Goal: Task Accomplishment & Management: Use online tool/utility

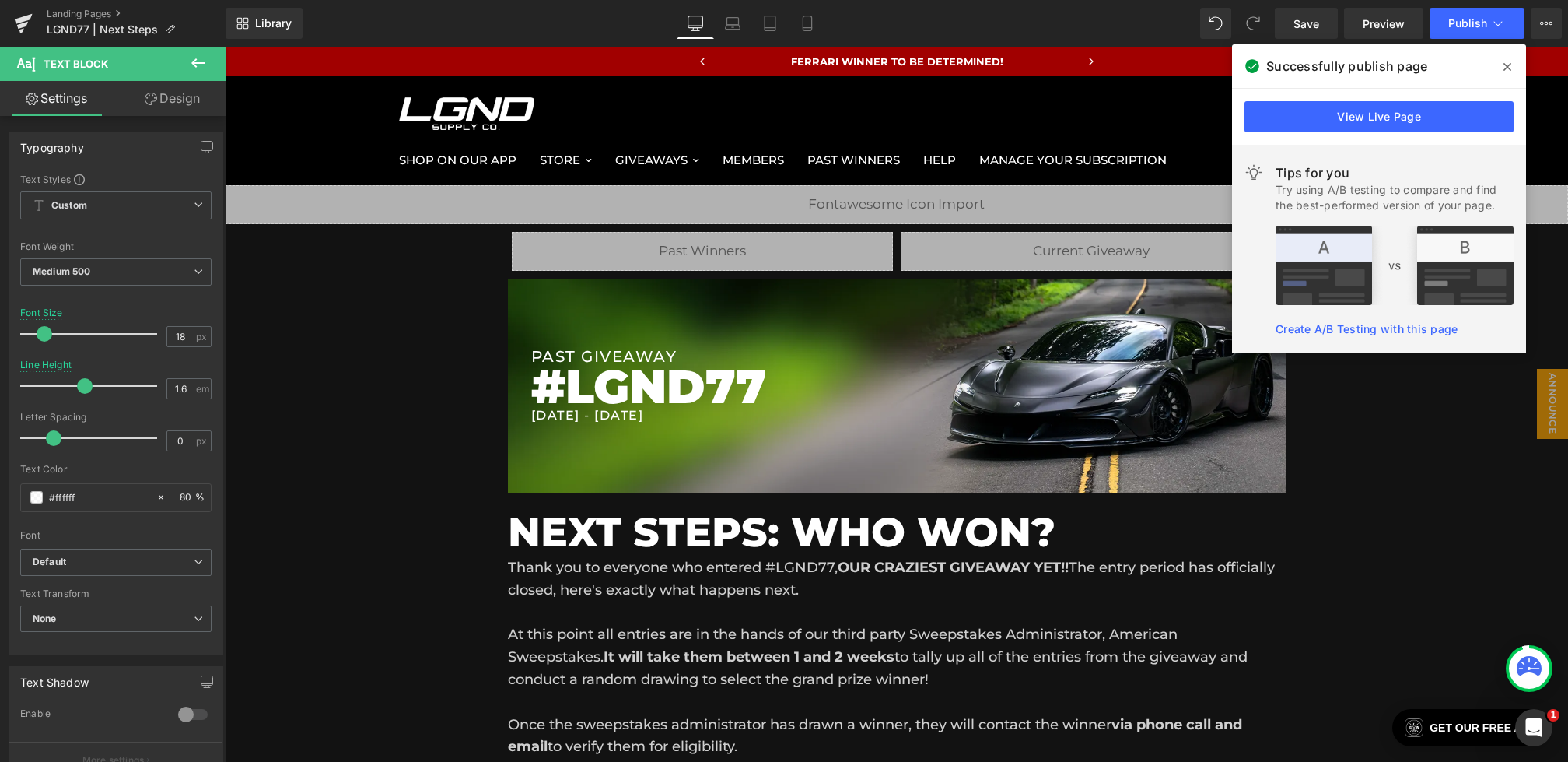
click at [1509, 70] on icon at bounding box center [1507, 67] width 8 height 13
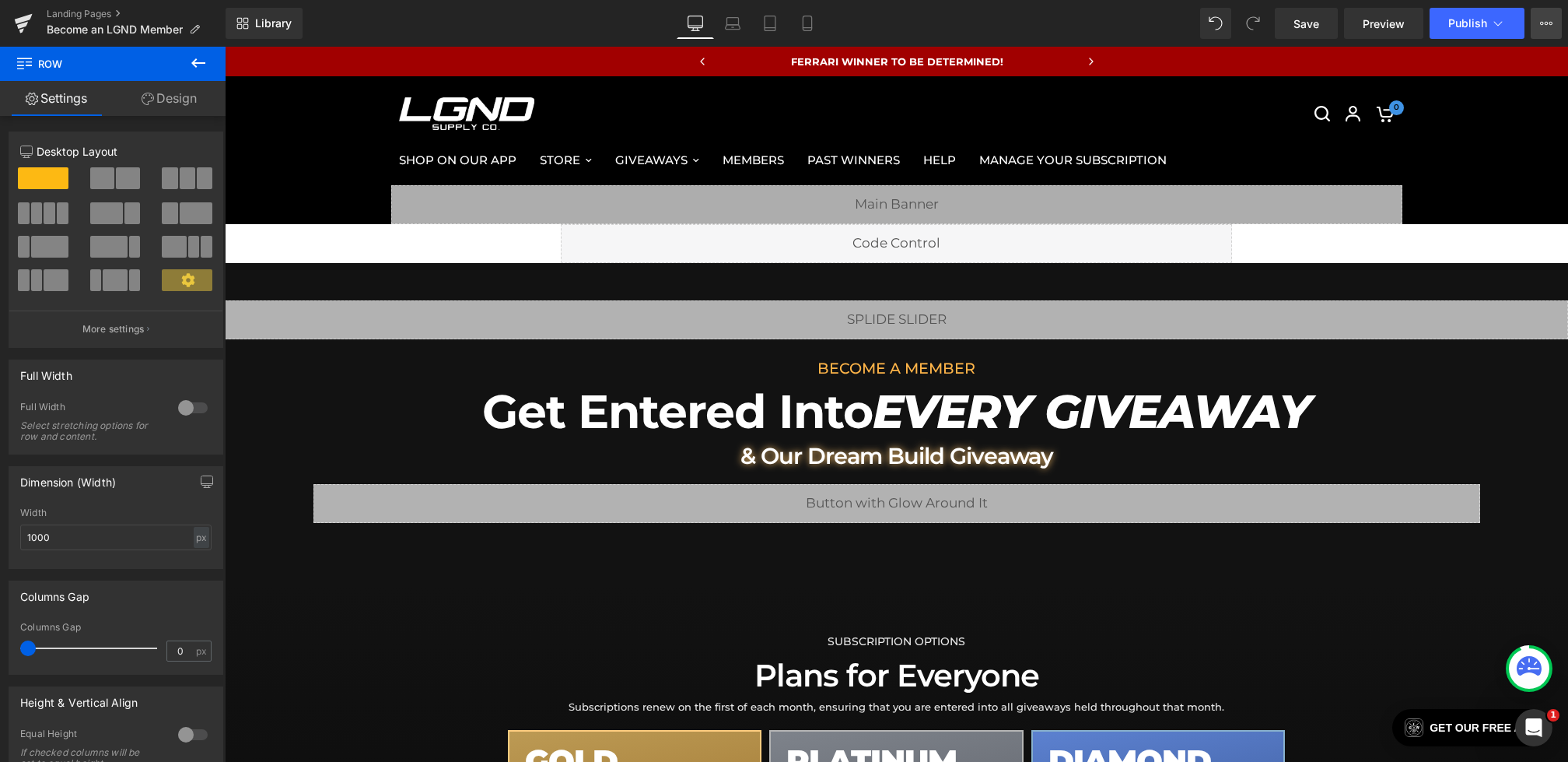
click at [1553, 17] on button "View Live Page View with current Template Save Template to Library Schedule Pub…" at bounding box center [1547, 24] width 32 height 32
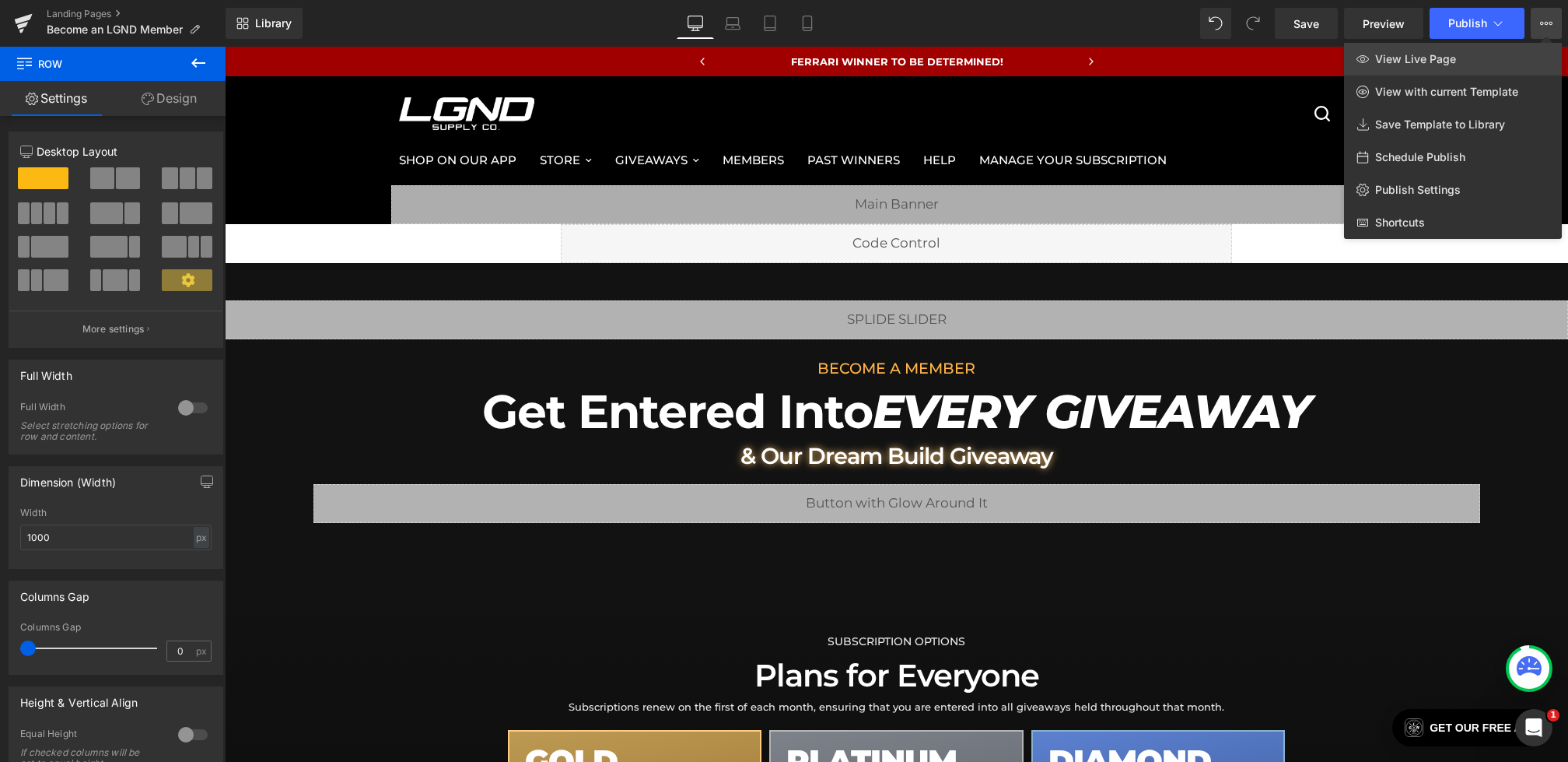
click at [1435, 63] on span "View Live Page" at bounding box center [1415, 59] width 81 height 14
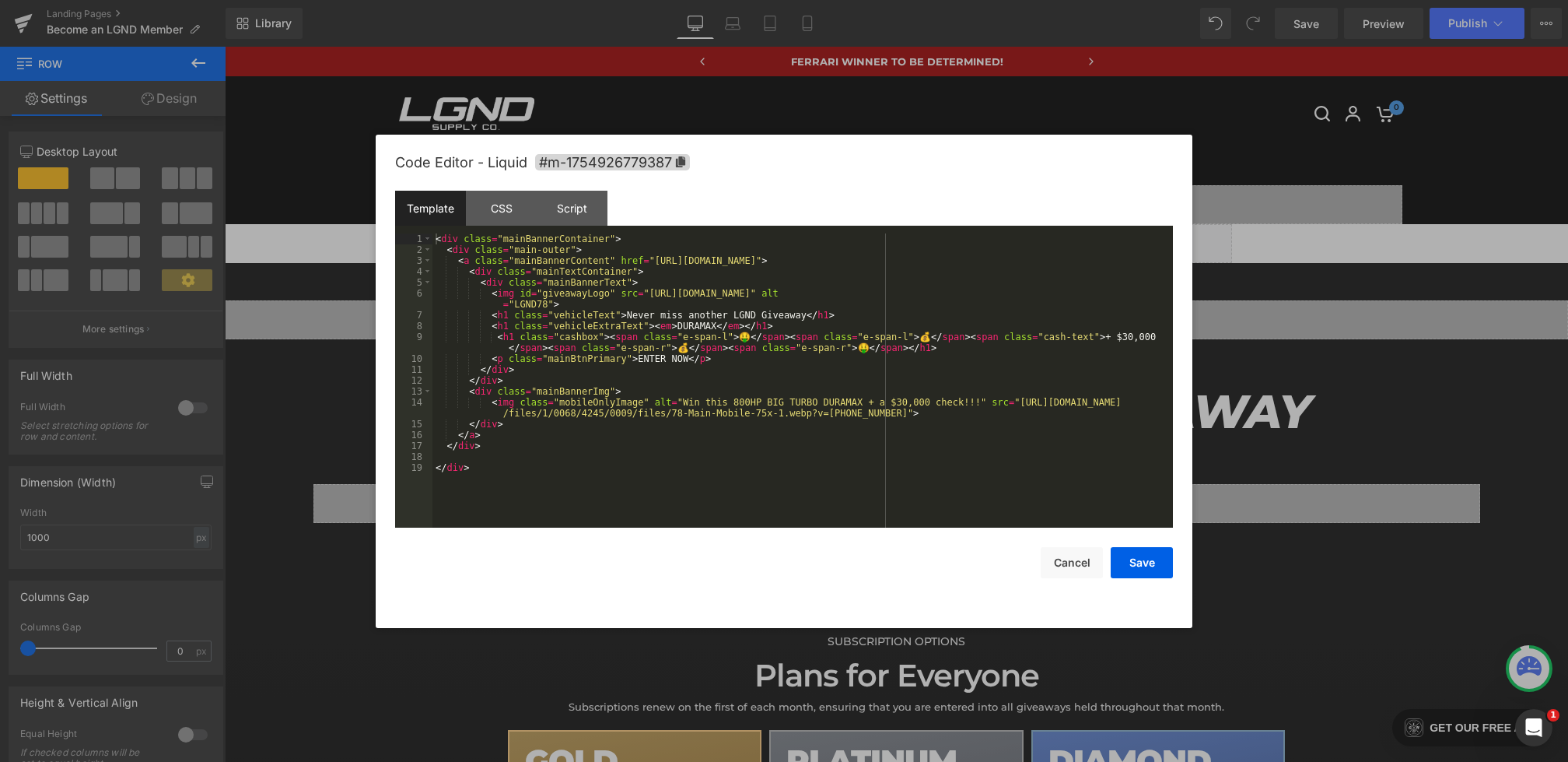
click at [646, 0] on div "Row You are previewing how the will restyle your page. You can not edit Element…" at bounding box center [784, 0] width 1568 height 0
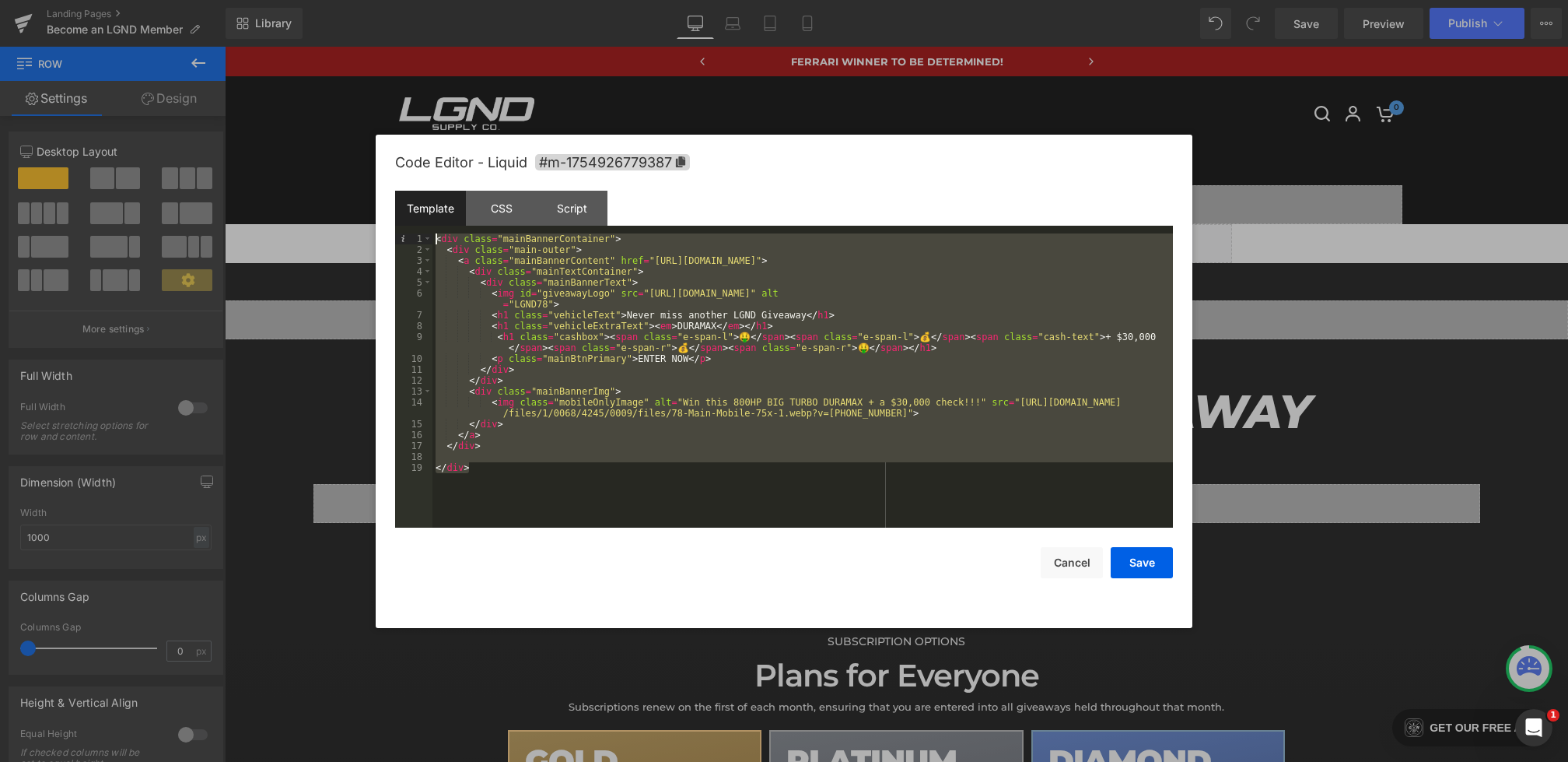
drag, startPoint x: 501, startPoint y: 488, endPoint x: 307, endPoint y: 45, distance: 483.6
click at [307, 45] on body "Row You are previewing how the will restyle your page. You can not edit Element…" at bounding box center [784, 381] width 1568 height 762
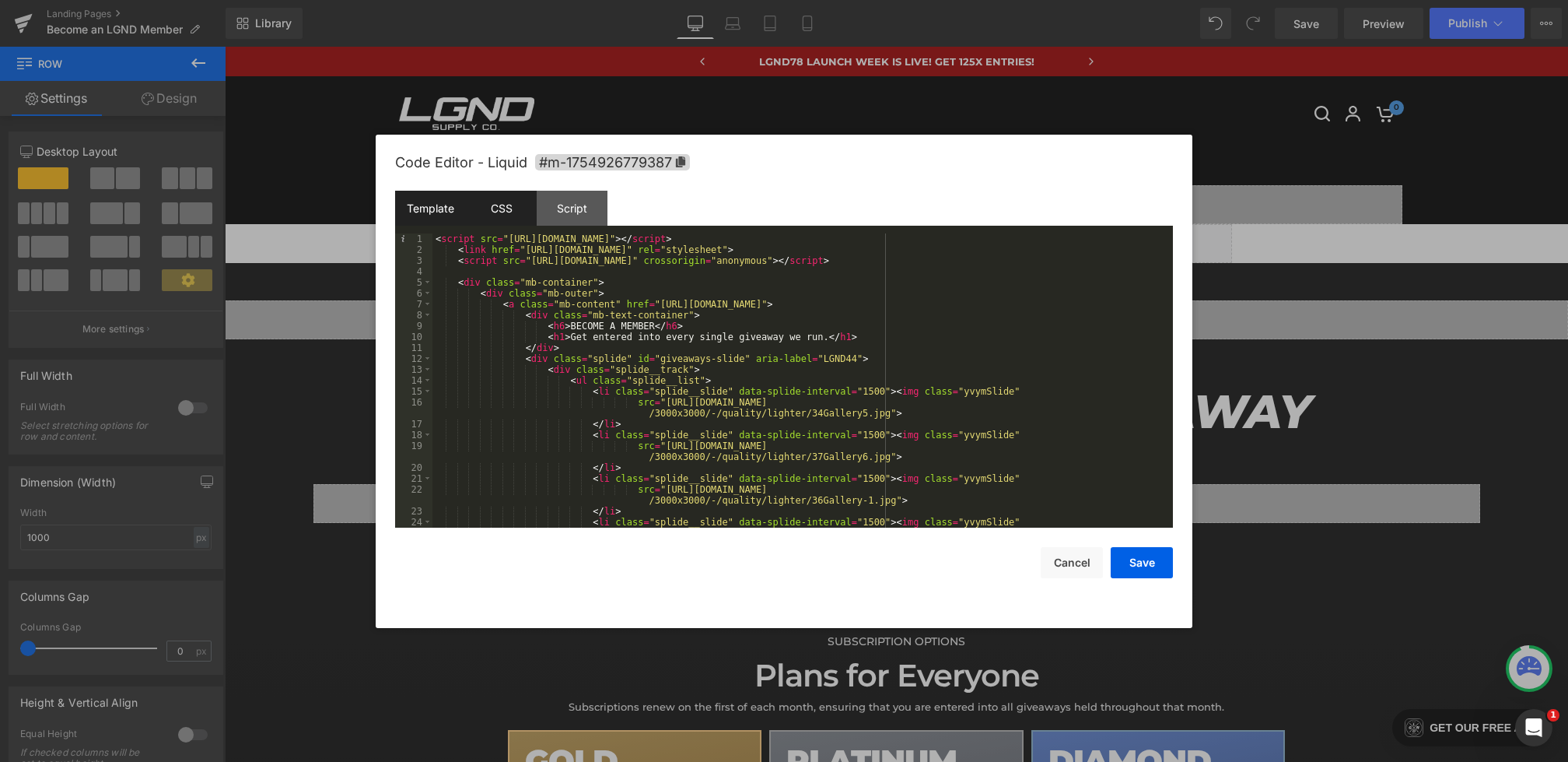
click at [507, 214] on div "CSS" at bounding box center [502, 208] width 71 height 35
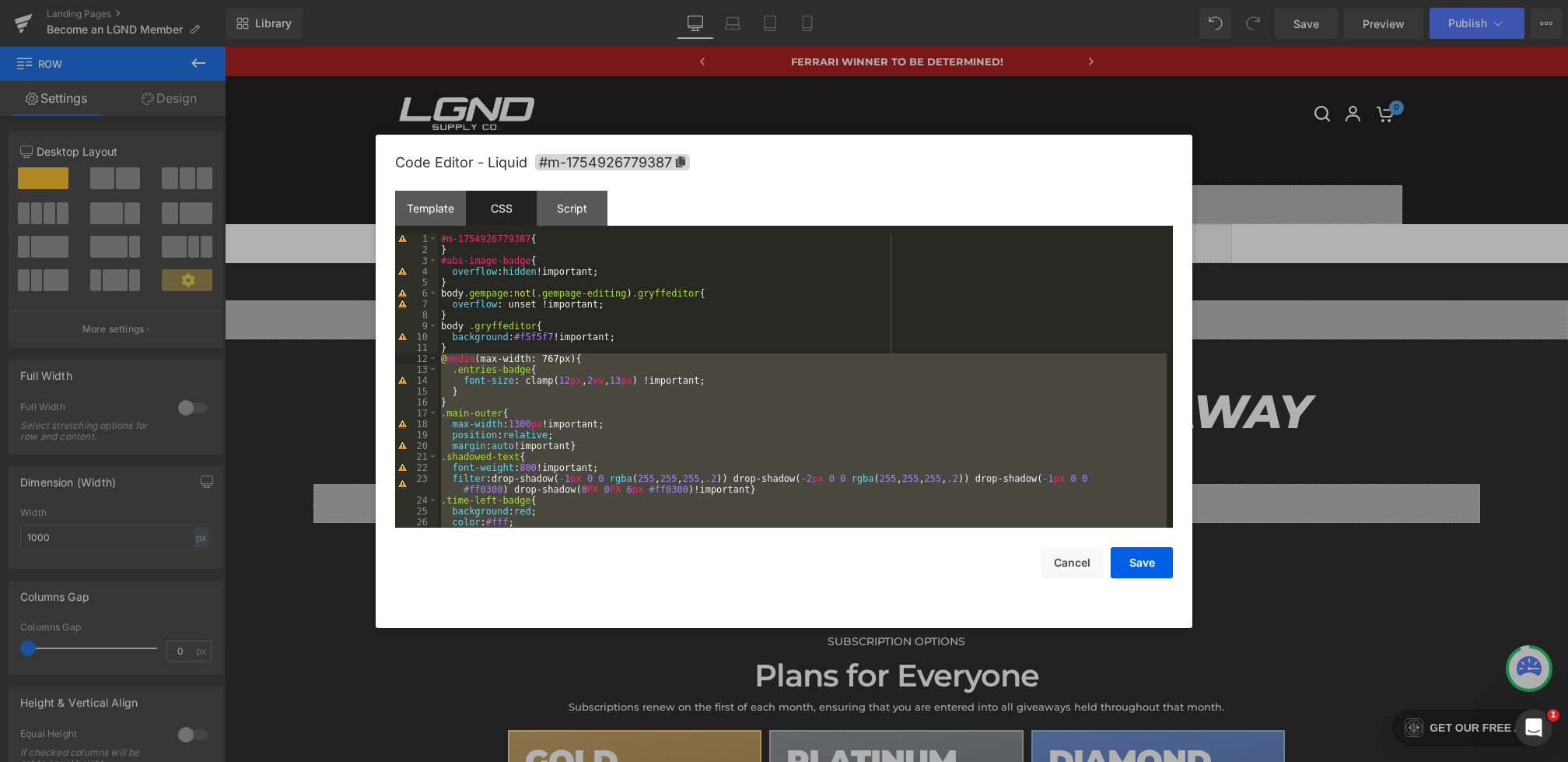
drag, startPoint x: 465, startPoint y: 515, endPoint x: 423, endPoint y: 361, distance: 159.6
click at [423, 361] on pre "1 2 3 4 5 6 7 8 9 10 11 12 13 14 15 16 17 18 19 20 21 22 23 24 25 26 27 #m-1754…" at bounding box center [784, 380] width 778 height 294
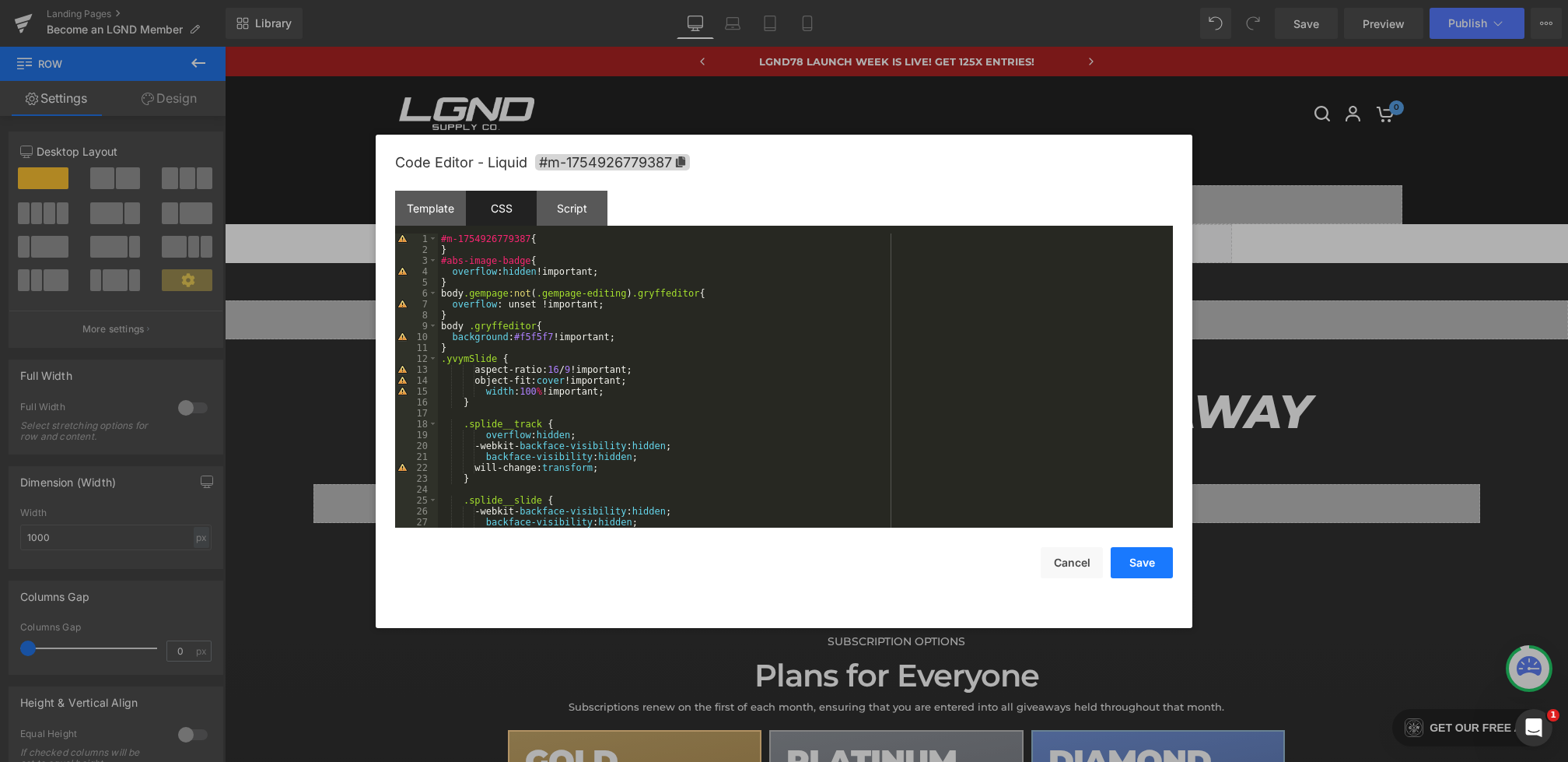
click at [1133, 567] on button "Save" at bounding box center [1142, 563] width 62 height 32
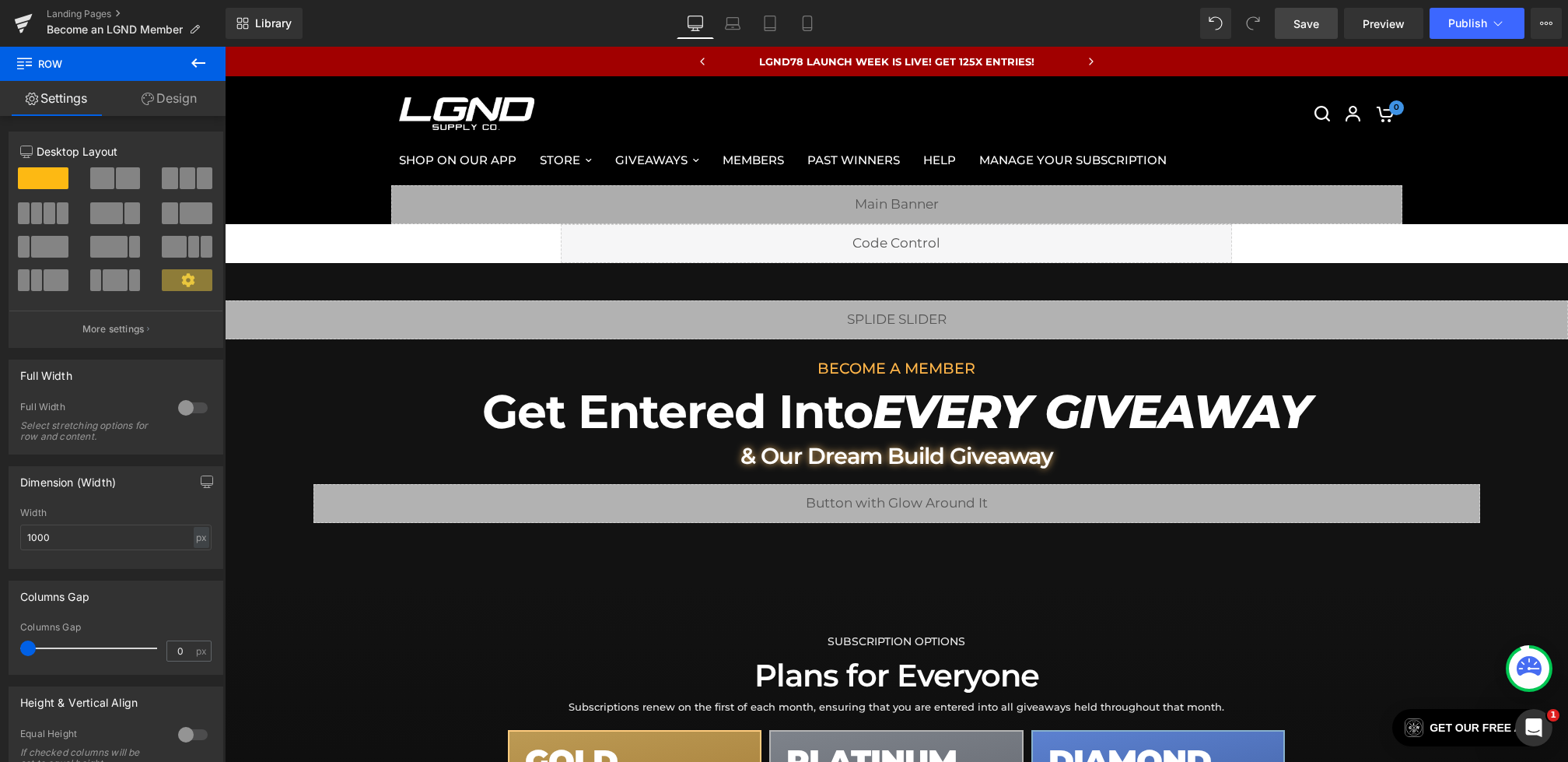
click at [1296, 14] on link "Save" at bounding box center [1307, 24] width 63 height 32
click at [1381, 27] on span "Preview" at bounding box center [1384, 24] width 42 height 17
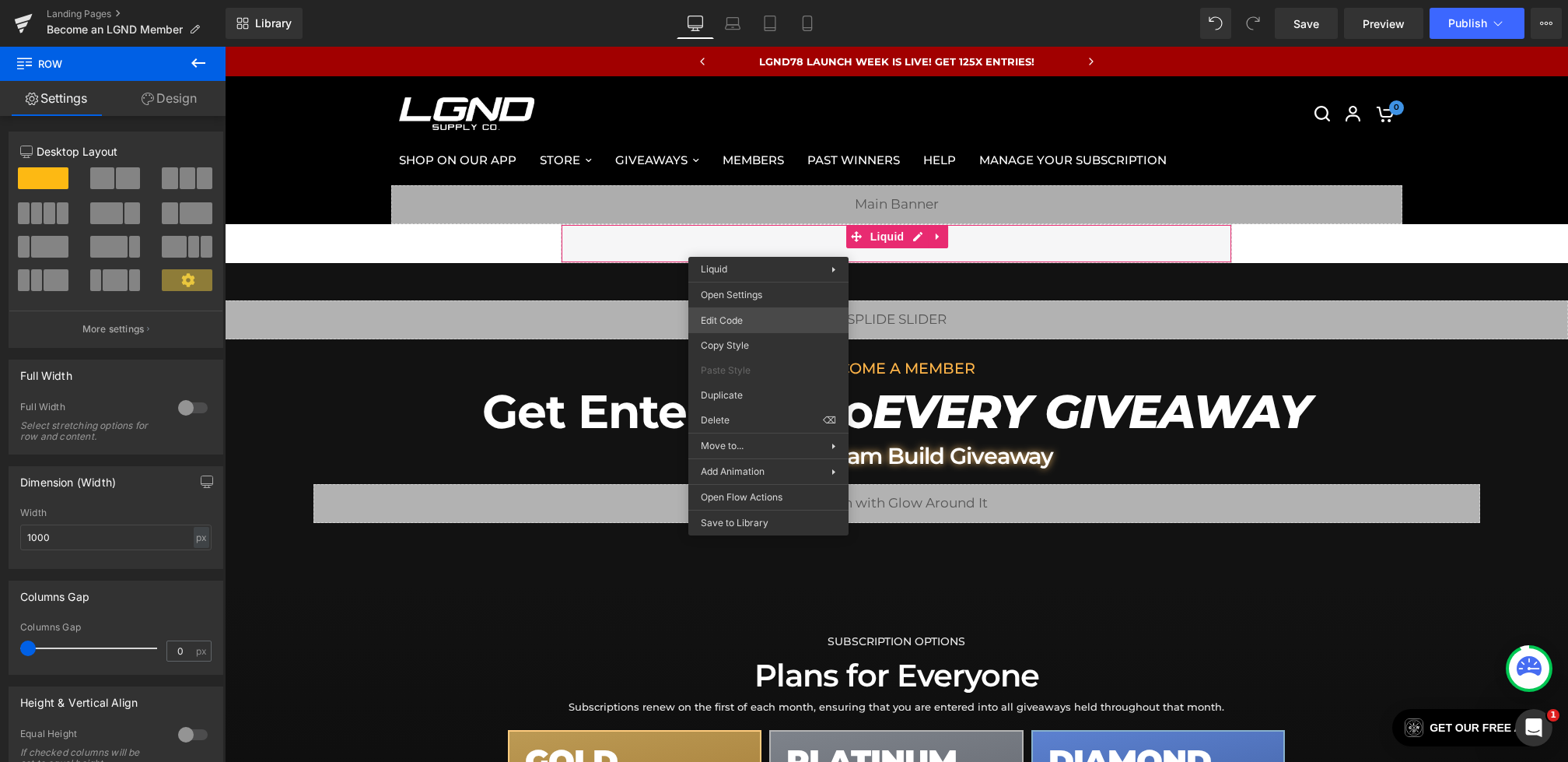
click at [730, 0] on div "Row You are previewing how the will restyle your page. You can not edit Element…" at bounding box center [784, 0] width 1568 height 0
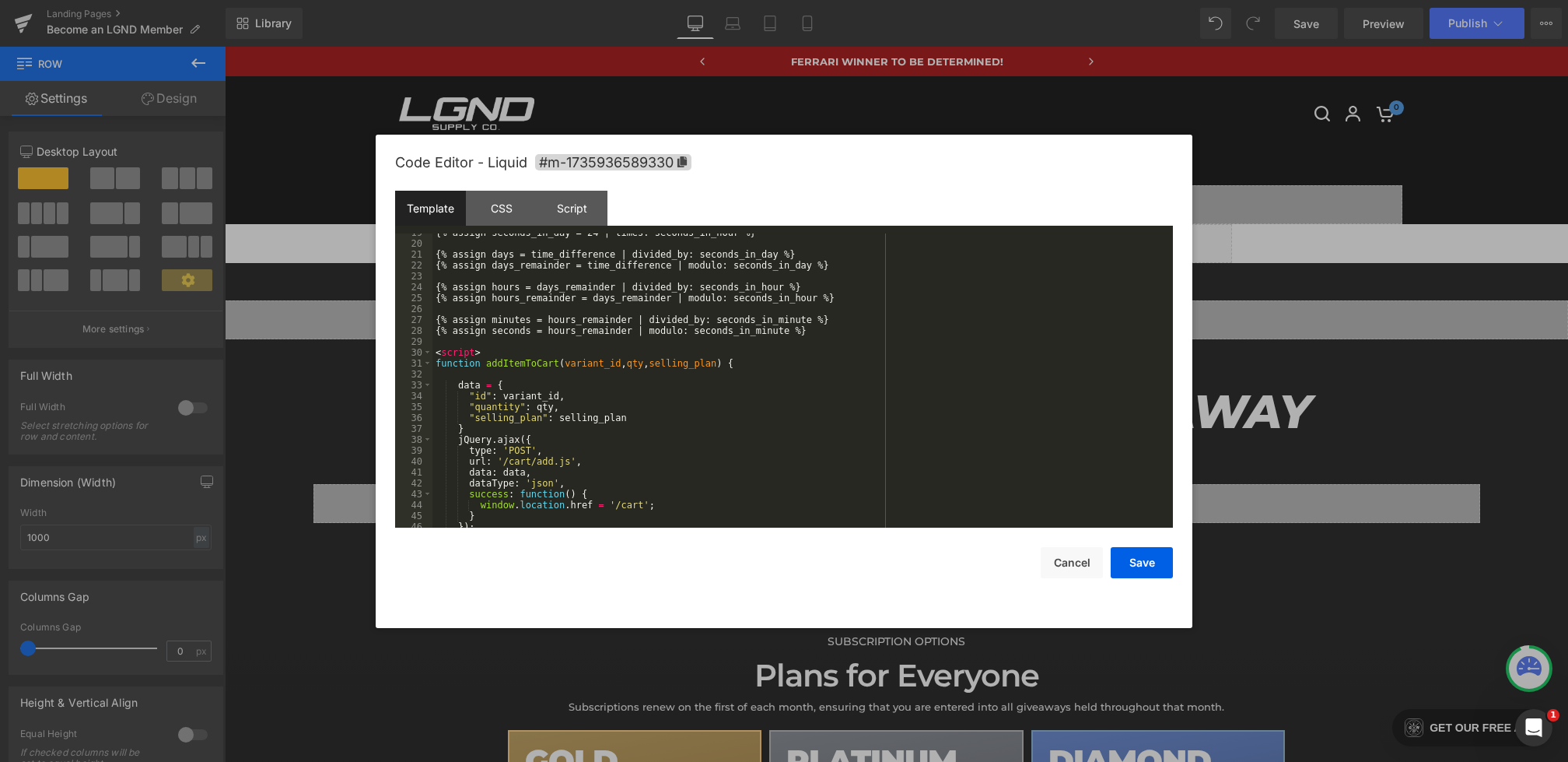
scroll to position [229, 0]
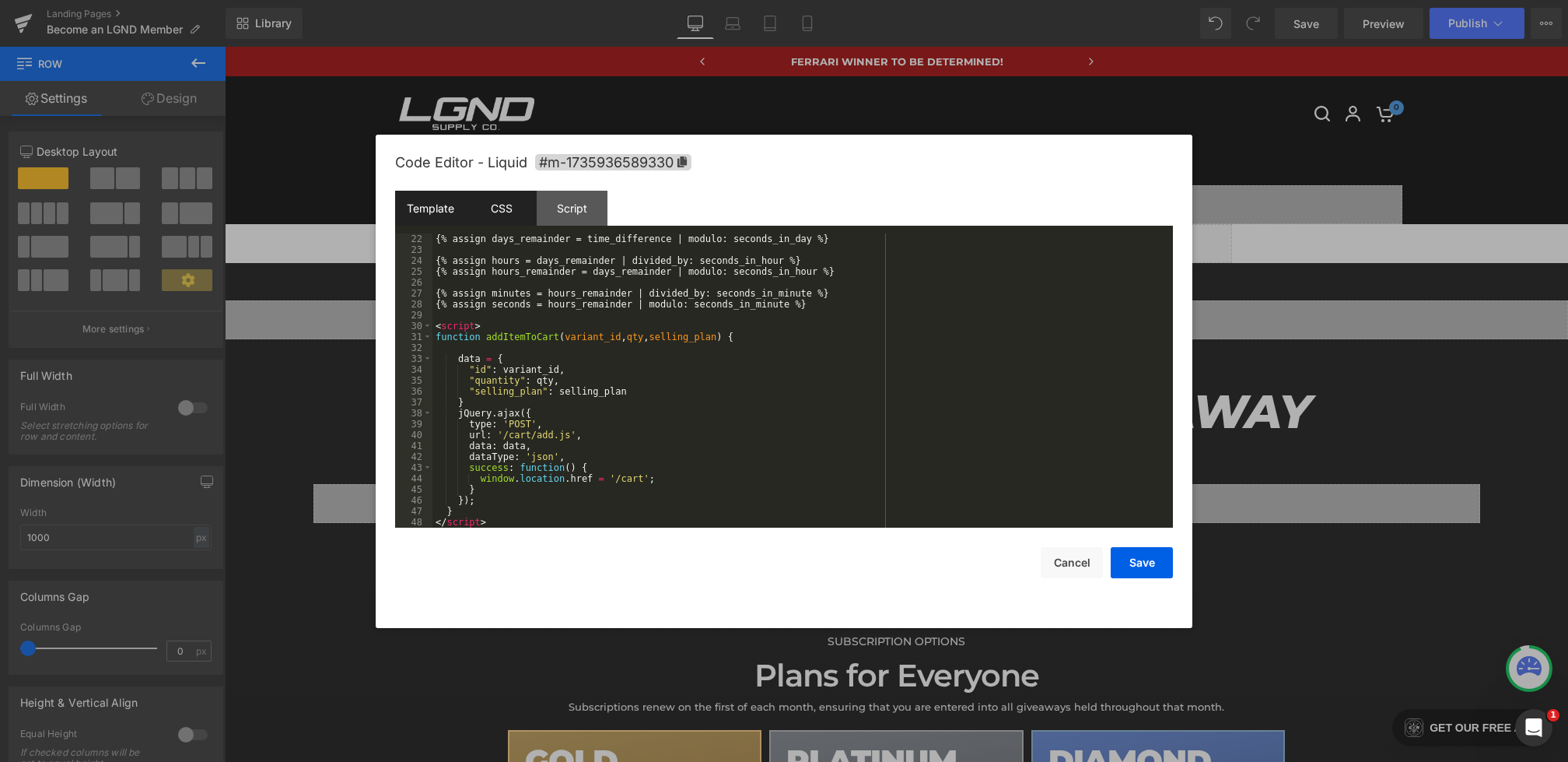
click at [501, 218] on div "CSS" at bounding box center [502, 208] width 71 height 35
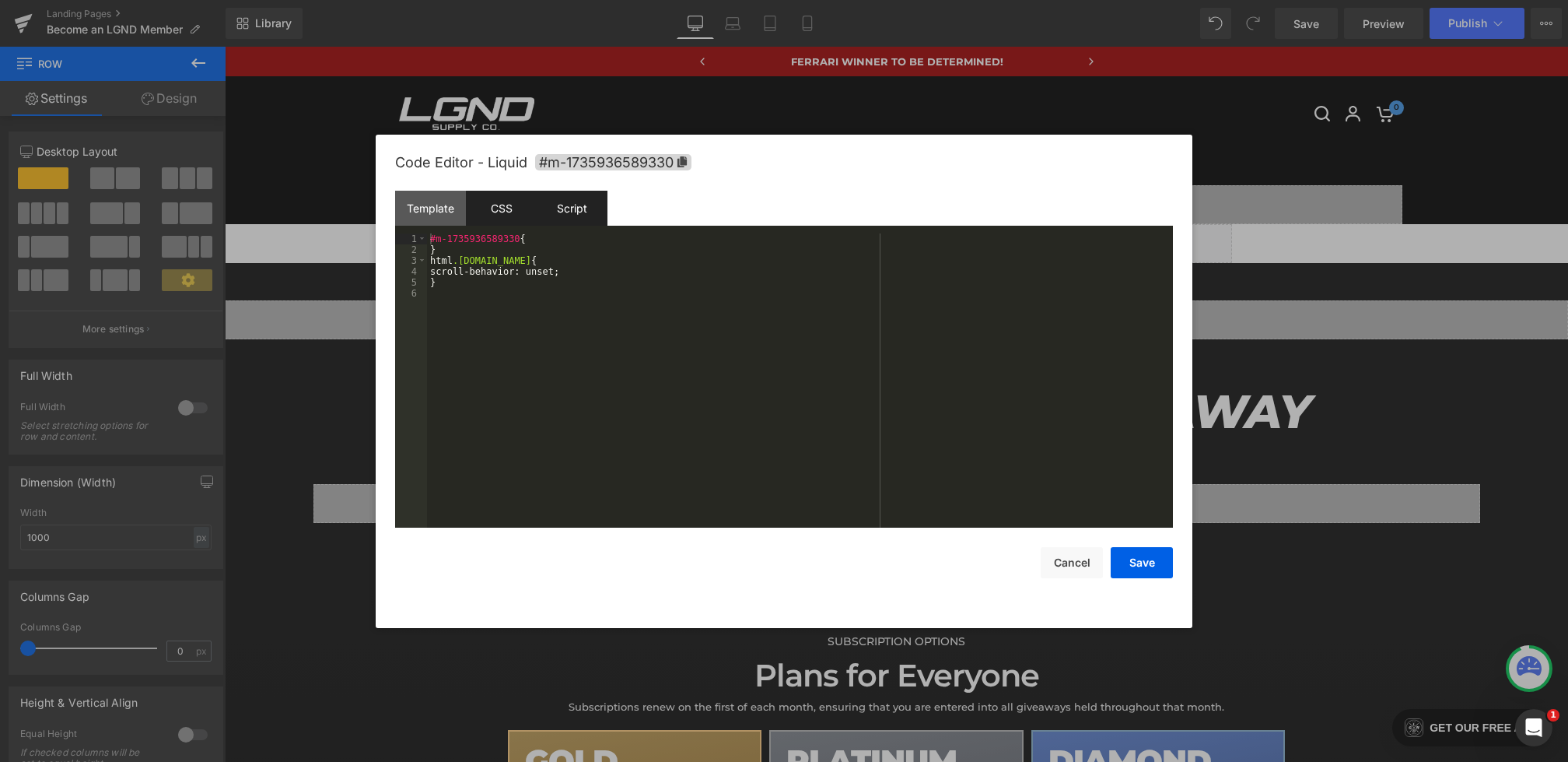
click at [555, 218] on div "Script" at bounding box center [573, 208] width 71 height 35
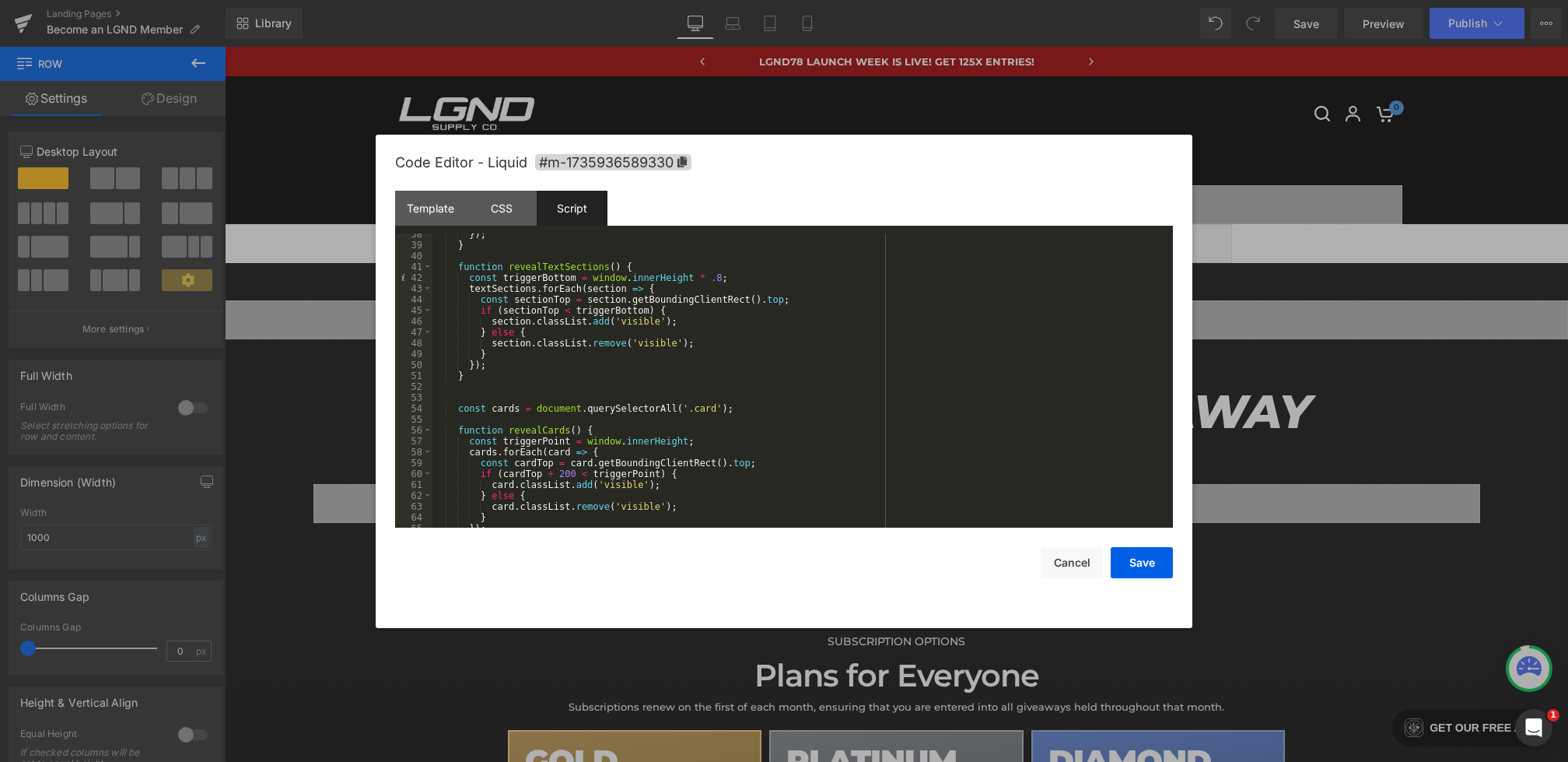
scroll to position [534, 0]
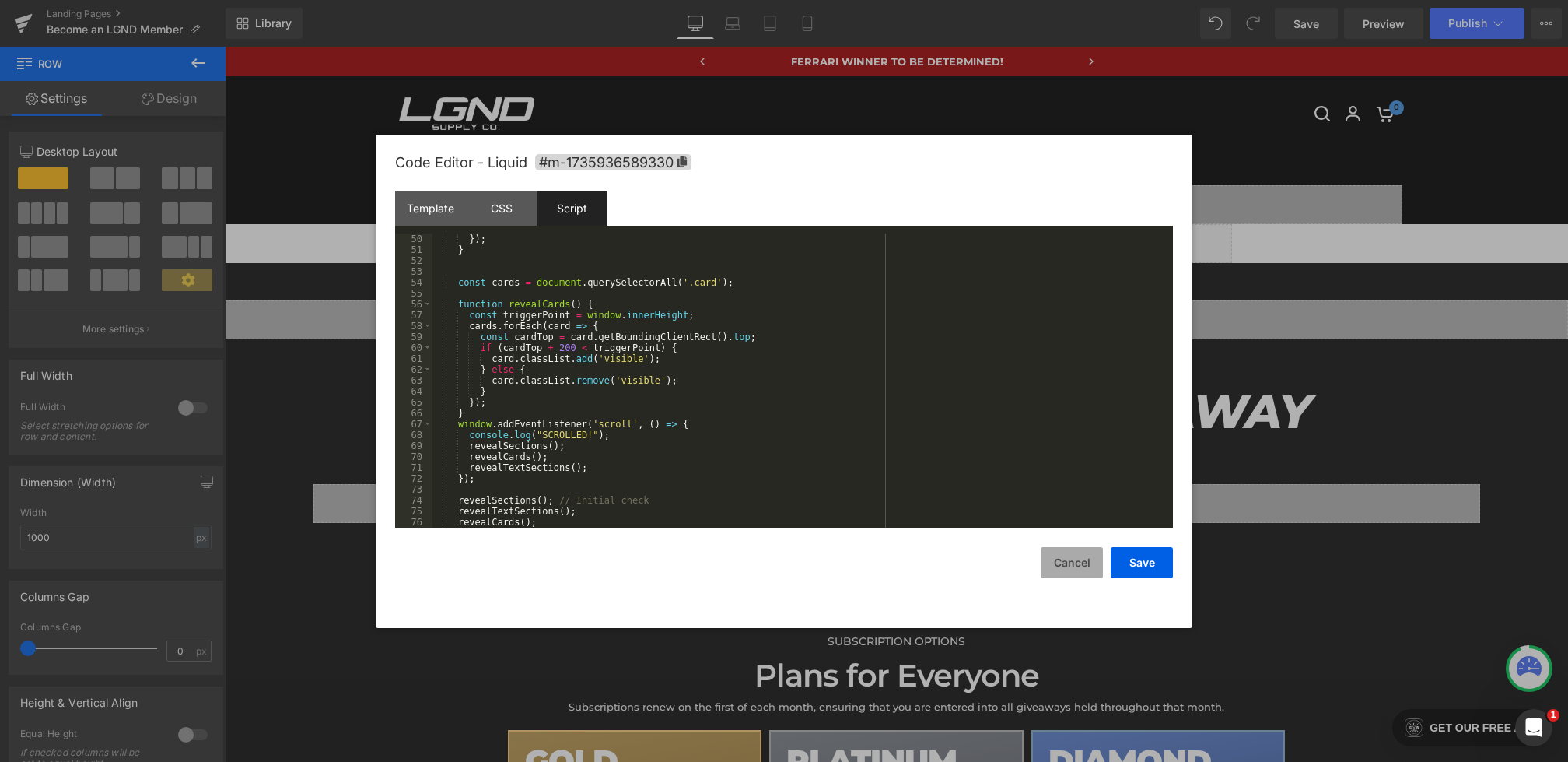
click at [1080, 568] on button "Cancel" at bounding box center [1072, 563] width 62 height 32
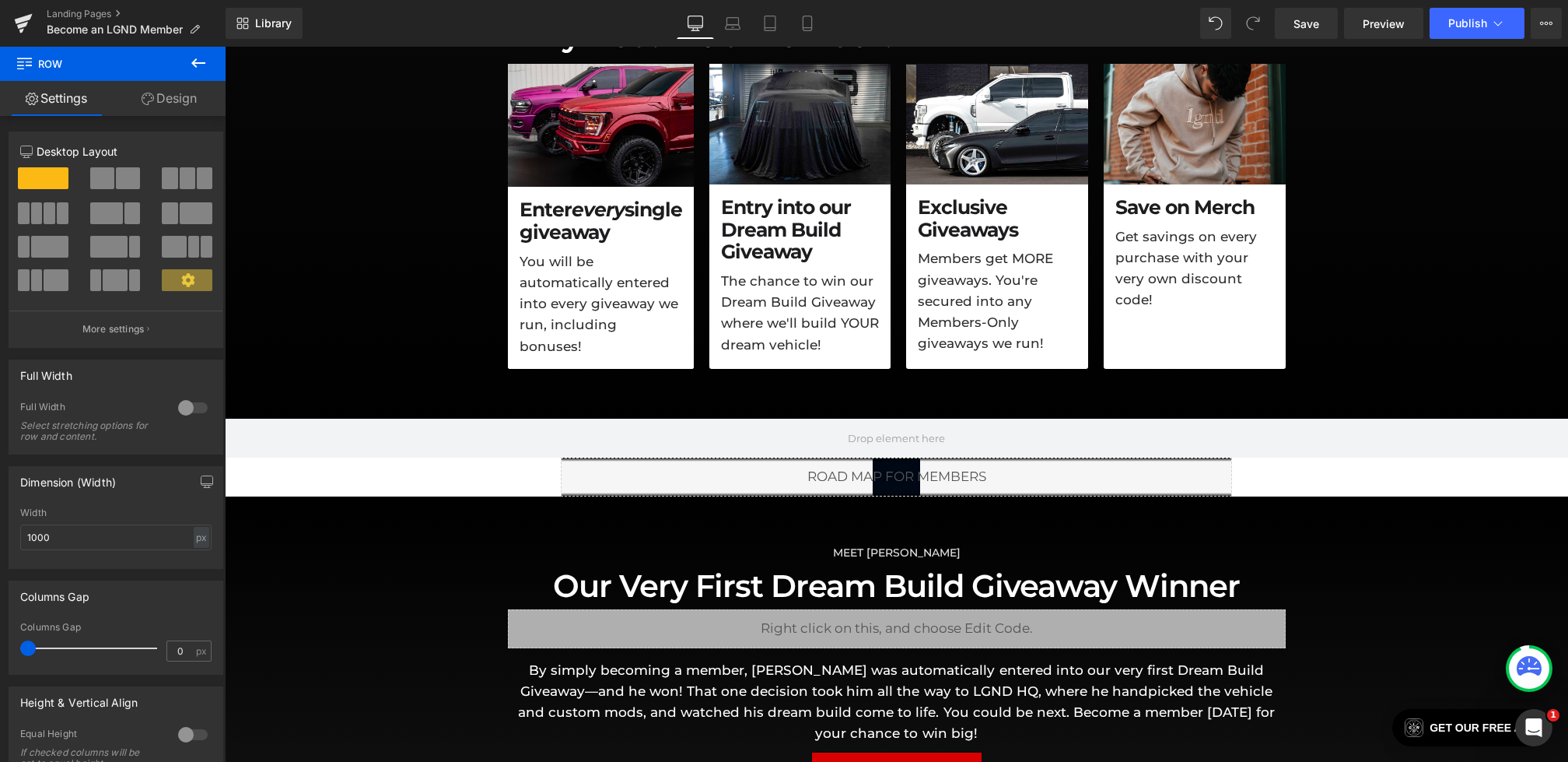
scroll to position [1196, 0]
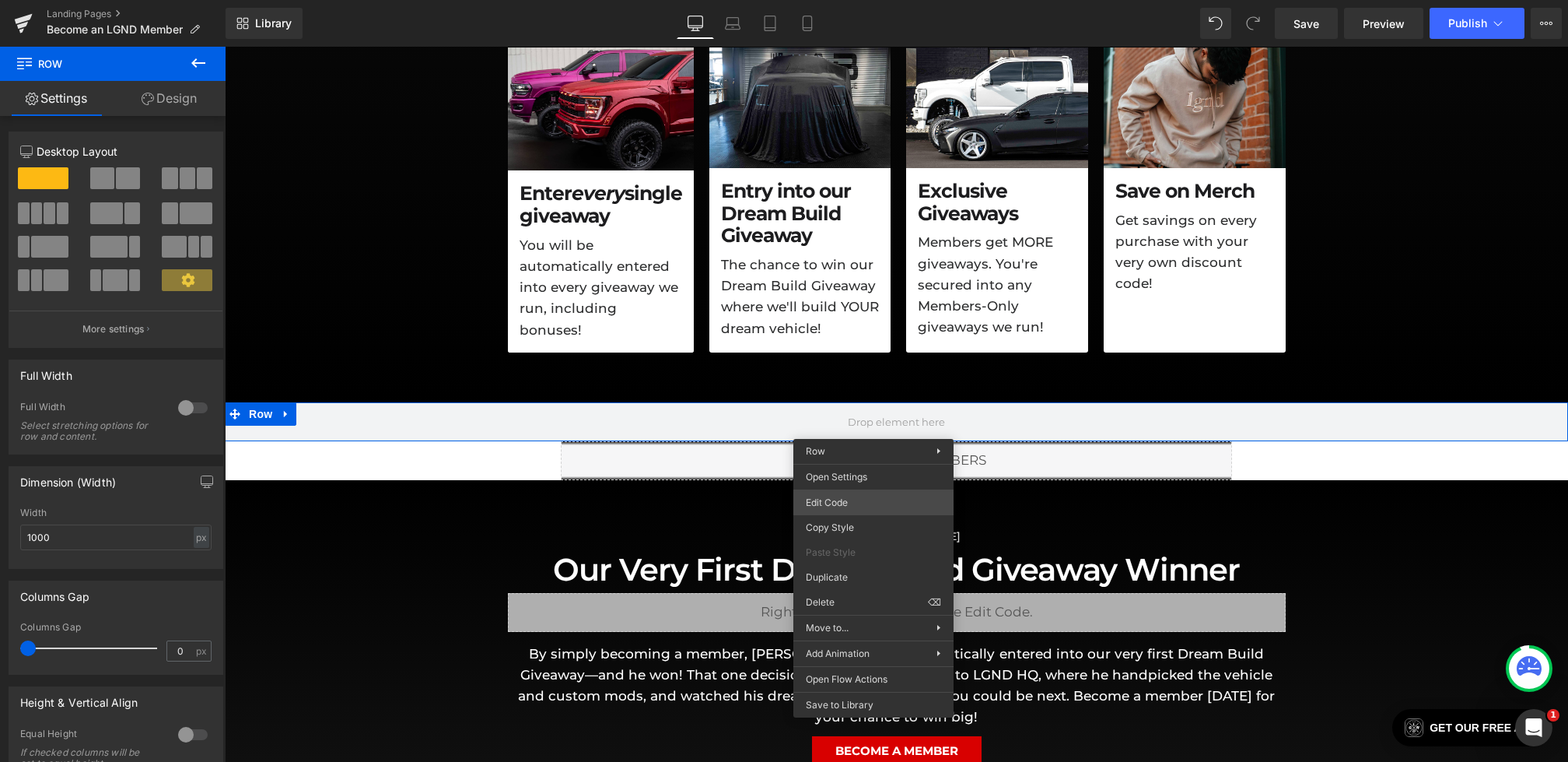
click at [835, 0] on div "Row You are previewing how the will restyle your page. You can not edit Element…" at bounding box center [784, 0] width 1568 height 0
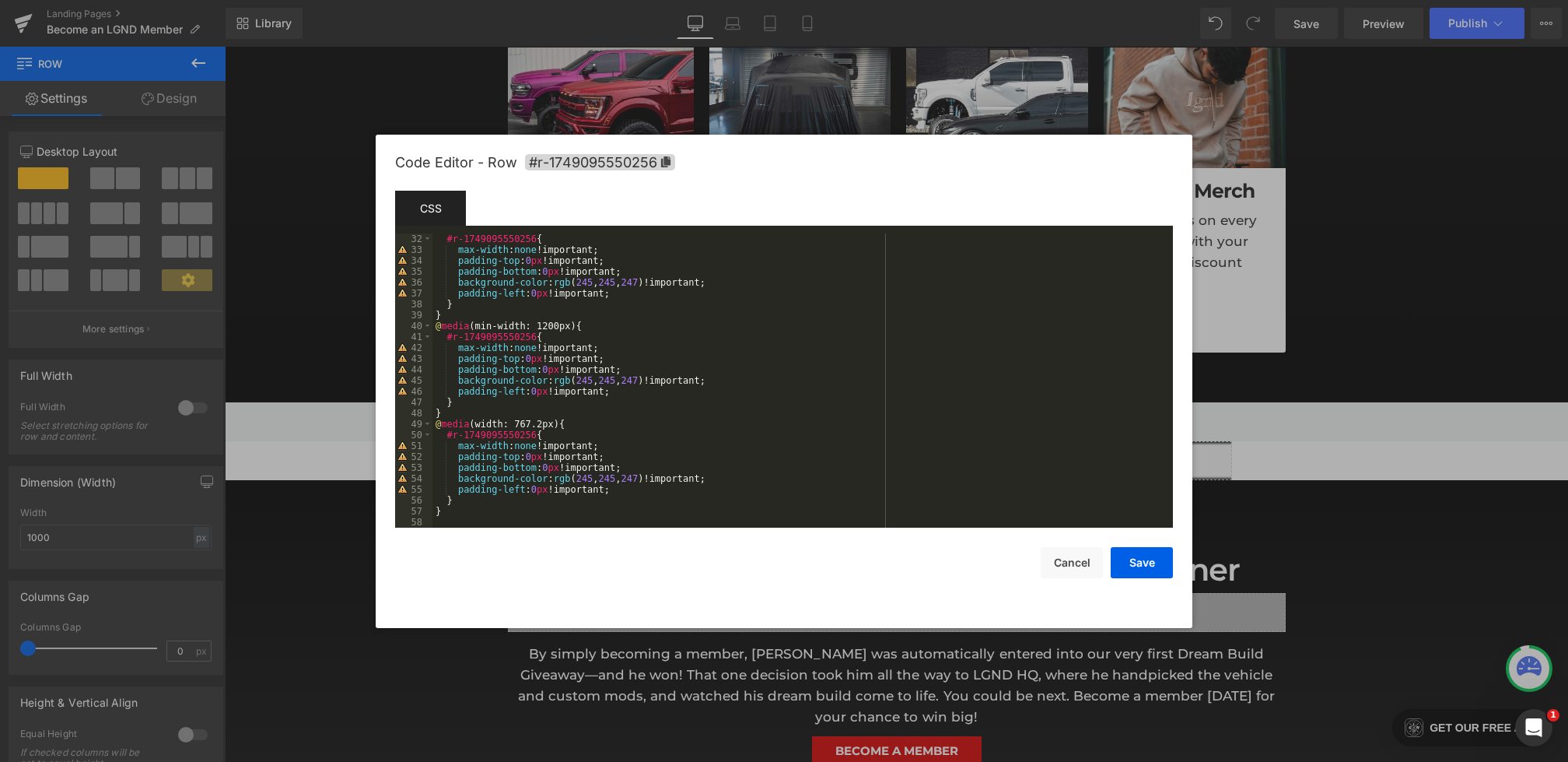
scroll to position [338, 0]
click at [1046, 569] on button "Cancel" at bounding box center [1072, 563] width 62 height 32
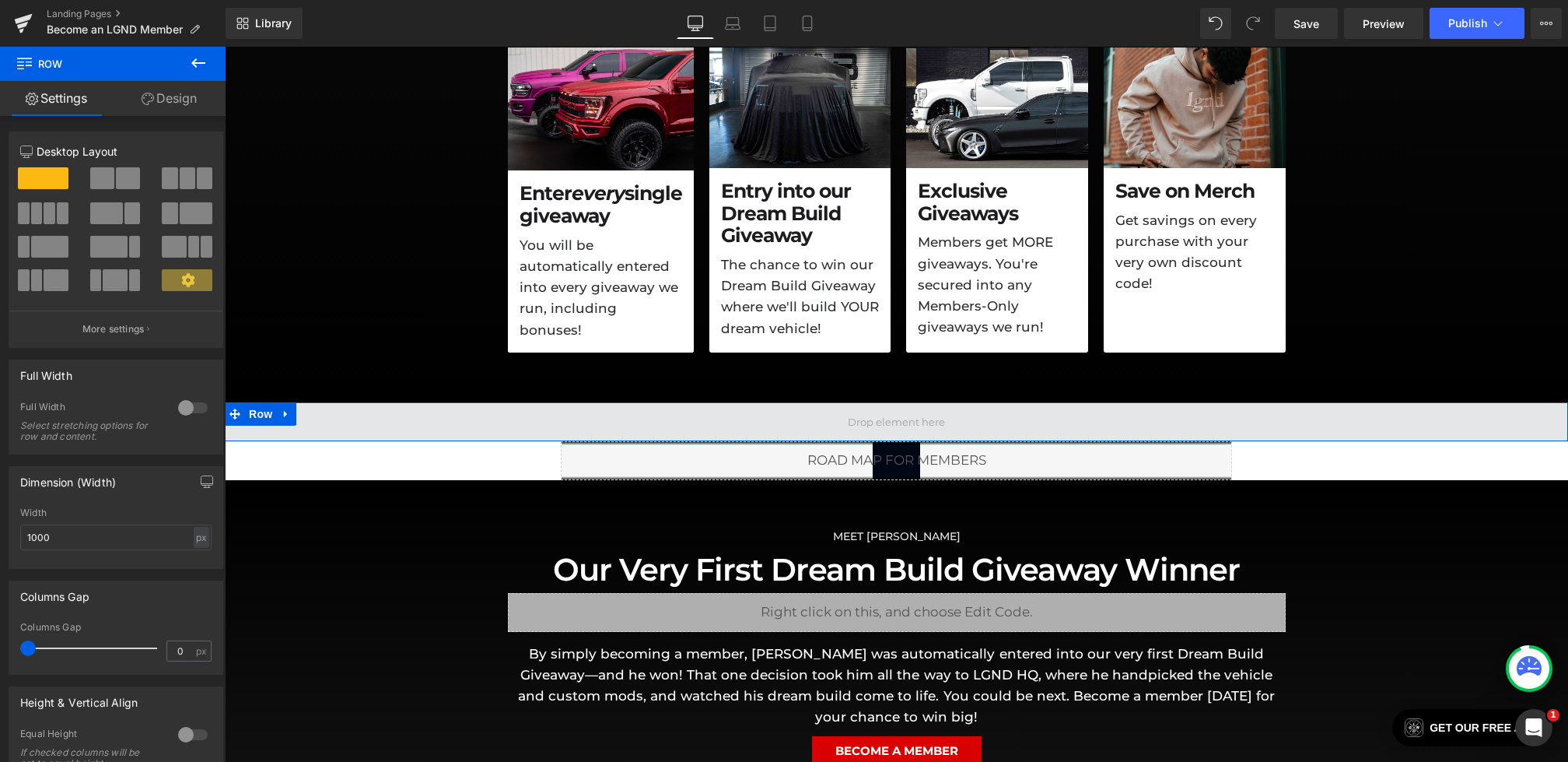
click at [818, 426] on span at bounding box center [896, 422] width 1344 height 39
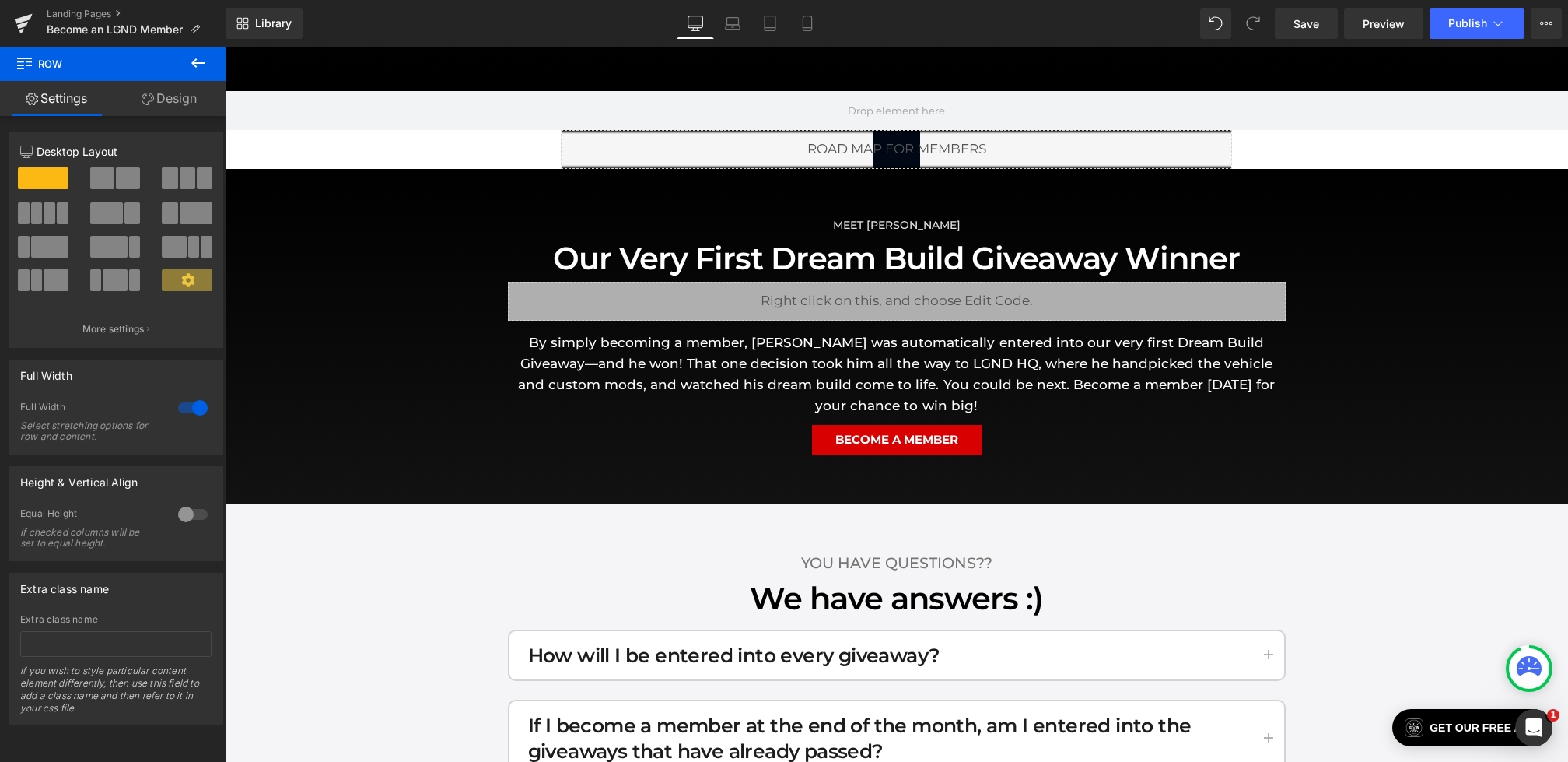
scroll to position [1538, 0]
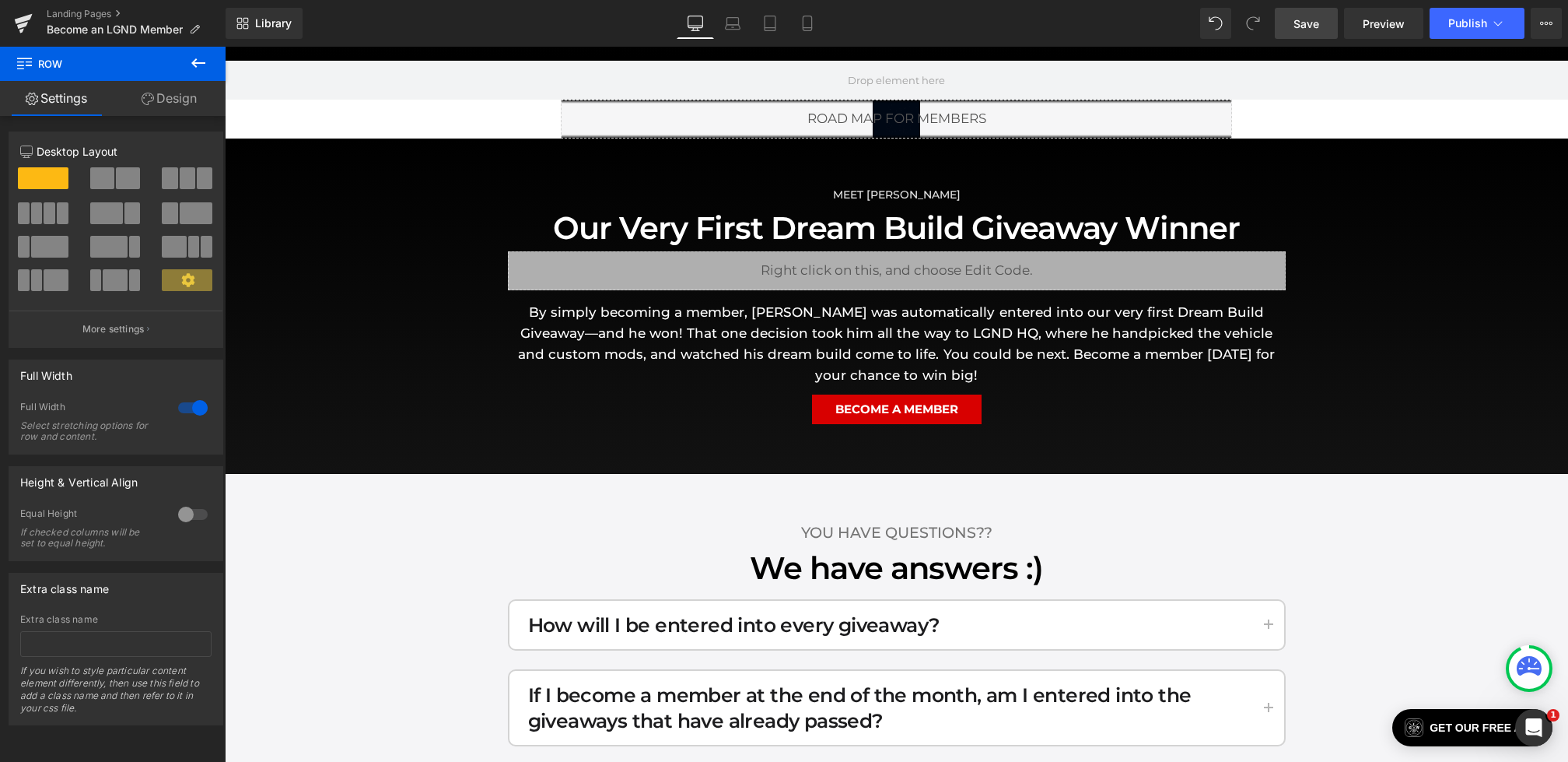
click at [1289, 32] on link "Save" at bounding box center [1307, 24] width 63 height 32
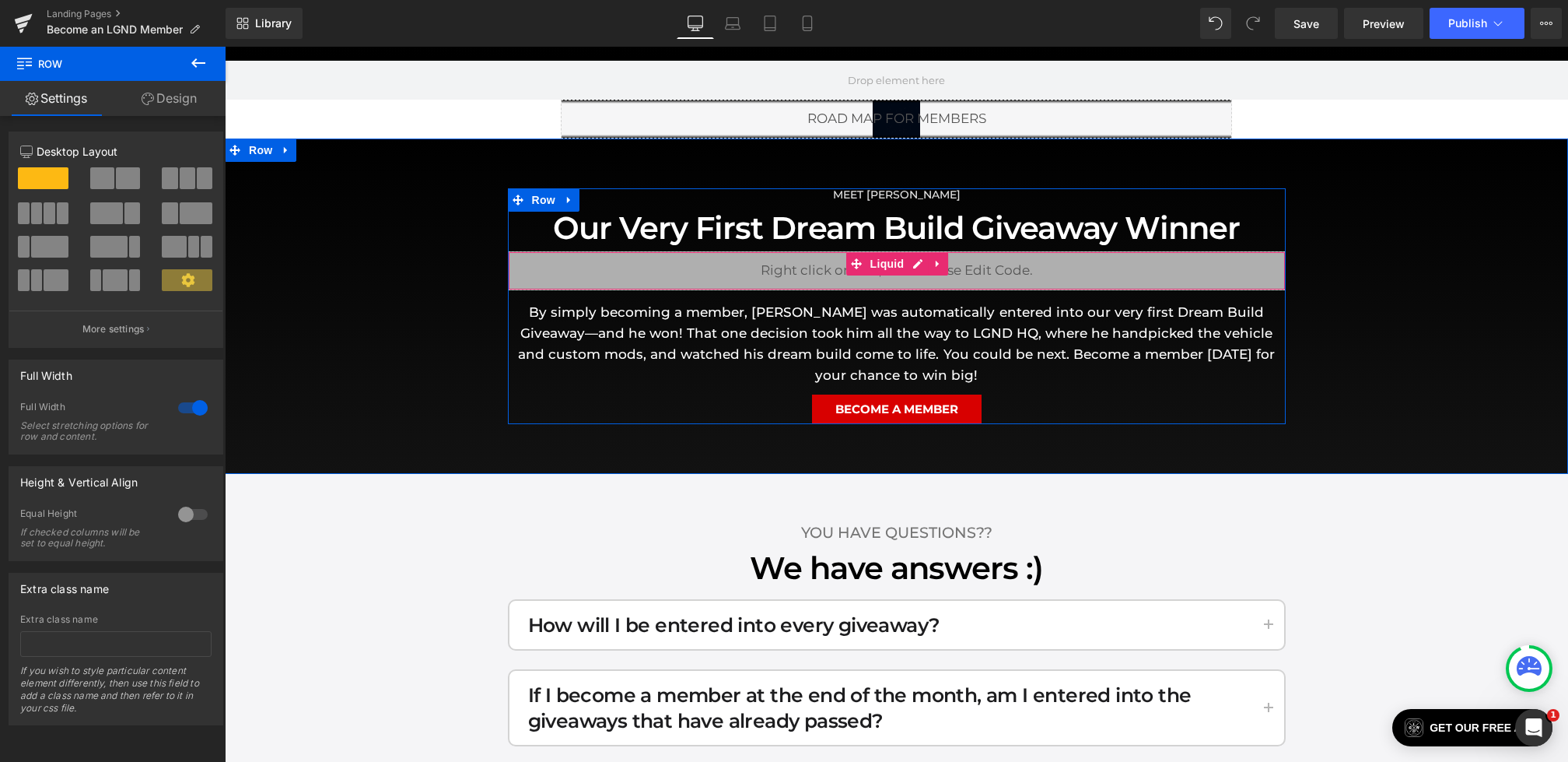
scroll to position [0, 0]
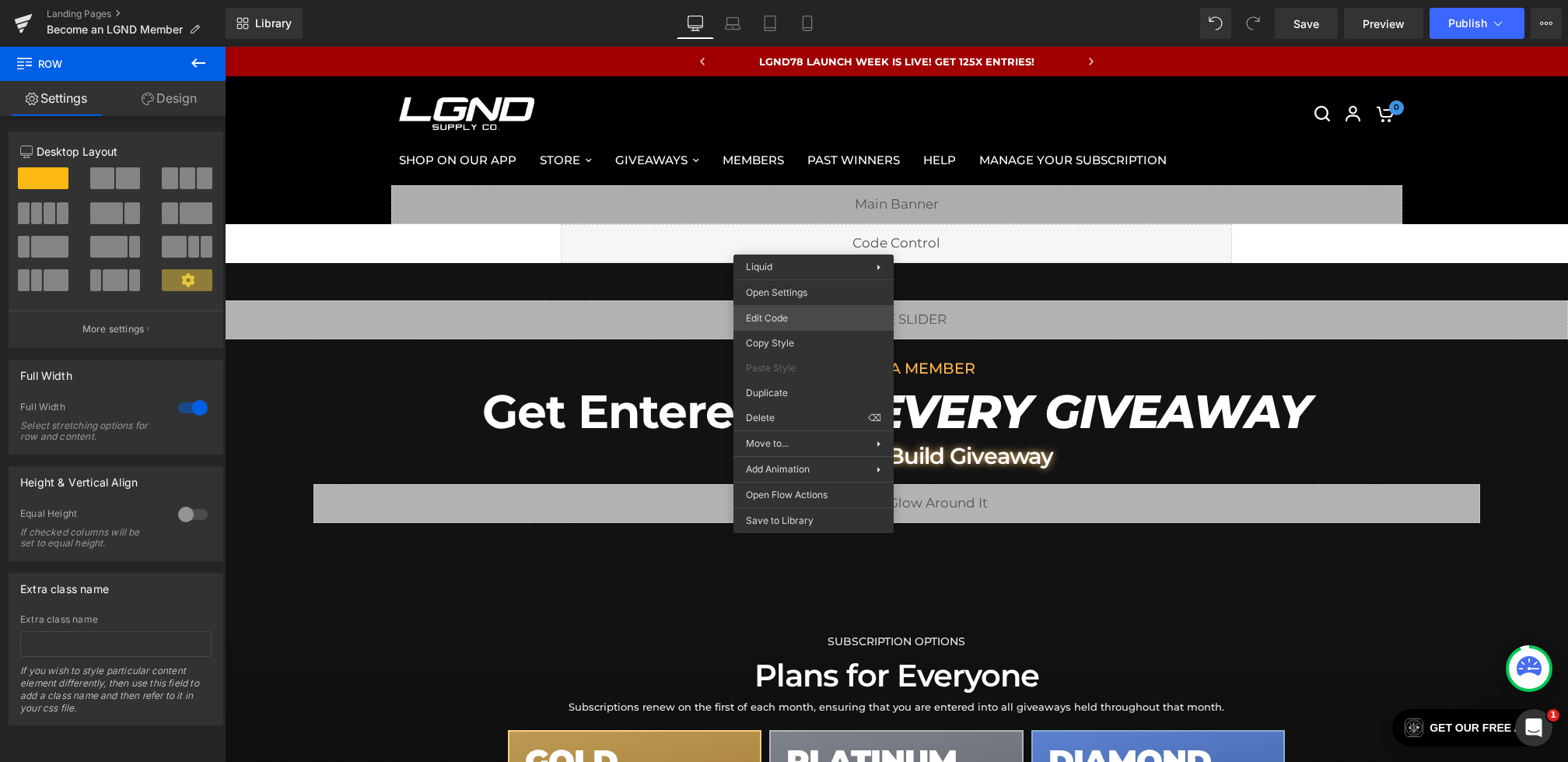
click at [777, 0] on div "Row You are previewing how the will restyle your page. You can not edit Element…" at bounding box center [784, 0] width 1568 height 0
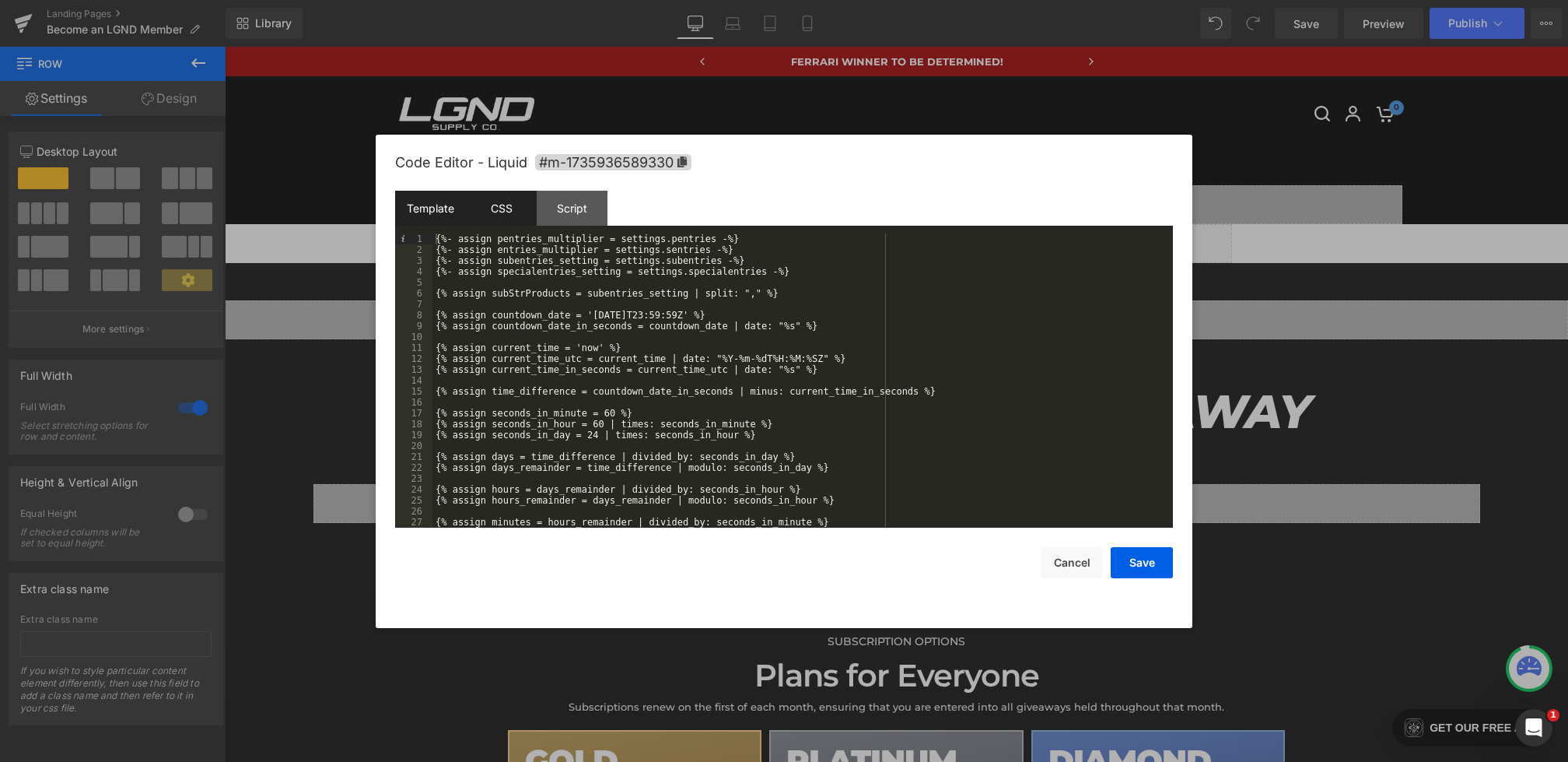
click at [525, 214] on div "CSS" at bounding box center [502, 208] width 71 height 35
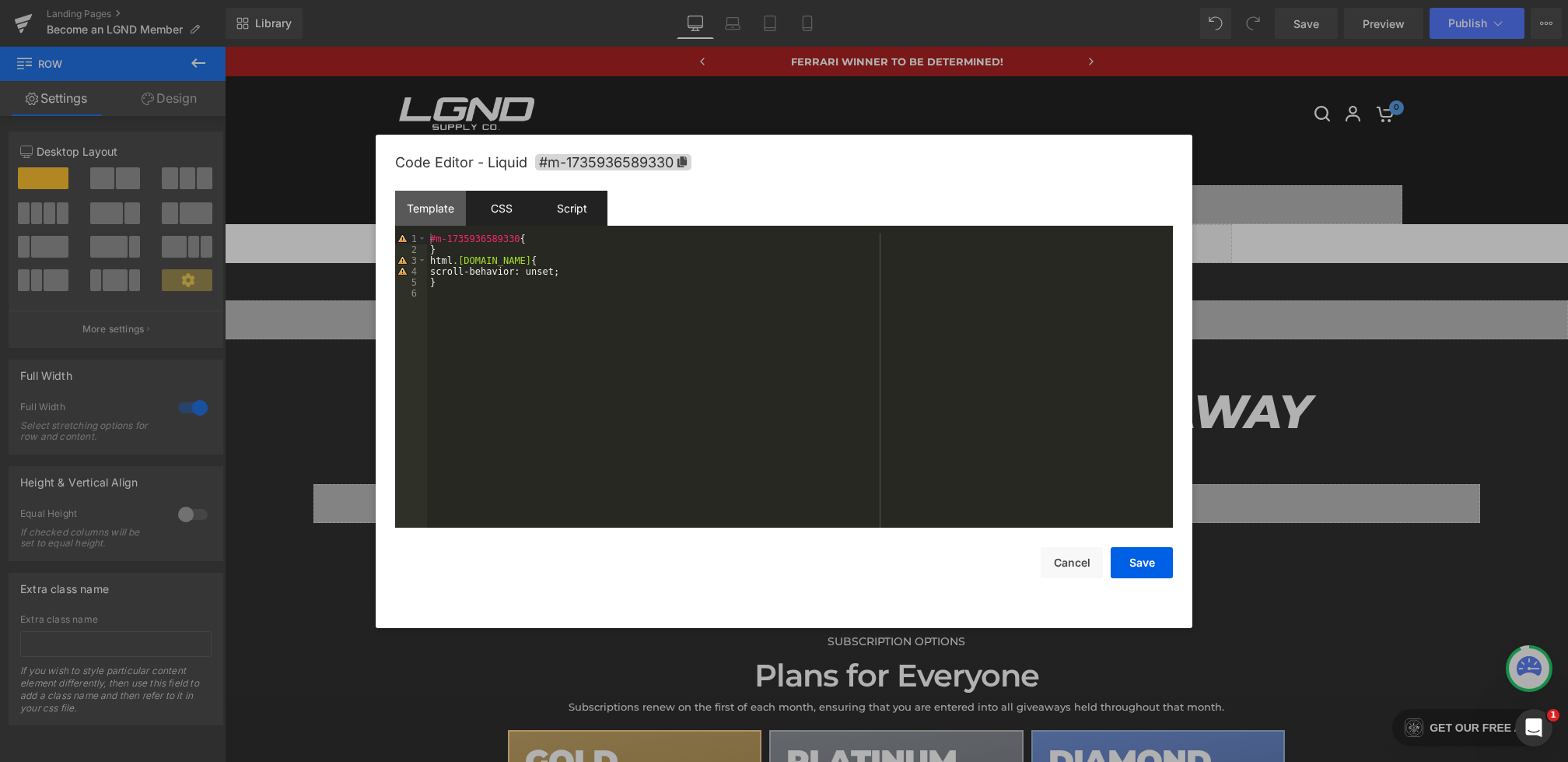
click at [580, 219] on div "Script" at bounding box center [573, 208] width 71 height 35
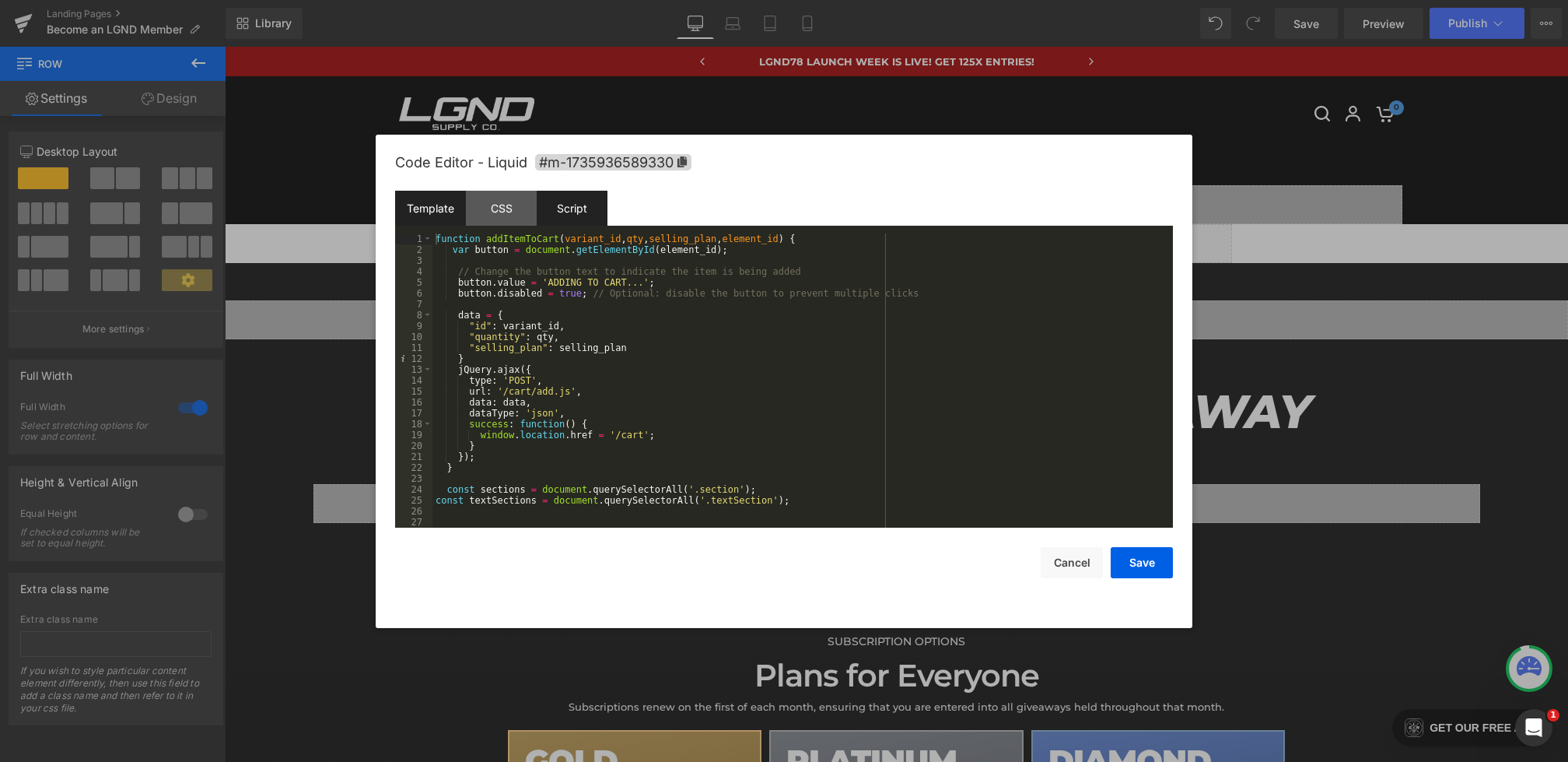
click at [456, 213] on div "Template" at bounding box center [431, 208] width 71 height 35
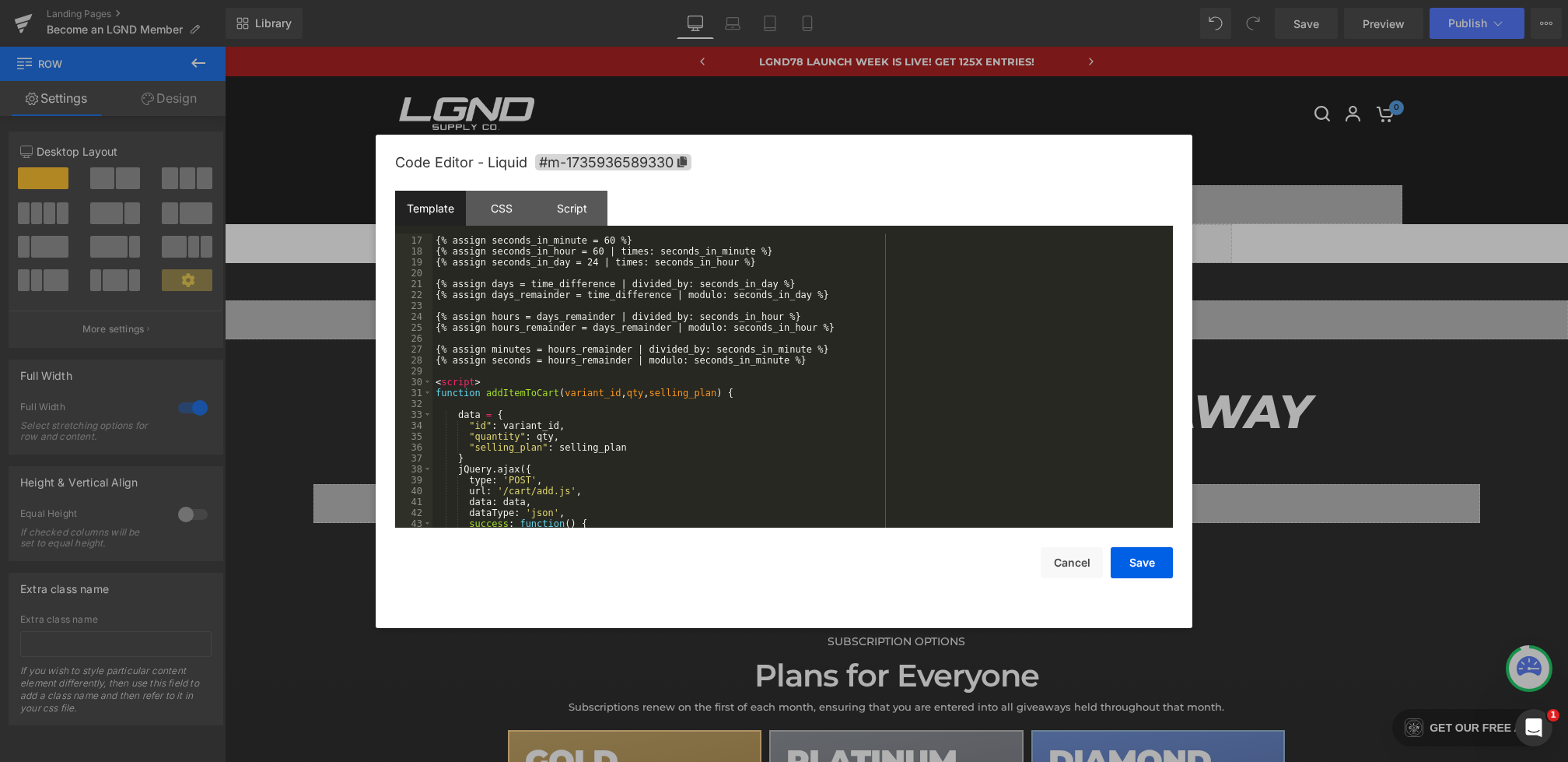
scroll to position [229, 0]
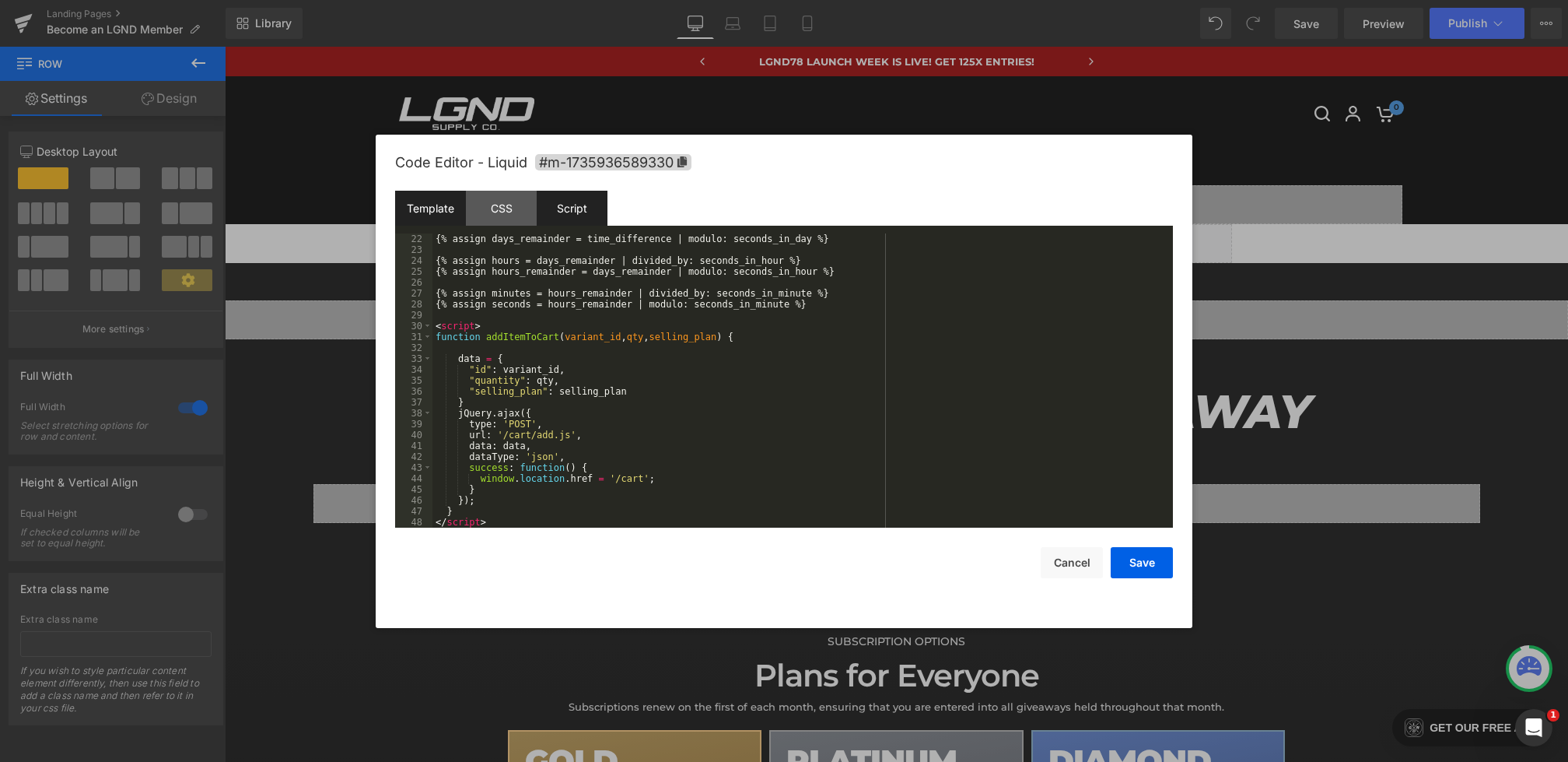
click at [573, 211] on div "Script" at bounding box center [573, 208] width 71 height 35
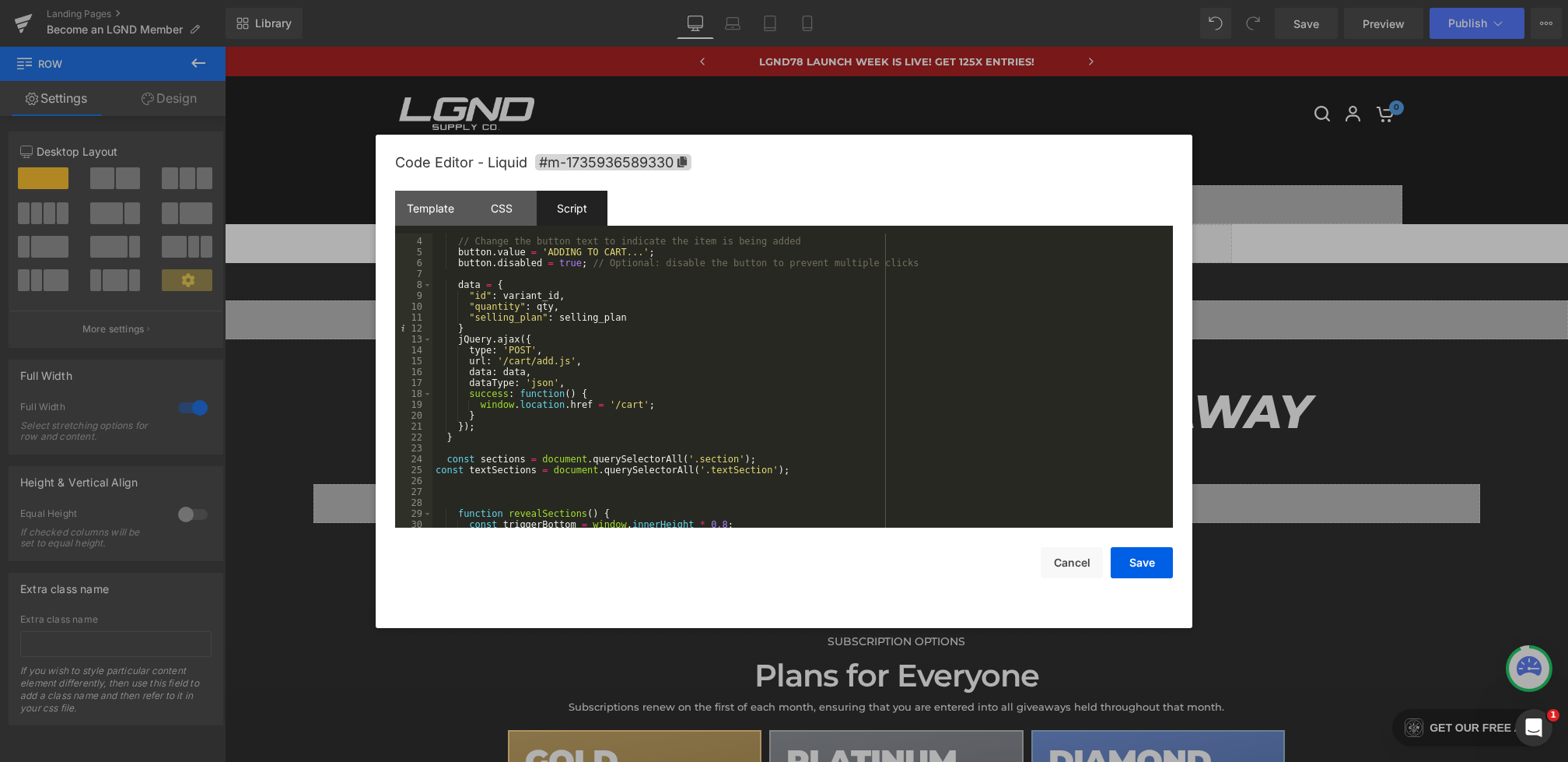
scroll to position [0, 0]
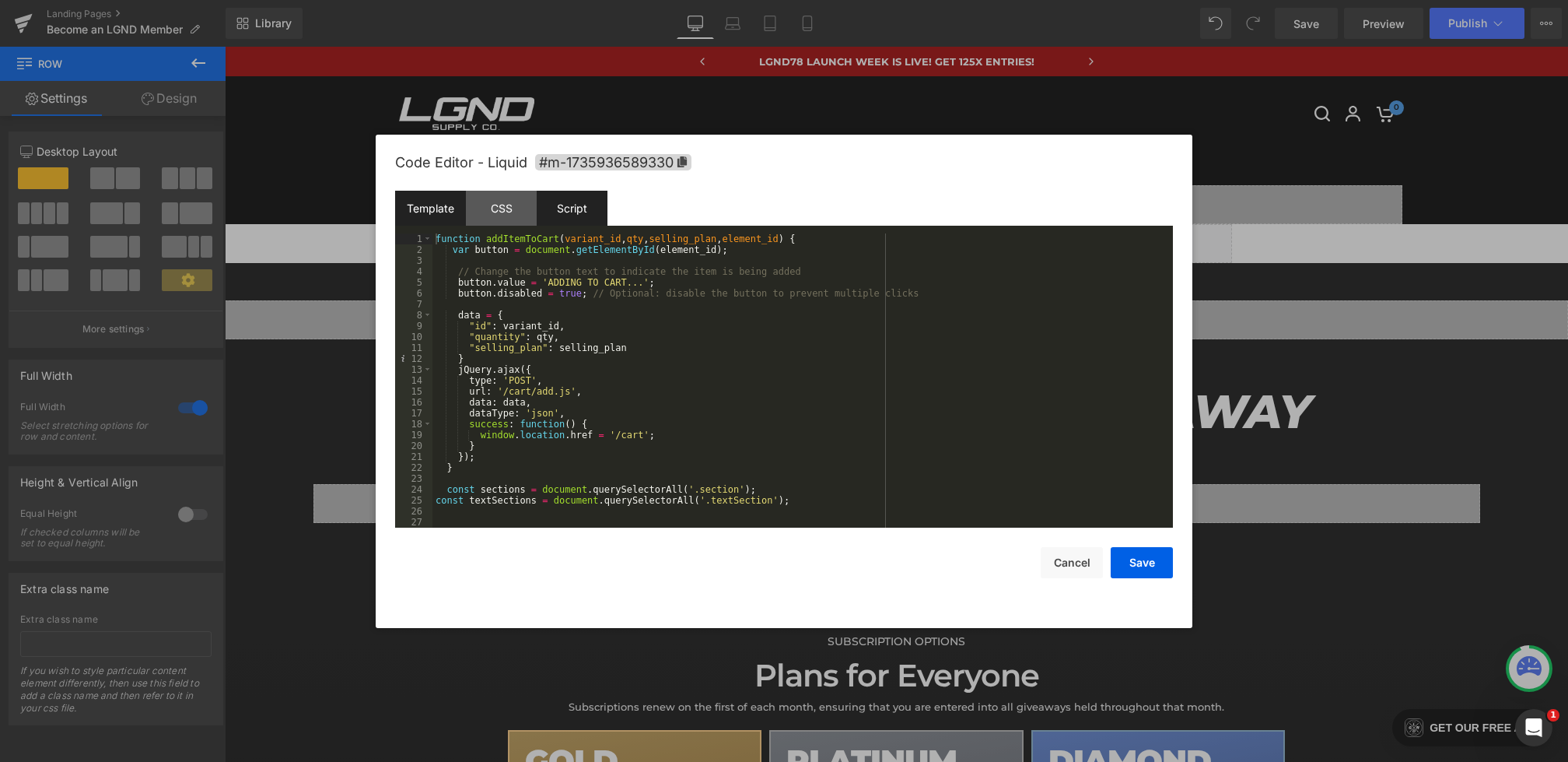
click at [436, 213] on div "Template" at bounding box center [431, 208] width 71 height 35
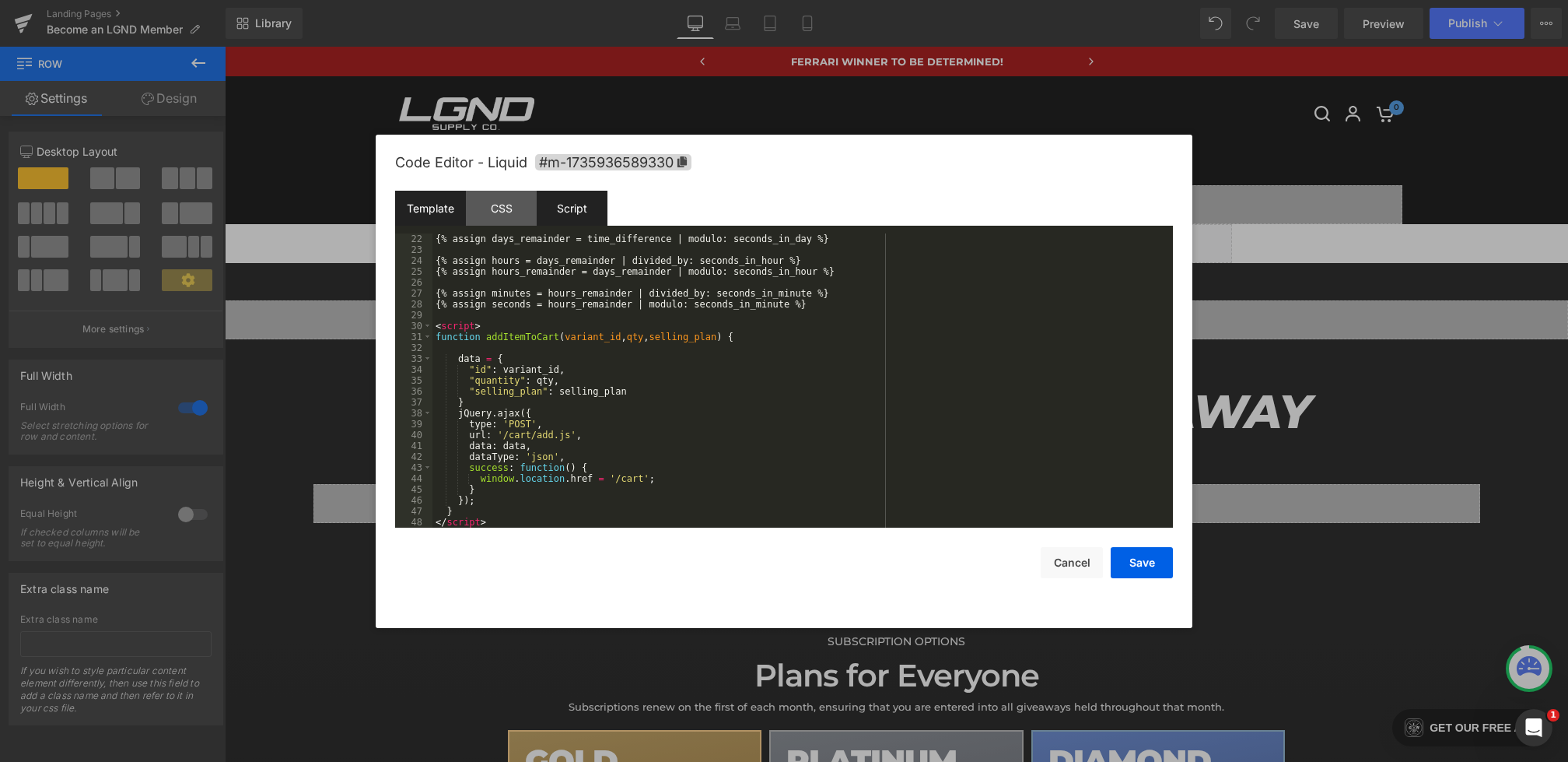
click at [577, 205] on div "Script" at bounding box center [573, 208] width 71 height 35
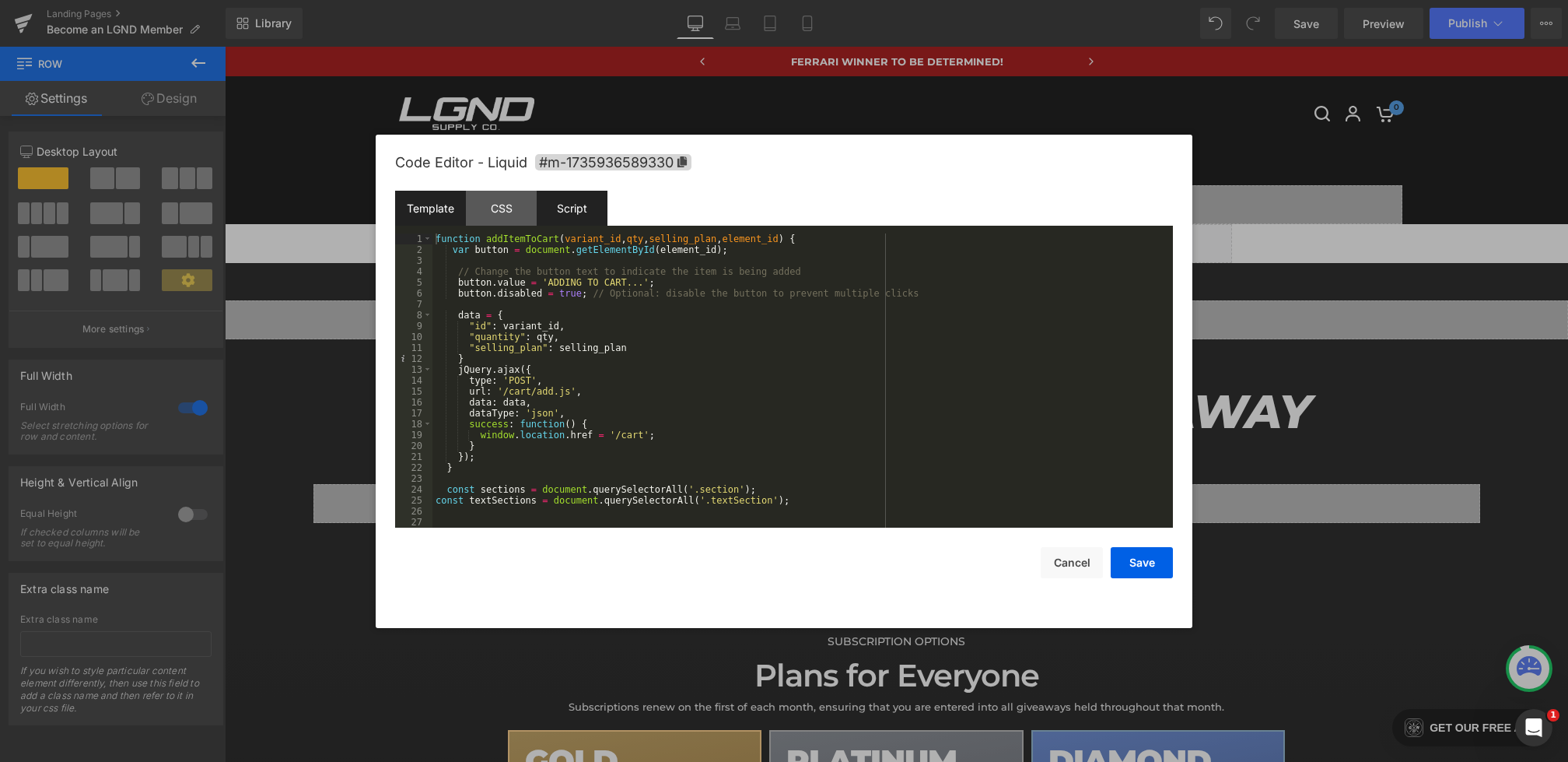
click at [439, 209] on div "Template" at bounding box center [431, 208] width 71 height 35
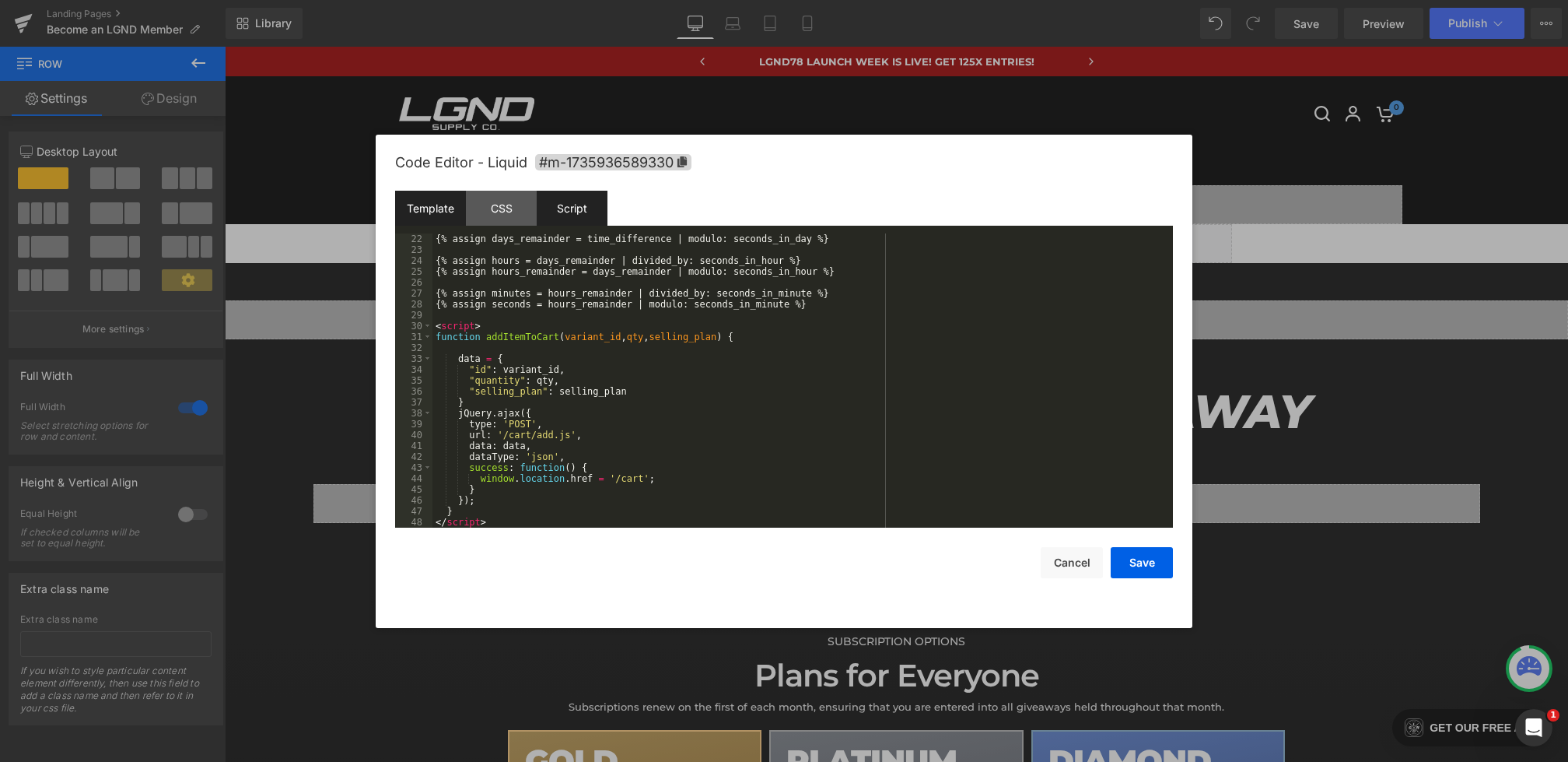
click at [562, 212] on div "Script" at bounding box center [573, 208] width 71 height 35
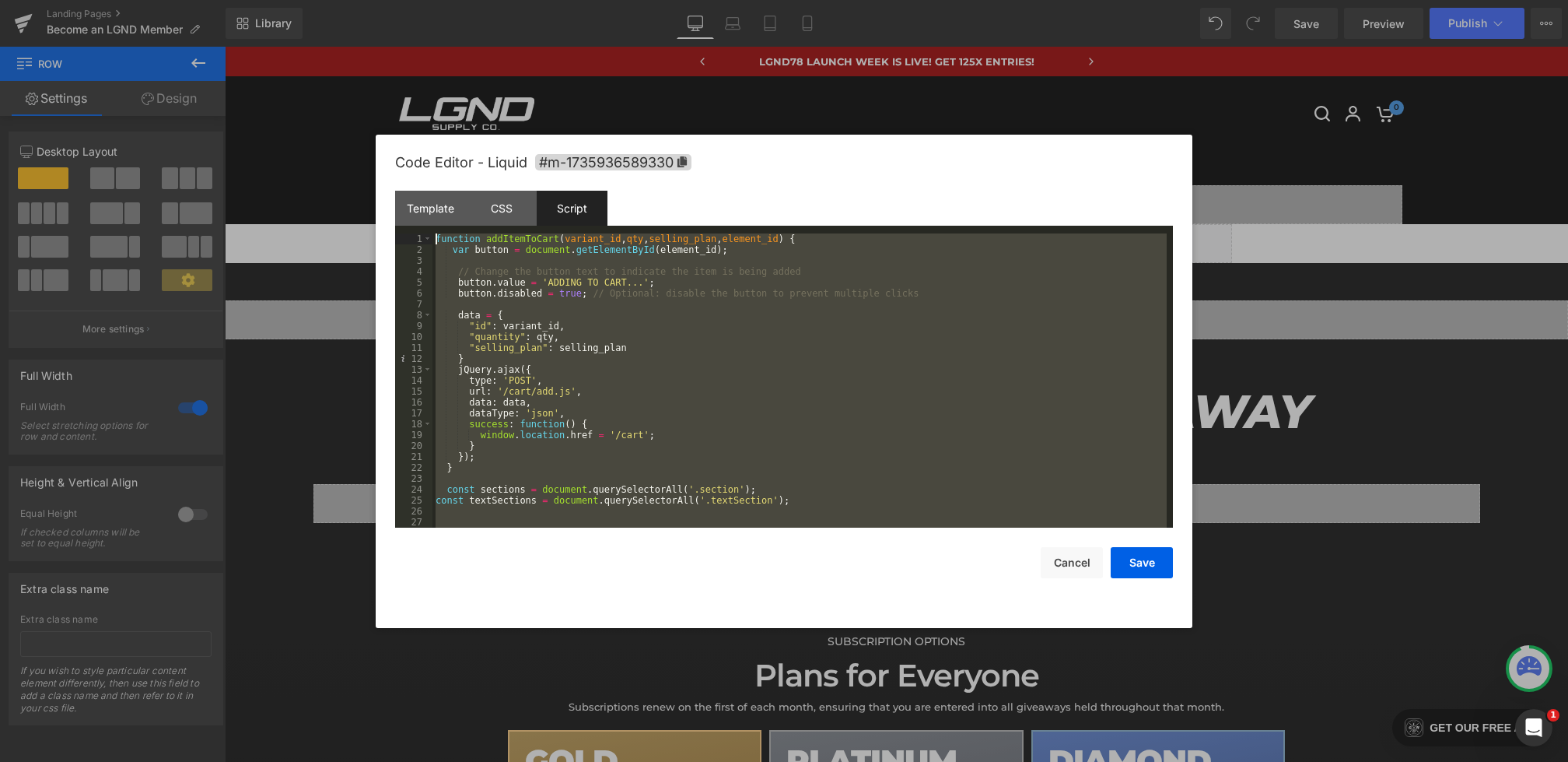
drag, startPoint x: 573, startPoint y: 519, endPoint x: 400, endPoint y: 170, distance: 389.5
click at [400, 170] on div "Code Editor - Liquid #m-1735936589330 Template CSS Script Data 22 23 24 25 26 2…" at bounding box center [784, 381] width 778 height 493
click at [1055, 558] on button "Cancel" at bounding box center [1072, 563] width 62 height 32
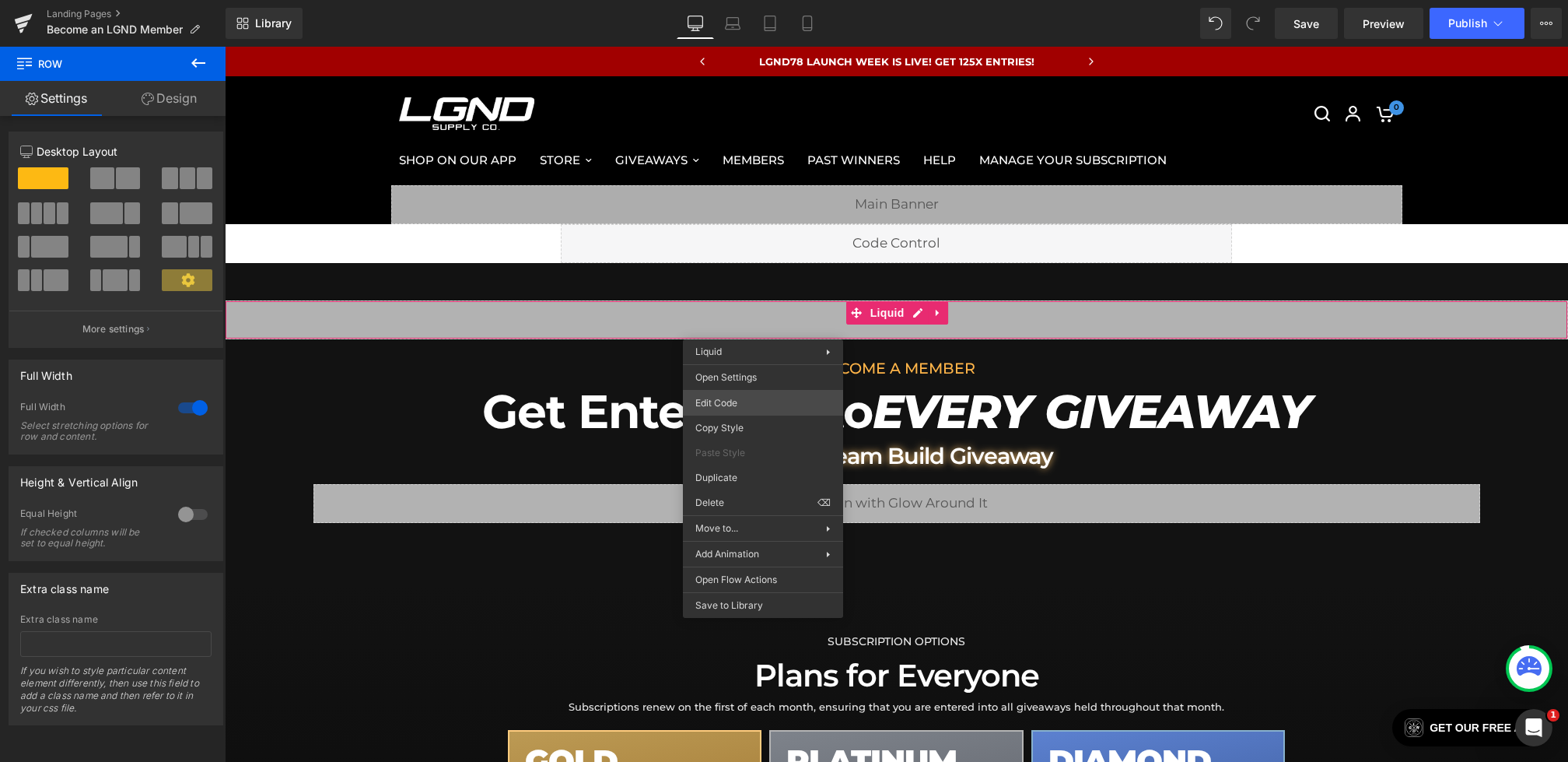
click at [721, 0] on div "Row You are previewing how the will restyle your page. You can not edit Element…" at bounding box center [784, 0] width 1568 height 0
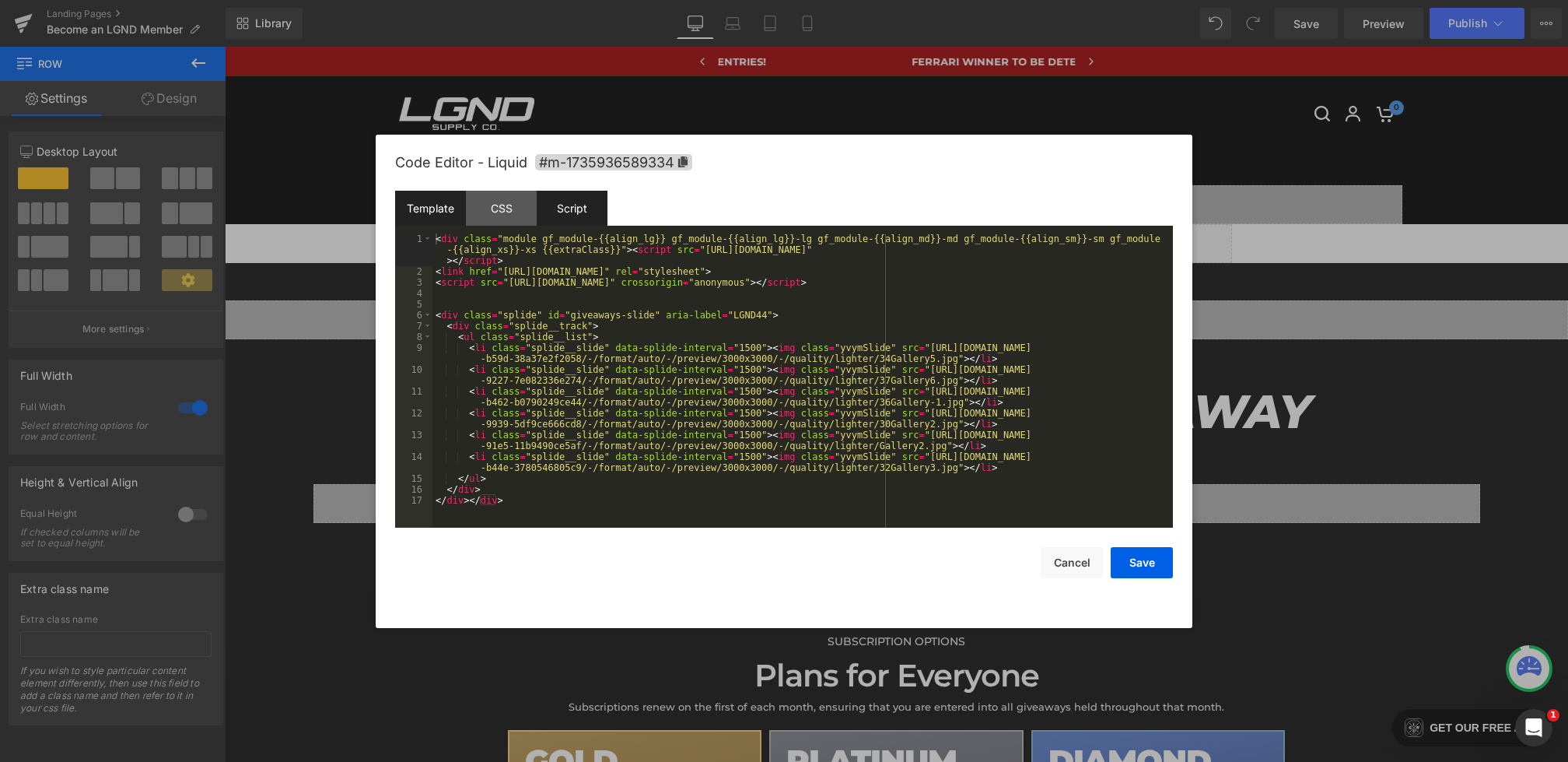
click at [555, 197] on div "Script" at bounding box center [573, 208] width 71 height 35
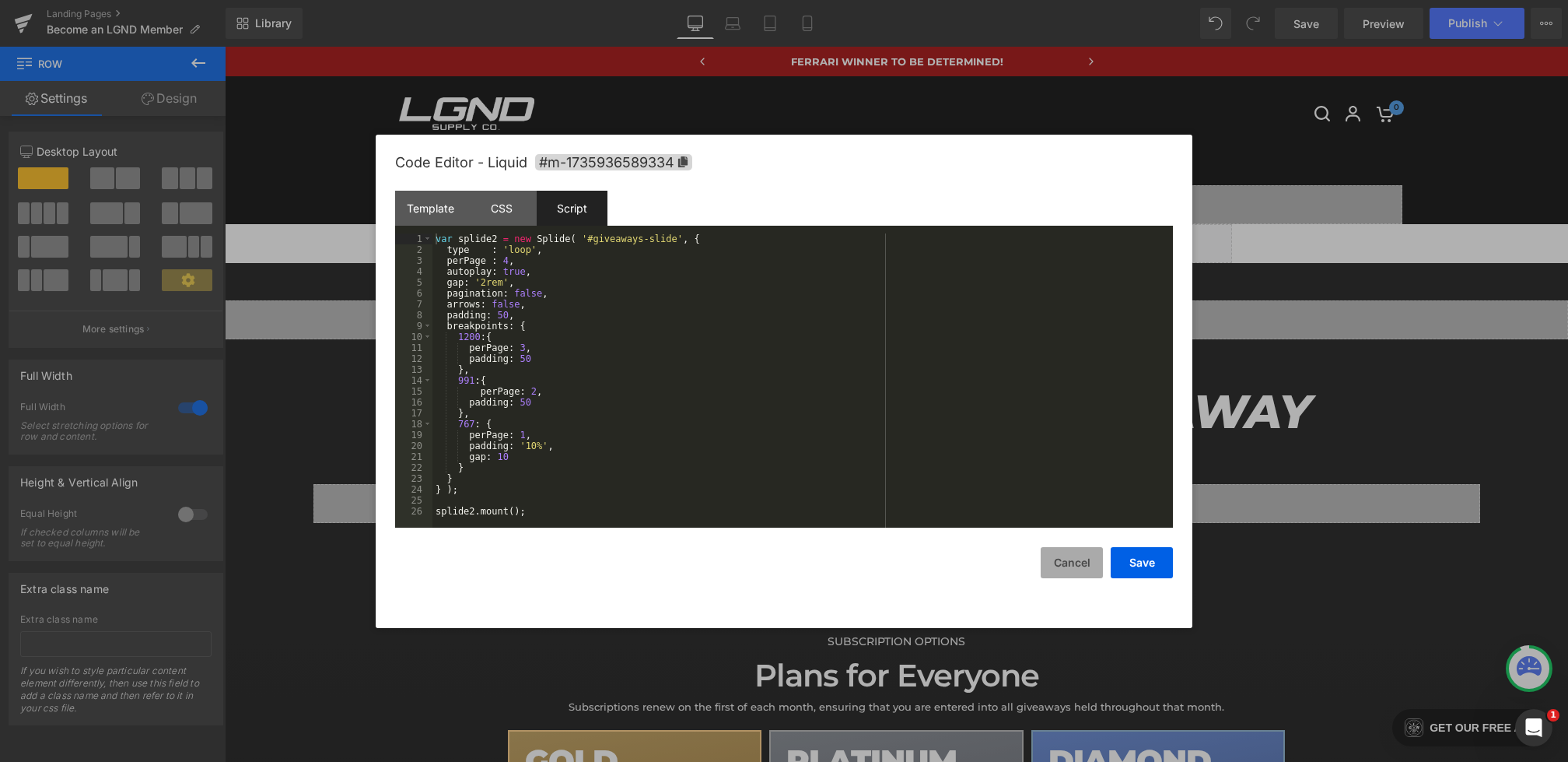
click at [1065, 570] on button "Cancel" at bounding box center [1072, 563] width 62 height 32
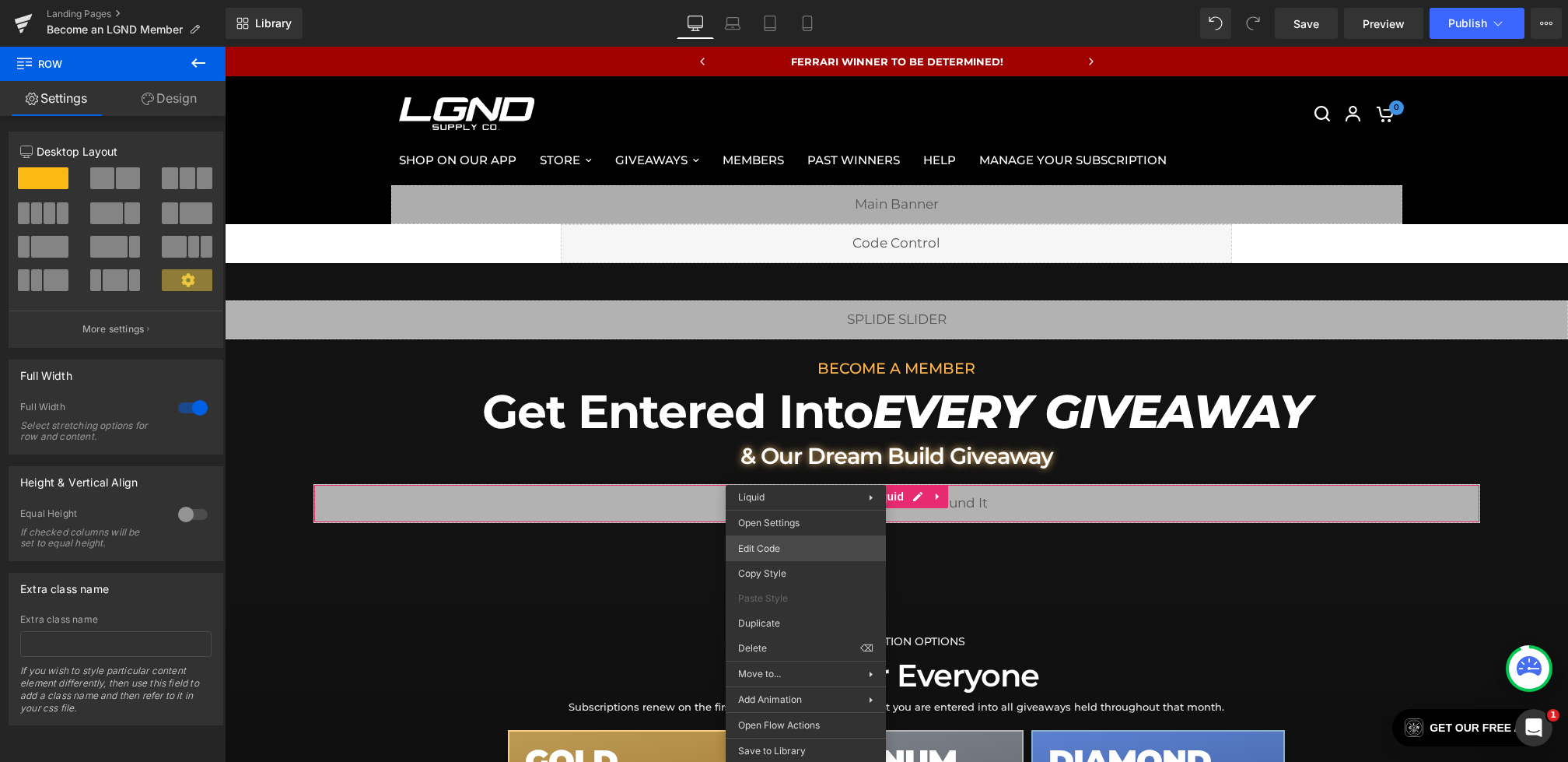
click at [773, 0] on div "Row You are previewing how the will restyle your page. You can not edit Element…" at bounding box center [784, 0] width 1568 height 0
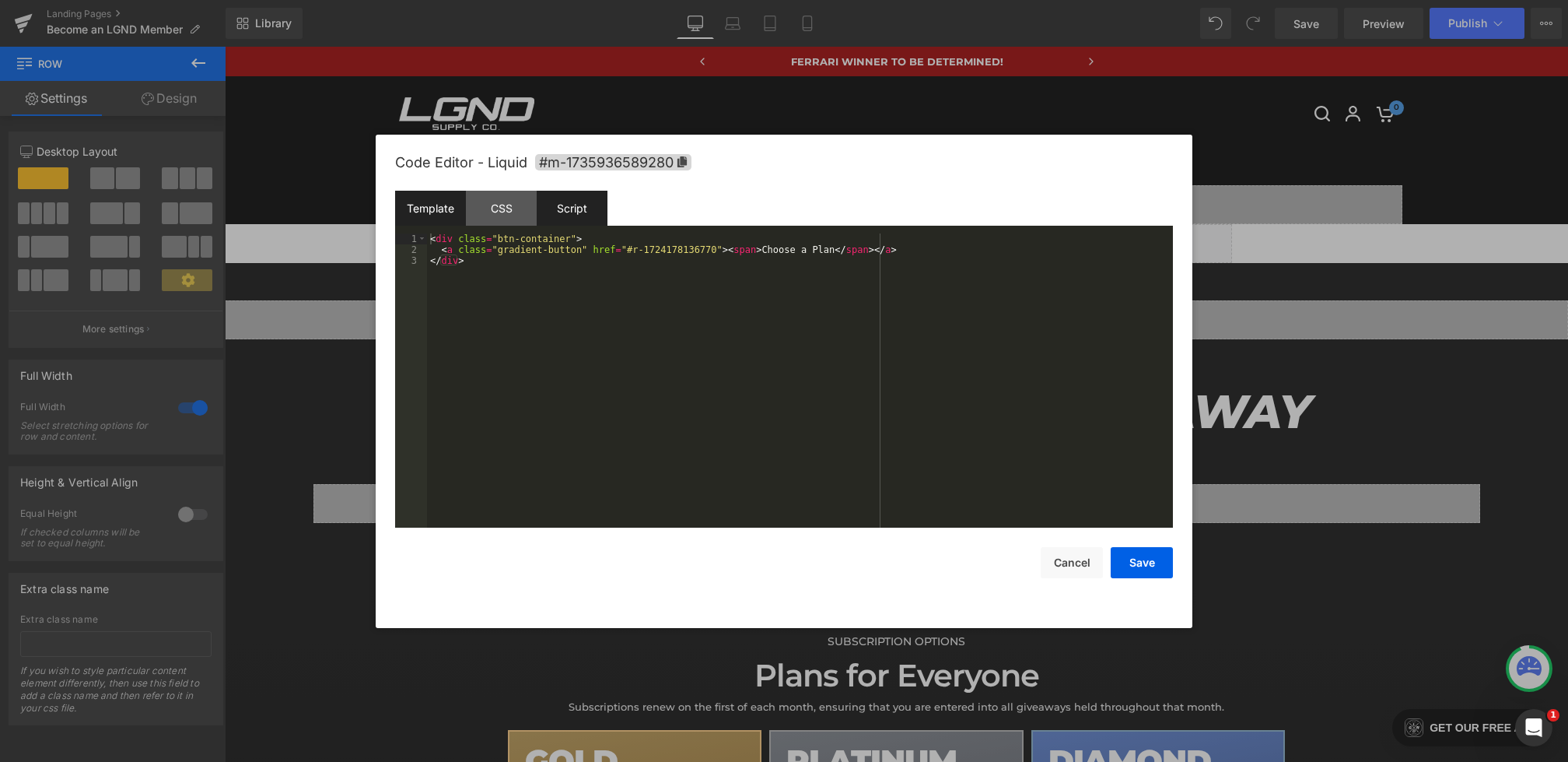
click at [555, 223] on div "Script" at bounding box center [573, 208] width 71 height 35
click at [454, 211] on div "Template" at bounding box center [431, 208] width 71 height 35
click at [1073, 568] on button "Cancel" at bounding box center [1072, 563] width 62 height 32
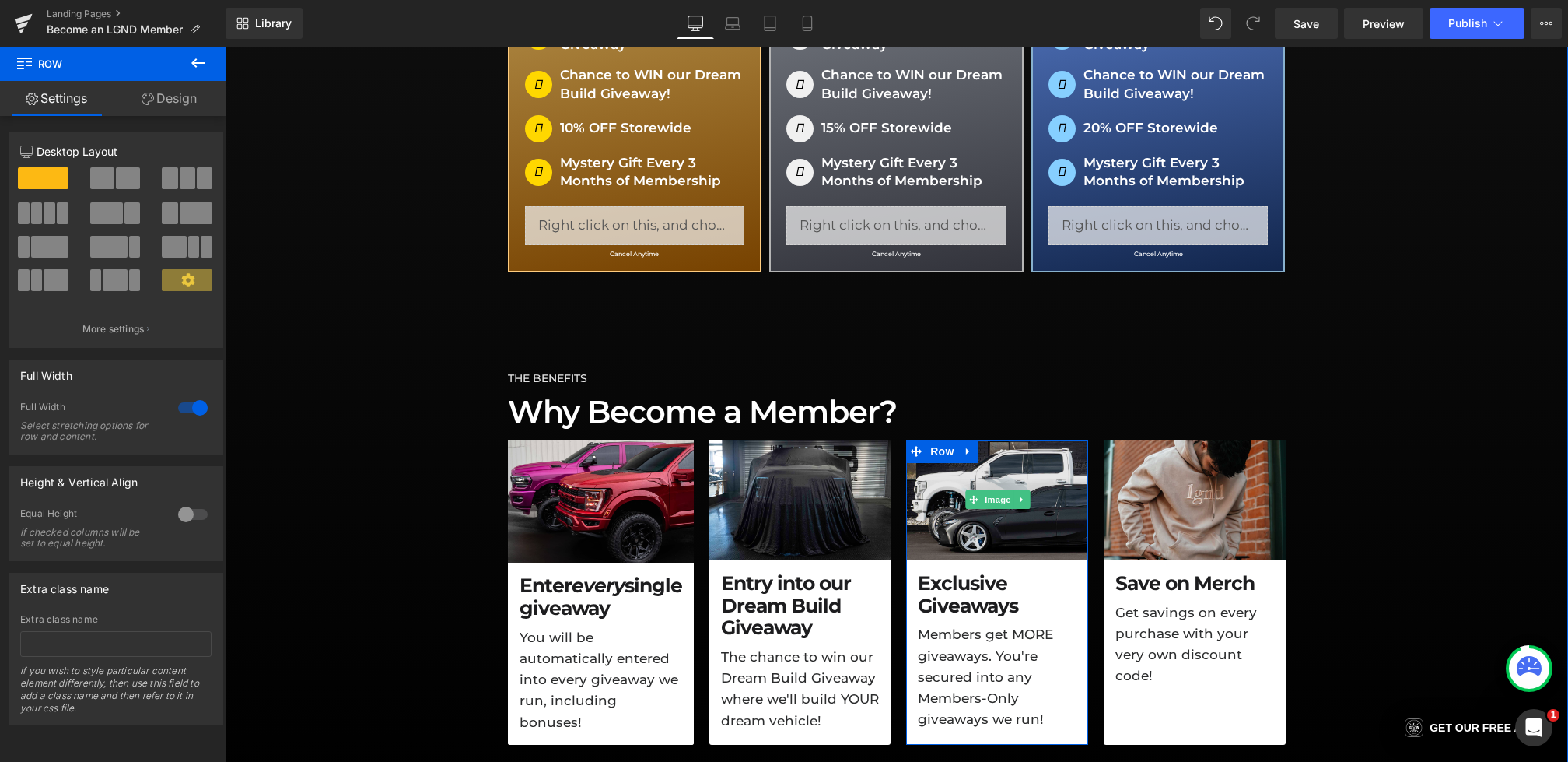
scroll to position [833, 0]
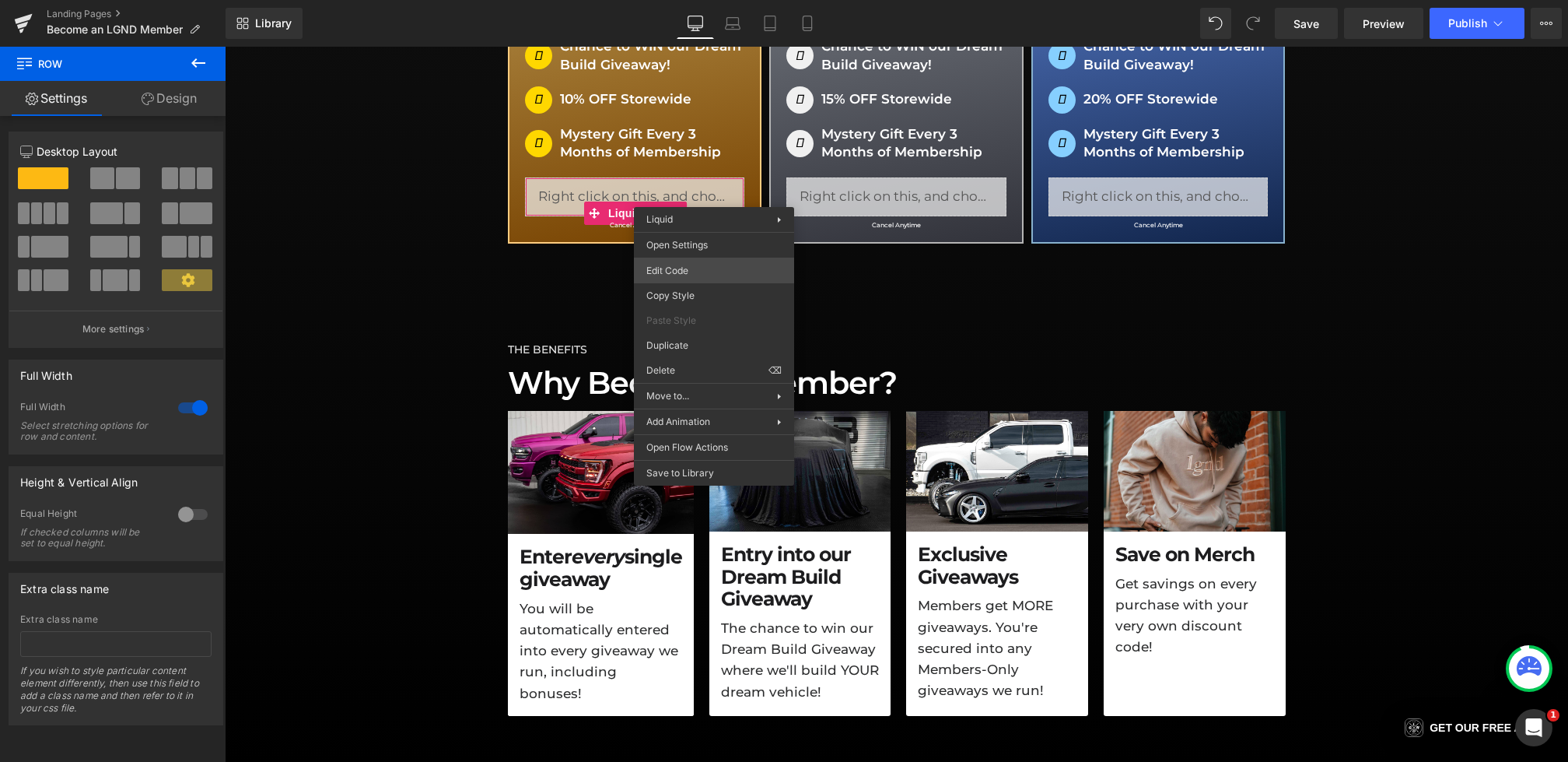
click at [690, 0] on div "Row You are previewing how the will restyle your page. You can not edit Element…" at bounding box center [784, 0] width 1568 height 0
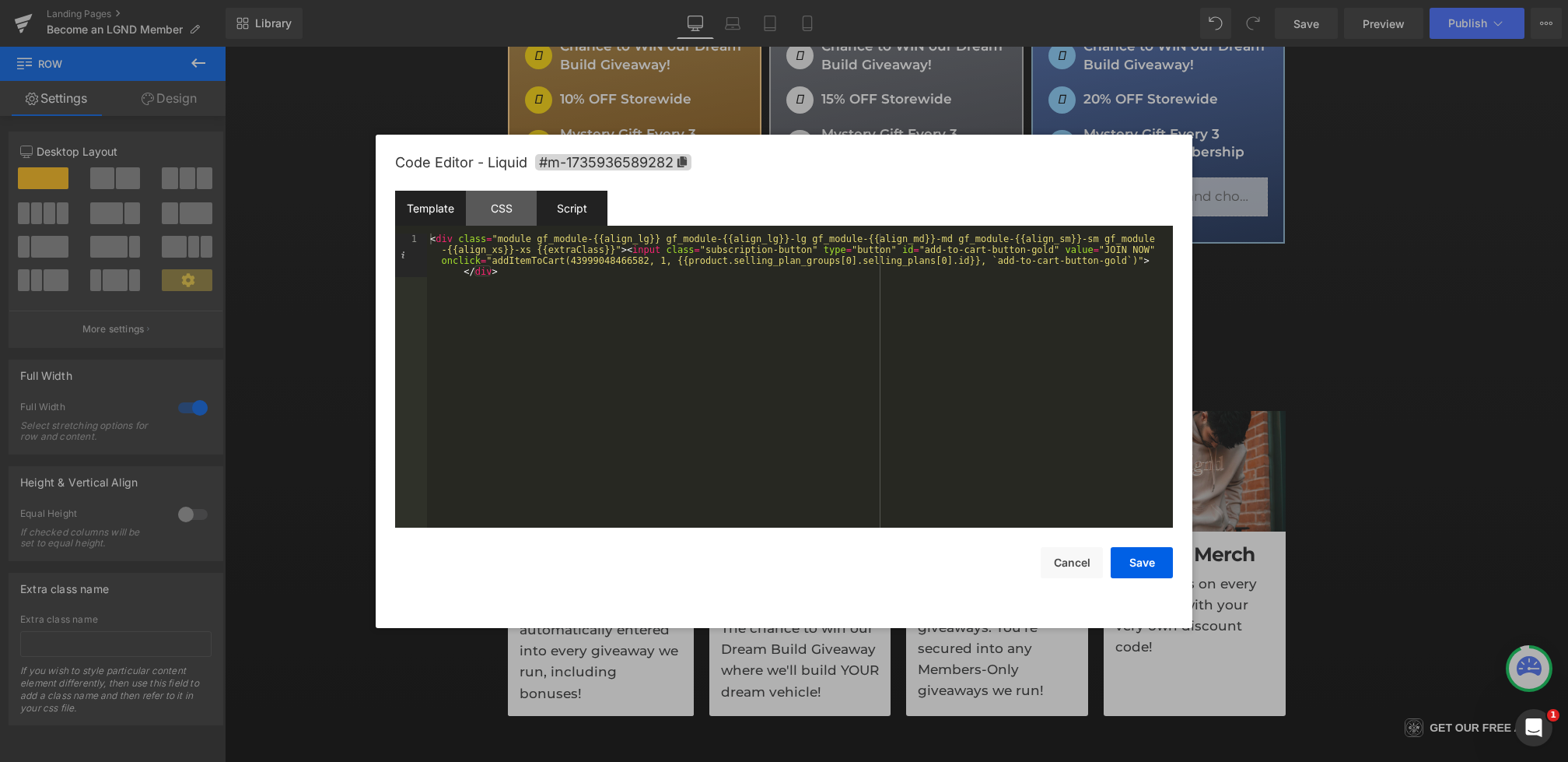
click at [574, 206] on div "Script" at bounding box center [573, 208] width 71 height 35
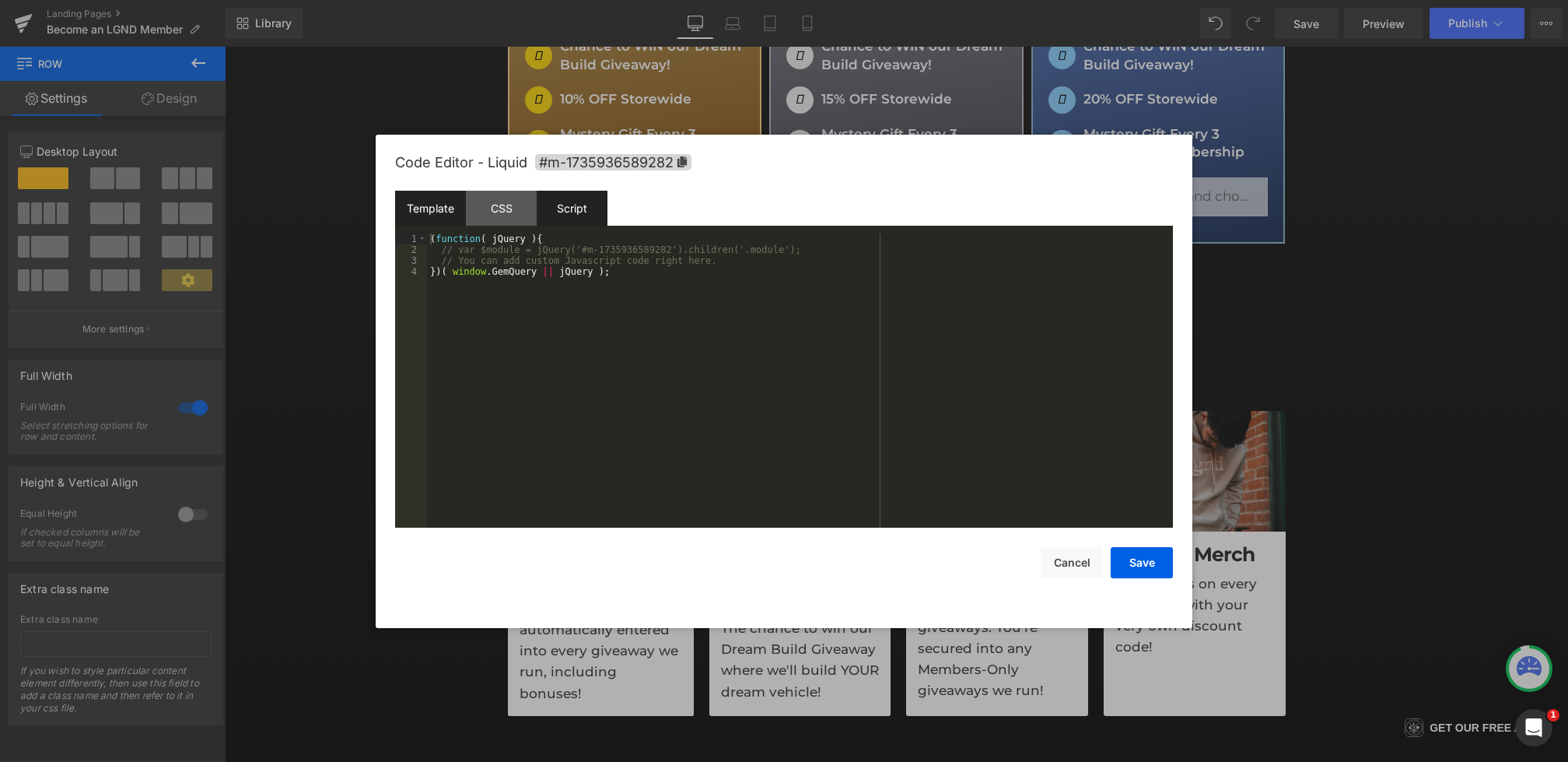
click at [442, 210] on div "Template" at bounding box center [431, 208] width 71 height 35
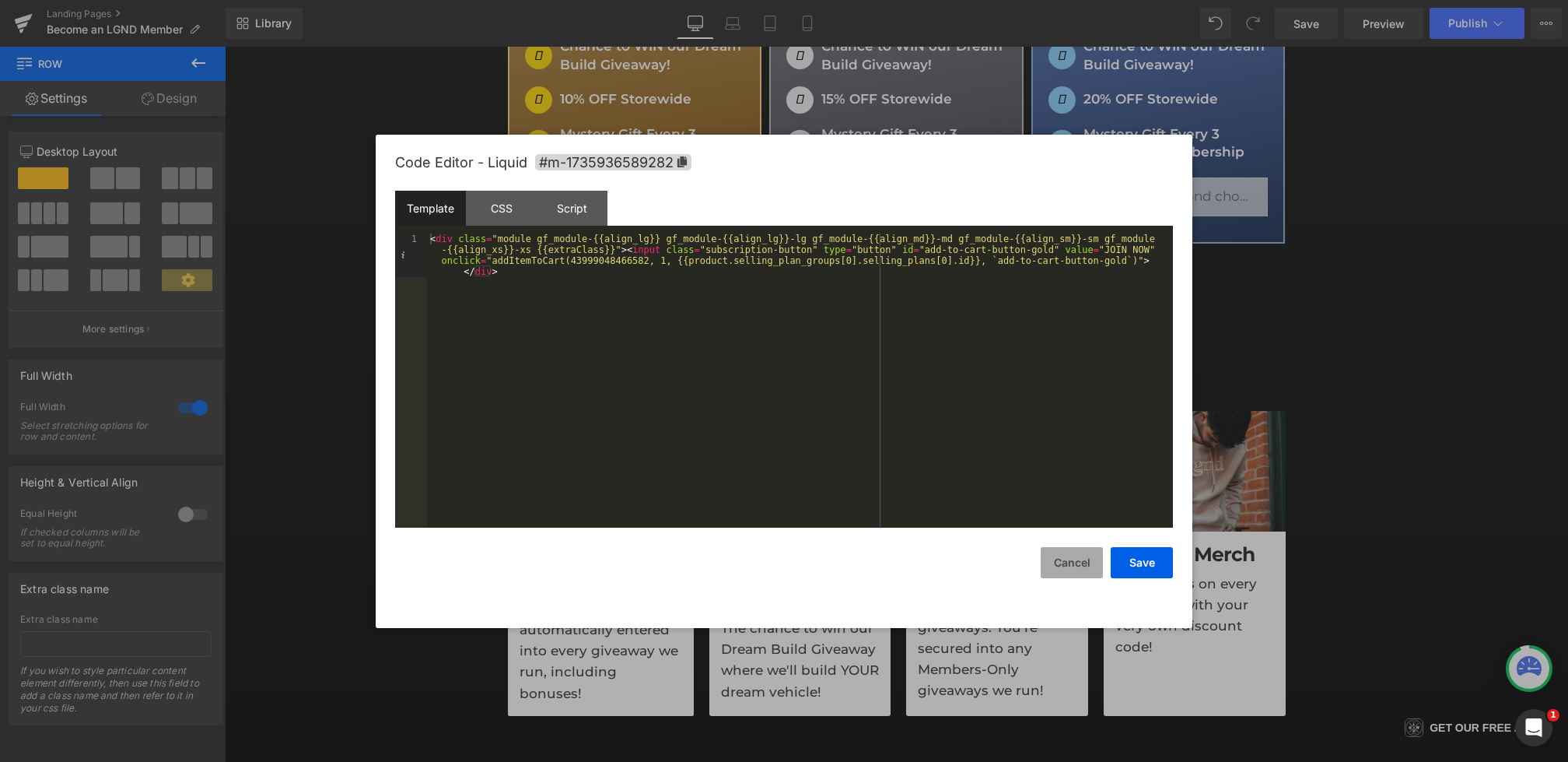
click at [1088, 561] on button "Cancel" at bounding box center [1072, 563] width 62 height 32
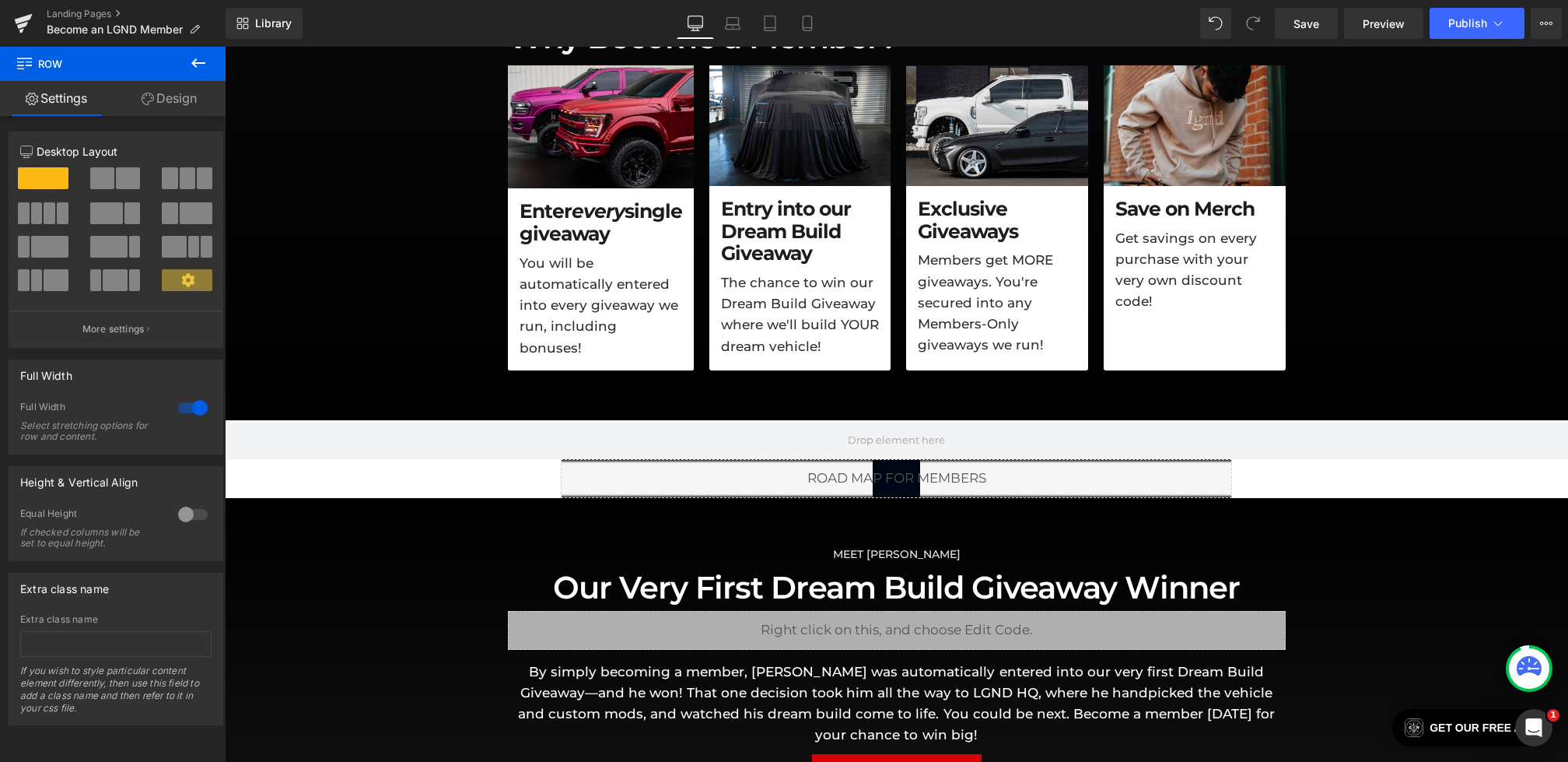
scroll to position [1258, 0]
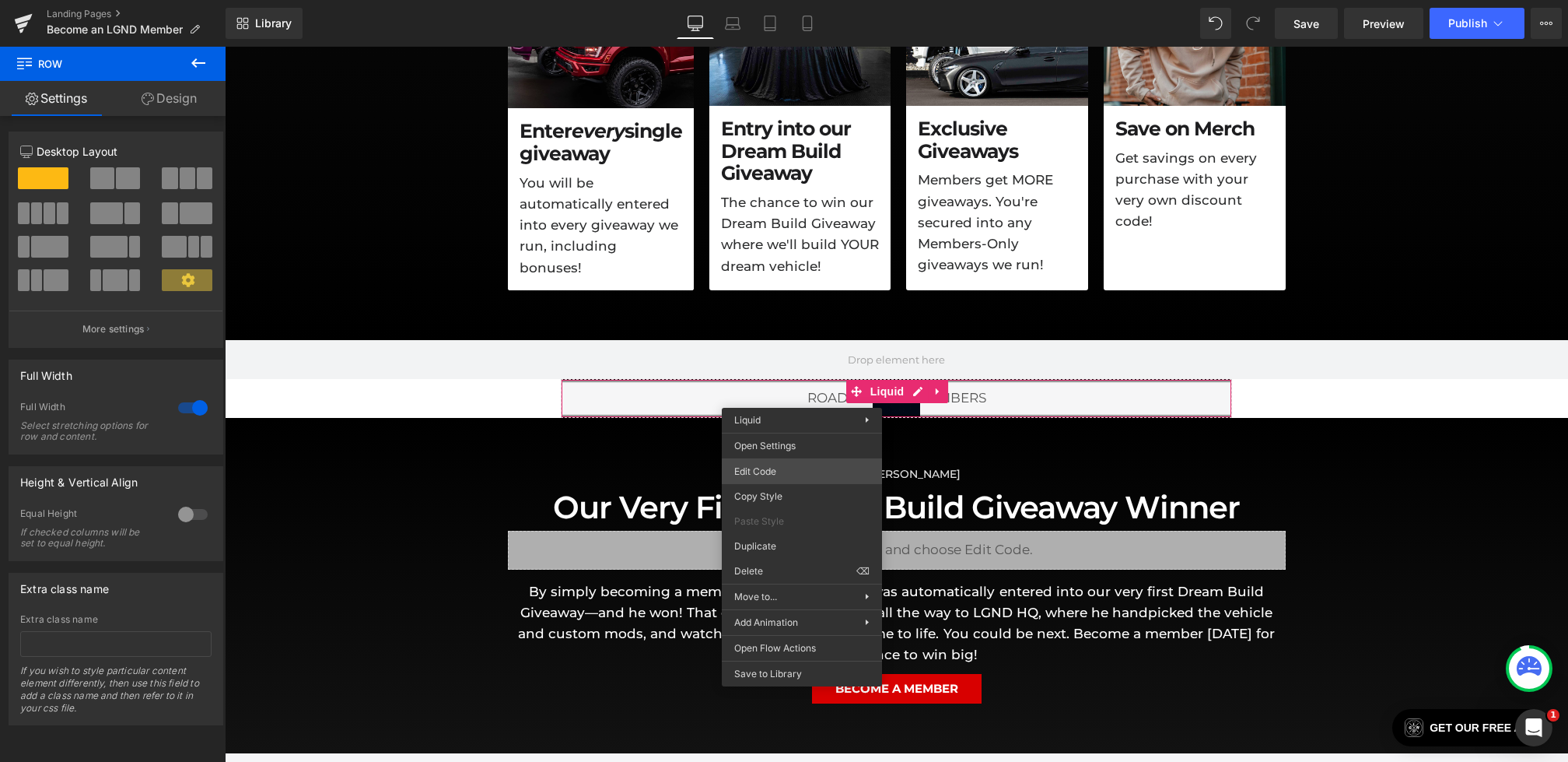
click at [777, 0] on div "Row You are previewing how the will restyle your page. You can not edit Element…" at bounding box center [784, 0] width 1568 height 0
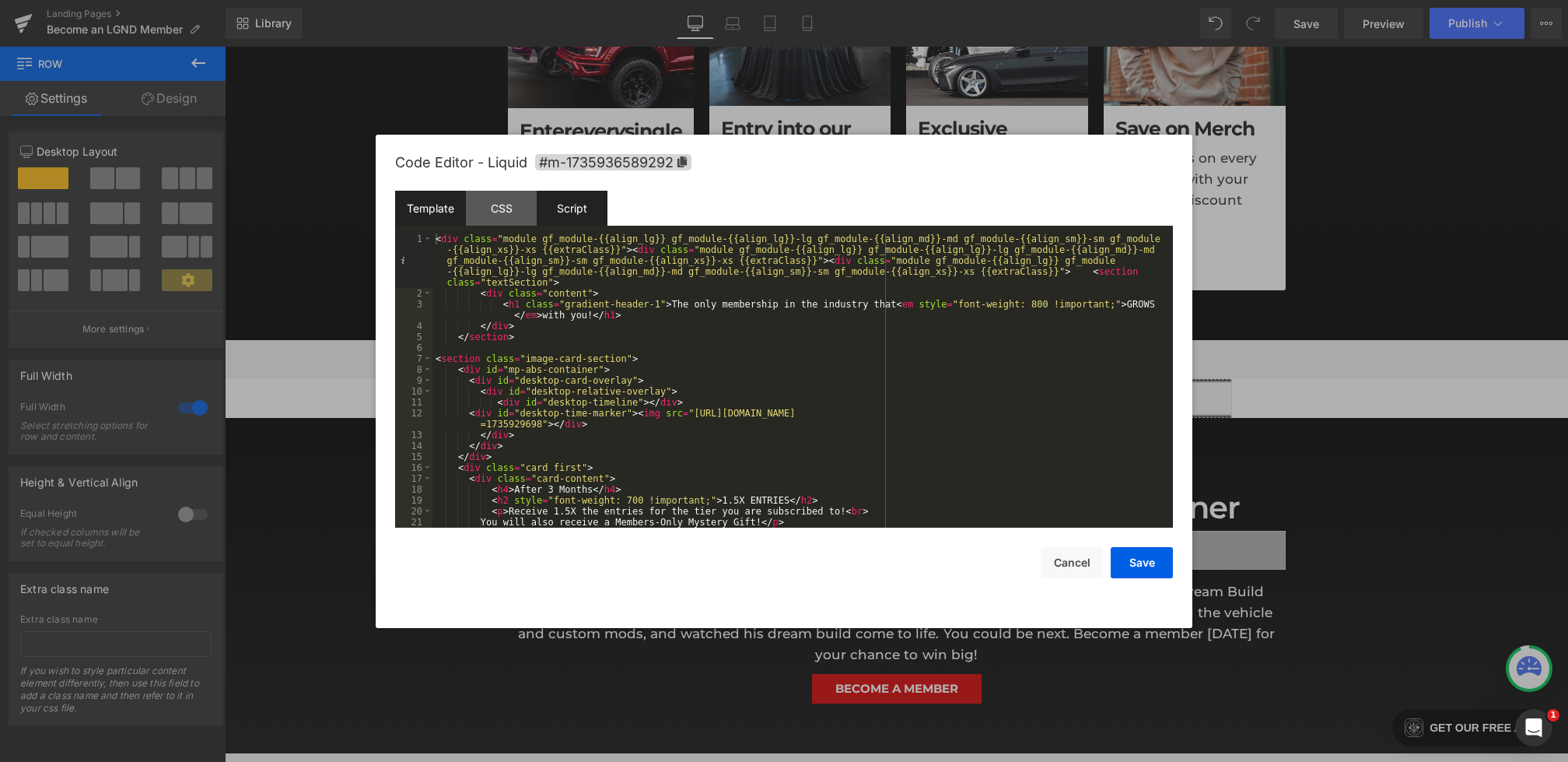
click at [572, 214] on div "Script" at bounding box center [573, 208] width 71 height 35
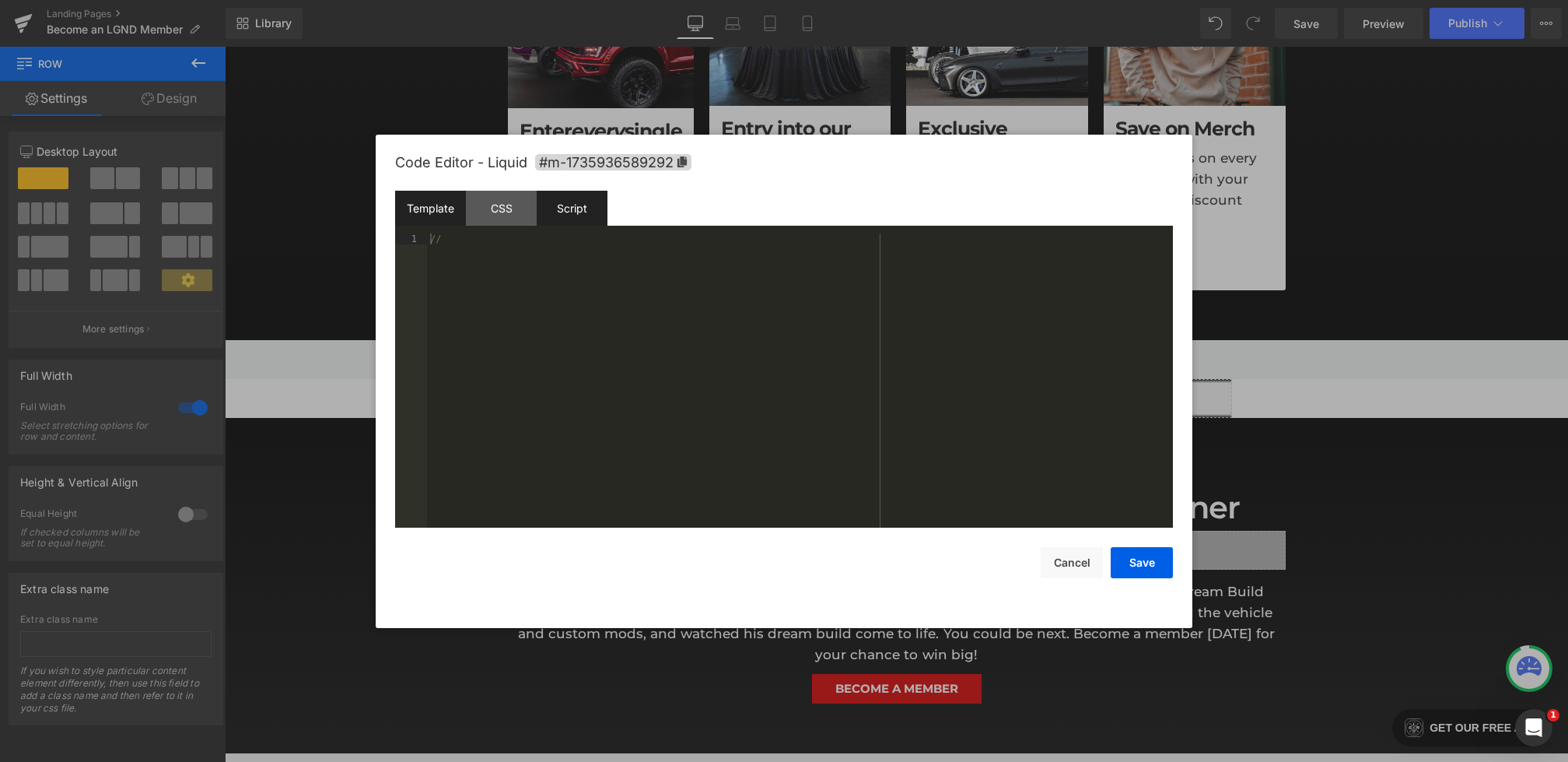
click at [457, 221] on div "Template" at bounding box center [431, 208] width 71 height 35
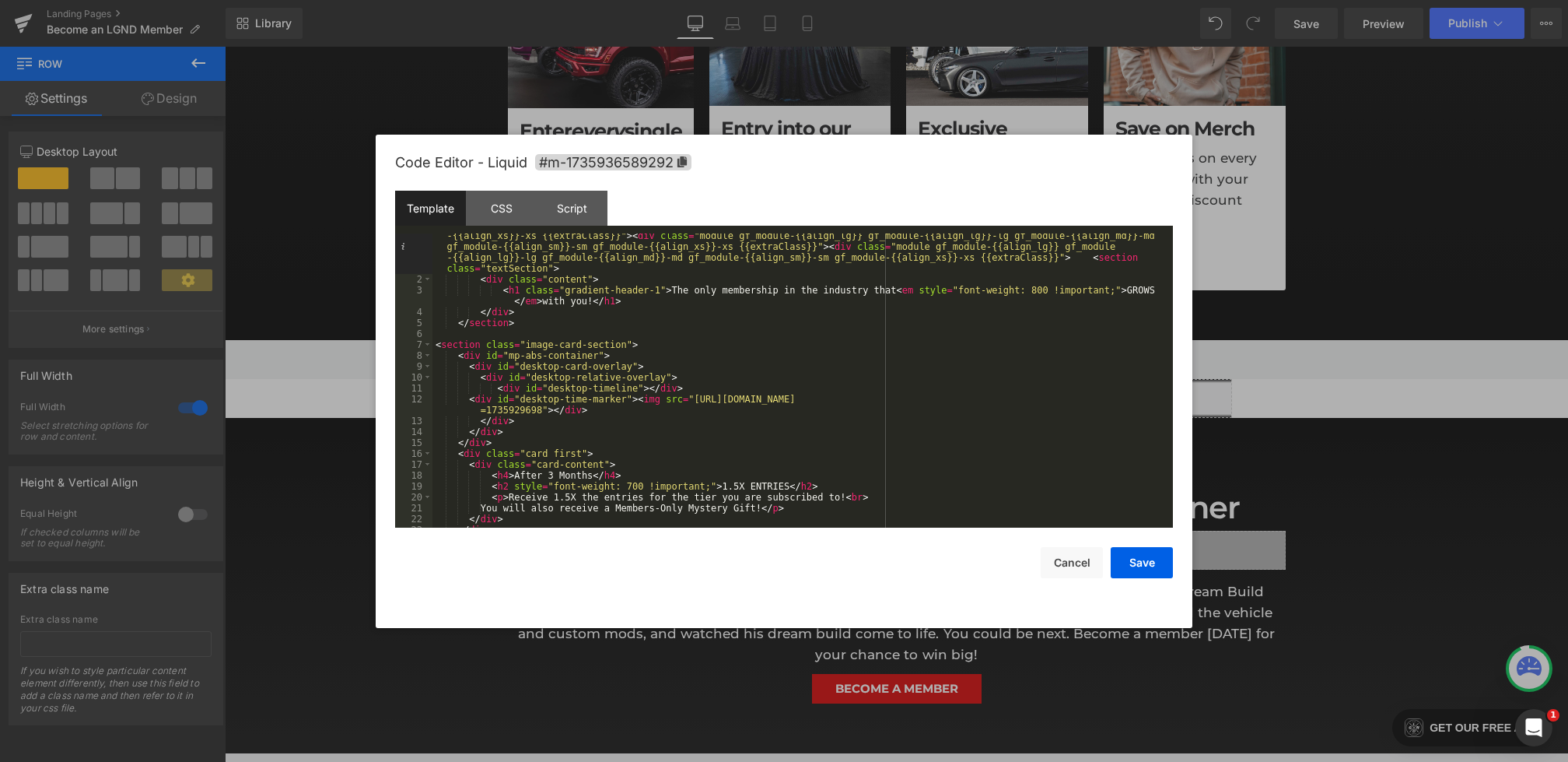
scroll to position [294, 0]
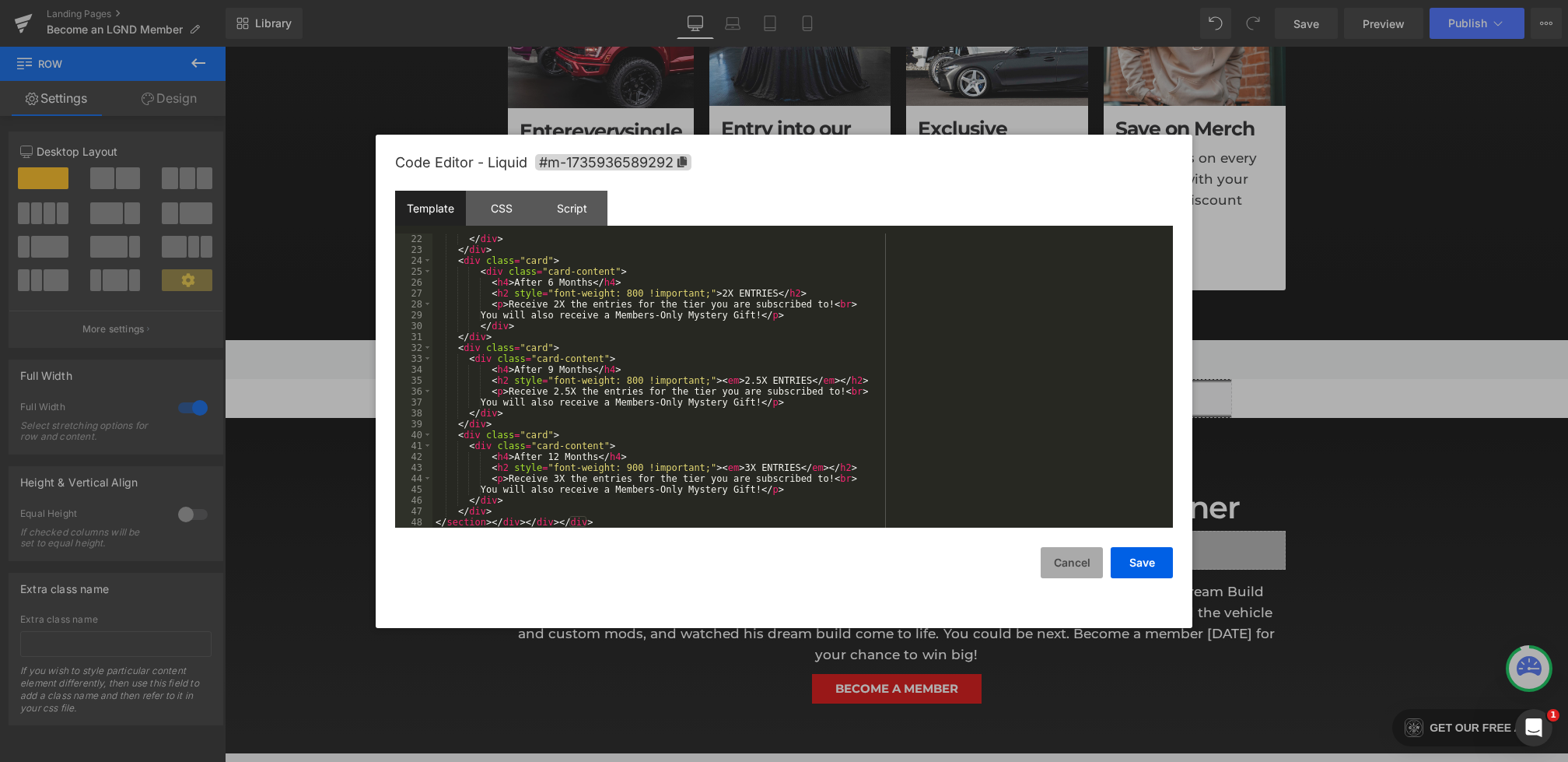
click at [1058, 552] on button "Cancel" at bounding box center [1072, 563] width 62 height 32
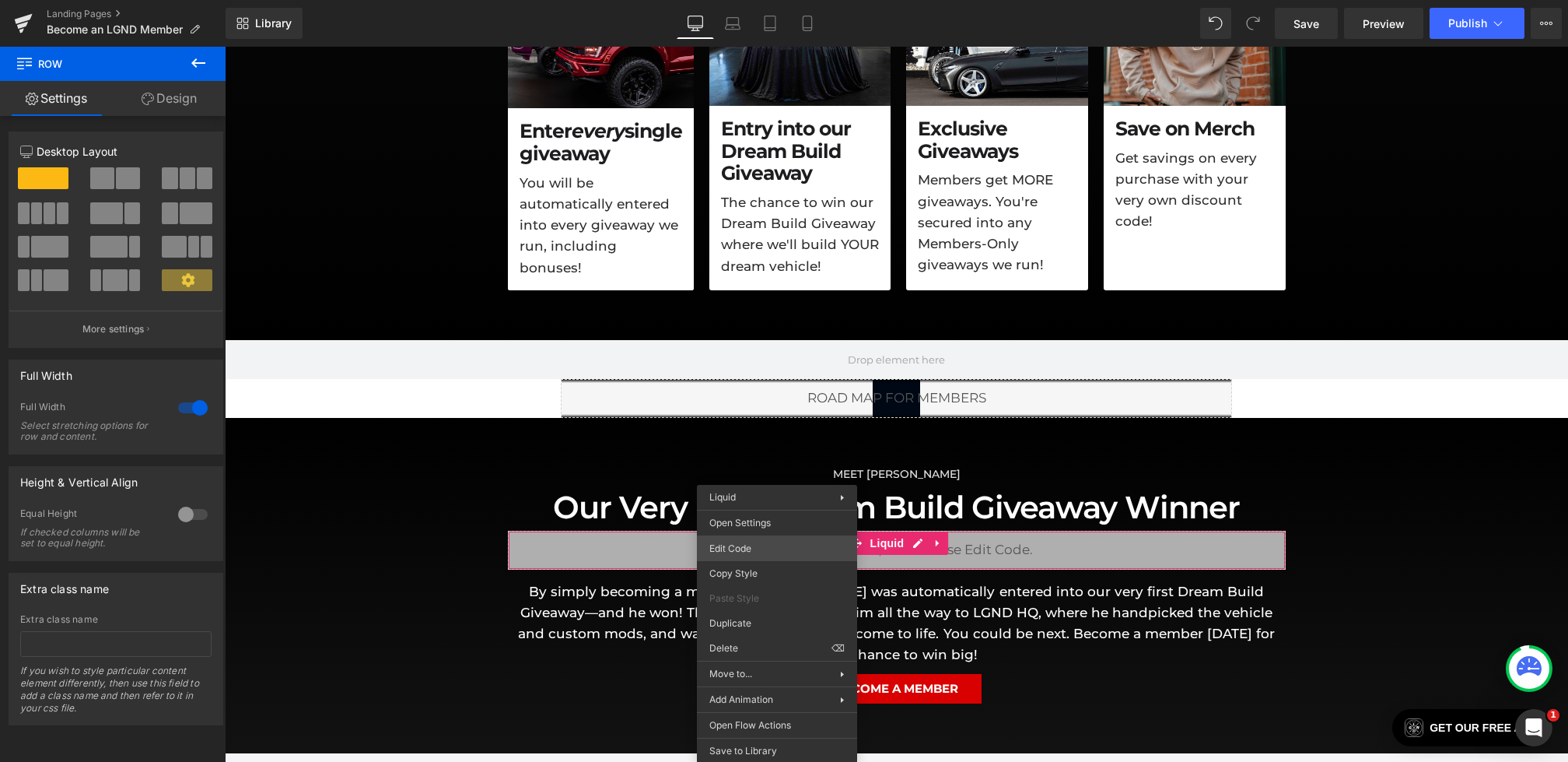
click at [739, 0] on div "Row You are previewing how the will restyle your page. You can not edit Element…" at bounding box center [784, 0] width 1568 height 0
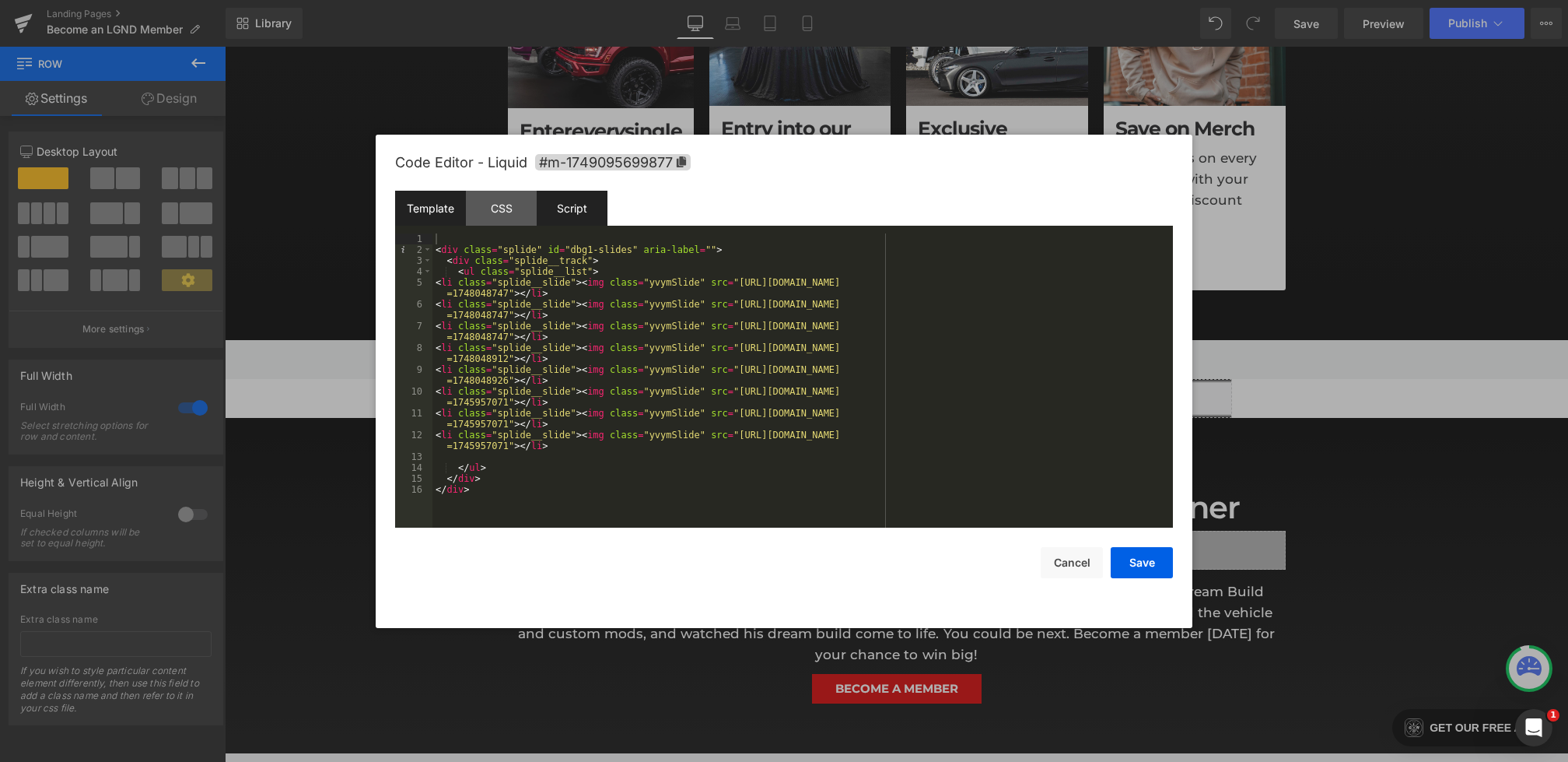
click at [570, 209] on div "Script" at bounding box center [573, 208] width 71 height 35
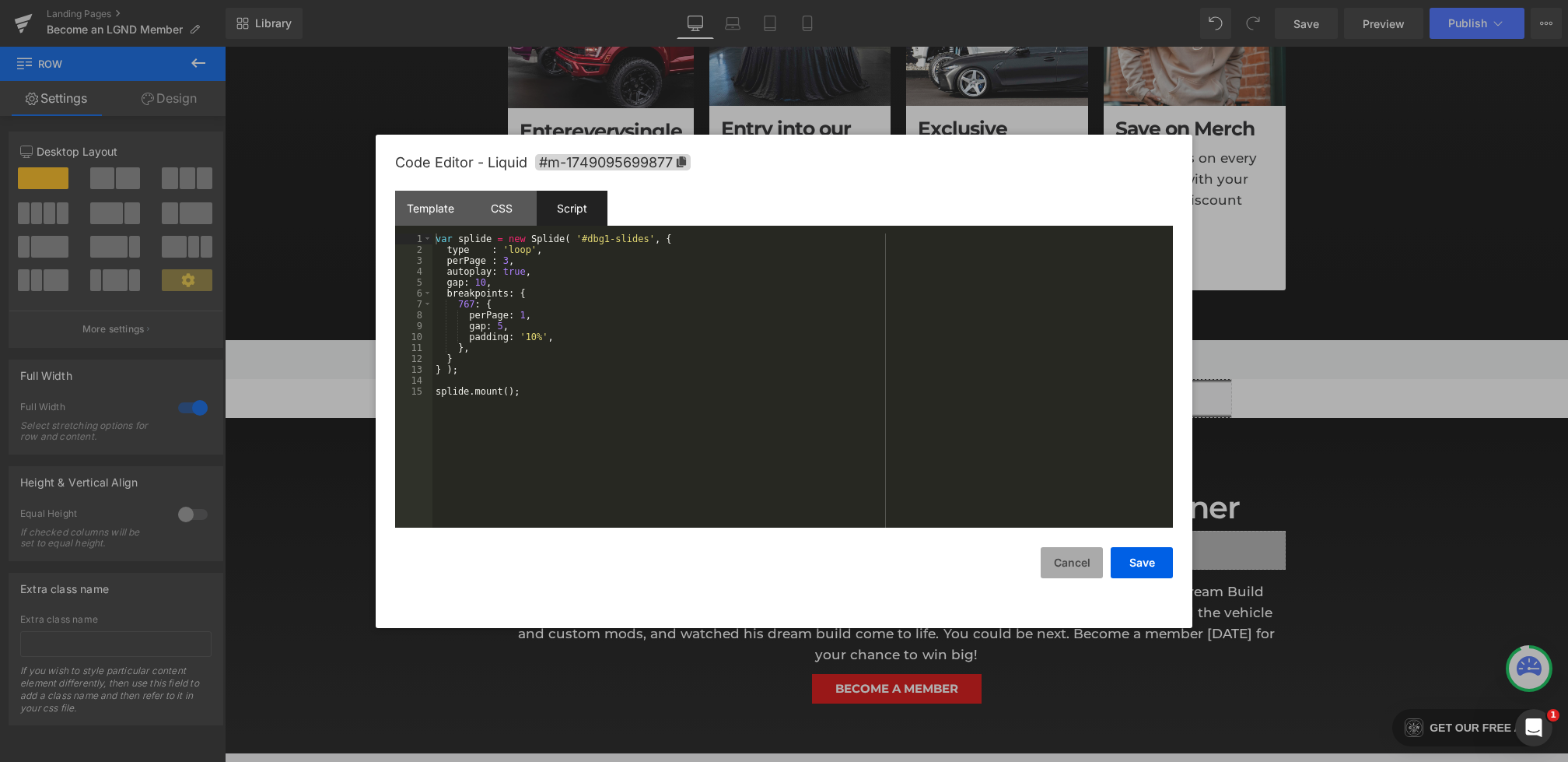
click at [1071, 567] on button "Cancel" at bounding box center [1072, 563] width 62 height 32
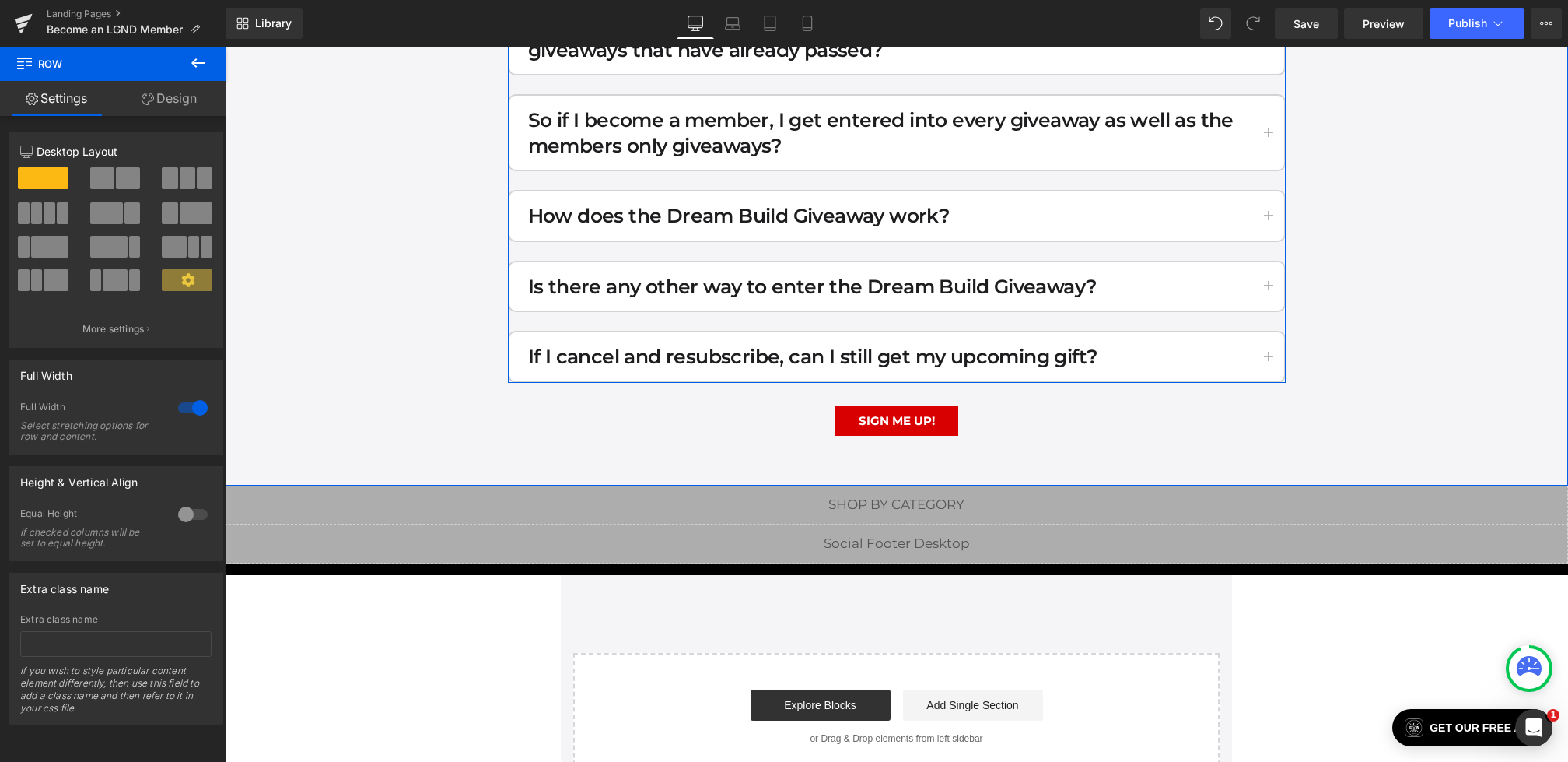
scroll to position [0, 0]
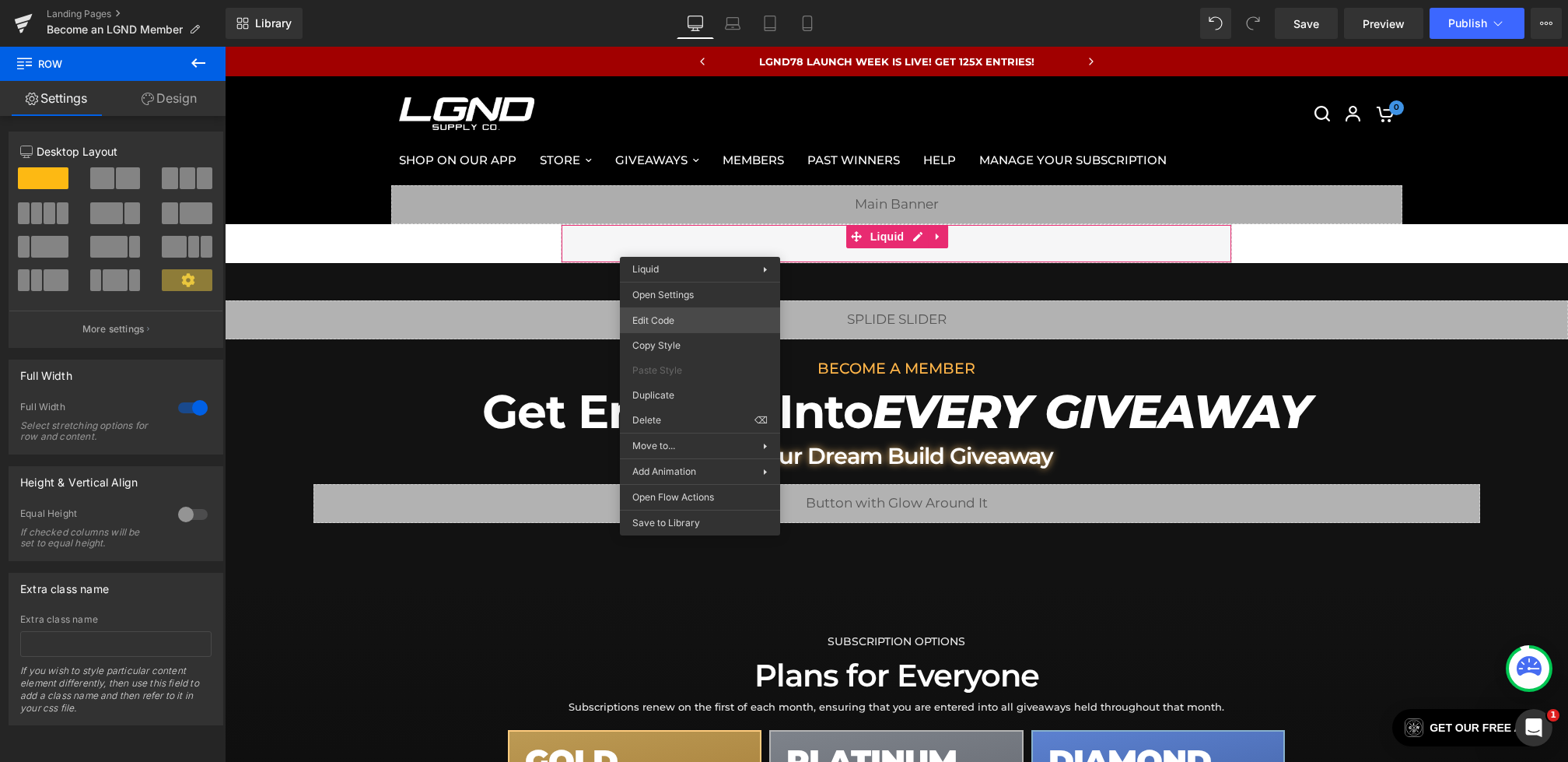
click at [662, 0] on div "Row You are previewing how the will restyle your page. You can not edit Element…" at bounding box center [784, 0] width 1568 height 0
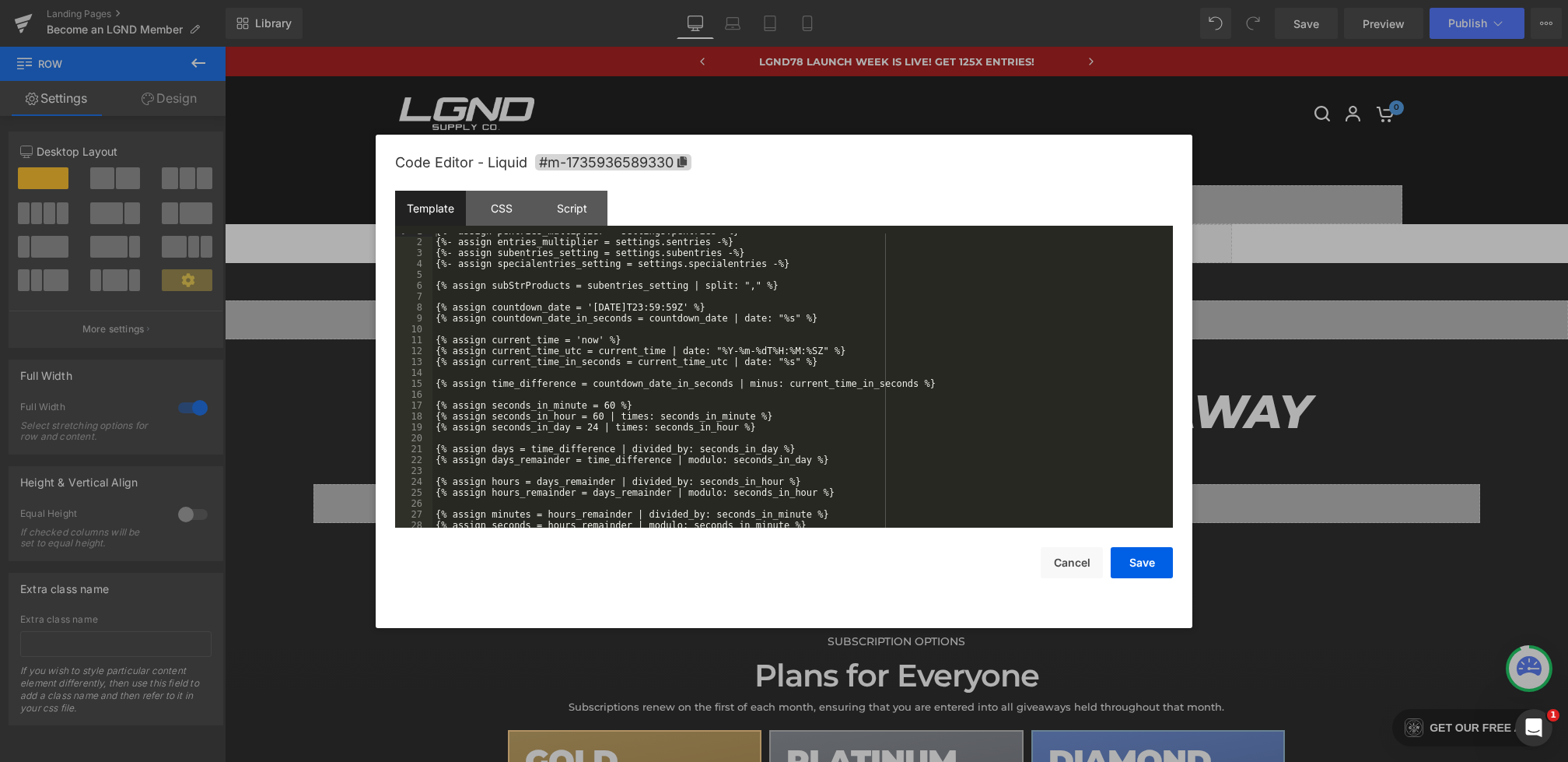
scroll to position [229, 0]
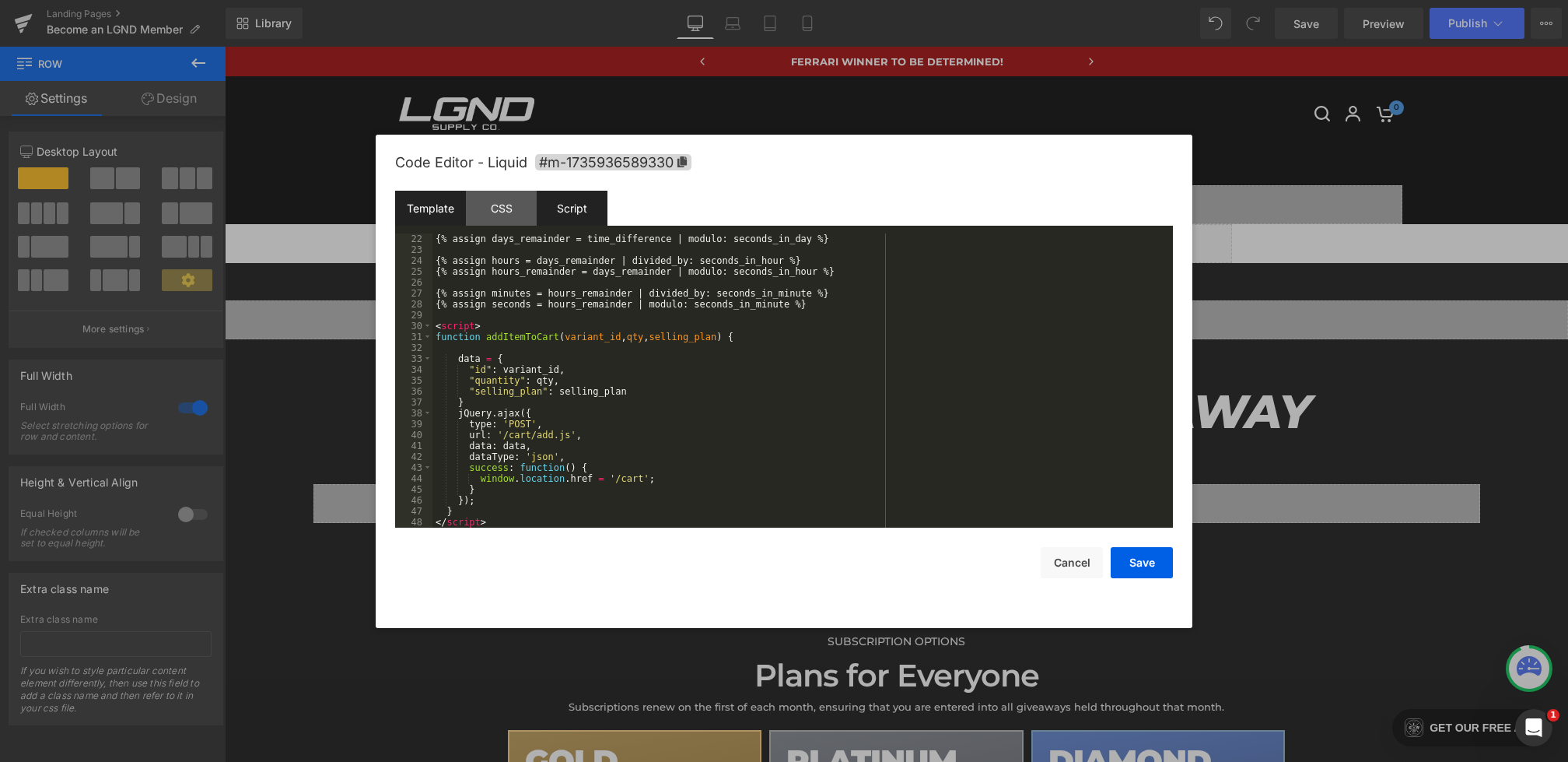
click at [551, 205] on div "Script" at bounding box center [573, 208] width 71 height 35
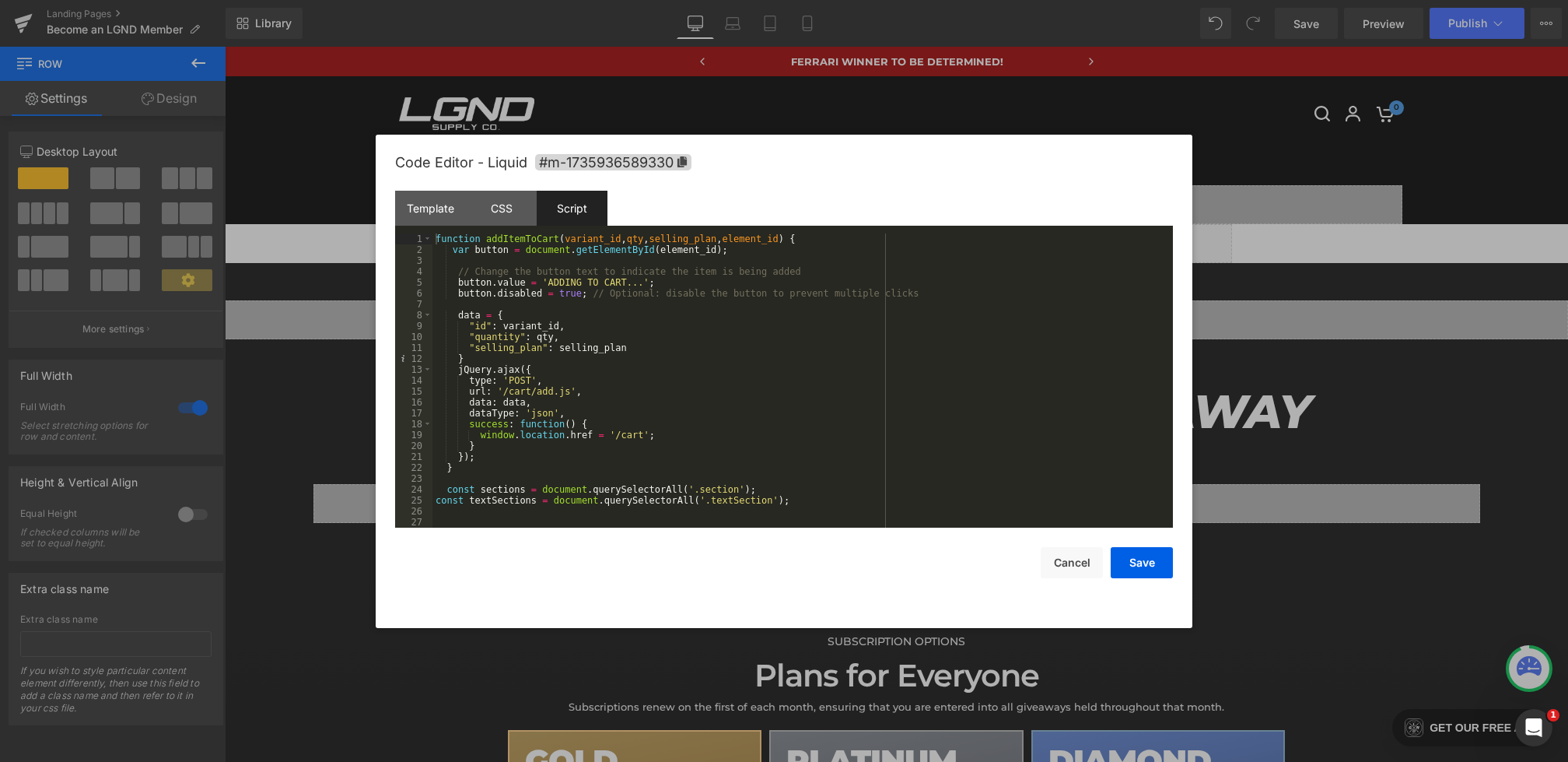
scroll to position [534, 0]
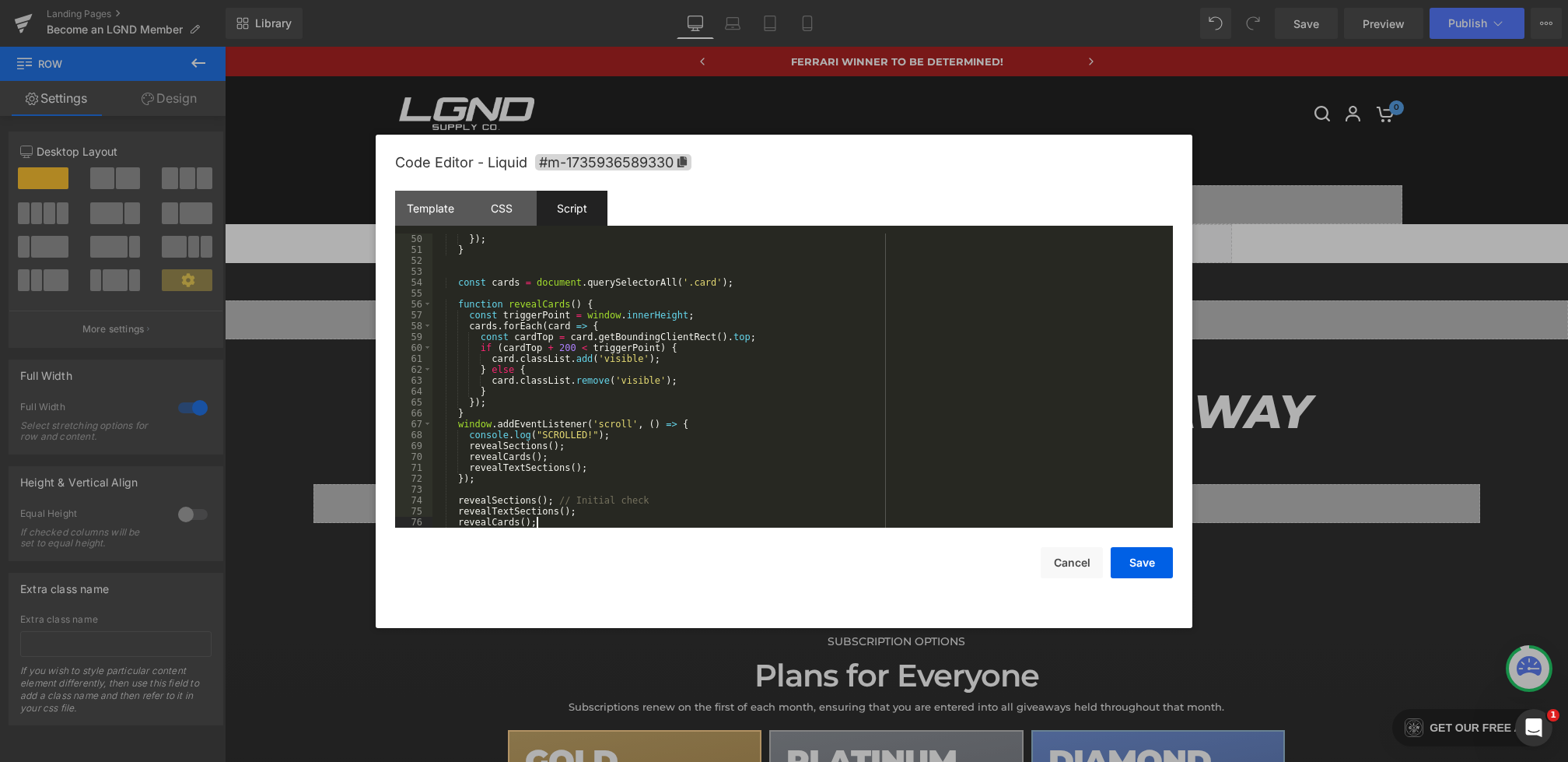
click at [580, 520] on div "}) ; } const cards = document . querySelectorAll ( '.card' ) ; function revealC…" at bounding box center [799, 391] width 735 height 316
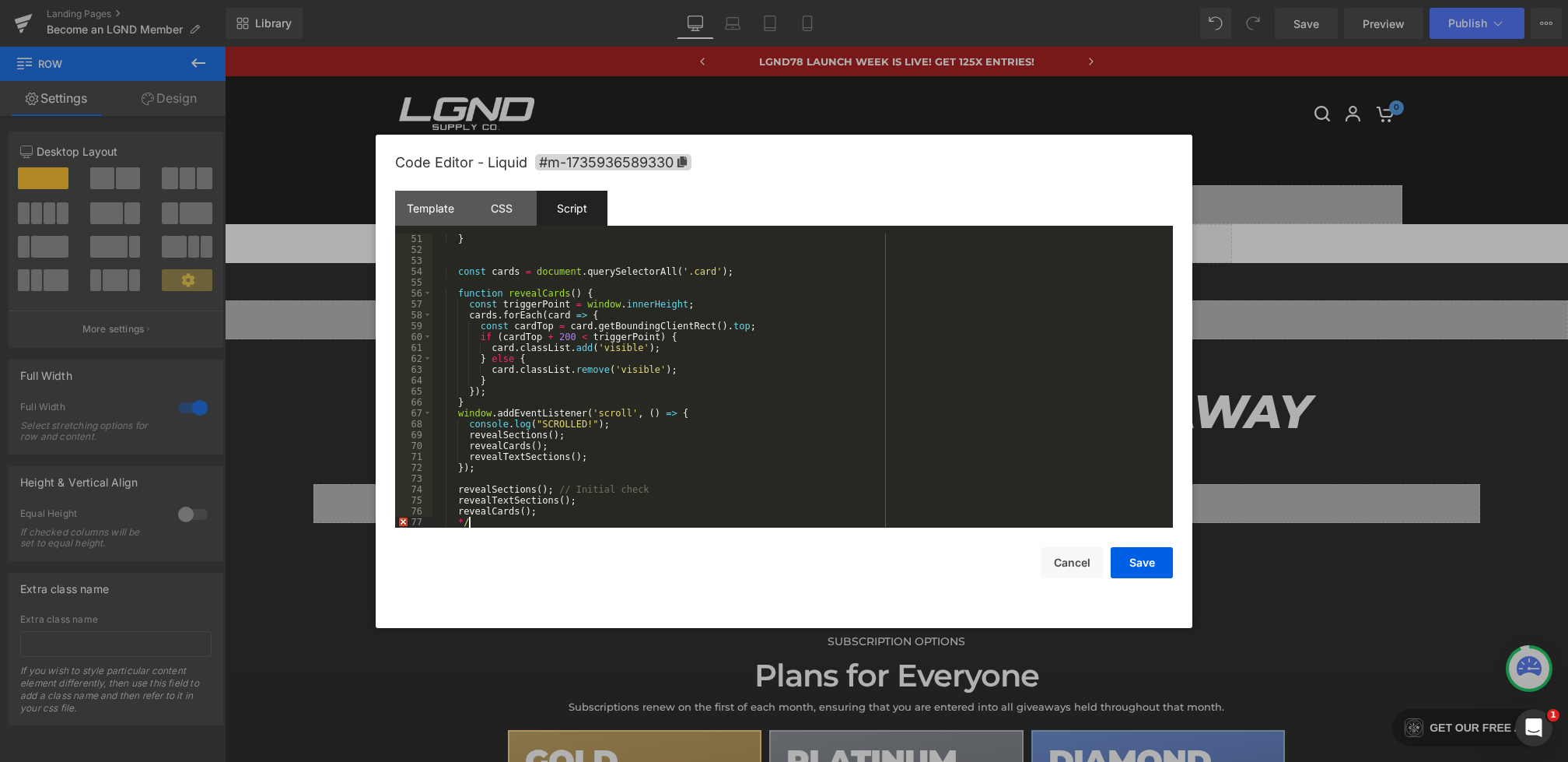
scroll to position [0, 0]
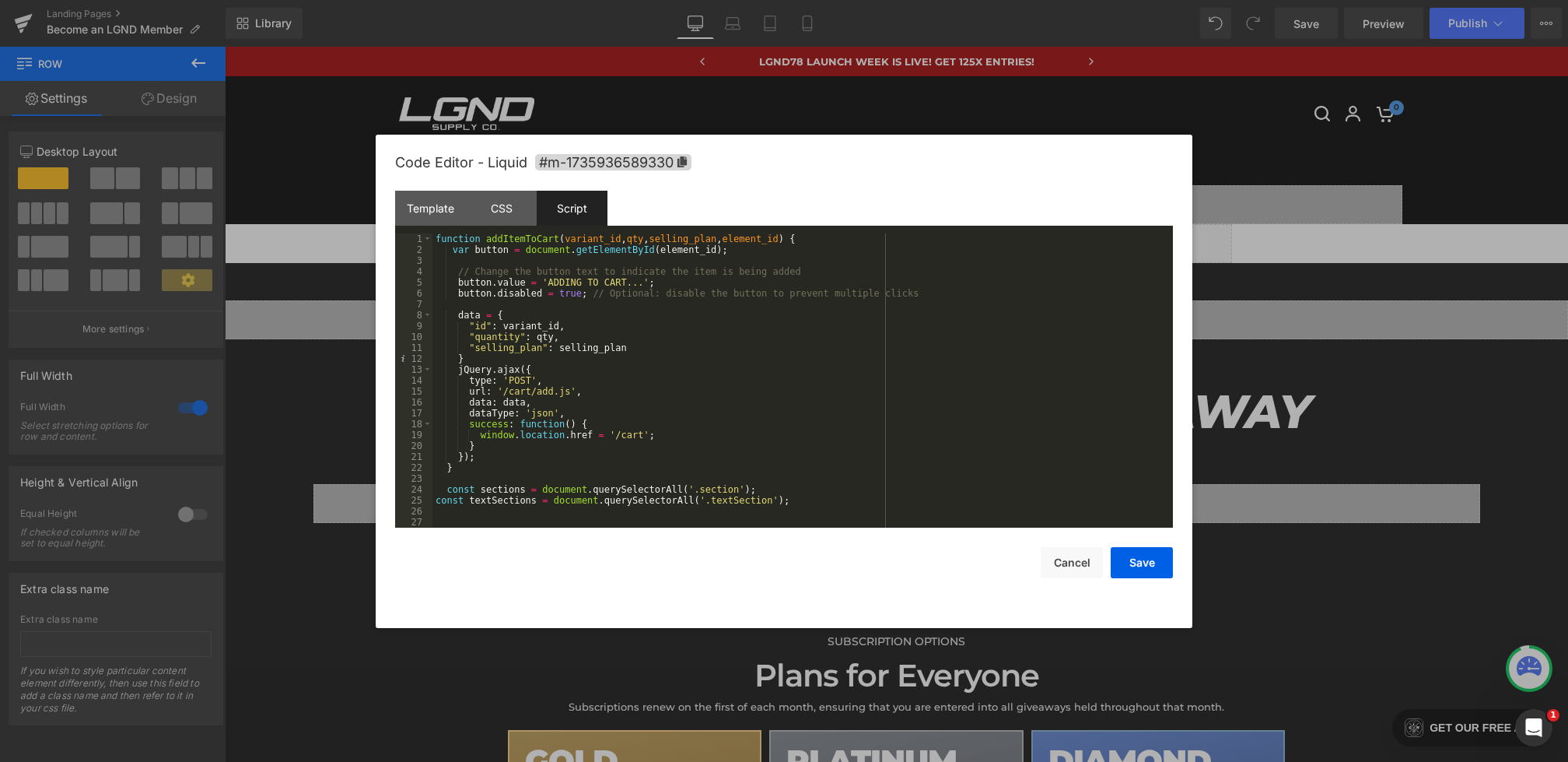
click at [434, 240] on div "function addItemToCart ( variant_id , qty , selling_plan , element_id ) { var b…" at bounding box center [799, 391] width 735 height 316
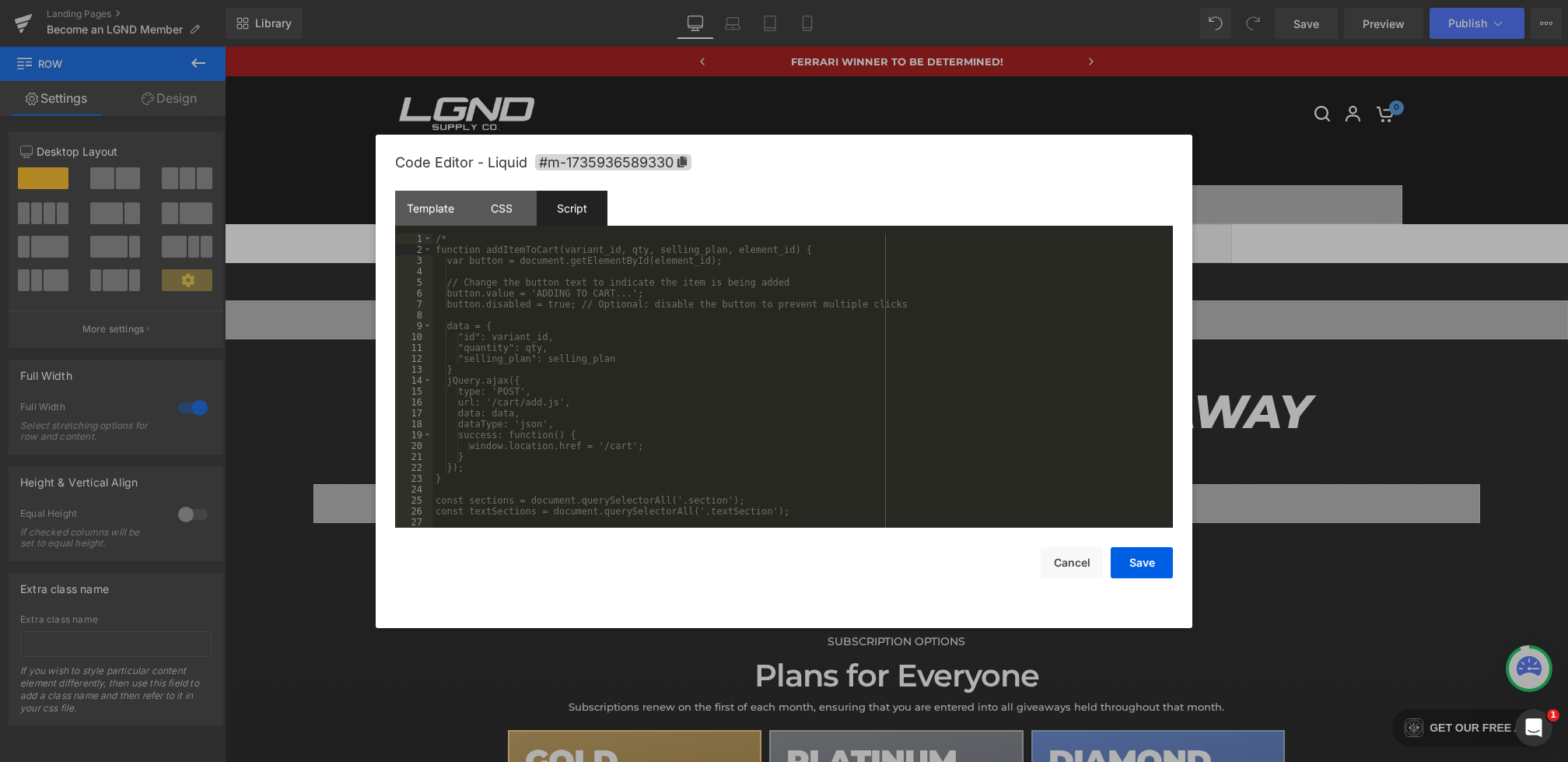
scroll to position [556, 0]
click at [1119, 554] on button "Save" at bounding box center [1142, 563] width 62 height 32
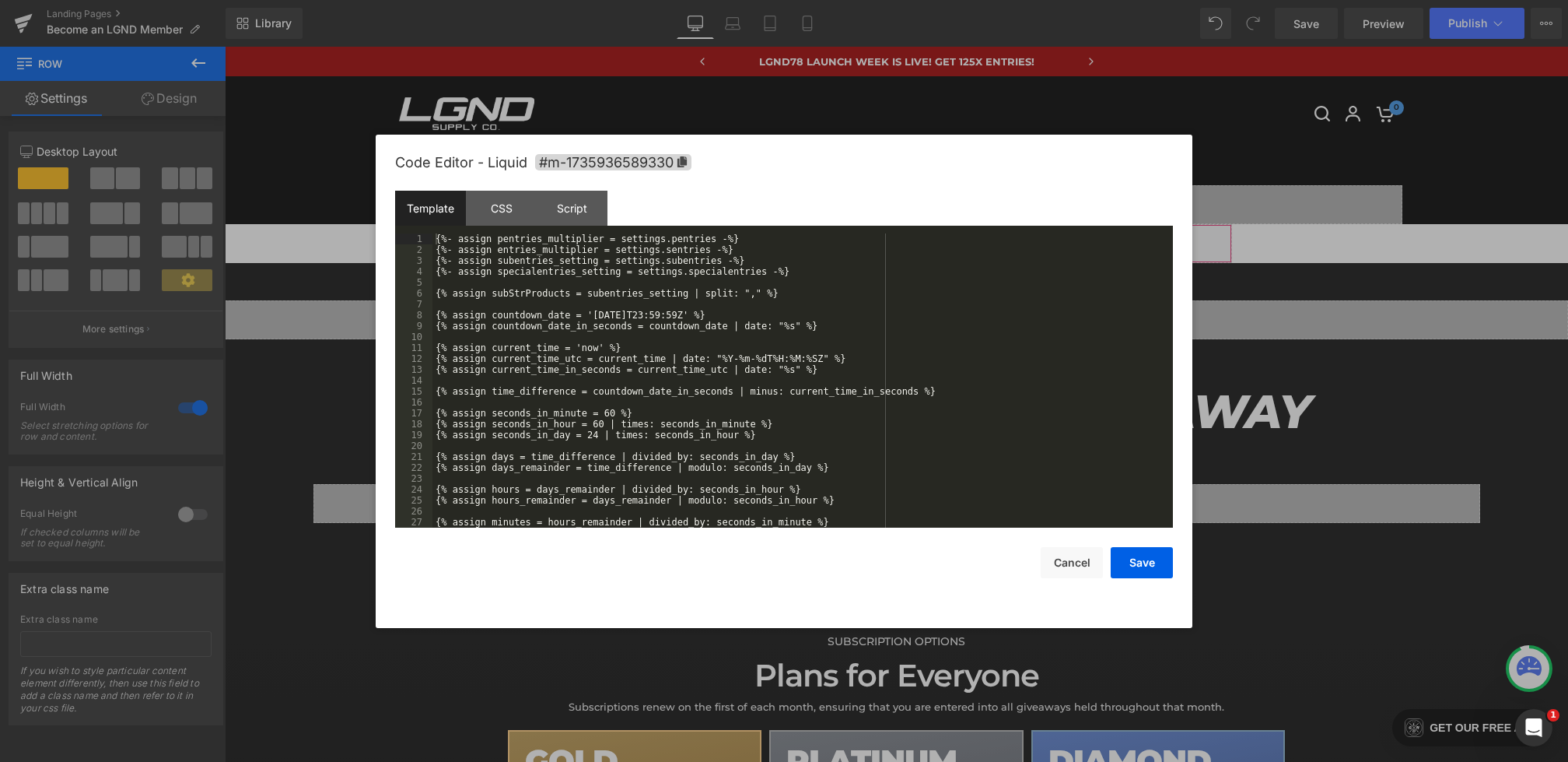
click at [789, 0] on div "Row You are previewing how the will restyle your page. You can not edit Element…" at bounding box center [784, 0] width 1568 height 0
click at [588, 211] on div "Script" at bounding box center [573, 208] width 71 height 35
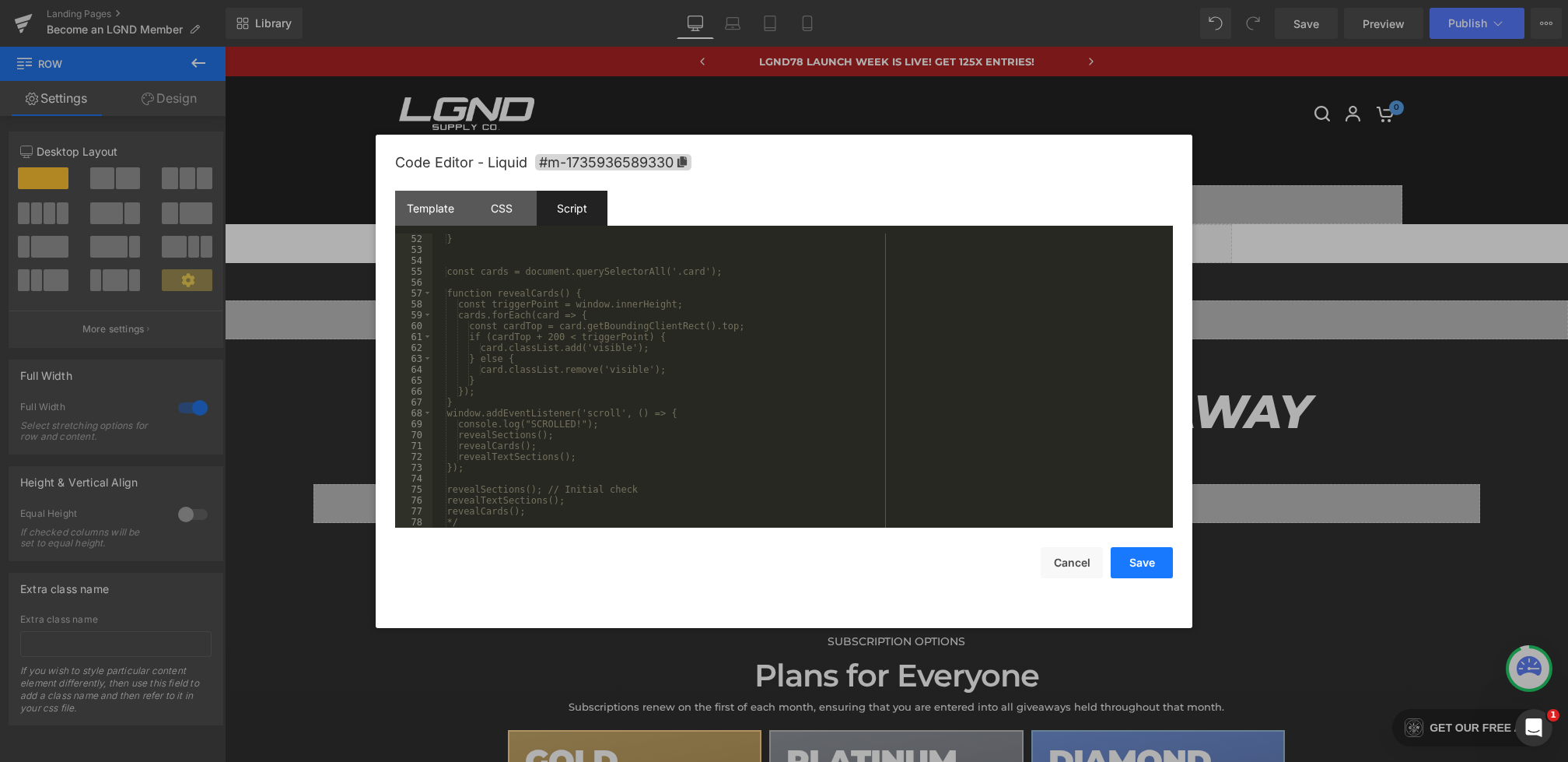
click at [1127, 571] on button "Save" at bounding box center [1142, 563] width 62 height 32
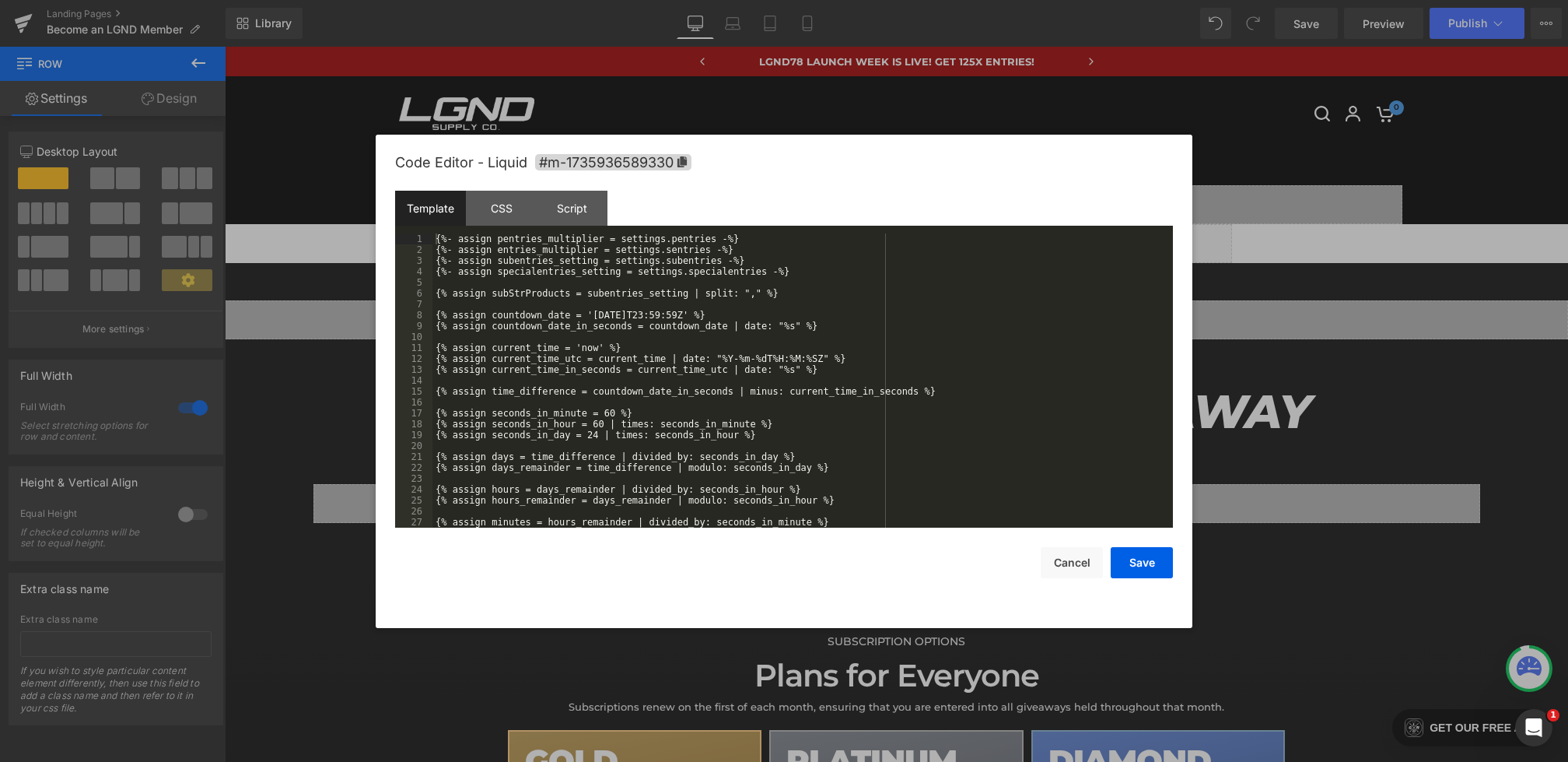
click at [758, 0] on div "Row You are previewing how the will restyle your page. You can not edit Element…" at bounding box center [784, 0] width 1568 height 0
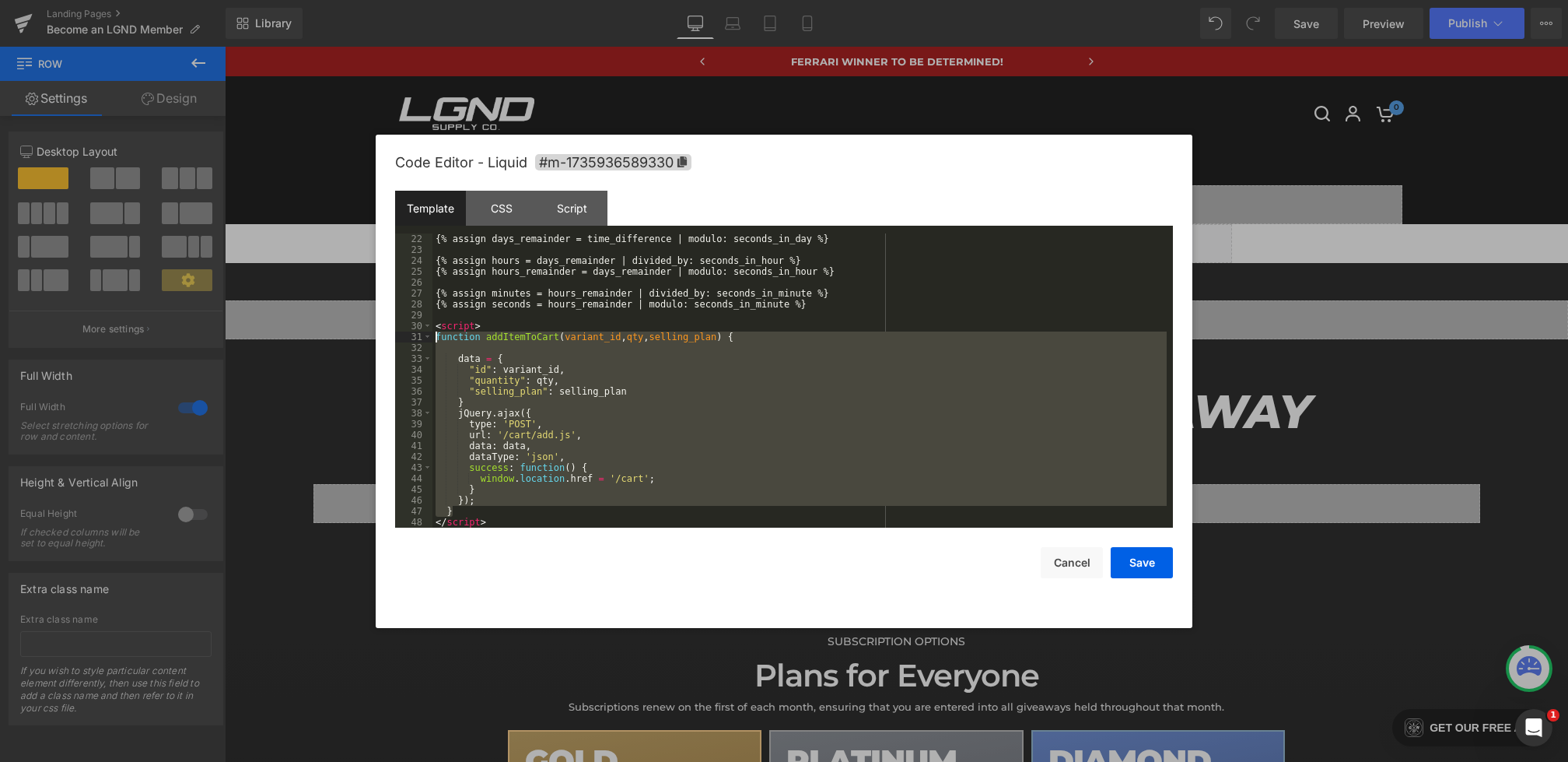
drag, startPoint x: 474, startPoint y: 511, endPoint x: 416, endPoint y: 335, distance: 185.3
click at [416, 335] on pre "22 23 24 25 26 27 28 29 30 31 32 33 34 35 36 37 38 39 40 41 42 43 44 45 46 47 4…" at bounding box center [784, 380] width 778 height 294
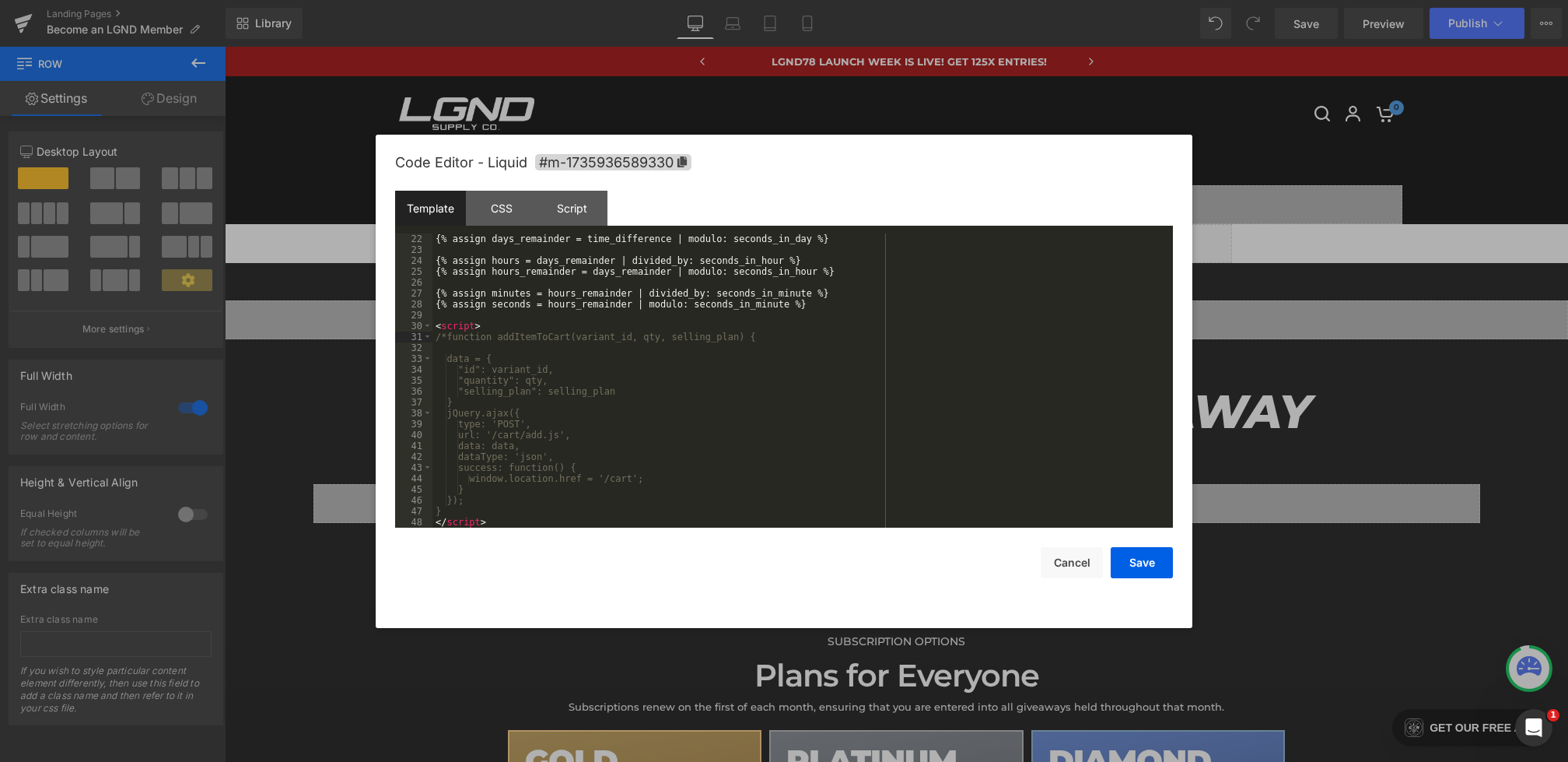
click at [480, 511] on div "{% assign days_remainder = time_difference | modulo: seconds_in_day %} {% assig…" at bounding box center [799, 391] width 735 height 316
click at [1147, 568] on button "Save" at bounding box center [1142, 563] width 62 height 32
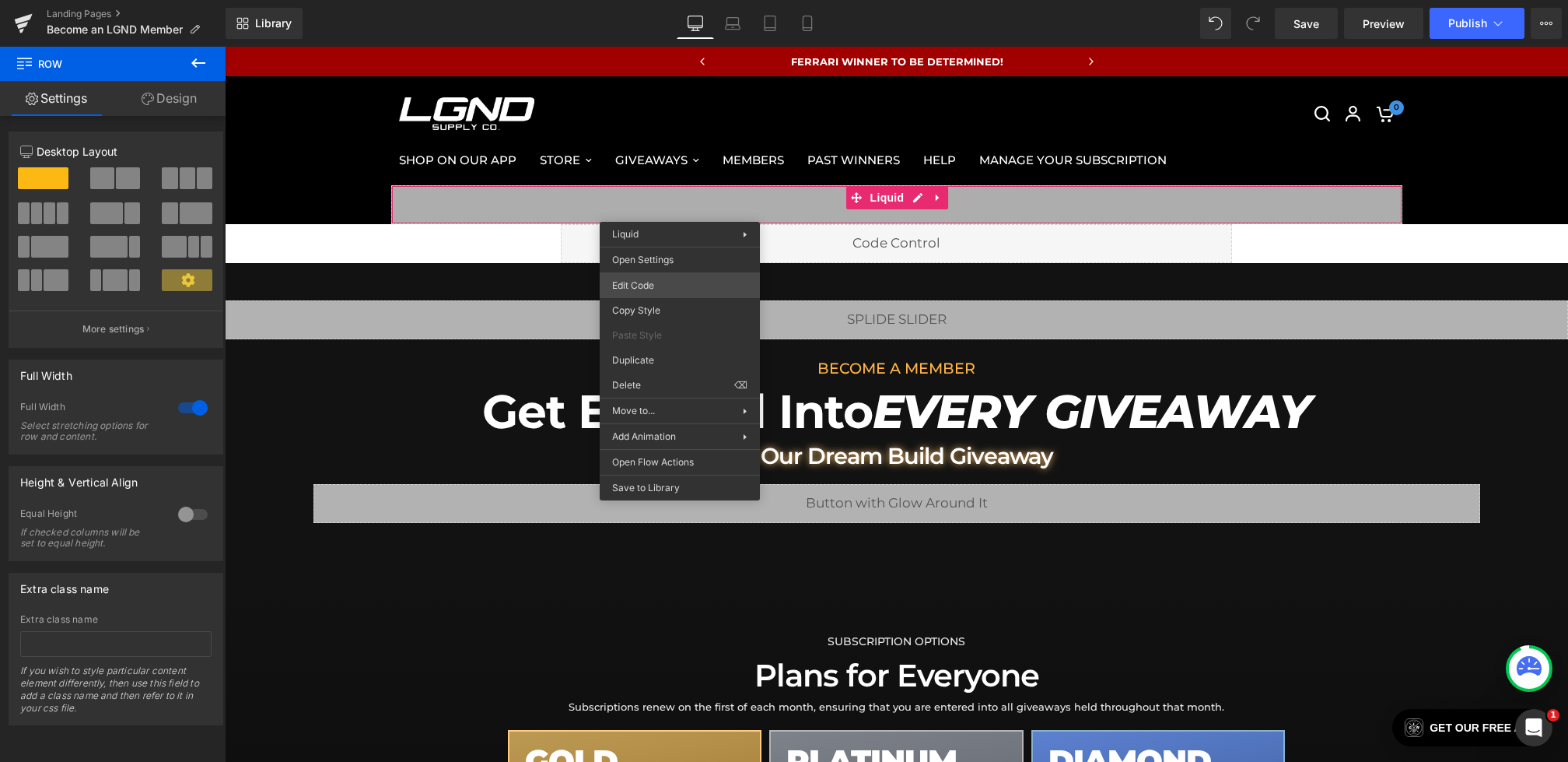
click at [650, 0] on div "Row You are previewing how the will restyle your page. You can not edit Element…" at bounding box center [784, 0] width 1568 height 0
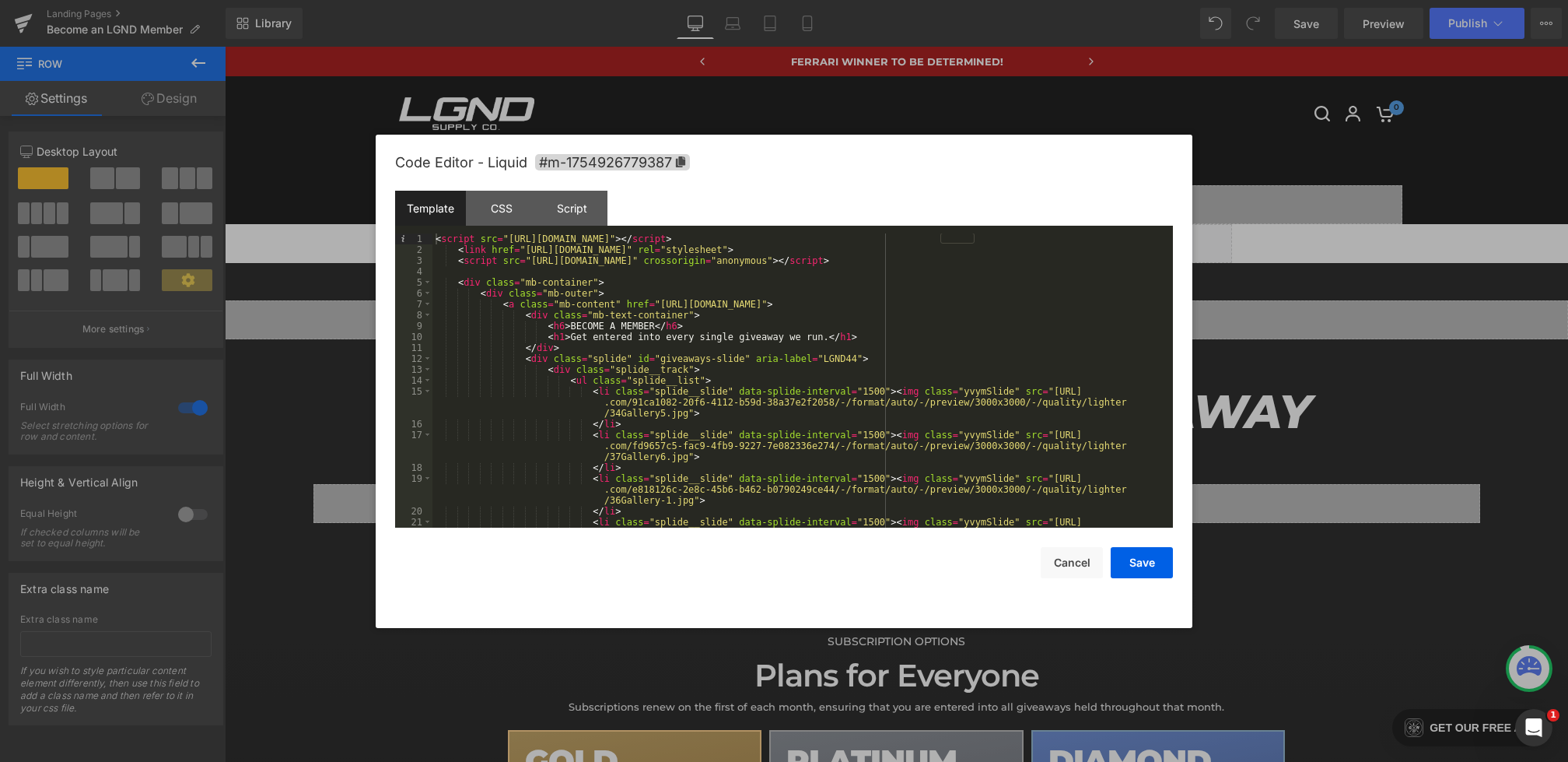
click at [981, 267] on div "< script src = "https://cdn.jsdelivr.net/npm/@splidejs/splide@4.1.4/dist/js/spl…" at bounding box center [799, 402] width 735 height 338
click at [969, 262] on div "< script src = "https://cdn.jsdelivr.net/npm/@splidejs/splide@4.1.4/dist/js/spl…" at bounding box center [799, 402] width 735 height 338
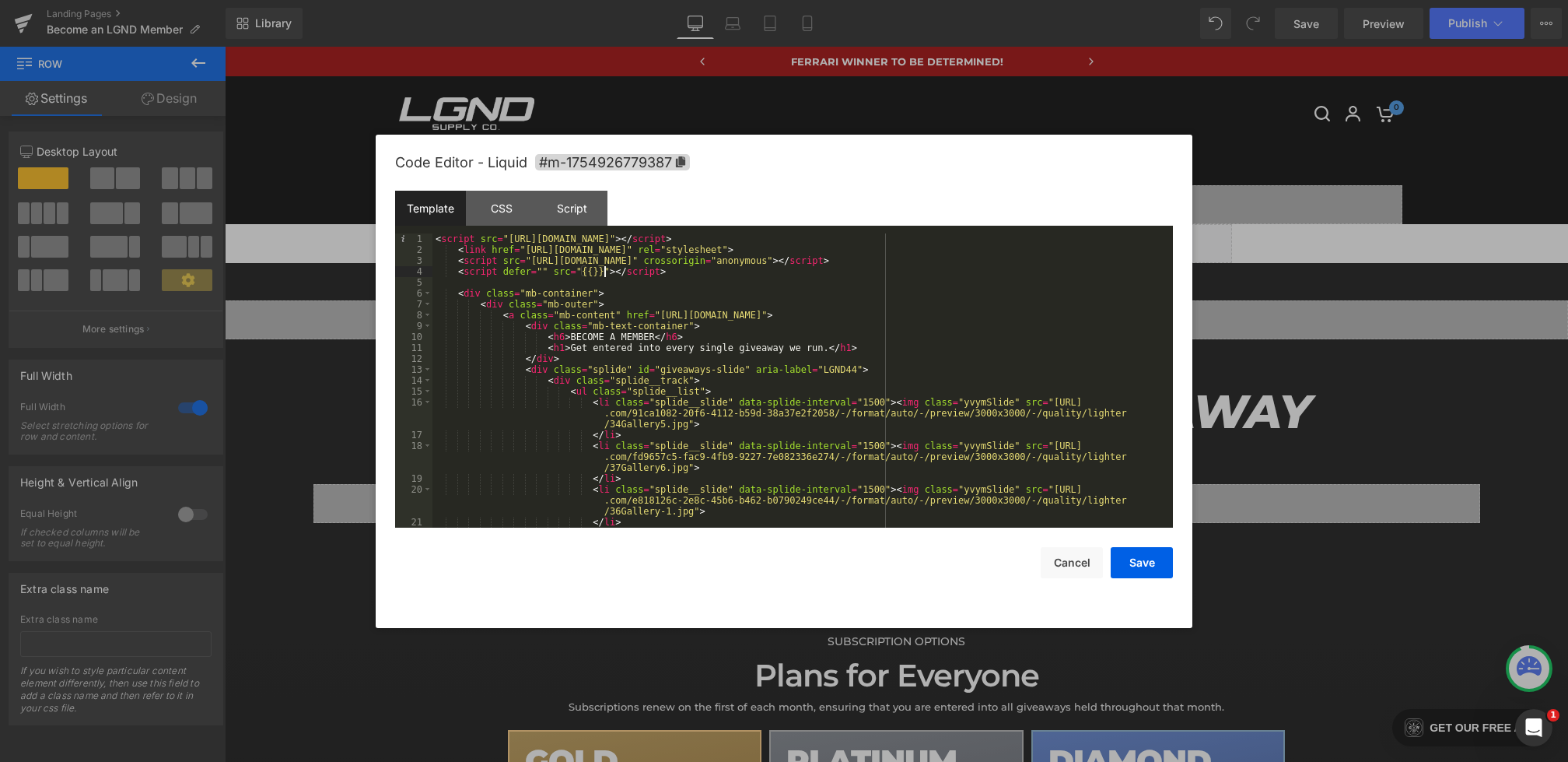
click at [592, 271] on div "< script src = "https://cdn.jsdelivr.net/npm/@splidejs/splide@4.1.4/dist/js/spl…" at bounding box center [799, 402] width 735 height 338
drag, startPoint x: 851, startPoint y: 273, endPoint x: 602, endPoint y: 275, distance: 249.0
click at [602, 275] on div "< script src = "https://cdn.jsdelivr.net/npm/@splidejs/splide@4.1.4/dist/js/spl…" at bounding box center [799, 402] width 735 height 338
click at [1143, 574] on button "Save" at bounding box center [1142, 563] width 62 height 32
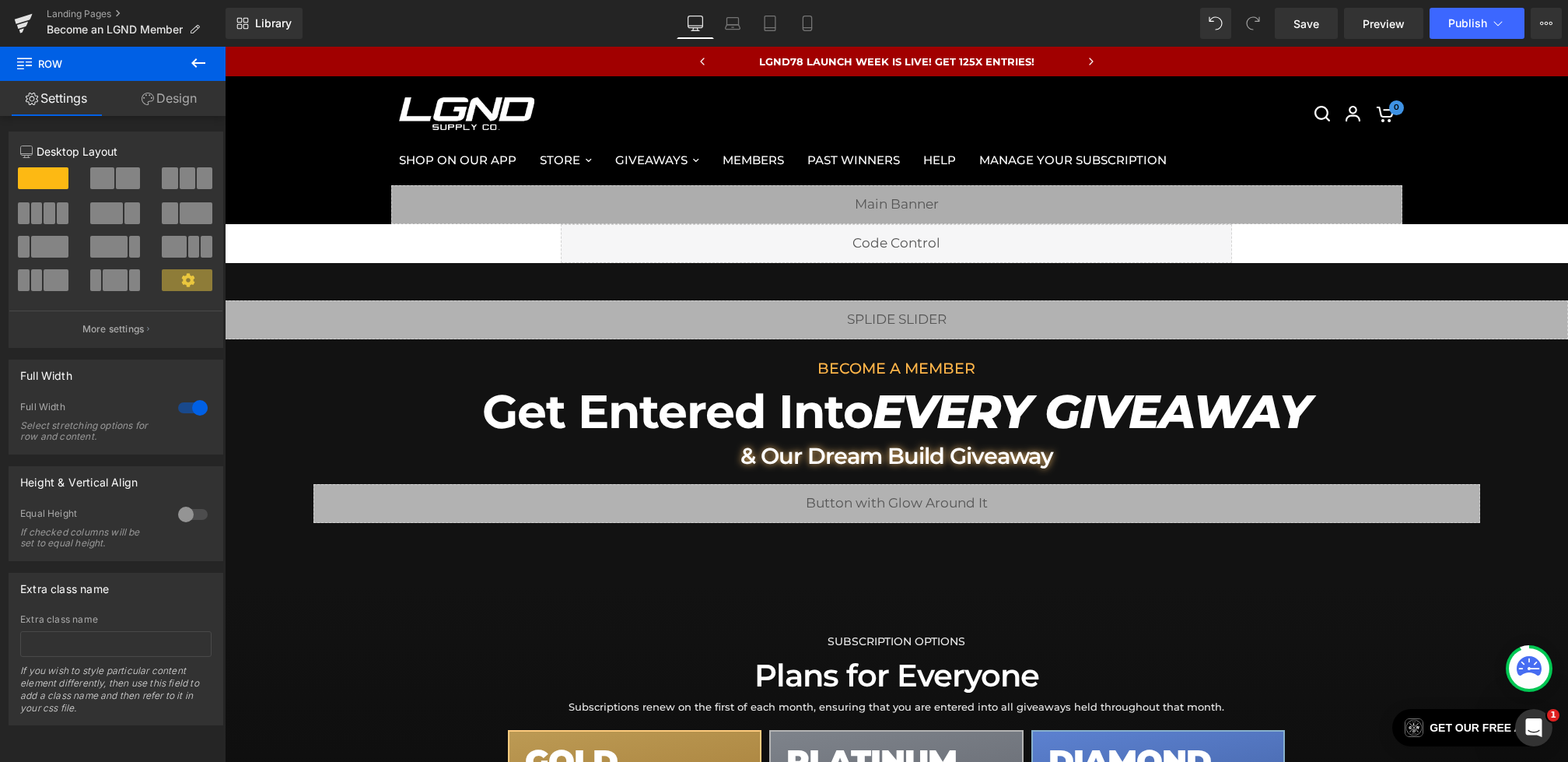
click at [1308, 5] on div "Library Desktop Desktop Laptop Tablet Mobile Save Preview Publish Scheduled Vie…" at bounding box center [896, 23] width 1343 height 46
click at [1308, 11] on link "Save" at bounding box center [1307, 24] width 63 height 32
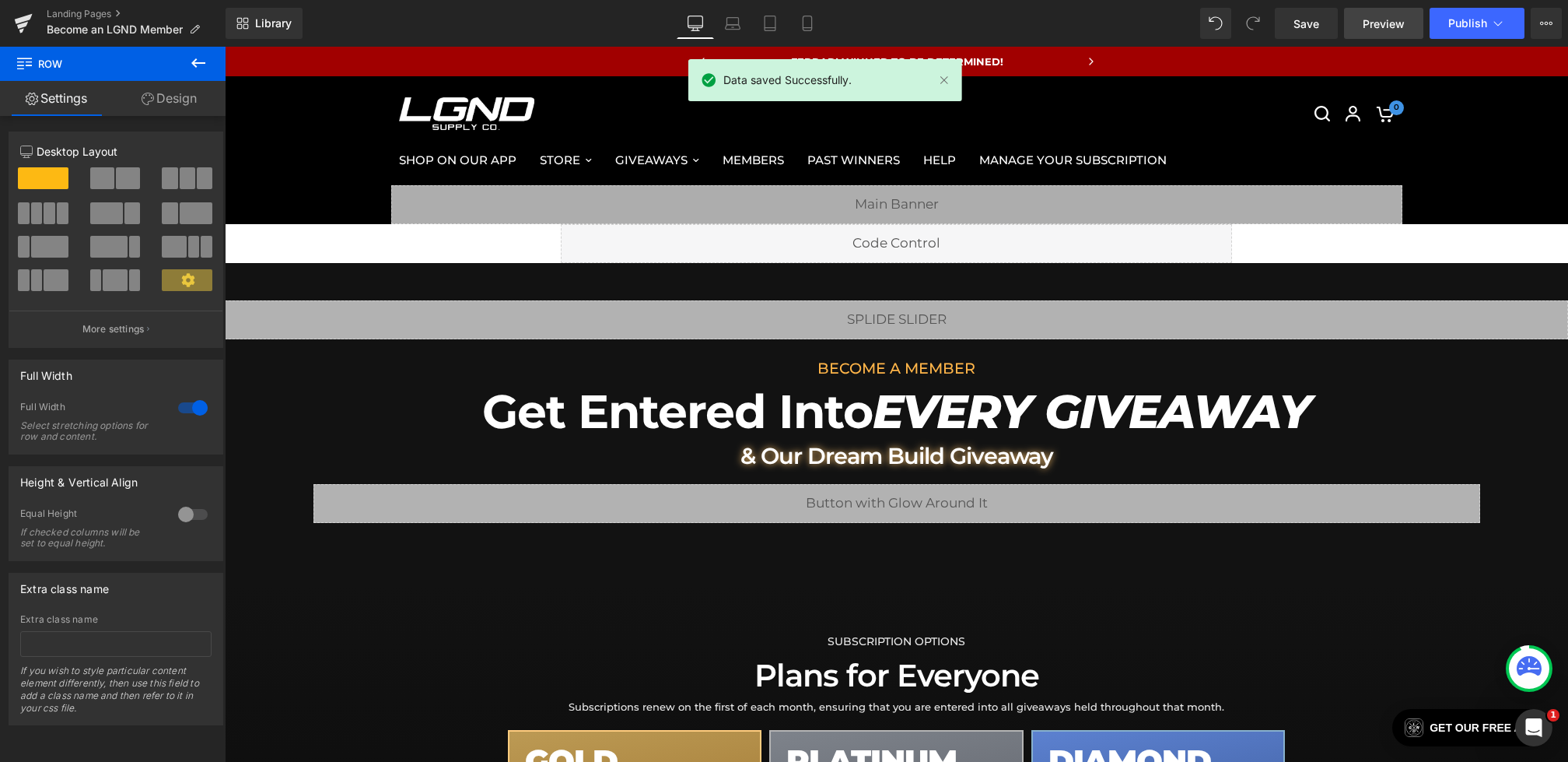
click at [1381, 25] on span "Preview" at bounding box center [1384, 24] width 42 height 17
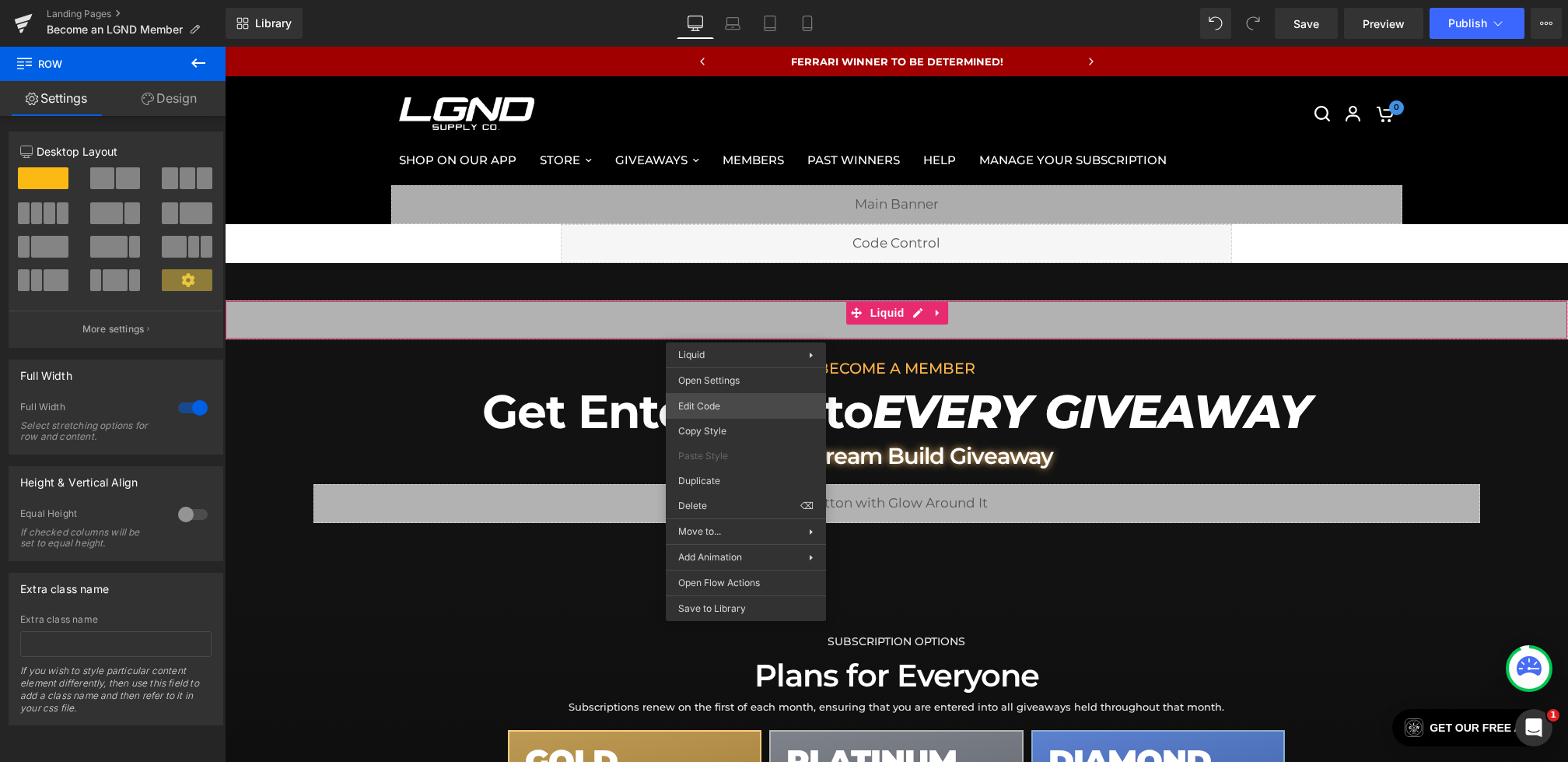
click at [702, 0] on div "Row You are previewing how the will restyle your page. You can not edit Element…" at bounding box center [784, 0] width 1568 height 0
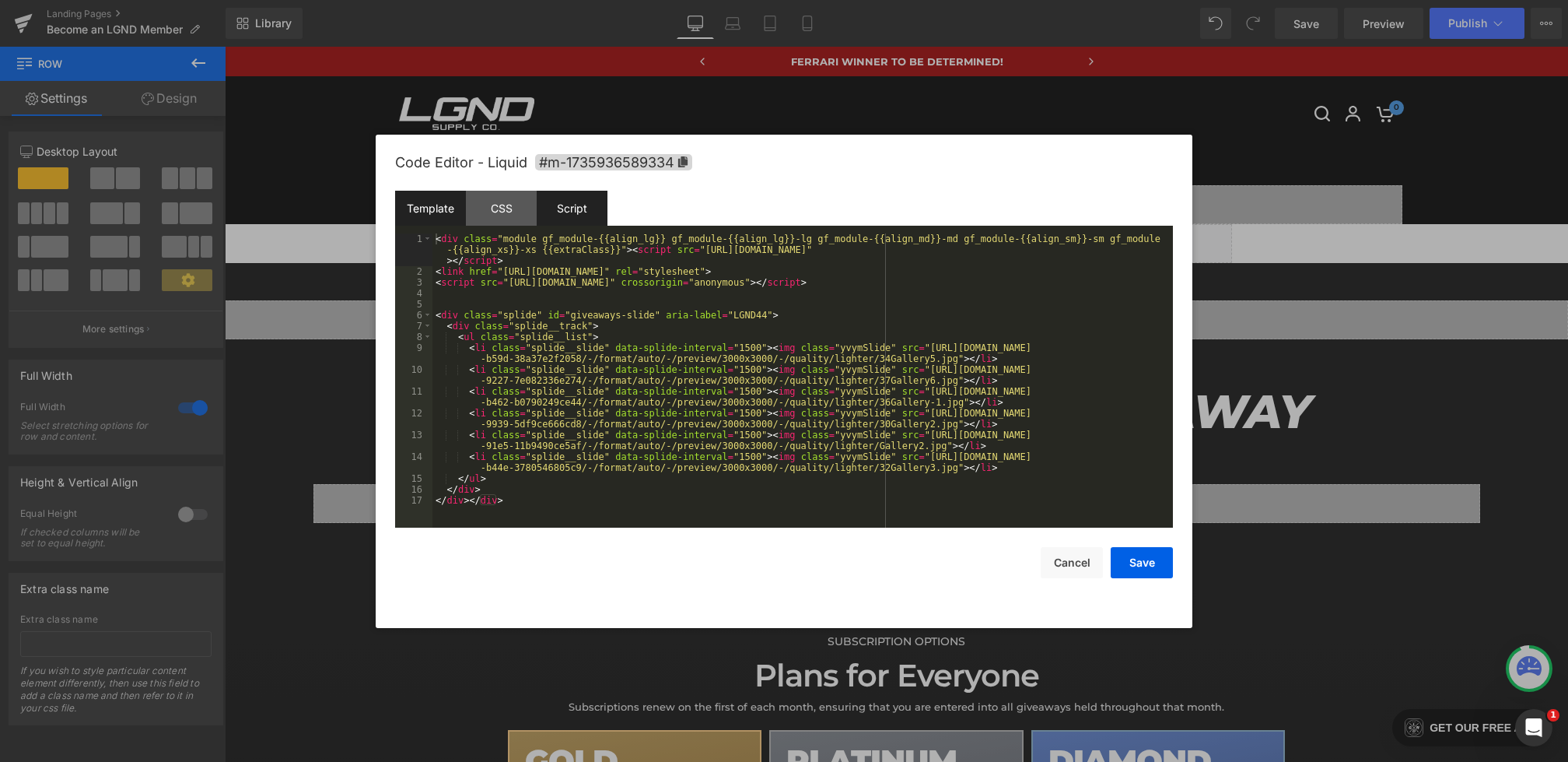
click at [576, 212] on div "Script" at bounding box center [573, 208] width 71 height 35
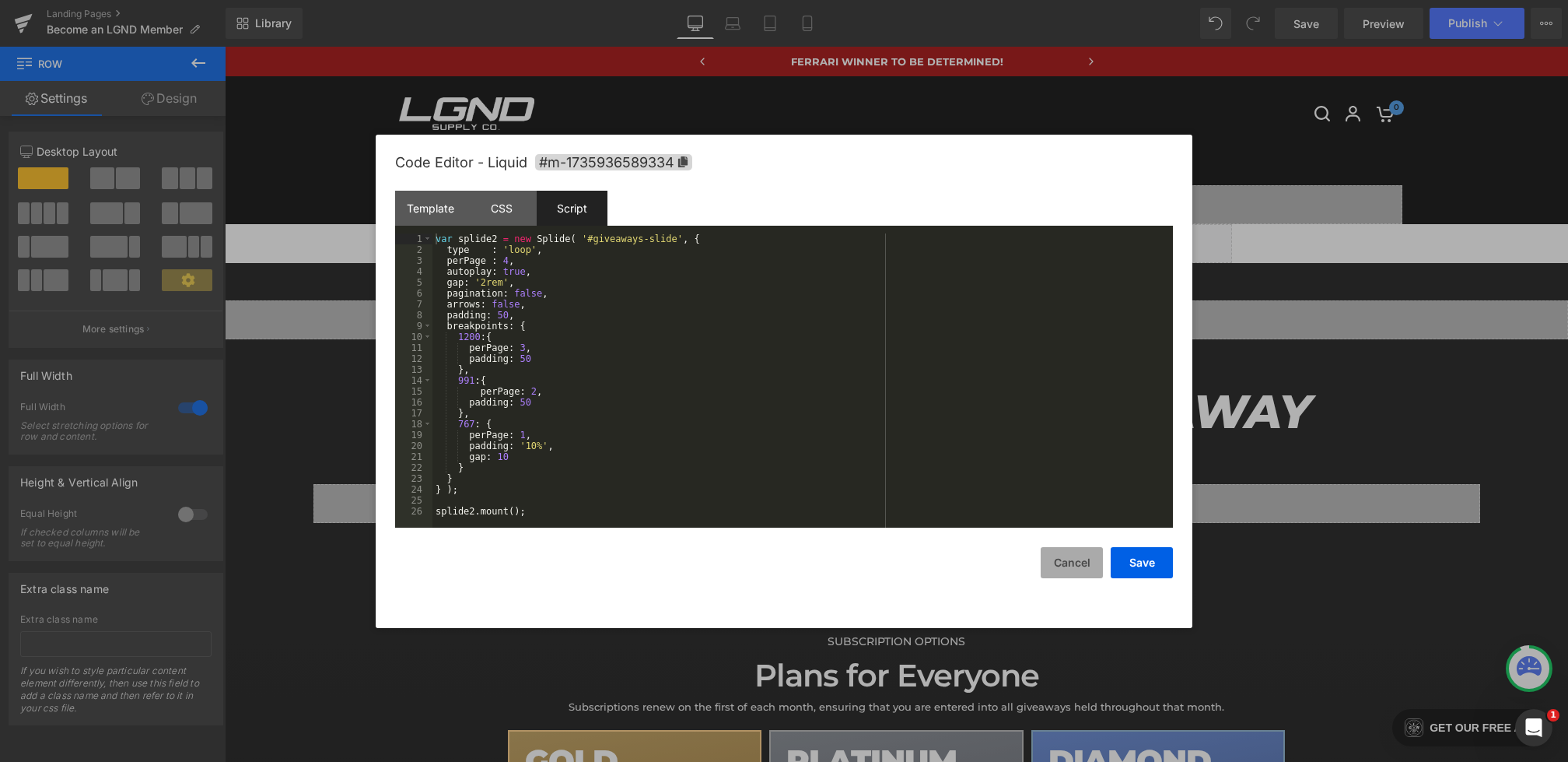
click at [1066, 565] on button "Cancel" at bounding box center [1072, 563] width 62 height 32
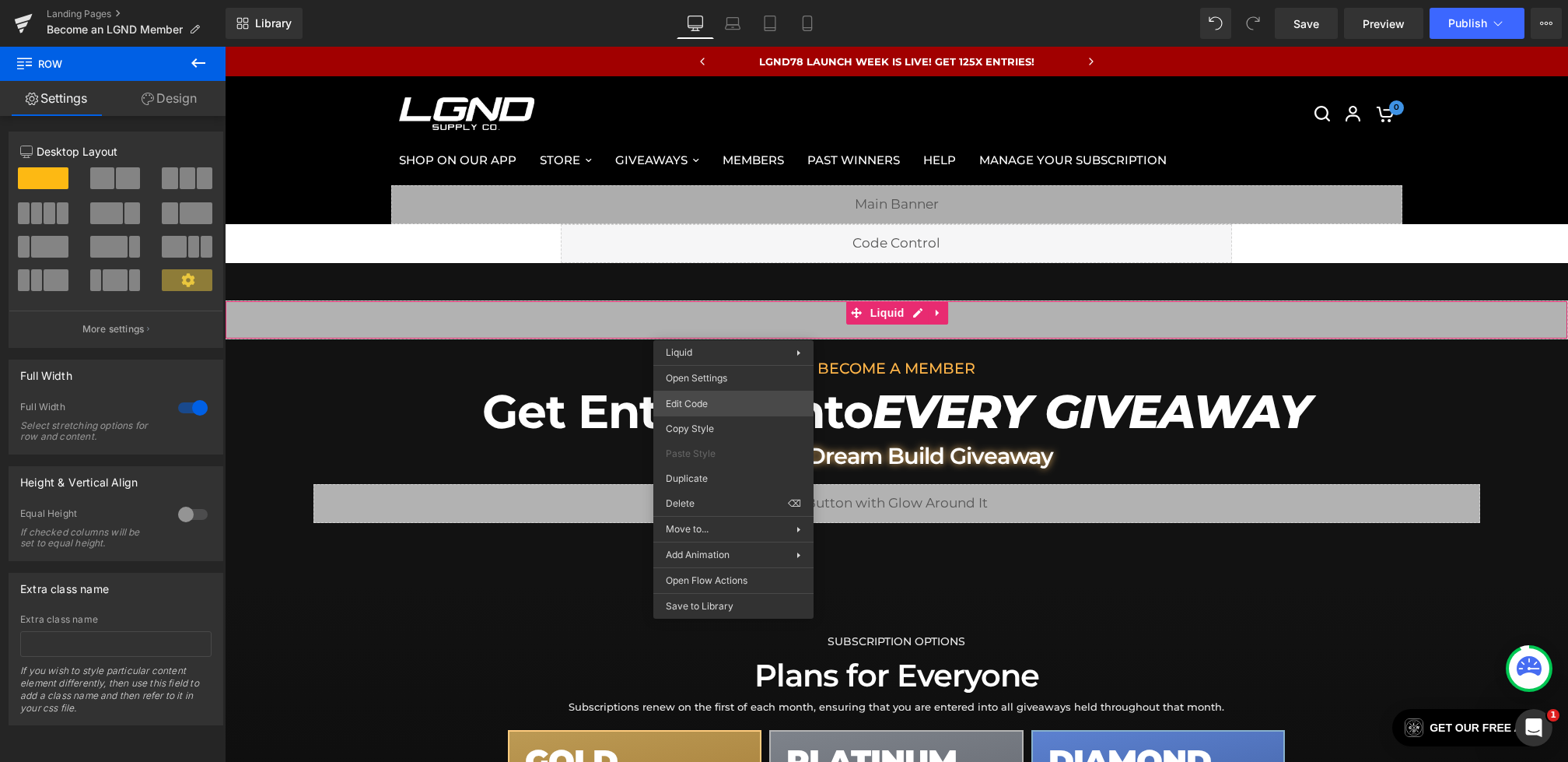
click at [685, 0] on div "Row You are previewing how the will restyle your page. You can not edit Element…" at bounding box center [784, 0] width 1568 height 0
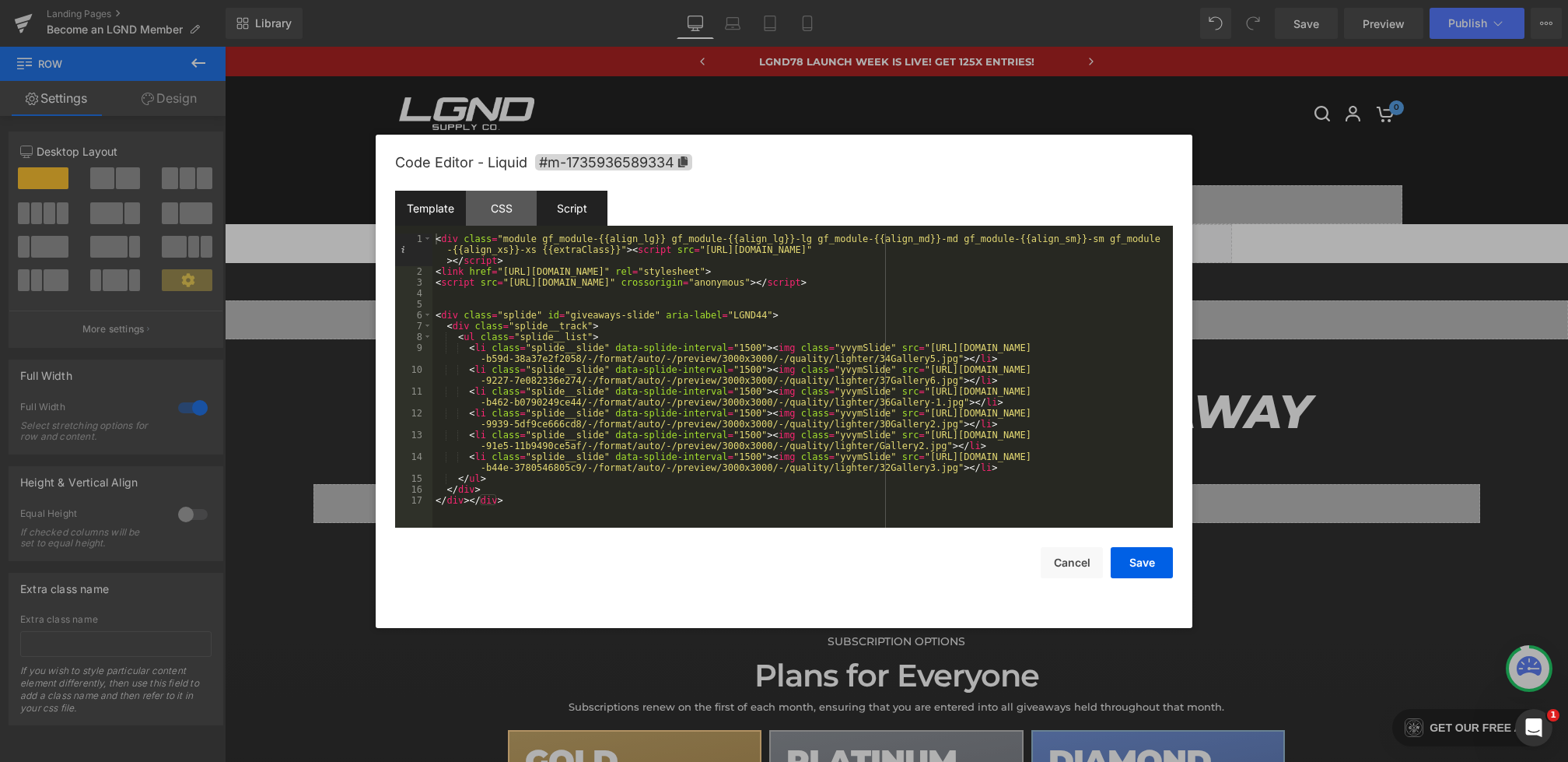
click at [588, 204] on div "Script" at bounding box center [573, 208] width 71 height 35
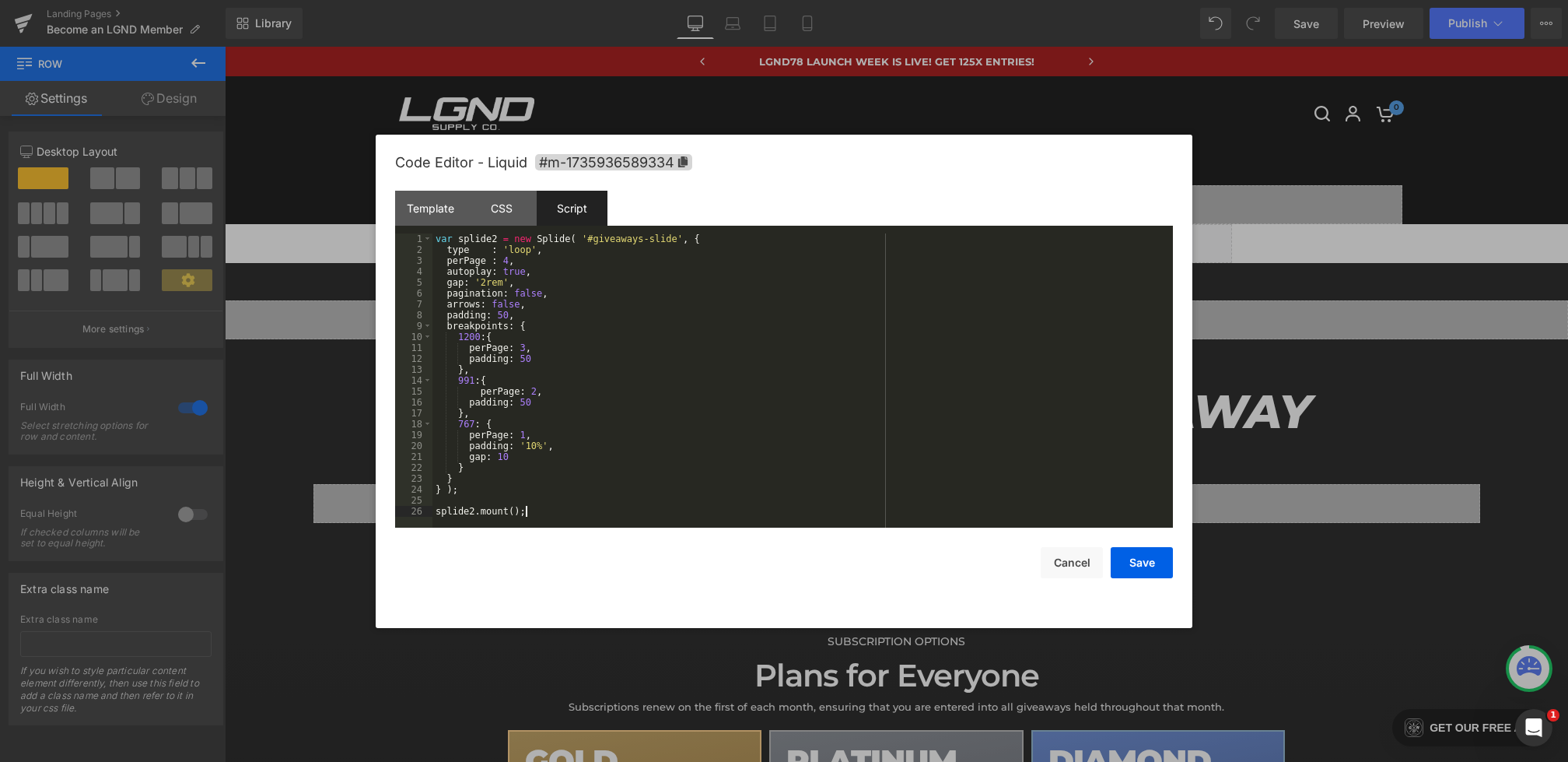
click at [543, 509] on div "var splide2 = new Splide ( '#giveaways-slide' , { type : 'loop' , perPage : 4 ,…" at bounding box center [803, 391] width 740 height 316
click at [436, 238] on div "var splide2 = new Splide ( '#giveaways-slide' , { type : 'loop' , perPage : 4 ,…" at bounding box center [803, 391] width 740 height 316
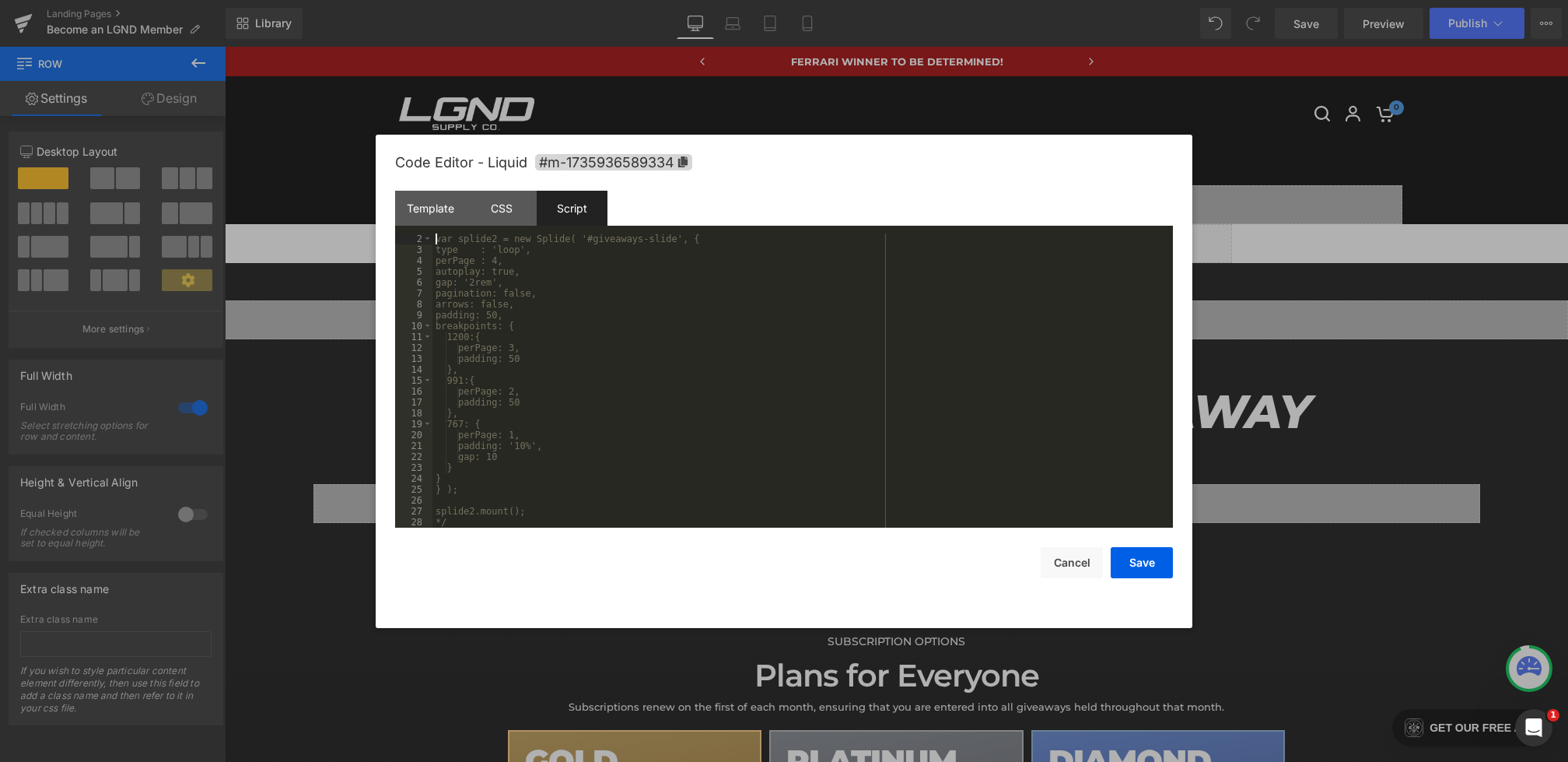
scroll to position [11, 0]
click at [1139, 567] on button "Save" at bounding box center [1142, 563] width 62 height 32
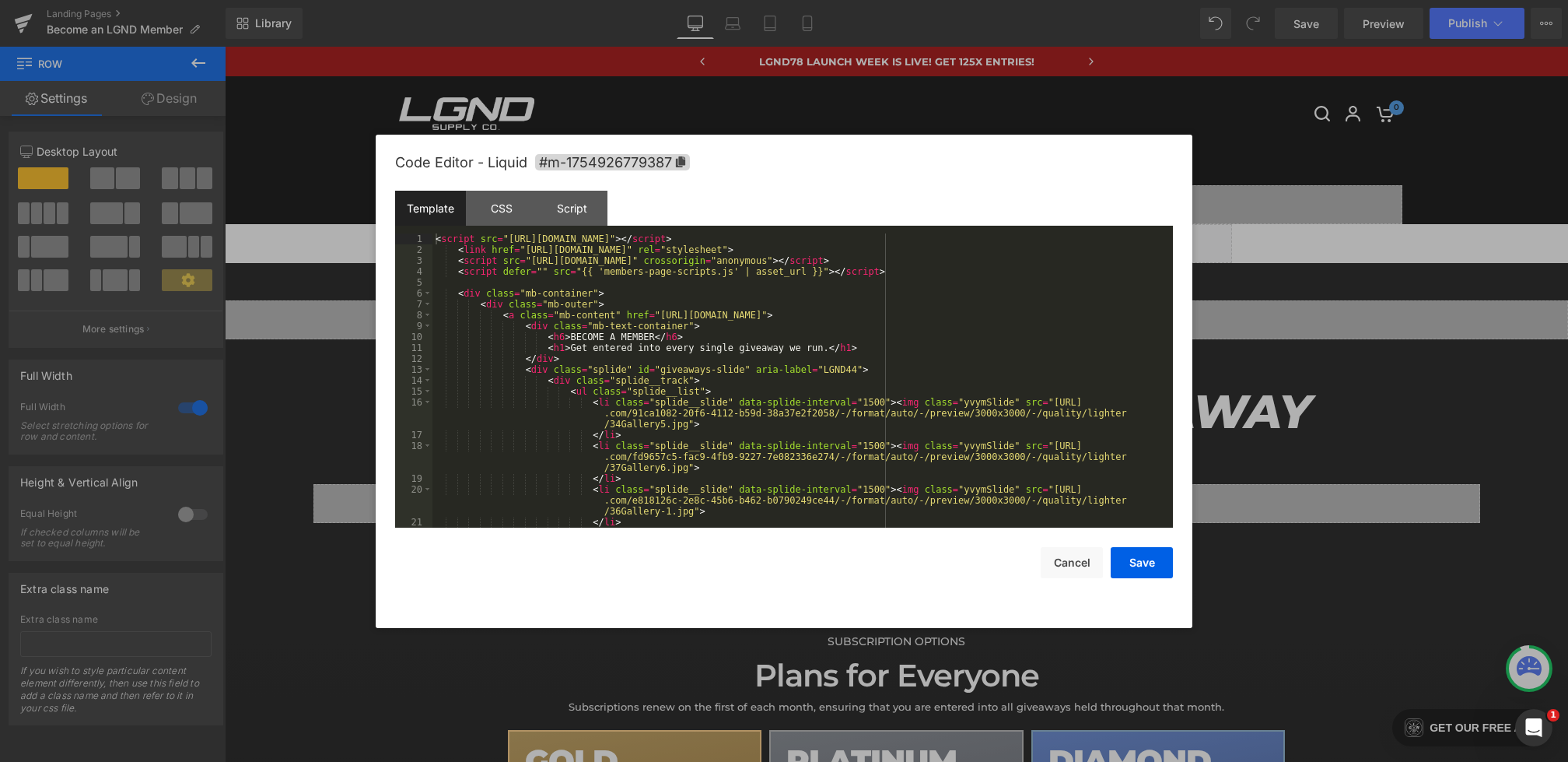
click at [737, 0] on div "Row You are previewing how the will restyle your page. You can not edit Element…" at bounding box center [784, 0] width 1568 height 0
drag, startPoint x: 743, startPoint y: 367, endPoint x: 670, endPoint y: 367, distance: 73.0
click at [670, 367] on div "< script src = "https://cdn.jsdelivr.net/npm/@splidejs/splide@4.1.4/dist/js/spl…" at bounding box center [799, 402] width 735 height 338
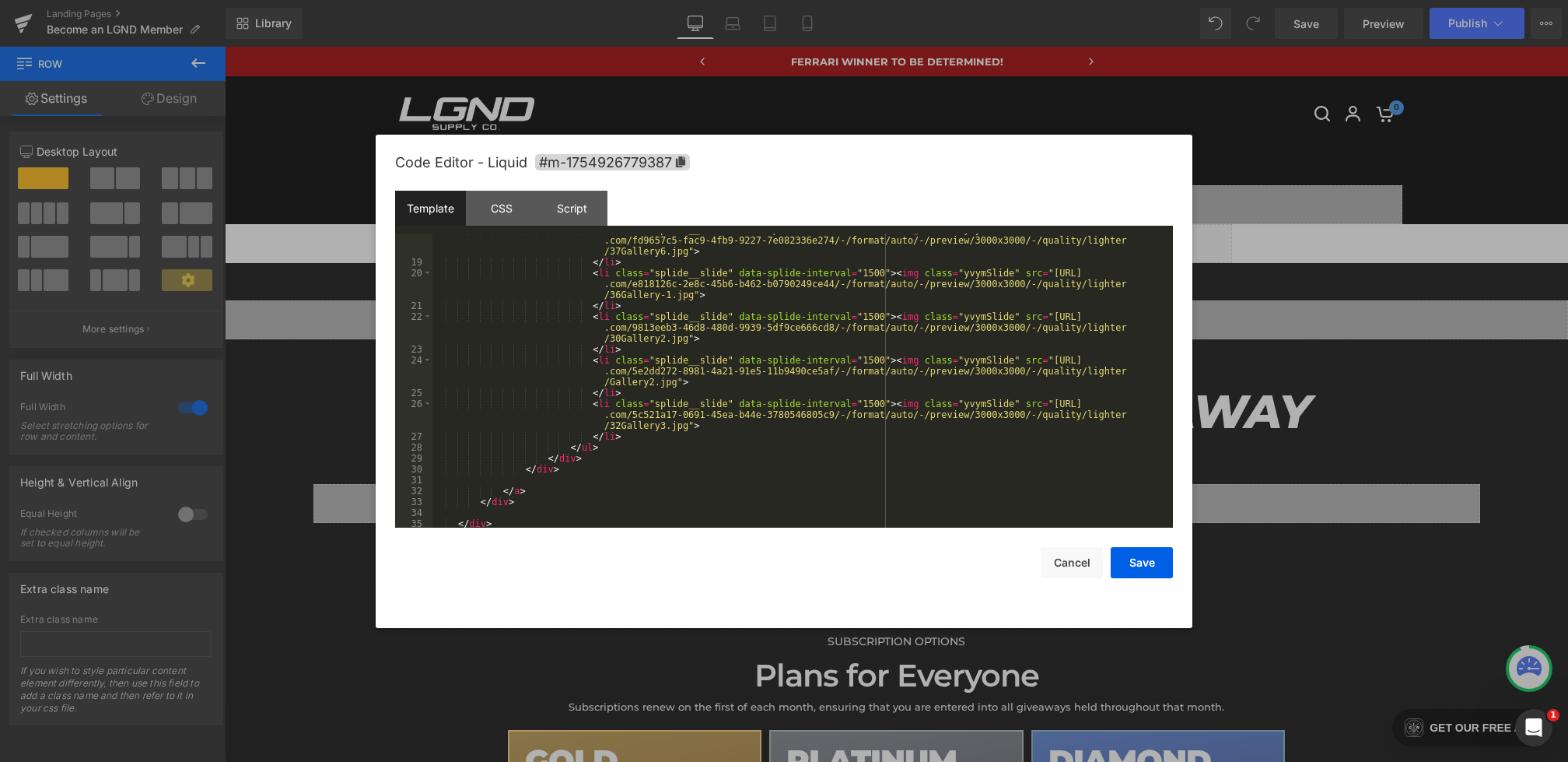
scroll to position [0, 0]
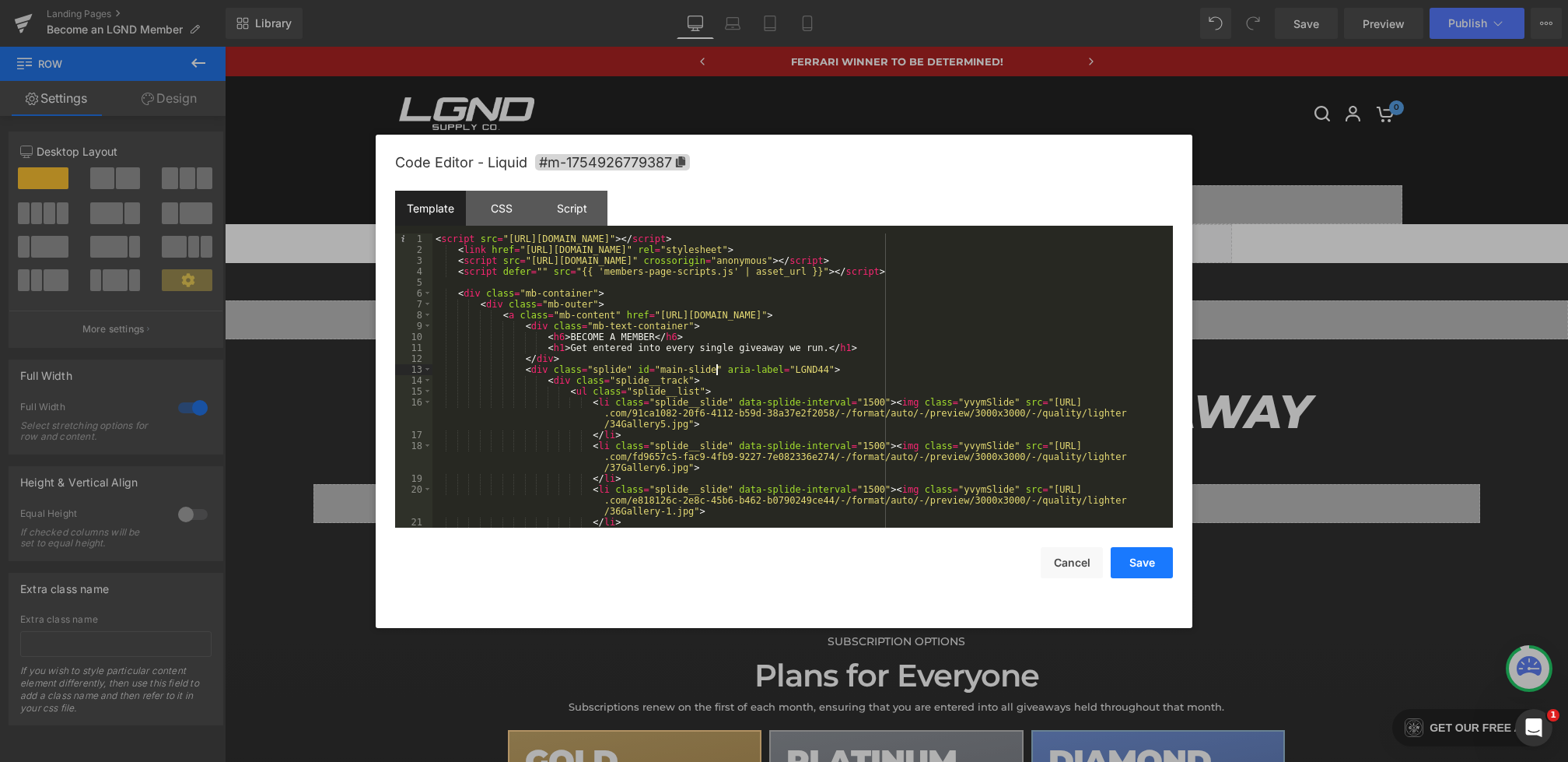
click at [1143, 555] on button "Save" at bounding box center [1142, 563] width 62 height 32
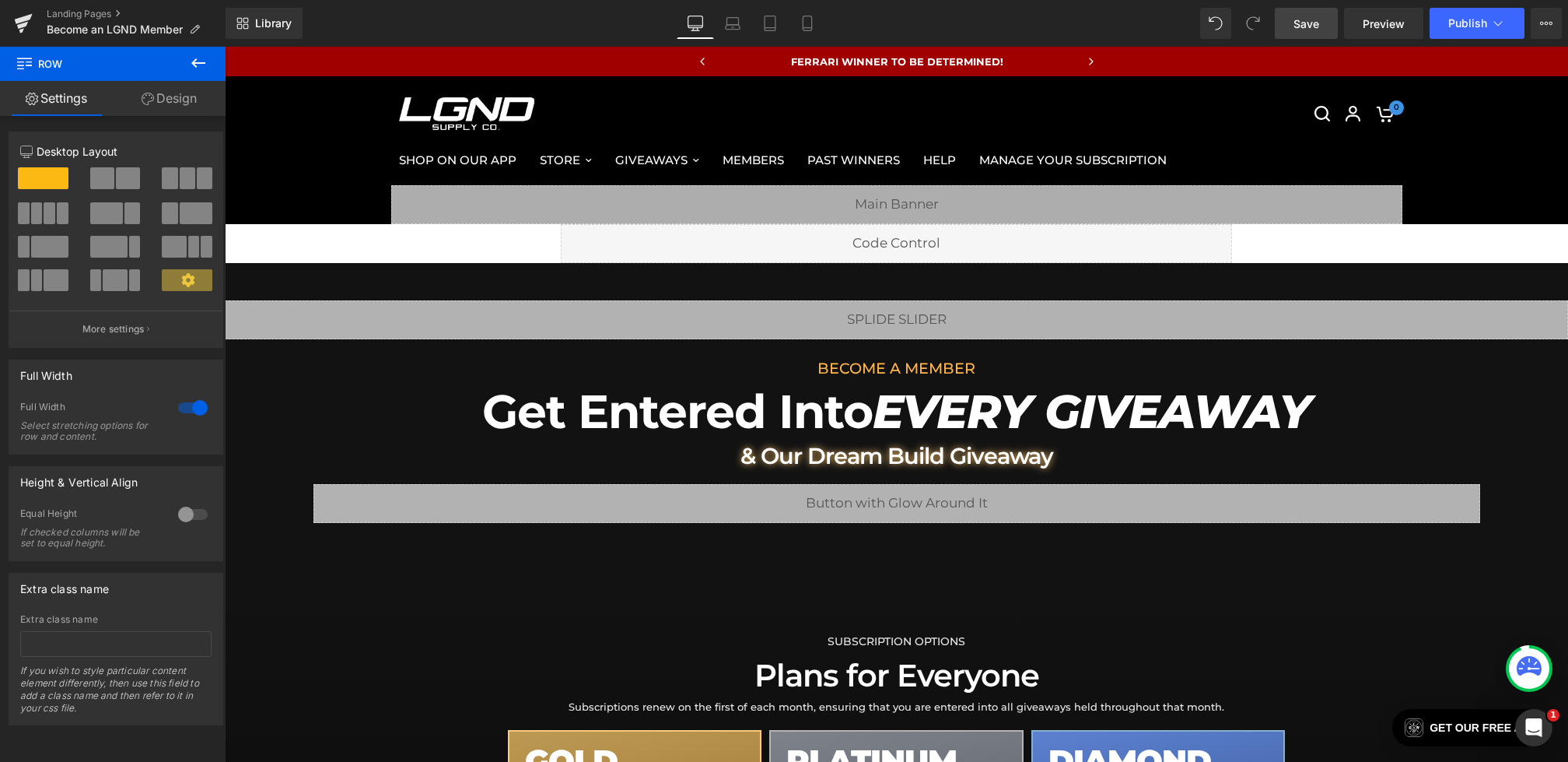
click at [1303, 26] on span "Save" at bounding box center [1307, 24] width 26 height 17
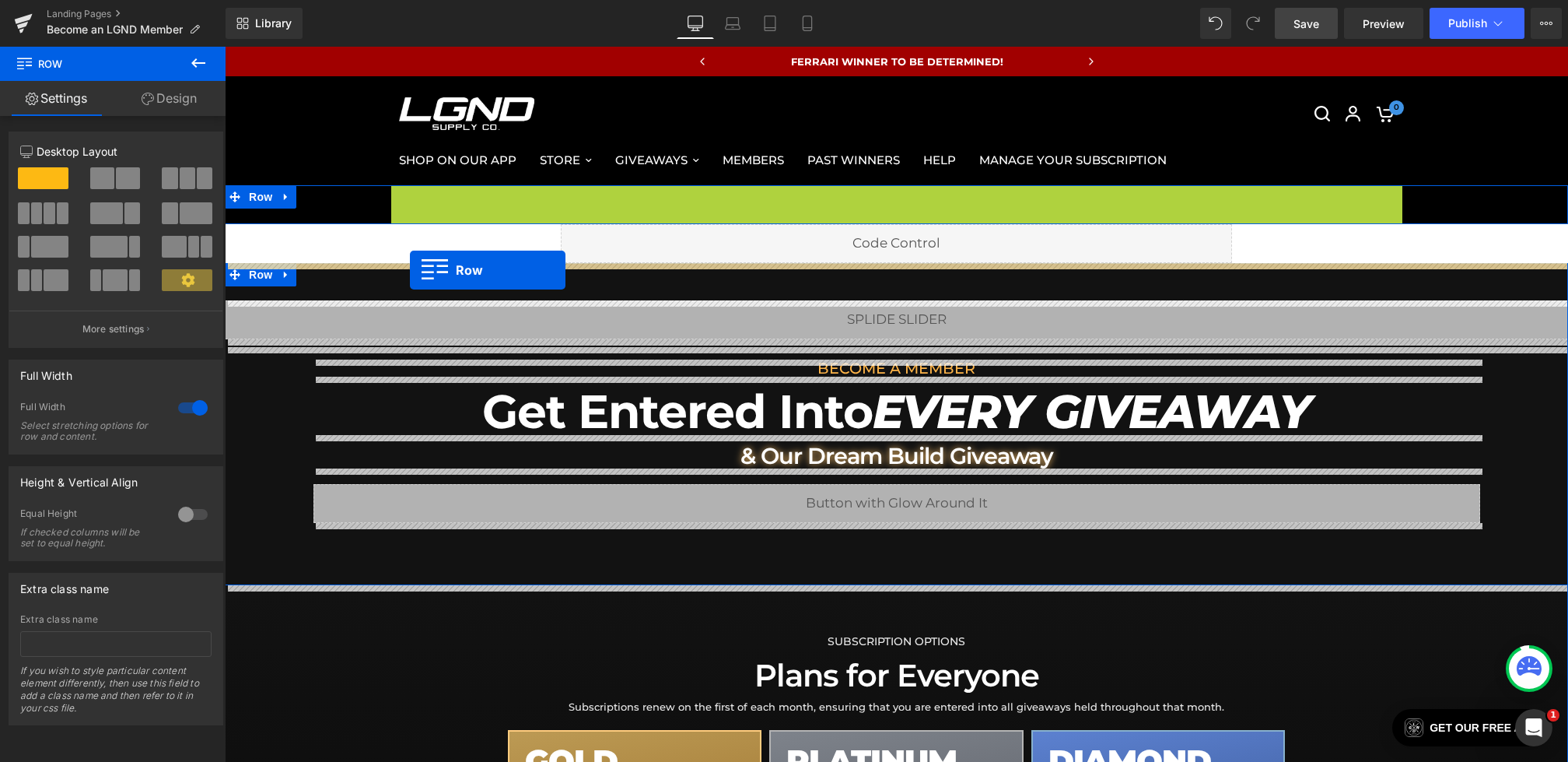
drag, startPoint x: 402, startPoint y: 196, endPoint x: 410, endPoint y: 269, distance: 73.4
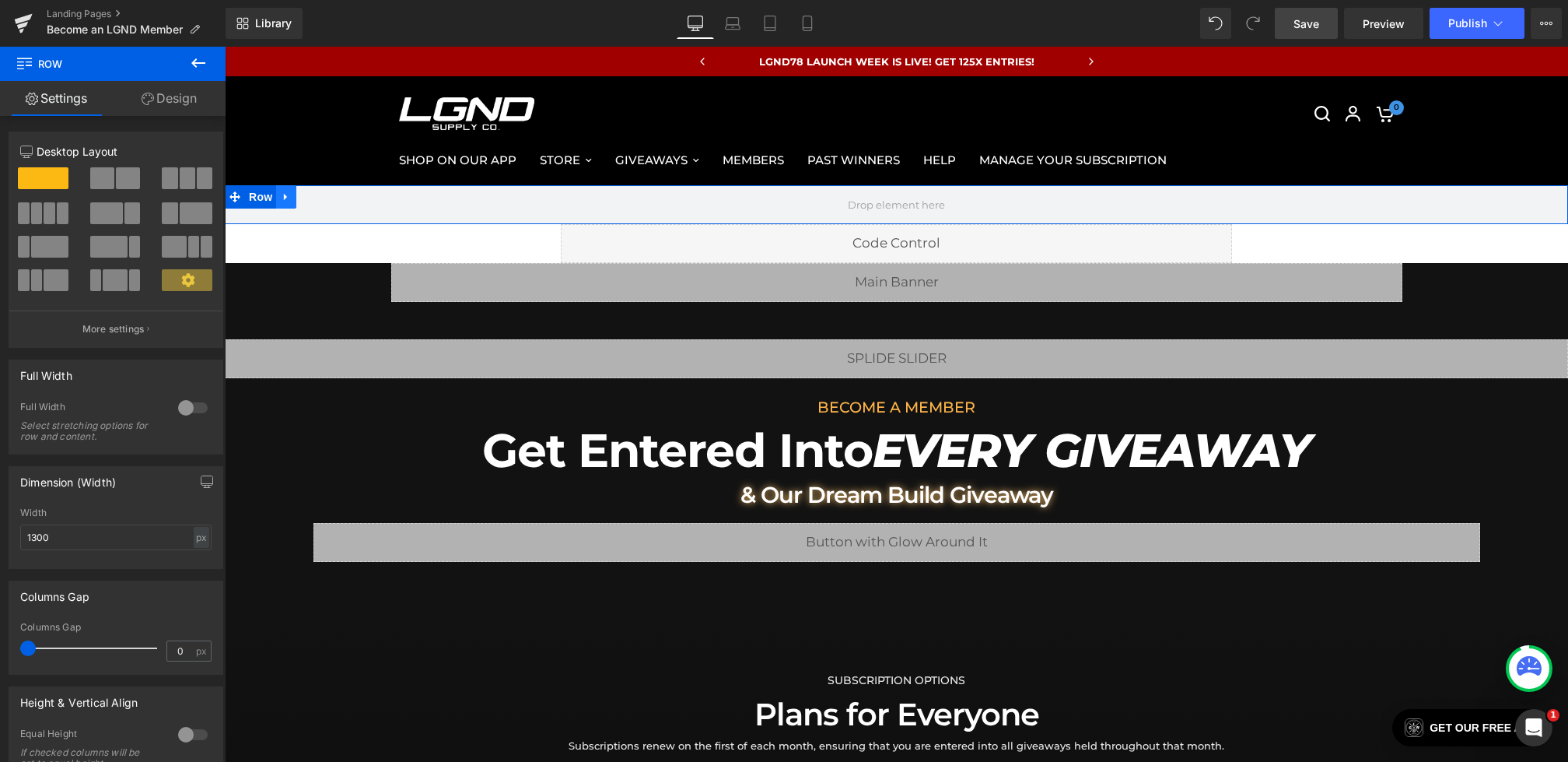
click at [293, 202] on link at bounding box center [287, 197] width 20 height 24
click at [322, 197] on icon at bounding box center [327, 197] width 11 height 11
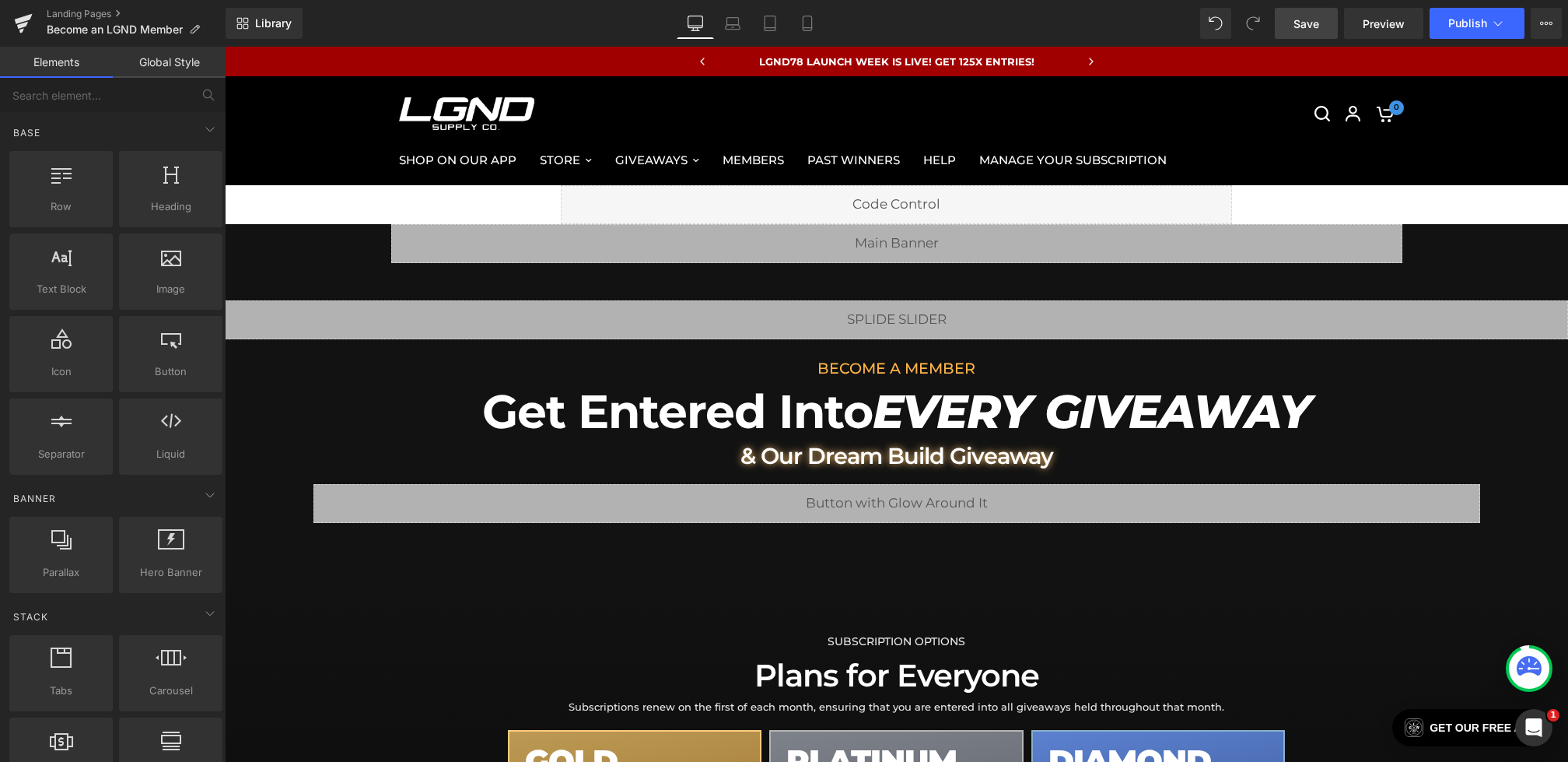
click at [1322, 32] on link "Save" at bounding box center [1307, 24] width 63 height 32
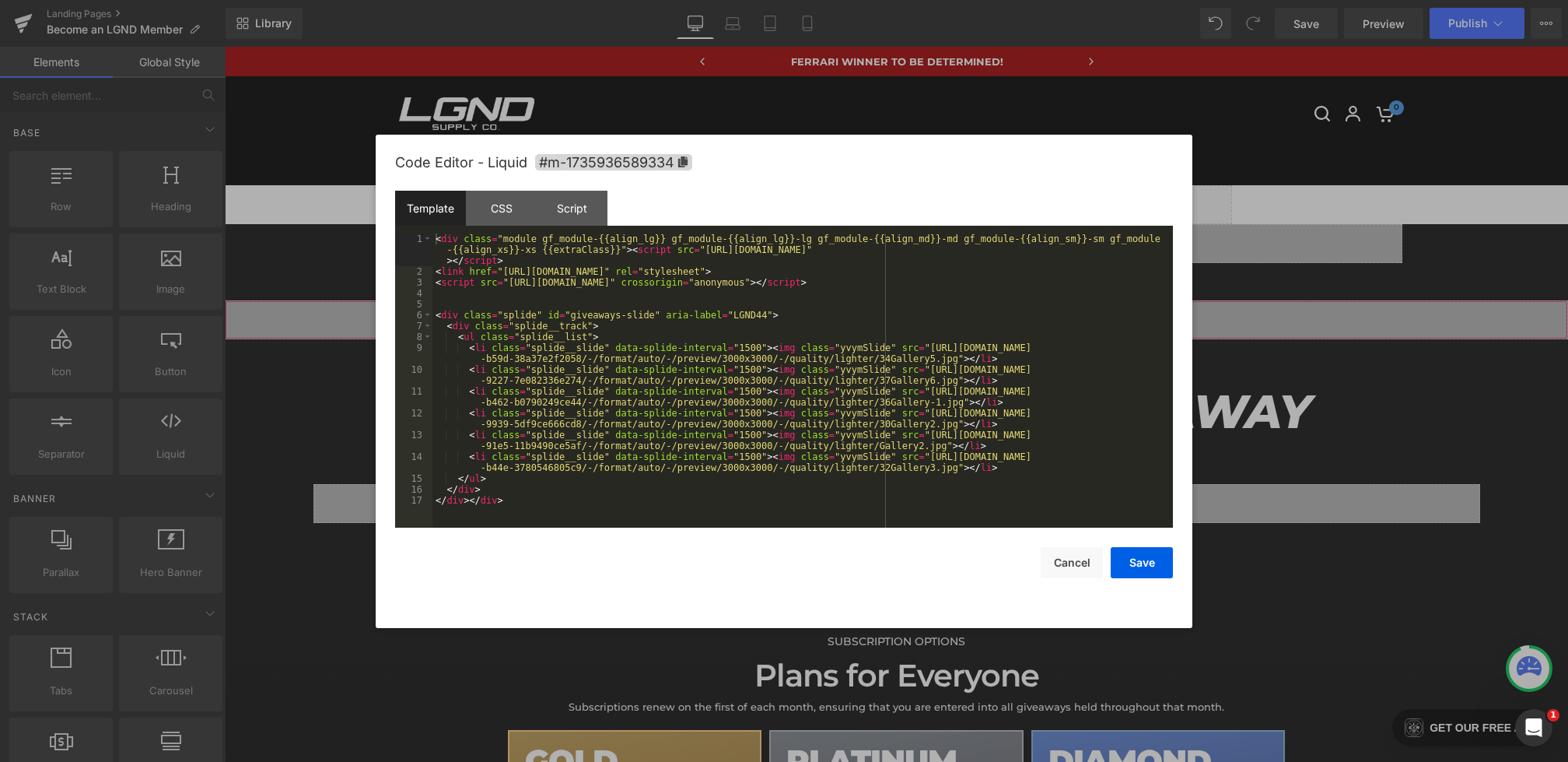
click at [735, 0] on div "Row You are previewing how the will restyle your page. You can not edit Element…" at bounding box center [784, 0] width 1568 height 0
click at [521, 219] on div "CSS" at bounding box center [502, 208] width 71 height 35
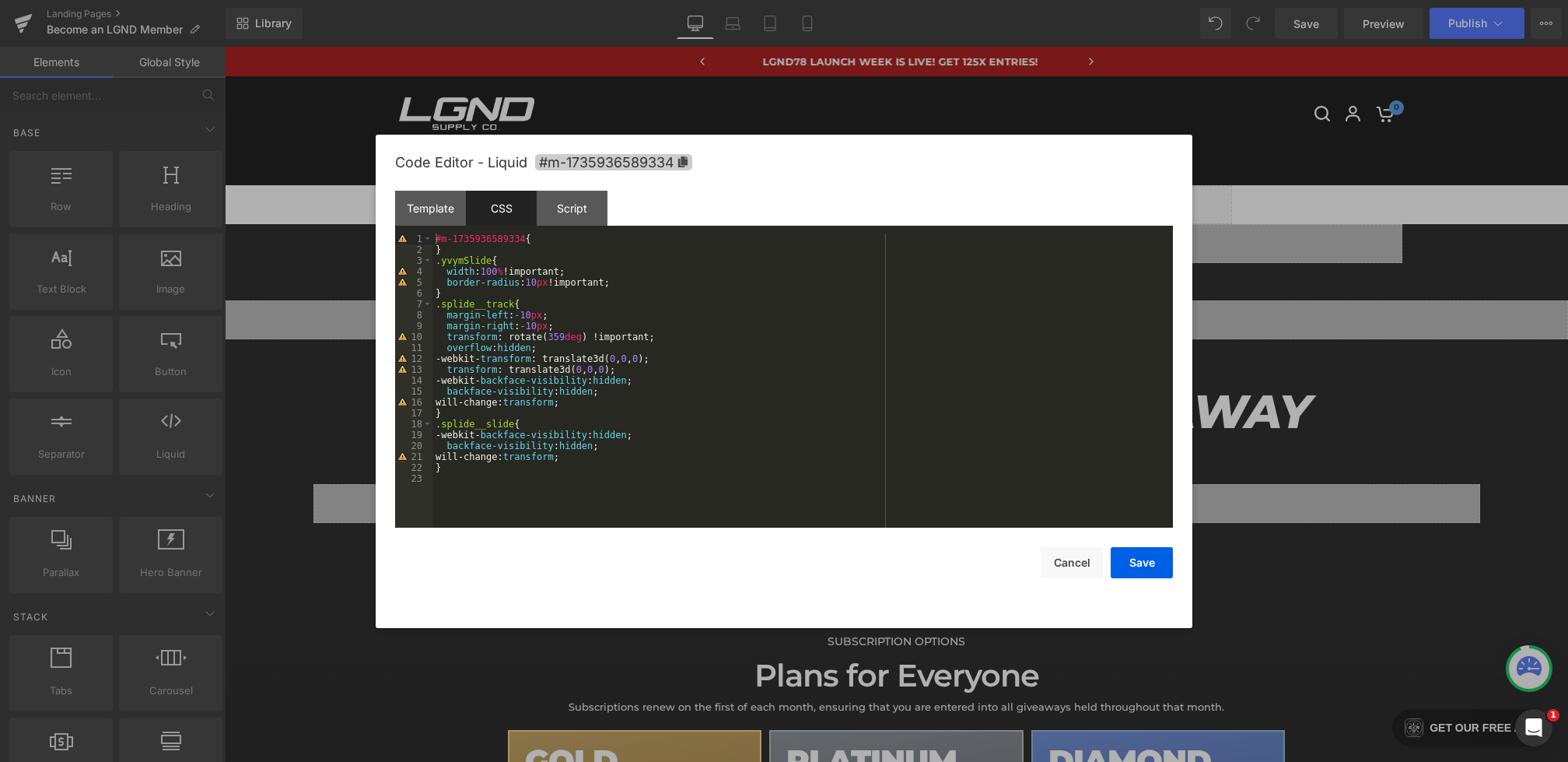
click at [616, 155] on span "#m-1735936589334" at bounding box center [614, 162] width 158 height 17
click at [438, 264] on div "#m-1735936589334 { } .yvymSlide { width : 100 % !important; border-radius : 10 …" at bounding box center [803, 392] width 740 height 316
paste textarea
click at [436, 301] on div "#m-1735936589334 { } #m-1735936589334 .yvymSlide { width : 100 % !important; bo…" at bounding box center [803, 391] width 740 height 316
paste textarea
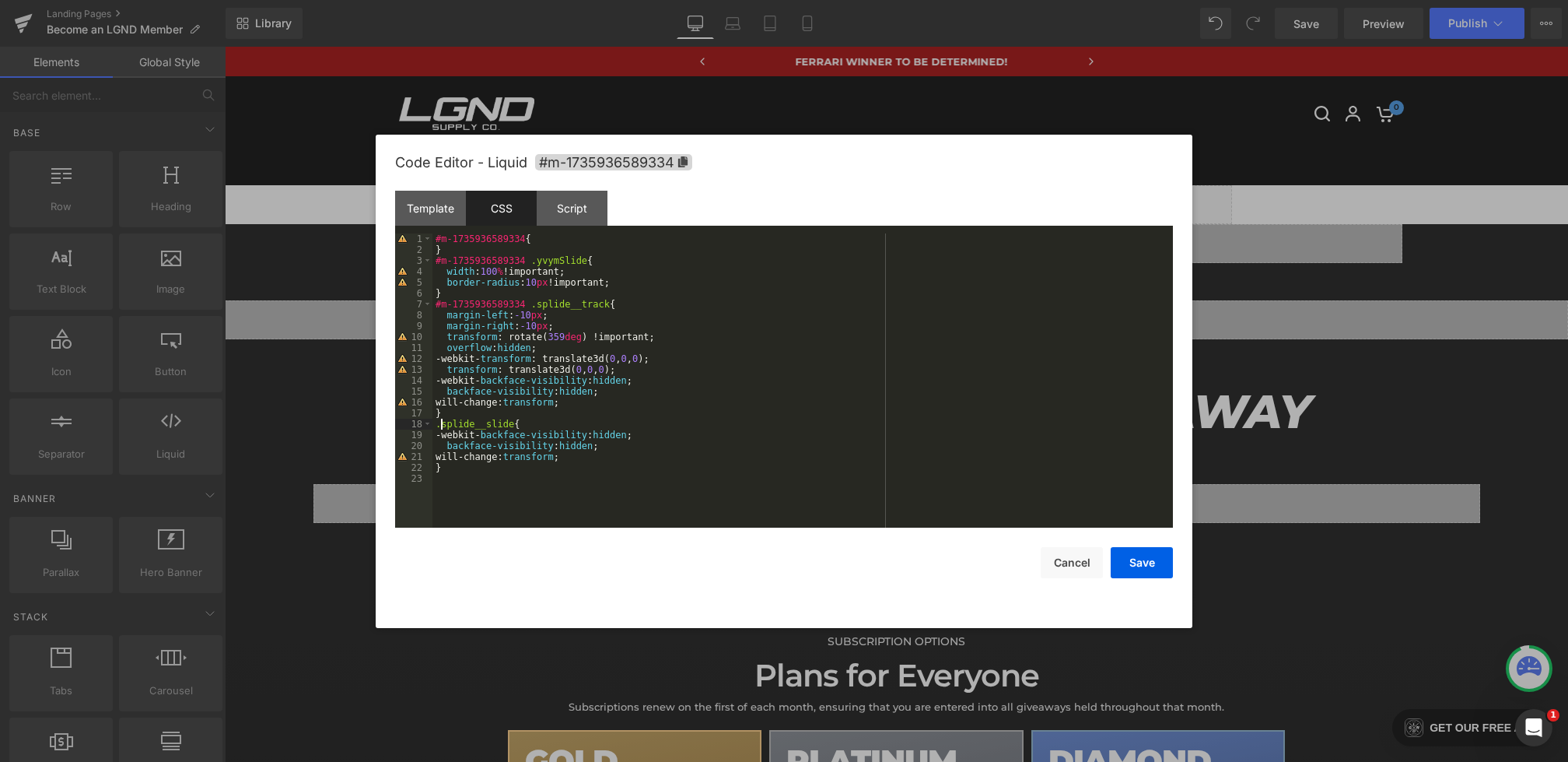
click at [439, 426] on div "#m-1735936589334 { } #m-1735936589334 .yvymSlide { width : 100 % !important; bo…" at bounding box center [803, 391] width 740 height 316
paste textarea
click at [1127, 558] on button "Save" at bounding box center [1142, 563] width 62 height 32
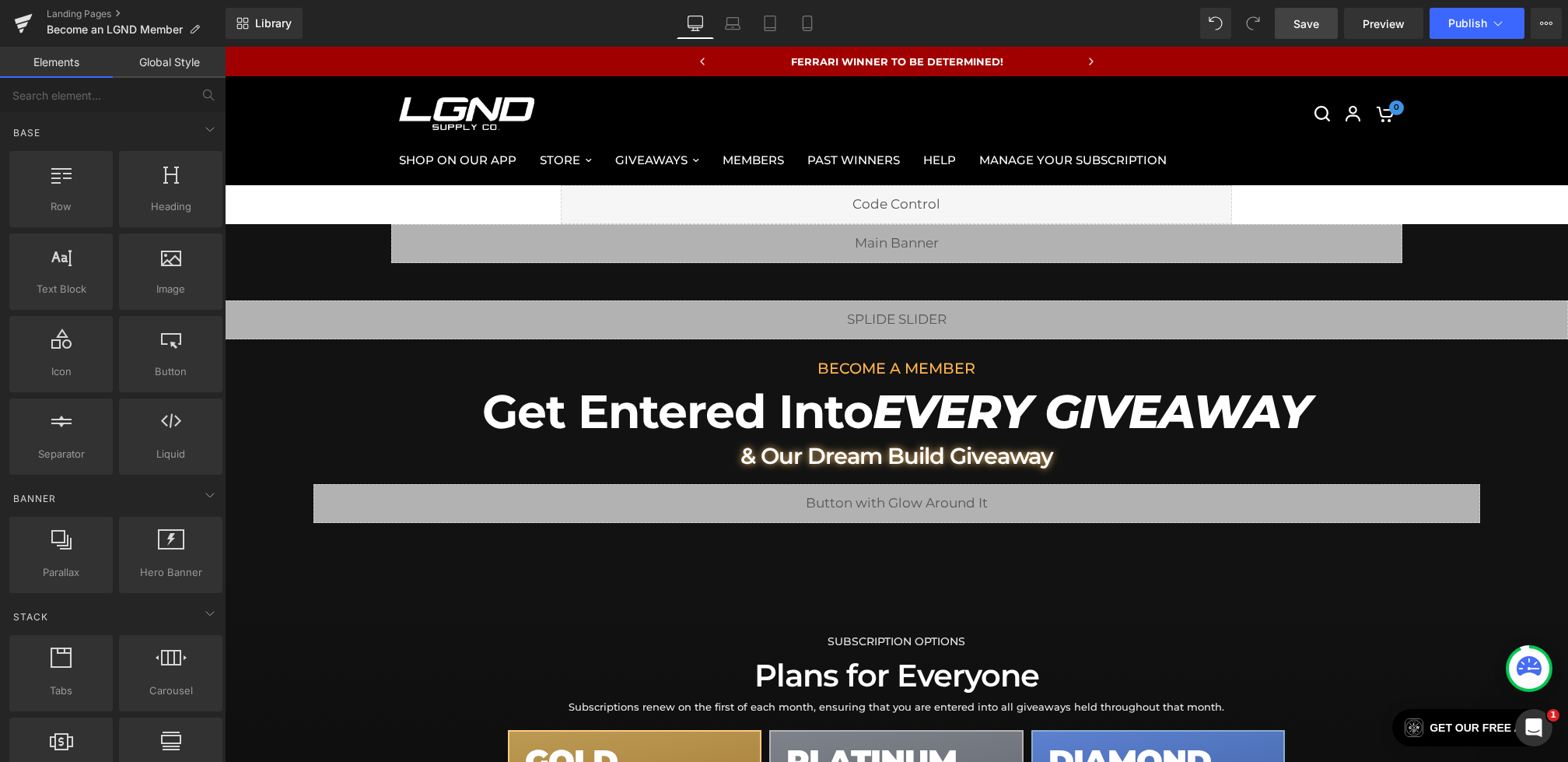
click at [1300, 28] on span "Save" at bounding box center [1307, 24] width 26 height 17
click at [252, 239] on span "Row" at bounding box center [261, 236] width 32 height 24
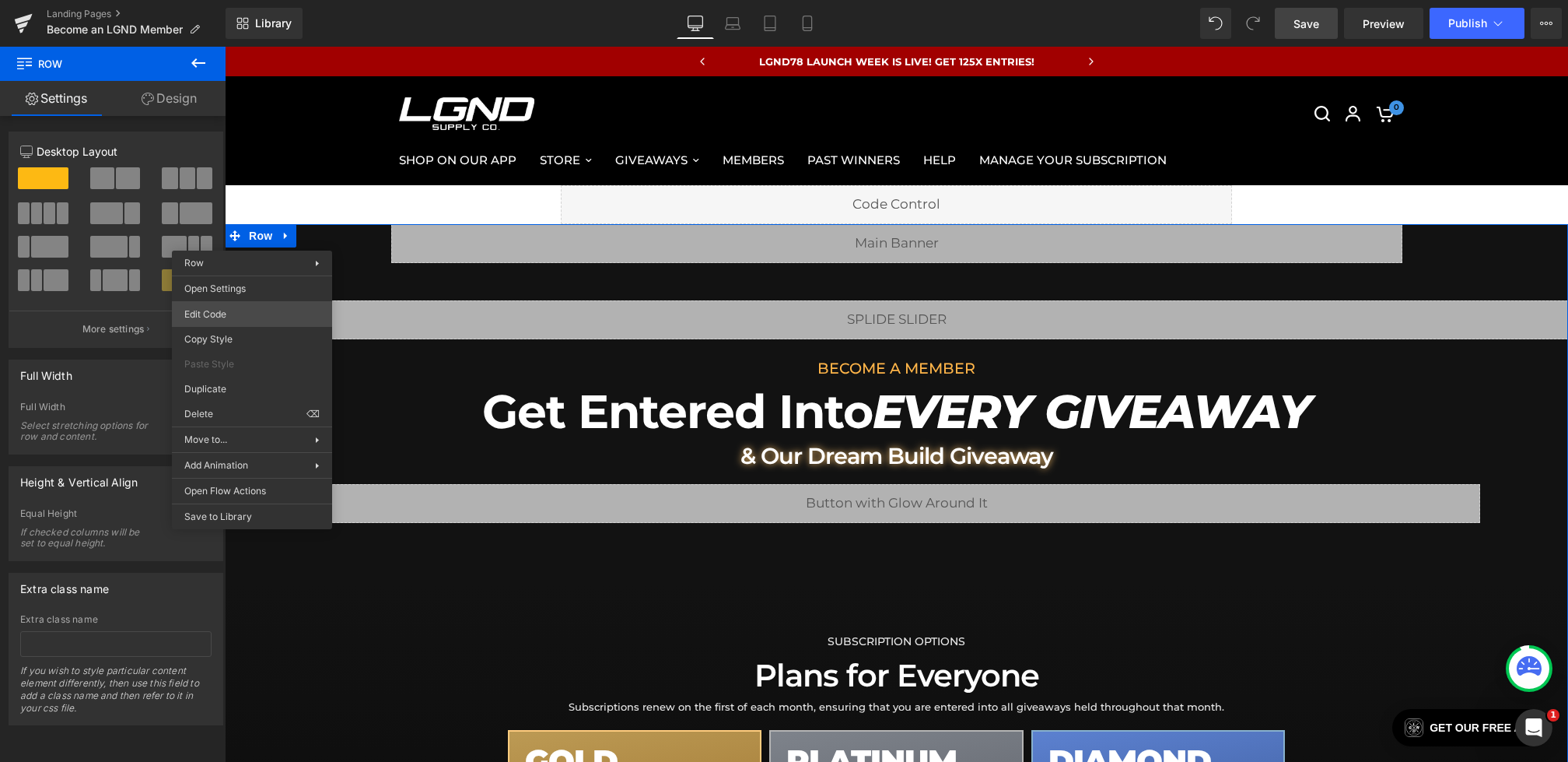
click at [224, 322] on body "Row You are previewing how the will restyle your page. You can not edit Element…" at bounding box center [784, 381] width 1568 height 762
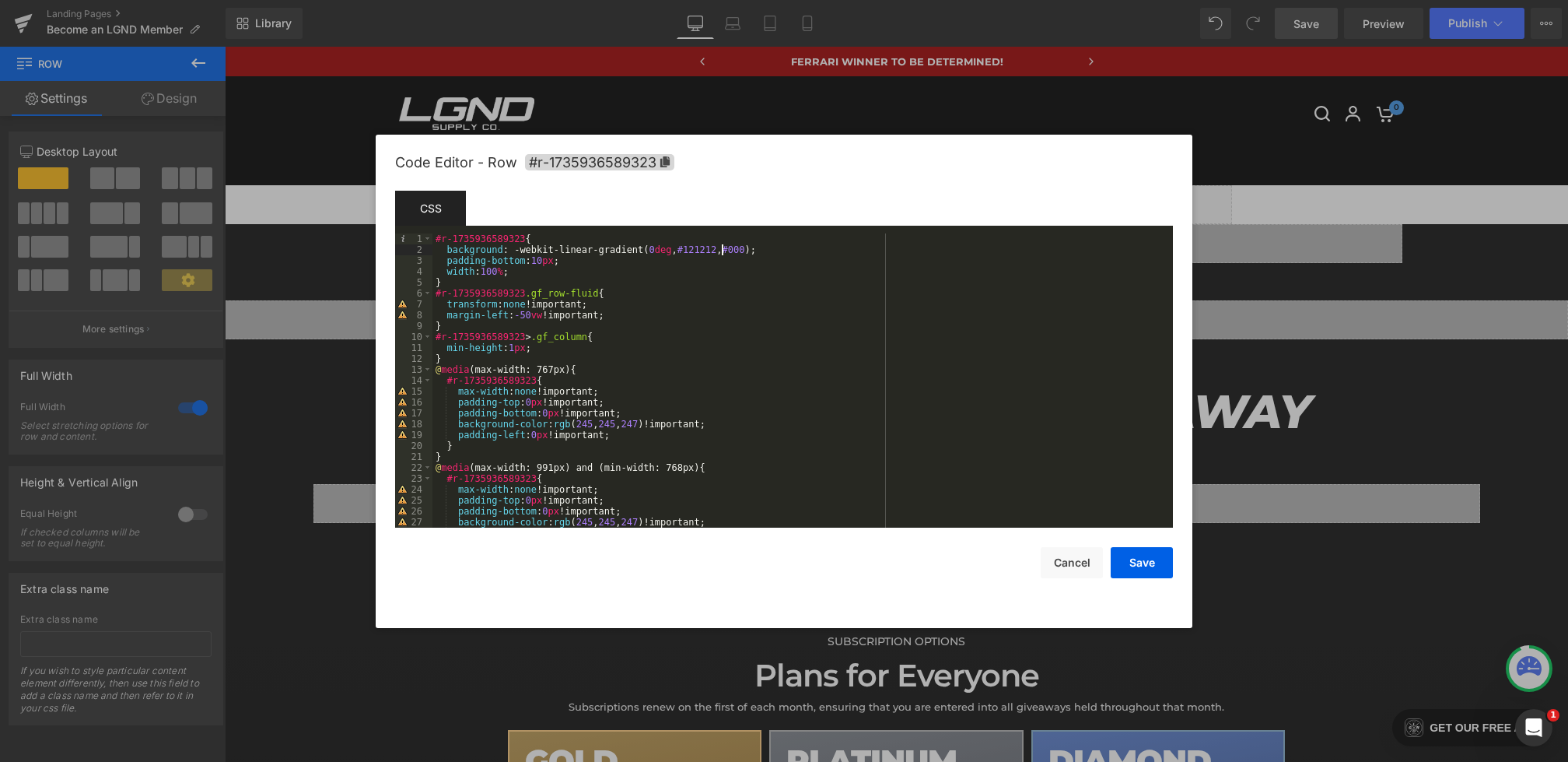
drag, startPoint x: 725, startPoint y: 254, endPoint x: 694, endPoint y: 254, distance: 31.0
click at [694, 254] on div "#r-1735936589323 { background : -webkit-linear-gradient( 0 deg , #121212 , #000…" at bounding box center [799, 391] width 735 height 316
click at [1145, 569] on button "Save" at bounding box center [1142, 563] width 62 height 32
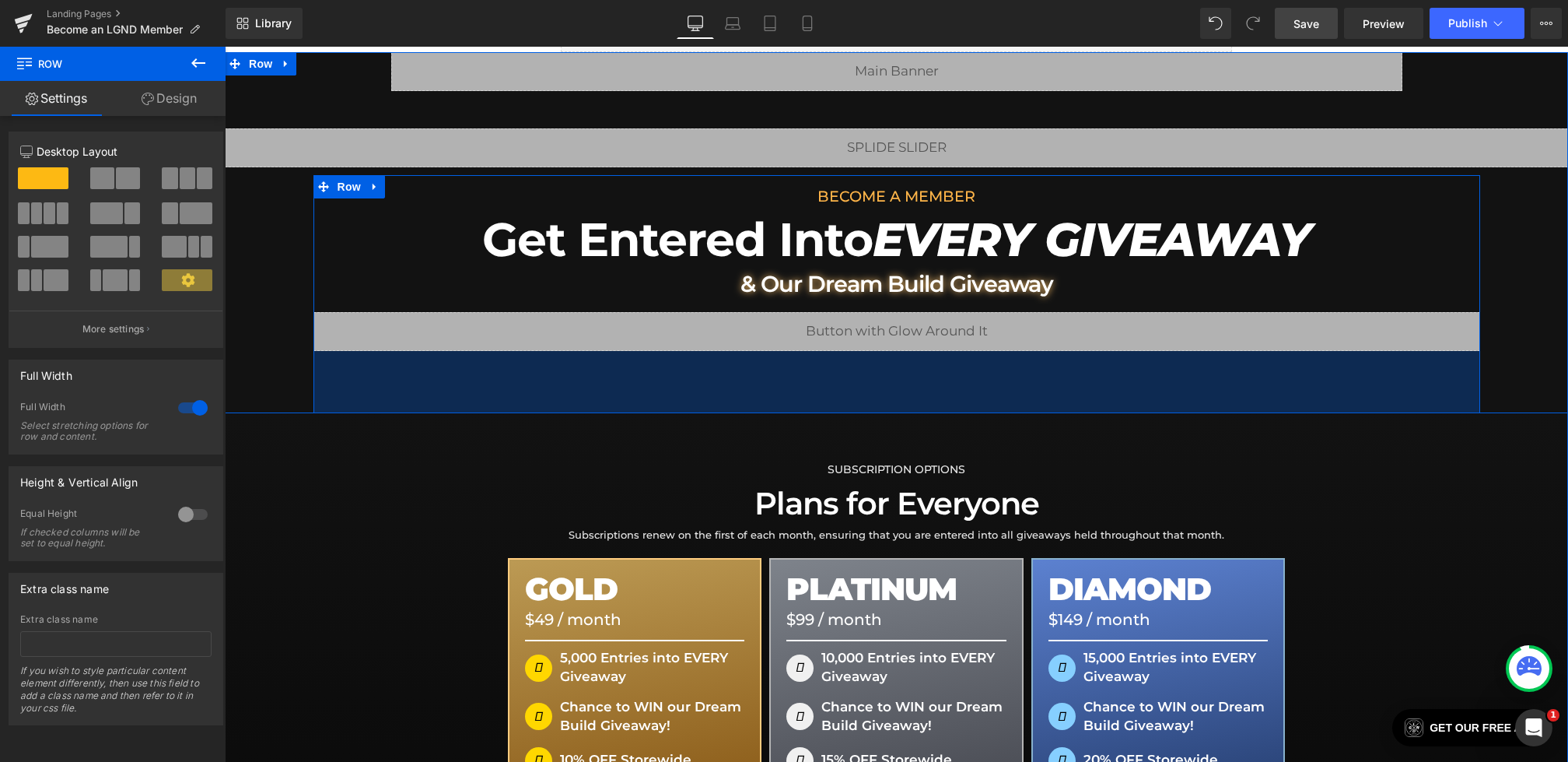
scroll to position [201, 0]
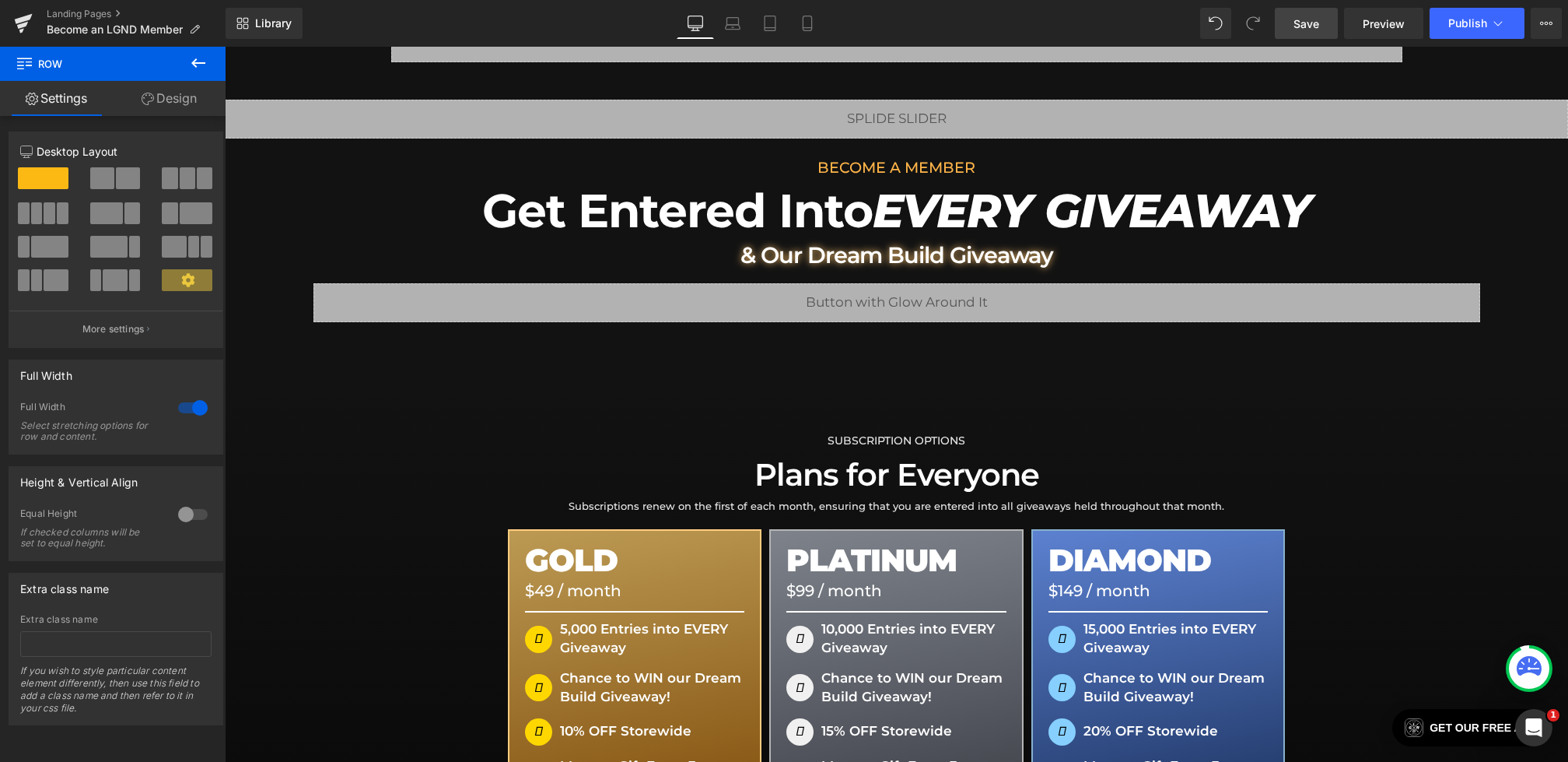
click at [1306, 30] on span "Save" at bounding box center [1307, 24] width 26 height 17
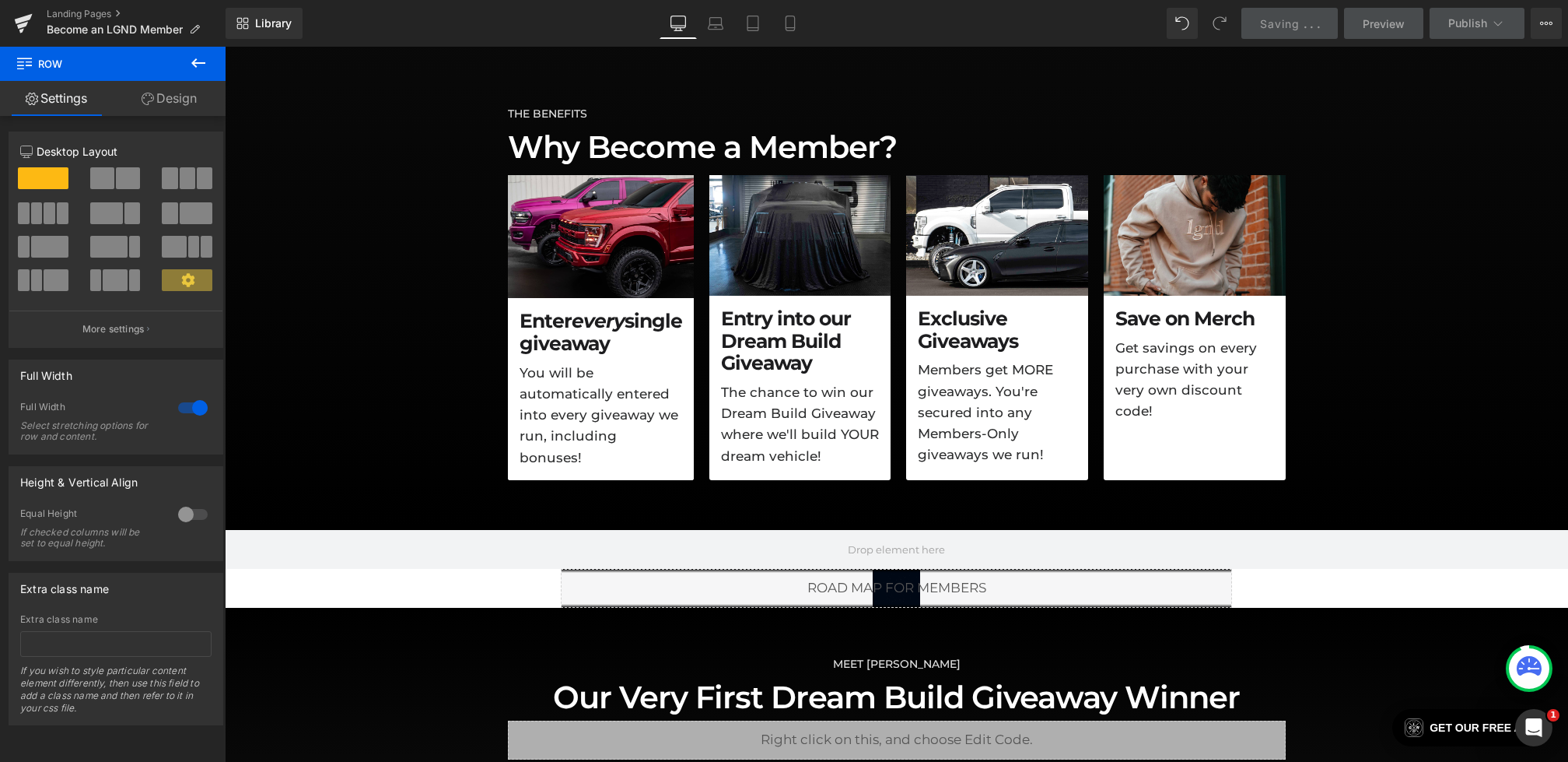
scroll to position [1075, 0]
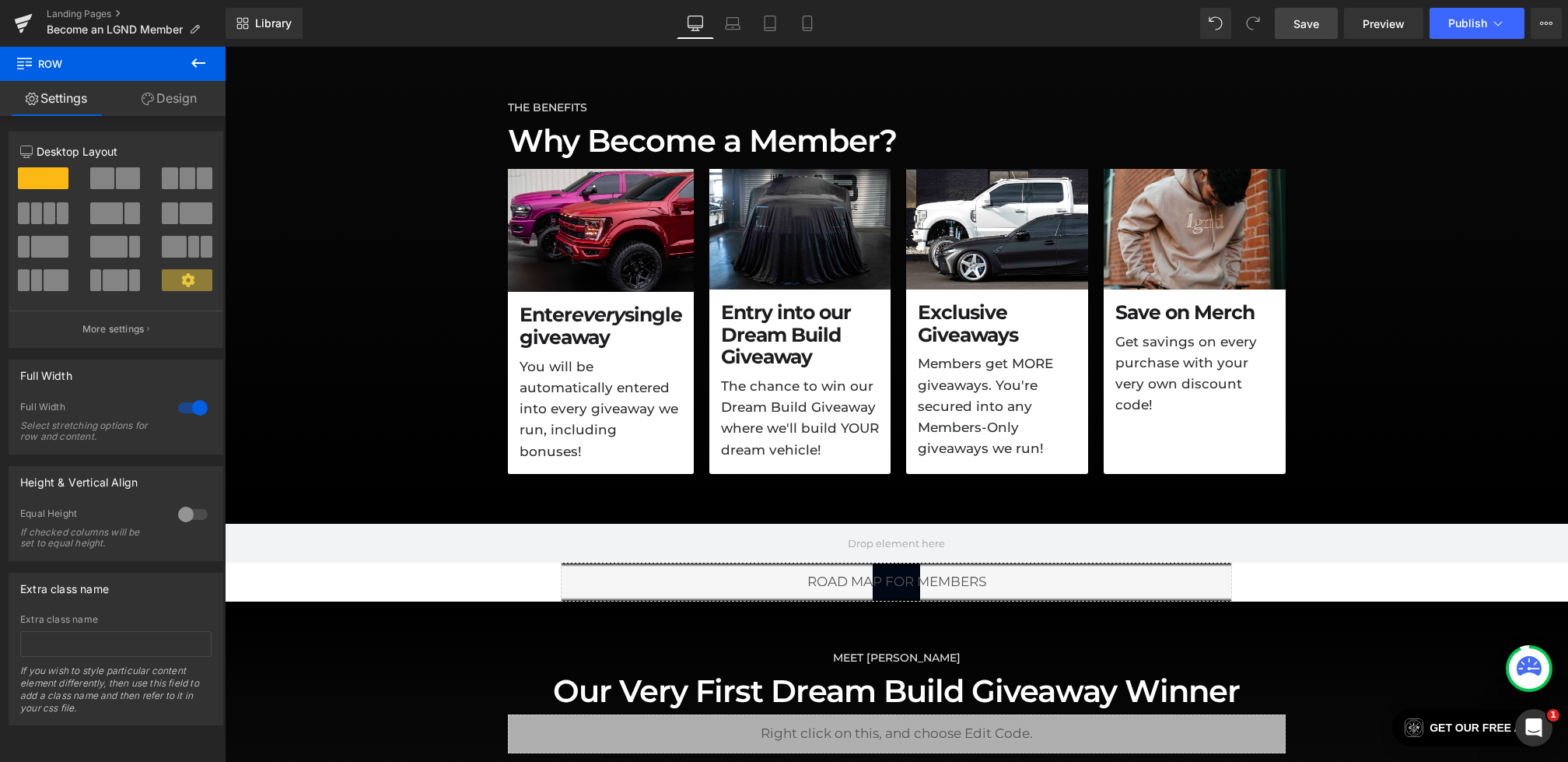
click at [1296, 26] on span "Save" at bounding box center [1307, 24] width 26 height 17
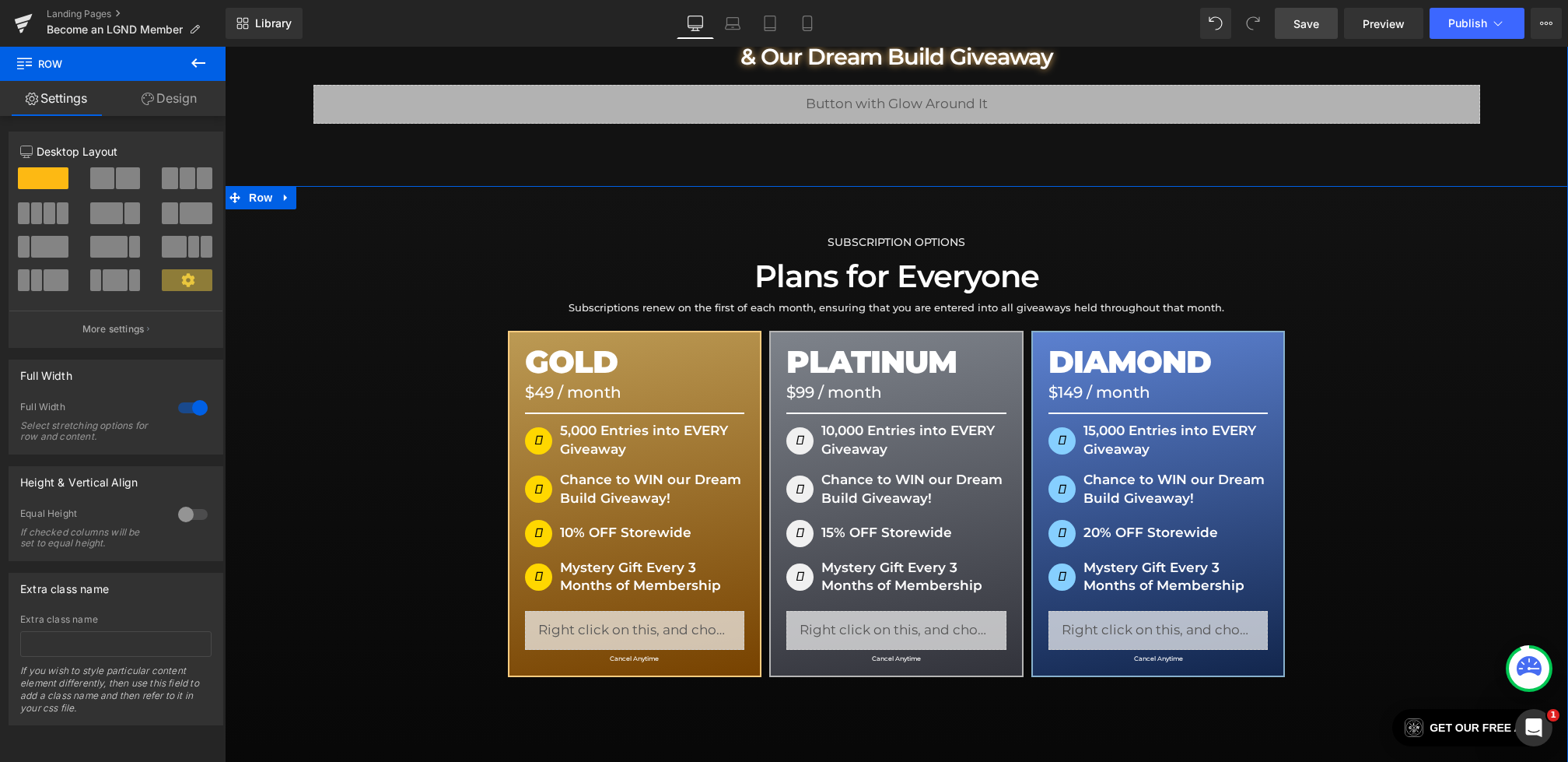
scroll to position [125, 0]
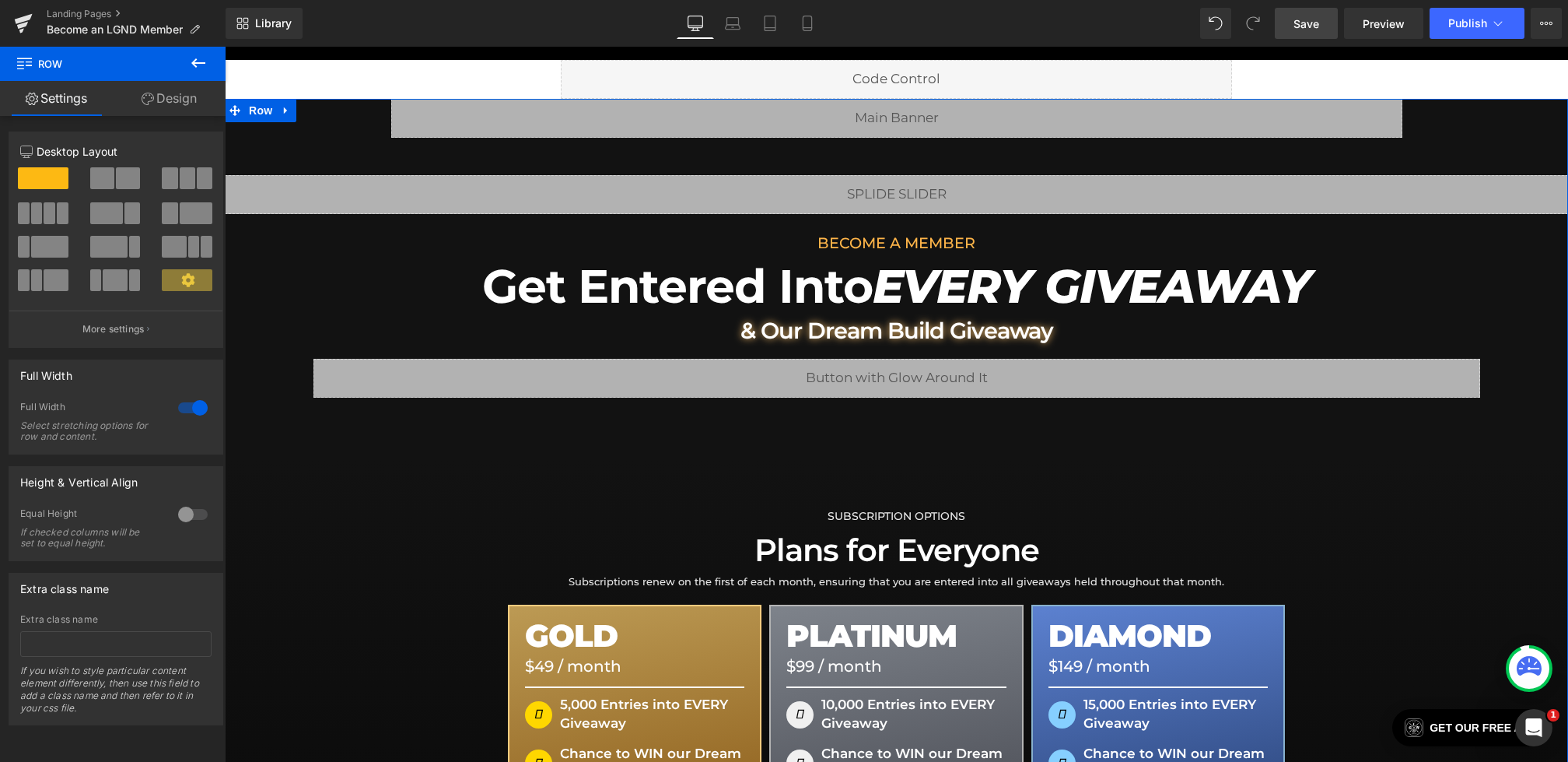
click at [320, 280] on h1 "Get Entered Into EVERY GIVEAWAY" at bounding box center [897, 286] width 1167 height 46
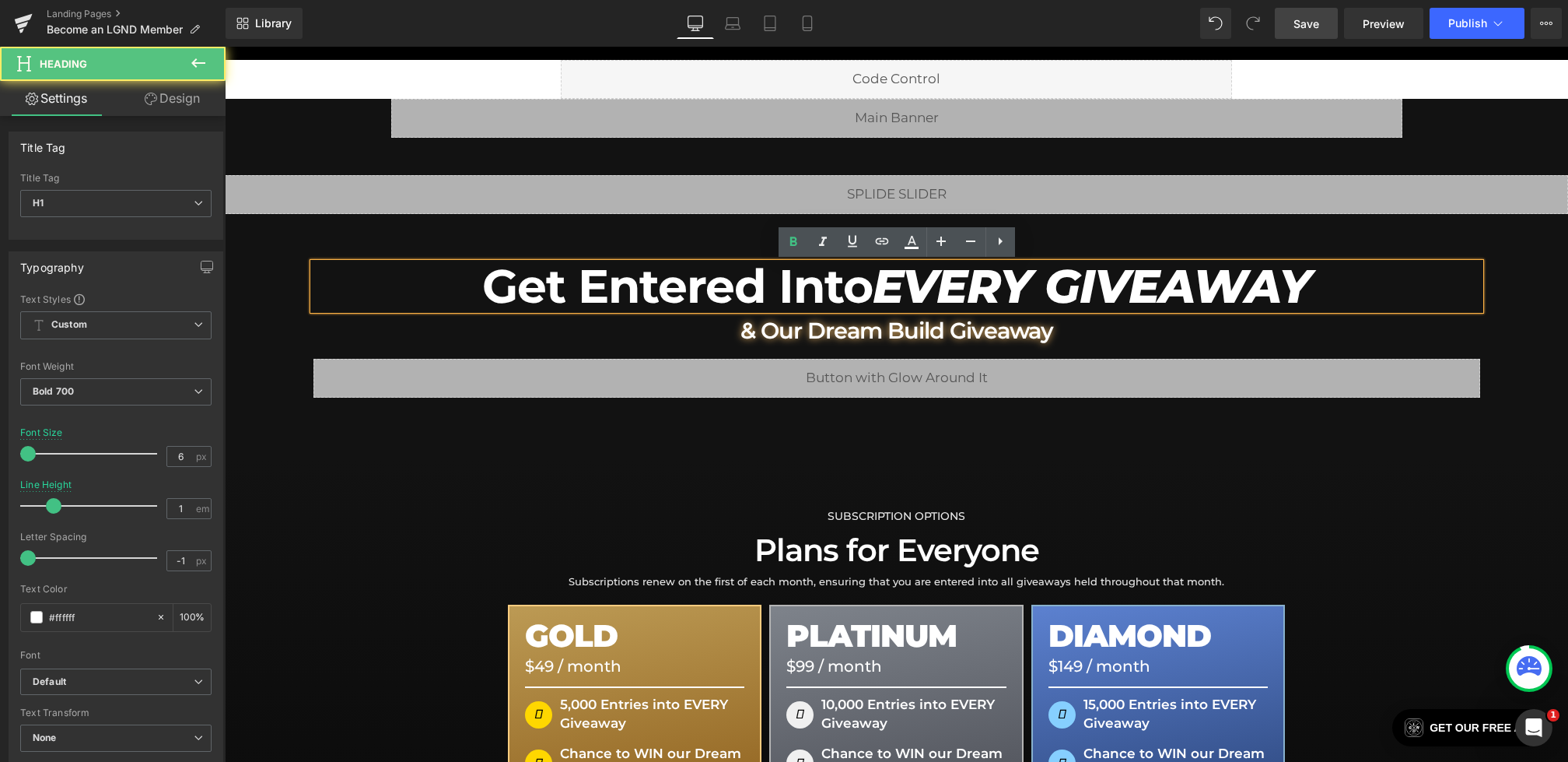
click at [272, 290] on div "Liquid Row Liquid Row 48px BECOME A MEMBER Heading Get Entered Into EVERY GIVEA…" at bounding box center [896, 279] width 1344 height 361
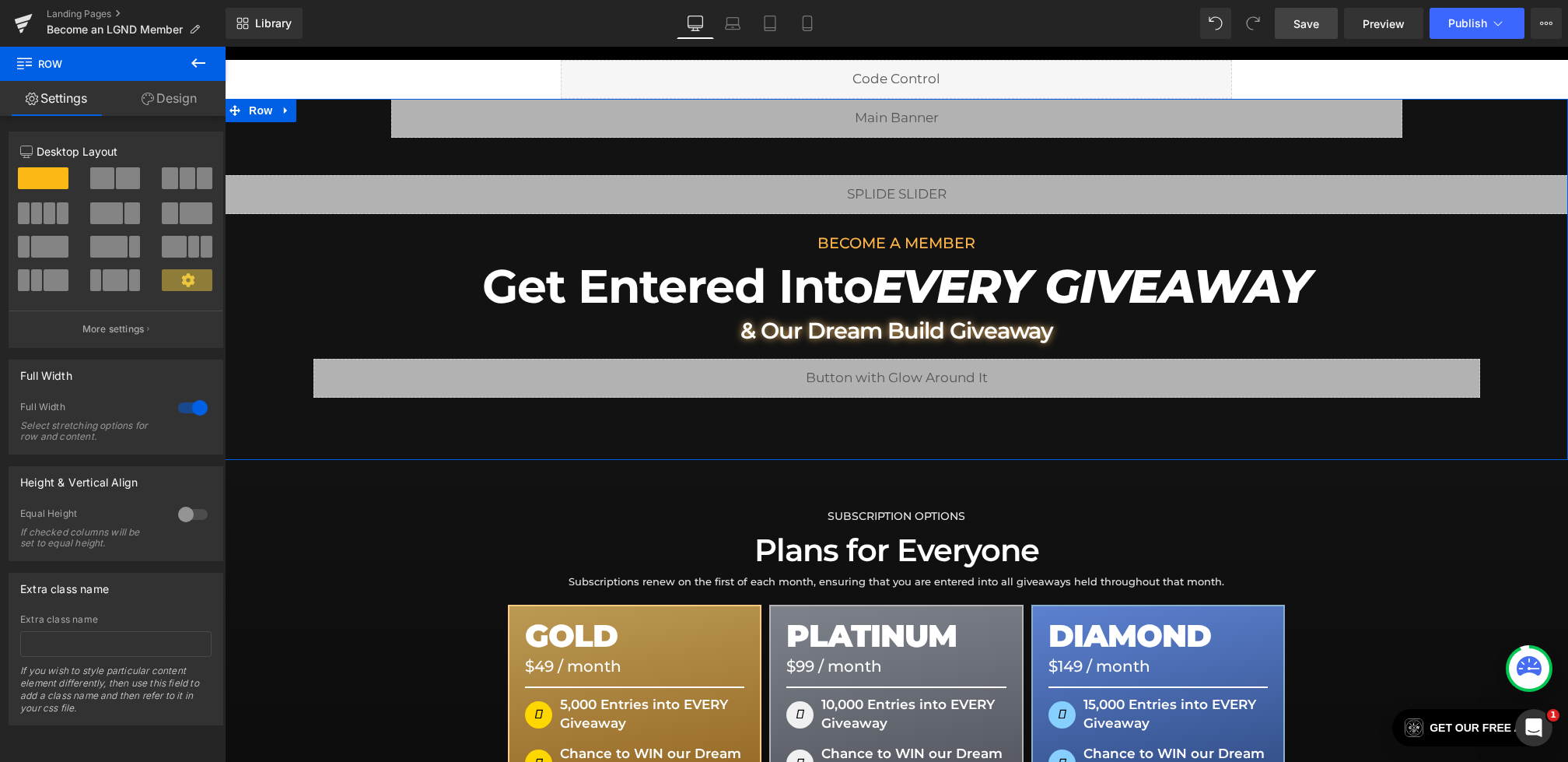
click at [137, 81] on link "Design" at bounding box center [169, 99] width 113 height 35
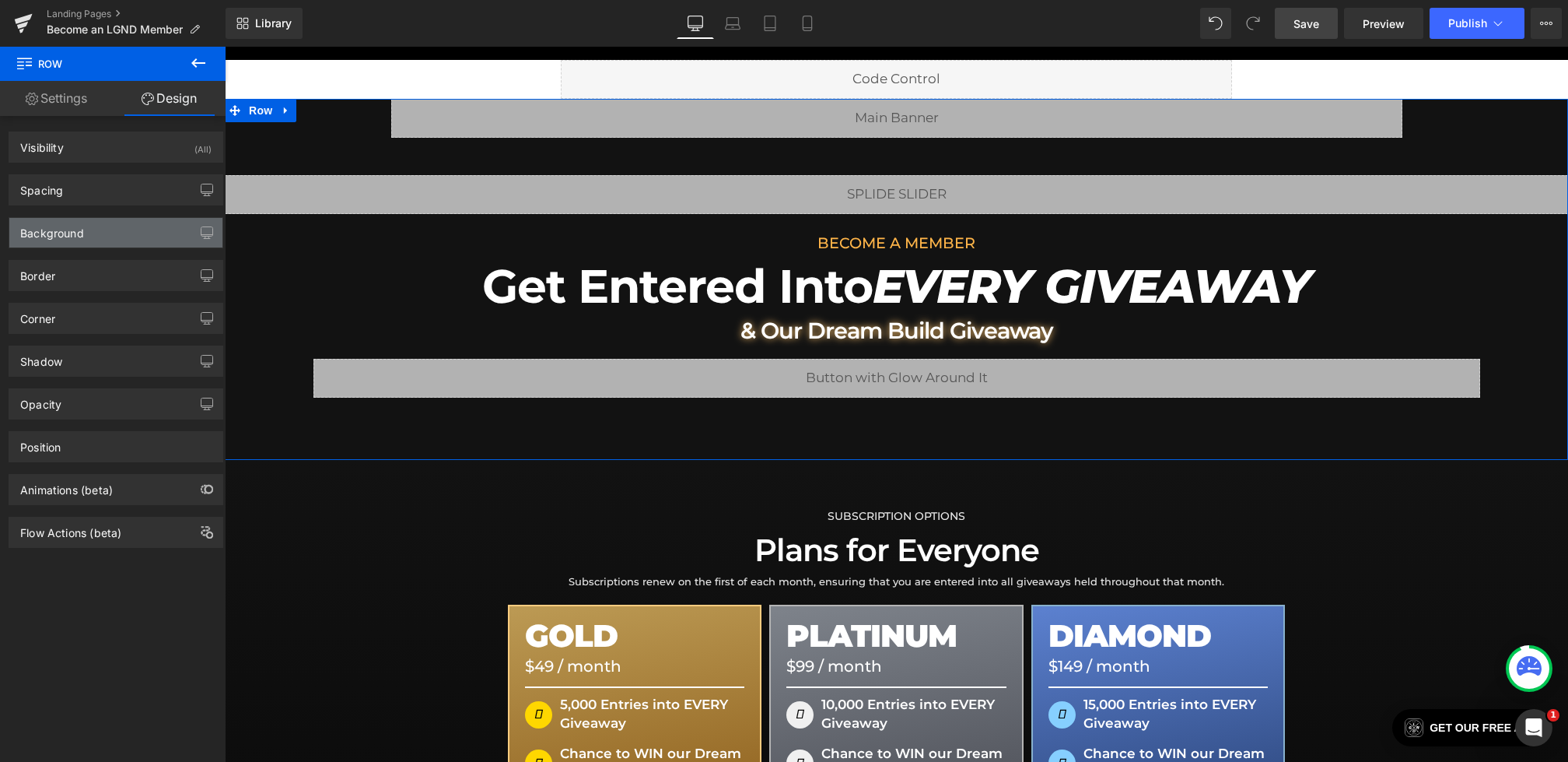
click at [102, 231] on div "Background" at bounding box center [116, 233] width 213 height 30
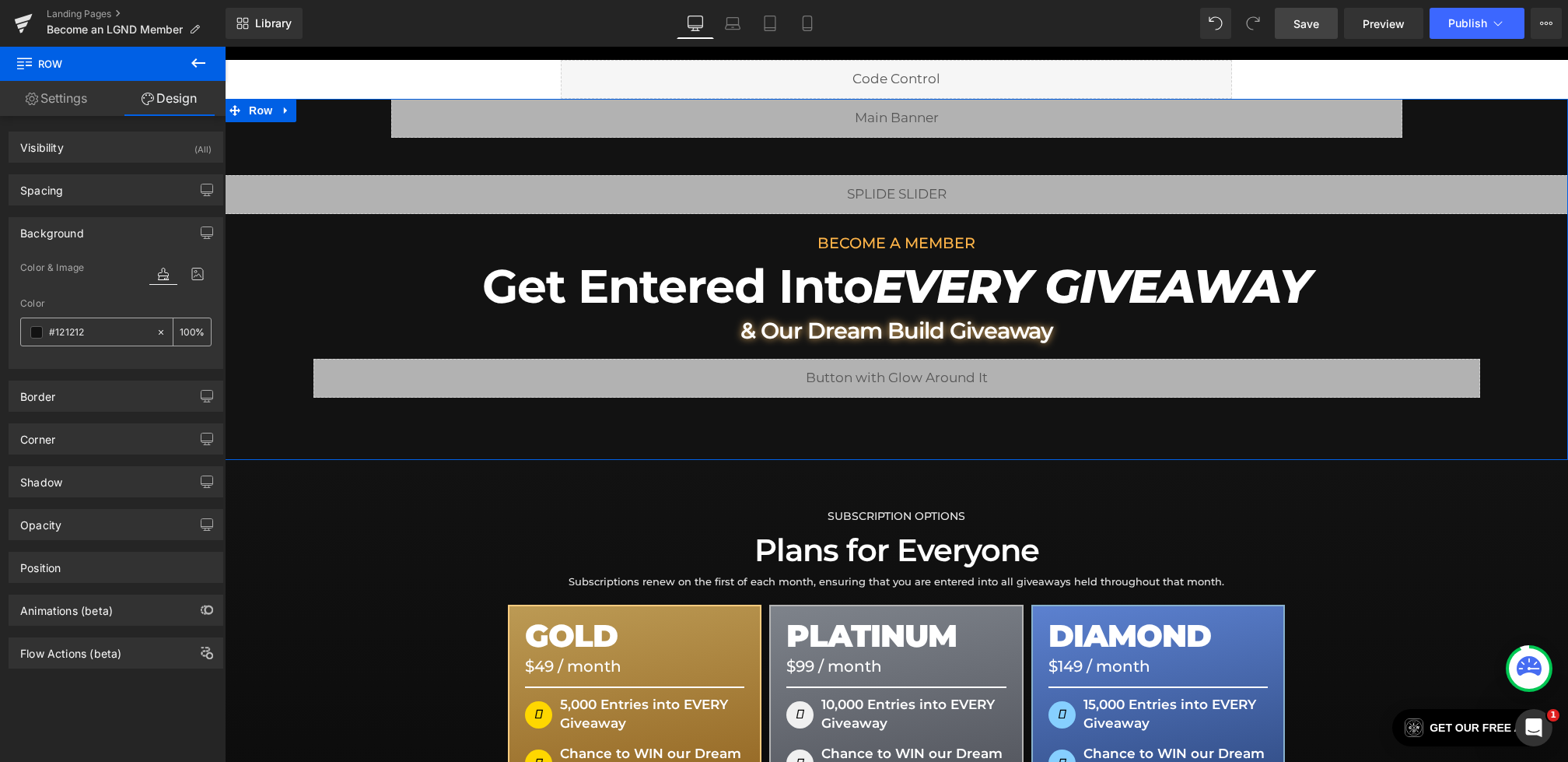
click at [159, 330] on icon at bounding box center [161, 333] width 11 height 11
type input "none"
type input "0"
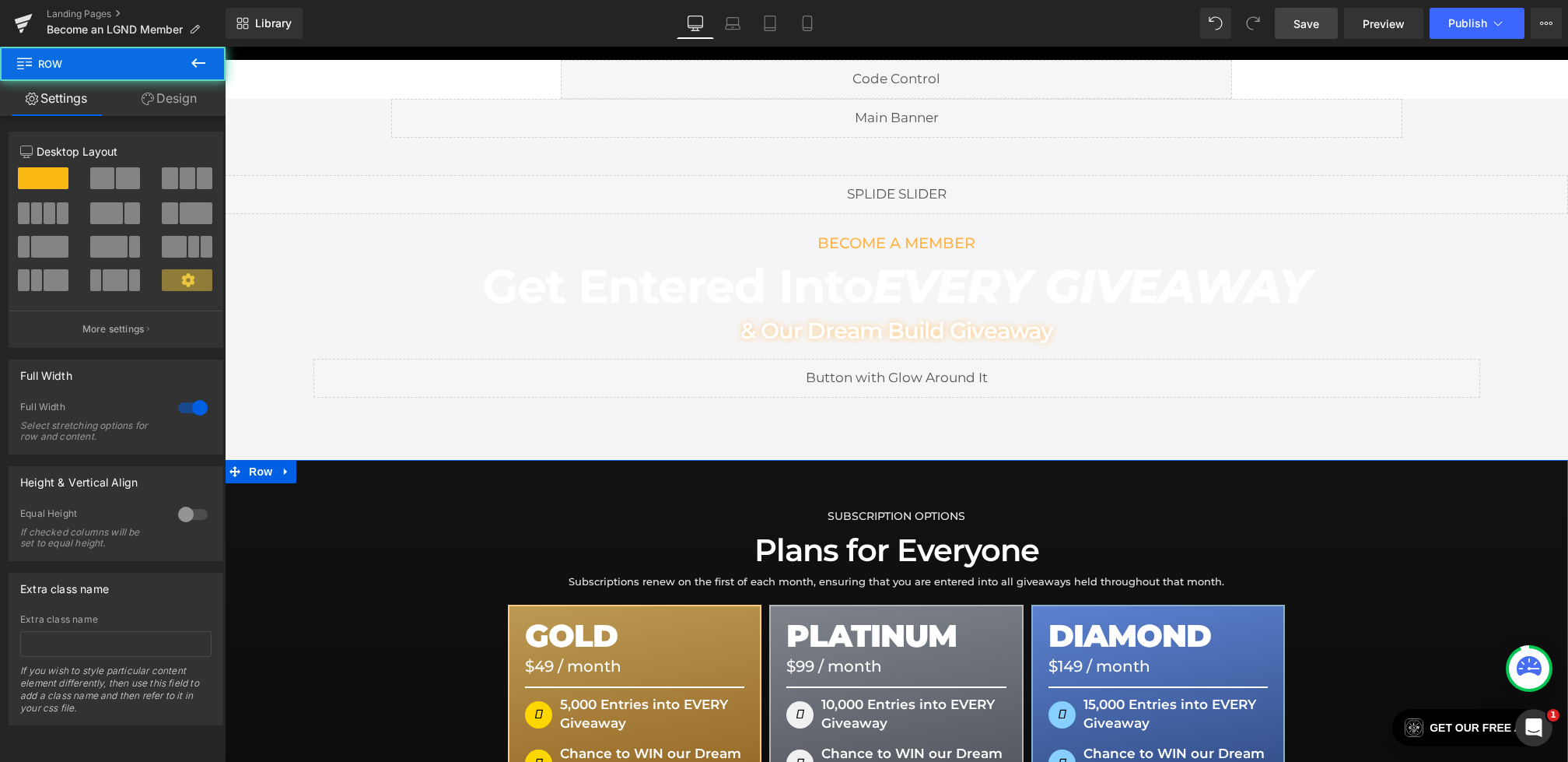
click at [151, 98] on icon at bounding box center [148, 99] width 13 height 13
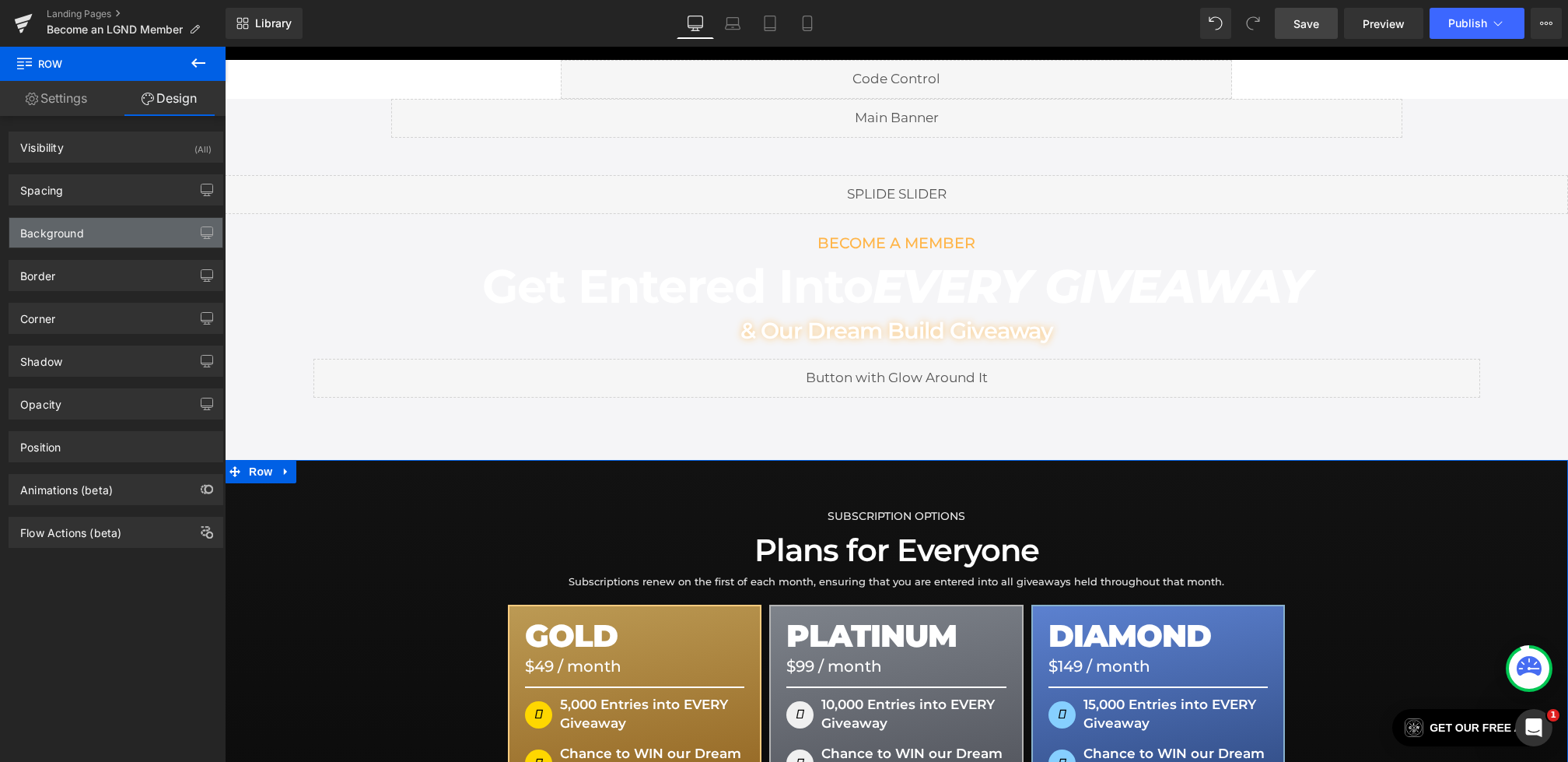
click at [76, 221] on div "Background" at bounding box center [52, 229] width 64 height 22
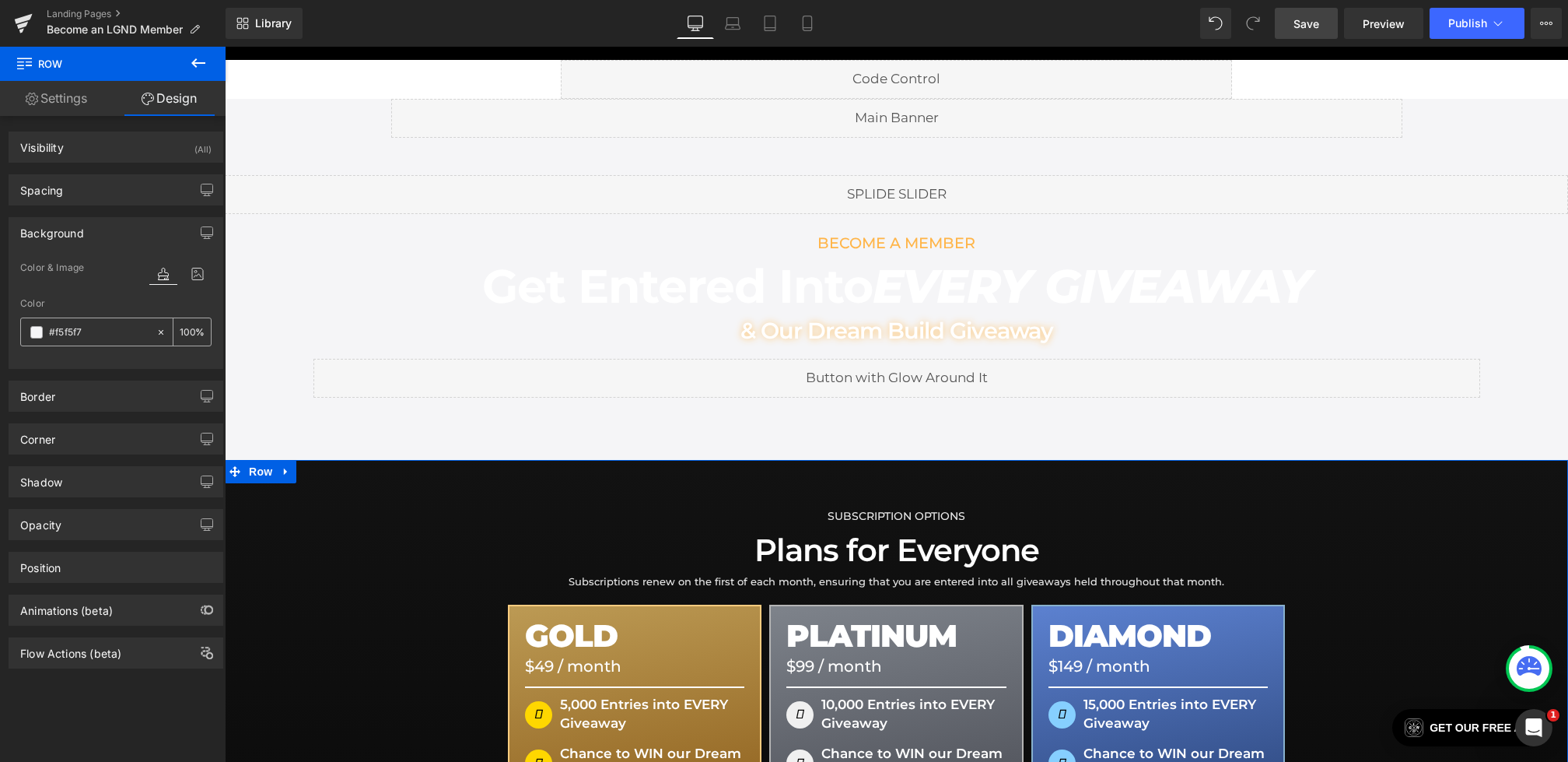
click at [156, 329] on icon at bounding box center [161, 333] width 11 height 11
type input "none"
type input "0"
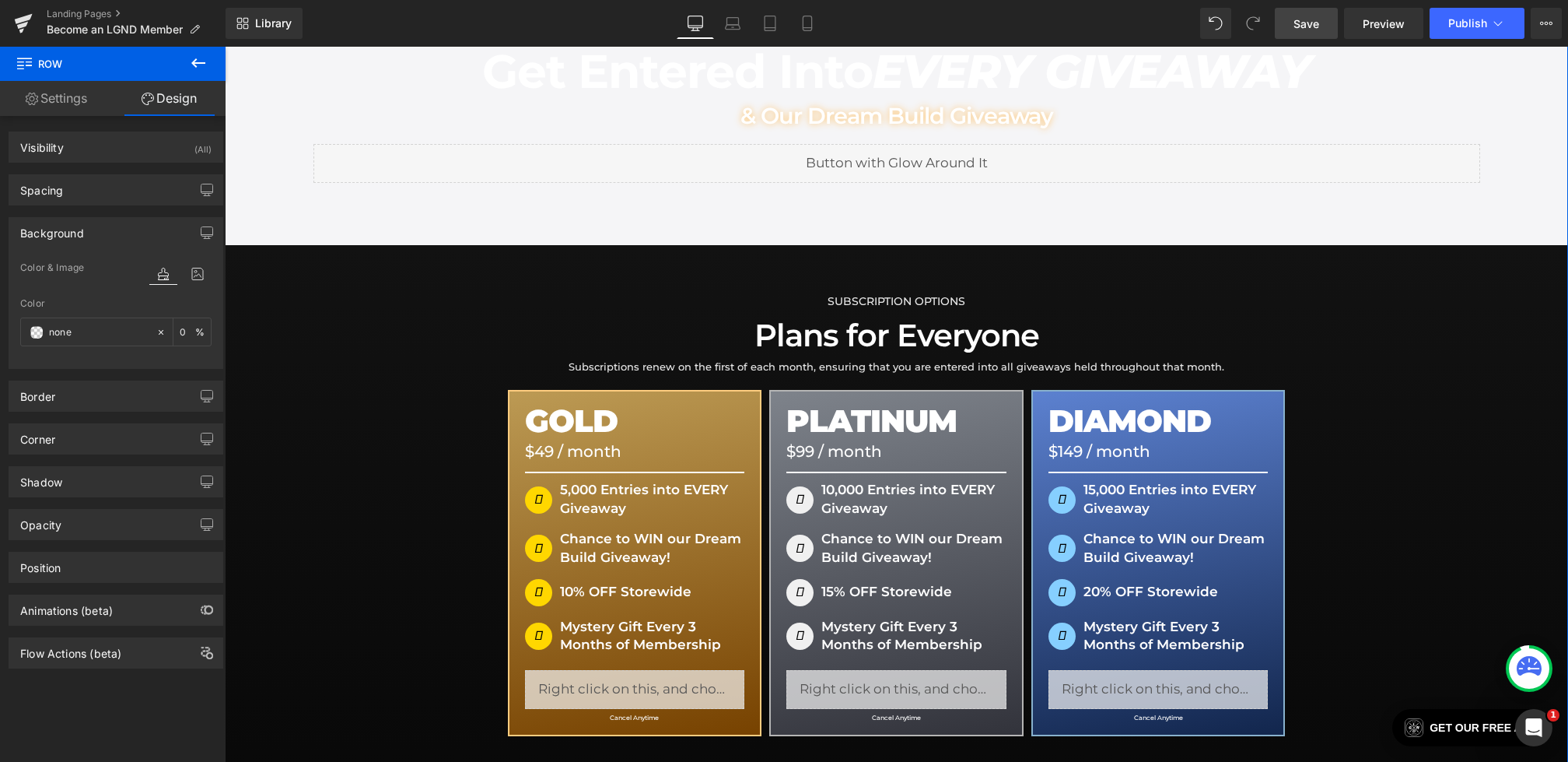
scroll to position [275, 0]
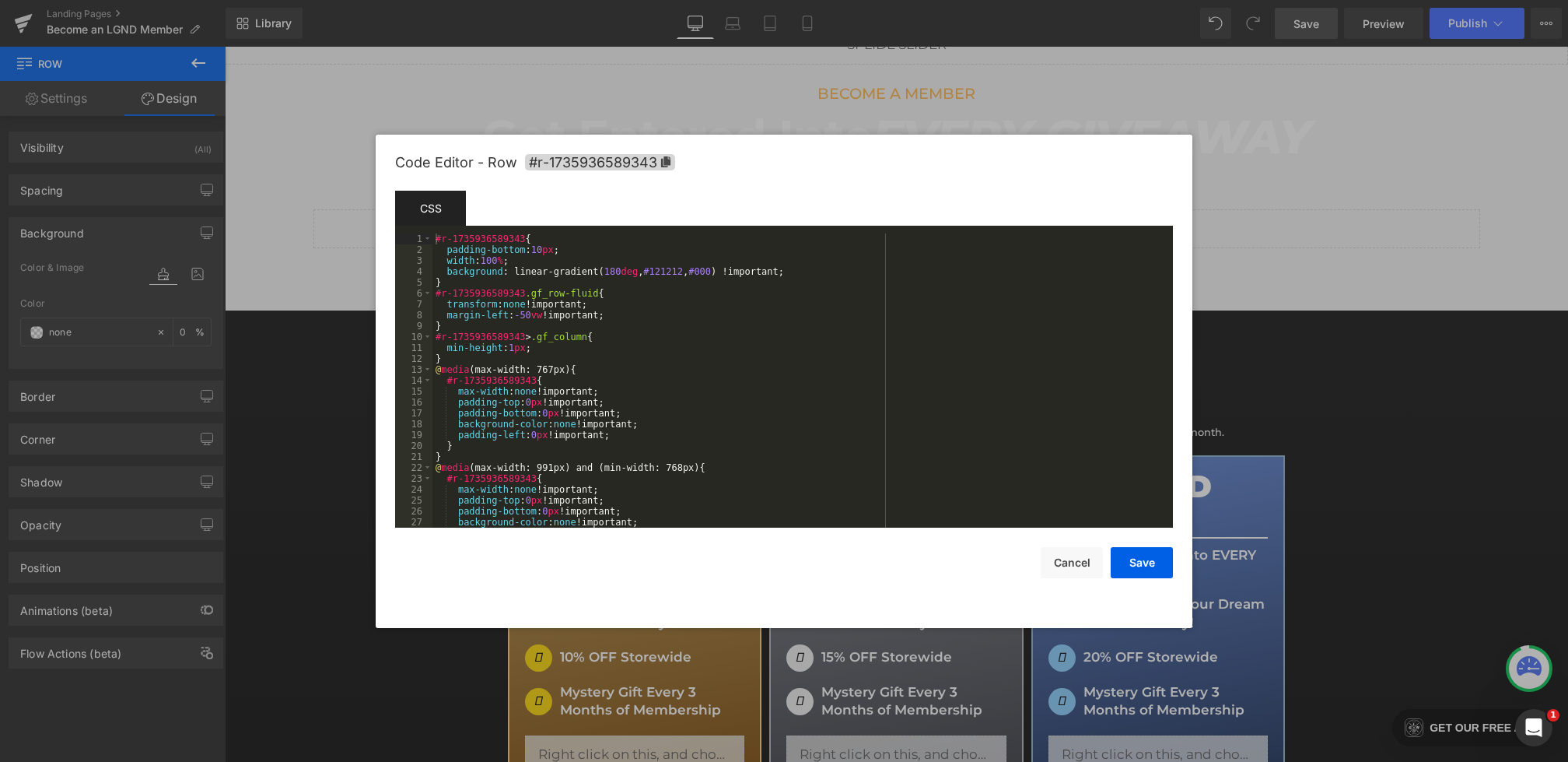
click at [247, 403] on body "Row You are previewing how the will restyle your page. You can not edit Element…" at bounding box center [784, 381] width 1568 height 762
drag, startPoint x: 824, startPoint y: 273, endPoint x: 321, endPoint y: 273, distance: 503.0
click at [321, 273] on body "Row You are previewing how the will restyle your page. You can not edit Element…" at bounding box center [784, 381] width 1568 height 762
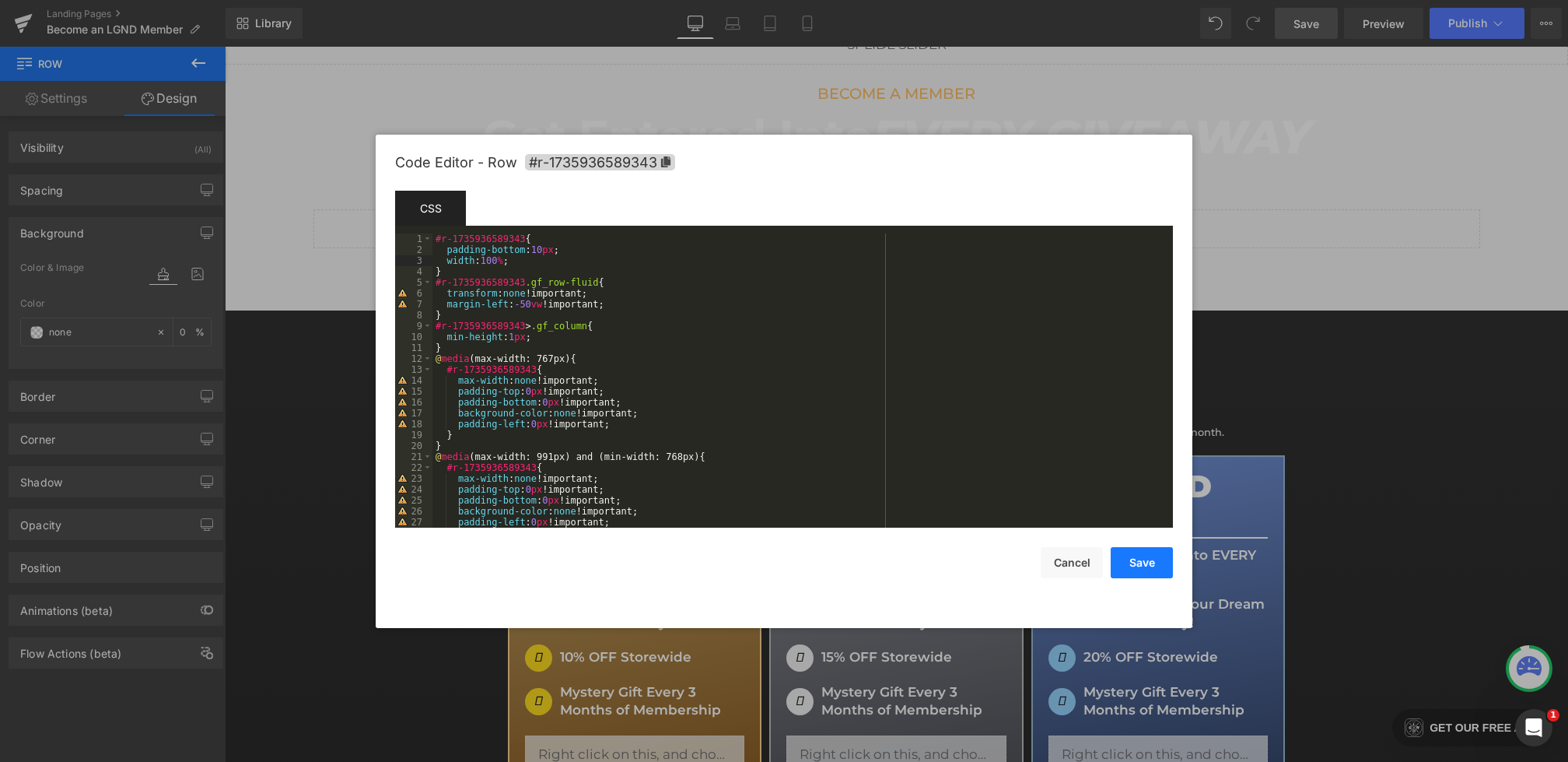
click at [1117, 560] on button "Save" at bounding box center [1142, 563] width 62 height 32
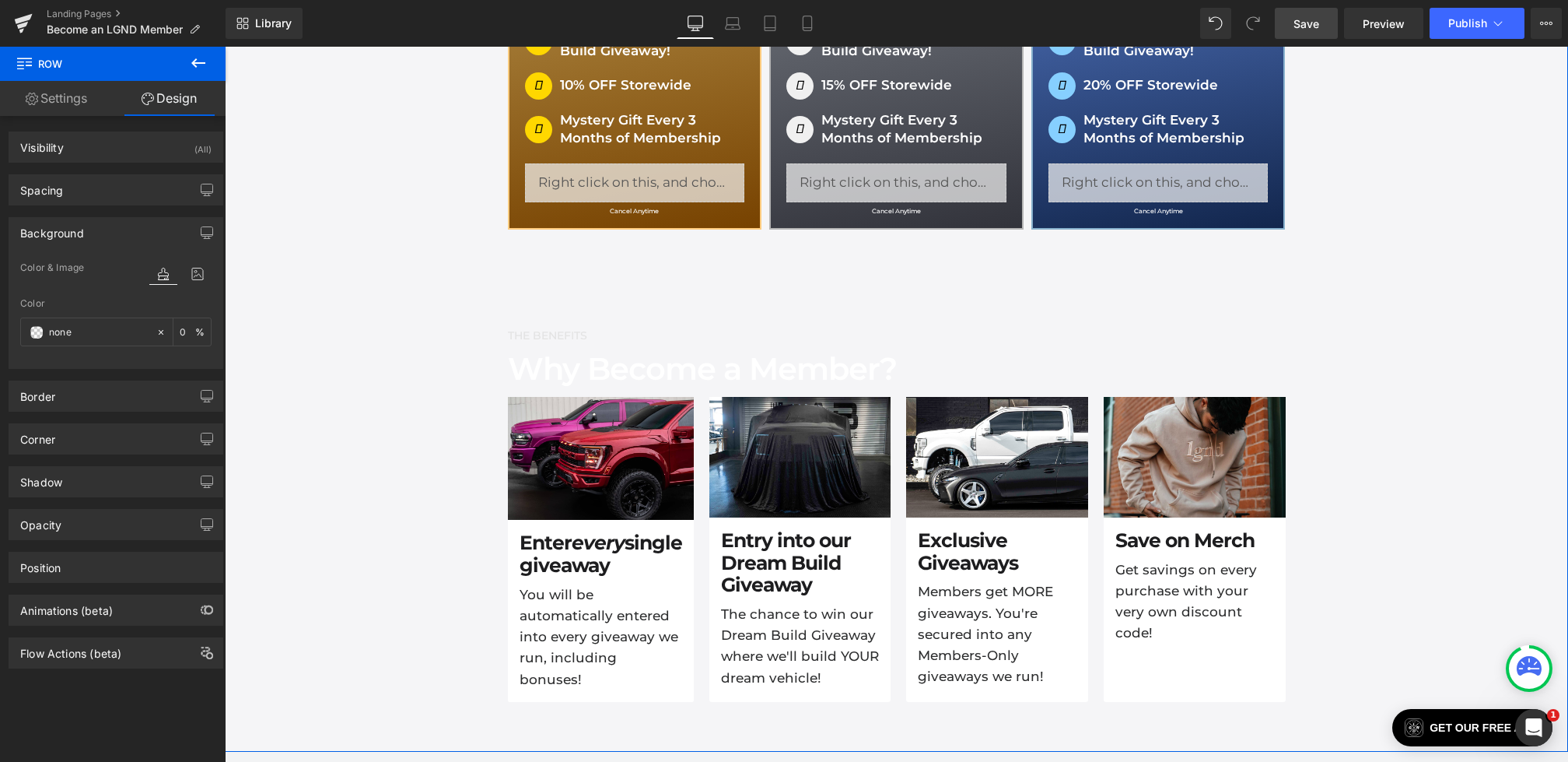
scroll to position [867, 0]
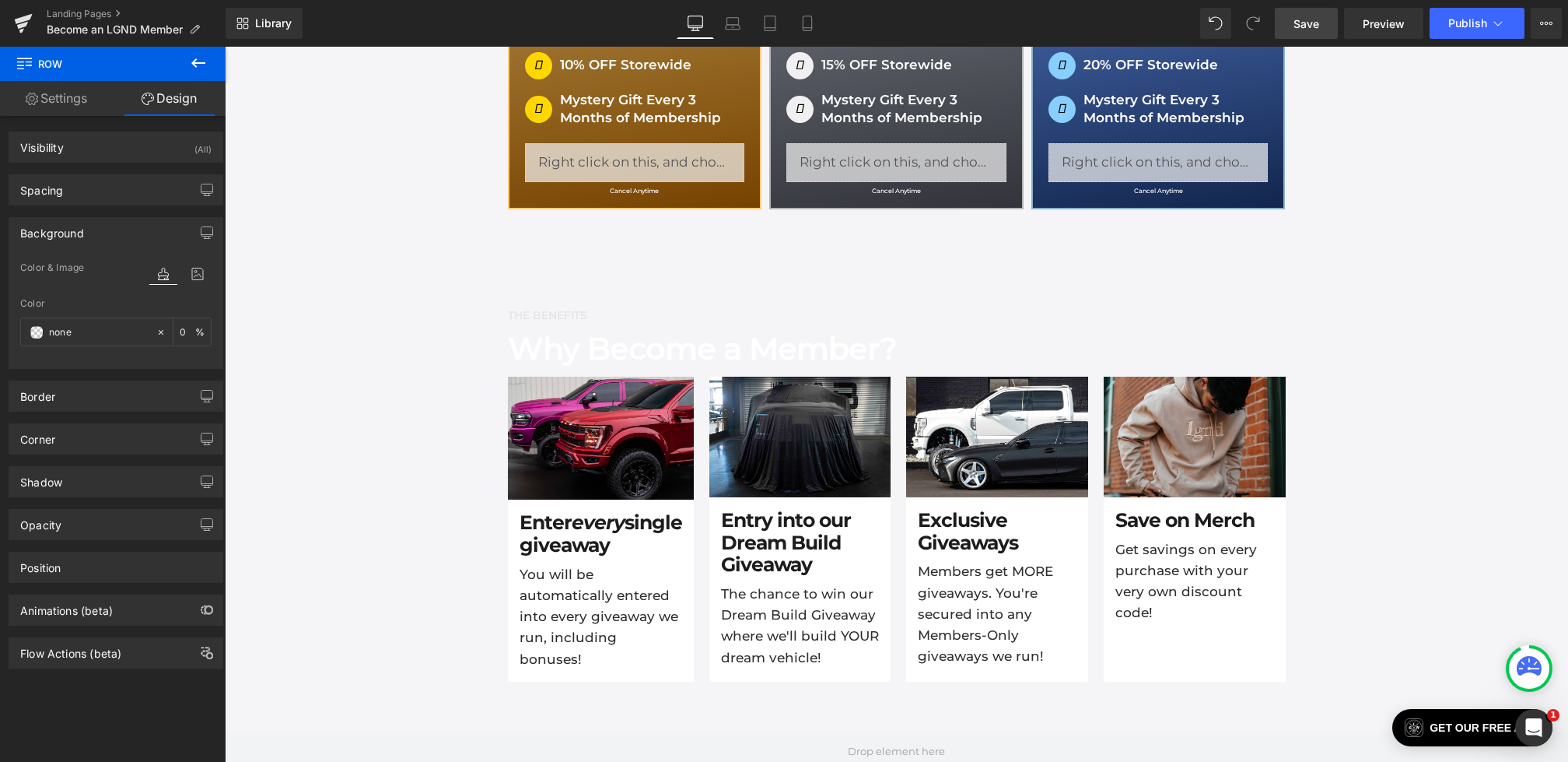
click at [1289, 34] on link "Save" at bounding box center [1307, 24] width 63 height 32
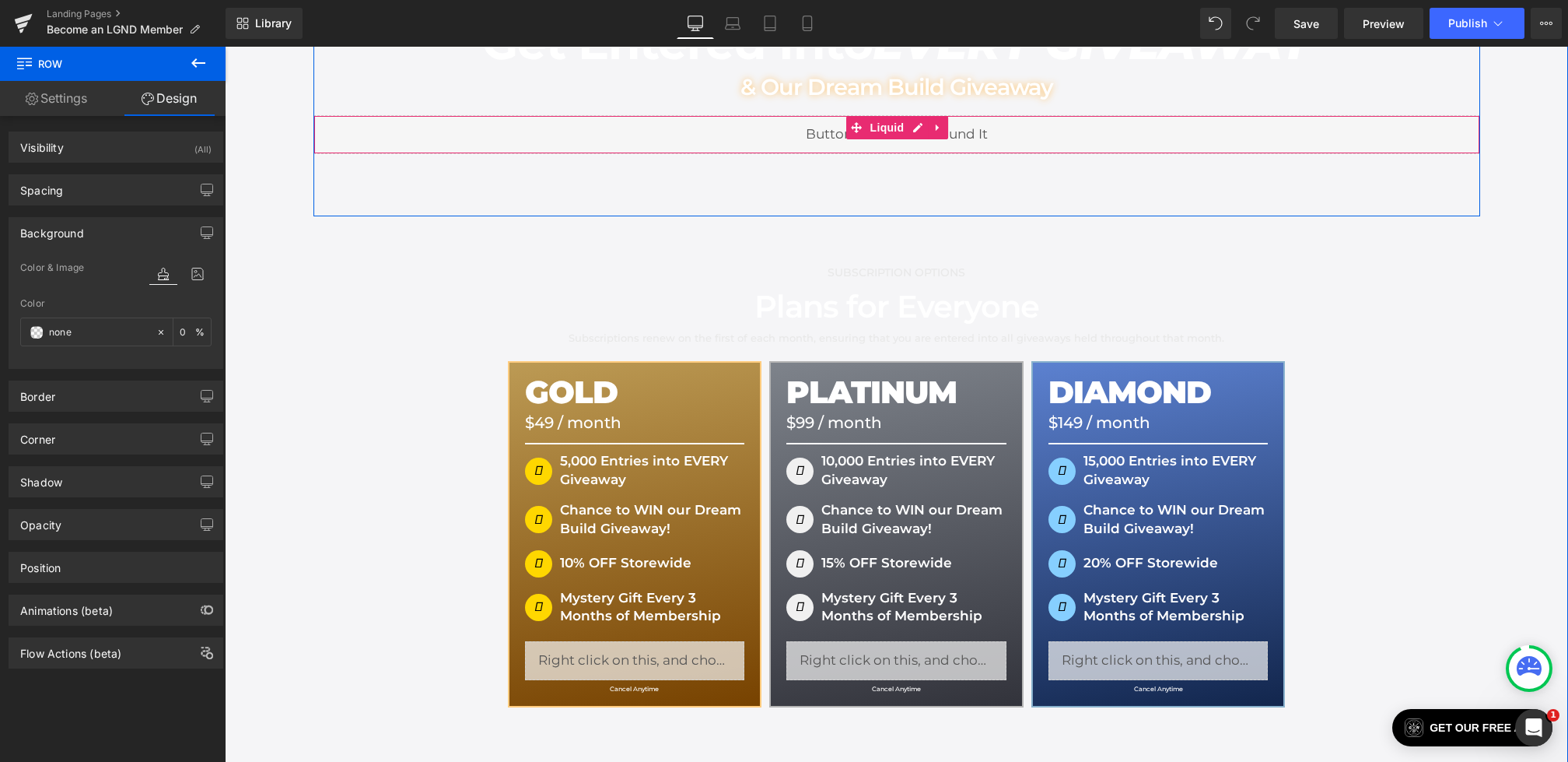
scroll to position [0, 0]
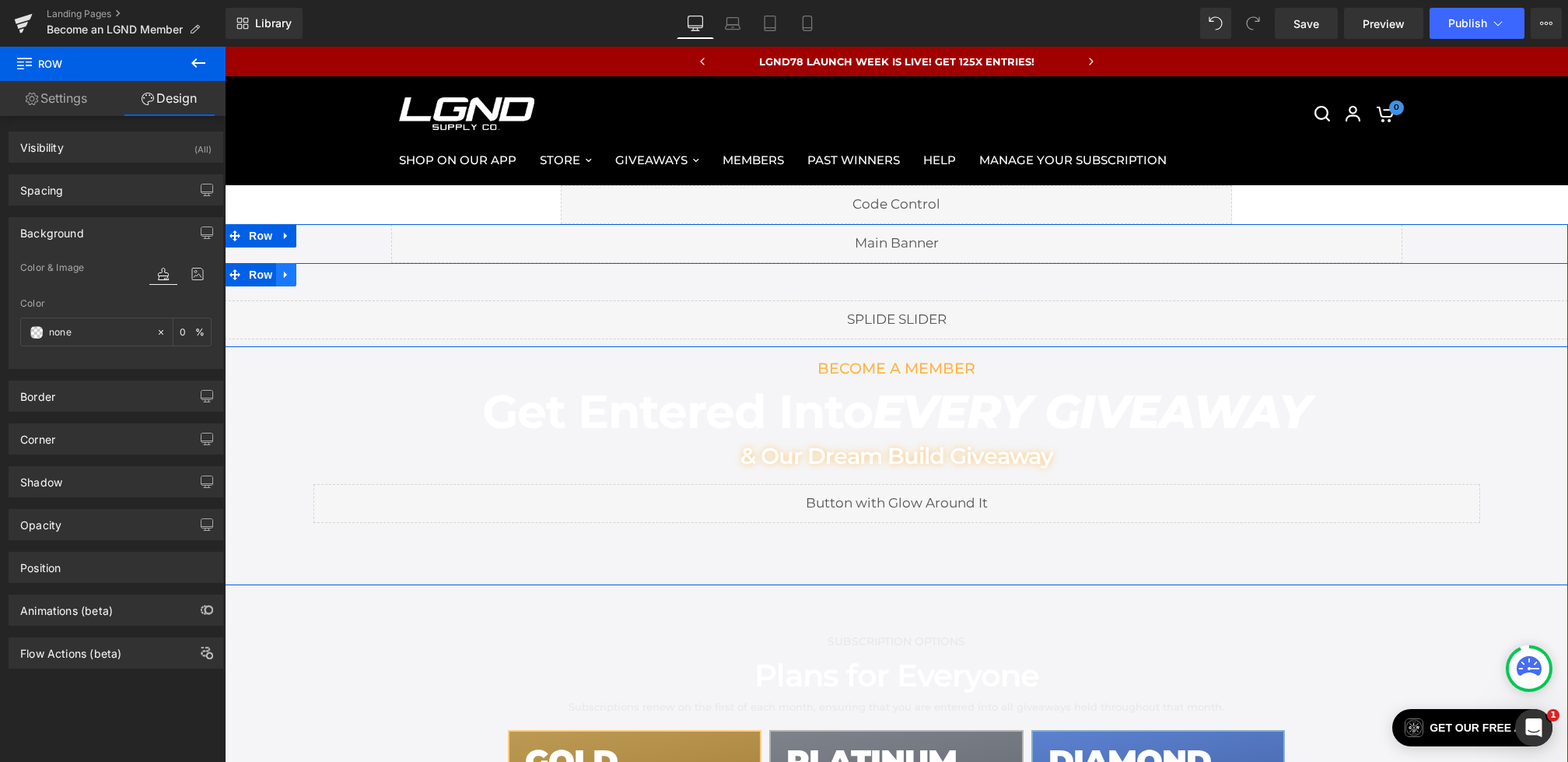
click at [283, 276] on icon at bounding box center [287, 275] width 11 height 12
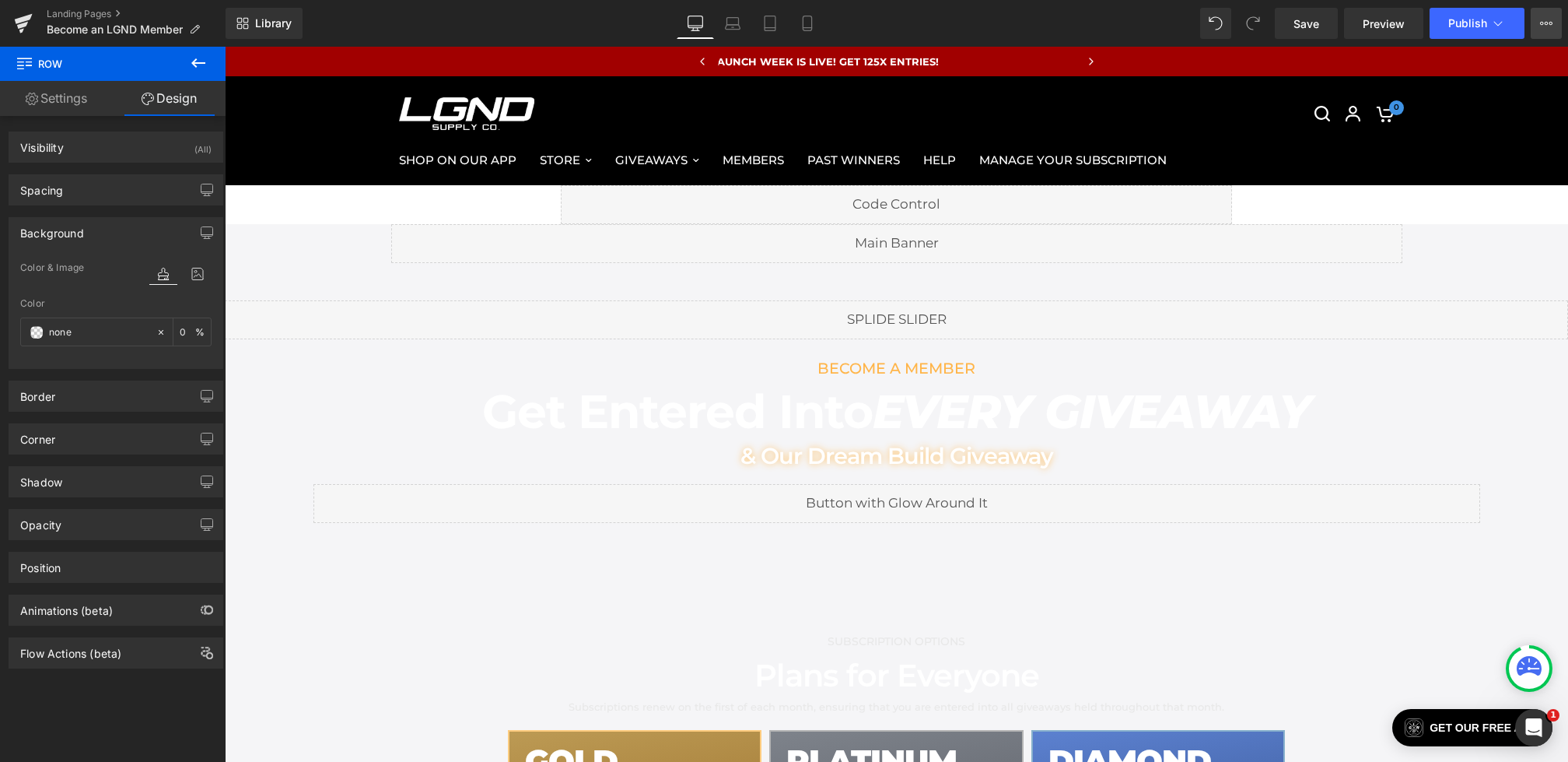
click at [1551, 19] on icon at bounding box center [1547, 24] width 13 height 13
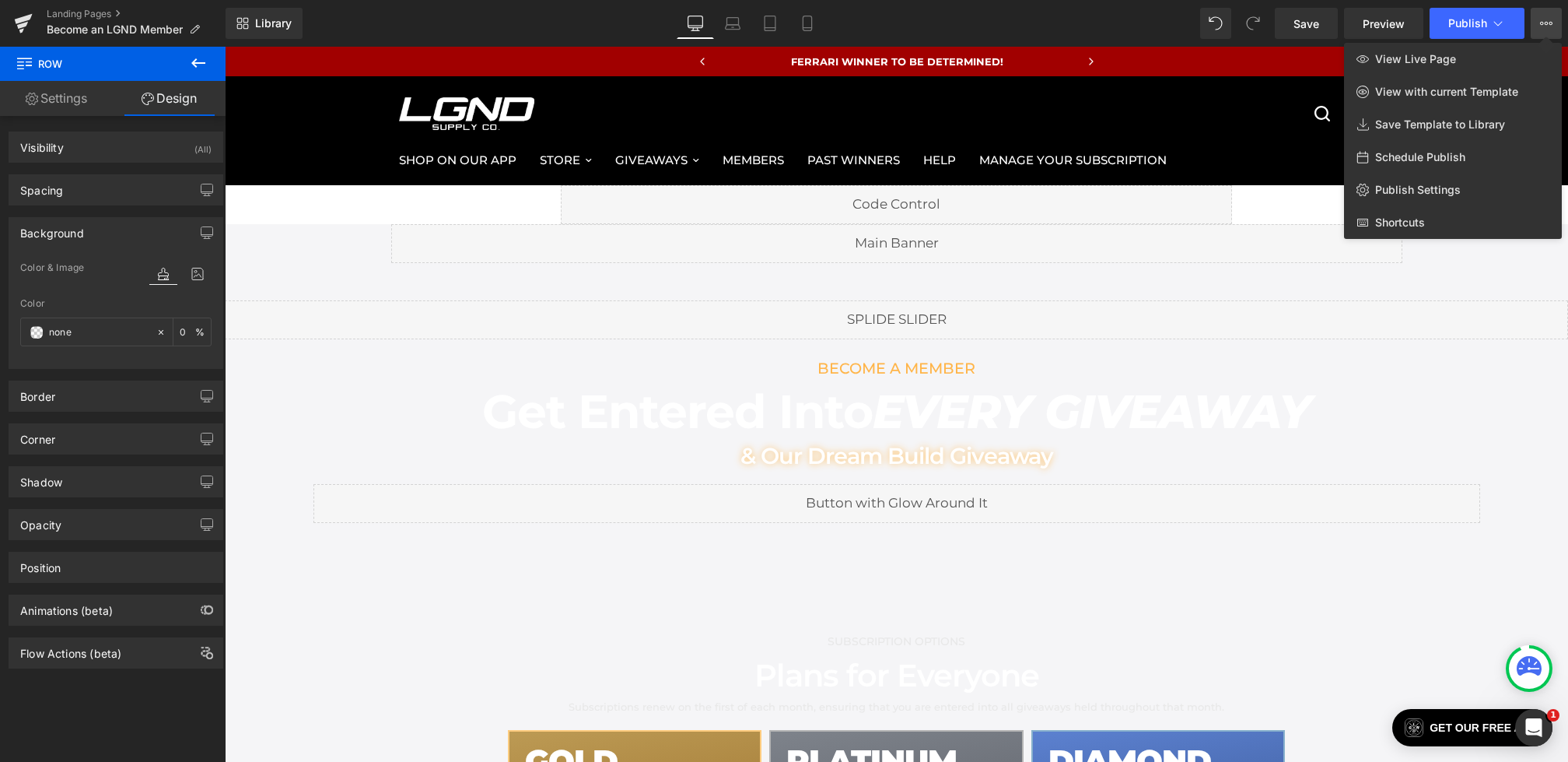
click at [206, 58] on icon at bounding box center [198, 63] width 19 height 19
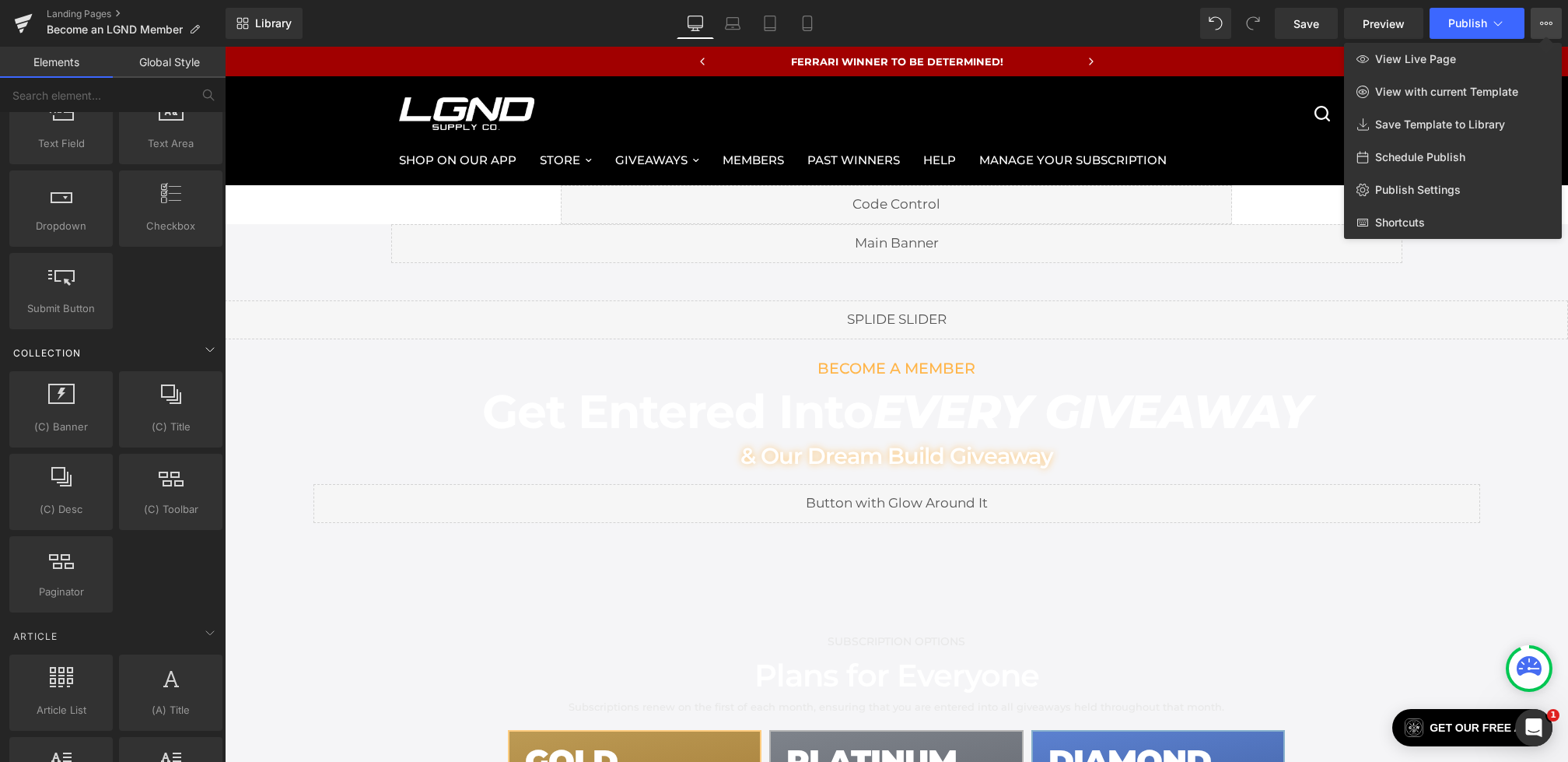
scroll to position [2686, 0]
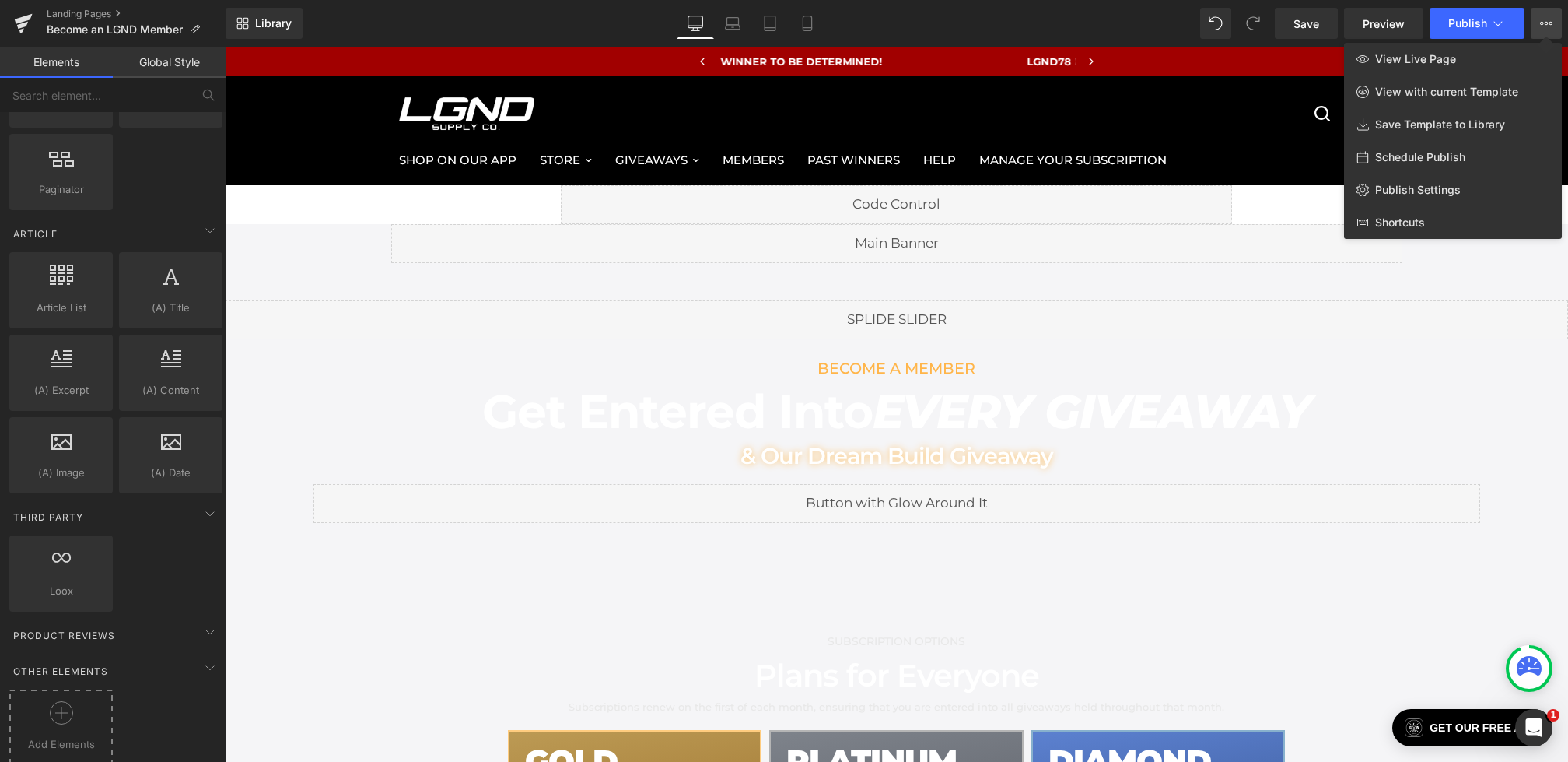
click at [50, 690] on div "Add Elements" at bounding box center [61, 727] width 103 height 75
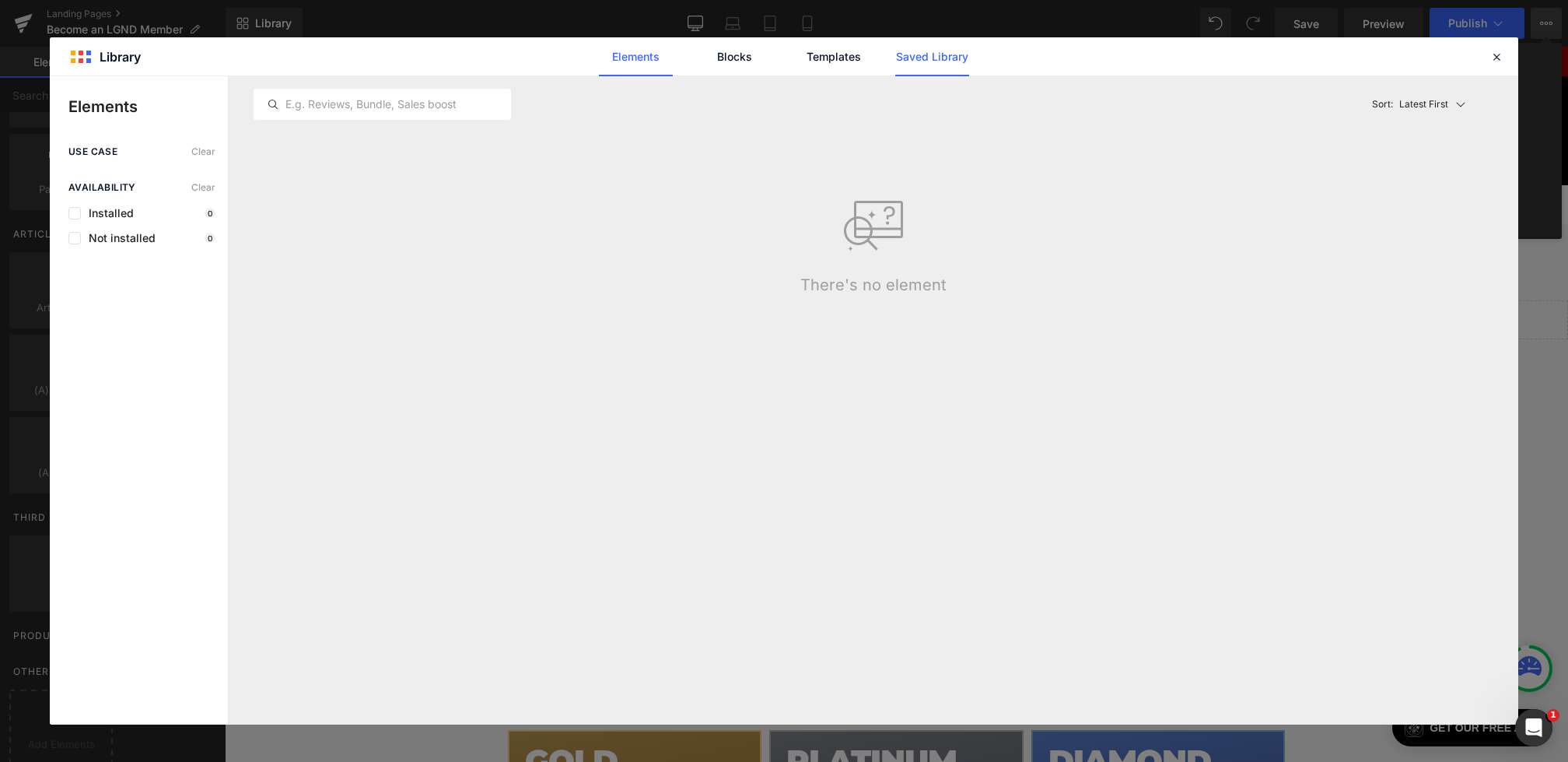
click at [911, 59] on link "Saved Library" at bounding box center [932, 56] width 74 height 39
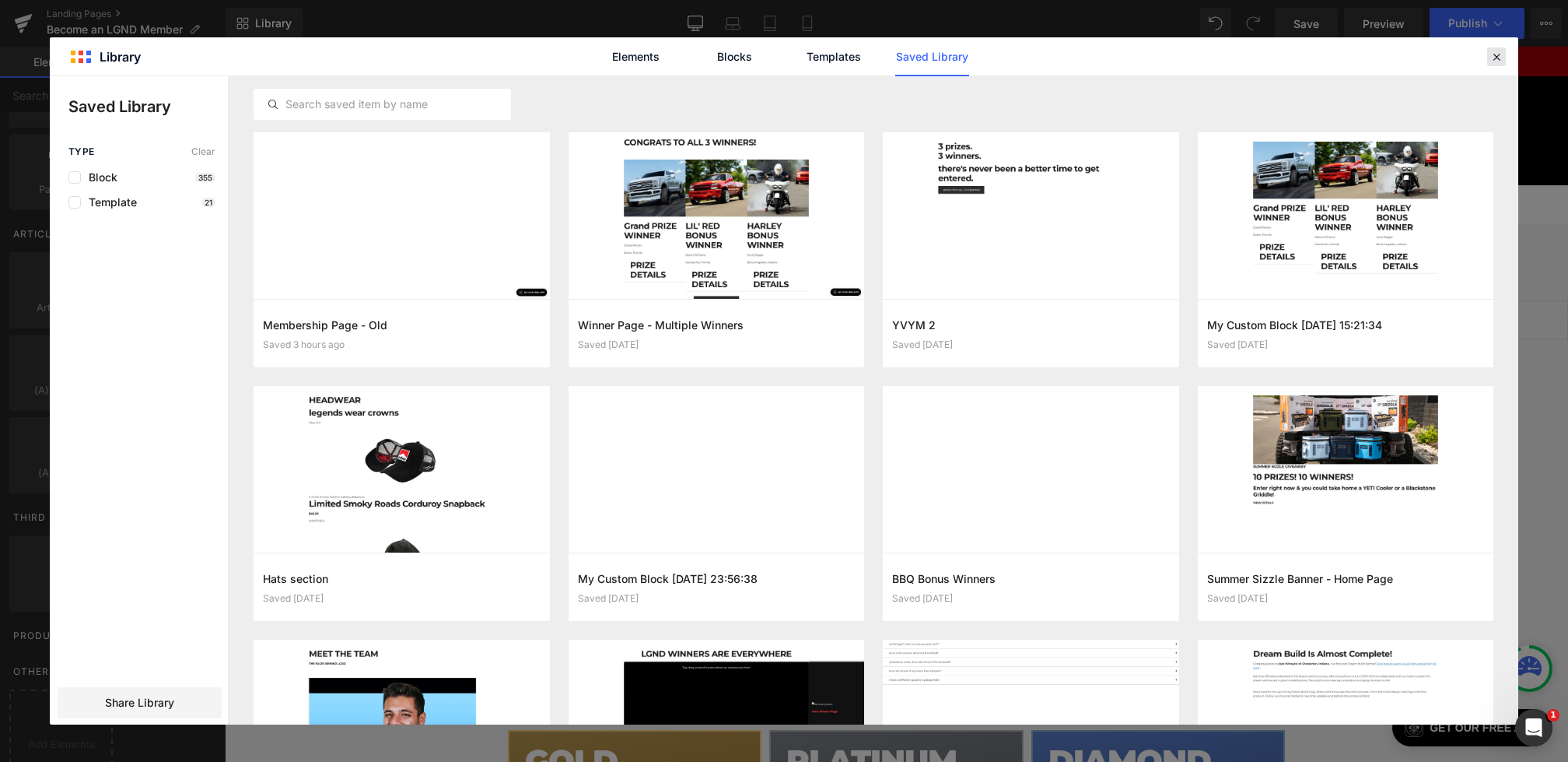
click at [1494, 54] on icon at bounding box center [1497, 57] width 14 height 14
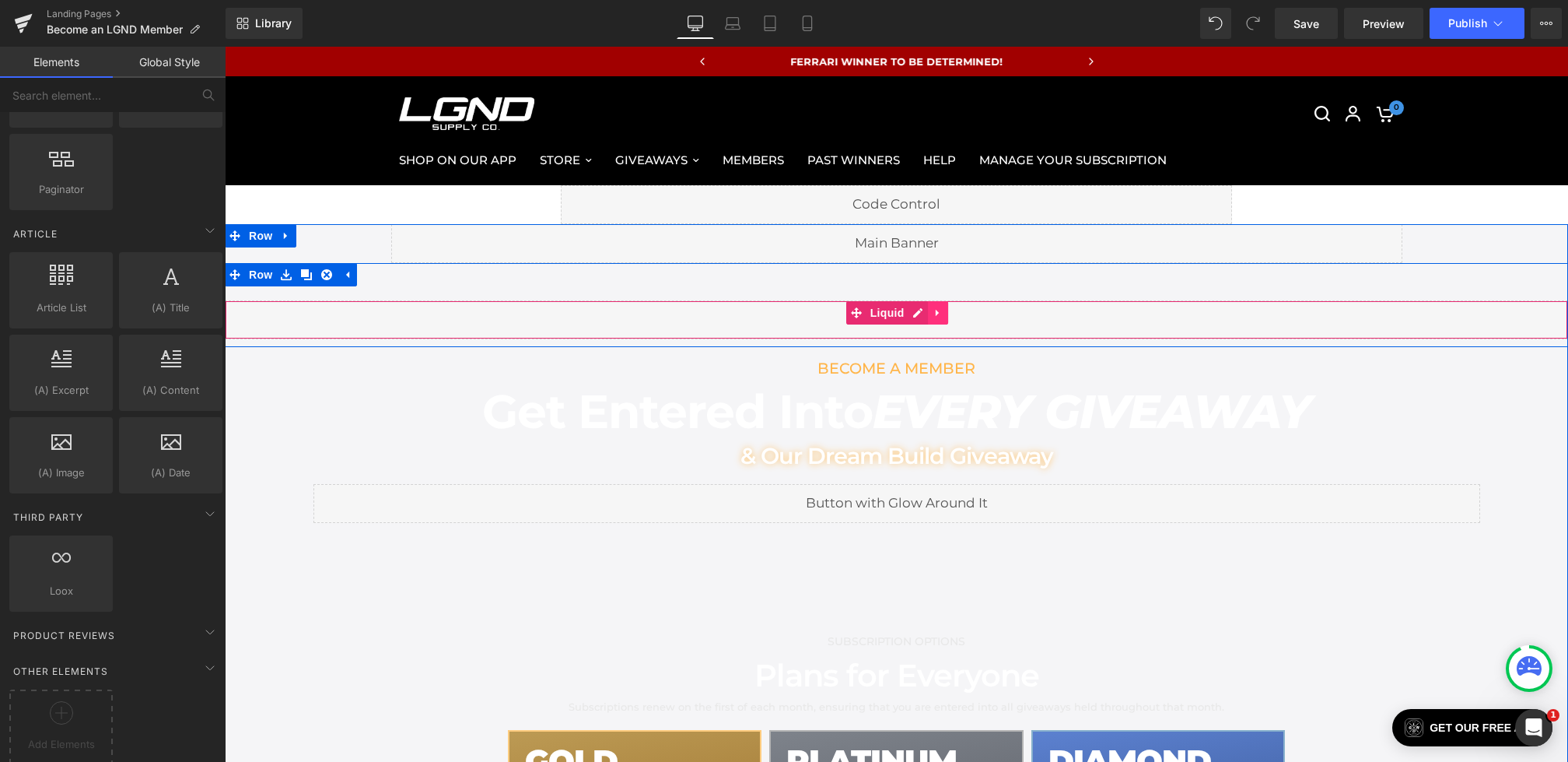
click at [936, 315] on icon at bounding box center [937, 313] width 3 height 7
click at [943, 315] on icon at bounding box center [949, 313] width 11 height 11
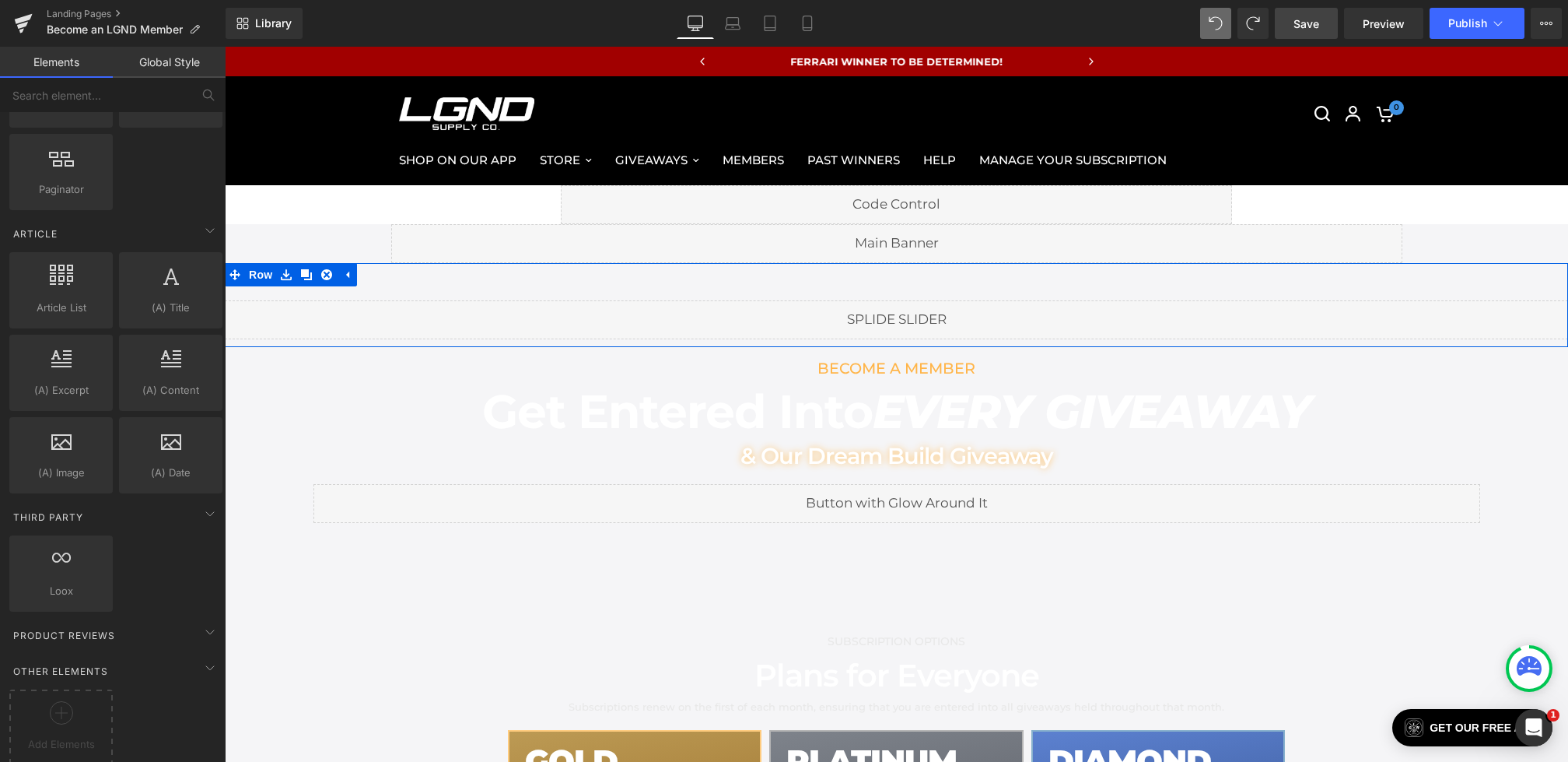
click at [1303, 32] on link "Save" at bounding box center [1307, 24] width 63 height 32
click at [1383, 17] on span "Preview" at bounding box center [1384, 24] width 42 height 17
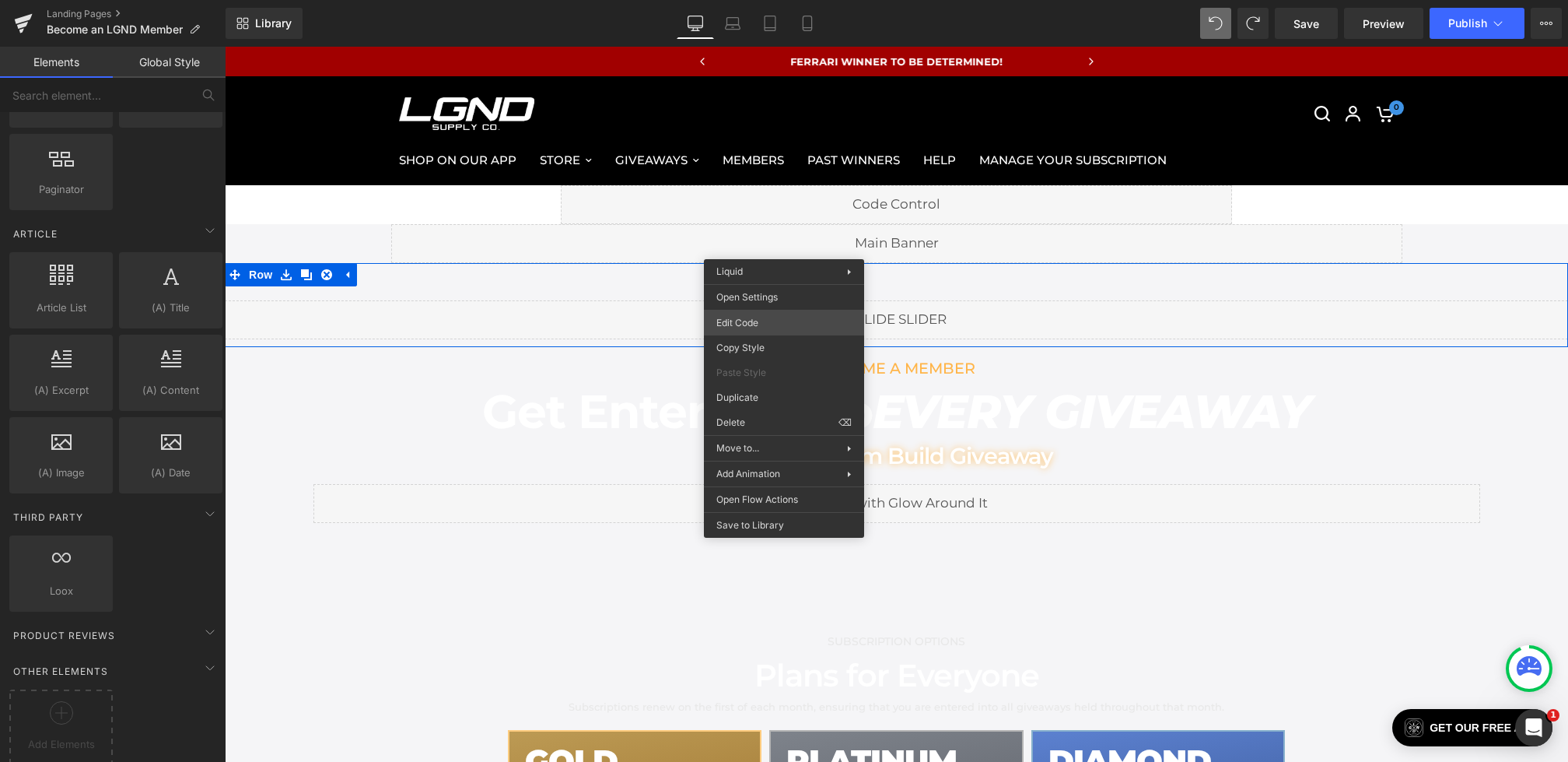
click at [740, 0] on div "Row You are previewing how the will restyle your page. You can not edit Element…" at bounding box center [784, 0] width 1568 height 0
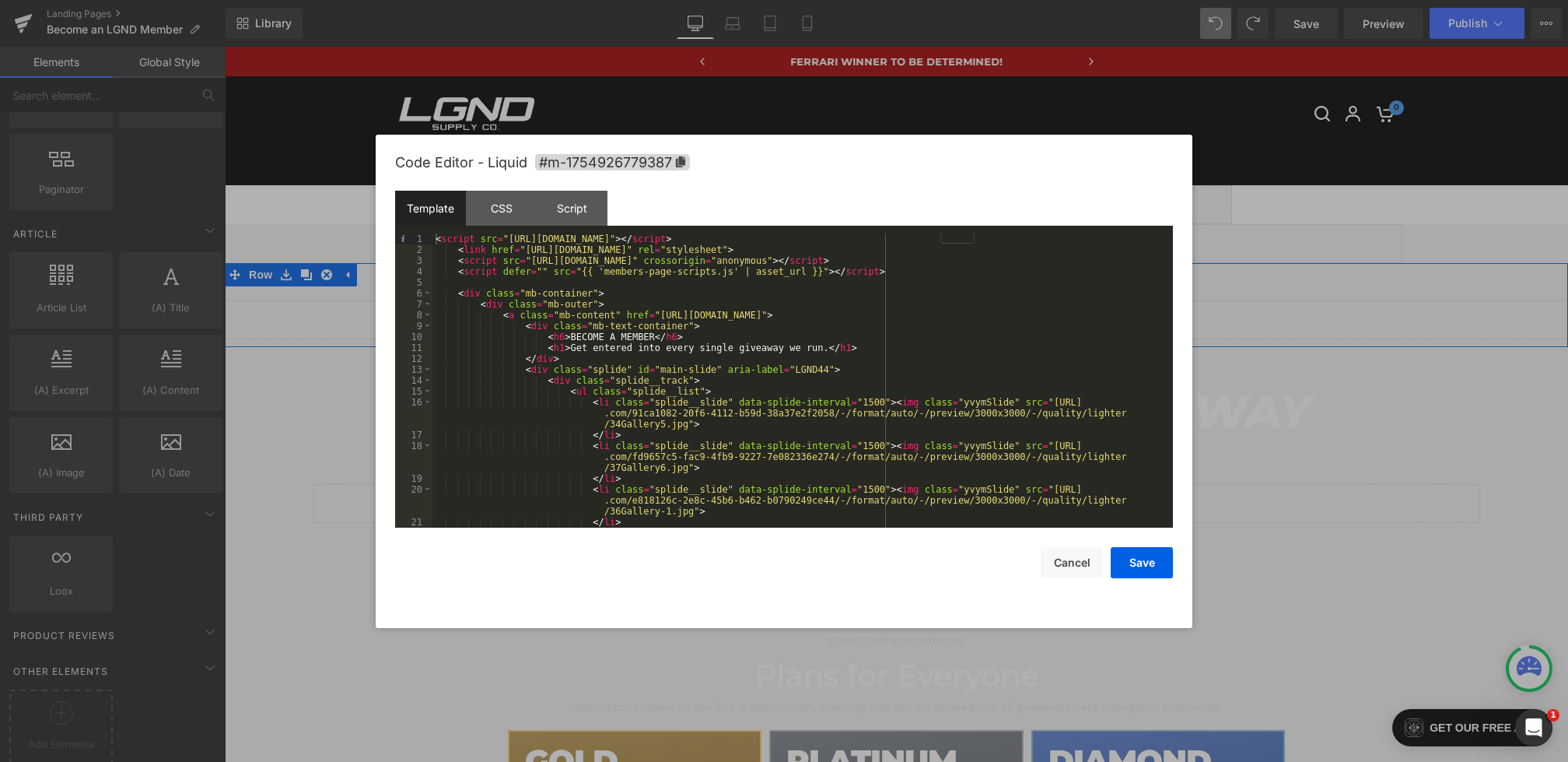
click at [873, 348] on div "< script src = "https://cdn.jsdelivr.net/npm/@splidejs/splide@4.1.4/dist/js/spl…" at bounding box center [799, 402] width 735 height 338
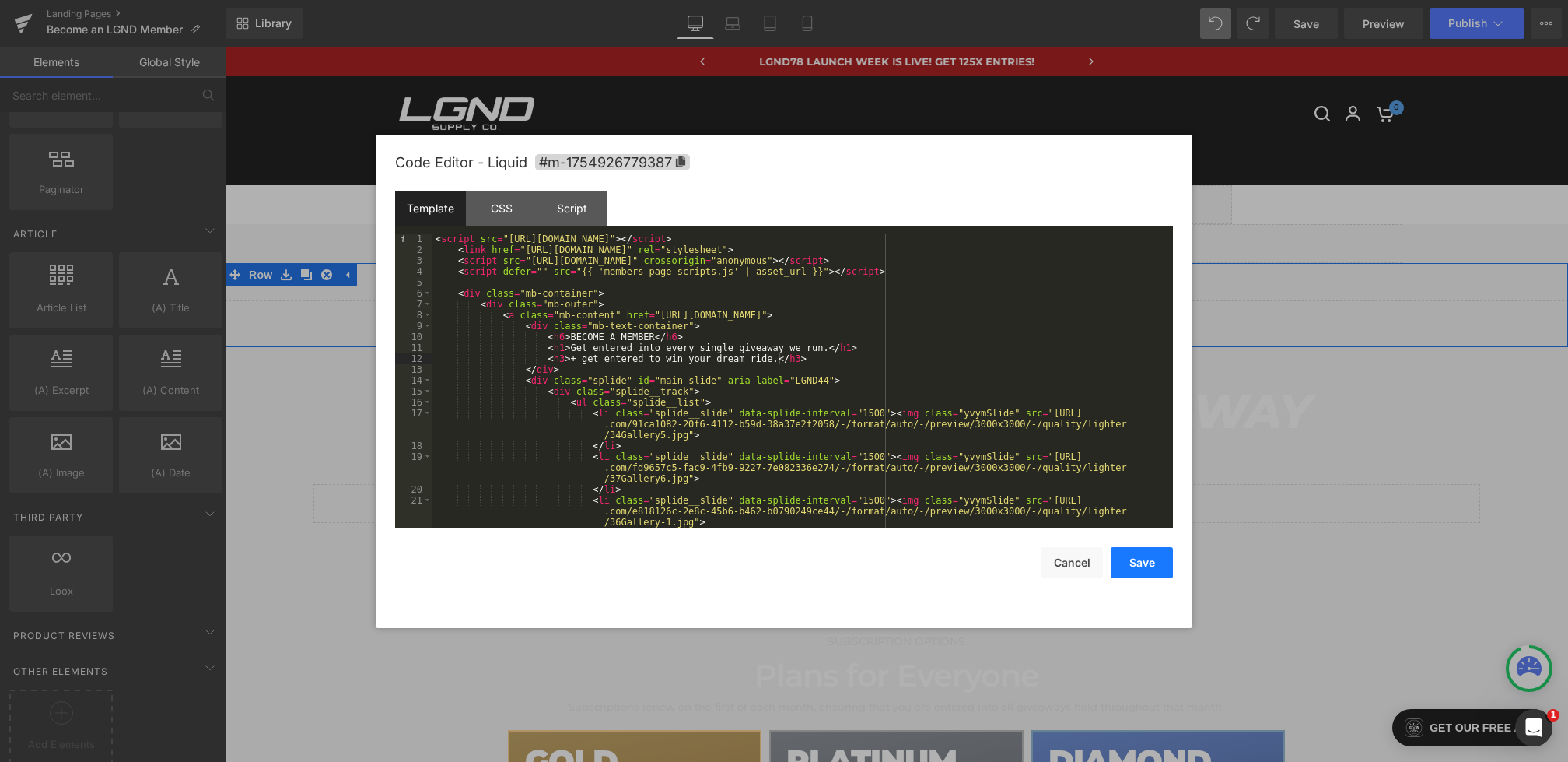
click at [1158, 563] on button "Save" at bounding box center [1142, 563] width 62 height 32
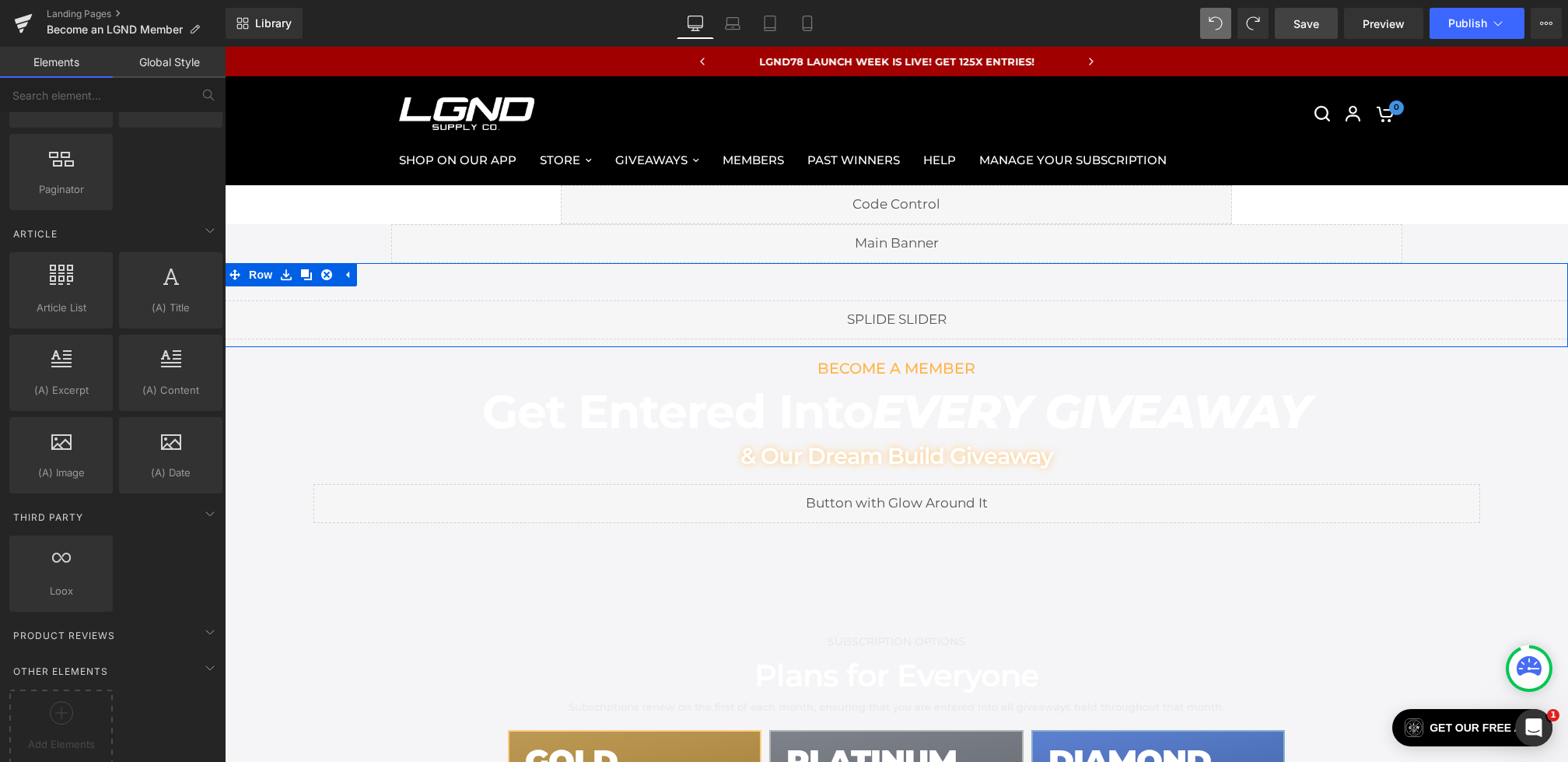
click at [1306, 35] on link "Save" at bounding box center [1307, 24] width 63 height 32
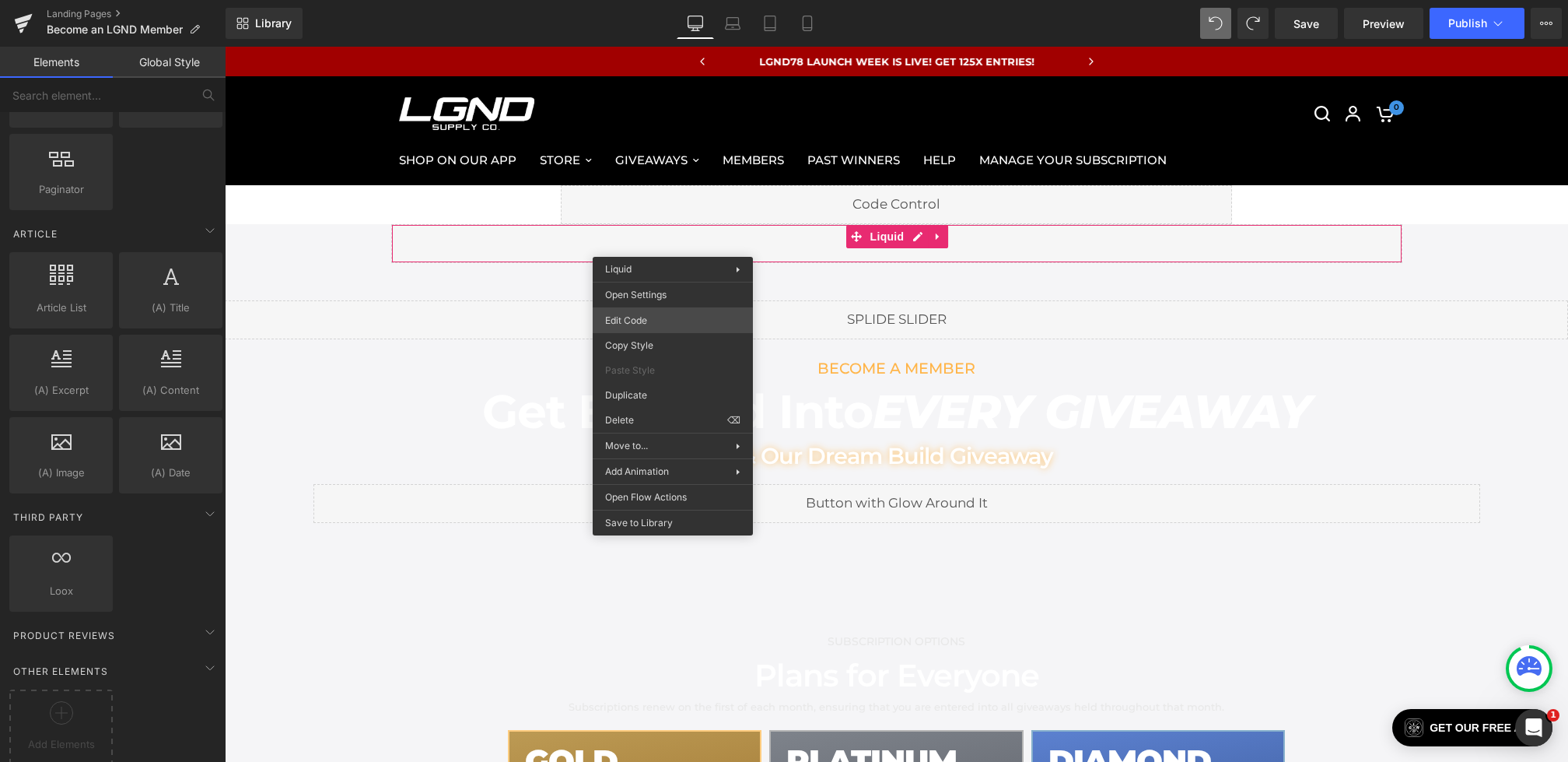
click at [636, 0] on div "Row You are previewing how the will restyle your page. You can not edit Element…" at bounding box center [784, 0] width 1568 height 0
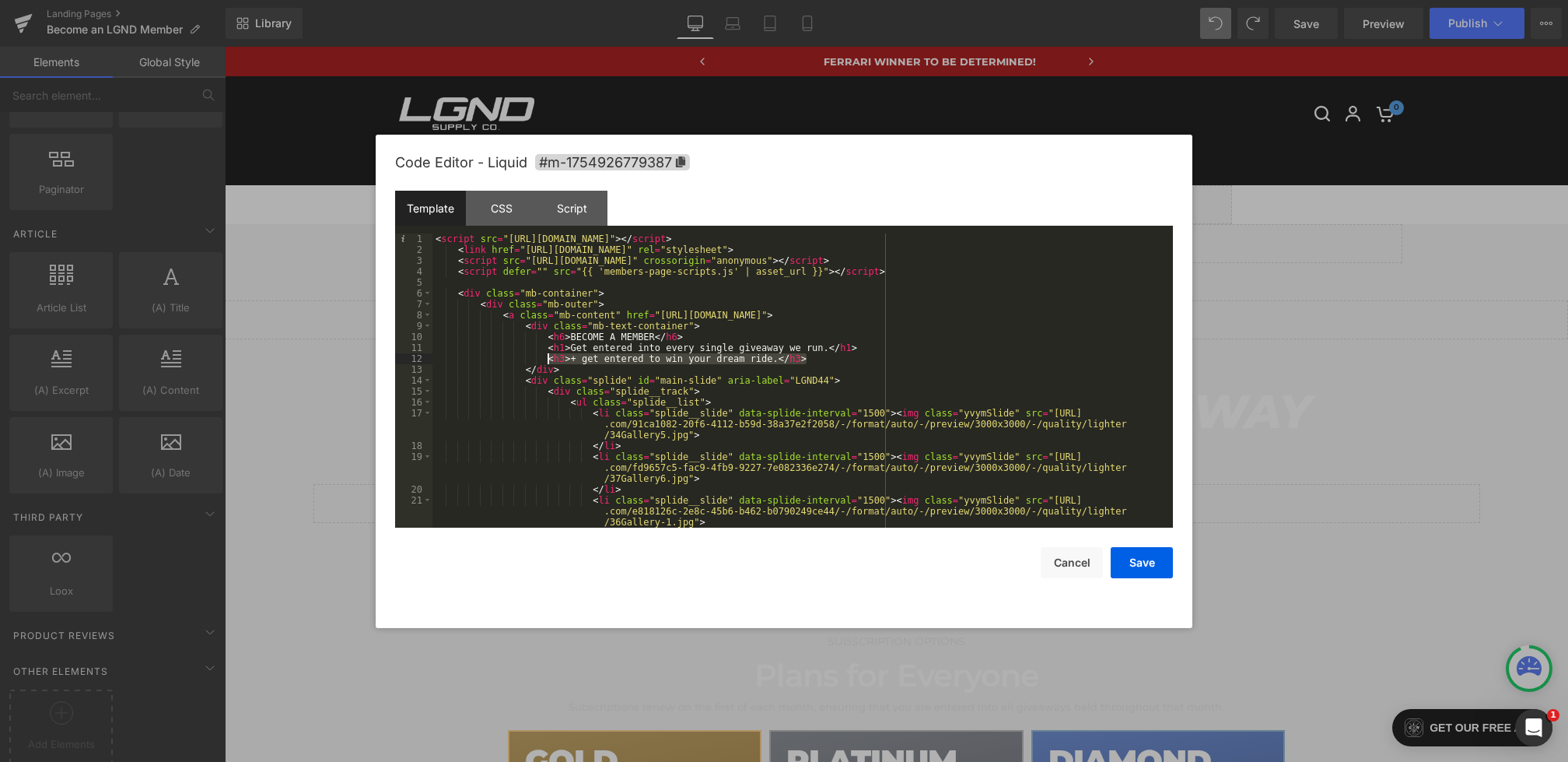
drag, startPoint x: 817, startPoint y: 354, endPoint x: 548, endPoint y: 354, distance: 269.0
click at [548, 354] on div "< script src = "https://cdn.jsdelivr.net/npm/@splidejs/splide@4.1.4/dist/js/spl…" at bounding box center [799, 391] width 735 height 316
click at [482, 214] on div "CSS" at bounding box center [502, 208] width 71 height 35
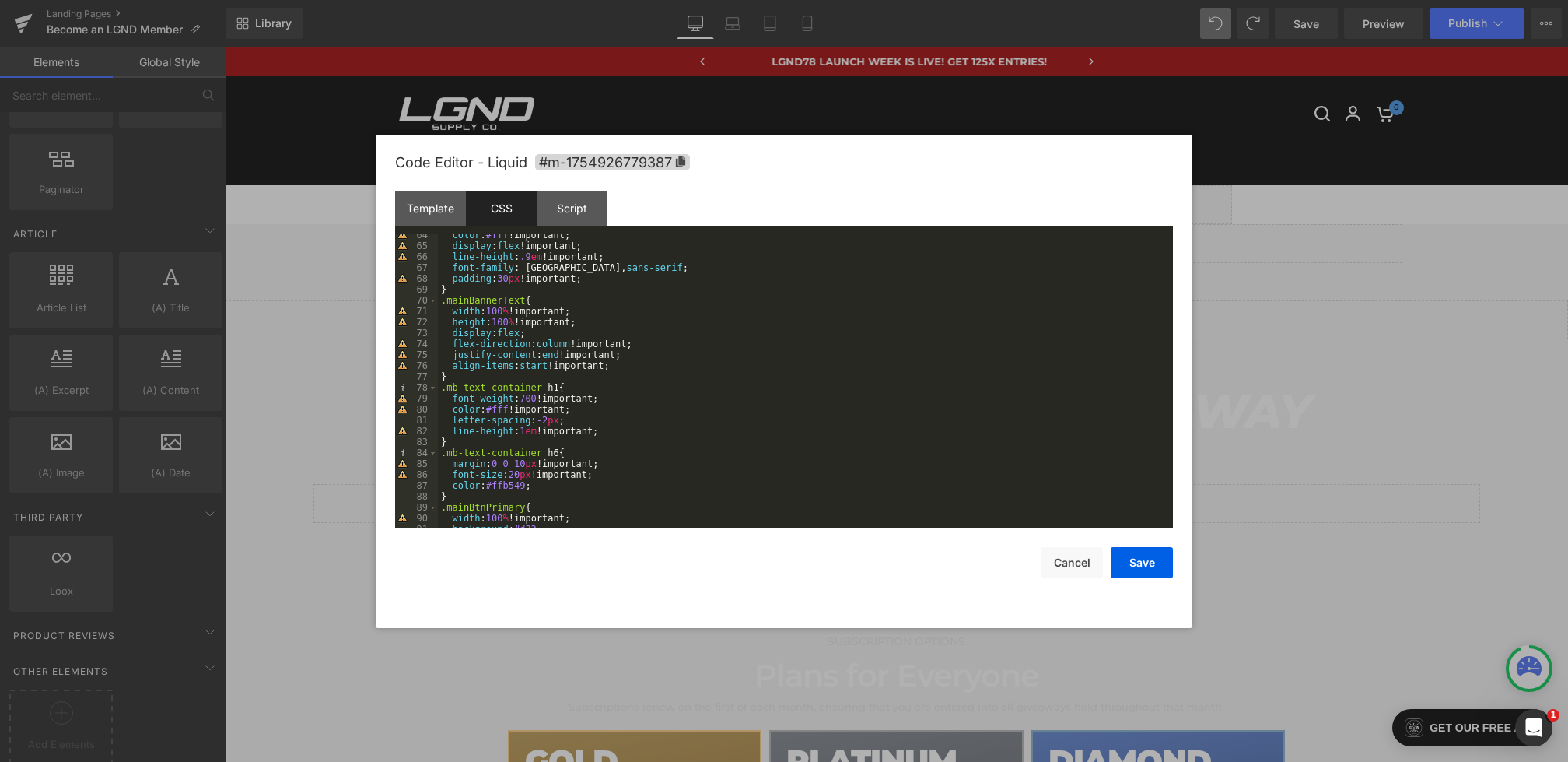
scroll to position [701, 0]
click at [480, 441] on div "color : #fff !important; display : flex !important; line-height : .9 em !import…" at bounding box center [803, 387] width 729 height 316
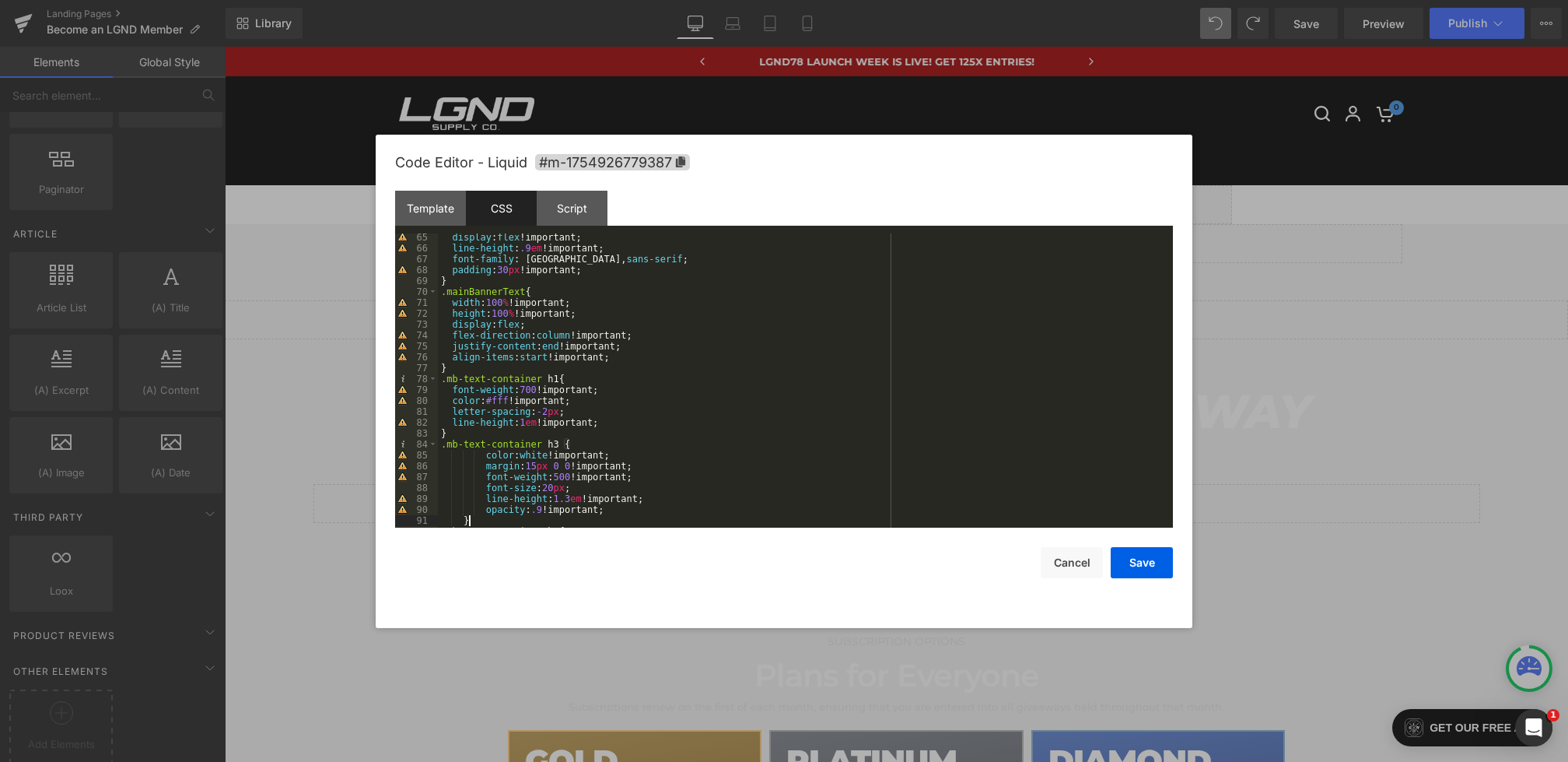
scroll to position [774, 0]
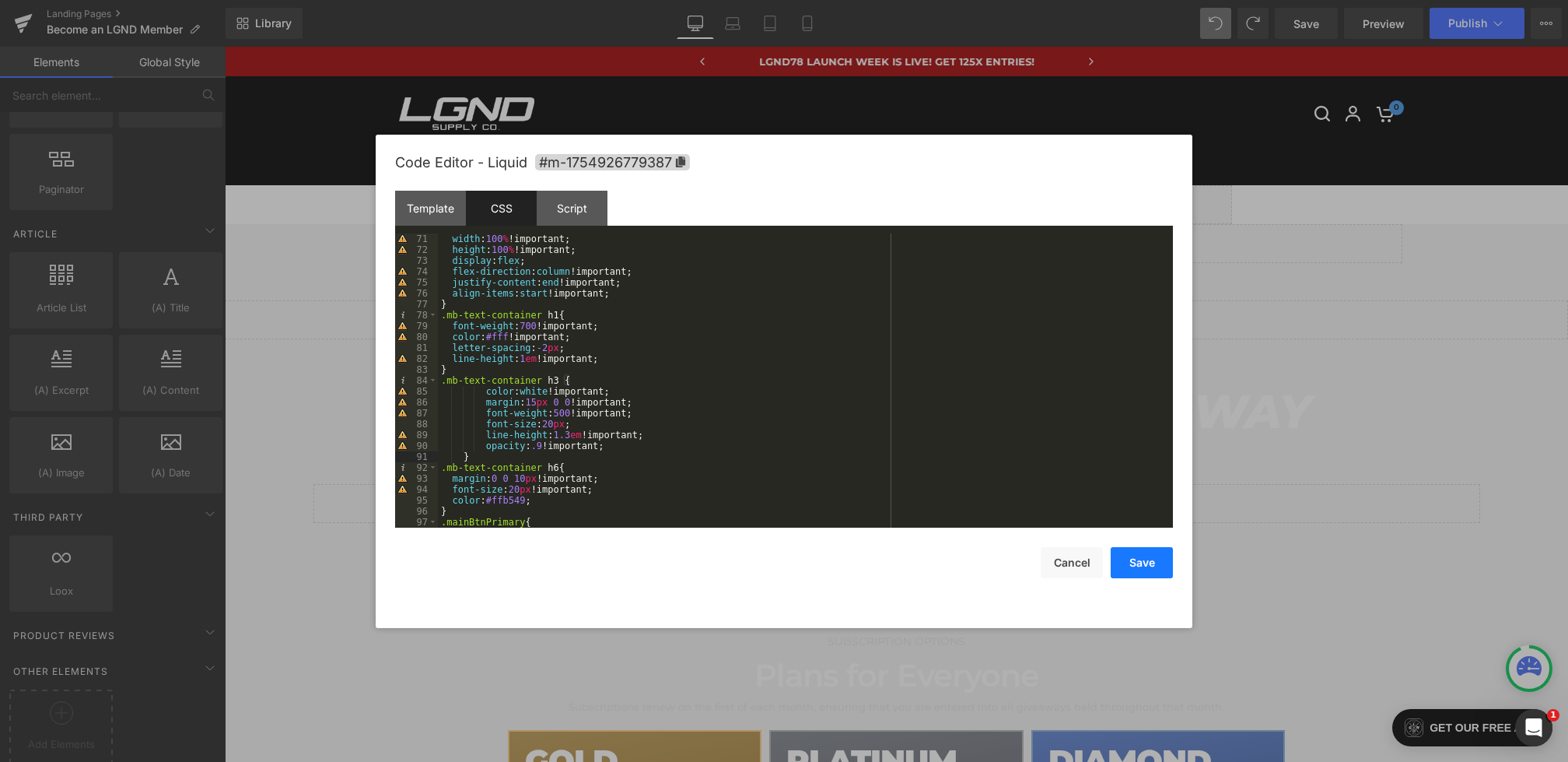
click at [1135, 559] on button "Save" at bounding box center [1142, 563] width 62 height 32
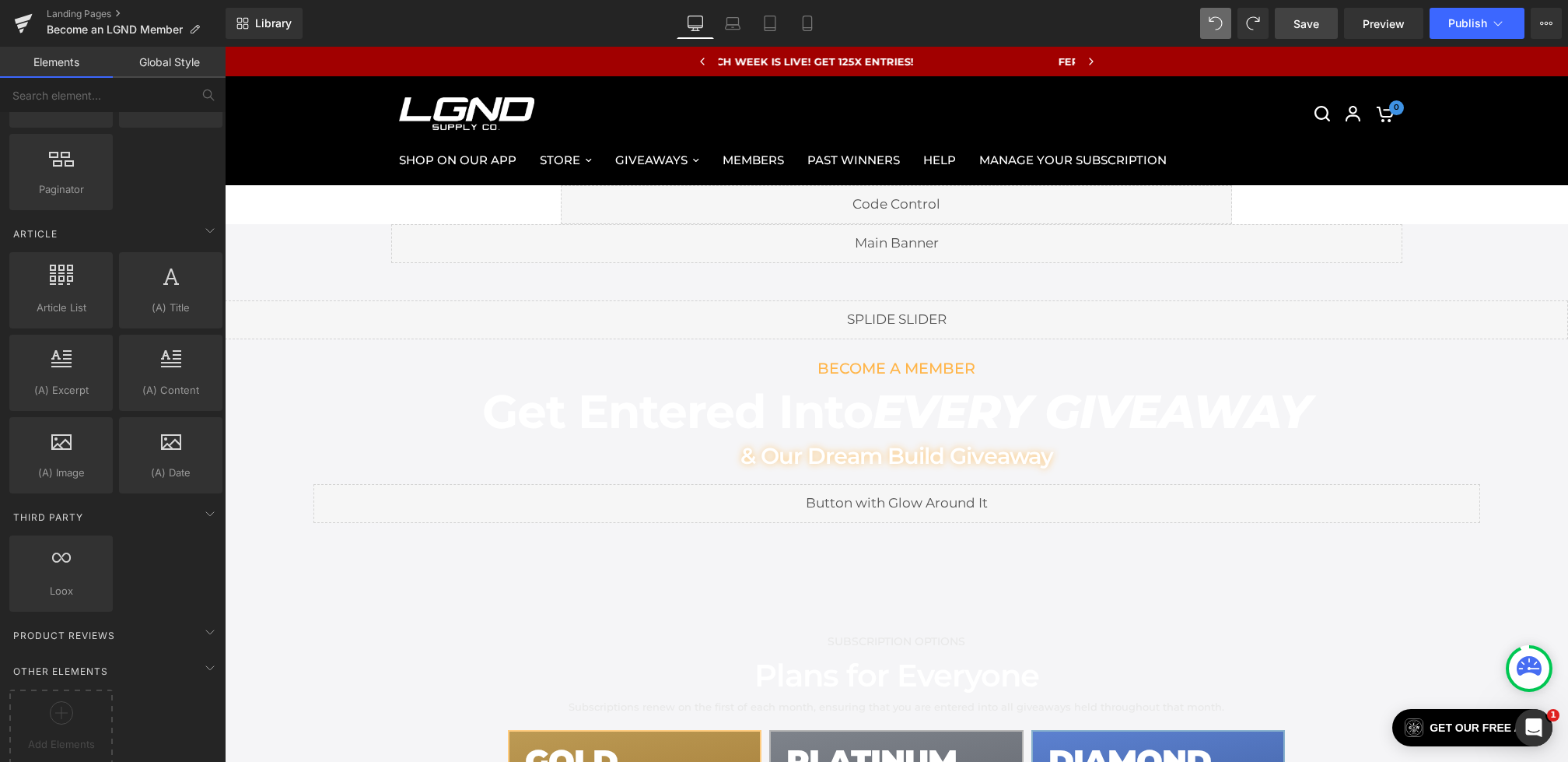
click at [1296, 26] on span "Save" at bounding box center [1307, 24] width 26 height 17
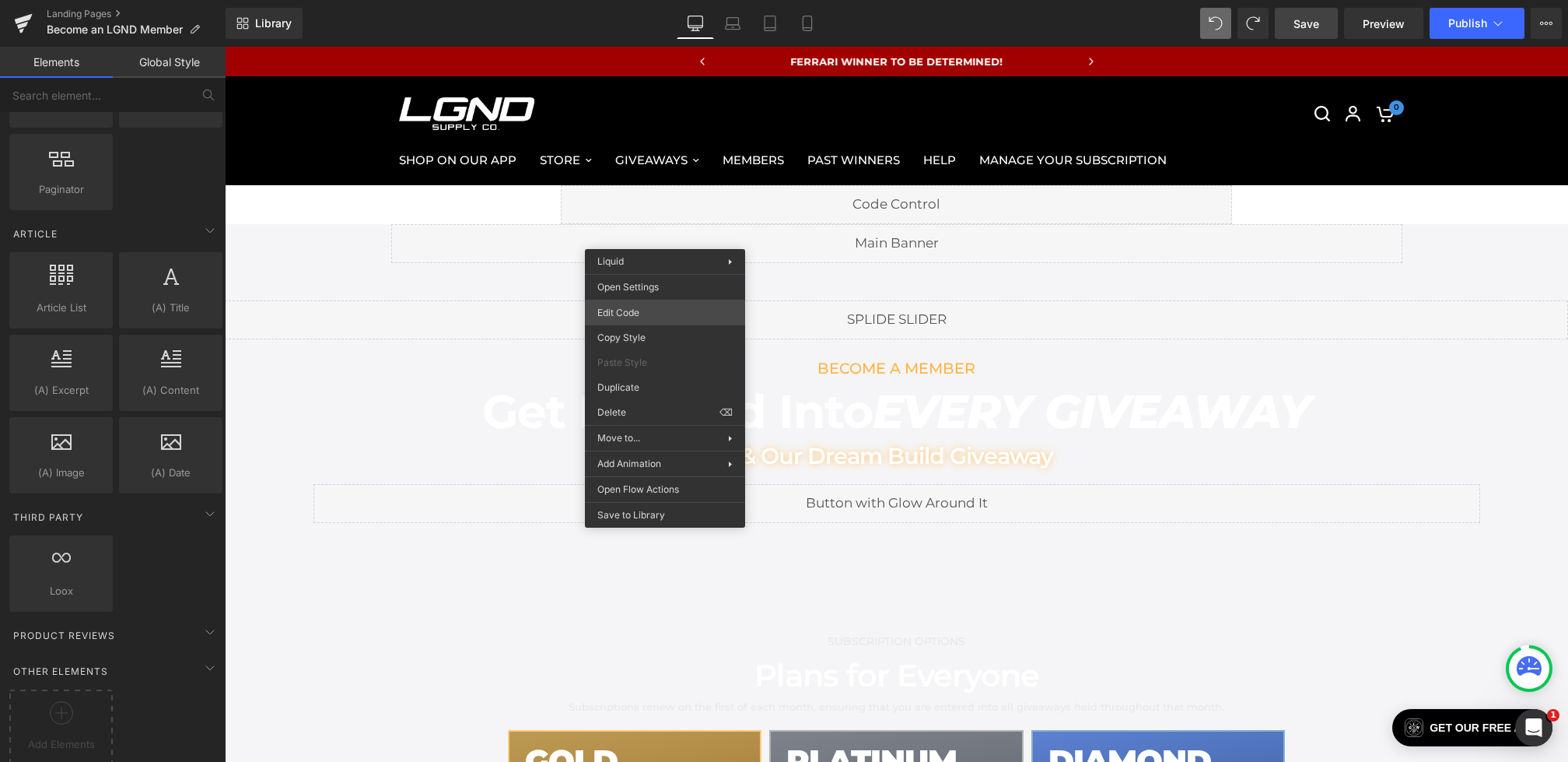
click at [637, 0] on div "Row You are previewing how the will restyle your page. You can not edit Element…" at bounding box center [784, 0] width 1568 height 0
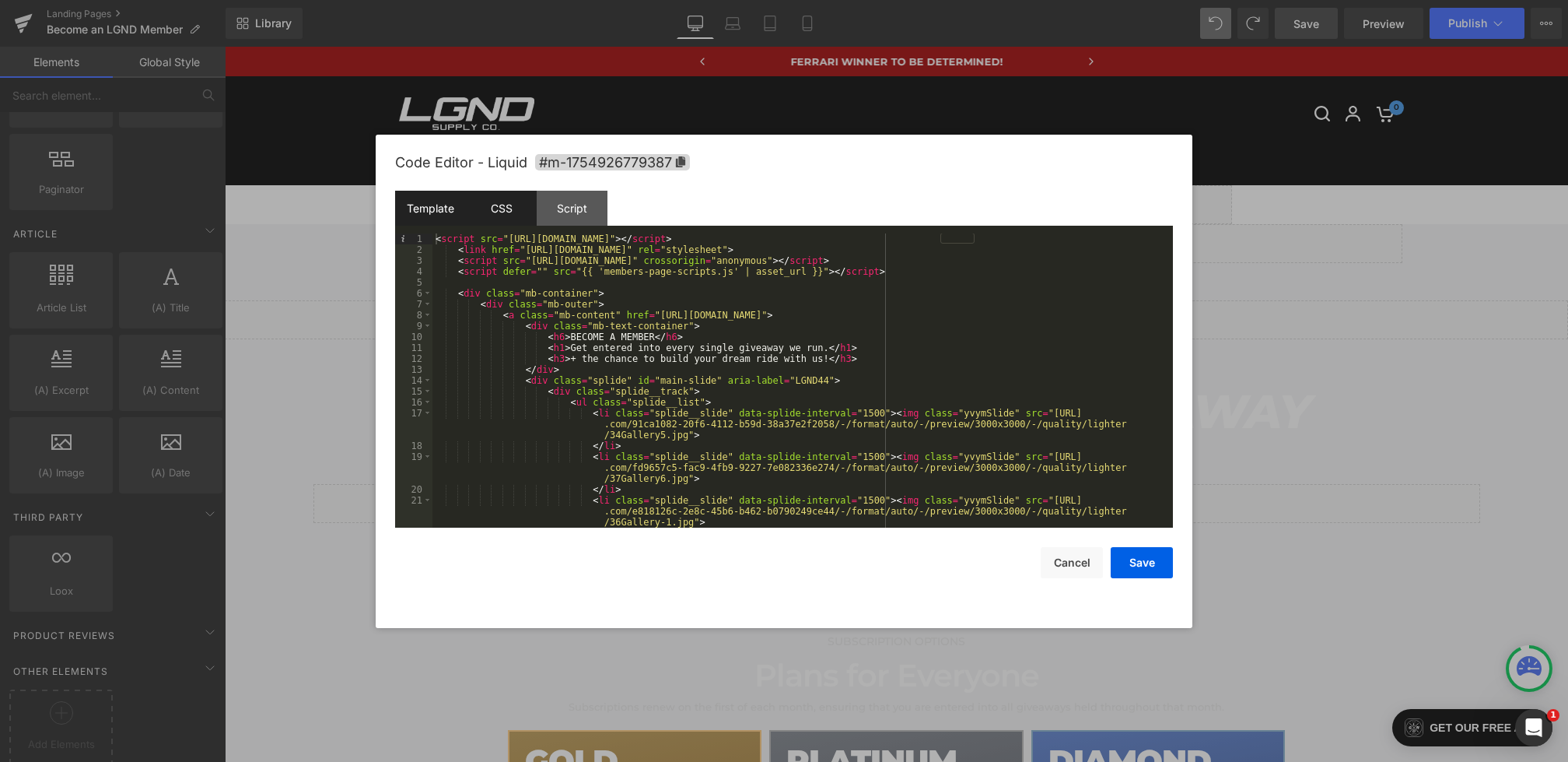
click at [511, 203] on div "CSS" at bounding box center [502, 208] width 71 height 35
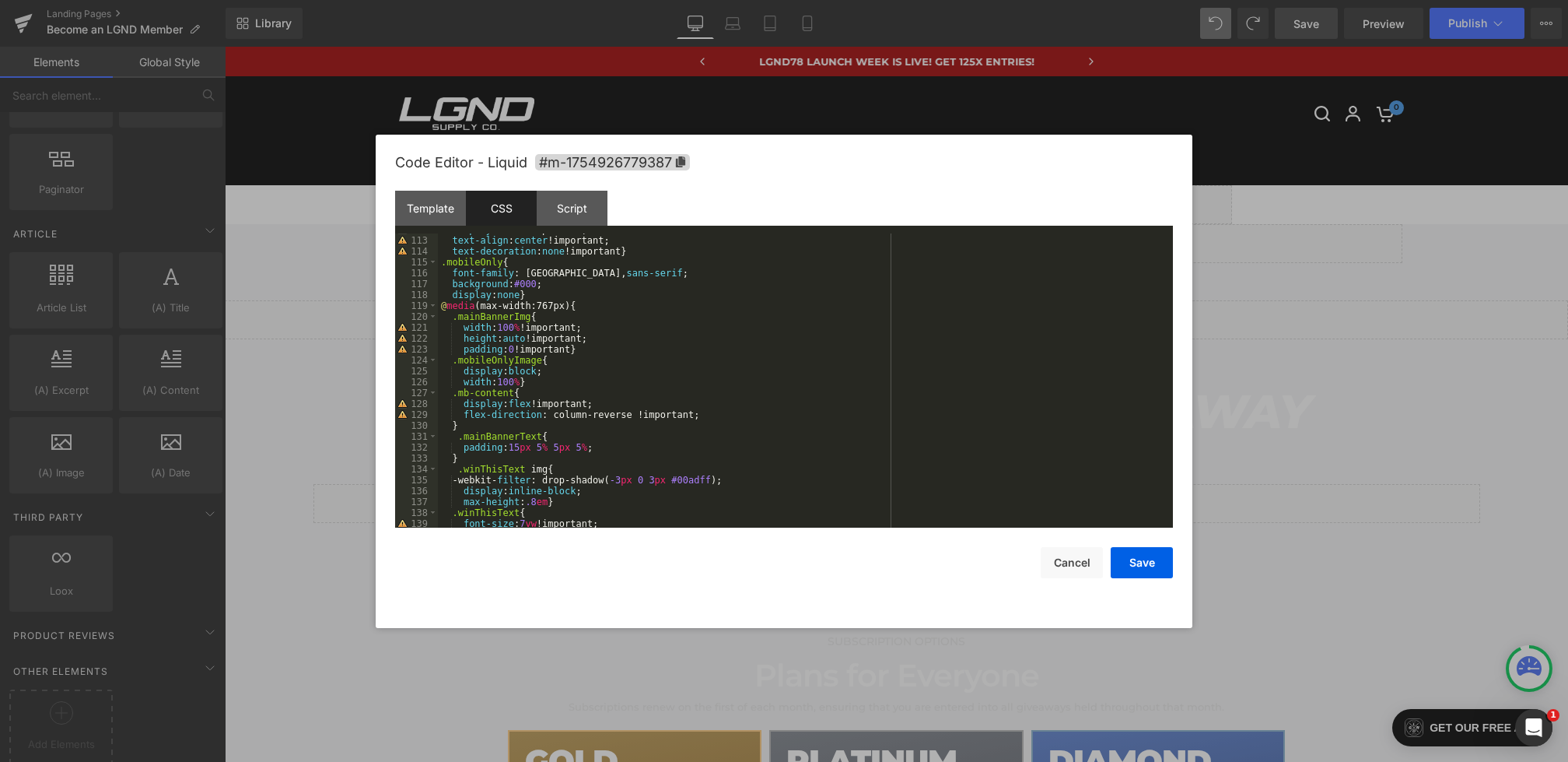
scroll to position [1256, 0]
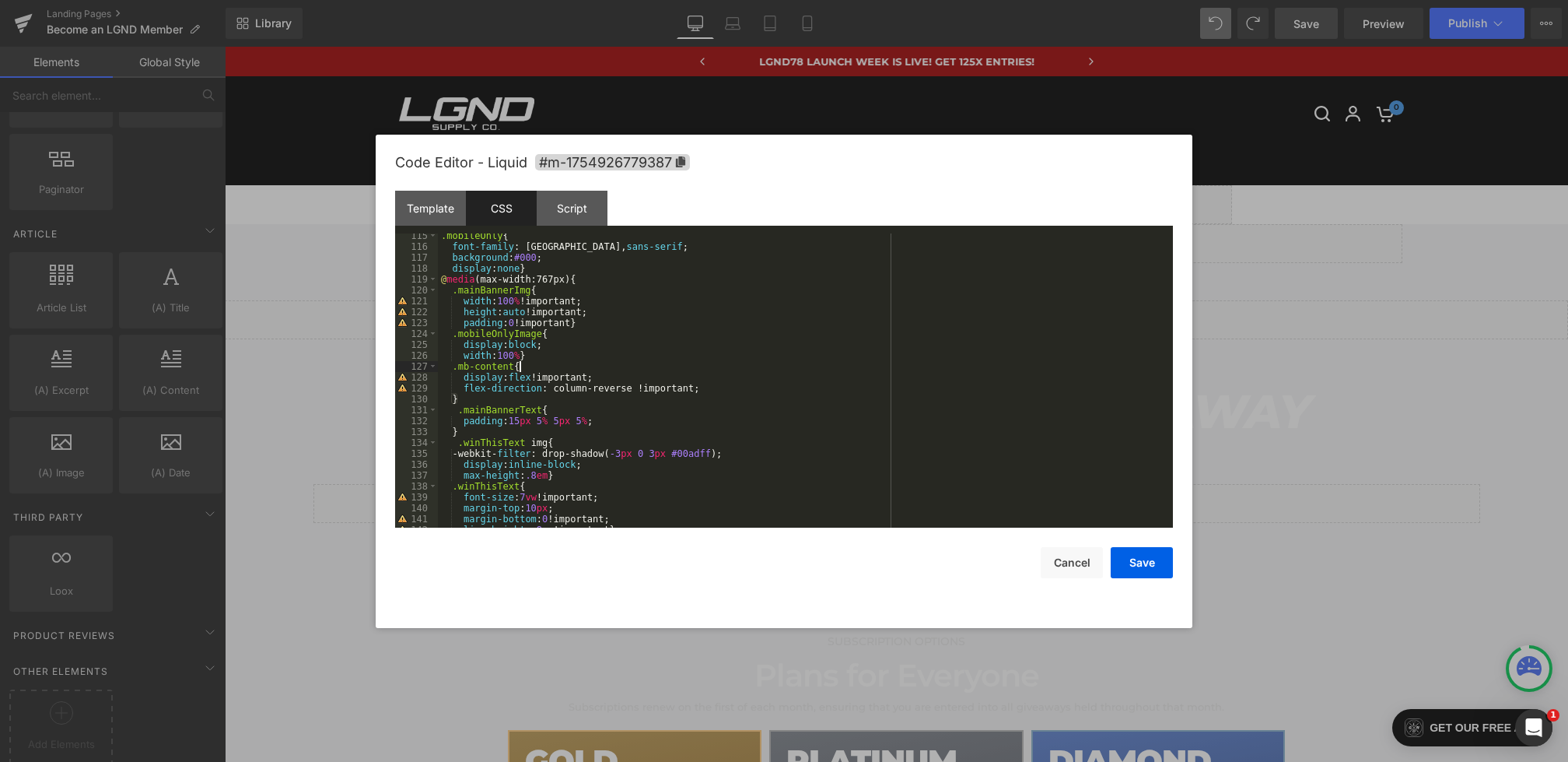
click at [543, 367] on div ".mobileOnly { font-family : Montserrat, sans-serif ; background : #000 ; displa…" at bounding box center [803, 388] width 729 height 316
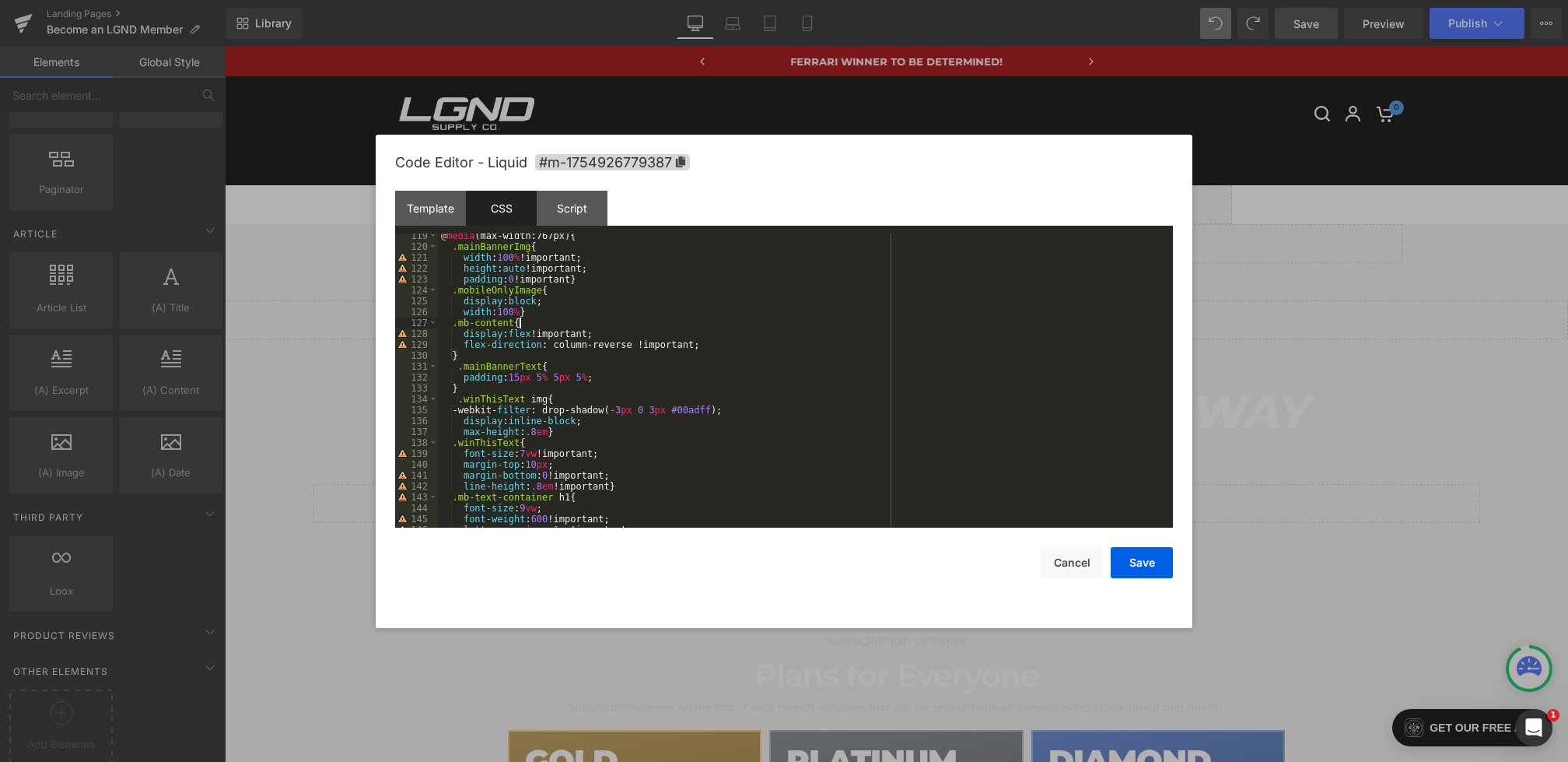
scroll to position [1351, 0]
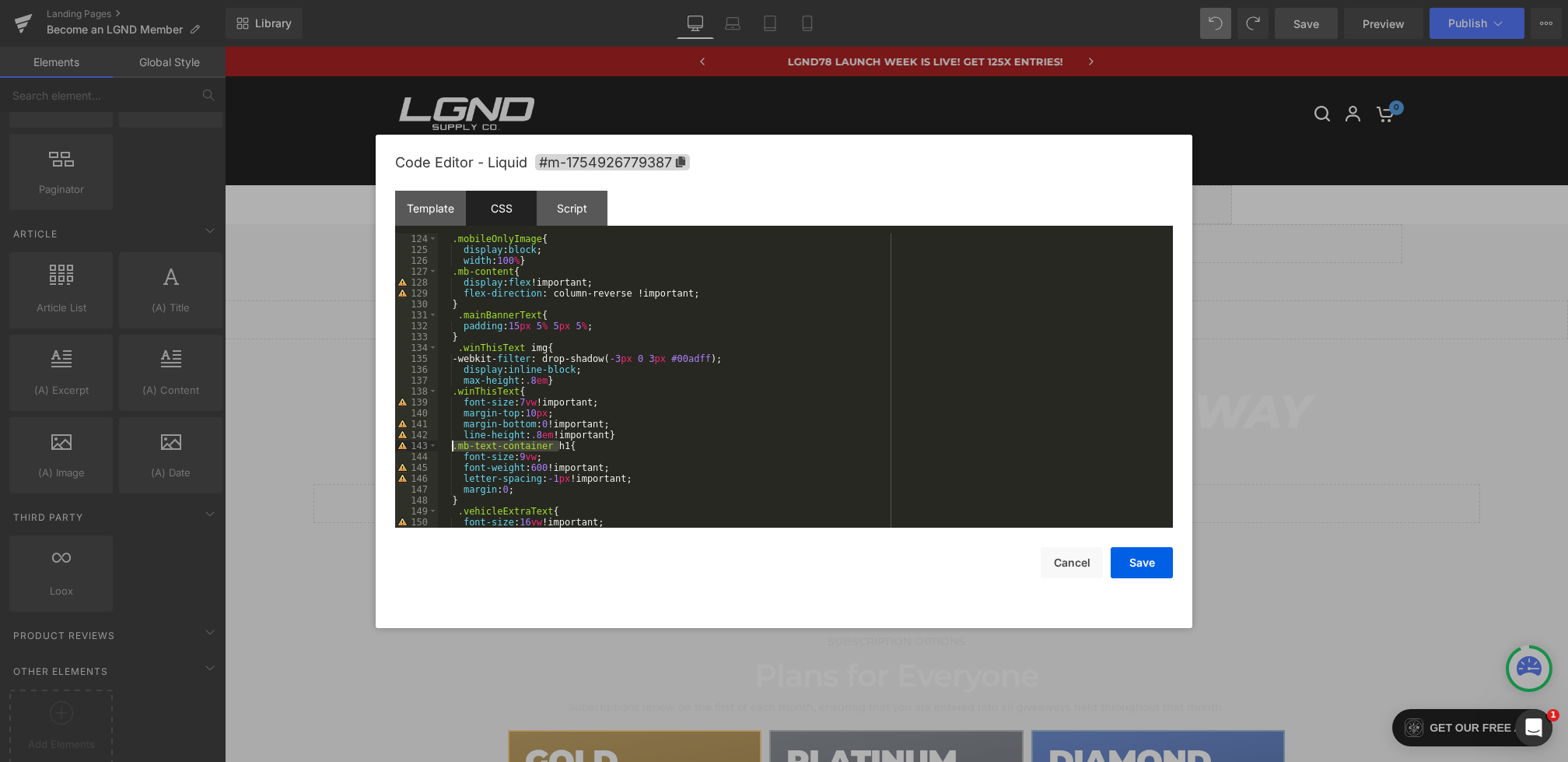
drag, startPoint x: 558, startPoint y: 446, endPoint x: 454, endPoint y: 443, distance: 104.0
click at [454, 443] on div ".mobileOnlyImage { display : block ; width : 100 % } .mb-content { display : fl…" at bounding box center [803, 391] width 729 height 316
click at [500, 306] on div ".mobileOnlyImage { display : block ; width : 100 % } .mb-content { display : fl…" at bounding box center [803, 391] width 729 height 316
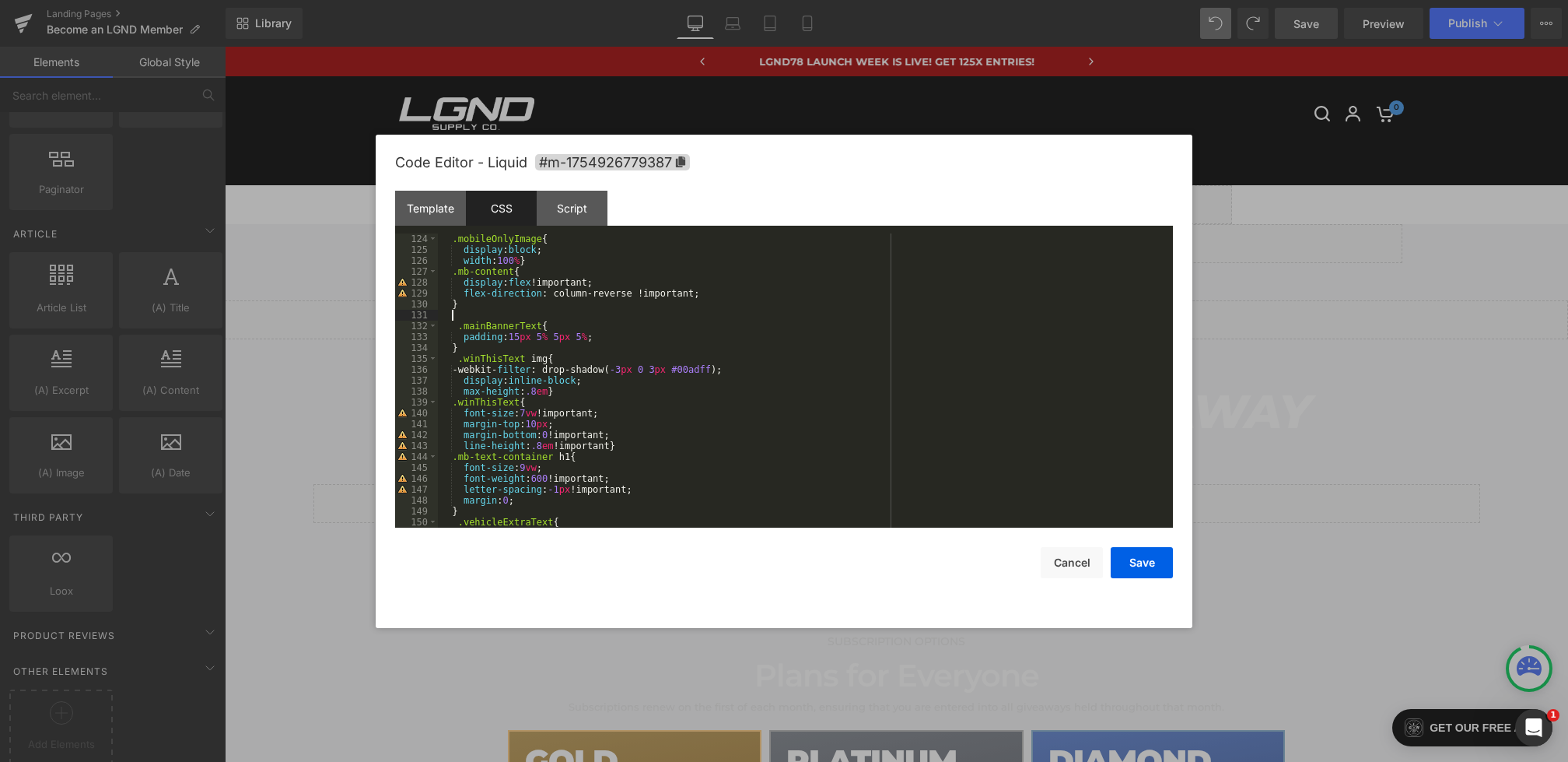
paste textarea
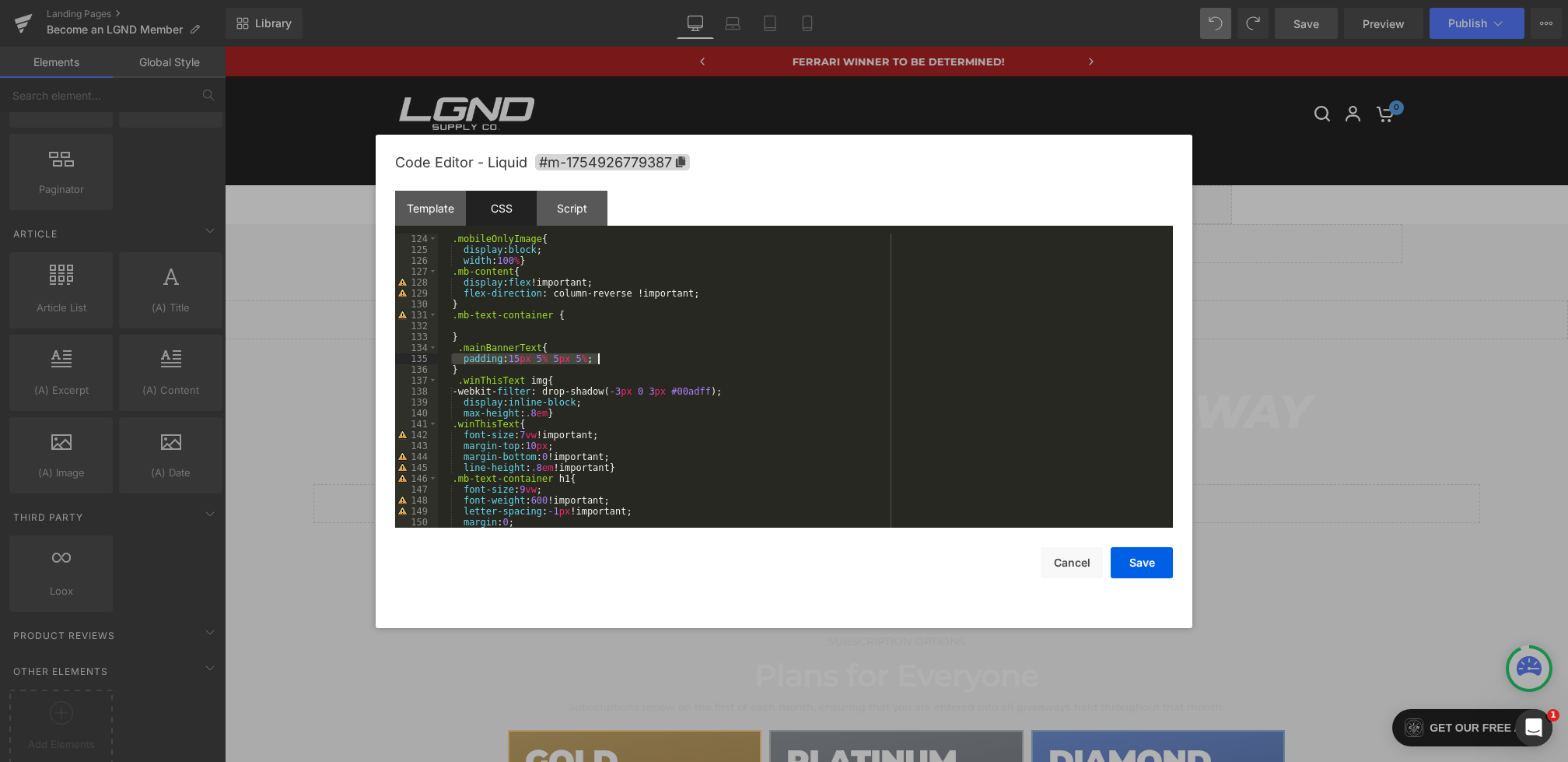
drag, startPoint x: 460, startPoint y: 359, endPoint x: 628, endPoint y: 359, distance: 168.0
click at [628, 359] on div ".mobileOnlyImage { display : block ; width : 100 % } .mb-content { display : fl…" at bounding box center [803, 391] width 729 height 316
click at [499, 319] on div ".mobileOnlyImage { display : block ; width : 100 % } .mb-content { display : fl…" at bounding box center [803, 391] width 729 height 316
click at [499, 323] on div ".mobileOnlyImage { display : block ; width : 100 % } .mb-content { display : fl…" at bounding box center [803, 391] width 729 height 316
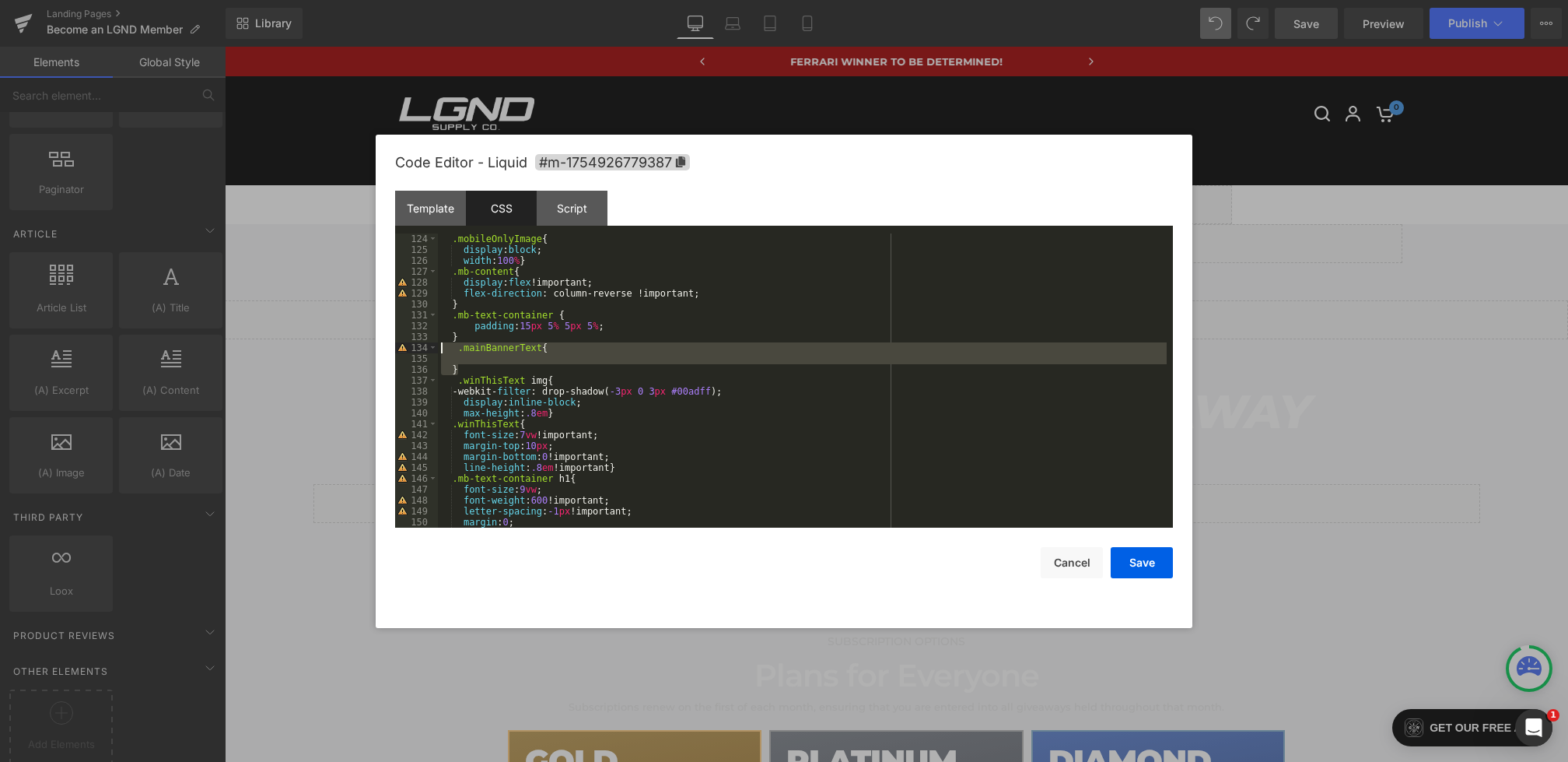
drag, startPoint x: 491, startPoint y: 374, endPoint x: 424, endPoint y: 351, distance: 70.8
click at [424, 351] on pre "124 125 126 127 128 129 130 131 132 133 134 135 136 137 138 139 140 141 142 143…" at bounding box center [784, 380] width 778 height 294
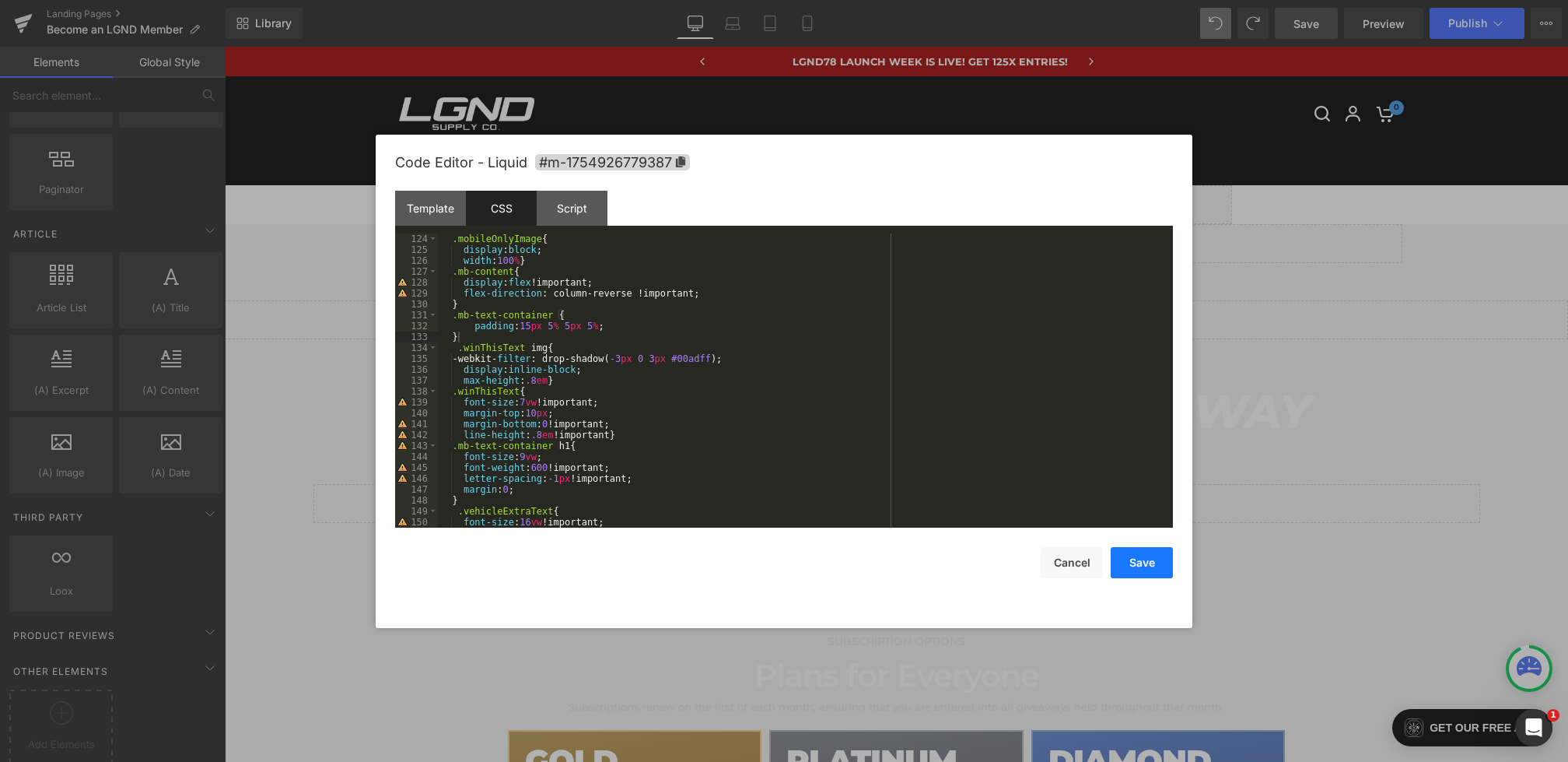
click at [1129, 556] on button "Save" at bounding box center [1142, 563] width 62 height 32
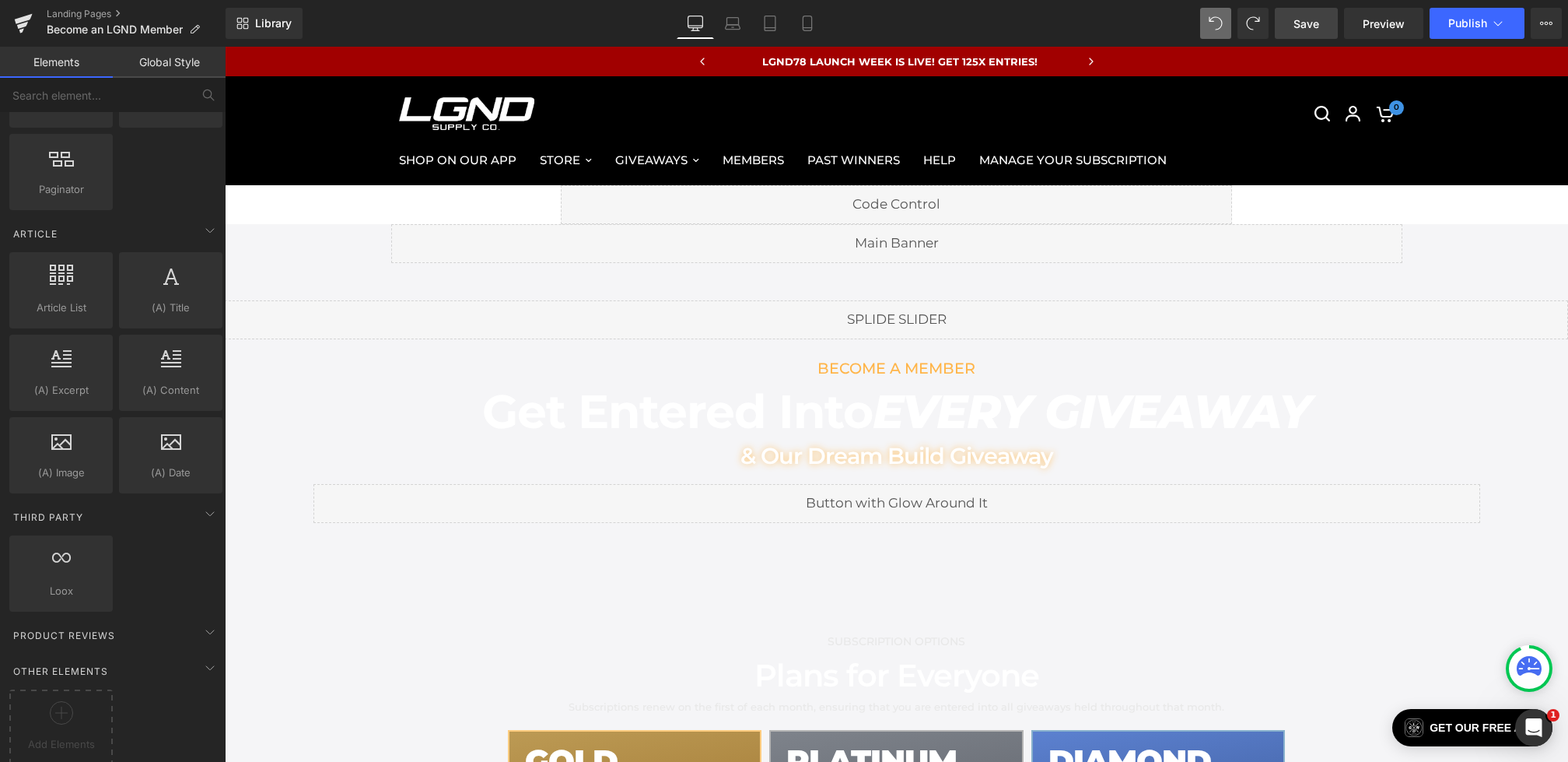
click at [1320, 32] on link "Save" at bounding box center [1307, 24] width 63 height 32
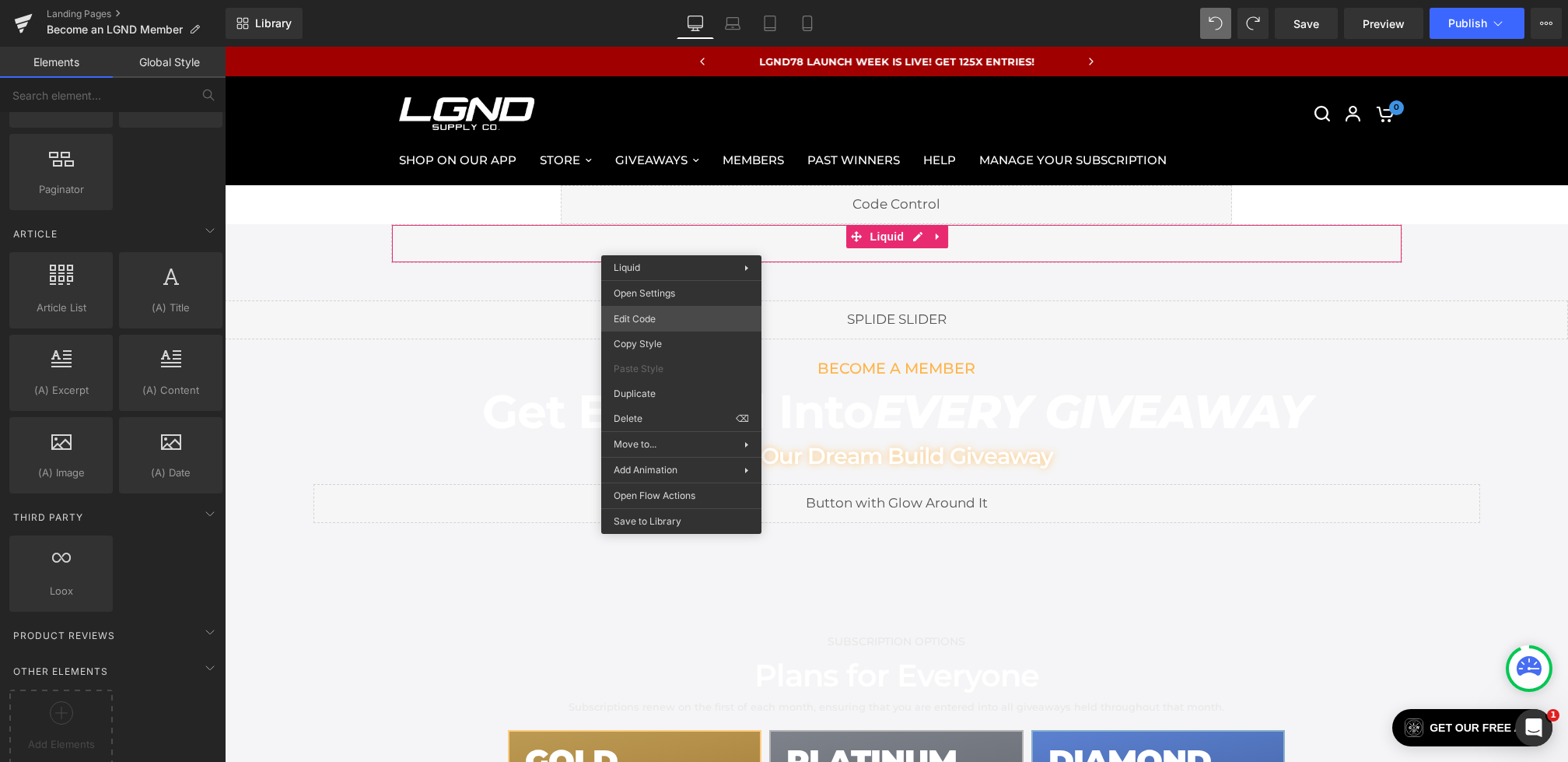
click at [641, 0] on div "Row You are previewing how the will restyle your page. You can not edit Element…" at bounding box center [784, 0] width 1568 height 0
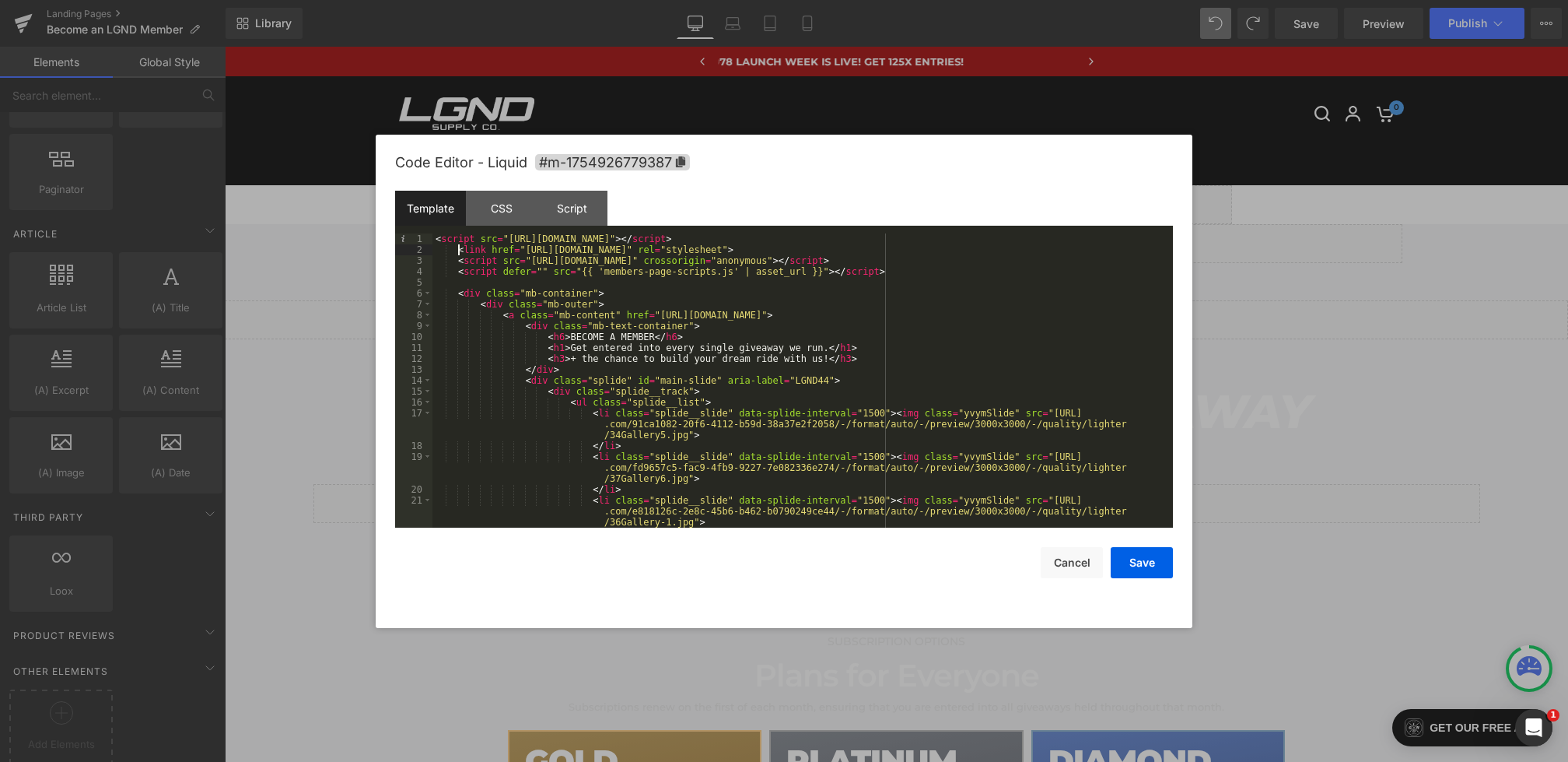
click at [459, 247] on div "< script src = "https://cdn.jsdelivr.net/npm/@splidejs/splide@4.1.4/dist/js/spl…" at bounding box center [799, 391] width 735 height 316
click at [458, 258] on div "< script src = "https://cdn.jsdelivr.net/npm/@splidejs/splide@4.1.4/dist/js/spl…" at bounding box center [799, 391] width 735 height 316
click at [454, 271] on div "< script src = "https://cdn.jsdelivr.net/npm/@splidejs/splide@4.1.4/dist/js/spl…" at bounding box center [799, 391] width 735 height 316
click at [1138, 562] on button "Save" at bounding box center [1142, 563] width 62 height 32
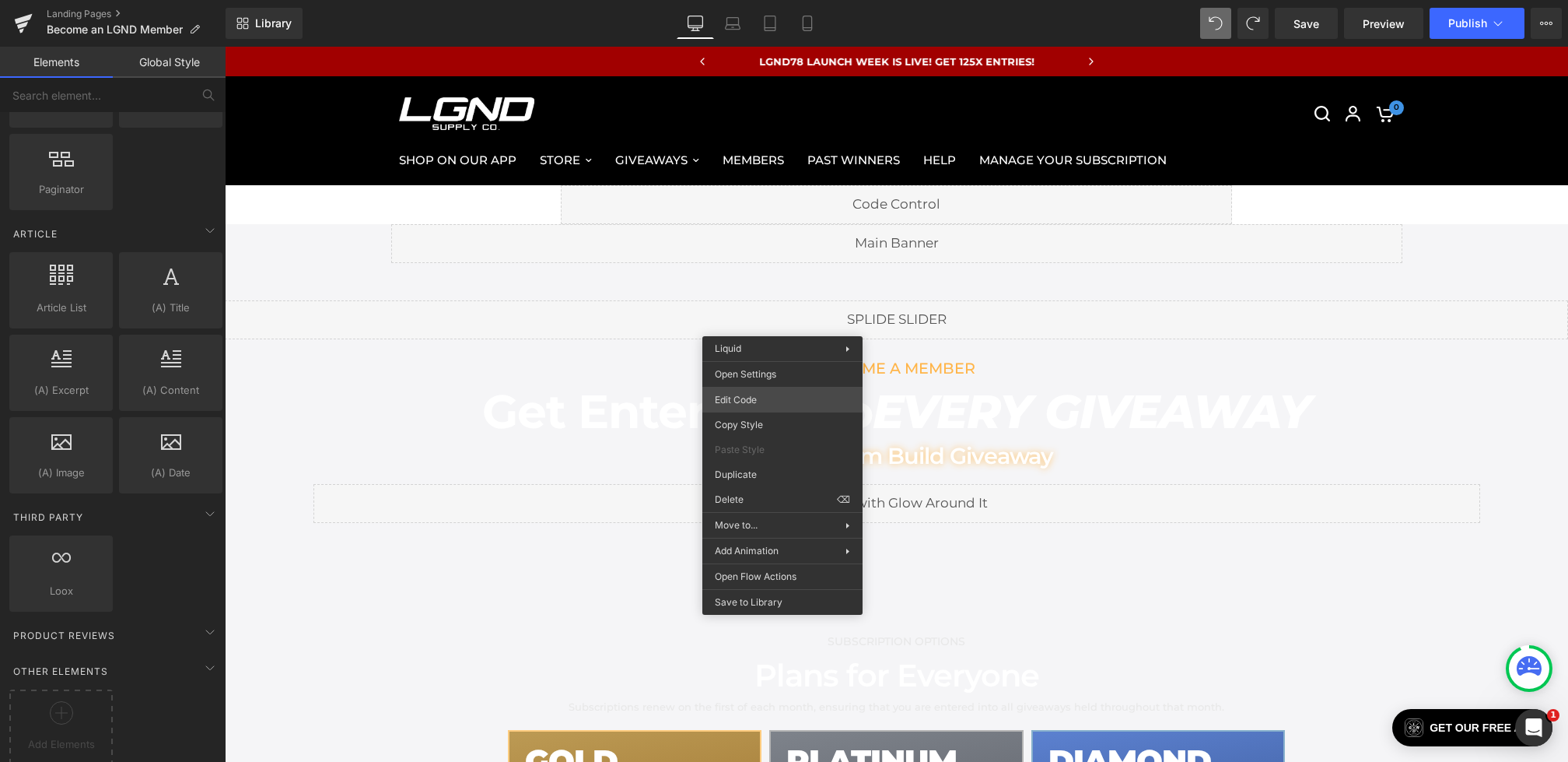
click at [760, 0] on div "Row You are previewing how the will restyle your page. You can not edit Element…" at bounding box center [784, 0] width 1568 height 0
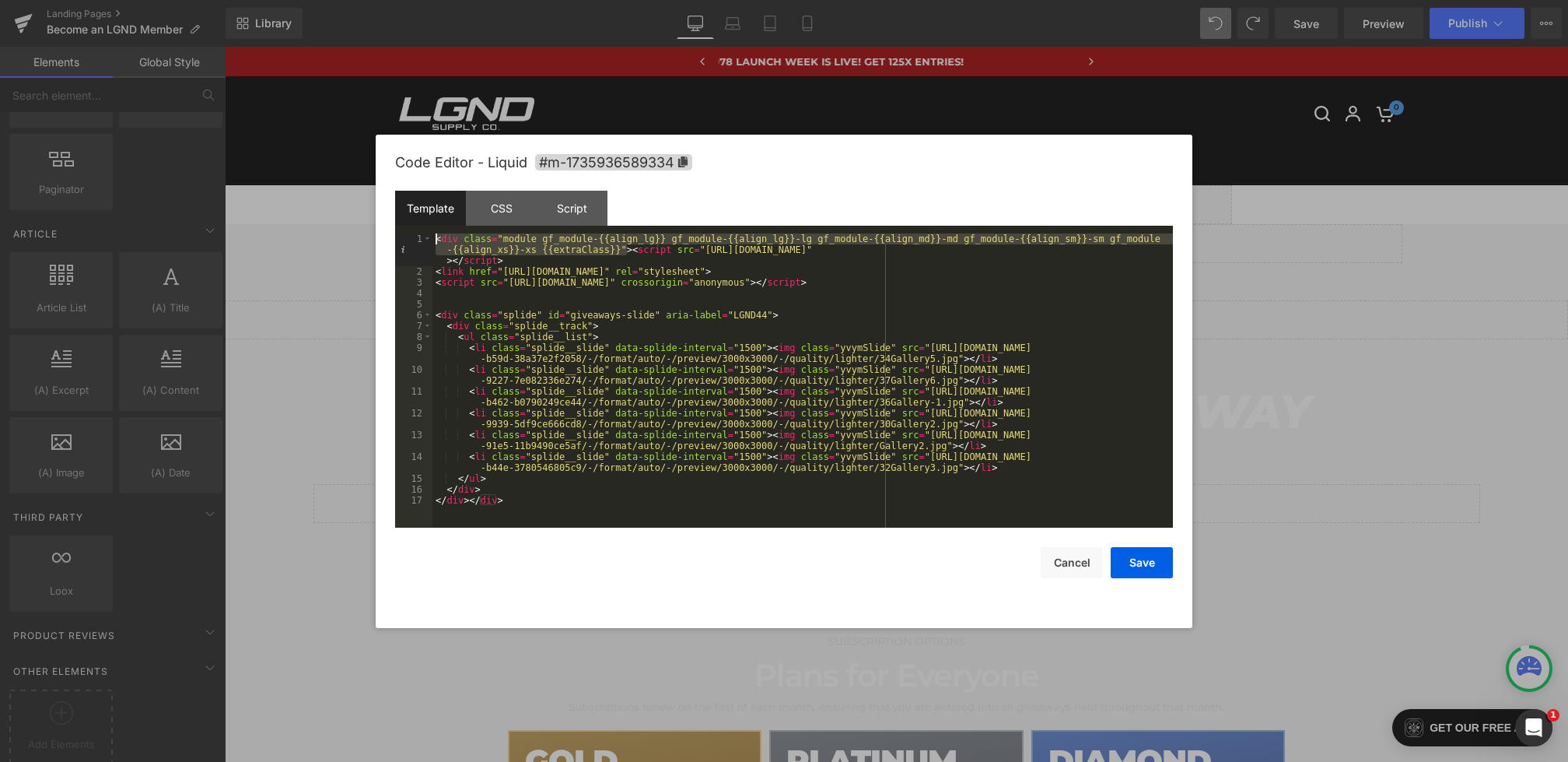
drag, startPoint x: 629, startPoint y: 249, endPoint x: 300, endPoint y: 208, distance: 331.5
click at [300, 208] on body "Row You are previewing how the will restyle your page. You can not edit Element…" at bounding box center [784, 381] width 1568 height 762
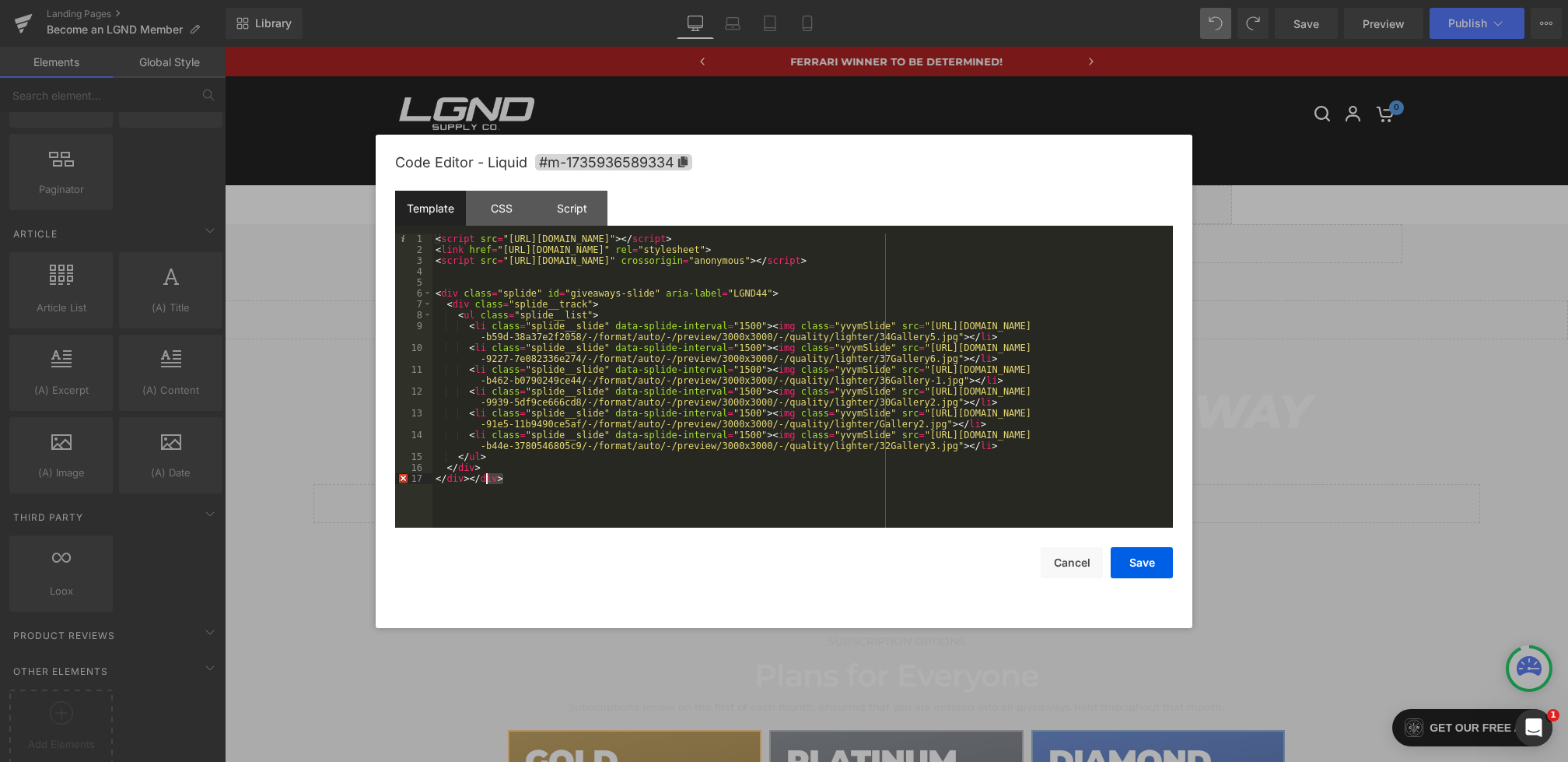
drag, startPoint x: 516, startPoint y: 481, endPoint x: 475, endPoint y: 481, distance: 41.0
click at [475, 481] on div "< script src = "https://cdn.jsdelivr.net/npm/@splidejs/splide@4.1.4/dist/js/spl…" at bounding box center [803, 391] width 740 height 316
click at [1146, 571] on button "Save" at bounding box center [1142, 563] width 62 height 32
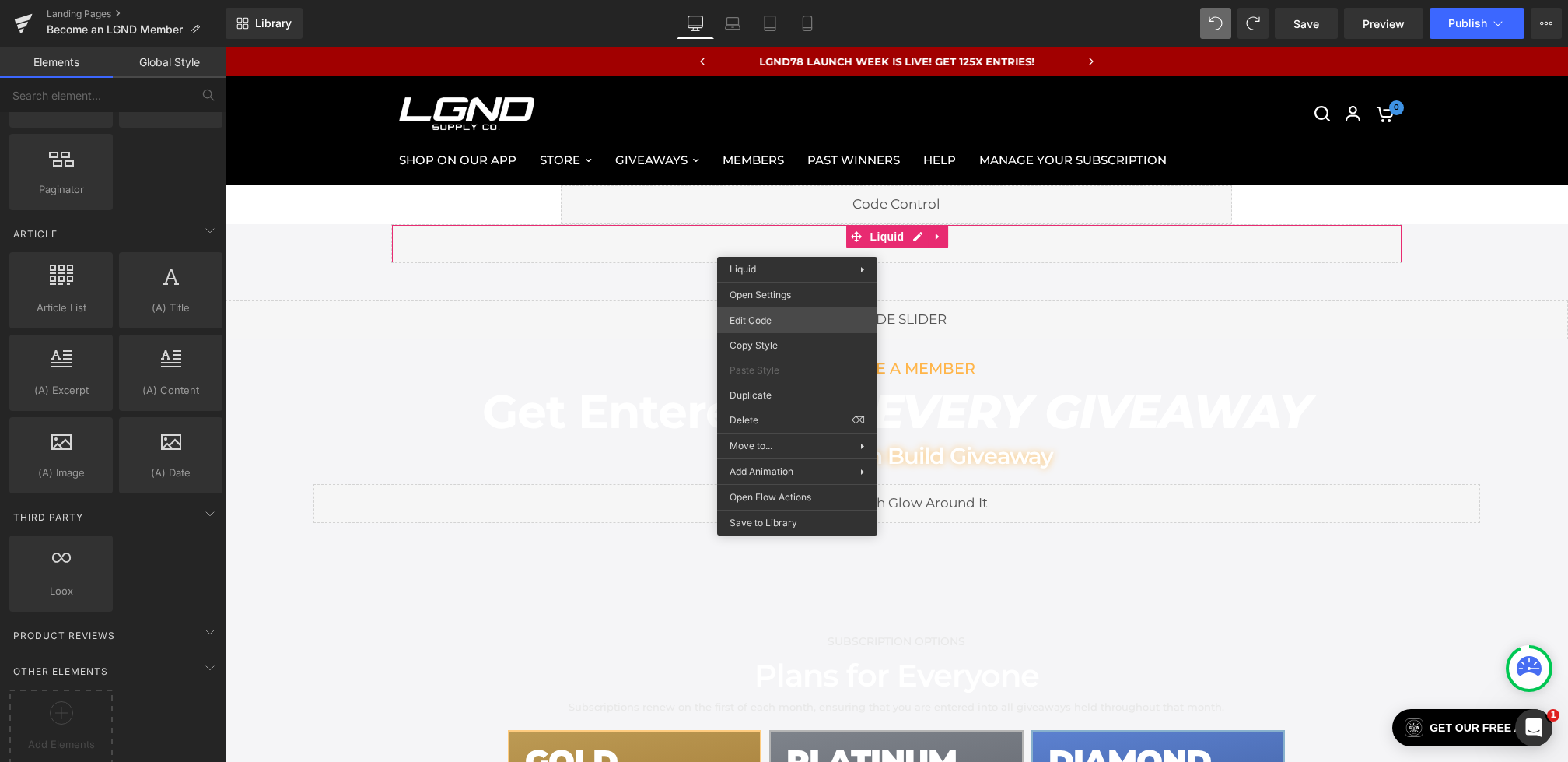
click at [762, 0] on div "Row You are previewing how the will restyle your page. You can not edit Element…" at bounding box center [784, 0] width 1568 height 0
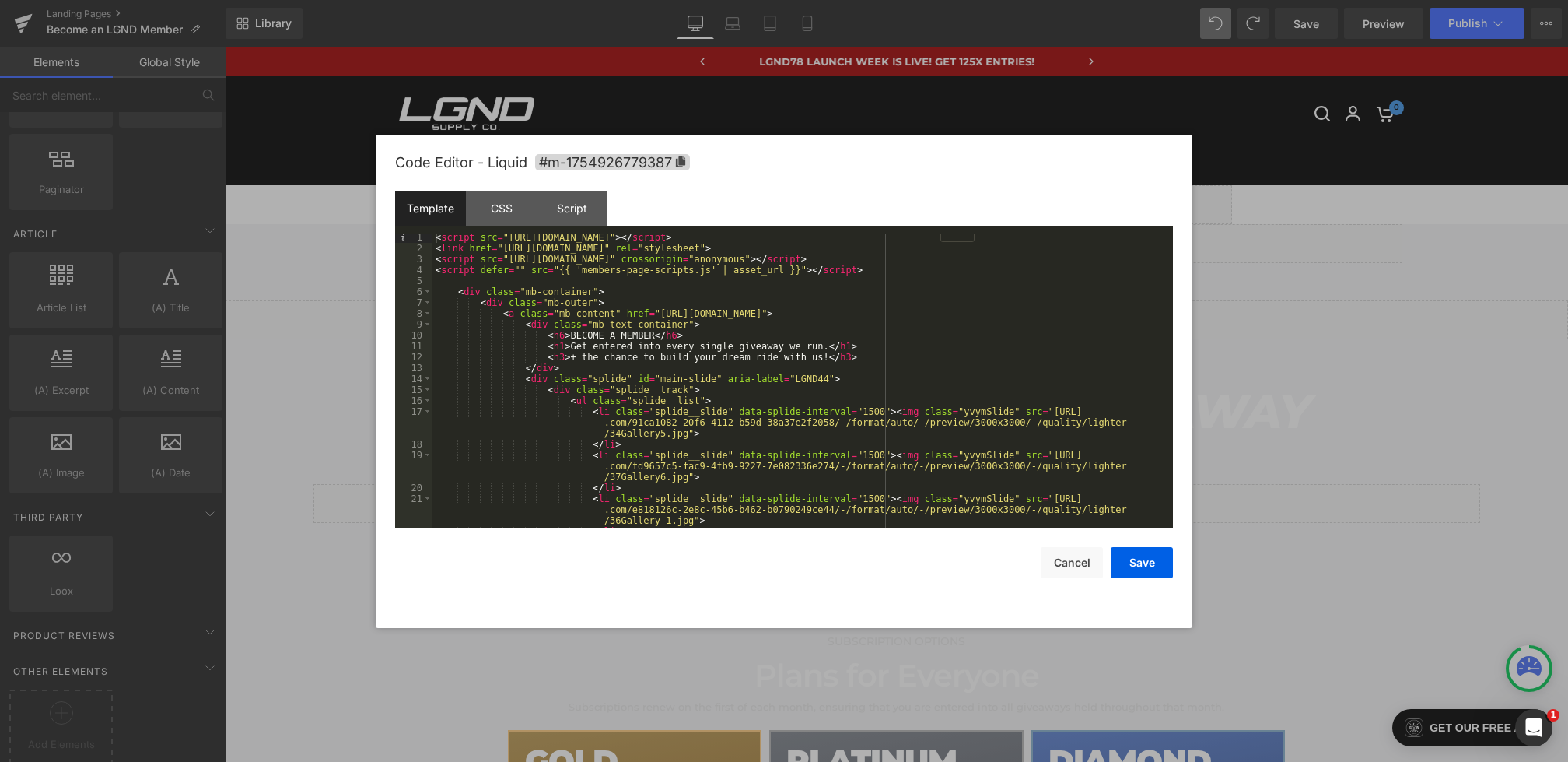
scroll to position [229, 0]
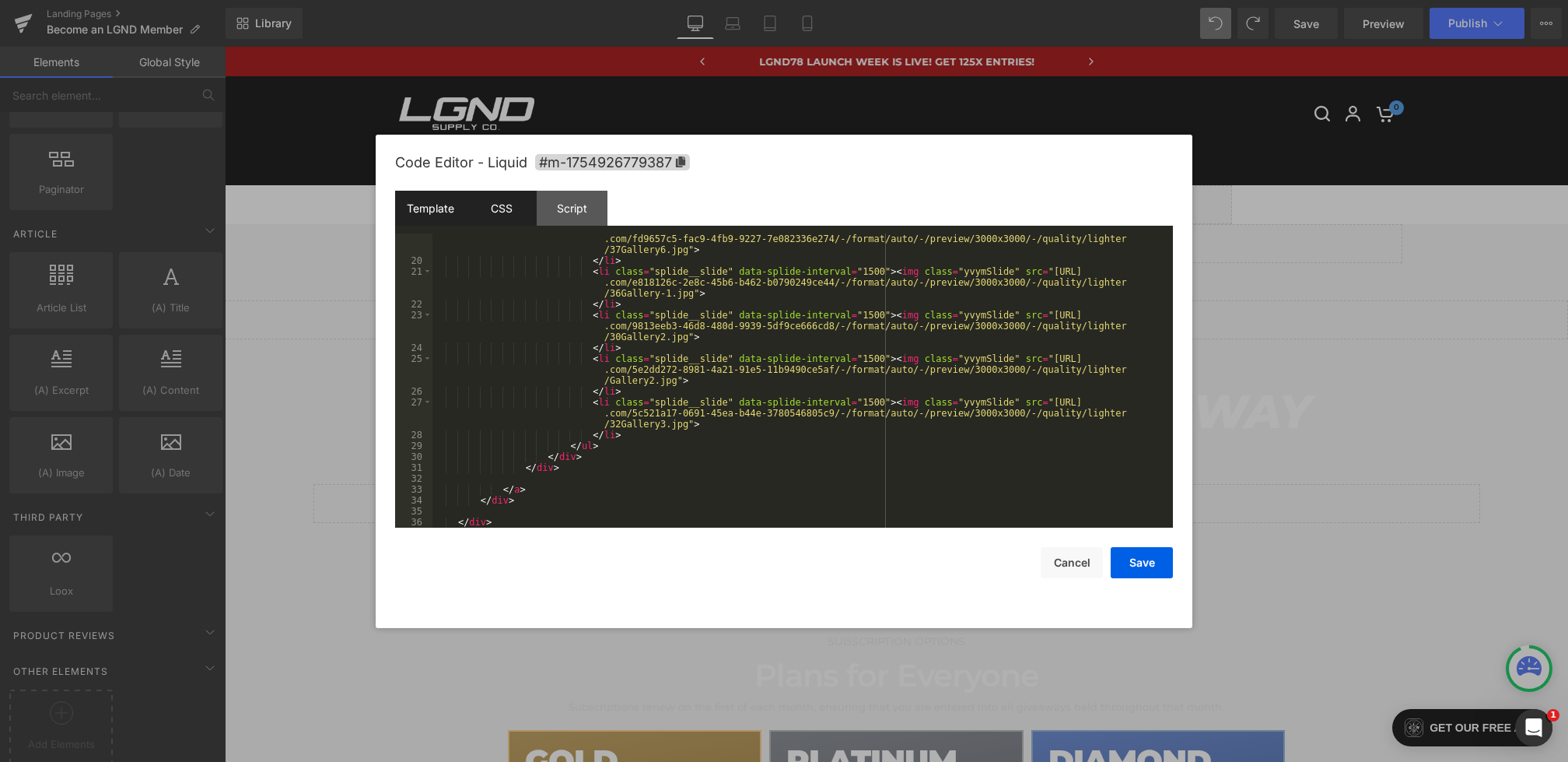
click at [505, 209] on div "CSS" at bounding box center [502, 208] width 71 height 35
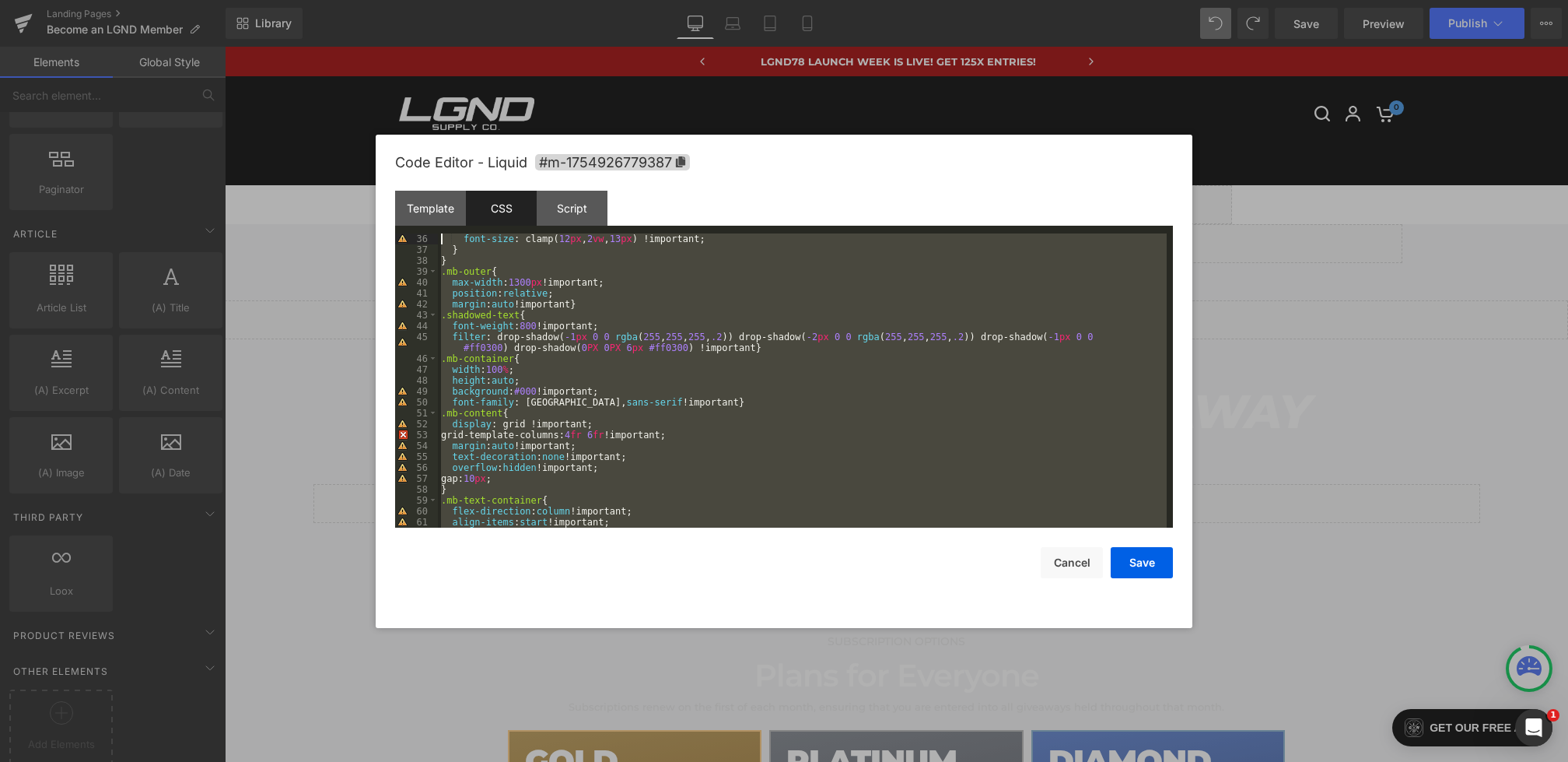
scroll to position [0, 0]
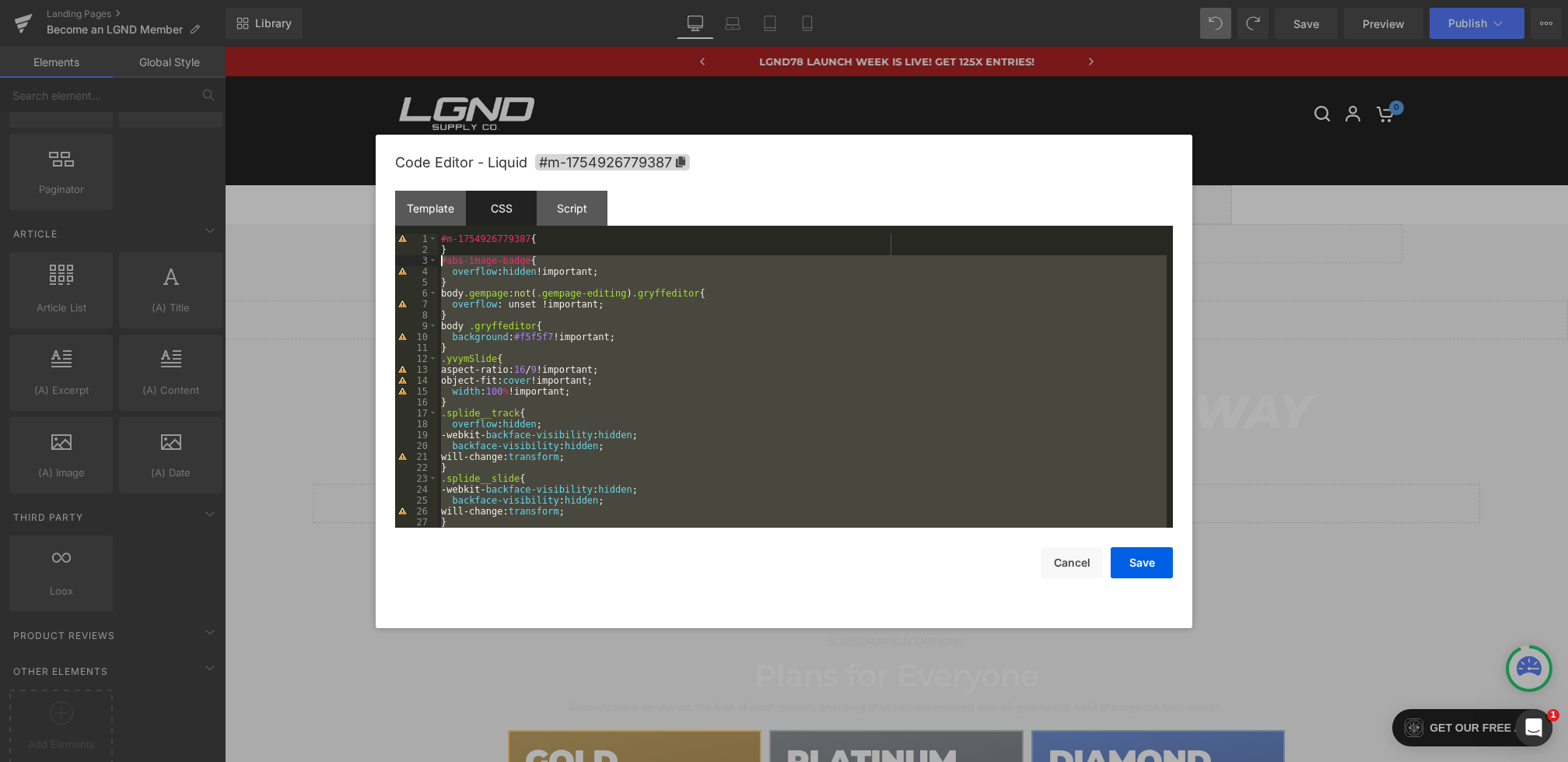
drag, startPoint x: 459, startPoint y: 513, endPoint x: 388, endPoint y: 260, distance: 262.8
click at [388, 260] on div "Code Editor - Liquid #m-1754926779387 Template CSS Script Data 19 20 21 22 23 2…" at bounding box center [784, 381] width 817 height 493
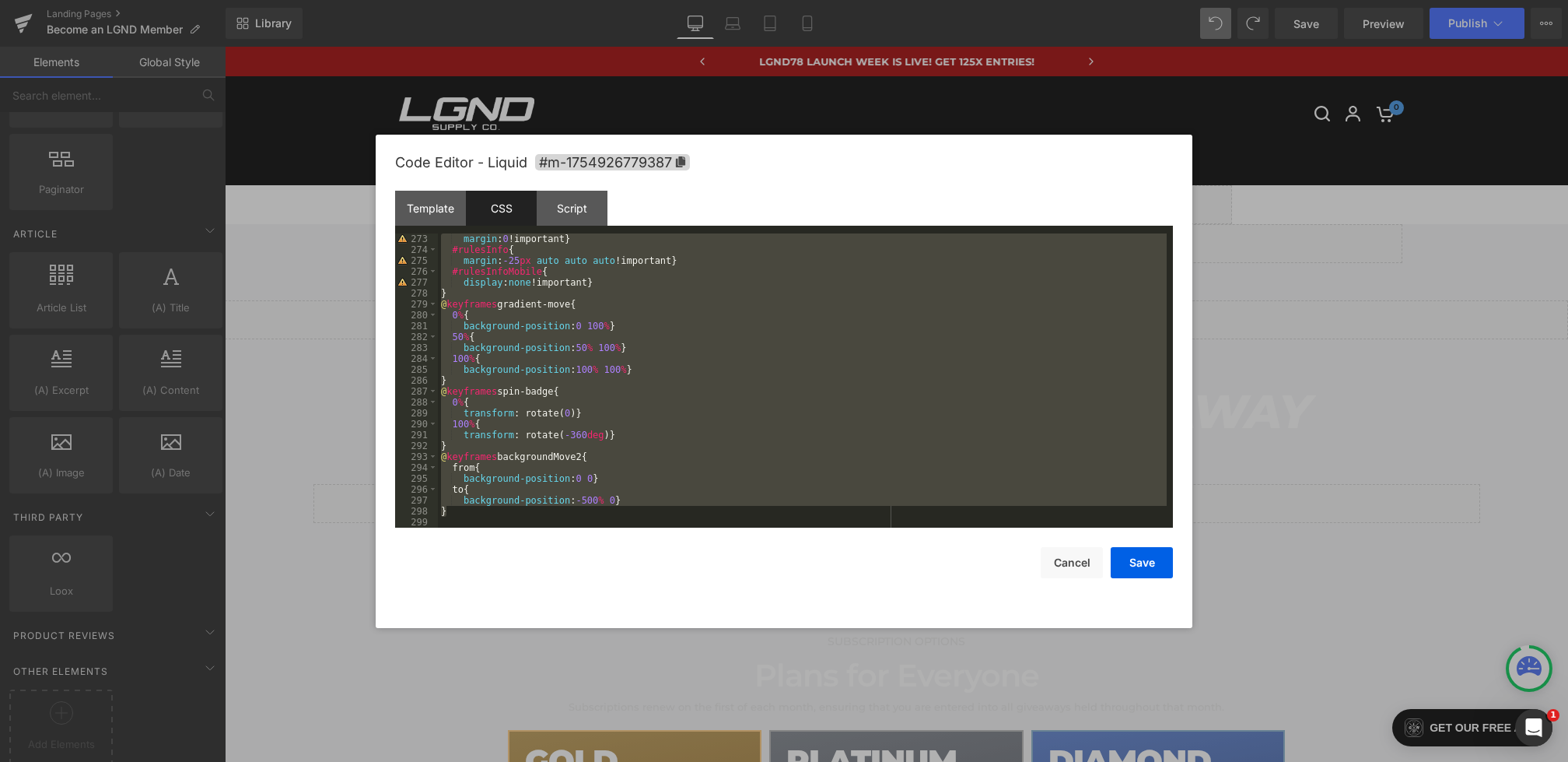
scroll to position [2986, 0]
click at [473, 511] on div "margin : 0 !important } #rulesInfo { margin : -25 px auto auto auto !important …" at bounding box center [803, 391] width 729 height 316
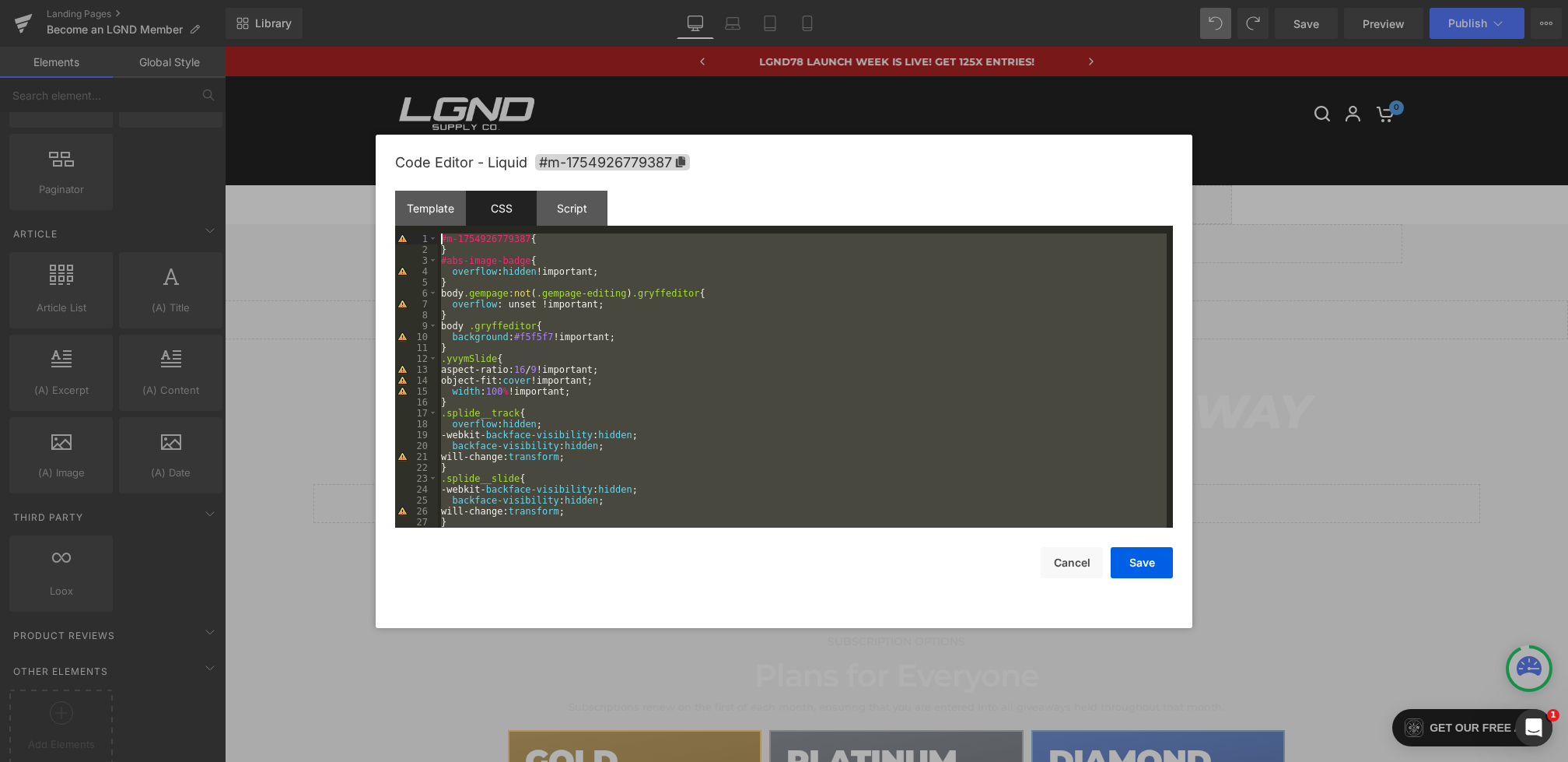
scroll to position [0, 0]
drag, startPoint x: 467, startPoint y: 511, endPoint x: 395, endPoint y: -102, distance: 617.2
click at [395, 0] on html "Row You are previewing how the will restyle your page. You can not edit Element…" at bounding box center [784, 381] width 1568 height 762
click at [476, 251] on div "#m-1754926779387 { } #abs-image-badge { overflow : hidden !important; } body .g…" at bounding box center [803, 391] width 729 height 316
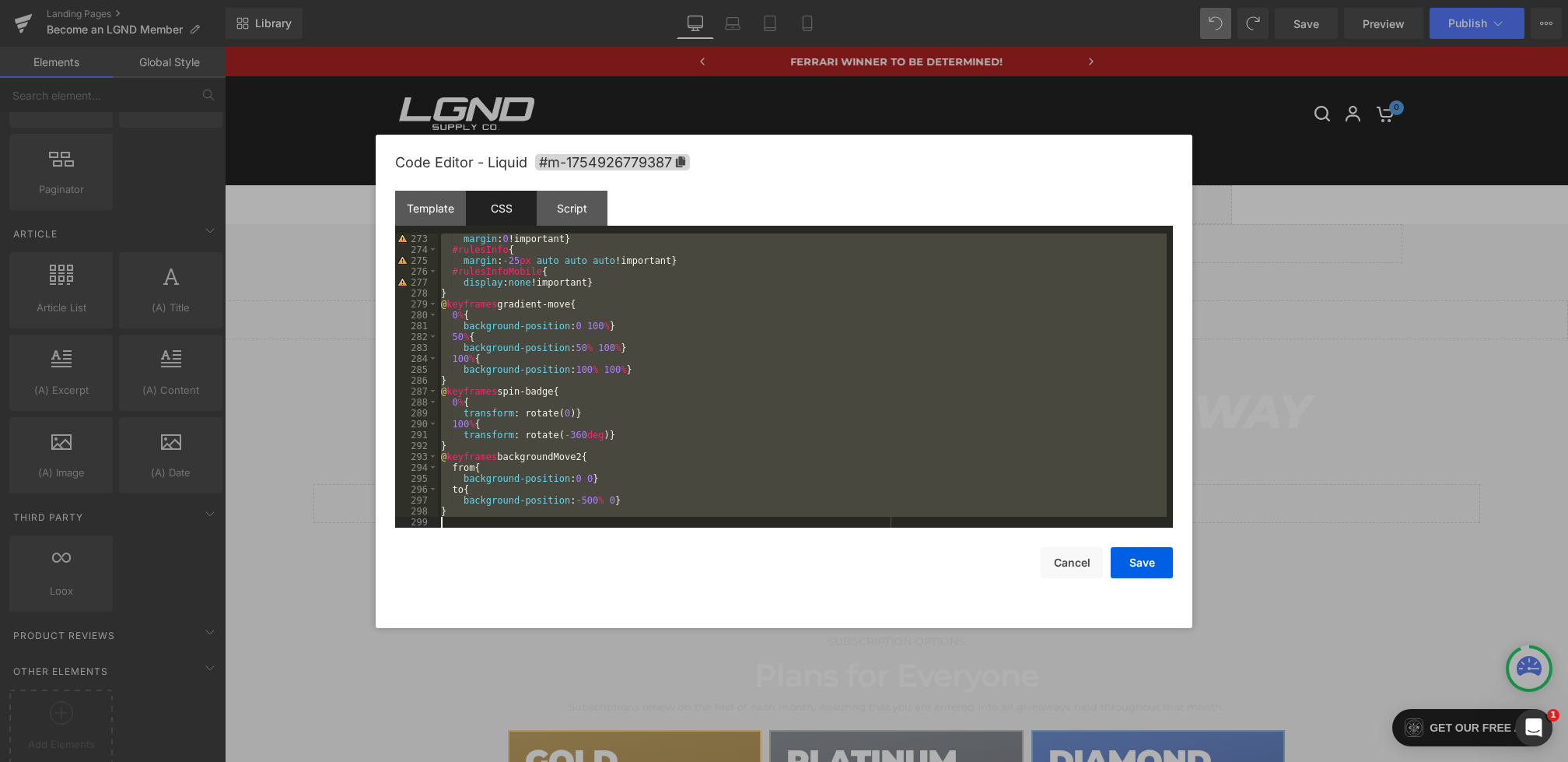
drag, startPoint x: 442, startPoint y: 264, endPoint x: 540, endPoint y: 854, distance: 598.1
click at [540, 761] on html "Row You are previewing how the will restyle your page. You can not edit Element…" at bounding box center [784, 381] width 1568 height 762
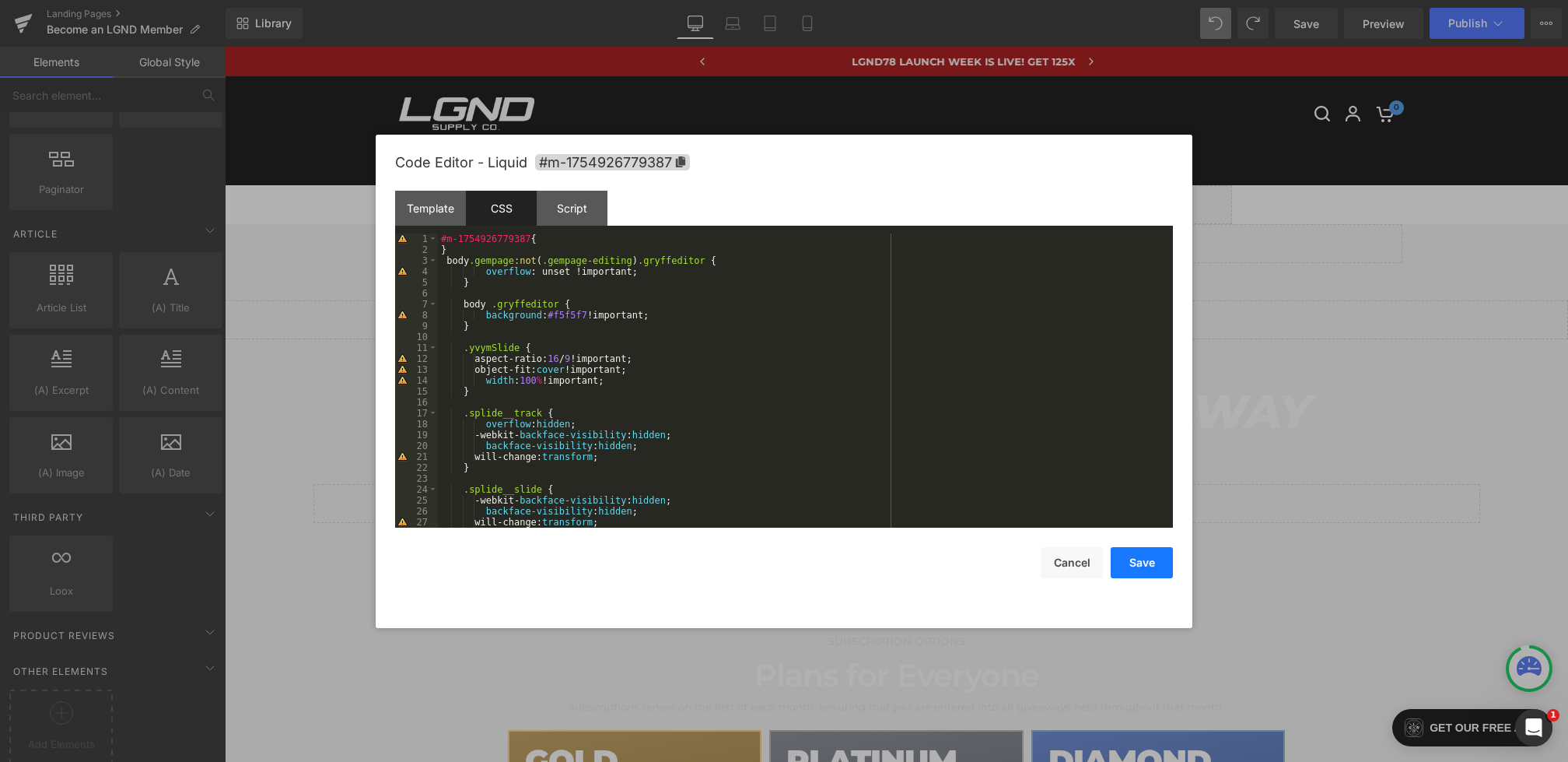
click at [1151, 563] on button "Save" at bounding box center [1142, 563] width 62 height 32
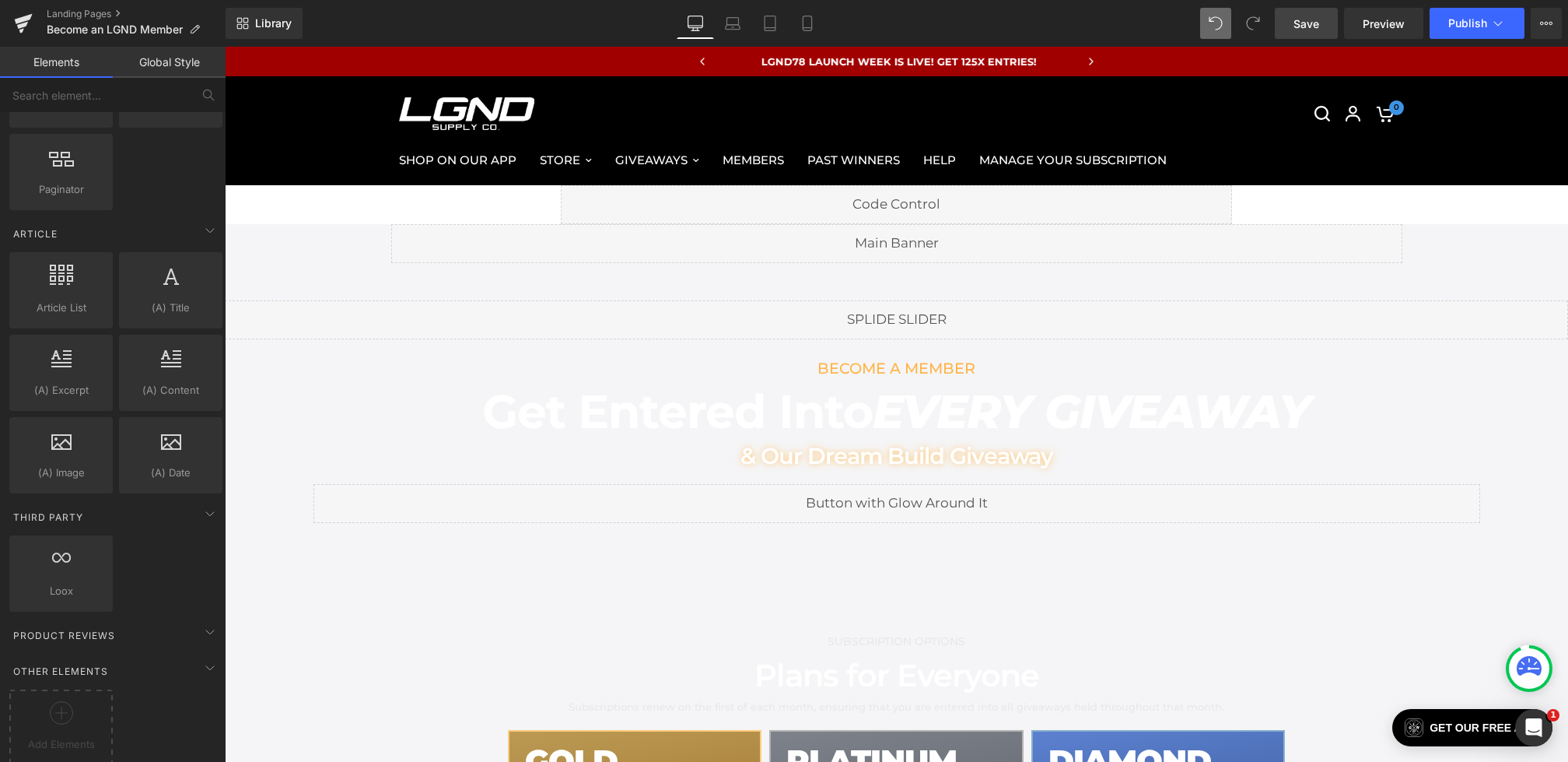
click at [1299, 32] on link "Save" at bounding box center [1307, 24] width 63 height 32
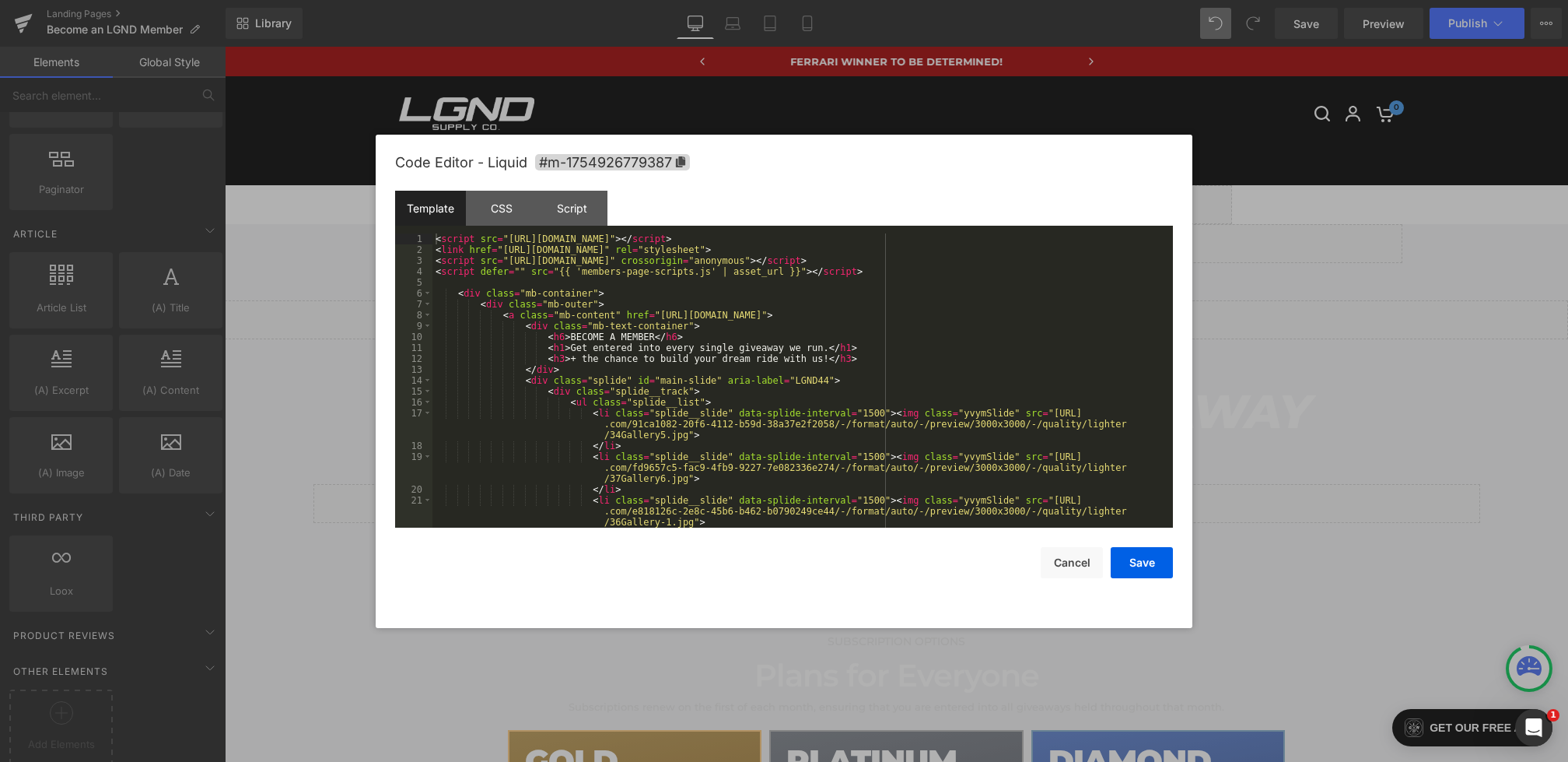
click at [738, 0] on div "Row You are previewing how the will restyle your page. You can not edit Element…" at bounding box center [784, 0] width 1568 height 0
click at [496, 213] on div "CSS" at bounding box center [502, 208] width 71 height 35
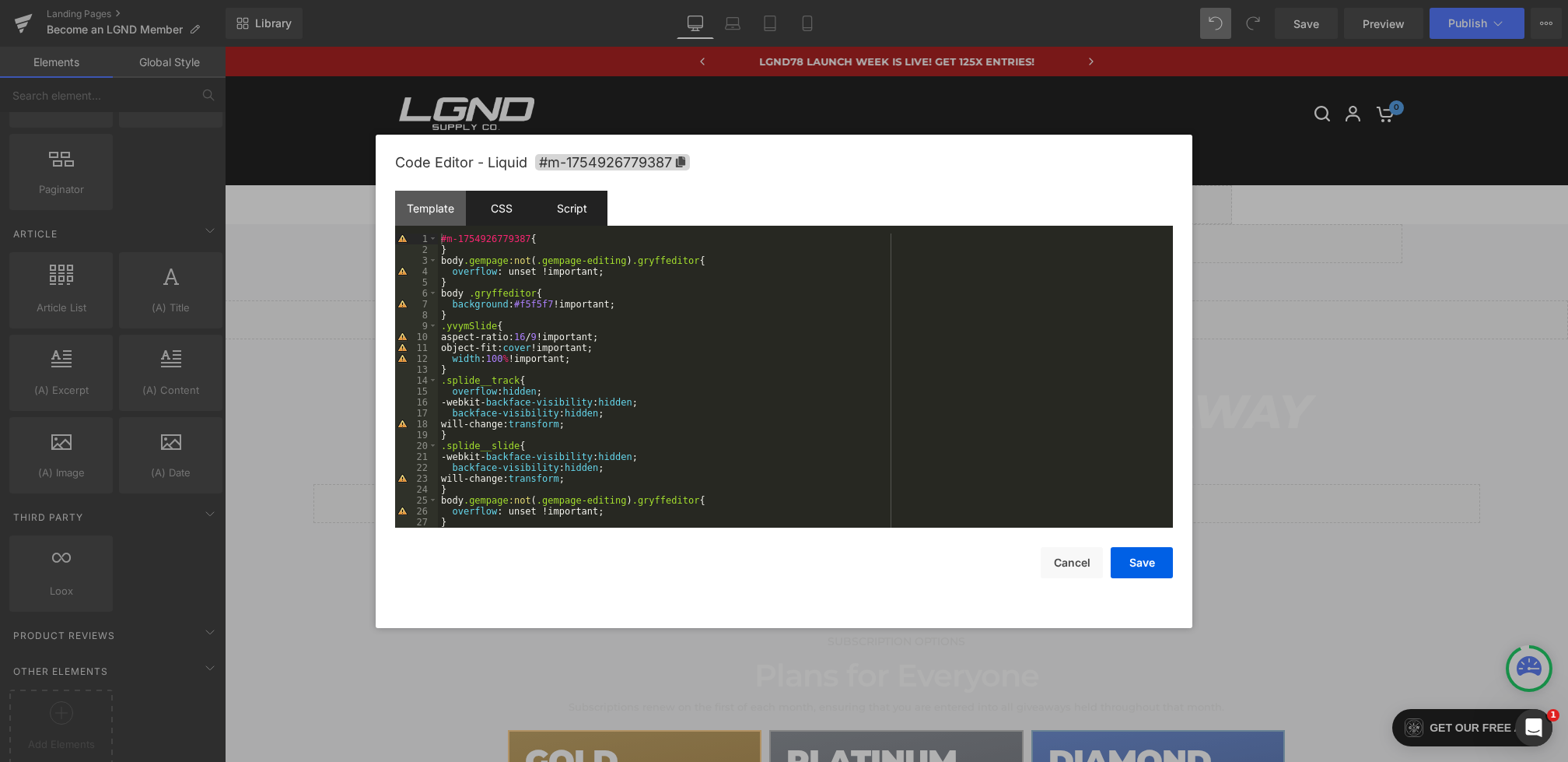
click at [557, 203] on div "Script" at bounding box center [573, 208] width 71 height 35
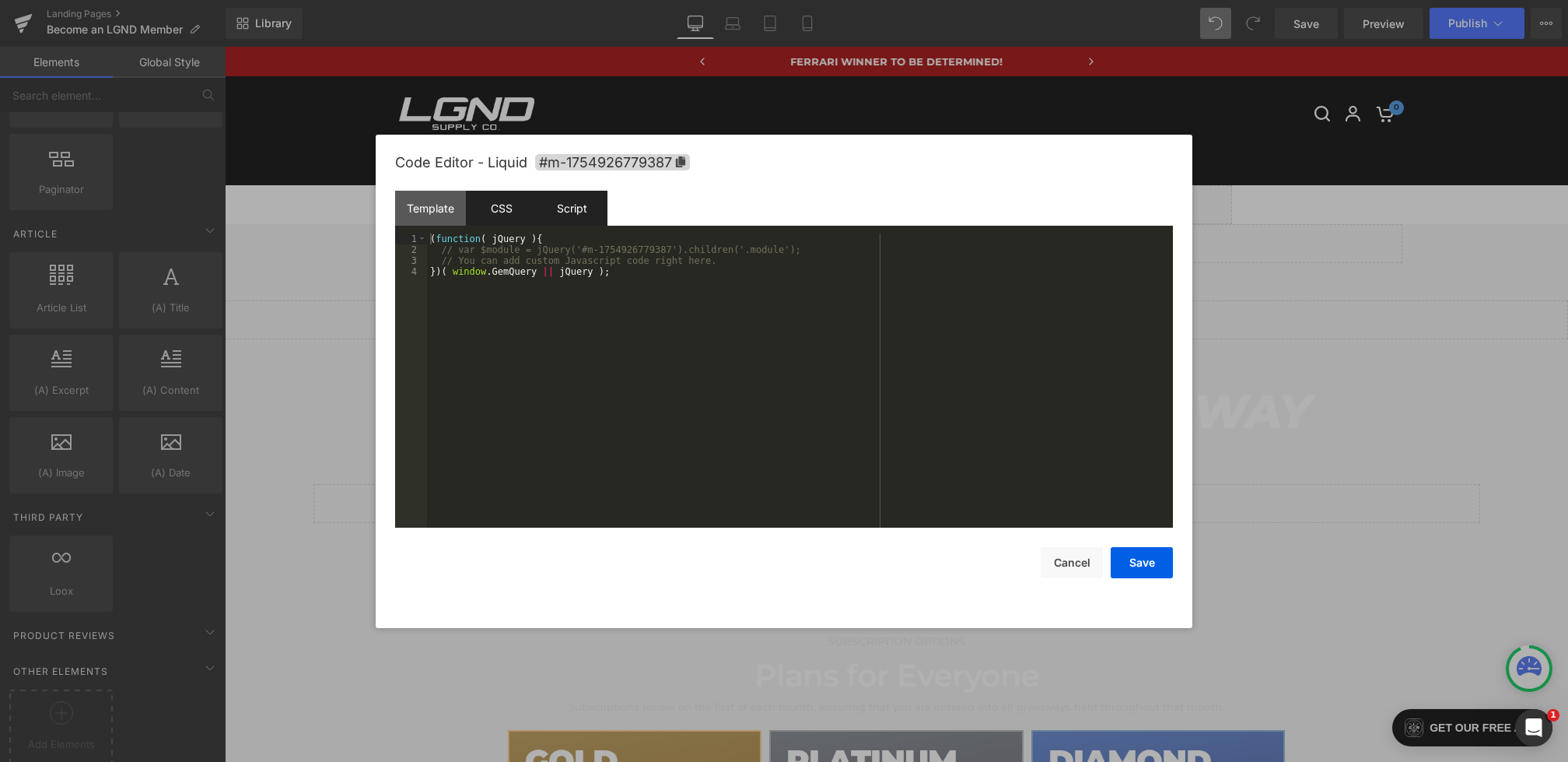
click at [478, 206] on div "CSS" at bounding box center [502, 208] width 71 height 35
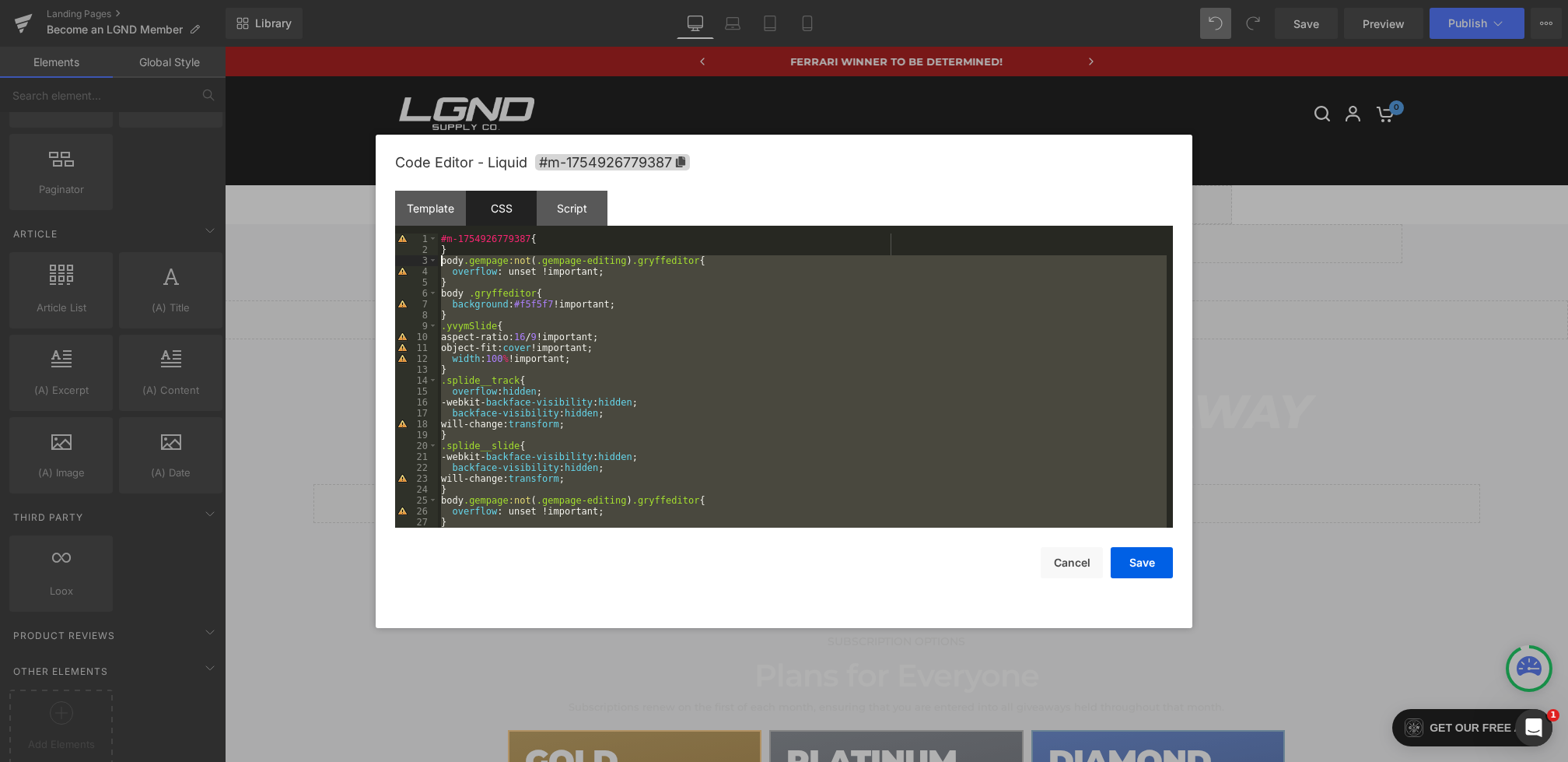
drag, startPoint x: 469, startPoint y: 511, endPoint x: 404, endPoint y: 259, distance: 260.2
click at [404, 259] on pre "1 2 3 4 5 6 7 8 9 10 11 12 13 14 15 16 17 18 19 20 21 22 23 24 25 26 27 28 #m-1…" at bounding box center [784, 380] width 778 height 294
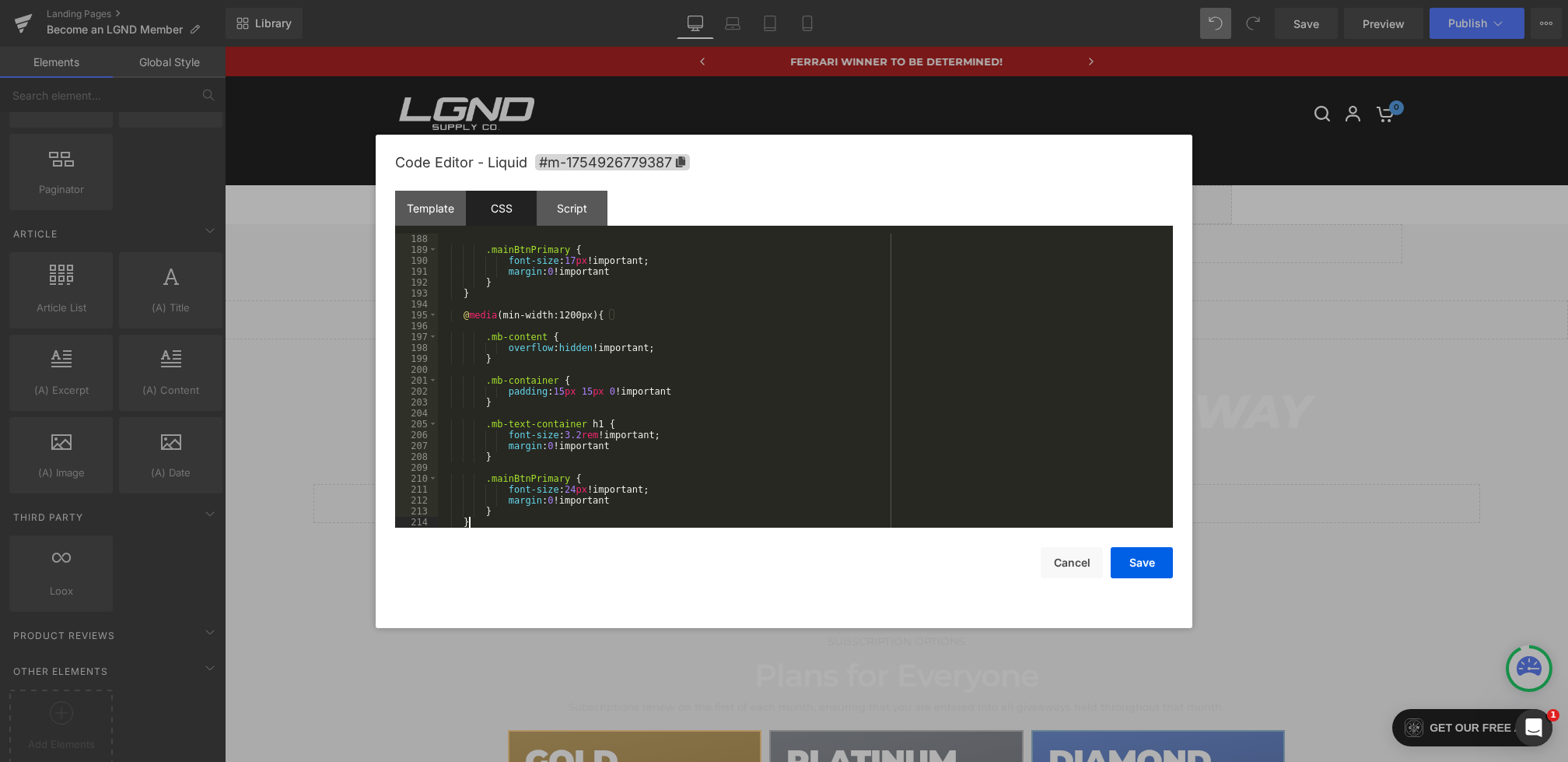
scroll to position [2038, 0]
click at [1144, 561] on button "Save" at bounding box center [1142, 563] width 62 height 32
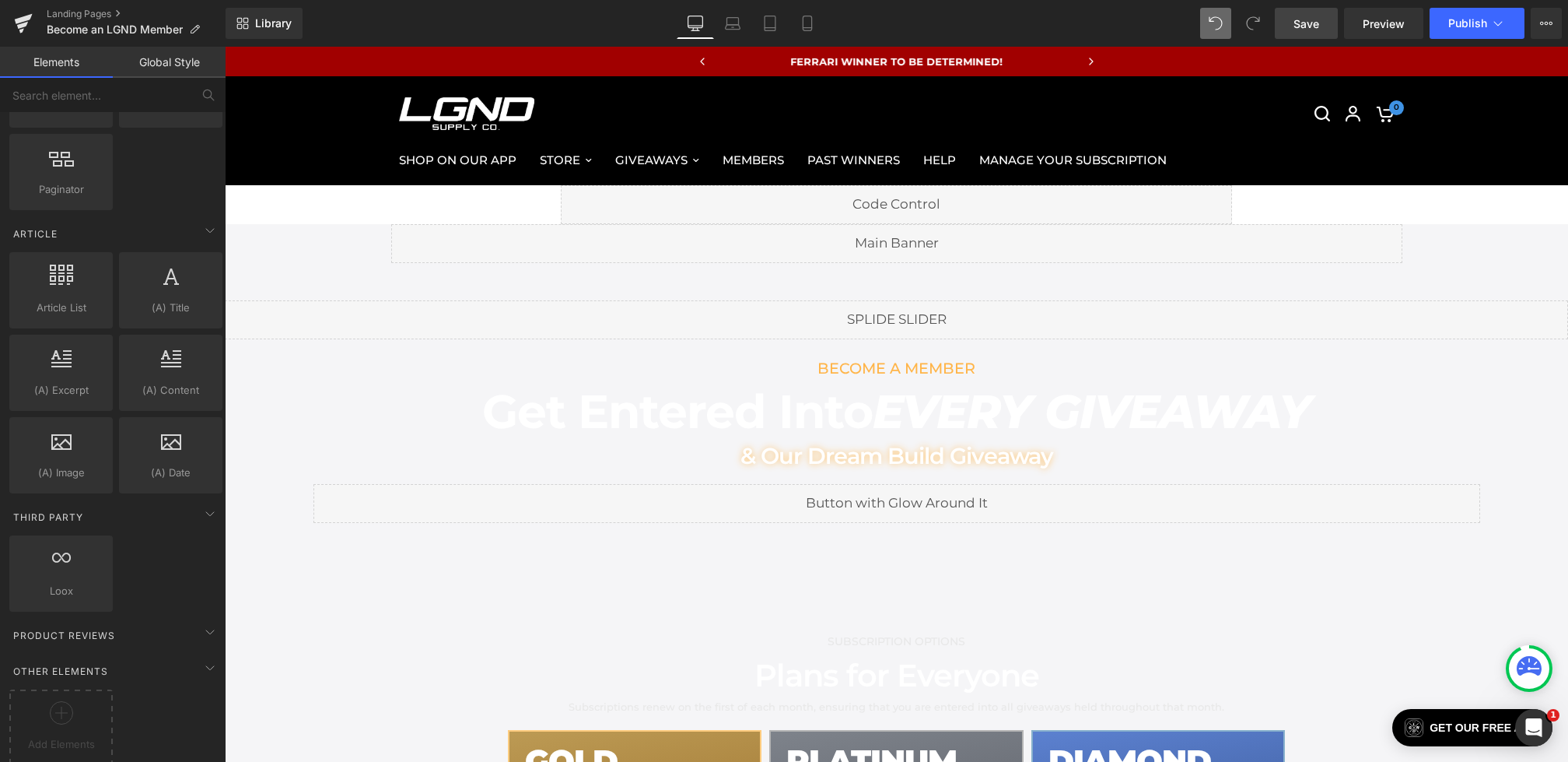
click at [1306, 22] on span "Save" at bounding box center [1307, 24] width 26 height 17
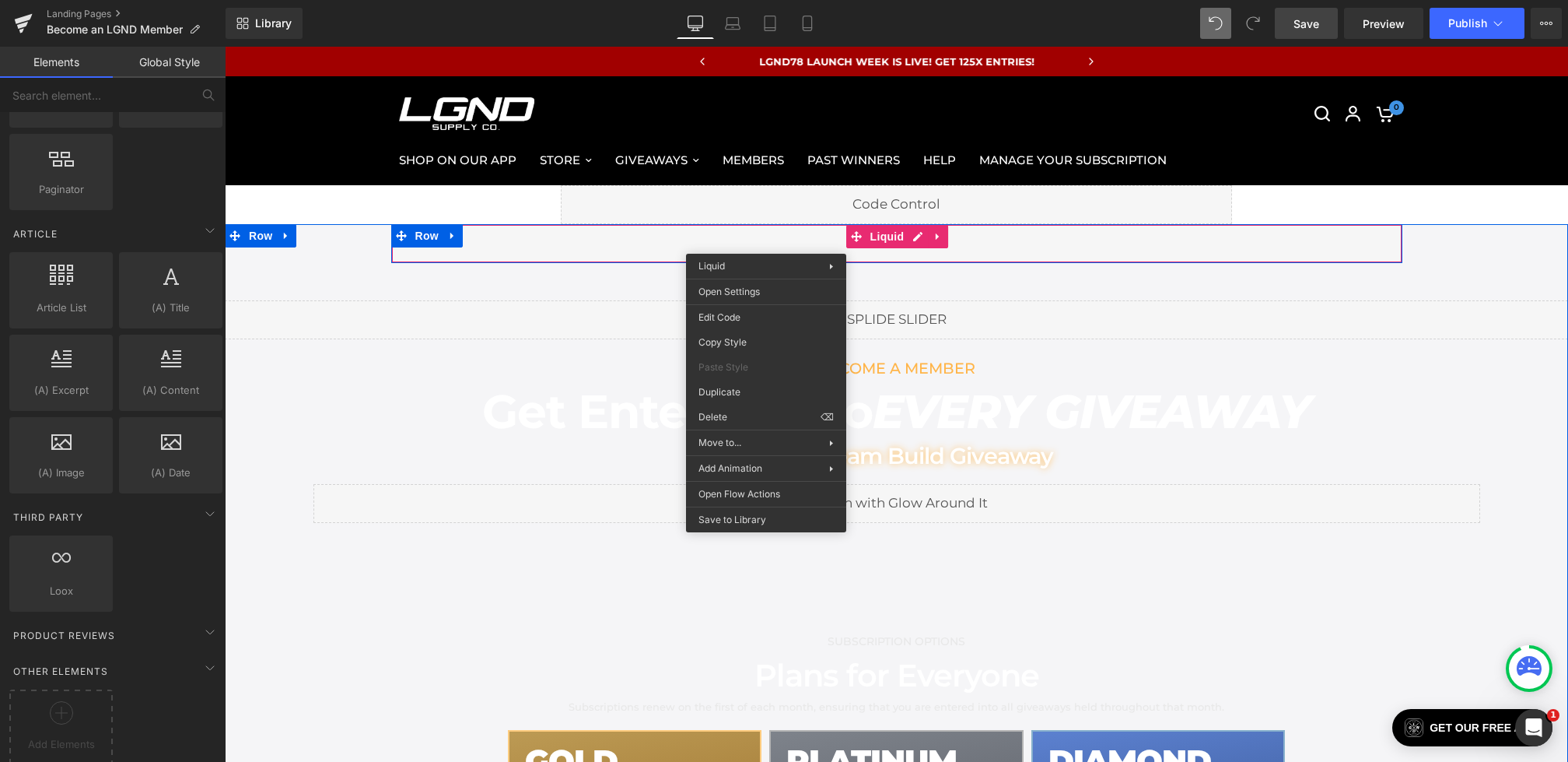
drag, startPoint x: 766, startPoint y: 242, endPoint x: 989, endPoint y: 303, distance: 231.2
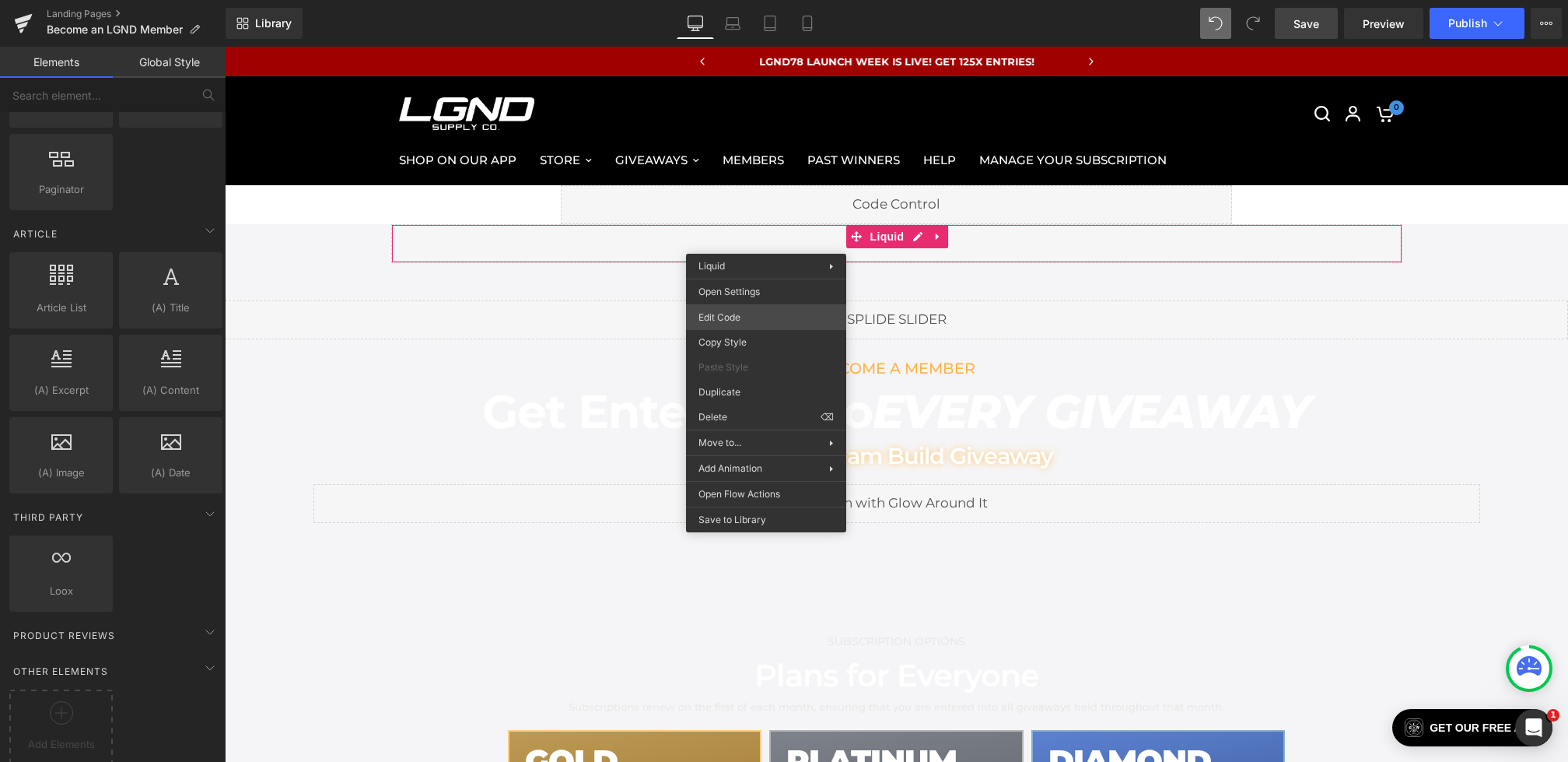
click at [736, 0] on div "Row You are previewing how the will restyle your page. You can not edit Element…" at bounding box center [784, 0] width 1568 height 0
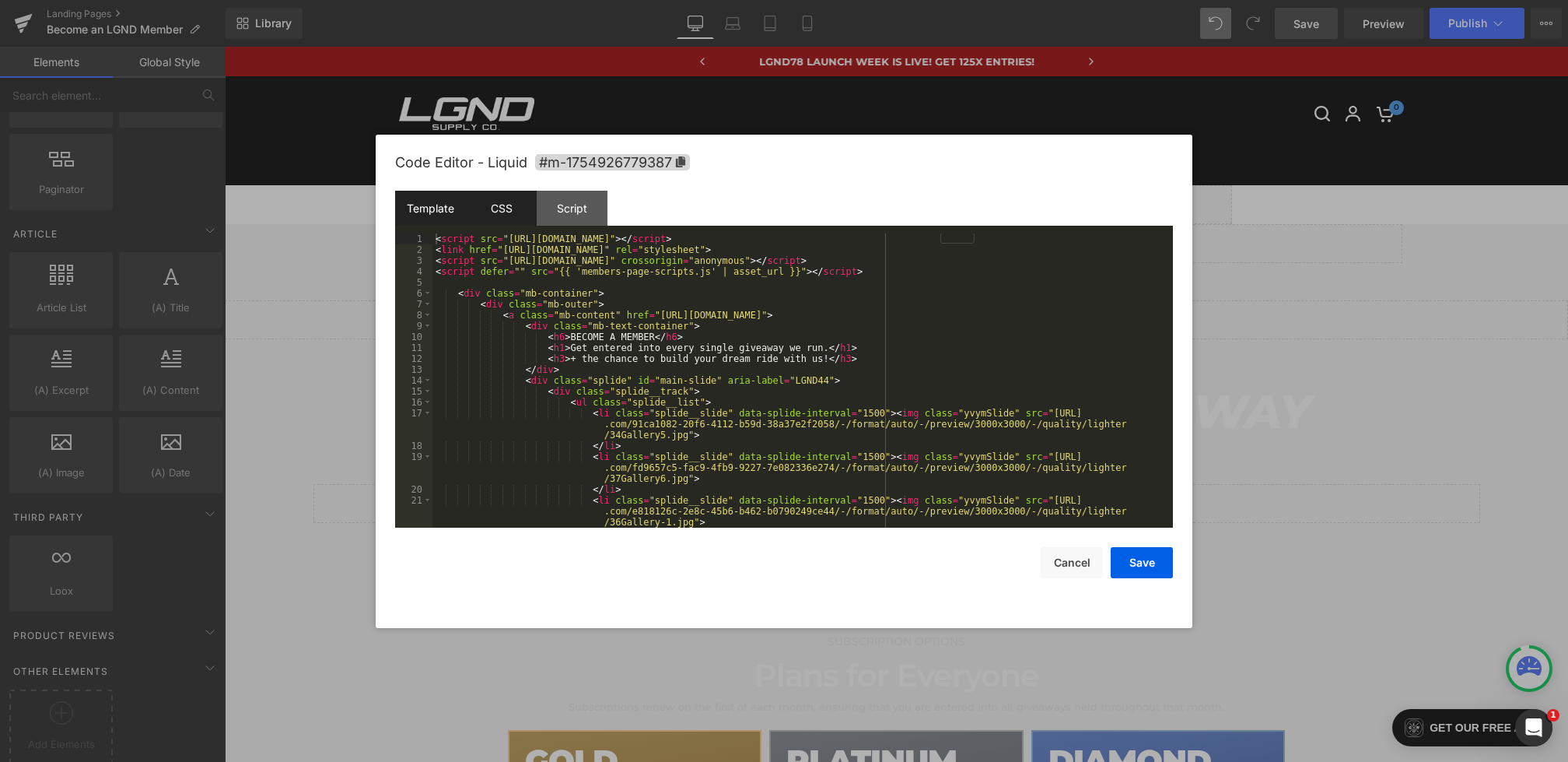
click at [510, 216] on div "CSS" at bounding box center [502, 208] width 71 height 35
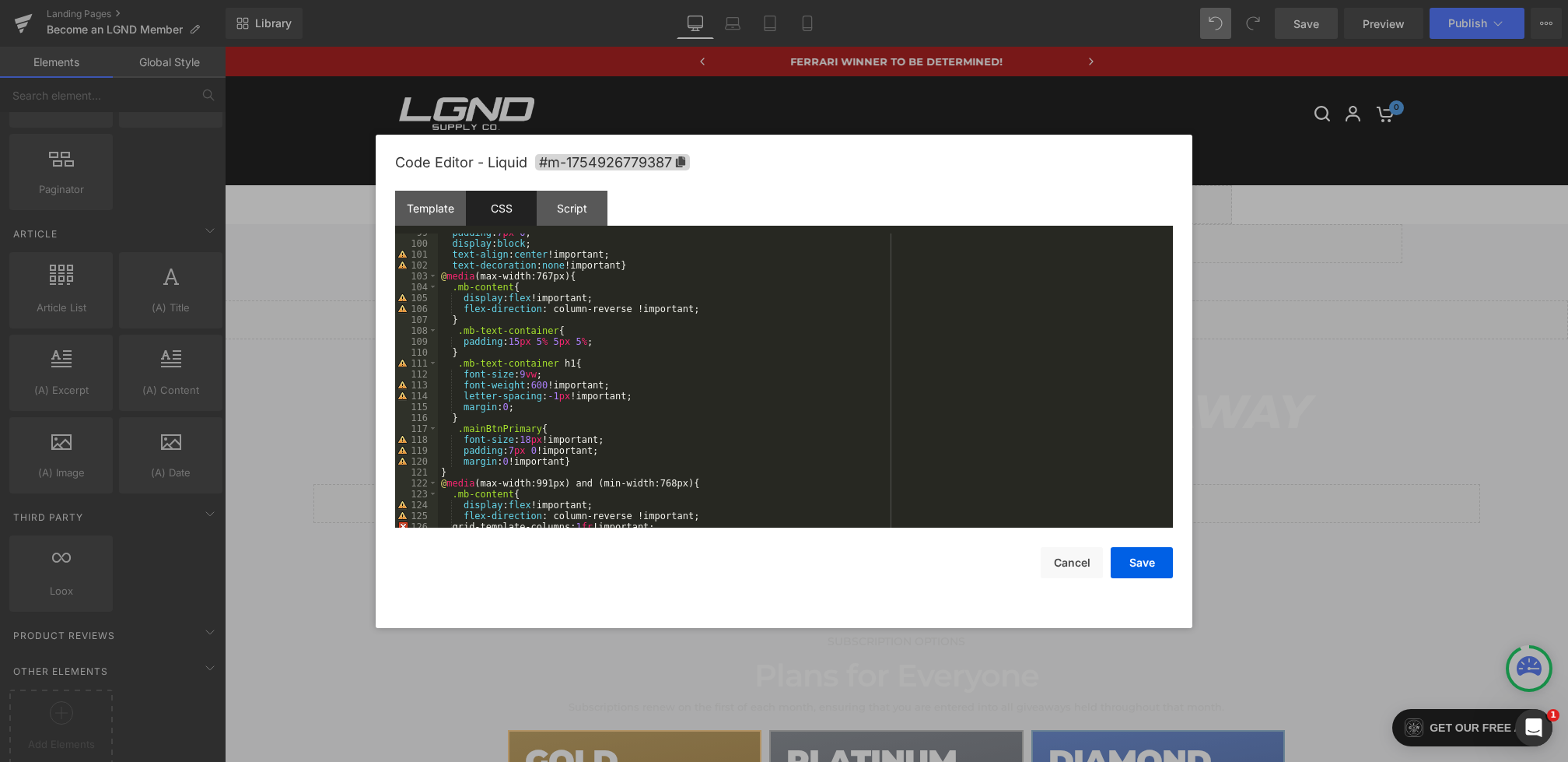
scroll to position [1082, 0]
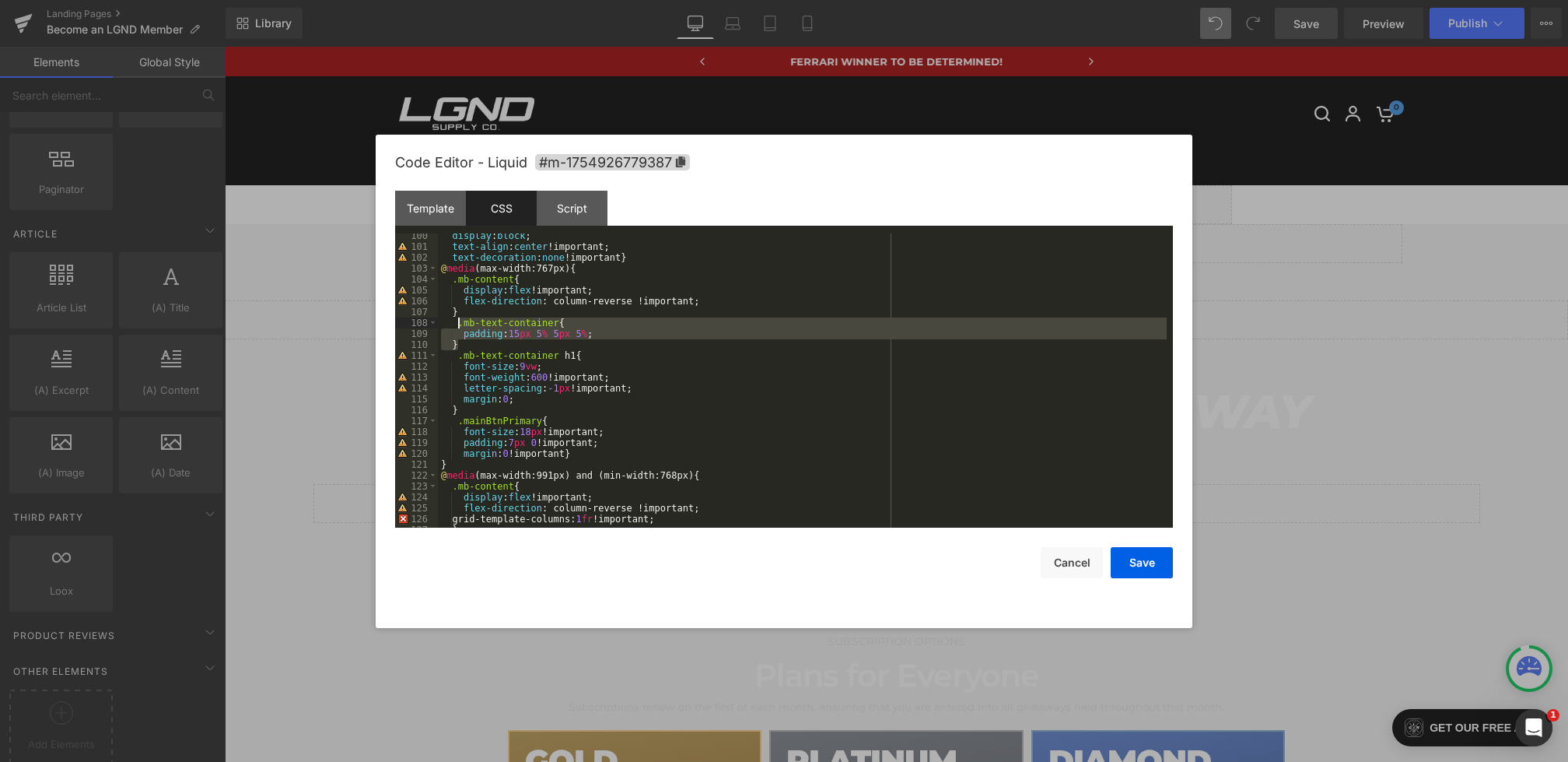
drag, startPoint x: 463, startPoint y: 343, endPoint x: 460, endPoint y: 325, distance: 18.2
click at [460, 325] on div "display : block ; text-align : center !important; text-decoration : none !impor…" at bounding box center [803, 388] width 729 height 316
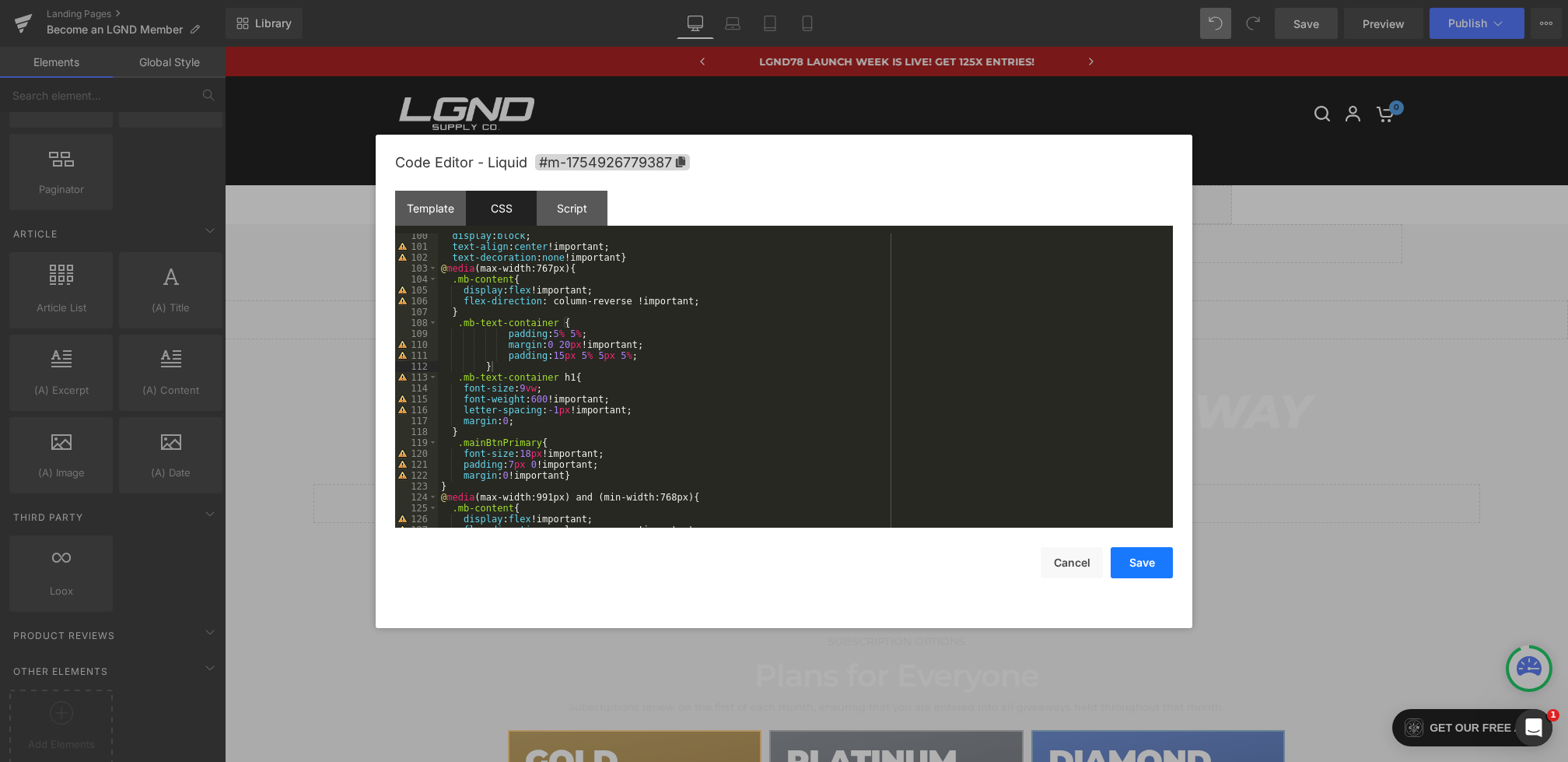
click at [1123, 552] on button "Save" at bounding box center [1142, 563] width 62 height 32
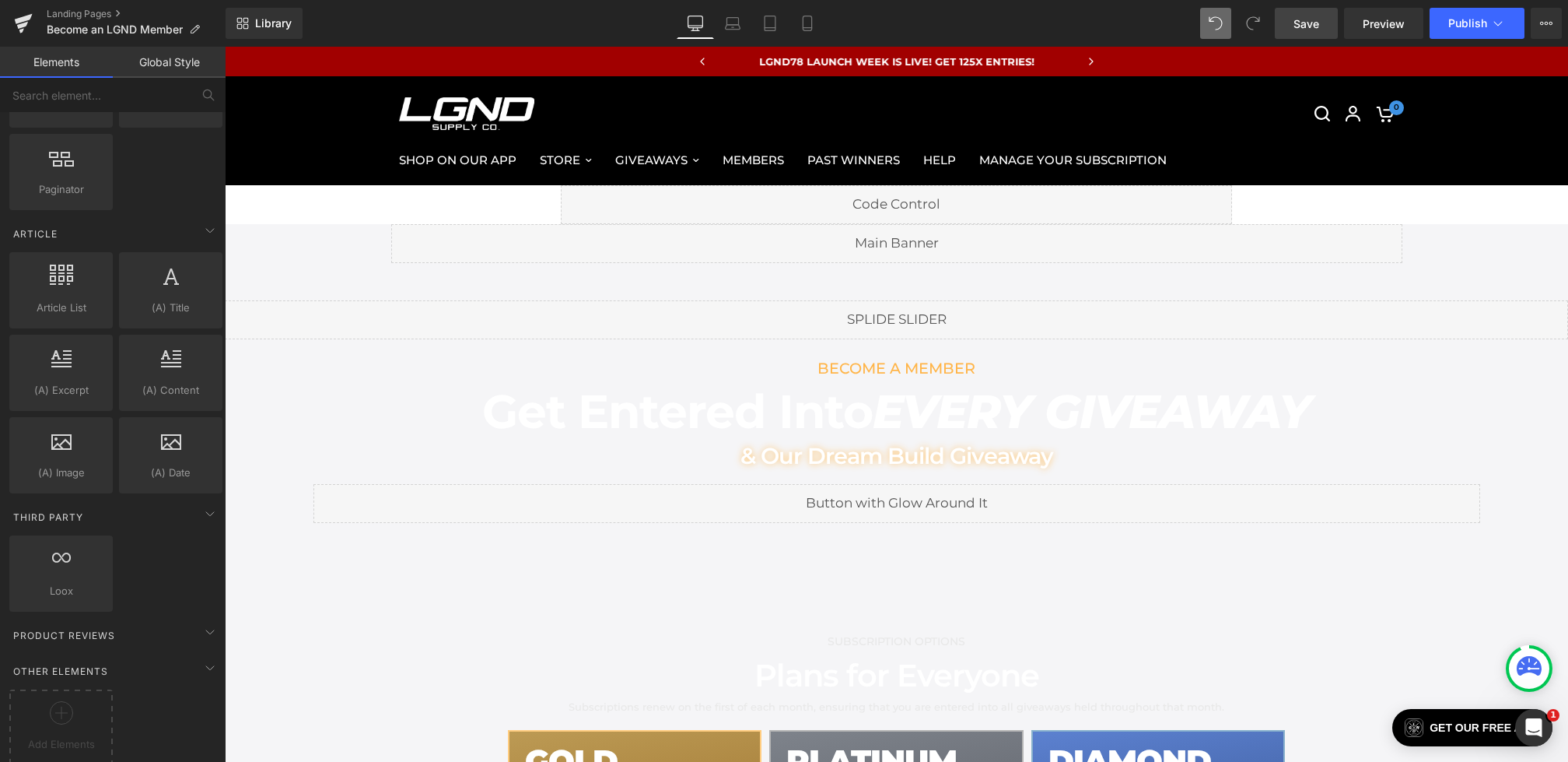
click at [1321, 30] on link "Save" at bounding box center [1307, 24] width 63 height 32
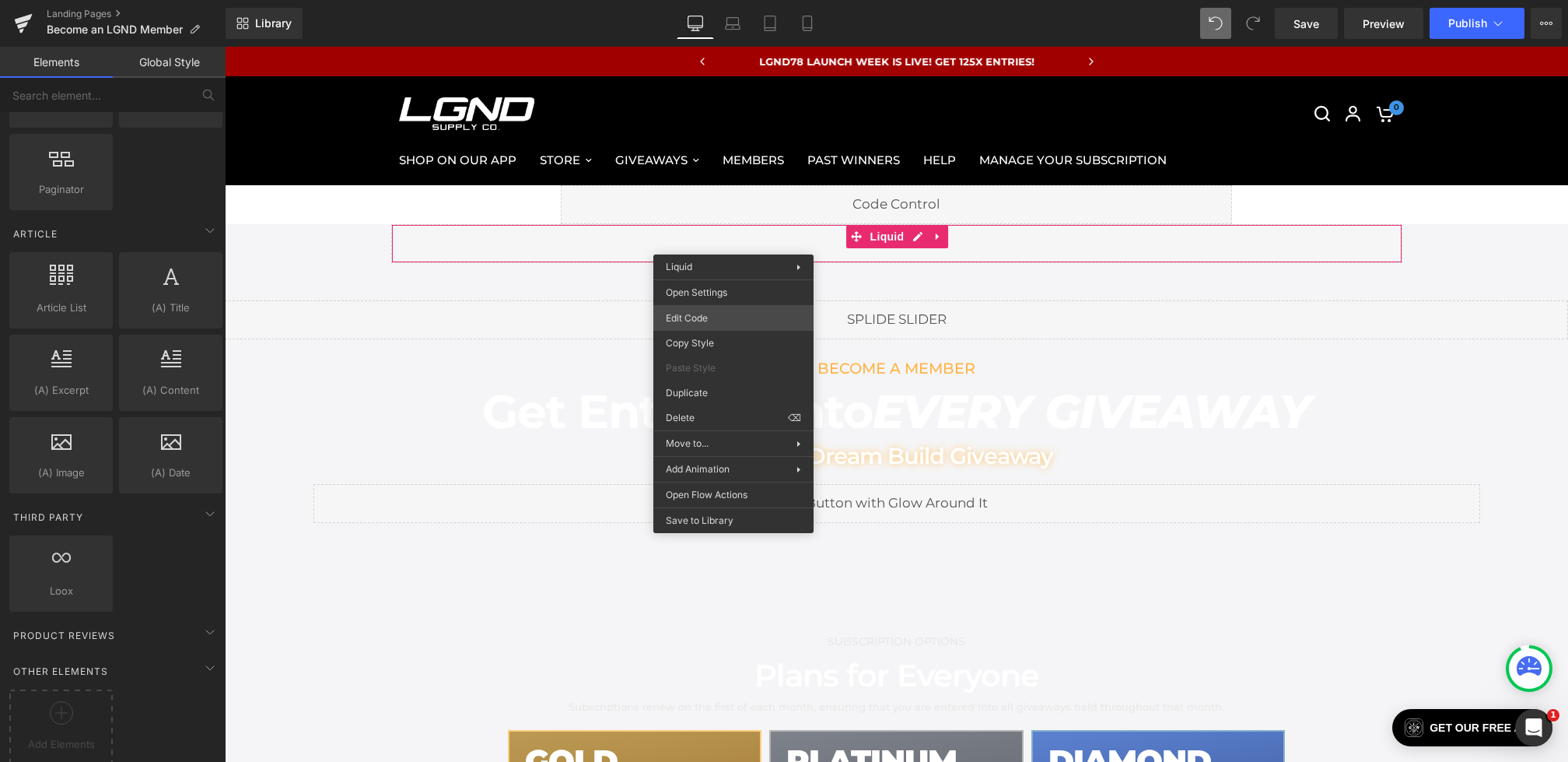
click at [710, 0] on div "Row You are previewing how the will restyle your page. You can not edit Element…" at bounding box center [784, 0] width 1568 height 0
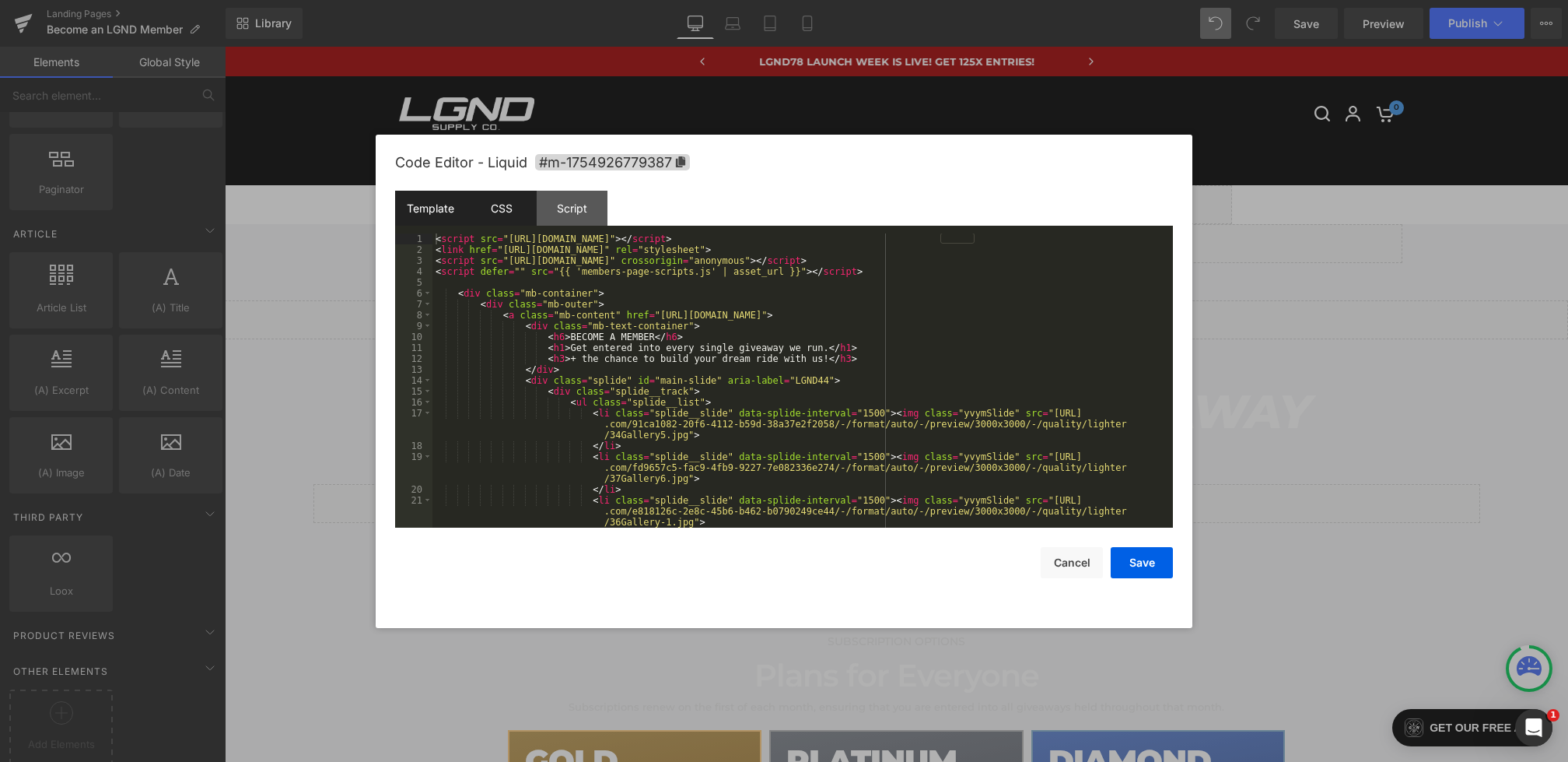
click at [515, 221] on div "CSS" at bounding box center [502, 208] width 71 height 35
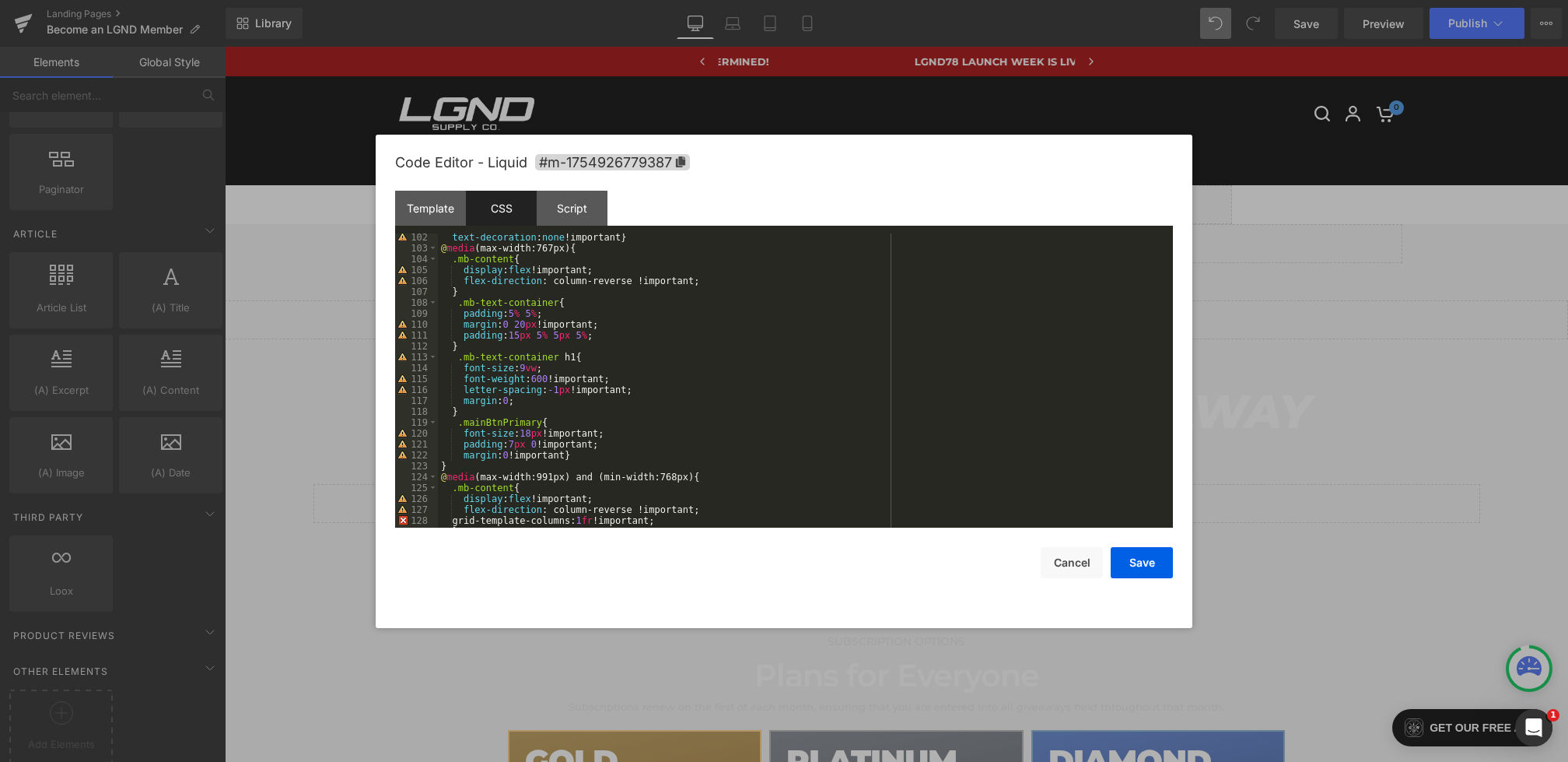
scroll to position [1102, 0]
drag, startPoint x: 622, startPoint y: 337, endPoint x: 342, endPoint y: 337, distance: 280.0
click at [342, 337] on body "Row You are previewing how the will restyle your page. You can not edit Element…" at bounding box center [784, 381] width 1568 height 762
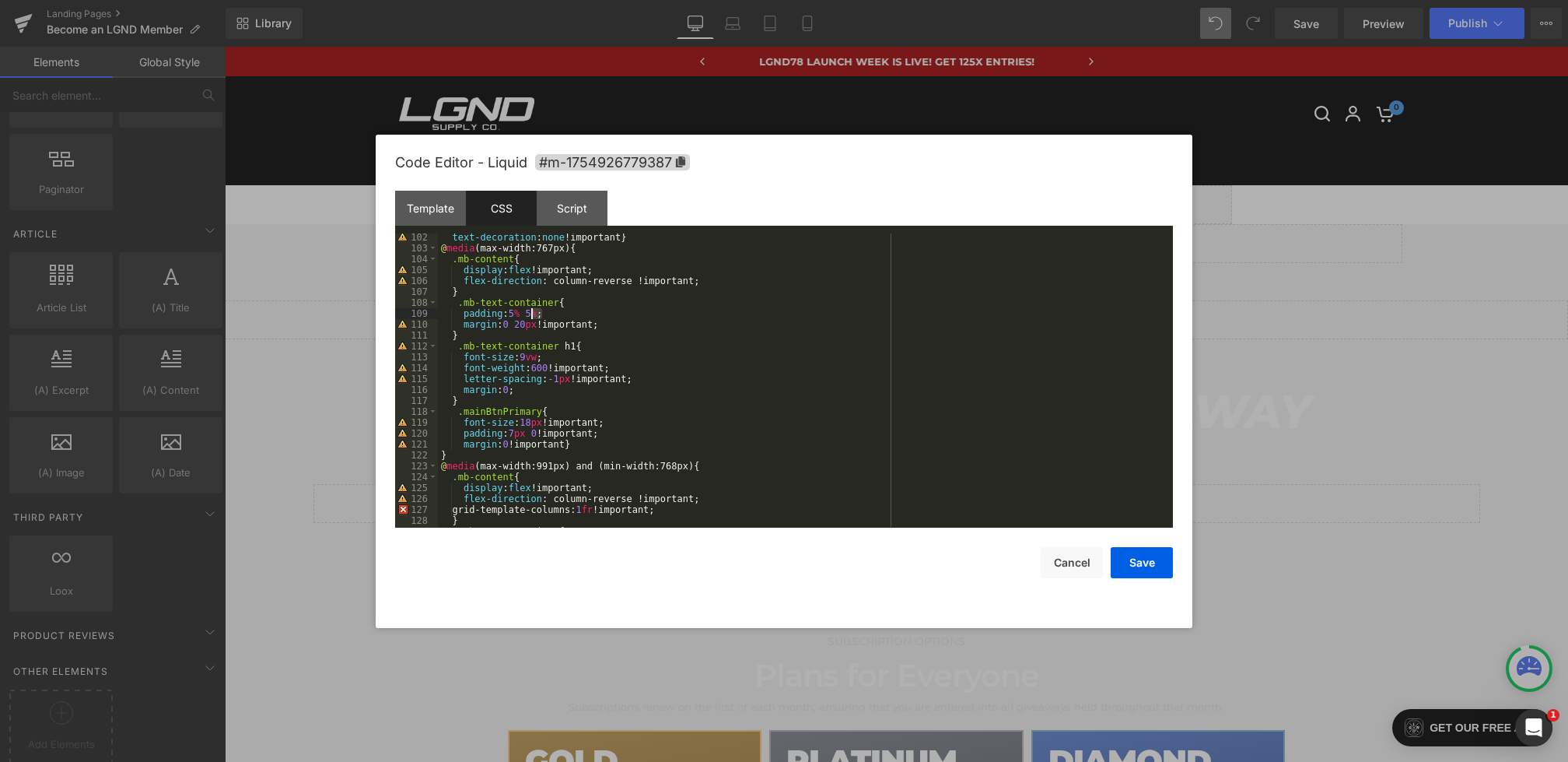
drag, startPoint x: 542, startPoint y: 315, endPoint x: 521, endPoint y: 315, distance: 21.0
click at [522, 315] on div "text-decoration : none !important } @ media (max-width:767px) { .mb-content { d…" at bounding box center [803, 389] width 729 height 316
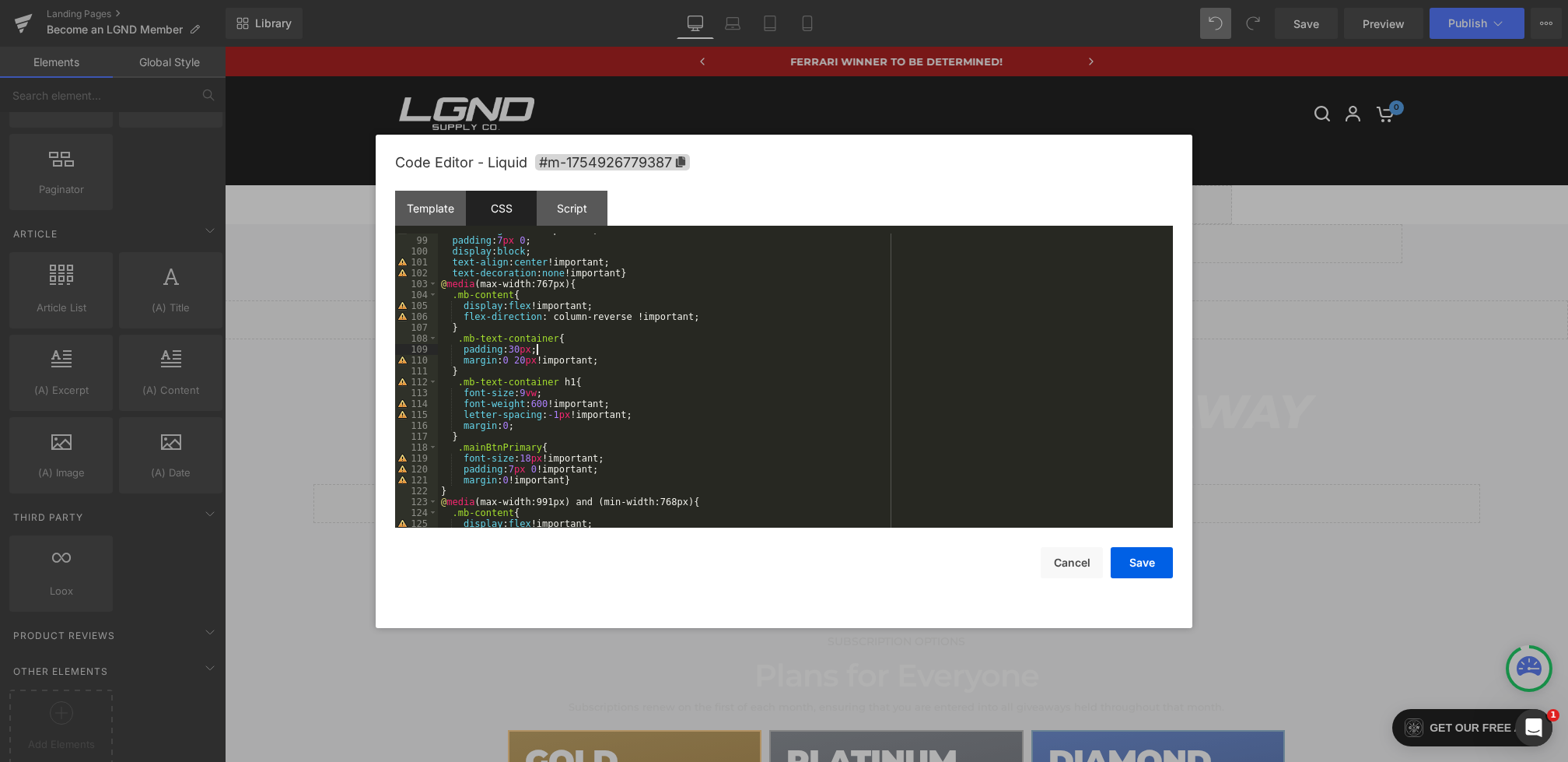
scroll to position [1066, 0]
click at [532, 396] on div "font-weight : 700 !important; padding : 7 px 0 ; display : block ; text-align :…" at bounding box center [803, 381] width 729 height 316
click at [1125, 562] on button "Save" at bounding box center [1142, 563] width 62 height 32
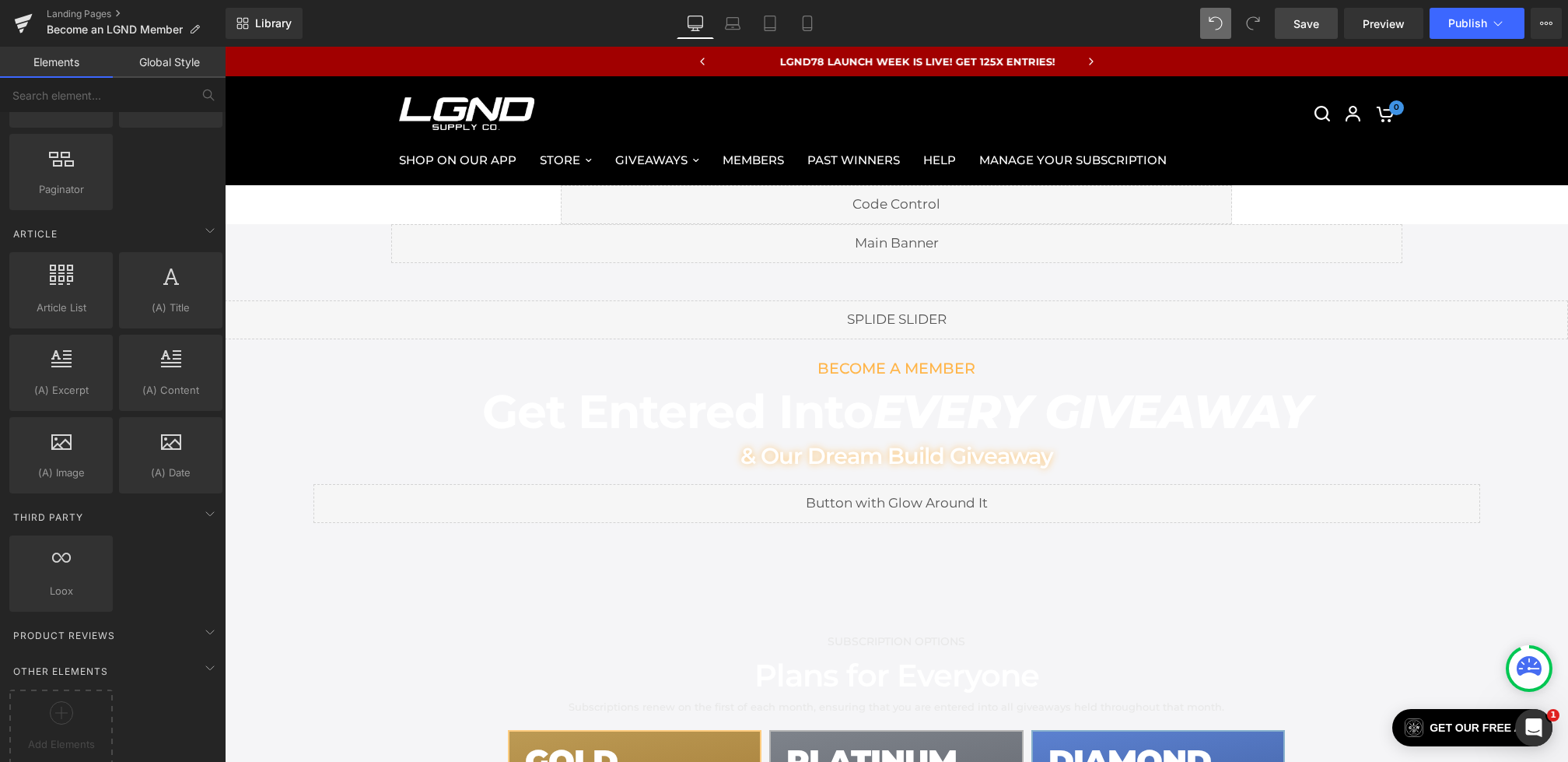
click at [1321, 21] on link "Save" at bounding box center [1307, 24] width 63 height 32
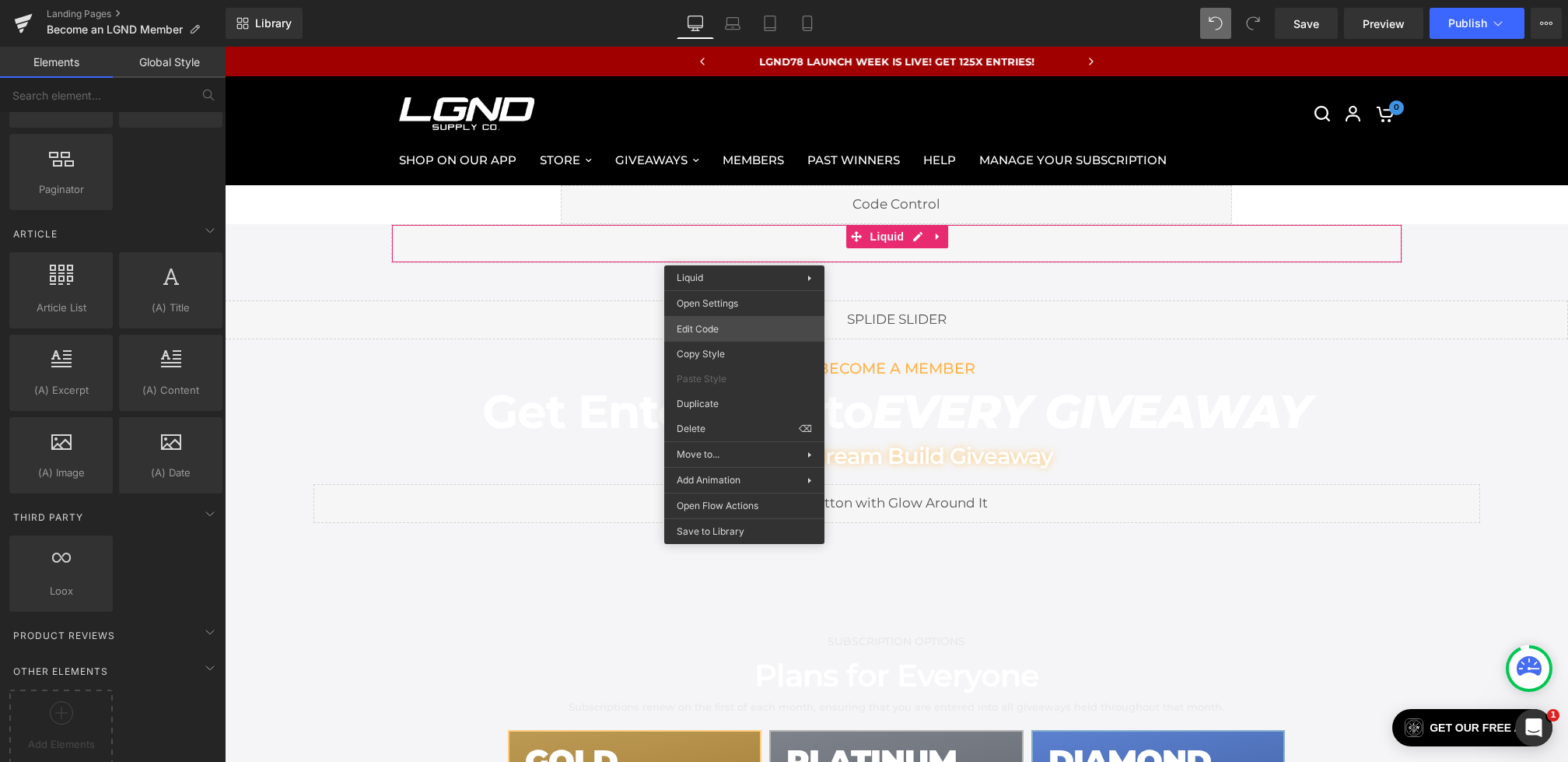
click at [714, 0] on div "Row You are previewing how the will restyle your page. You can not edit Element…" at bounding box center [784, 0] width 1568 height 0
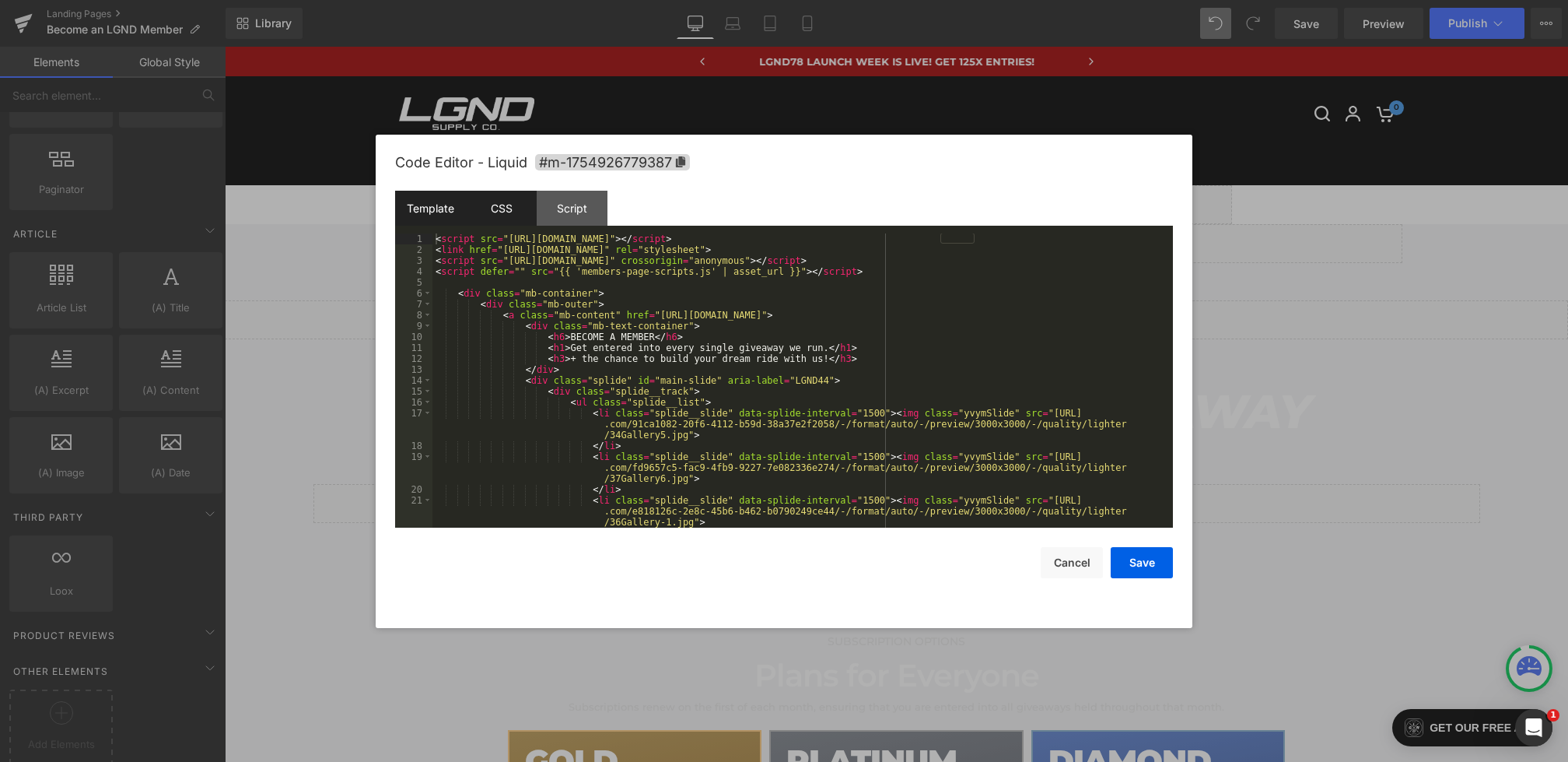
click at [512, 211] on div "CSS" at bounding box center [502, 208] width 71 height 35
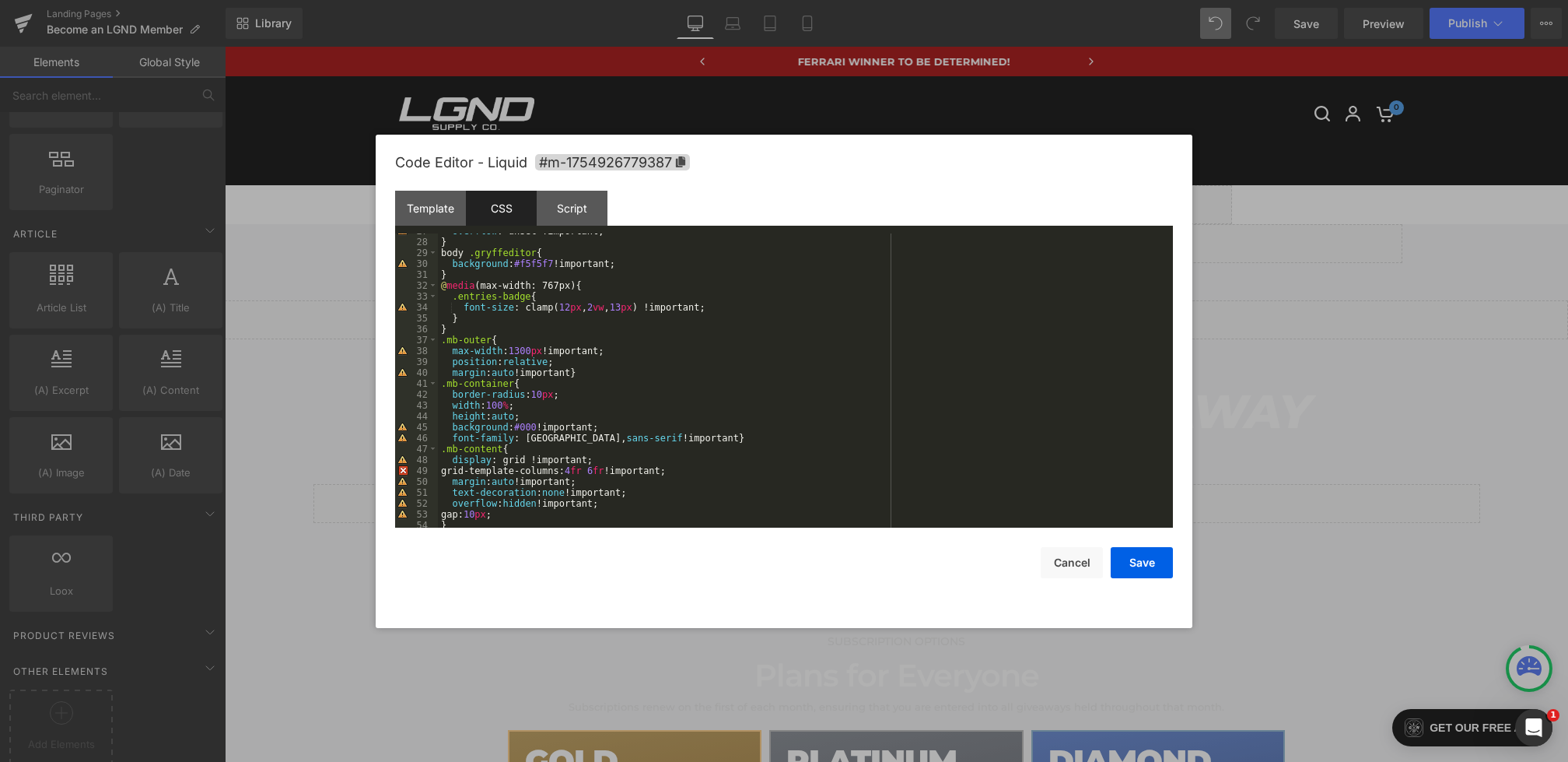
scroll to position [291, 0]
drag, startPoint x: 584, startPoint y: 396, endPoint x: 370, endPoint y: 391, distance: 214.1
click at [370, 391] on body "Row You are previewing how the will restyle your page. You can not edit Element…" at bounding box center [784, 381] width 1568 height 762
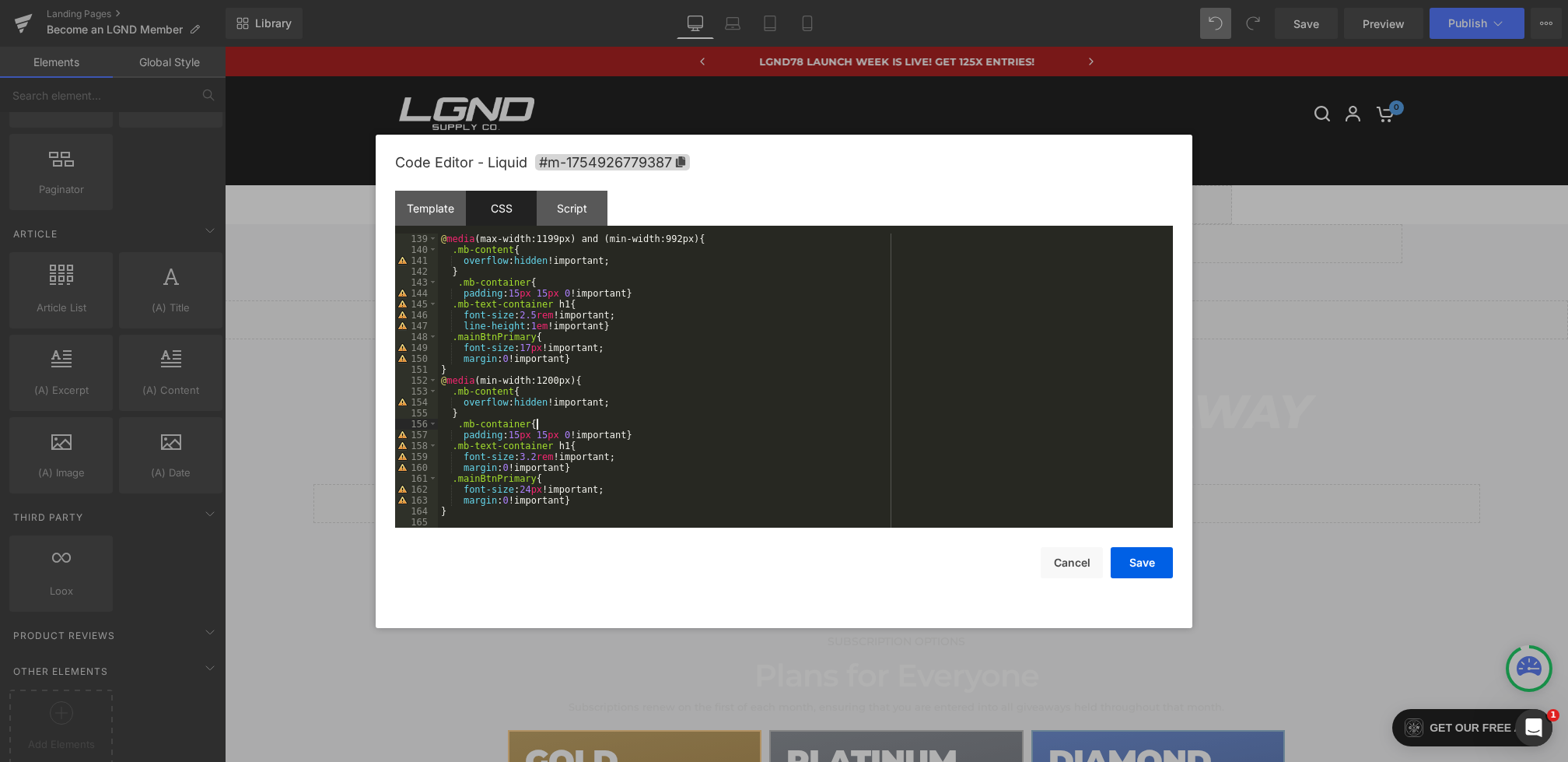
click at [573, 426] on div "@ media (max-width:1199px) and (min-width:992px) { .mb-content { overflow : hid…" at bounding box center [803, 391] width 729 height 316
paste textarea
click at [553, 280] on div "@ media (max-width:1199px) and (min-width:992px) { .mb-content { overflow : hid…" at bounding box center [803, 391] width 729 height 316
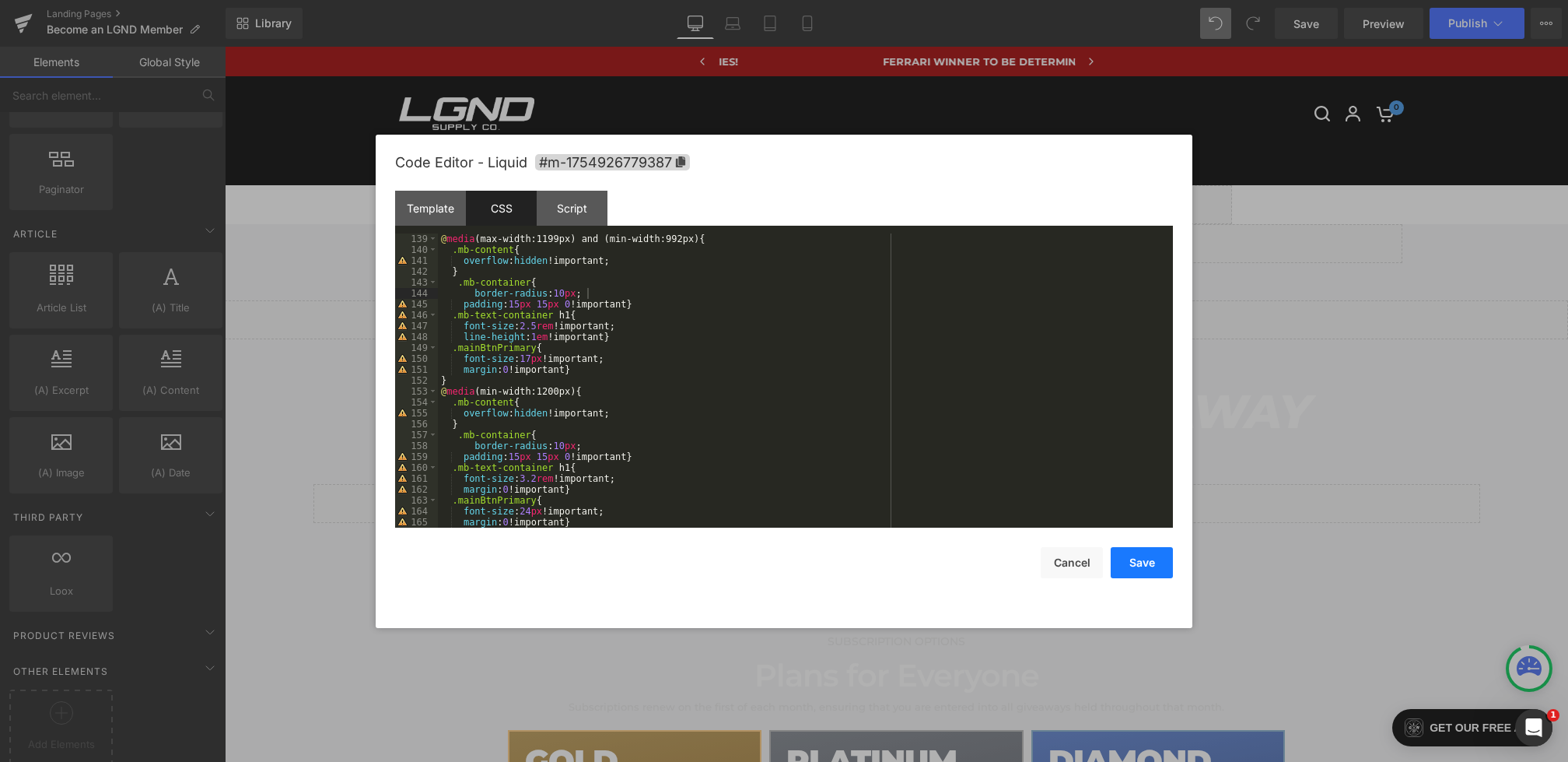
click at [1144, 562] on button "Save" at bounding box center [1142, 563] width 62 height 32
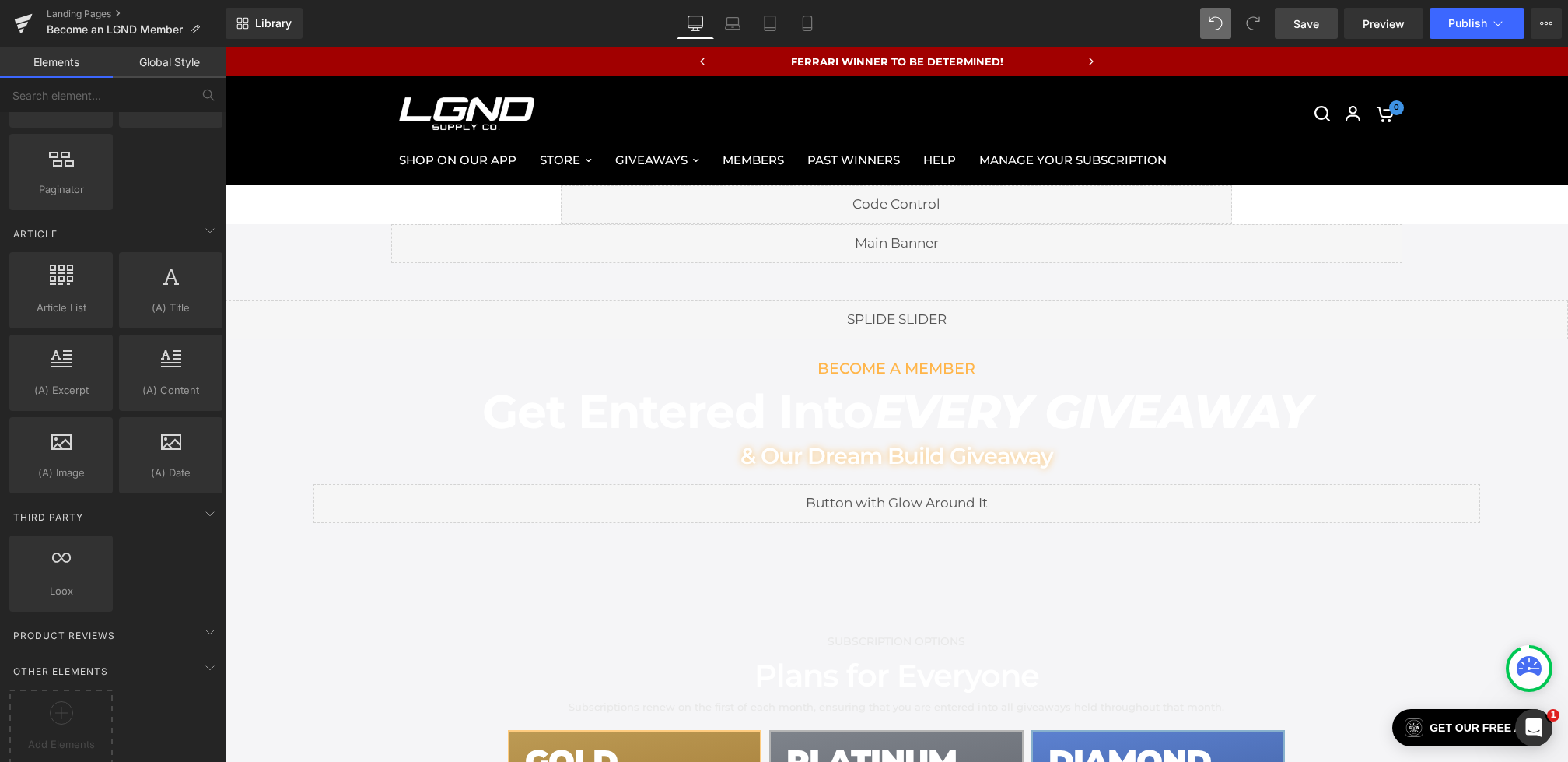
click at [1299, 31] on span "Save" at bounding box center [1307, 24] width 26 height 17
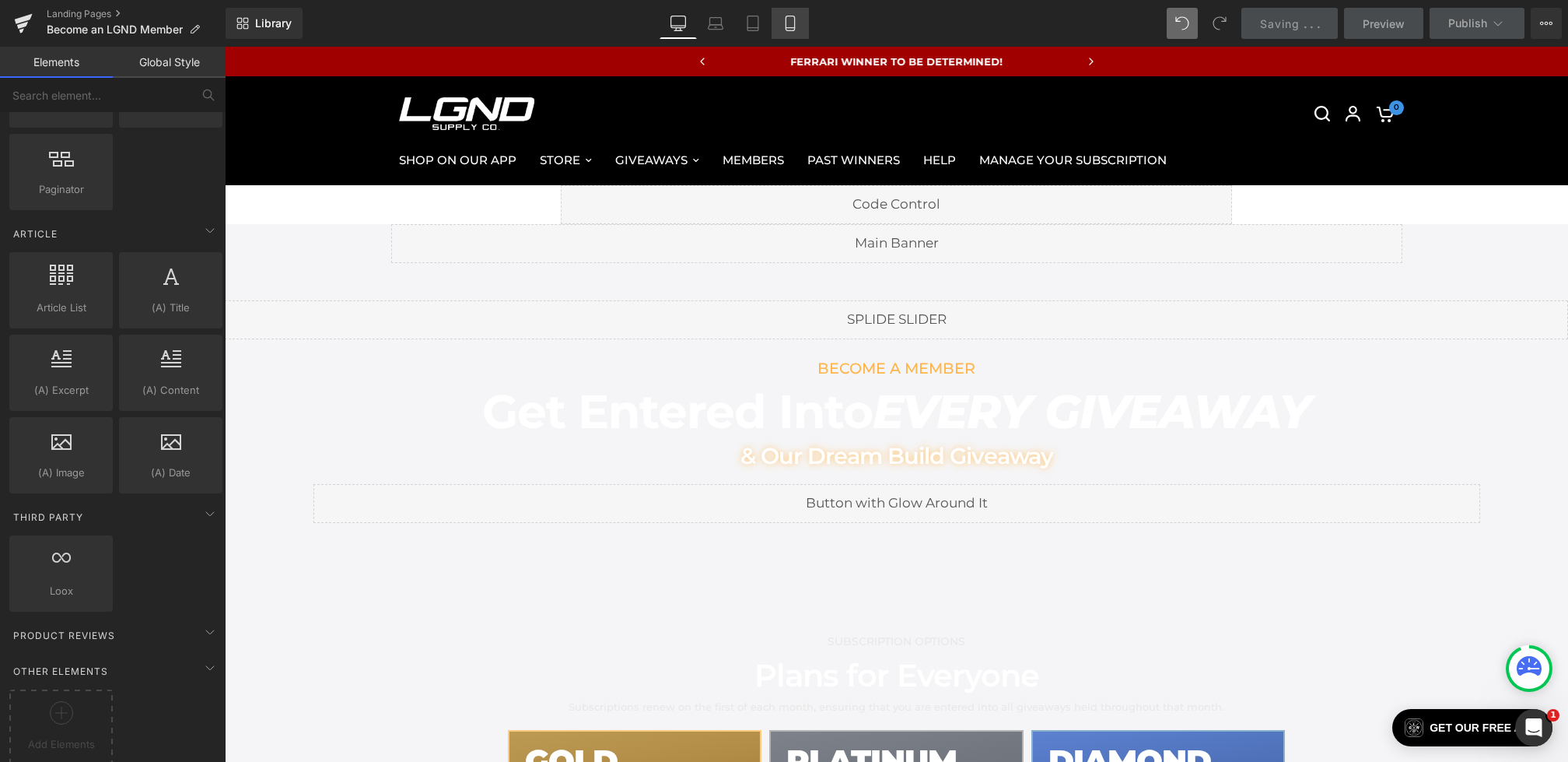
click at [785, 19] on icon at bounding box center [791, 24] width 16 height 16
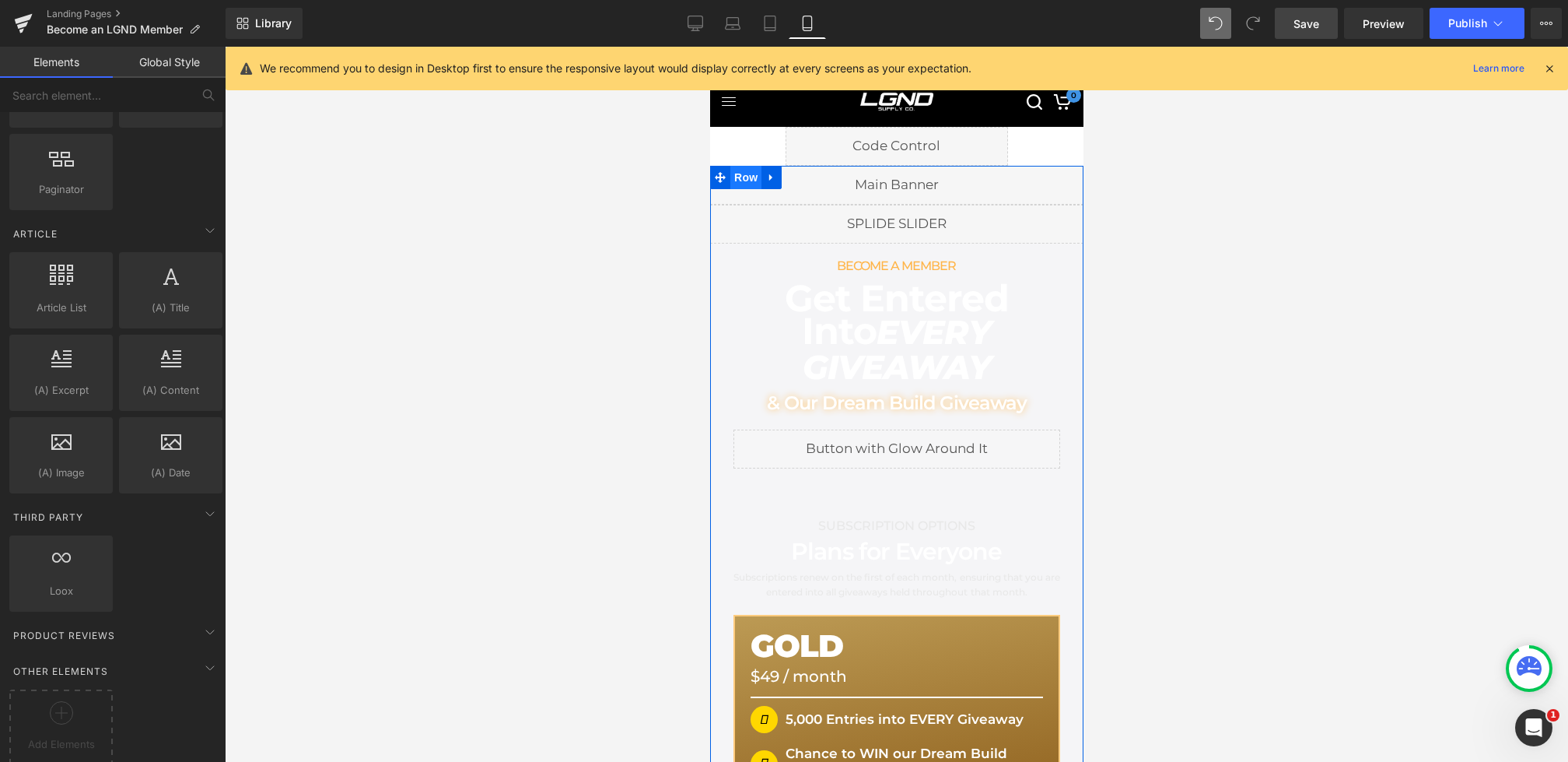
click at [737, 170] on span "Row" at bounding box center [746, 177] width 32 height 24
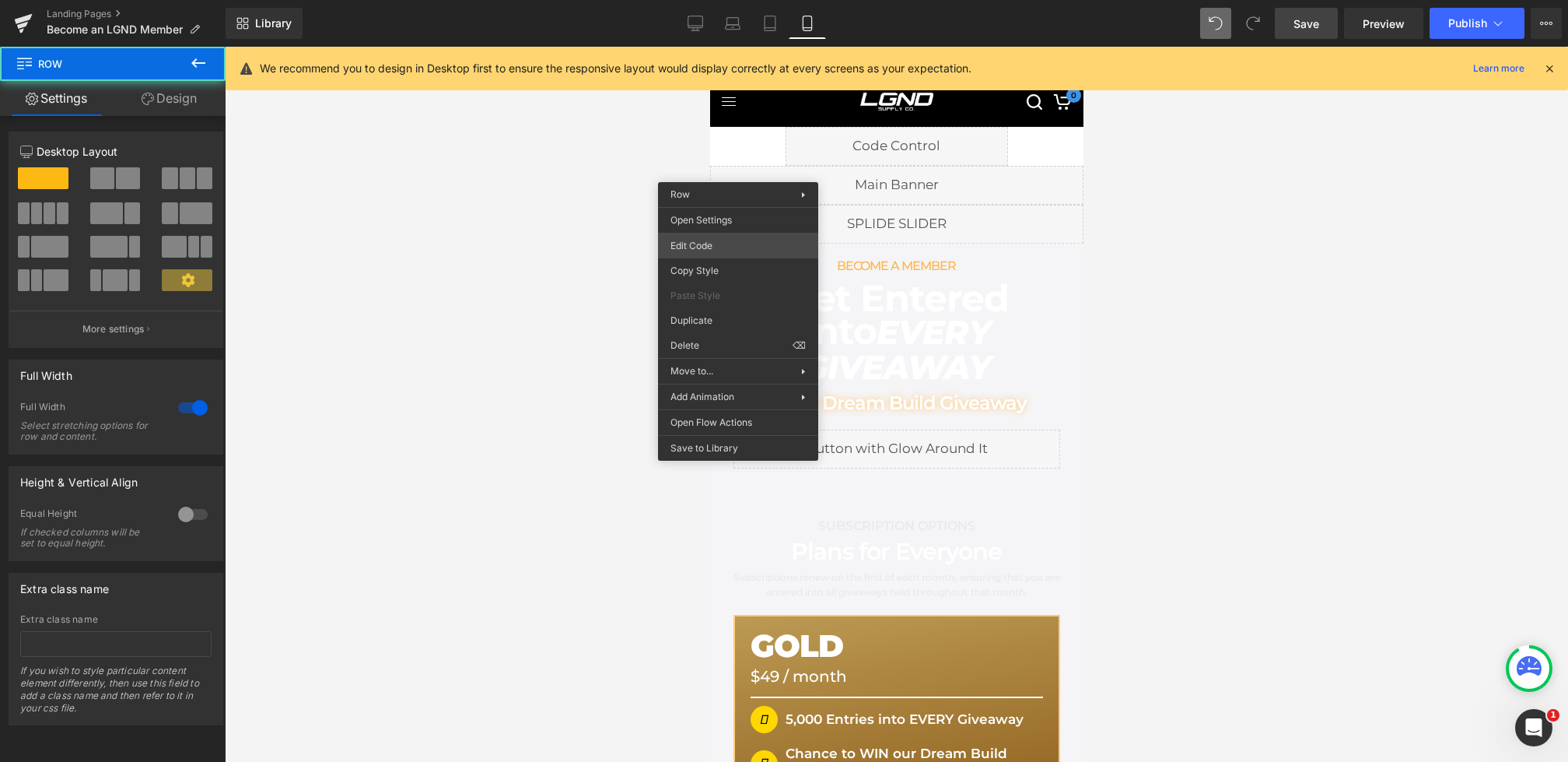
click at [704, 0] on div "Row You are previewing how the will restyle your page. You can not edit Element…" at bounding box center [784, 0] width 1568 height 0
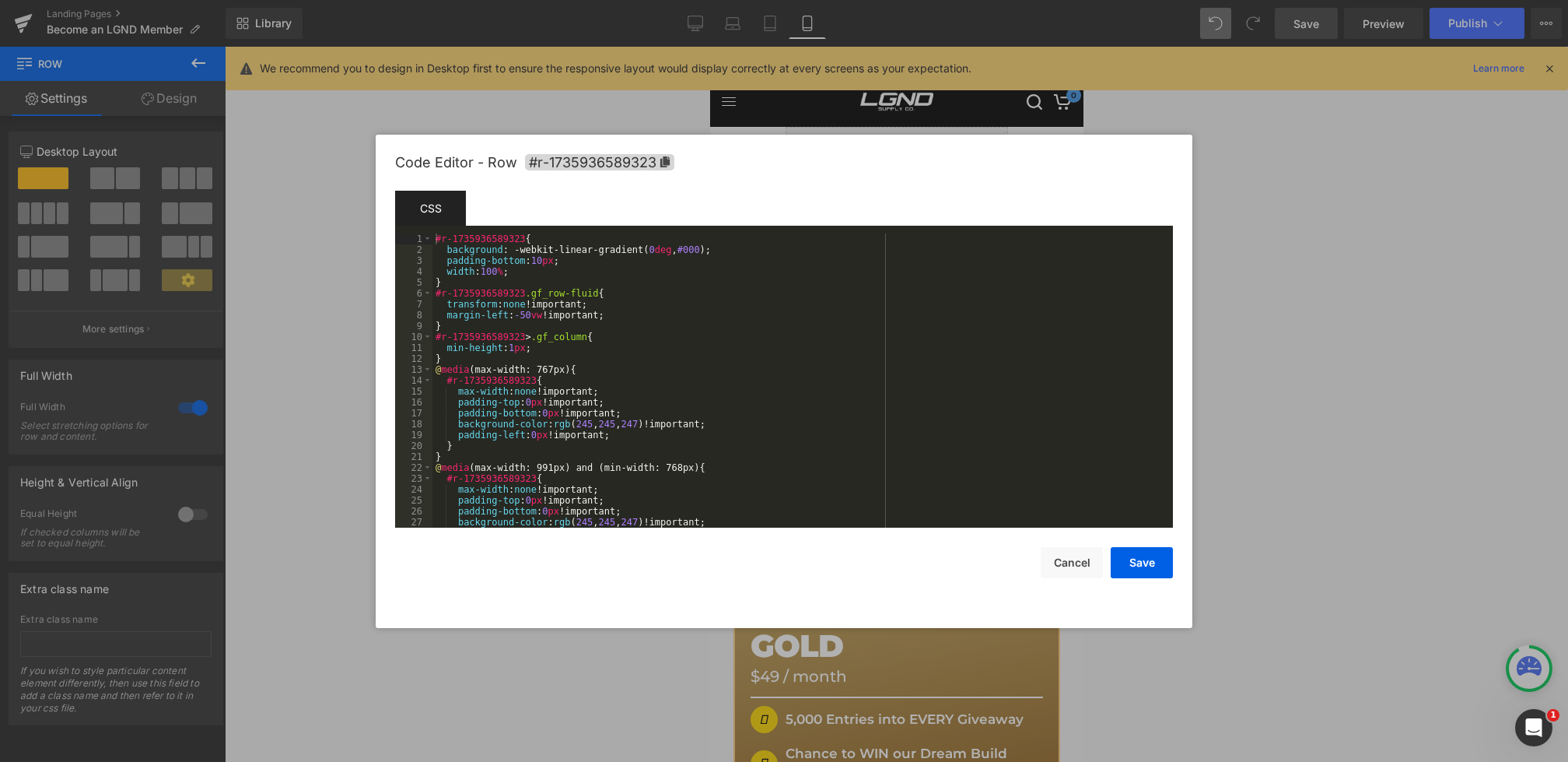
click at [712, 250] on div "#r-1735936589323 { background : -webkit-linear-gradient( 0 deg , #000 ); paddin…" at bounding box center [799, 391] width 735 height 316
drag, startPoint x: 726, startPoint y: 428, endPoint x: 457, endPoint y: 427, distance: 269.0
click at [457, 427] on div "#r-1735936589323 { background : -webkit-linear-gradient( 0 deg , #000 ) !import…" at bounding box center [799, 391] width 735 height 316
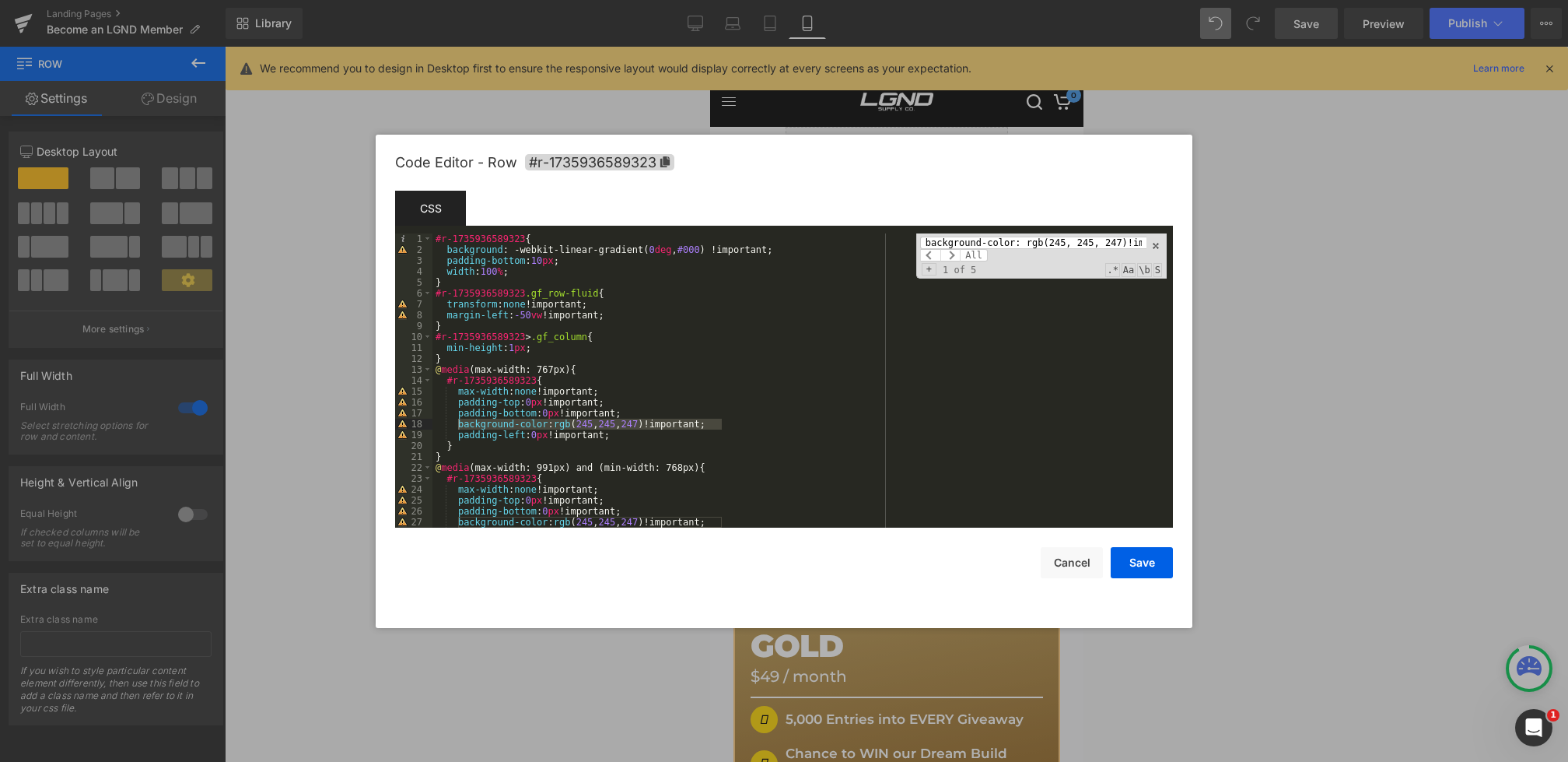
scroll to position [0, 48]
click at [979, 254] on span "All" at bounding box center [974, 255] width 28 height 13
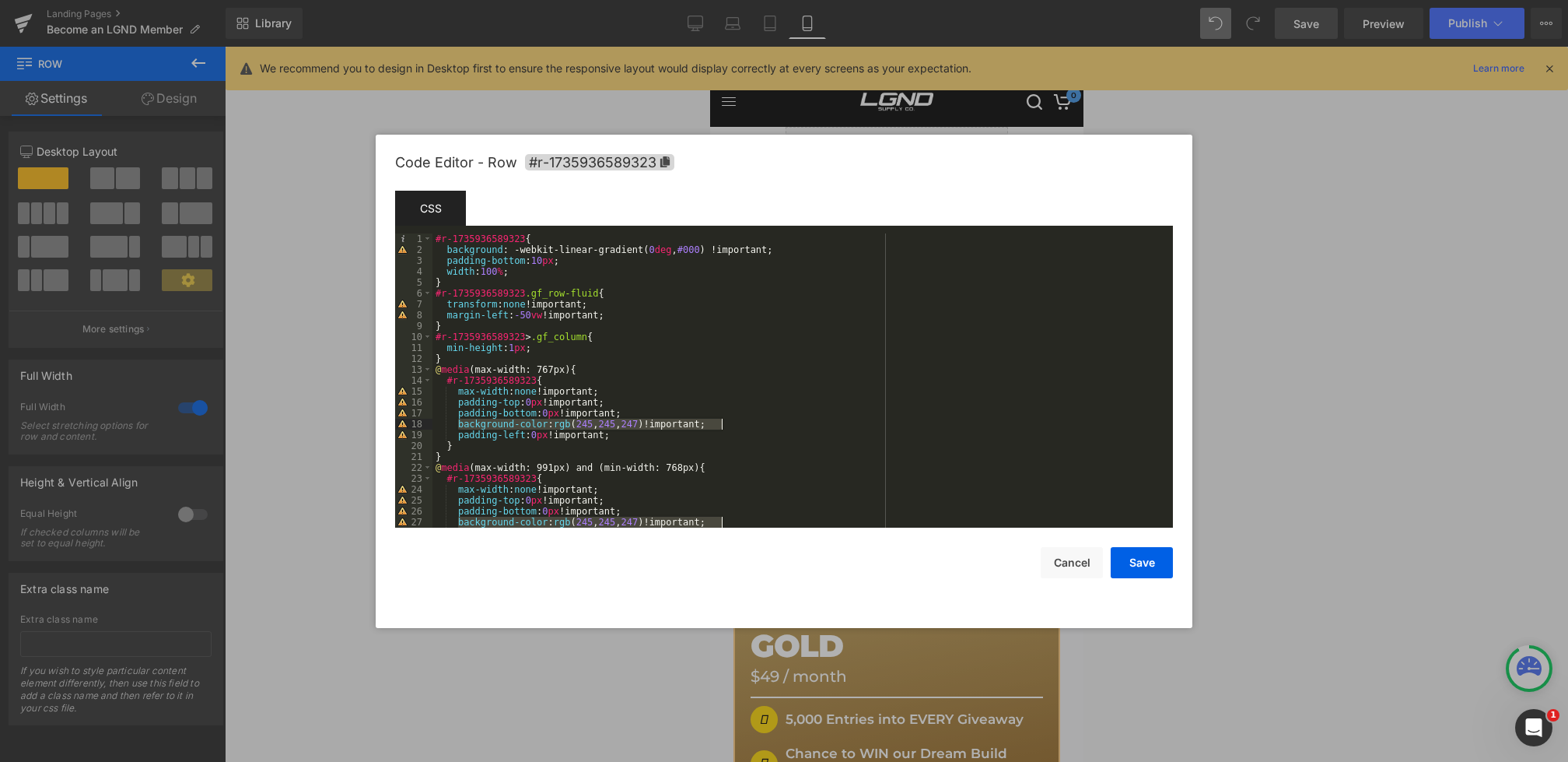
scroll to position [0, 0]
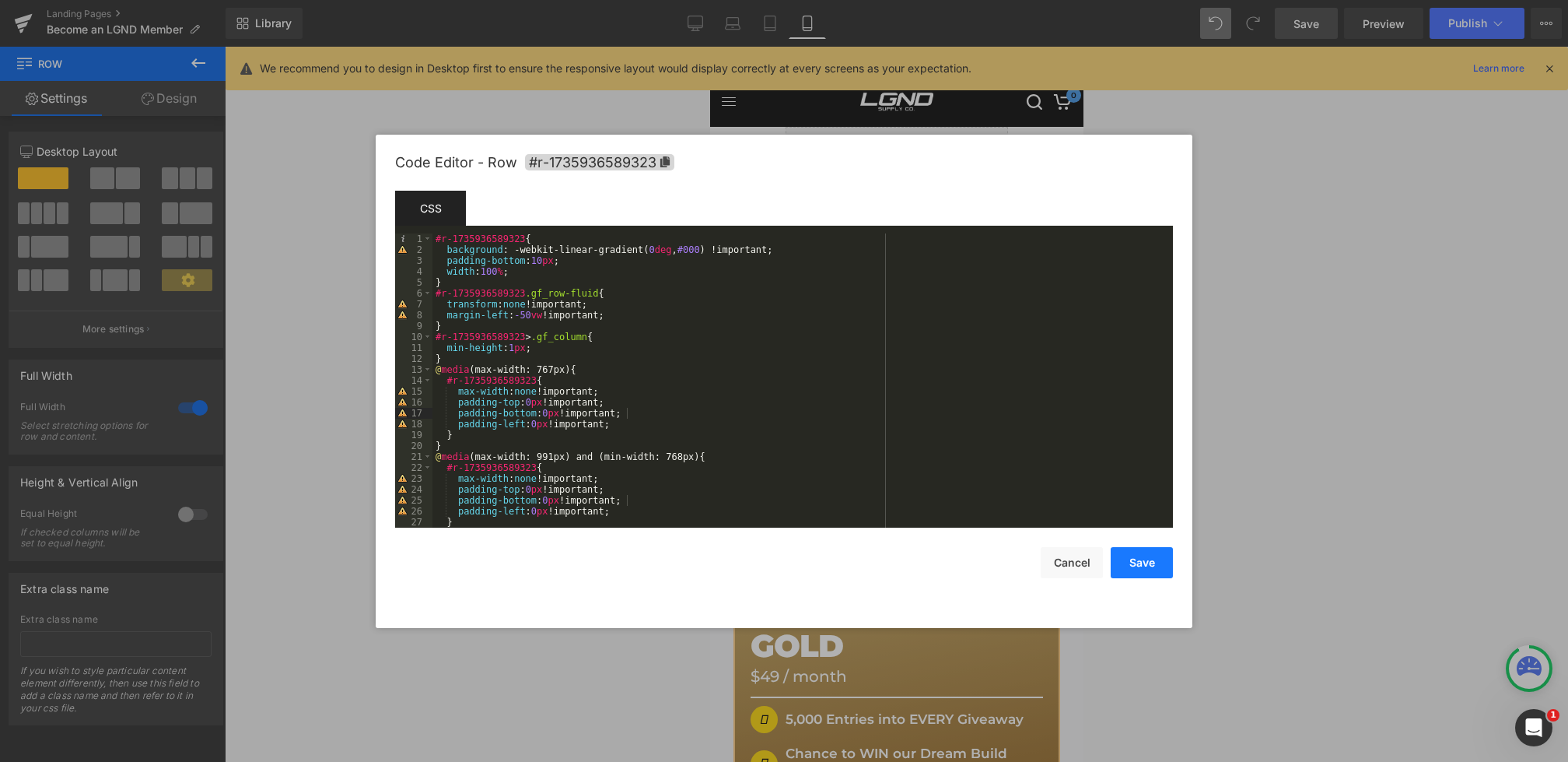
click at [1136, 561] on button "Save" at bounding box center [1142, 563] width 62 height 32
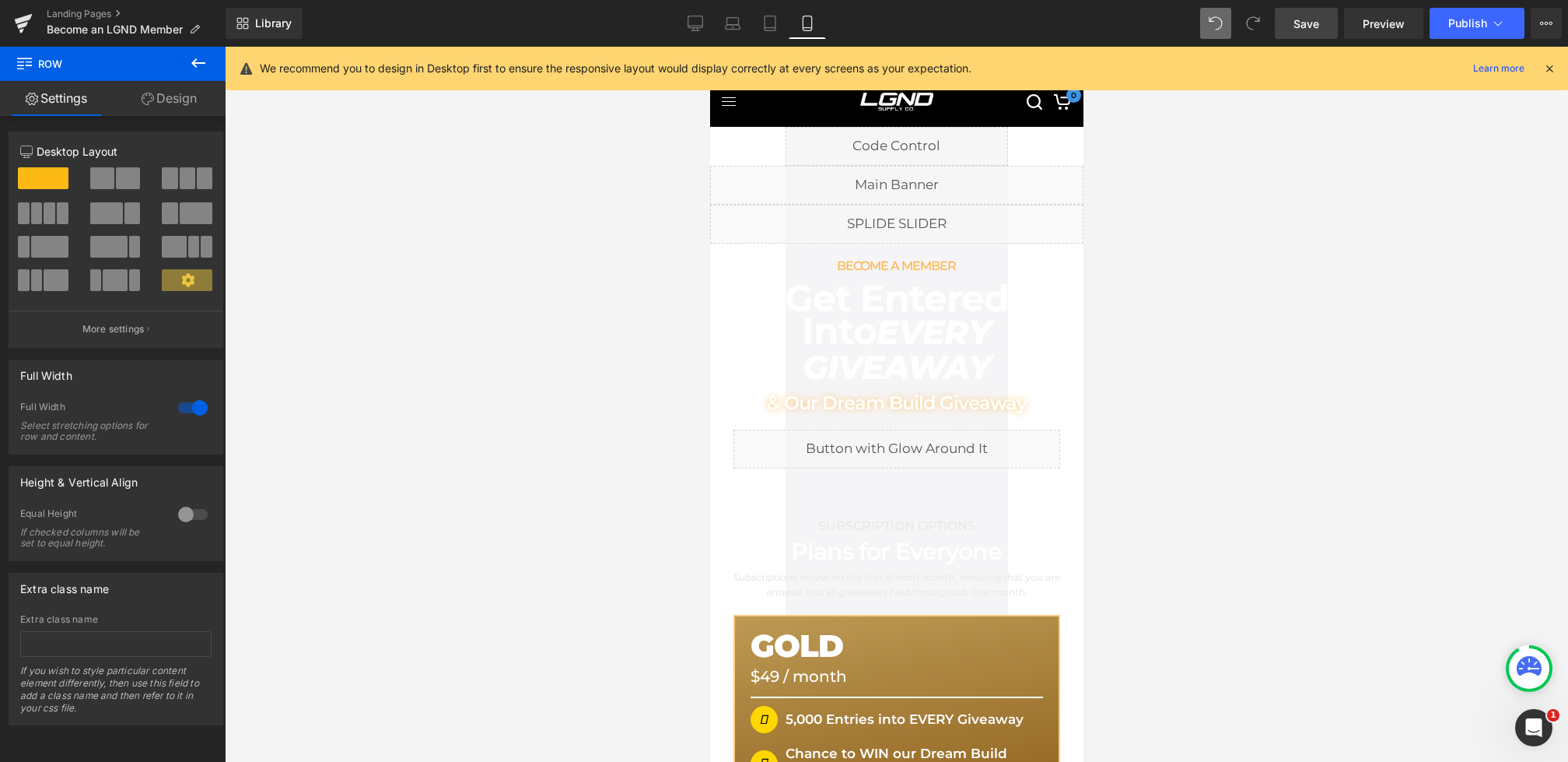
click at [1292, 30] on link "Save" at bounding box center [1307, 24] width 63 height 32
click at [1303, 23] on span "Save" at bounding box center [1307, 24] width 26 height 17
click at [696, 28] on icon at bounding box center [695, 22] width 15 height 12
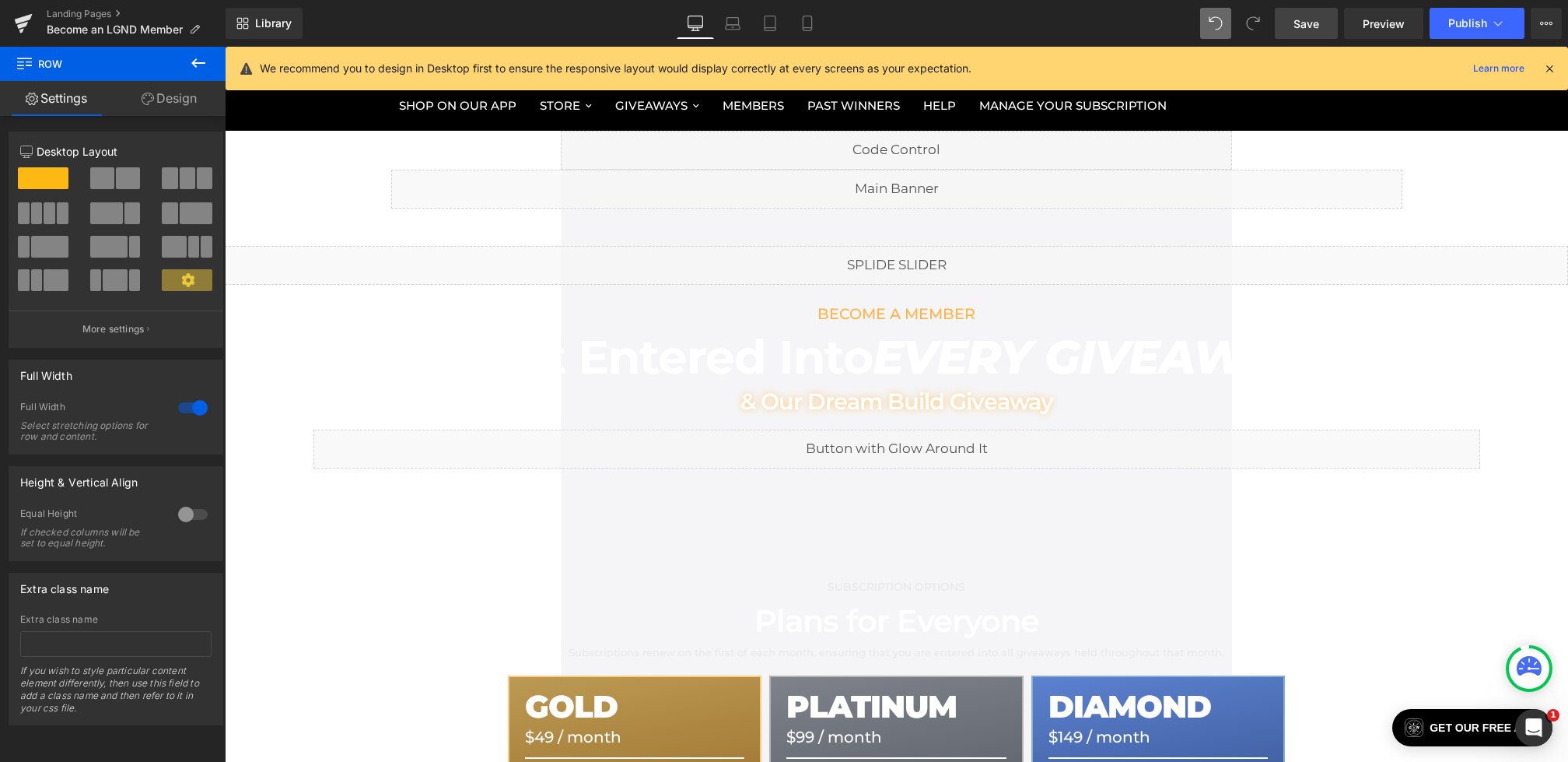
scroll to position [58, 0]
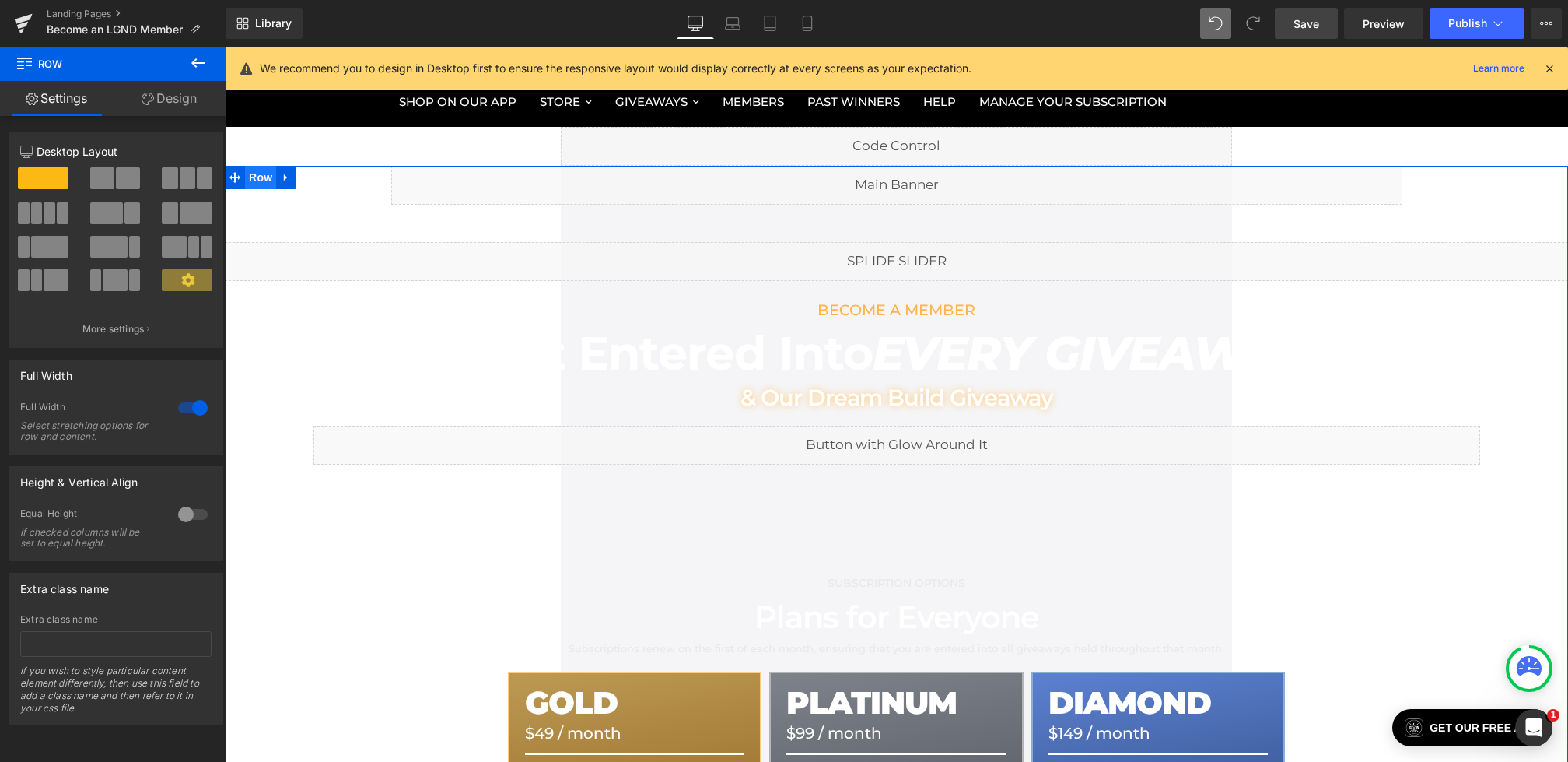
click at [265, 171] on span "Row" at bounding box center [261, 177] width 32 height 24
click at [172, 110] on link "Design" at bounding box center [169, 99] width 113 height 35
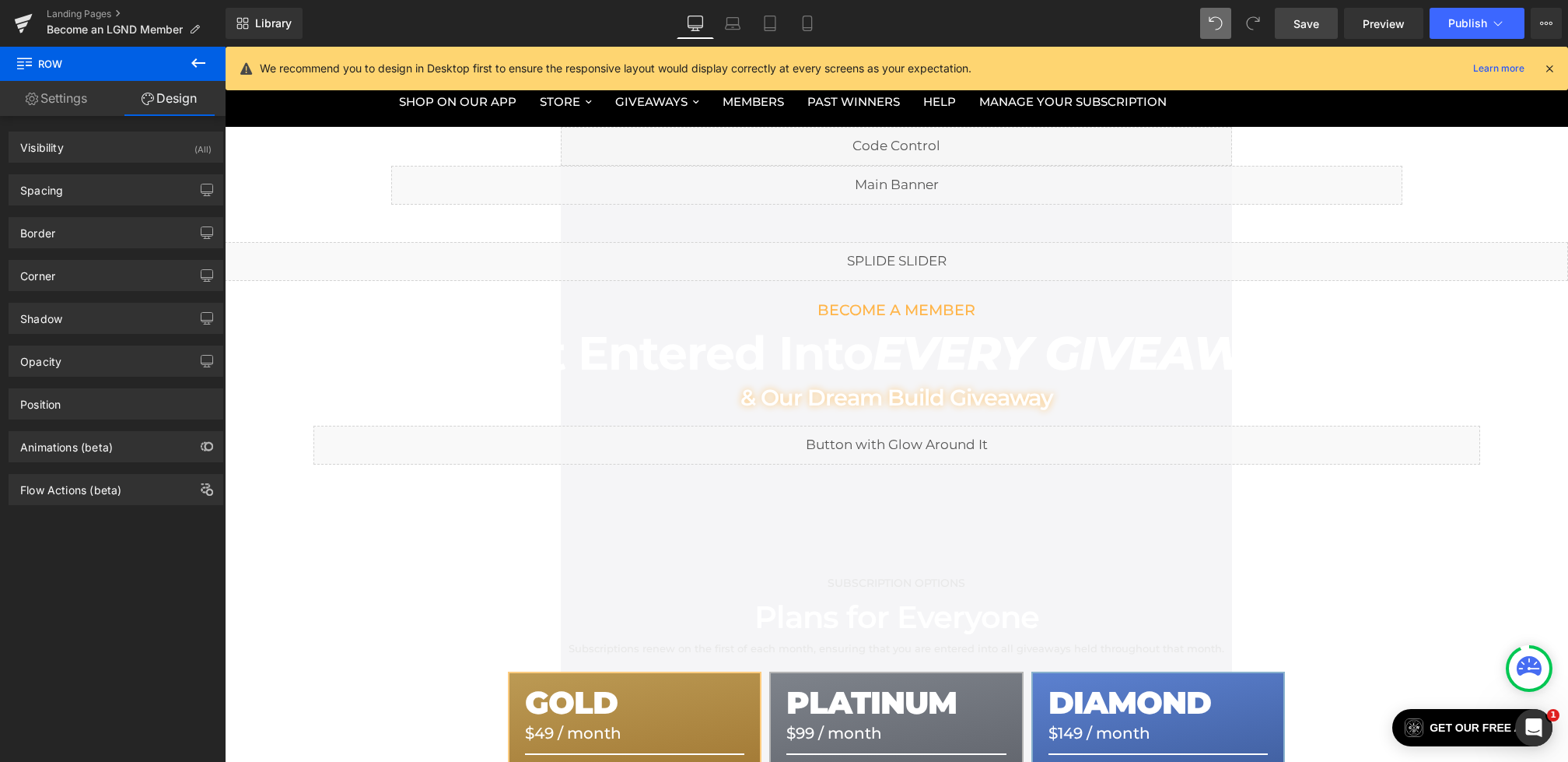
click at [249, 173] on span "Row" at bounding box center [261, 177] width 25 height 19
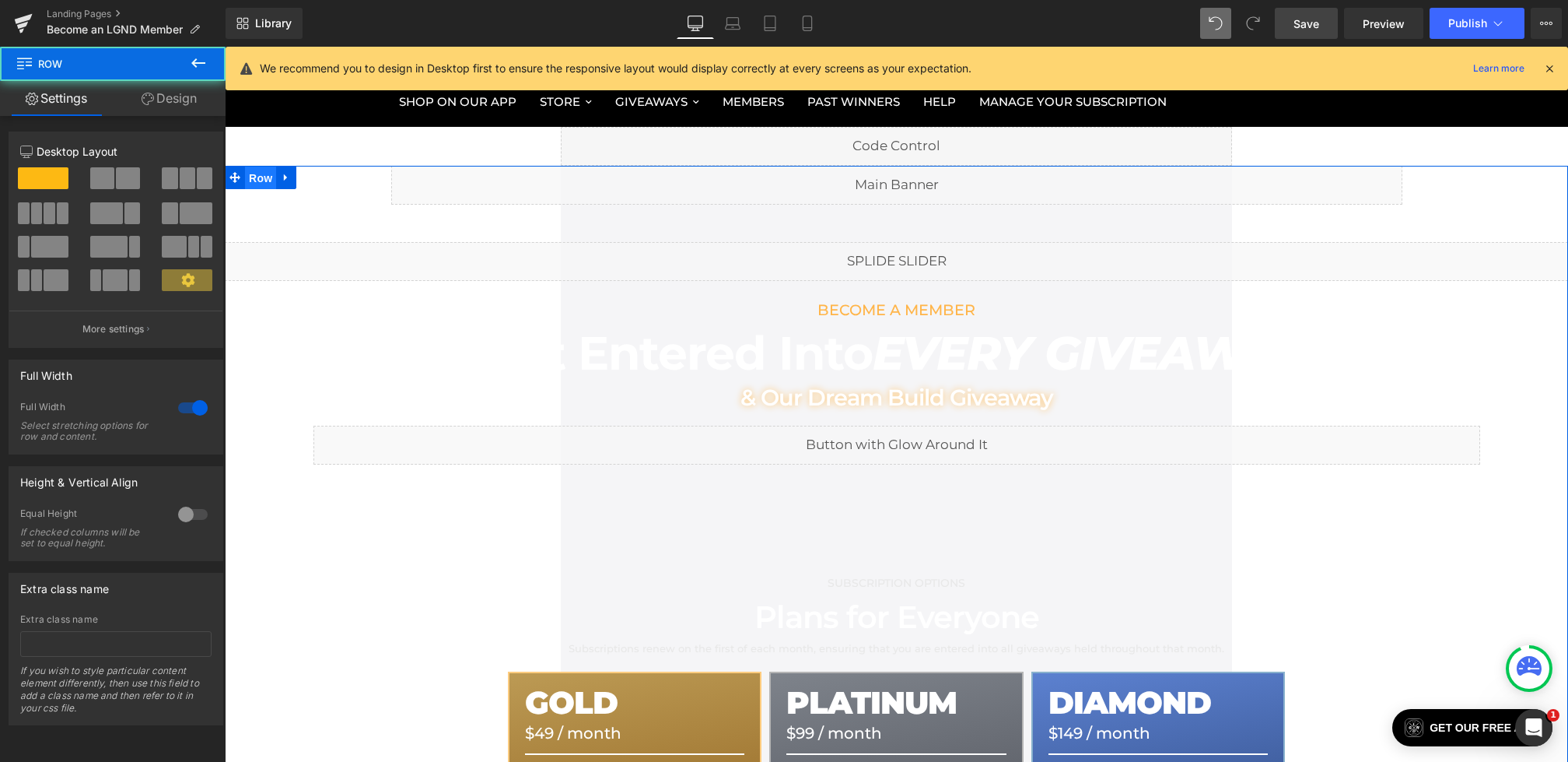
click at [245, 177] on span "Row" at bounding box center [261, 178] width 32 height 24
click at [188, 100] on link "Design" at bounding box center [169, 99] width 113 height 35
click at [0, 0] on div "Background" at bounding box center [0, 0] width 0 height 0
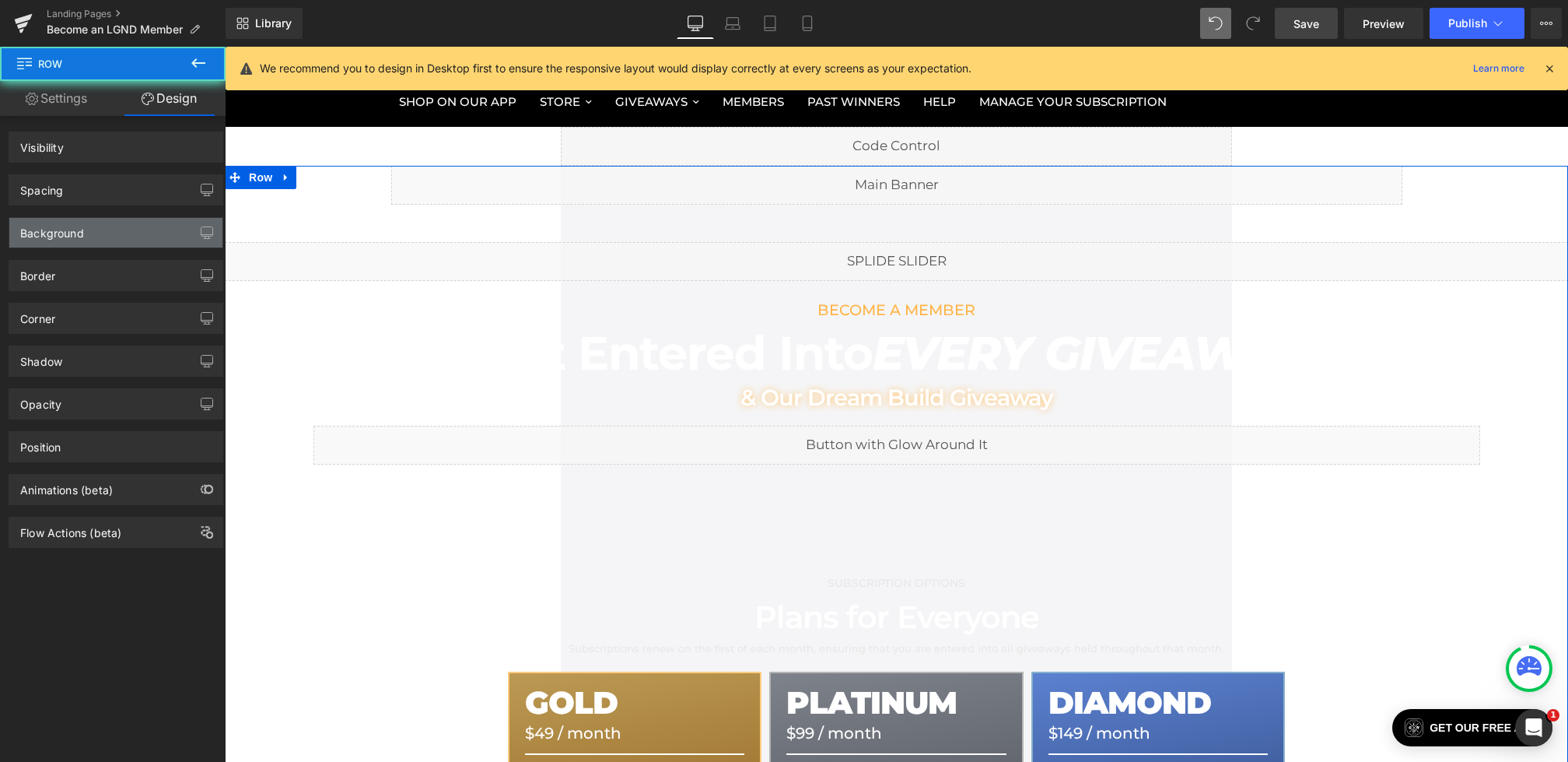
click at [95, 235] on div "Background" at bounding box center [116, 233] width 213 height 30
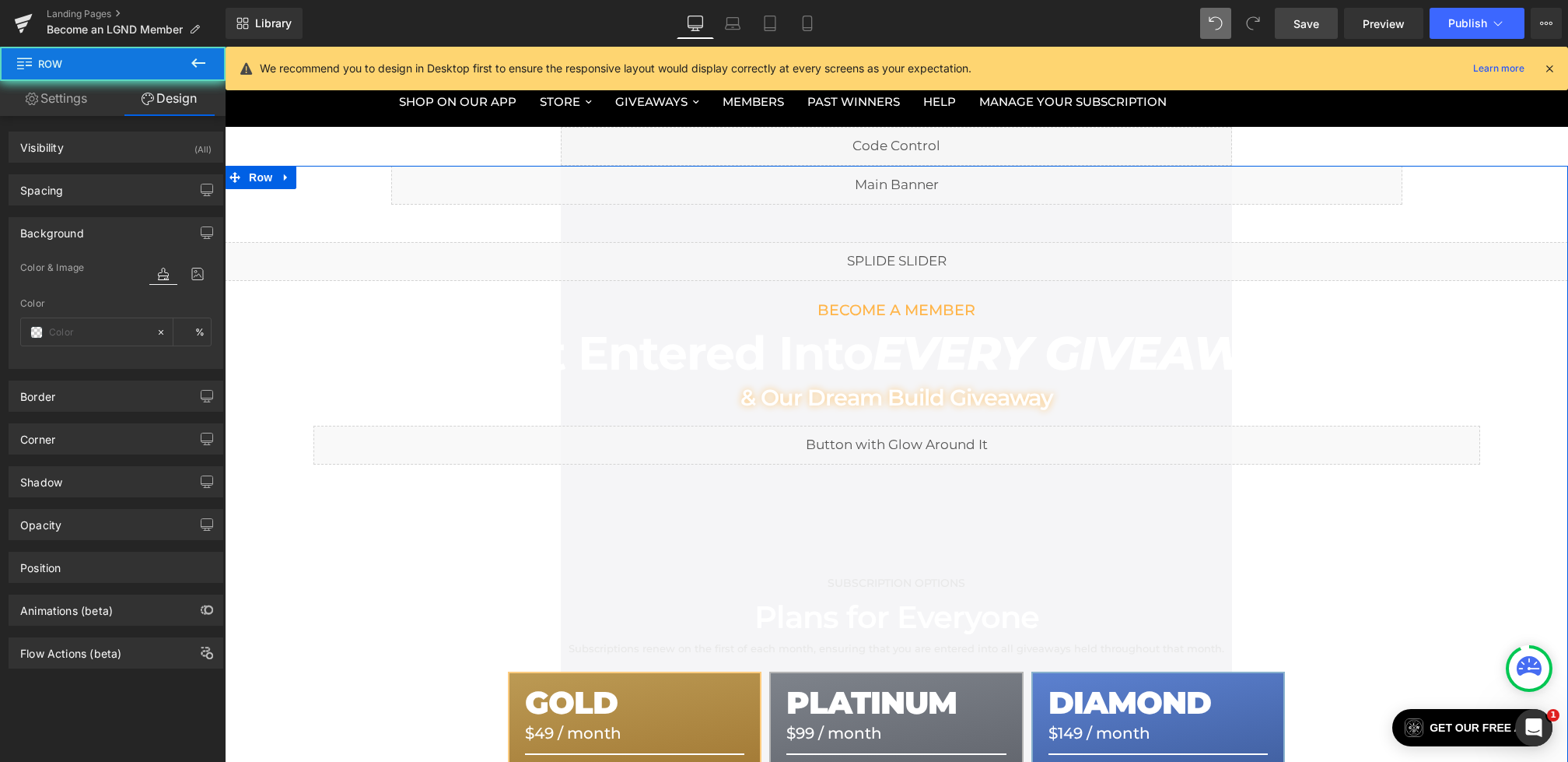
type input "transparent"
type input "0"
click at [37, 329] on span at bounding box center [37, 333] width 13 height 13
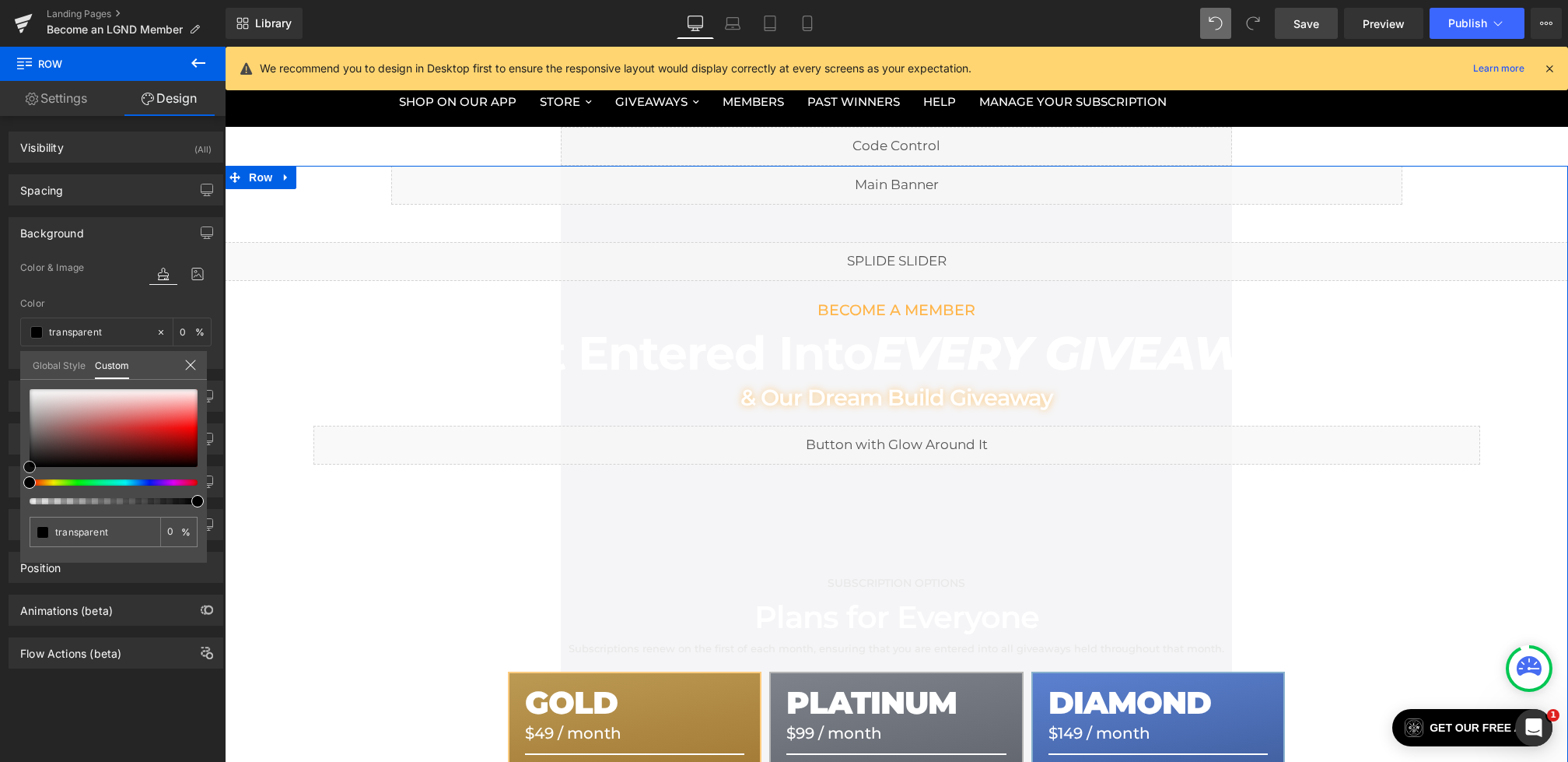
click at [2, 369] on div "Background Color & Image color transparent Color transparent 0 % -webkit-linear…" at bounding box center [116, 287] width 232 height 163
type input "#702d2d"
type input "100"
type input "#702d2d"
type input "100"
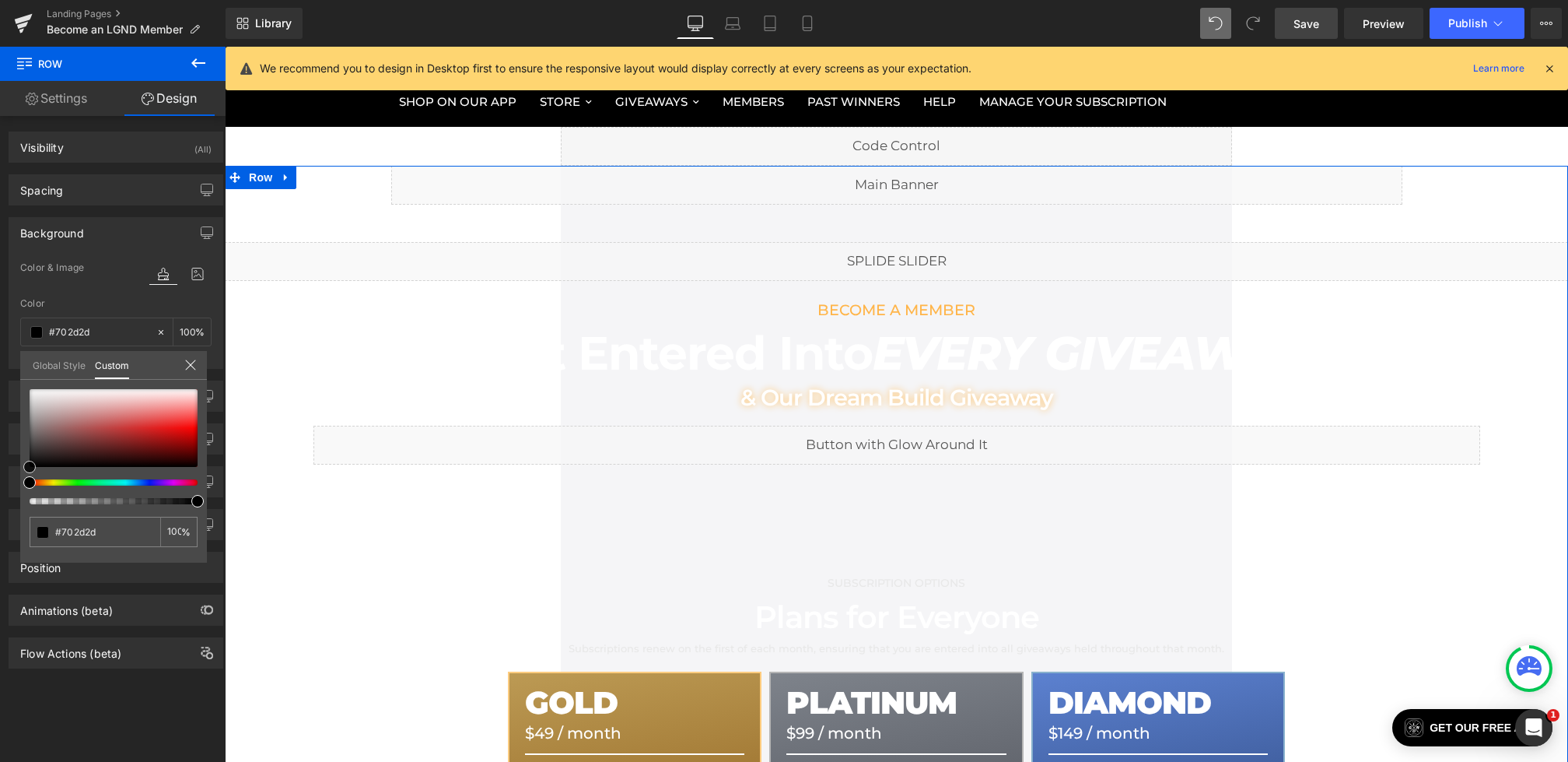
type input "#000000"
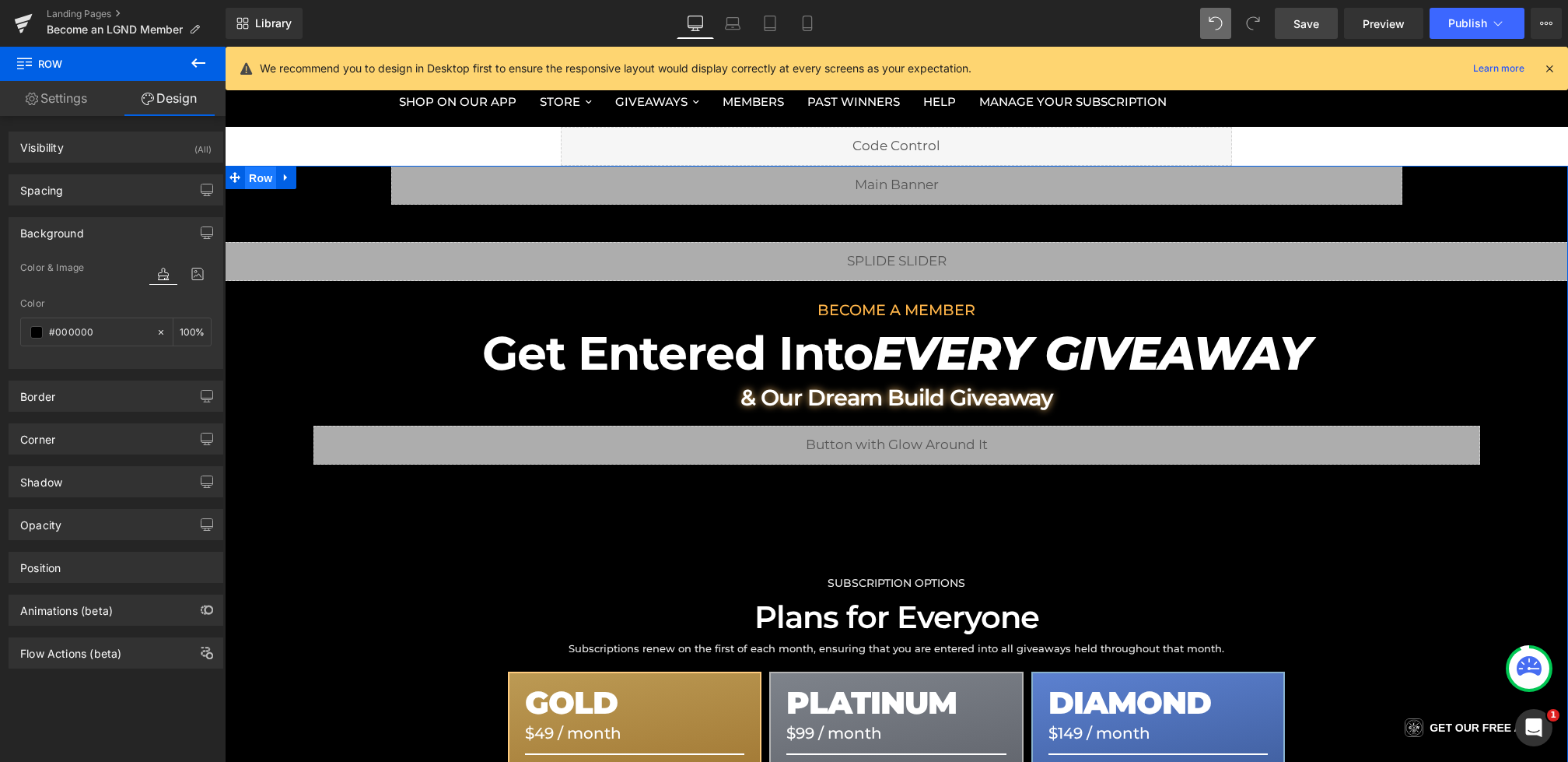
click at [254, 171] on span "Row" at bounding box center [261, 178] width 32 height 24
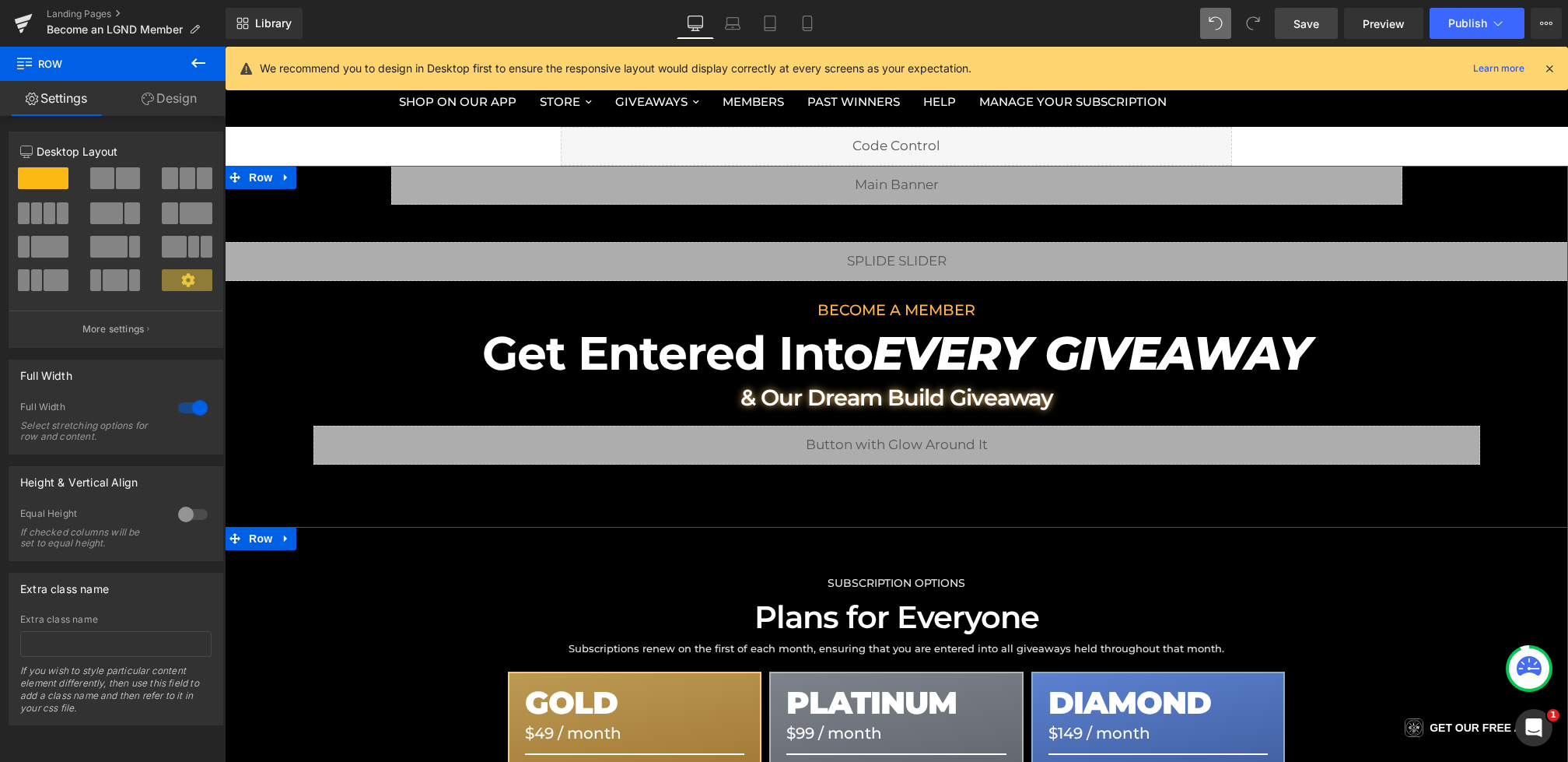
click at [256, 544] on span "Row" at bounding box center [261, 539] width 32 height 24
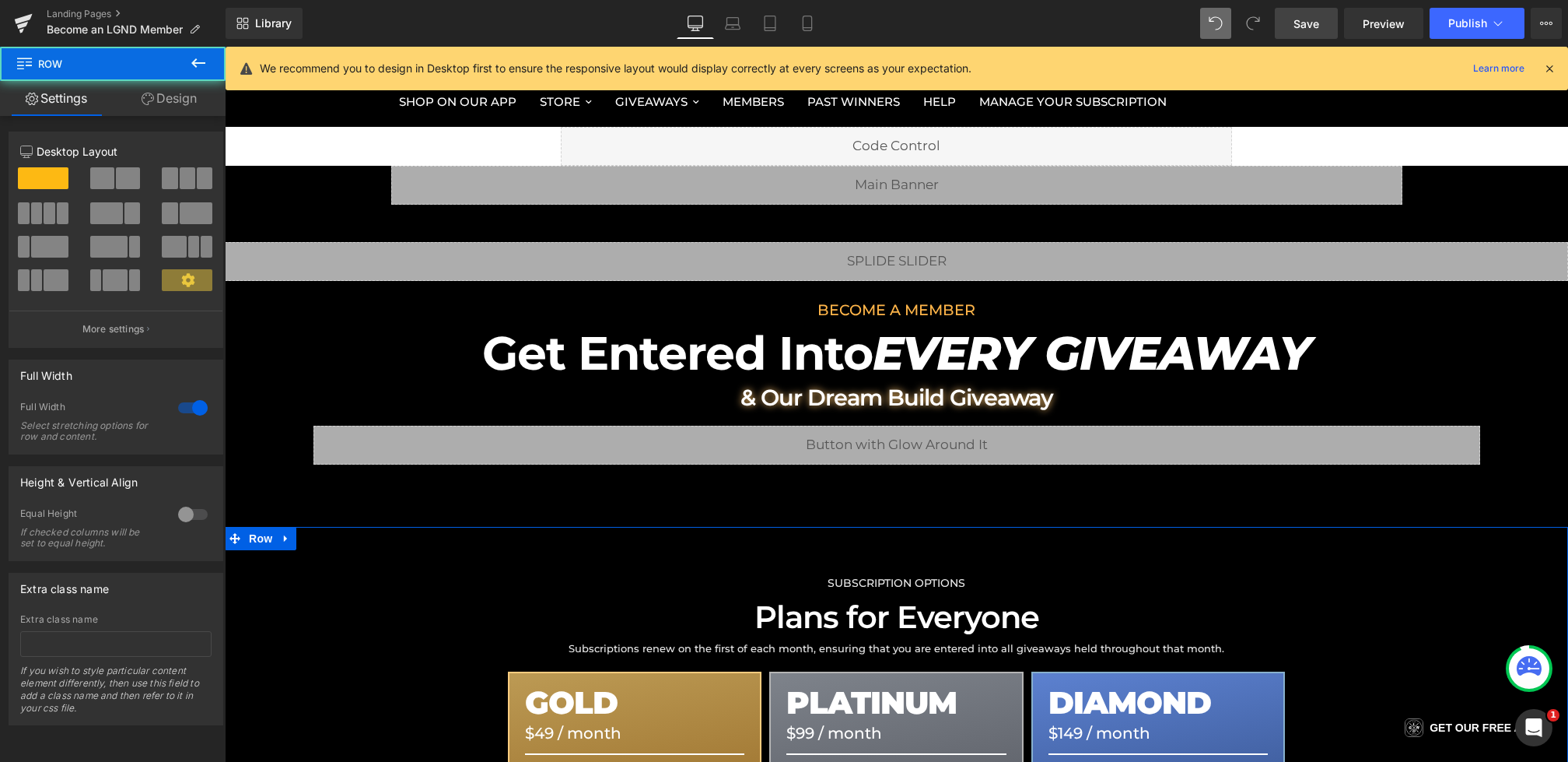
click at [149, 87] on link "Design" at bounding box center [169, 99] width 113 height 35
click at [0, 0] on div "Background" at bounding box center [0, 0] width 0 height 0
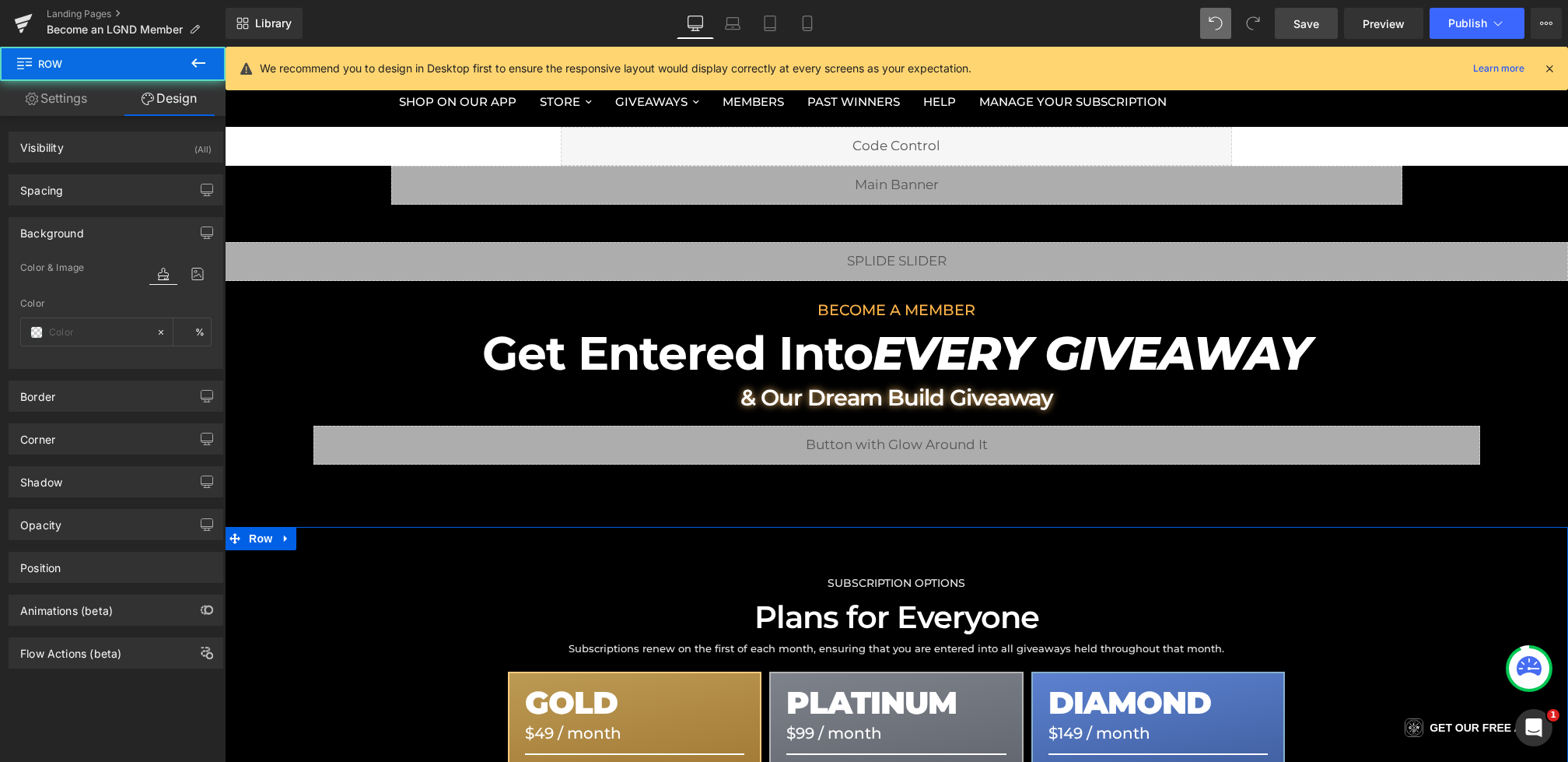
type input "none"
type input "0"
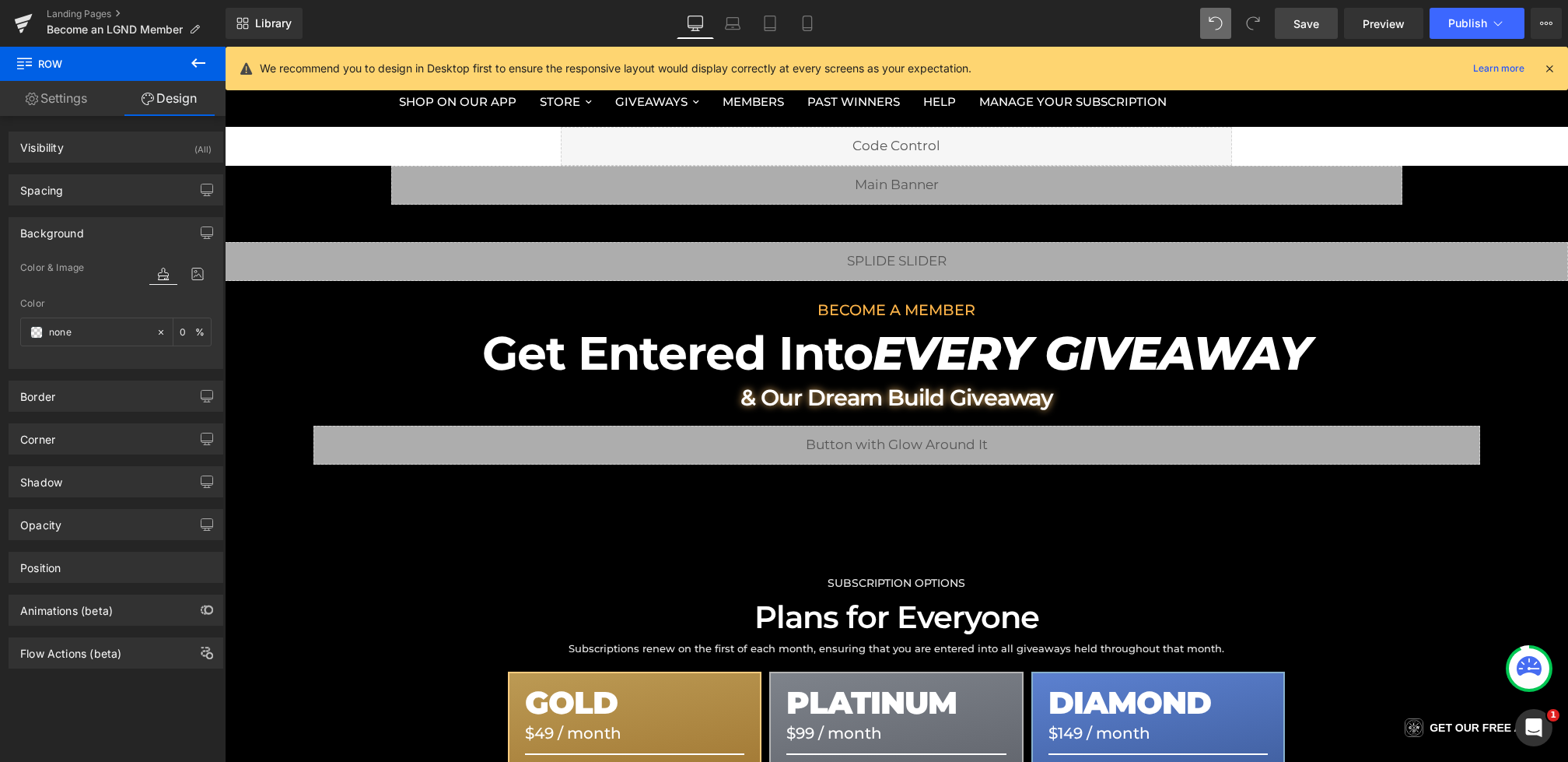
click at [1307, 14] on link "Save" at bounding box center [1307, 24] width 63 height 32
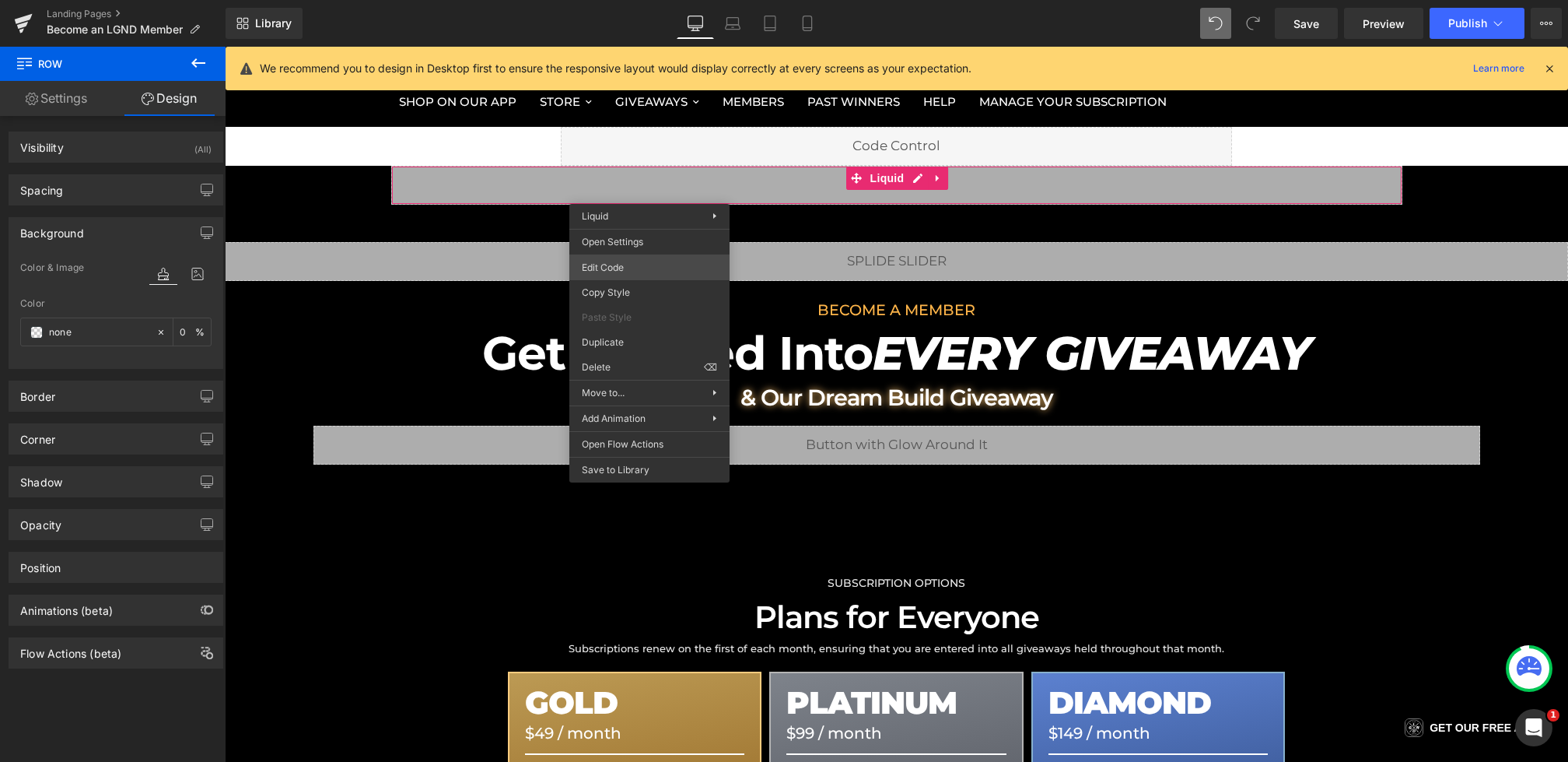
click at [623, 0] on div "Row You are previewing how the will restyle your page. You can not edit Element…" at bounding box center [784, 0] width 1568 height 0
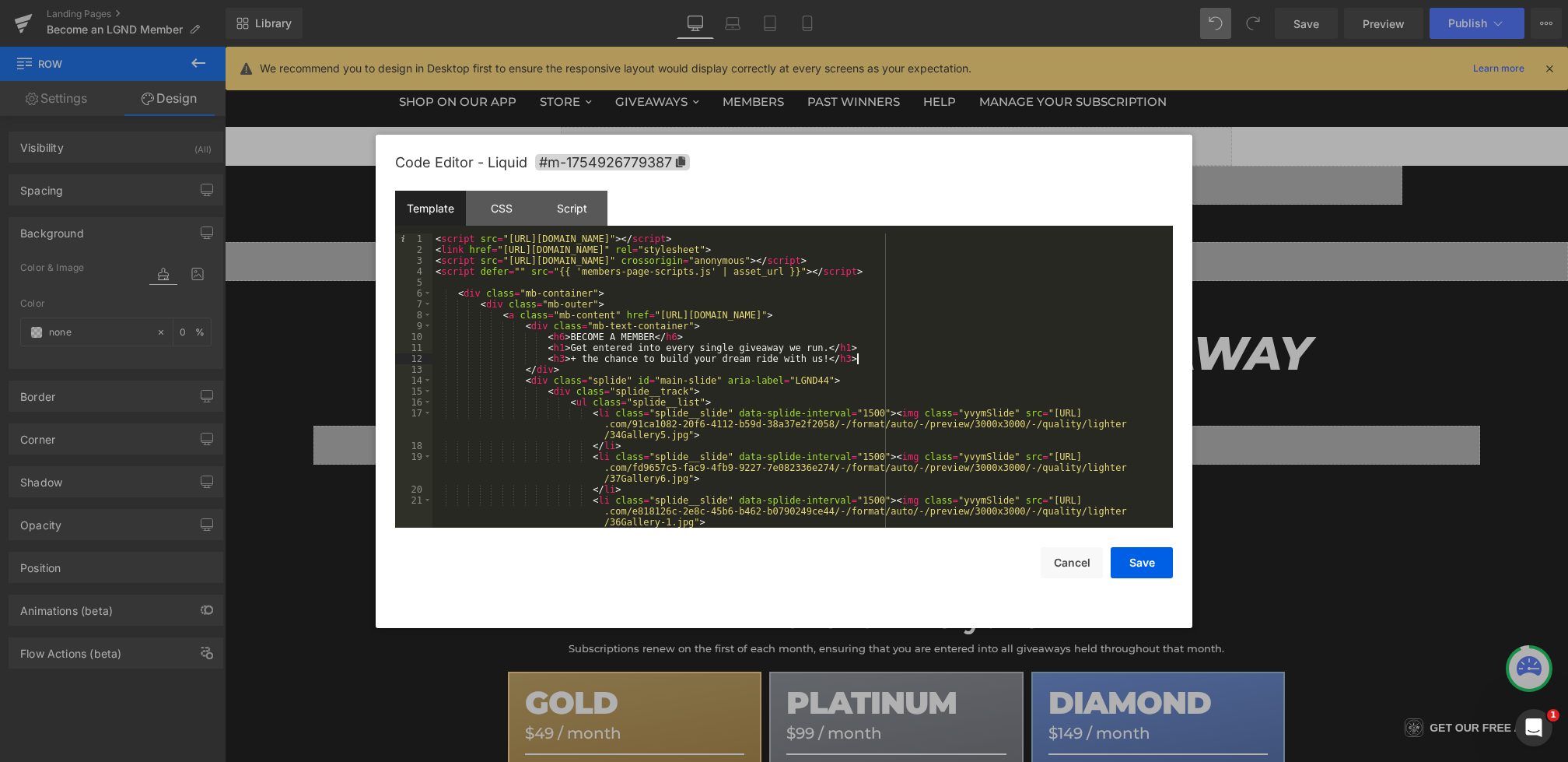
drag, startPoint x: 600, startPoint y: 364, endPoint x: 890, endPoint y: 358, distance: 290.1
click at [890, 358] on div "< script src = "https://cdn.jsdelivr.net/npm/@splidejs/splide@4.1.4/dist/js/spl…" at bounding box center [799, 391] width 735 height 316
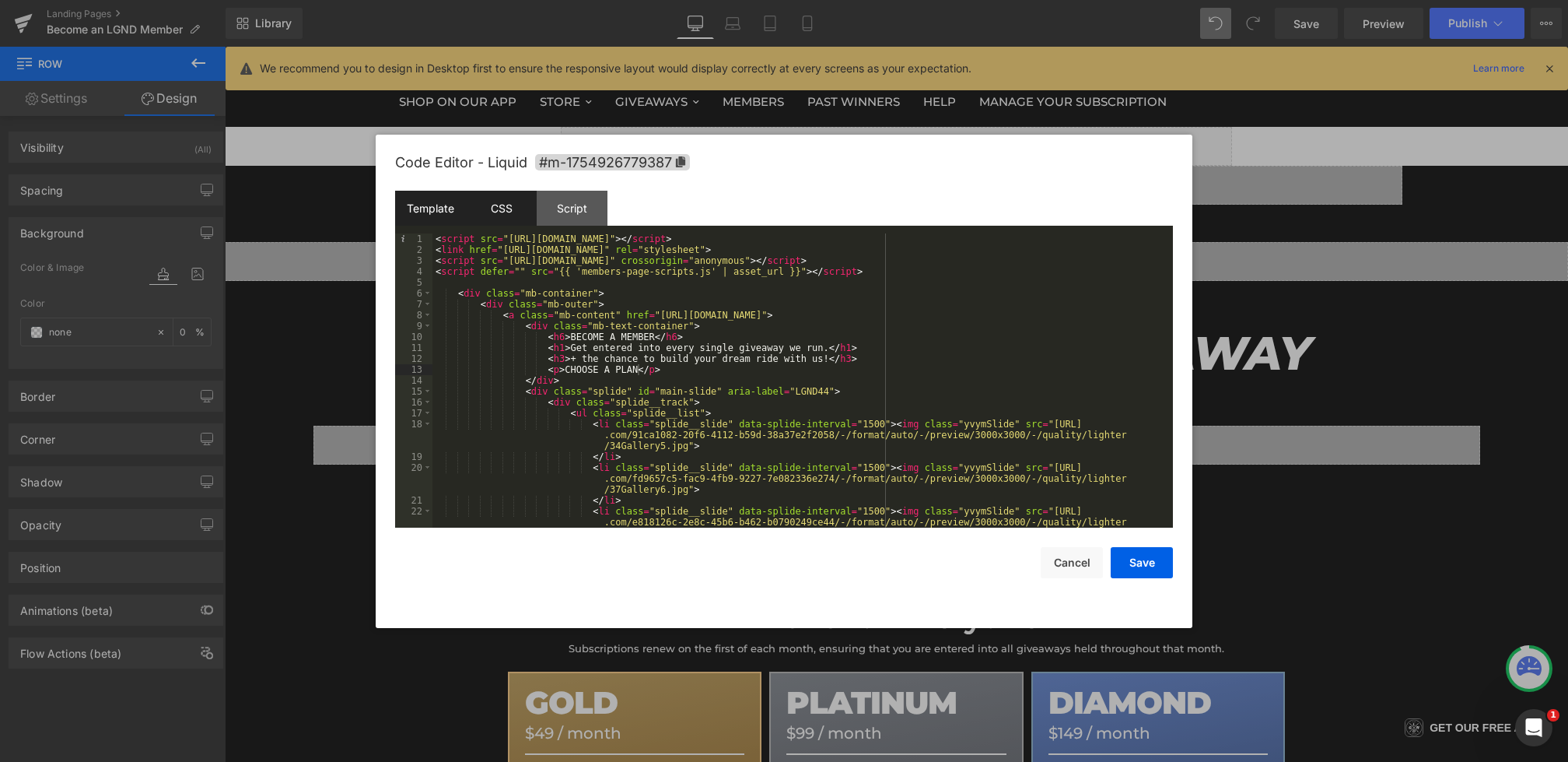
click at [506, 204] on div "CSS" at bounding box center [502, 208] width 71 height 35
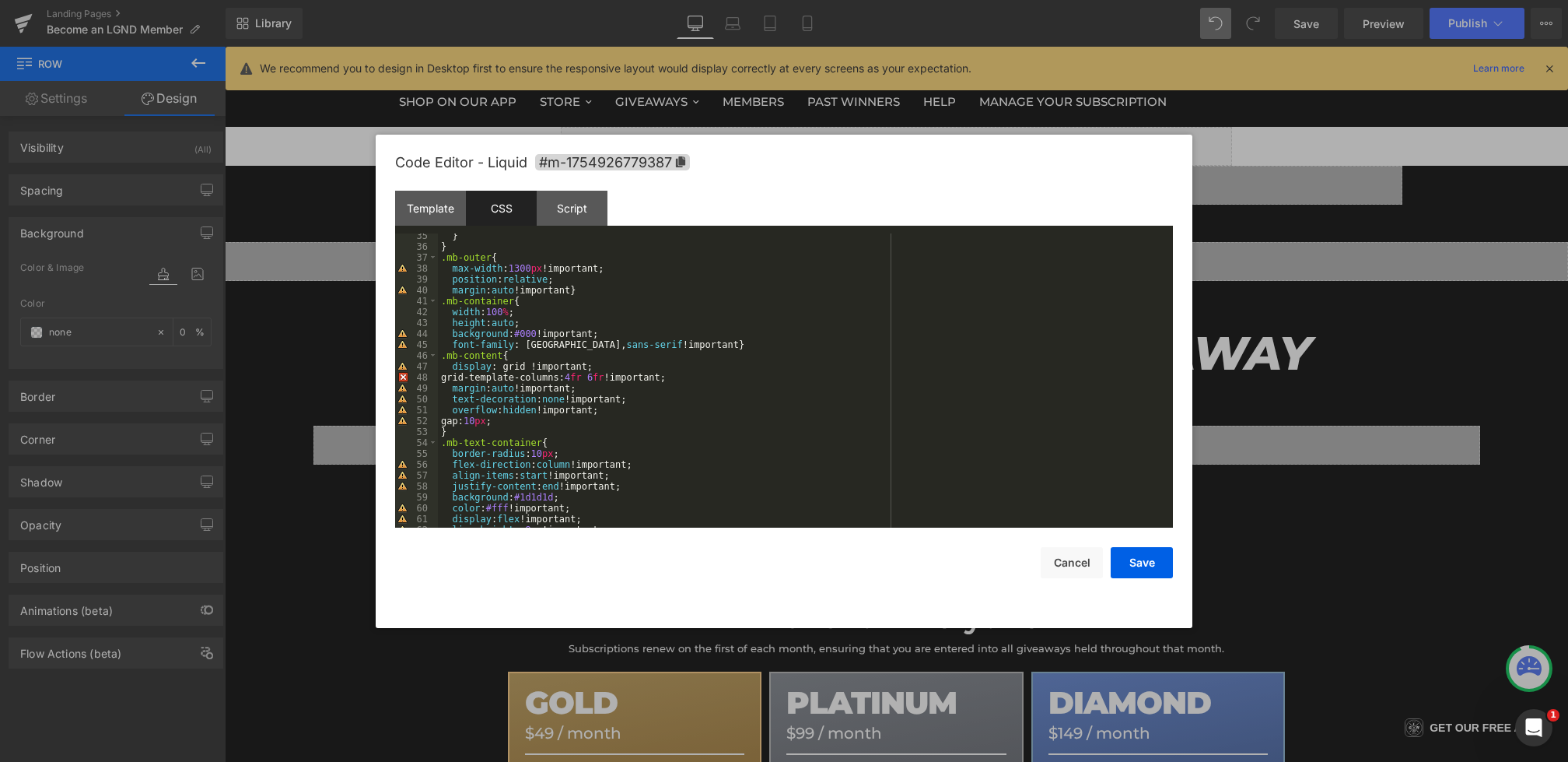
scroll to position [433, 0]
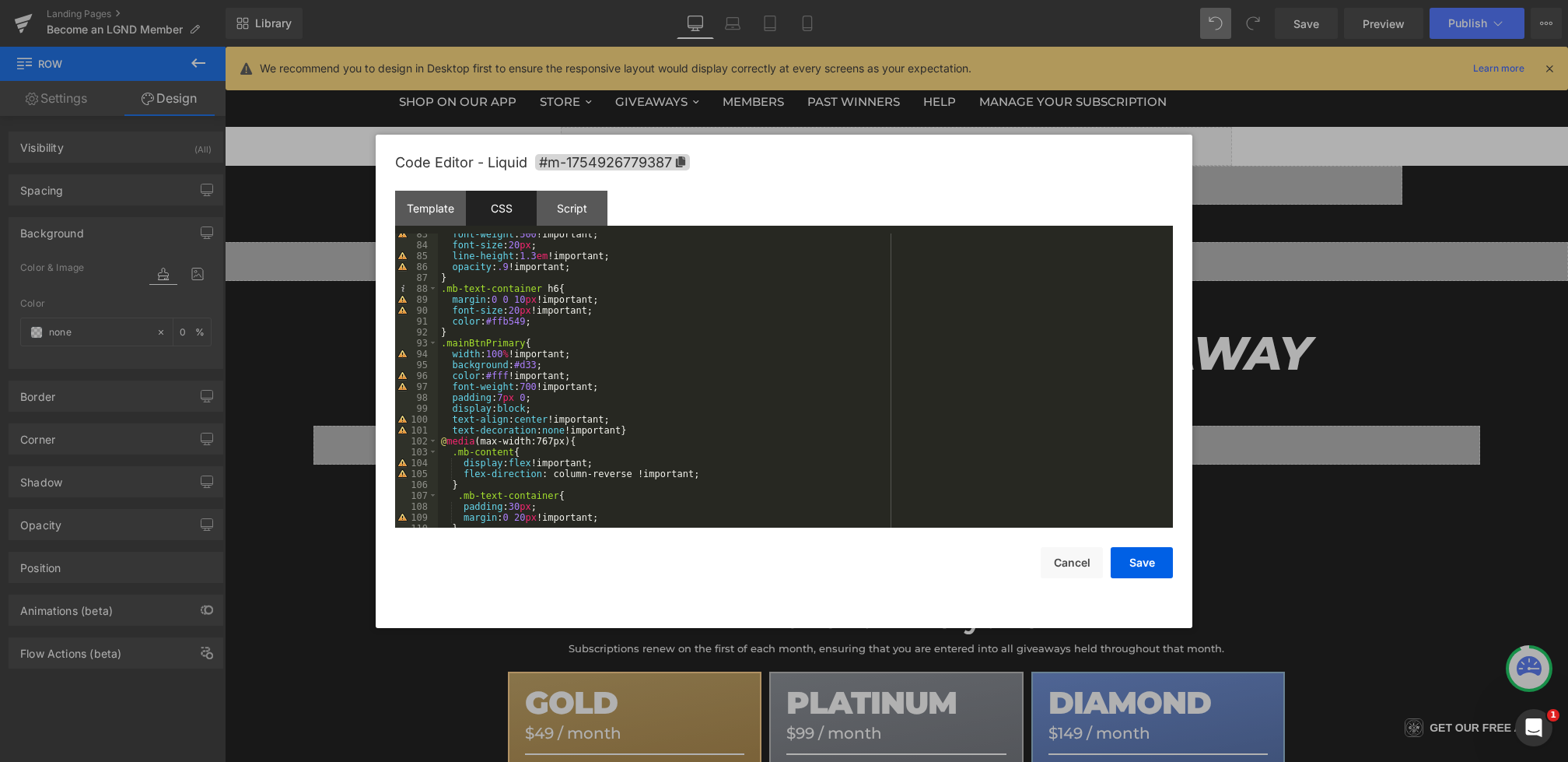
click at [472, 330] on div "font-weight : 500 !important; font-size : 20 px ; line-height : 1.3 em !importa…" at bounding box center [803, 386] width 729 height 316
paste textarea
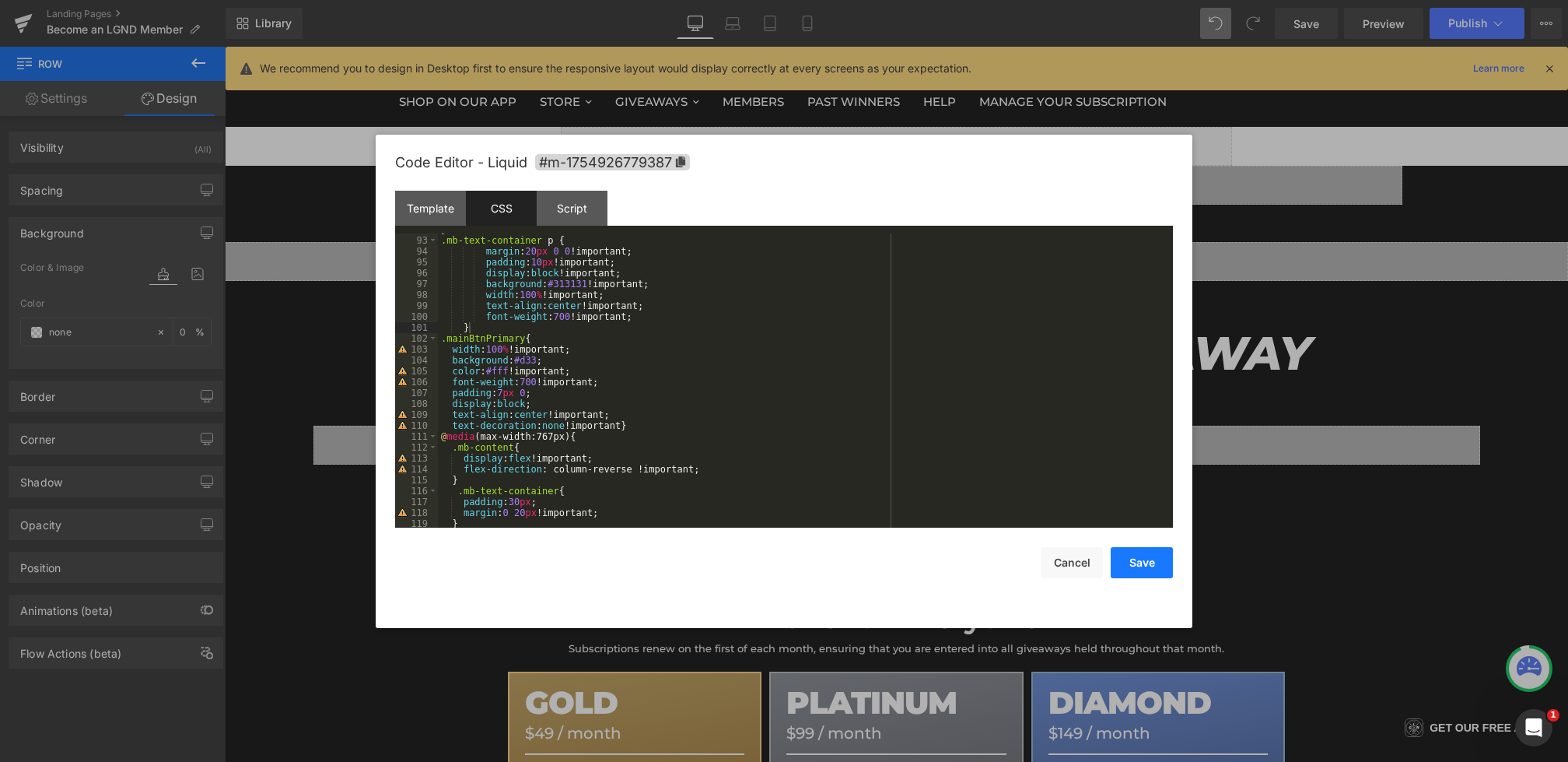
scroll to position [1001, 0]
click at [1150, 554] on button "Save" at bounding box center [1142, 563] width 62 height 32
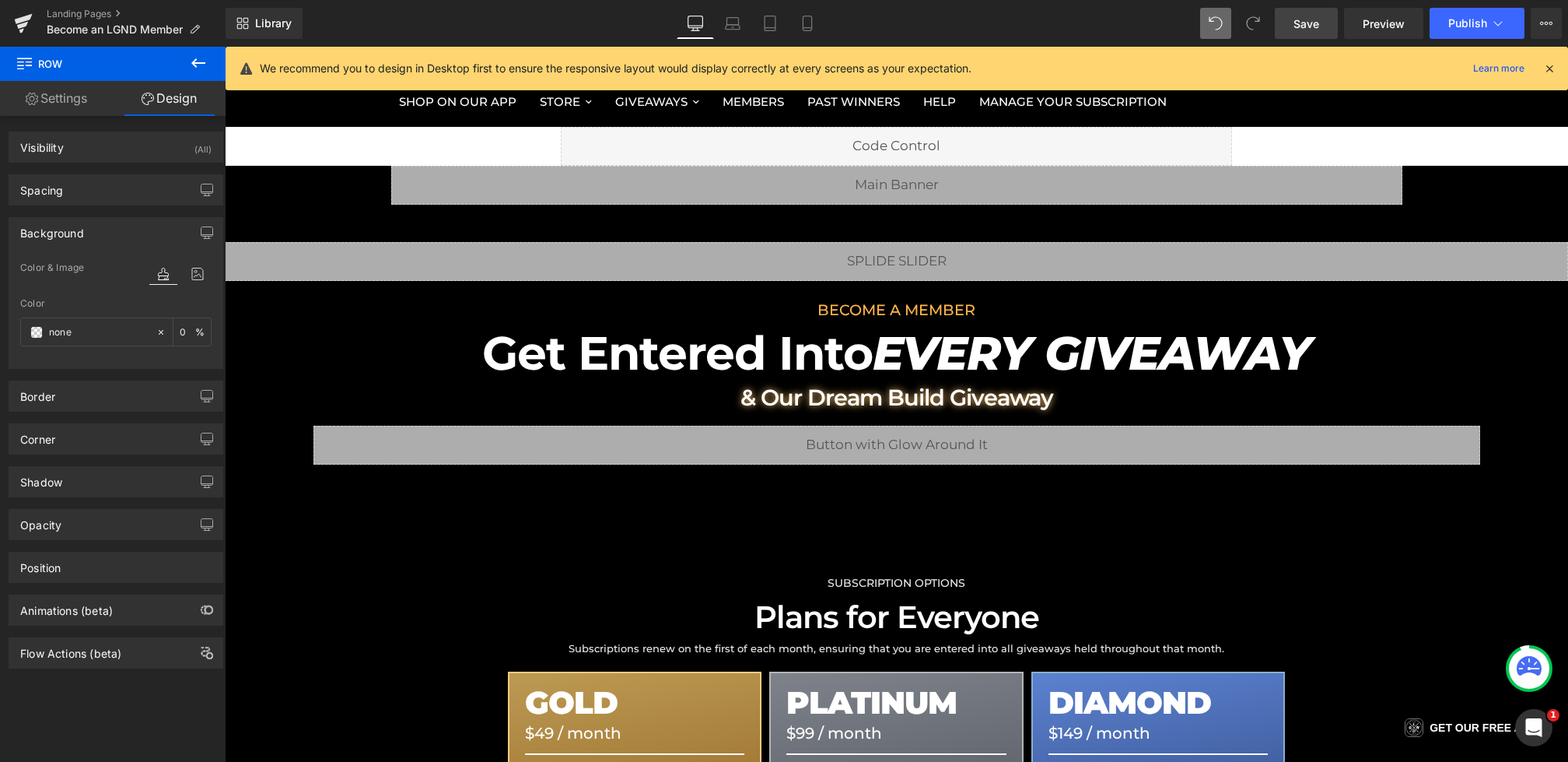
click at [1311, 32] on link "Save" at bounding box center [1307, 24] width 63 height 32
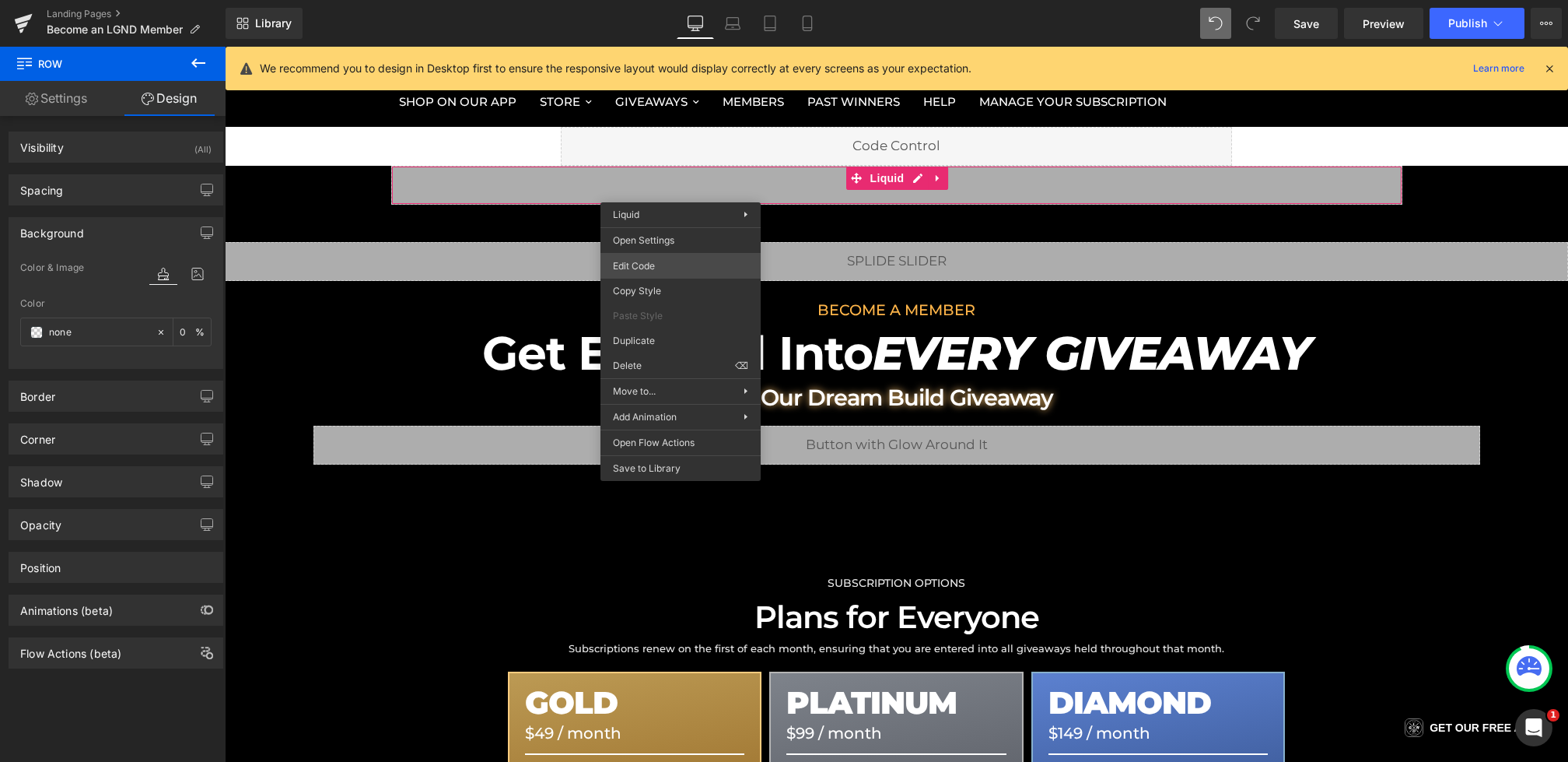
click at [652, 0] on div "Row You are previewing how the will restyle your page. You can not edit Element…" at bounding box center [784, 0] width 1568 height 0
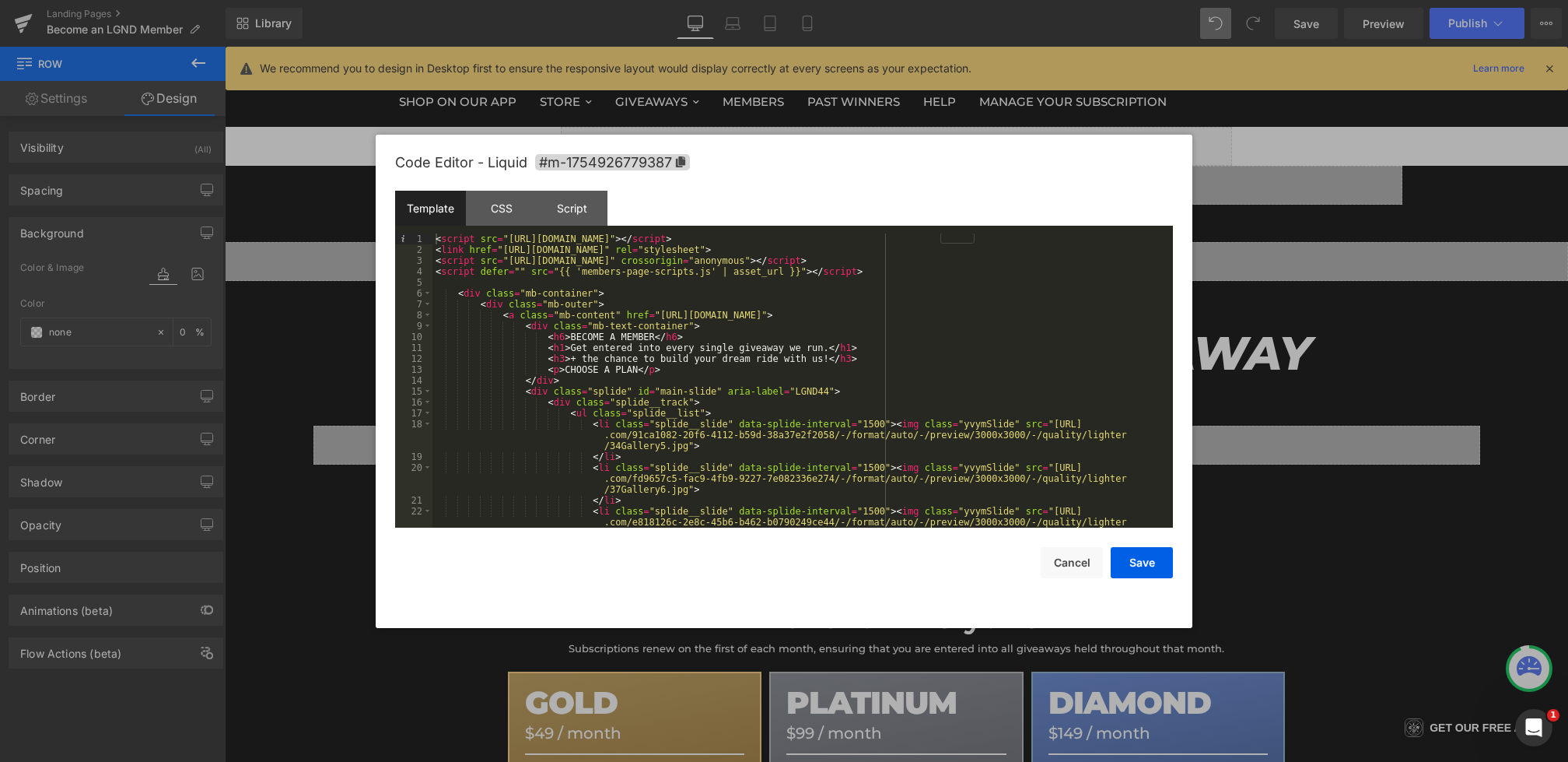
click at [582, 322] on div "< script src = "https://cdn.jsdelivr.net/npm/@splidejs/splide@4.1.4/dist/js/spl…" at bounding box center [799, 402] width 735 height 338
click at [607, 314] on div "< script src = "https://cdn.jsdelivr.net/npm/@splidejs/splide@4.1.4/dist/js/spl…" at bounding box center [799, 402] width 735 height 338
click at [695, 330] on div "< script src = "https://cdn.jsdelivr.net/npm/@splidejs/splide@4.1.4/dist/js/spl…" at bounding box center [799, 402] width 735 height 338
click at [748, 330] on div "< script src = "https://cdn.jsdelivr.net/npm/@splidejs/splide@4.1.4/dist/js/spl…" at bounding box center [799, 402] width 735 height 338
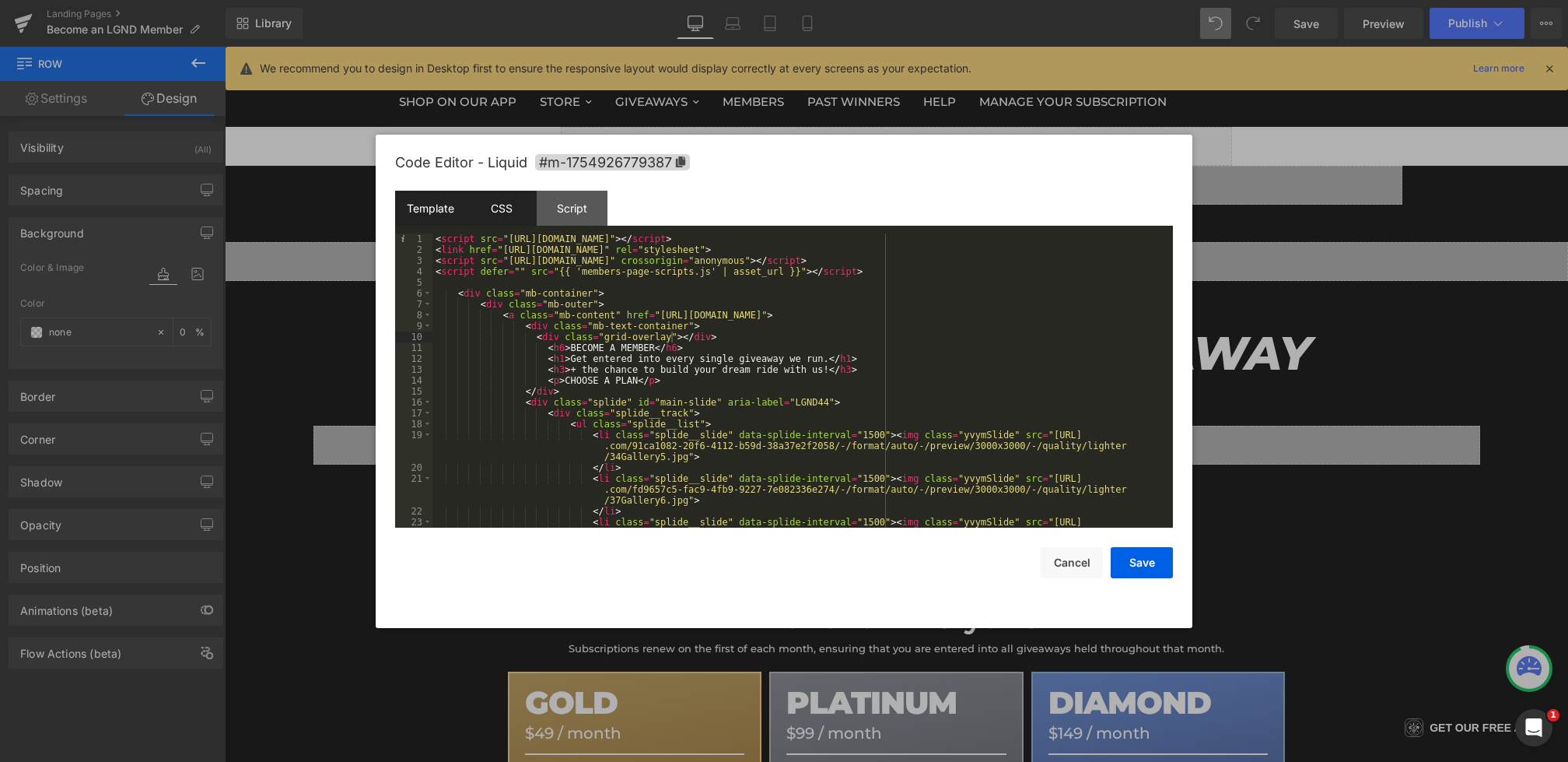
click at [515, 215] on div "CSS" at bounding box center [502, 208] width 71 height 35
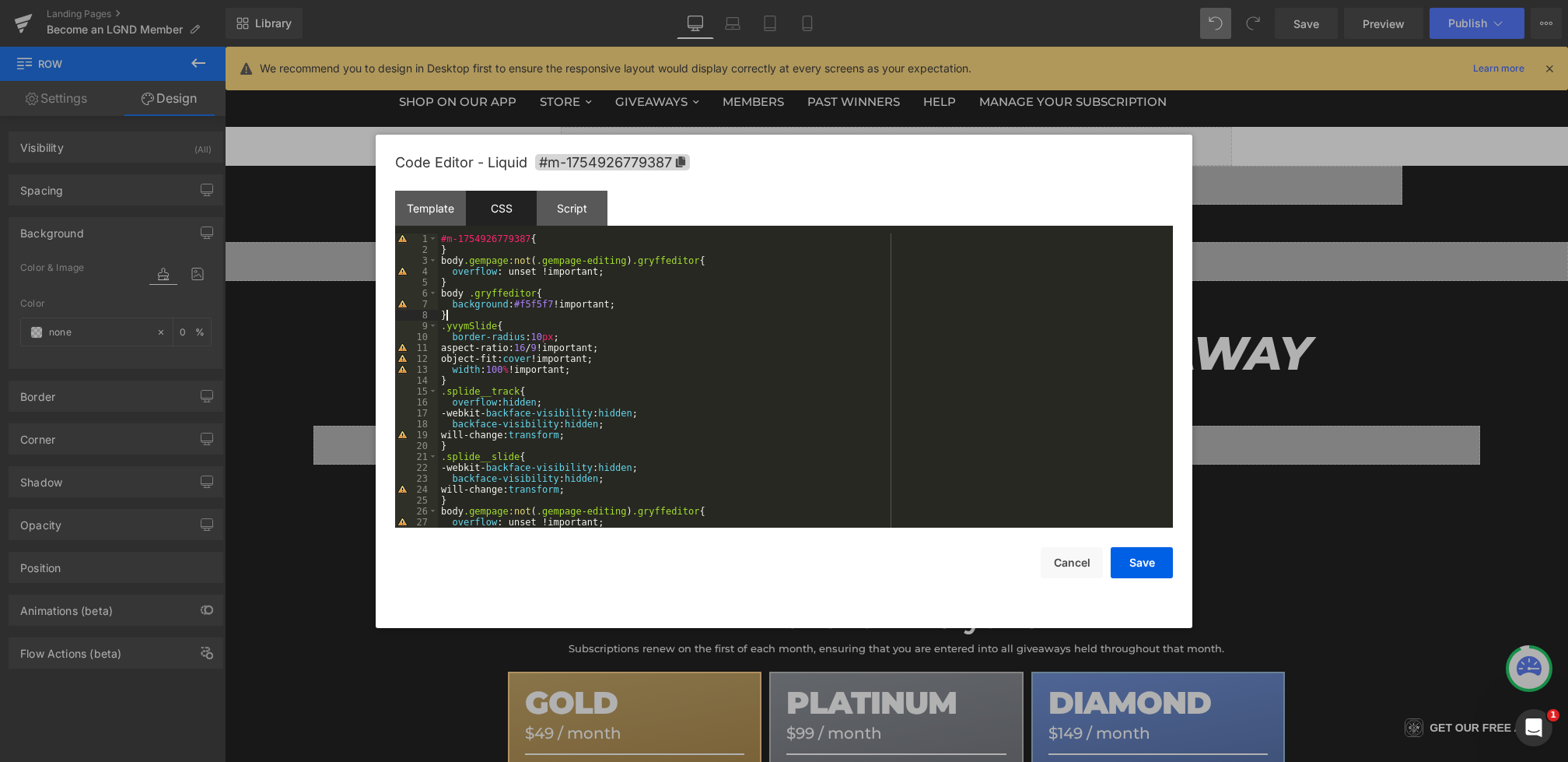
click at [484, 311] on div "#m-1754926779387 { } body .gempage :not ( .gempage-editing ) .gryffeditor { ove…" at bounding box center [803, 391] width 729 height 316
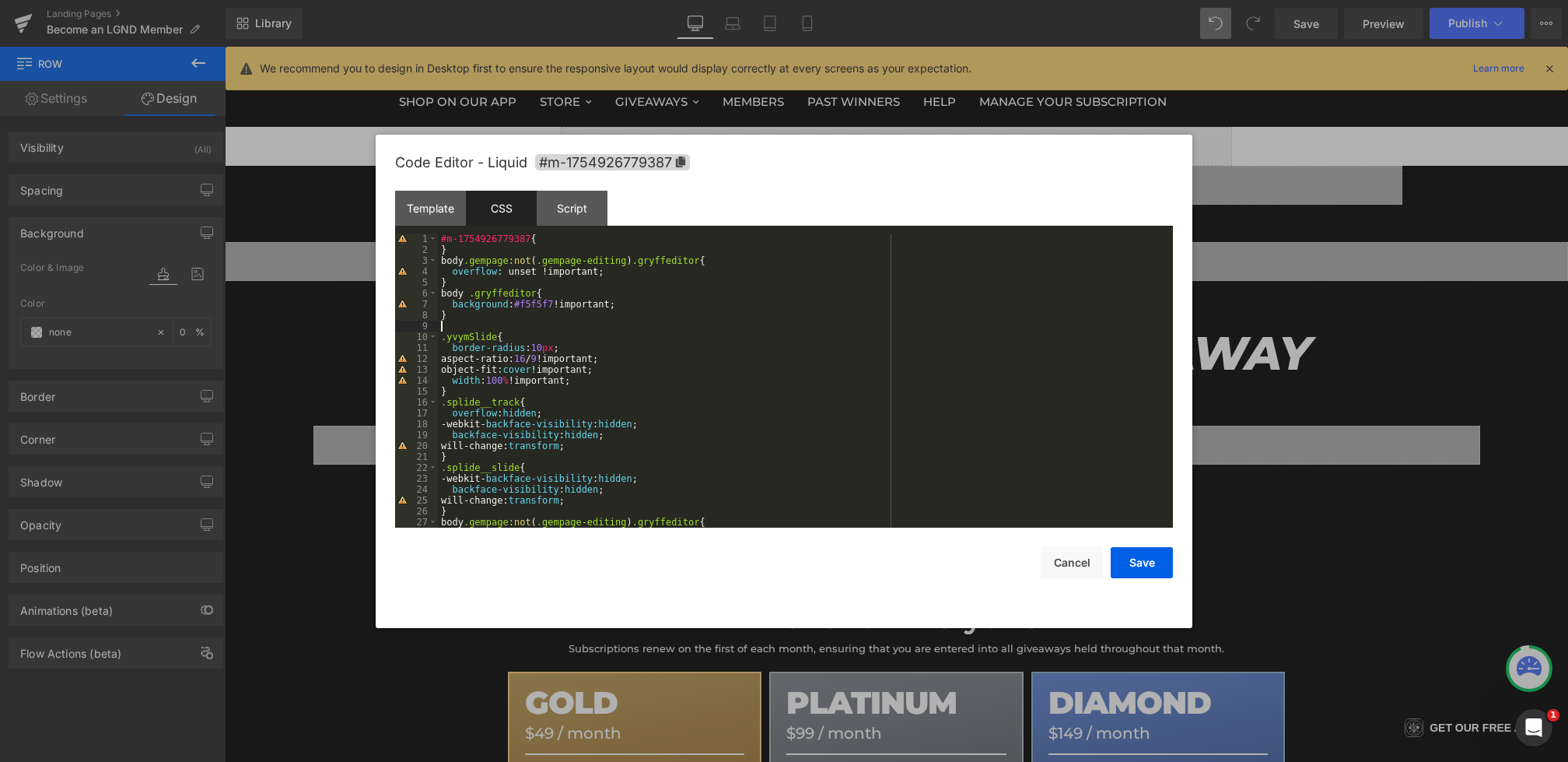
paste textarea
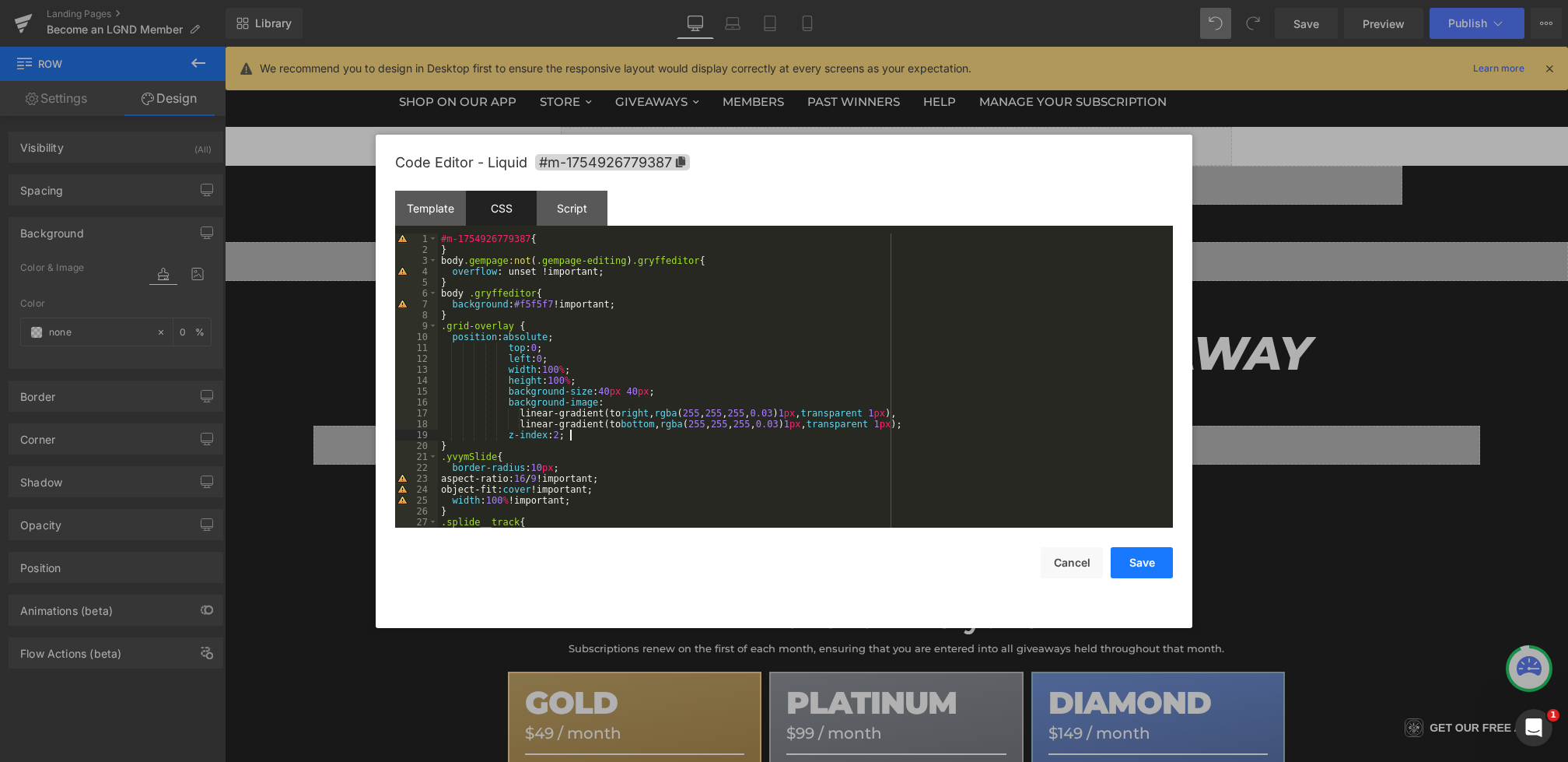
click at [1159, 567] on button "Save" at bounding box center [1142, 563] width 62 height 32
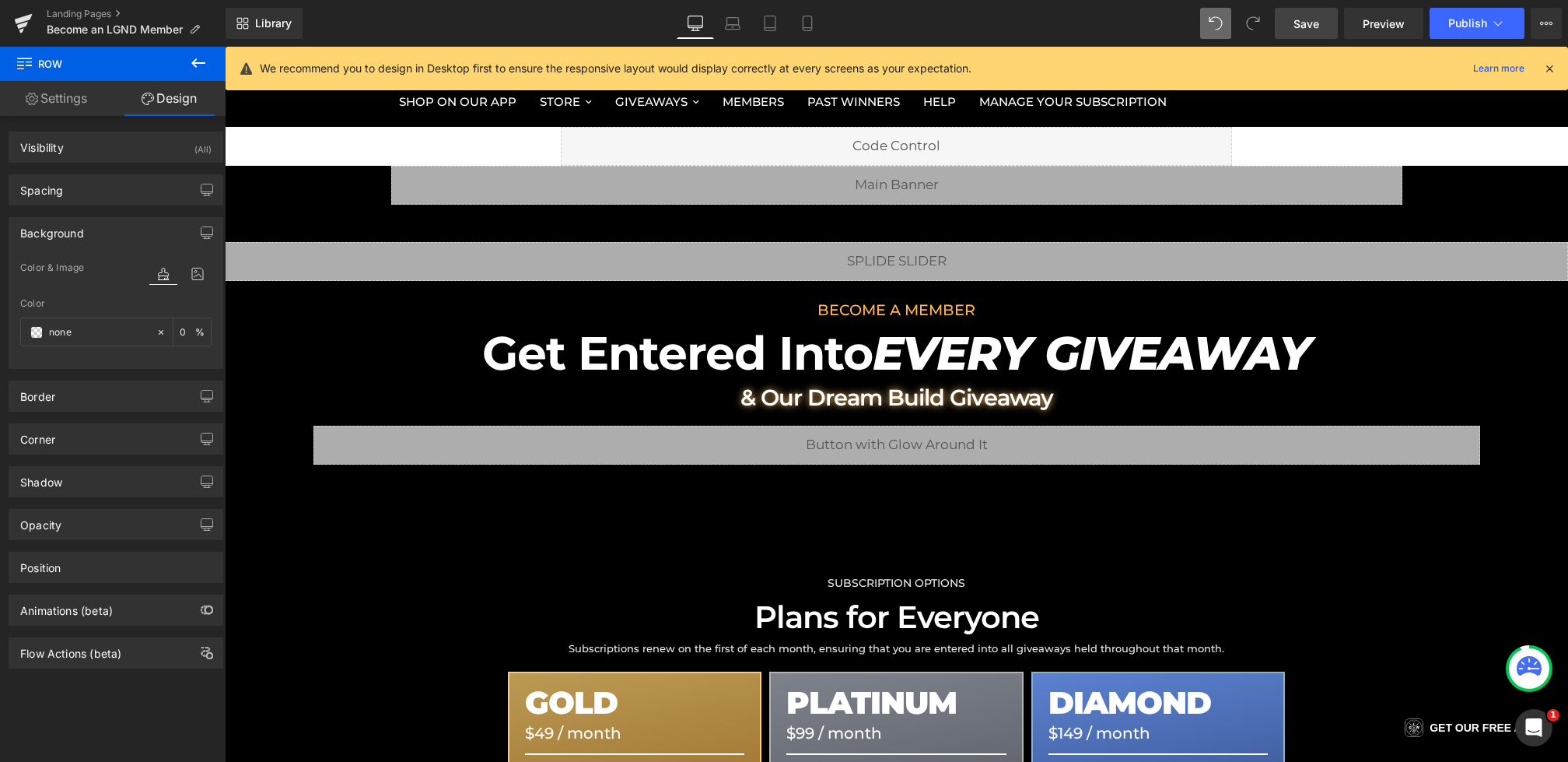
click at [1315, 17] on span "Save" at bounding box center [1307, 24] width 26 height 17
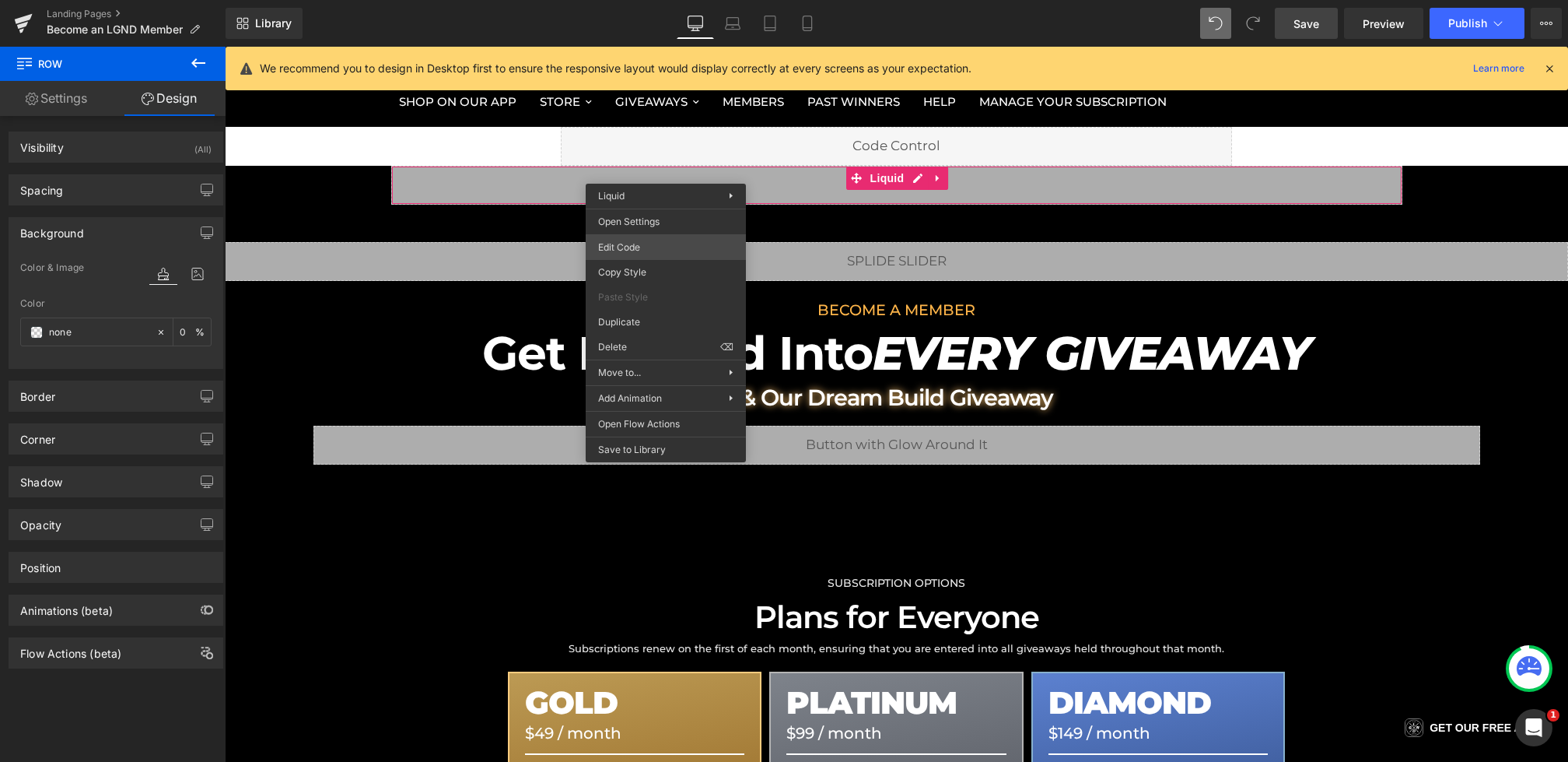
click at [619, 0] on div "Row You are previewing how the will restyle your page. You can not edit Element…" at bounding box center [784, 0] width 1568 height 0
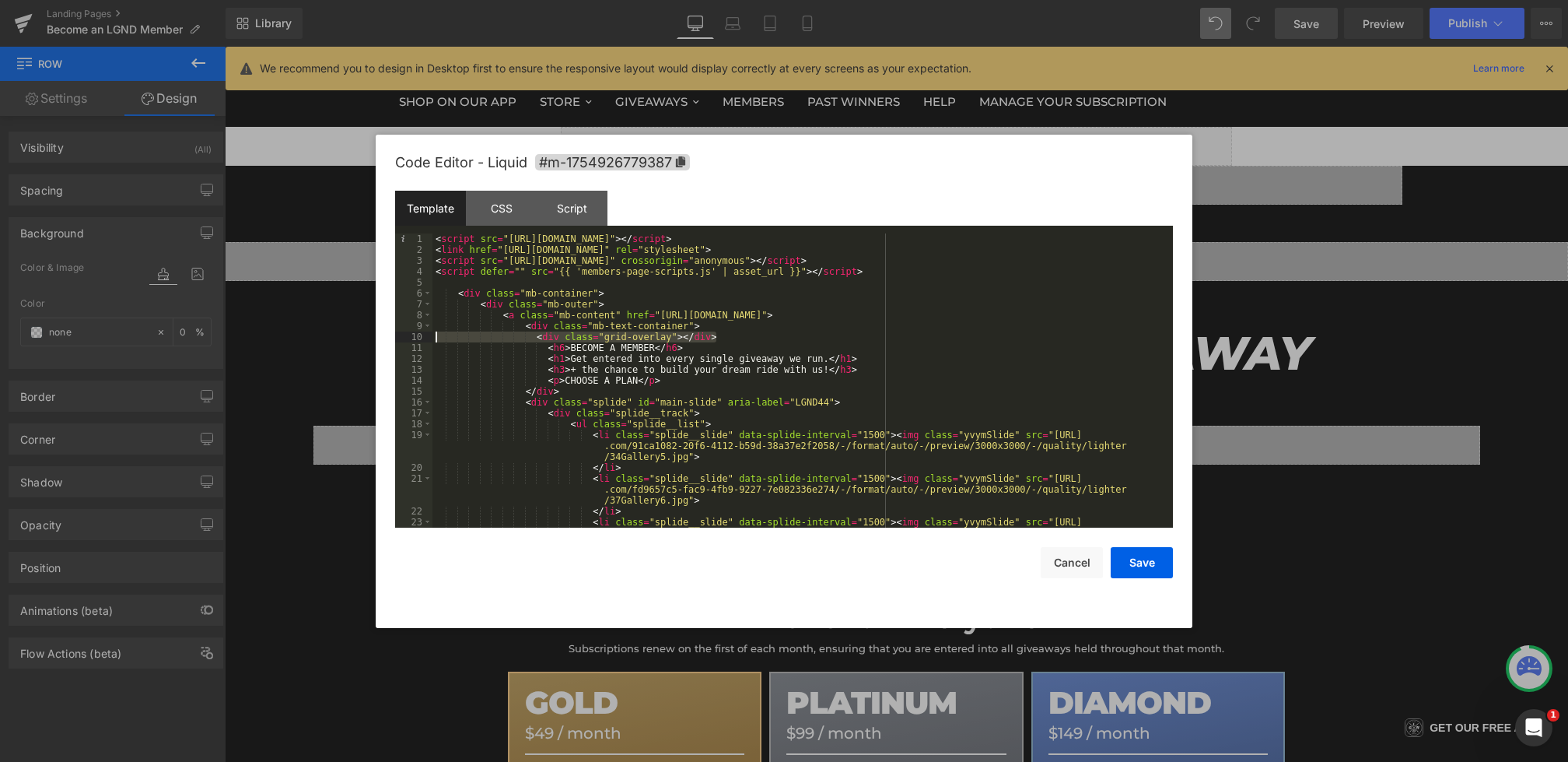
drag, startPoint x: 734, startPoint y: 337, endPoint x: 317, endPoint y: 337, distance: 417.0
click at [317, 337] on body "Row You are previewing how the will restyle your page. You can not edit Element…" at bounding box center [784, 381] width 1568 height 762
click at [492, 205] on div "CSS" at bounding box center [502, 208] width 71 height 35
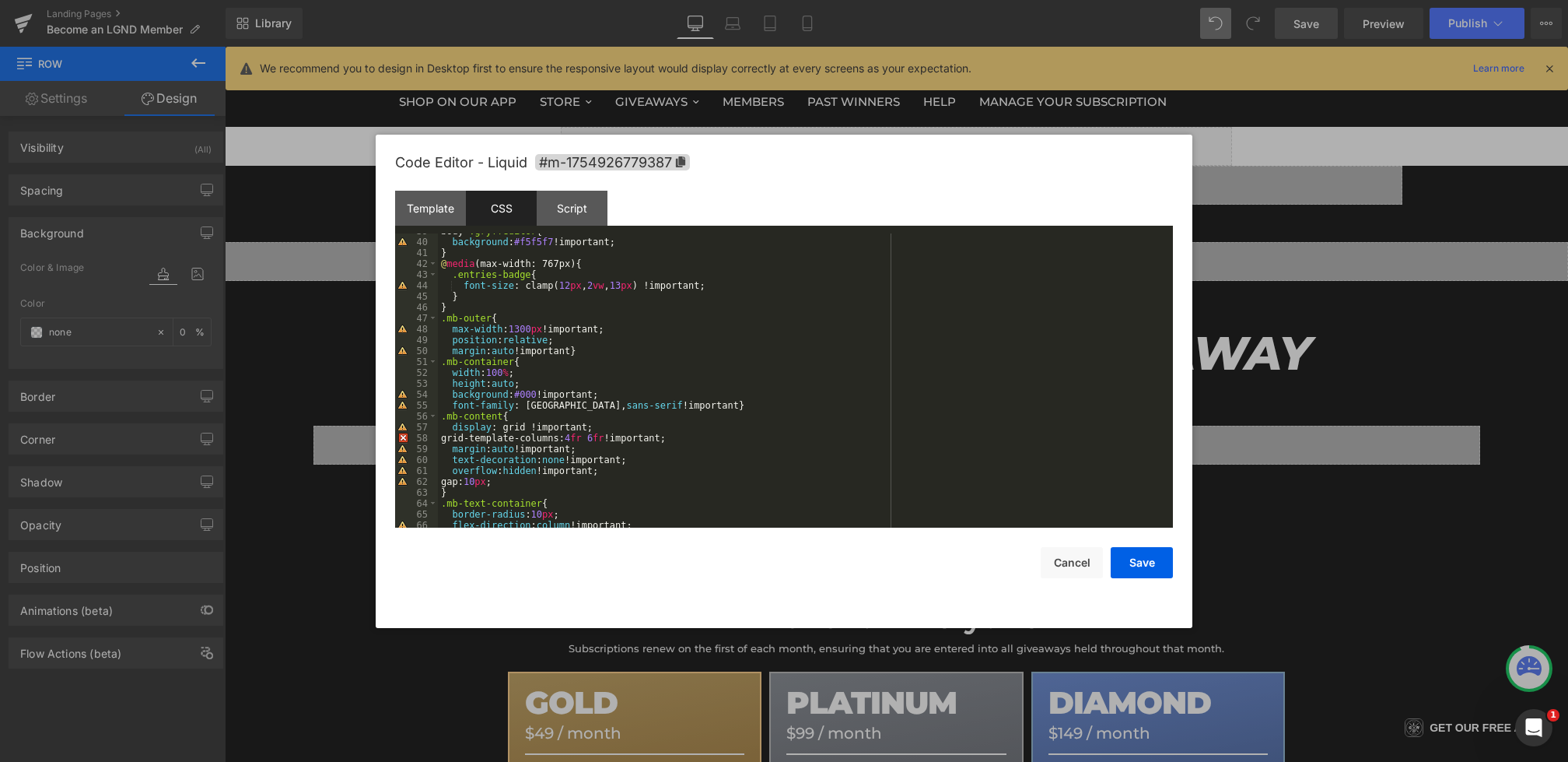
scroll to position [485, 0]
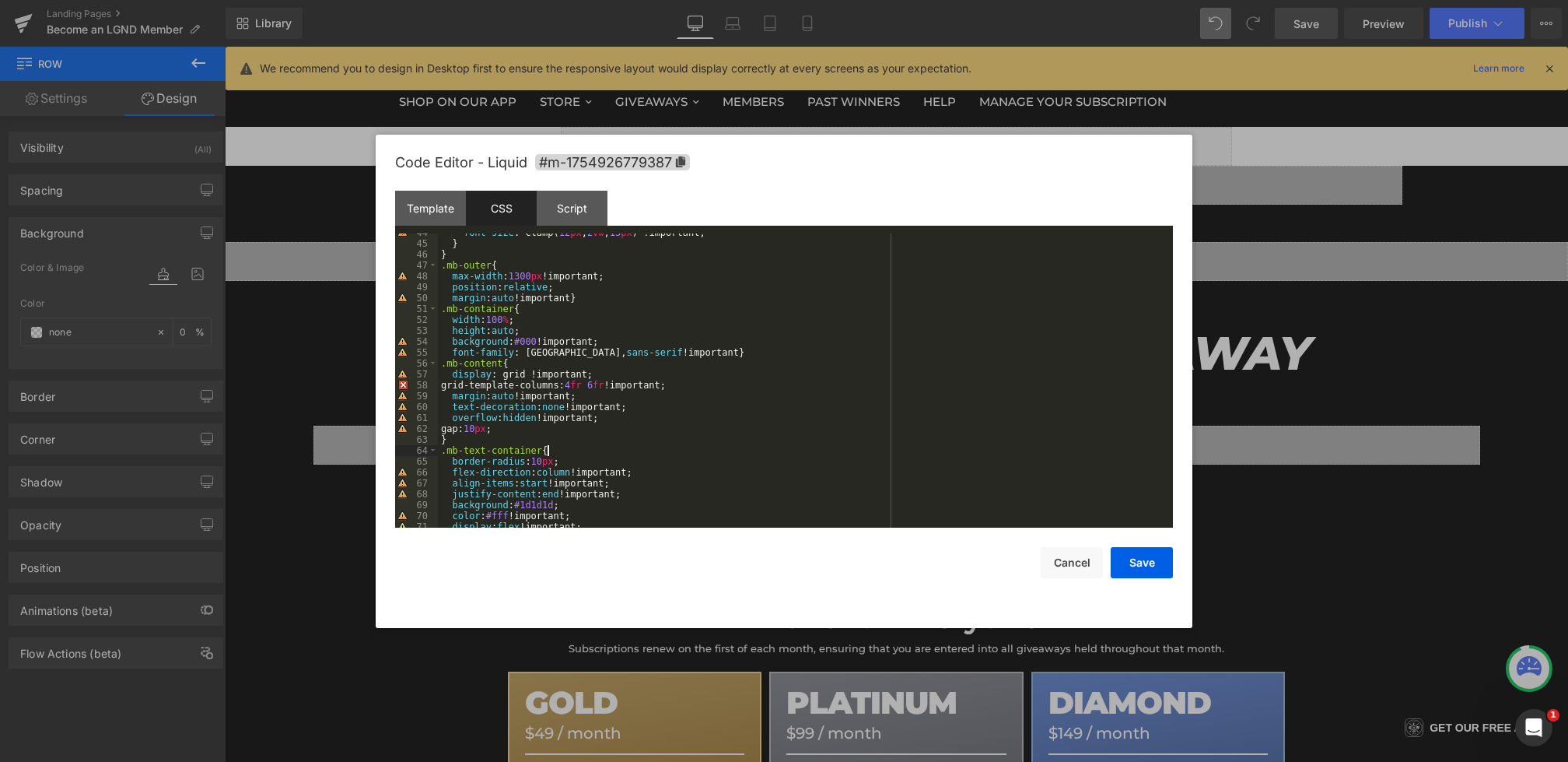
click at [592, 449] on div "font-size : clamp( 12 px , 2 vw , 13 px ) !important; } } .mb-outer { max-width…" at bounding box center [803, 385] width 729 height 316
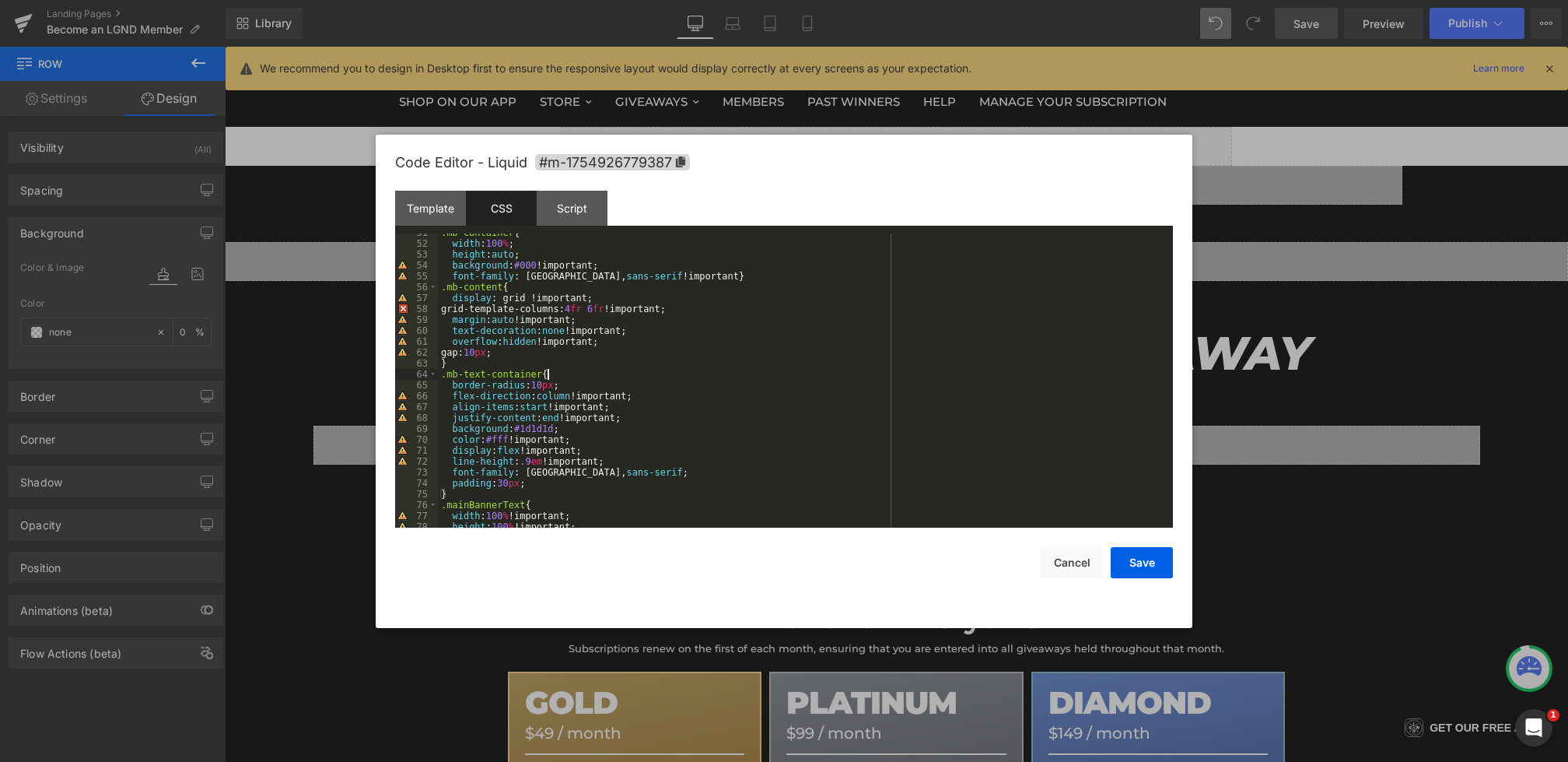
click at [589, 431] on div ".mb-container { width : 100 % ; height : auto ; background : #000 !important; f…" at bounding box center [803, 385] width 729 height 316
paste textarea
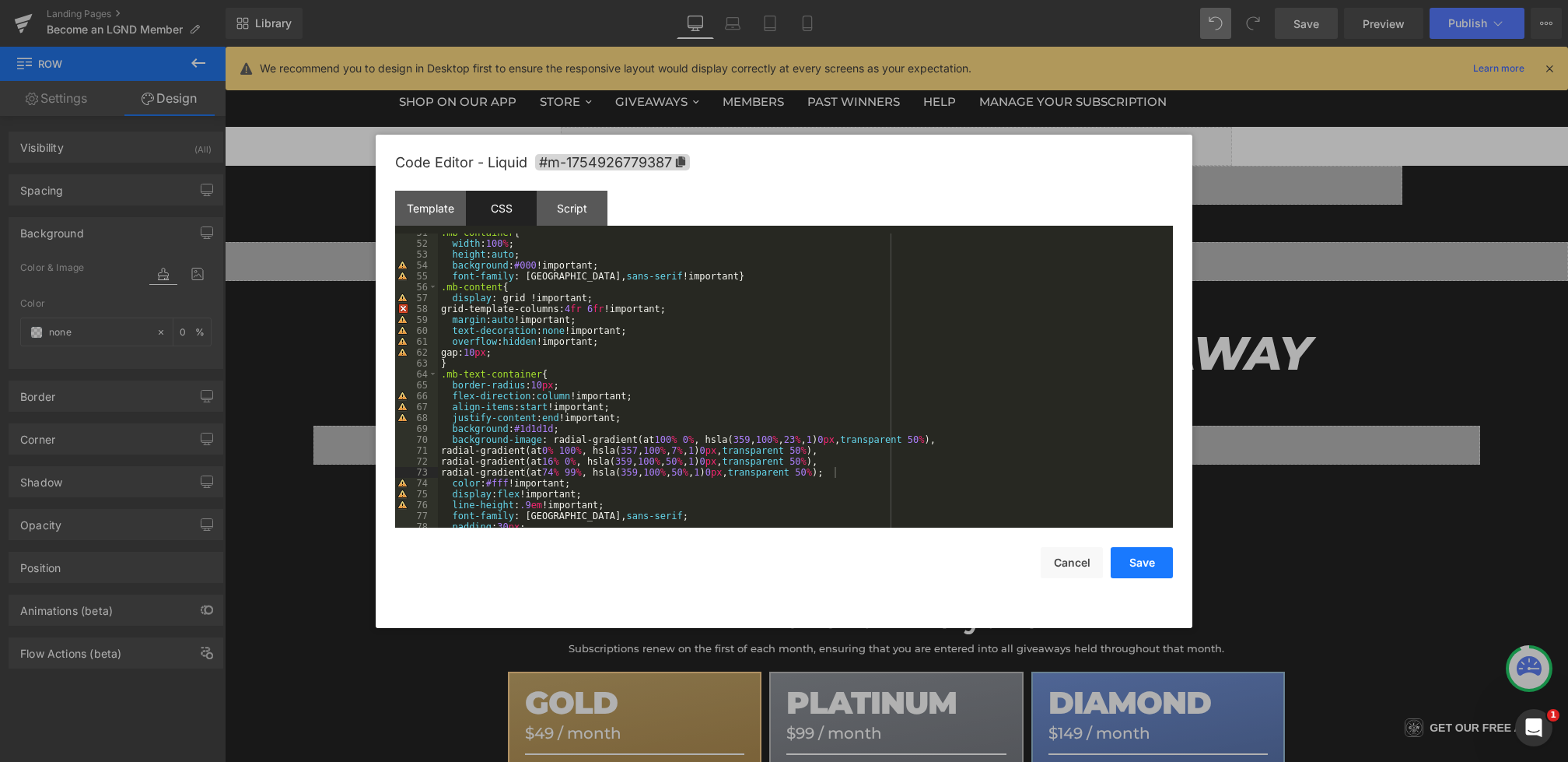
click at [1139, 566] on button "Save" at bounding box center [1142, 563] width 62 height 32
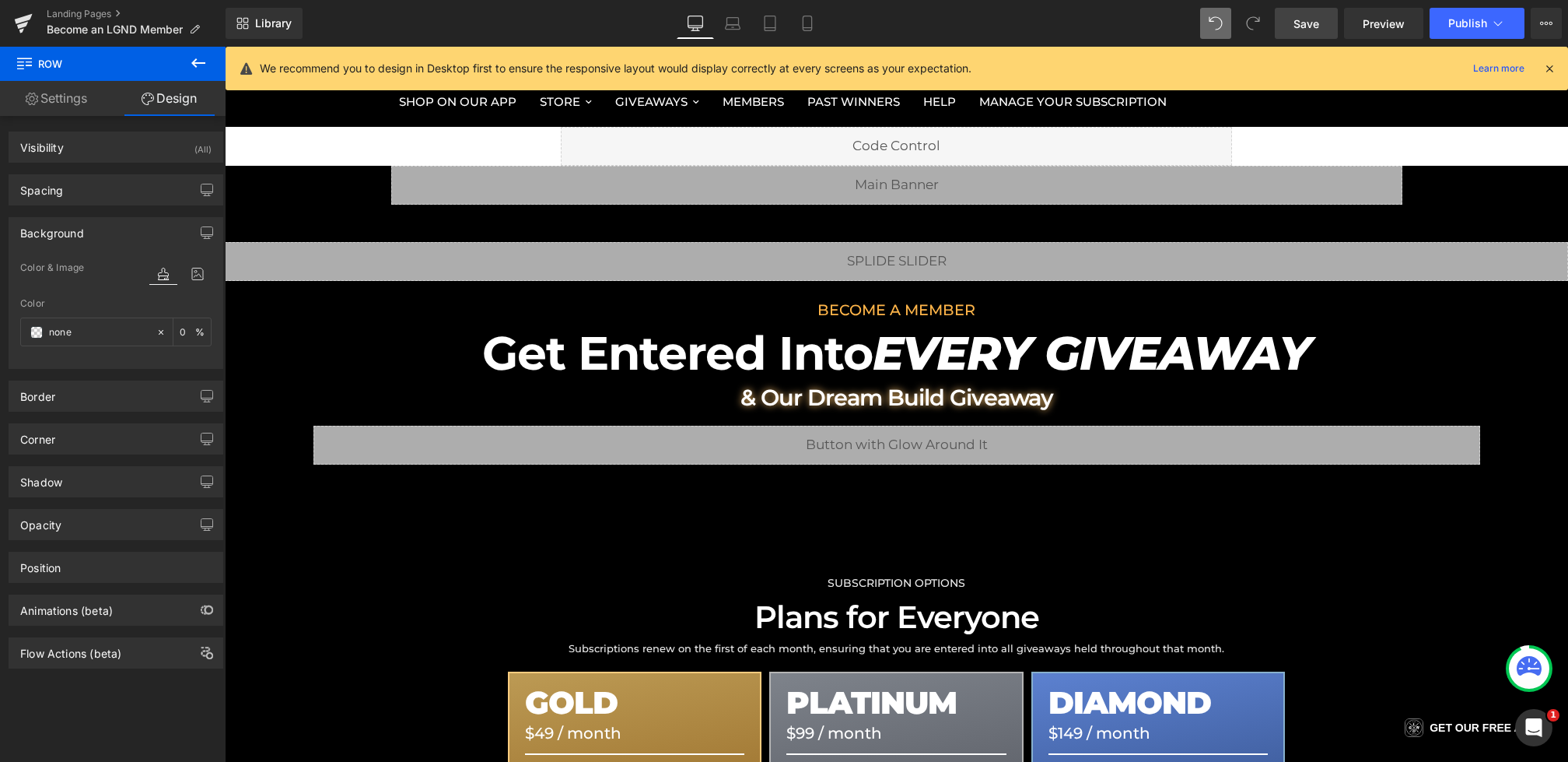
click at [1303, 20] on span "Save" at bounding box center [1307, 24] width 26 height 17
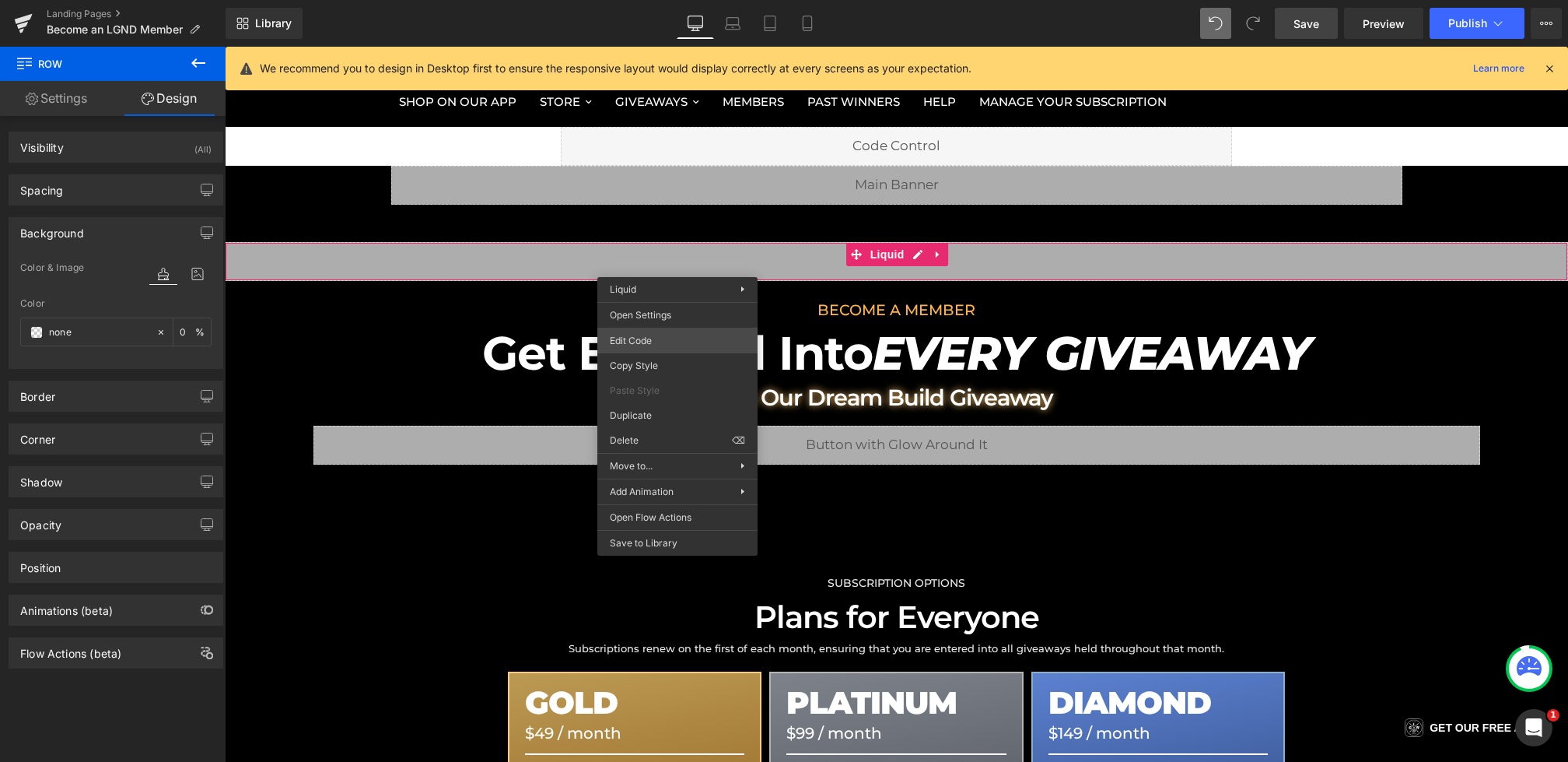
click at [647, 0] on div "Row You are previewing how the will restyle your page. You can not edit Element…" at bounding box center [784, 0] width 1568 height 0
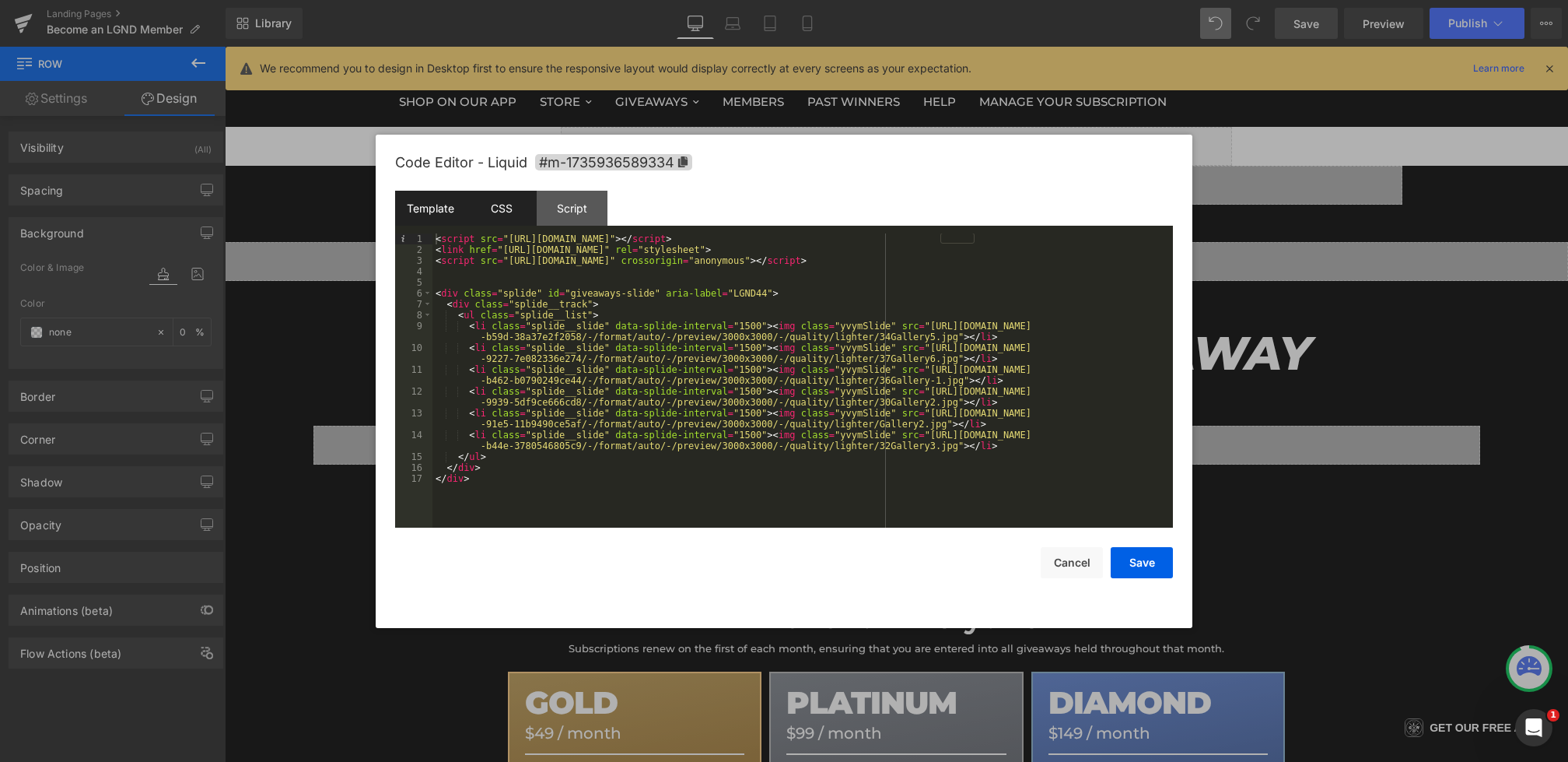
click at [514, 216] on div "CSS" at bounding box center [502, 208] width 71 height 35
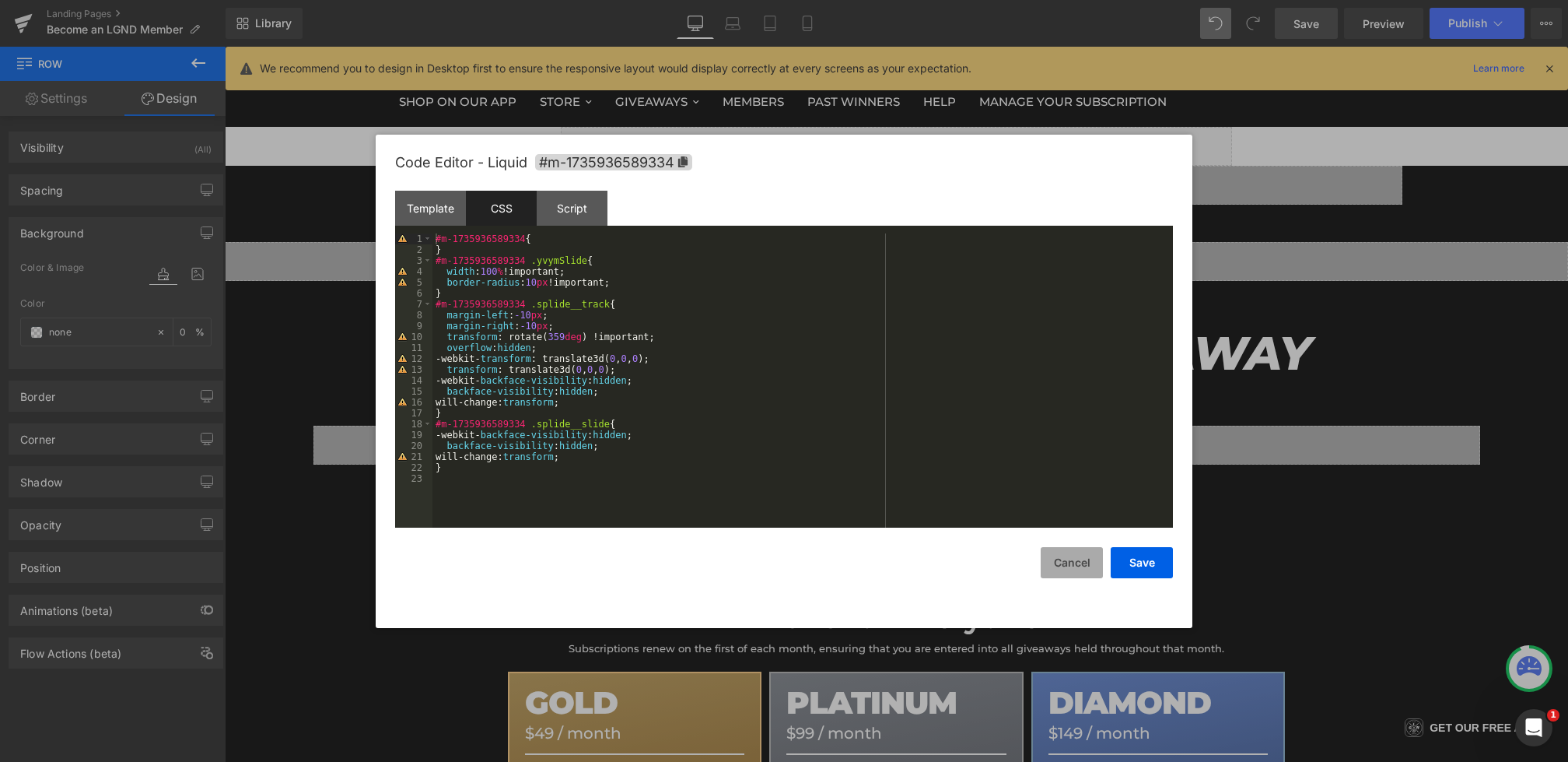
click at [1062, 571] on button "Cancel" at bounding box center [1072, 563] width 62 height 32
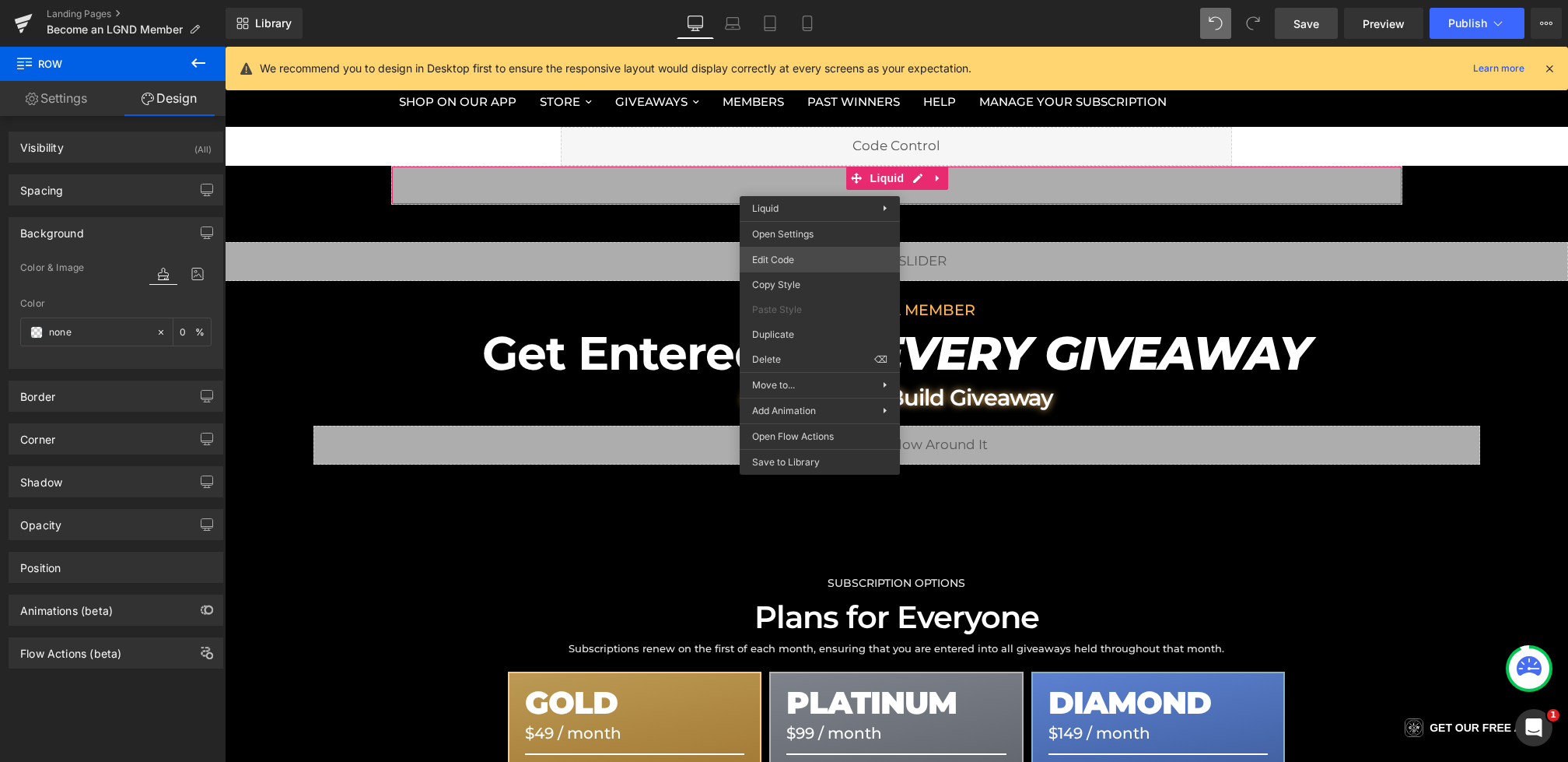
click at [773, 0] on div "Row You are previewing how the will restyle your page. You can not edit Element…" at bounding box center [784, 0] width 1568 height 0
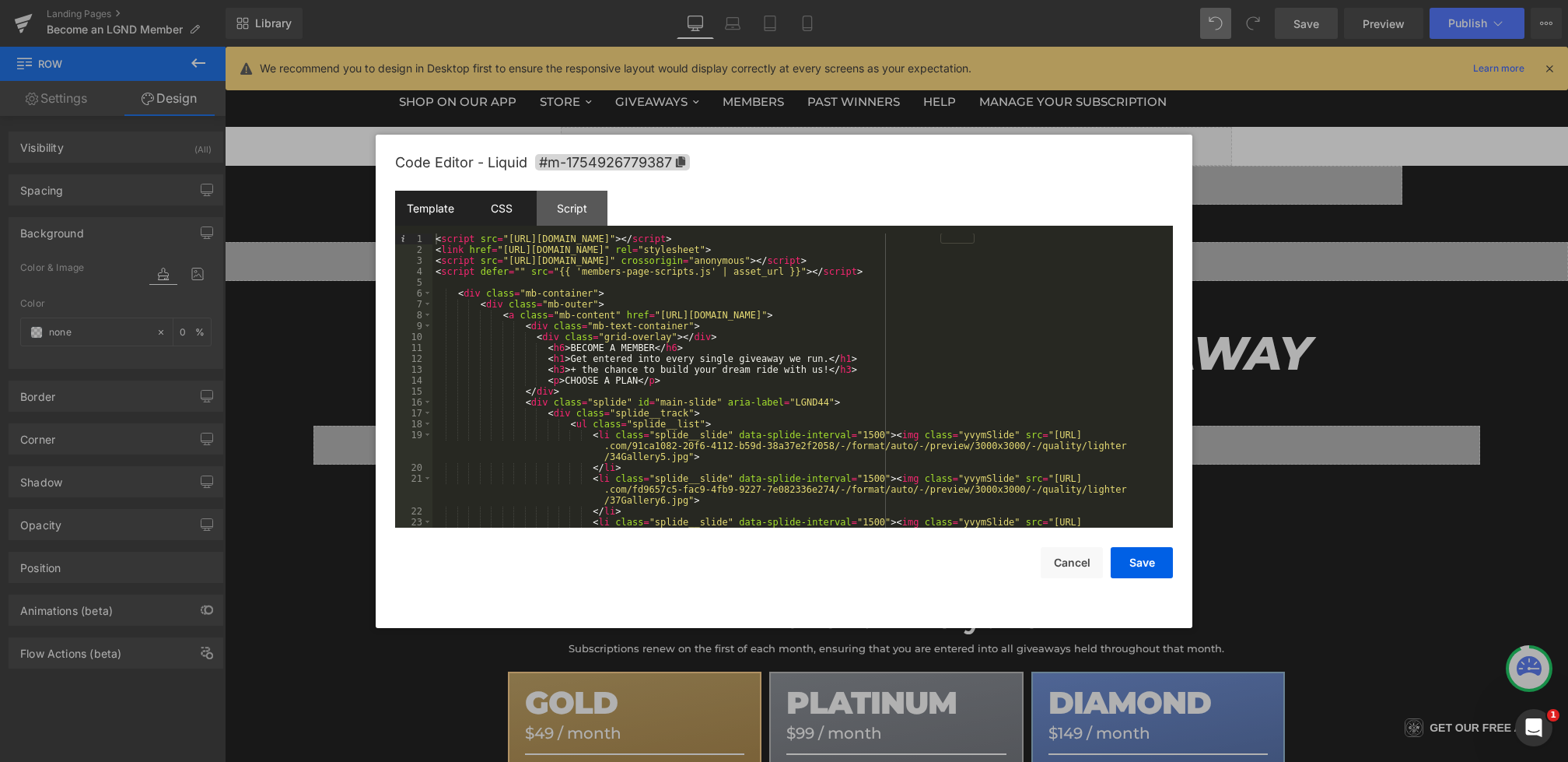
click at [506, 210] on div "CSS" at bounding box center [502, 208] width 71 height 35
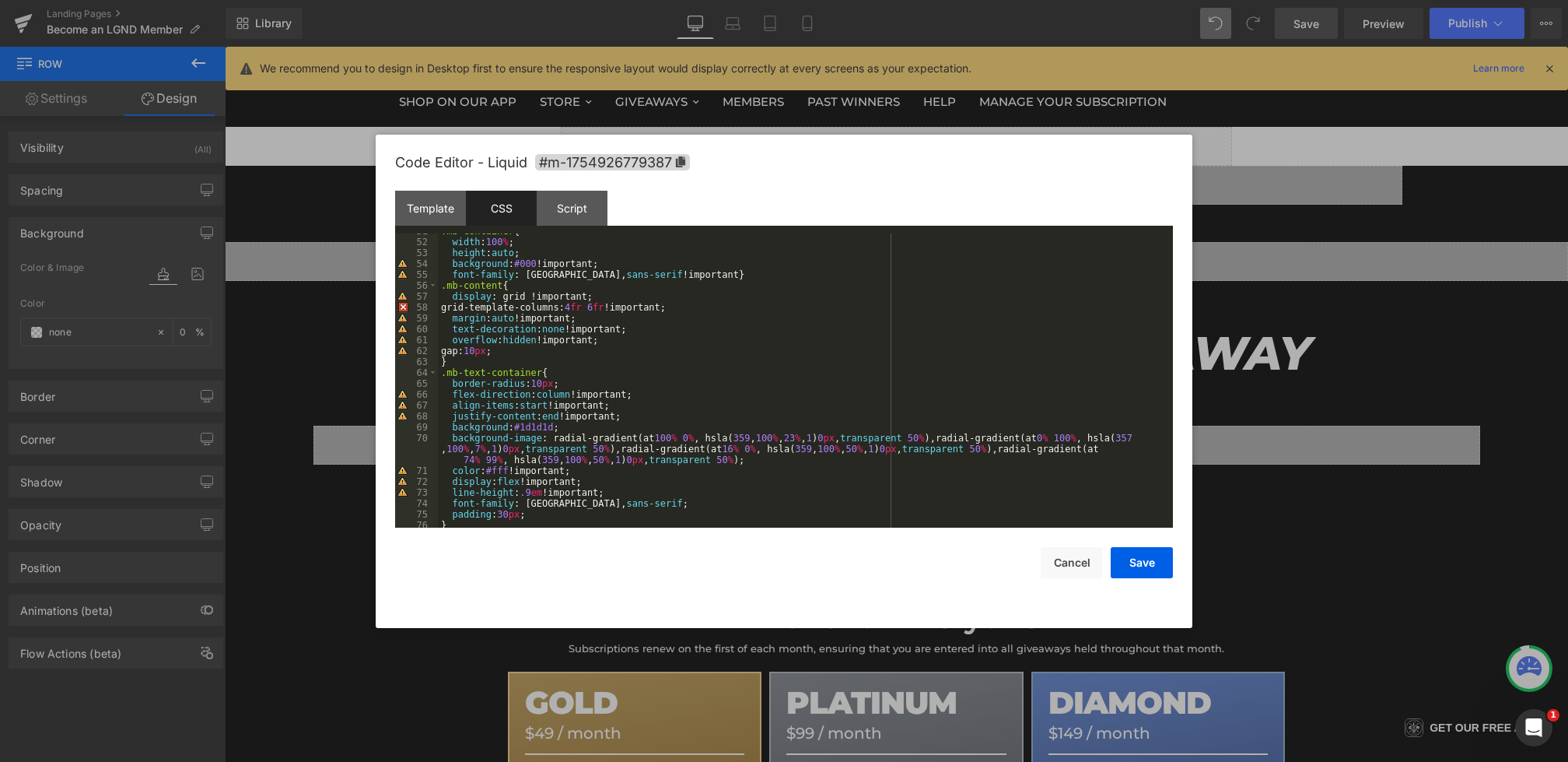
scroll to position [563, 0]
drag, startPoint x: 543, startPoint y: 373, endPoint x: 397, endPoint y: 373, distance: 146.0
click at [397, 373] on pre "51 52 53 54 55 56 57 58 59 60 61 62 63 64 65 66 67 68 69 70 71 72 73 74 75 76 7…" at bounding box center [784, 380] width 778 height 294
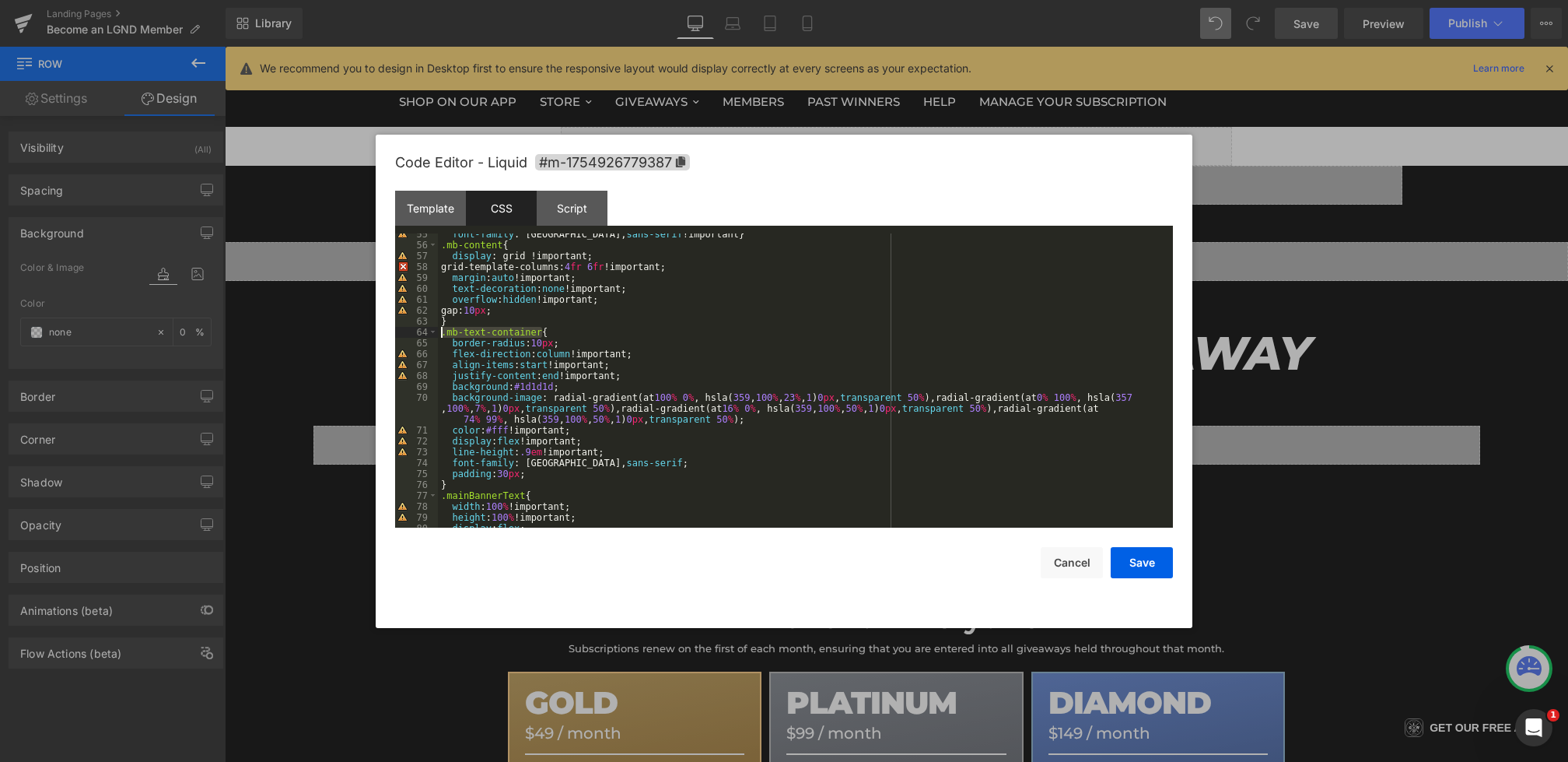
scroll to position [640, 0]
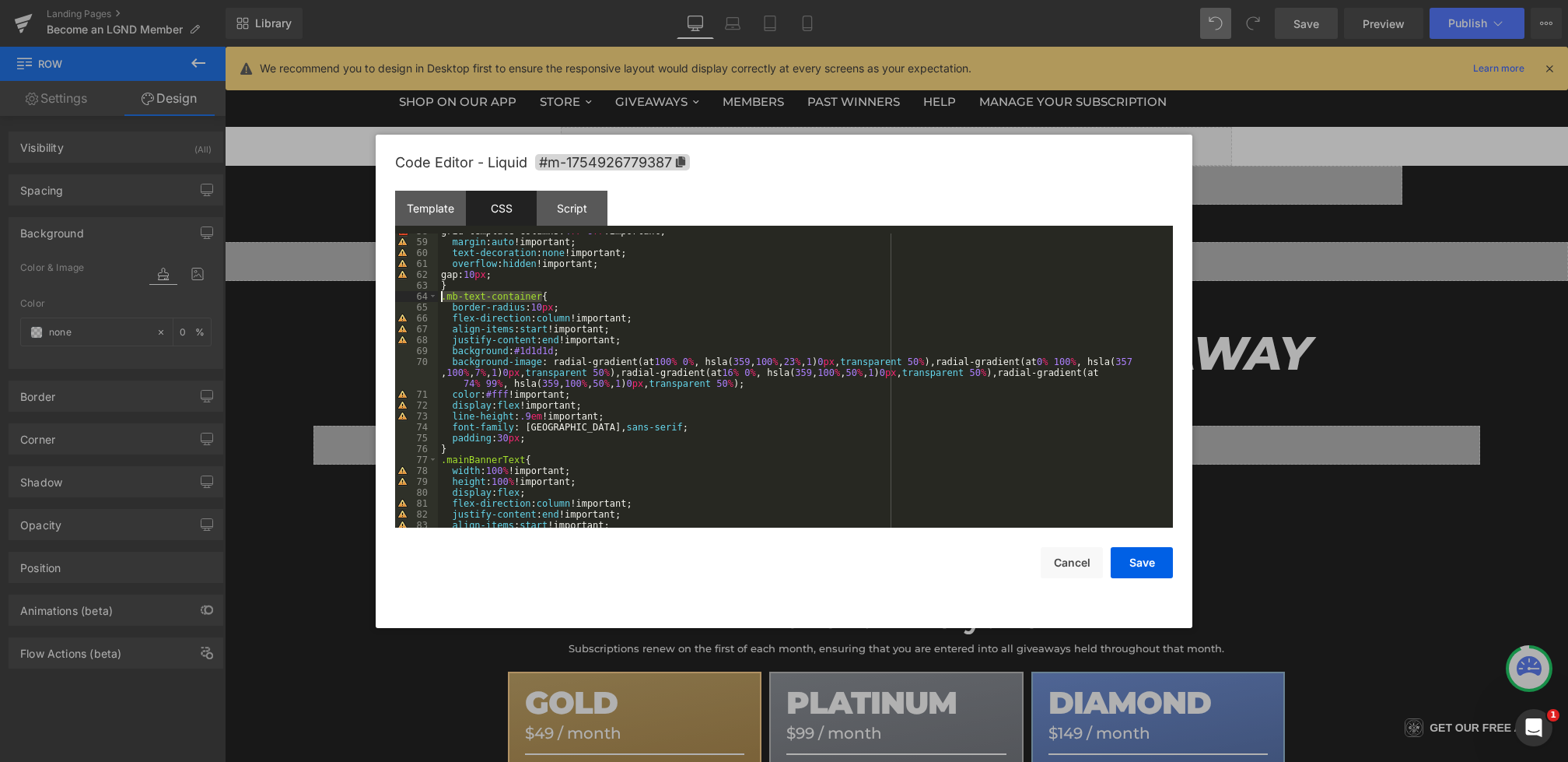
click at [472, 452] on div "grid-template-columns: 4 fr 6 fr !important; margin : auto !important; text-dec…" at bounding box center [803, 383] width 729 height 316
paste textarea
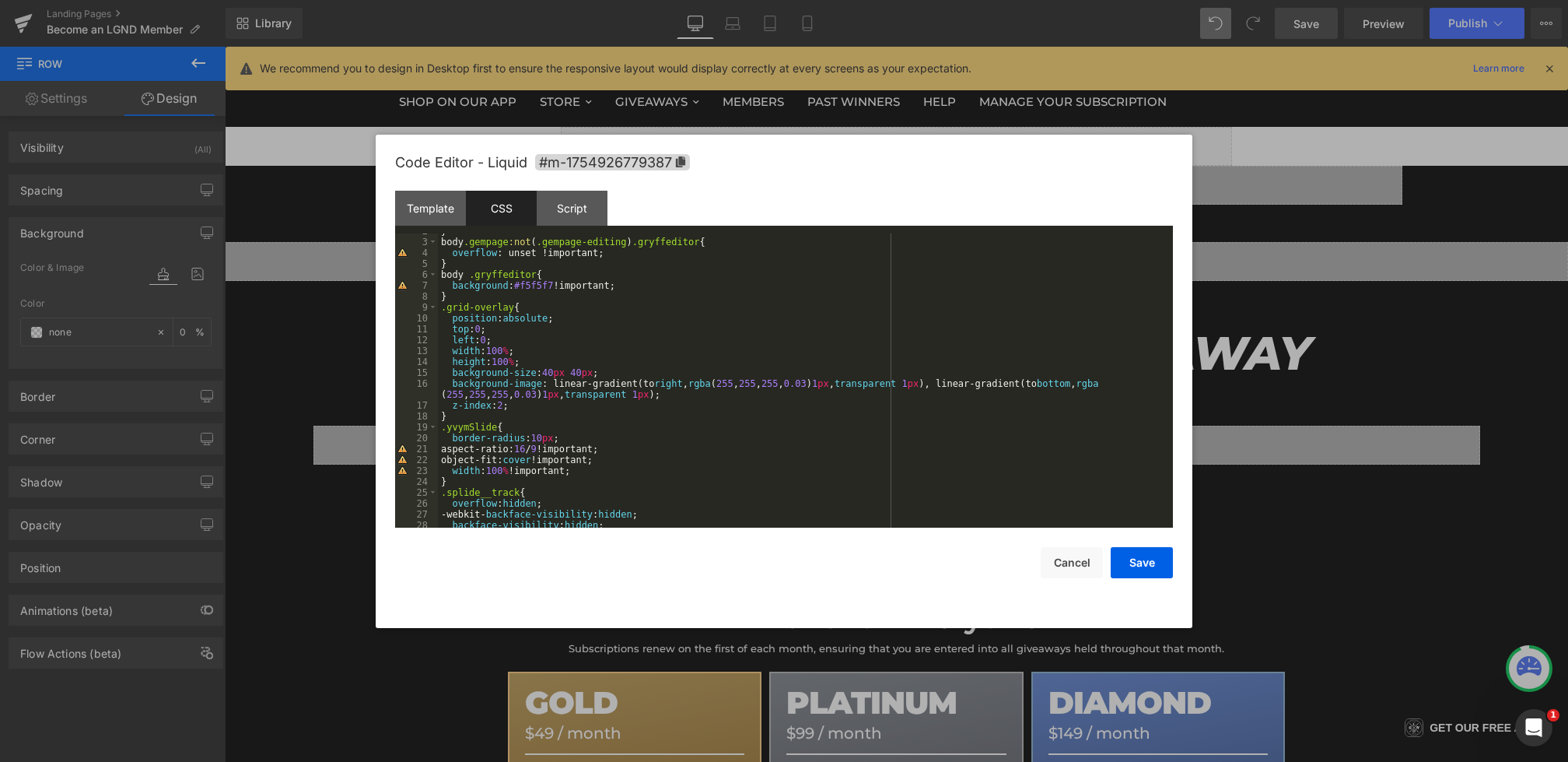
scroll to position [19, 0]
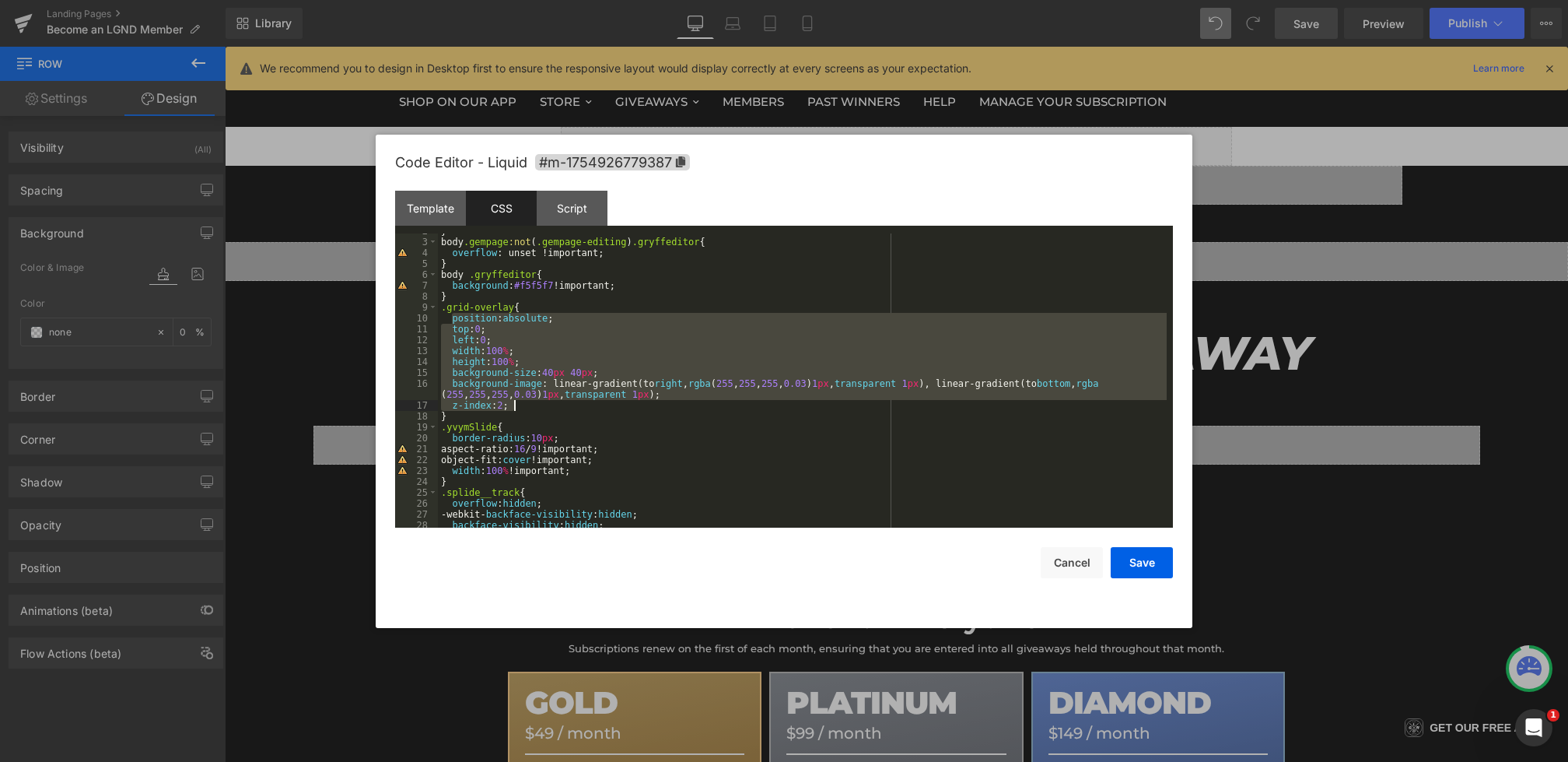
drag, startPoint x: 450, startPoint y: 319, endPoint x: 697, endPoint y: 404, distance: 261.2
click at [697, 404] on div "} body .gempage :not ( .gempage-editing ) .gryffeditor { overflow : unset !impo…" at bounding box center [803, 383] width 729 height 316
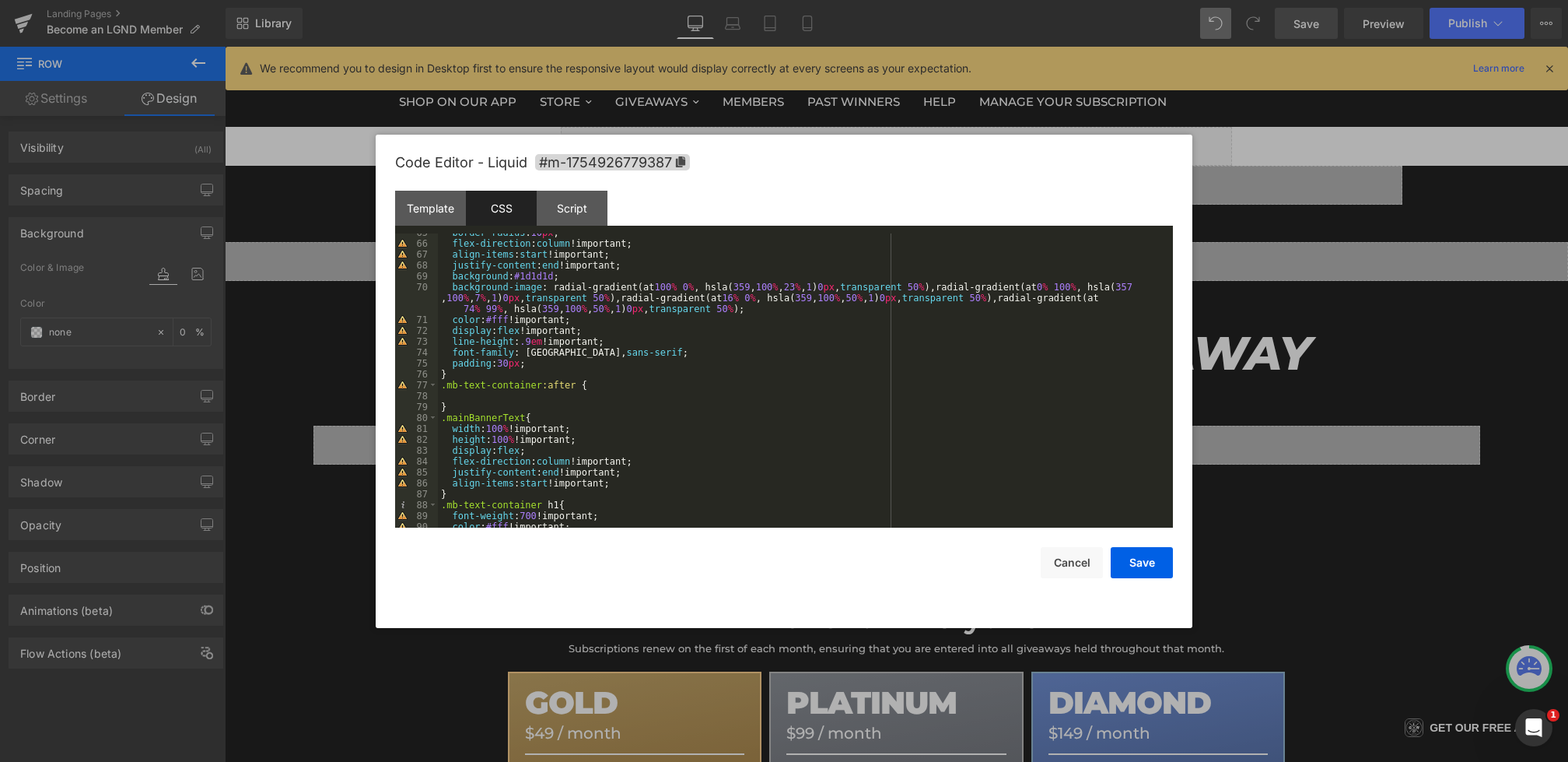
scroll to position [715, 0]
click at [577, 399] on div "border-radius : 10 px ; flex-direction : column !important; align-items : start…" at bounding box center [803, 385] width 729 height 316
paste textarea
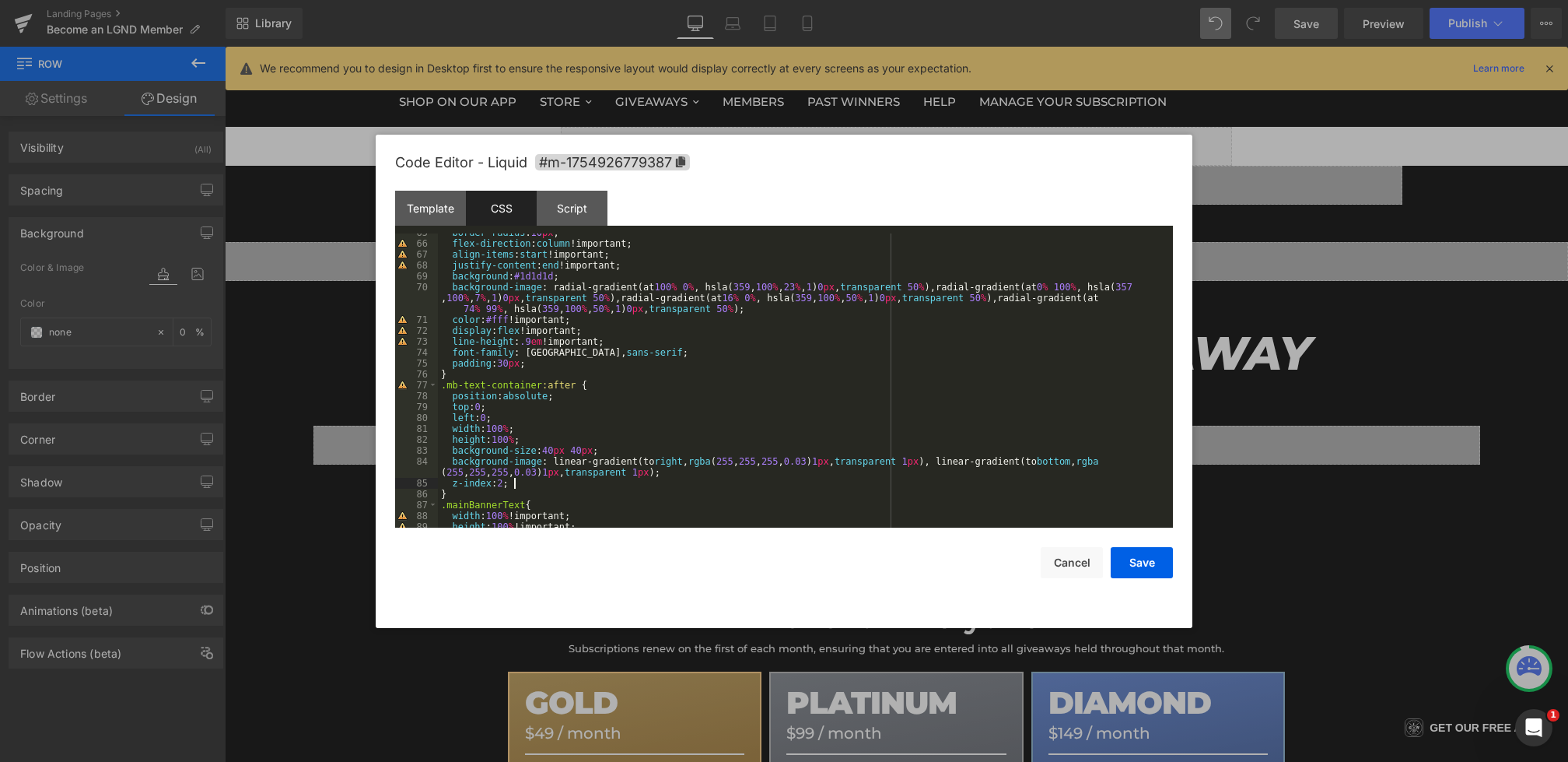
click at [625, 384] on div "border-radius : 10 px ; flex-direction : column !important; align-items : start…" at bounding box center [803, 385] width 729 height 316
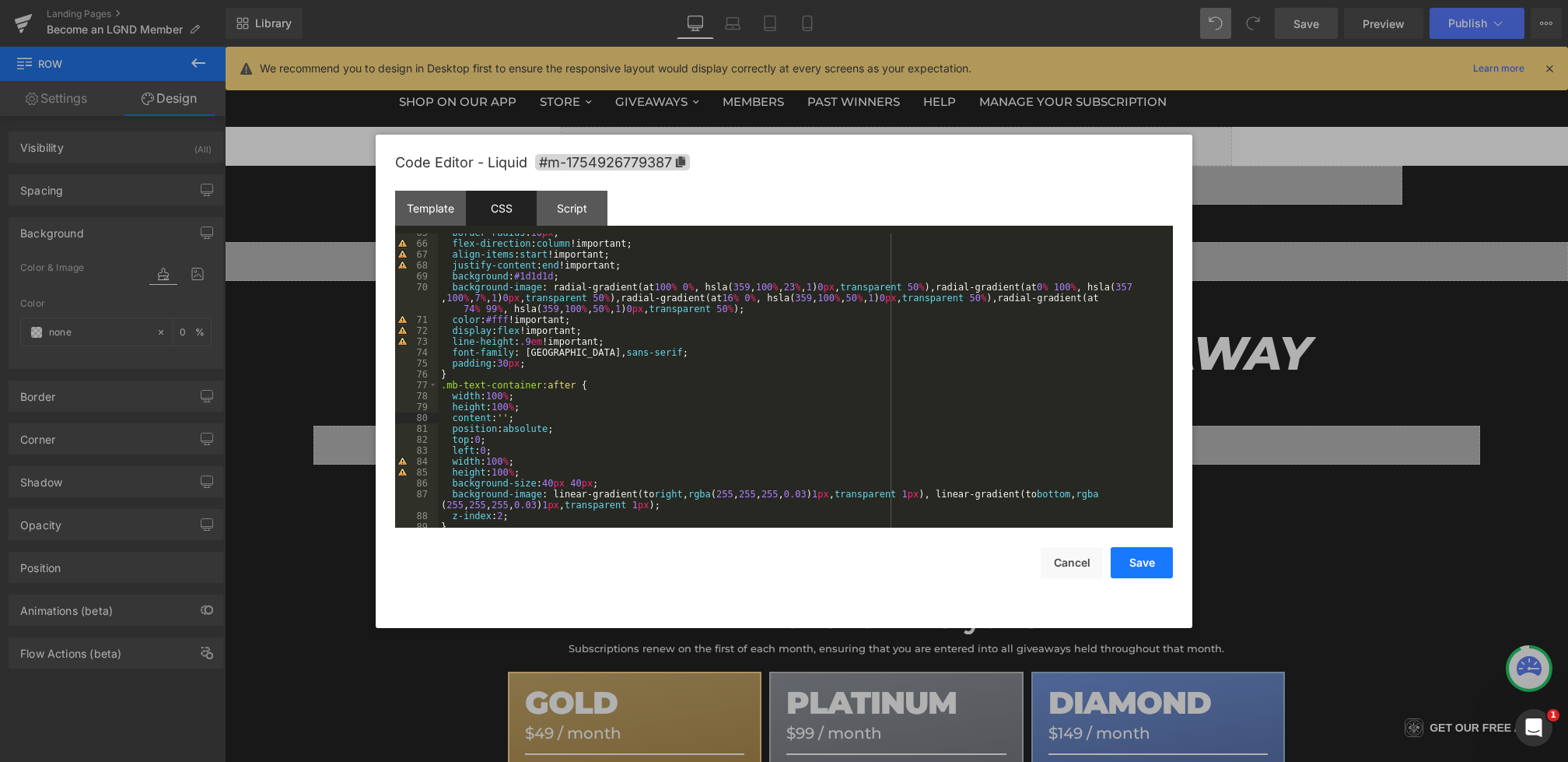
click at [1164, 568] on button "Save" at bounding box center [1142, 563] width 62 height 32
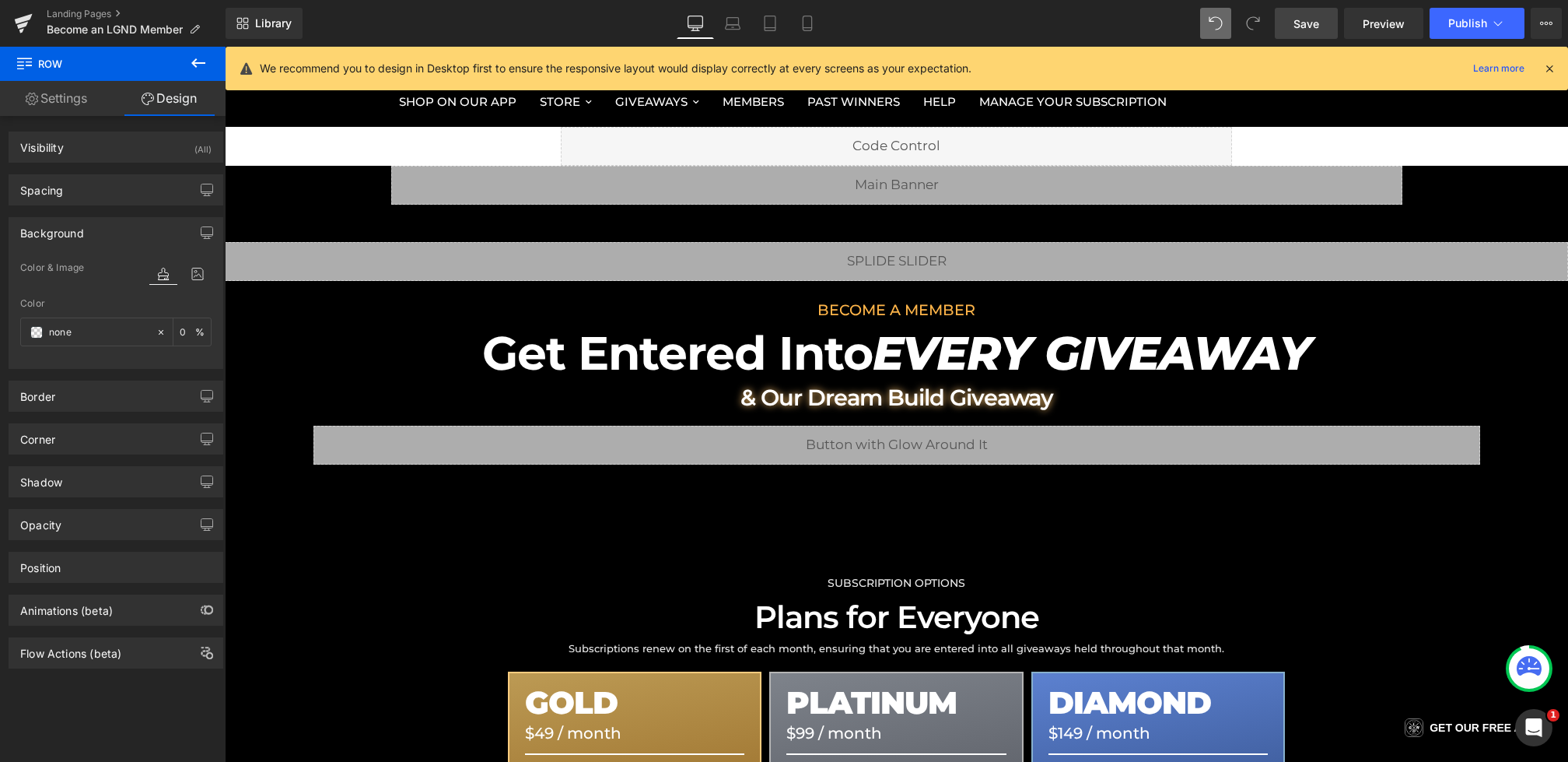
click at [1299, 33] on link "Save" at bounding box center [1307, 24] width 63 height 32
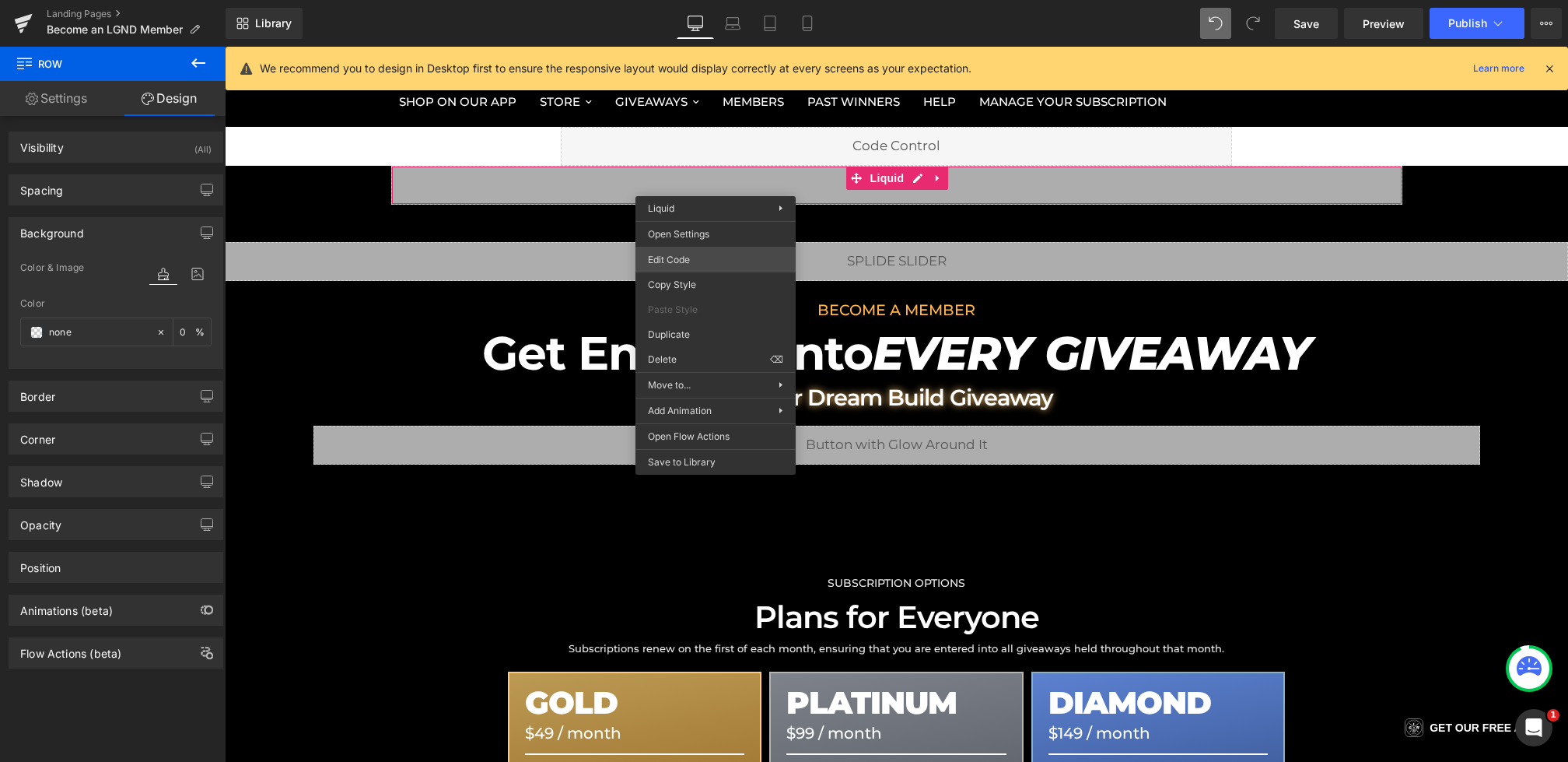
click at [690, 0] on div "Row You are previewing how the will restyle your page. You can not edit Element…" at bounding box center [784, 0] width 1568 height 0
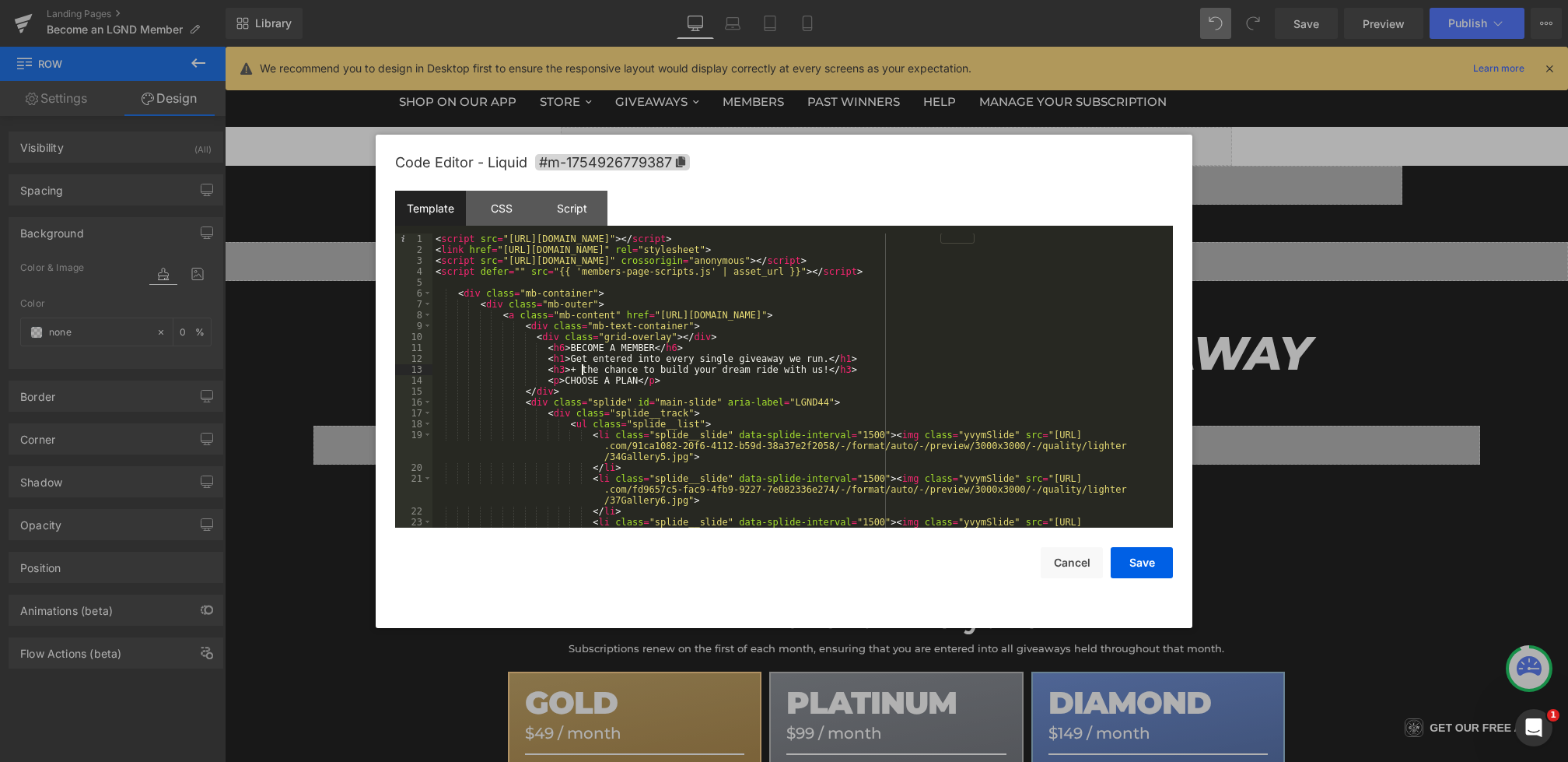
click at [581, 373] on div "< script src = "https://cdn.jsdelivr.net/npm/@splidejs/splide@4.1.4/dist/js/spl…" at bounding box center [799, 402] width 735 height 338
click at [1141, 568] on button "Save" at bounding box center [1142, 563] width 62 height 32
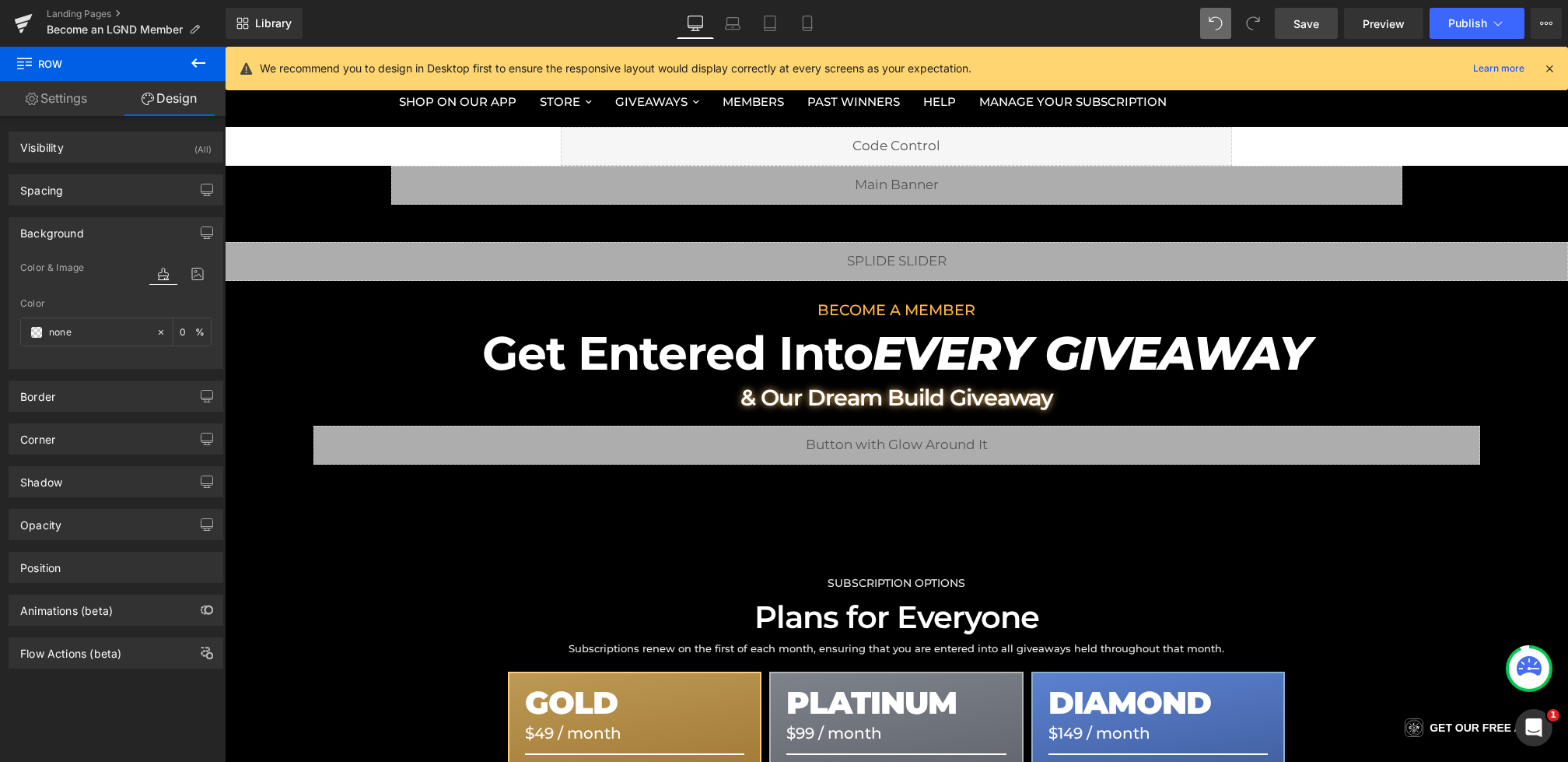
click at [1299, 29] on span "Save" at bounding box center [1307, 24] width 26 height 17
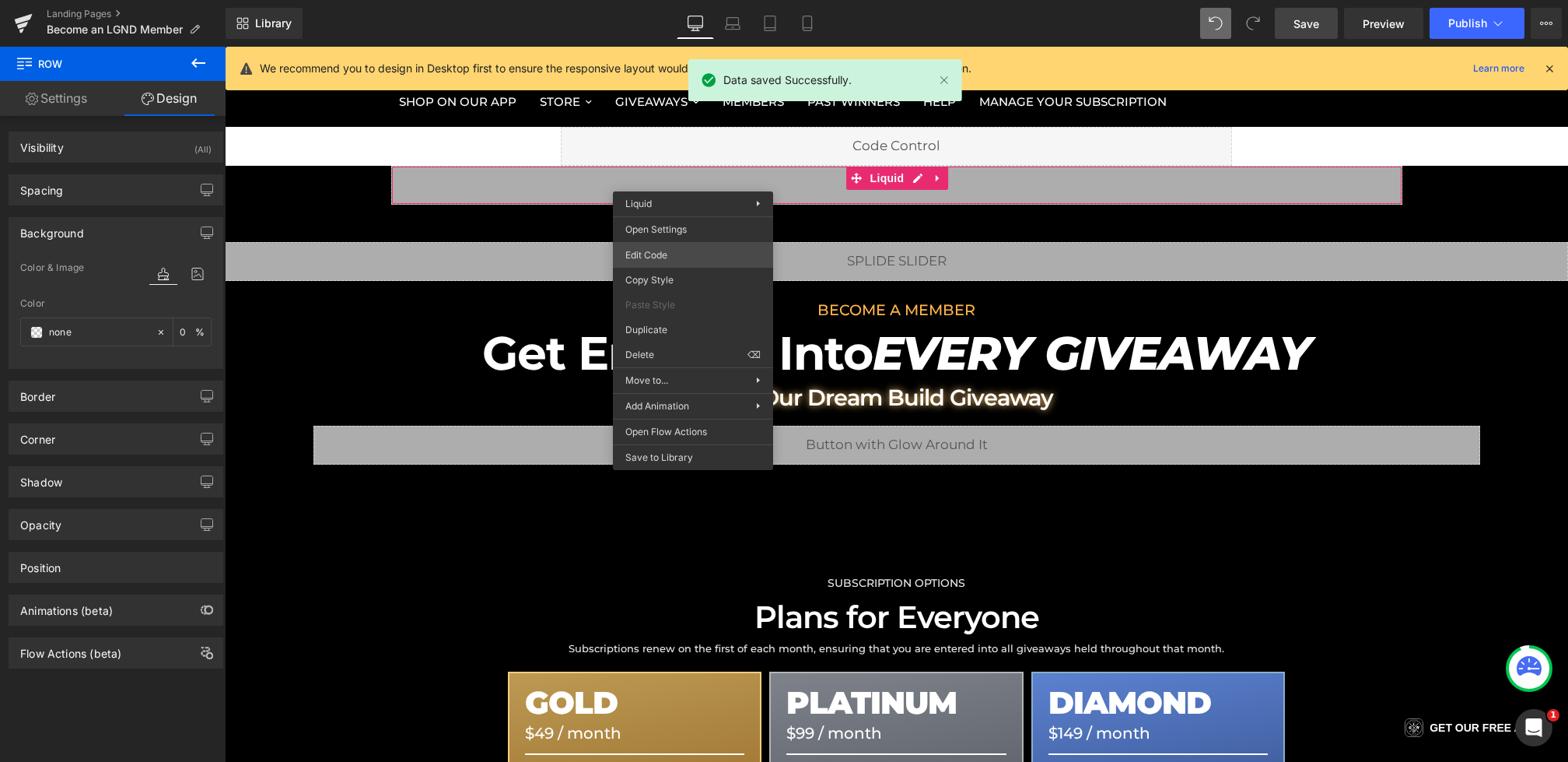
click at [665, 0] on div "Row You are previewing how the will restyle your page. You can not edit Element…" at bounding box center [784, 0] width 1568 height 0
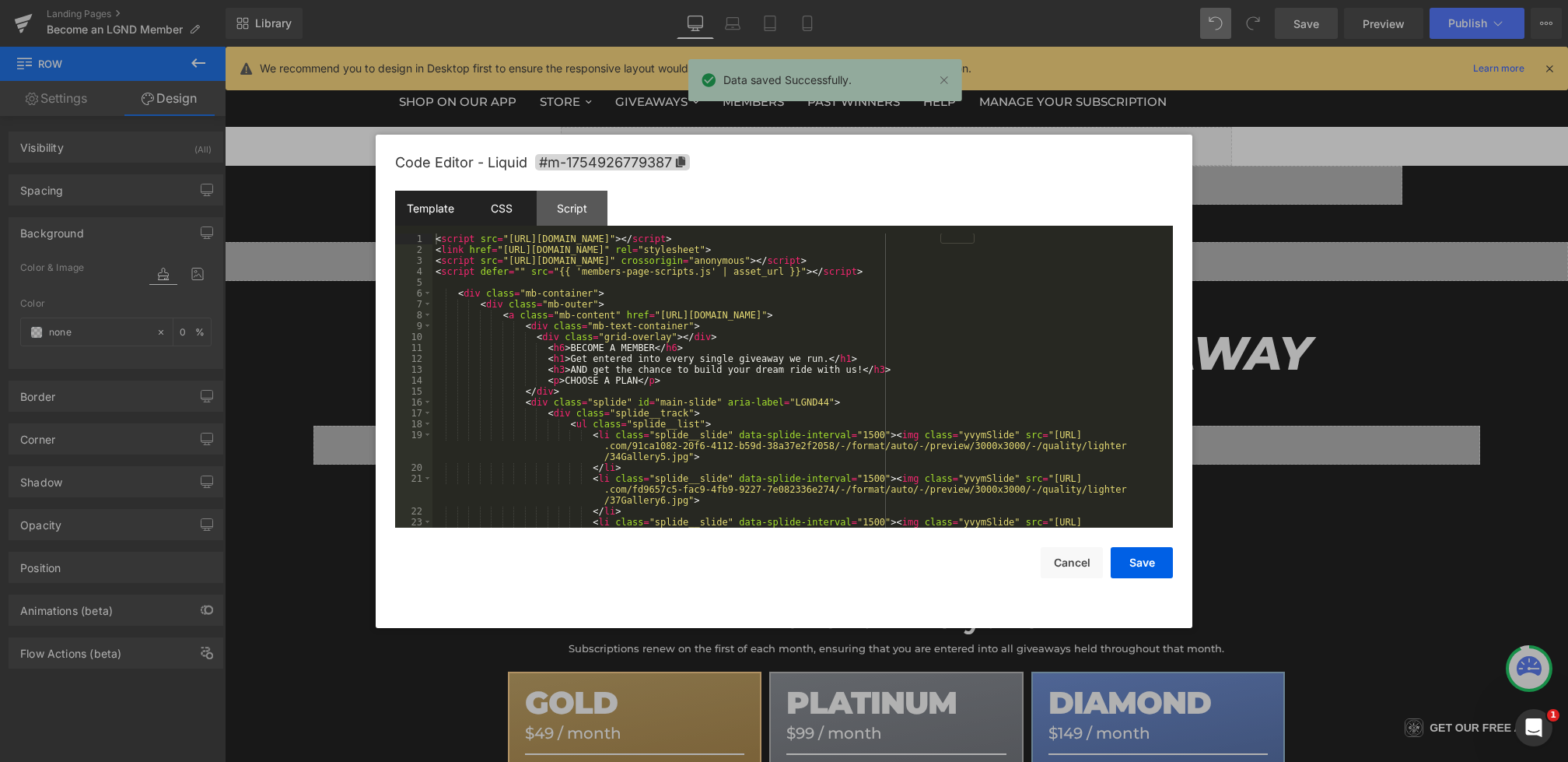
click at [510, 205] on div "CSS" at bounding box center [502, 208] width 71 height 35
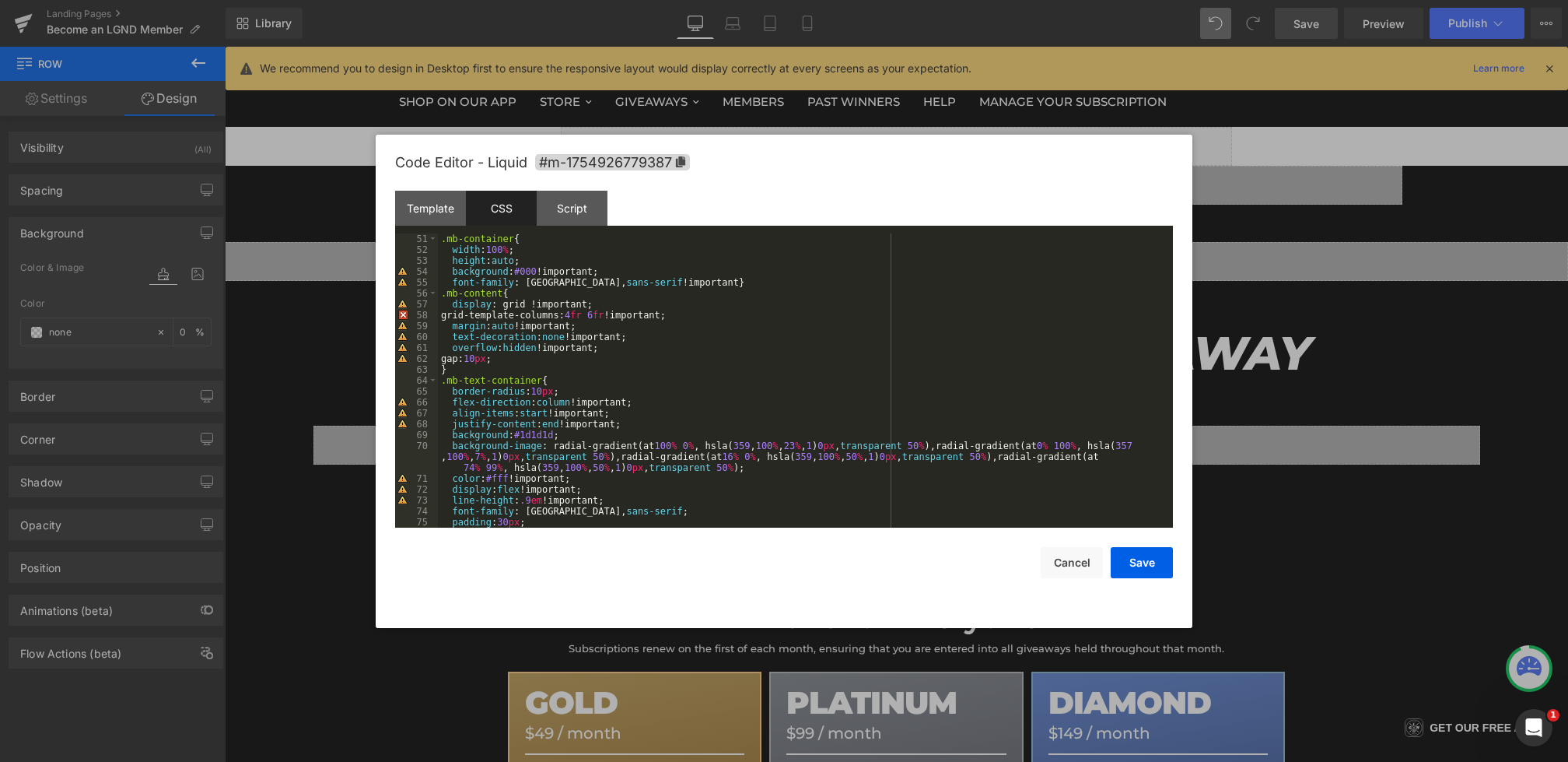
scroll to position [556, 0]
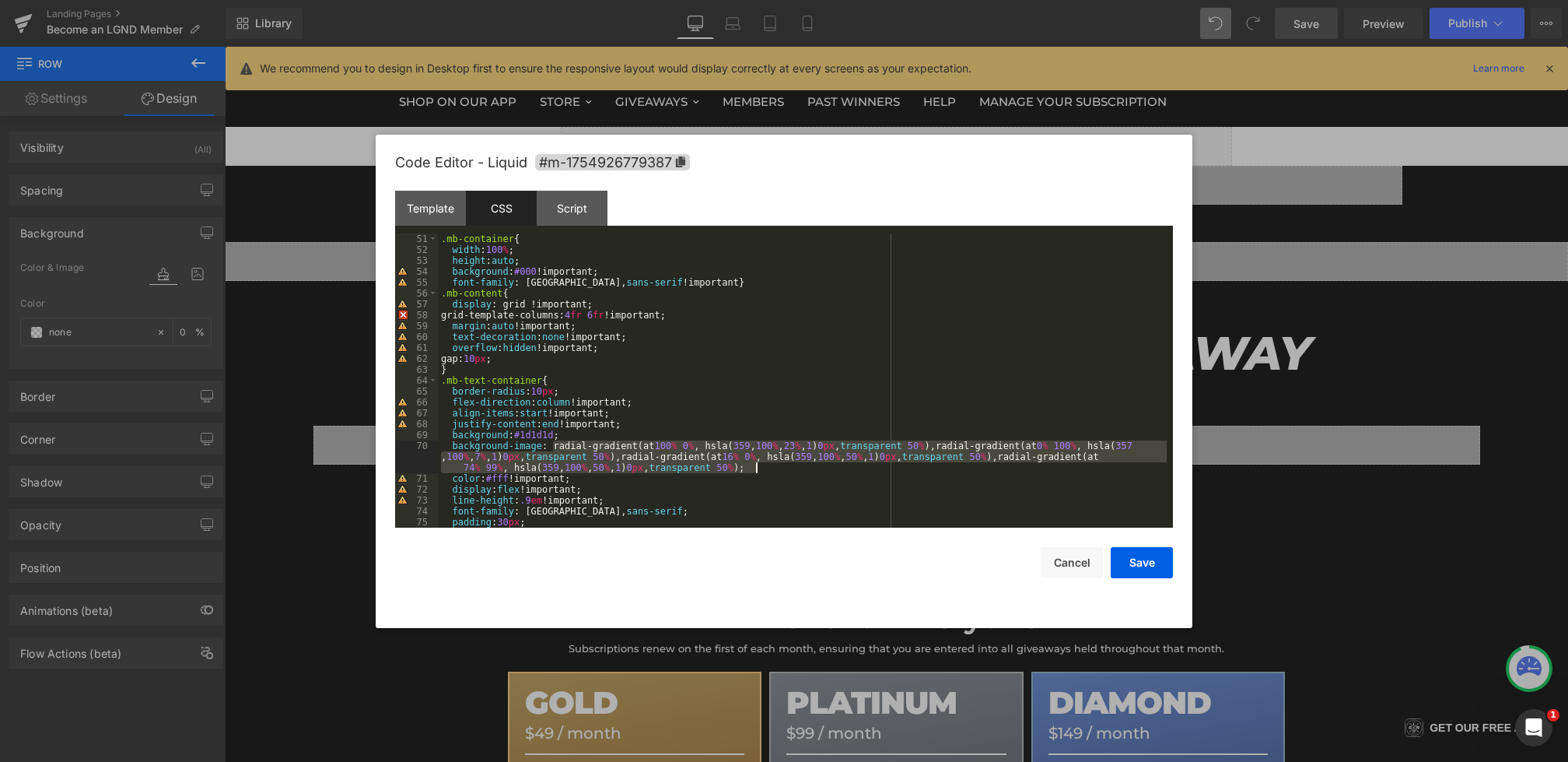
drag, startPoint x: 554, startPoint y: 444, endPoint x: 765, endPoint y: 472, distance: 212.8
click at [765, 472] on div ".mb-container { width : 100 % ; height : auto ; background : #000 !important; f…" at bounding box center [803, 391] width 729 height 316
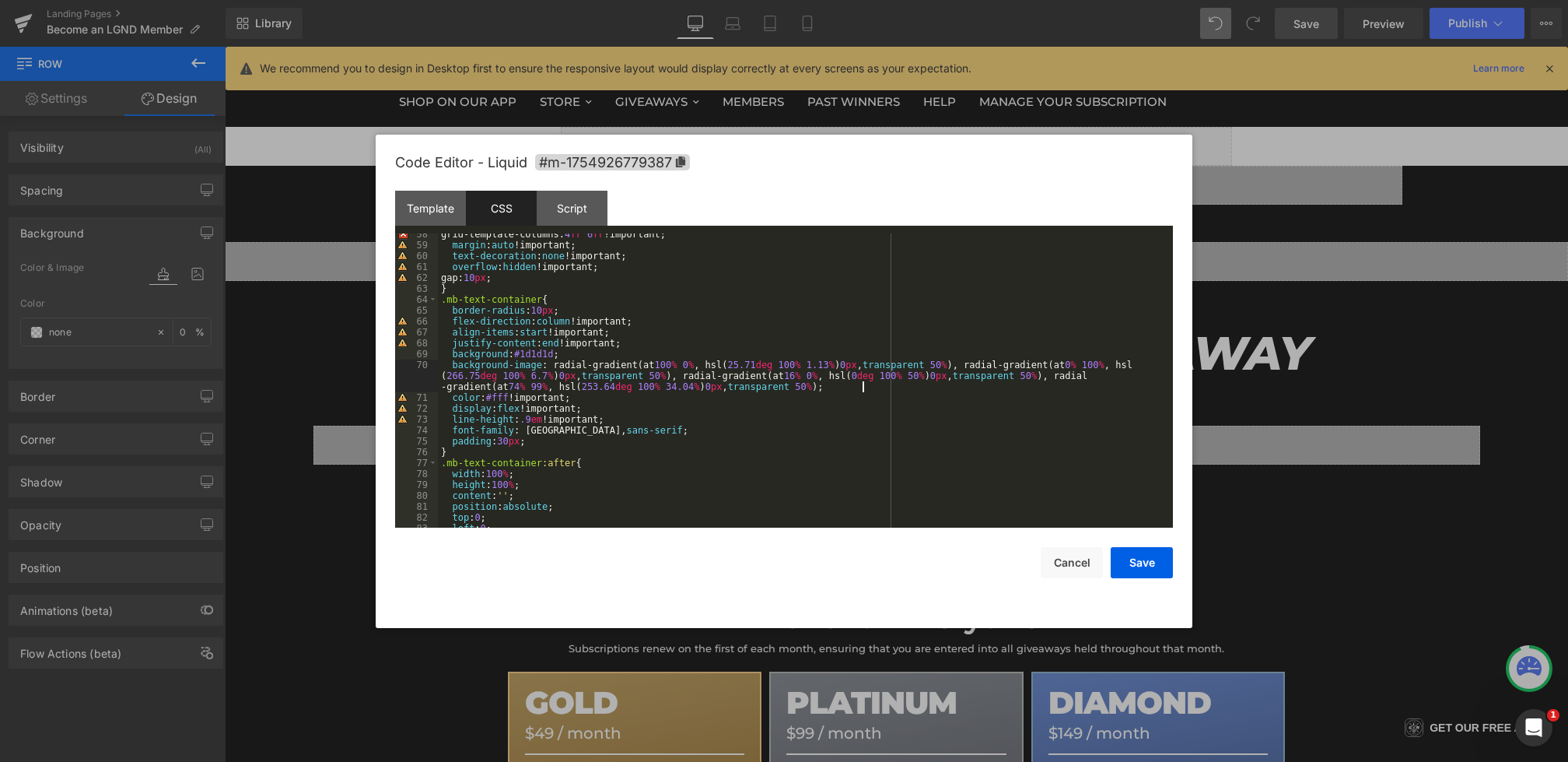
scroll to position [645, 0]
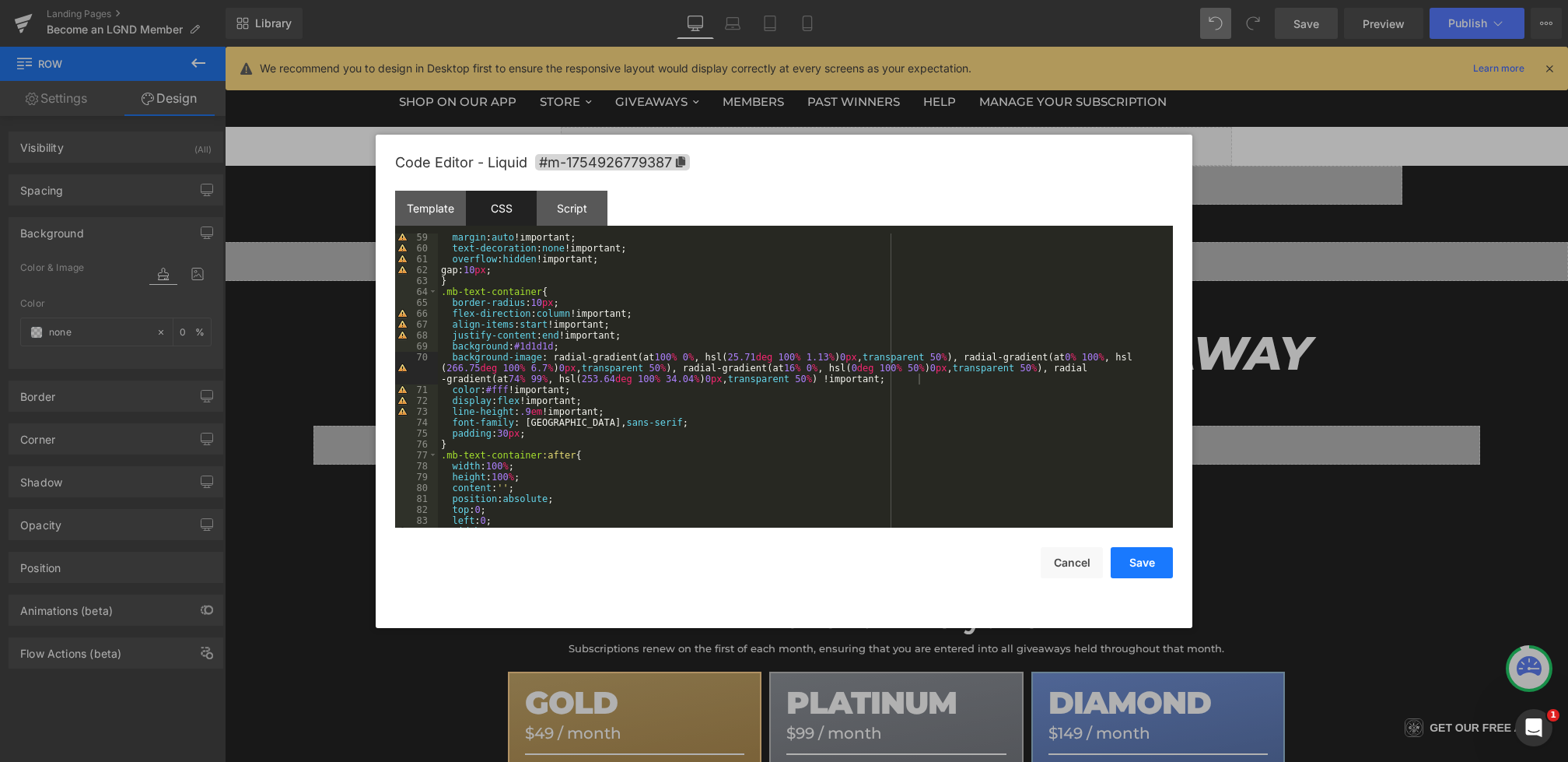
click at [1157, 567] on button "Save" at bounding box center [1142, 563] width 62 height 32
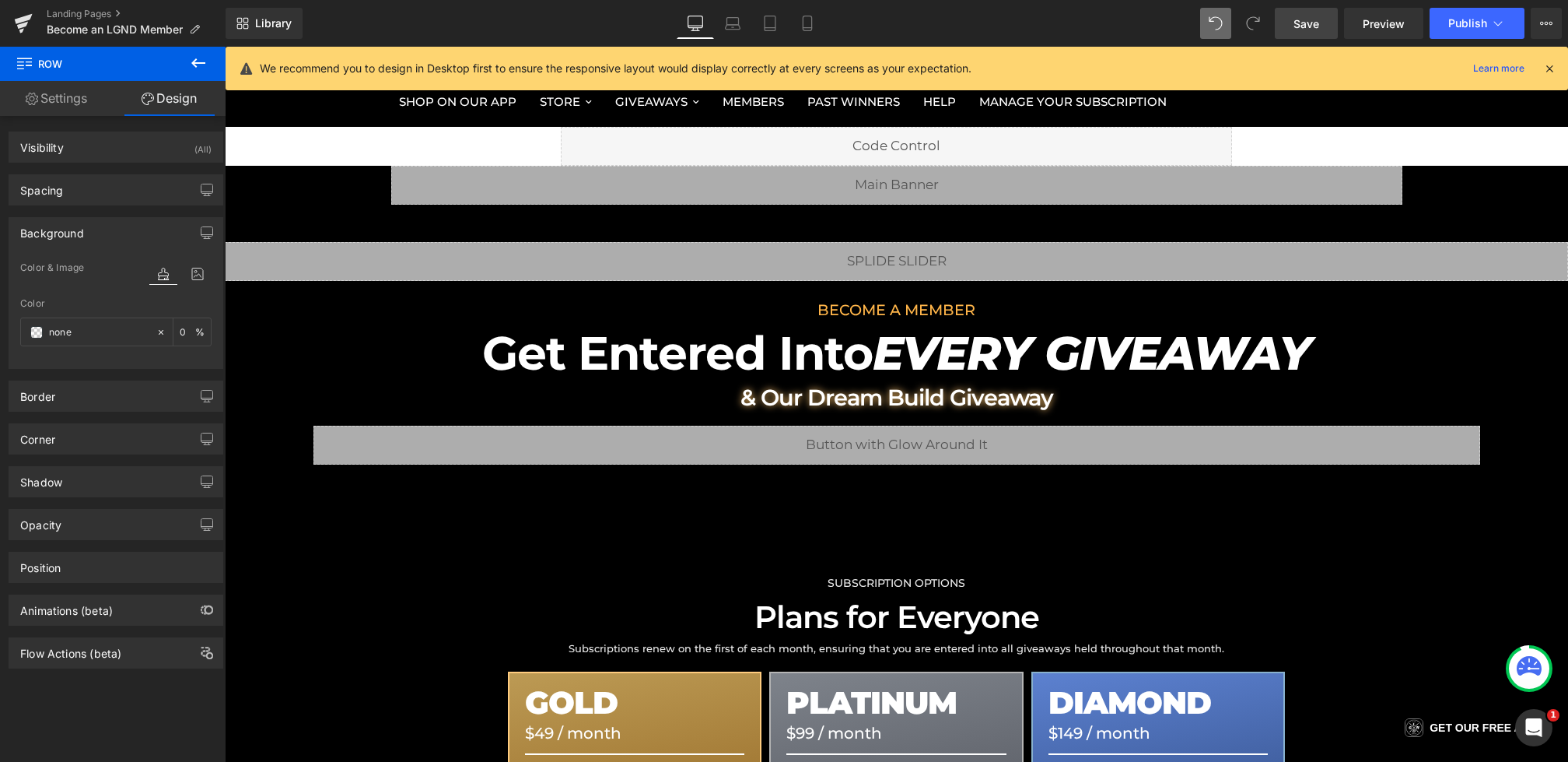
click at [1311, 23] on span "Save" at bounding box center [1307, 24] width 26 height 17
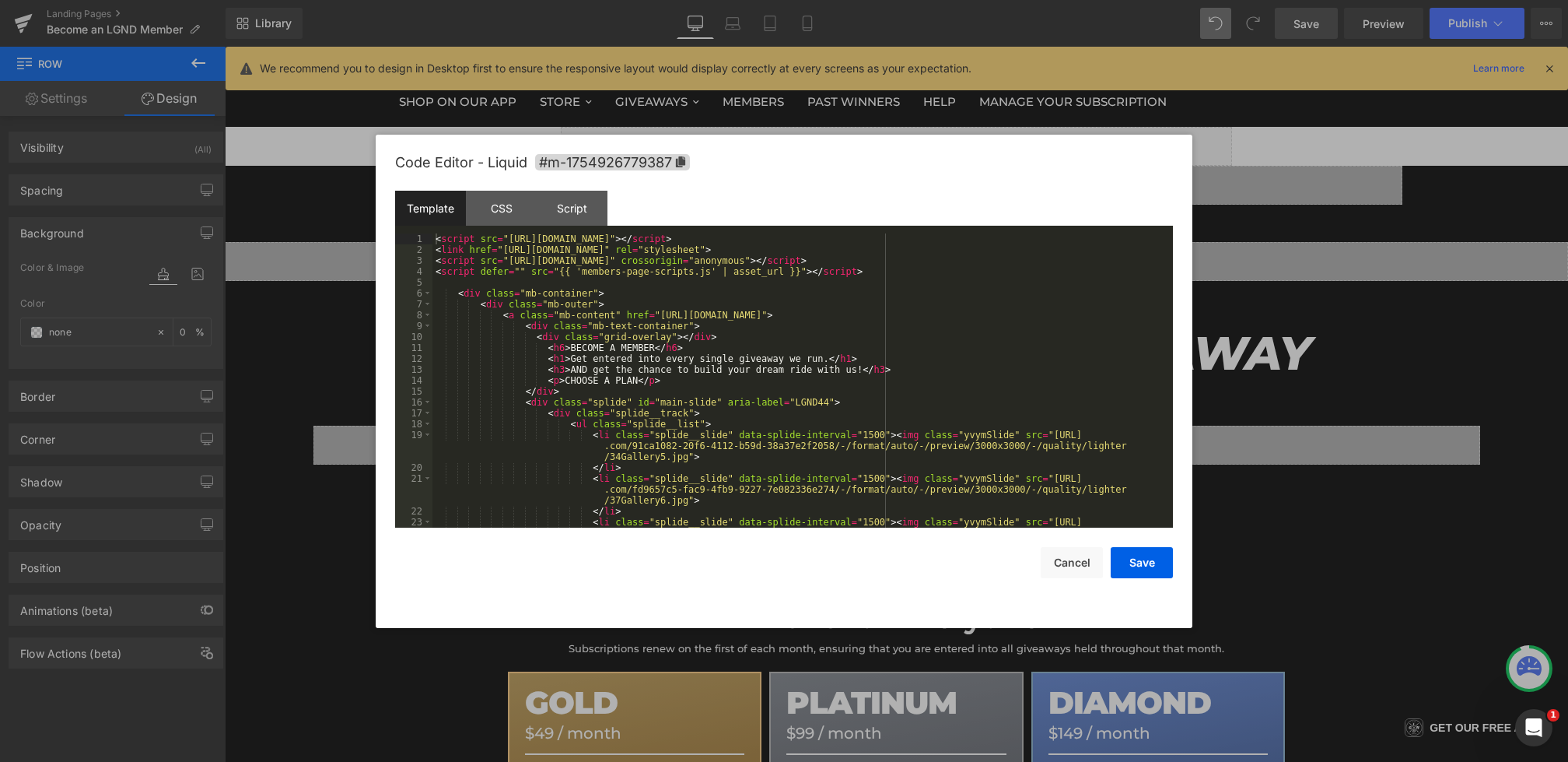
click at [668, 0] on div "Row You are previewing how the will restyle your page. You can not edit Element…" at bounding box center [784, 0] width 1568 height 0
drag, startPoint x: 735, startPoint y: 341, endPoint x: 976, endPoint y: 467, distance: 272.0
click at [397, 340] on pre "1 2 3 4 5 6 7 8 9 10 11 12 13 14 15 16 17 18 19 20 21 22 23 < script src = "htt…" at bounding box center [784, 380] width 778 height 294
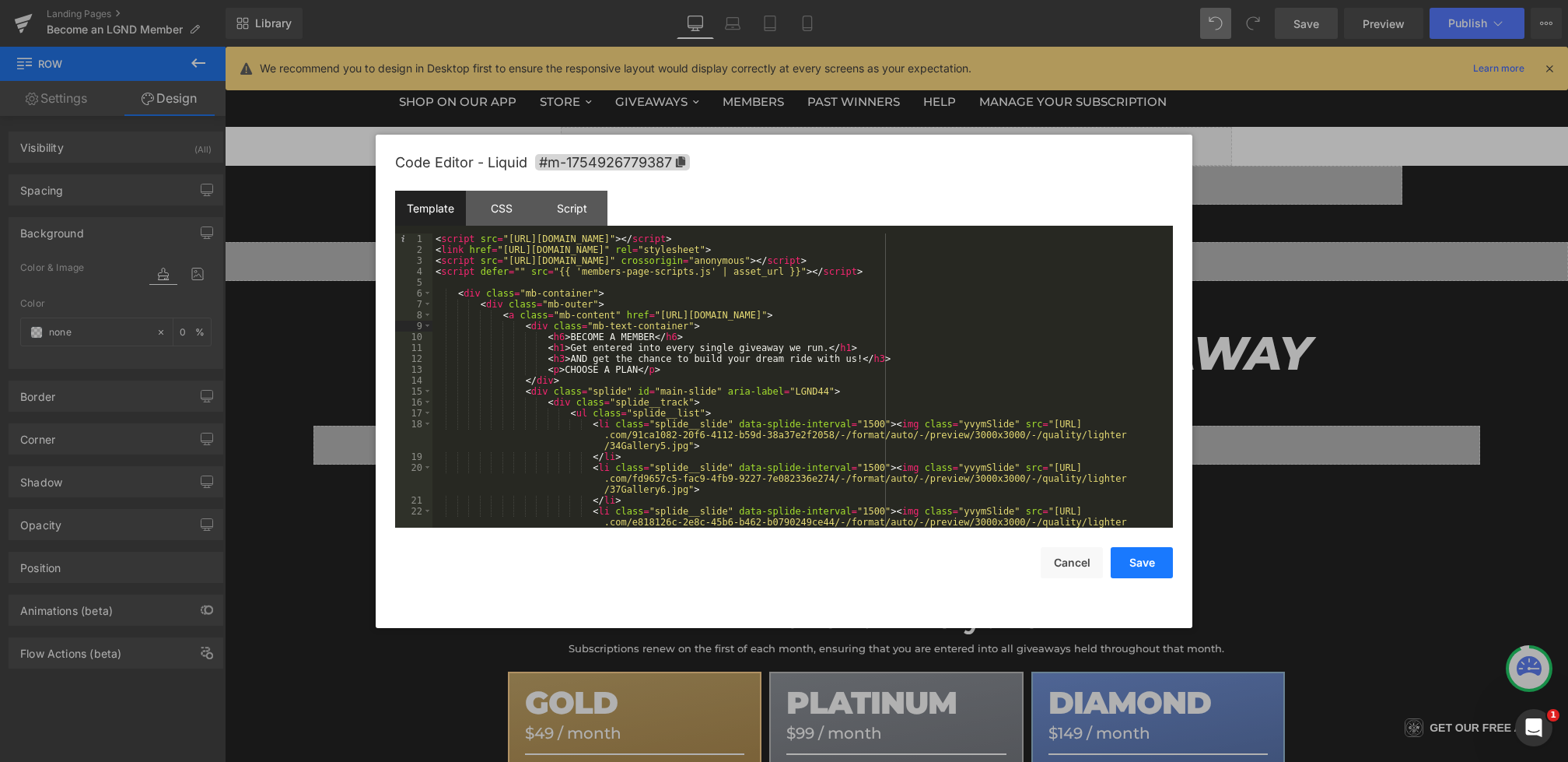
click at [1125, 552] on button "Save" at bounding box center [1142, 563] width 62 height 32
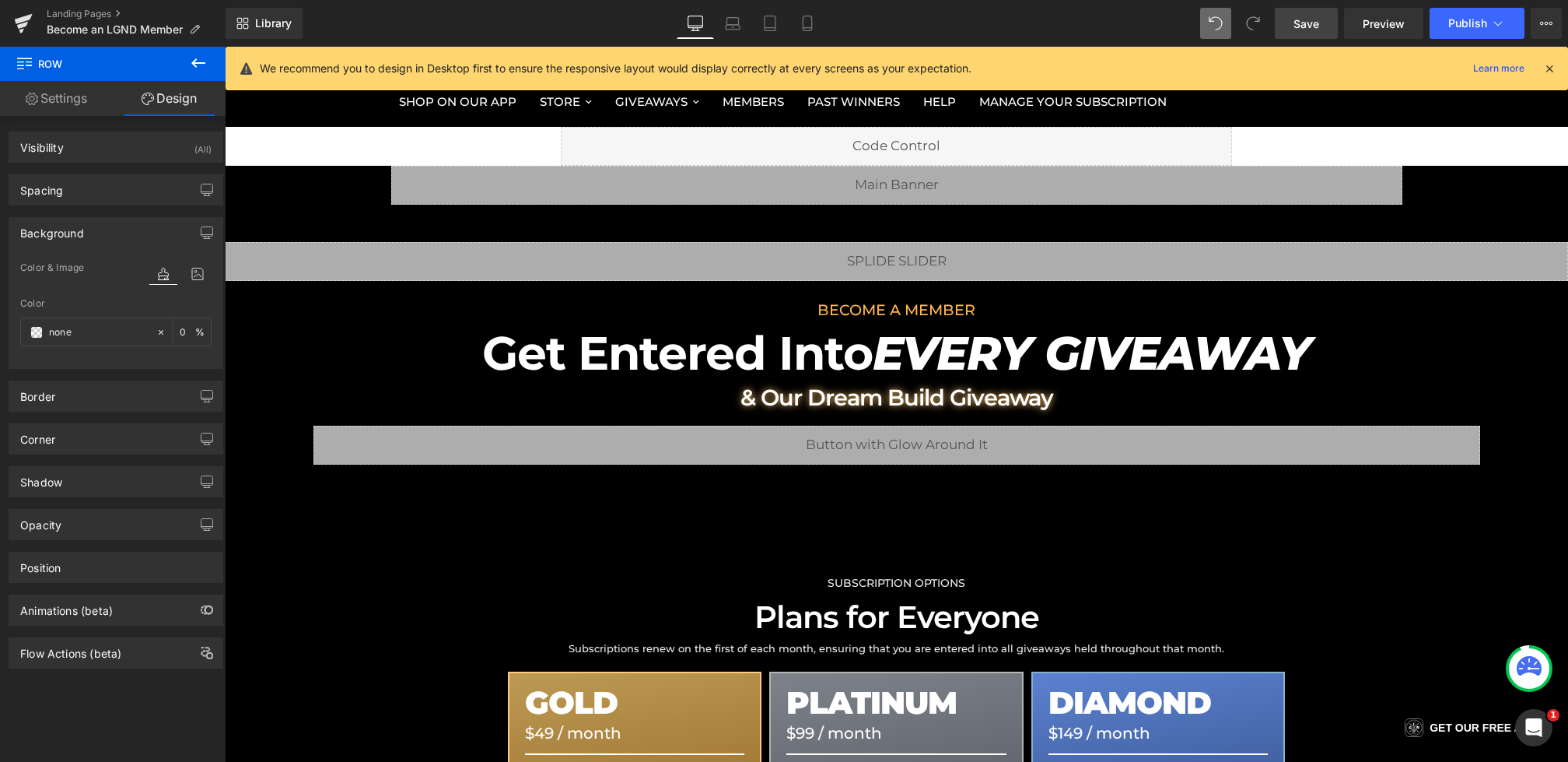
click at [1318, 32] on span "Save" at bounding box center [1307, 24] width 26 height 17
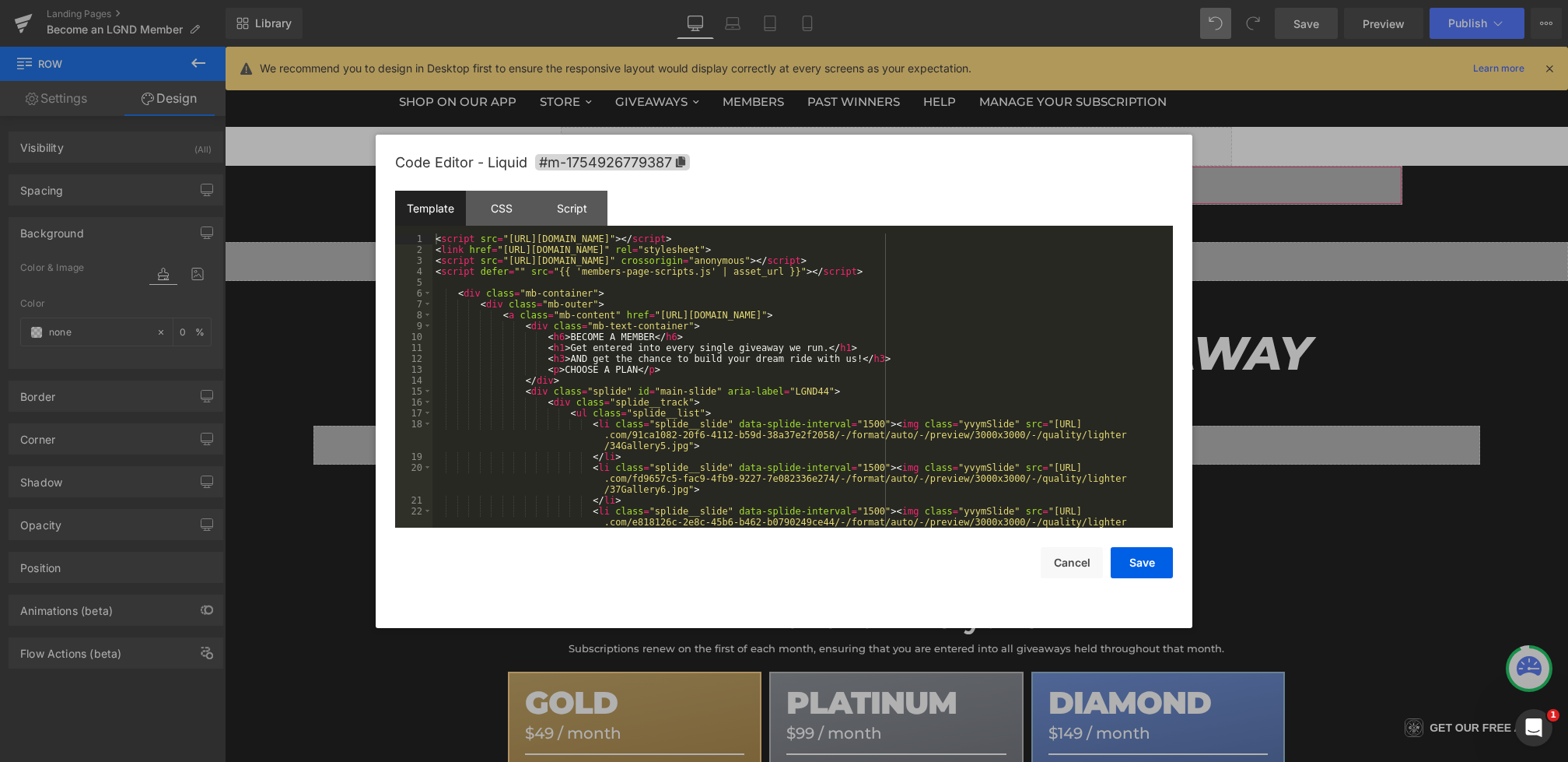
click at [700, 0] on div "Row You are previewing how the will restyle your page. You can not edit Element…" at bounding box center [784, 0] width 1568 height 0
click at [498, 200] on div "CSS" at bounding box center [502, 208] width 71 height 35
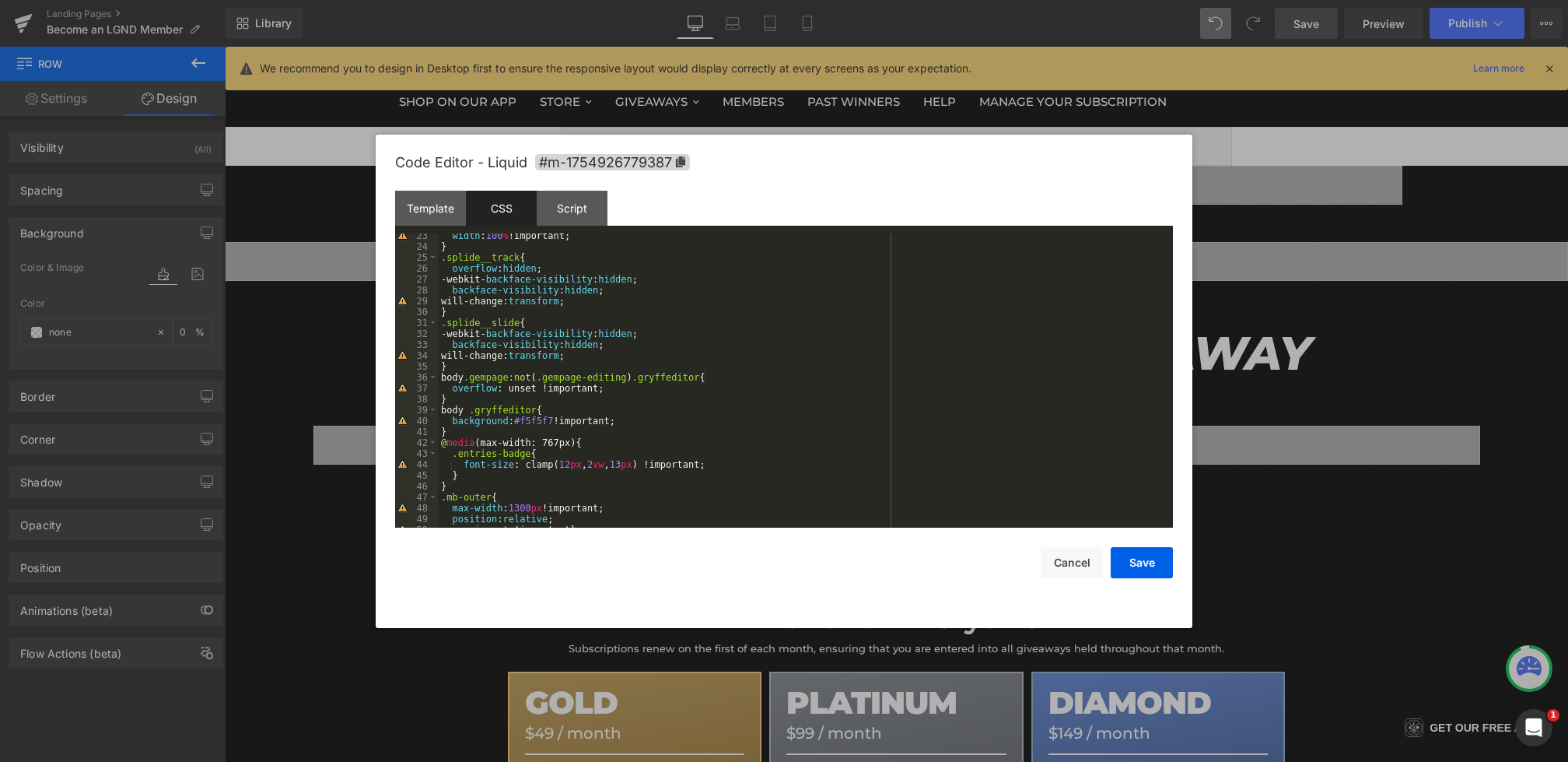
scroll to position [271, 0]
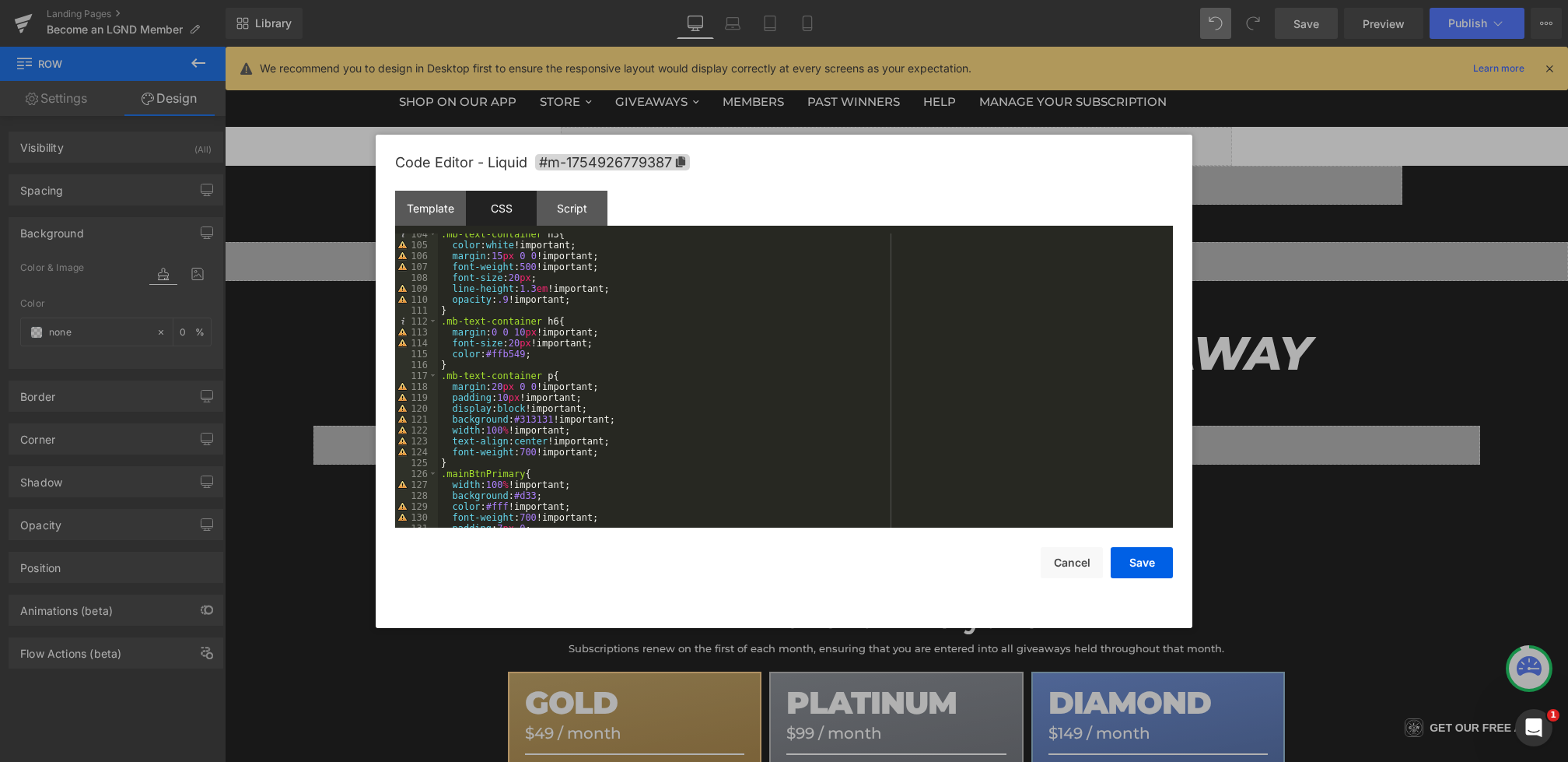
click at [625, 454] on div ".mb-text-container h3 { color : white !important; margin : 15 px 0 0 !important…" at bounding box center [803, 386] width 729 height 316
paste textarea
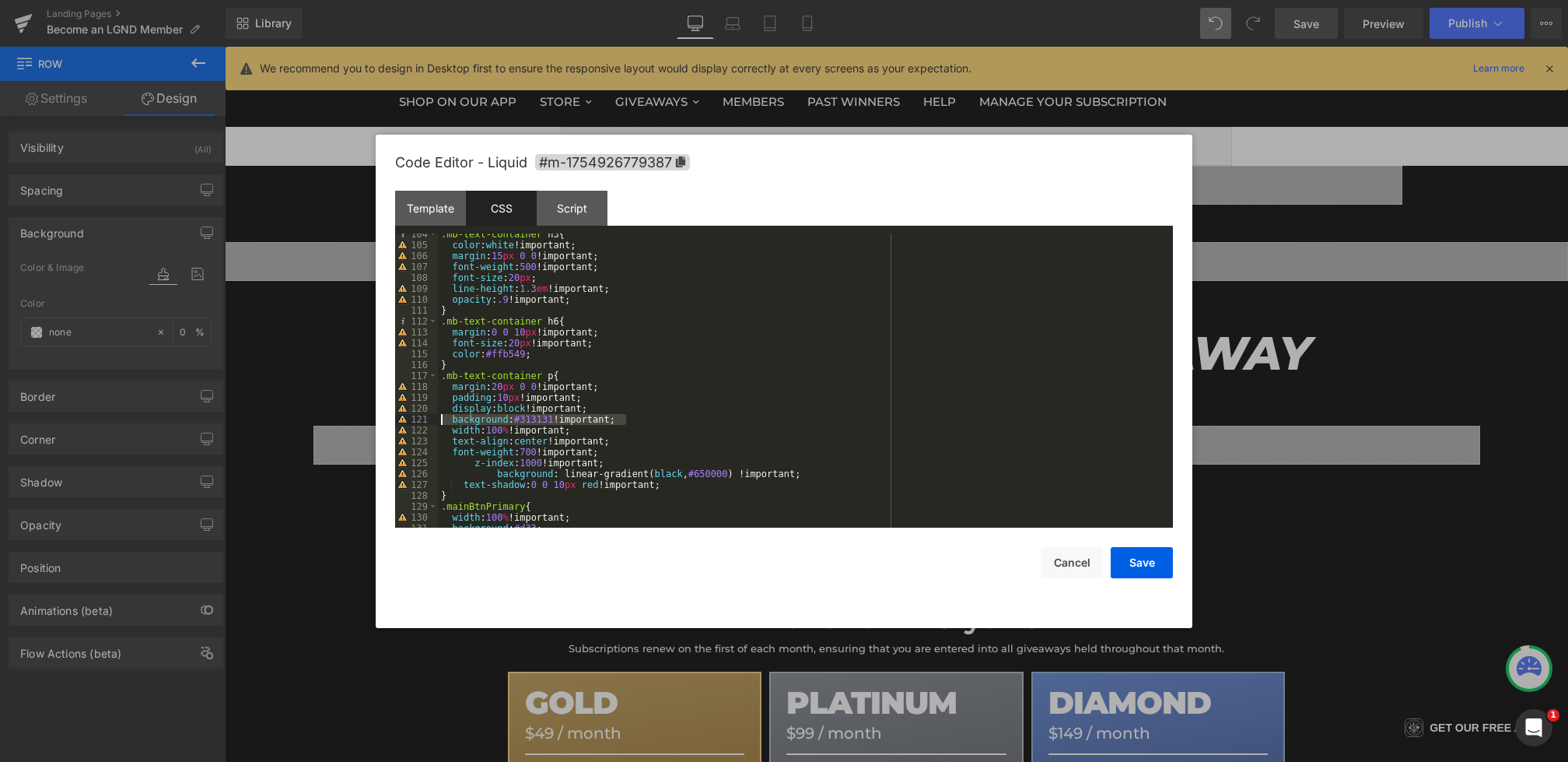
drag, startPoint x: 645, startPoint y: 422, endPoint x: 321, endPoint y: 422, distance: 324.0
click at [321, 422] on body "Row You are previewing how the will restyle your page. You can not edit Element…" at bounding box center [784, 381] width 1568 height 762
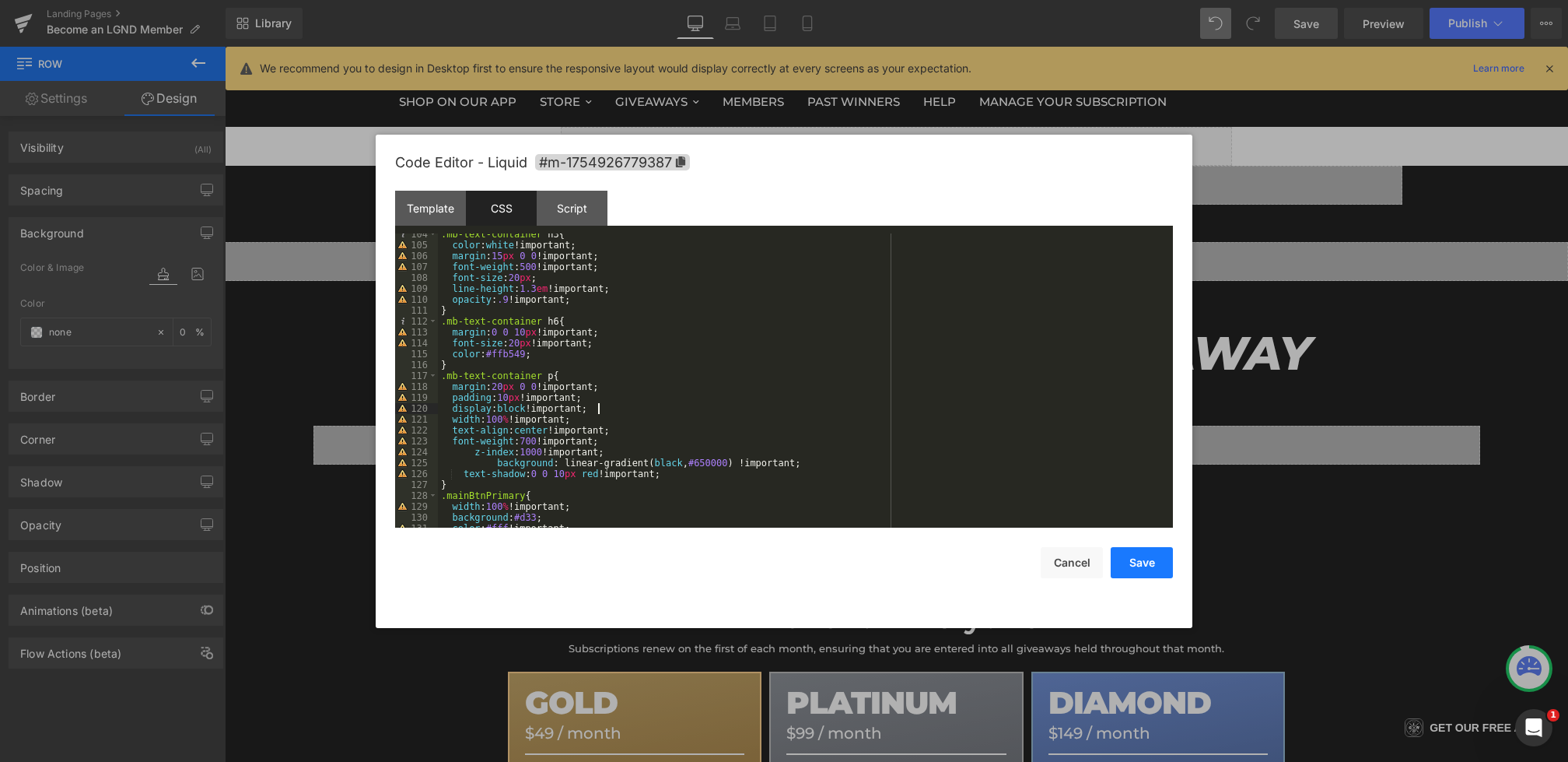
click at [1144, 561] on button "Save" at bounding box center [1142, 563] width 62 height 32
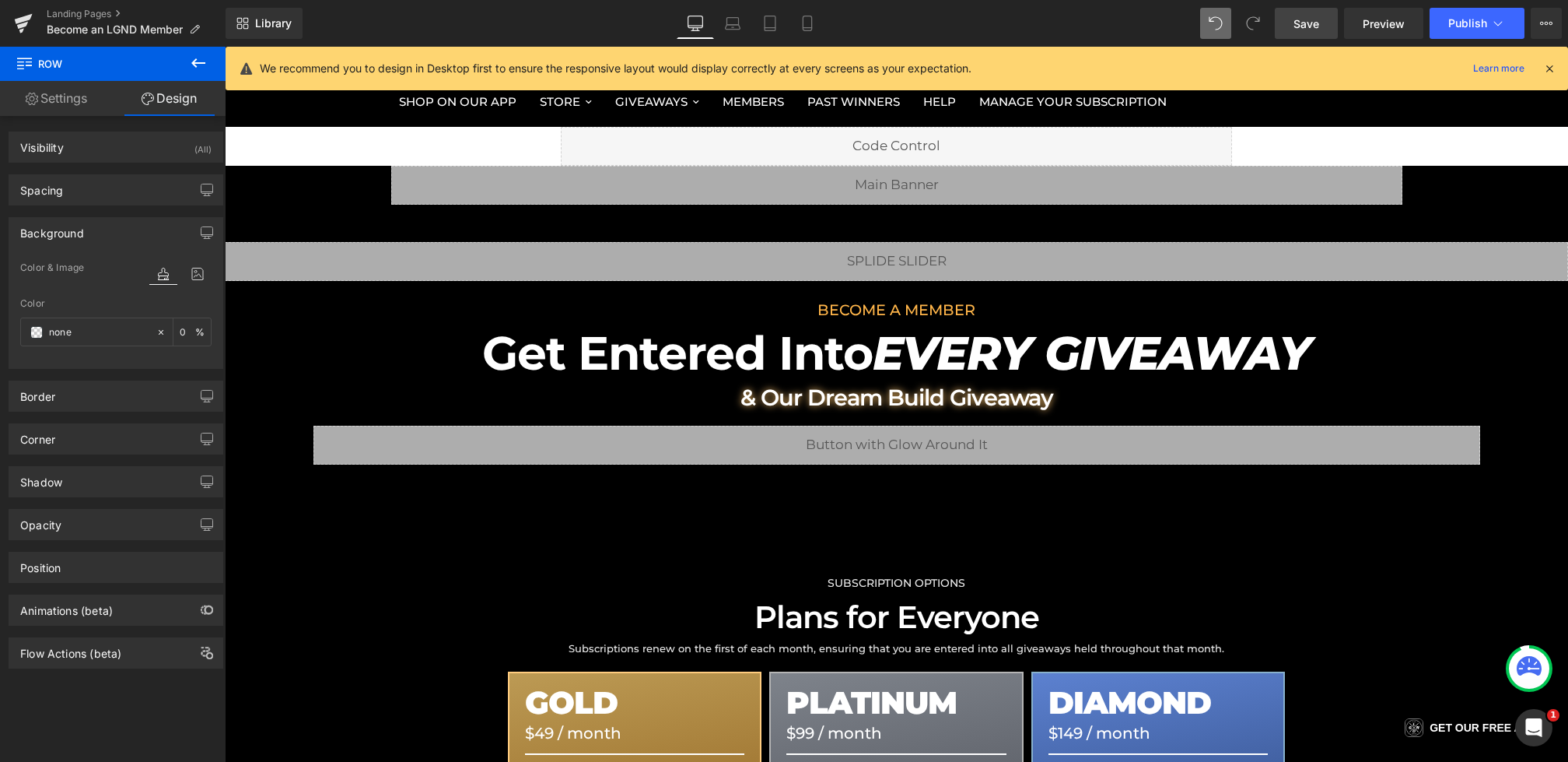
click at [1294, 32] on link "Save" at bounding box center [1307, 24] width 63 height 32
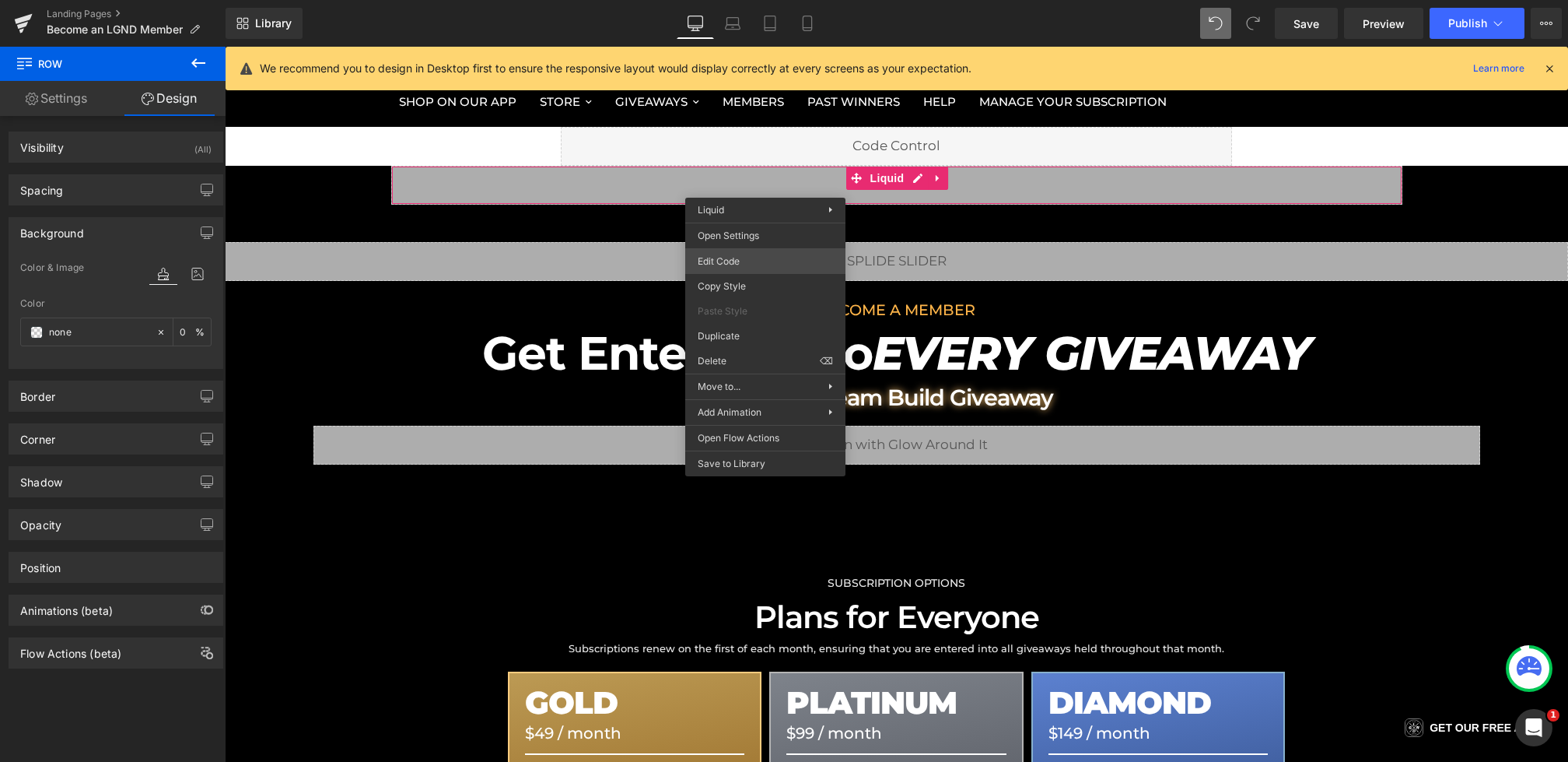
click at [724, 0] on div "Row You are previewing how the will restyle your page. You can not edit Element…" at bounding box center [784, 0] width 1568 height 0
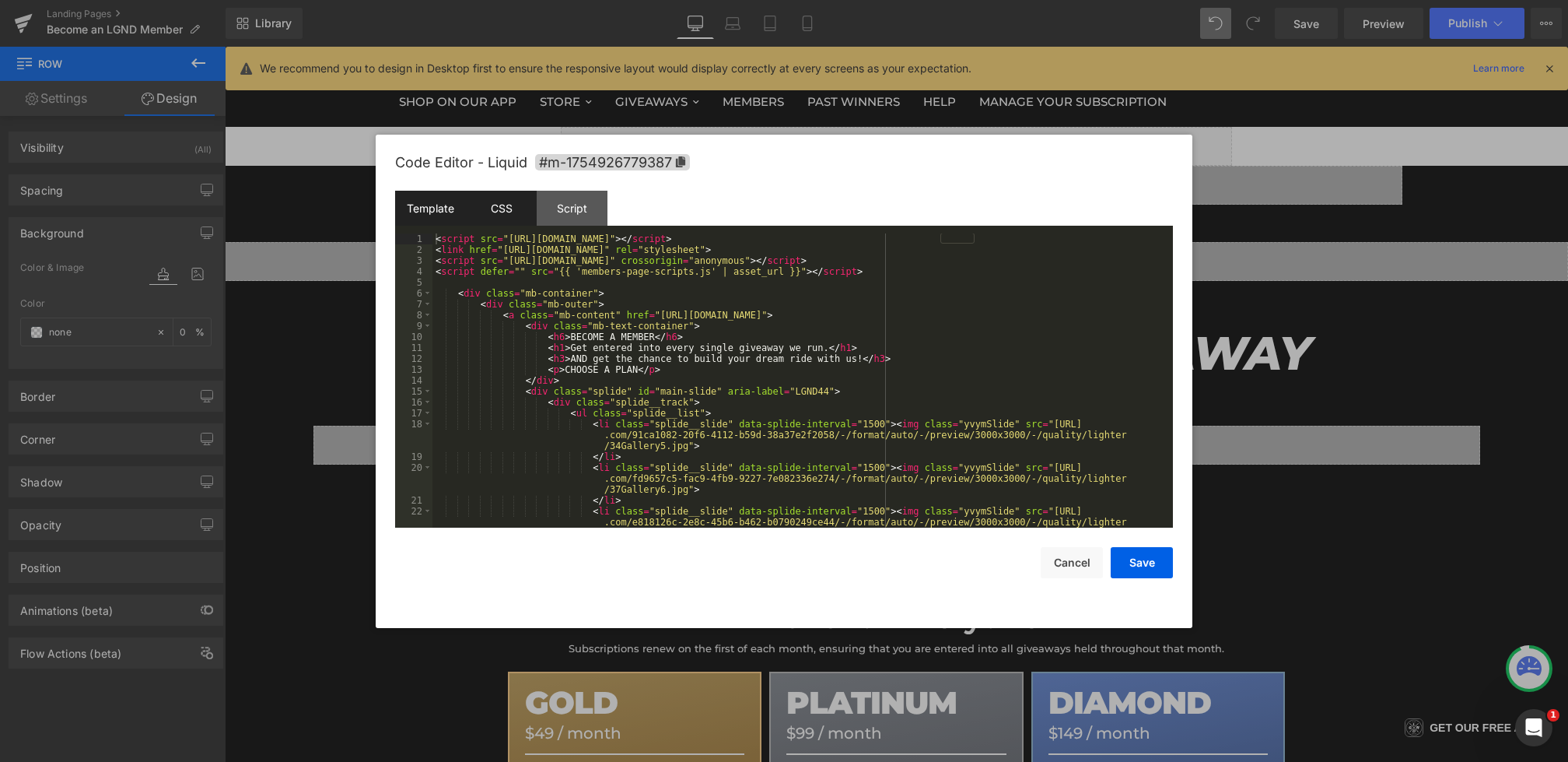
click at [520, 216] on div "CSS" at bounding box center [502, 208] width 71 height 35
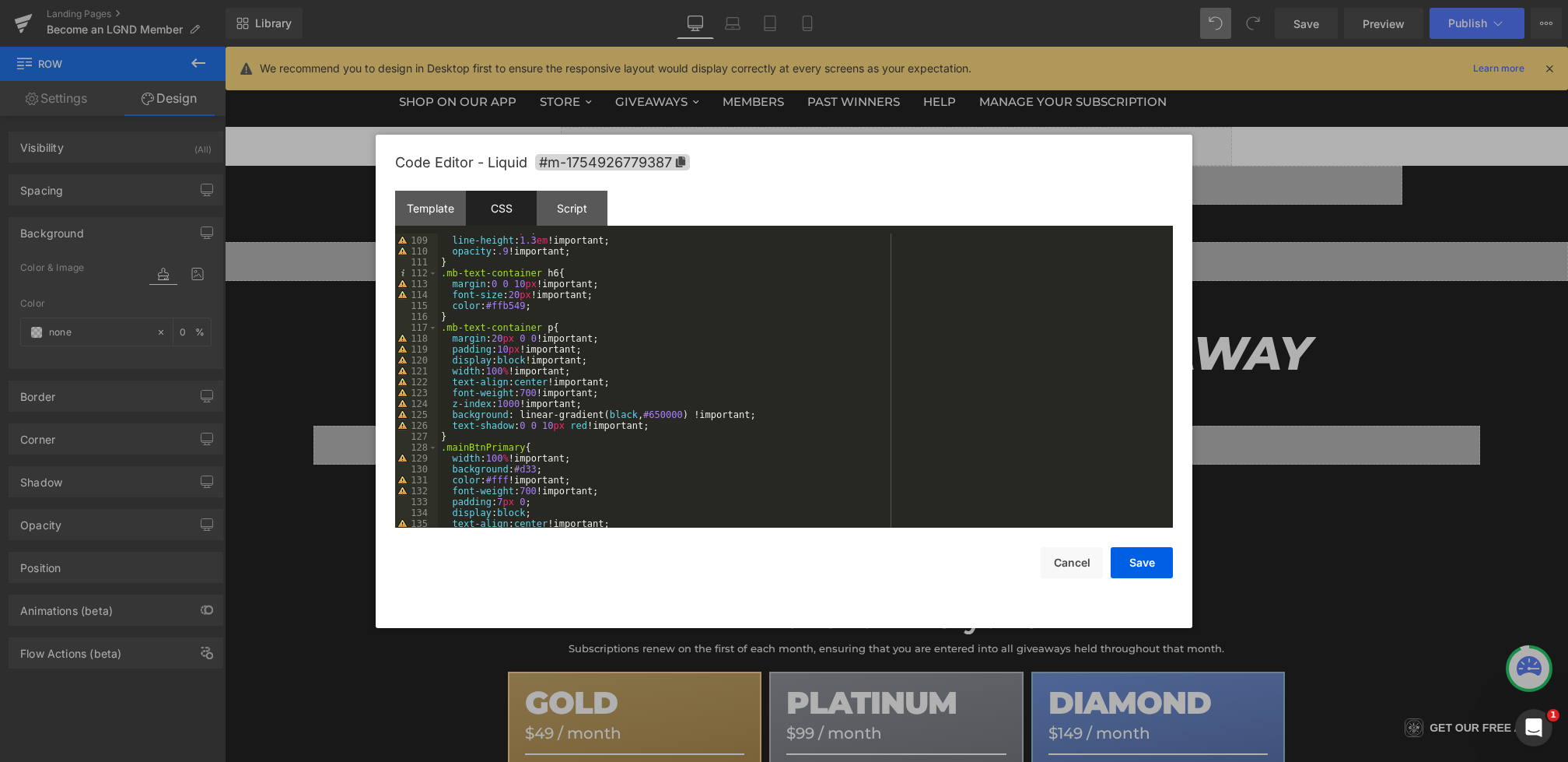
scroll to position [1242, 0]
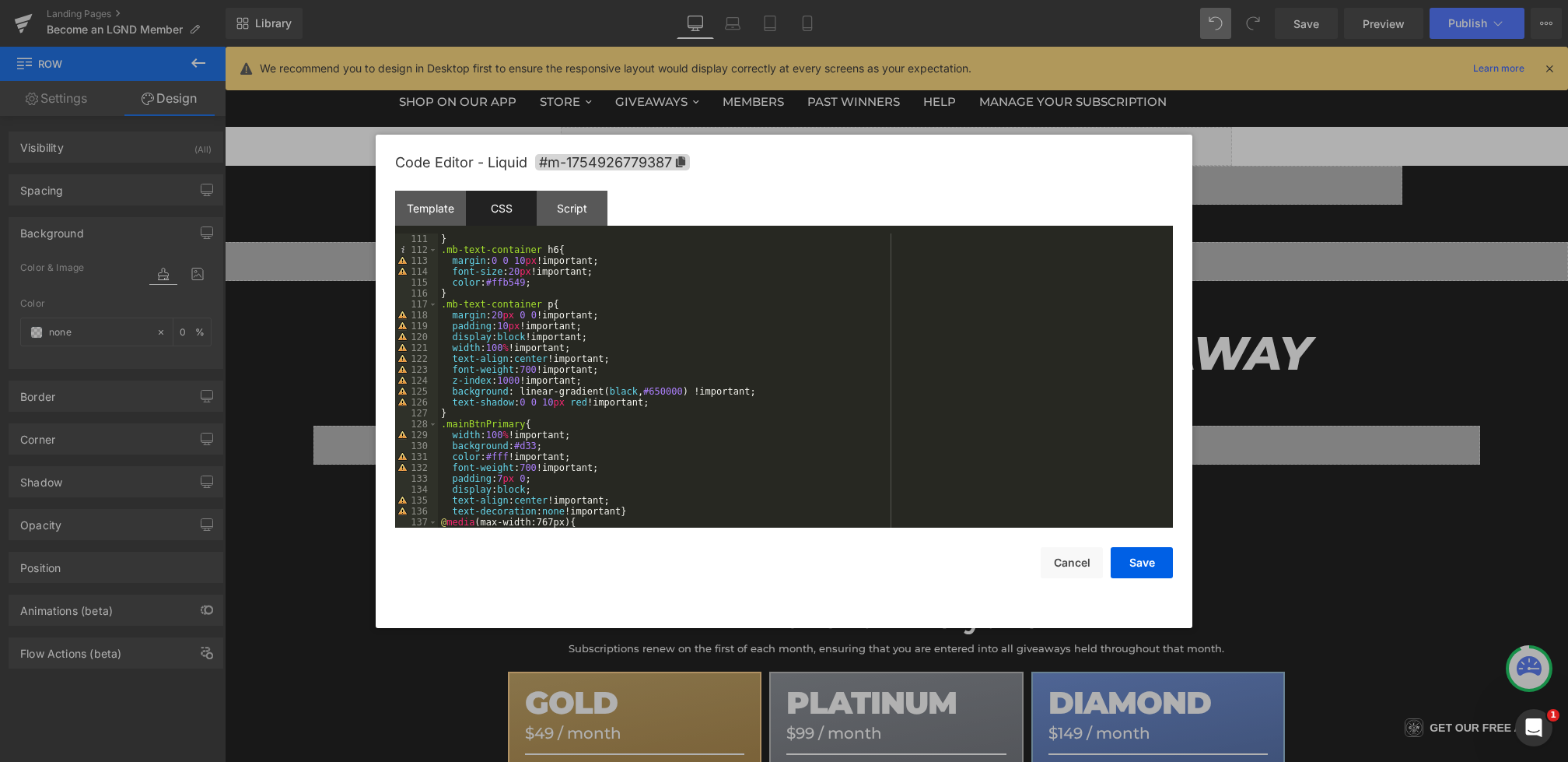
click at [736, 403] on div "opacity : .9 !important; } .mb-text-container h6 { margin : 0 0 10 px !importan…" at bounding box center [803, 381] width 729 height 316
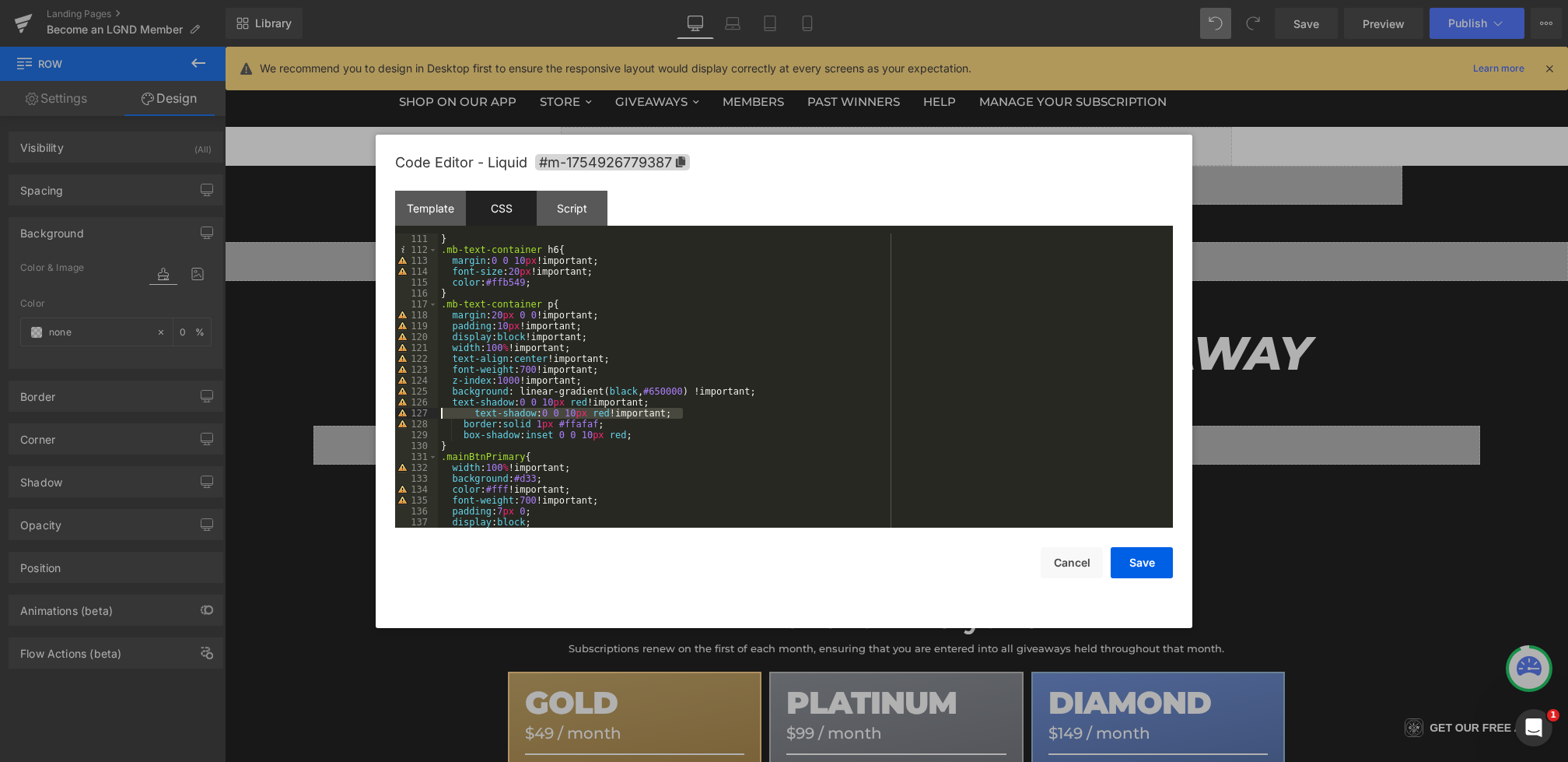
drag, startPoint x: 702, startPoint y: 411, endPoint x: 353, endPoint y: 411, distance: 349.0
click at [353, 411] on body "Row You are previewing how the will restyle your page. You can not edit Element…" at bounding box center [784, 381] width 1568 height 762
click at [1126, 559] on button "Save" at bounding box center [1142, 563] width 62 height 32
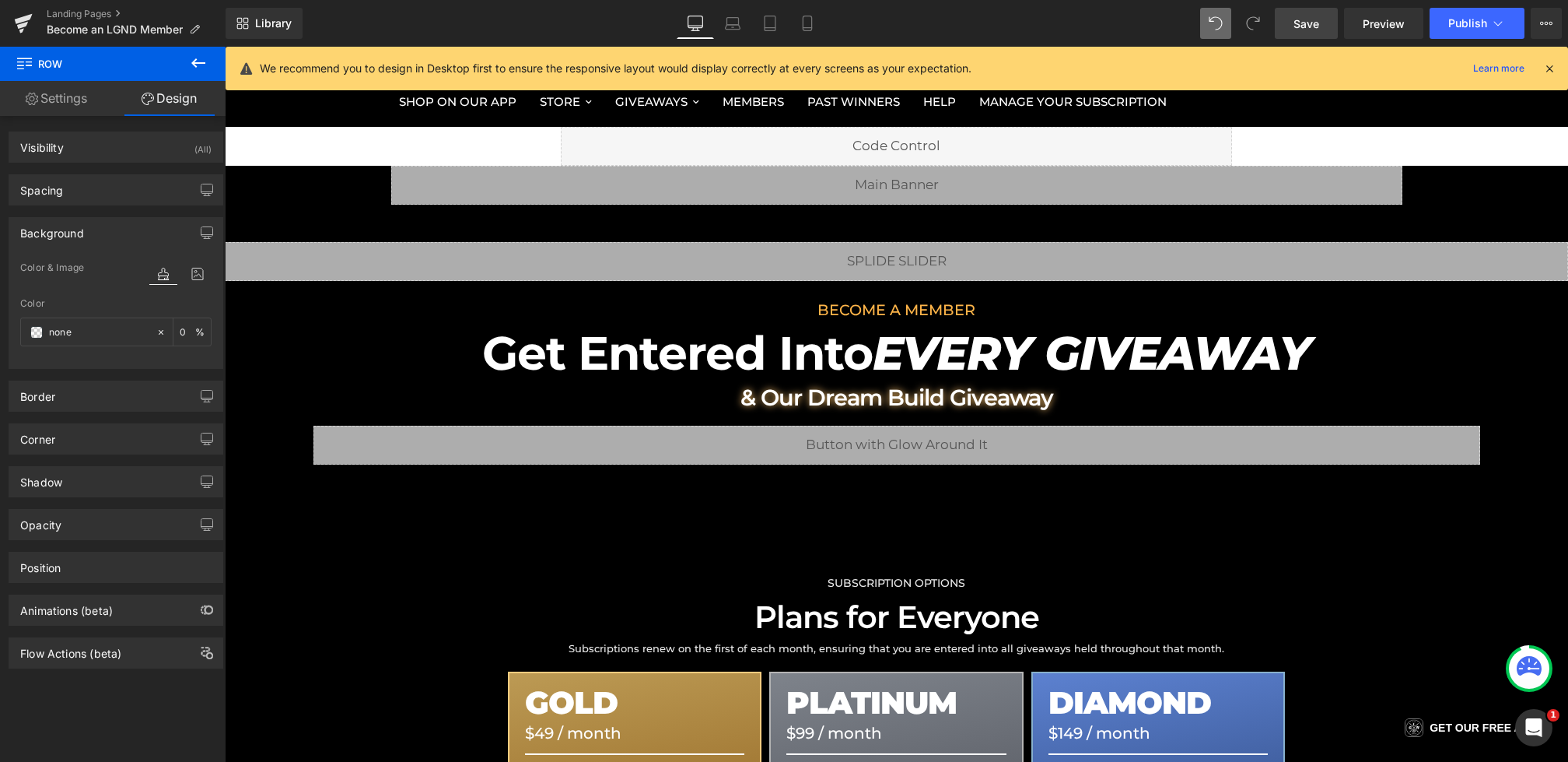
click at [1303, 25] on span "Save" at bounding box center [1307, 24] width 26 height 17
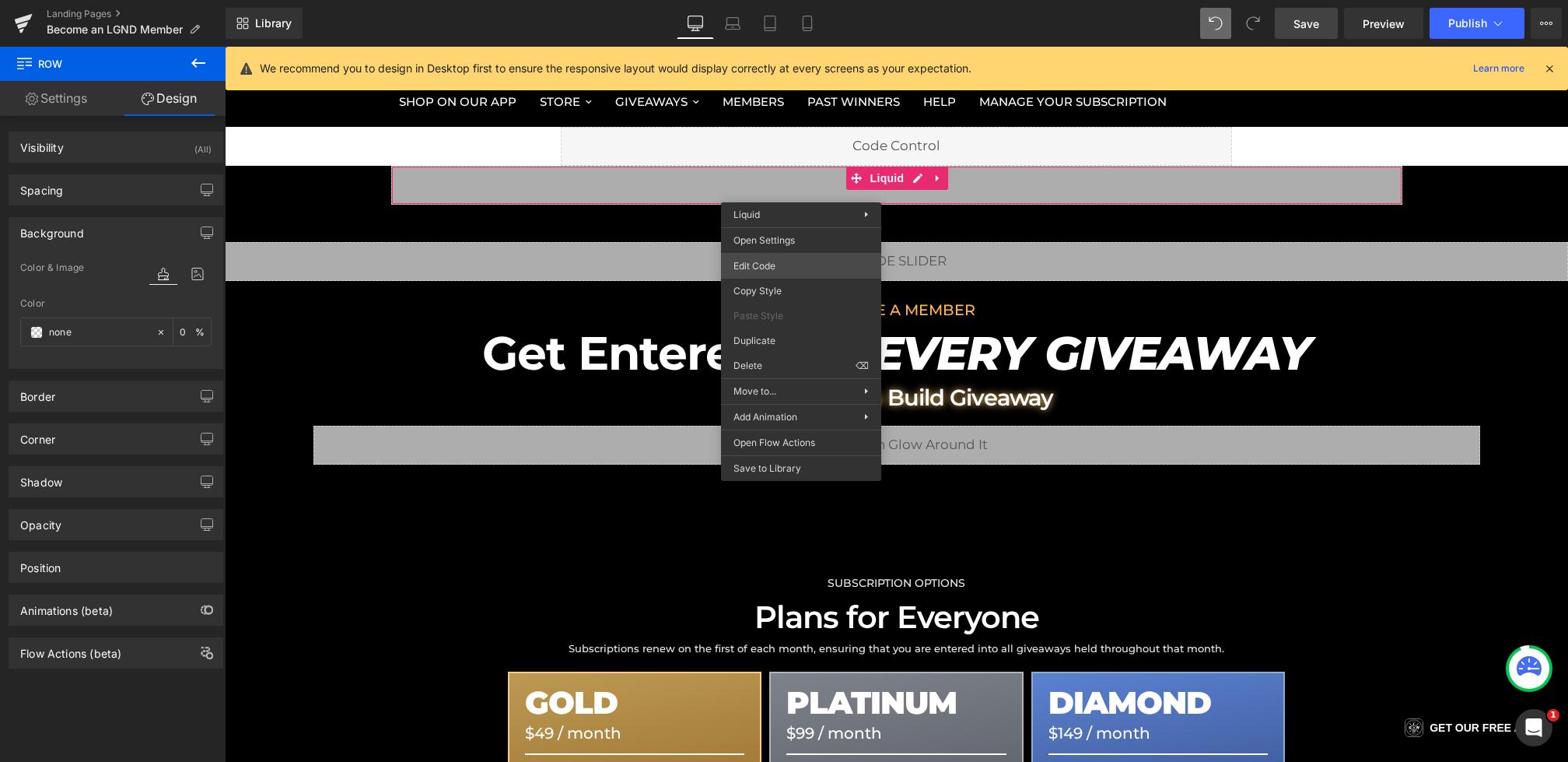
click at [762, 0] on div "Row You are previewing how the will restyle your page. You can not edit Element…" at bounding box center [784, 0] width 1568 height 0
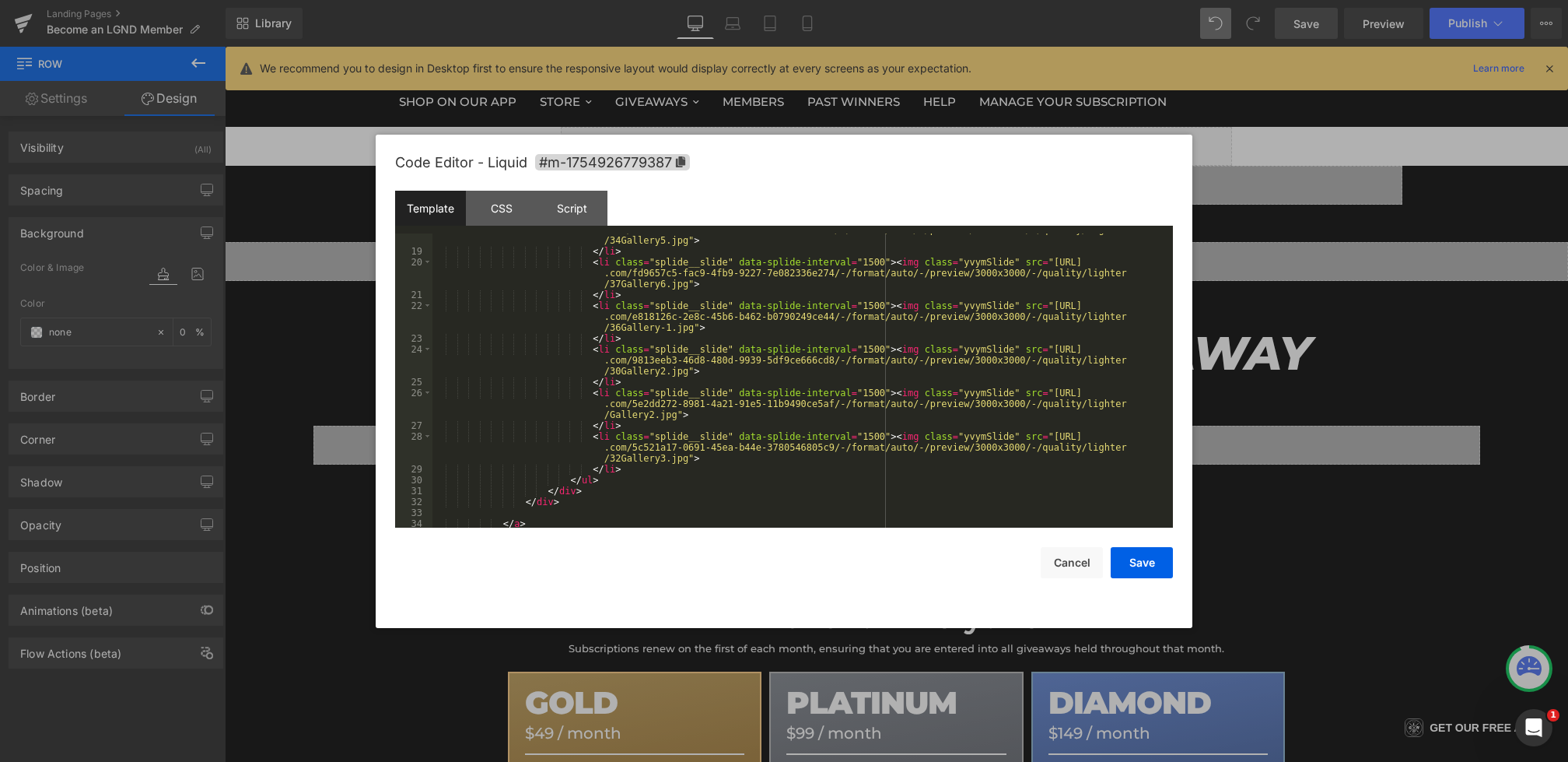
scroll to position [240, 0]
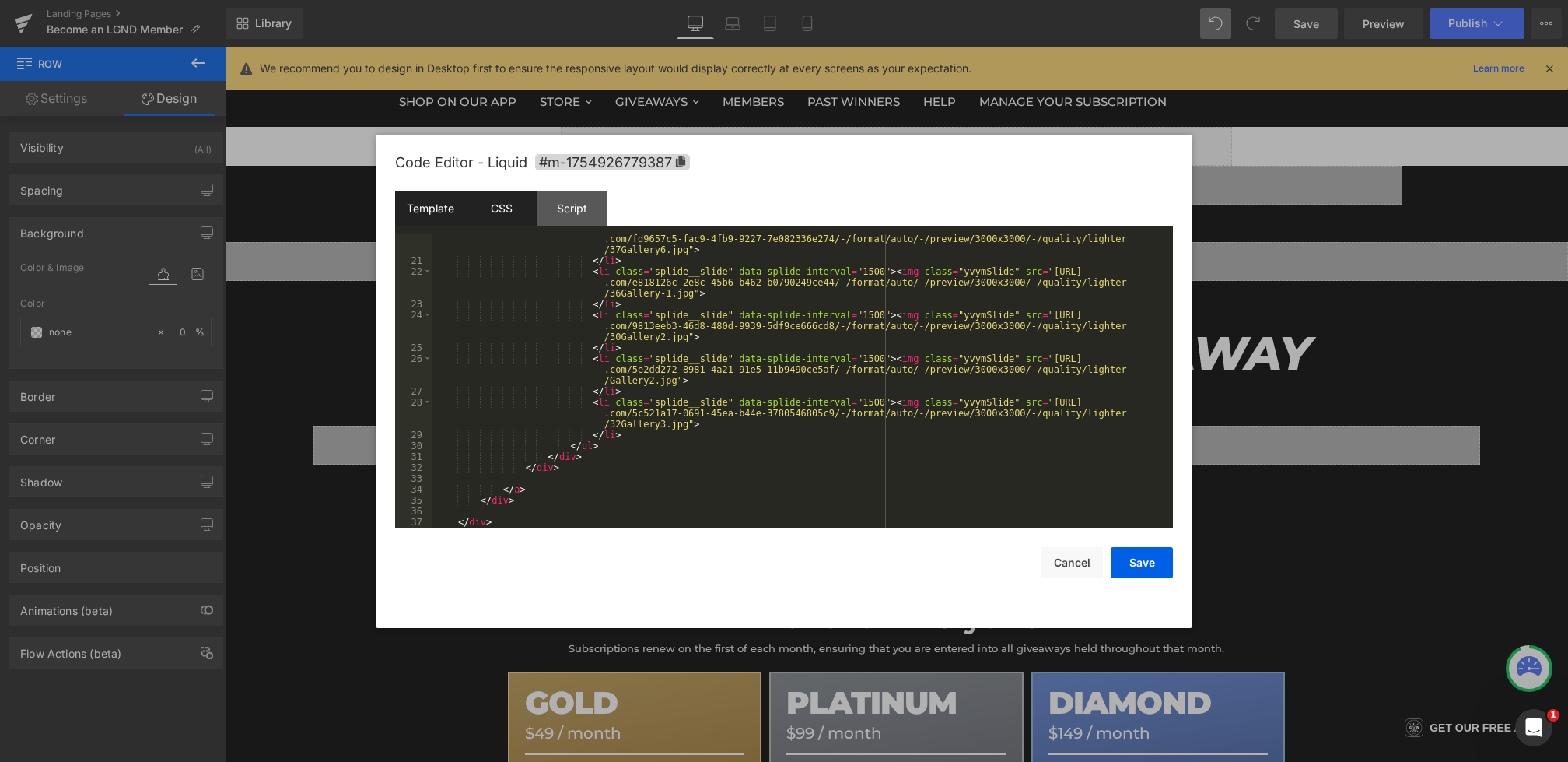
click at [496, 216] on div "CSS" at bounding box center [502, 208] width 71 height 35
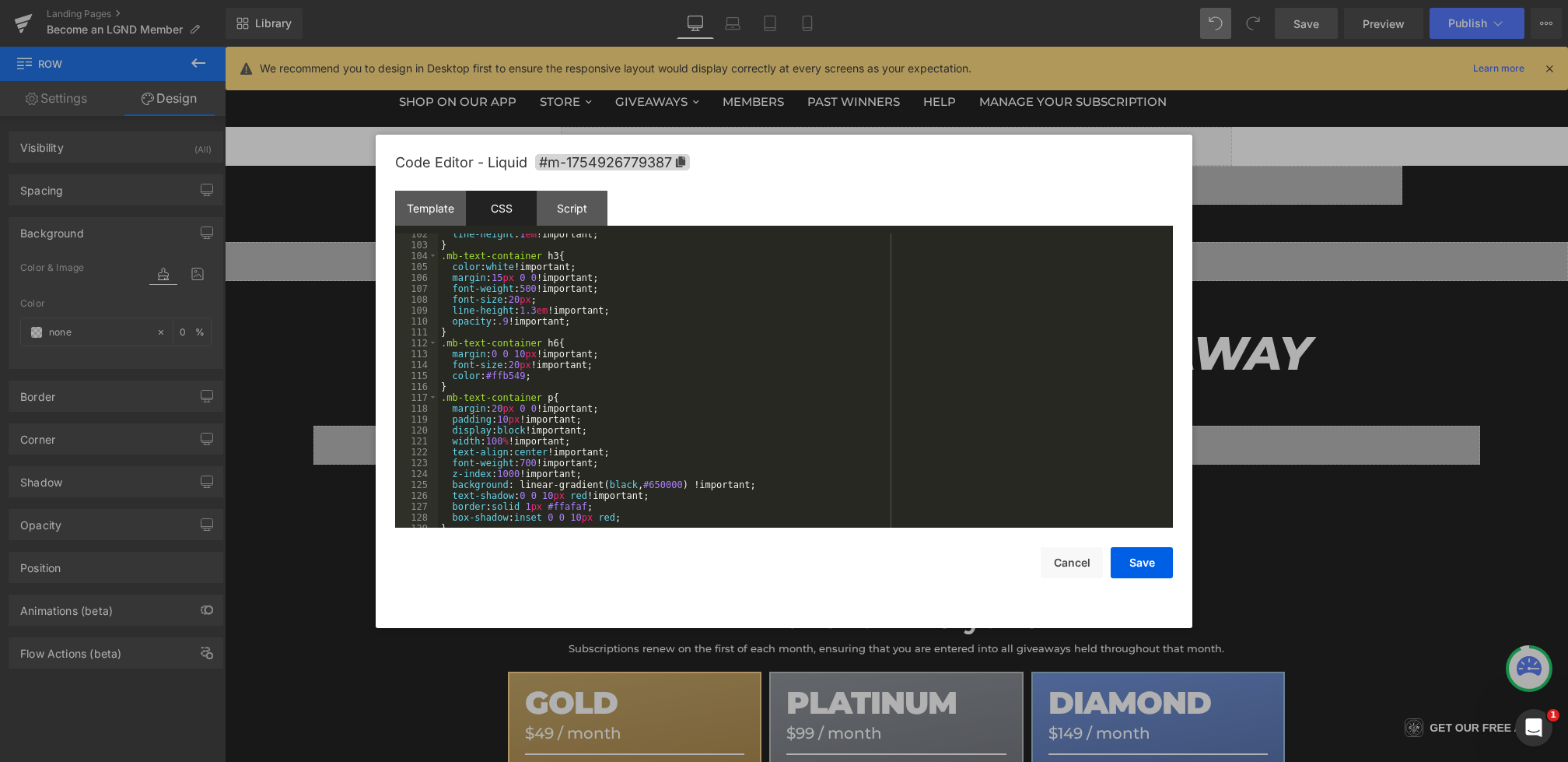
scroll to position [1972, 0]
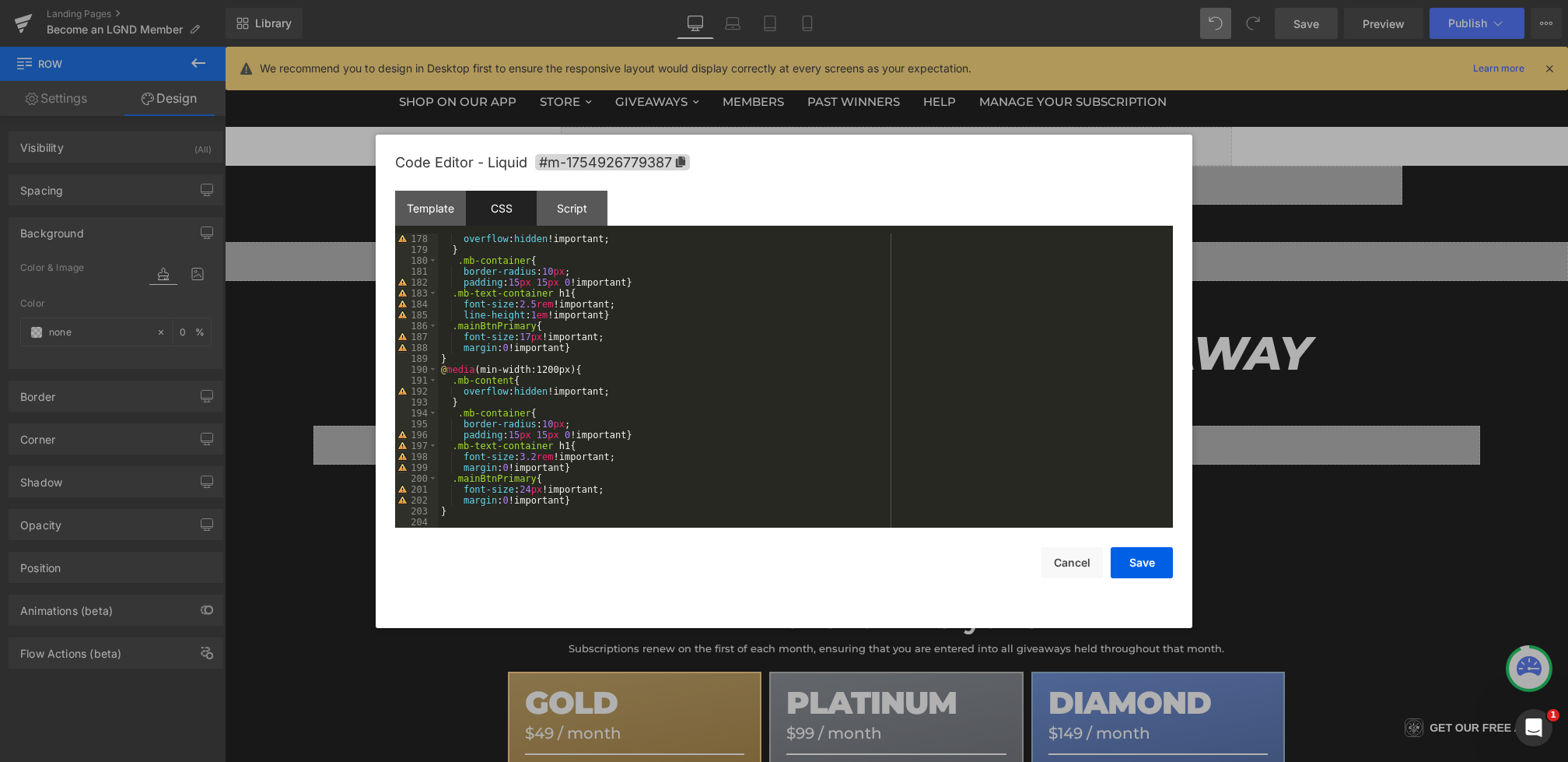
click at [475, 516] on div "overflow : hidden !important; } .mb-container { border-radius : 10 px ; padding…" at bounding box center [803, 391] width 729 height 316
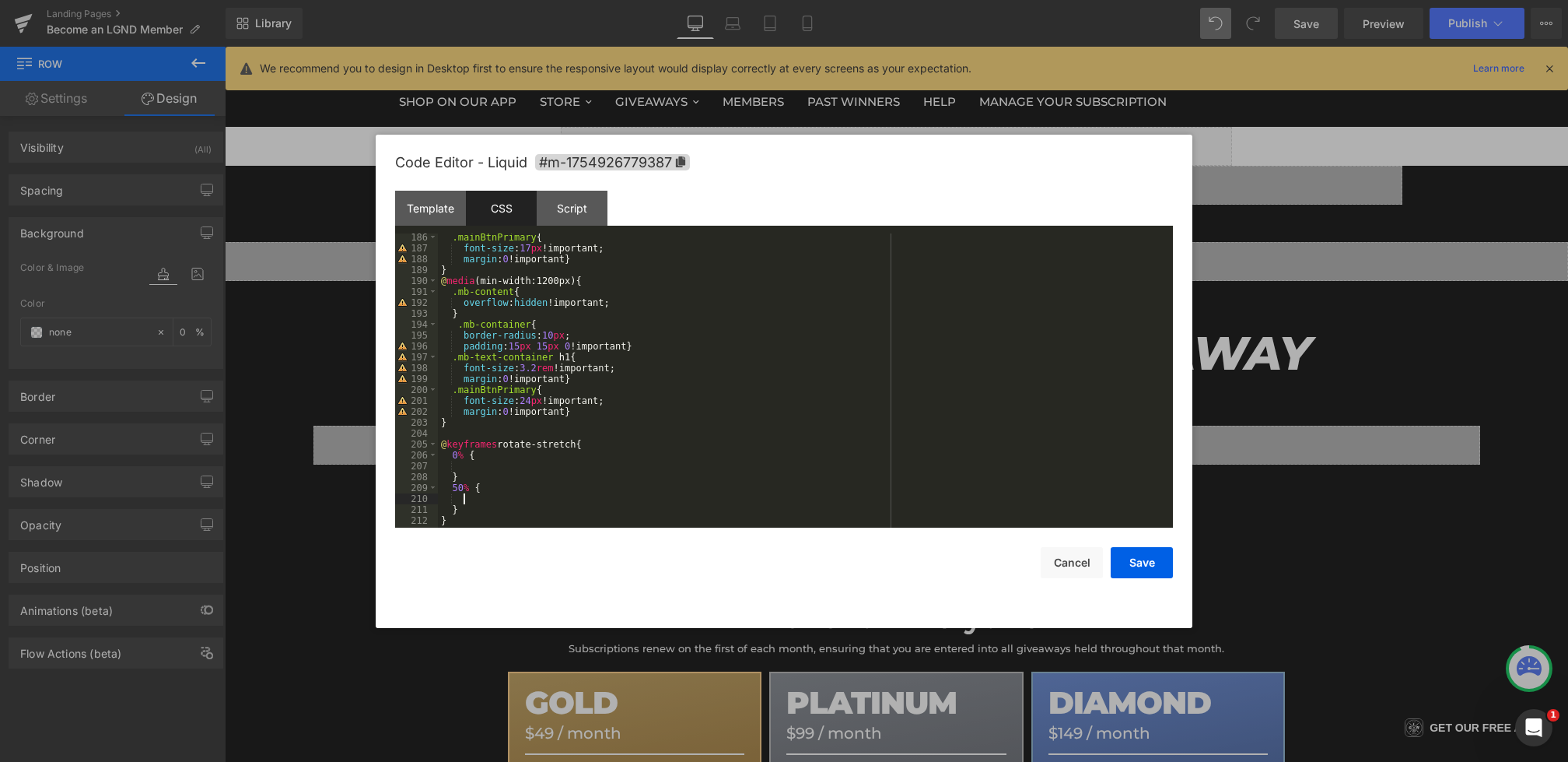
scroll to position [2071, 0]
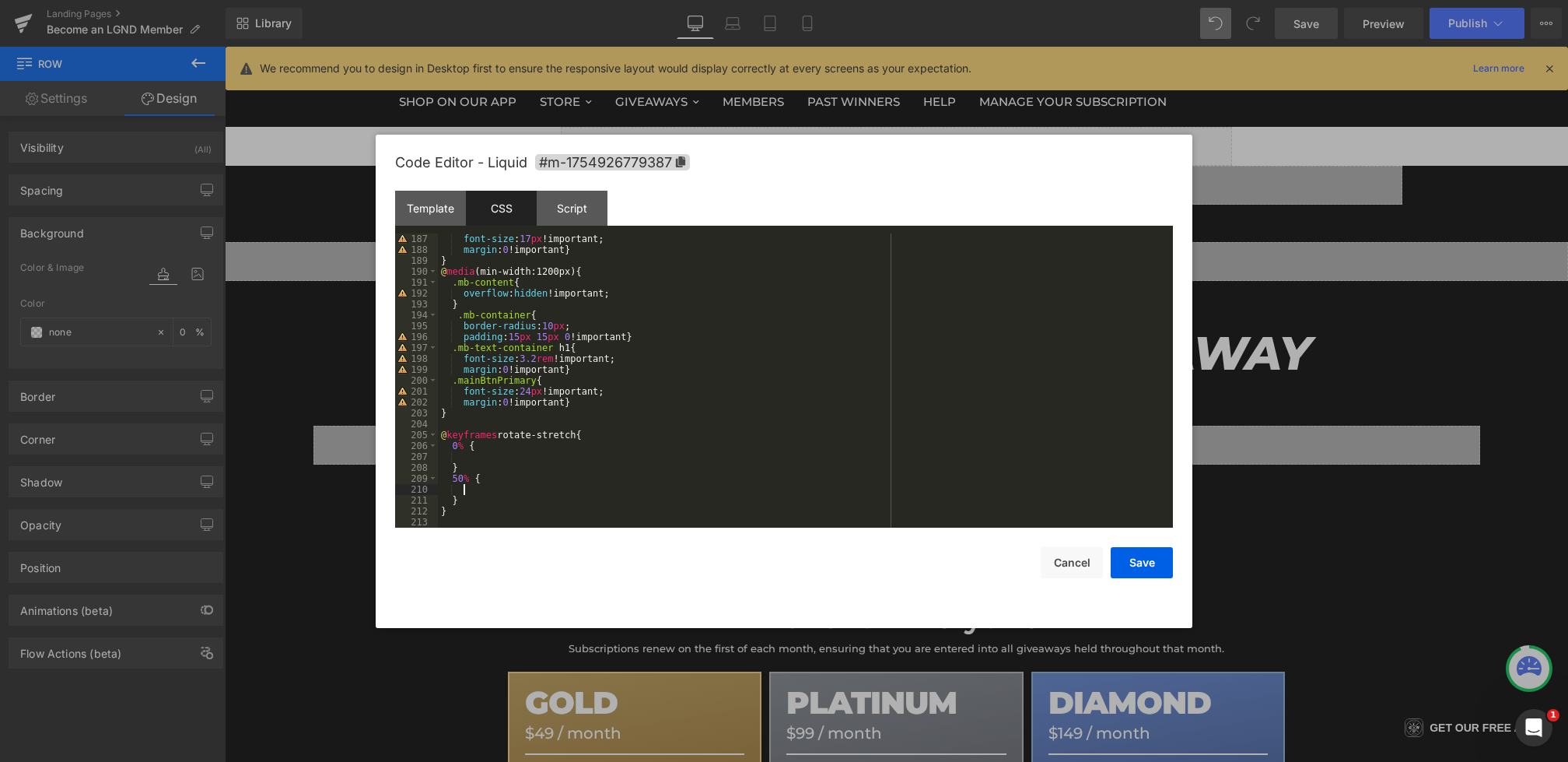
click at [480, 499] on div "font-size : 17 px !important; margin : 0 !important } } @ media (min-width:1200…" at bounding box center [803, 391] width 729 height 316
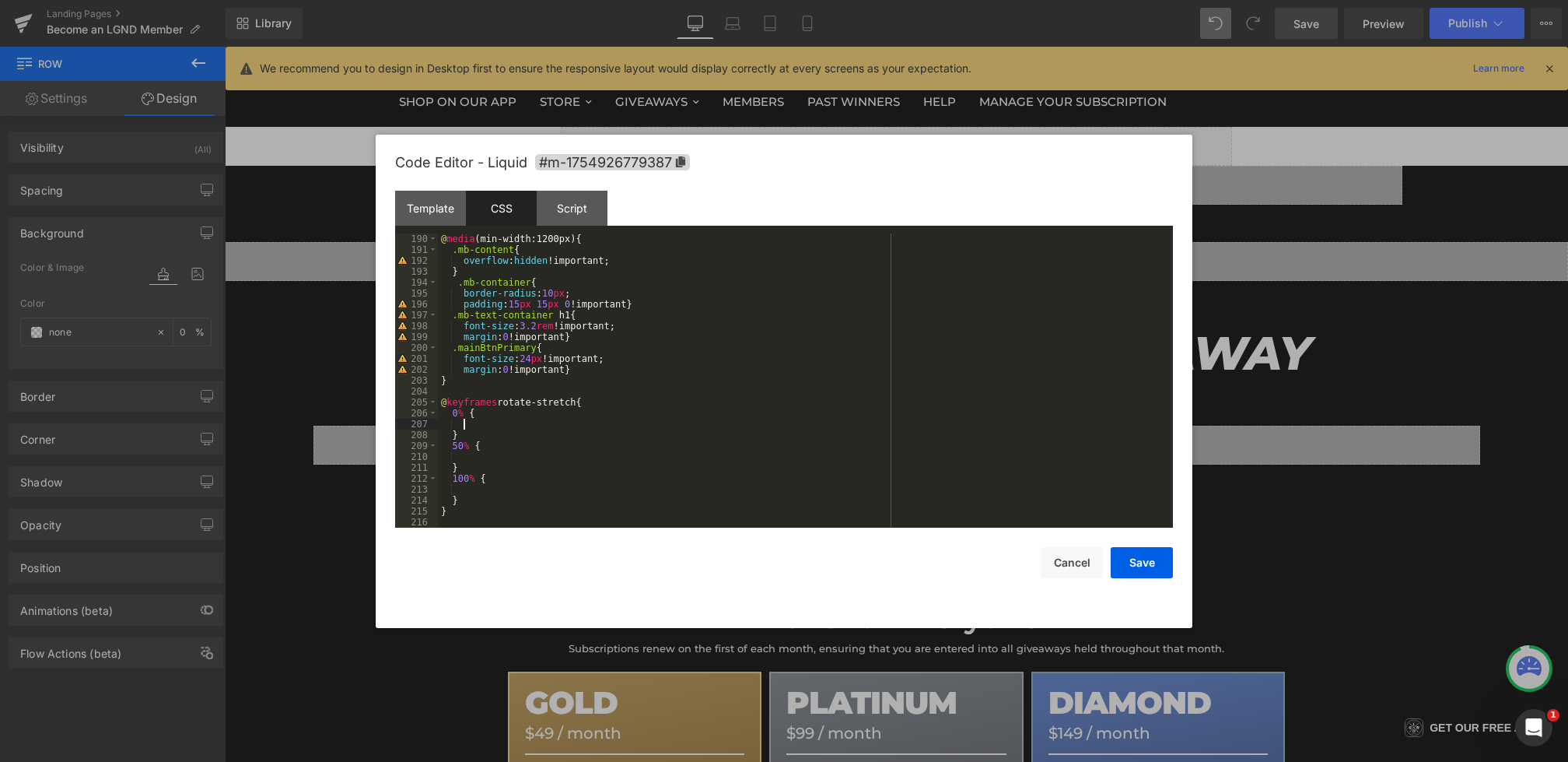
click at [486, 422] on div "@ media (min-width:1200px) { .mb-content { overflow : hidden !important; } .mb-…" at bounding box center [803, 391] width 729 height 316
drag, startPoint x: 604, startPoint y: 436, endPoint x: 464, endPoint y: 422, distance: 140.7
click at [464, 422] on div "@ media (min-width:1200px) { .mb-content { overflow : hidden !important; } .mb-…" at bounding box center [803, 391] width 729 height 316
click at [492, 456] on div "@ media (min-width:1200px) { .mb-content { overflow : hidden !important; } .mb-…" at bounding box center [803, 391] width 729 height 316
paste textarea
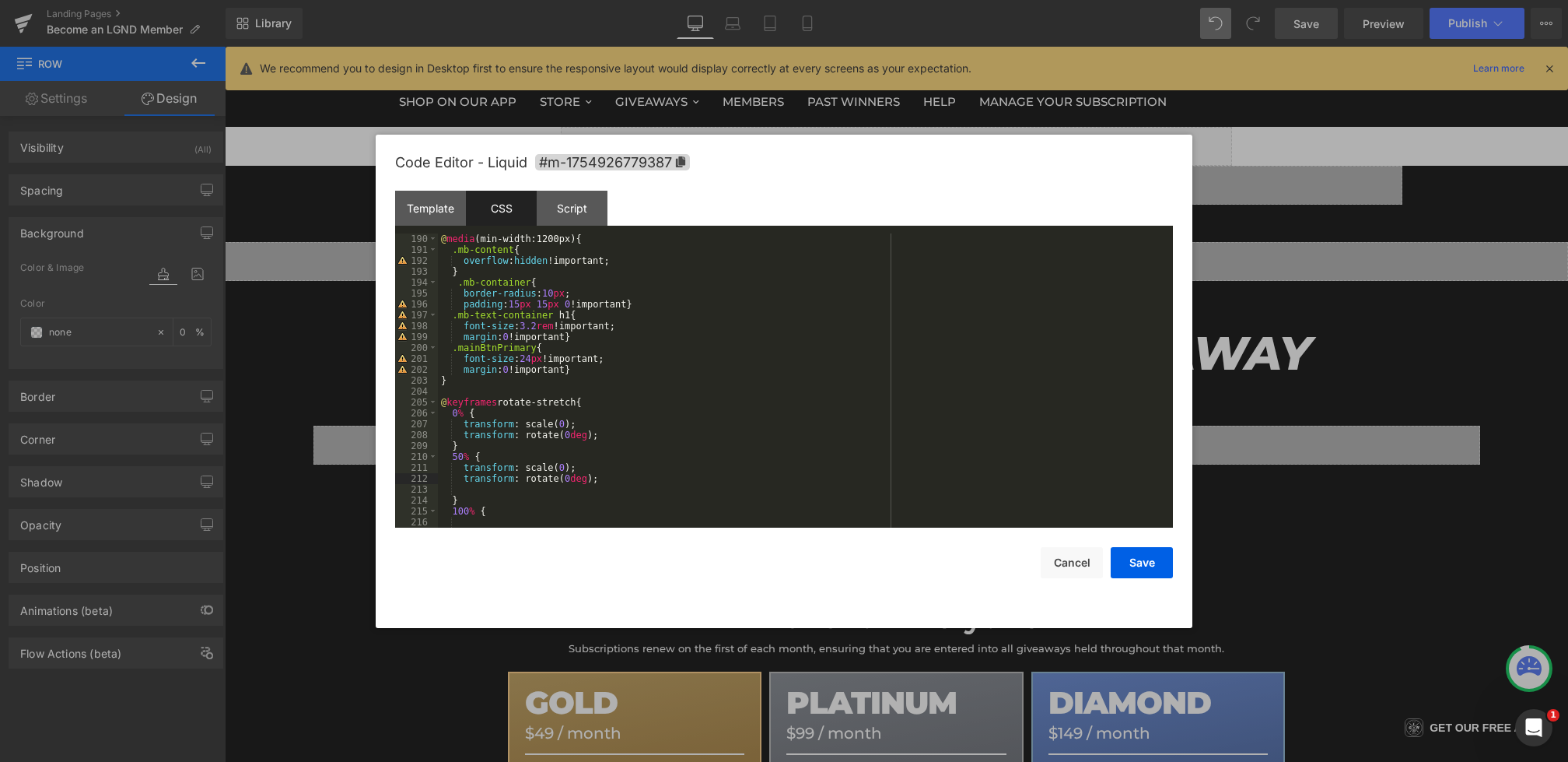
click at [562, 470] on div "@ media (min-width:1200px) { .mb-content { overflow : hidden !important; } .mb-…" at bounding box center [803, 391] width 729 height 316
click at [569, 480] on div "@ media (min-width:1200px) { .mb-content { overflow : hidden !important; } .mb-…" at bounding box center [803, 391] width 729 height 316
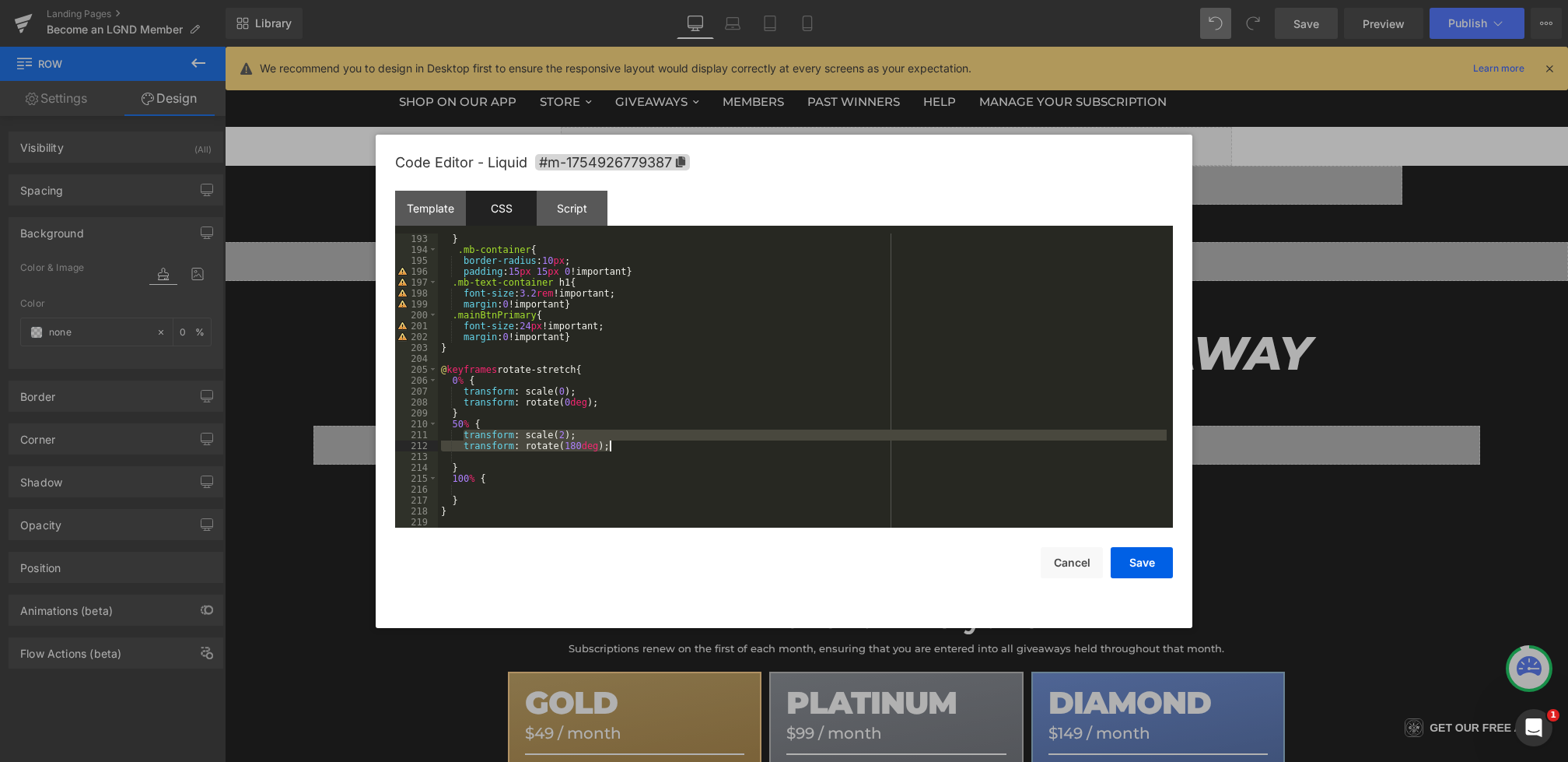
drag, startPoint x: 464, startPoint y: 434, endPoint x: 650, endPoint y: 447, distance: 186.5
click at [650, 447] on div "} .mb-container { border-radius : 10 px ; padding : 15 px 15 px 0 !important } …" at bounding box center [803, 391] width 729 height 316
click at [517, 480] on div "} .mb-container { border-radius : 10 px ; padding : 15 px 15 px 0 !important } …" at bounding box center [803, 391] width 729 height 316
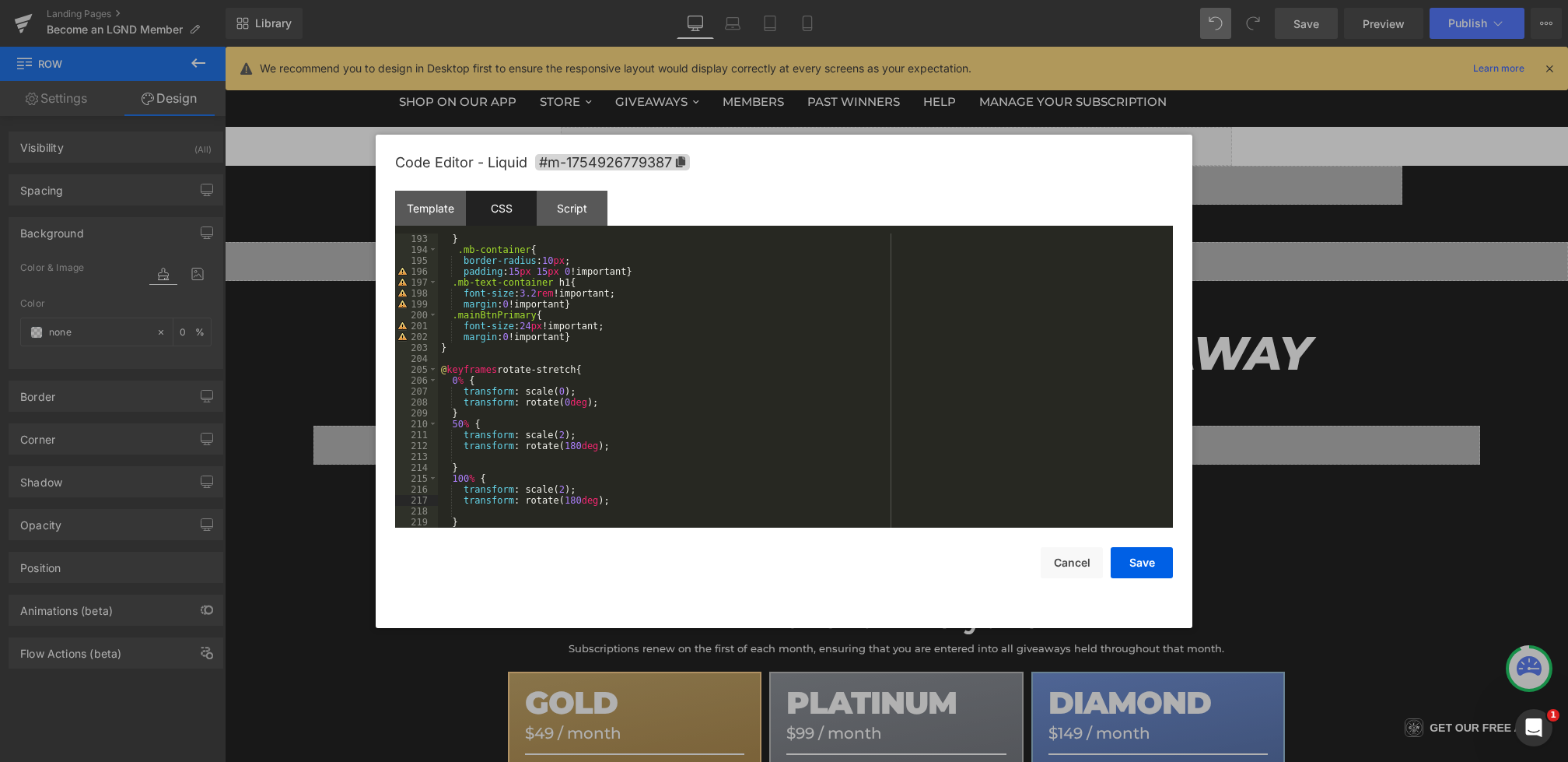
click at [528, 515] on div "} .mb-container { border-radius : 10 px ; padding : 15 px 15 px 0 !important } …" at bounding box center [803, 391] width 729 height 316
click at [575, 503] on div "} .mb-container { border-radius : 10 px ; padding : 15 px 15 px 0 !important } …" at bounding box center [803, 391] width 729 height 316
click at [562, 491] on div "} .mb-container { border-radius : 10 px ; padding : 15 px 15 px 0 !important } …" at bounding box center [803, 391] width 729 height 316
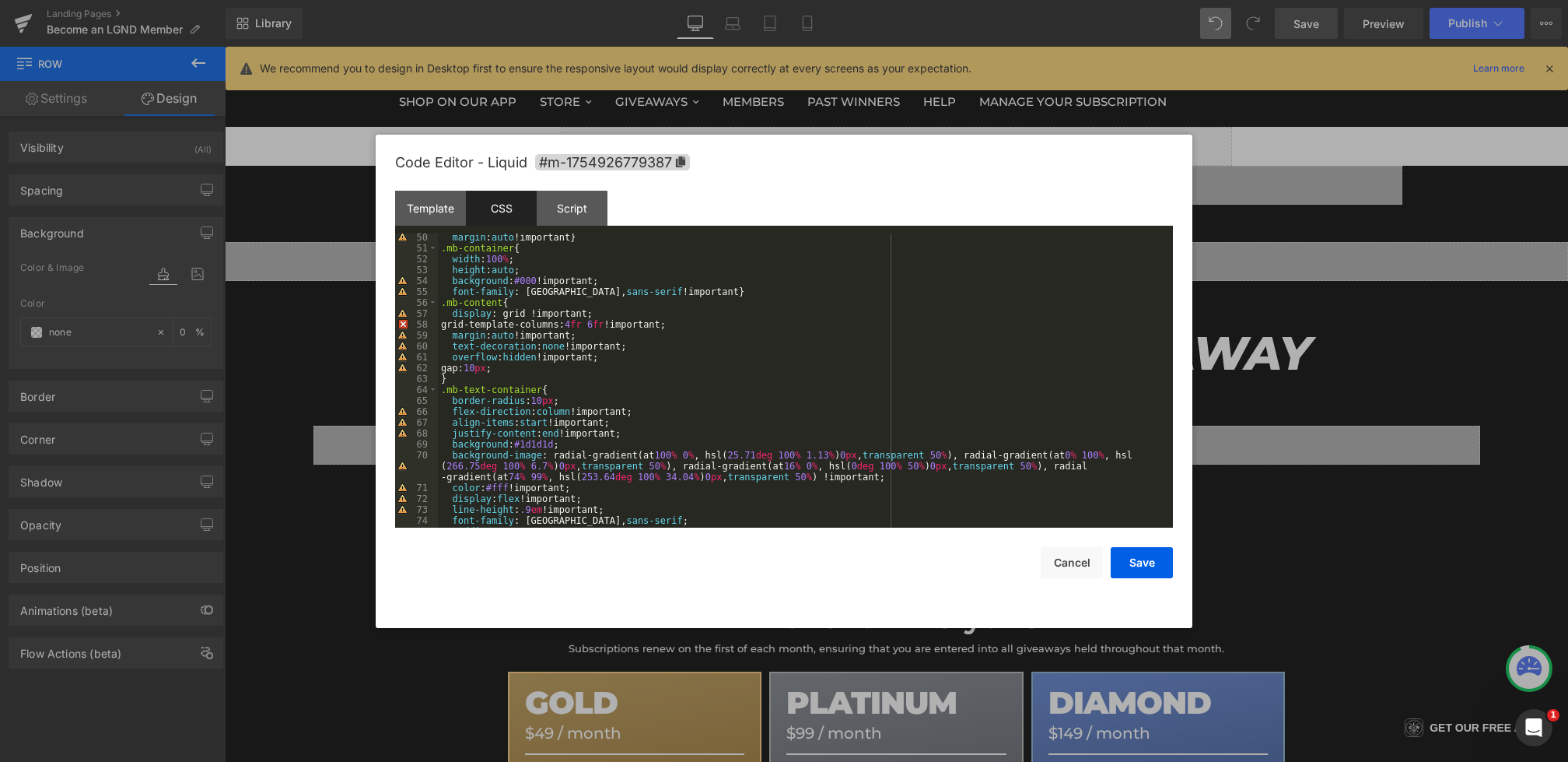
scroll to position [552, 0]
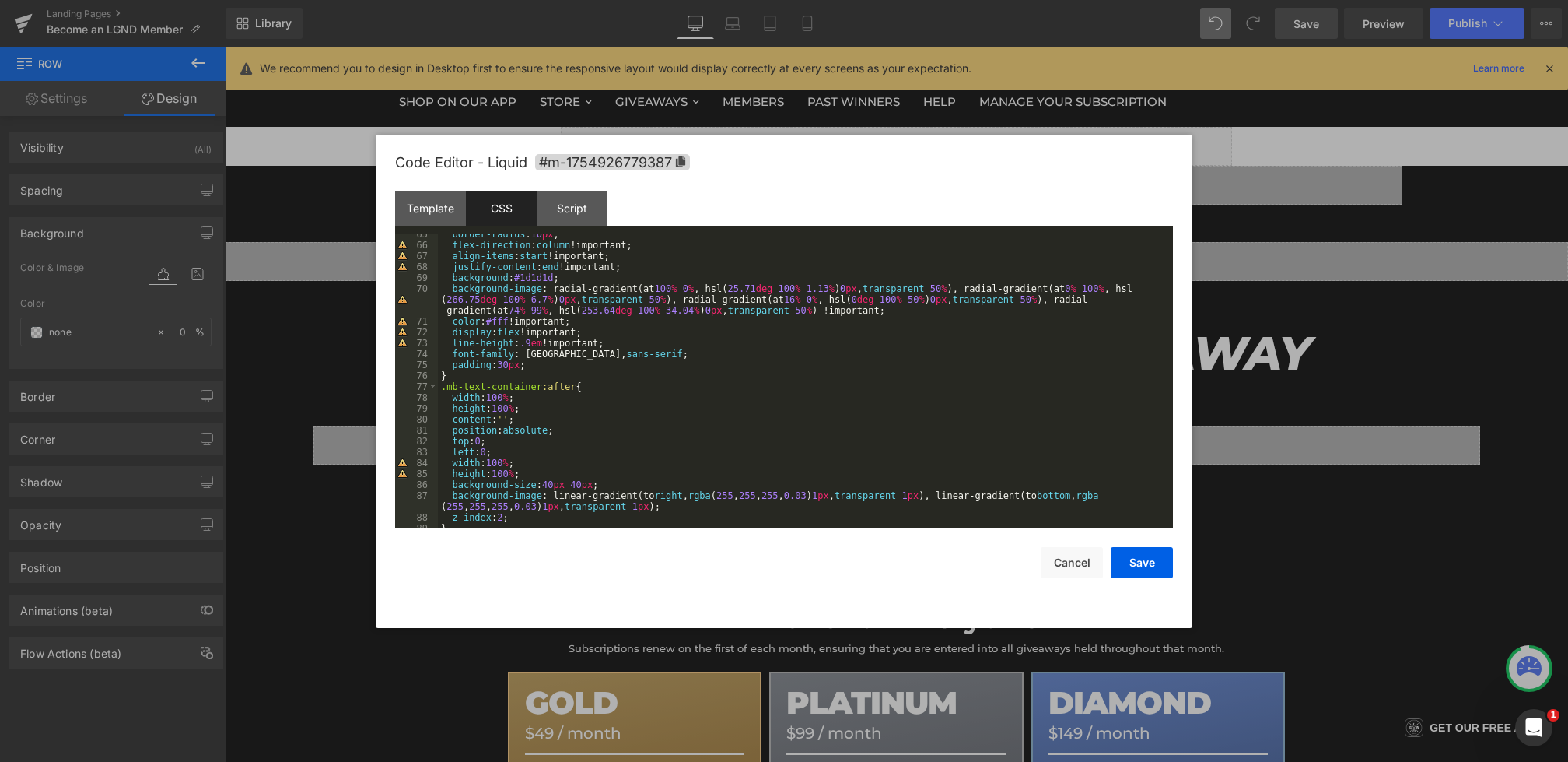
click at [573, 370] on div "border-radius : 10 px ; flex-direction : column !important; align-items : start…" at bounding box center [803, 386] width 729 height 316
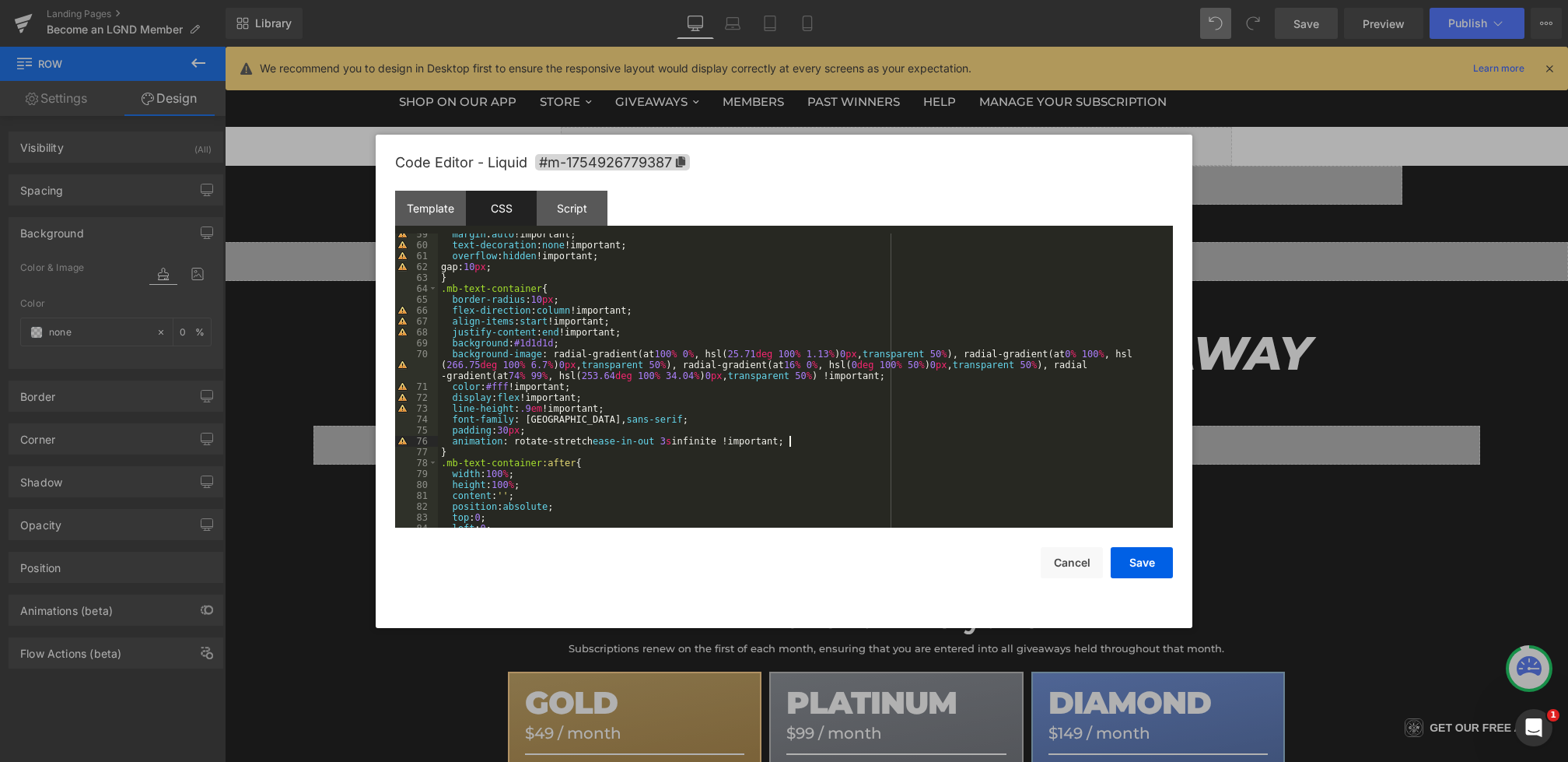
scroll to position [648, 0]
click at [1136, 566] on button "Save" at bounding box center [1142, 563] width 62 height 32
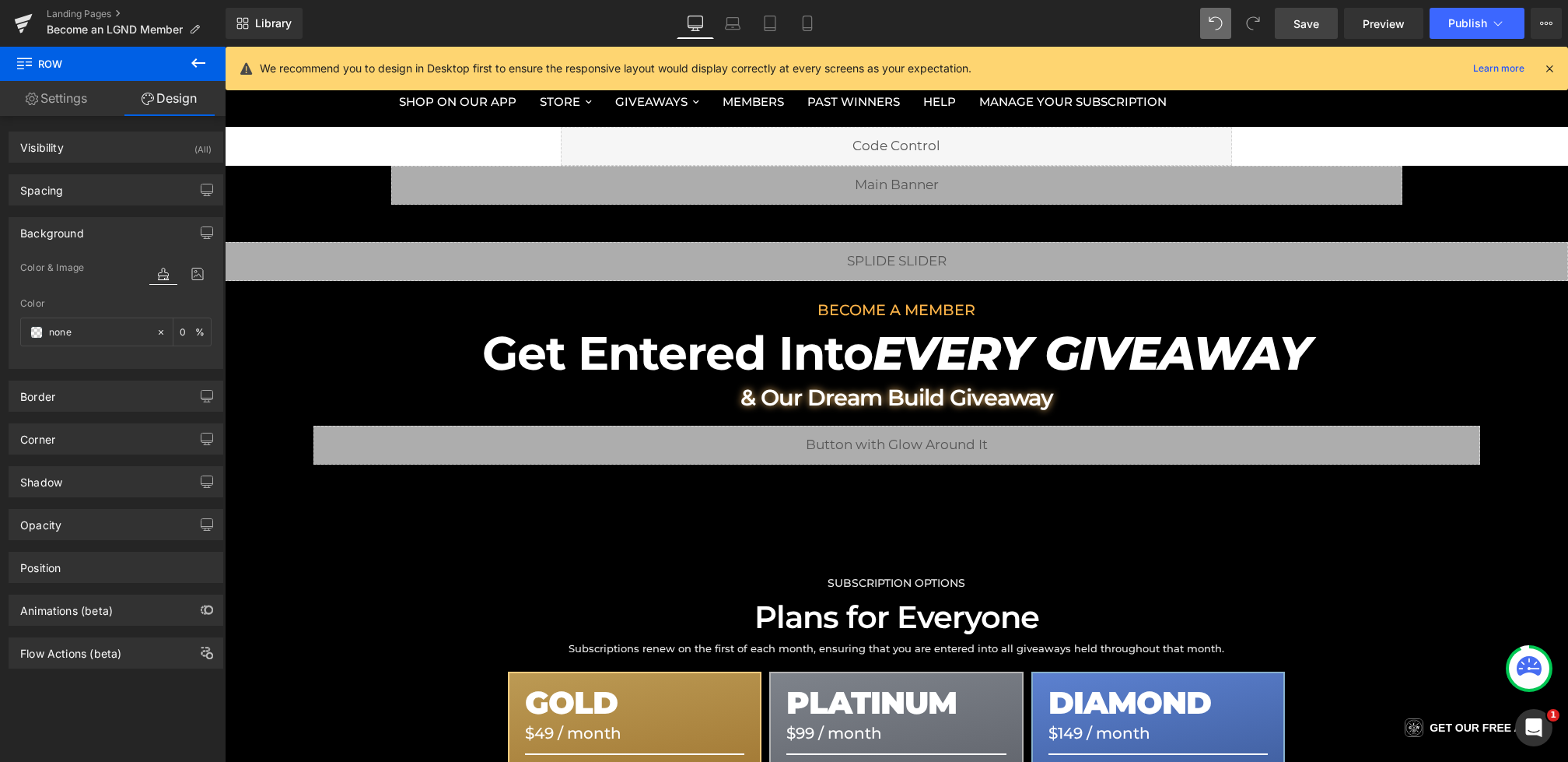
click at [1310, 23] on span "Save" at bounding box center [1307, 24] width 26 height 17
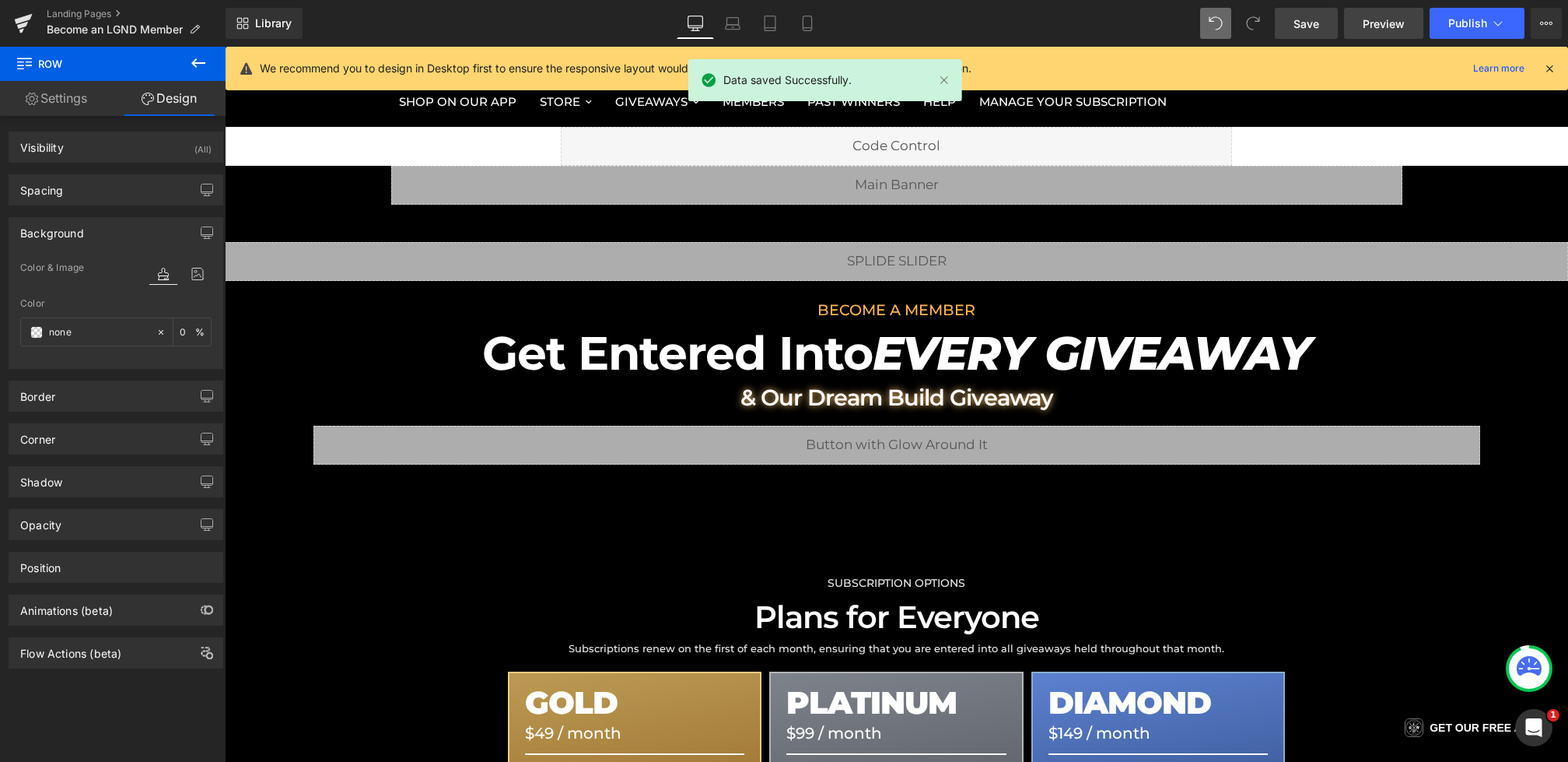
click at [1374, 28] on span "Preview" at bounding box center [1384, 24] width 42 height 17
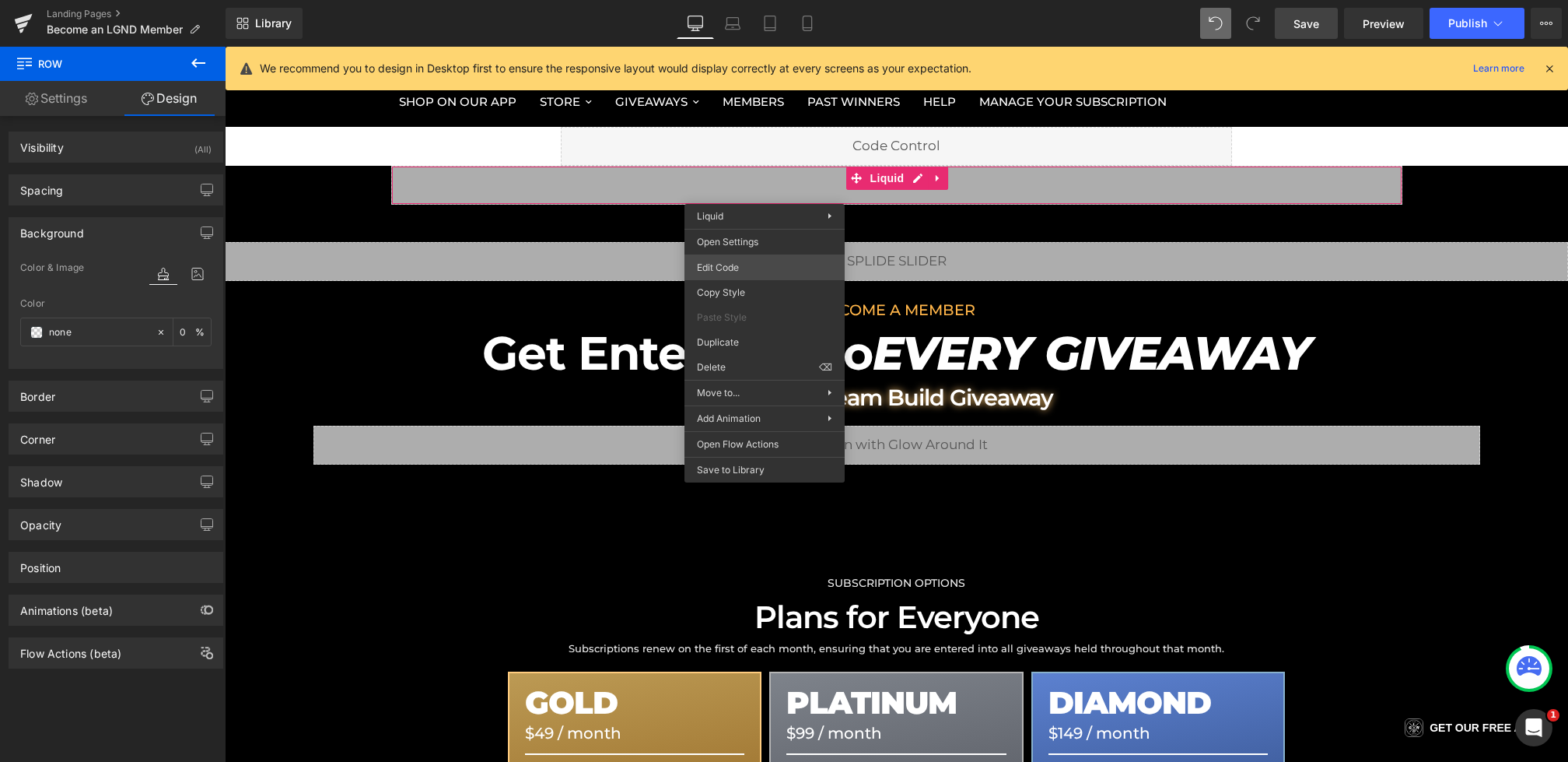
click at [735, 0] on div "Row You are previewing how the will restyle your page. You can not edit Element…" at bounding box center [784, 0] width 1568 height 0
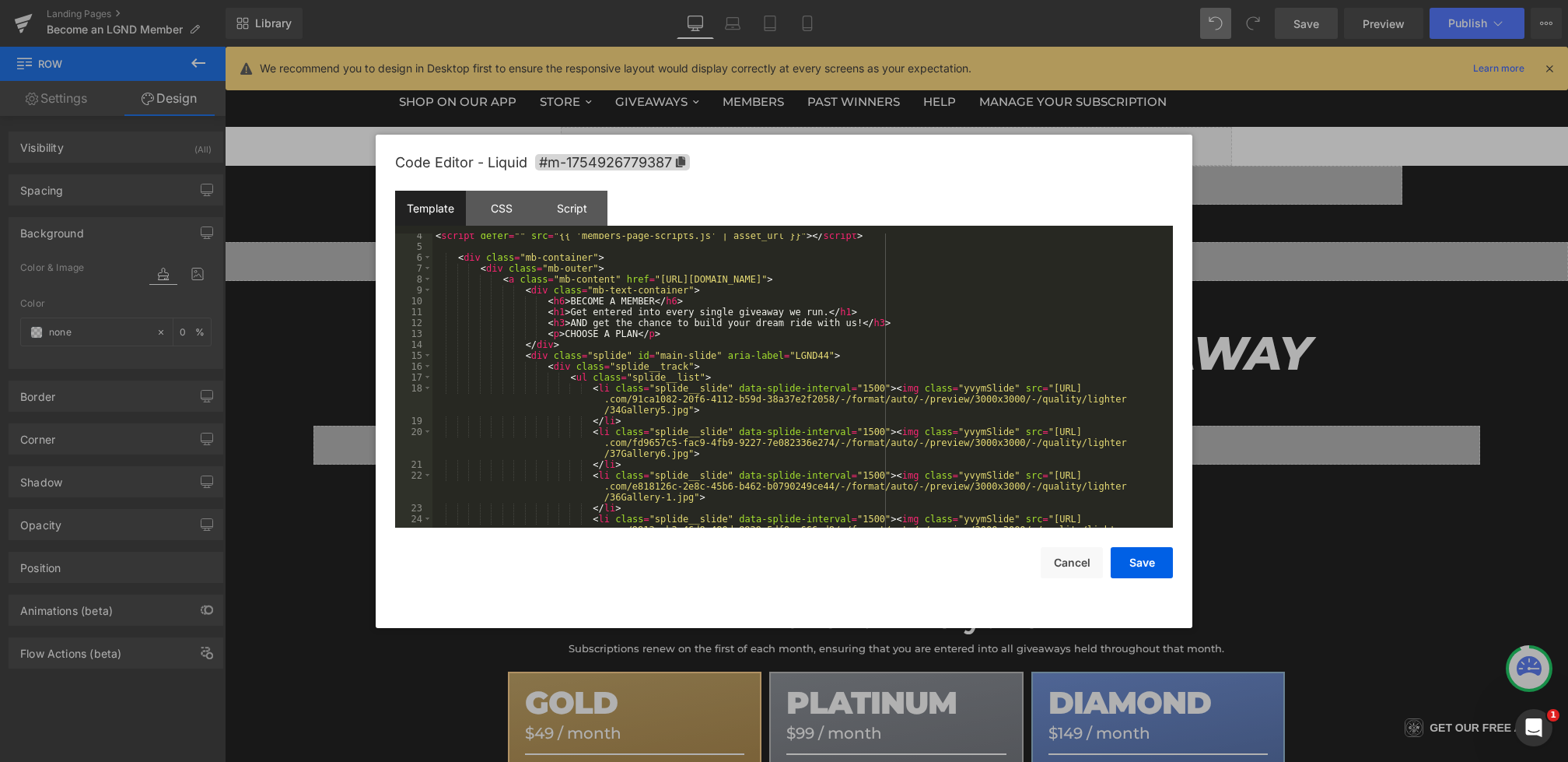
scroll to position [0, 0]
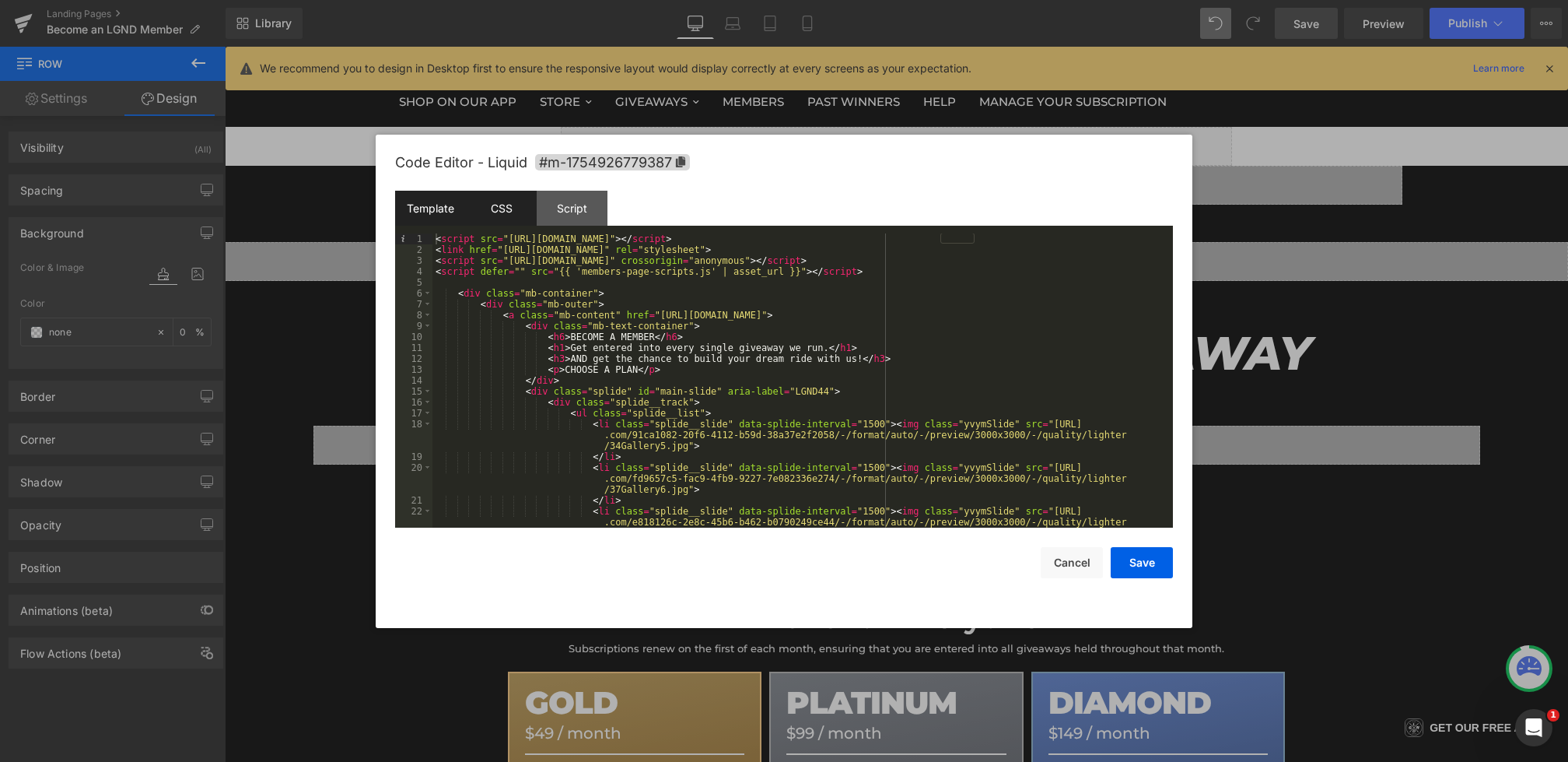
click at [504, 213] on div "CSS" at bounding box center [502, 208] width 71 height 35
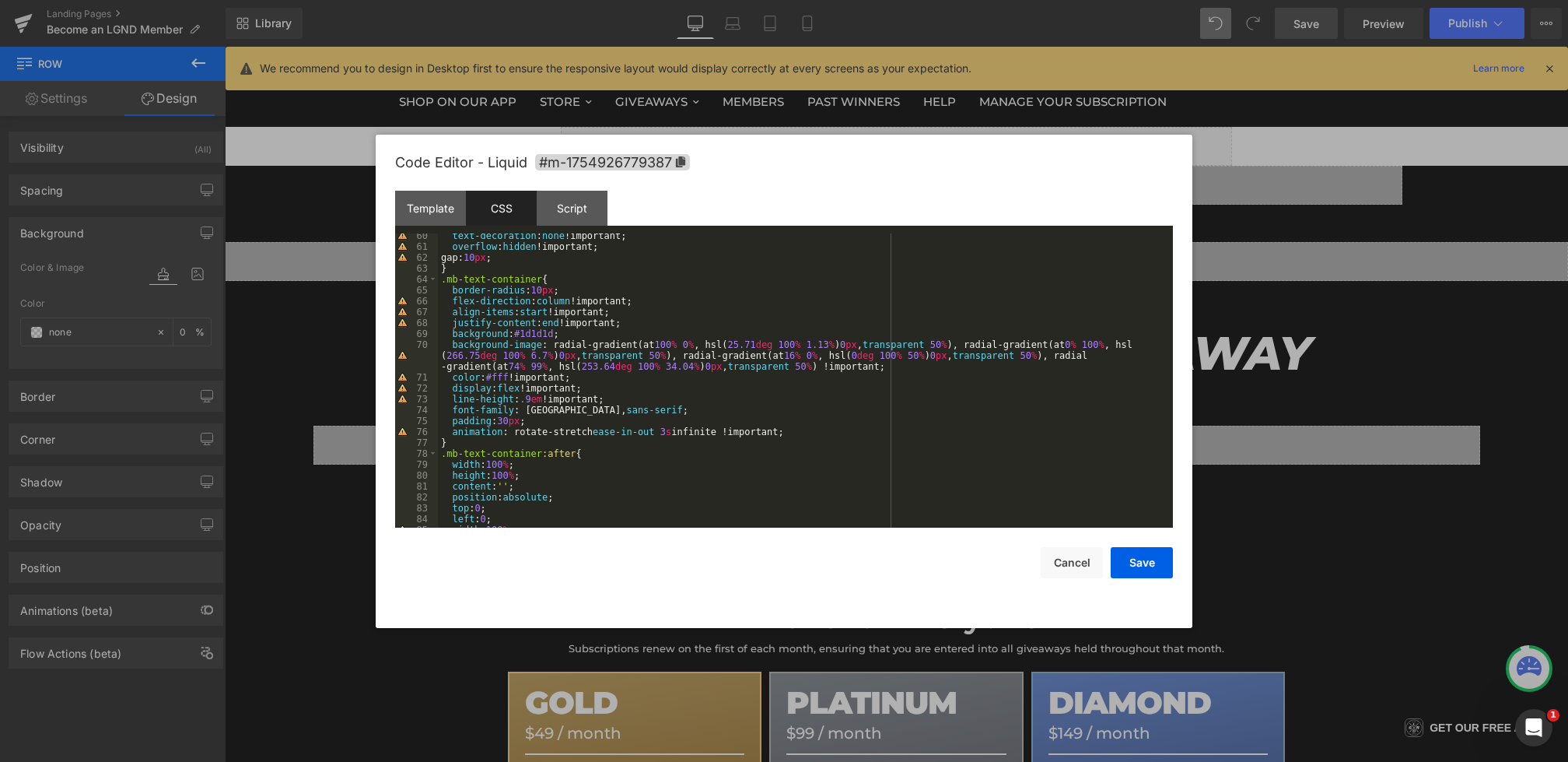
scroll to position [708, 0]
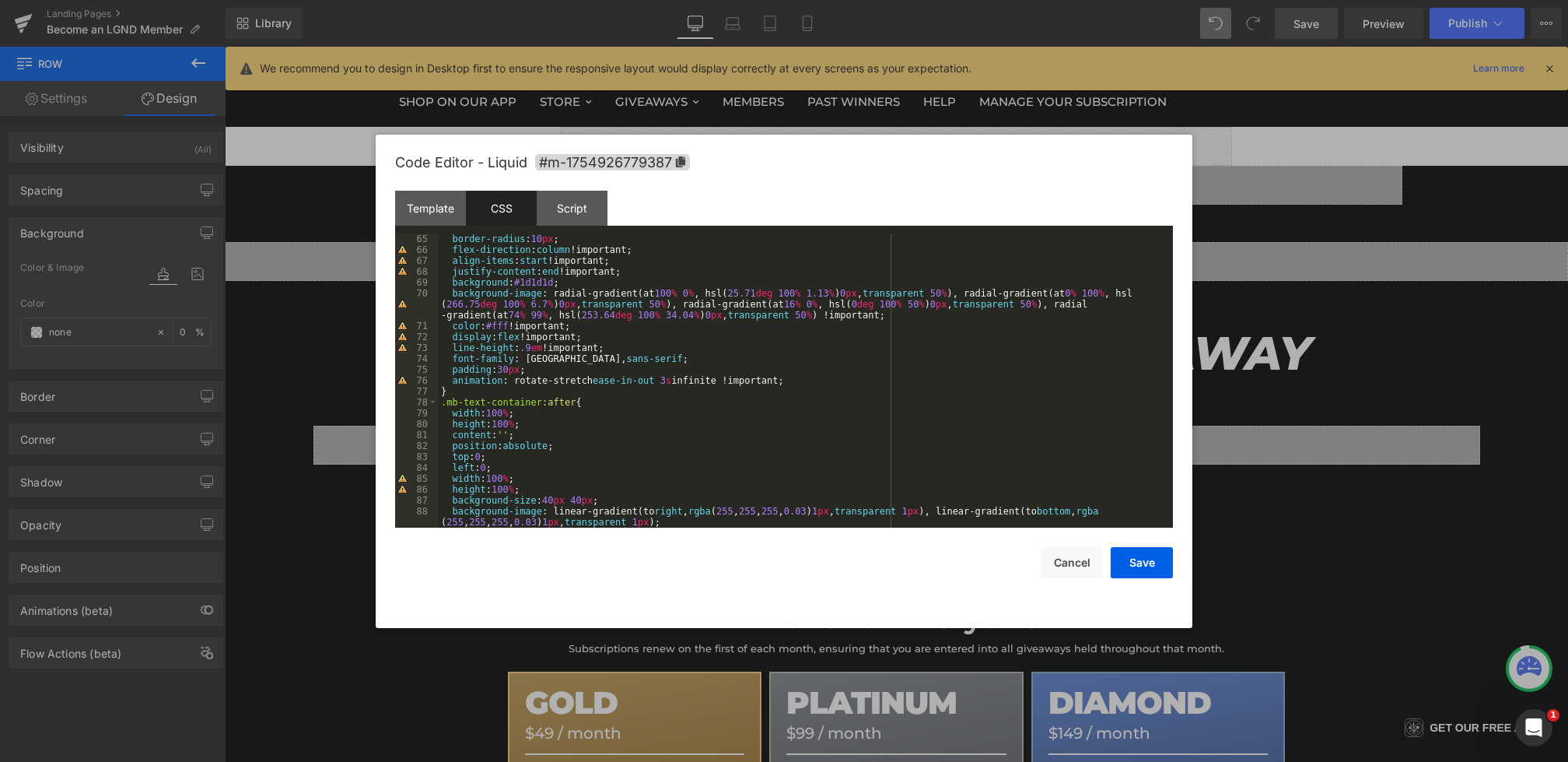
click at [478, 399] on div "border-radius : 10 px ; flex-direction : column !important; align-items : start…" at bounding box center [803, 391] width 729 height 316
click at [474, 394] on div "border-radius : 10 px ; flex-direction : column !important; align-items : start…" at bounding box center [803, 391] width 729 height 316
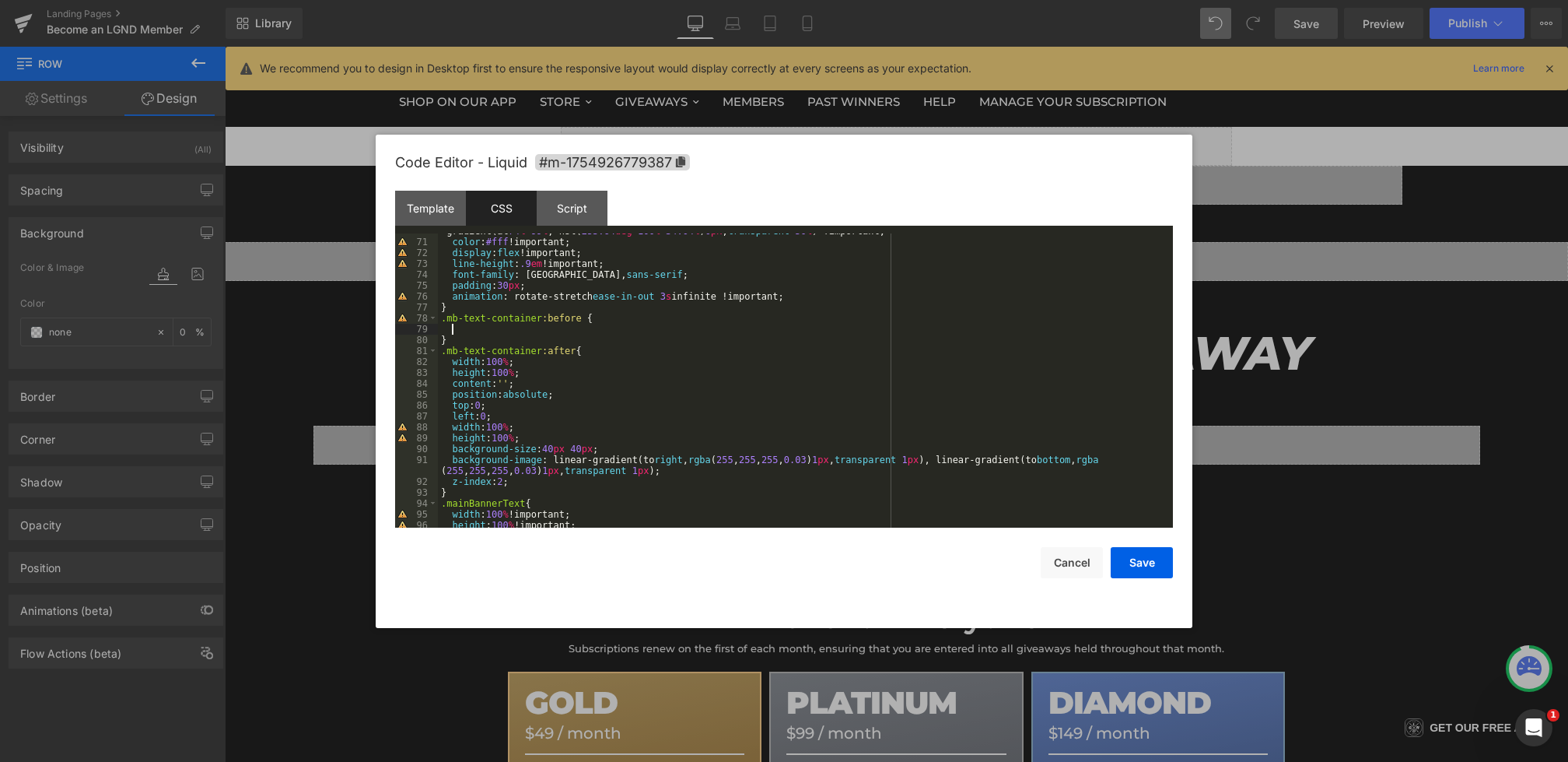
scroll to position [796, 0]
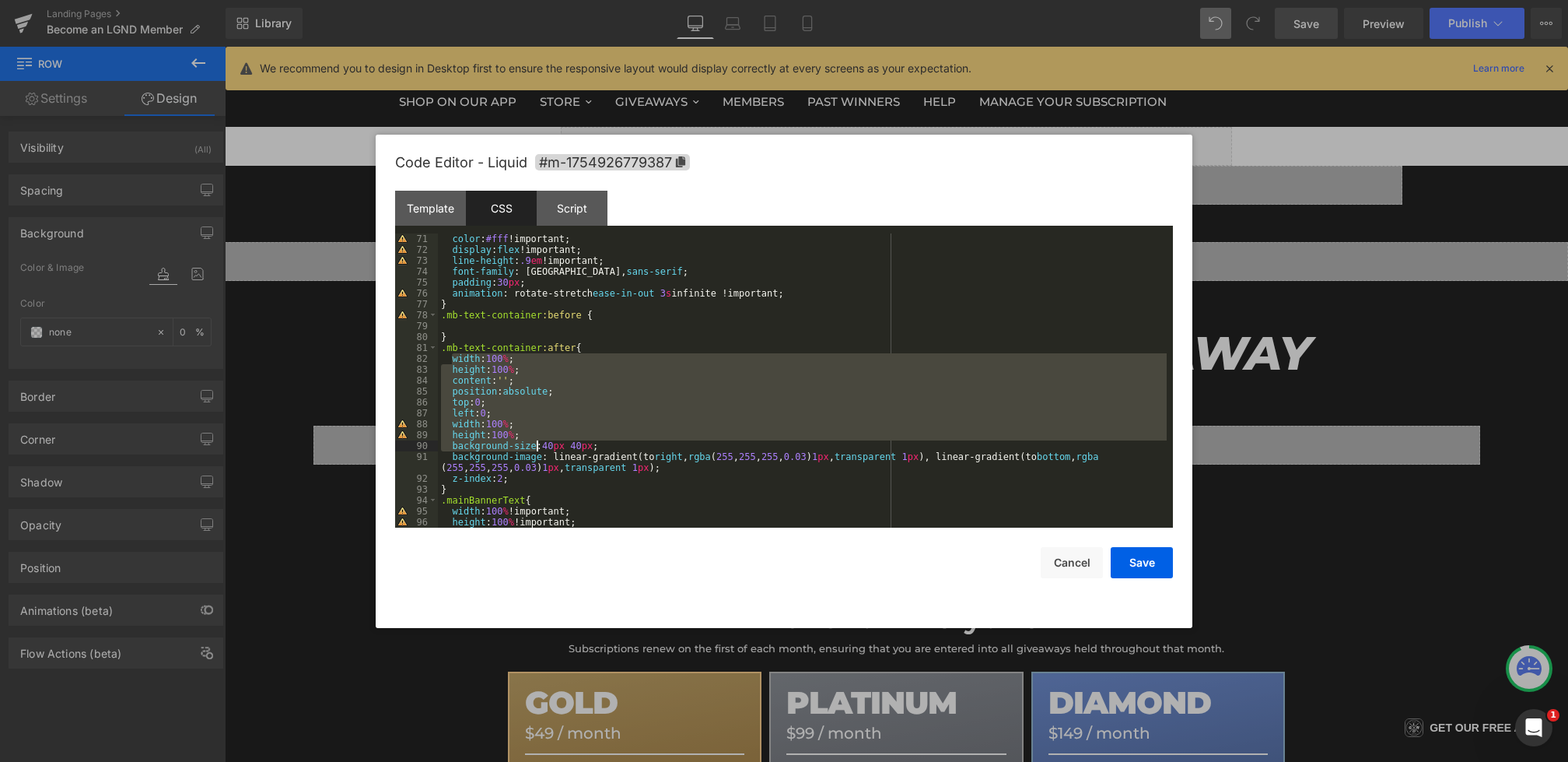
drag, startPoint x: 450, startPoint y: 361, endPoint x: 543, endPoint y: 476, distance: 147.9
click at [547, 480] on div "color : #fff !important; display : flex !important; line-height : .9 em !import…" at bounding box center [803, 391] width 729 height 316
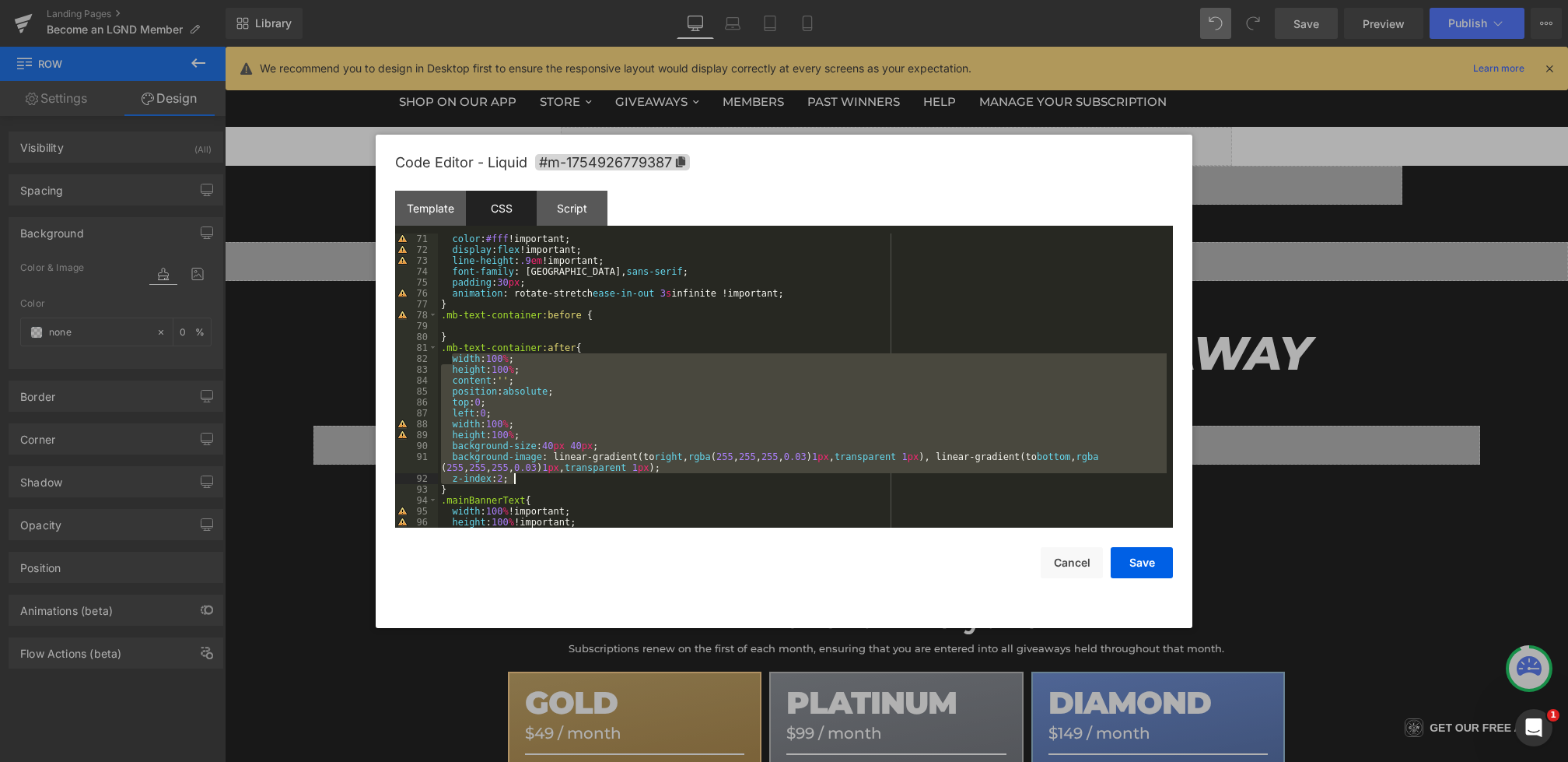
click at [481, 324] on div "color : #fff !important; display : flex !important; line-height : .9 em !import…" at bounding box center [803, 391] width 729 height 316
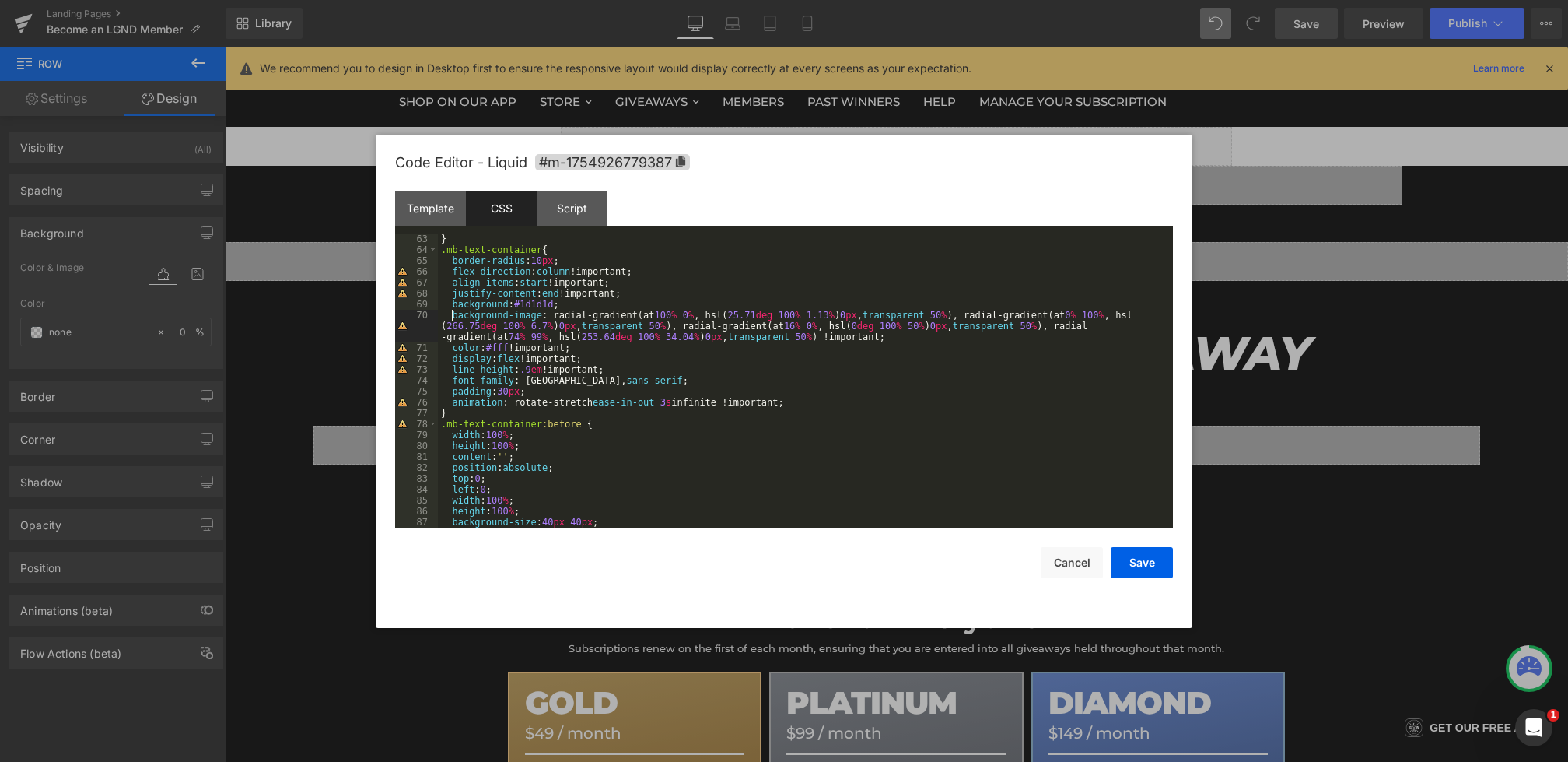
drag, startPoint x: 781, startPoint y: 321, endPoint x: 940, endPoint y: 336, distance: 159.7
click at [940, 336] on div "} .mb-text-container { border-radius : 10 px ; flex-direction : column !importa…" at bounding box center [803, 396] width 729 height 327
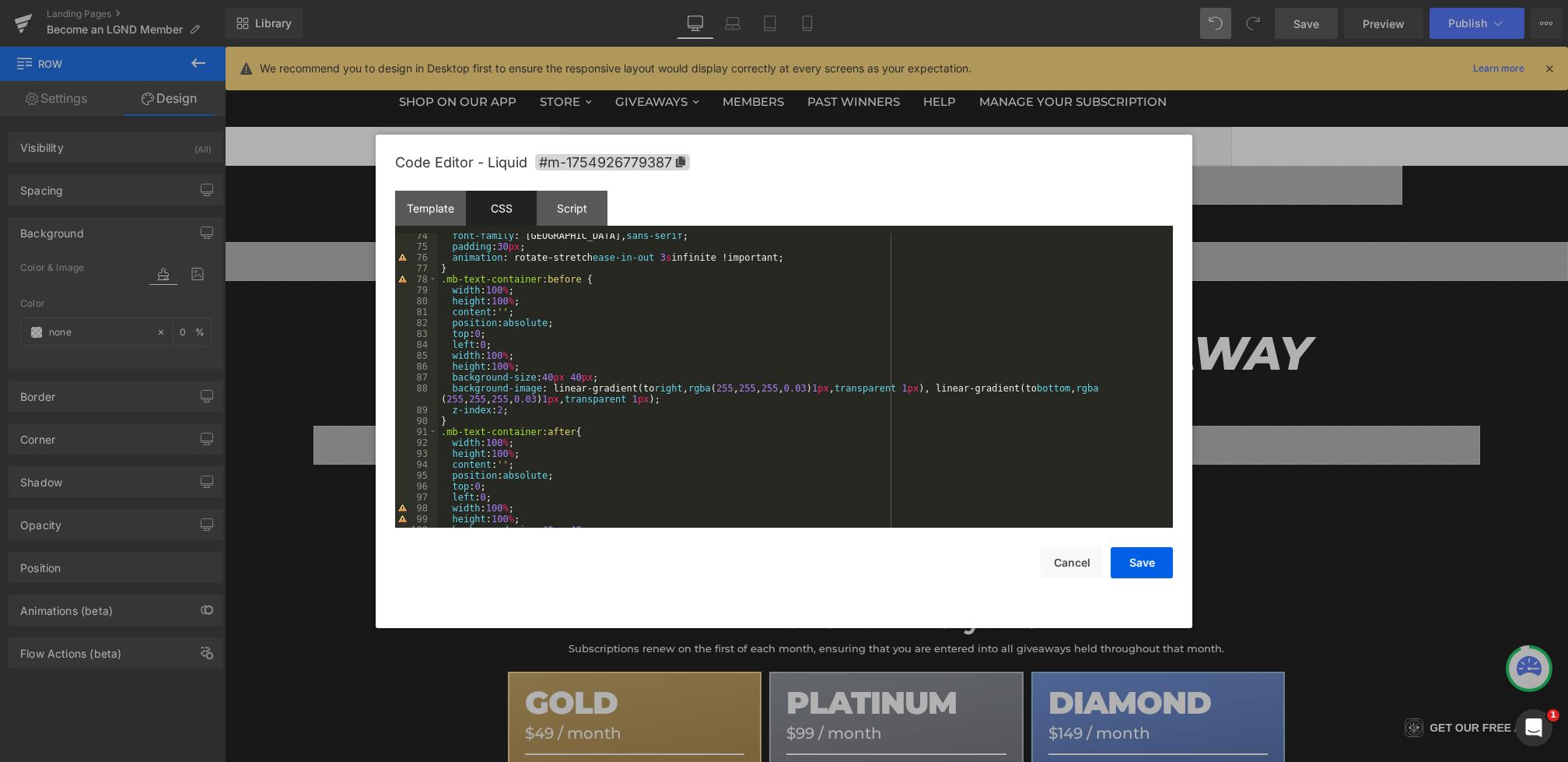
scroll to position [831, 0]
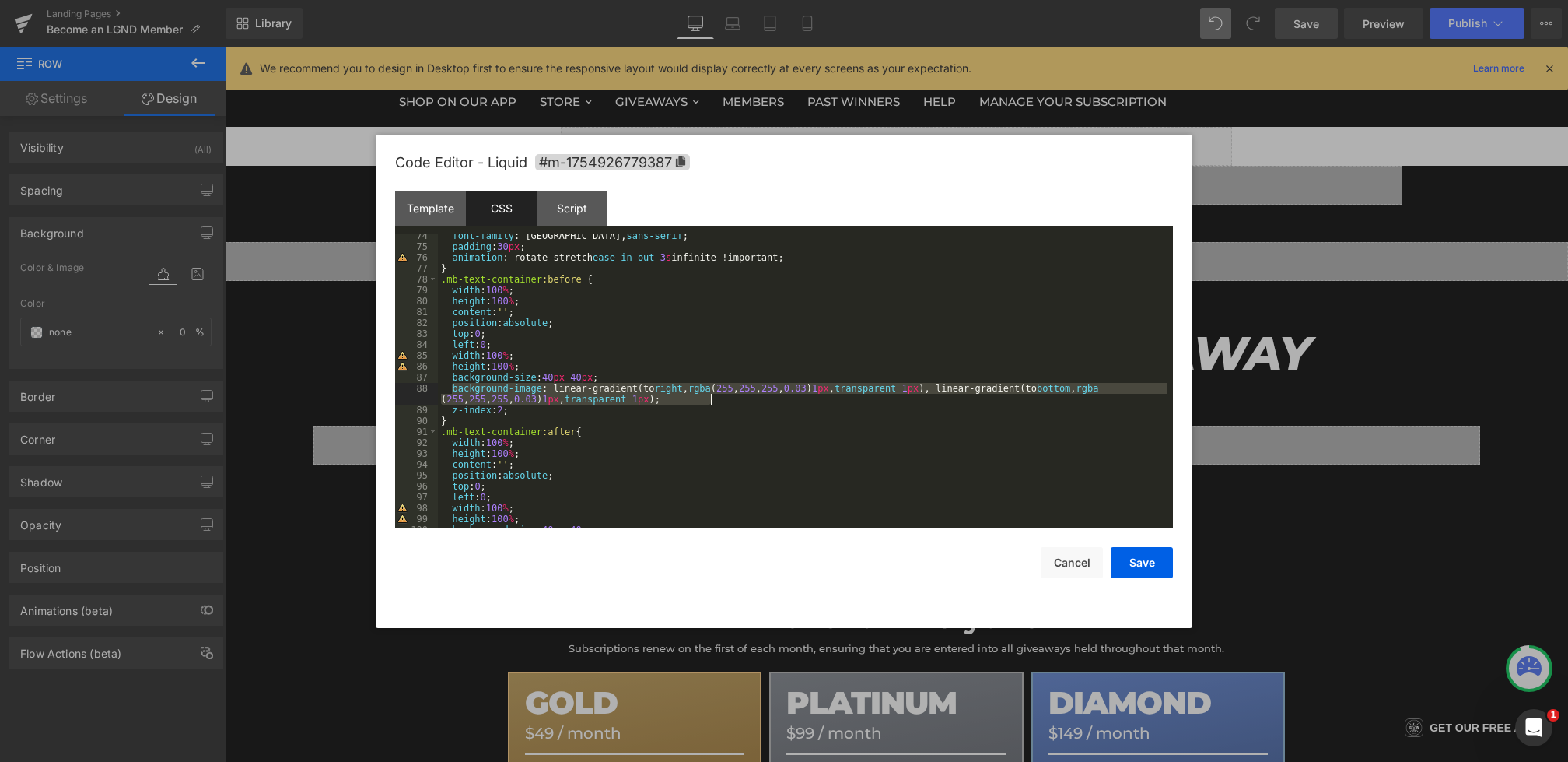
drag, startPoint x: 452, startPoint y: 388, endPoint x: 729, endPoint y: 397, distance: 277.1
click at [729, 397] on div "font-family : Montserrat, sans-serif ; padding : 30 px ; animation : rotate-str…" at bounding box center [803, 388] width 729 height 316
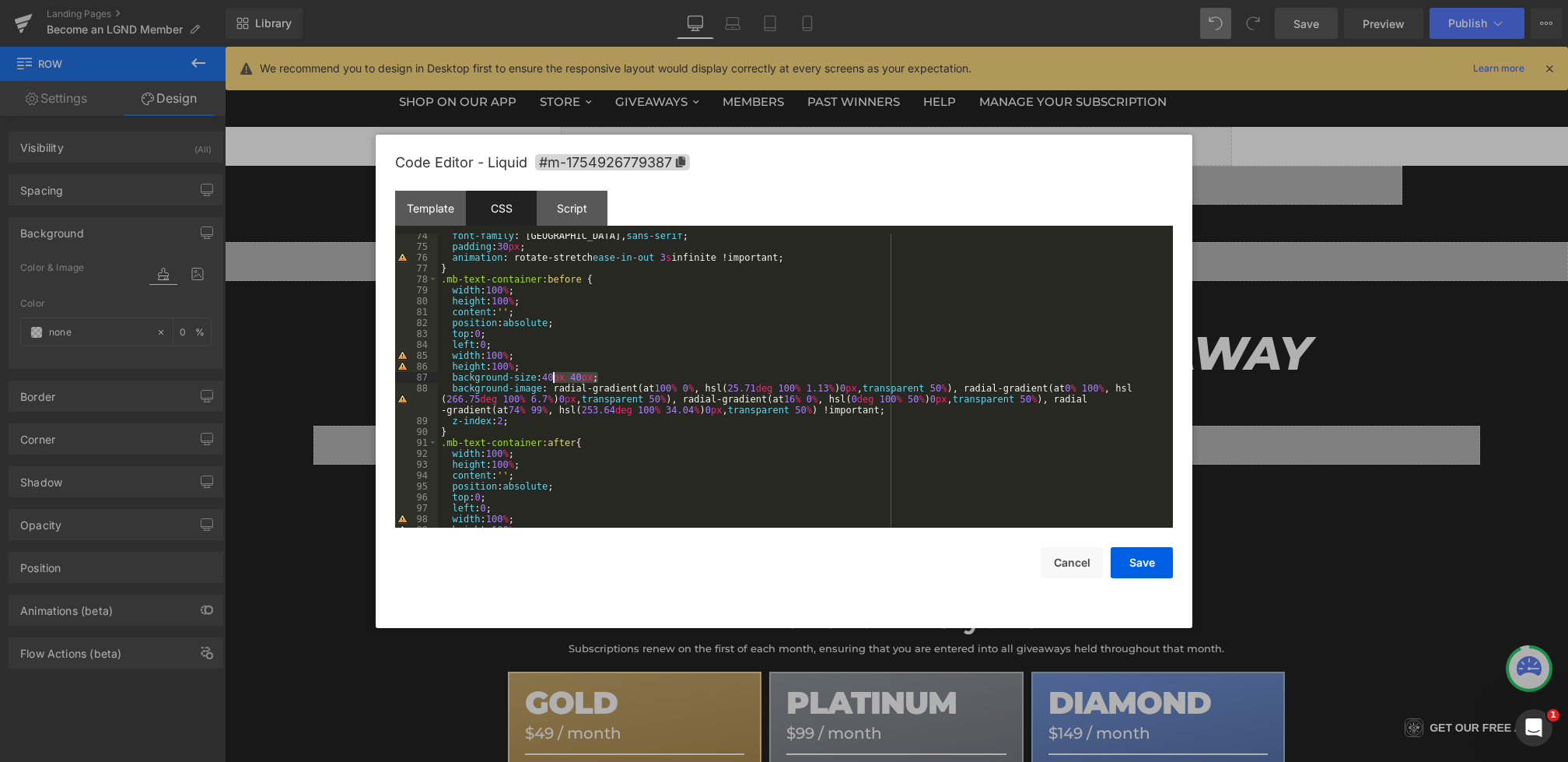
drag, startPoint x: 598, startPoint y: 376, endPoint x: 550, endPoint y: 376, distance: 48.0
click at [550, 376] on div "font-family : Montserrat, sans-serif ; padding : 30 px ; animation : rotate-str…" at bounding box center [803, 388] width 729 height 316
click at [508, 422] on div "font-family : Montserrat, sans-serif ; padding : 30 px ; animation : rotate-str…" at bounding box center [803, 388] width 729 height 316
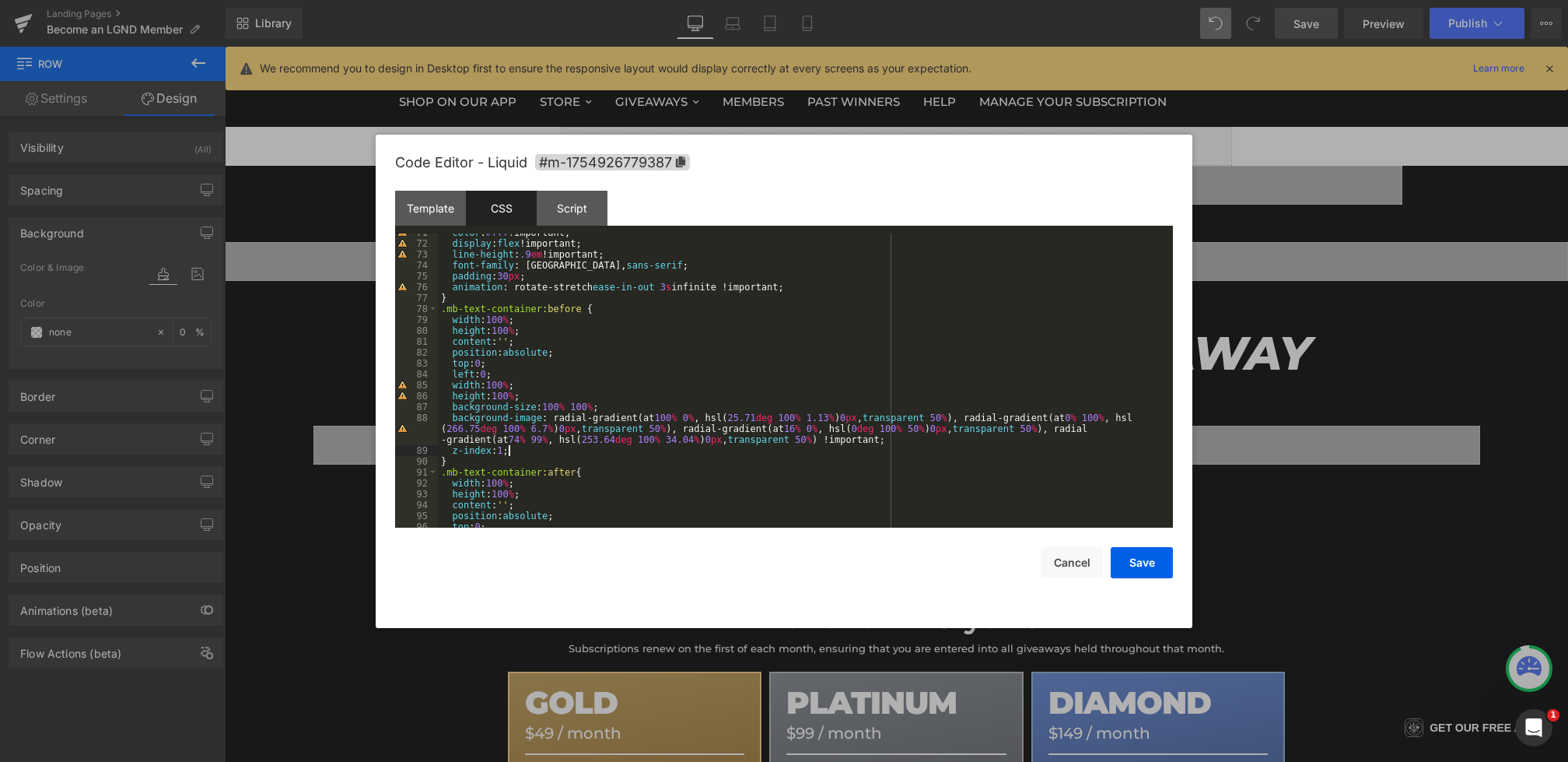
scroll to position [801, 0]
drag, startPoint x: 454, startPoint y: 288, endPoint x: 896, endPoint y: 288, distance: 442.0
click at [896, 288] on div "color : #fff !important; display : flex !important; line-height : .9 em !import…" at bounding box center [803, 385] width 729 height 316
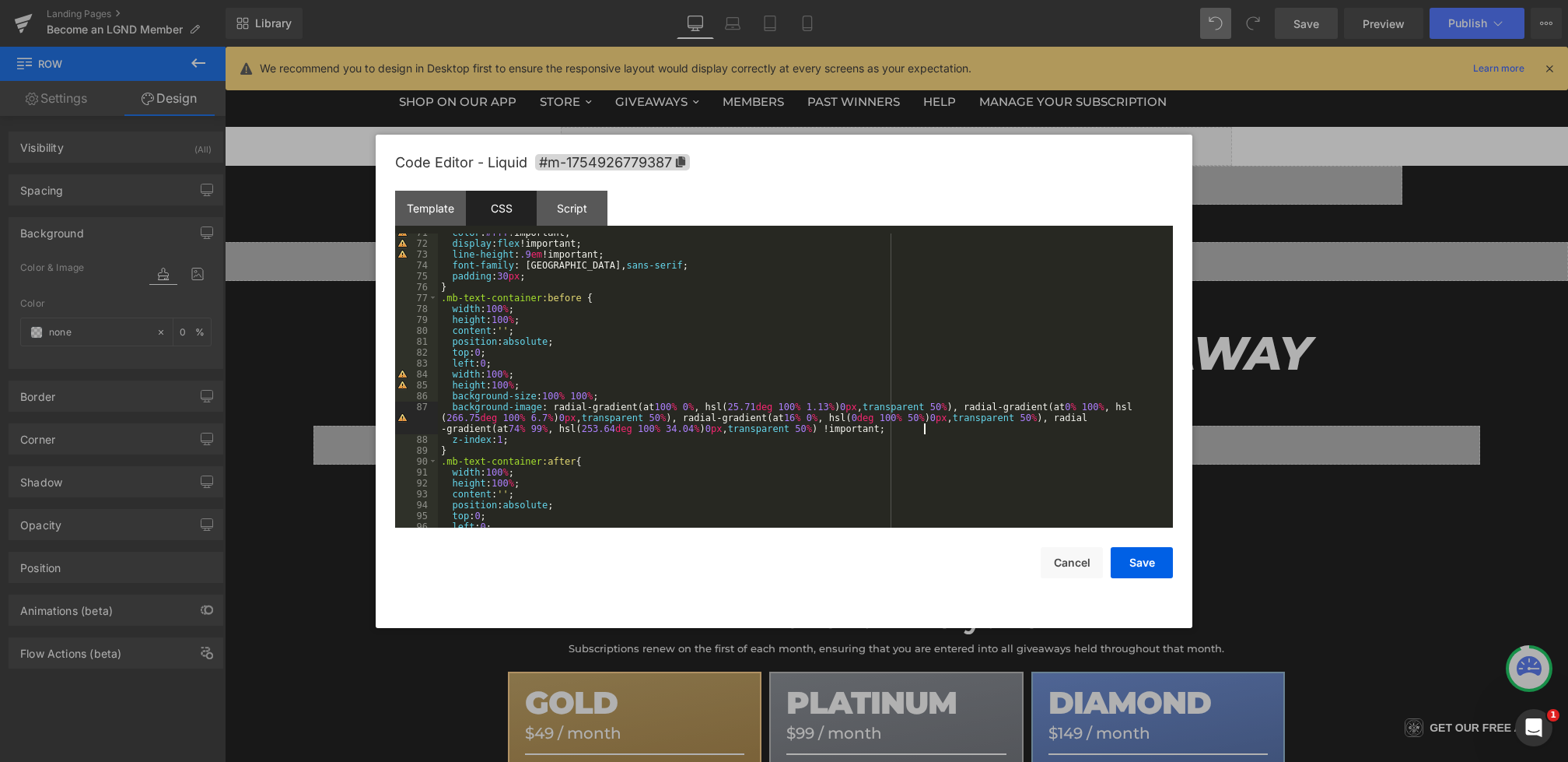
click at [936, 426] on div "color : #fff !important; display : flex !important; line-height : .9 em !import…" at bounding box center [803, 385] width 729 height 316
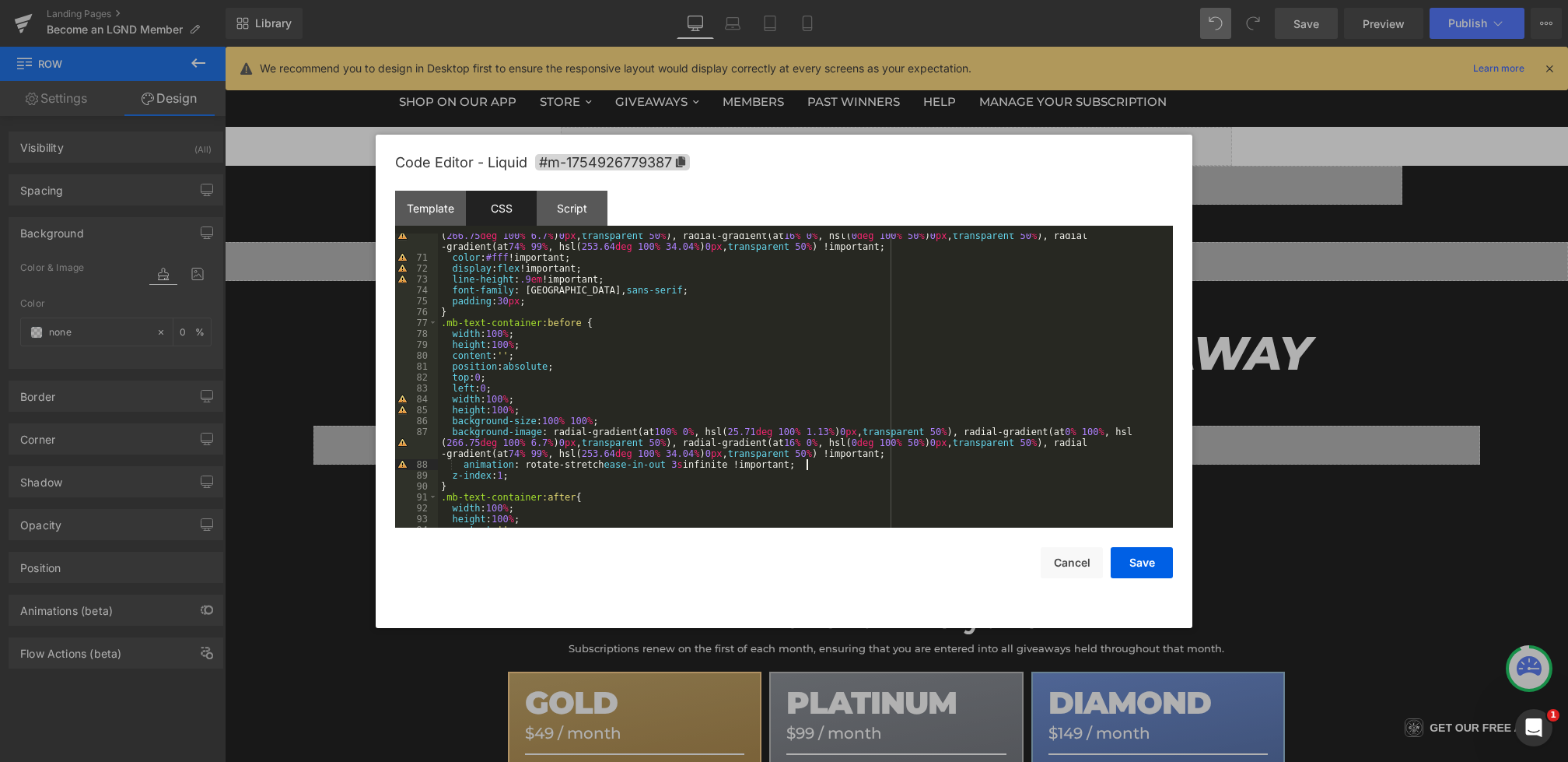
scroll to position [701, 0]
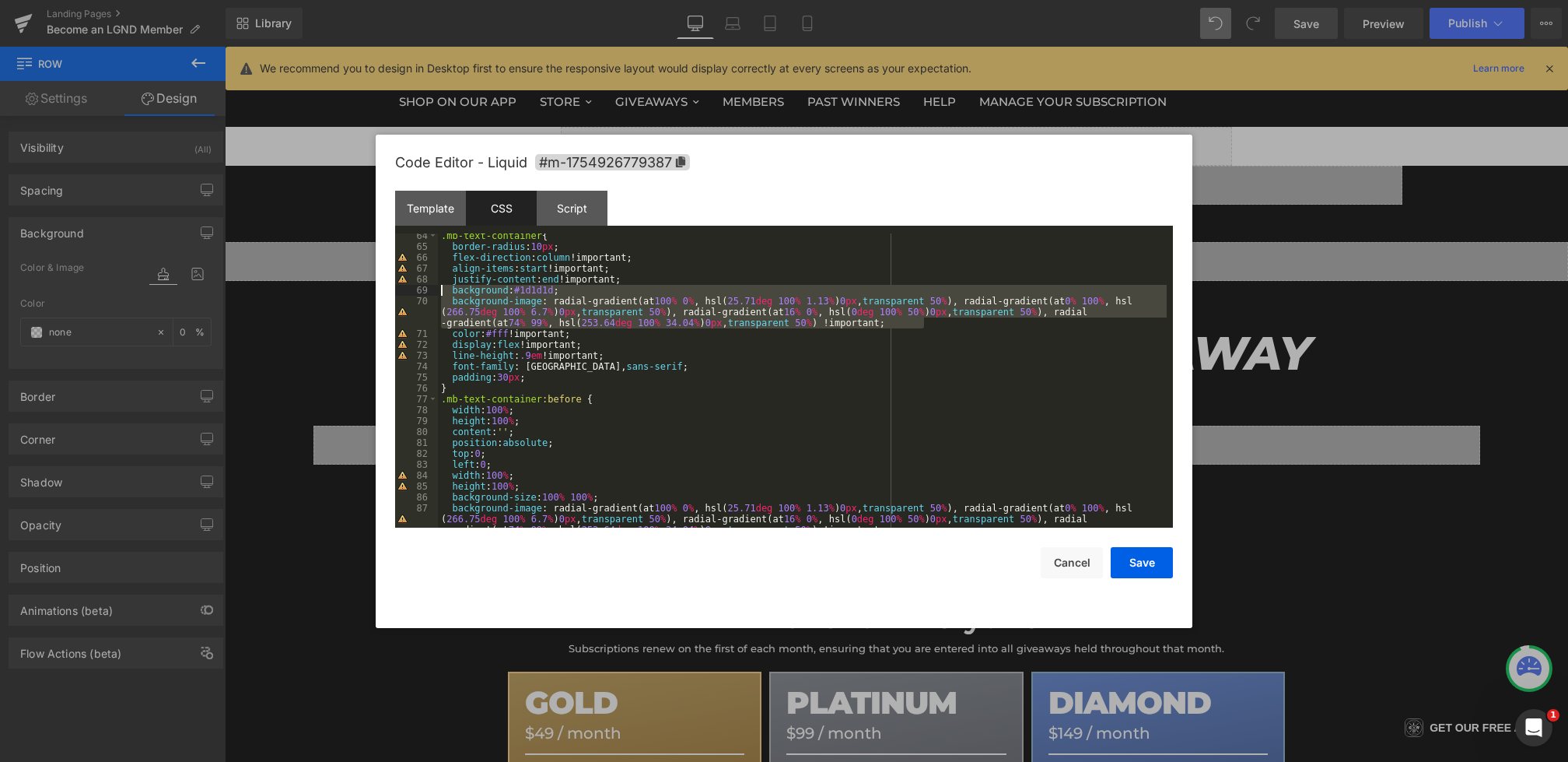
drag, startPoint x: 938, startPoint y: 323, endPoint x: 402, endPoint y: 292, distance: 536.9
click at [402, 292] on pre "64 65 66 67 68 69 70 71 72 73 74 75 76 77 78 79 80 81 82 83 84 85 86 87 88 .mb-…" at bounding box center [784, 380] width 778 height 294
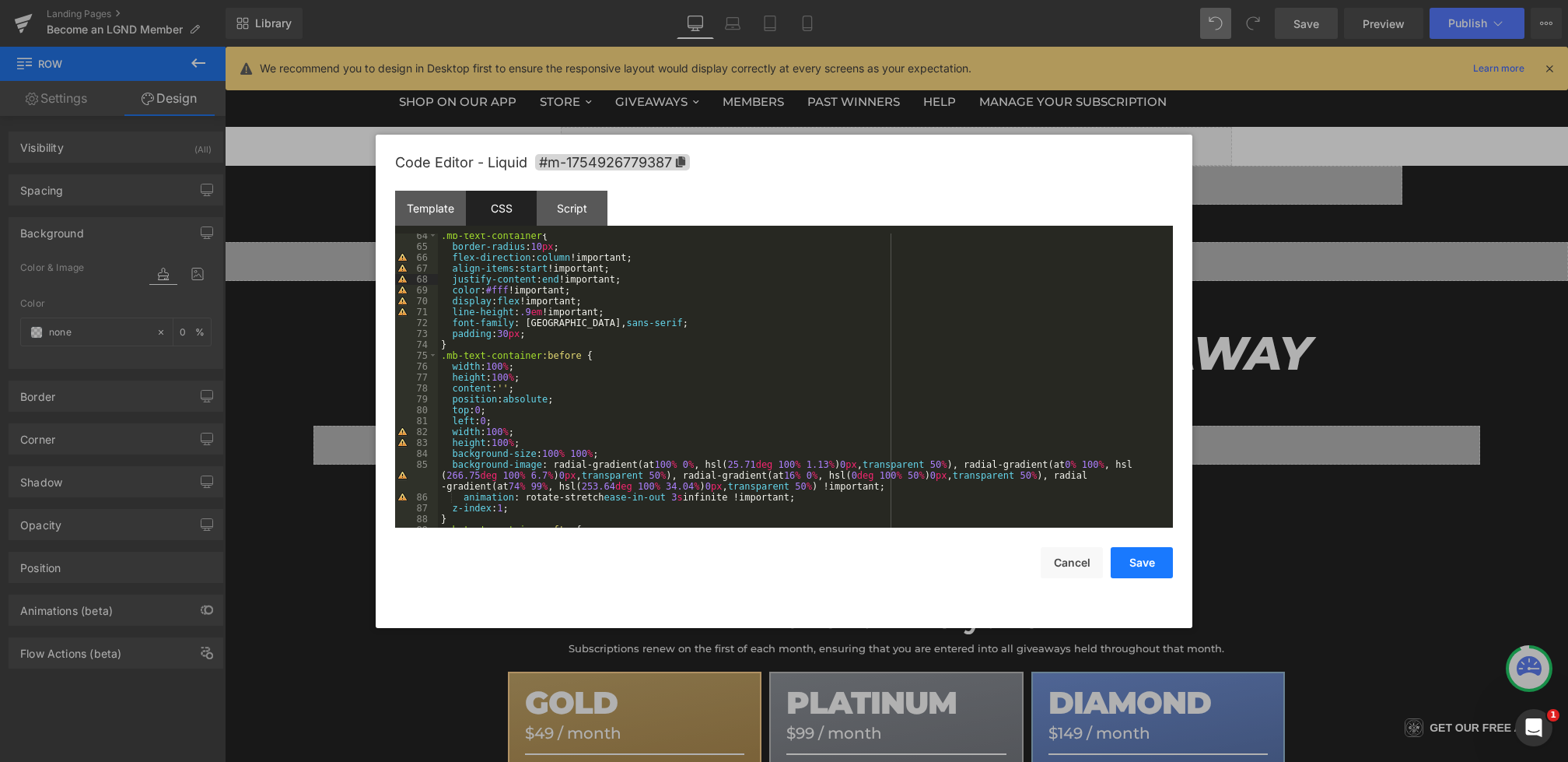
click at [1136, 566] on button "Save" at bounding box center [1142, 563] width 62 height 32
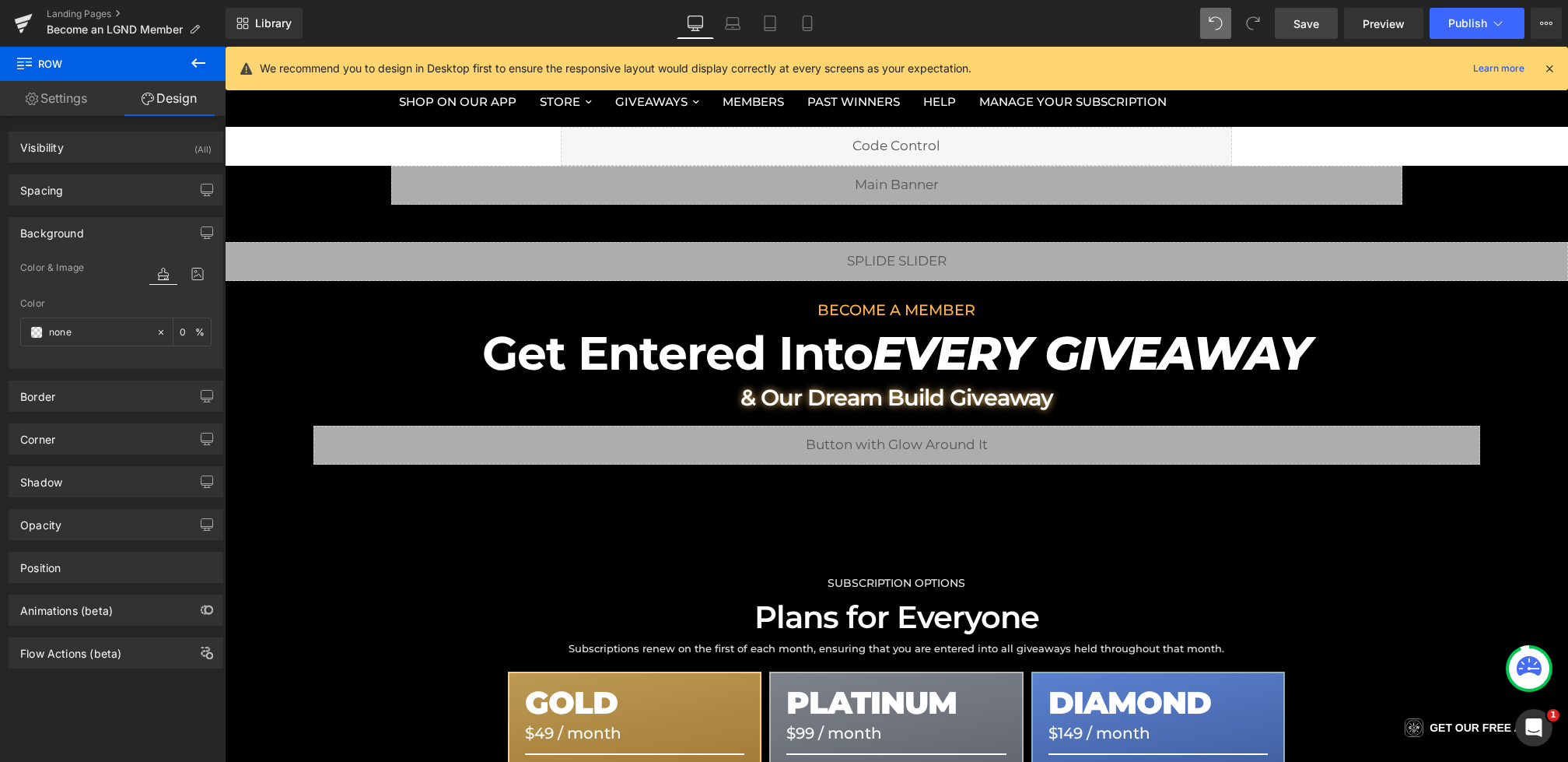
click at [1304, 8] on link "Save" at bounding box center [1307, 24] width 63 height 32
click at [1293, 31] on link "Save" at bounding box center [1307, 24] width 63 height 32
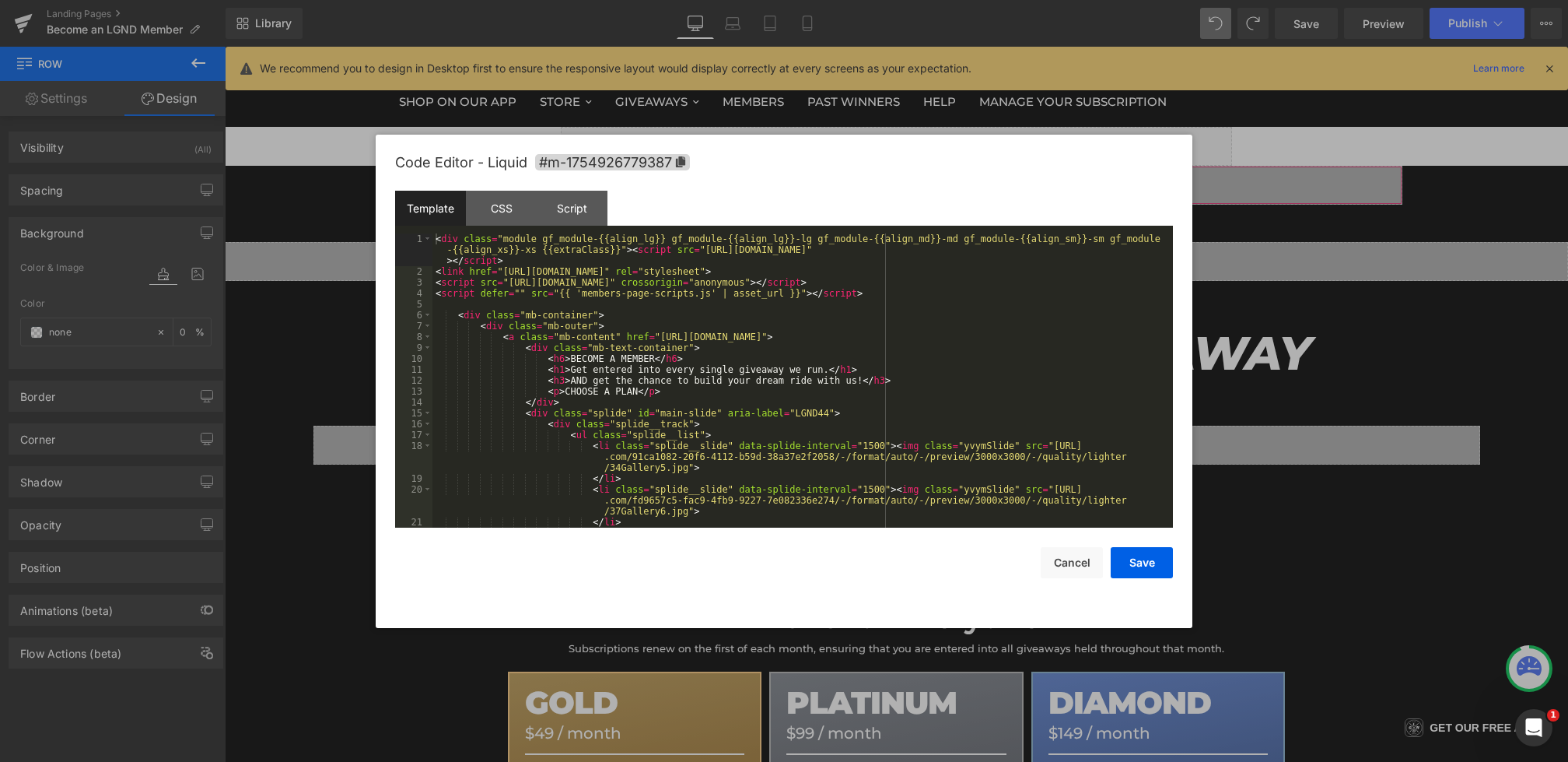
click at [766, 0] on div "Row You are previewing how the will restyle your page. You can not edit Element…" at bounding box center [784, 0] width 1568 height 0
drag, startPoint x: 632, startPoint y: 251, endPoint x: 356, endPoint y: 214, distance: 278.5
click at [358, 215] on body "Row You are previewing how the will restyle your page. You can not edit Element…" at bounding box center [784, 381] width 1568 height 762
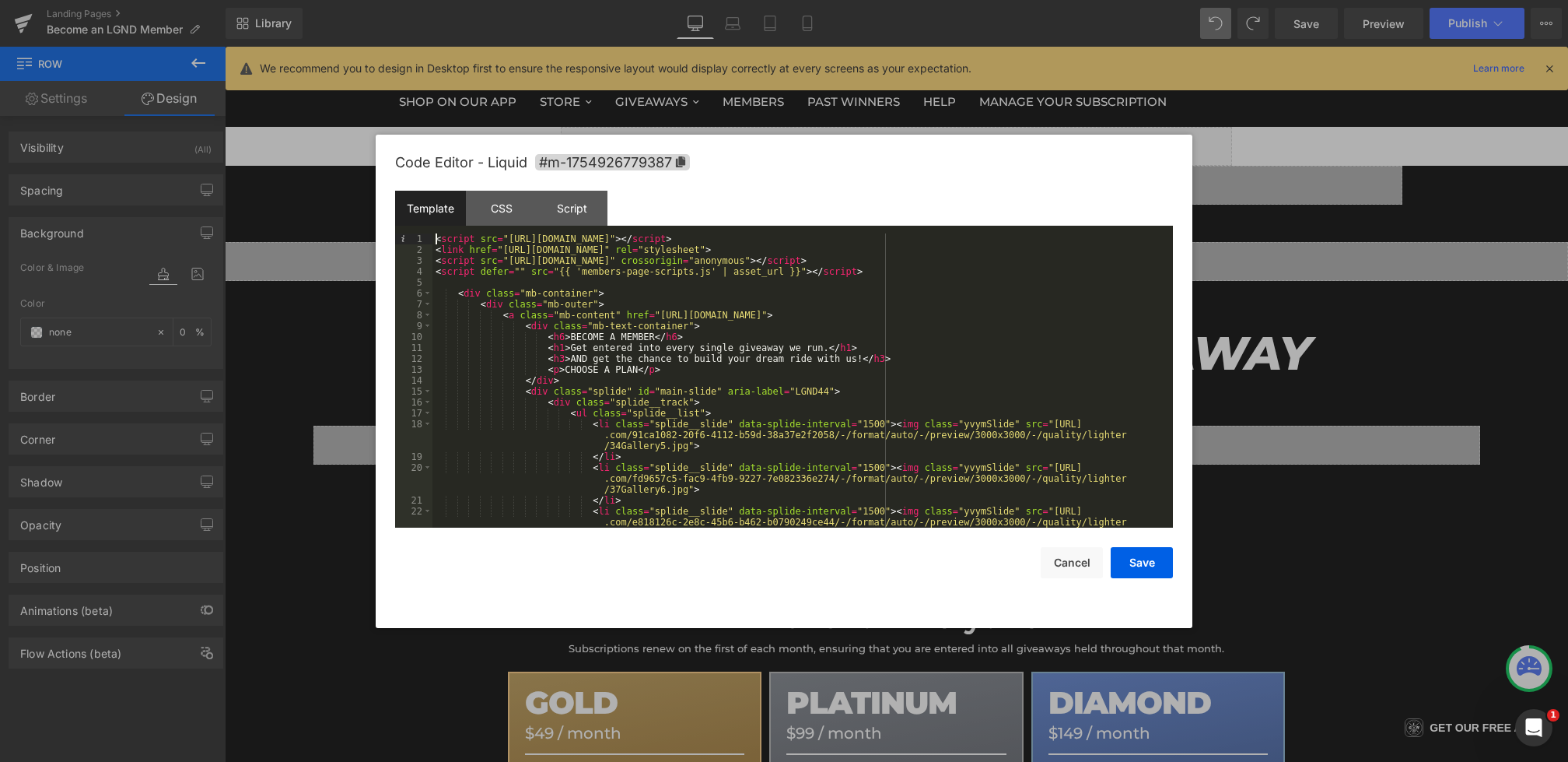
scroll to position [240, 0]
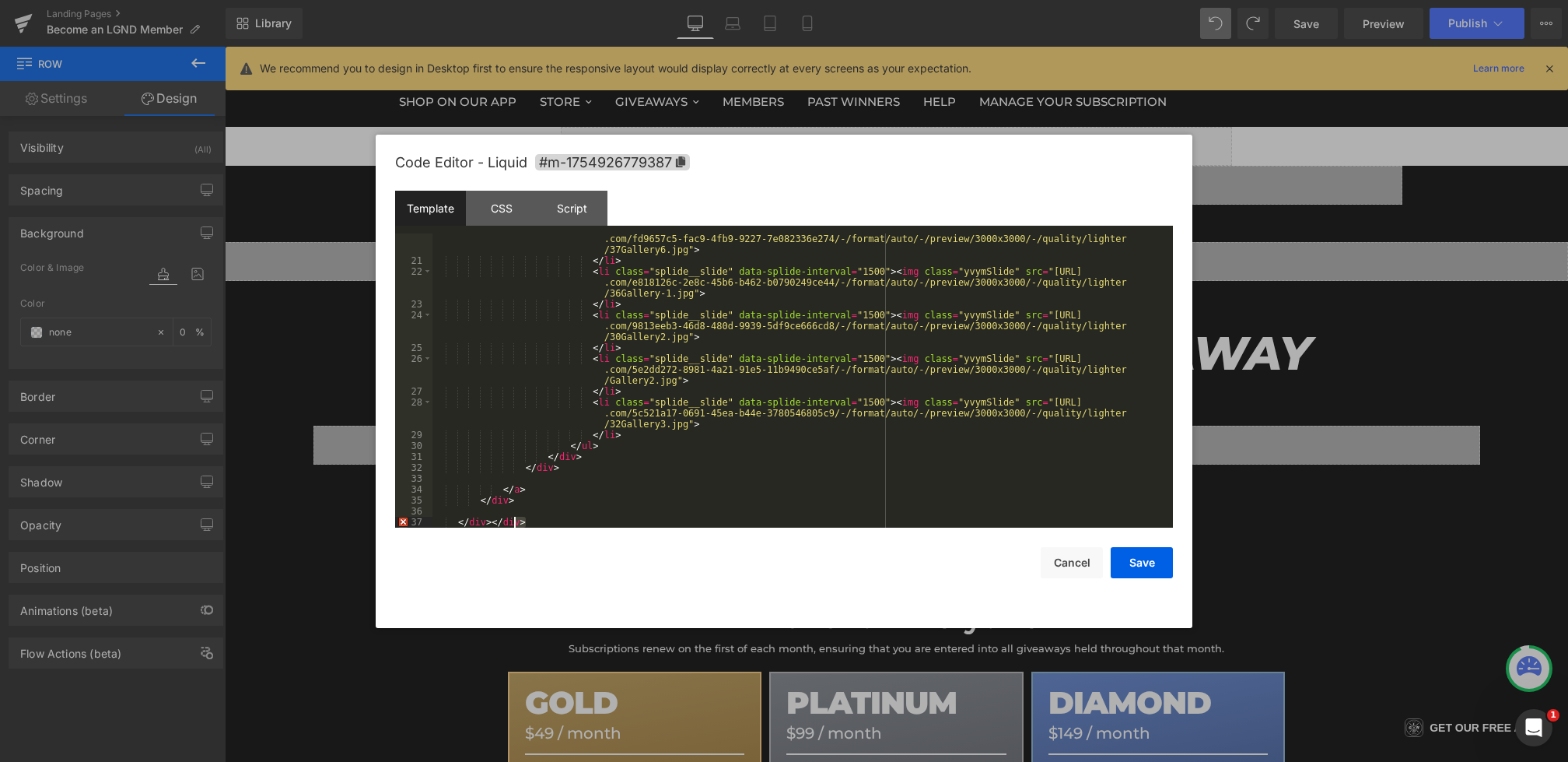
drag, startPoint x: 534, startPoint y: 520, endPoint x: 497, endPoint y: 520, distance: 37.0
click at [497, 520] on div "< li class = "splide__slide" data-splide-interval = "1500" > < img class = "yvy…" at bounding box center [799, 392] width 735 height 338
click at [515, 225] on div "Template CSS Script Data" at bounding box center [784, 212] width 778 height 43
click at [500, 210] on div "CSS" at bounding box center [502, 208] width 71 height 35
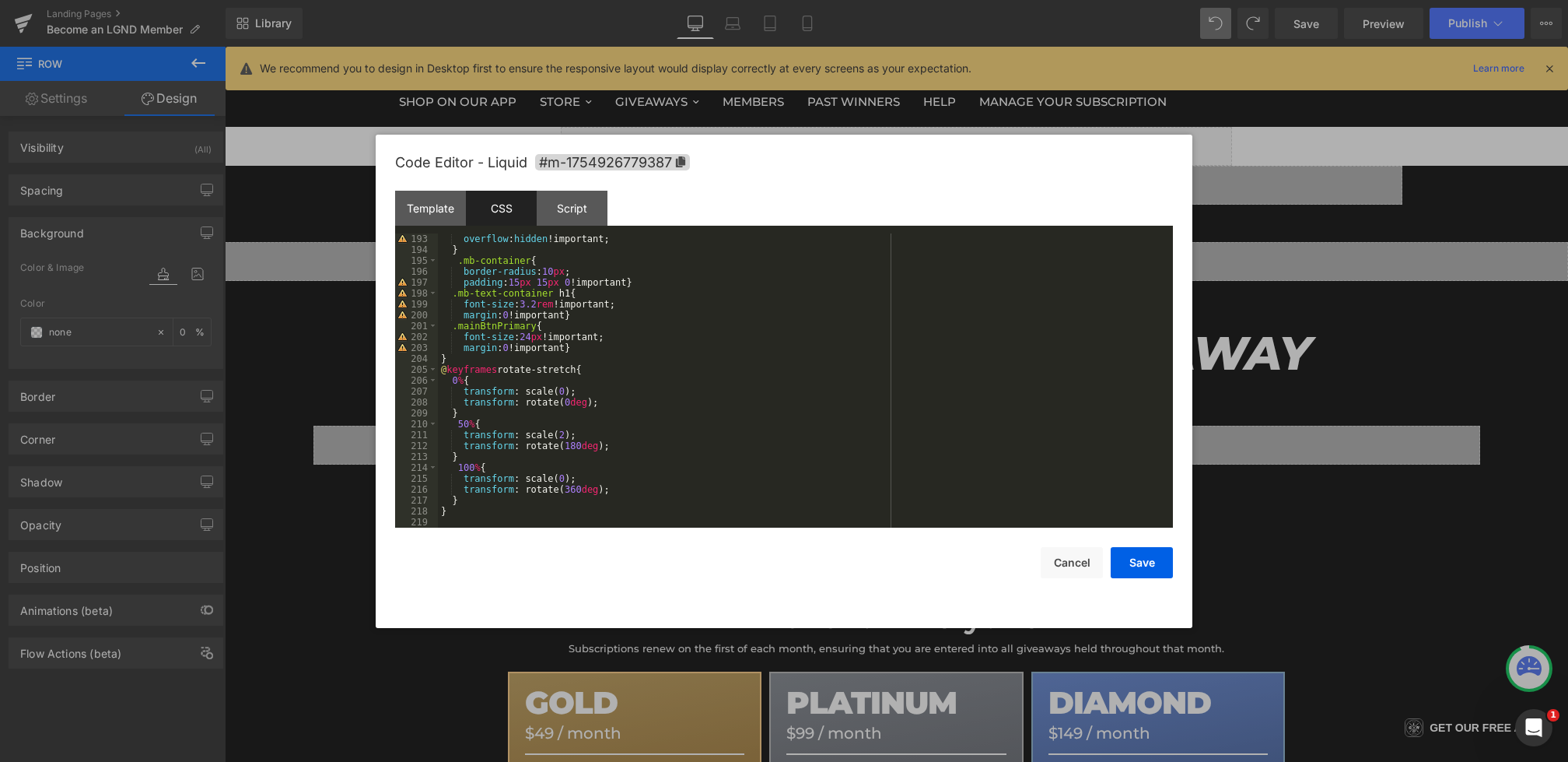
scroll to position [2136, 0]
drag, startPoint x: 455, startPoint y: 512, endPoint x: 437, endPoint y: 369, distance: 144.1
click at [437, 369] on pre "193 194 195 196 197 198 199 200 201 202 203 204 205 206 207 208 209 210 211 212…" at bounding box center [784, 380] width 778 height 294
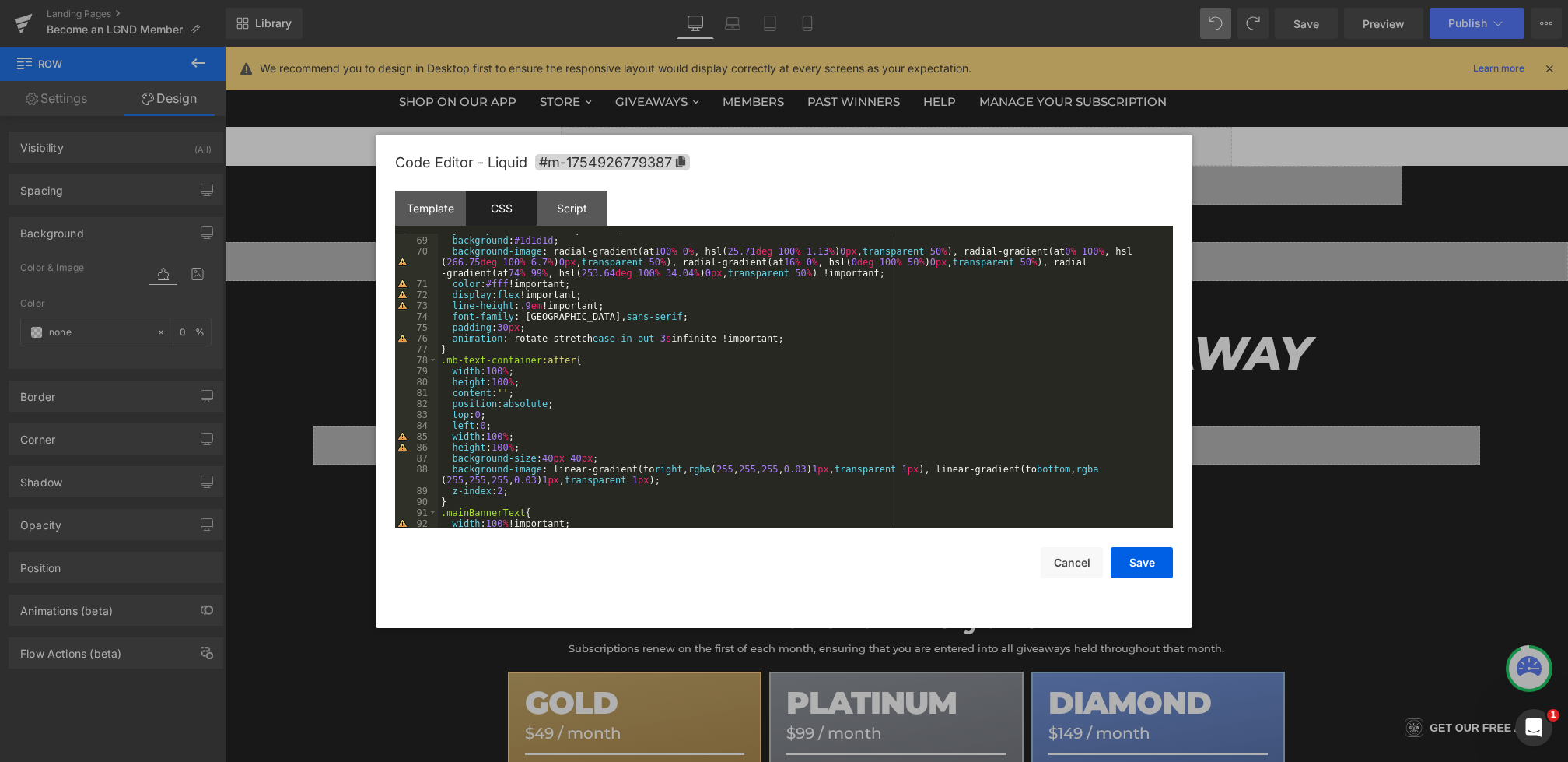
scroll to position [742, 0]
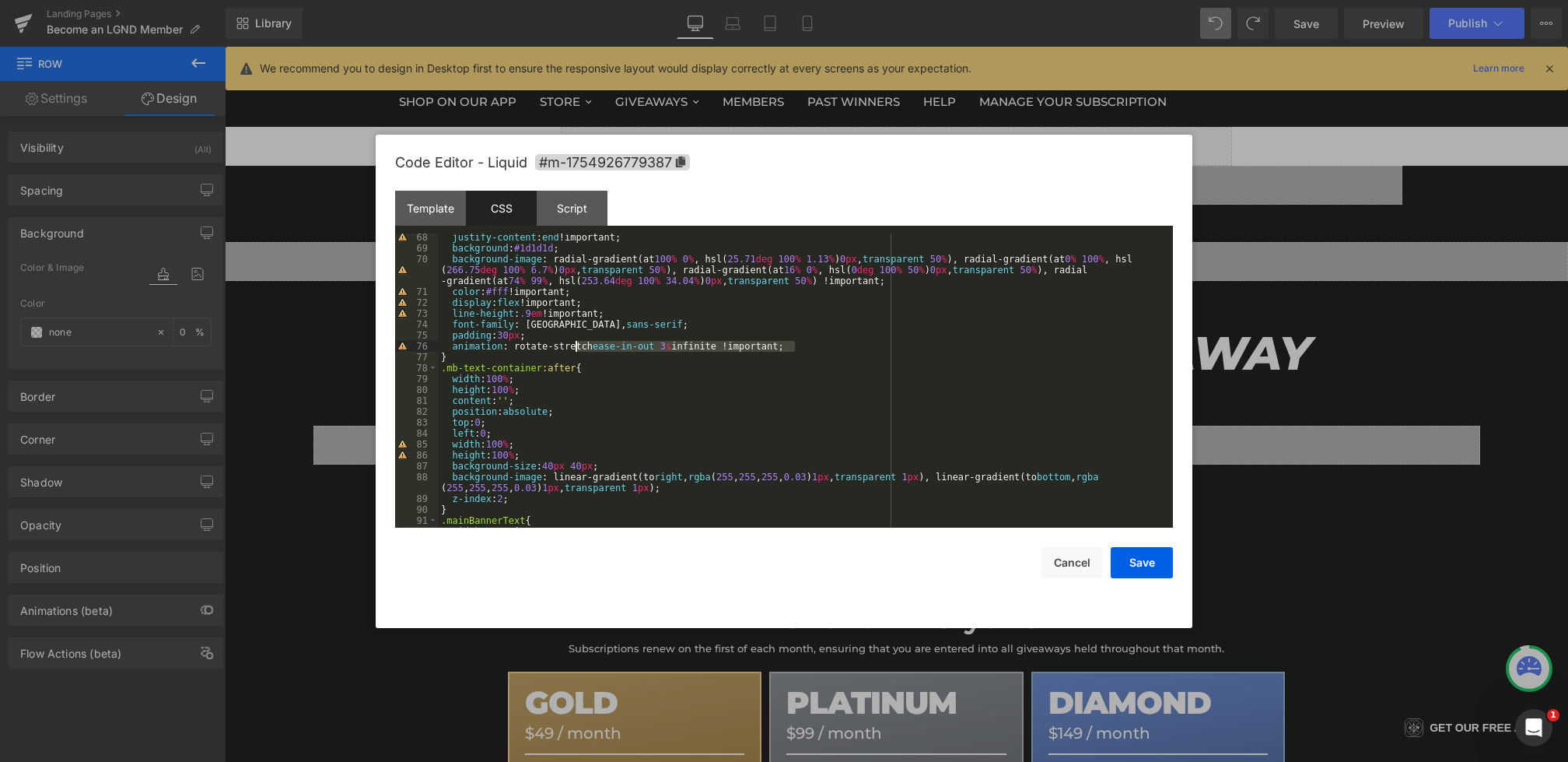
drag, startPoint x: 808, startPoint y: 348, endPoint x: 543, endPoint y: 350, distance: 265.0
click at [543, 350] on div "justify-content : end !important; background : #1d1d1d ; background-image : rad…" at bounding box center [803, 389] width 729 height 316
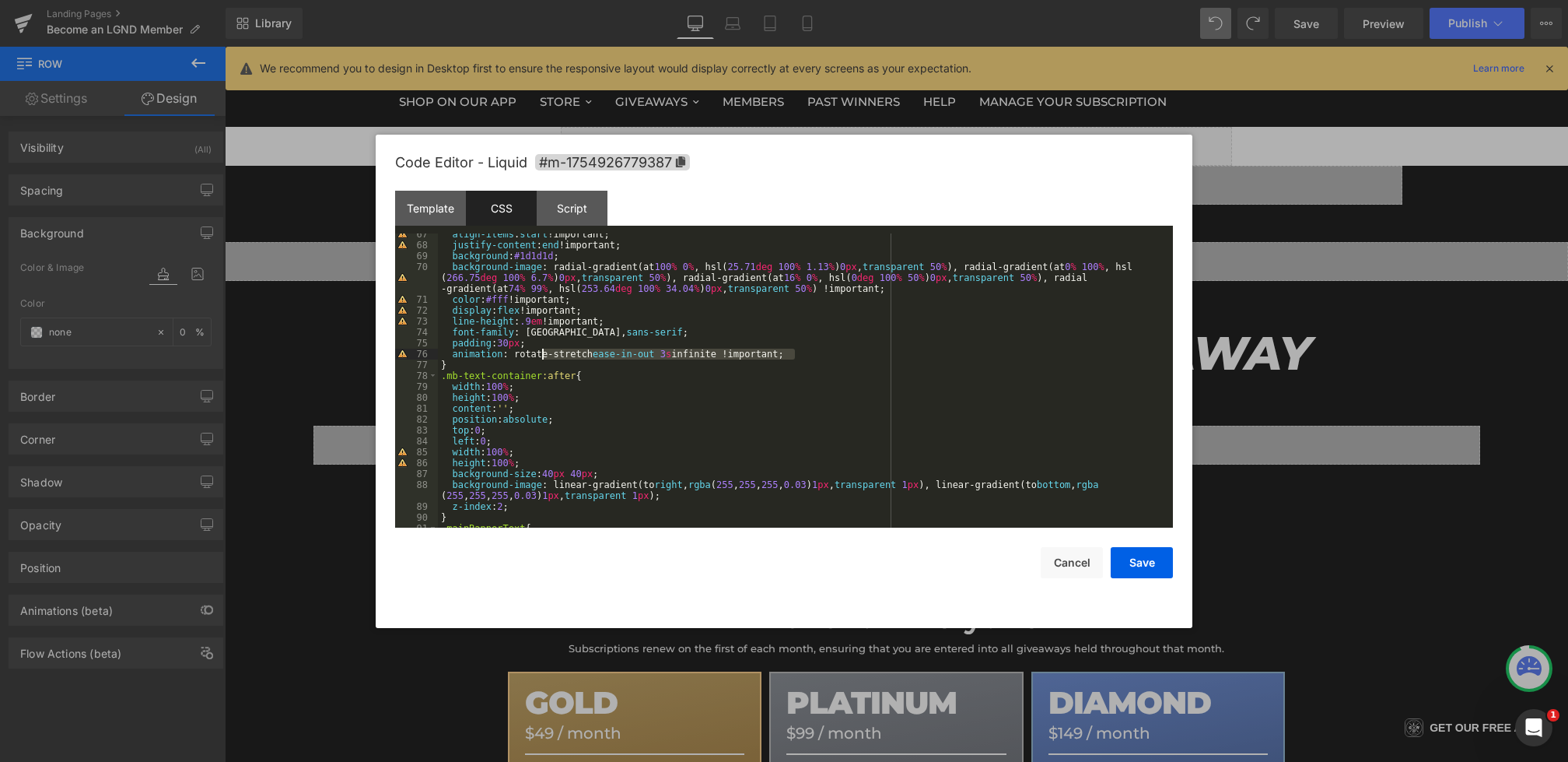
scroll to position [675, 0]
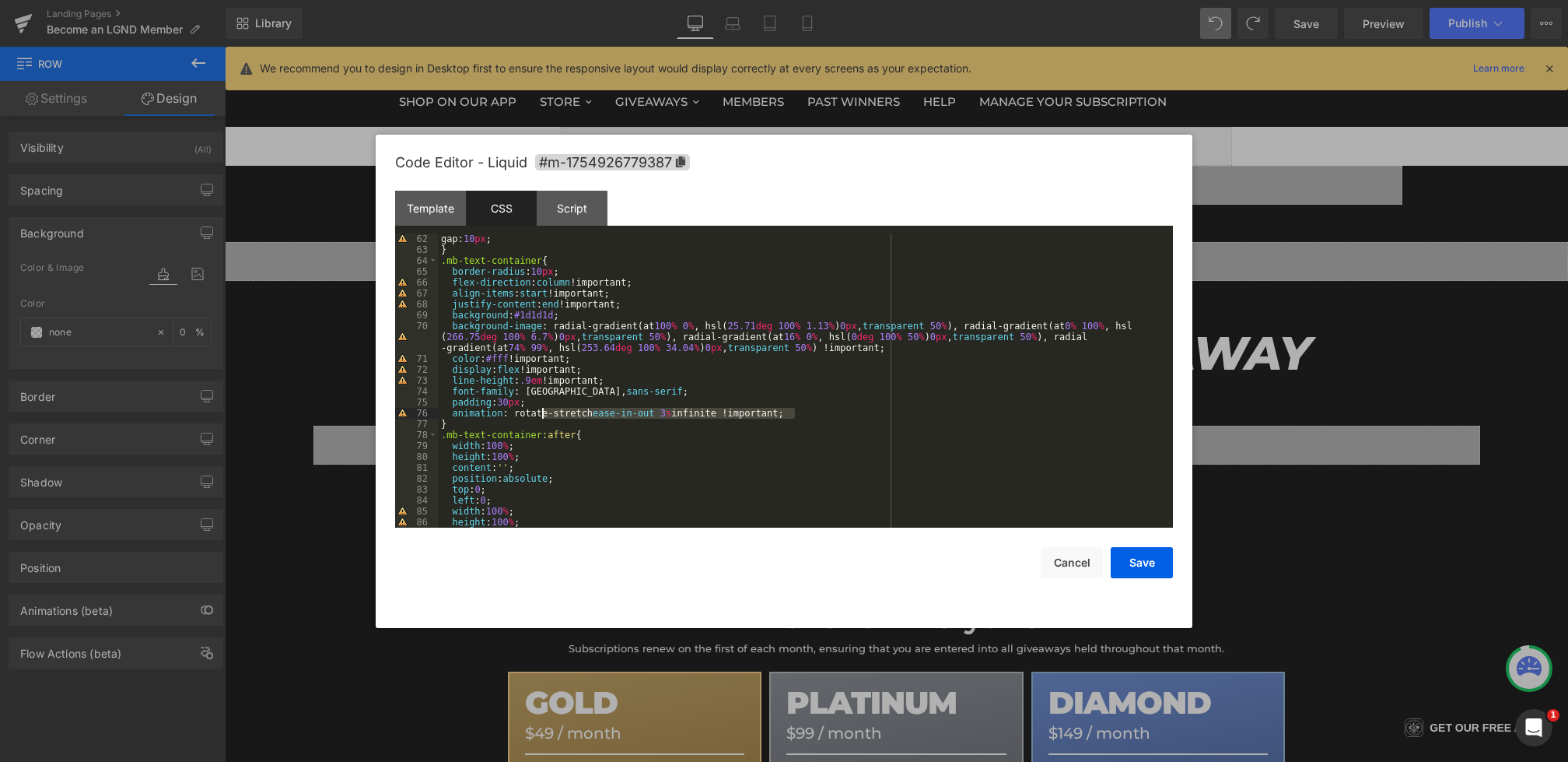
click at [578, 316] on div "gap: 10 px ; } .mb-text-container { border-radius : 10 px ; flex-direction : co…" at bounding box center [803, 391] width 729 height 316
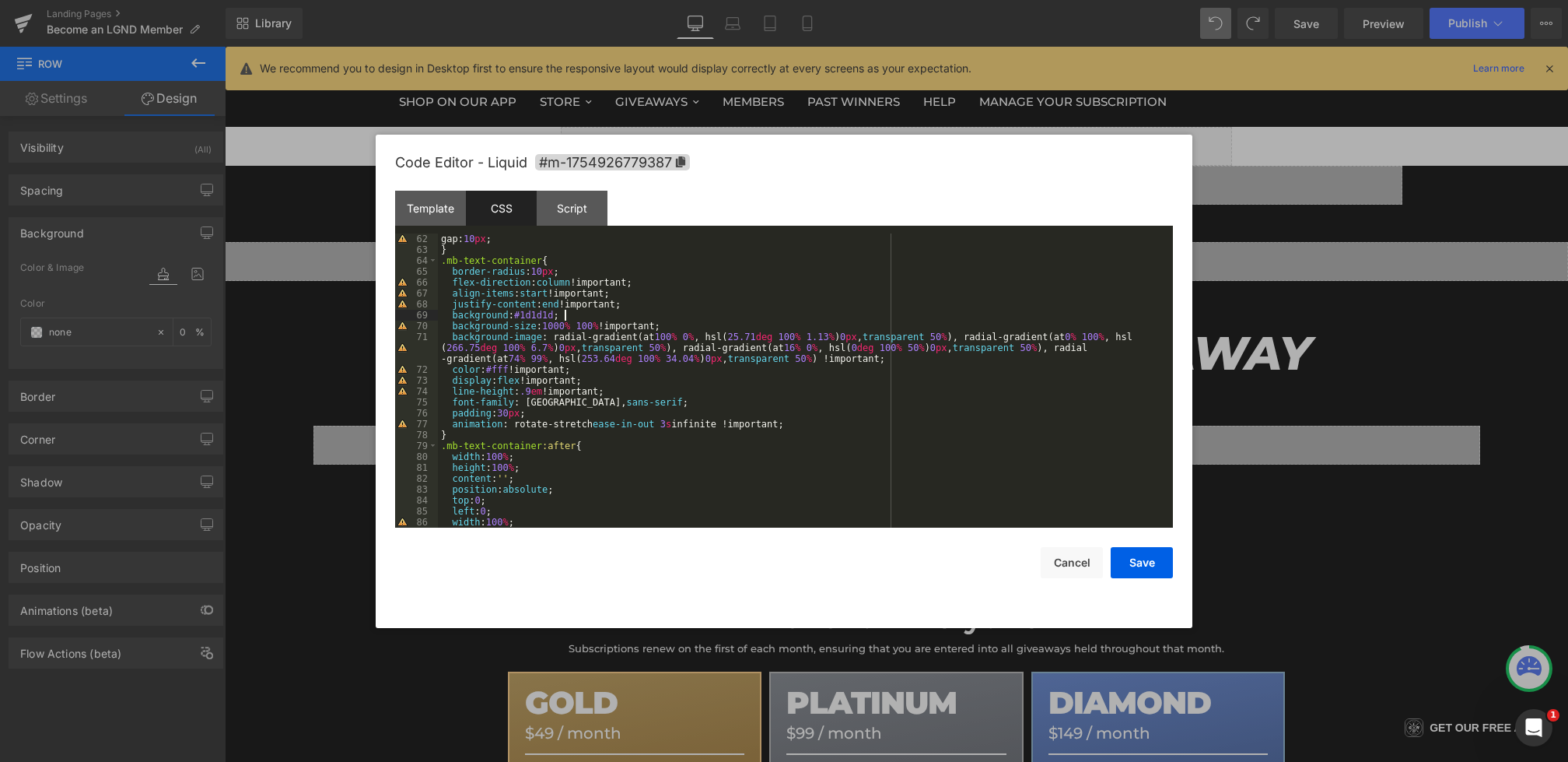
click at [631, 318] on div "gap: 10 px ; } .mb-text-container { border-radius : 10 px ; flex-direction : co…" at bounding box center [803, 391] width 729 height 316
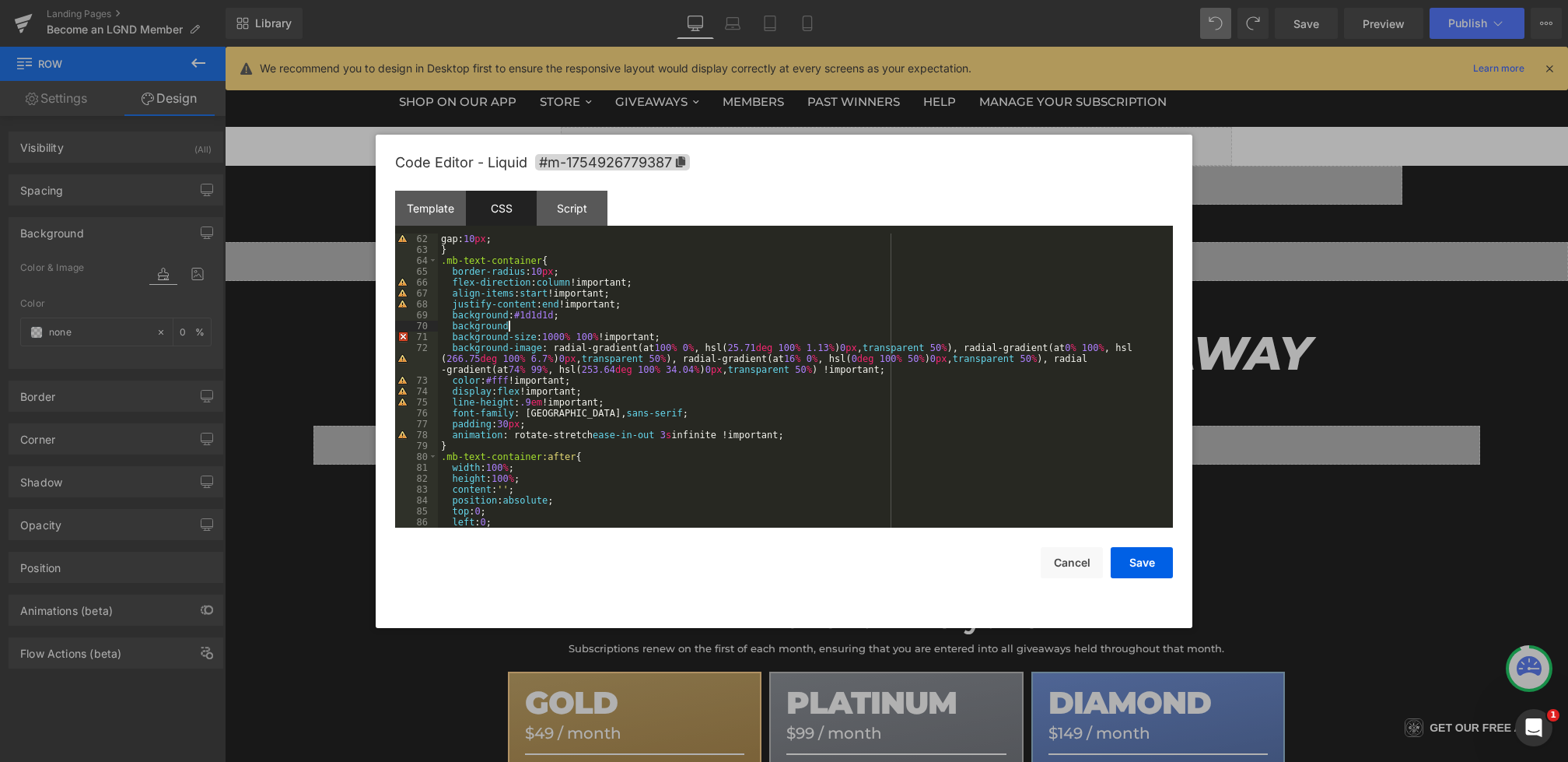
drag, startPoint x: 539, startPoint y: 325, endPoint x: 402, endPoint y: 325, distance: 137.0
click at [402, 325] on pre "62 63 64 65 66 67 68 69 70 71 72 73 74 75 76 77 78 79 80 81 82 83 84 85 86 87 g…" at bounding box center [784, 380] width 778 height 294
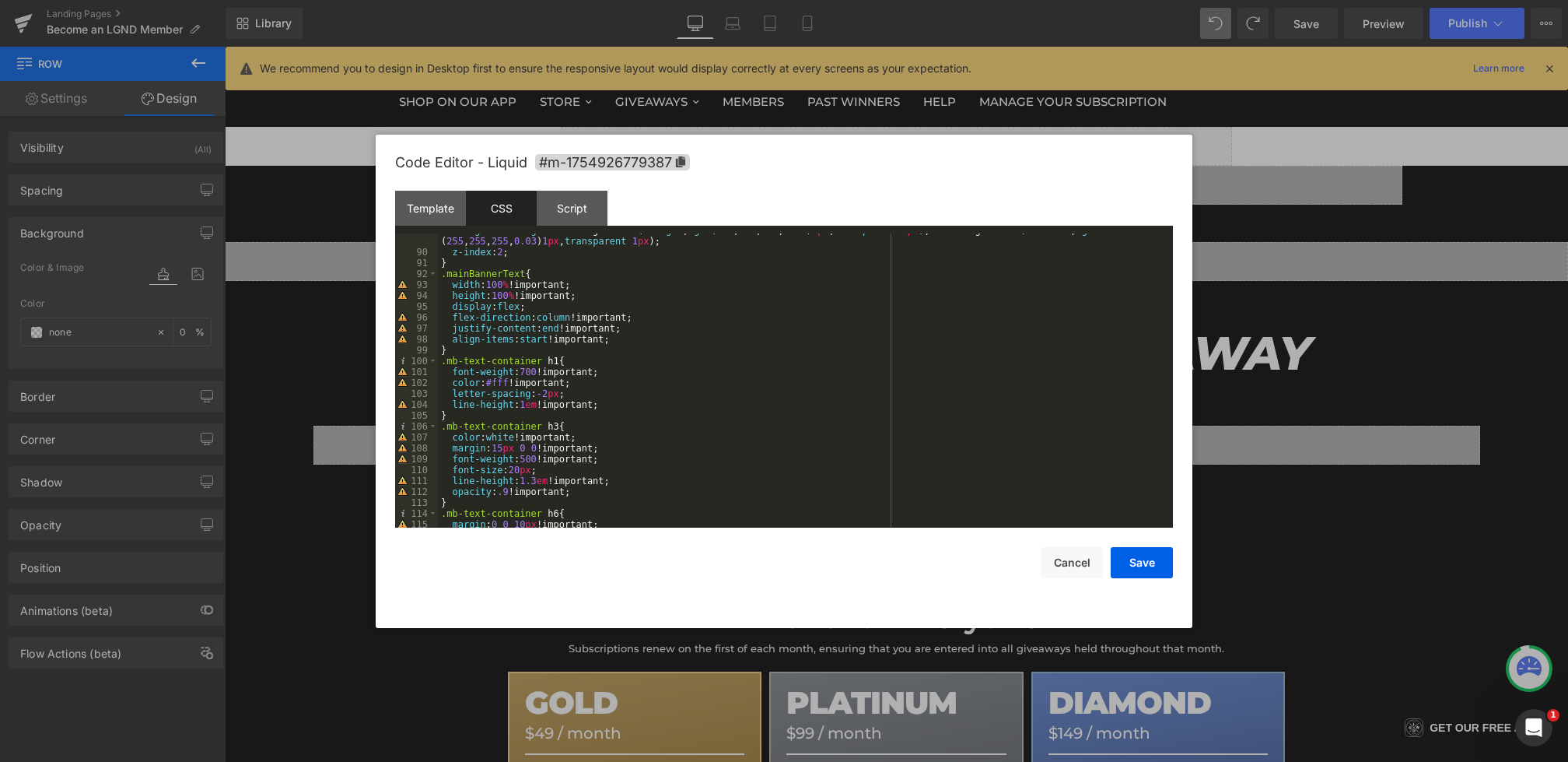
scroll to position [2005, 0]
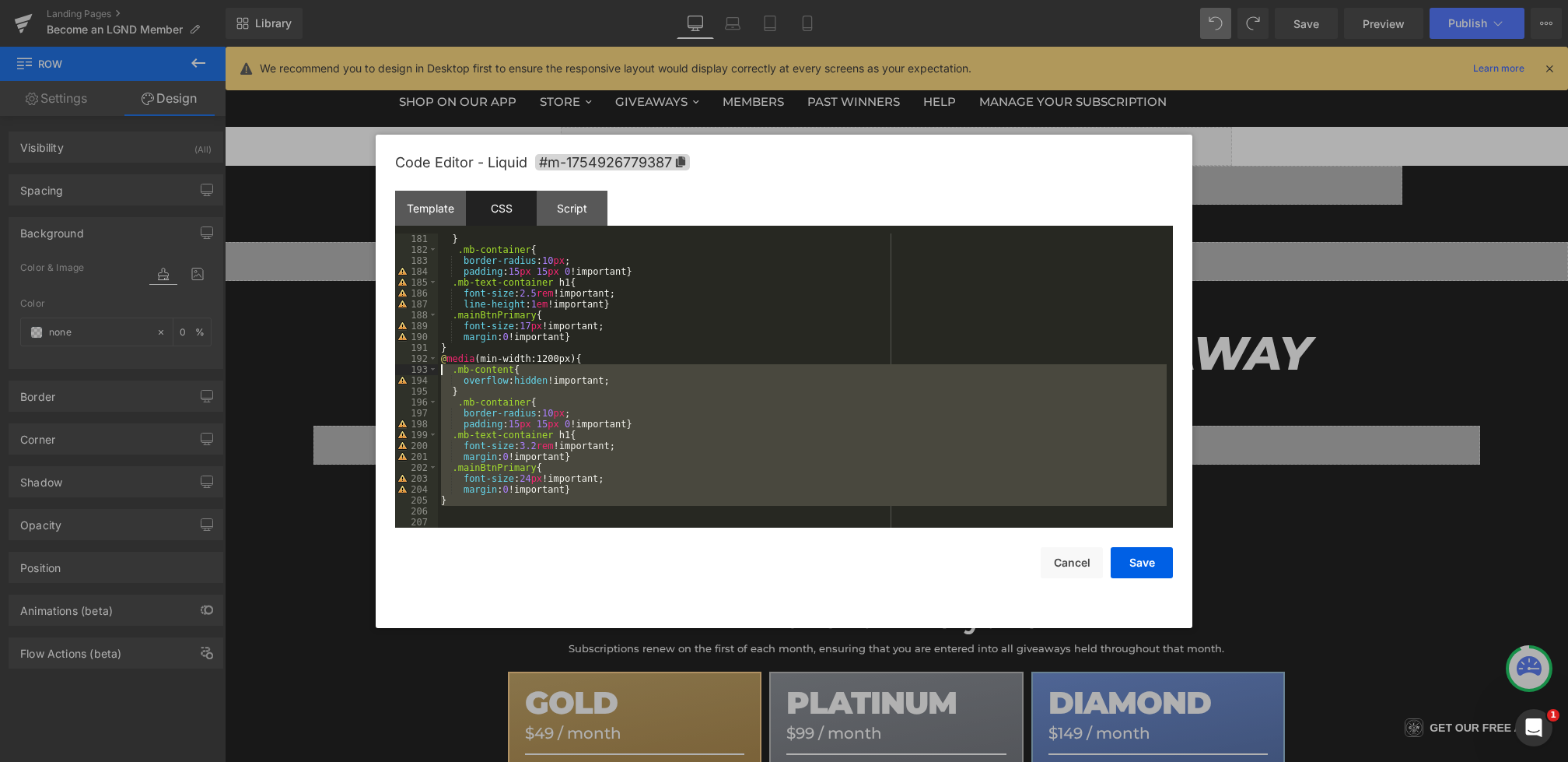
drag, startPoint x: 465, startPoint y: 506, endPoint x: 424, endPoint y: 372, distance: 140.1
click at [424, 372] on pre "181 182 183 184 185 186 187 188 189 190 191 192 193 194 195 196 197 198 199 200…" at bounding box center [784, 380] width 778 height 294
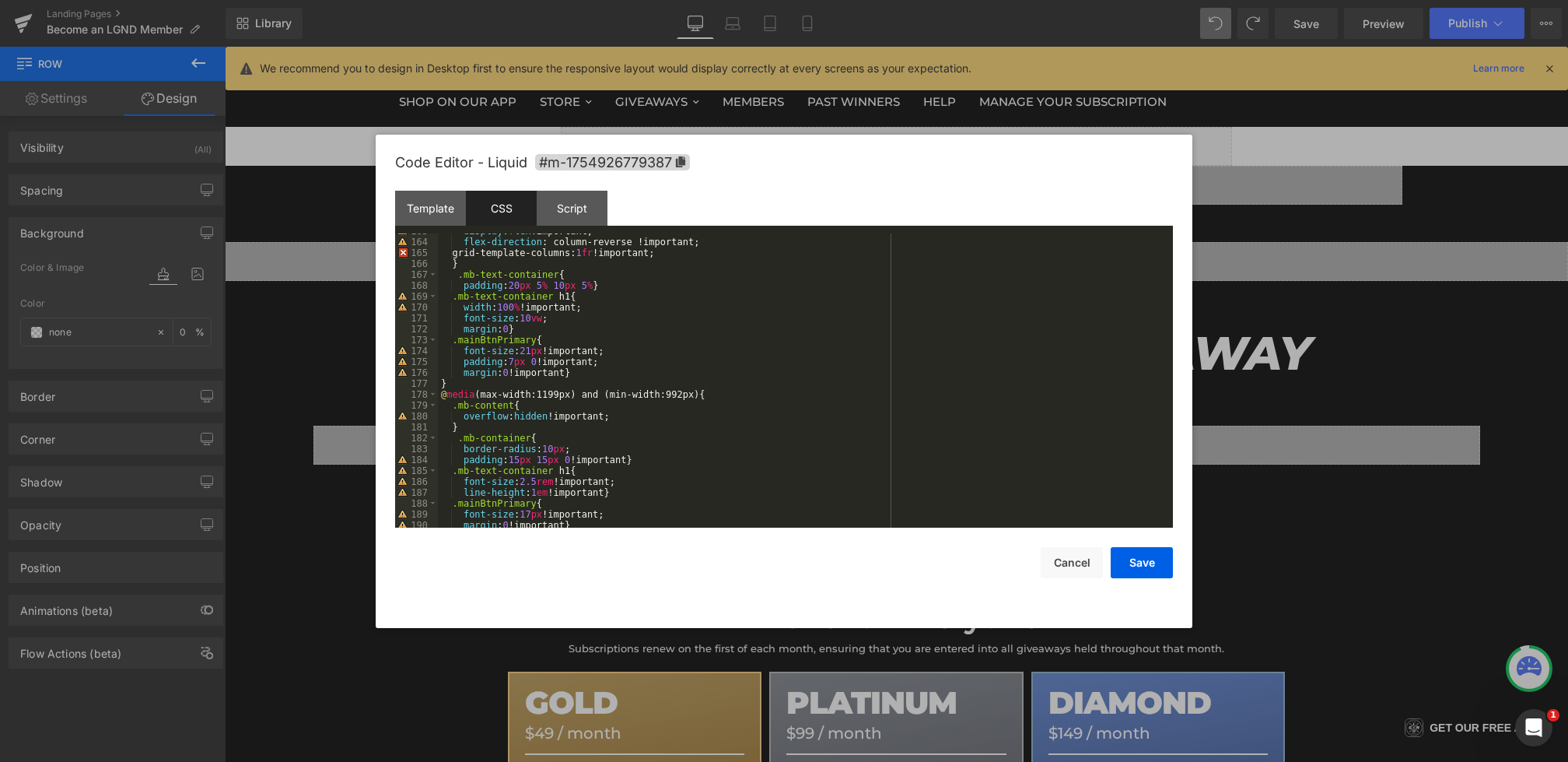
scroll to position [1961, 0]
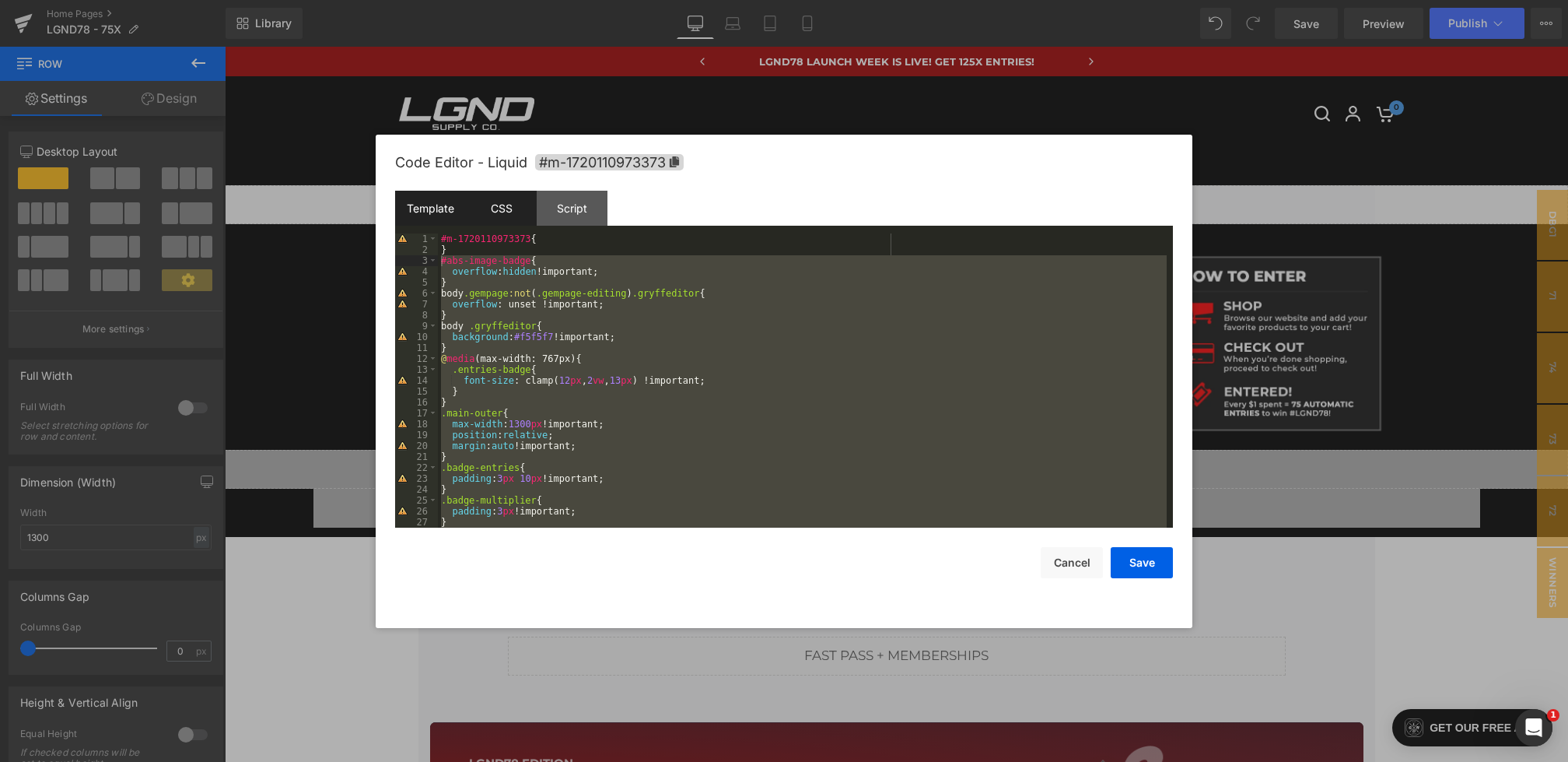
click at [426, 212] on div "Template" at bounding box center [431, 208] width 71 height 35
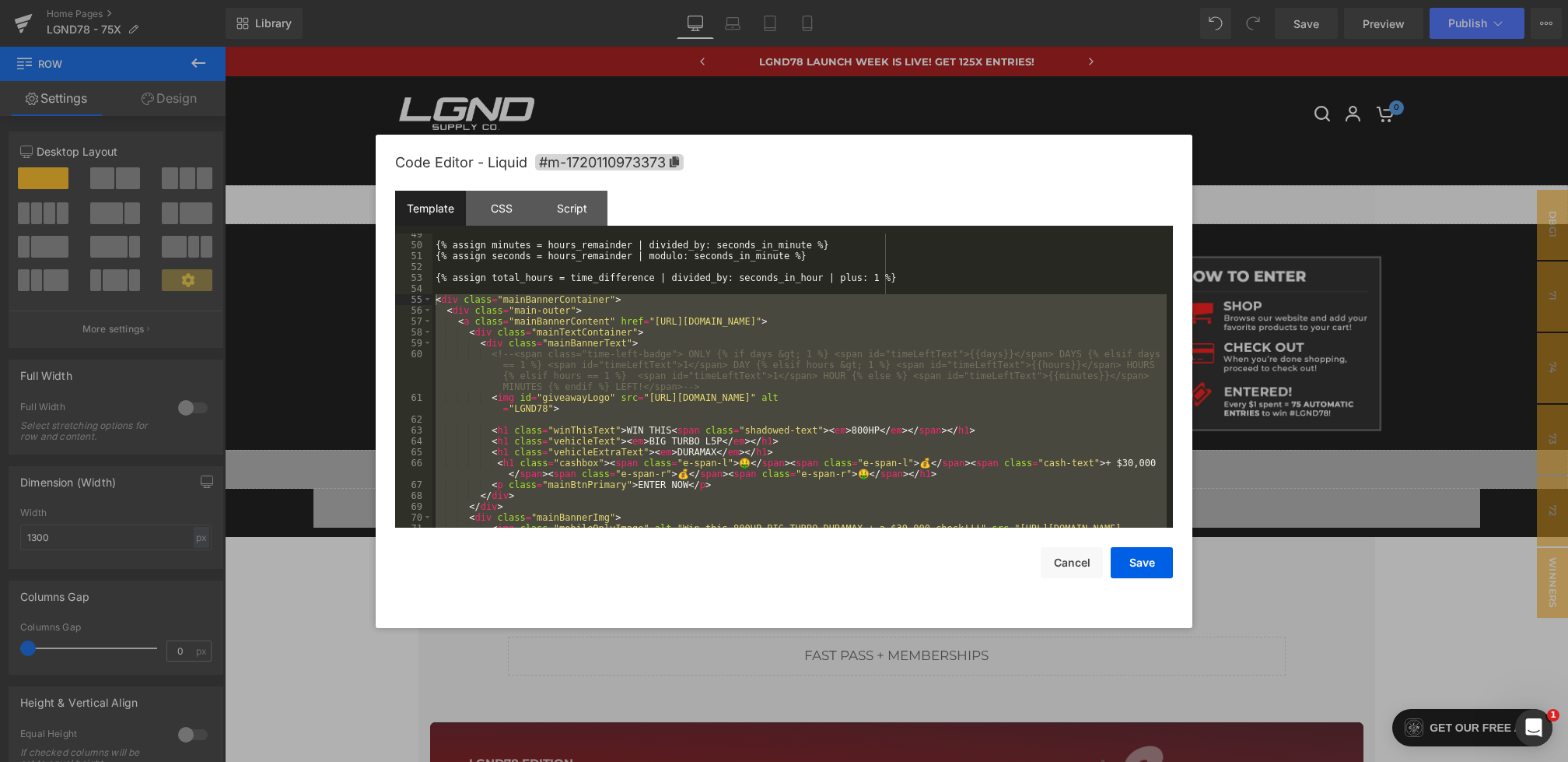
scroll to position [817, 0]
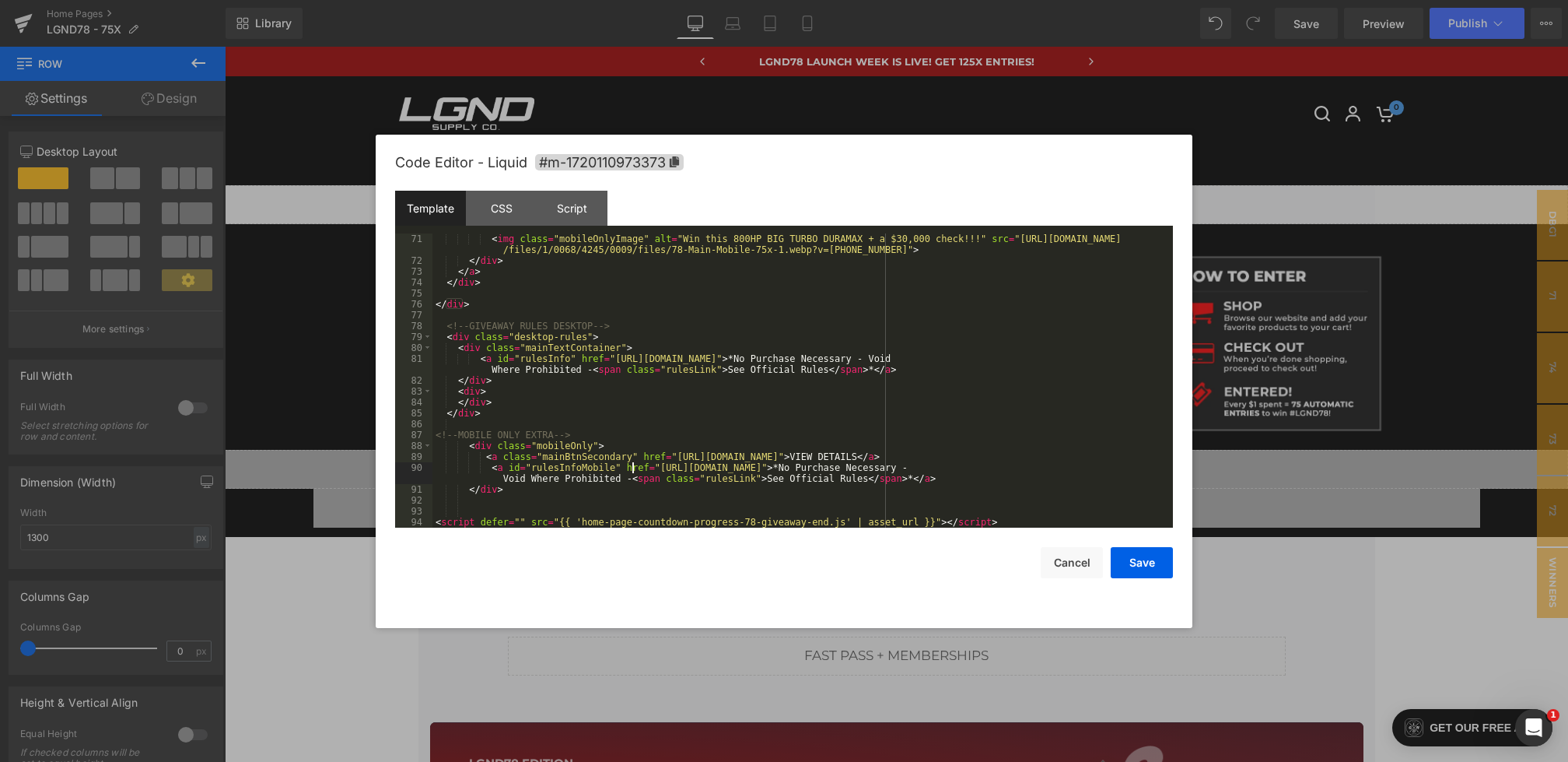
click at [632, 467] on div "< img class = "mobileOnlyImage" alt = "Win this 800HP BIG TURBO DURAMAX + a $30…" at bounding box center [799, 396] width 735 height 327
drag, startPoint x: 575, startPoint y: 523, endPoint x: 925, endPoint y: 518, distance: 350.0
click at [925, 518] on div "< img class = "mobileOnlyImage" alt = "Win this 800HP BIG TURBO DURAMAX + a $30…" at bounding box center [799, 396] width 735 height 327
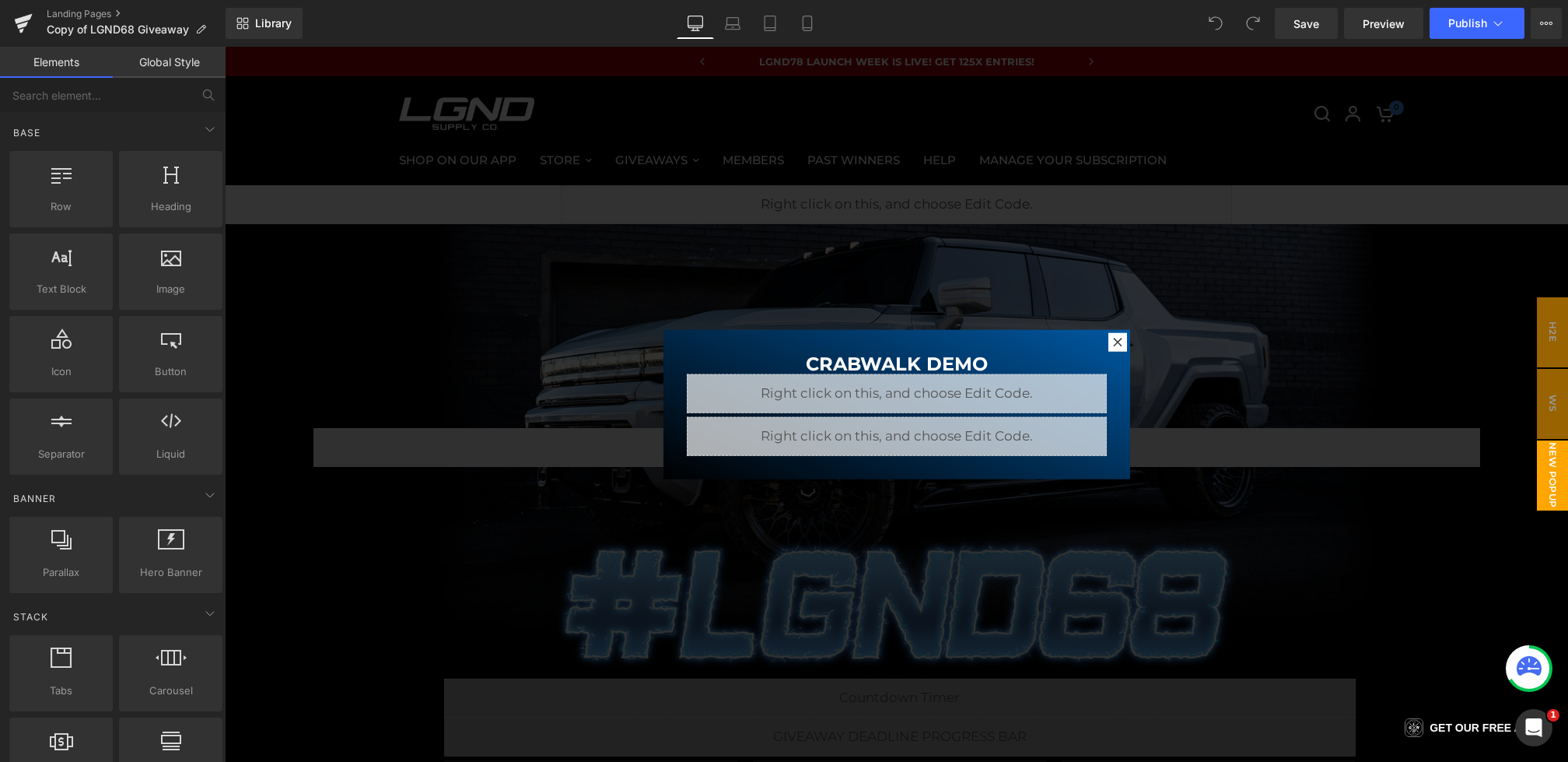
click at [543, 392] on div at bounding box center [896, 404] width 1344 height 716
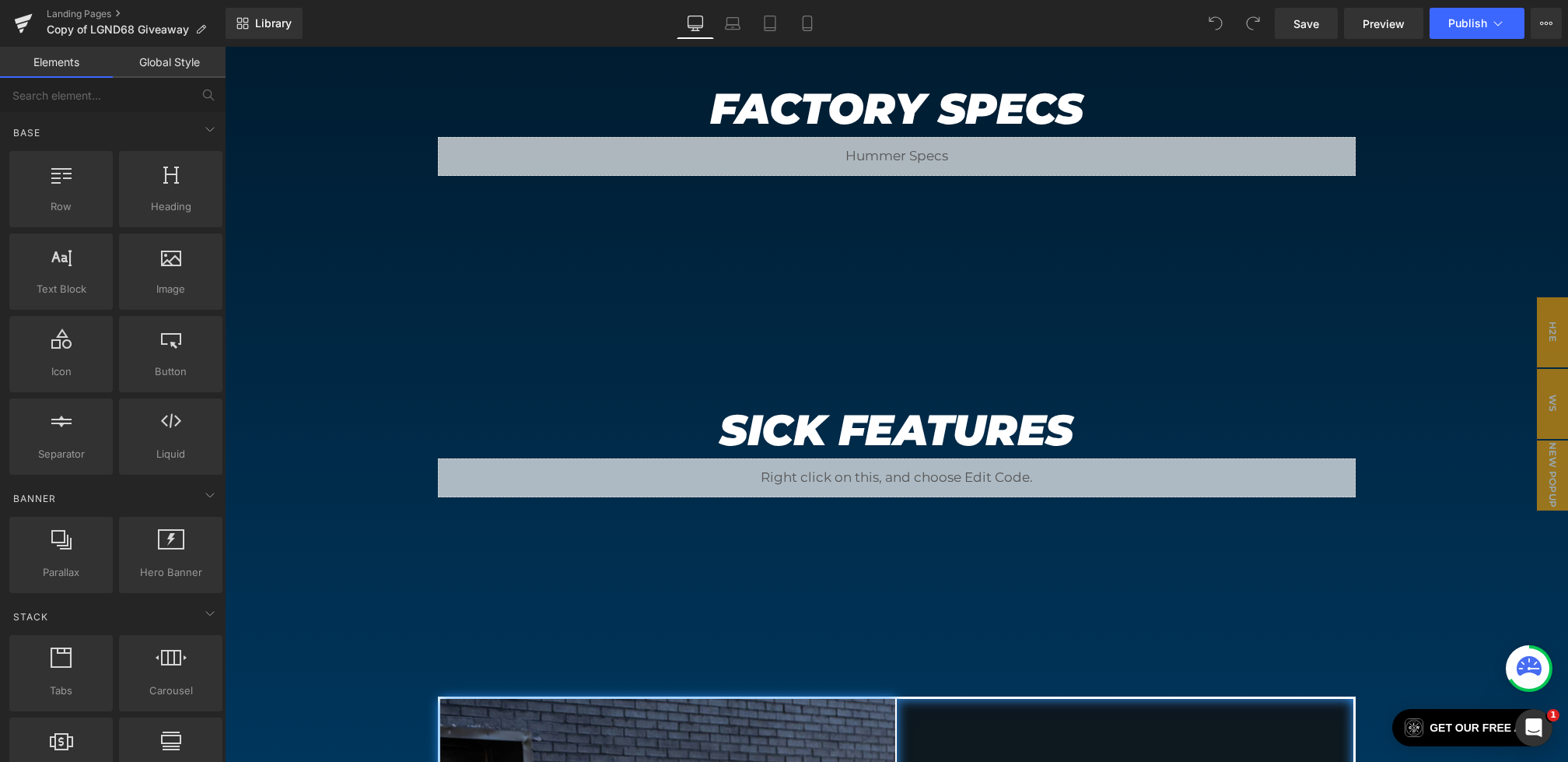
scroll to position [1820, 0]
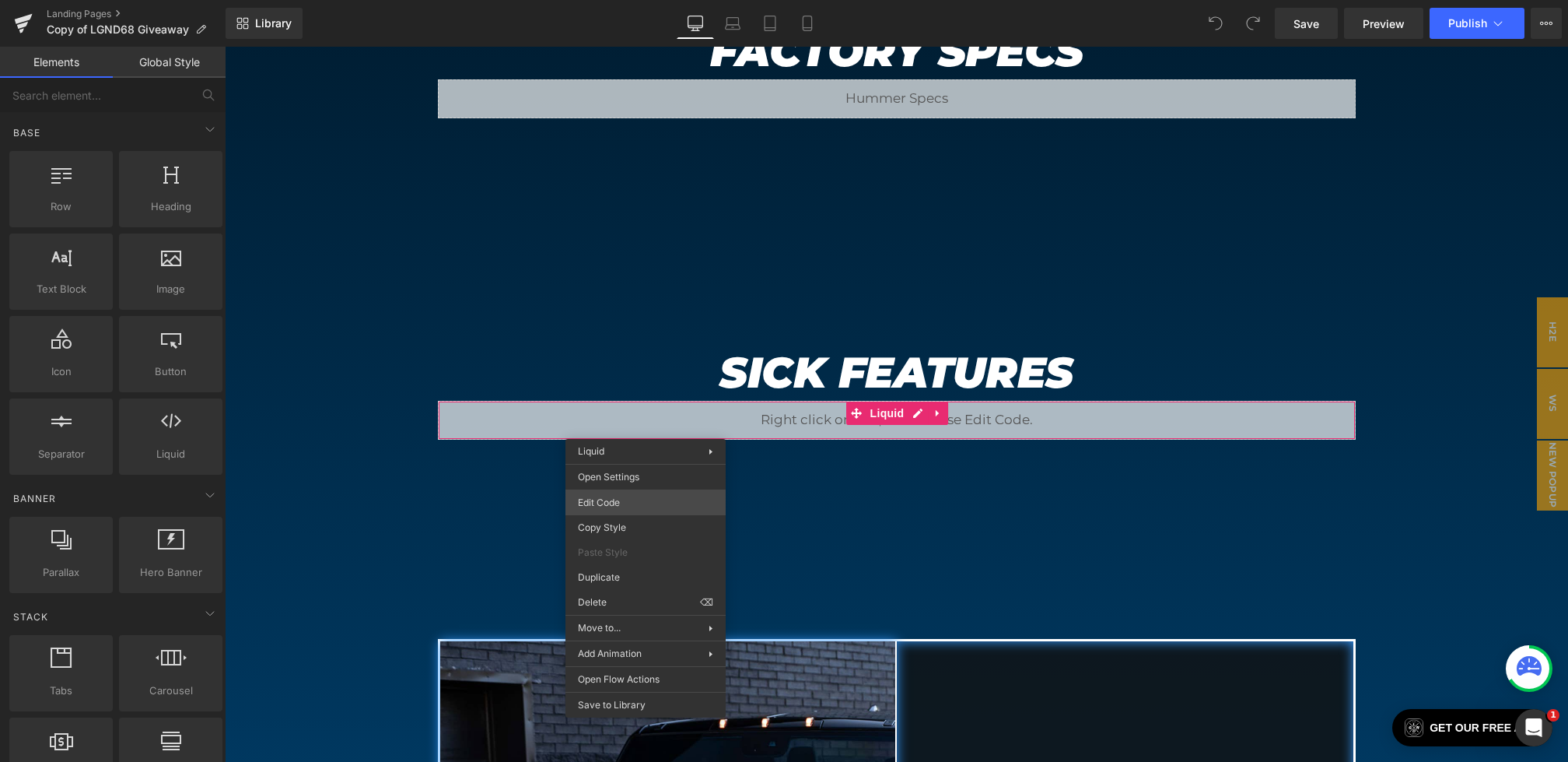
click at [605, 0] on div "You are previewing how the will restyle your page. You can not edit Elements in…" at bounding box center [784, 0] width 1568 height 0
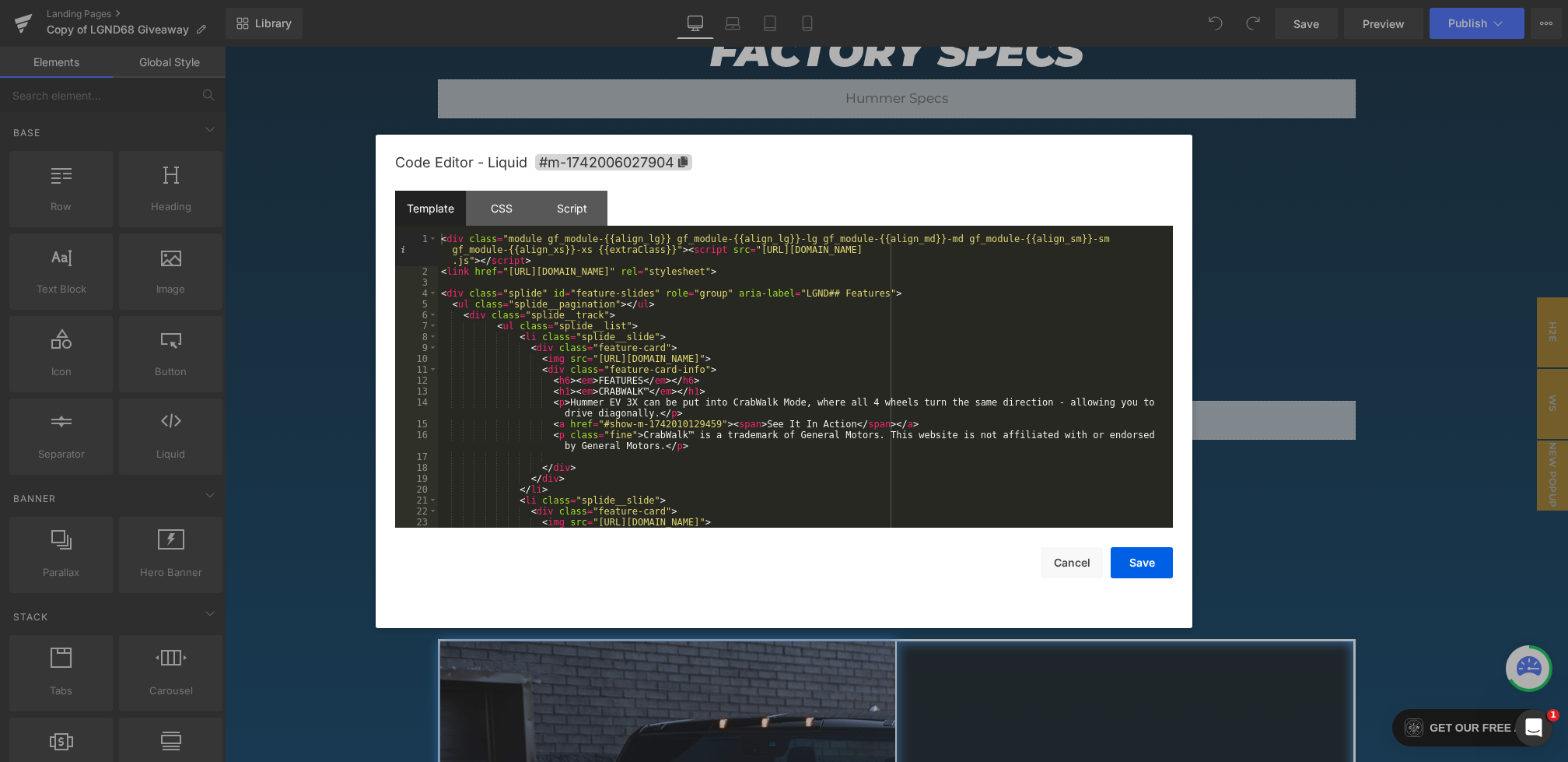
click at [505, 231] on div "Template CSS Script Data" at bounding box center [784, 212] width 778 height 43
click at [505, 217] on div "CSS" at bounding box center [502, 208] width 71 height 35
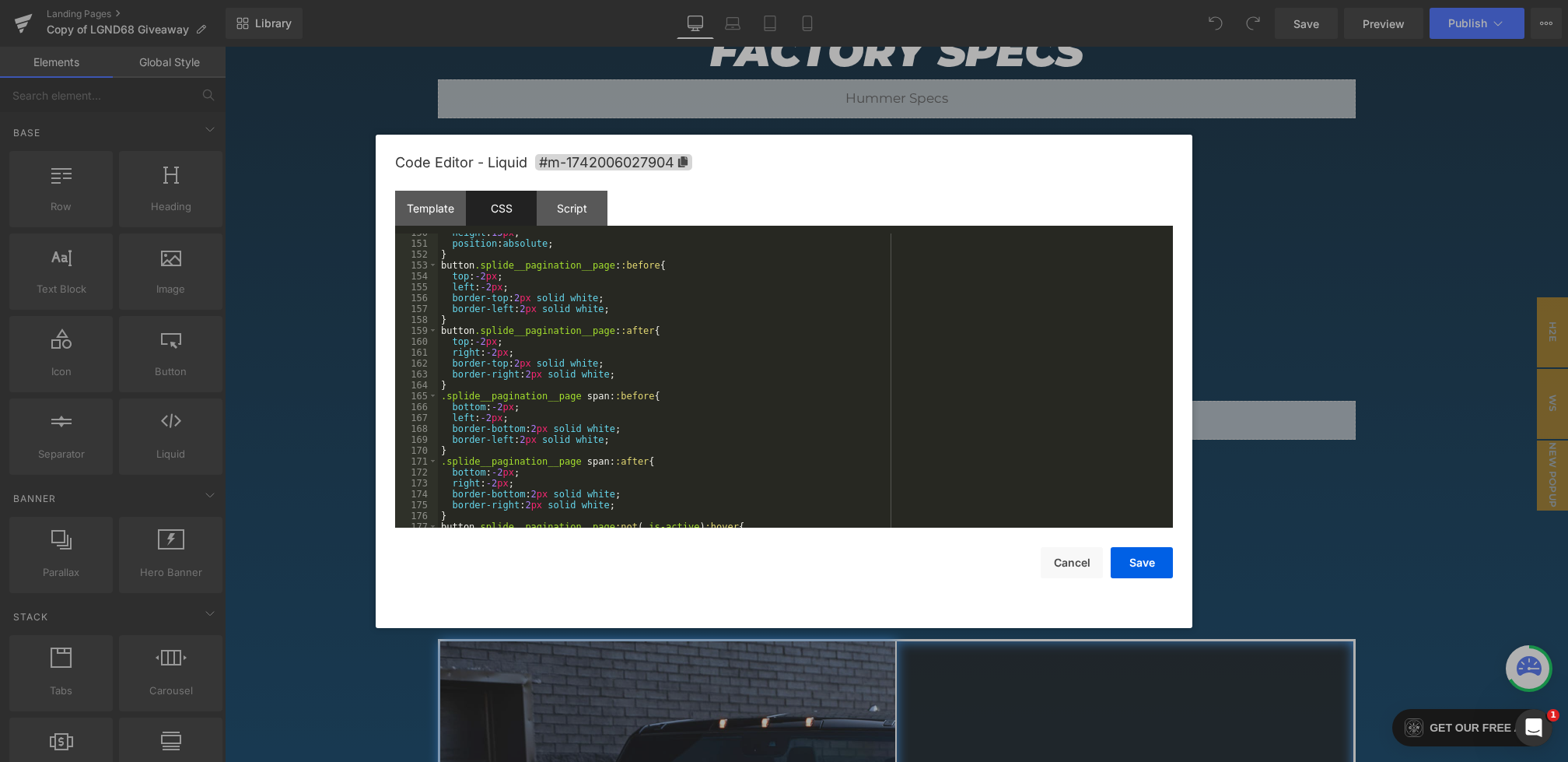
scroll to position [1636, 0]
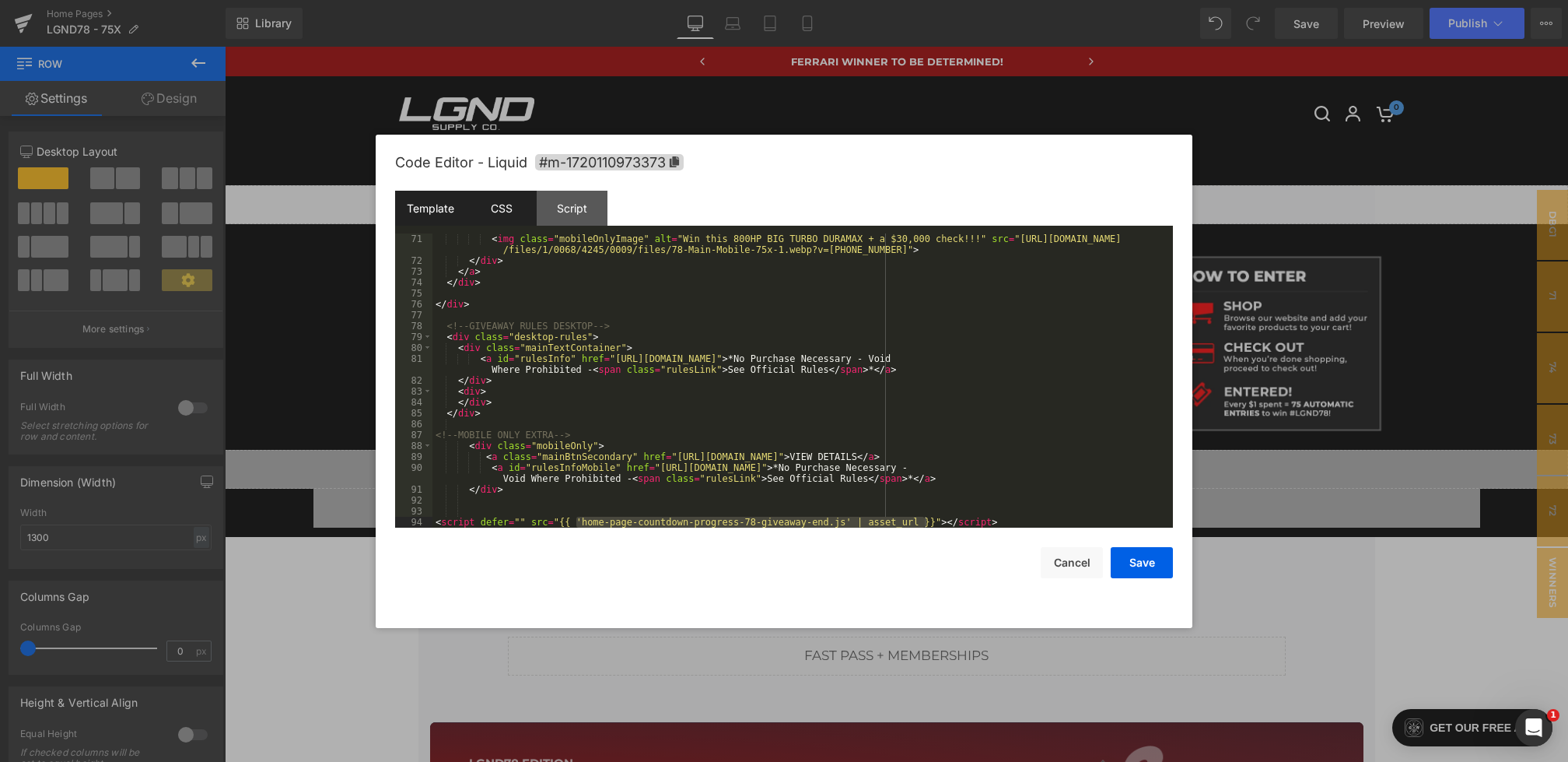
click at [504, 206] on div "CSS" at bounding box center [502, 208] width 71 height 35
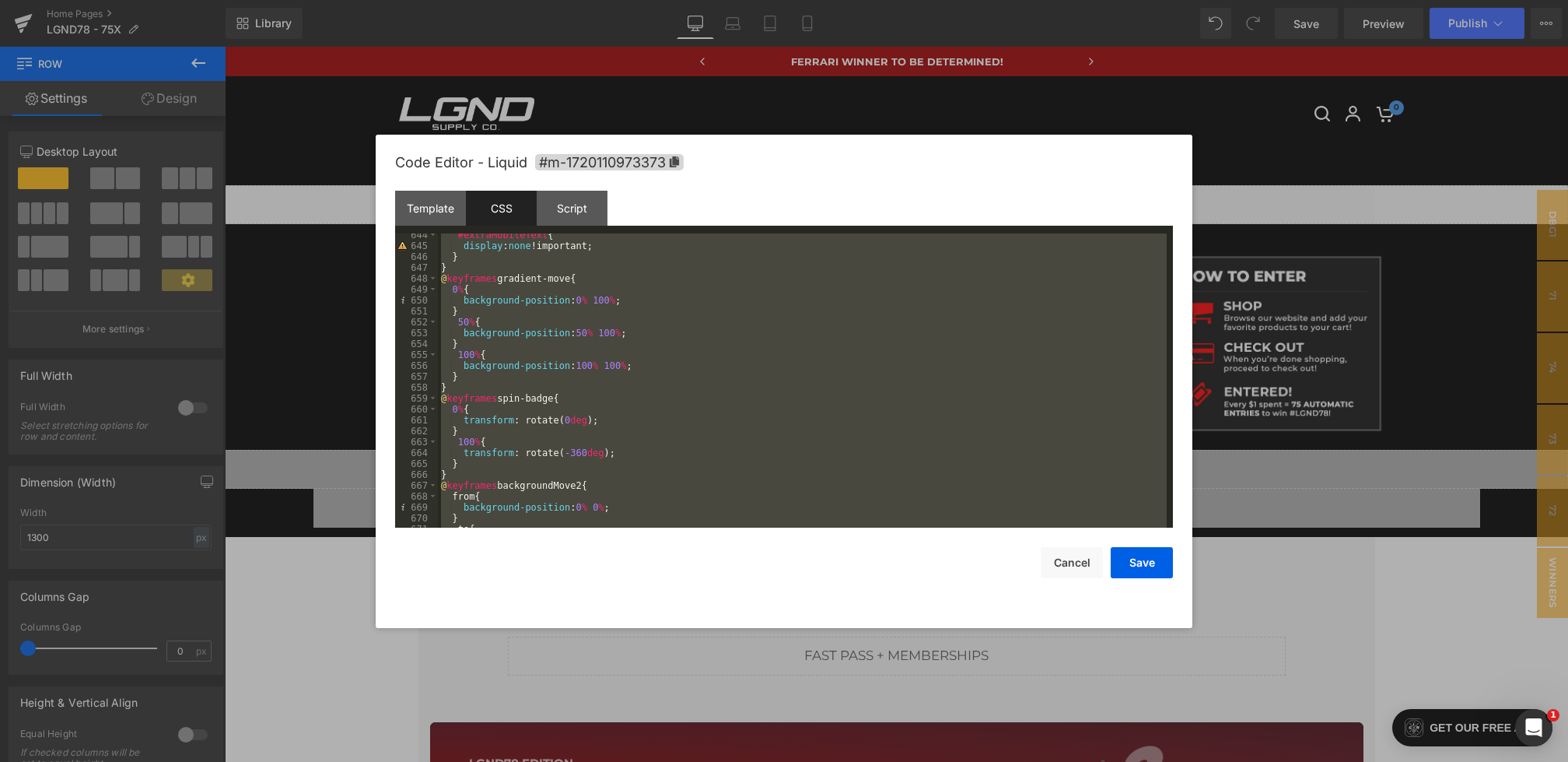
scroll to position [7236, 0]
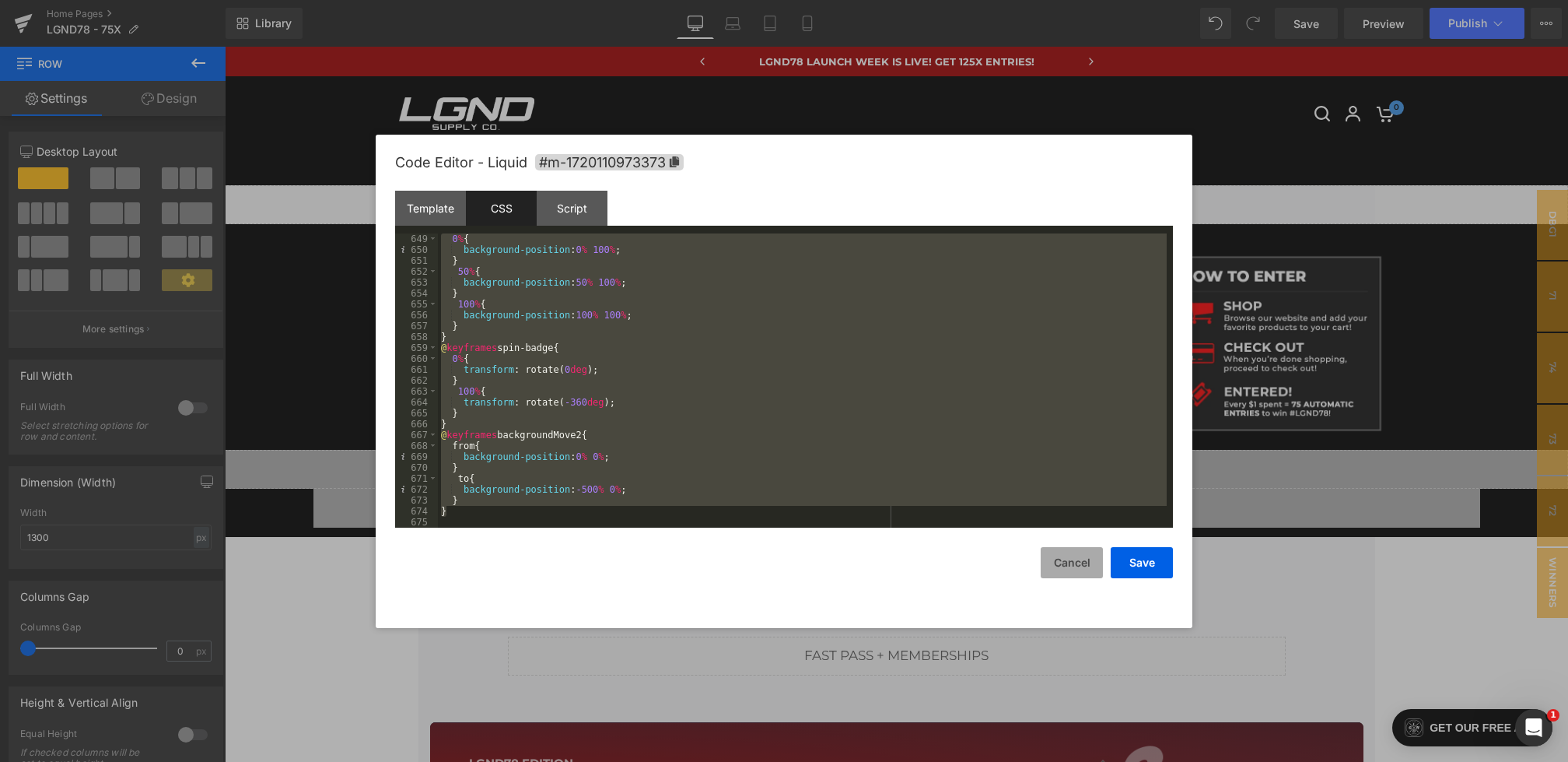
click at [1061, 559] on button "Cancel" at bounding box center [1072, 563] width 62 height 32
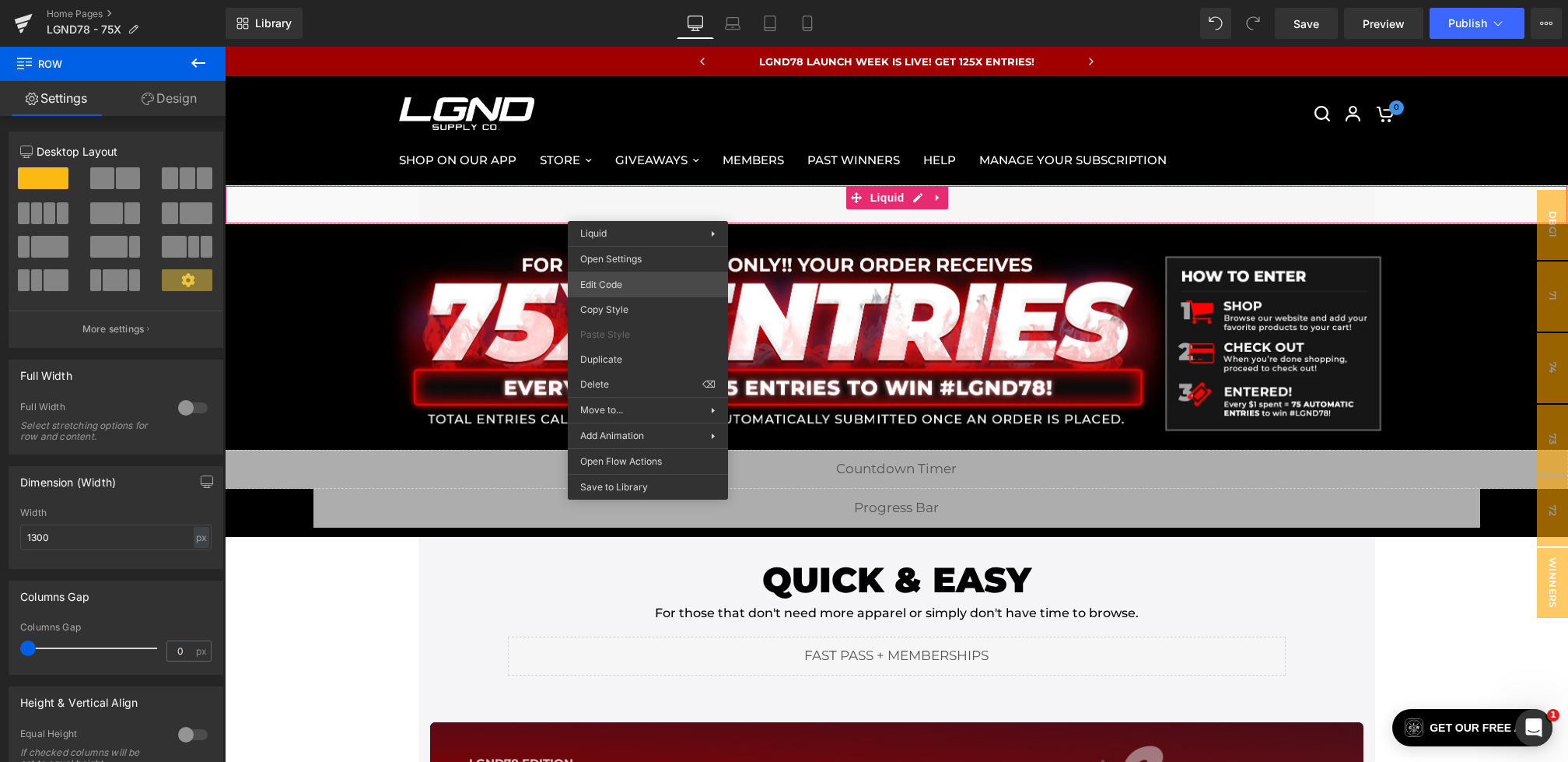
click at [629, 0] on div "Row You are previewing how the will restyle your page. You can not edit Element…" at bounding box center [784, 0] width 1568 height 0
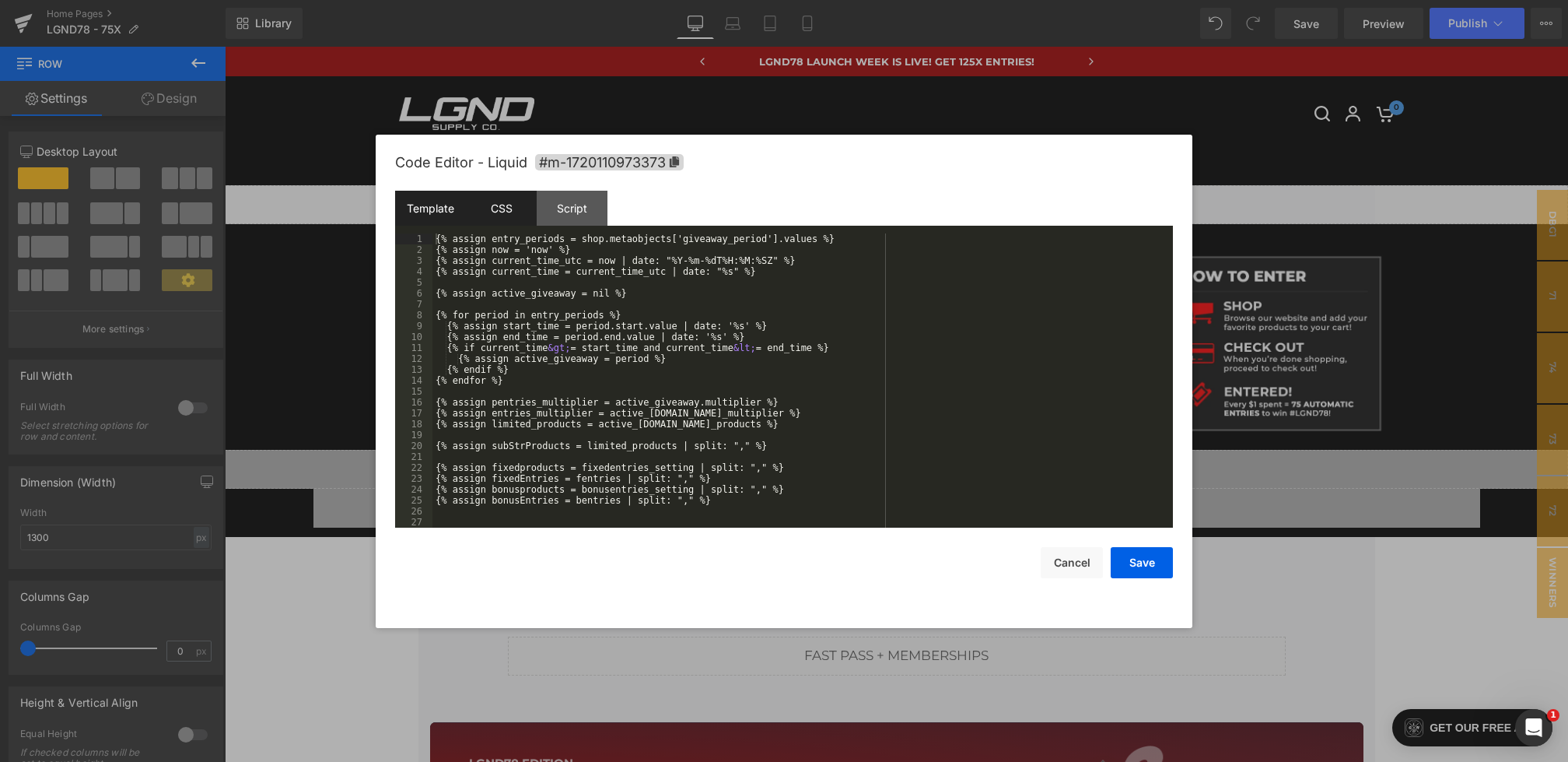
click at [502, 213] on div "CSS" at bounding box center [502, 208] width 71 height 35
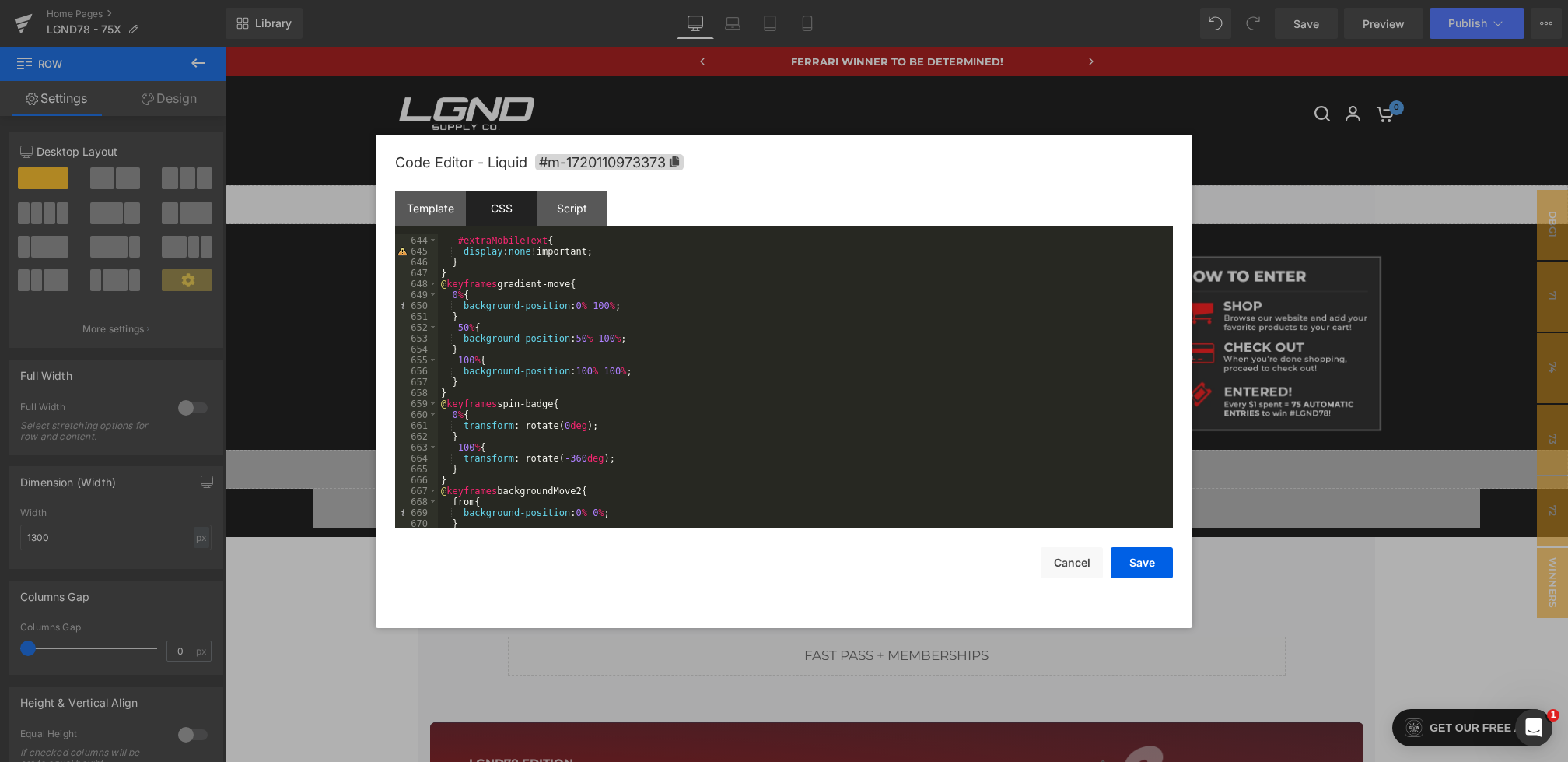
scroll to position [7124, 0]
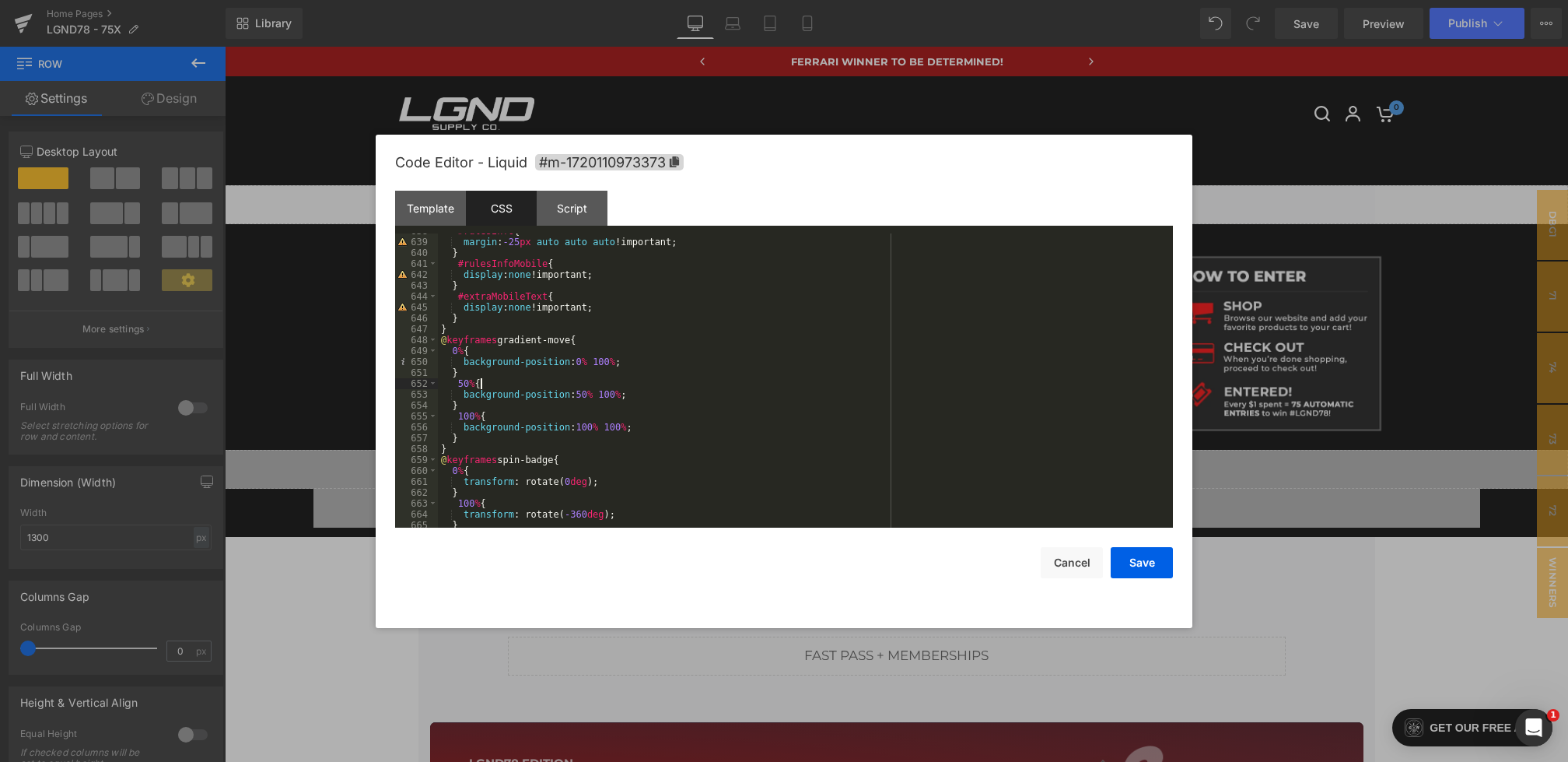
click at [627, 381] on div "#rulesInfo { margin : -25 px auto auto auto !important; } #rulesInfoMobile { di…" at bounding box center [803, 383] width 729 height 316
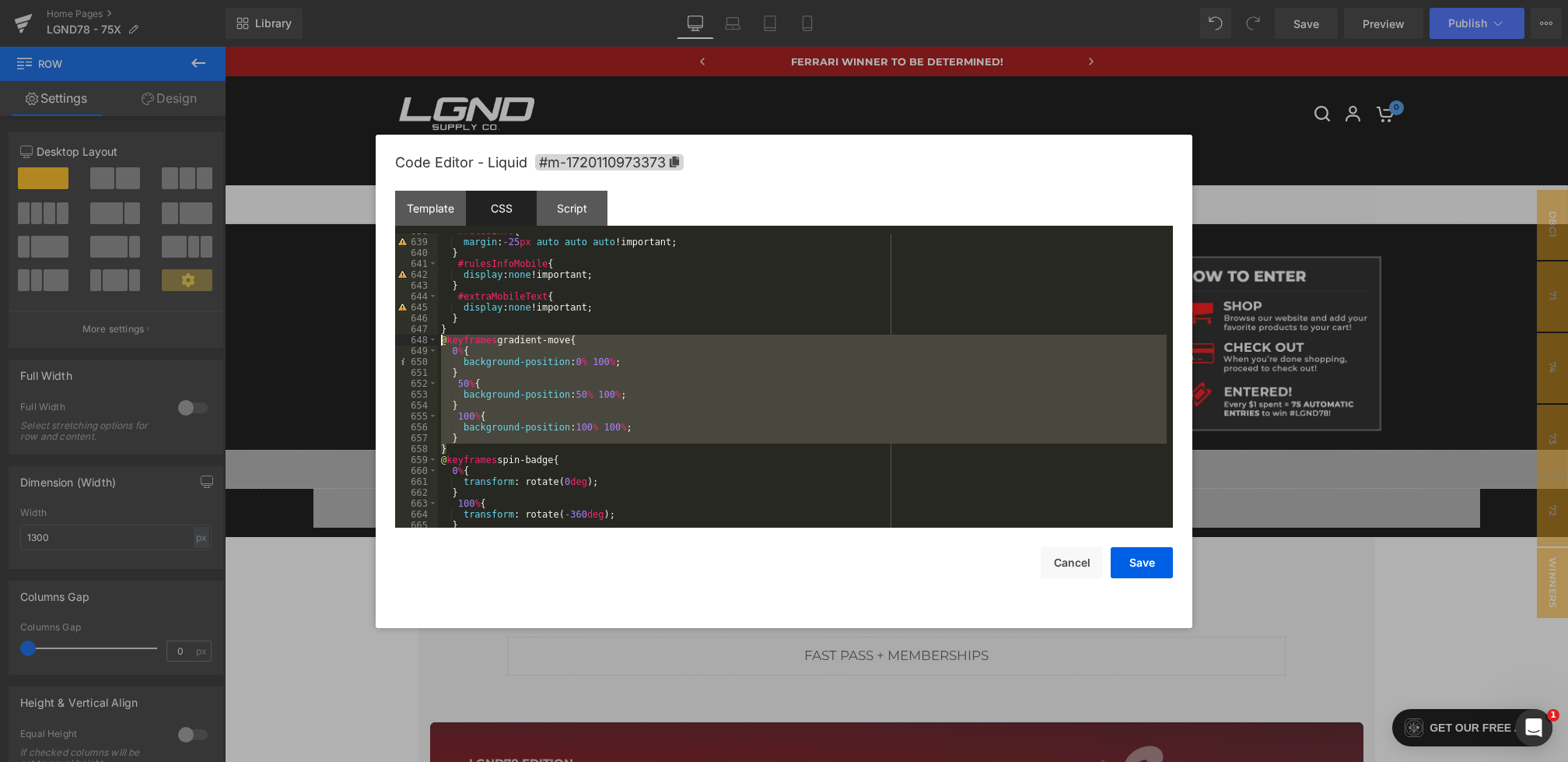
drag, startPoint x: 462, startPoint y: 450, endPoint x: 421, endPoint y: 344, distance: 113.7
click at [421, 344] on pre "638 639 640 641 642 643 644 645 646 647 648 649 650 651 652 653 654 655 656 657…" at bounding box center [784, 380] width 778 height 294
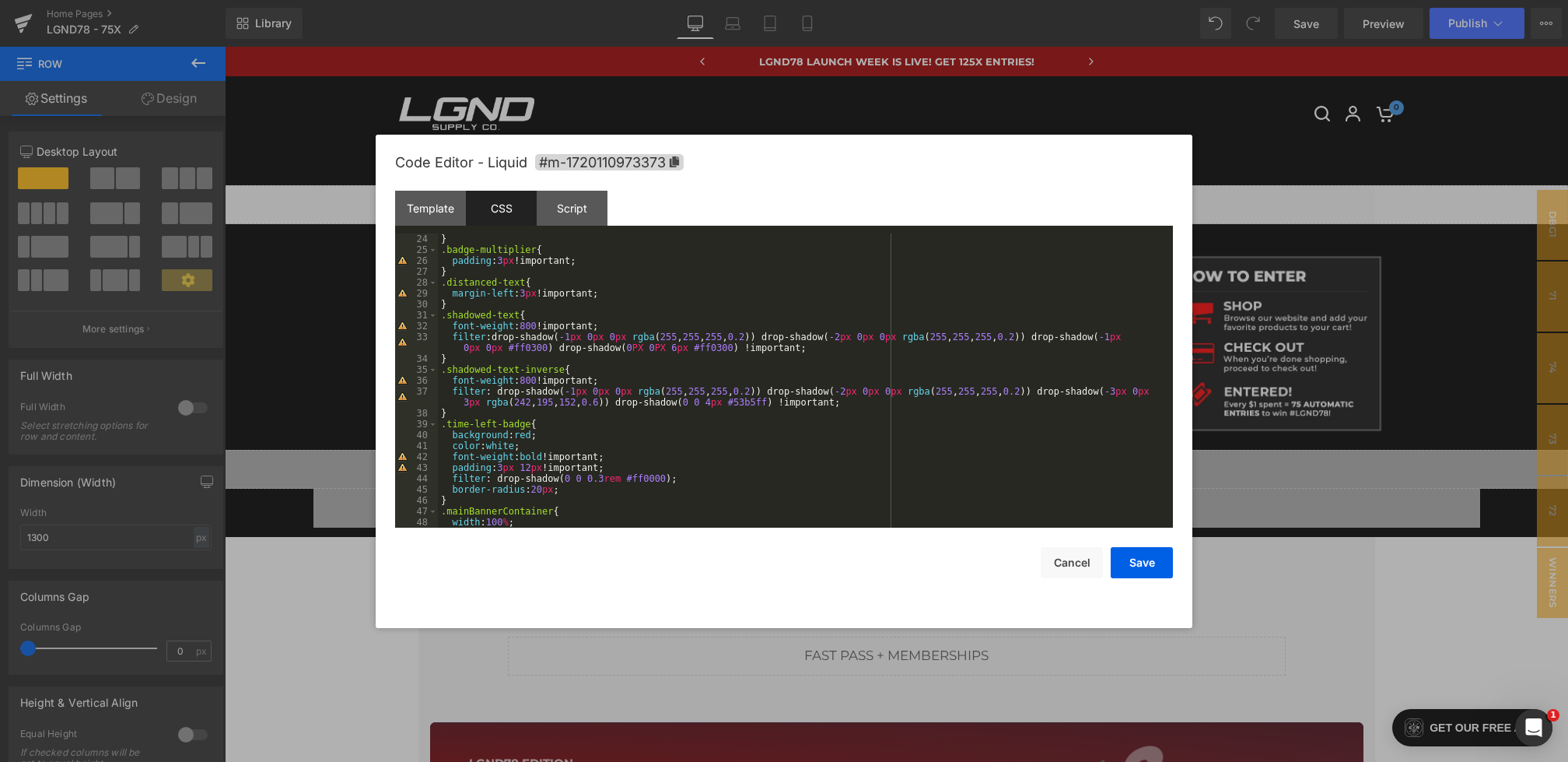
scroll to position [0, 0]
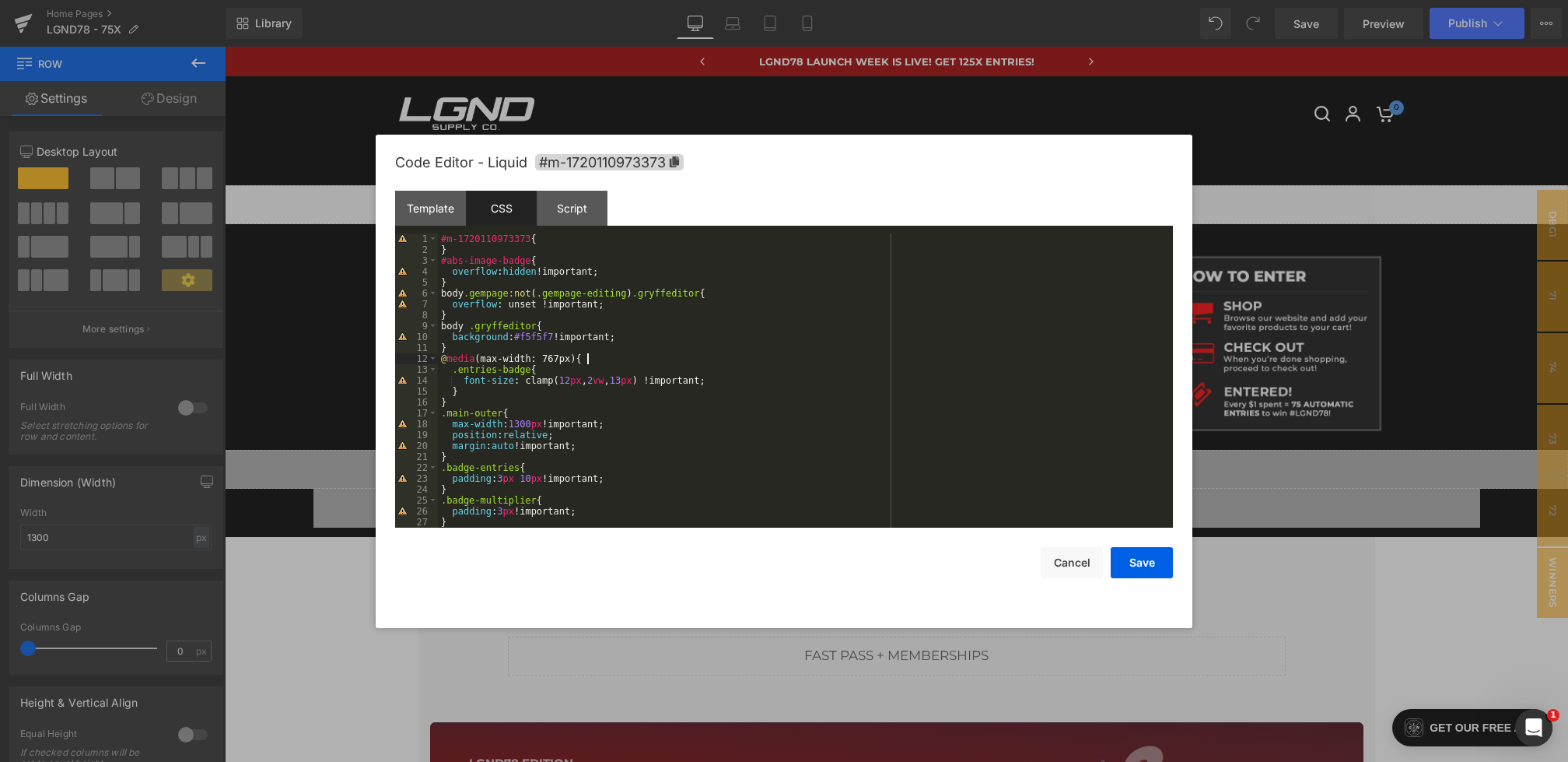
click at [672, 362] on div "#m-1720110973373 { } #abs-image-badge { overflow : hidden !important; } body .g…" at bounding box center [803, 391] width 729 height 316
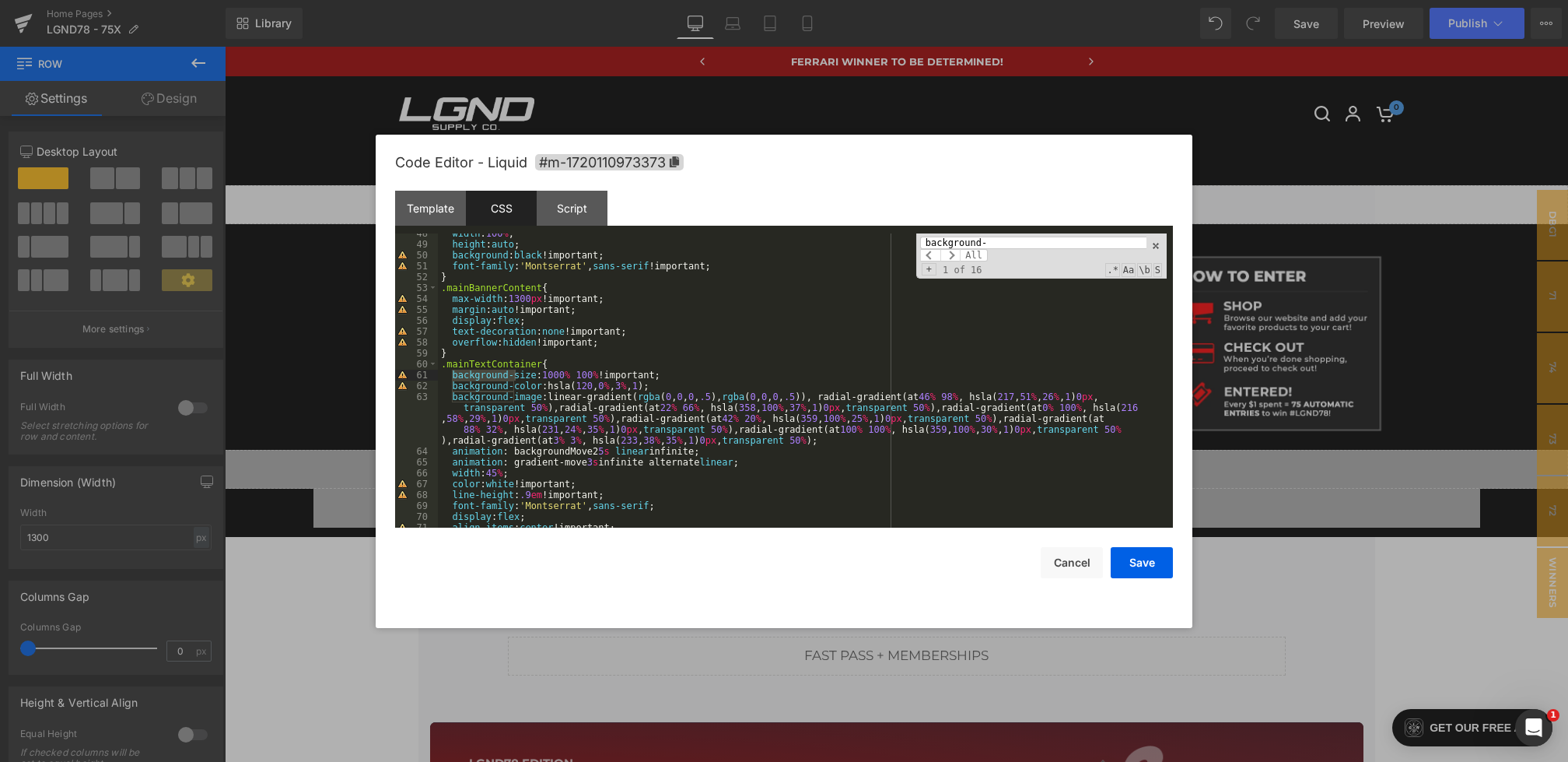
scroll to position [540, 0]
click at [951, 254] on span at bounding box center [951, 255] width 20 height 13
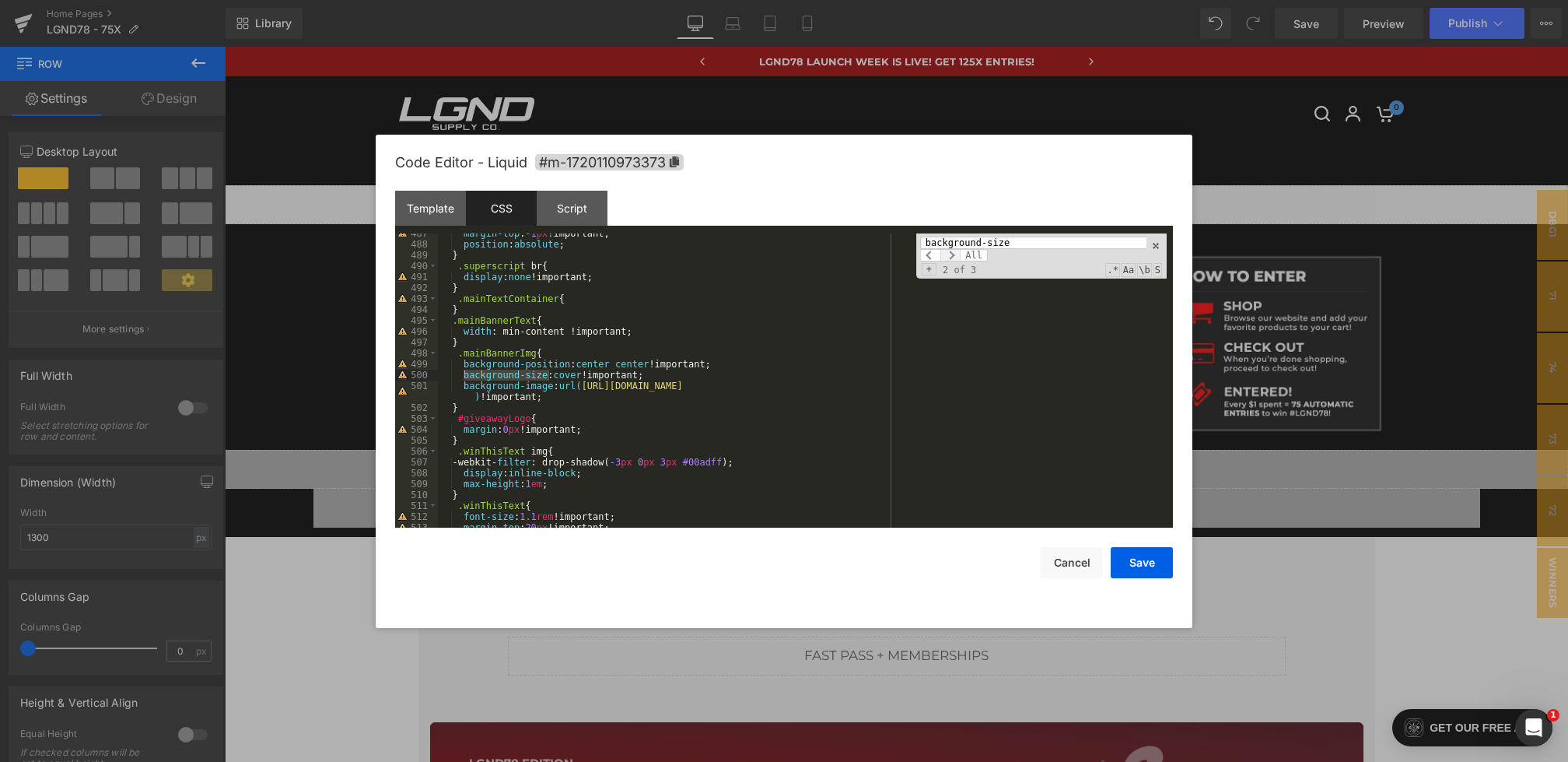
click at [951, 254] on span at bounding box center [951, 255] width 20 height 13
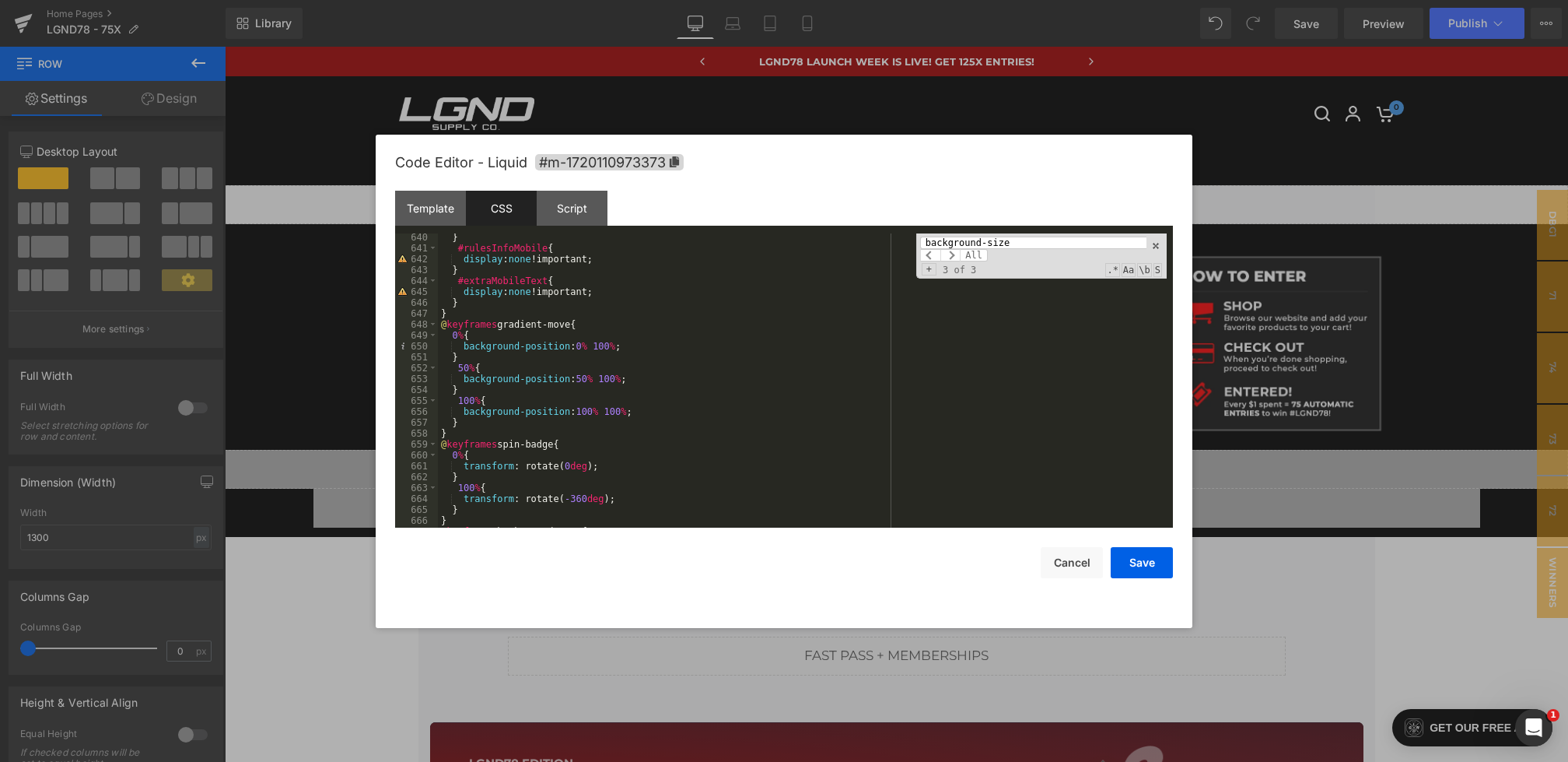
scroll to position [7105, 0]
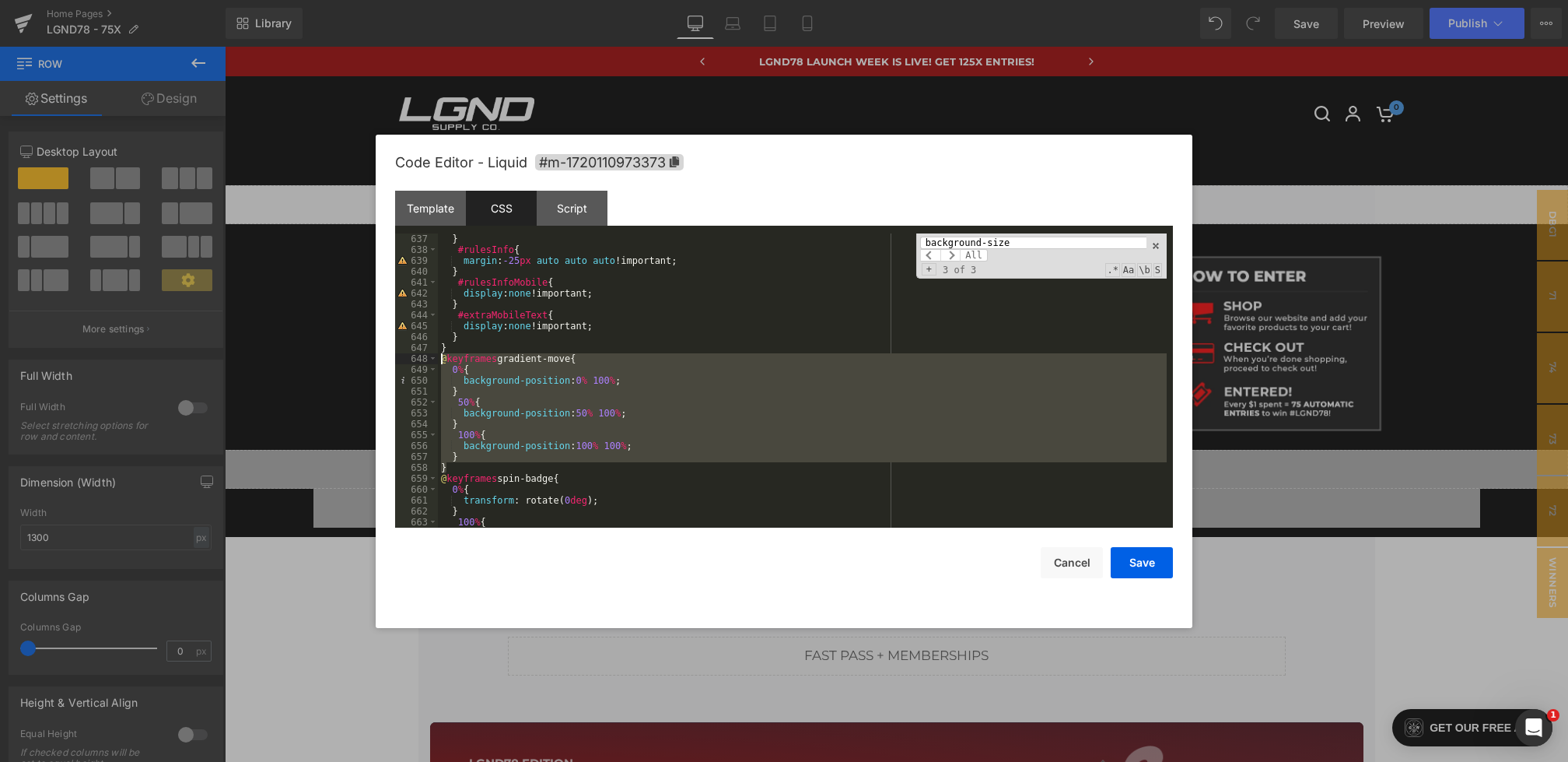
drag, startPoint x: 461, startPoint y: 463, endPoint x: 418, endPoint y: 359, distance: 112.5
click at [418, 359] on pre "637 638 639 640 641 642 643 644 645 646 647 648 649 650 651 652 653 654 655 656…" at bounding box center [784, 380] width 778 height 294
click at [693, 323] on div "} #rulesInfo { margin : -25 px auto auto auto !important; } #rulesInfoMobile { …" at bounding box center [803, 391] width 729 height 316
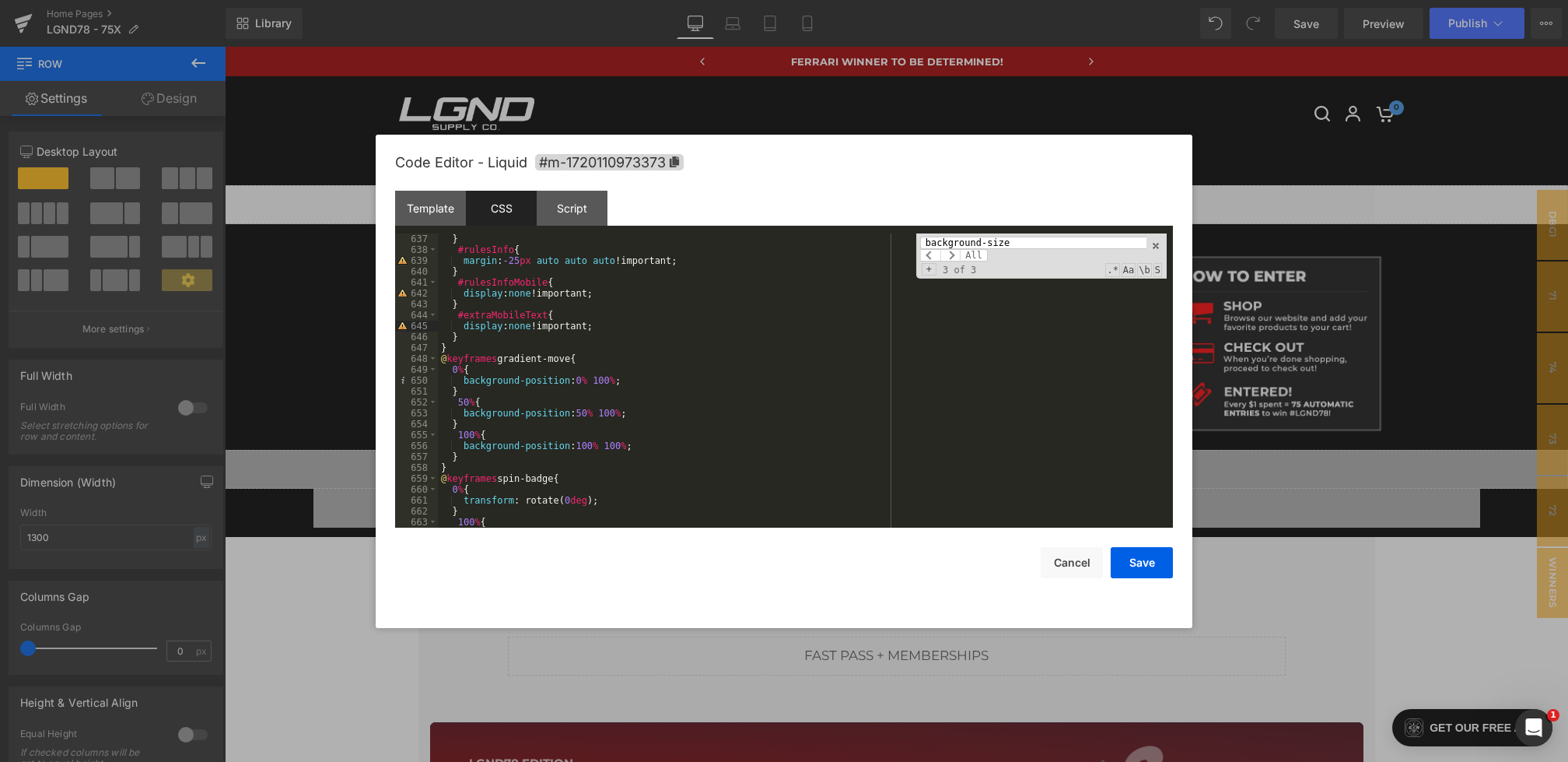
drag, startPoint x: 1032, startPoint y: 243, endPoint x: 795, endPoint y: 243, distance: 237.0
click at [795, 243] on div "} #rulesInfo { margin : -25 px auto auto auto !important; } #rulesInfoMobile { …" at bounding box center [803, 380] width 729 height 294
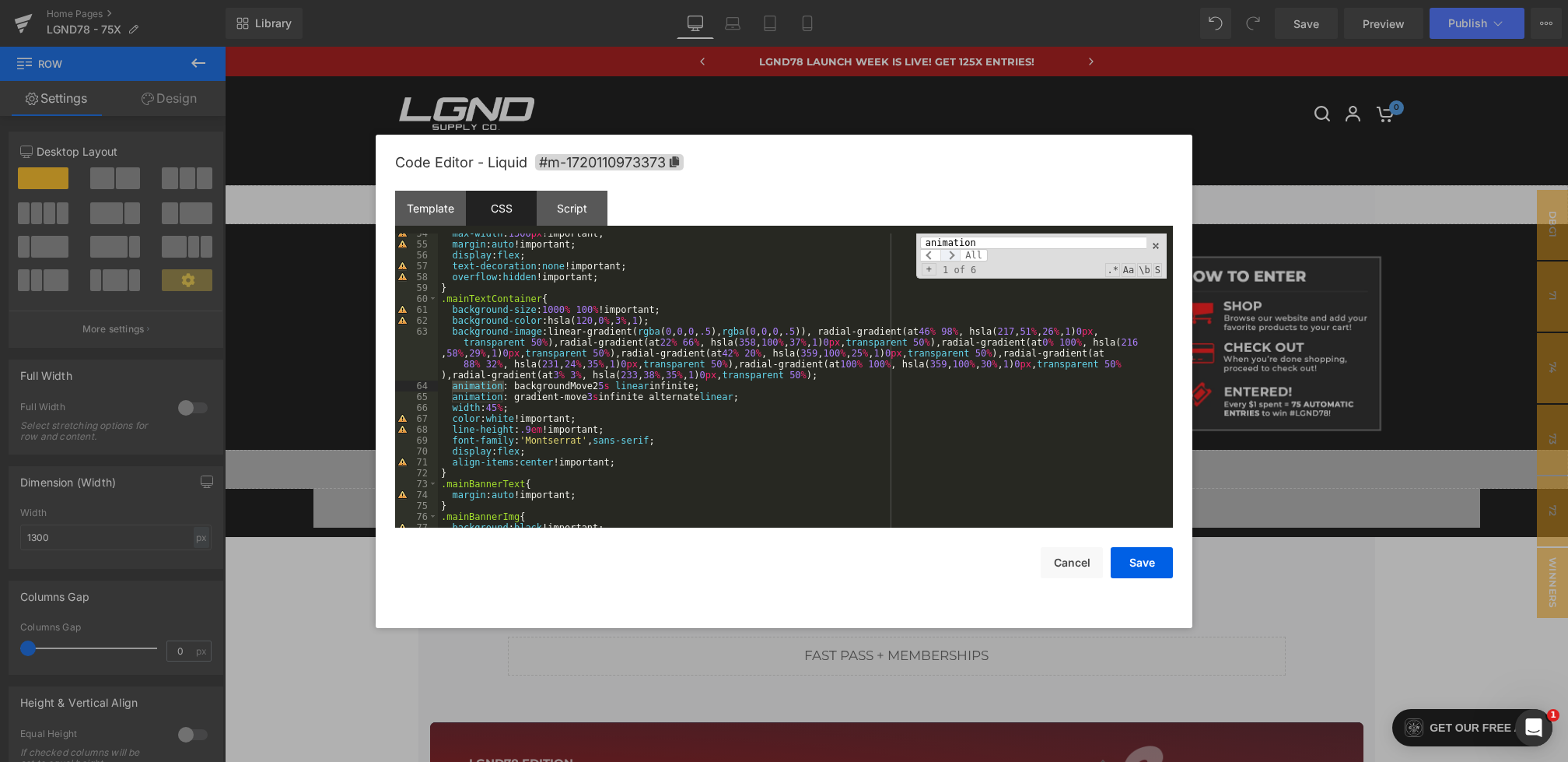
type input "animation"
click at [954, 255] on span at bounding box center [951, 255] width 20 height 13
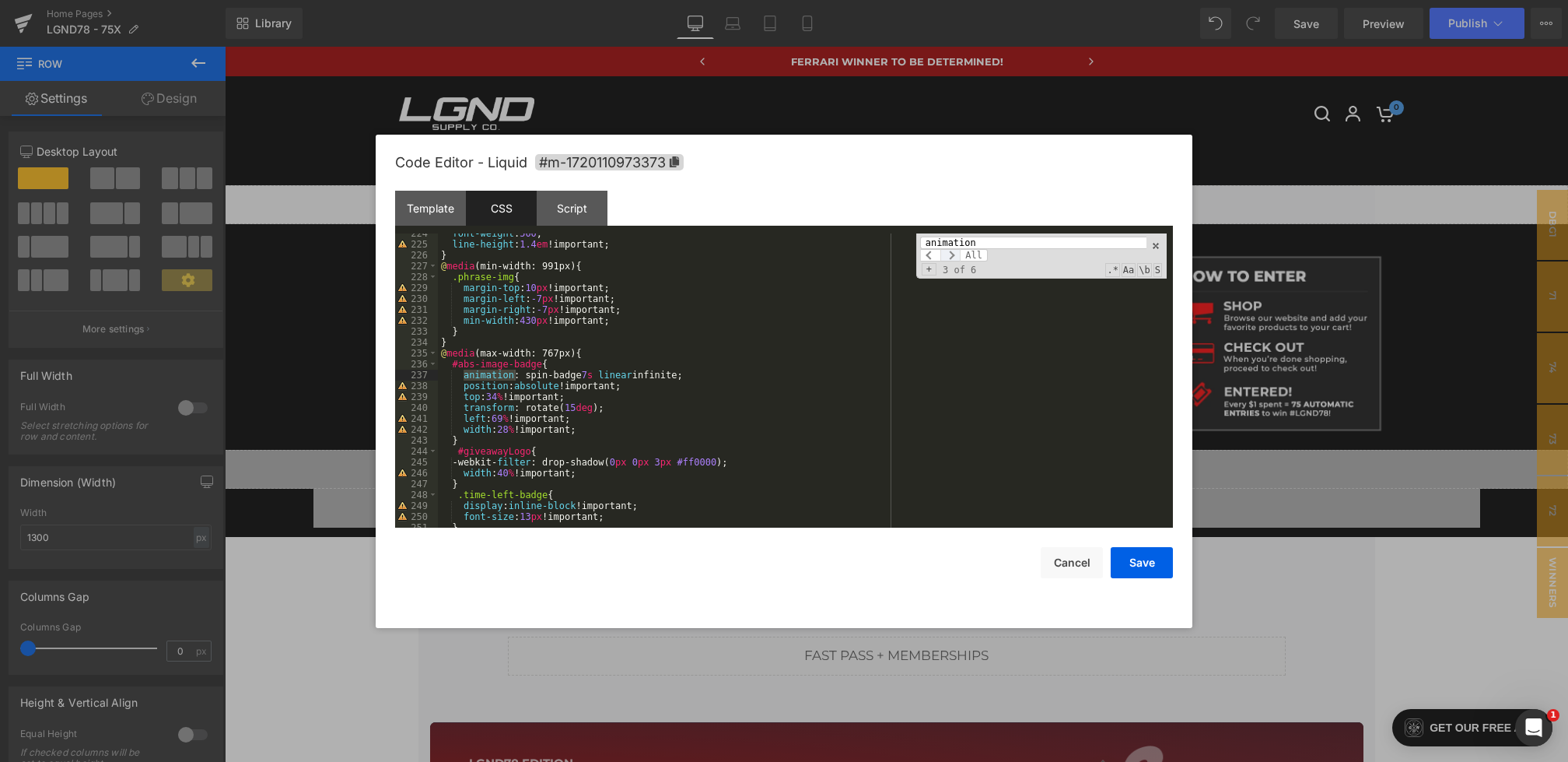
click at [954, 255] on span at bounding box center [951, 255] width 20 height 13
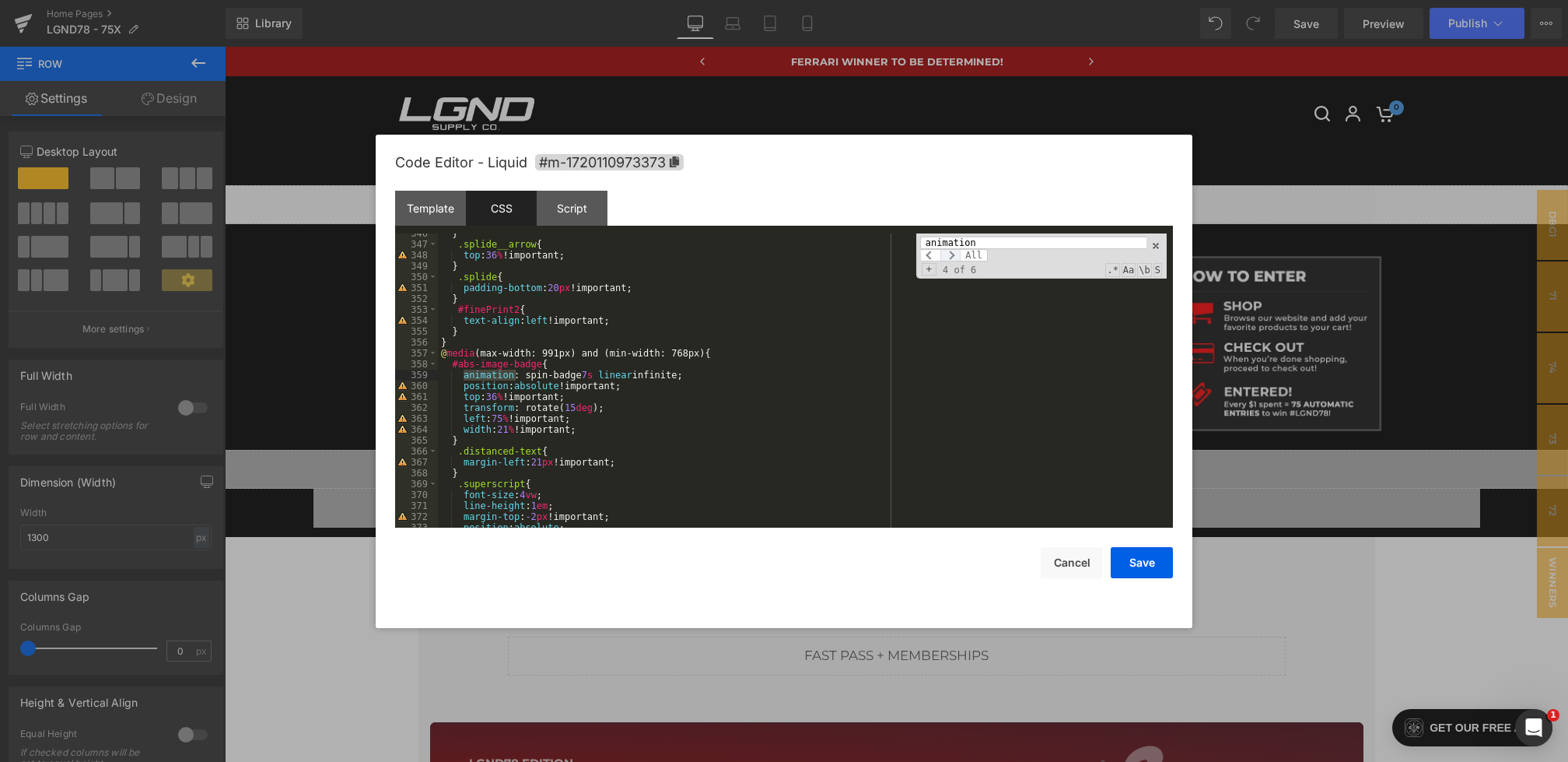
click at [954, 255] on span at bounding box center [951, 255] width 20 height 13
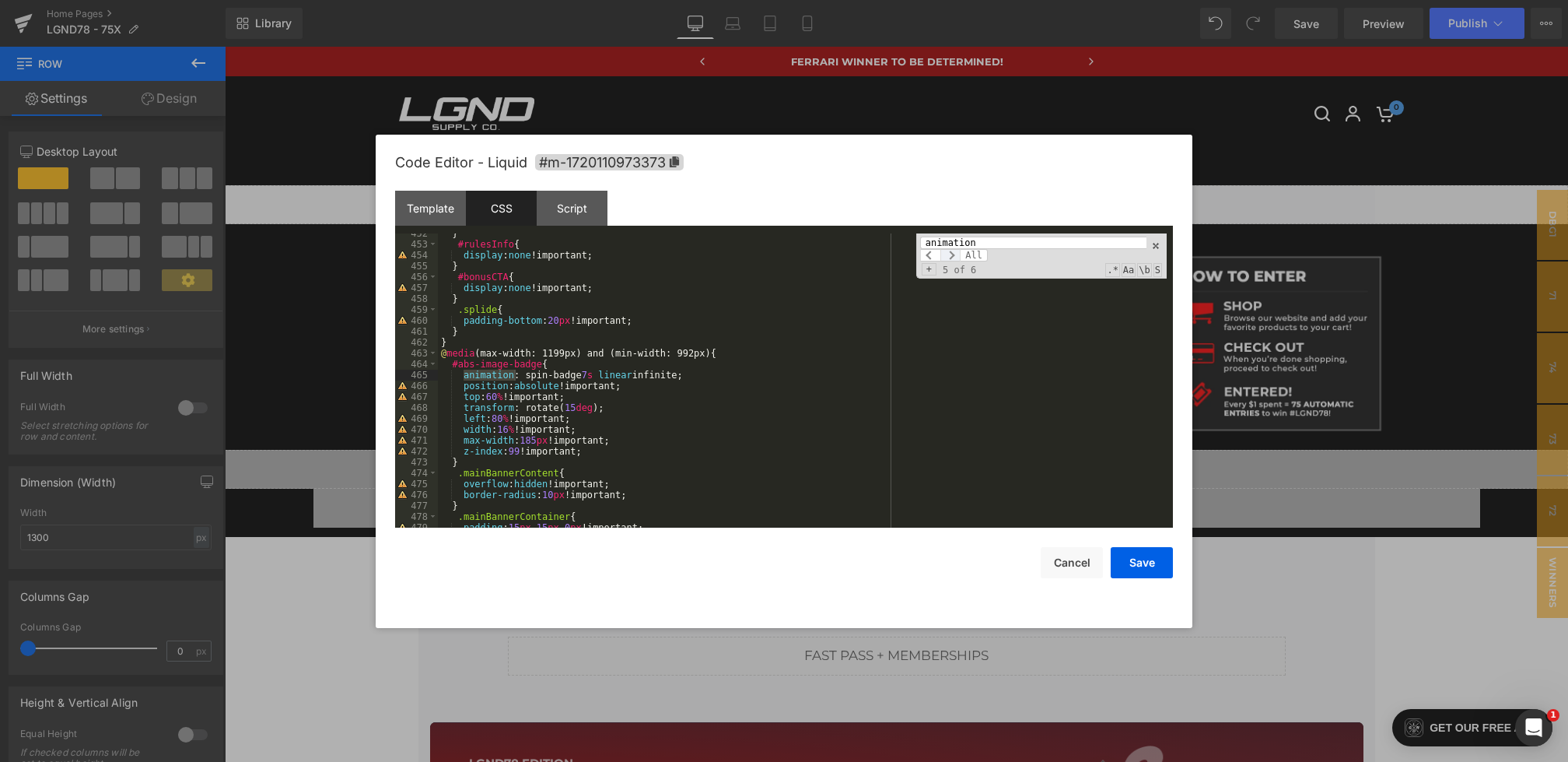
click at [954, 255] on span at bounding box center [951, 255] width 20 height 13
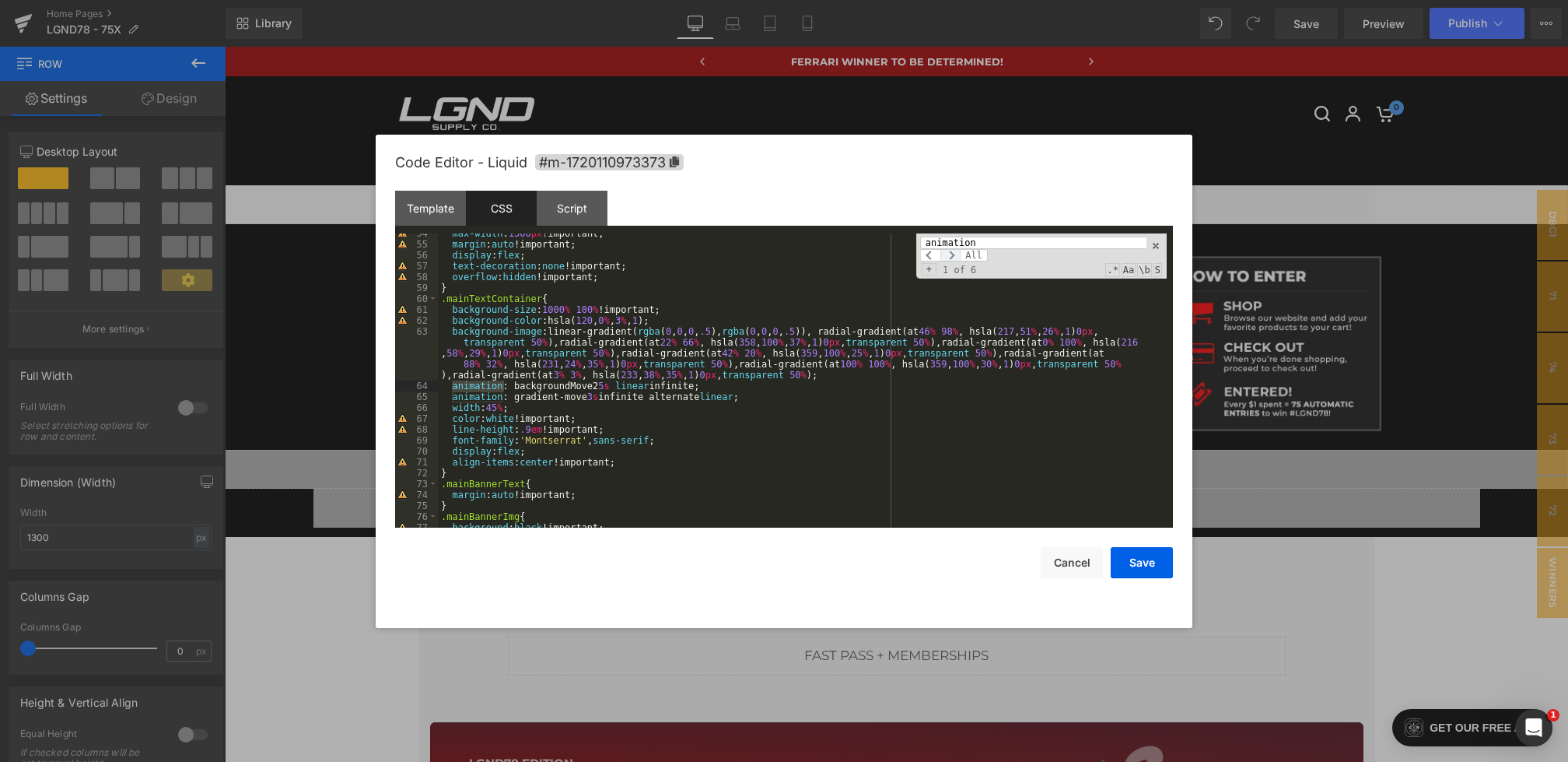
scroll to position [605, 0]
click at [954, 255] on span at bounding box center [951, 255] width 20 height 13
drag, startPoint x: 768, startPoint y: 398, endPoint x: 607, endPoint y: 397, distance: 161.0
click at [607, 397] on div "max-width : 1300 px !important; margin : auto !important; display : flex ; text…" at bounding box center [803, 385] width 729 height 316
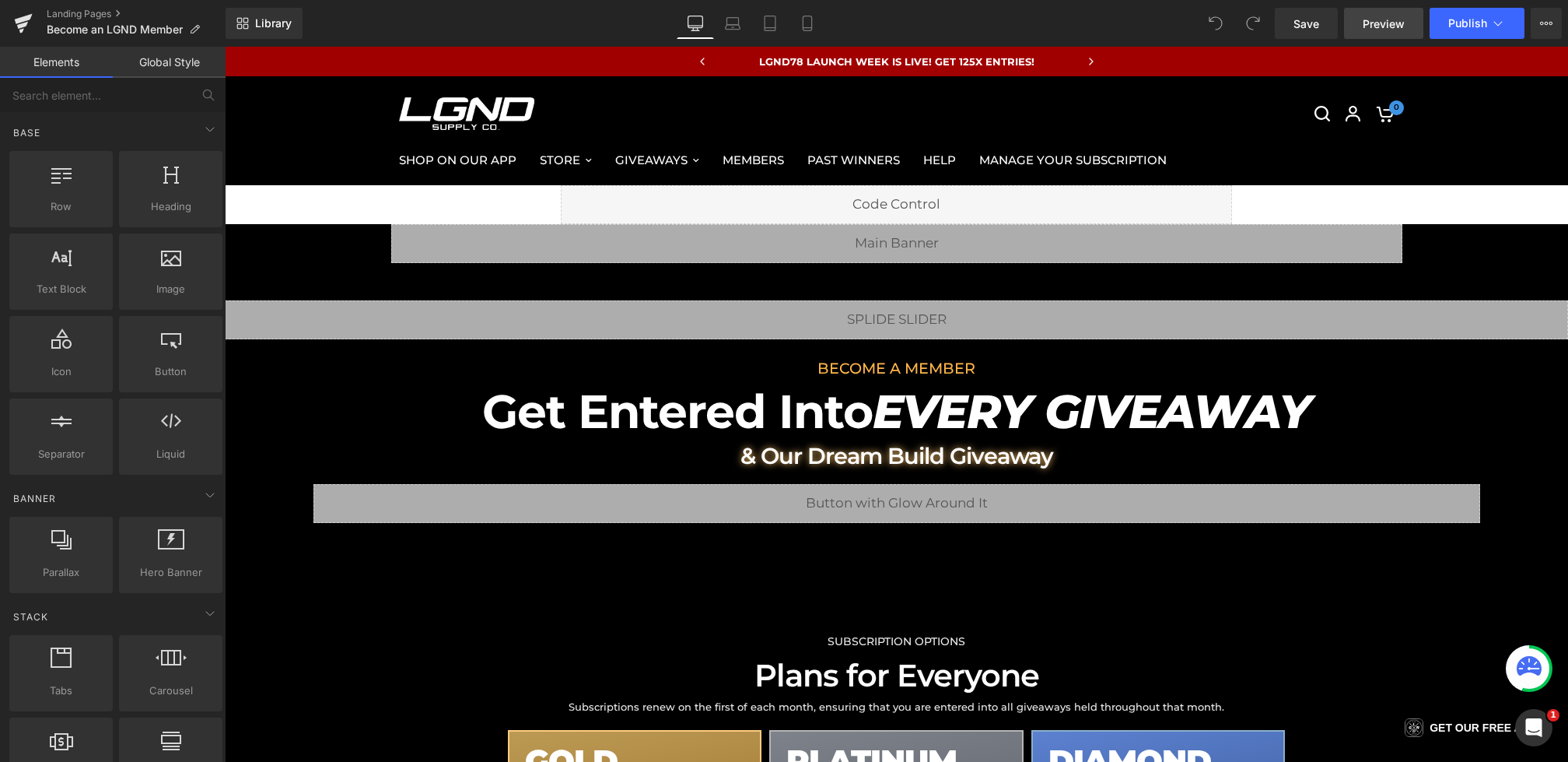
click at [1384, 24] on span "Preview" at bounding box center [1384, 24] width 42 height 17
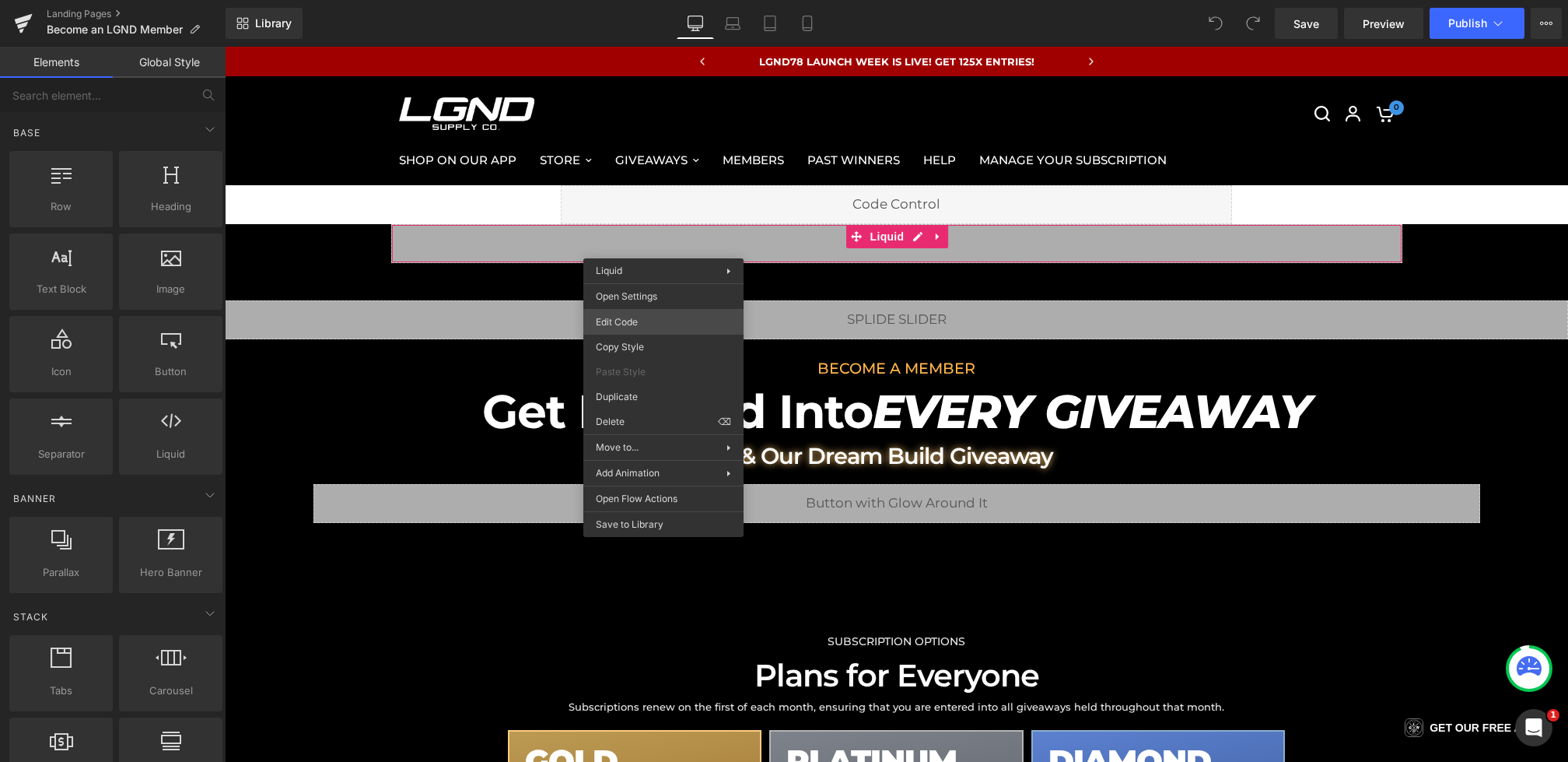
click at [641, 0] on div "You are previewing how the will restyle your page. You can not edit Elements in…" at bounding box center [784, 0] width 1568 height 0
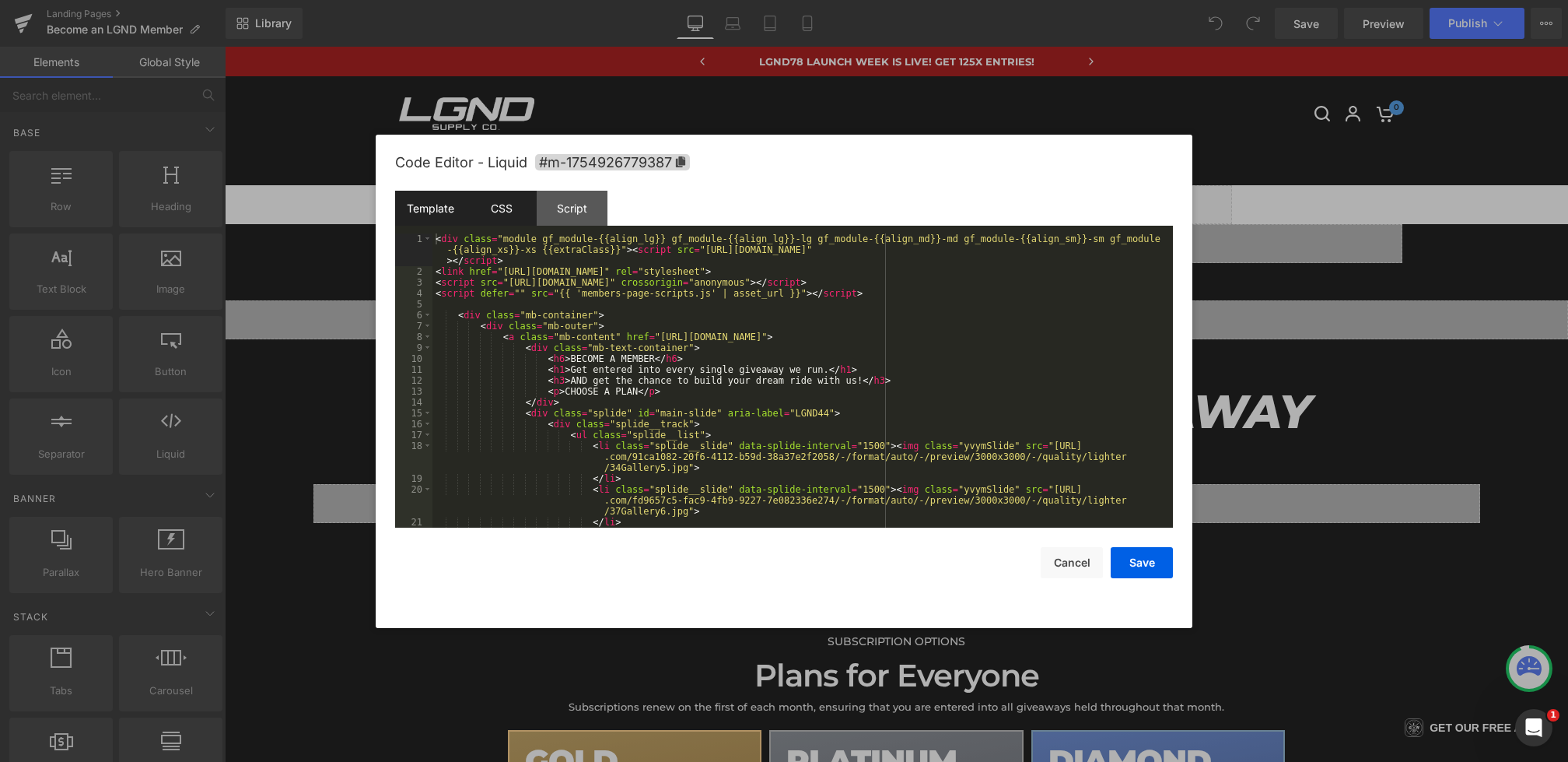
click at [499, 208] on div "CSS" at bounding box center [502, 208] width 71 height 35
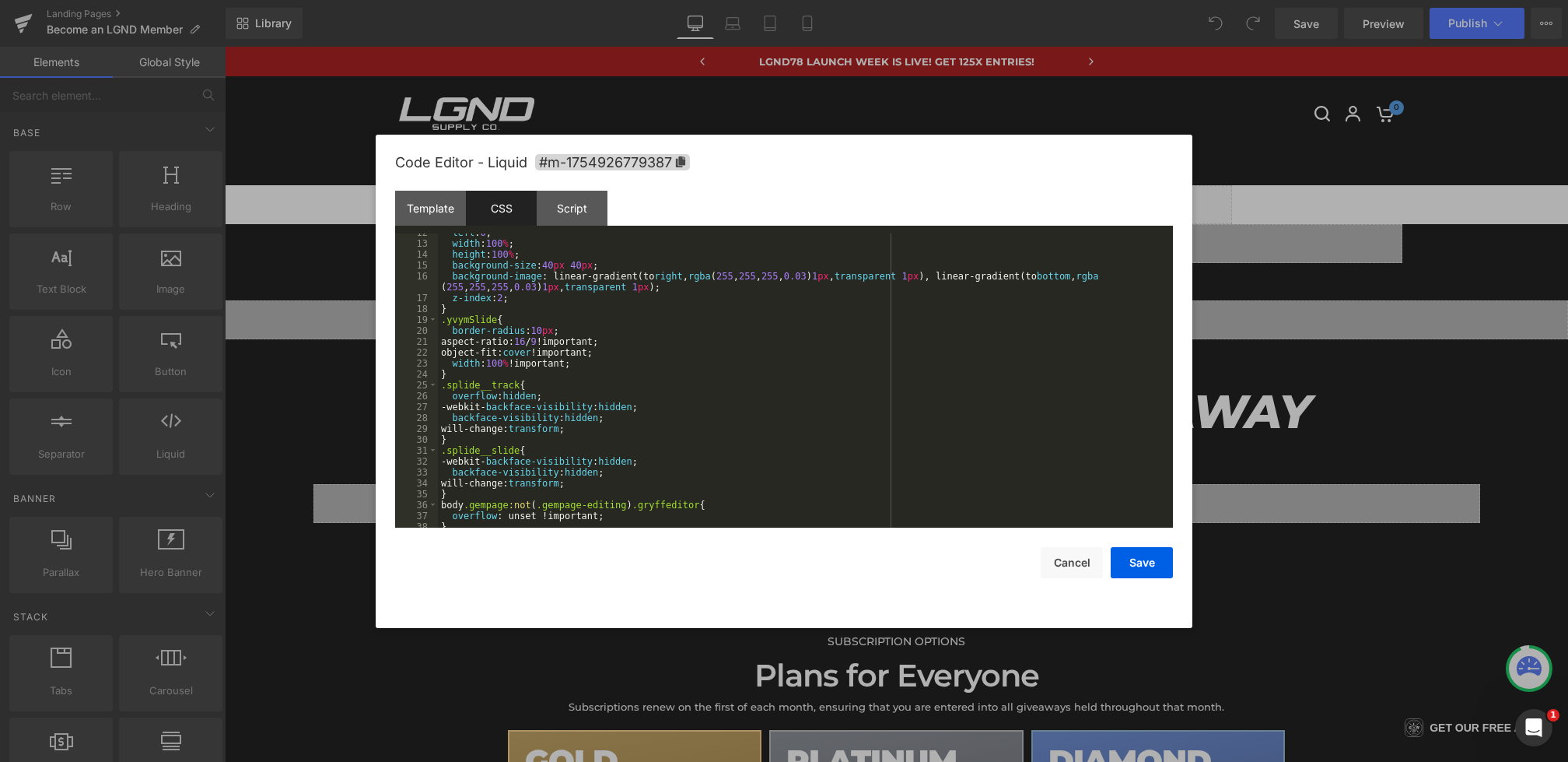
scroll to position [2136, 0]
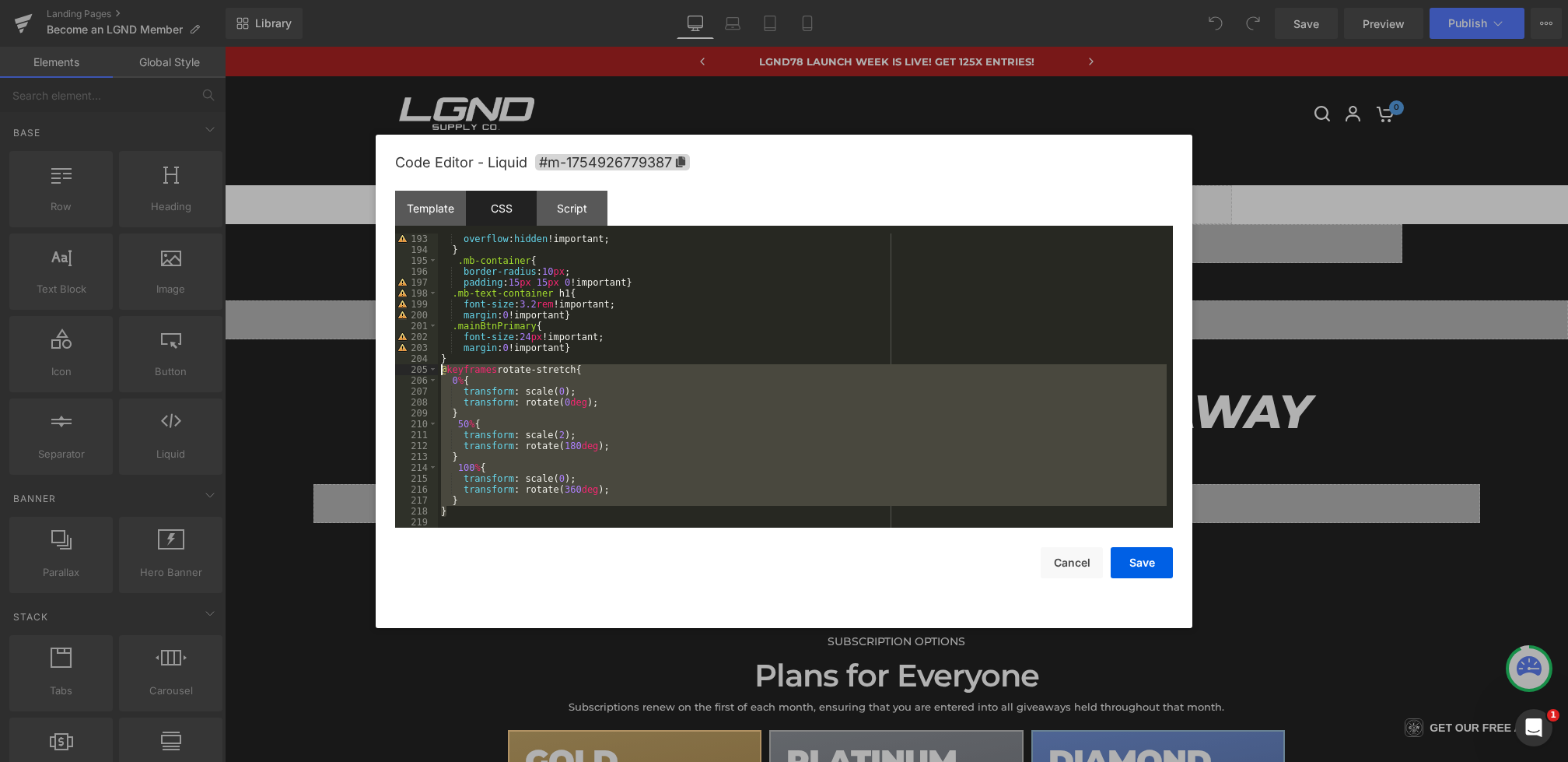
drag, startPoint x: 462, startPoint y: 515, endPoint x: 439, endPoint y: 367, distance: 149.8
click at [439, 367] on div "overflow : hidden !important; } .mb-container { border-radius : 10 px ; padding…" at bounding box center [803, 391] width 729 height 316
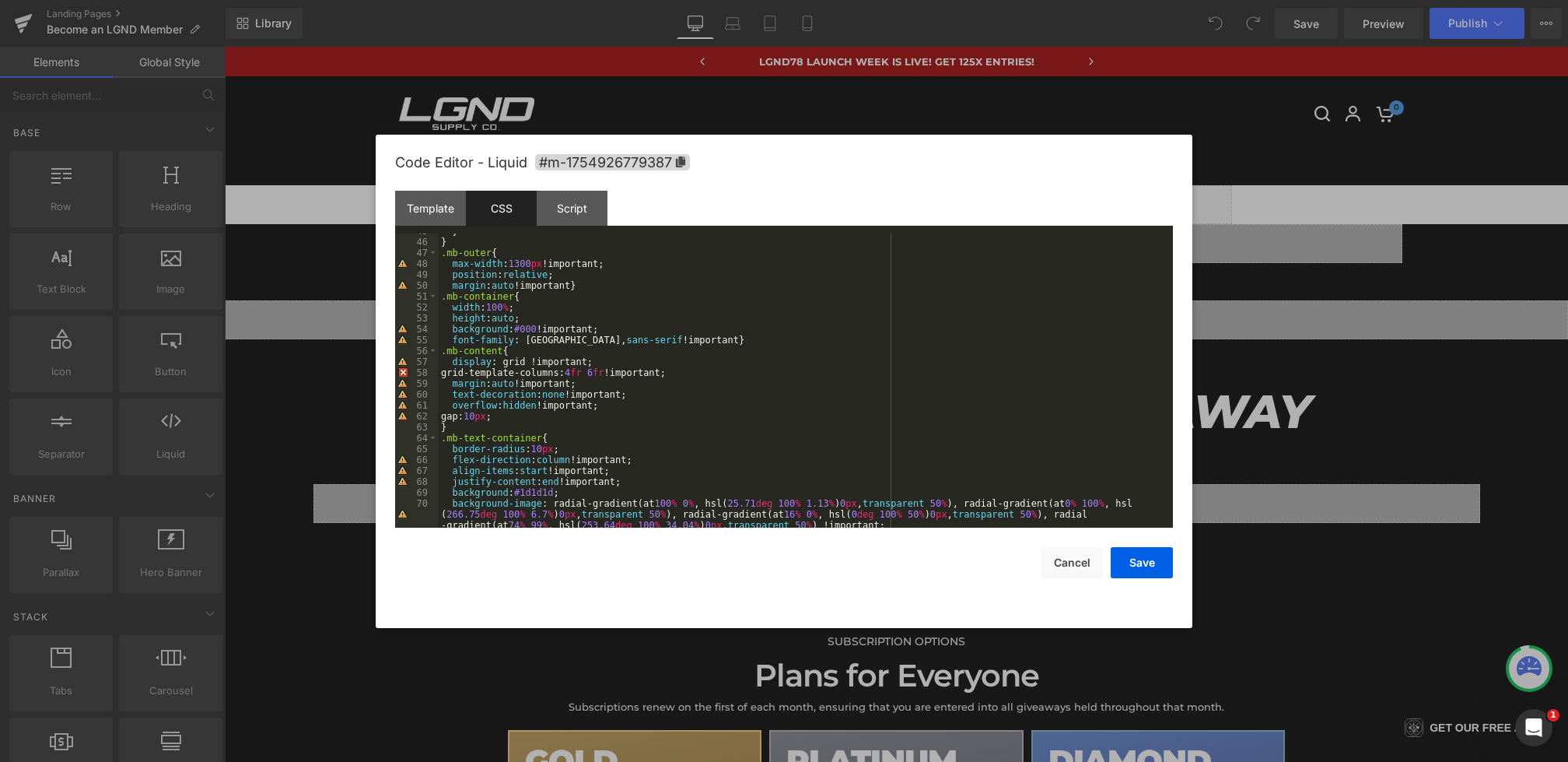
scroll to position [551, 0]
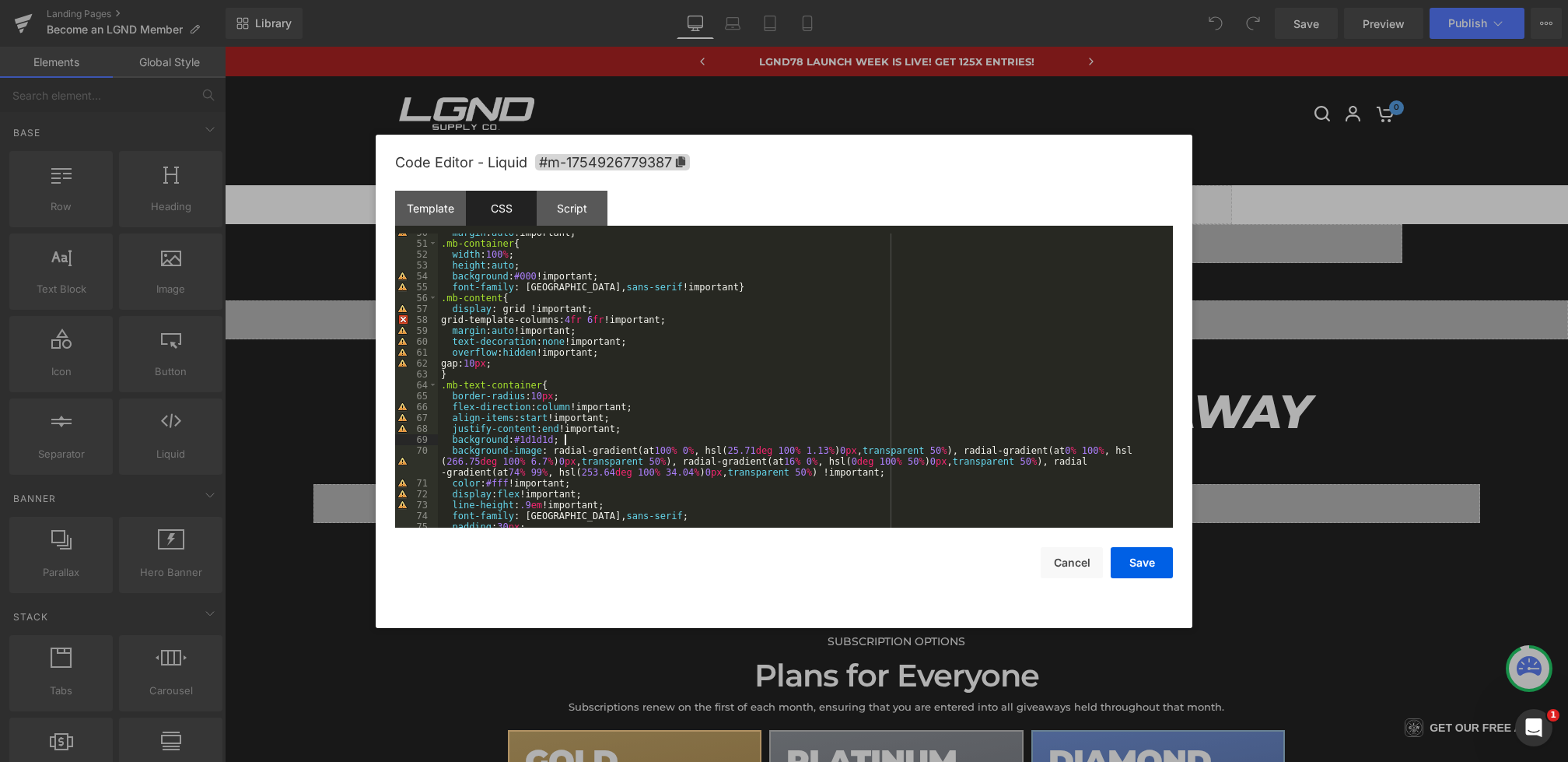
click at [587, 443] on div "margin : auto !important } .mb-container { width : 100 % ; height : auto ; back…" at bounding box center [803, 385] width 729 height 316
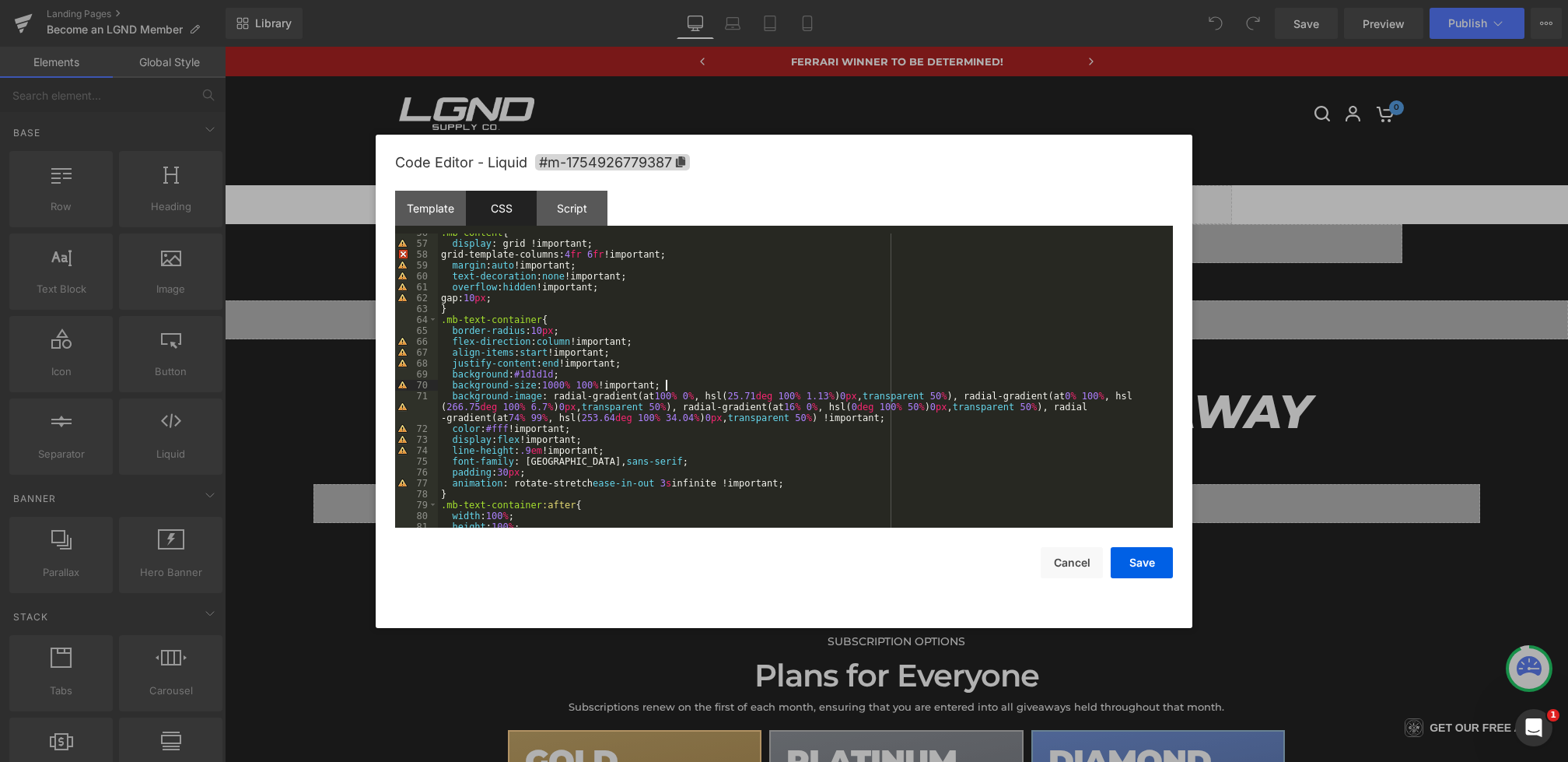
scroll to position [662, 0]
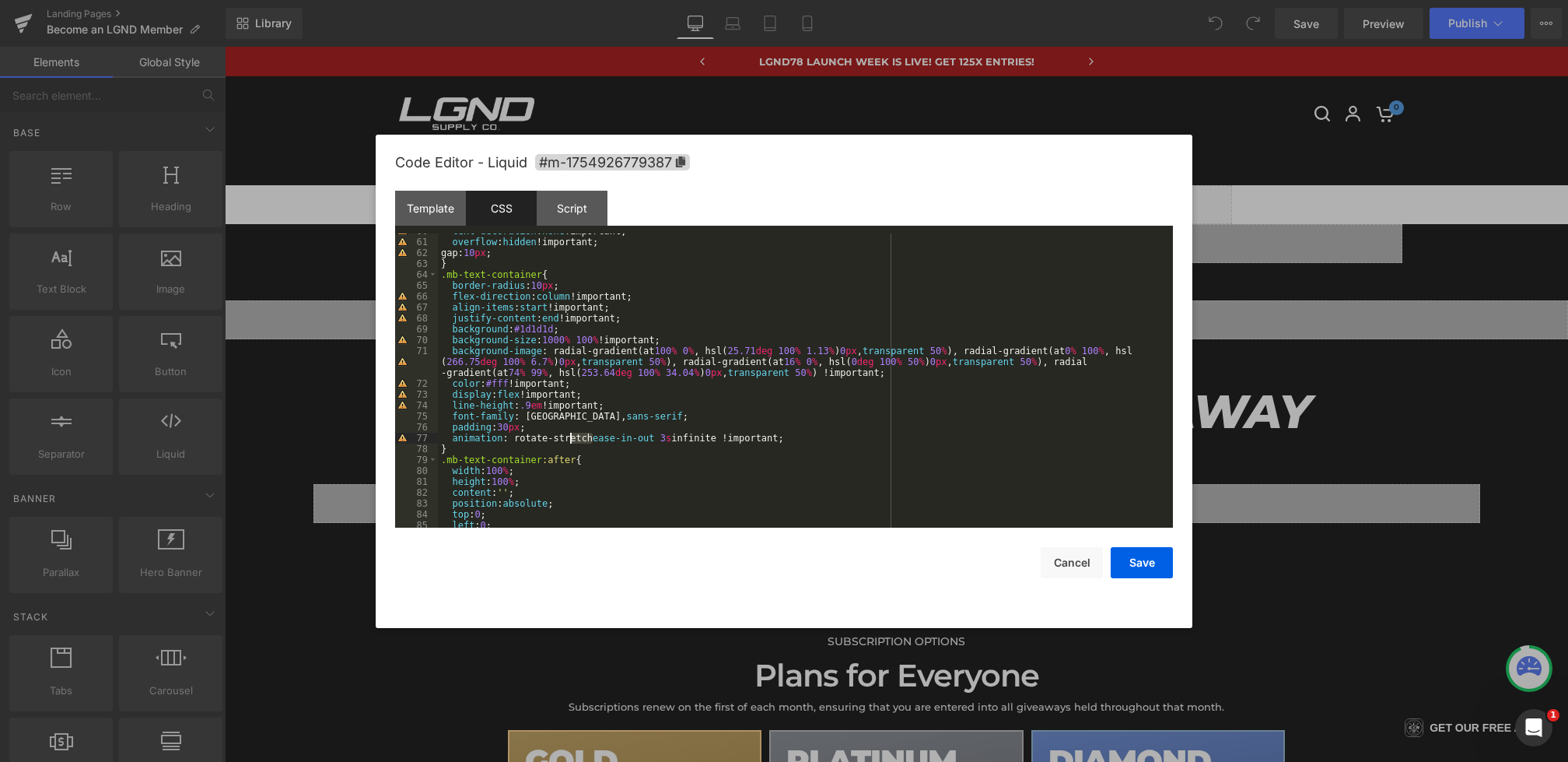
drag, startPoint x: 592, startPoint y: 437, endPoint x: 526, endPoint y: 437, distance: 66.0
click at [526, 437] on div "text-decoration : none !important; overflow : hidden !important; gap: 10 px ; }…" at bounding box center [803, 383] width 729 height 316
drag, startPoint x: 654, startPoint y: 440, endPoint x: 628, endPoint y: 440, distance: 26.0
click at [629, 440] on div "text-decoration : none !important; overflow : hidden !important; gap: 10 px ; }…" at bounding box center [803, 383] width 729 height 316
click at [1140, 556] on button "Save" at bounding box center [1142, 563] width 62 height 32
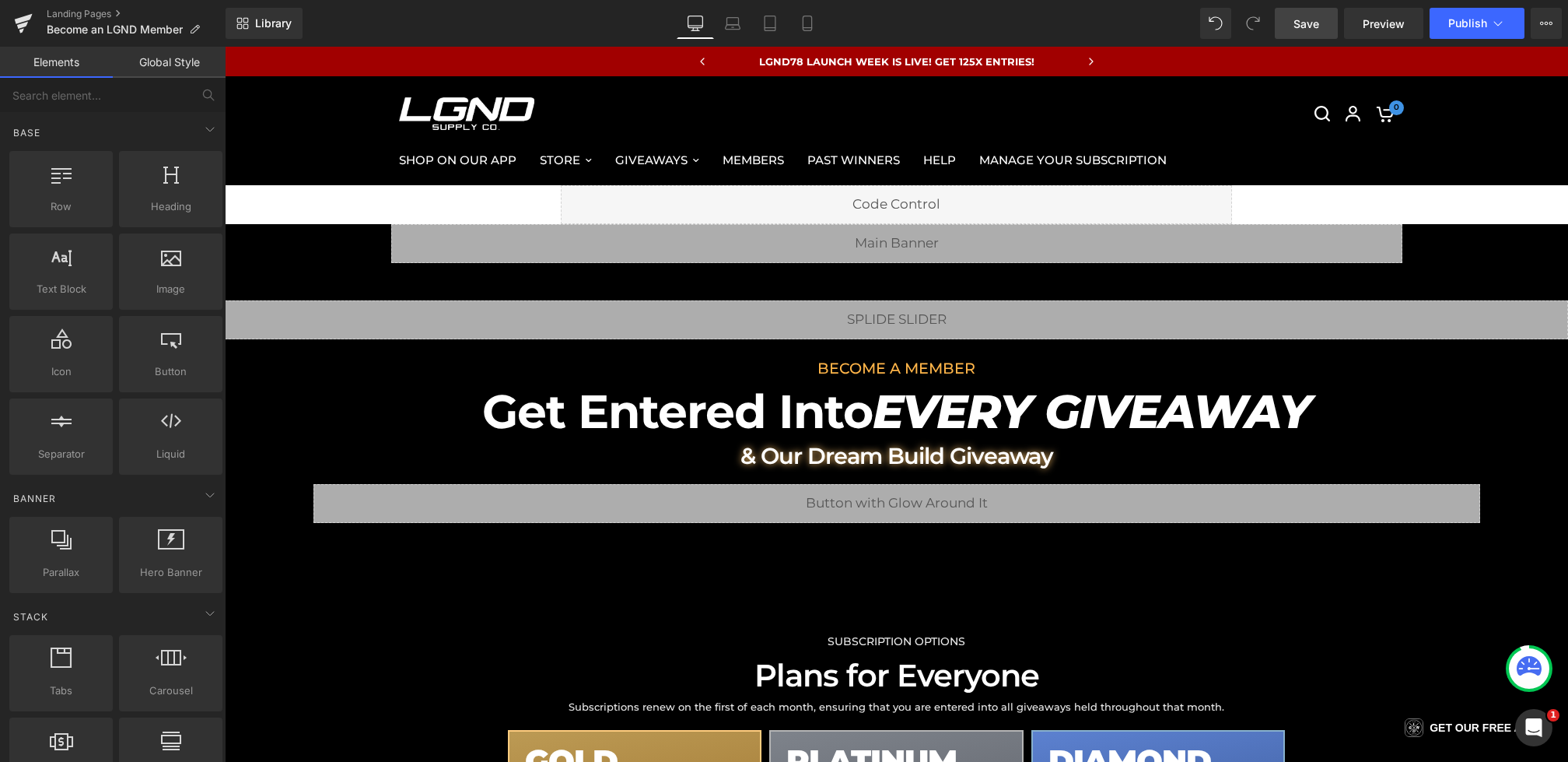
click at [1307, 24] on span "Save" at bounding box center [1307, 24] width 26 height 17
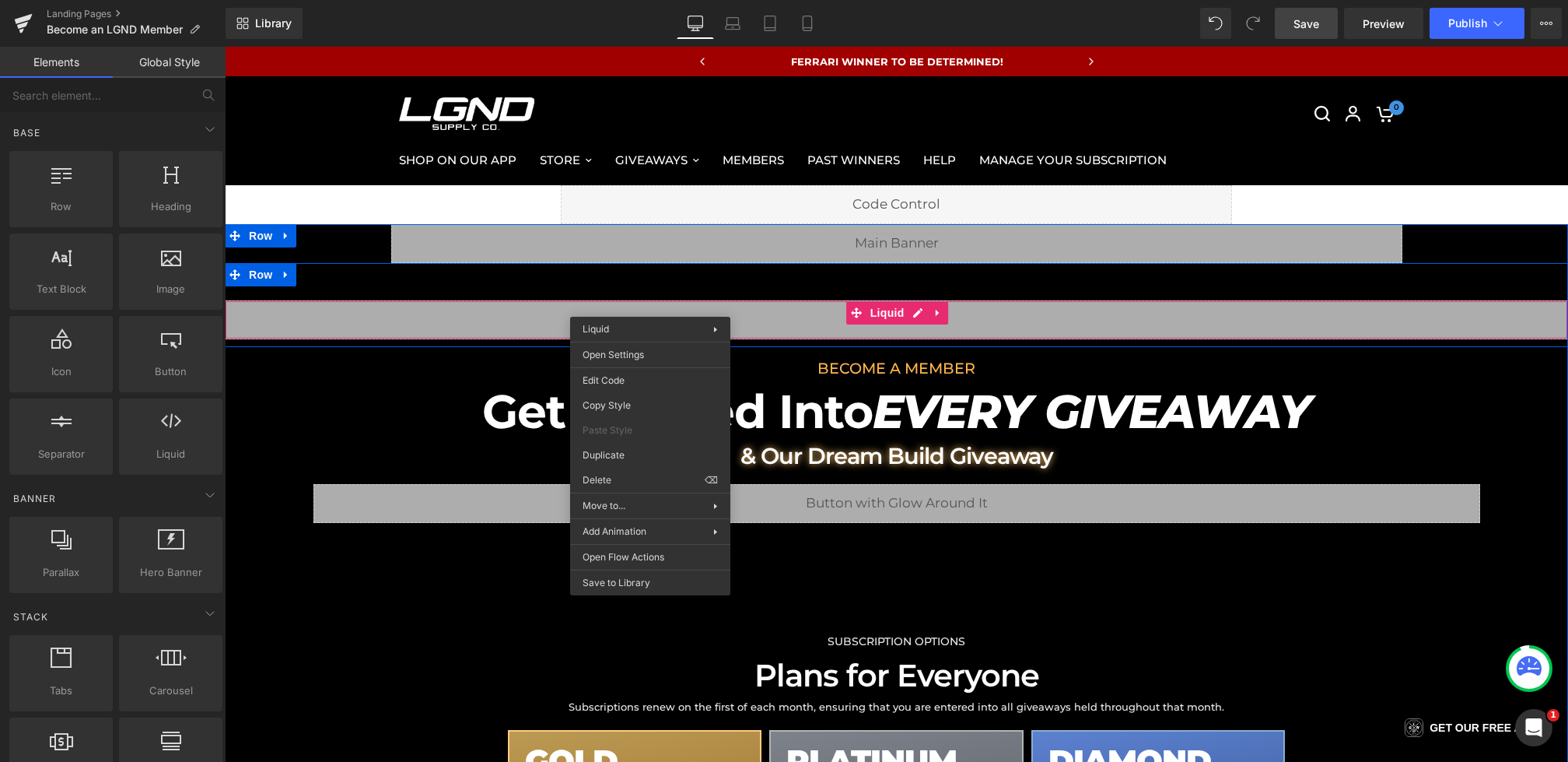
drag, startPoint x: 651, startPoint y: 305, endPoint x: 872, endPoint y: 375, distance: 231.8
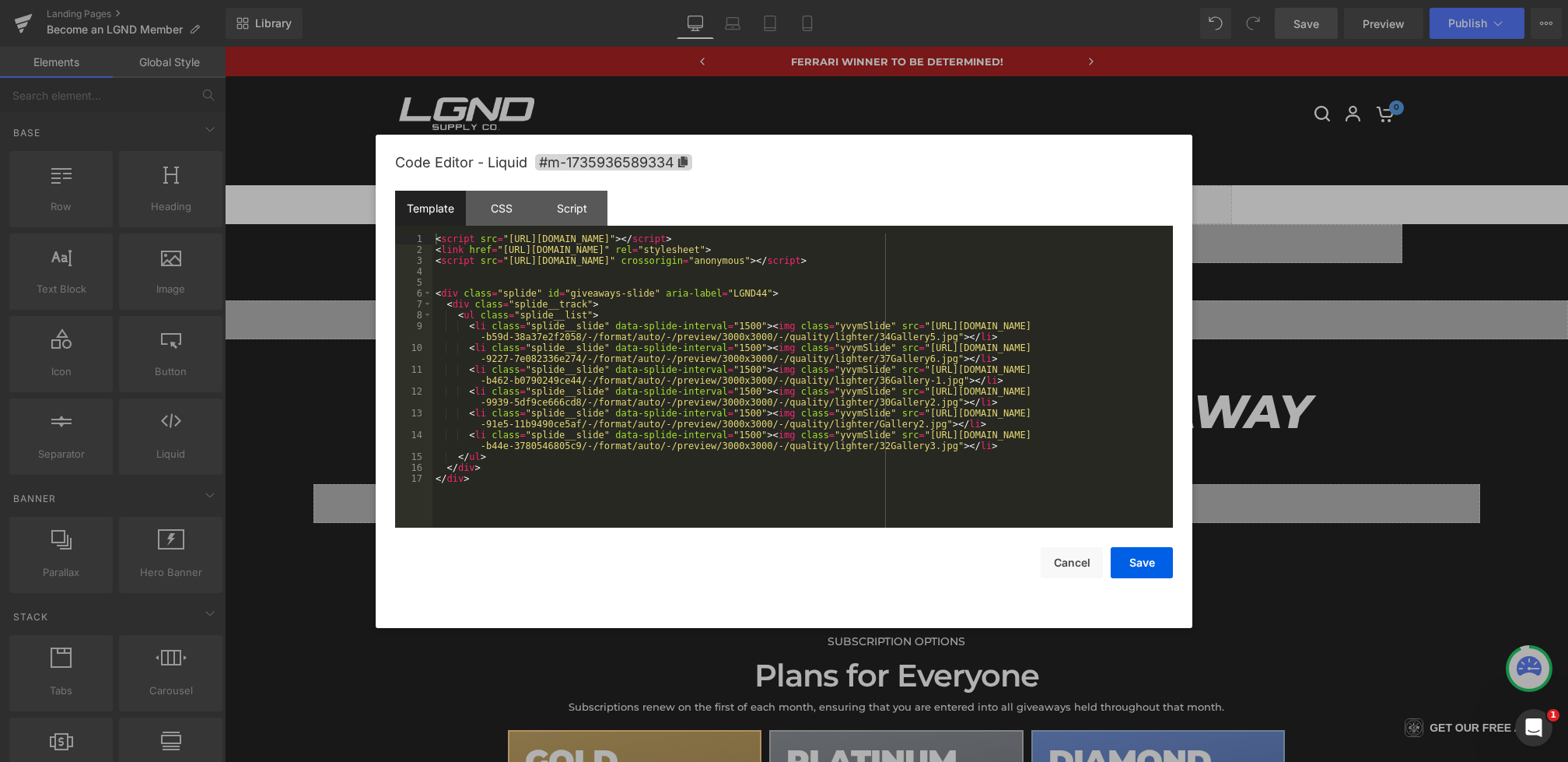
click at [622, 0] on div "You are previewing how the will restyle your page. You can not edit Elements in…" at bounding box center [784, 0] width 1568 height 0
click at [495, 206] on div "CSS" at bounding box center [502, 208] width 71 height 35
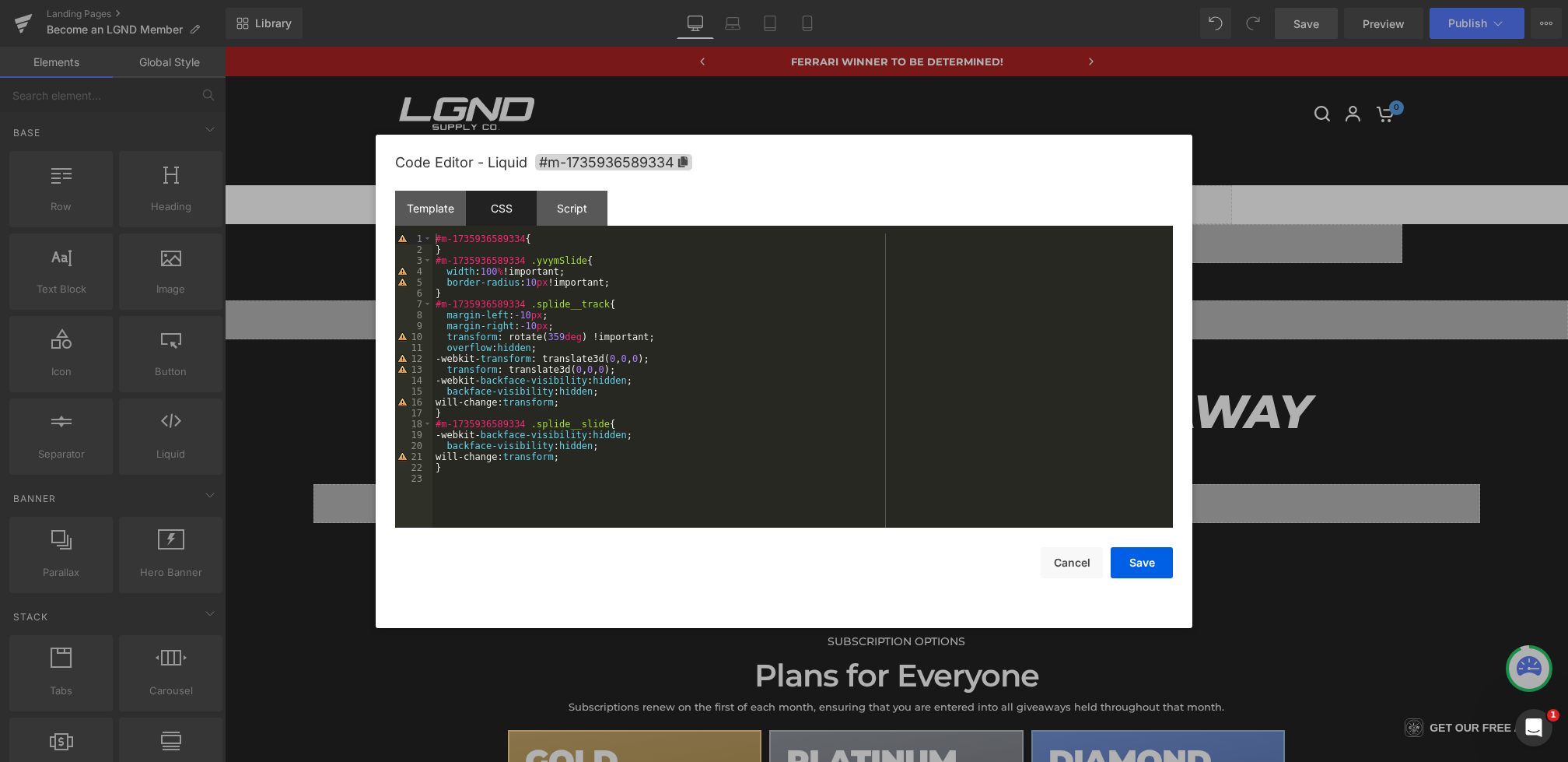
click at [1200, 423] on div at bounding box center [784, 381] width 1568 height 762
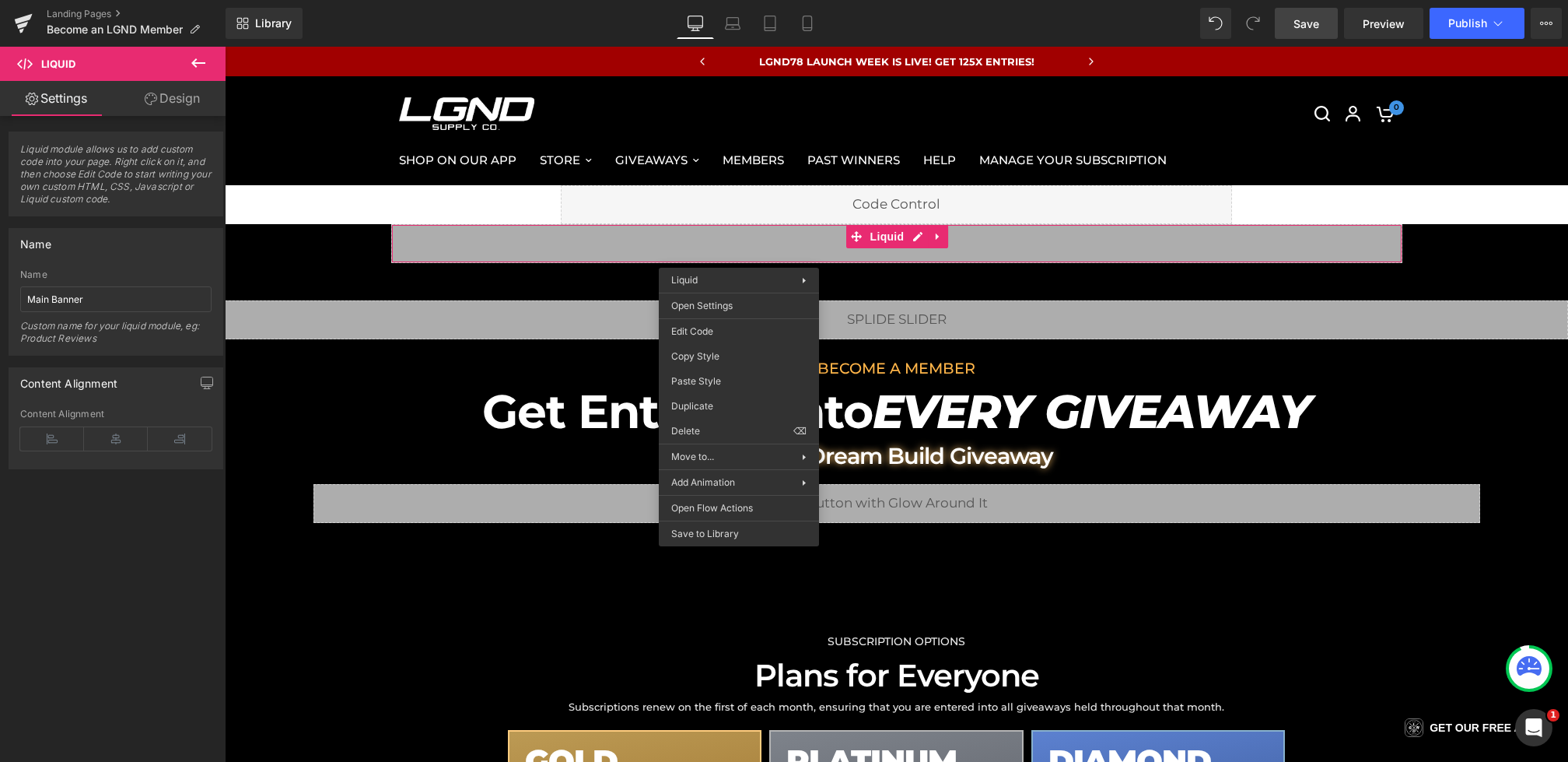
drag, startPoint x: 932, startPoint y: 392, endPoint x: 708, endPoint y: 345, distance: 228.9
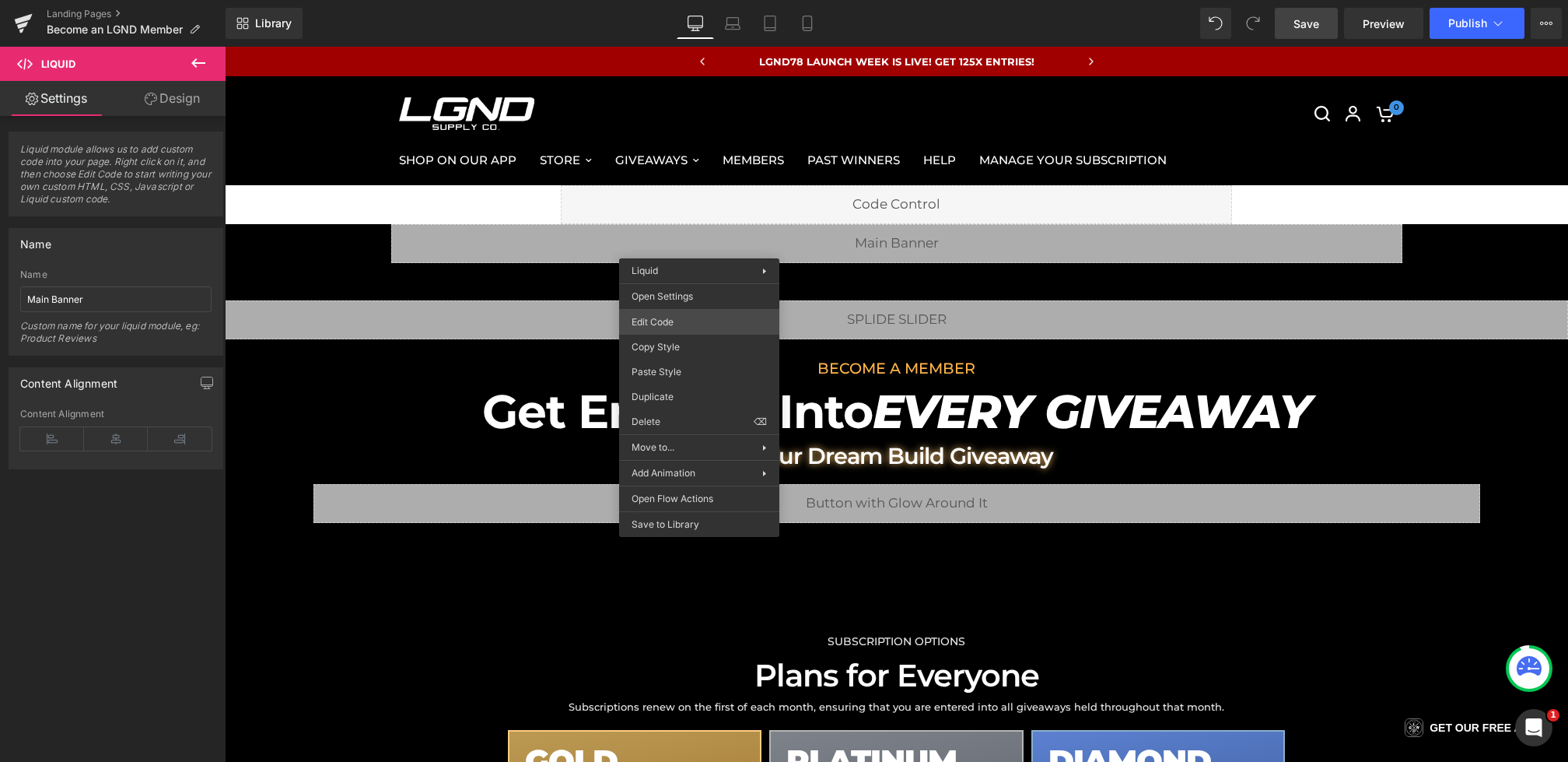
click at [666, 0] on div "You are previewing how the will restyle your page. You can not edit Elements in…" at bounding box center [784, 0] width 1568 height 0
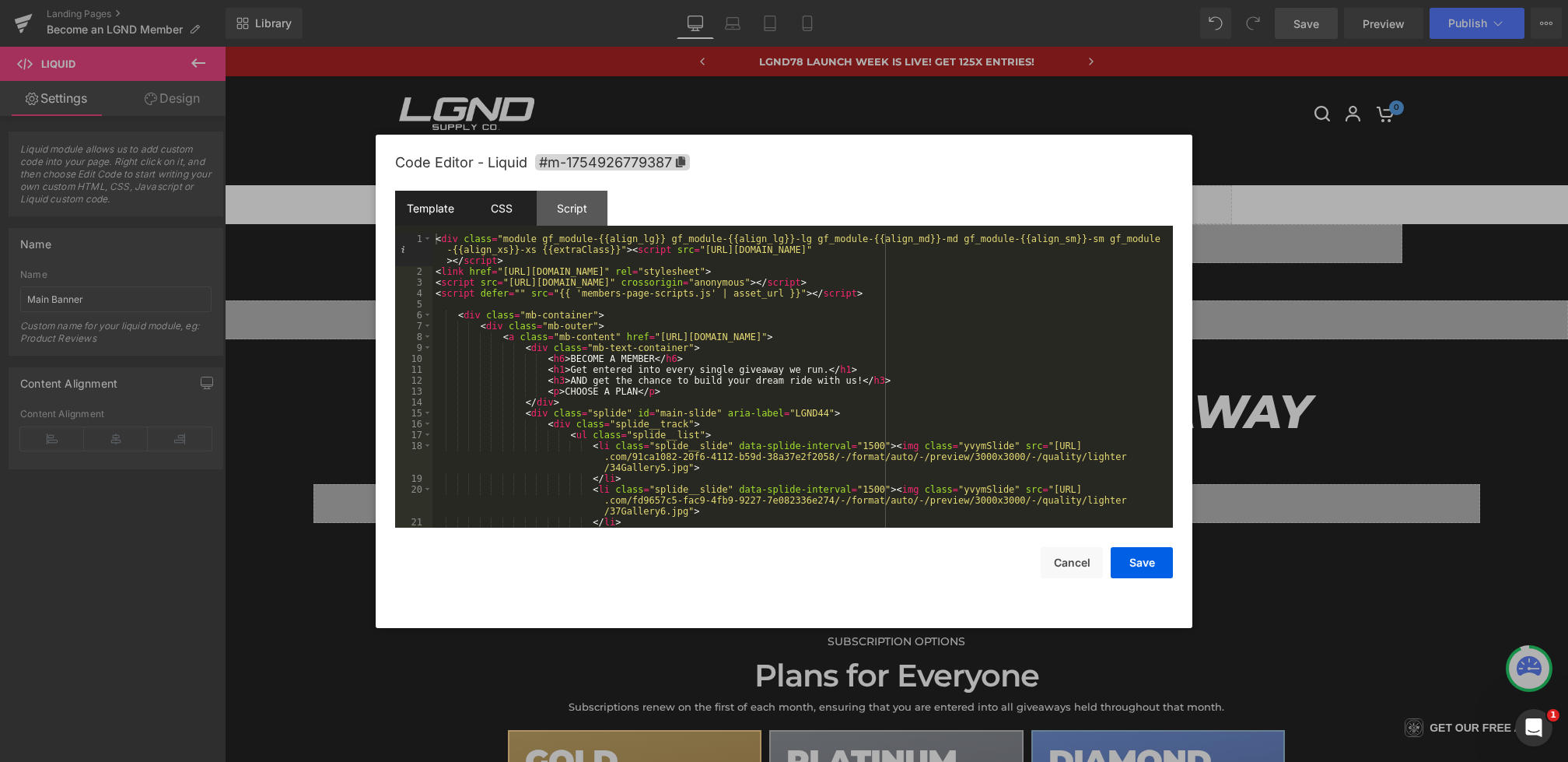
click at [499, 210] on div "CSS" at bounding box center [502, 208] width 71 height 35
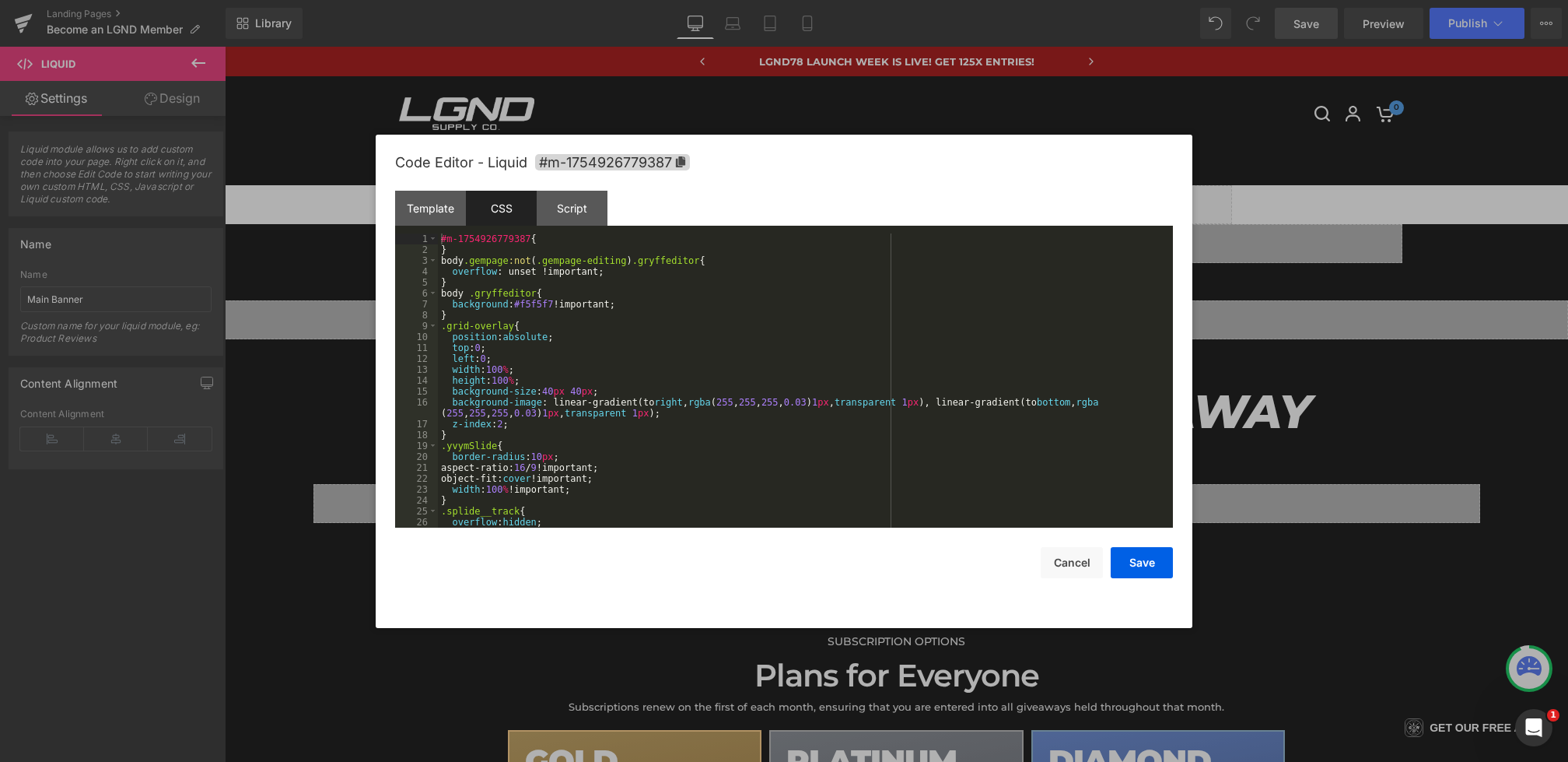
click at [562, 370] on div "#m-1754926779387 { } body .gempage :not ( .gempage-editing ) .gryffeditor { ove…" at bounding box center [803, 391] width 729 height 316
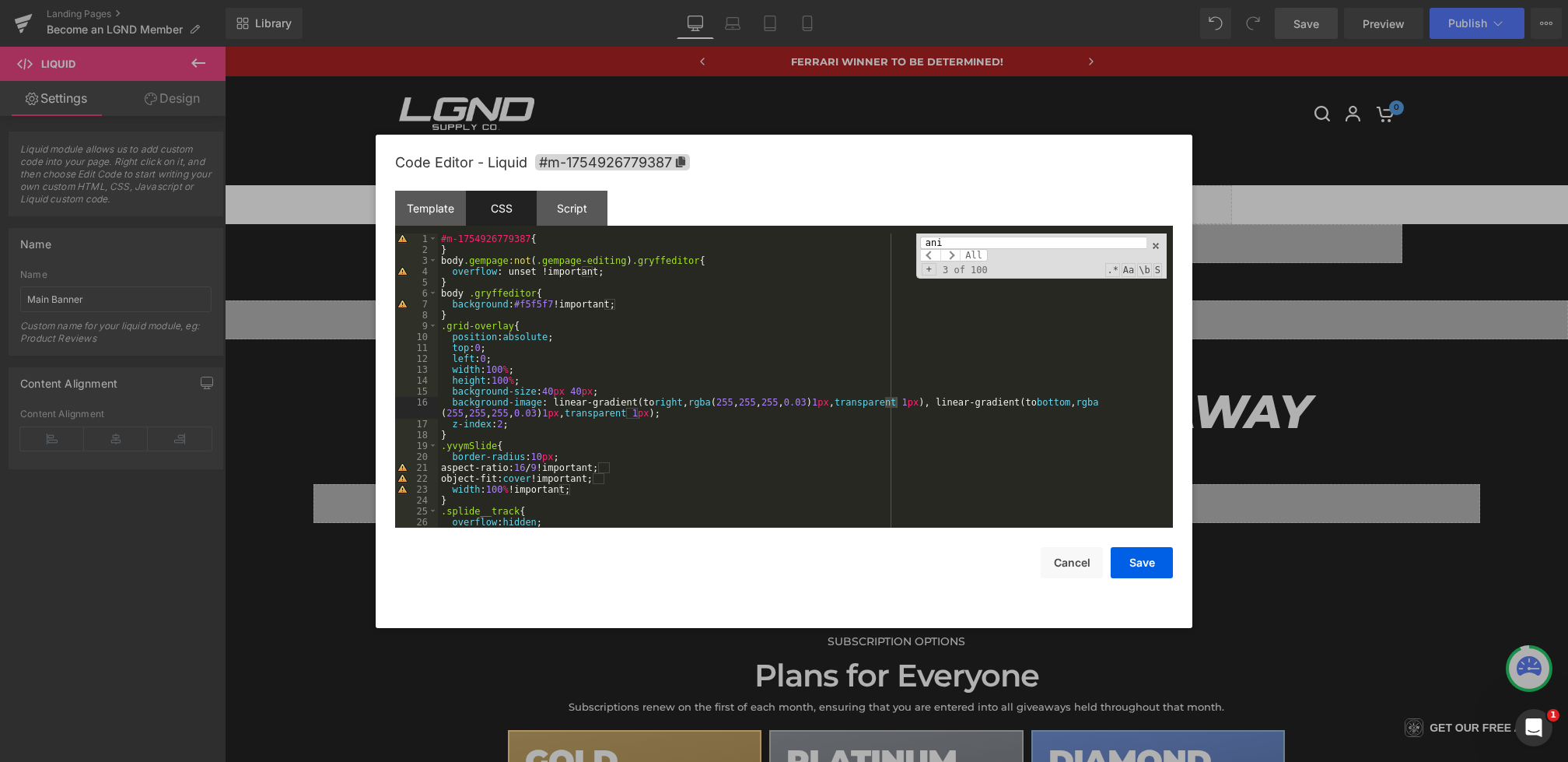
scroll to position [725, 0]
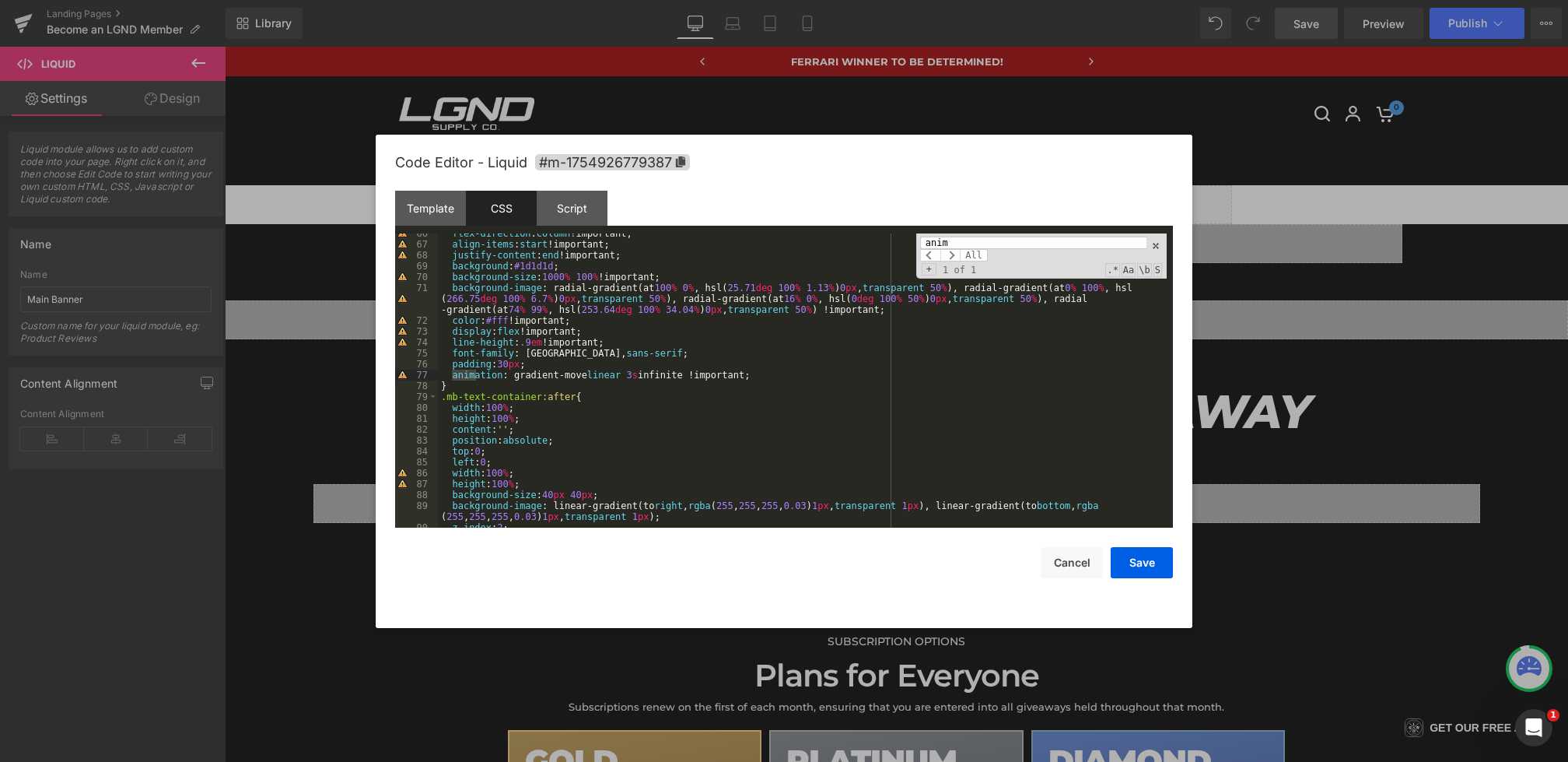
type input "anim"
drag, startPoint x: 695, startPoint y: 374, endPoint x: 648, endPoint y: 374, distance: 47.0
click at [648, 374] on div "flex-direction : column !important; align-items : start !important; justify-con…" at bounding box center [803, 385] width 729 height 316
drag, startPoint x: 631, startPoint y: 372, endPoint x: 604, endPoint y: 372, distance: 27.0
click at [604, 372] on div "flex-direction : column !important; align-items : start !important; justify-con…" at bounding box center [803, 385] width 729 height 316
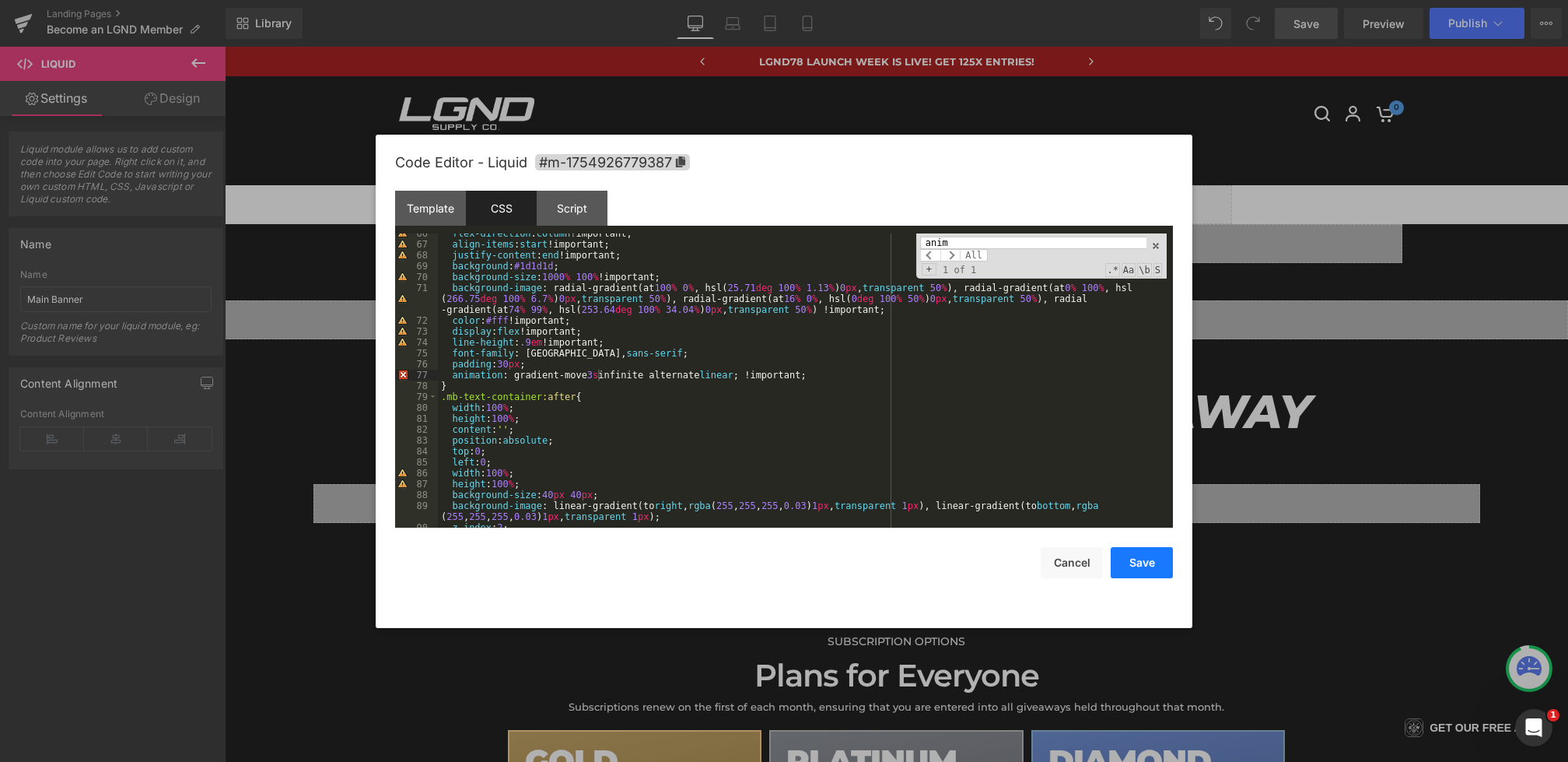
click at [1116, 561] on button "Save" at bounding box center [1142, 563] width 62 height 32
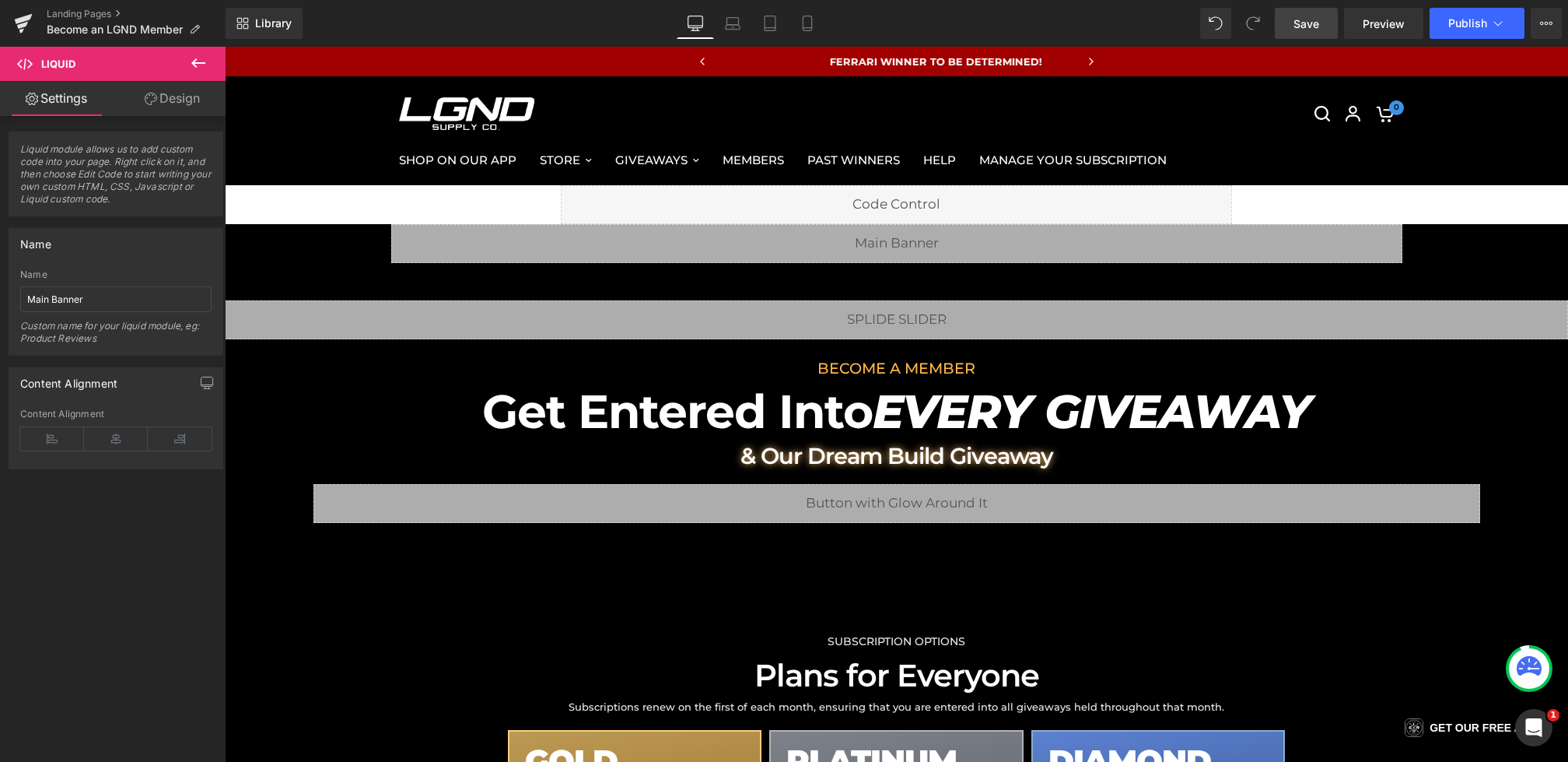
click at [1291, 28] on link "Save" at bounding box center [1307, 24] width 63 height 32
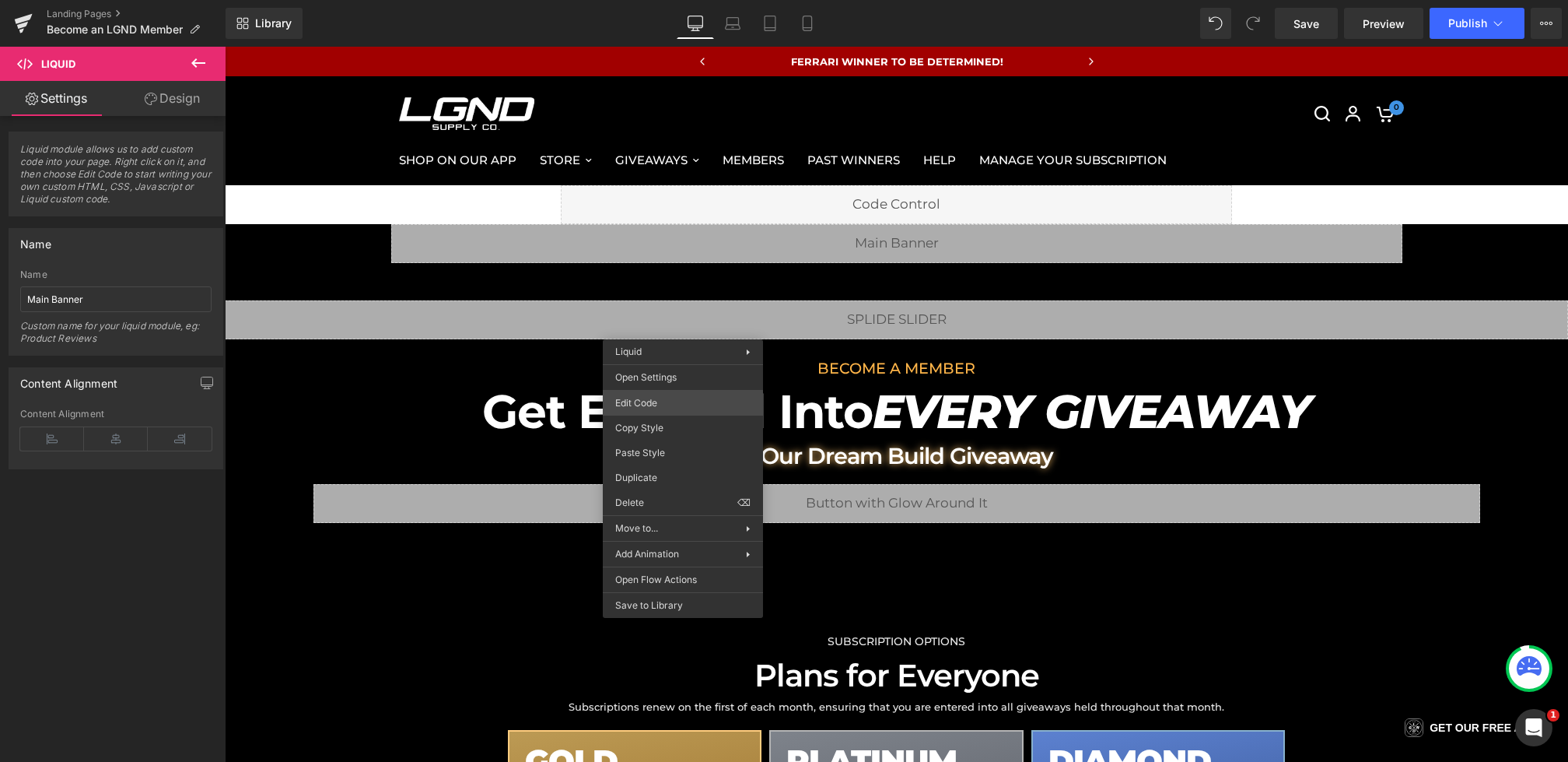
click at [643, 0] on div "You are previewing how the will restyle your page. You can not edit Elements in…" at bounding box center [784, 0] width 1568 height 0
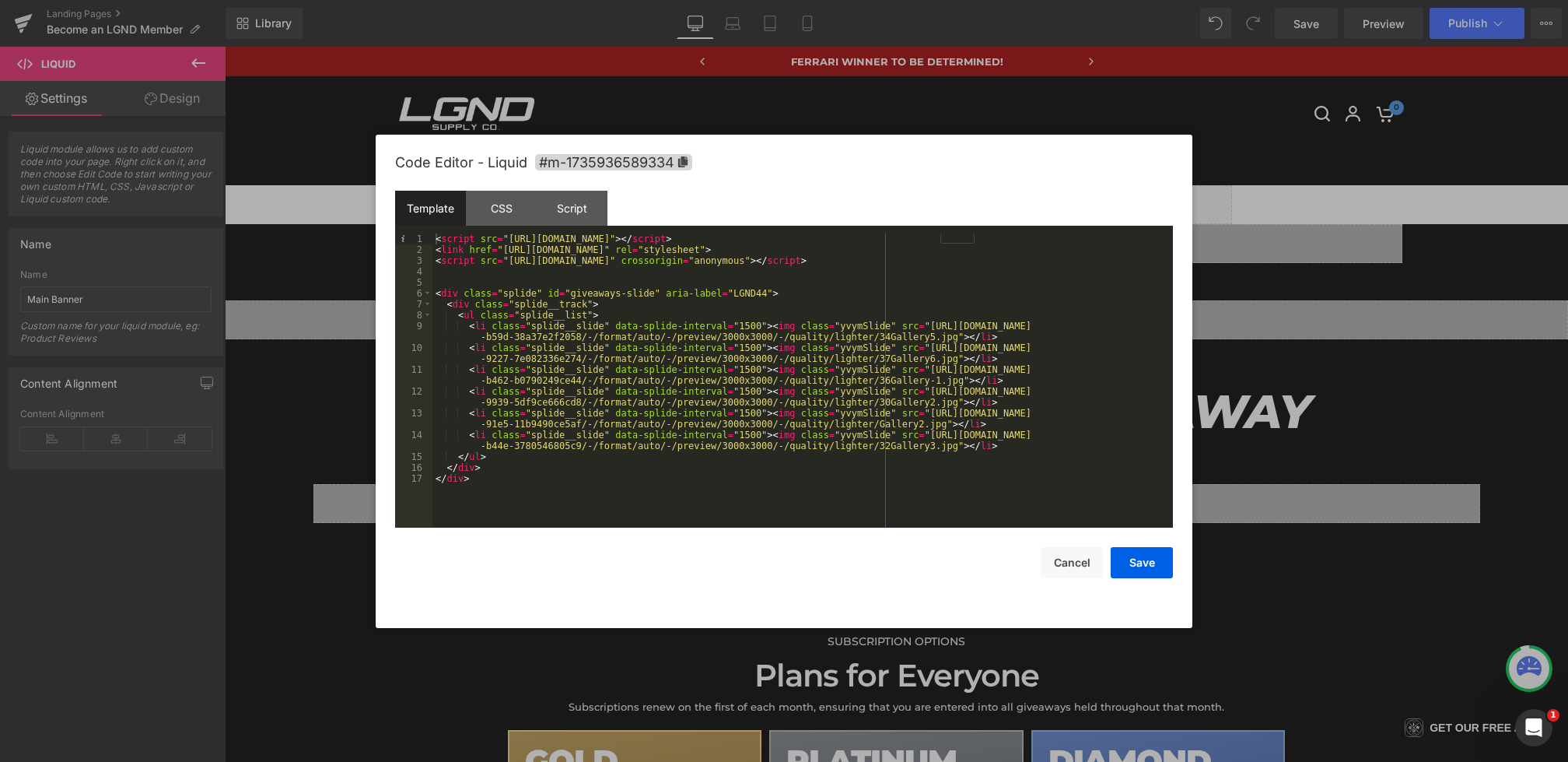
click at [511, 178] on div "Code Editor - Liquid #m-1735936589334" at bounding box center [784, 162] width 778 height 56
click at [511, 203] on div "CSS" at bounding box center [502, 208] width 71 height 35
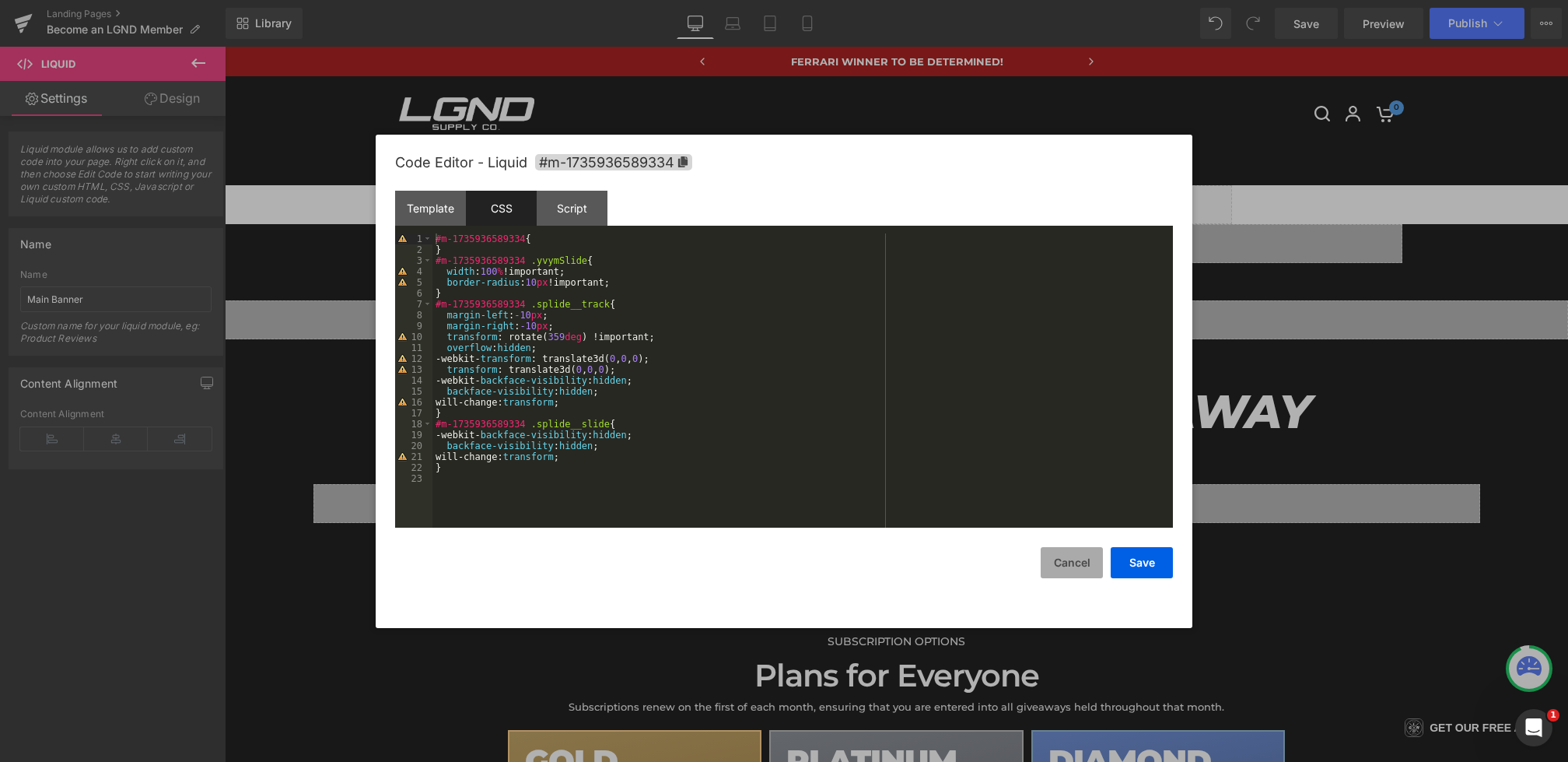
click at [1051, 552] on button "Cancel" at bounding box center [1072, 563] width 62 height 32
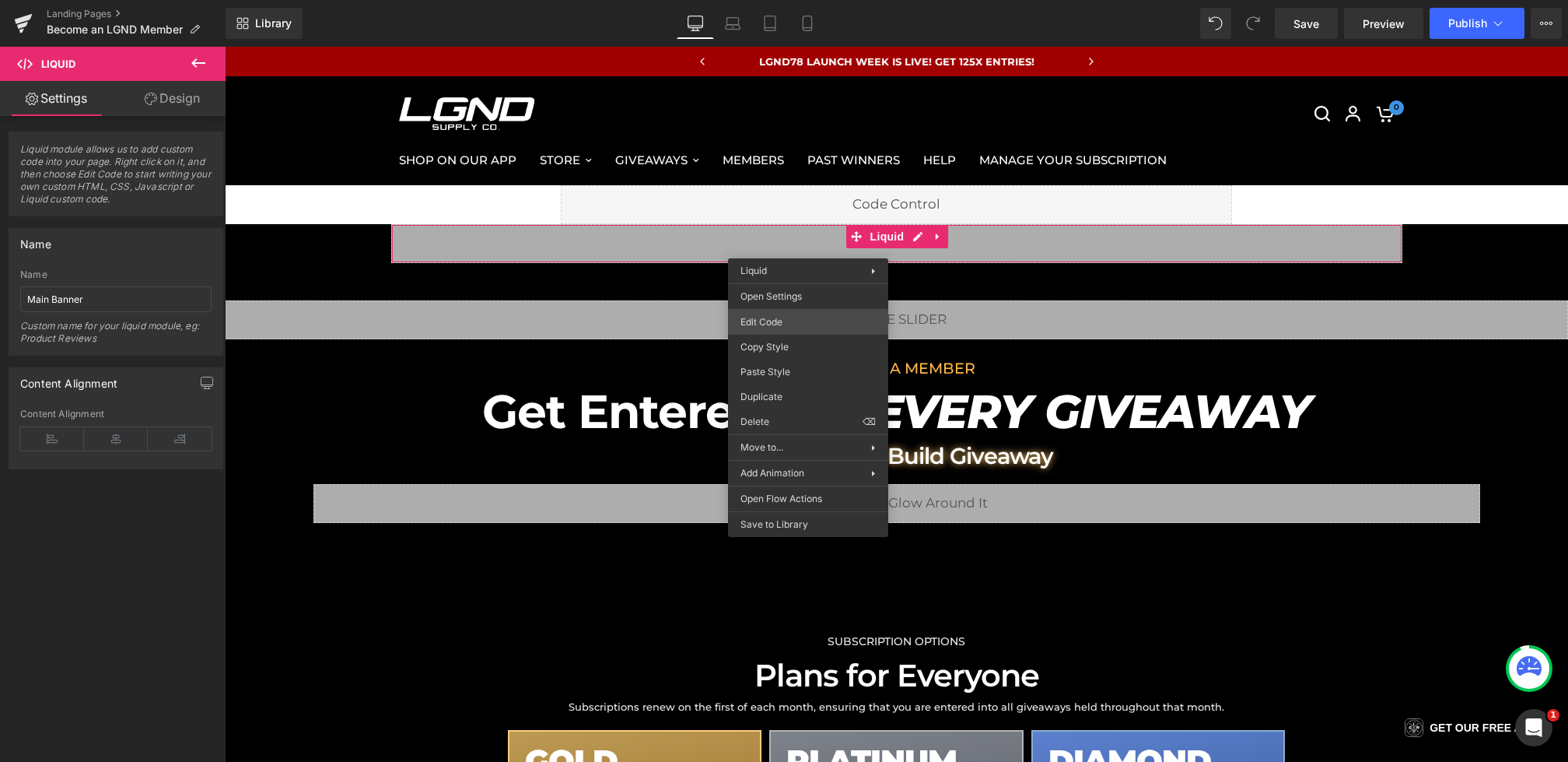
click at [778, 0] on div "You are previewing how the will restyle your page. You can not edit Elements in…" at bounding box center [784, 0] width 1568 height 0
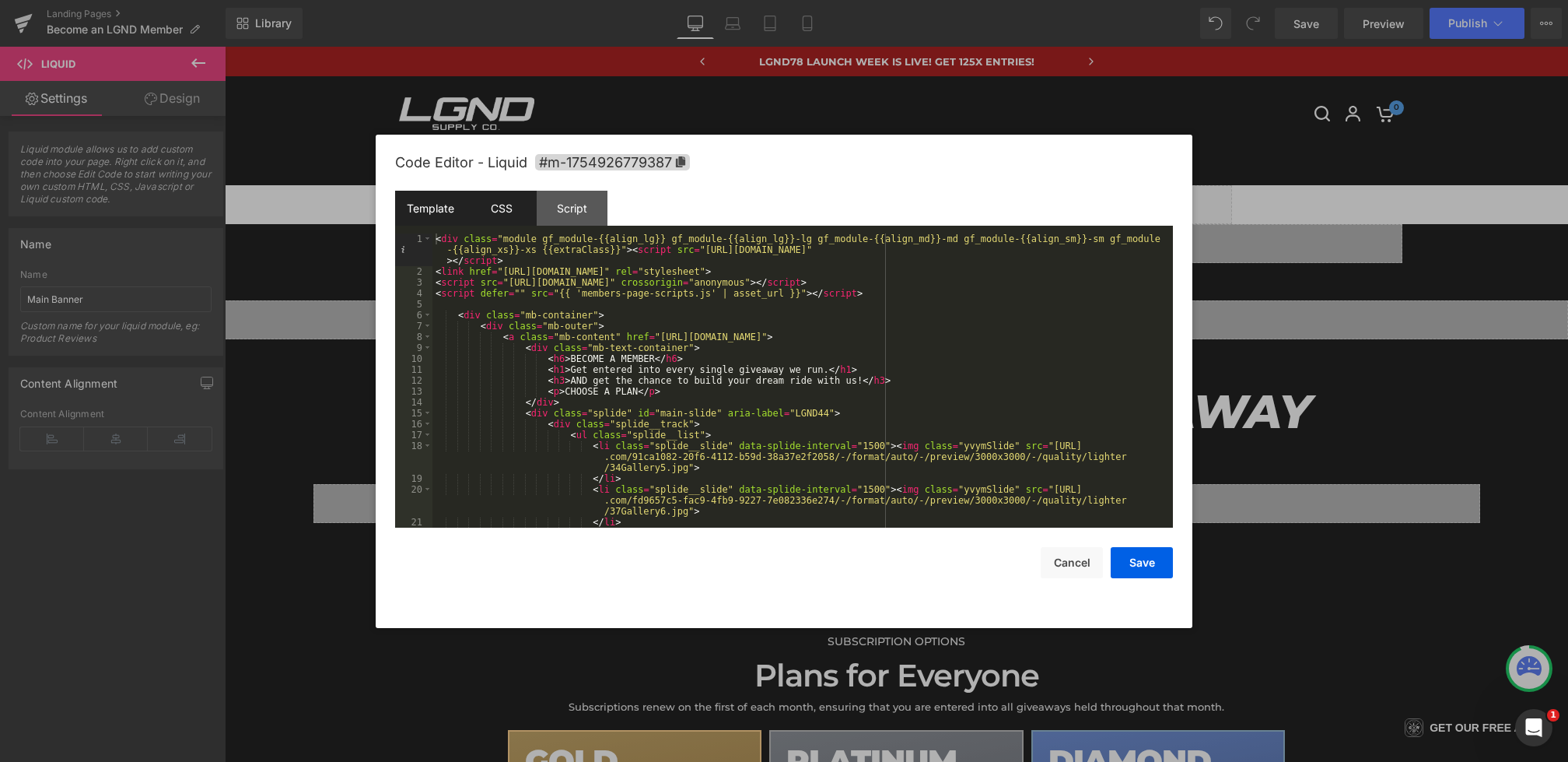
click at [517, 210] on div "CSS" at bounding box center [502, 208] width 71 height 35
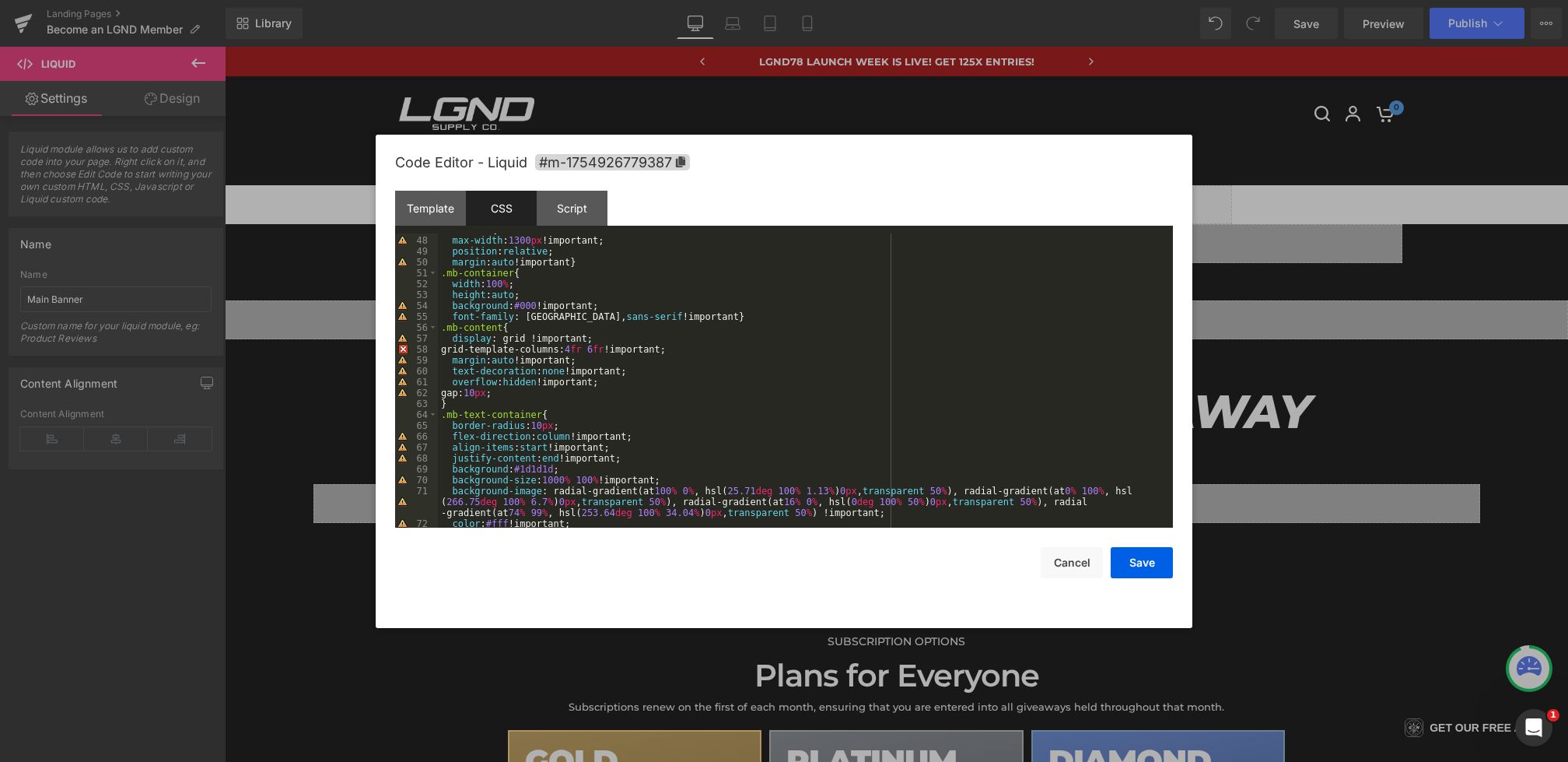
scroll to position [632, 0]
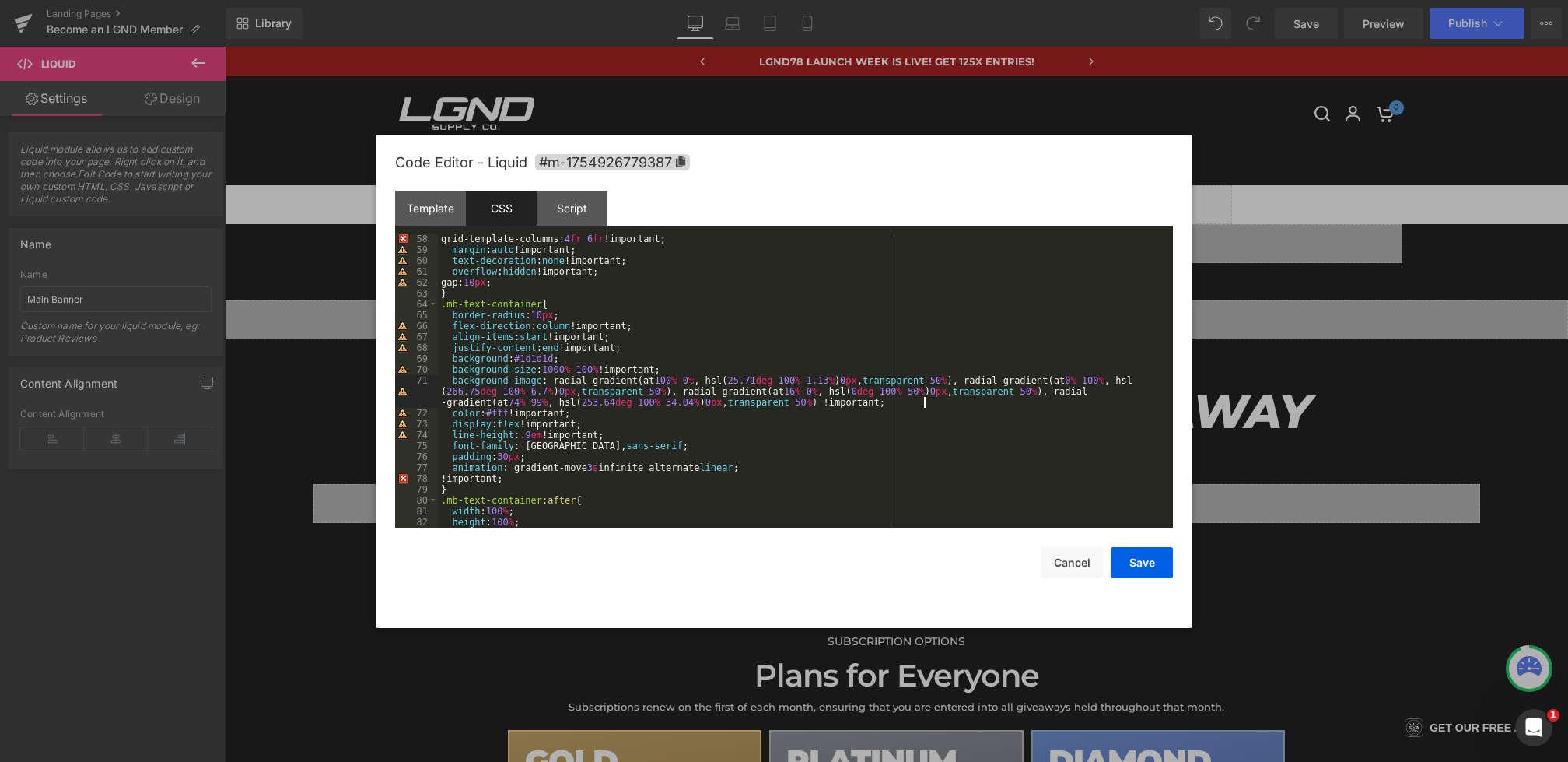
click at [984, 400] on div "grid-template-columns: 4 fr 6 fr !important; margin : auto !important; text-dec…" at bounding box center [803, 391] width 729 height 316
paste textarea
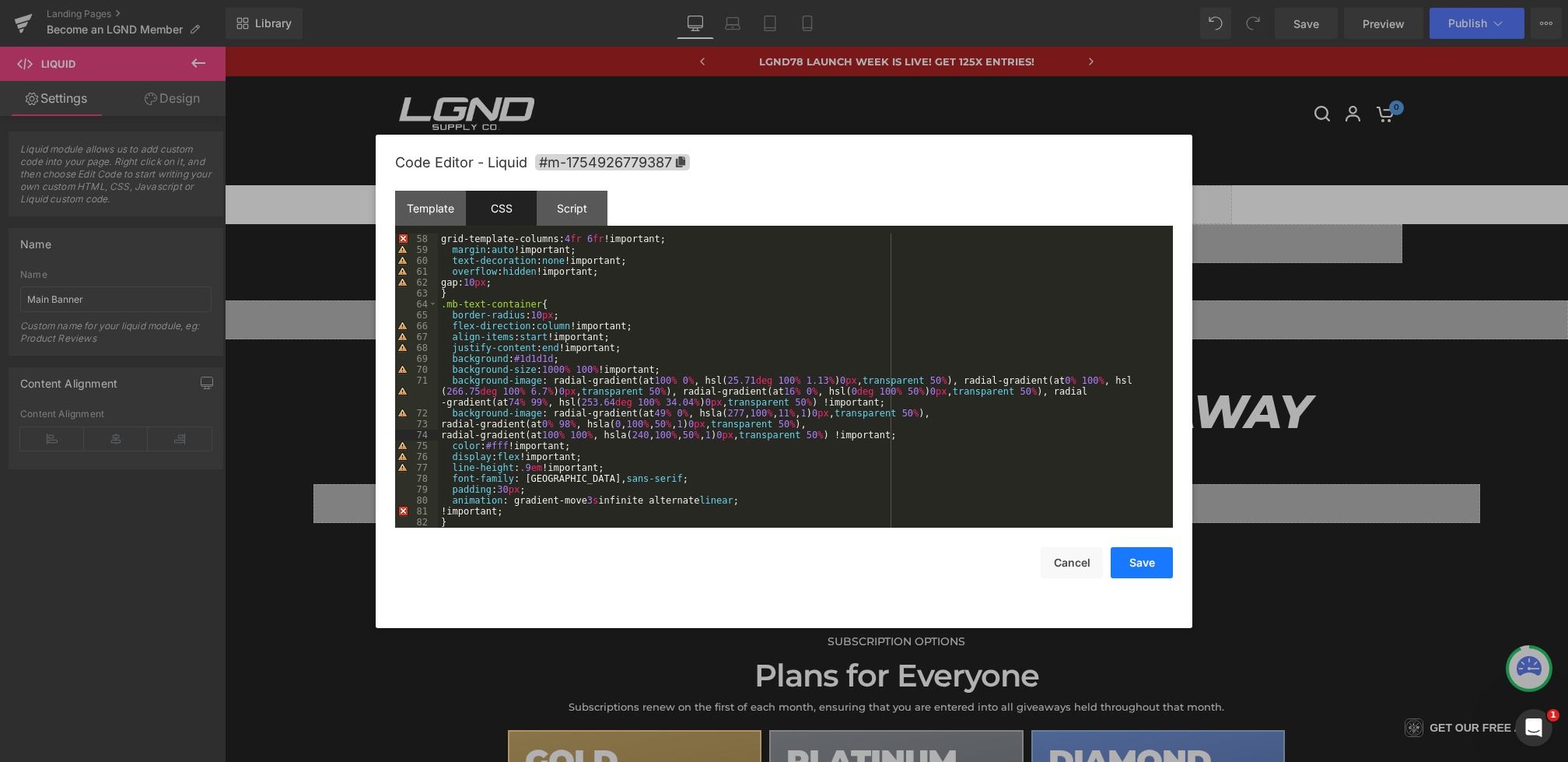
click at [1136, 556] on button "Save" at bounding box center [1142, 563] width 62 height 32
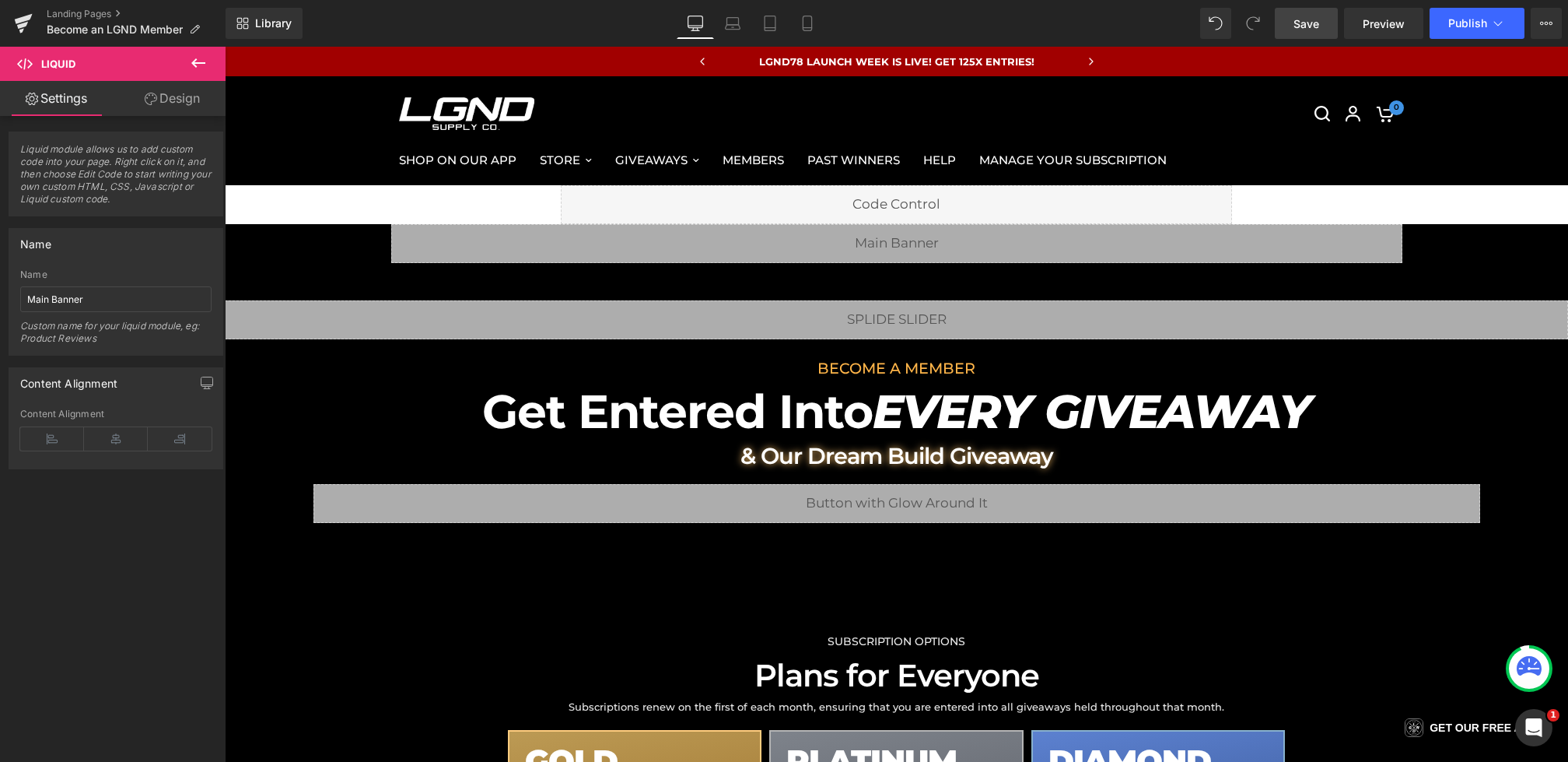
click at [1303, 37] on link "Save" at bounding box center [1307, 24] width 63 height 32
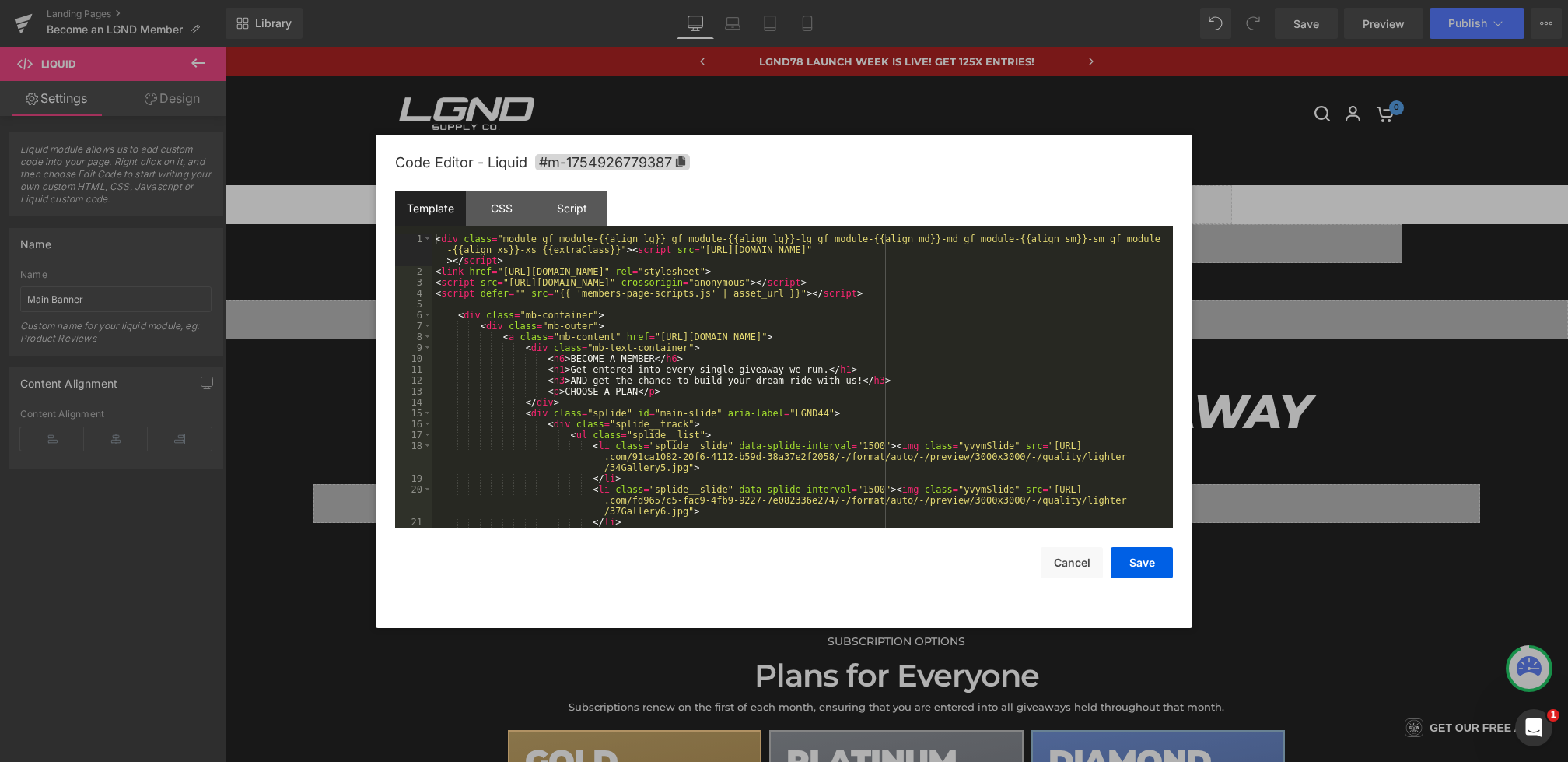
click at [695, 0] on div "You are previewing how the will restyle your page. You can not edit Elements in…" at bounding box center [784, 0] width 1568 height 0
click at [510, 202] on div "CSS" at bounding box center [502, 208] width 71 height 35
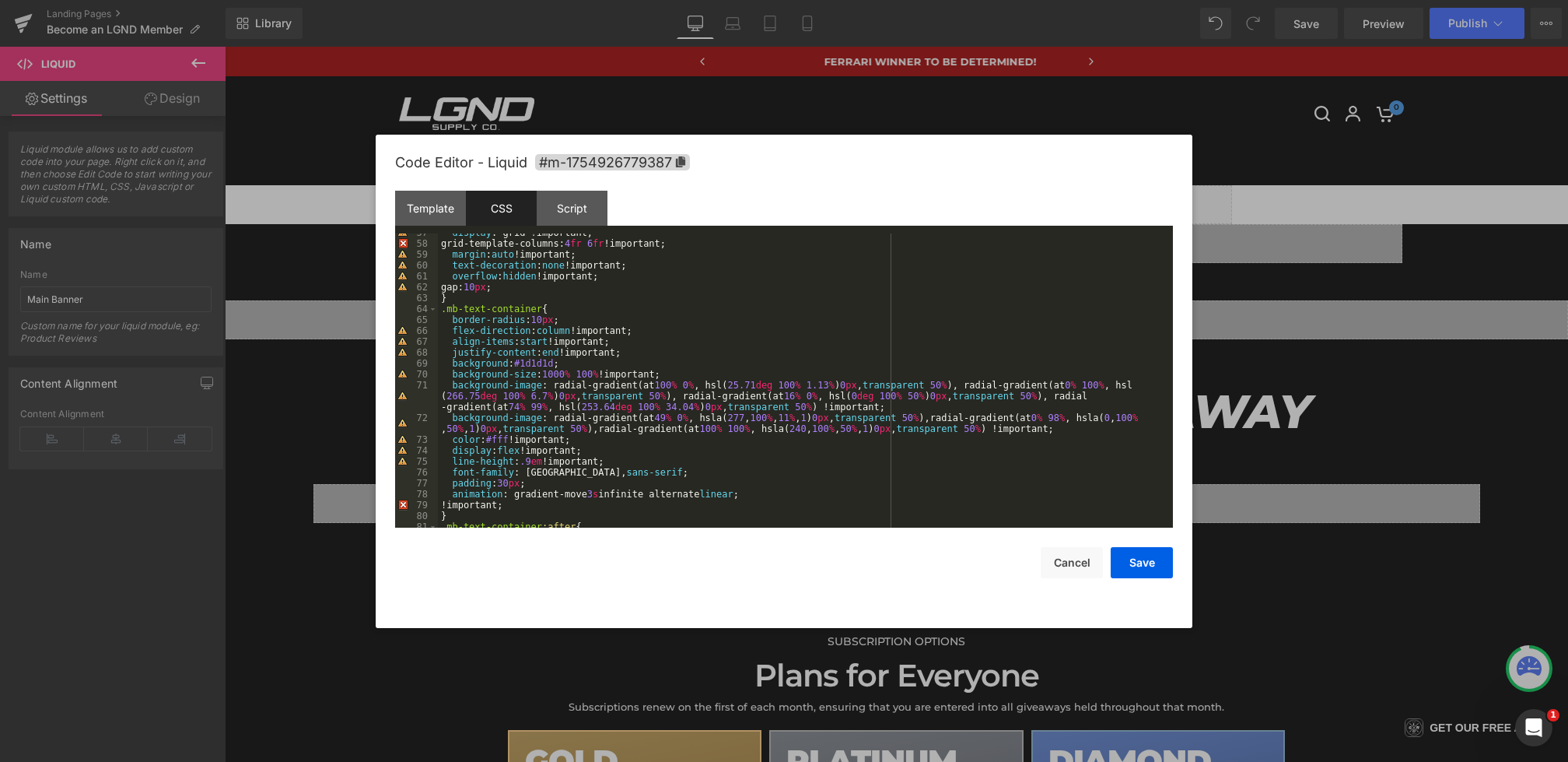
scroll to position [671, 0]
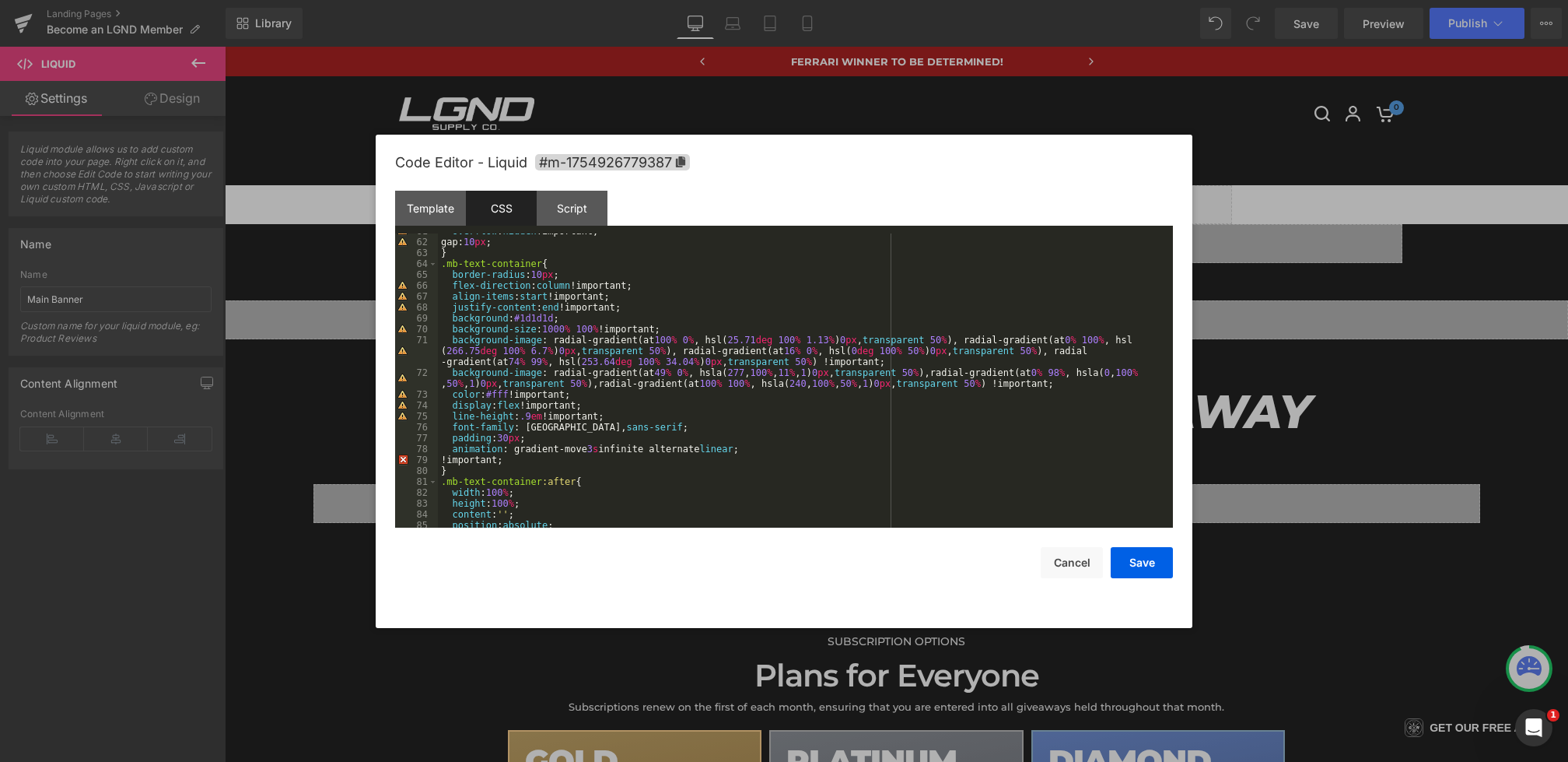
click at [1039, 383] on div "overflow : hidden !important; gap: 10 px ; } .mb-text-container { border-radius…" at bounding box center [803, 383] width 729 height 316
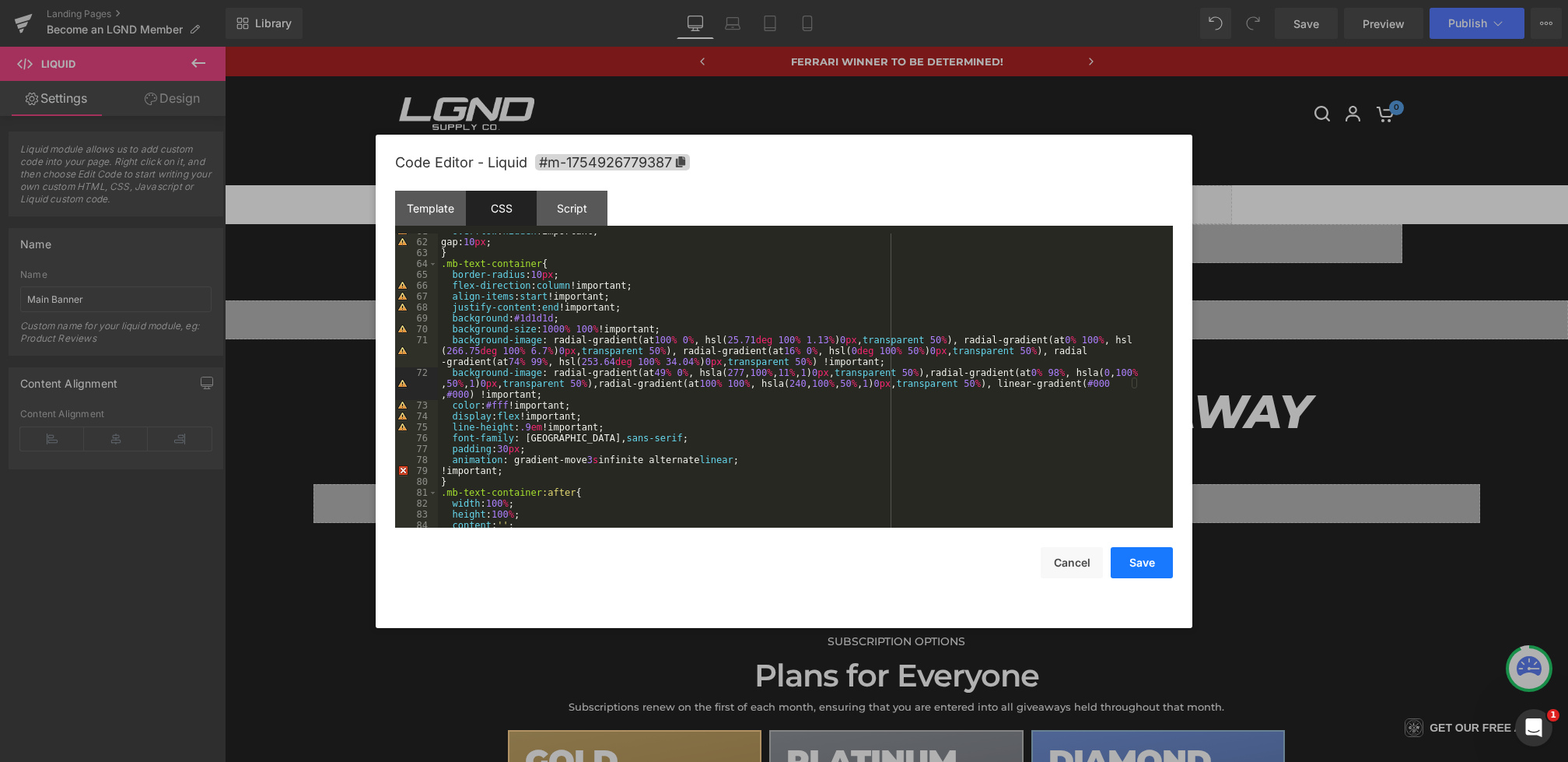
click at [1161, 555] on button "Save" at bounding box center [1142, 563] width 62 height 32
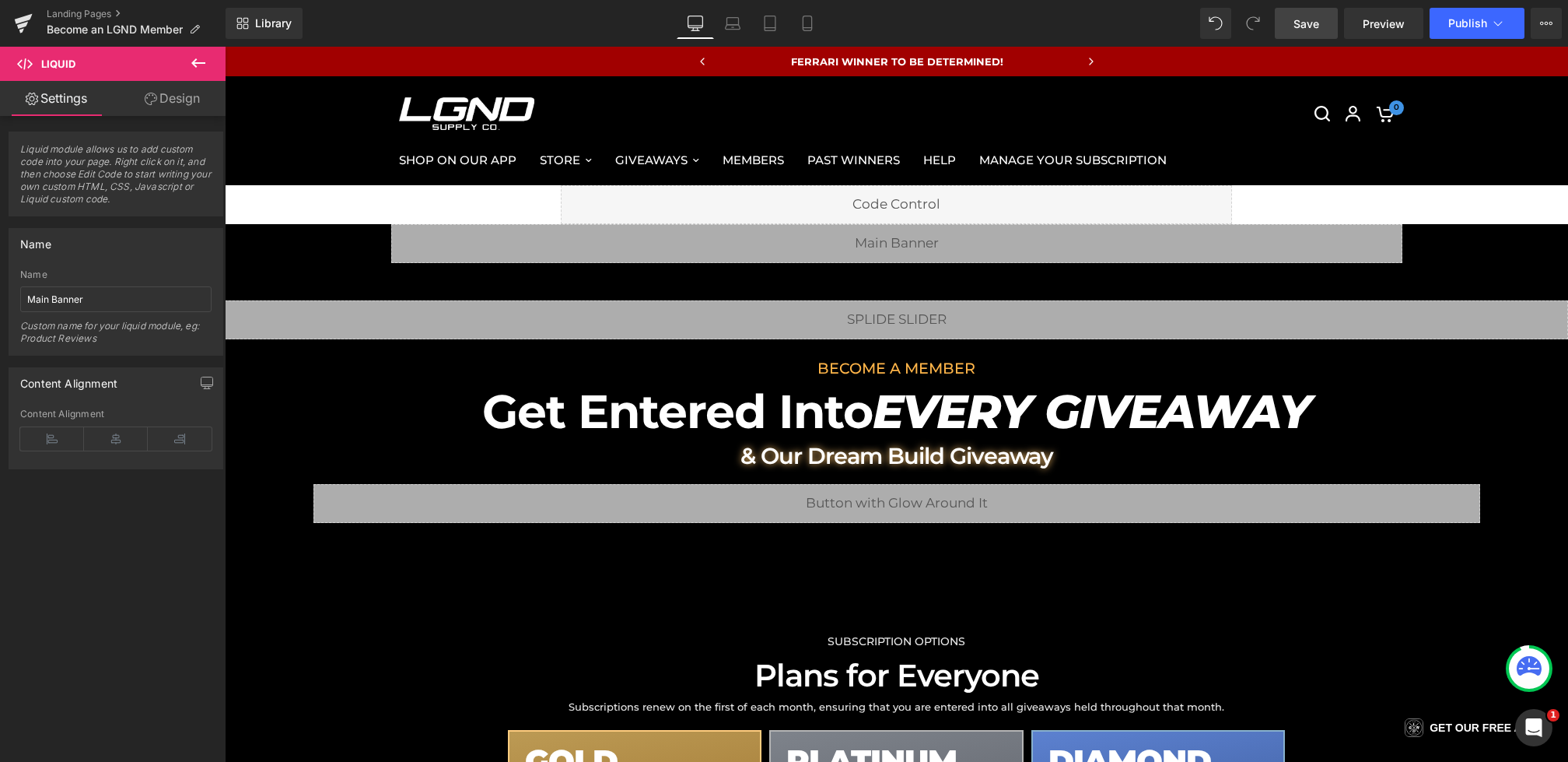
click at [1308, 30] on span "Save" at bounding box center [1307, 24] width 26 height 17
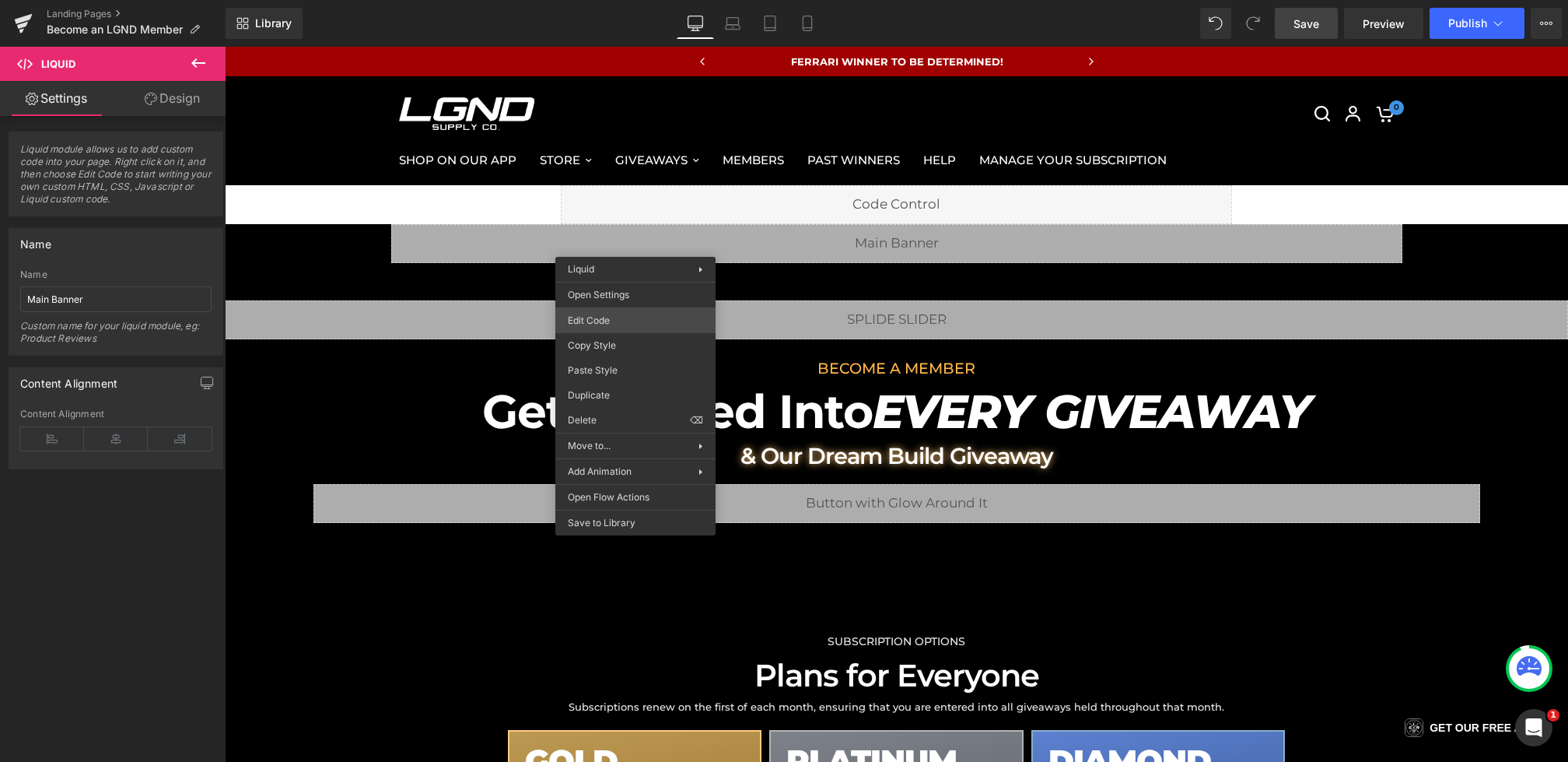
click at [602, 0] on div "You are previewing how the will restyle your page. You can not edit Elements in…" at bounding box center [784, 0] width 1568 height 0
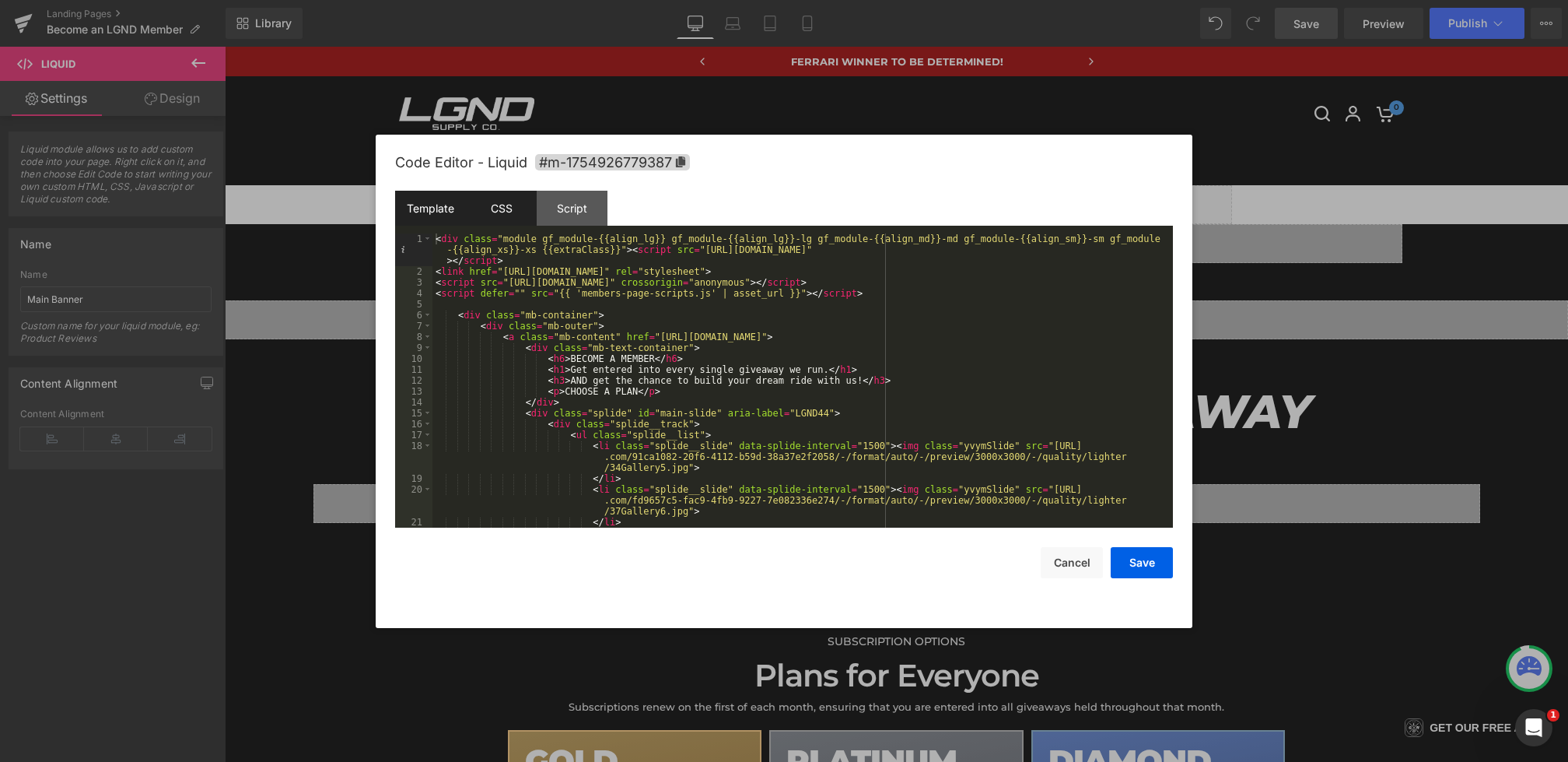
click at [490, 212] on div "CSS" at bounding box center [502, 208] width 71 height 35
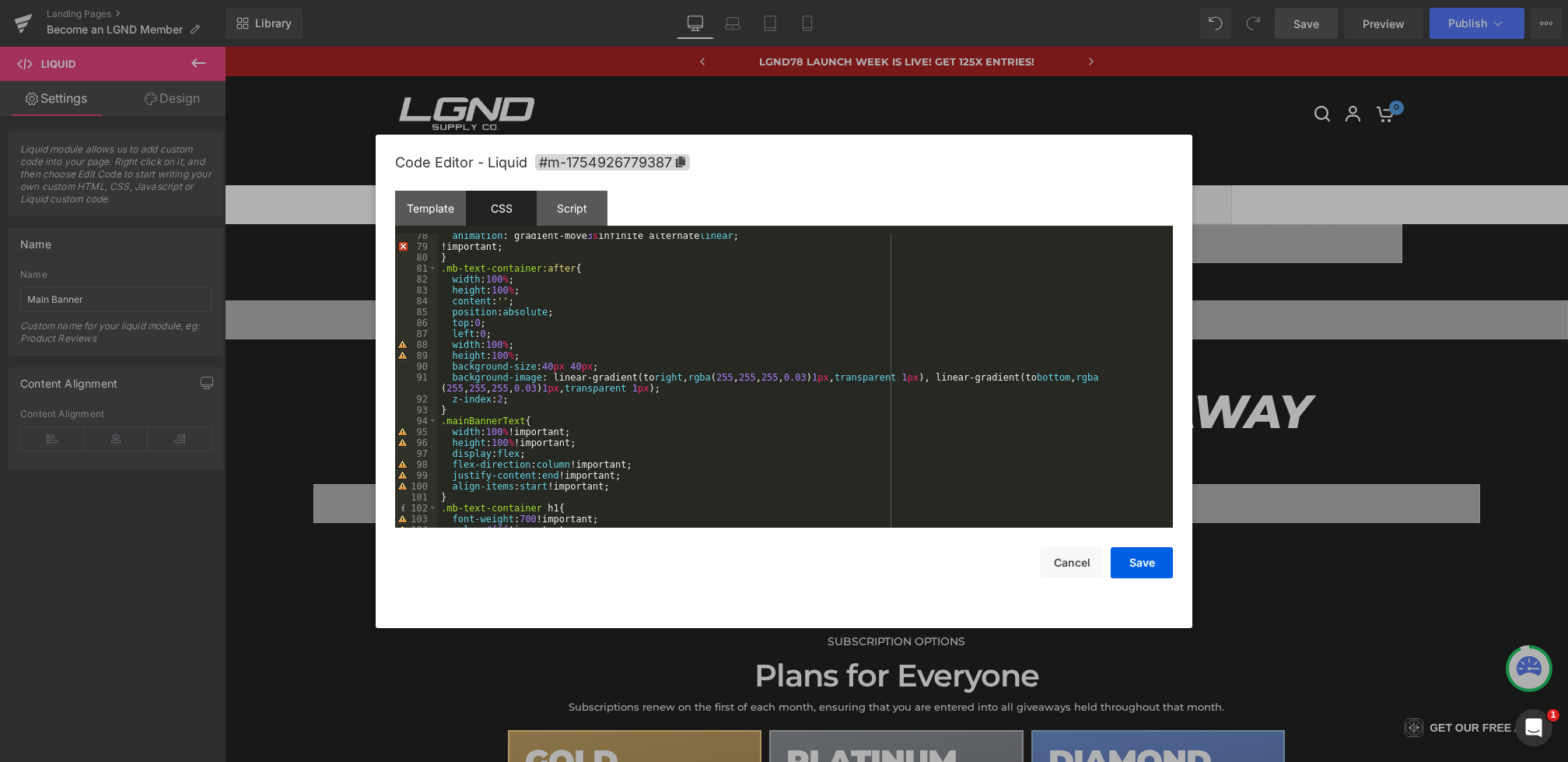
scroll to position [897, 0]
click at [834, 377] on div "animation : gradient-move 3 s infinite alternate linear ; !important; } .mb-tex…" at bounding box center [803, 388] width 729 height 316
click at [575, 392] on div "animation : gradient-move 3 s infinite alternate linear ; !important; } .mb-tex…" at bounding box center [803, 388] width 729 height 316
click at [1127, 560] on button "Save" at bounding box center [1142, 563] width 62 height 32
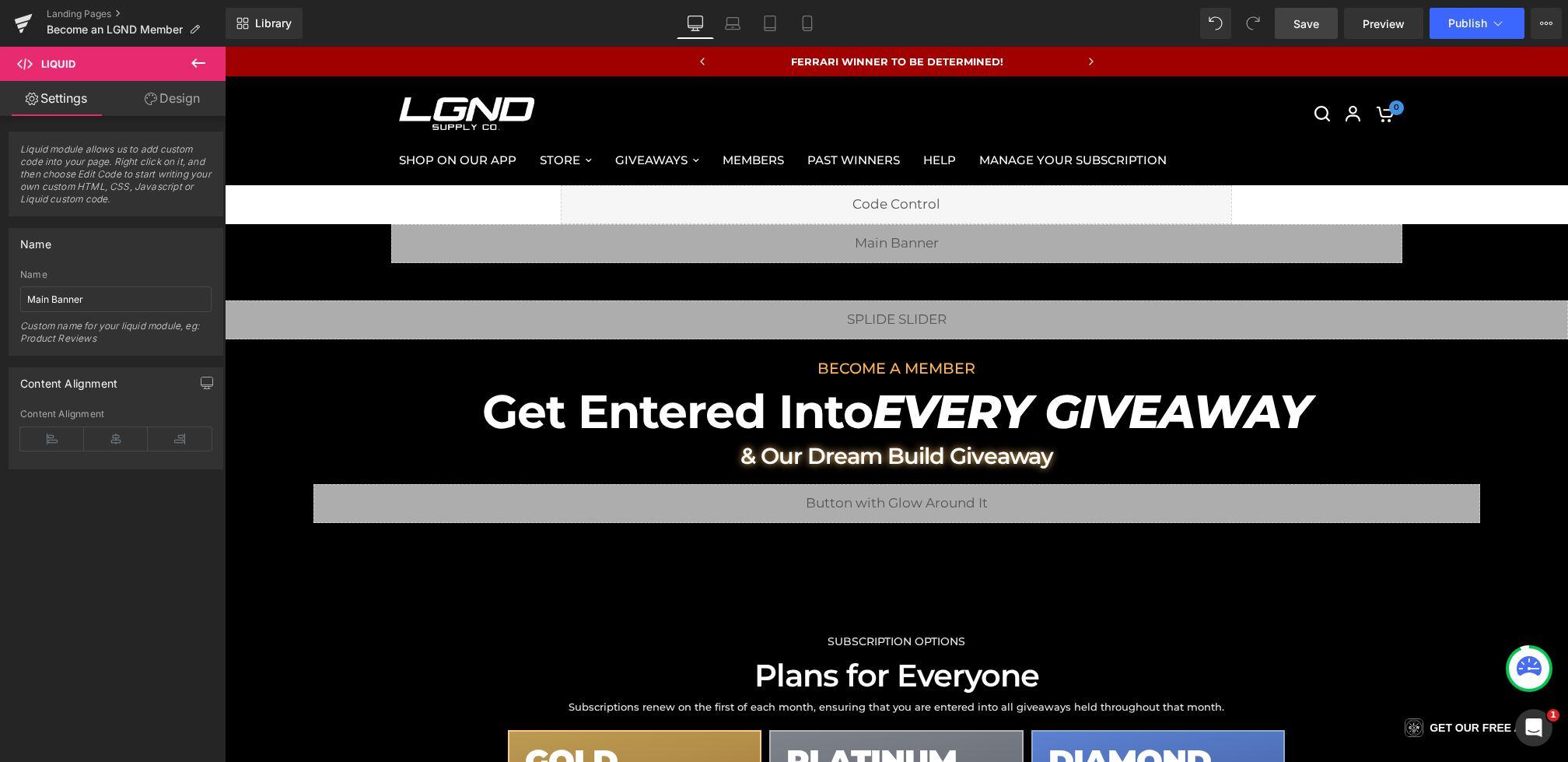
click at [1301, 23] on span "Save" at bounding box center [1307, 24] width 26 height 17
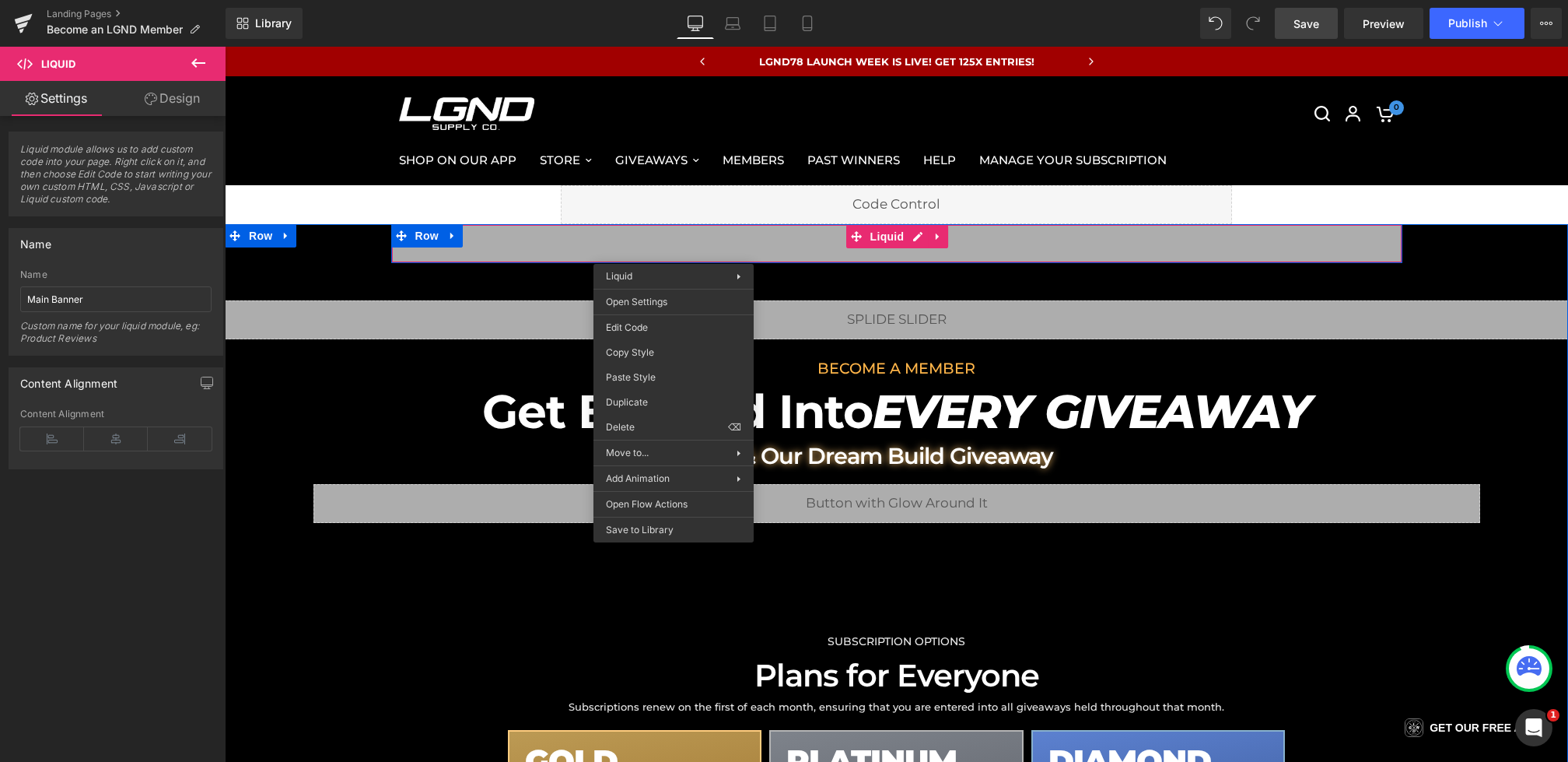
drag, startPoint x: 673, startPoint y: 252, endPoint x: 892, endPoint y: 323, distance: 230.2
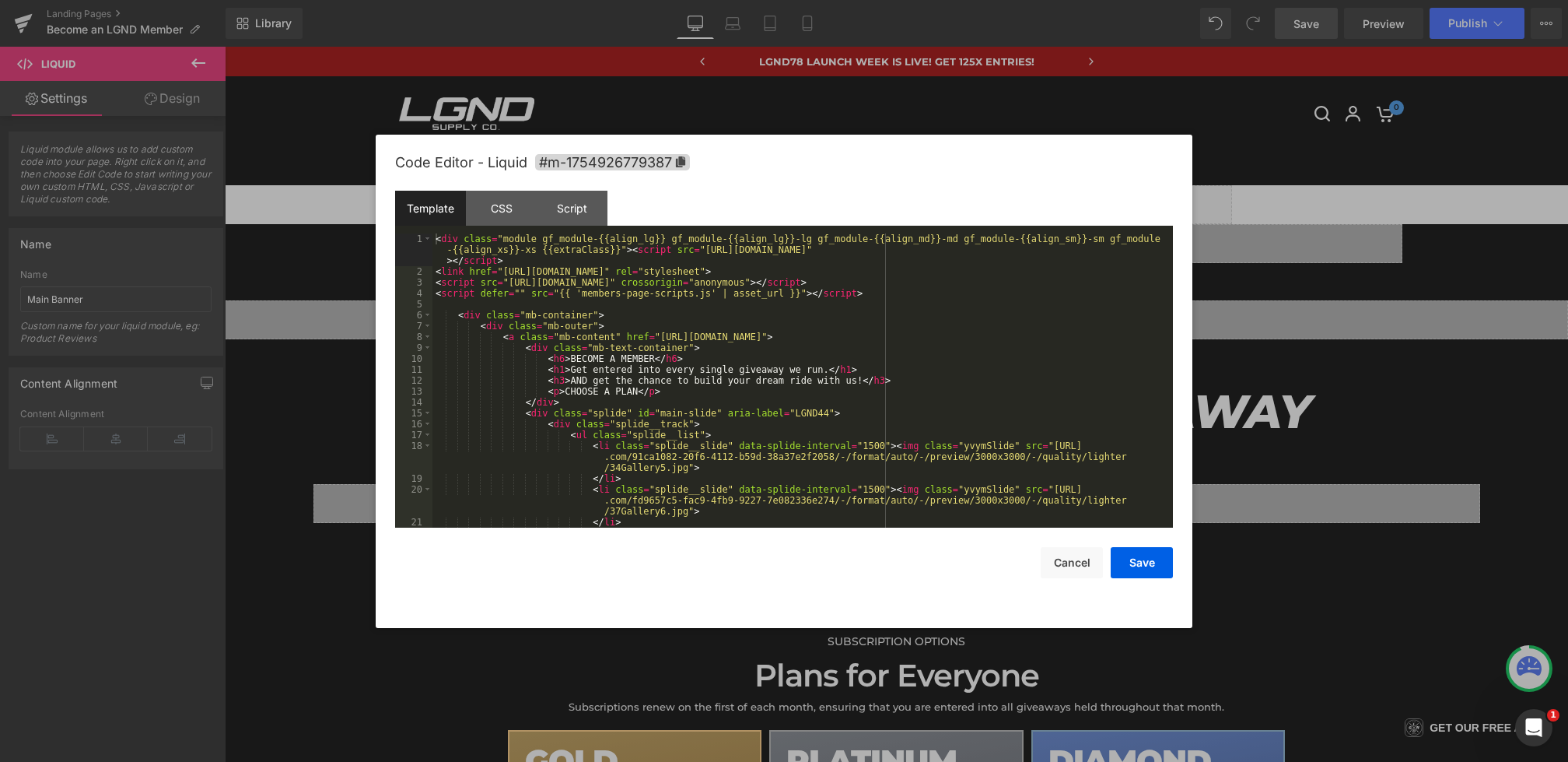
click at [643, 0] on div "You are previewing how the will restyle your page. You can not edit Elements in…" at bounding box center [784, 0] width 1568 height 0
click at [513, 212] on div "CSS" at bounding box center [502, 208] width 71 height 35
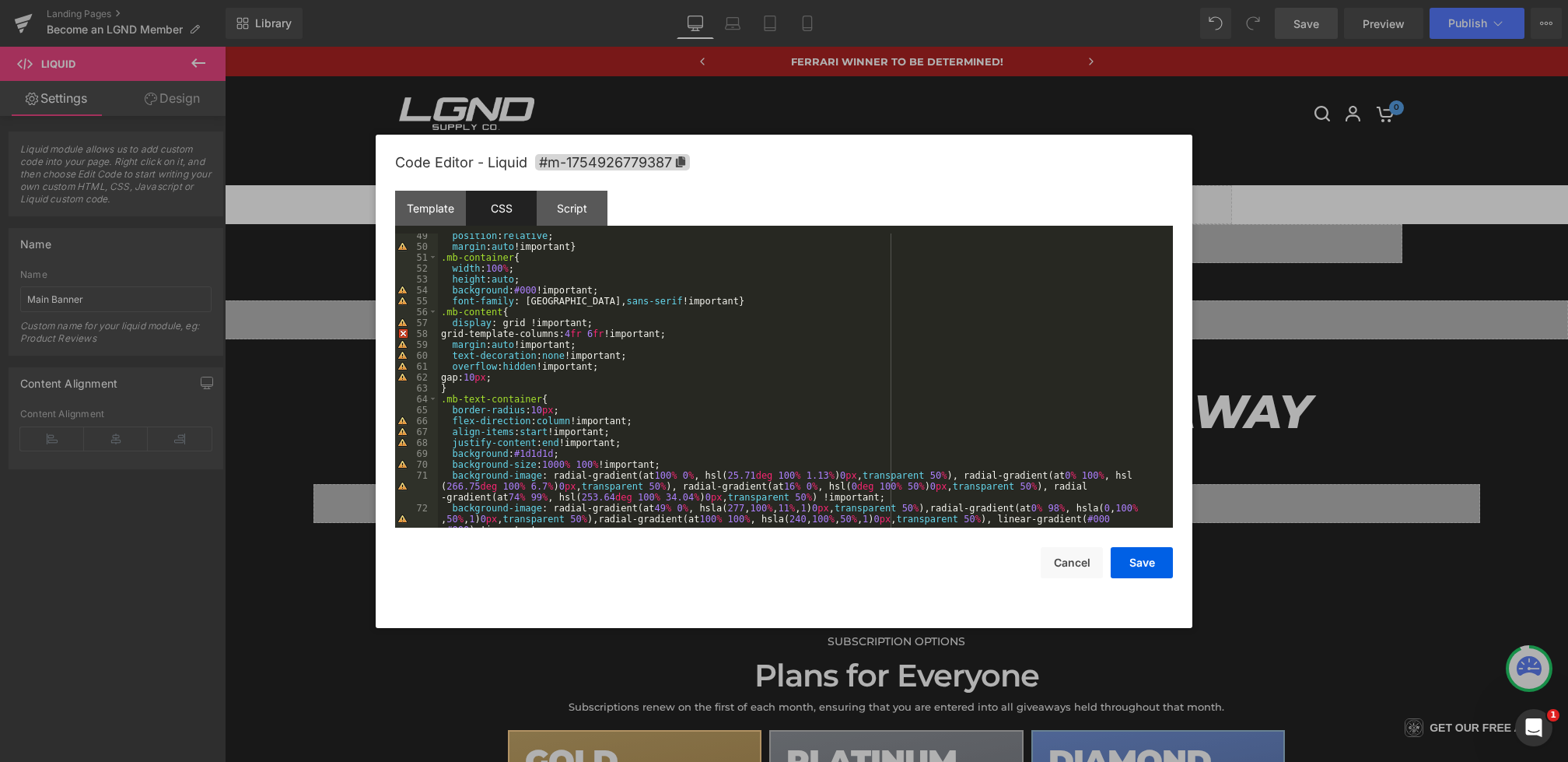
scroll to position [592, 0]
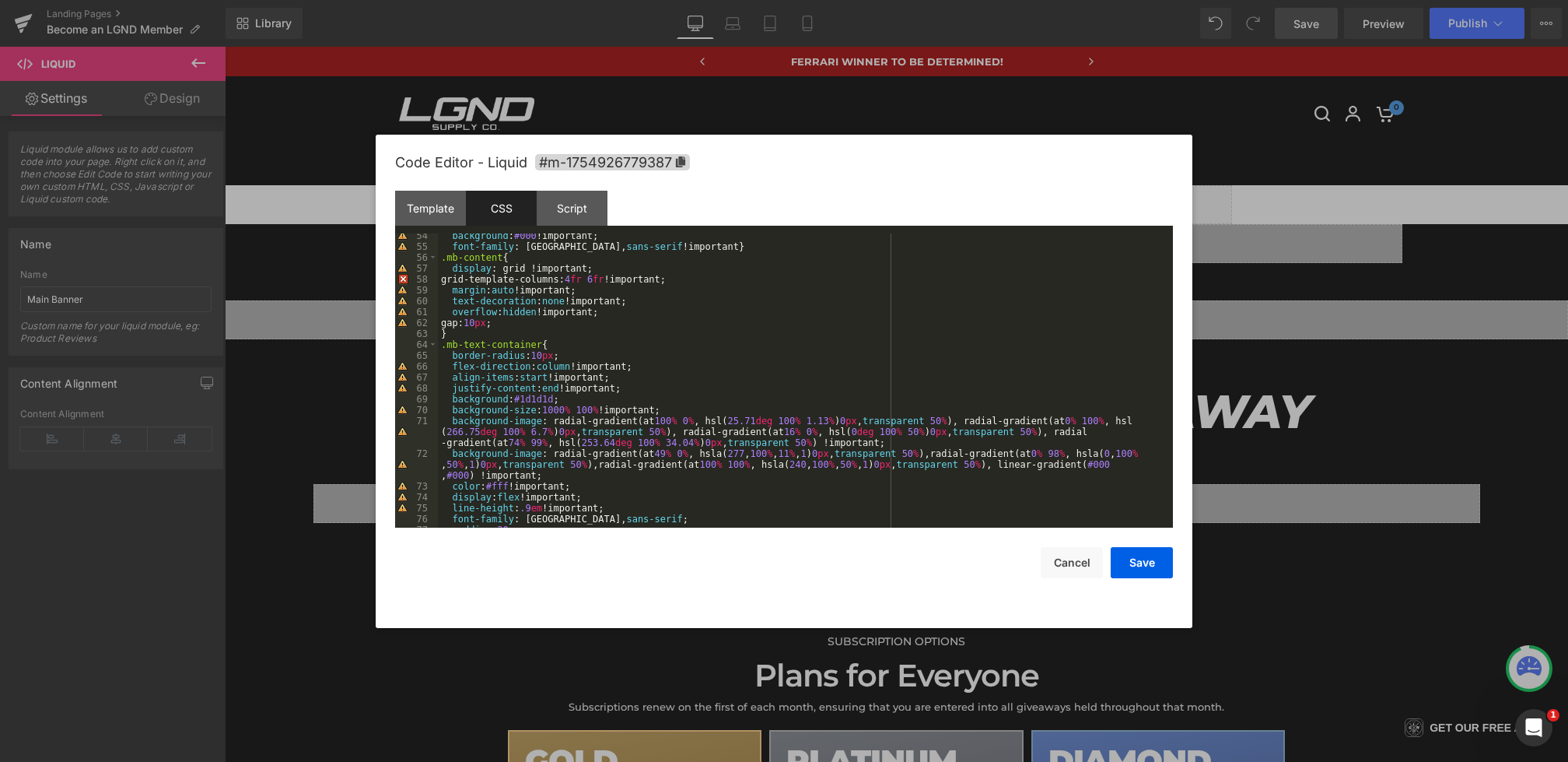
click at [558, 341] on div "background : #000 !important; font-family : Montserrat, sans-serif !important }…" at bounding box center [803, 388] width 729 height 316
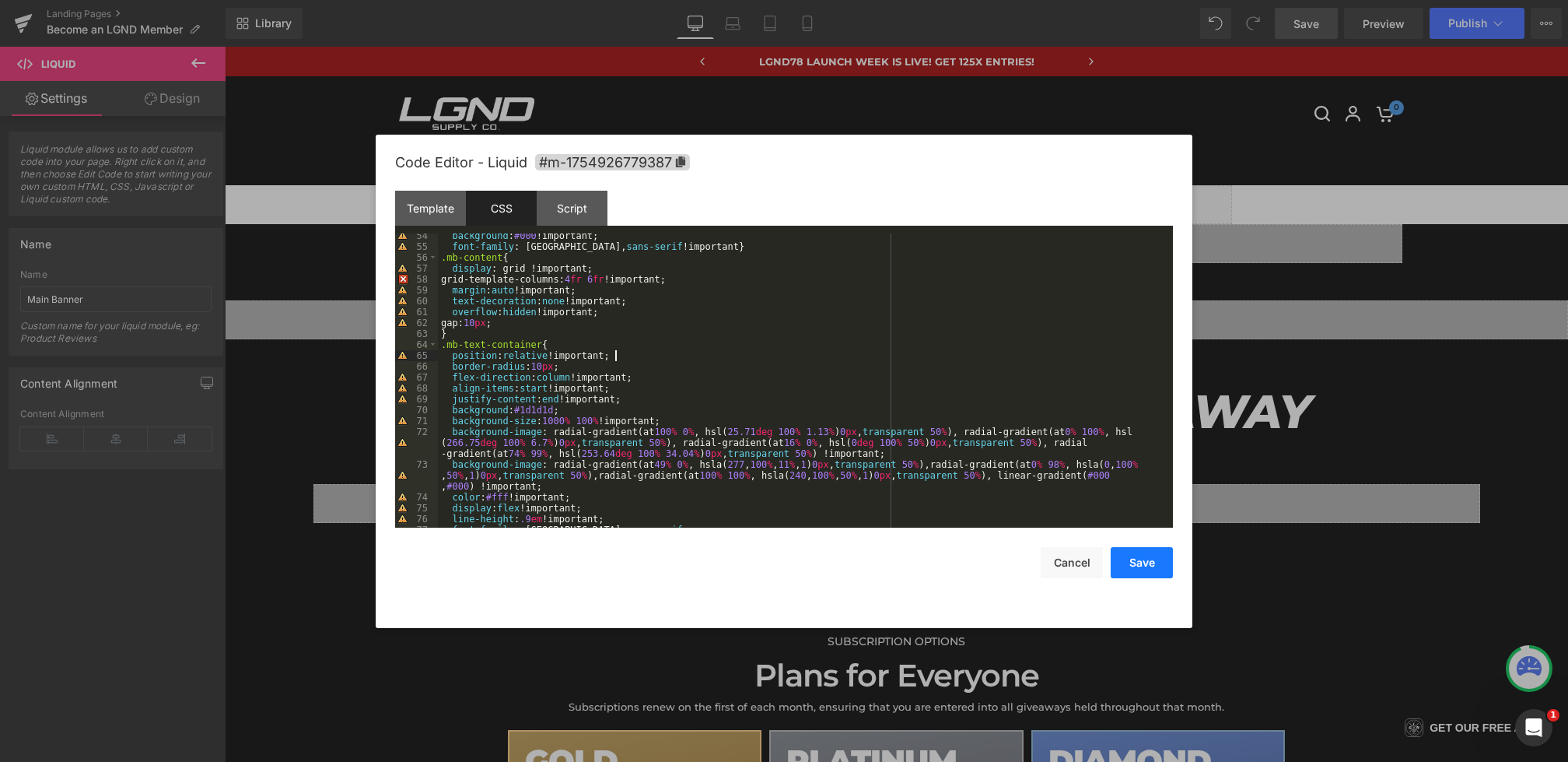
click at [1149, 567] on button "Save" at bounding box center [1142, 563] width 62 height 32
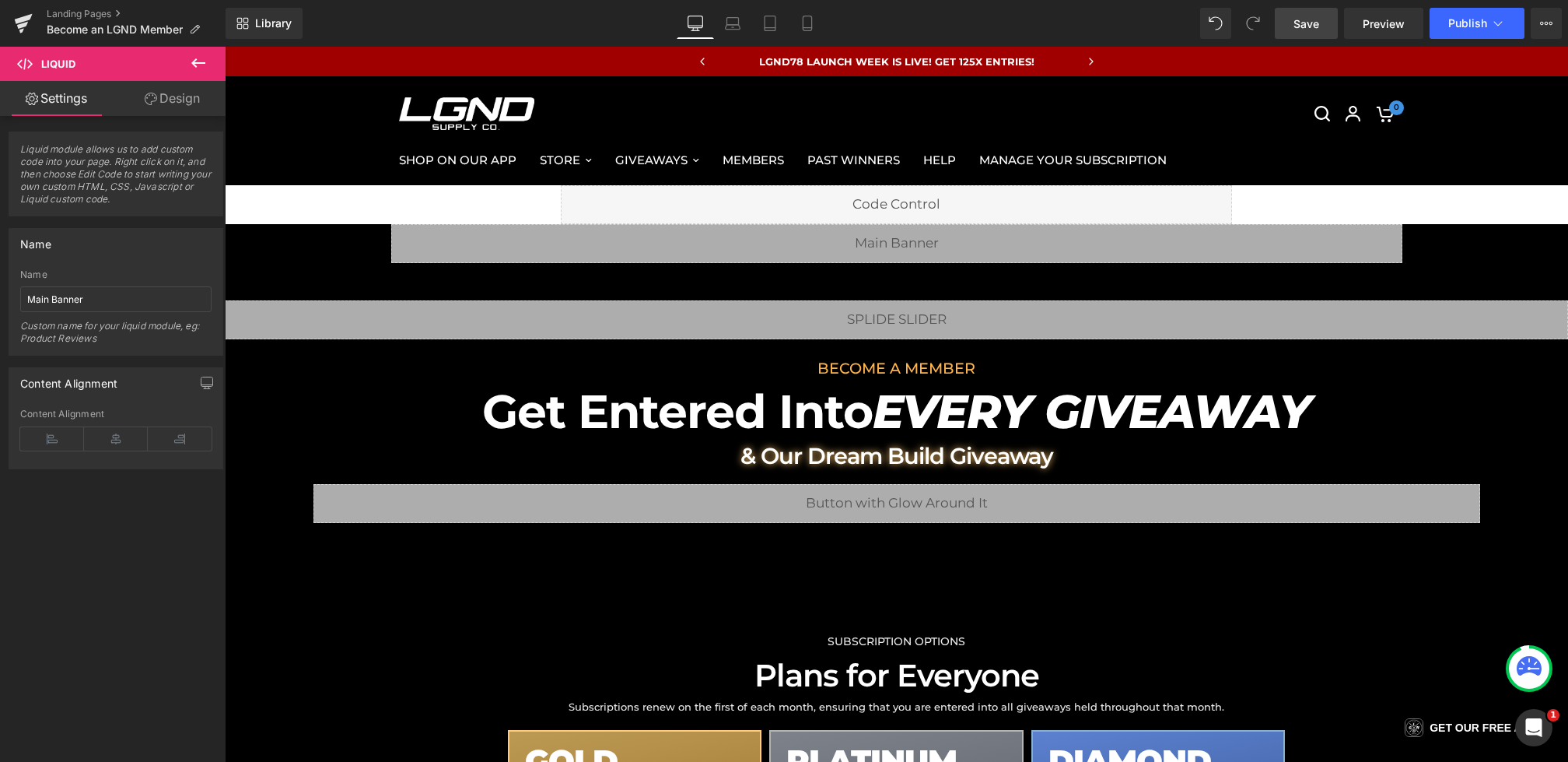
drag, startPoint x: 1306, startPoint y: 24, endPoint x: 1076, endPoint y: 0, distance: 231.2
click at [1306, 24] on span "Save" at bounding box center [1307, 24] width 26 height 17
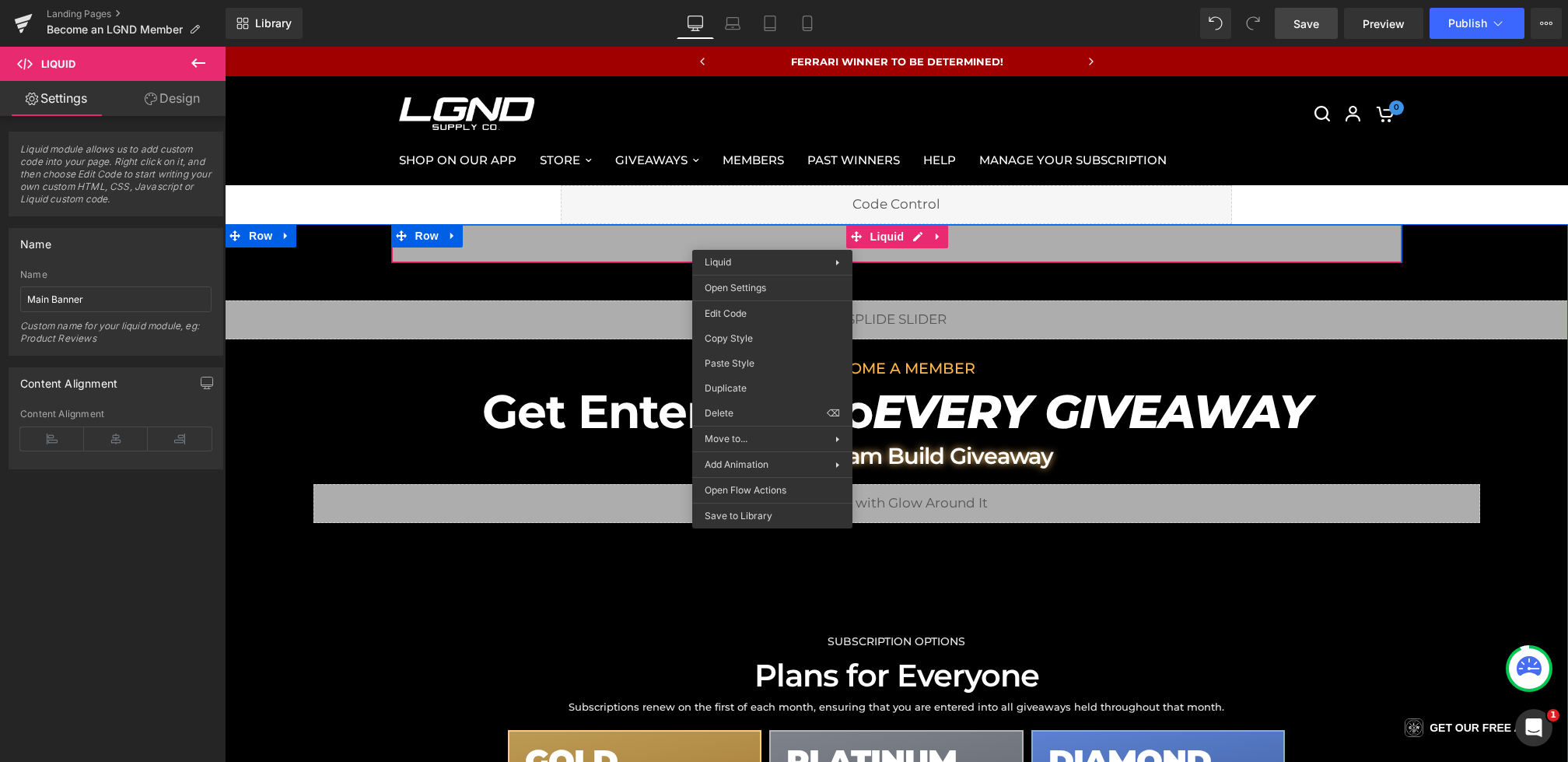
drag, startPoint x: 773, startPoint y: 238, endPoint x: 985, endPoint y: 317, distance: 226.2
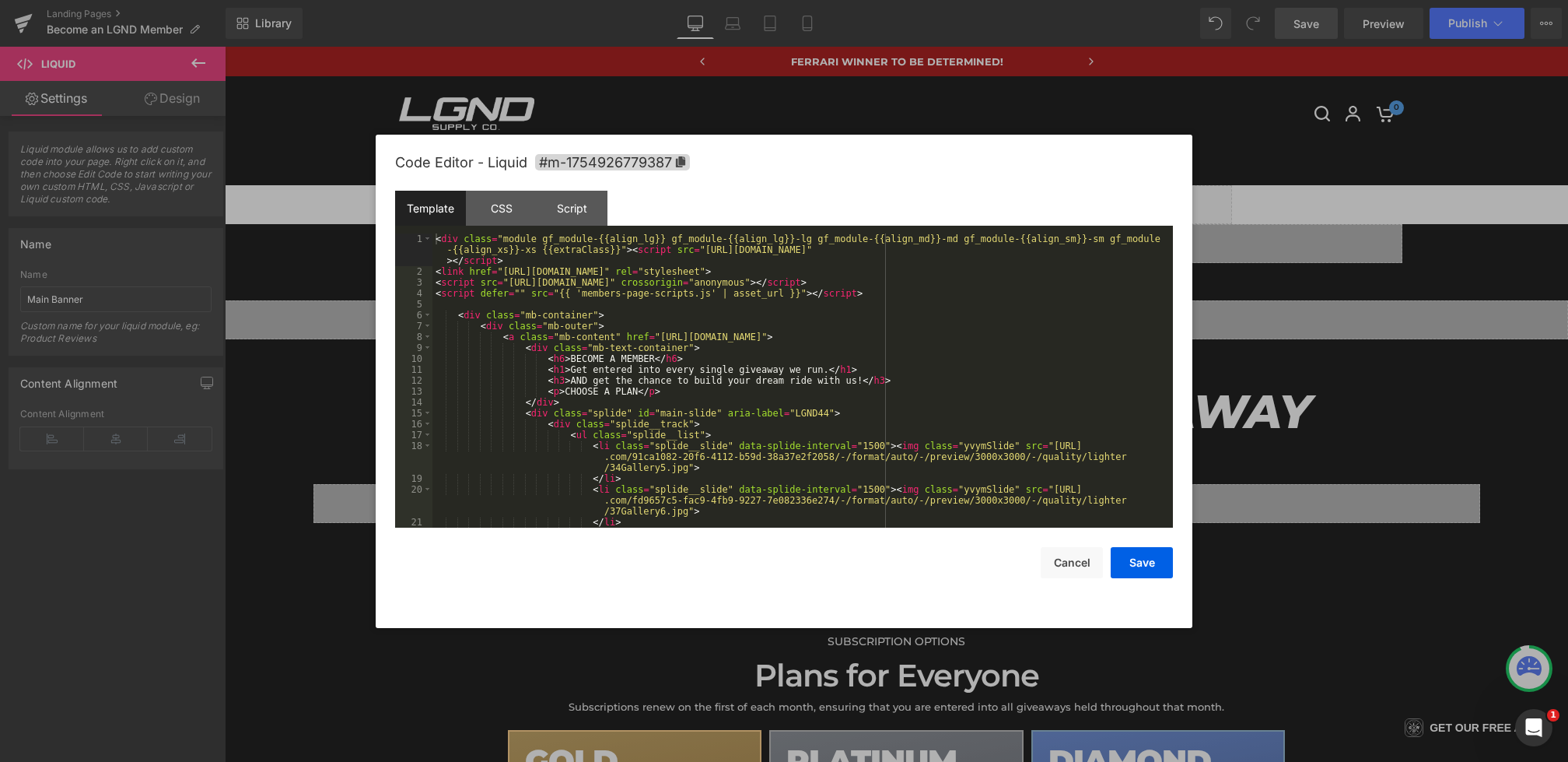
click at [728, 0] on div "You are previewing how the will restyle your page. You can not edit Elements in…" at bounding box center [784, 0] width 1568 height 0
click at [513, 215] on div "CSS" at bounding box center [502, 208] width 71 height 35
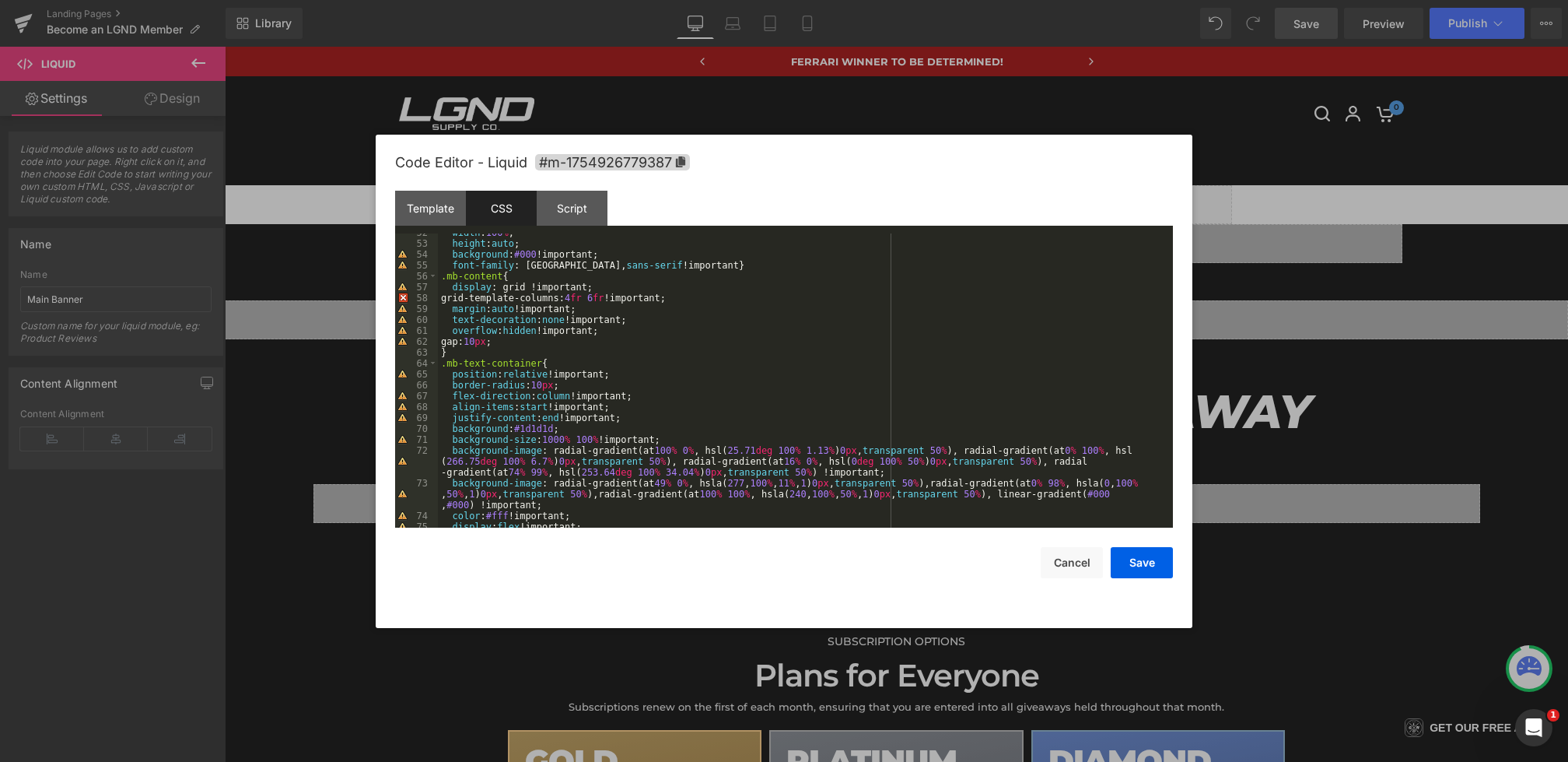
scroll to position [578, 0]
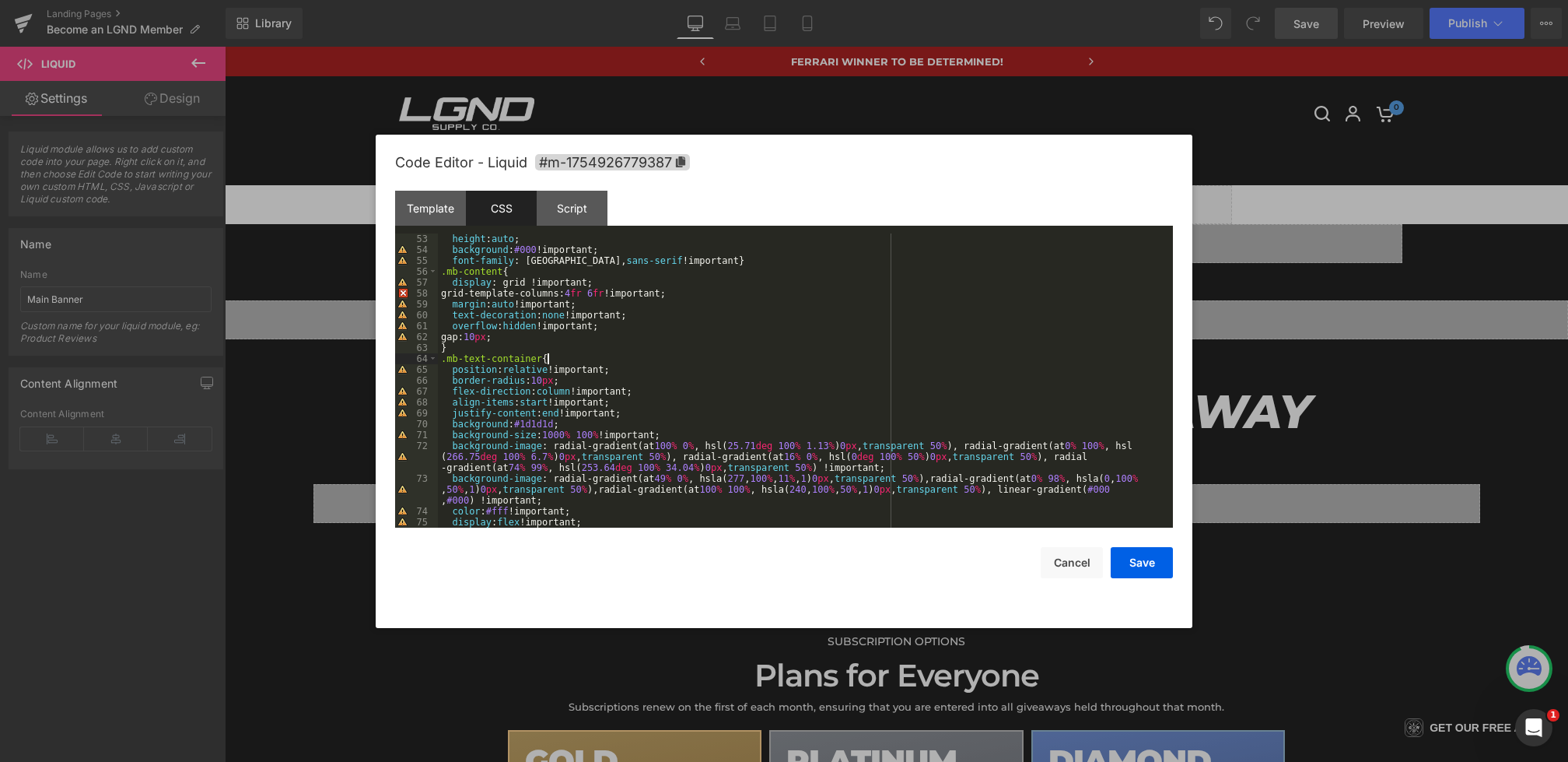
click at [561, 361] on div "height : auto ; background : #000 !important; font-family : Montserrat, sans-se…" at bounding box center [803, 391] width 729 height 316
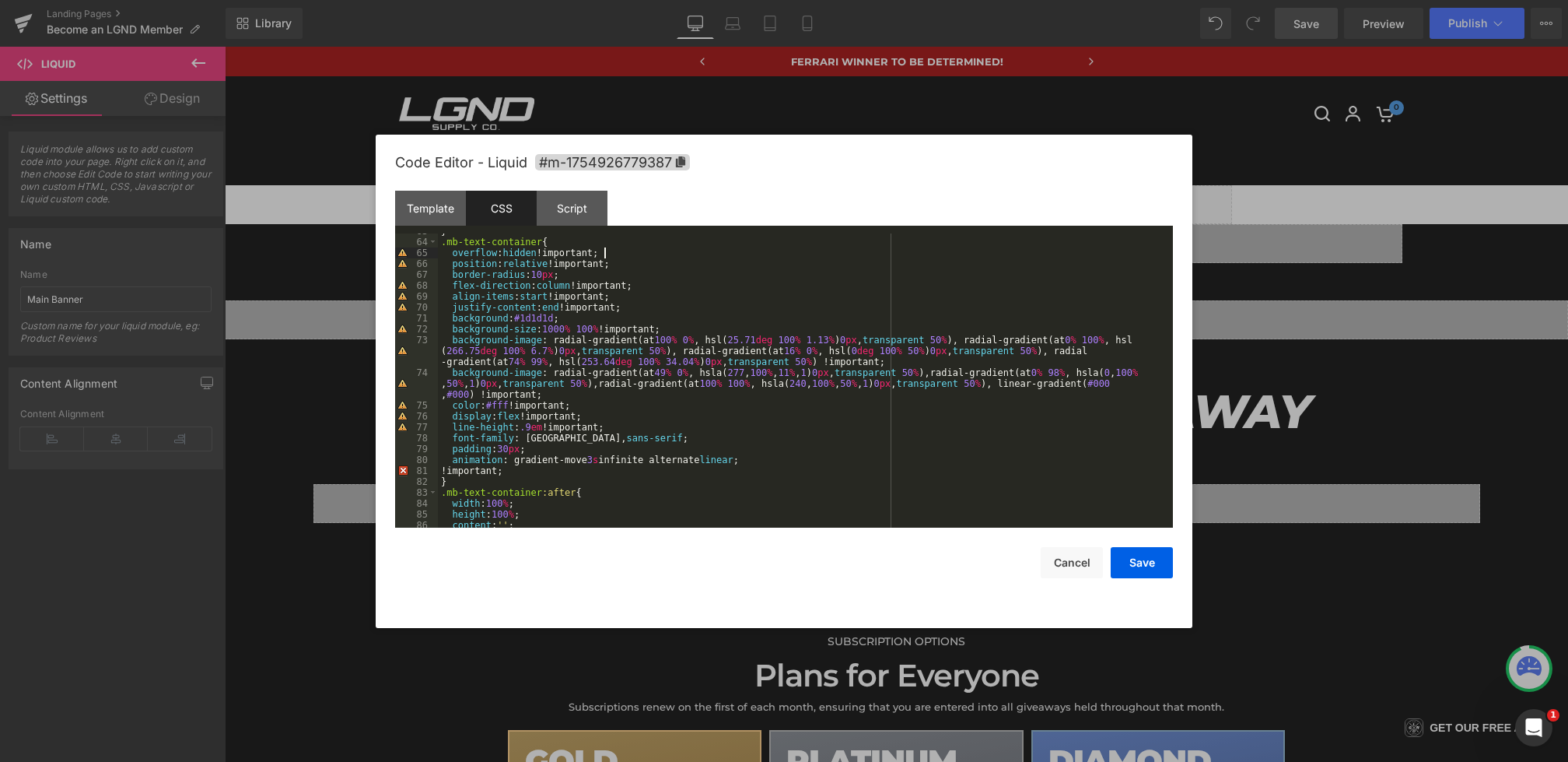
scroll to position [705, 0]
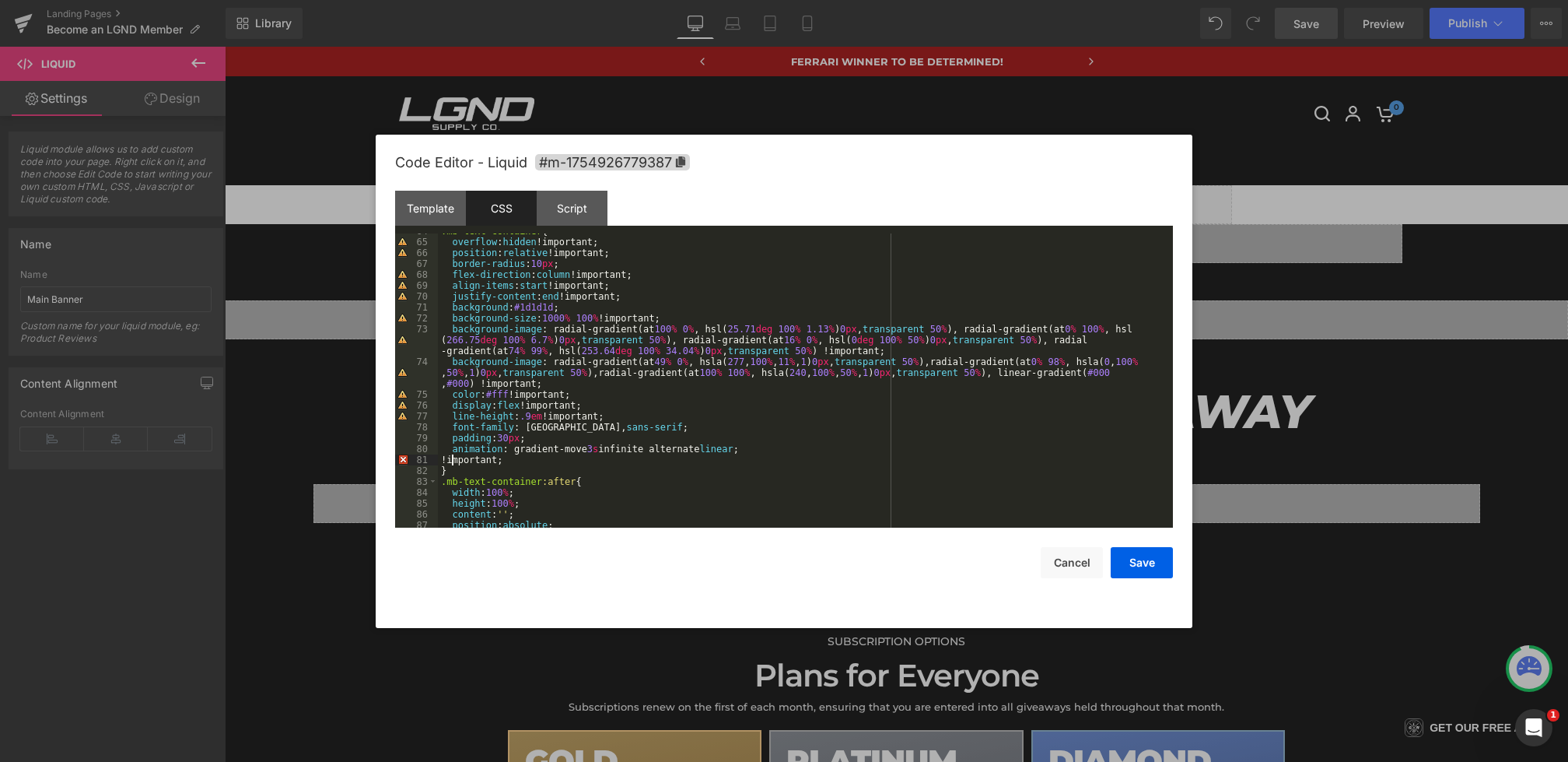
click at [451, 463] on div ".mb-text-container { overflow : hidden !important; position : relative !importa…" at bounding box center [803, 383] width 729 height 316
click at [1132, 558] on button "Save" at bounding box center [1142, 563] width 62 height 32
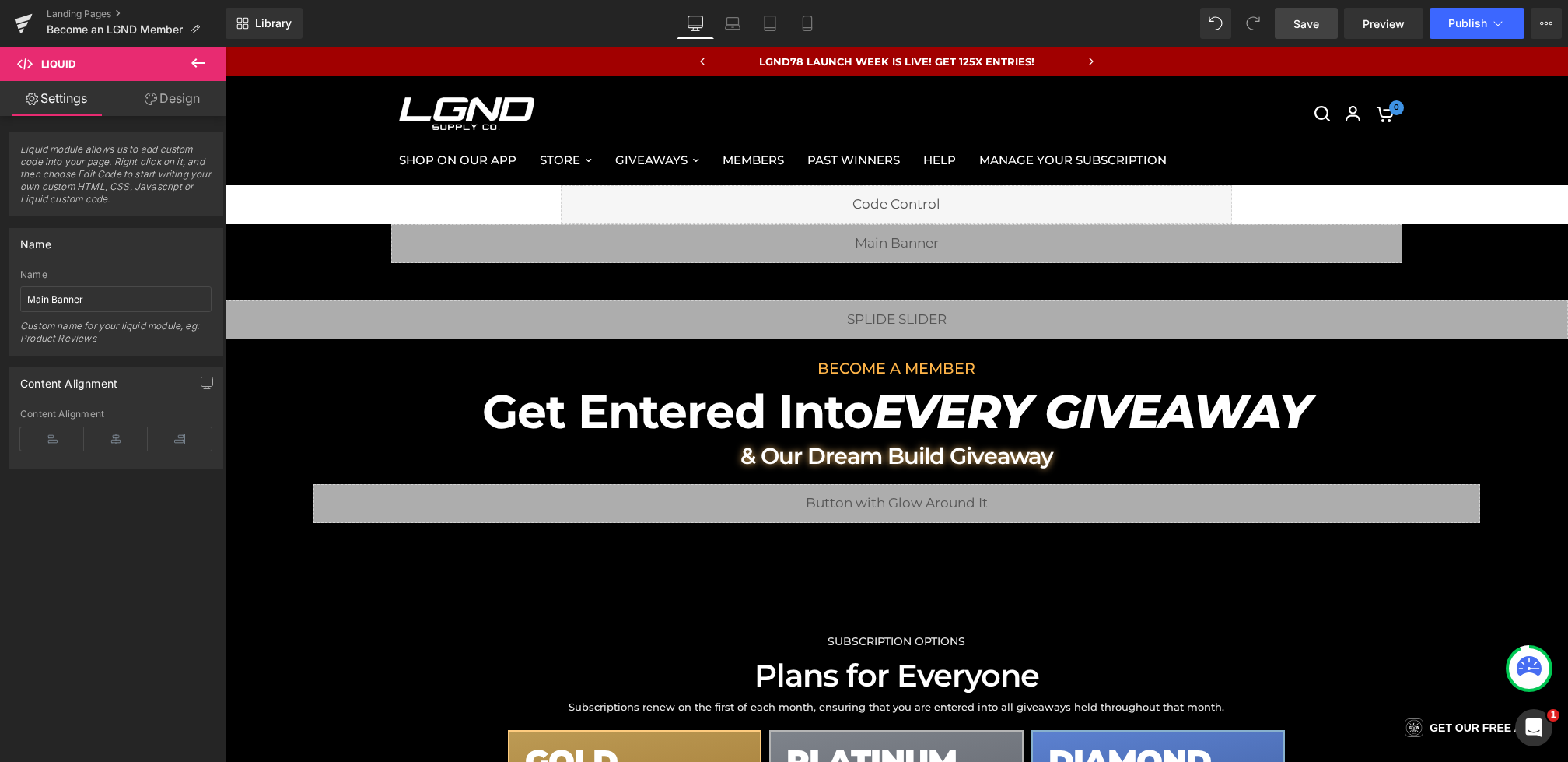
click at [1307, 28] on span "Save" at bounding box center [1307, 24] width 26 height 17
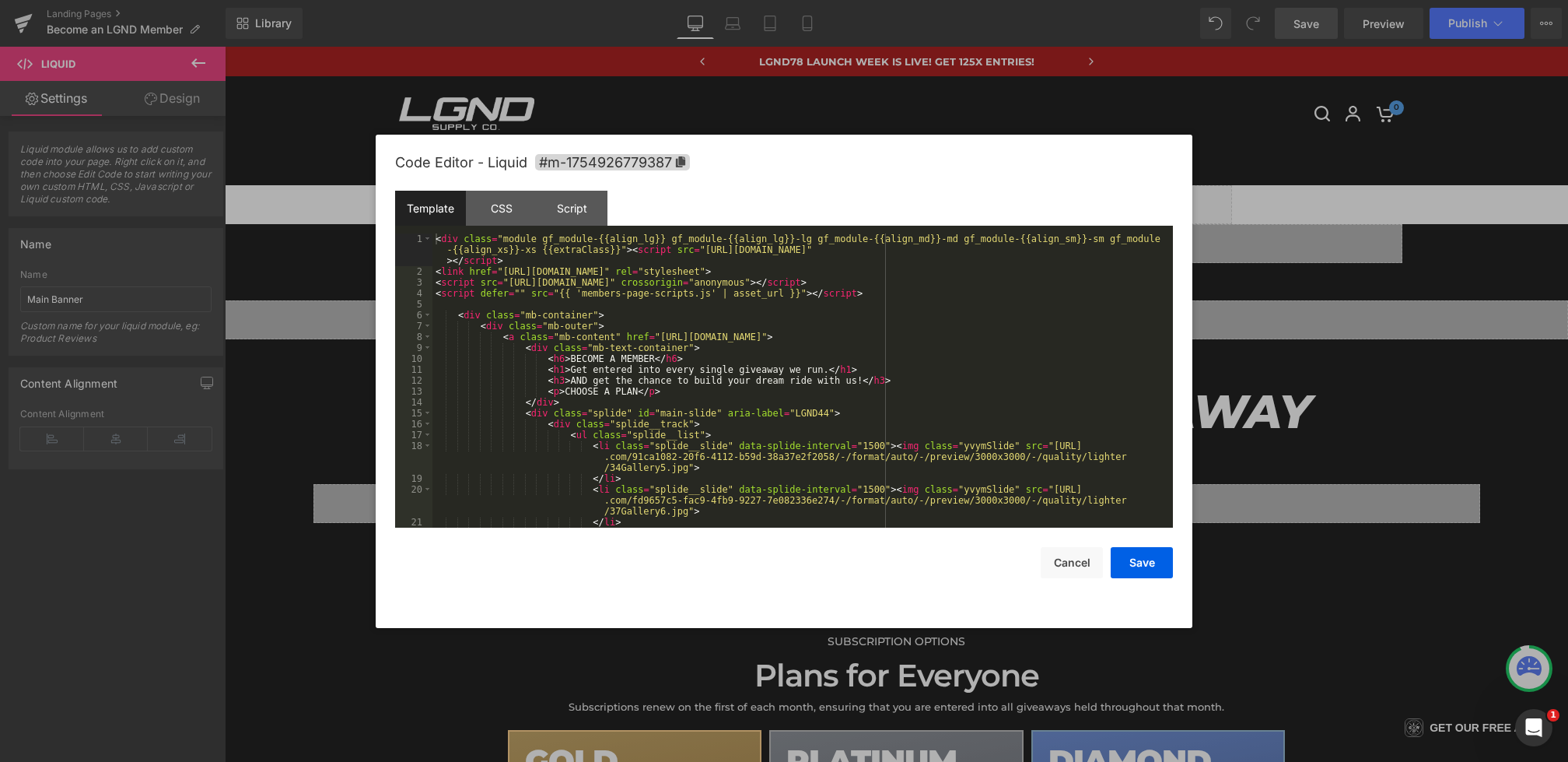
click at [691, 0] on div "You are previewing how the will restyle your page. You can not edit Elements in…" at bounding box center [784, 0] width 1568 height 0
click at [509, 204] on div "CSS" at bounding box center [502, 208] width 71 height 35
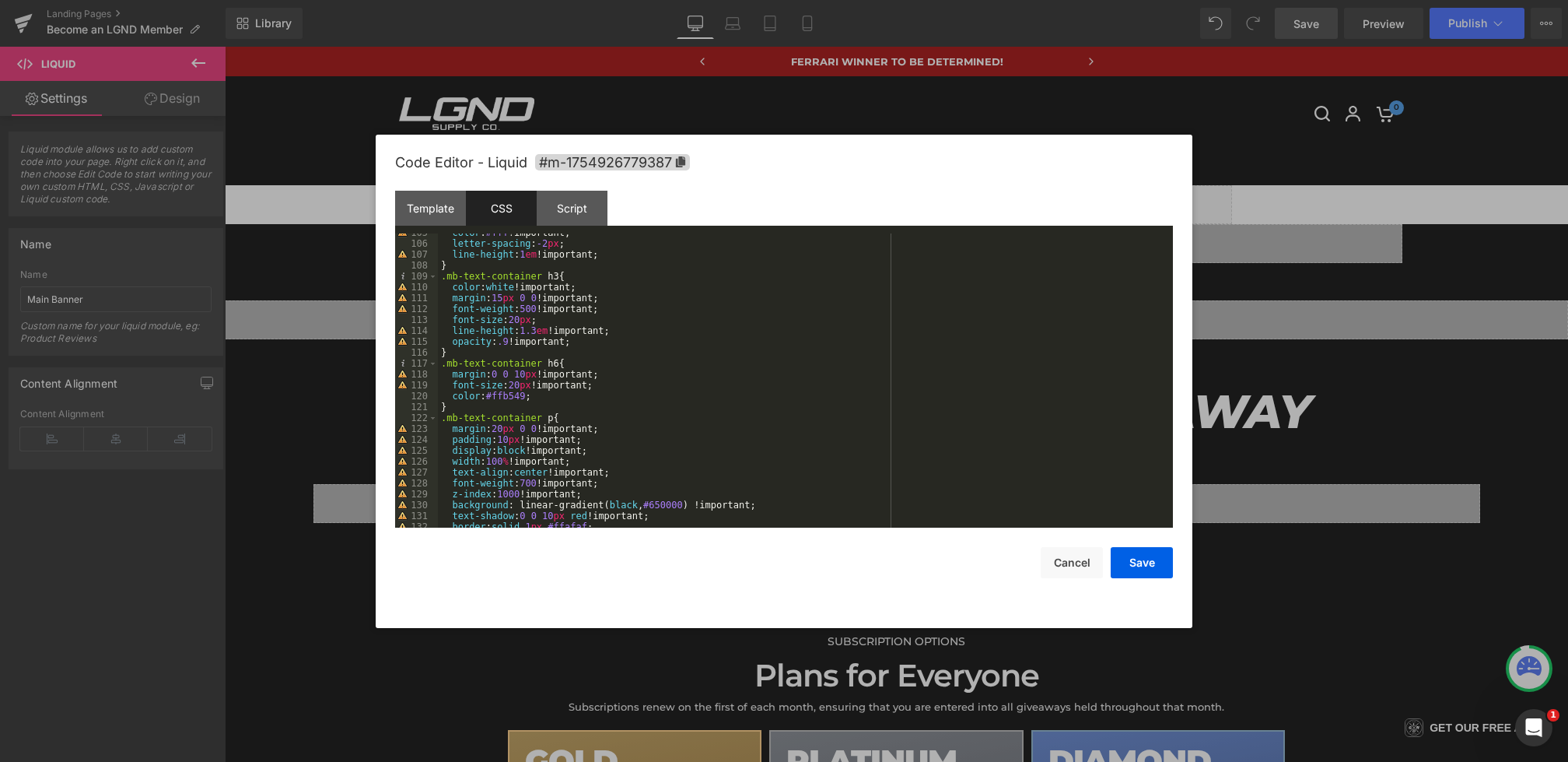
scroll to position [1206, 0]
click at [548, 396] on div "color : #fff !important; letter-spacing : -2 px ; line-height : 1 em !important…" at bounding box center [803, 383] width 729 height 316
click at [1160, 571] on button "Save" at bounding box center [1142, 563] width 62 height 32
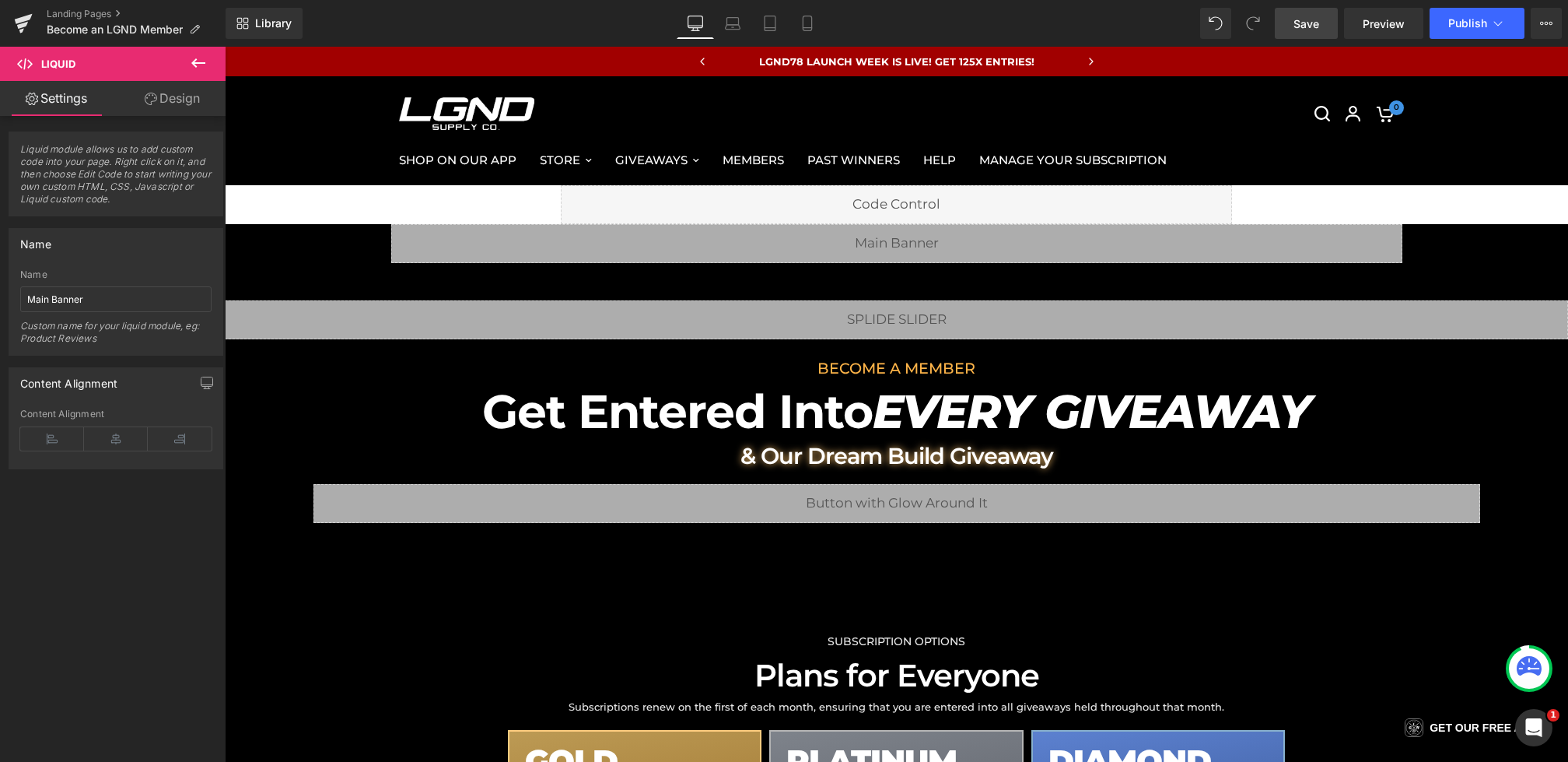
click at [1312, 29] on span "Save" at bounding box center [1307, 24] width 26 height 17
click at [1366, 20] on span "Preview" at bounding box center [1384, 24] width 42 height 17
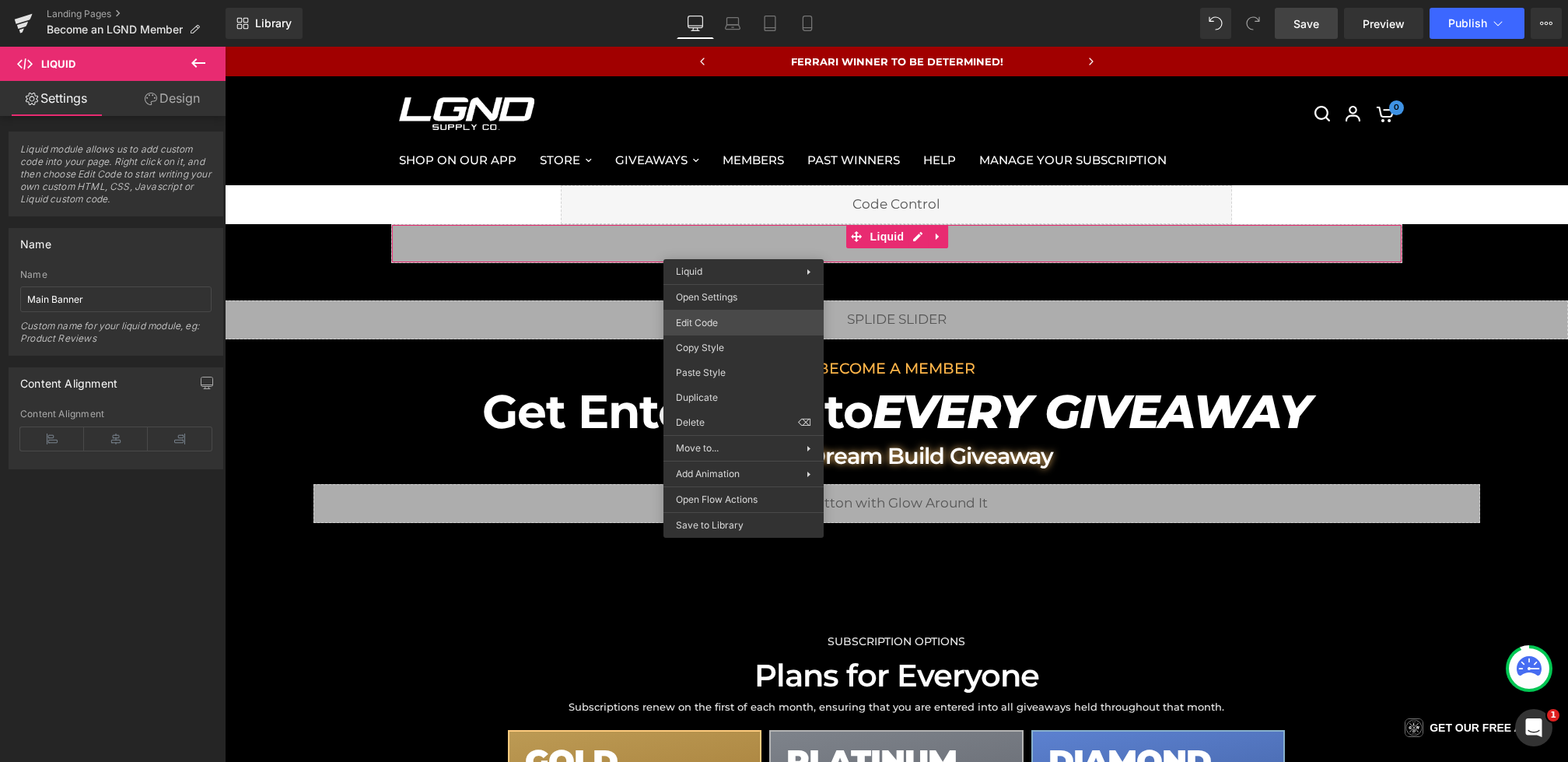
click at [699, 0] on div "You are previewing how the will restyle your page. You can not edit Elements in…" at bounding box center [784, 0] width 1568 height 0
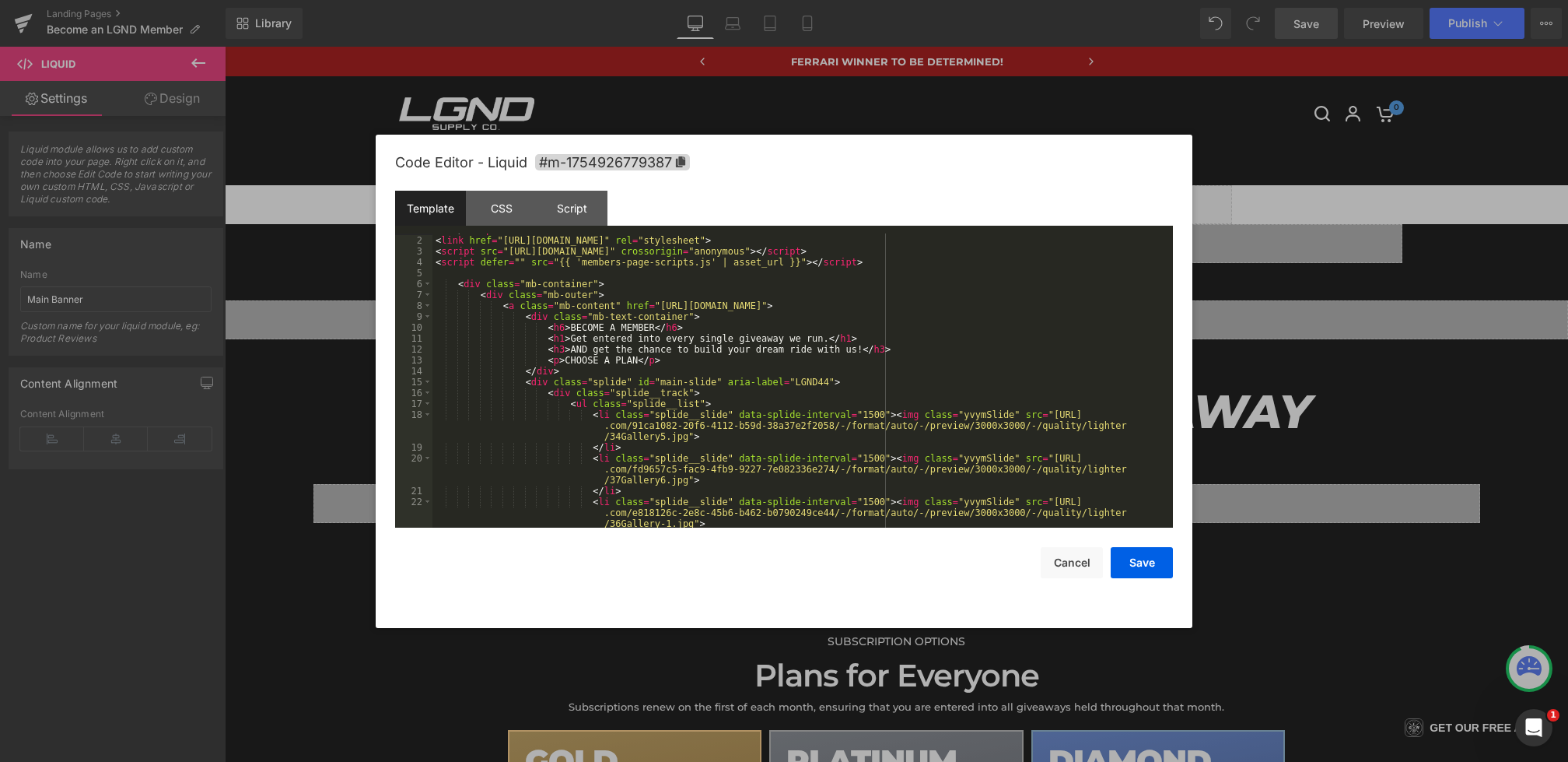
scroll to position [50, 0]
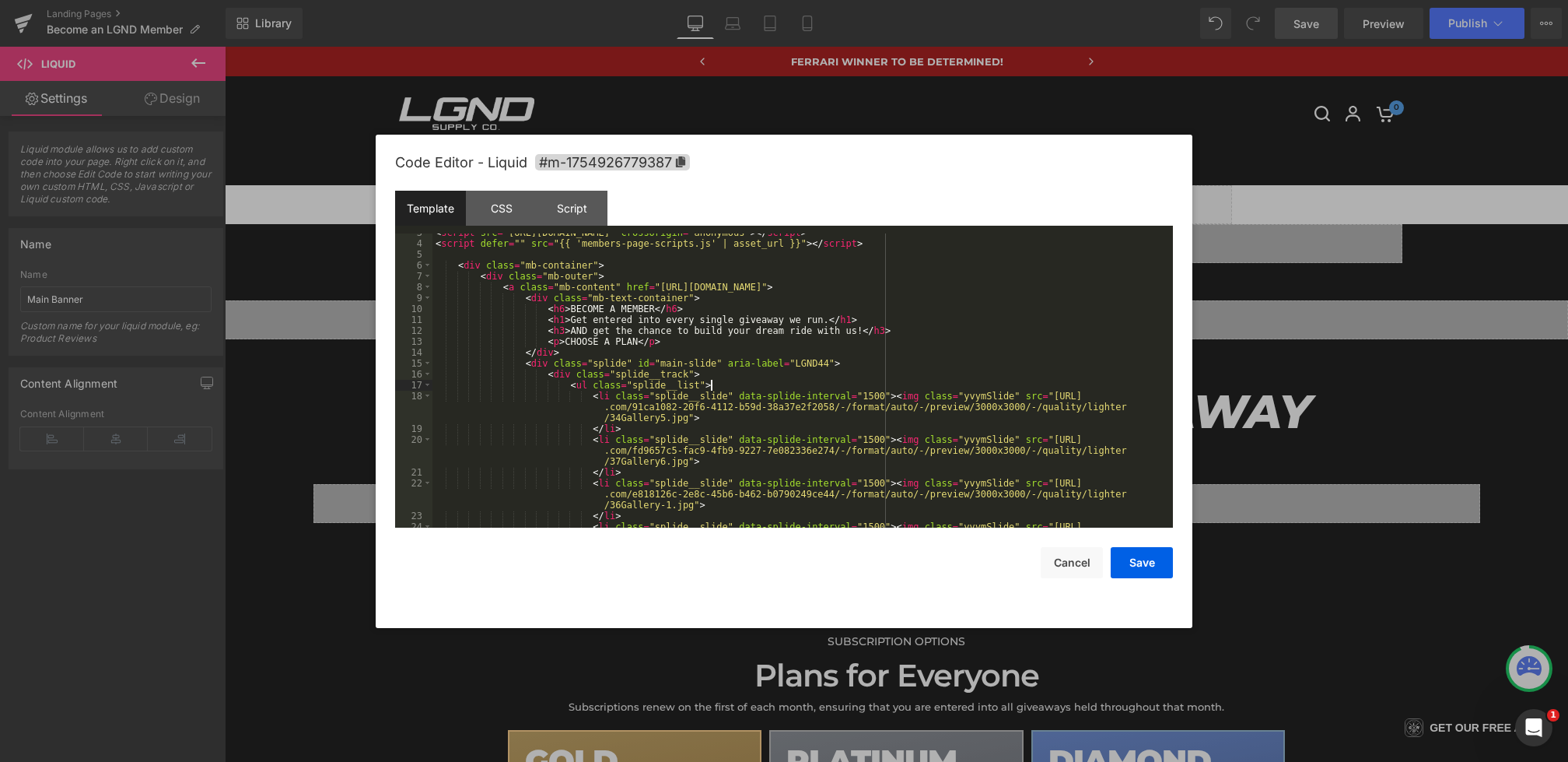
click at [739, 383] on div "< script src = "https://kit.fontawesome.com/7624535cd0.js" crossorigin = "anony…" at bounding box center [799, 396] width 735 height 338
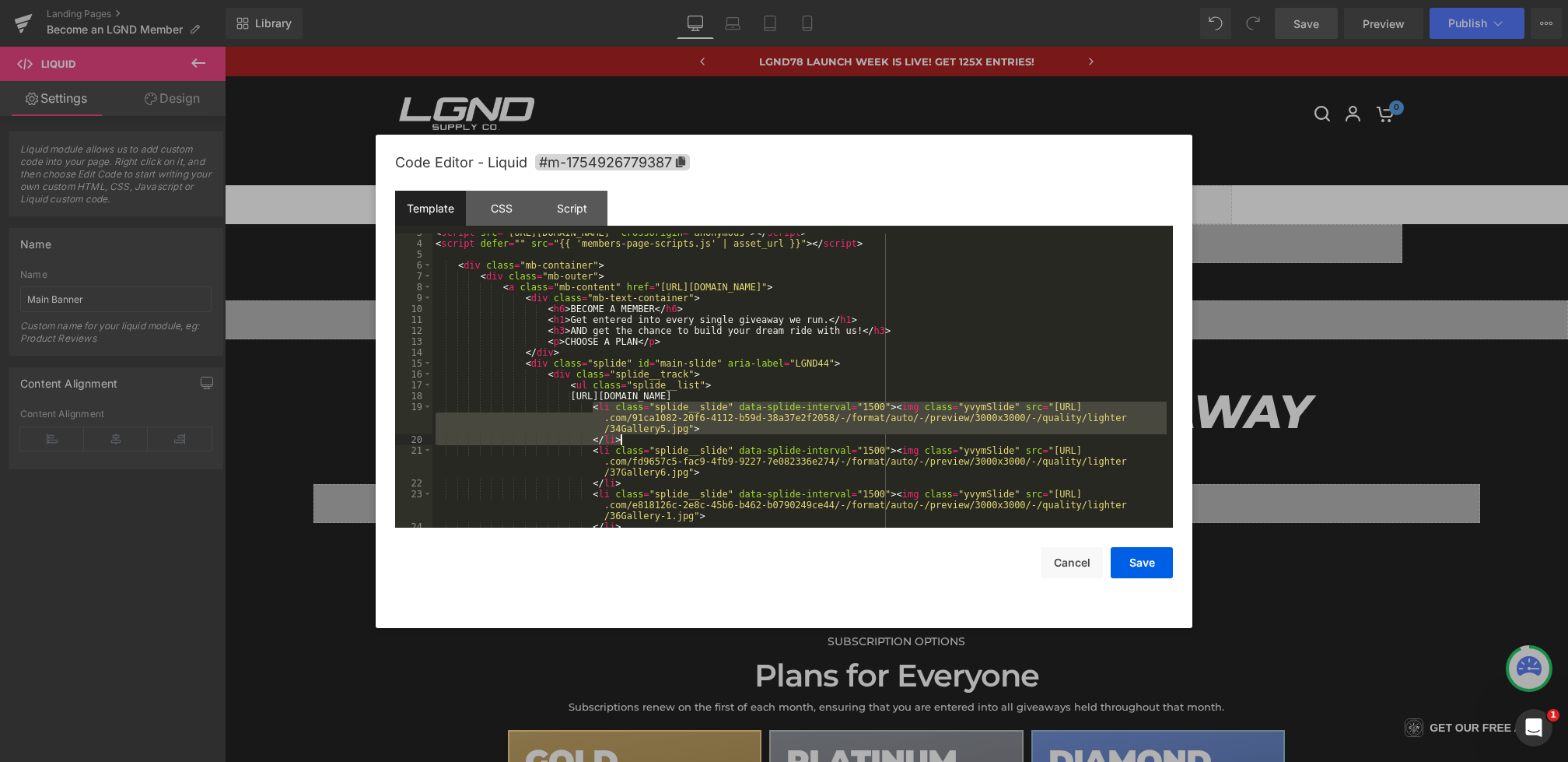
drag, startPoint x: 593, startPoint y: 409, endPoint x: 656, endPoint y: 440, distance: 70.2
click at [656, 440] on div "< script src = "https://kit.fontawesome.com/7624535cd0.js" crossorigin = "anony…" at bounding box center [799, 385] width 735 height 316
click at [1058, 392] on div "< script src = "https://kit.fontawesome.com/7624535cd0.js" crossorigin = "anony…" at bounding box center [799, 385] width 735 height 316
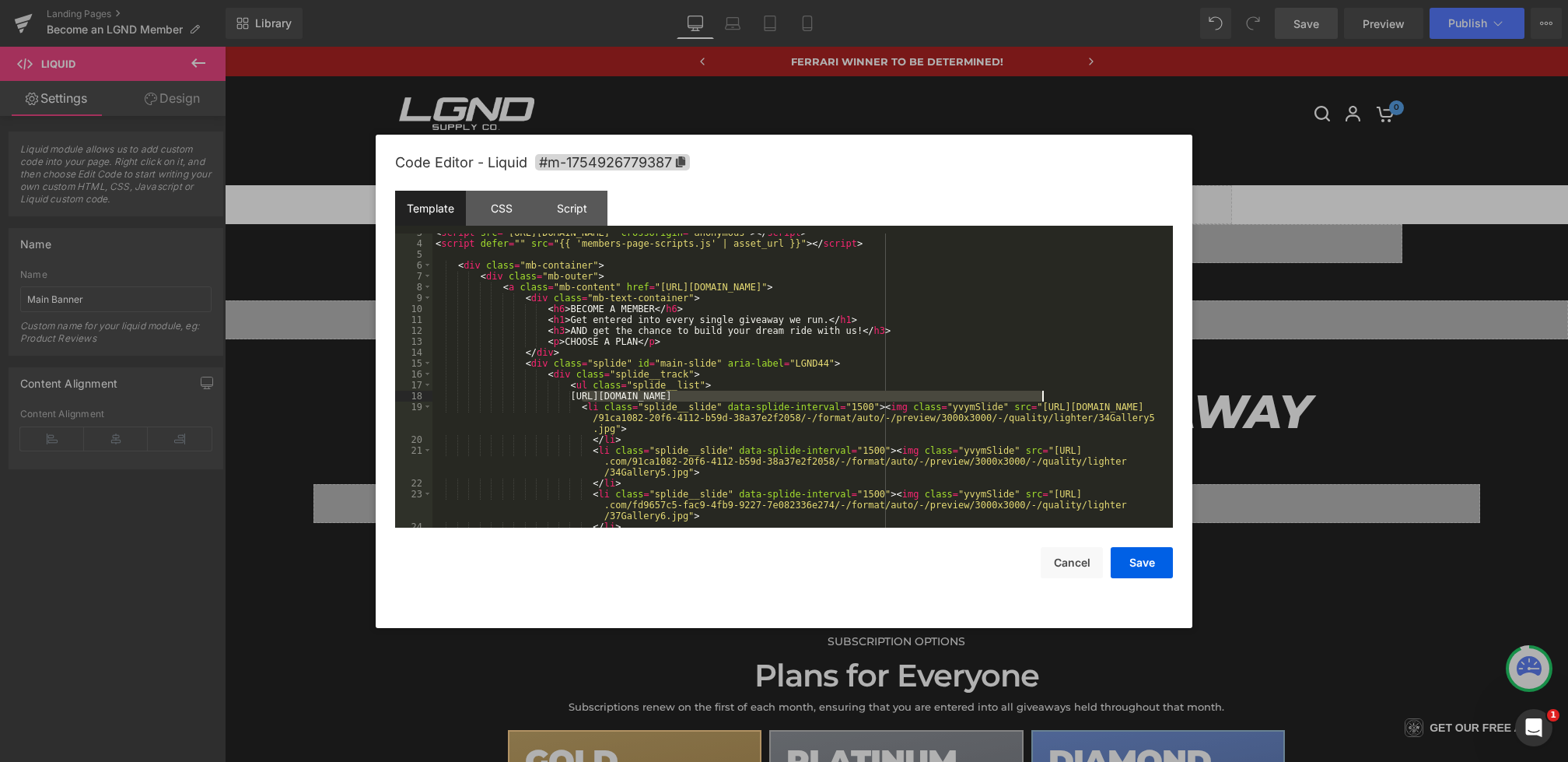
drag, startPoint x: 582, startPoint y: 394, endPoint x: 1109, endPoint y: 394, distance: 527.0
click at [1109, 394] on div "< script src = "https://kit.fontawesome.com/7624535cd0.js" crossorigin = "anony…" at bounding box center [799, 385] width 735 height 316
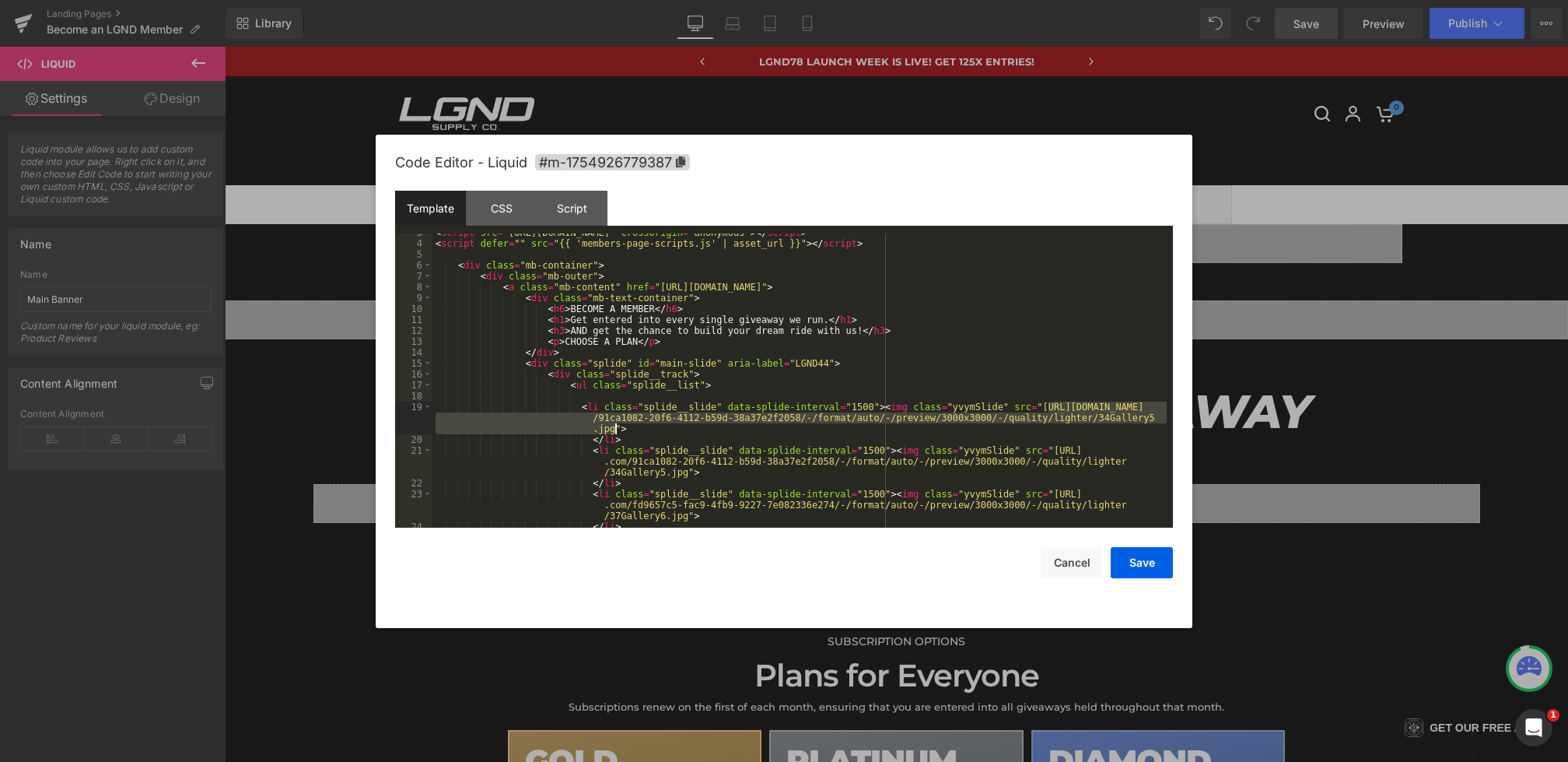
drag, startPoint x: 1047, startPoint y: 410, endPoint x: 616, endPoint y: 428, distance: 431.4
click at [616, 428] on div "< script src = "https://kit.fontawesome.com/7624535cd0.js" crossorigin = "anony…" at bounding box center [799, 385] width 735 height 316
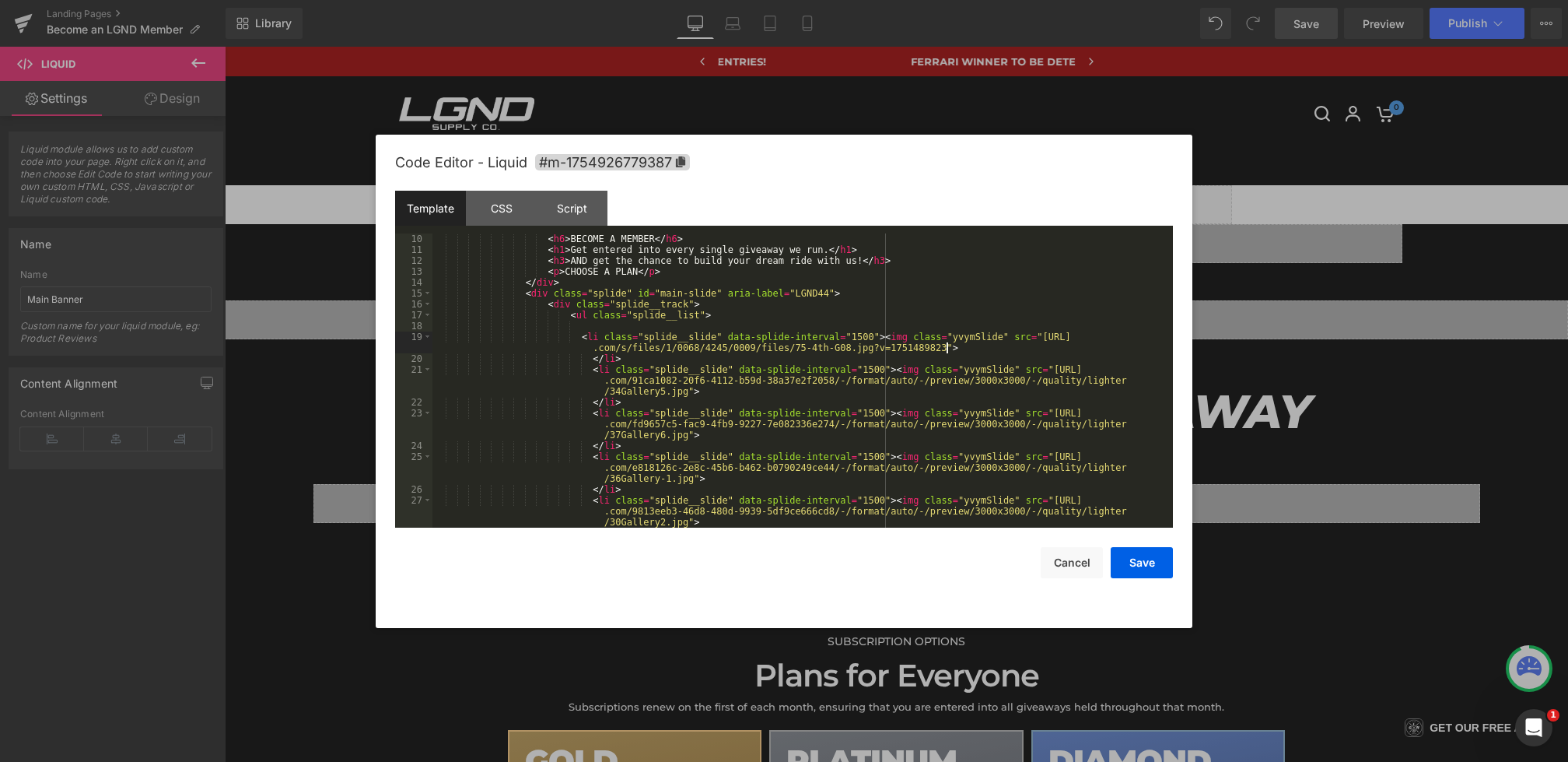
scroll to position [305, 0]
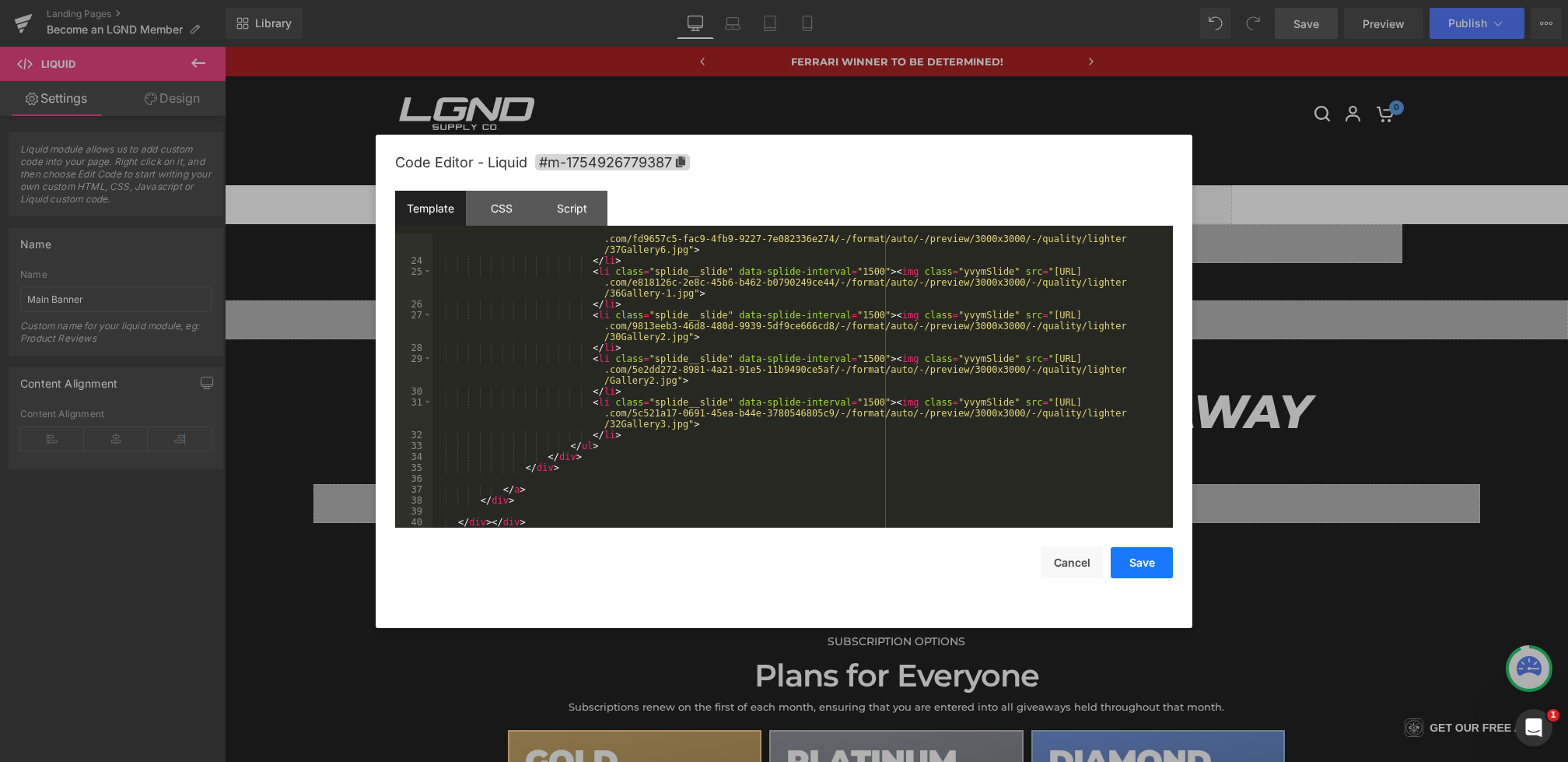
click at [1147, 571] on button "Save" at bounding box center [1142, 563] width 62 height 32
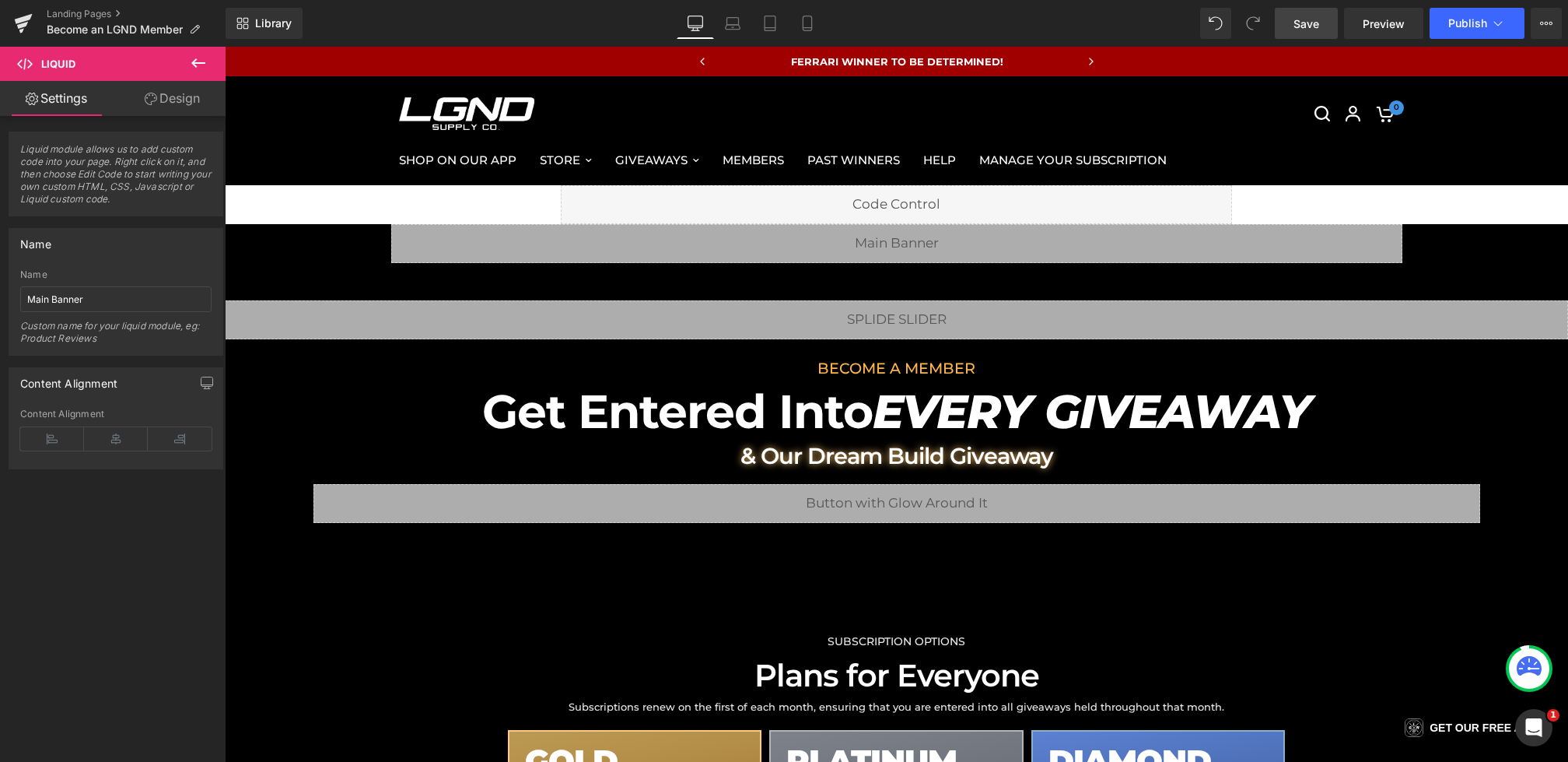
click at [1293, 20] on link "Save" at bounding box center [1307, 24] width 63 height 32
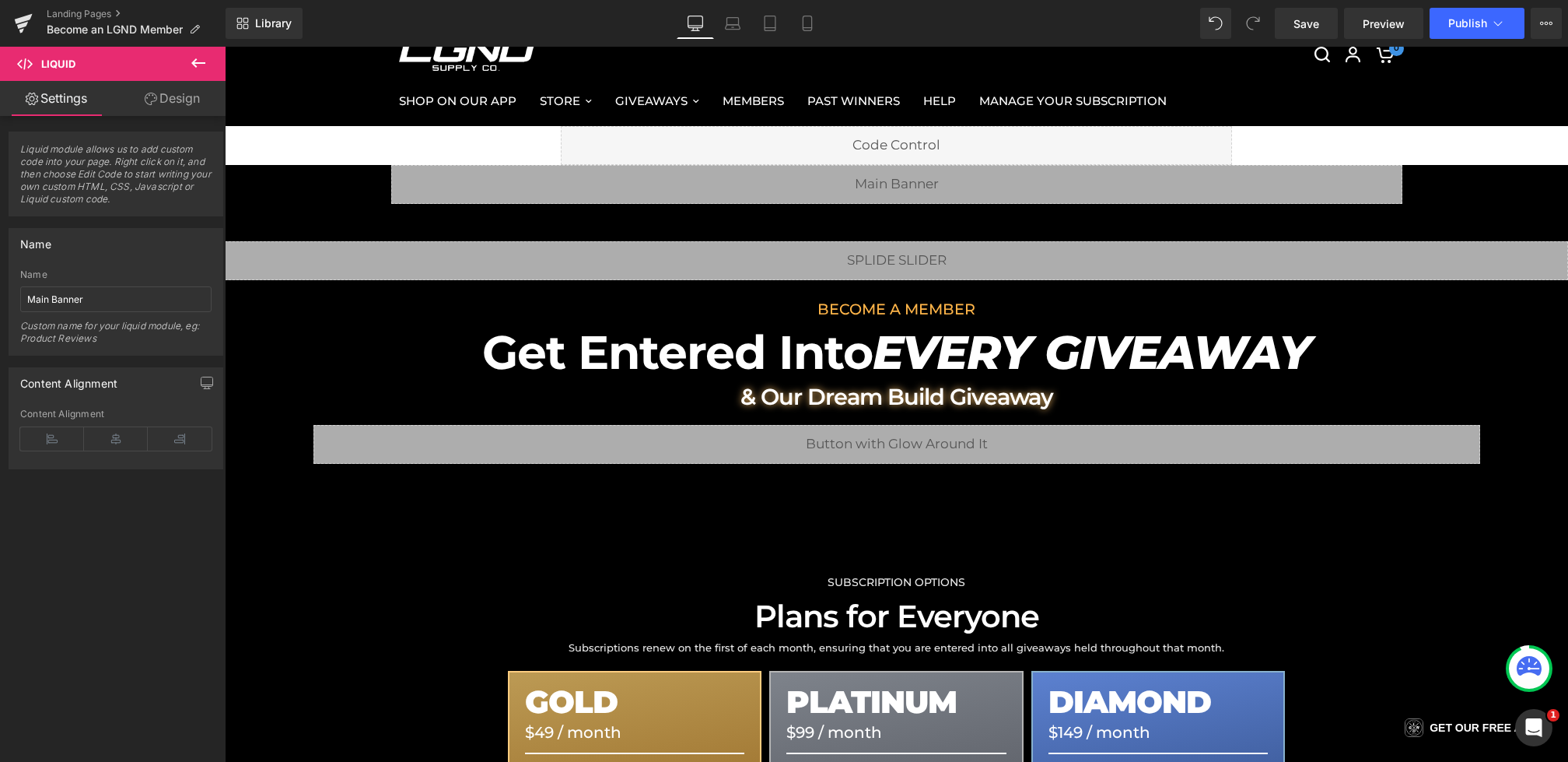
scroll to position [0, 0]
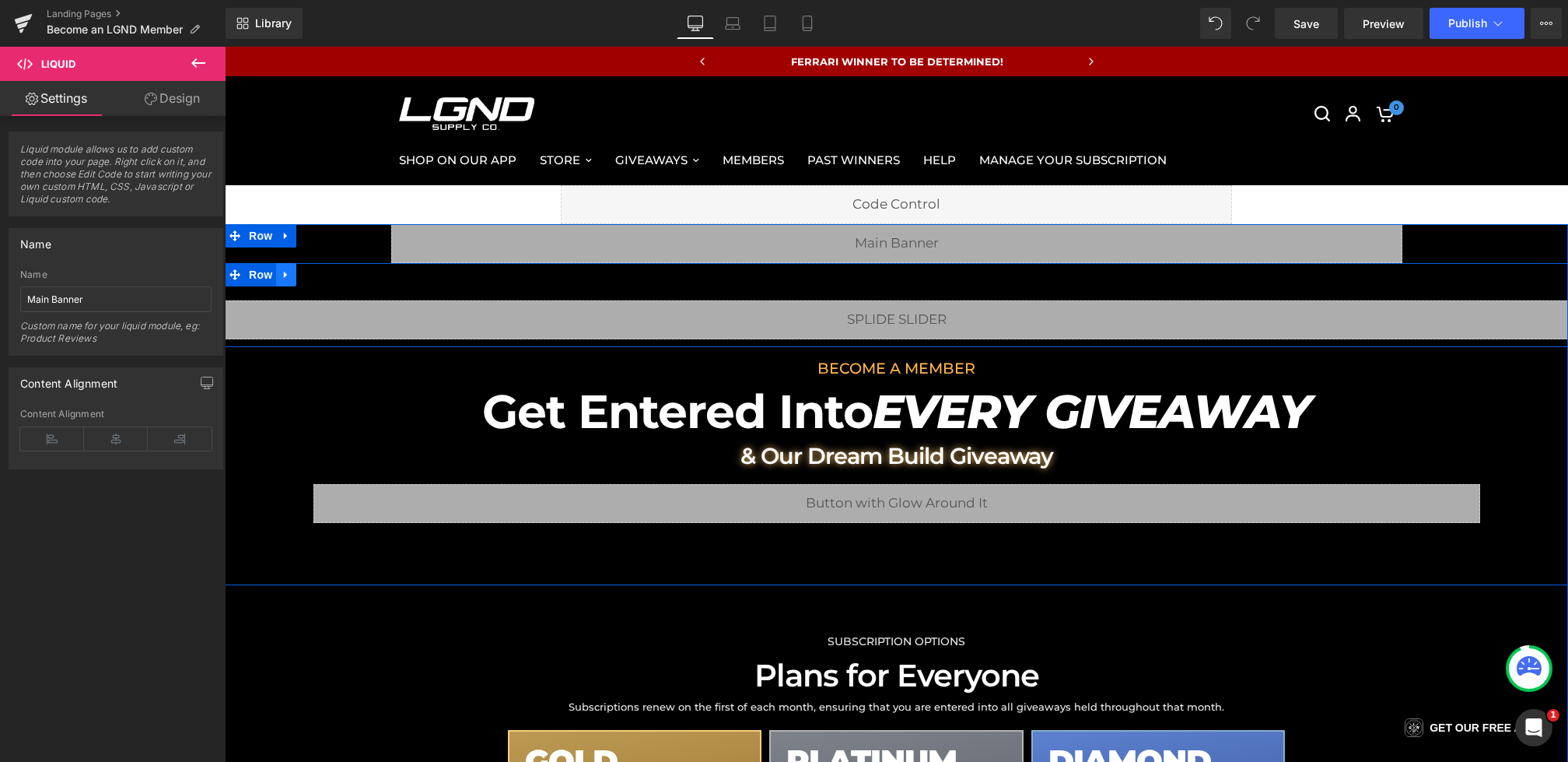
click at [286, 276] on icon at bounding box center [286, 275] width 3 height 7
click at [321, 276] on icon at bounding box center [327, 275] width 11 height 11
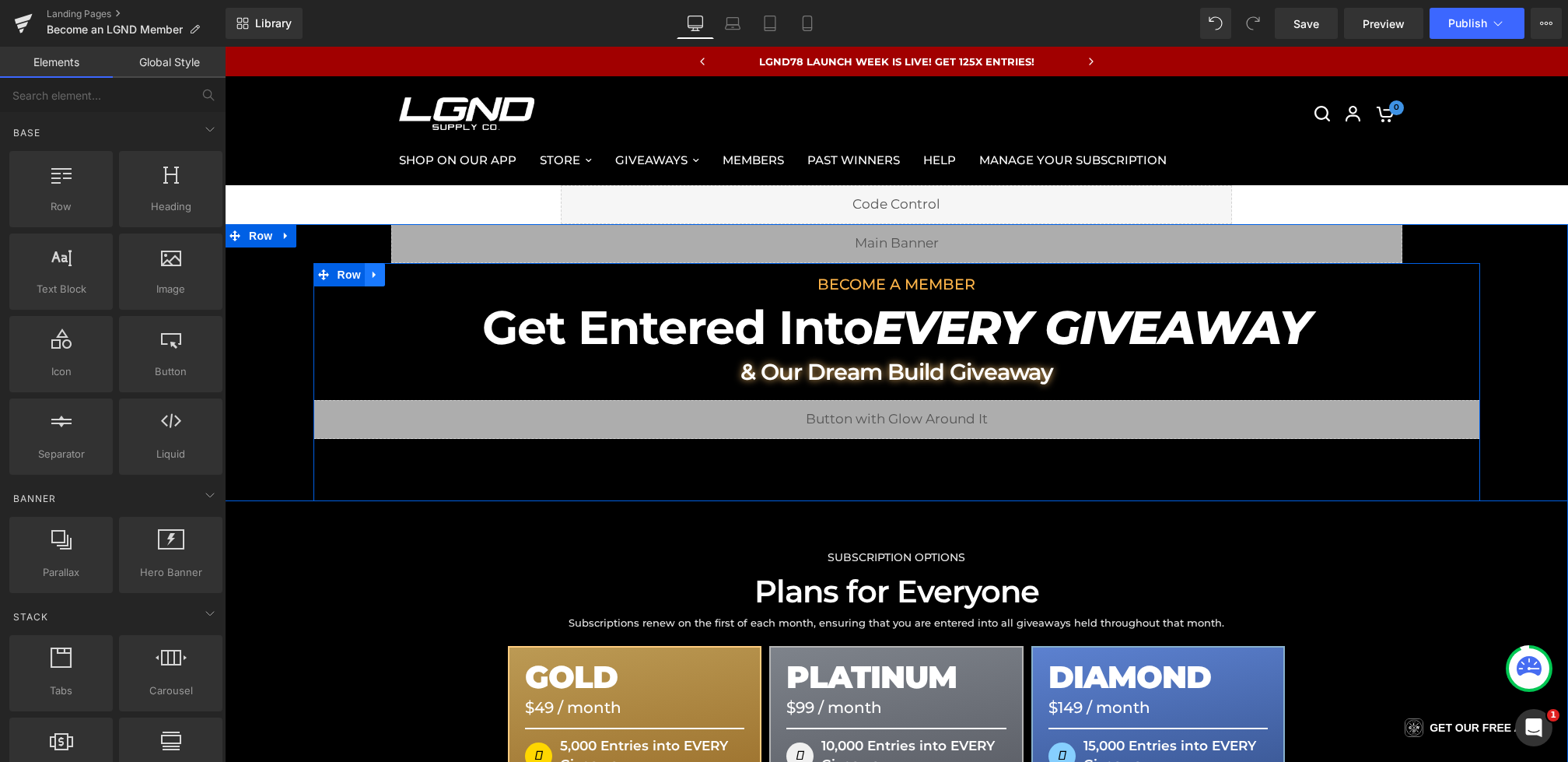
click at [370, 279] on icon at bounding box center [375, 275] width 11 height 12
click at [410, 278] on icon at bounding box center [416, 275] width 11 height 12
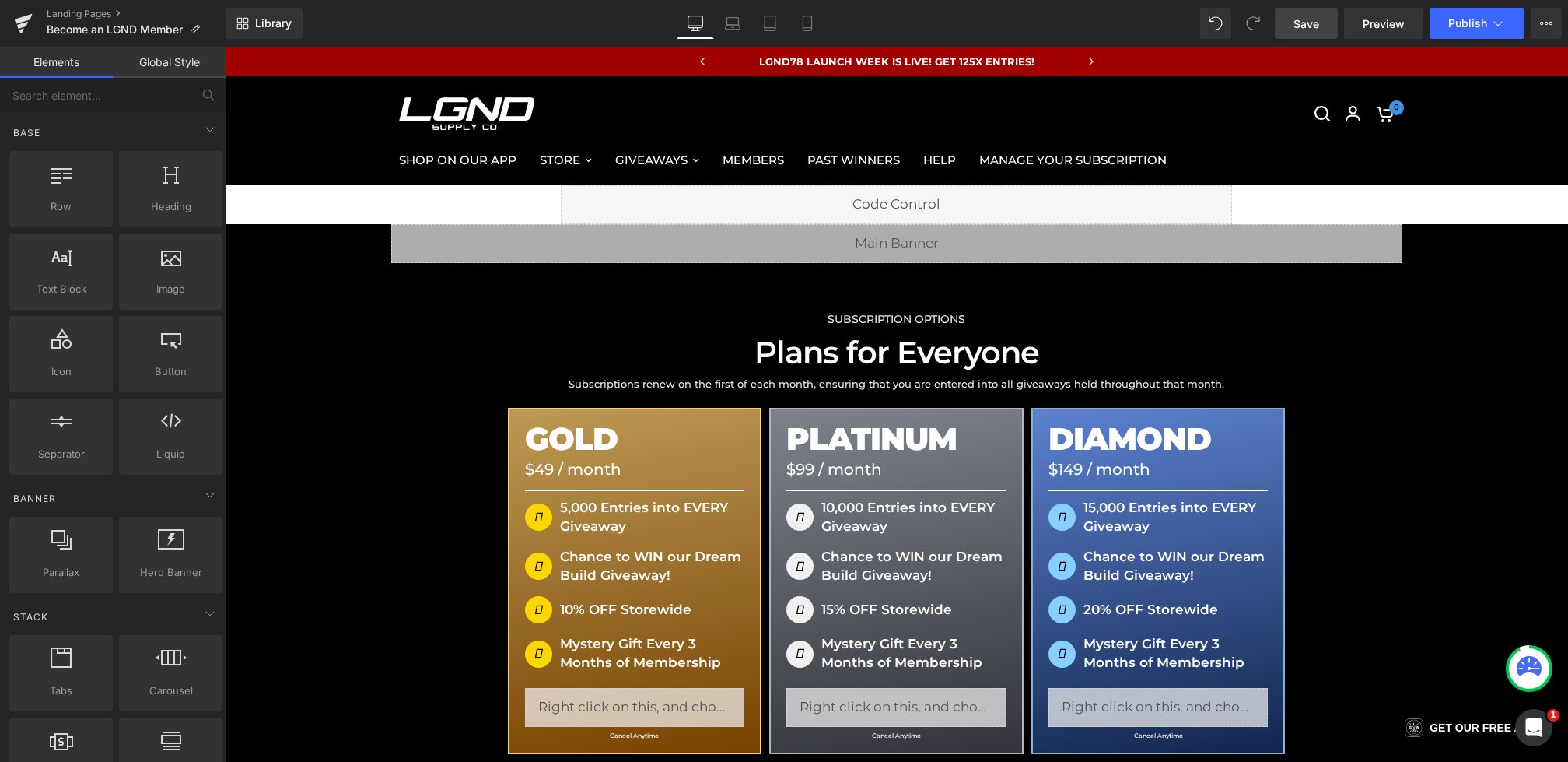
click at [1301, 25] on span "Save" at bounding box center [1307, 24] width 26 height 17
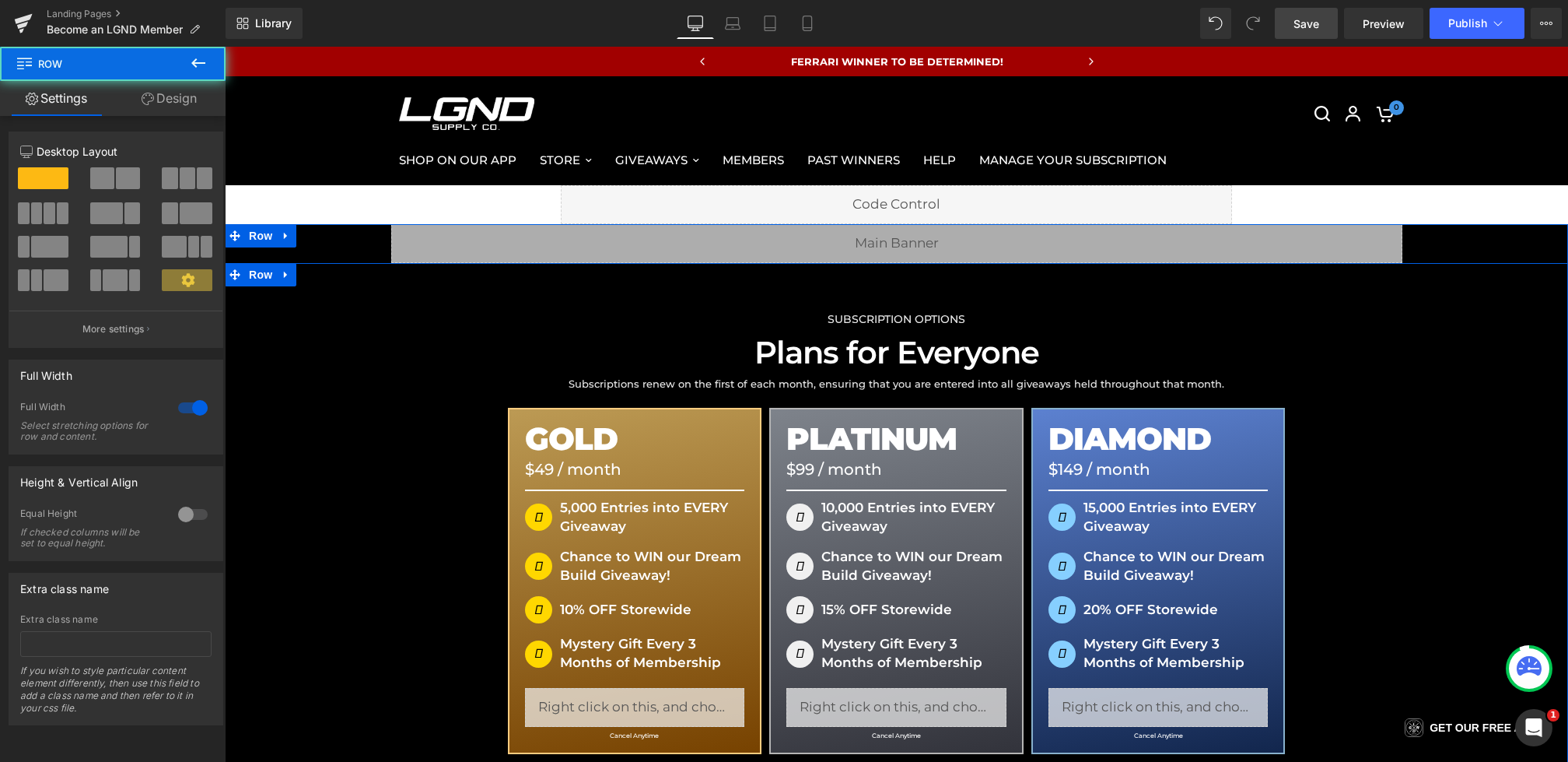
click at [458, 284] on div "SUBSCRIPTION OPTIONS Heading Plans for Everyone Heading Subscriptions renew on …" at bounding box center [896, 769] width 1344 height 1013
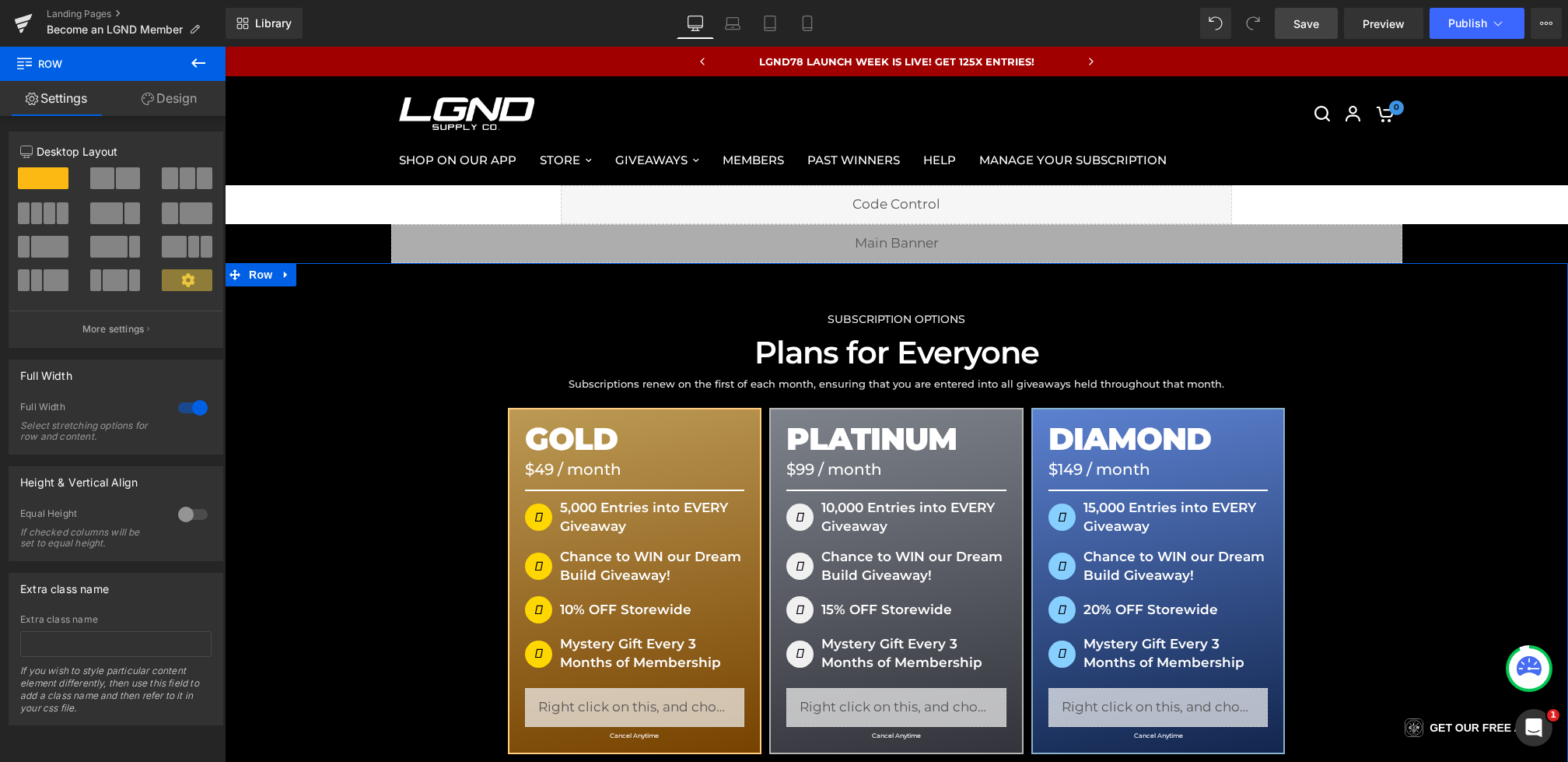
click at [143, 91] on link "Design" at bounding box center [169, 99] width 113 height 35
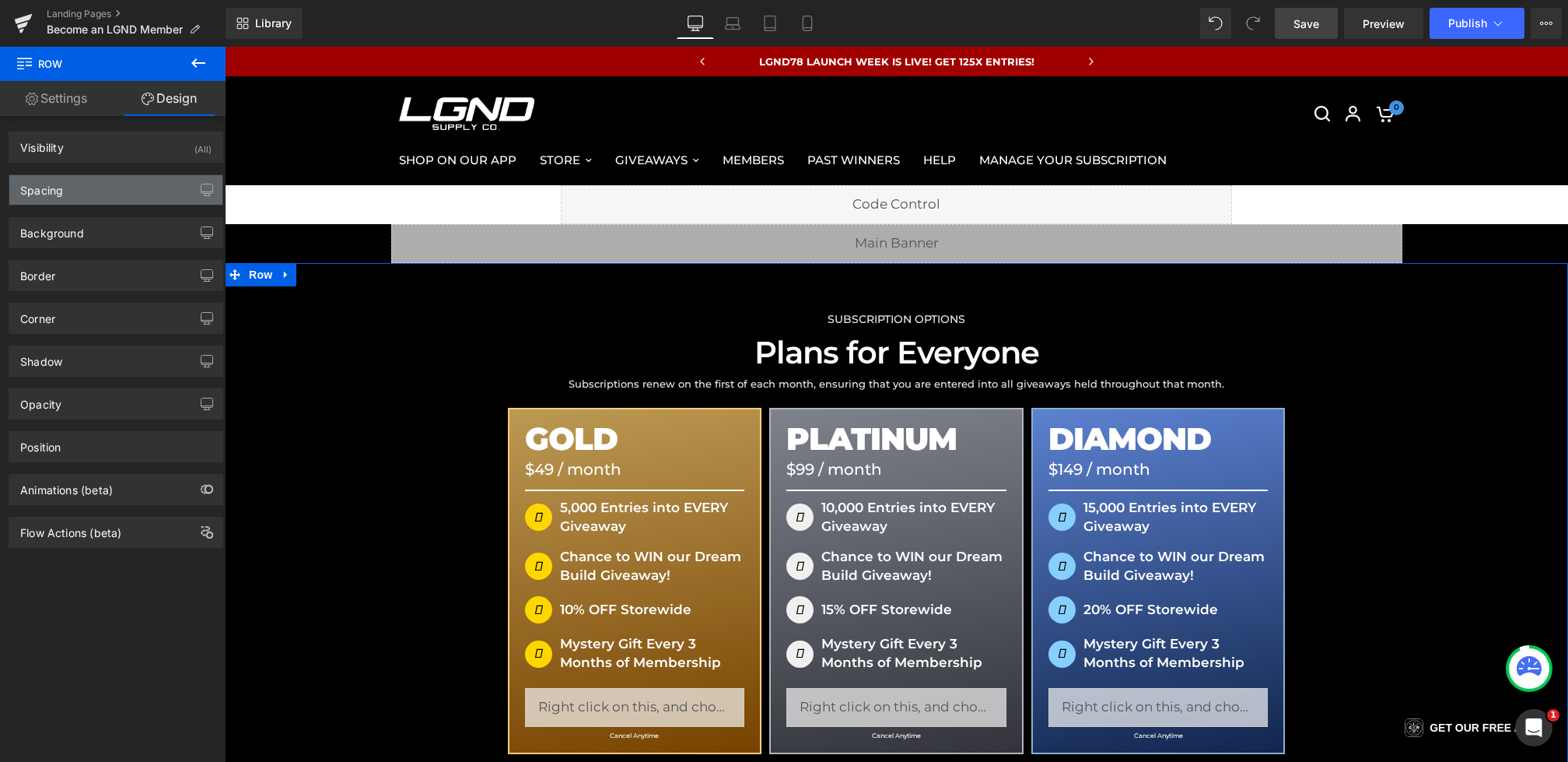
click at [98, 175] on div "Spacing" at bounding box center [116, 190] width 213 height 30
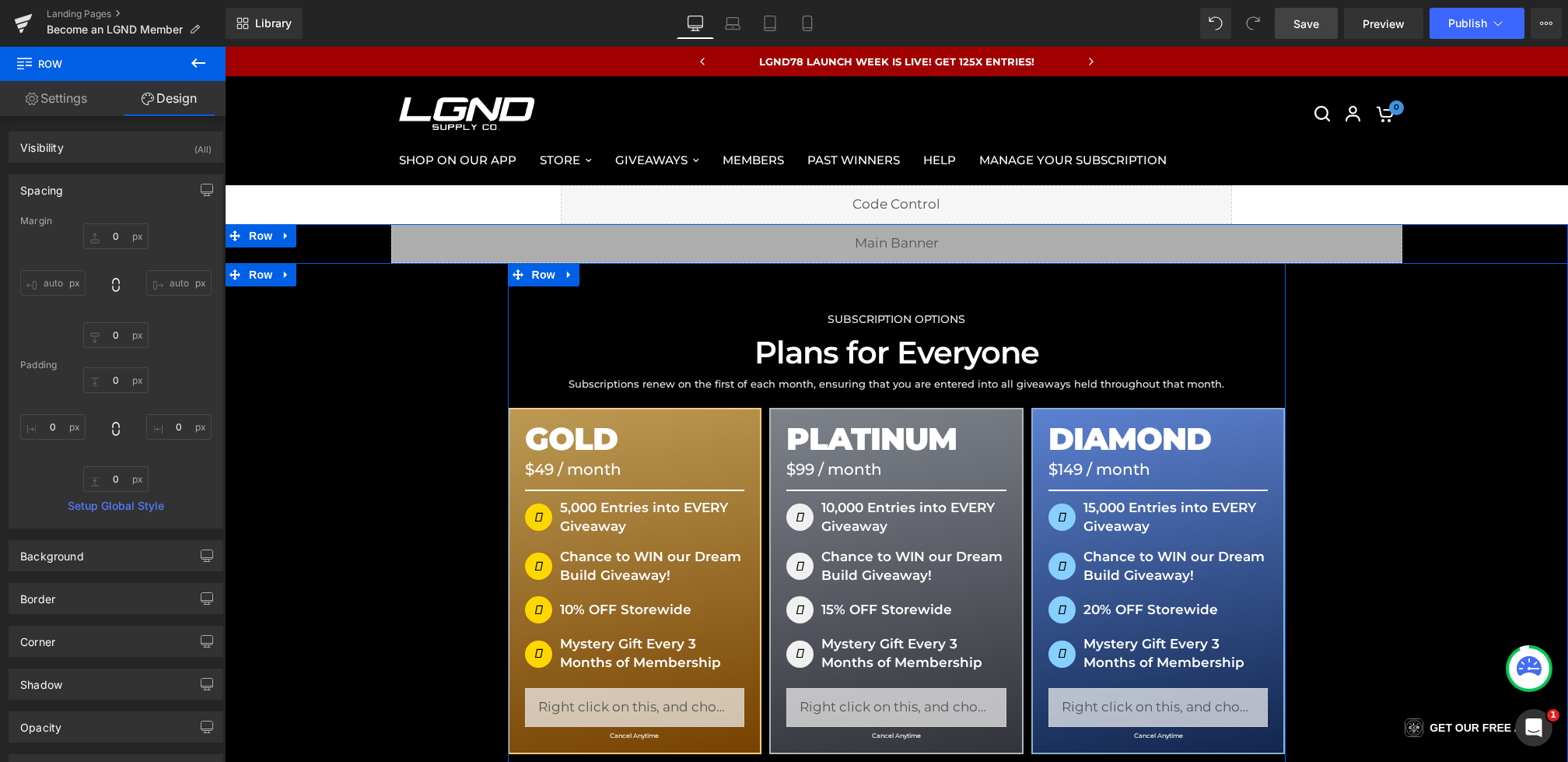
click at [869, 301] on div "SUBSCRIPTION OPTIONS Heading Plans for Everyone Heading Subscriptions renew on …" at bounding box center [897, 533] width 778 height 541
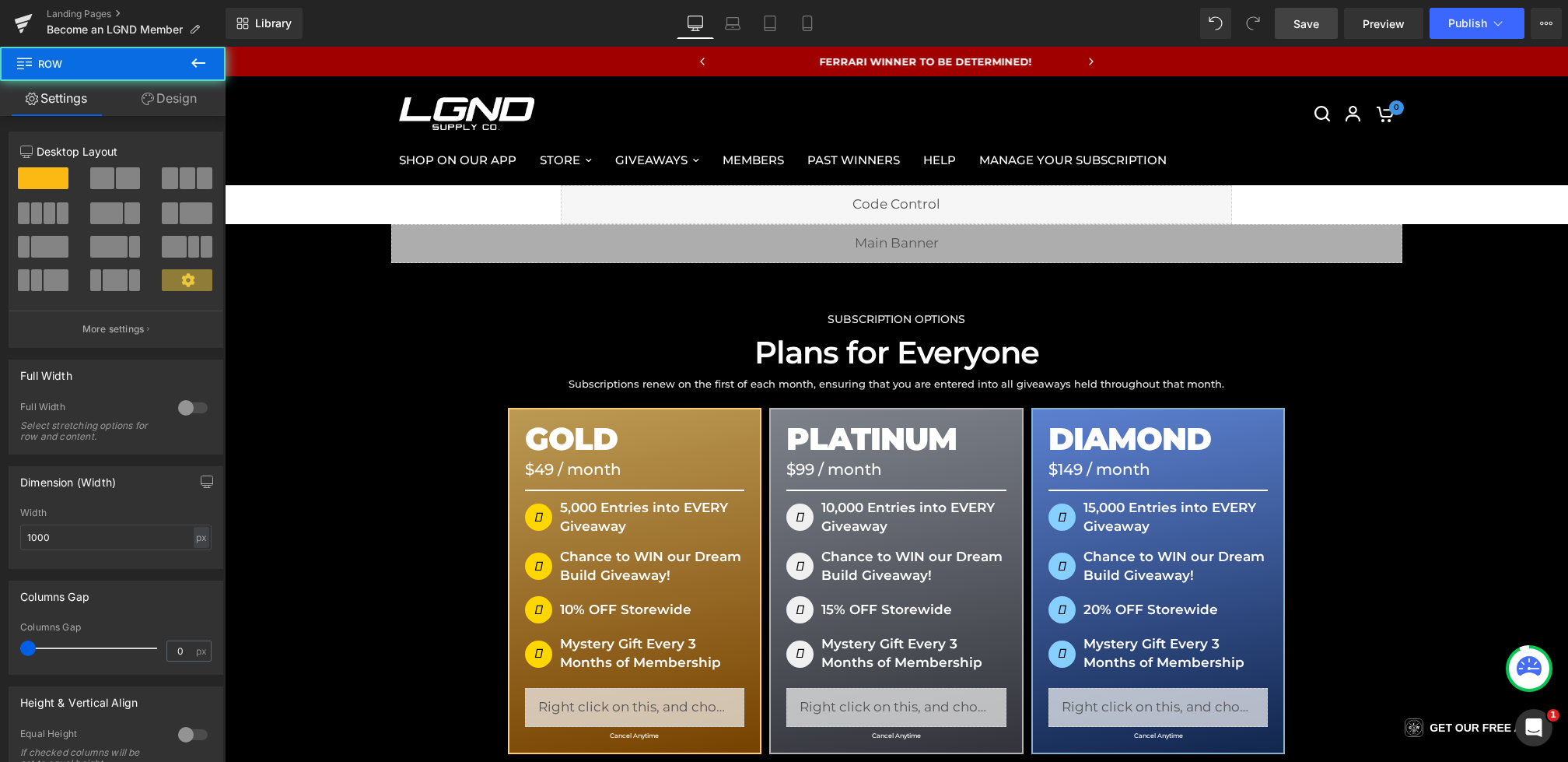
click at [162, 94] on link "Design" at bounding box center [169, 99] width 113 height 35
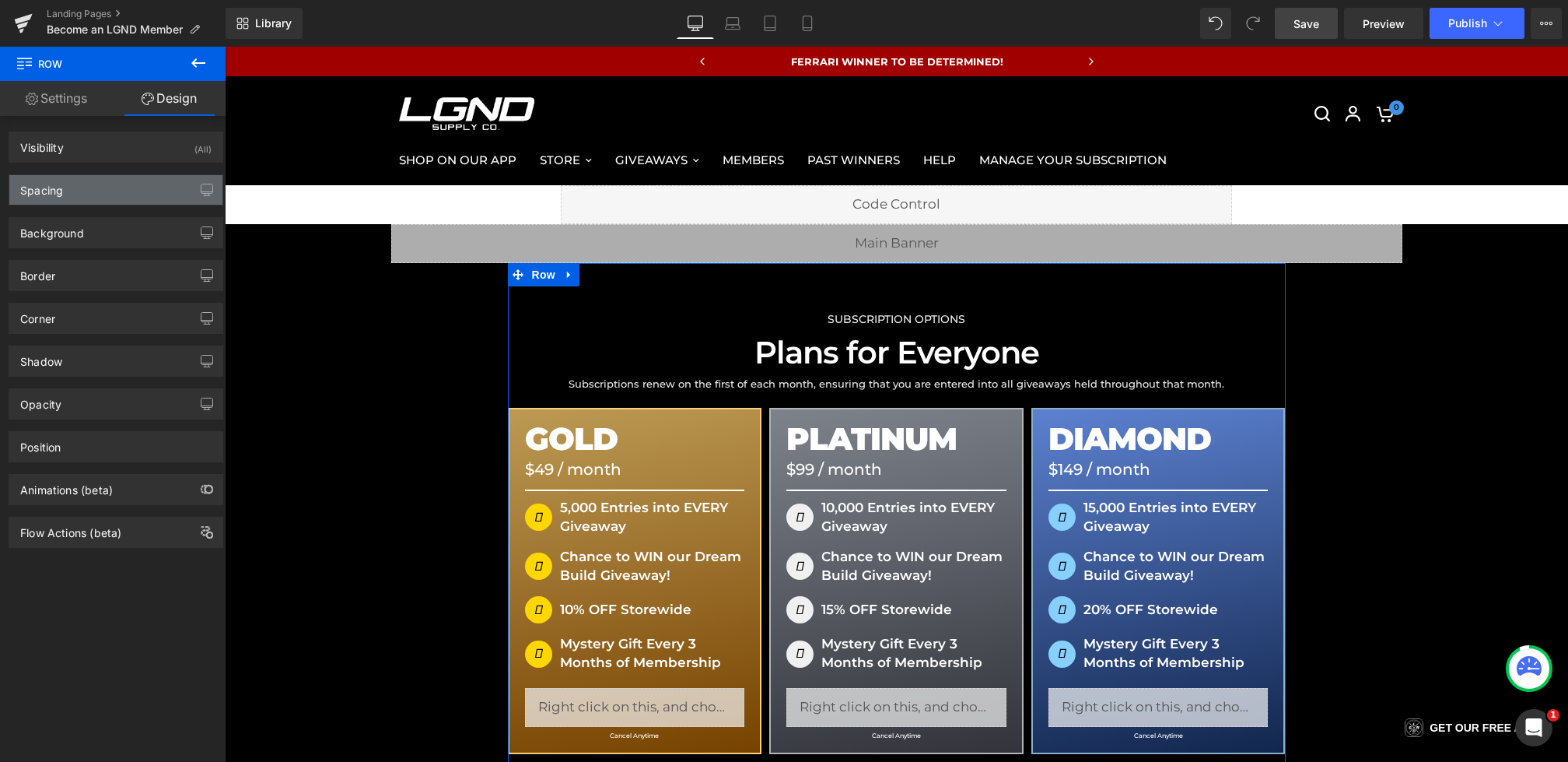
click at [106, 185] on div "Spacing" at bounding box center [116, 190] width 213 height 30
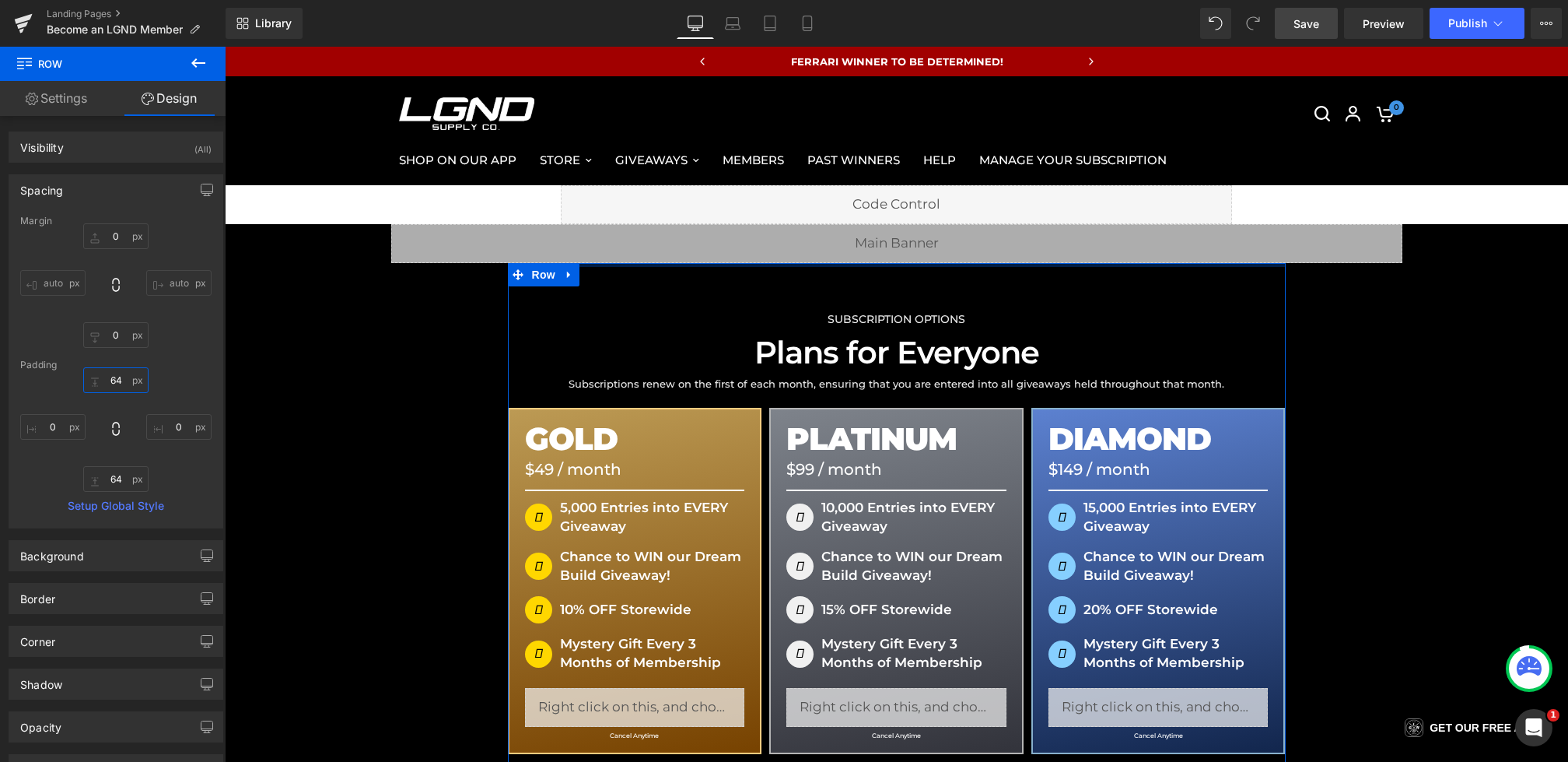
click at [117, 383] on input "64" at bounding box center [116, 380] width 65 height 26
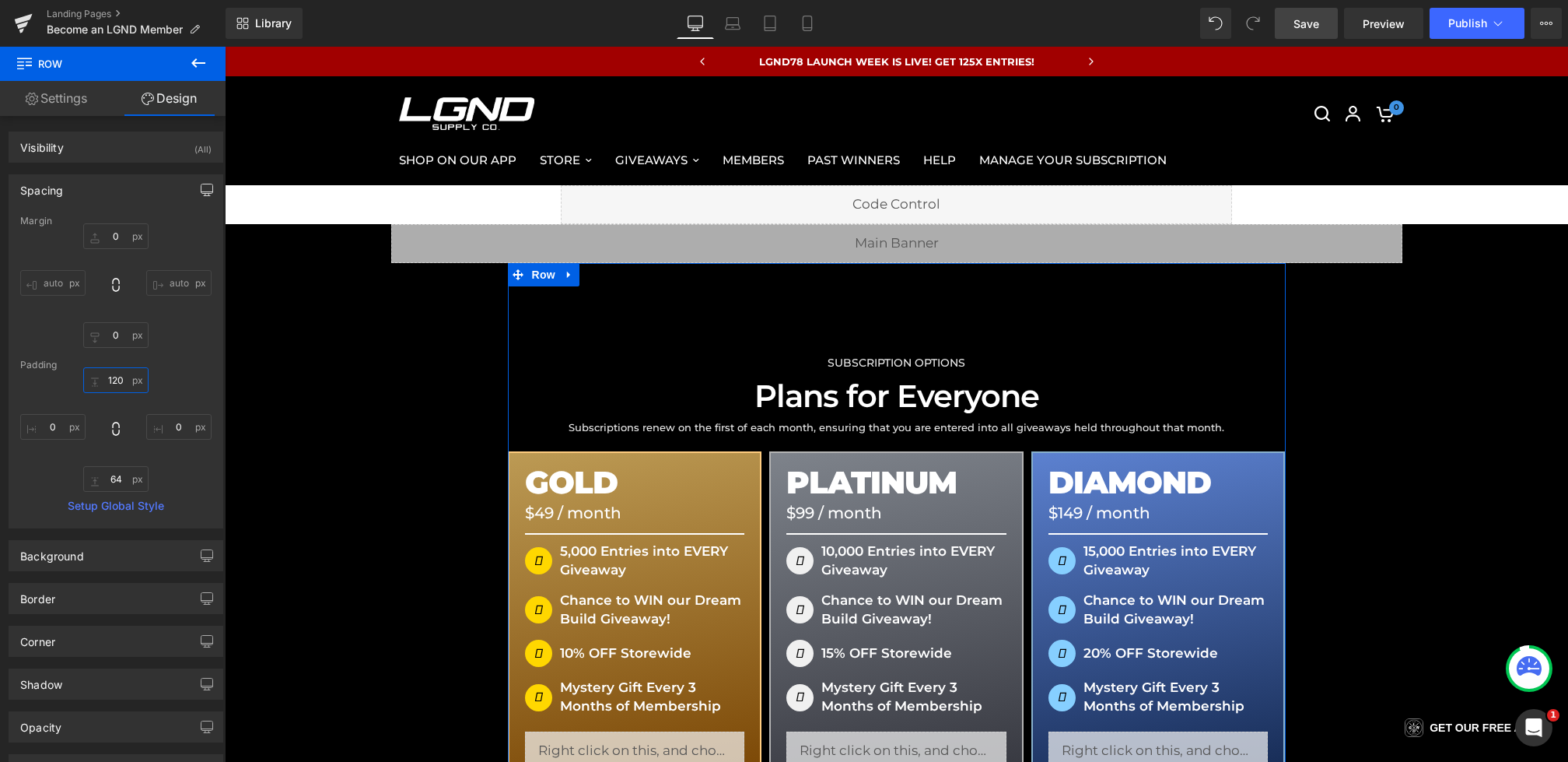
type input "120"
click at [204, 196] on icon "button" at bounding box center [207, 196] width 6 height 0
click at [81, 225] on button "Laptop" at bounding box center [87, 224] width 48 height 27
type input "0"
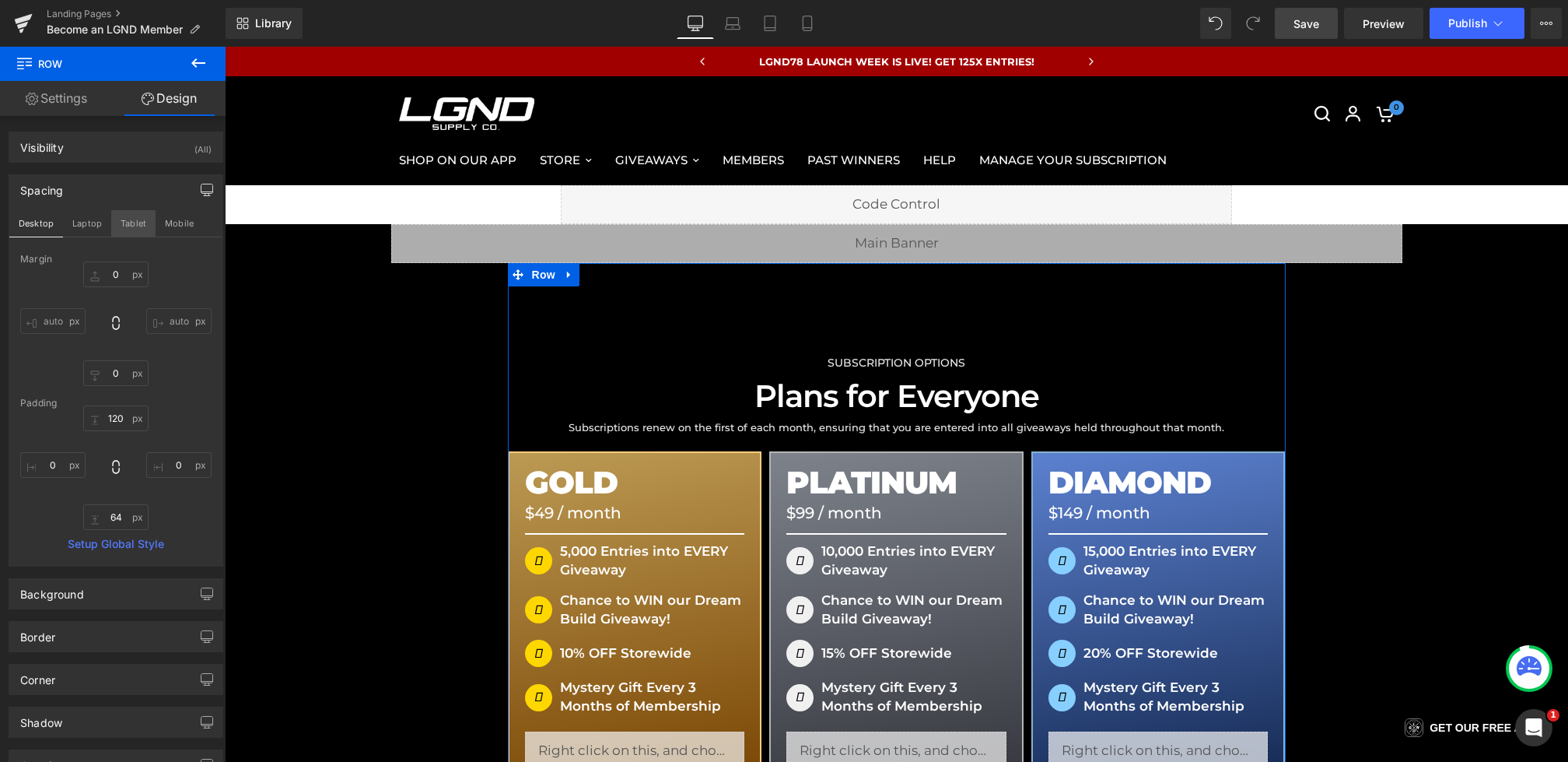
type input "48"
type input "0"
type input "48"
type input "0"
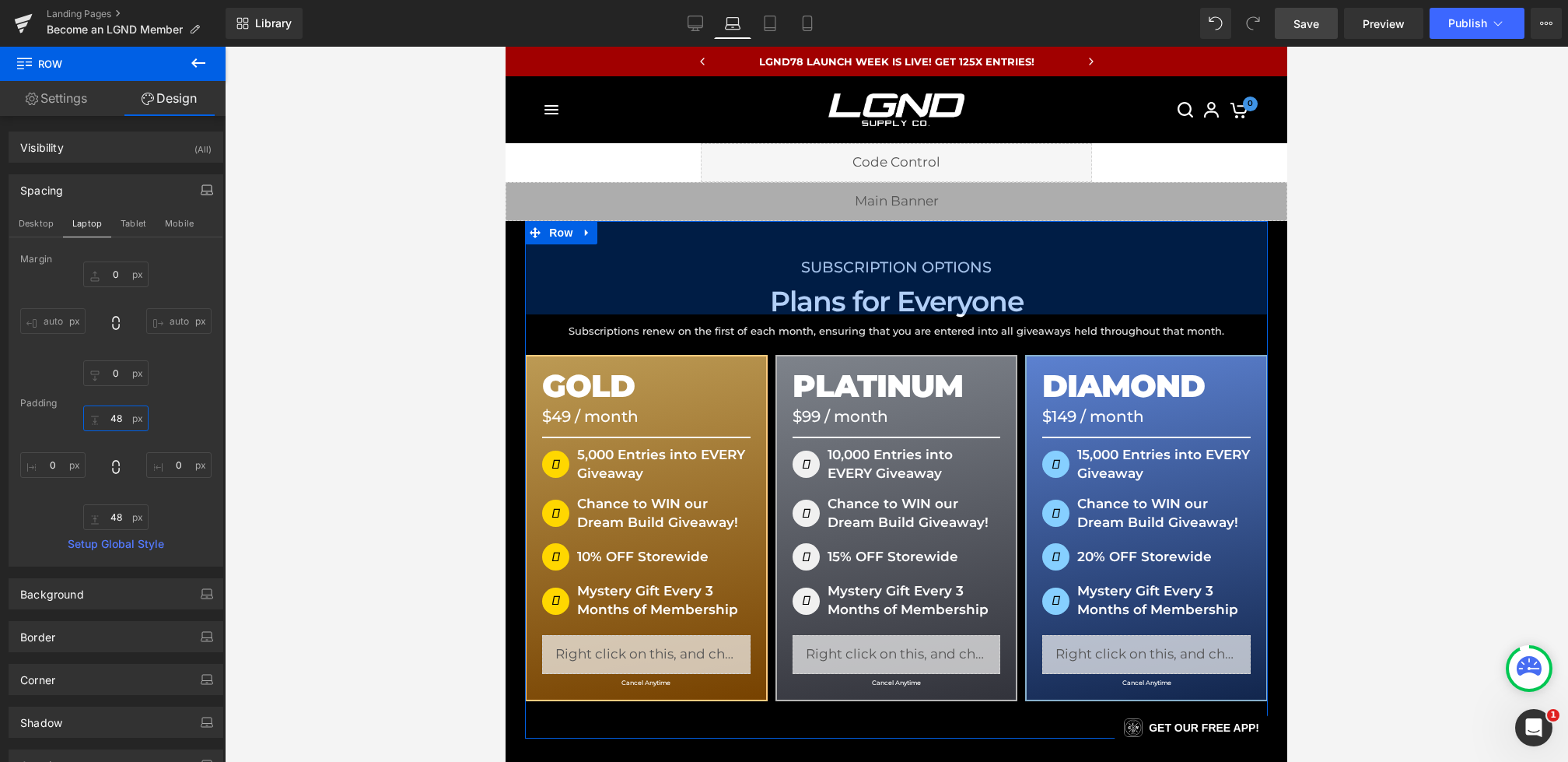
click at [120, 425] on input "48" at bounding box center [116, 418] width 65 height 26
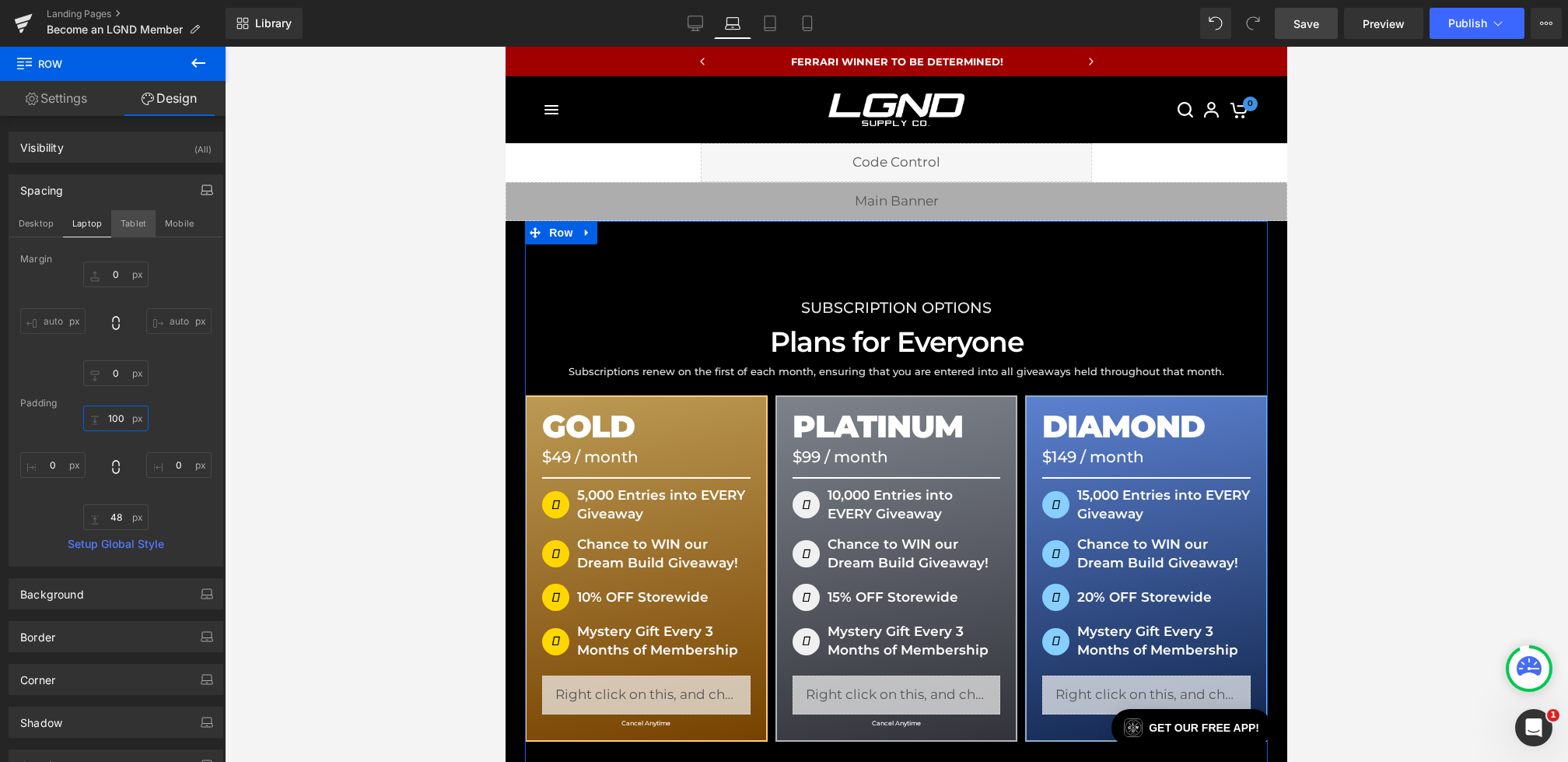
type input "100"
click at [133, 227] on button "Tablet" at bounding box center [133, 224] width 44 height 27
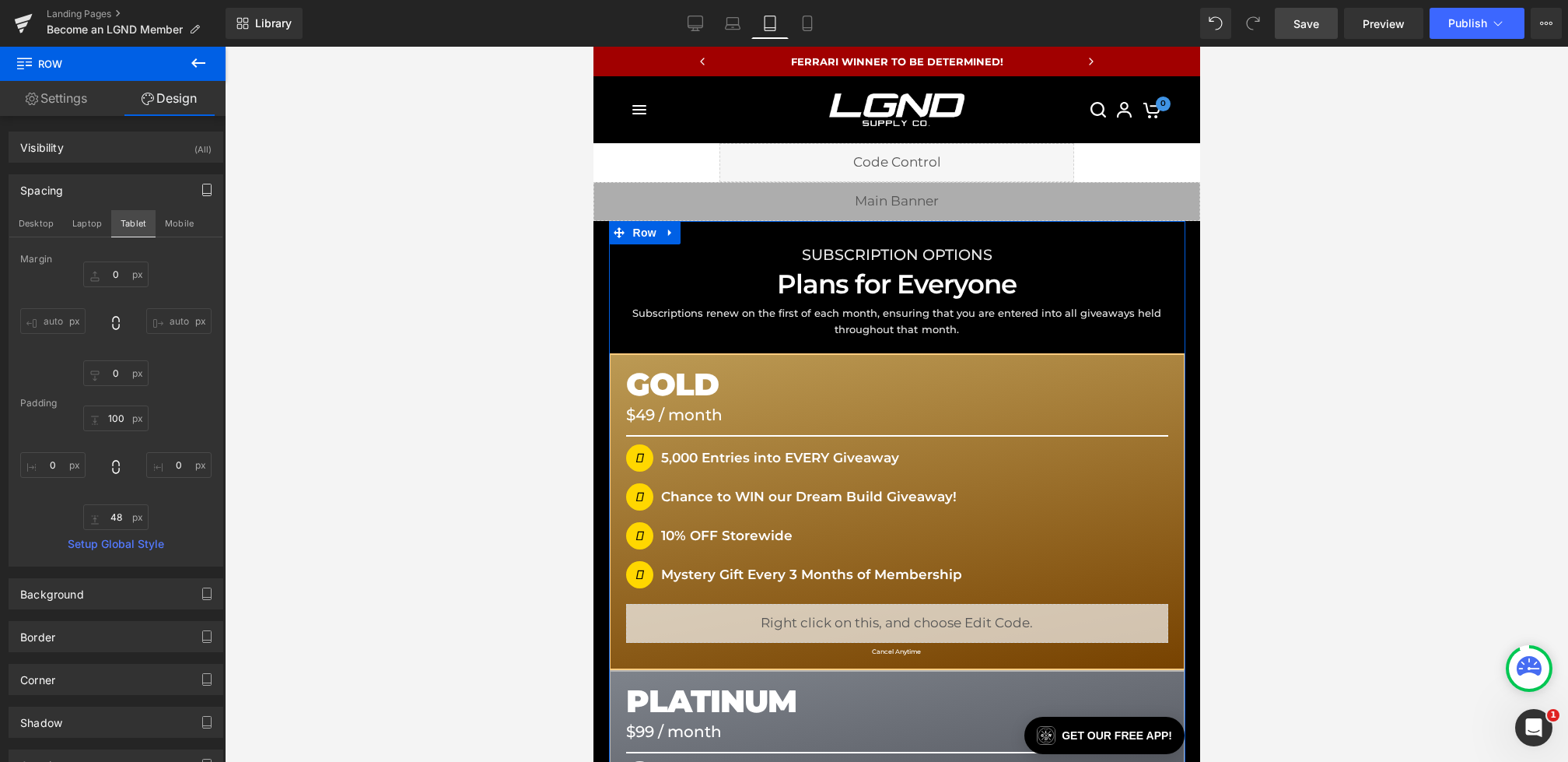
type input "0"
type input "32"
type input "0"
type input "32"
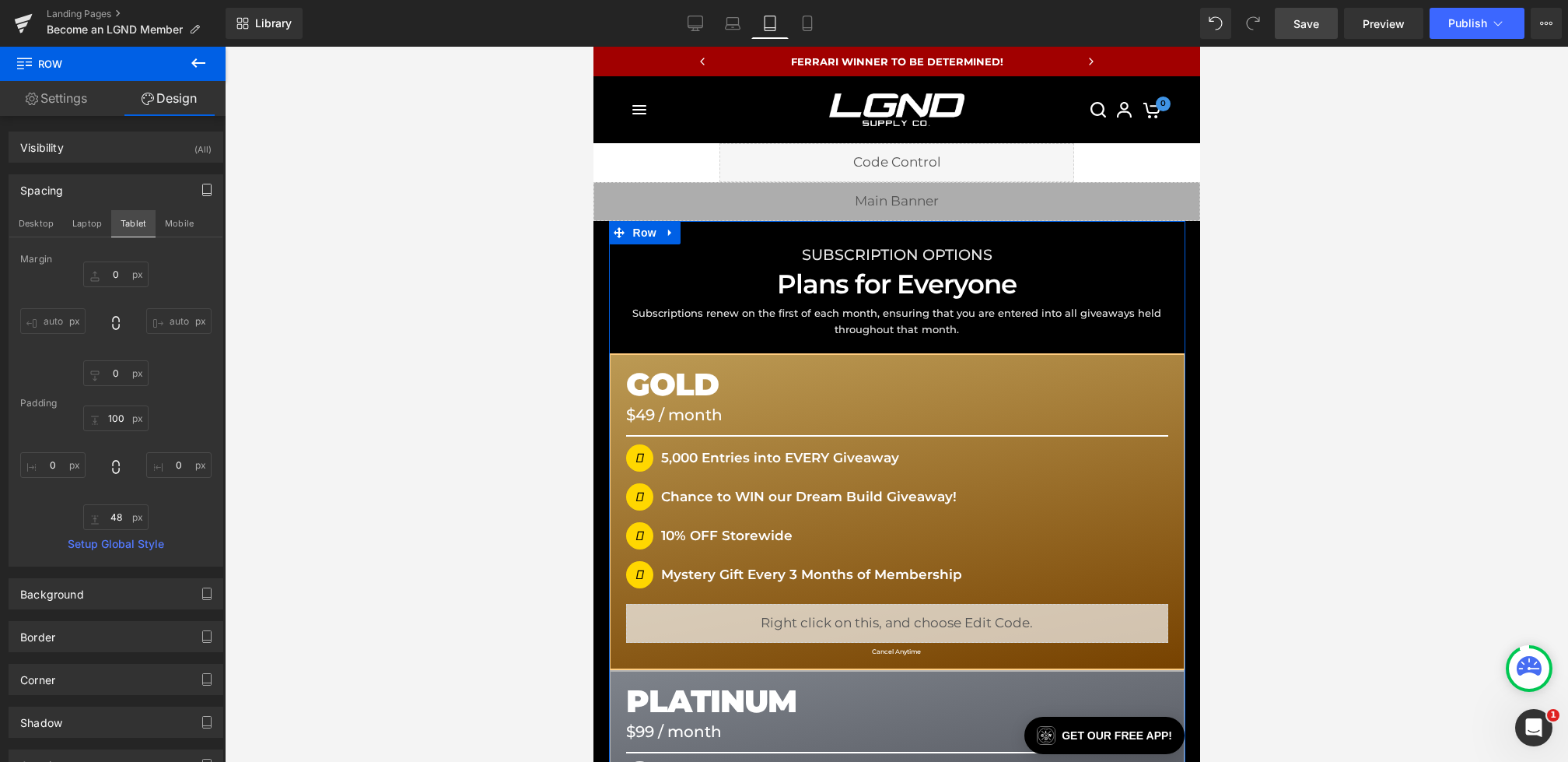
type input "0"
click at [123, 419] on input "32" at bounding box center [116, 418] width 65 height 26
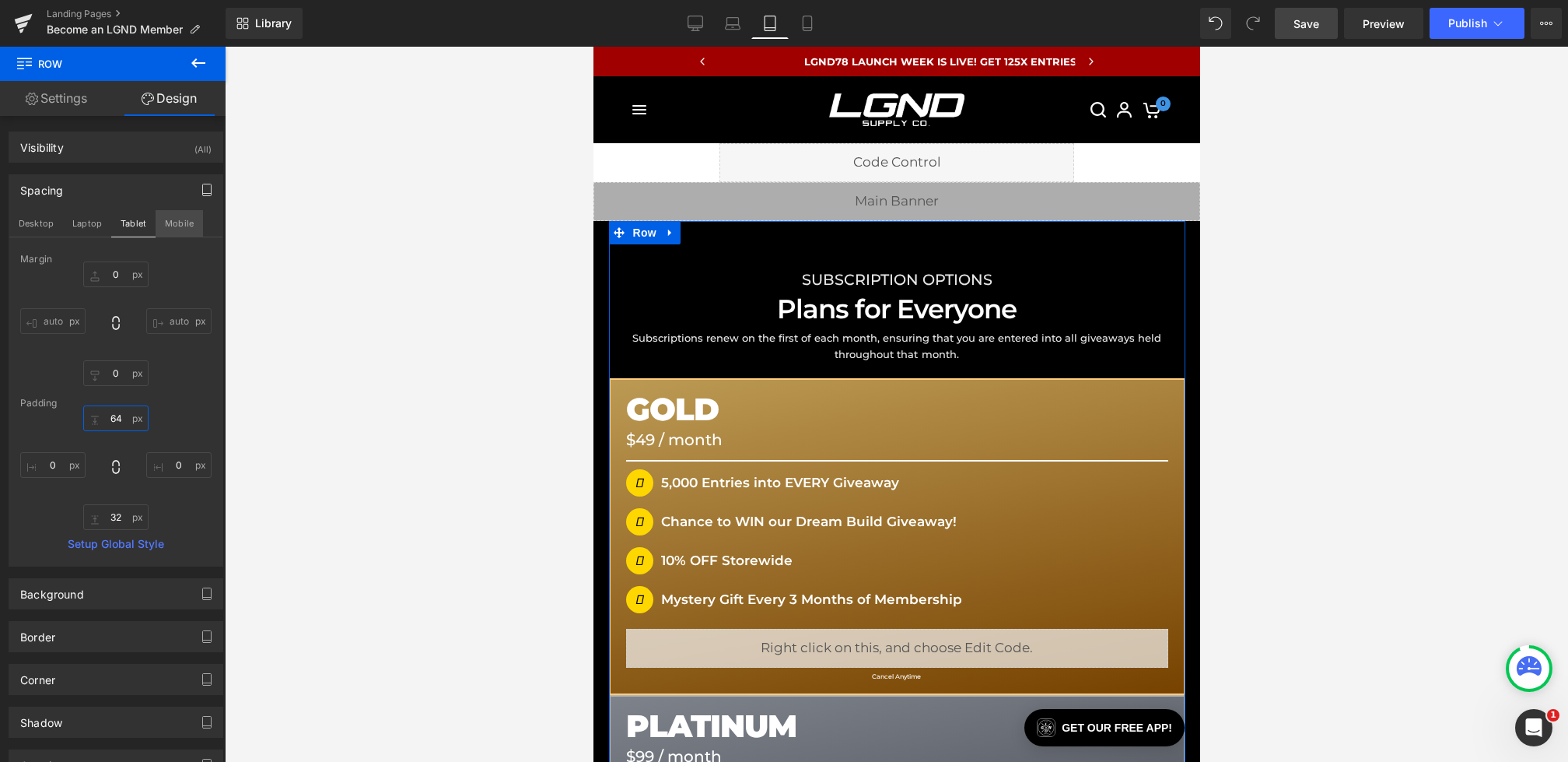
type input "64"
click at [173, 224] on button "Mobile" at bounding box center [180, 224] width 47 height 27
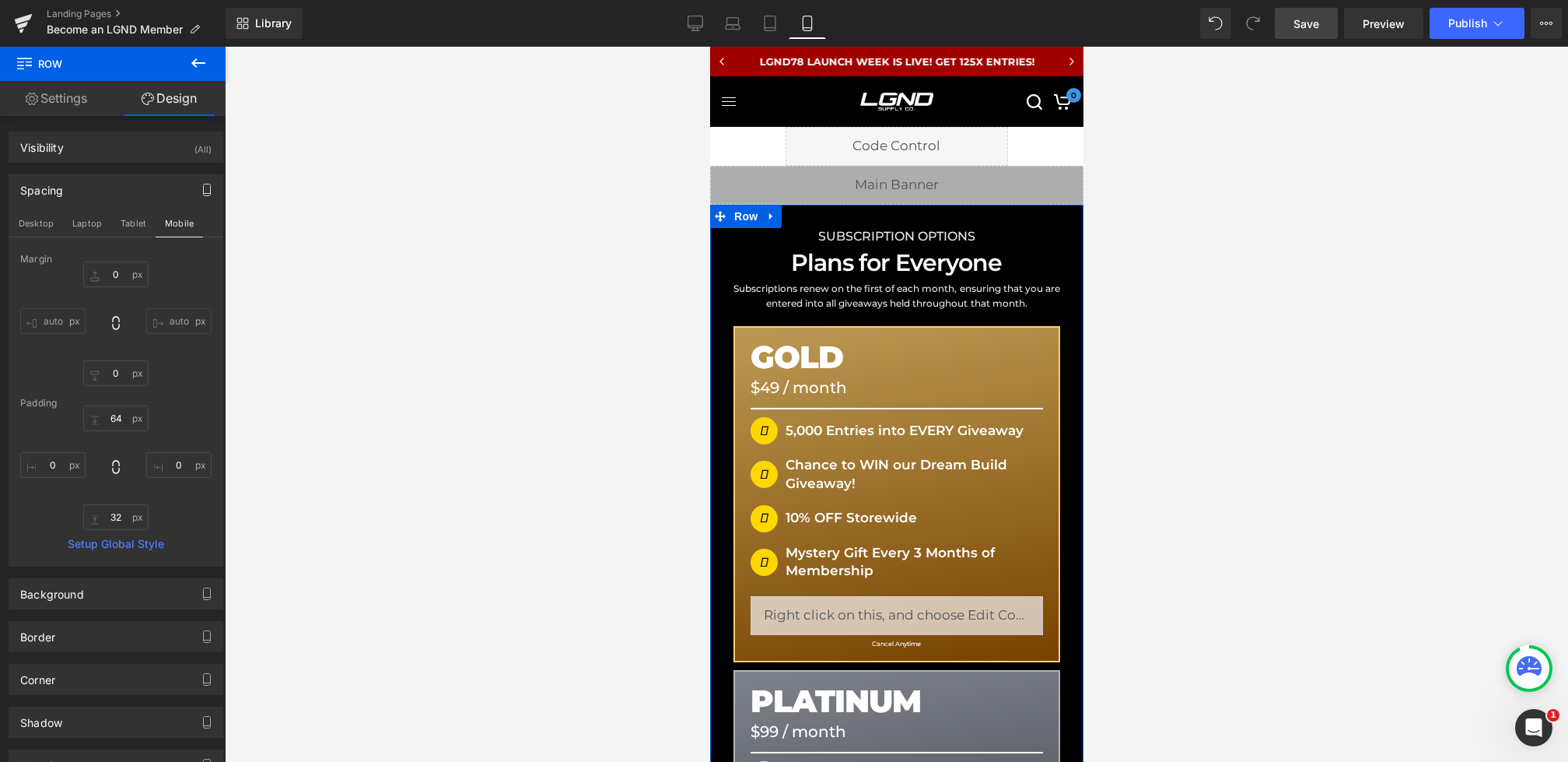
type input "0"
type input "32"
type input "0"
type input "32"
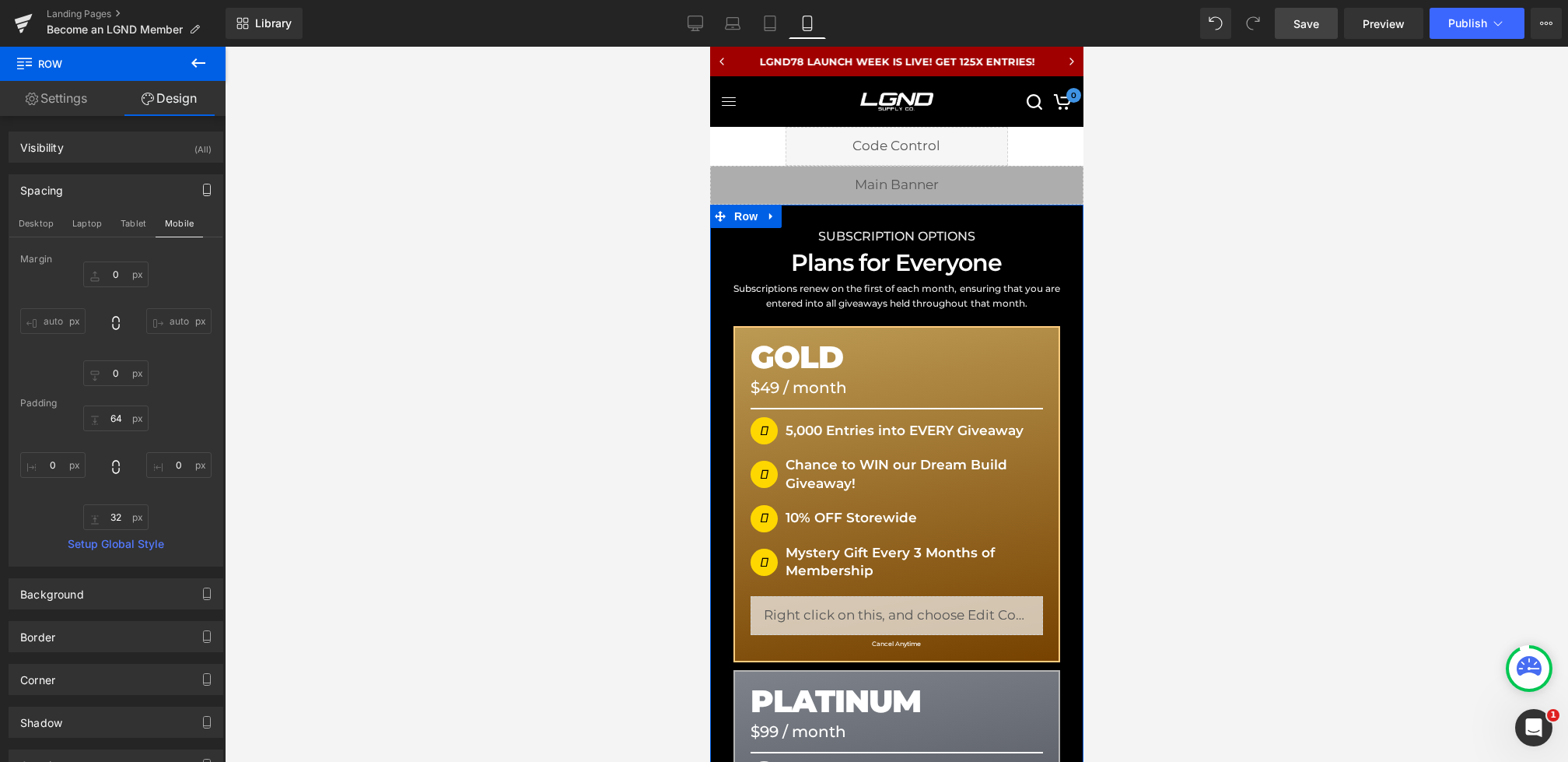
type input "0"
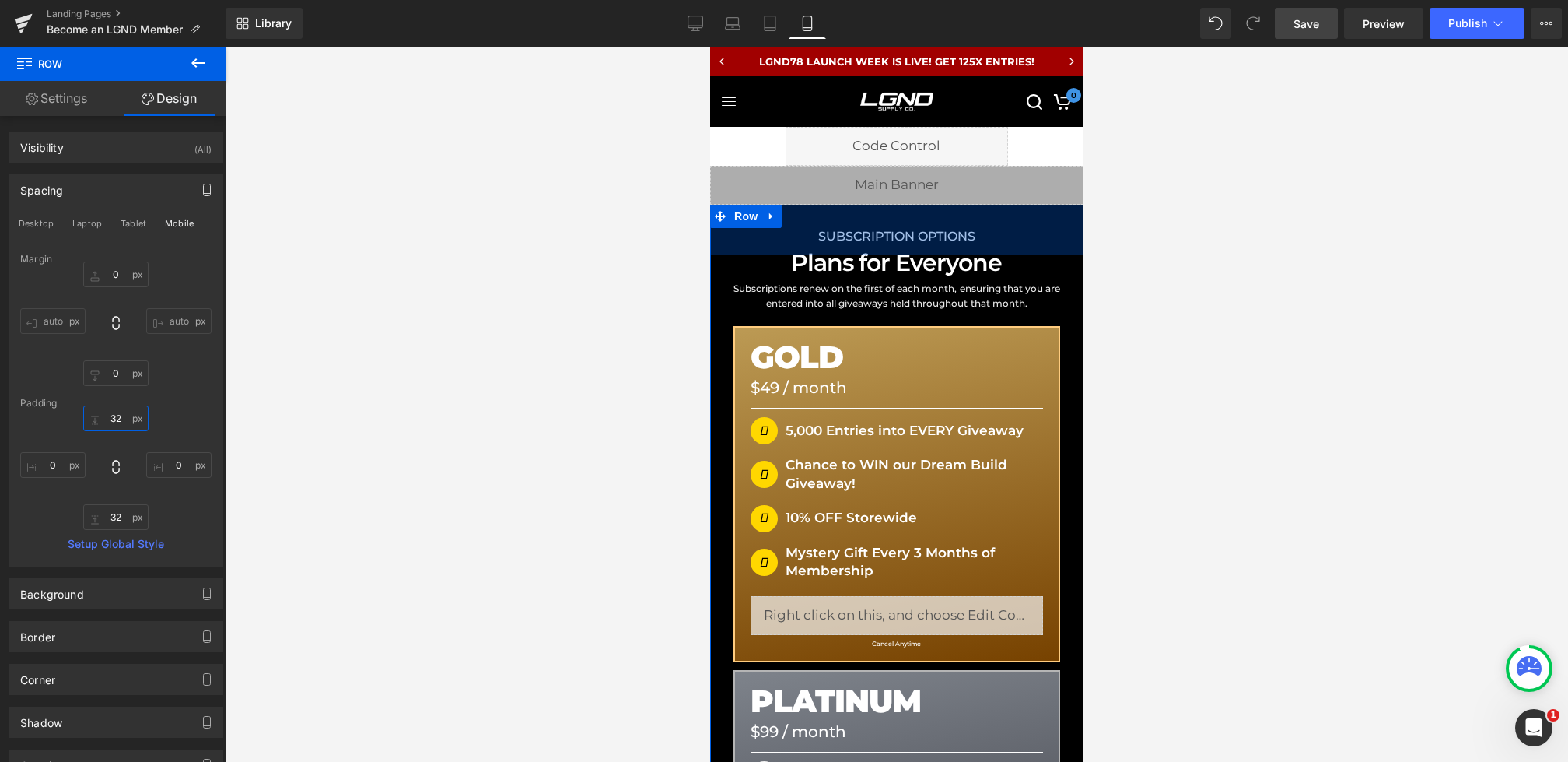
click at [118, 423] on input "32" at bounding box center [116, 418] width 65 height 26
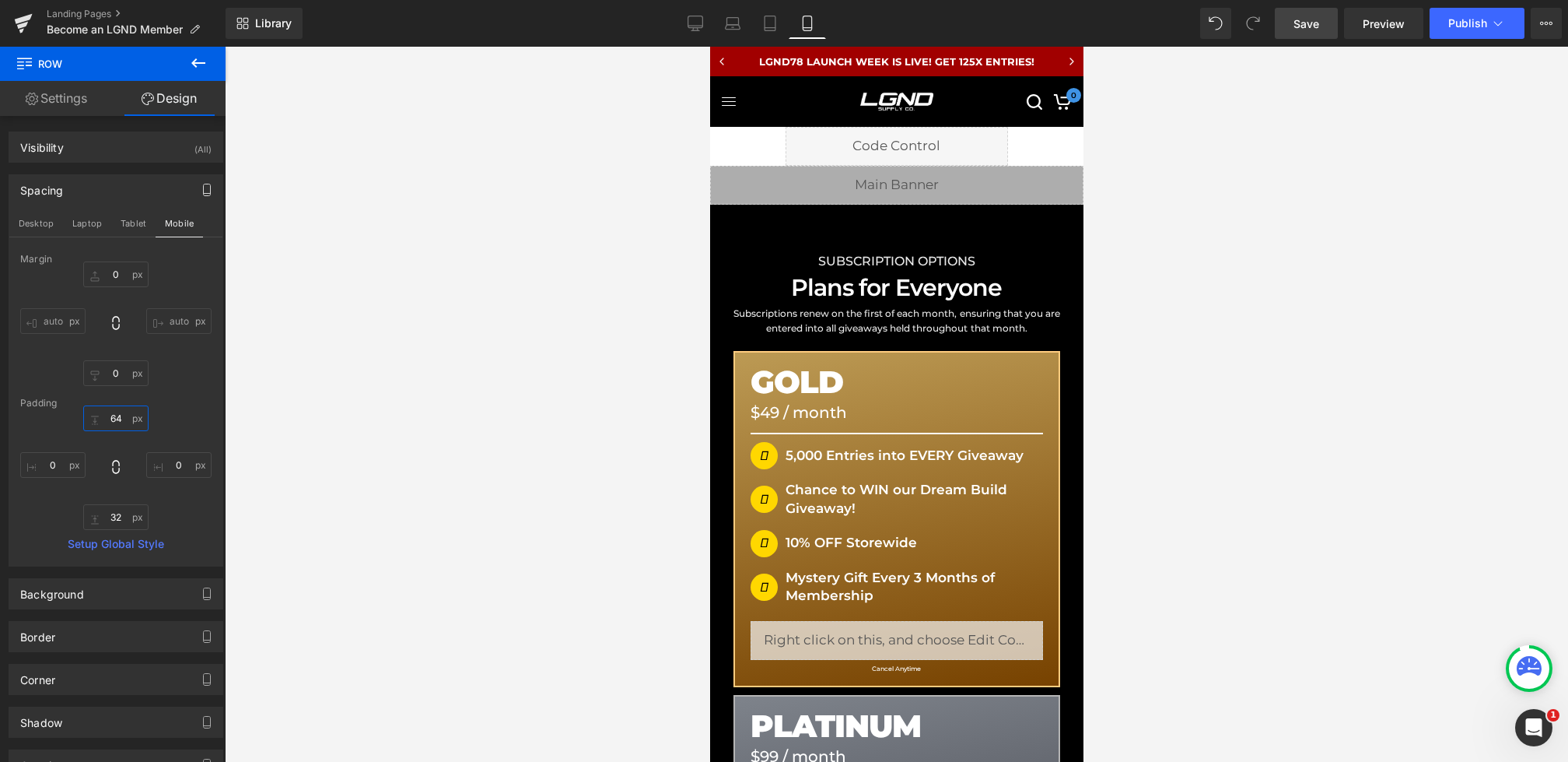
type input "64"
click at [1296, 32] on span "Save" at bounding box center [1307, 24] width 26 height 17
click at [703, 25] on icon at bounding box center [695, 22] width 15 height 12
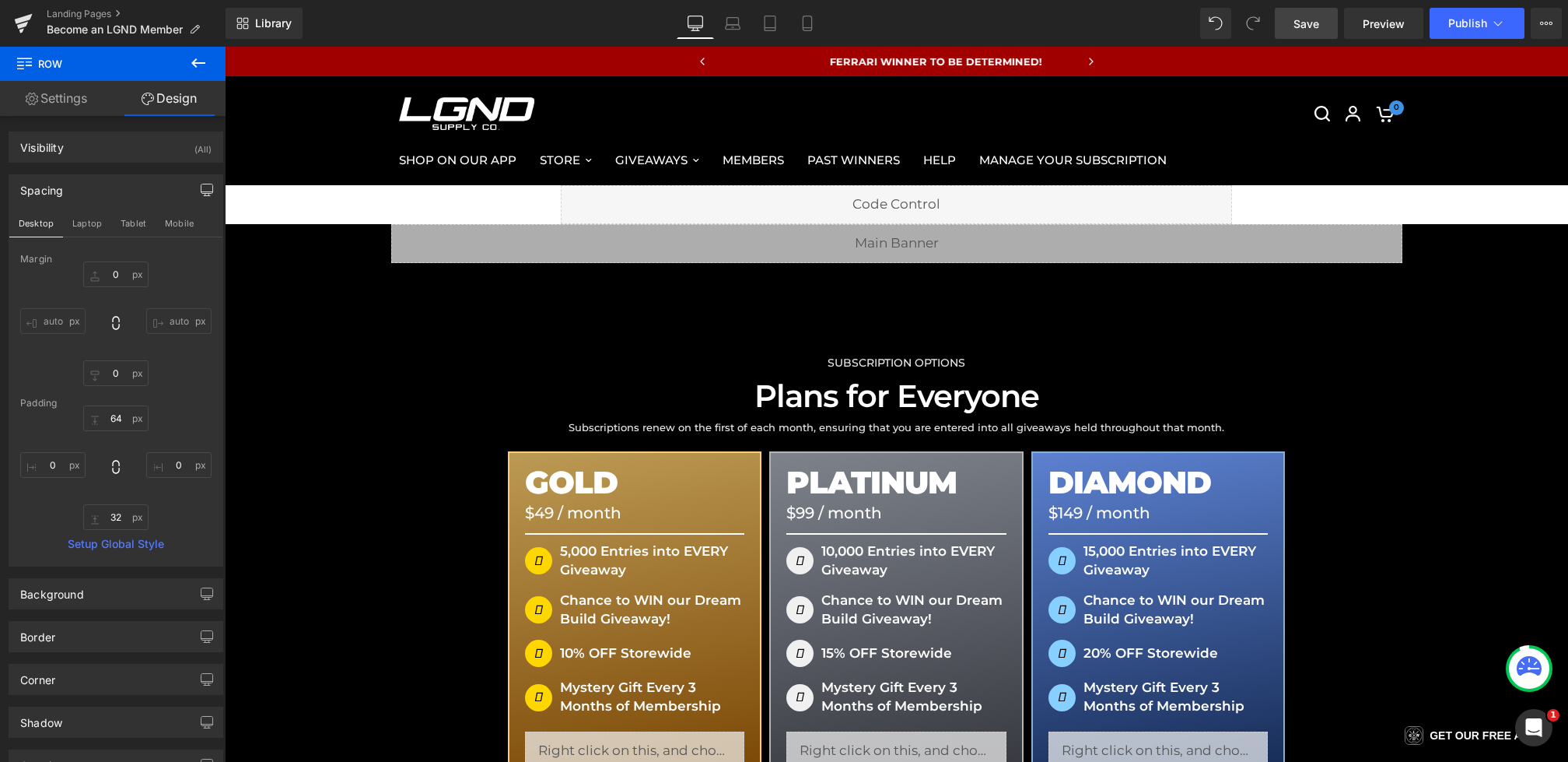
type input "0"
type input "120"
type input "0"
type input "64"
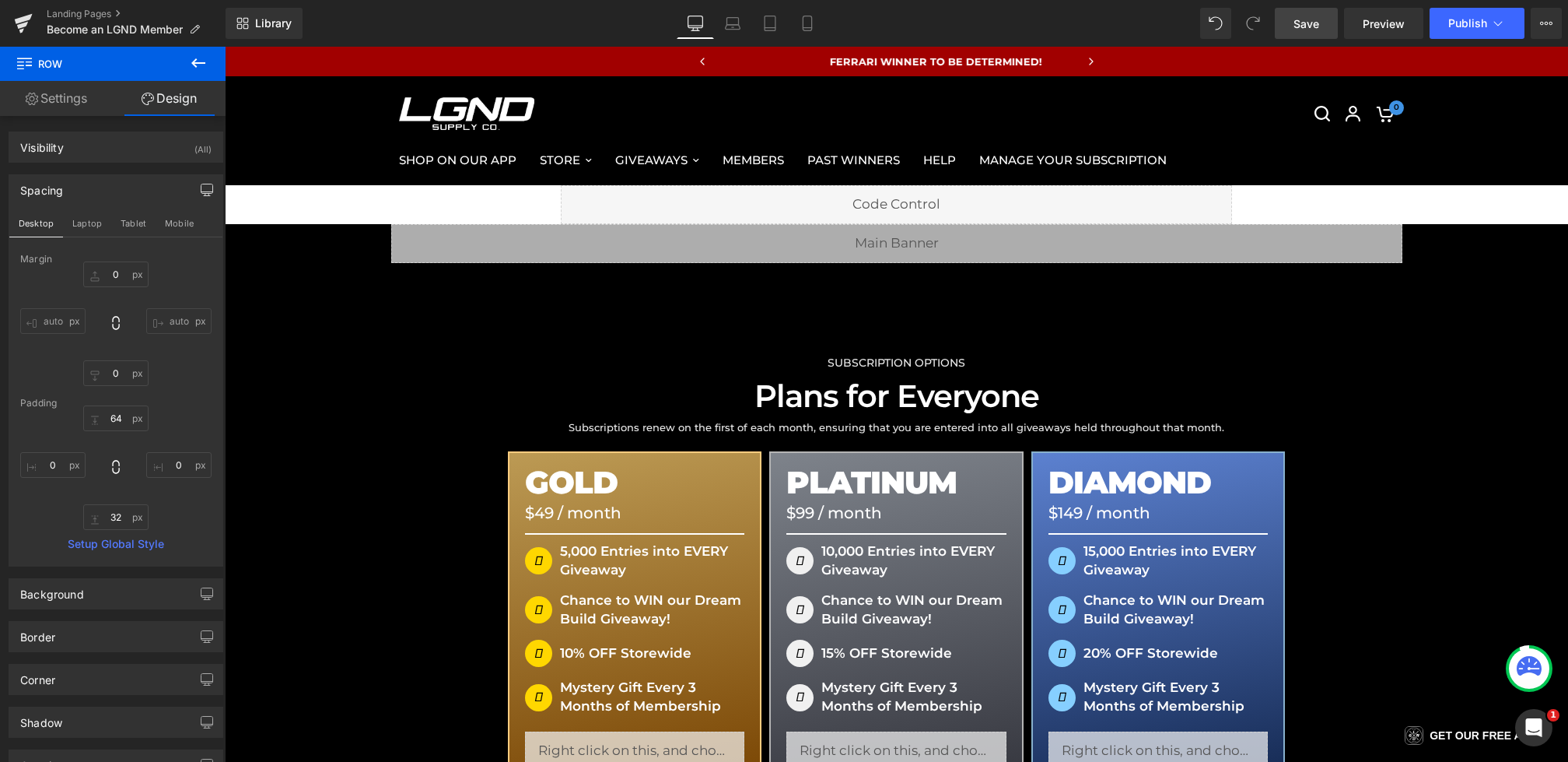
type input "0"
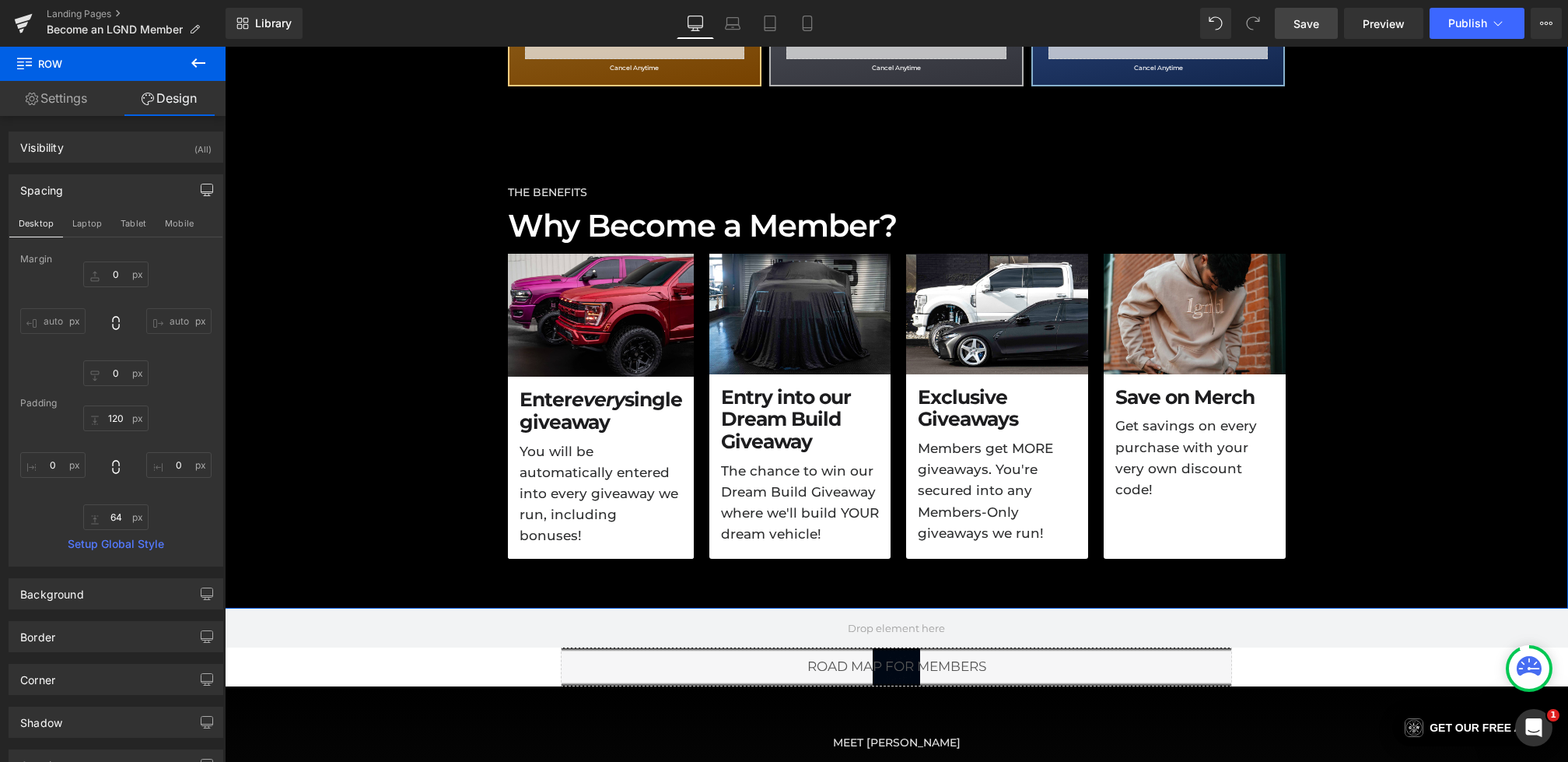
scroll to position [721, 0]
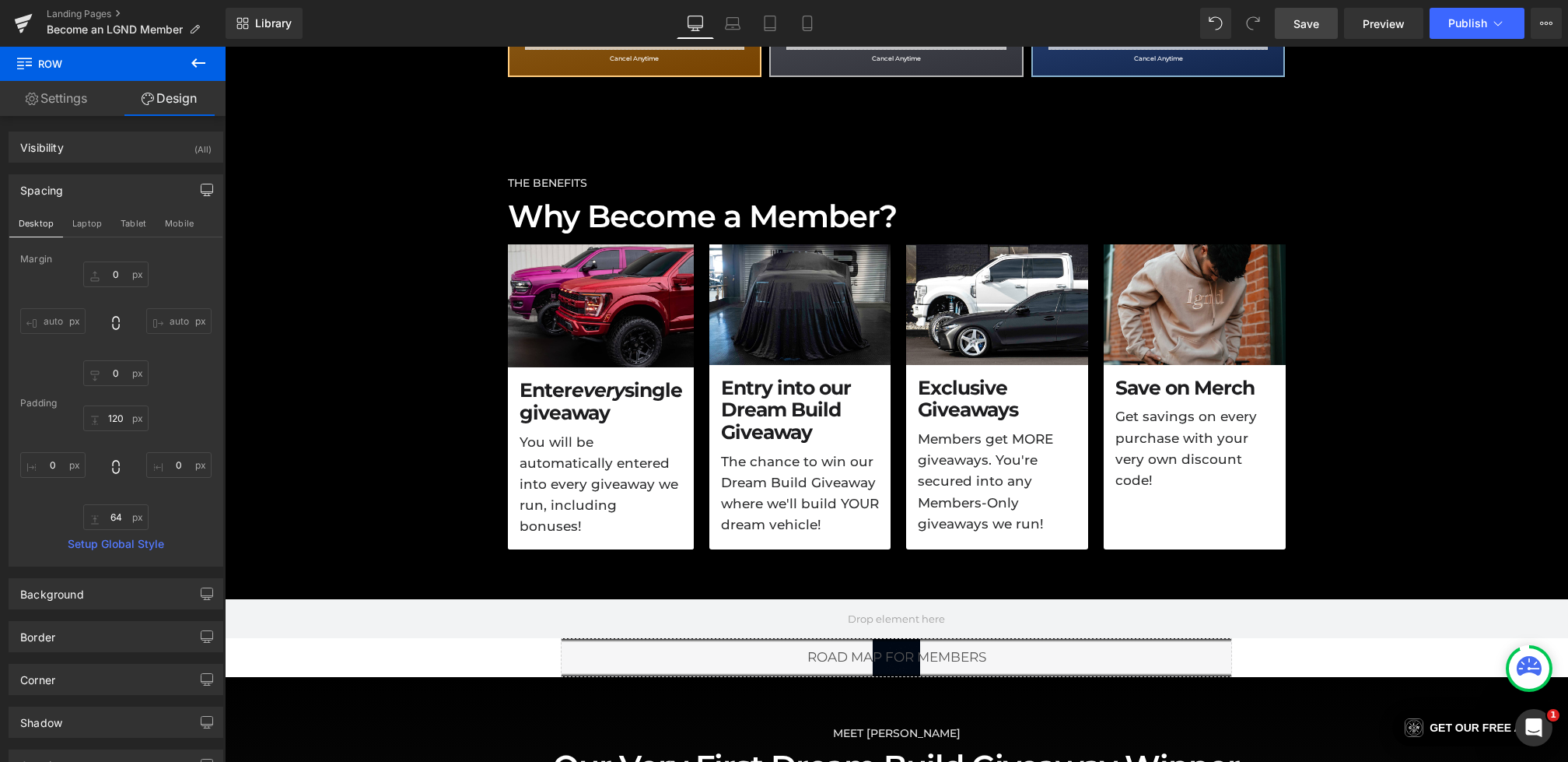
click at [206, 65] on icon at bounding box center [198, 63] width 19 height 19
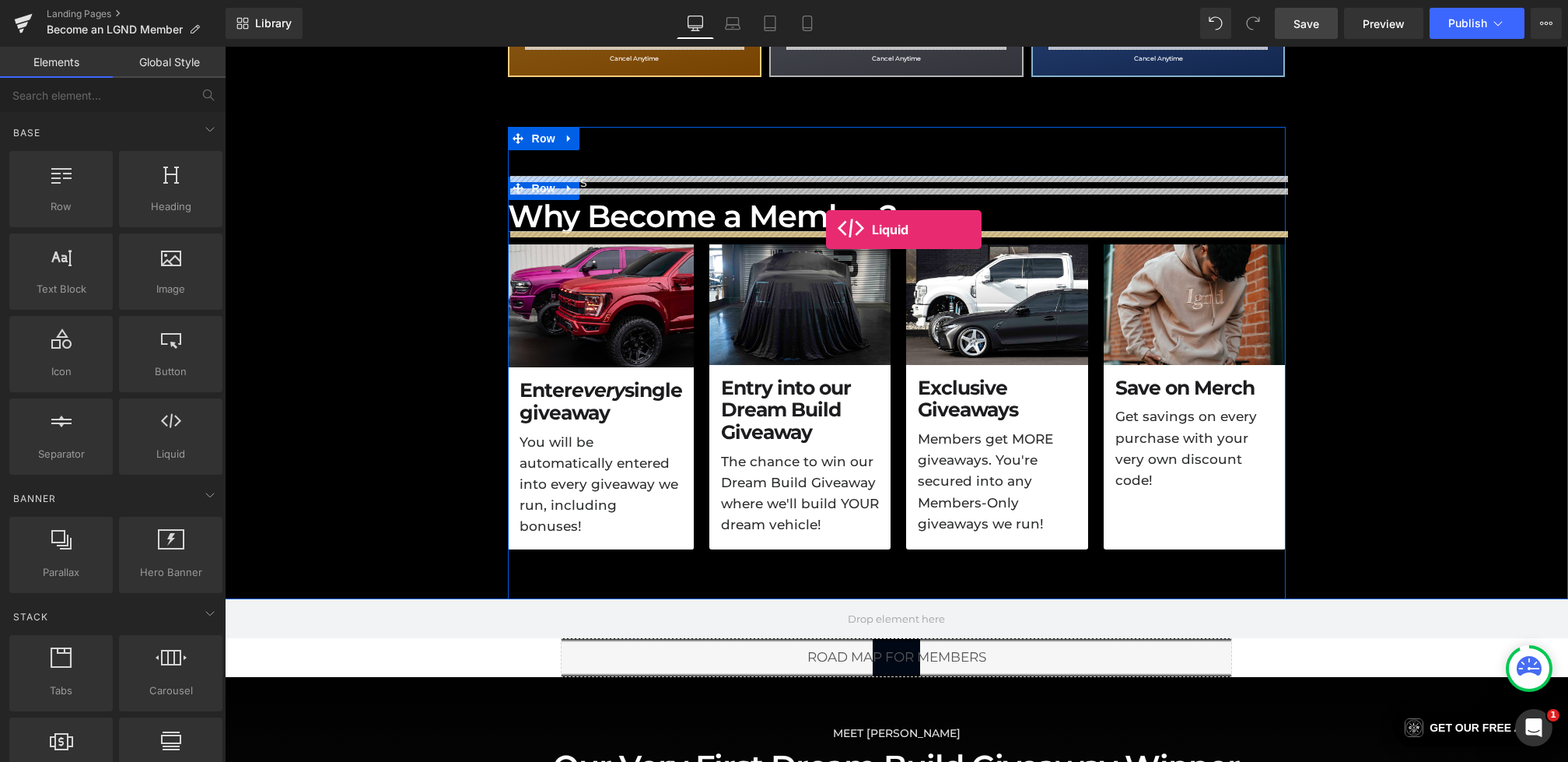
drag, startPoint x: 387, startPoint y: 485, endPoint x: 826, endPoint y: 229, distance: 508.2
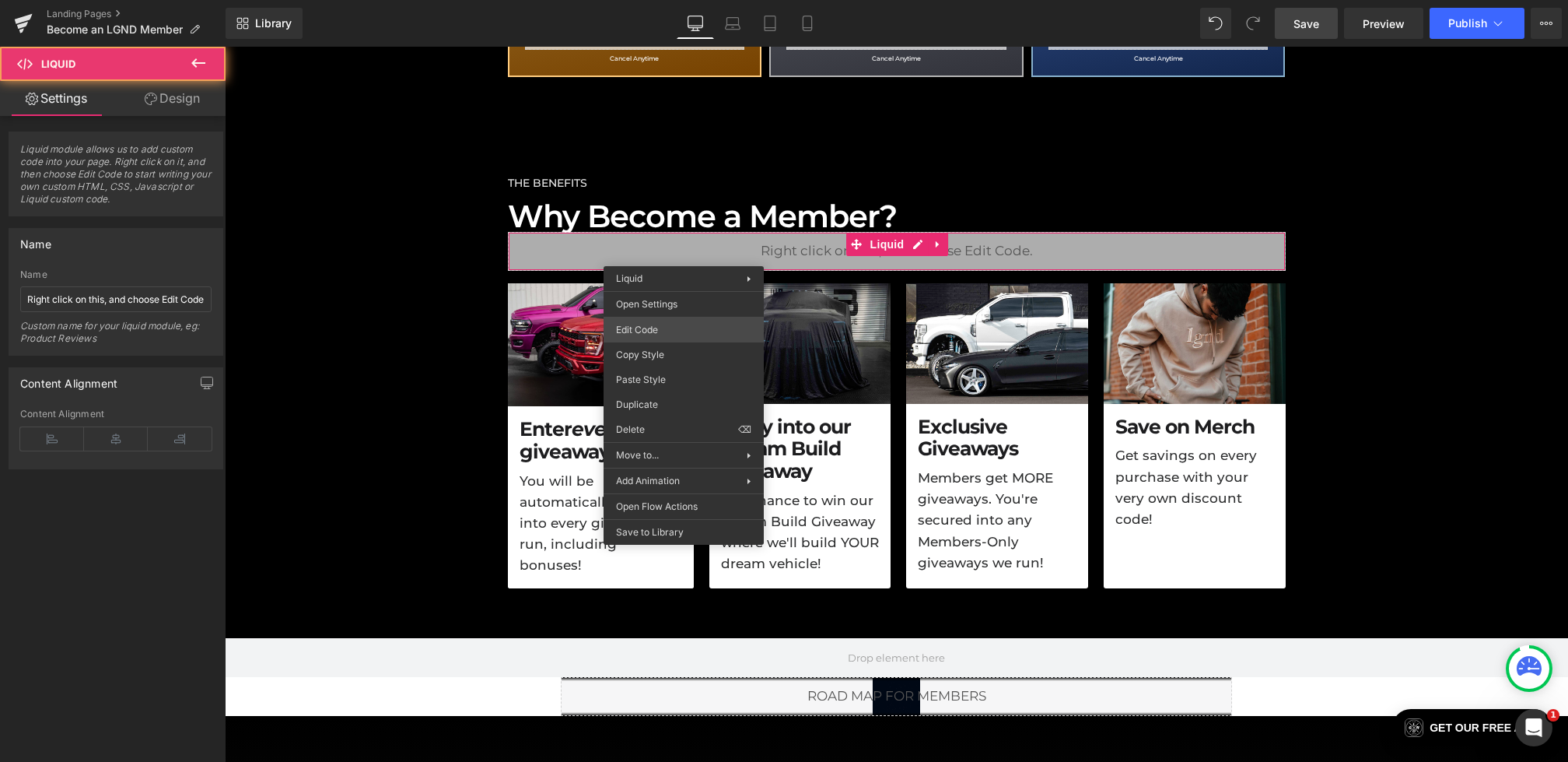
click at [643, 0] on div "Liquid You are previewing how the will restyle your page. You can not edit Elem…" at bounding box center [784, 0] width 1568 height 0
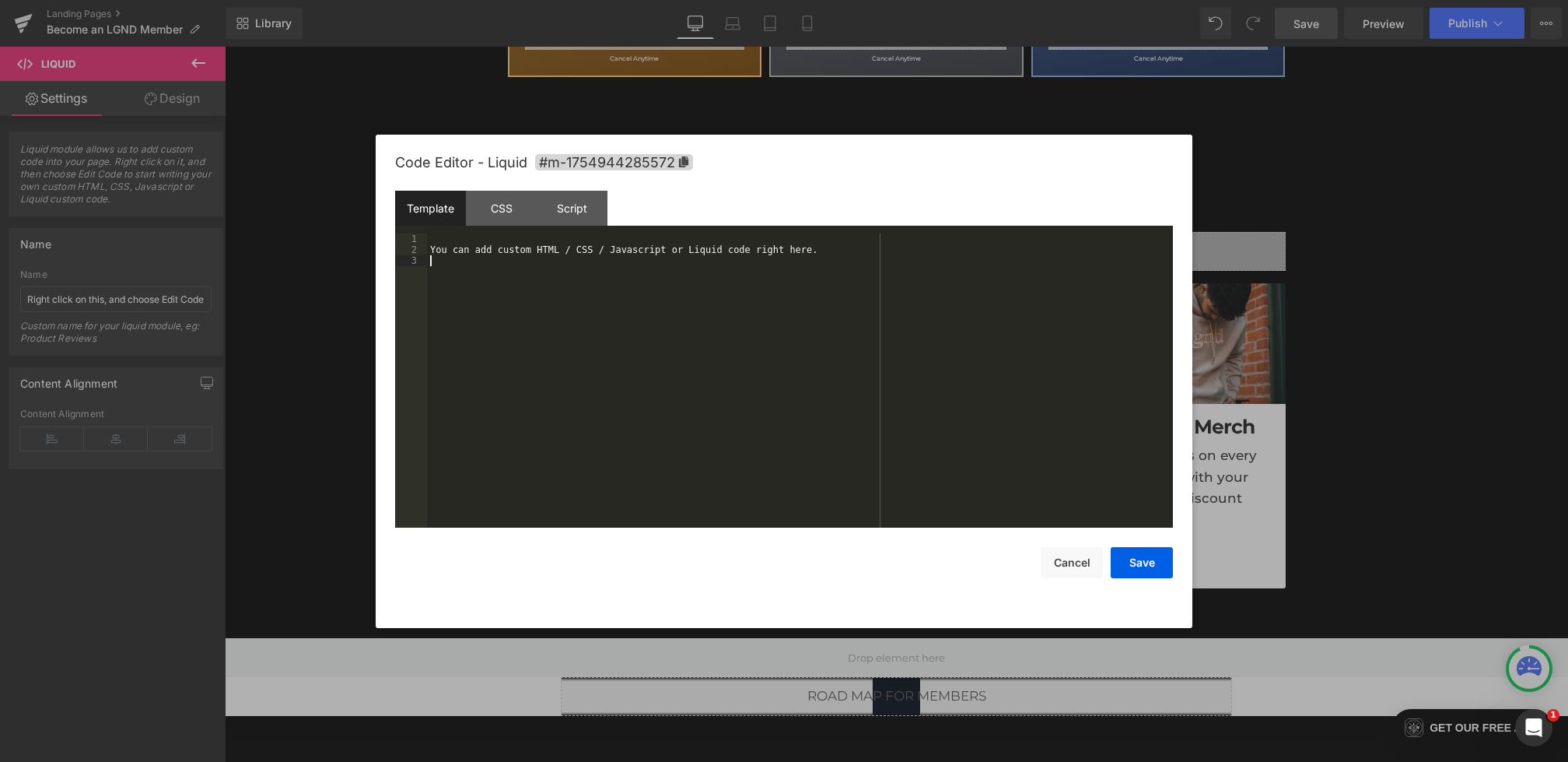
drag, startPoint x: 570, startPoint y: 416, endPoint x: 373, endPoint y: 166, distance: 318.3
click at [373, 166] on body "Liquid You are previewing how the will restyle your page. You can not edit Elem…" at bounding box center [784, 381] width 1568 height 762
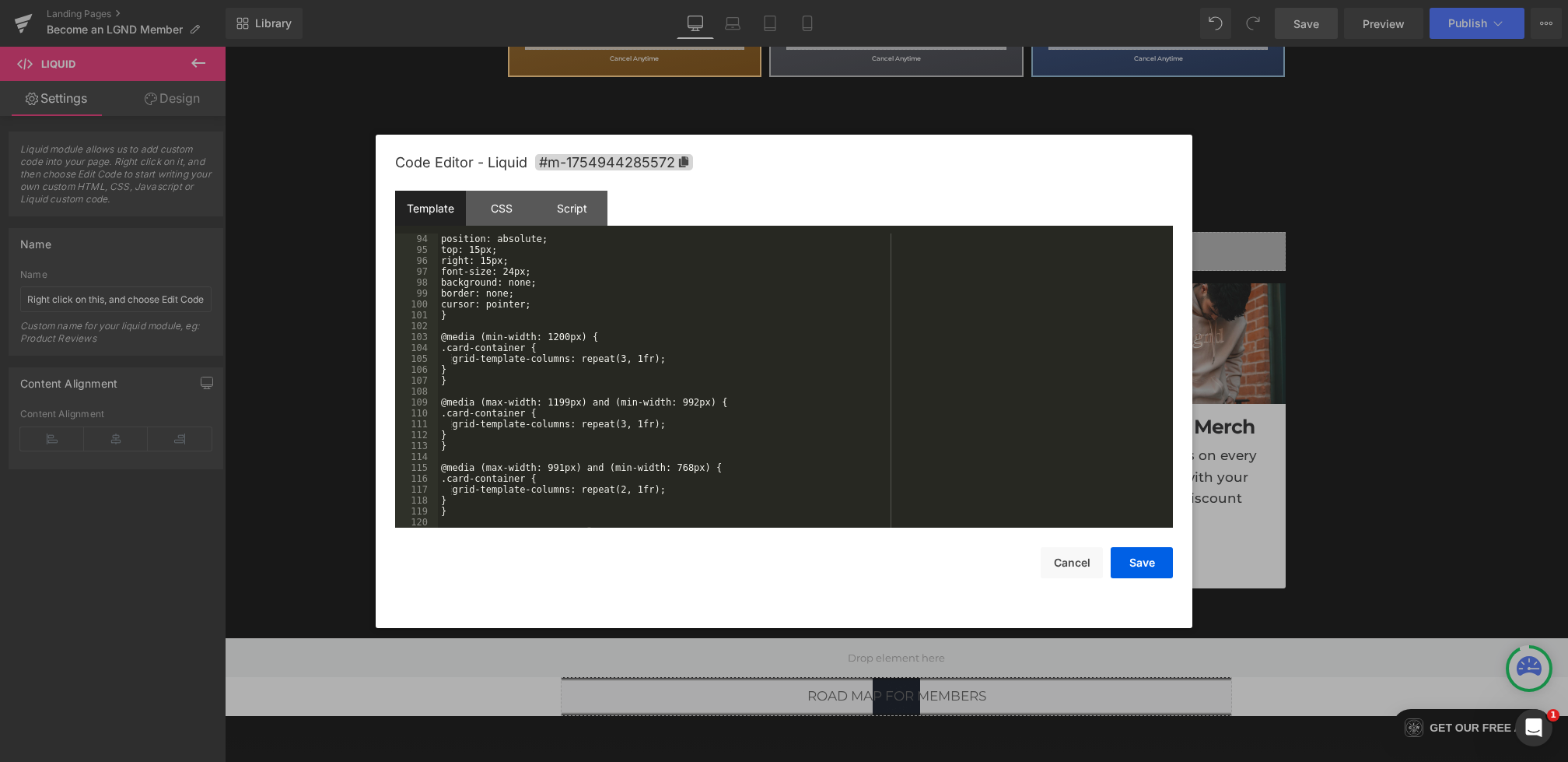
scroll to position [140, 0]
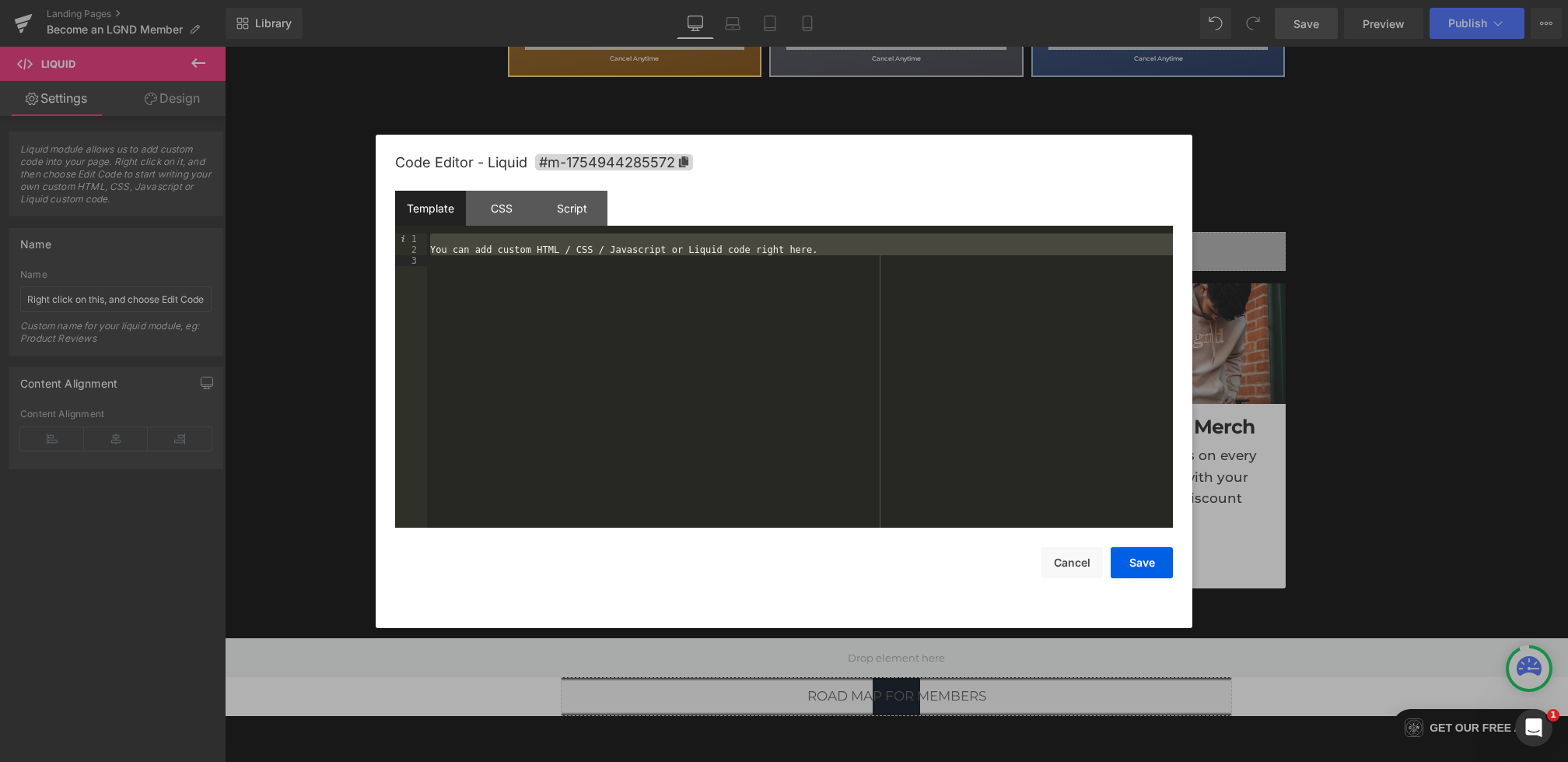
click at [514, 231] on div "Template CSS Script Data" at bounding box center [784, 212] width 778 height 43
click at [508, 220] on div "CSS" at bounding box center [502, 208] width 71 height 35
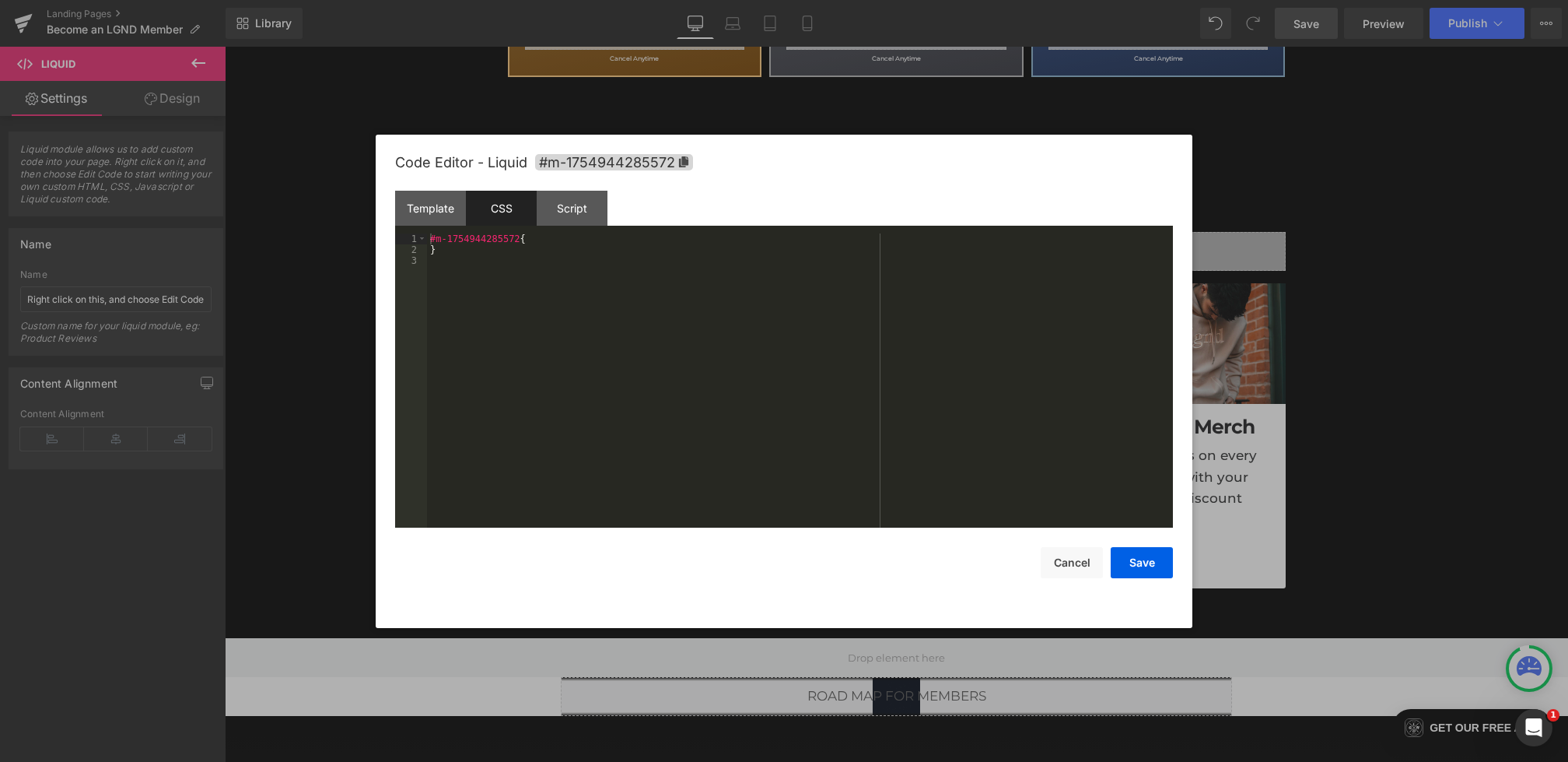
click at [513, 388] on div "#m-1754944285572 { }" at bounding box center [799, 391] width 746 height 316
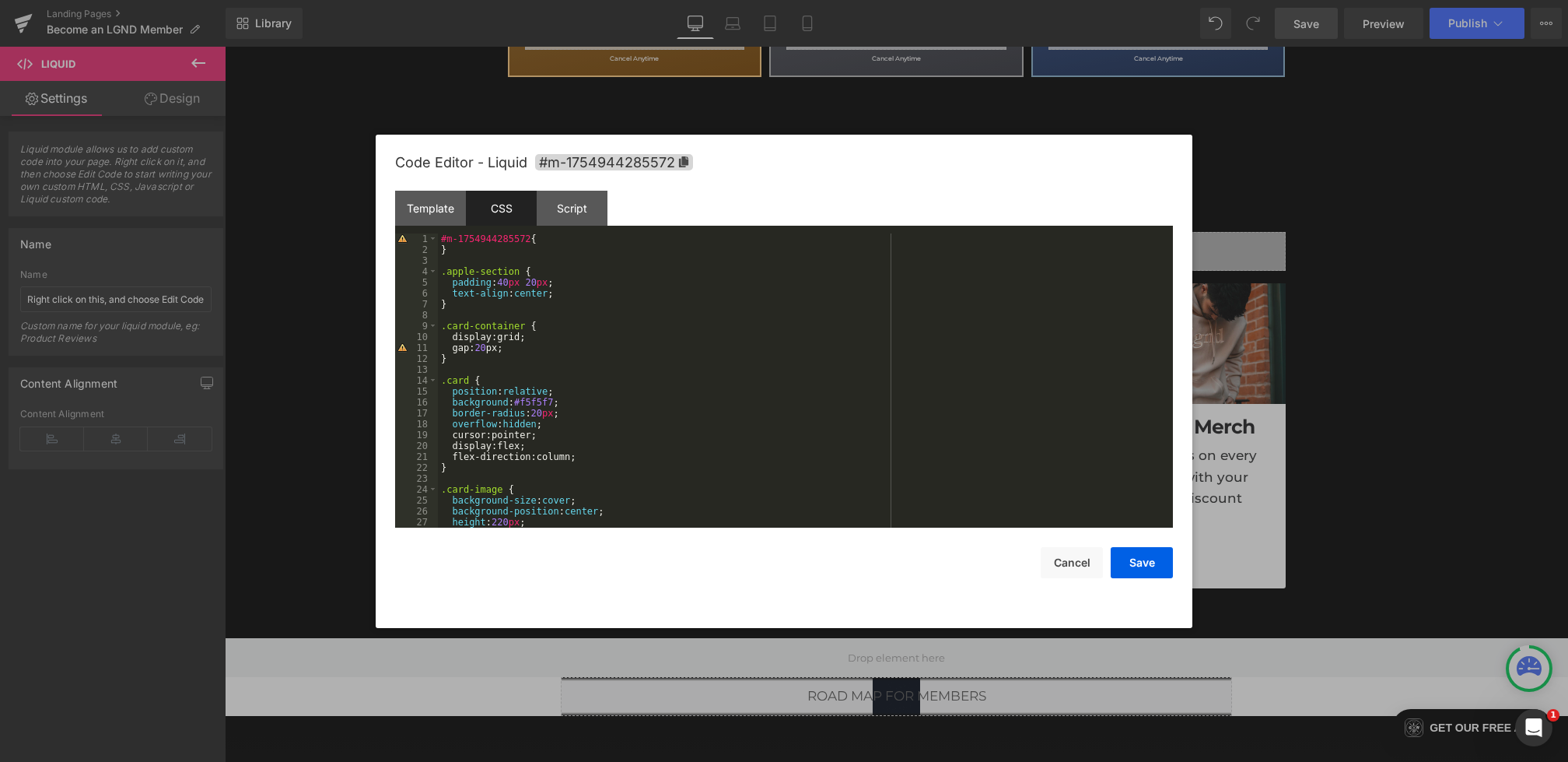
scroll to position [0, 0]
drag, startPoint x: 520, startPoint y: 271, endPoint x: 448, endPoint y: 269, distance: 72.0
click at [448, 269] on div "#m-1754944285572 { } .apple-section { padding : 40 px 20 px ; text-align : cent…" at bounding box center [803, 391] width 729 height 316
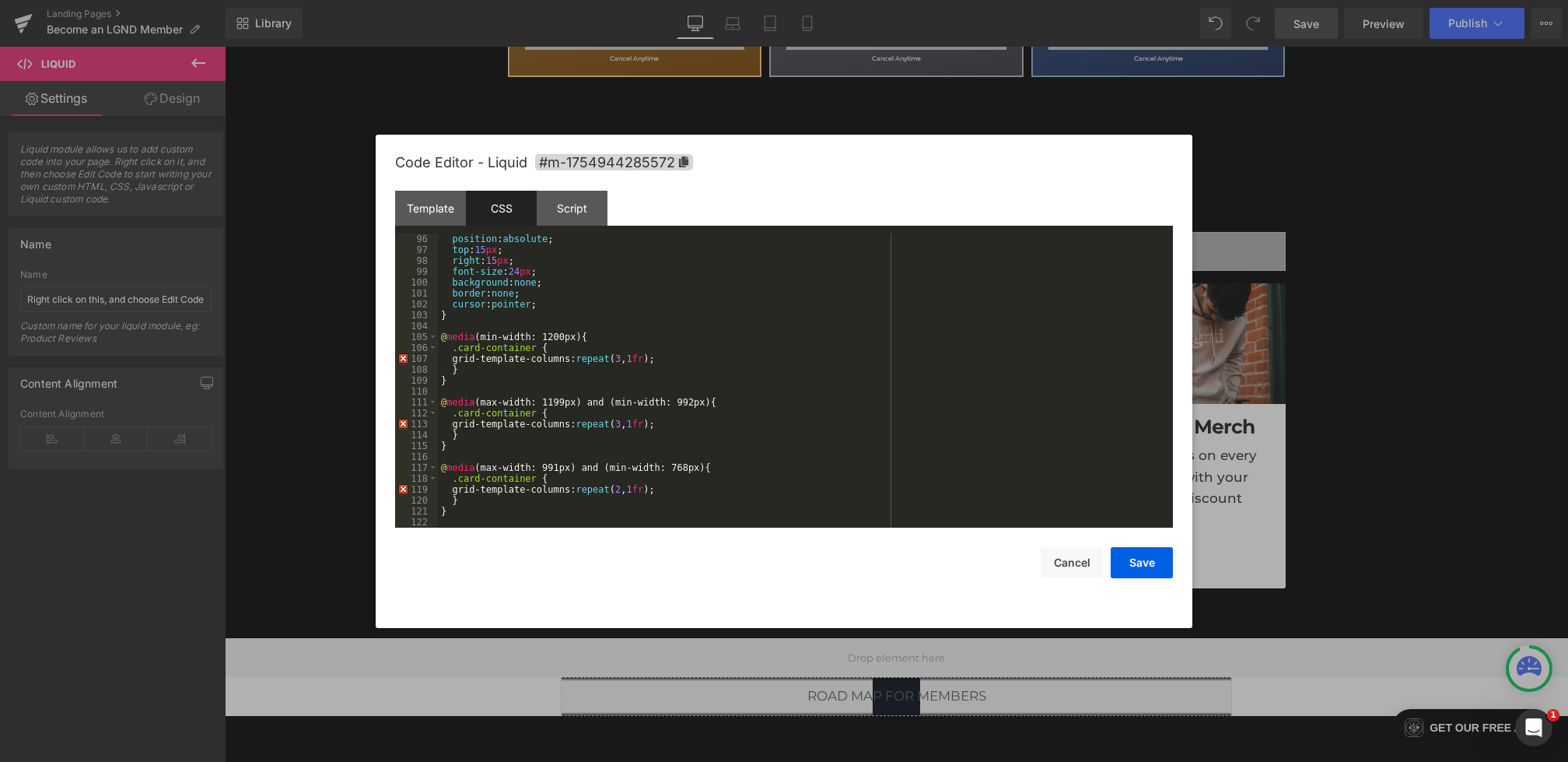
scroll to position [972, 0]
click at [578, 385] on div ".popup-backdrop.show { opacity : 1 ; visibility : visible ; } .popup-close { po…" at bounding box center [803, 389] width 729 height 316
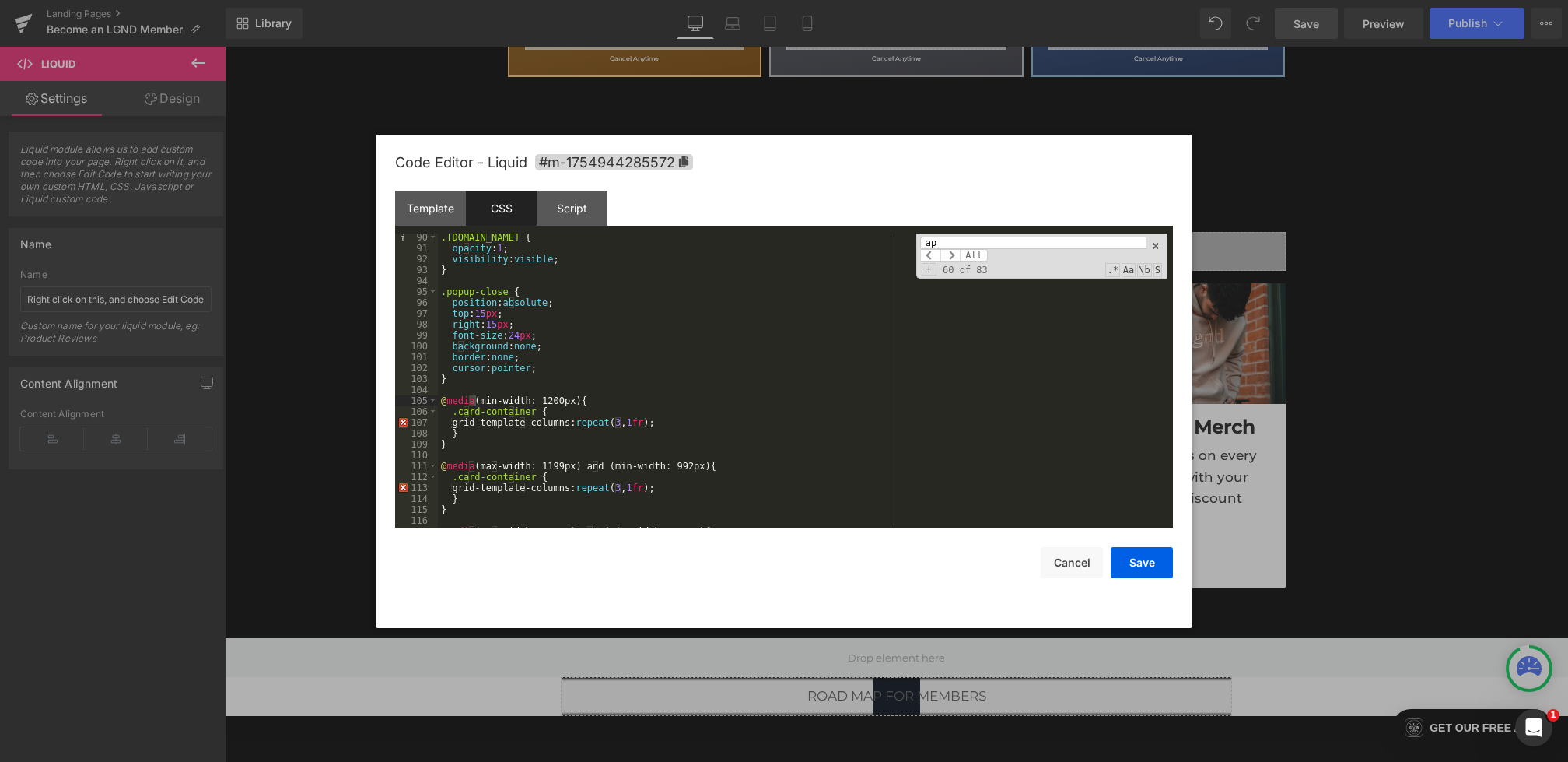
scroll to position [0, 0]
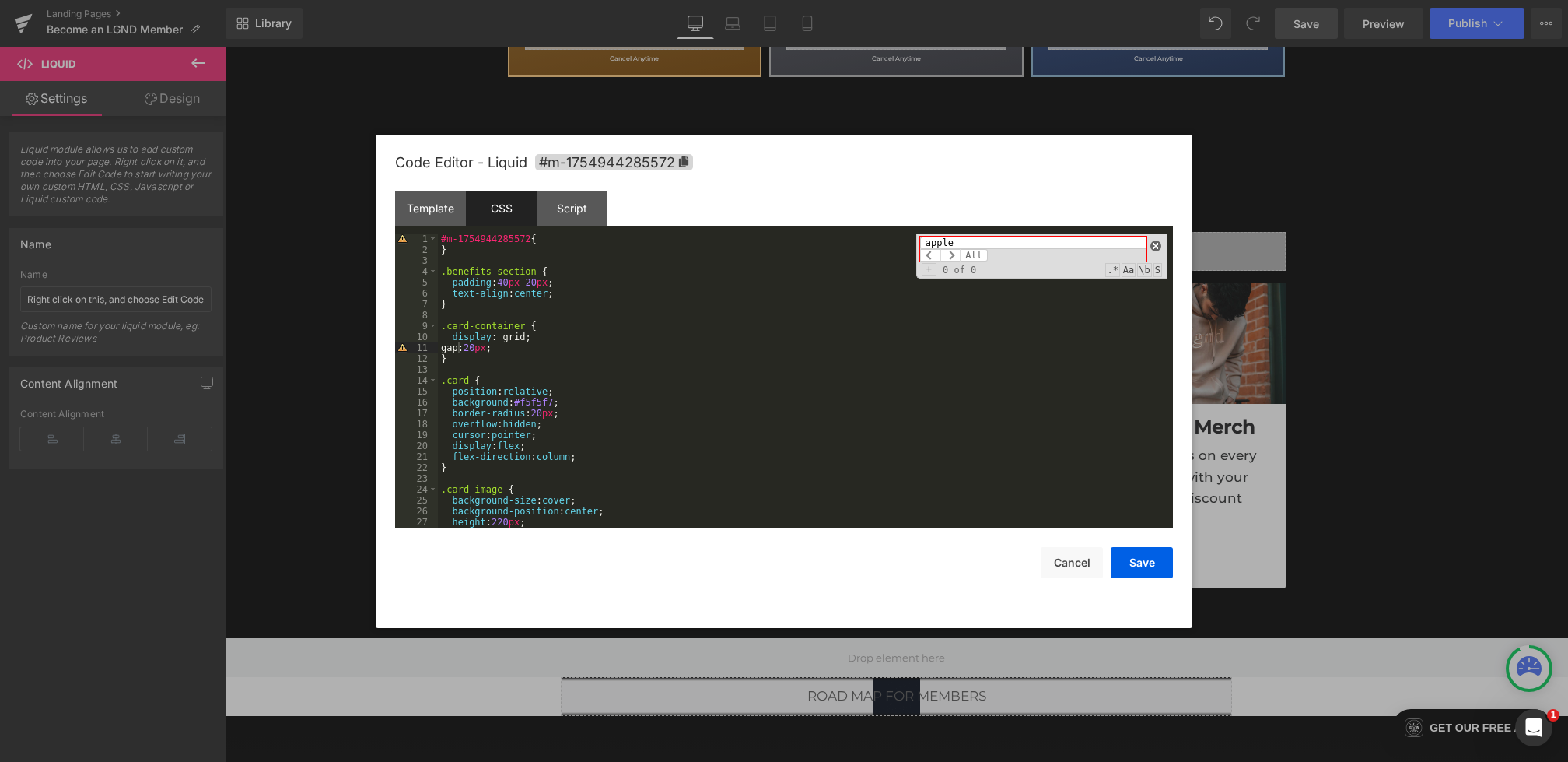
type input "apple"
click at [1152, 247] on span at bounding box center [1156, 246] width 11 height 11
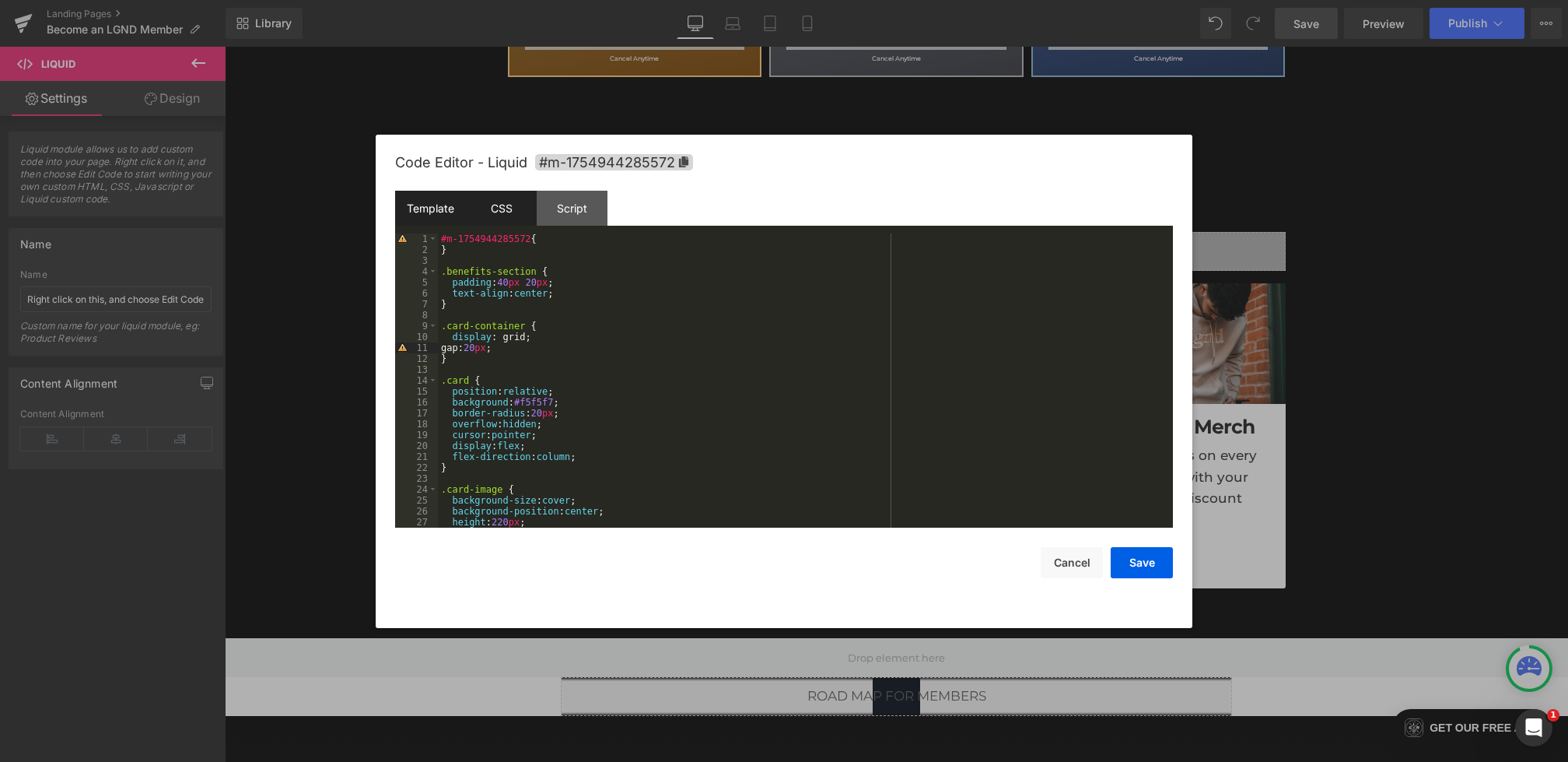
click at [436, 206] on div "Template" at bounding box center [431, 208] width 71 height 35
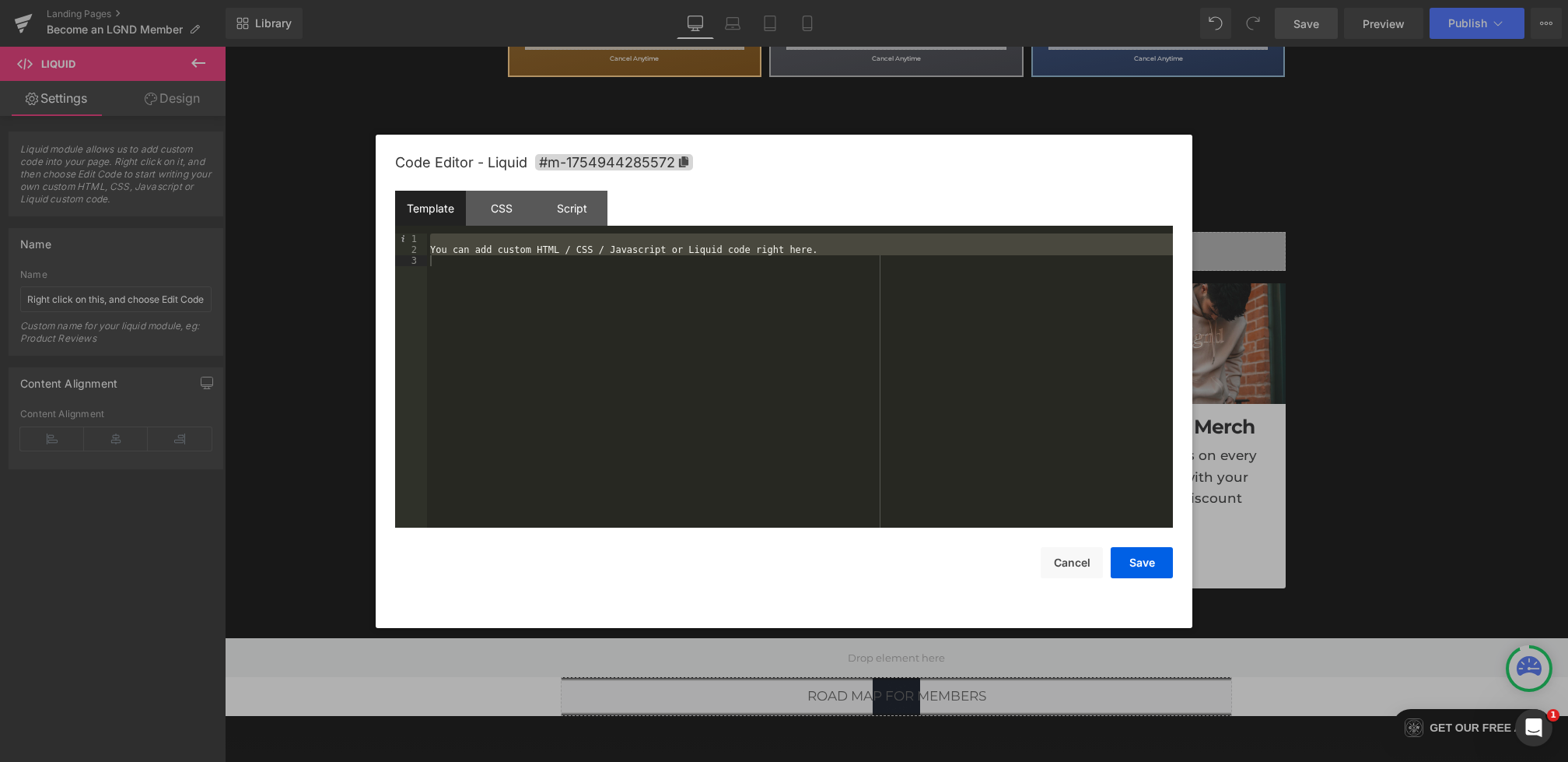
click at [515, 316] on div "You can add custom HTML / CSS / Javascript or Liquid code right here." at bounding box center [799, 391] width 746 height 316
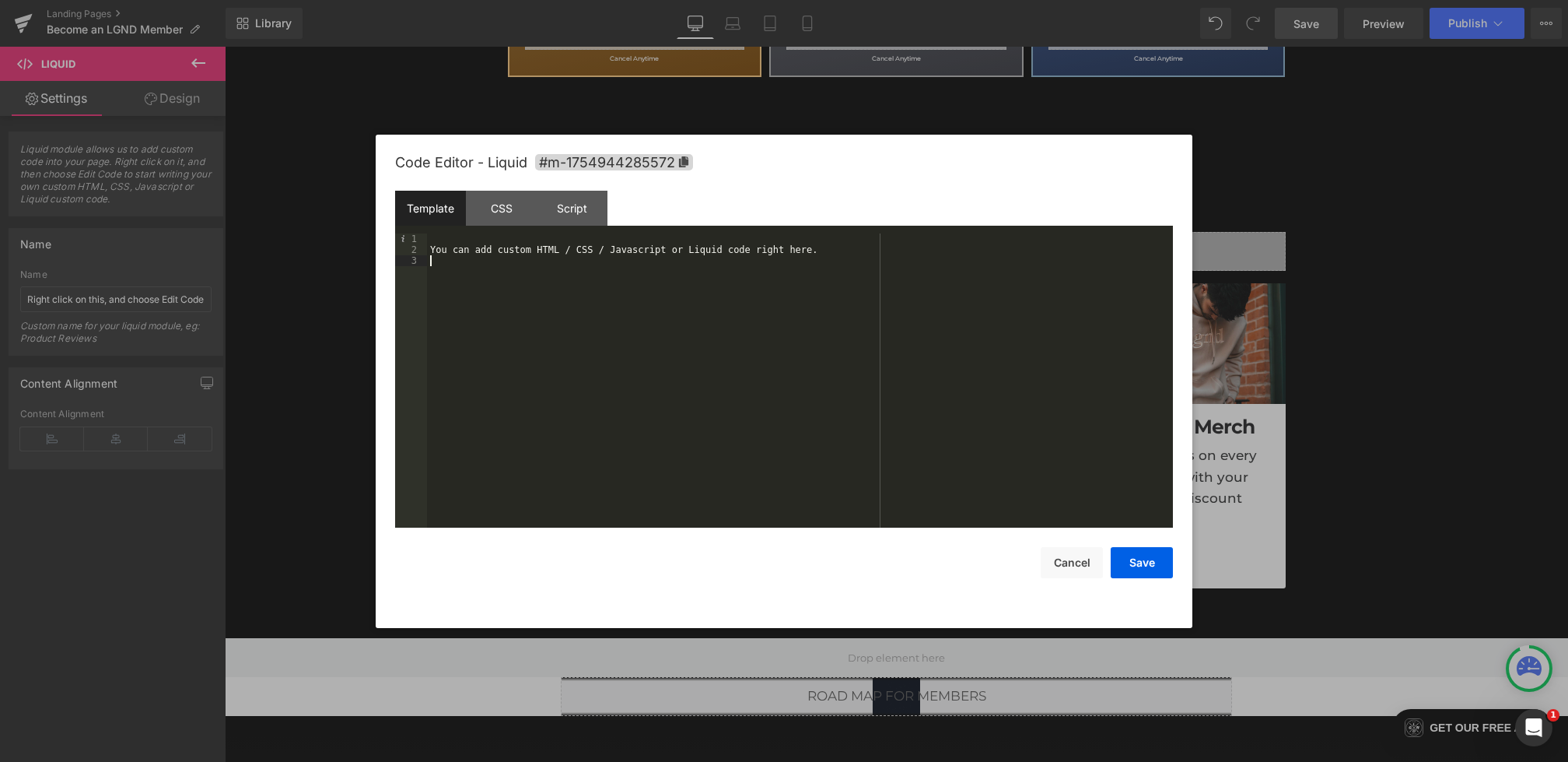
drag, startPoint x: 537, startPoint y: 333, endPoint x: 380, endPoint y: 136, distance: 251.9
click at [380, 140] on div "Code Editor - Liquid #m-1754944285572 Template CSS Script Data 1 2 3 You can ad…" at bounding box center [784, 381] width 817 height 493
paste textarea
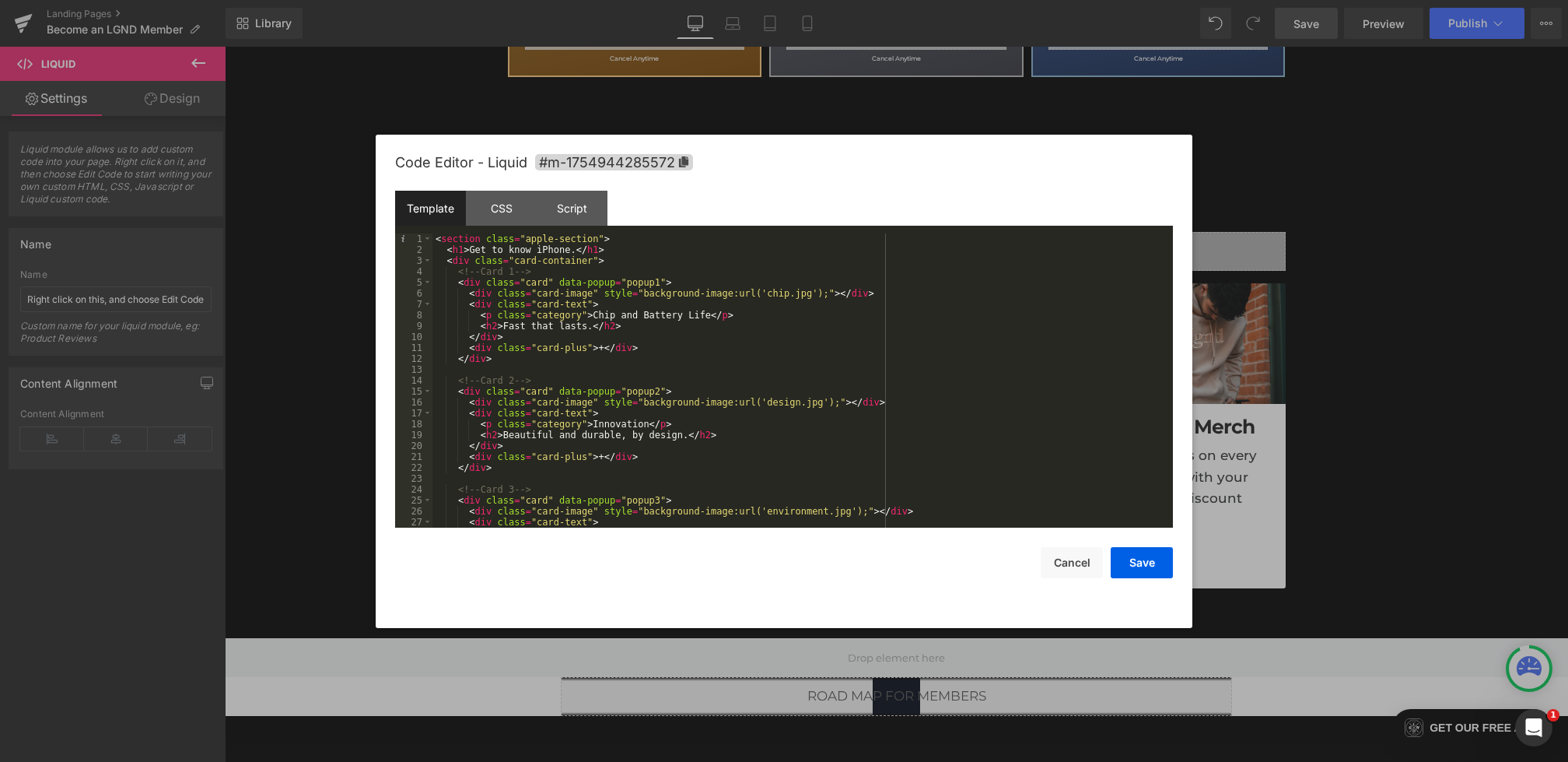
drag, startPoint x: 481, startPoint y: 241, endPoint x: 454, endPoint y: 241, distance: 27.0
click at [454, 241] on div "< section class = "apple-section" > < h1 > Get to know iPhone. </ h1 > < div cl…" at bounding box center [799, 391] width 735 height 316
drag, startPoint x: 619, startPoint y: 248, endPoint x: 325, endPoint y: 248, distance: 294.0
click at [325, 248] on body "Liquid You are previewing how the will restyle your page. You can not edit Elem…" at bounding box center [784, 381] width 1568 height 762
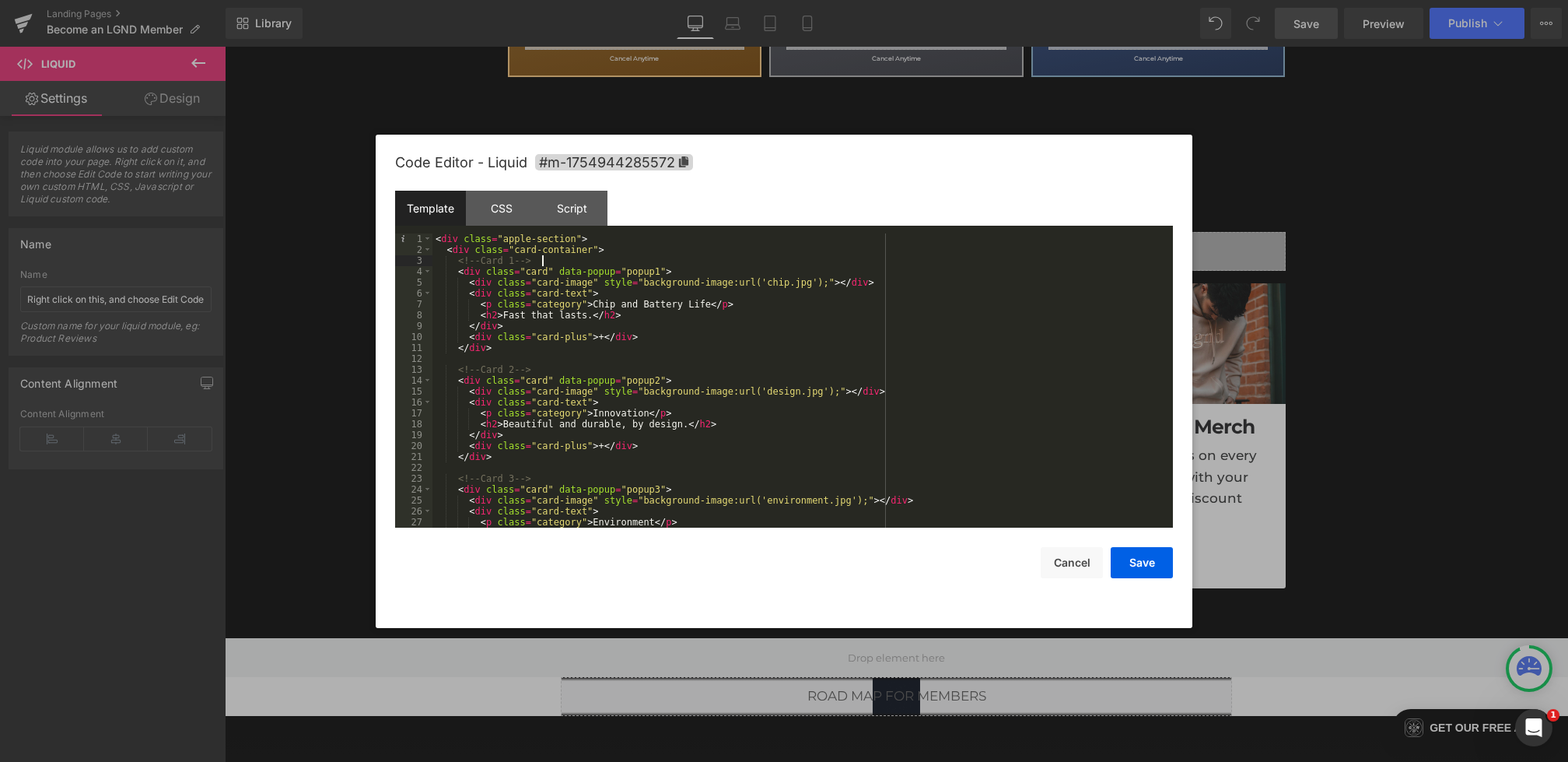
drag, startPoint x: 557, startPoint y: 263, endPoint x: 323, endPoint y: 263, distance: 234.0
click at [323, 263] on body "Liquid You are previewing how the will restyle your page. You can not edit Elem…" at bounding box center [784, 381] width 1568 height 762
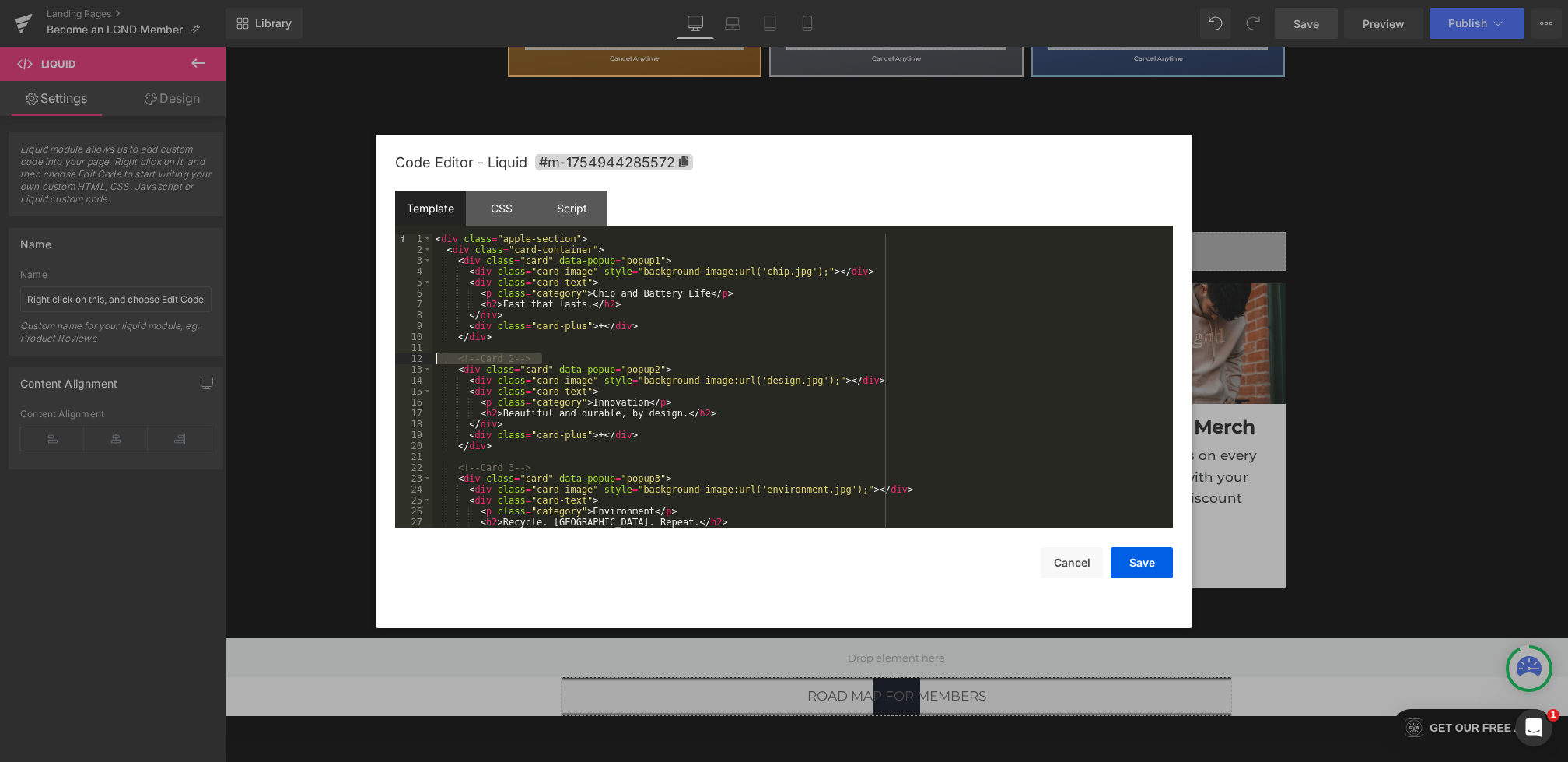
drag, startPoint x: 569, startPoint y: 356, endPoint x: 351, endPoint y: 356, distance: 218.0
click at [351, 356] on body "Liquid You are previewing how the will restyle your page. You can not edit Elem…" at bounding box center [784, 381] width 1568 height 762
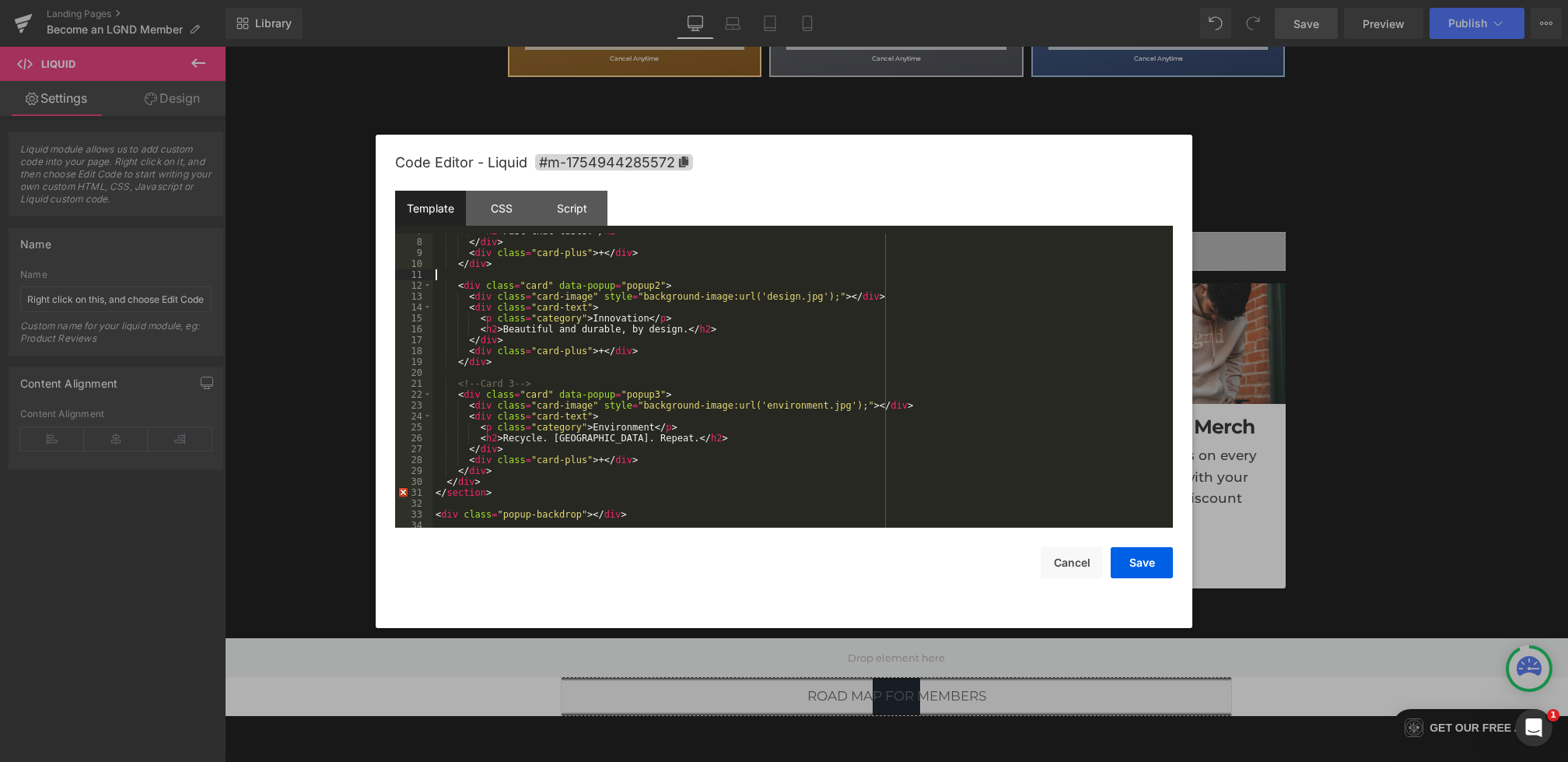
scroll to position [73, 0]
drag, startPoint x: 560, startPoint y: 383, endPoint x: 331, endPoint y: 383, distance: 229.0
click at [331, 383] on body "Liquid You are previewing how the will restyle your page. You can not edit Elem…" at bounding box center [784, 381] width 1568 height 762
drag, startPoint x: 483, startPoint y: 481, endPoint x: 451, endPoint y: 481, distance: 32.0
click at [451, 481] on div "< h2 > Fast that lasts. </ h2 > </ div > < div class = "card-plus" > + </ div >…" at bounding box center [799, 383] width 735 height 316
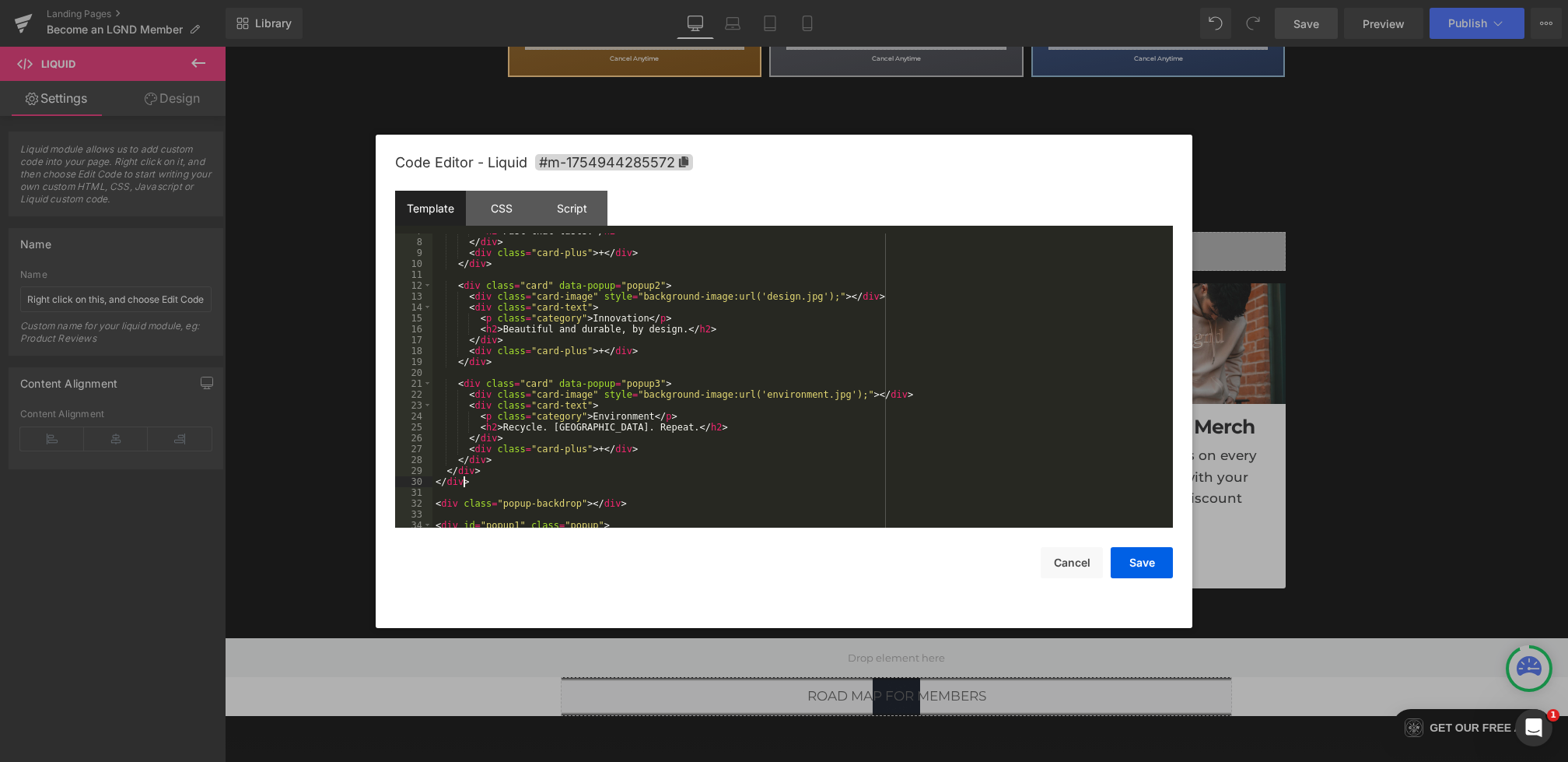
scroll to position [0, 0]
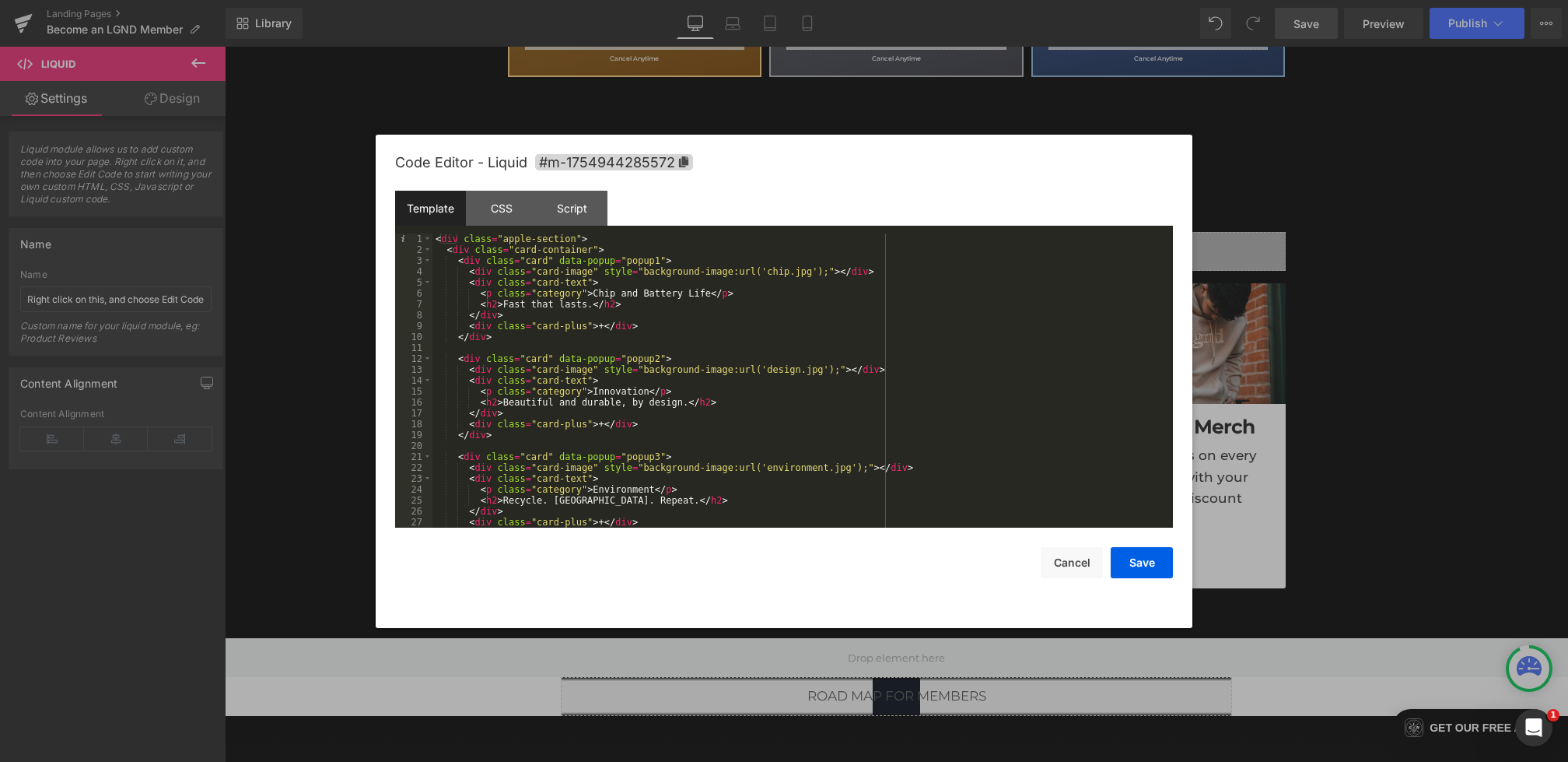
click at [532, 241] on div "< div class = "apple-section" > < div class = "card-container" > < div class = …" at bounding box center [799, 391] width 735 height 316
click at [507, 206] on div "CSS" at bounding box center [502, 208] width 71 height 35
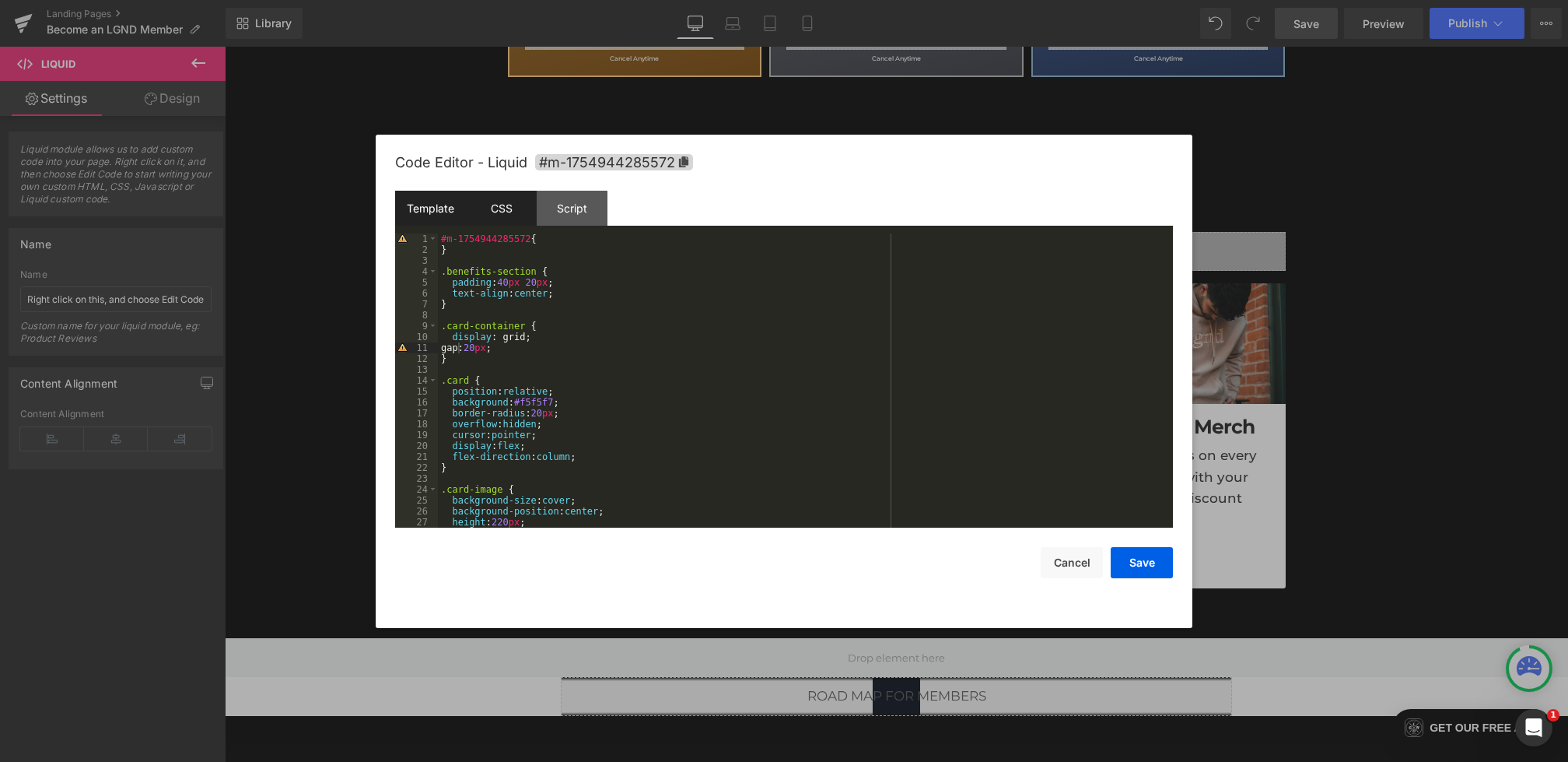
click at [443, 203] on div "Template" at bounding box center [431, 208] width 71 height 35
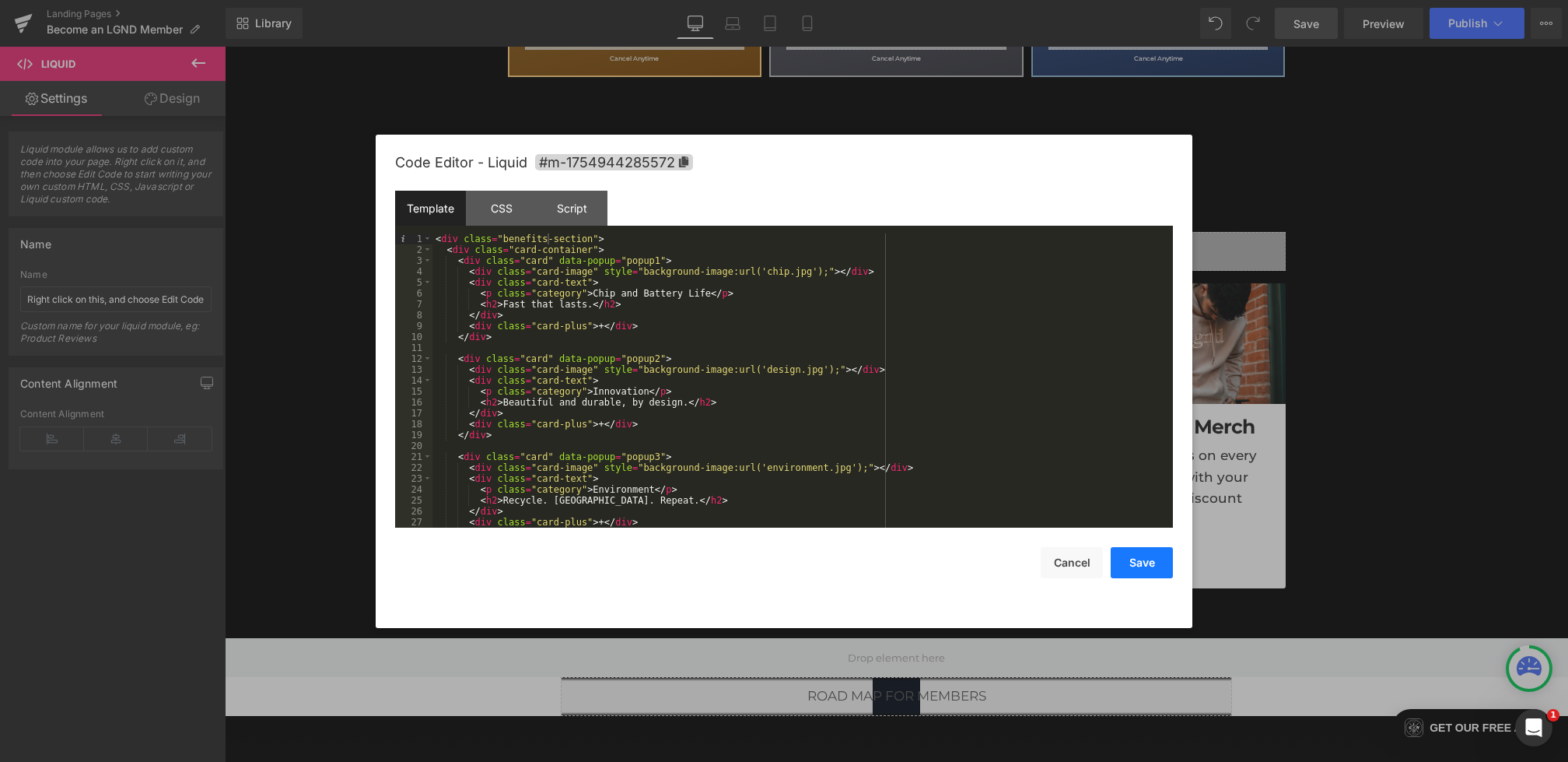
click at [1122, 563] on button "Save" at bounding box center [1142, 563] width 62 height 32
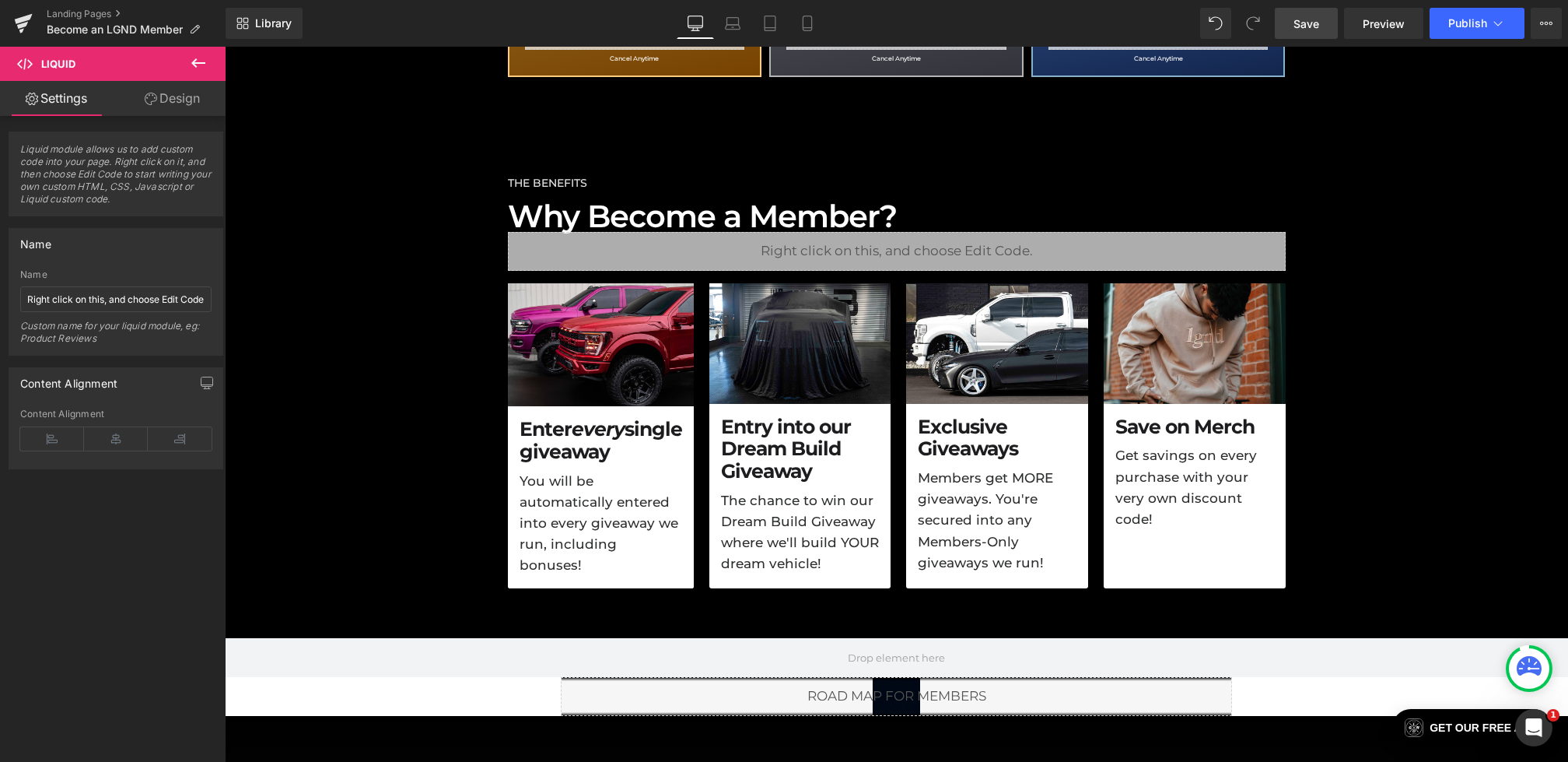
click at [1310, 26] on span "Save" at bounding box center [1307, 24] width 26 height 17
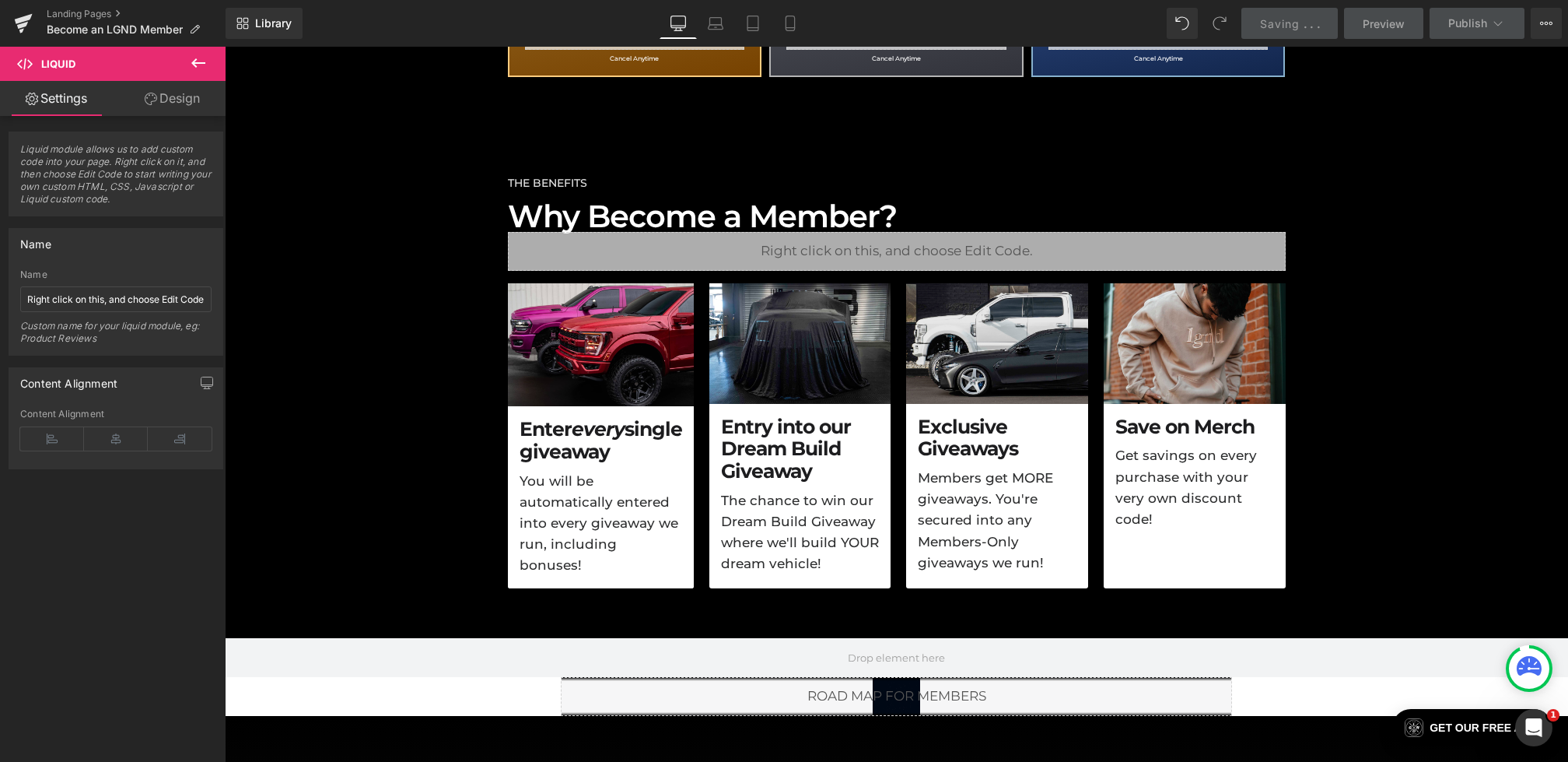
scroll to position [775, 0]
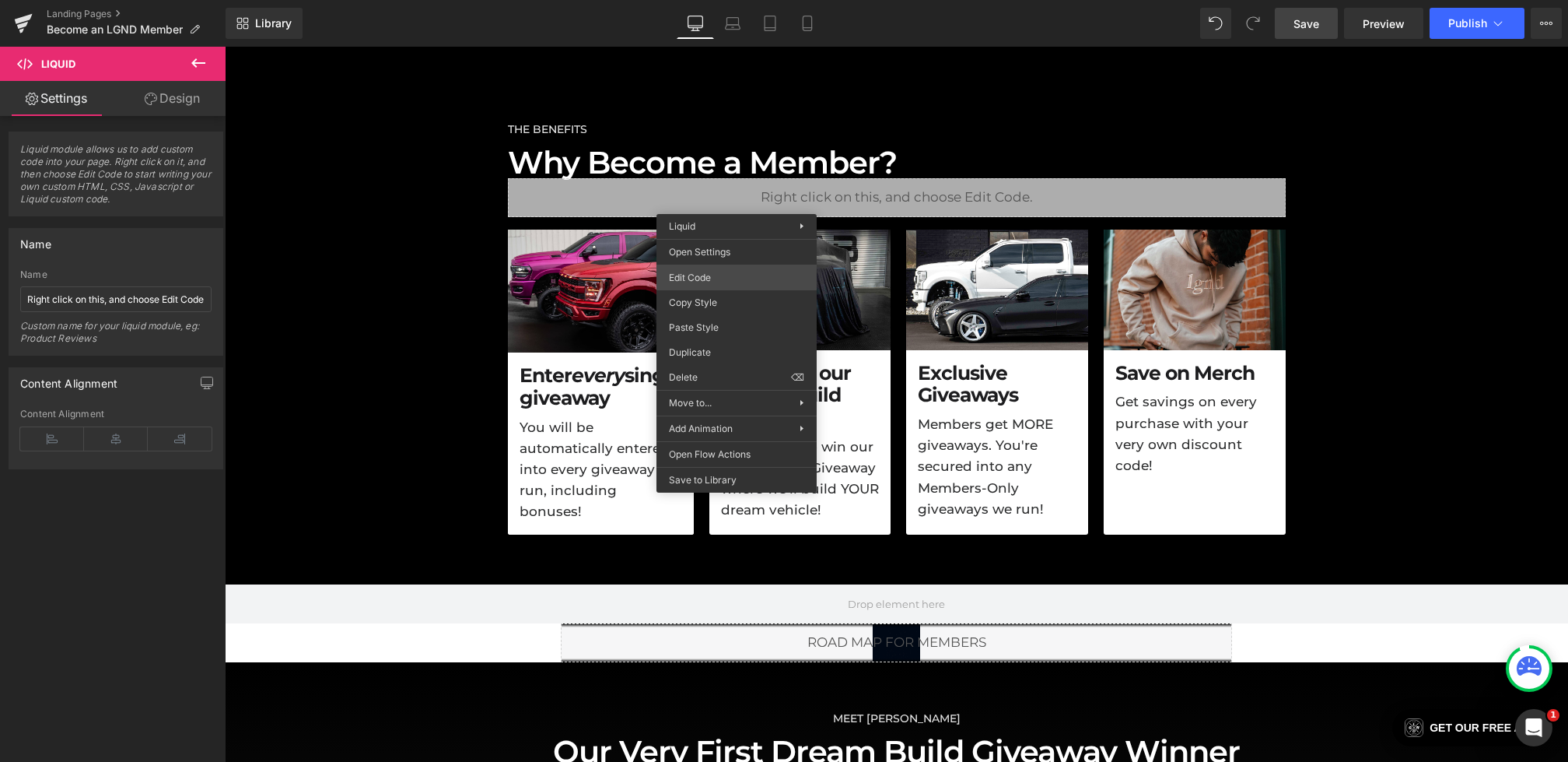
click at [712, 0] on div "Liquid You are previewing how the will restyle your page. You can not edit Elem…" at bounding box center [784, 0] width 1568 height 0
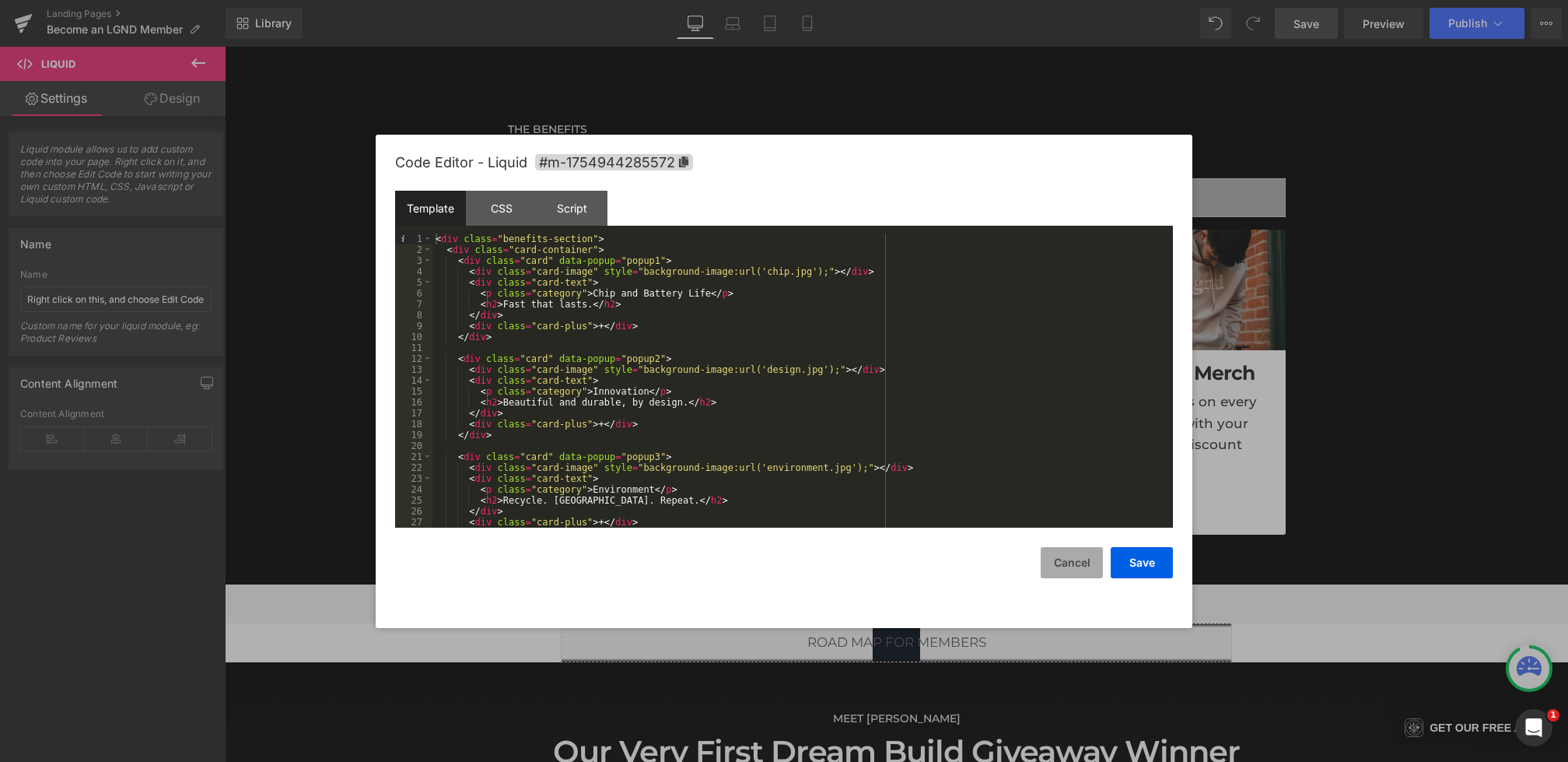
click at [1067, 555] on button "Cancel" at bounding box center [1072, 563] width 62 height 32
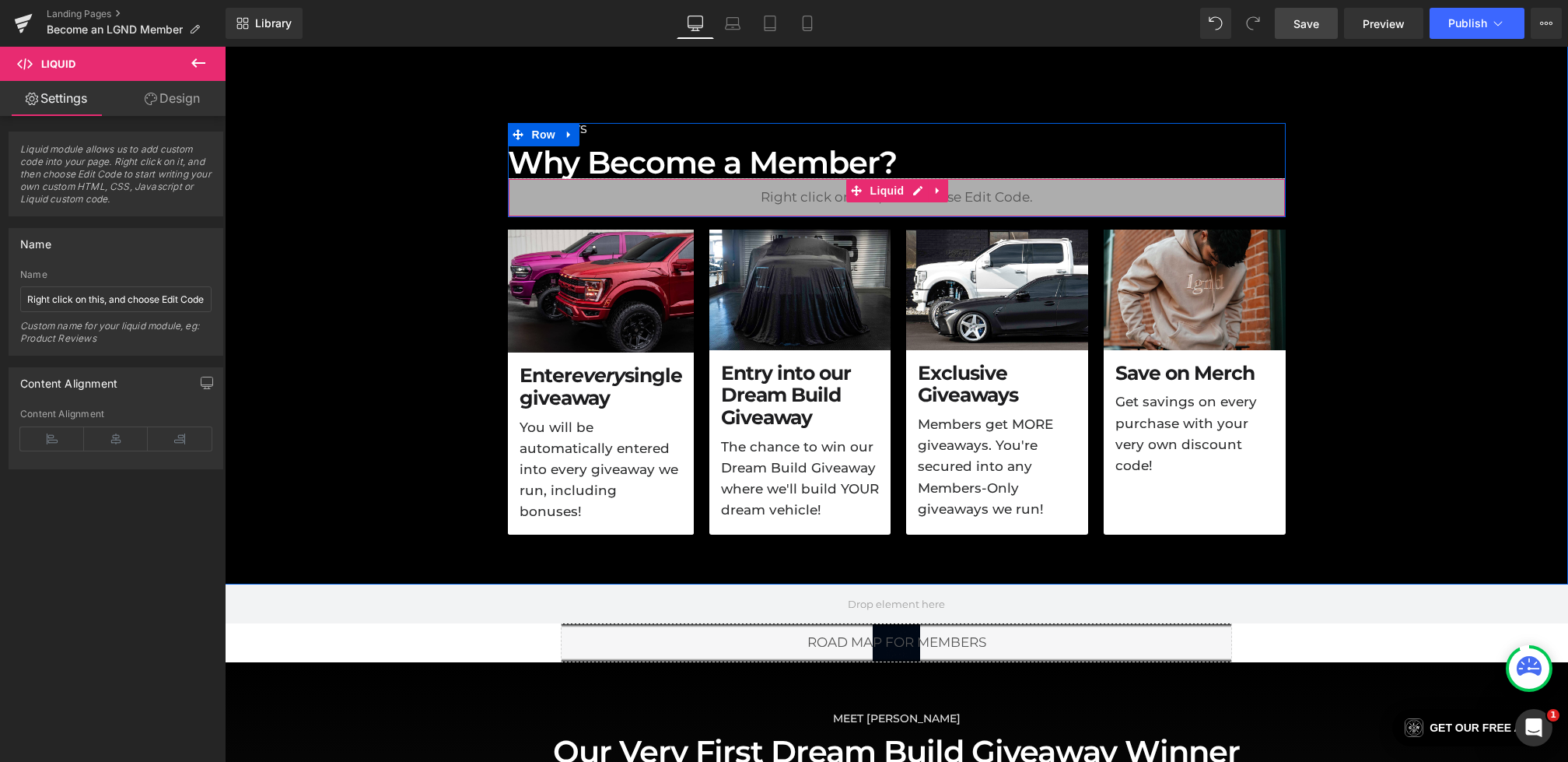
scroll to position [787, 0]
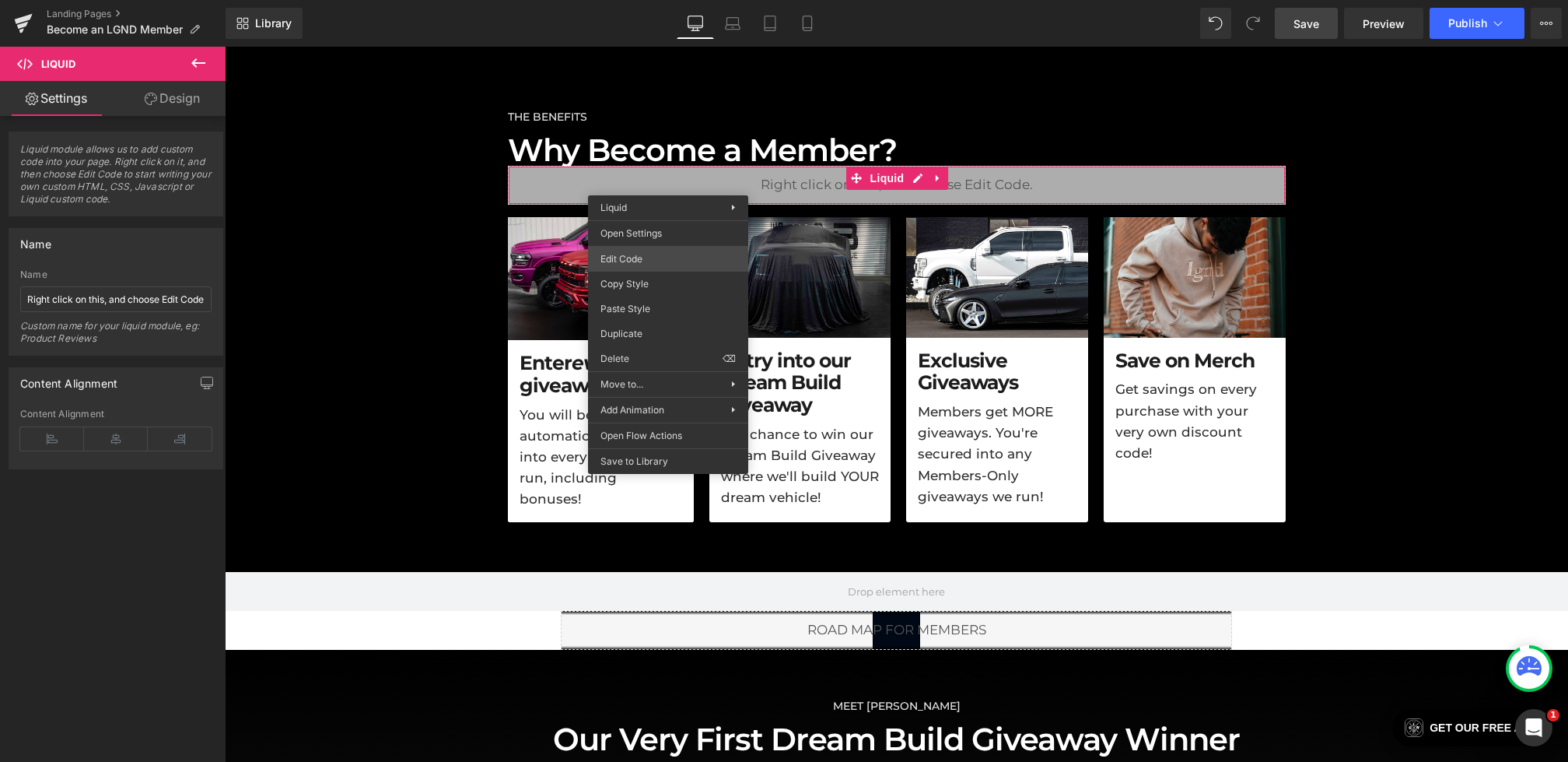
click at [640, 0] on div "Liquid You are previewing how the will restyle your page. You can not edit Elem…" at bounding box center [784, 0] width 1568 height 0
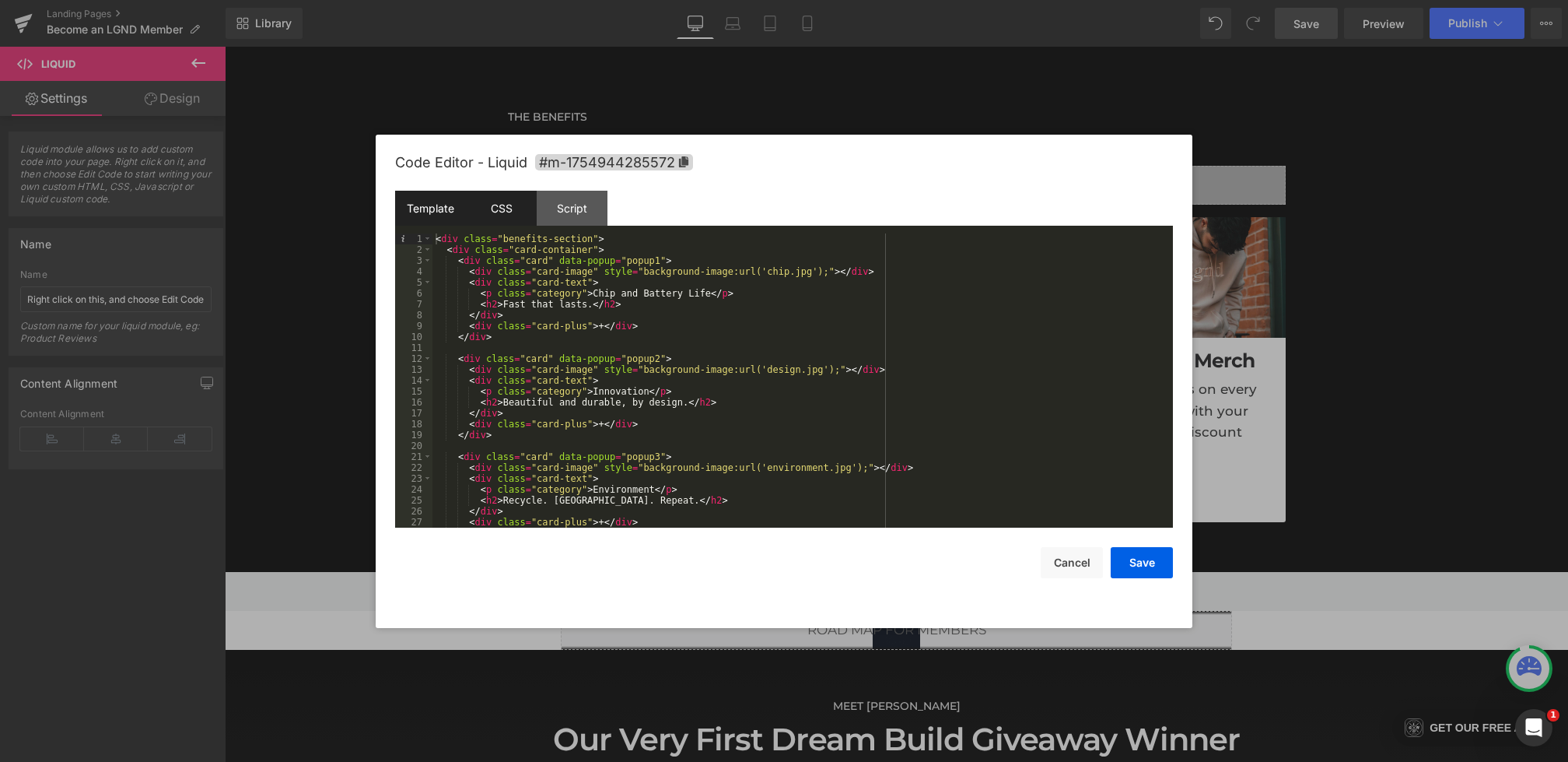
click at [501, 212] on div "CSS" at bounding box center [502, 208] width 71 height 35
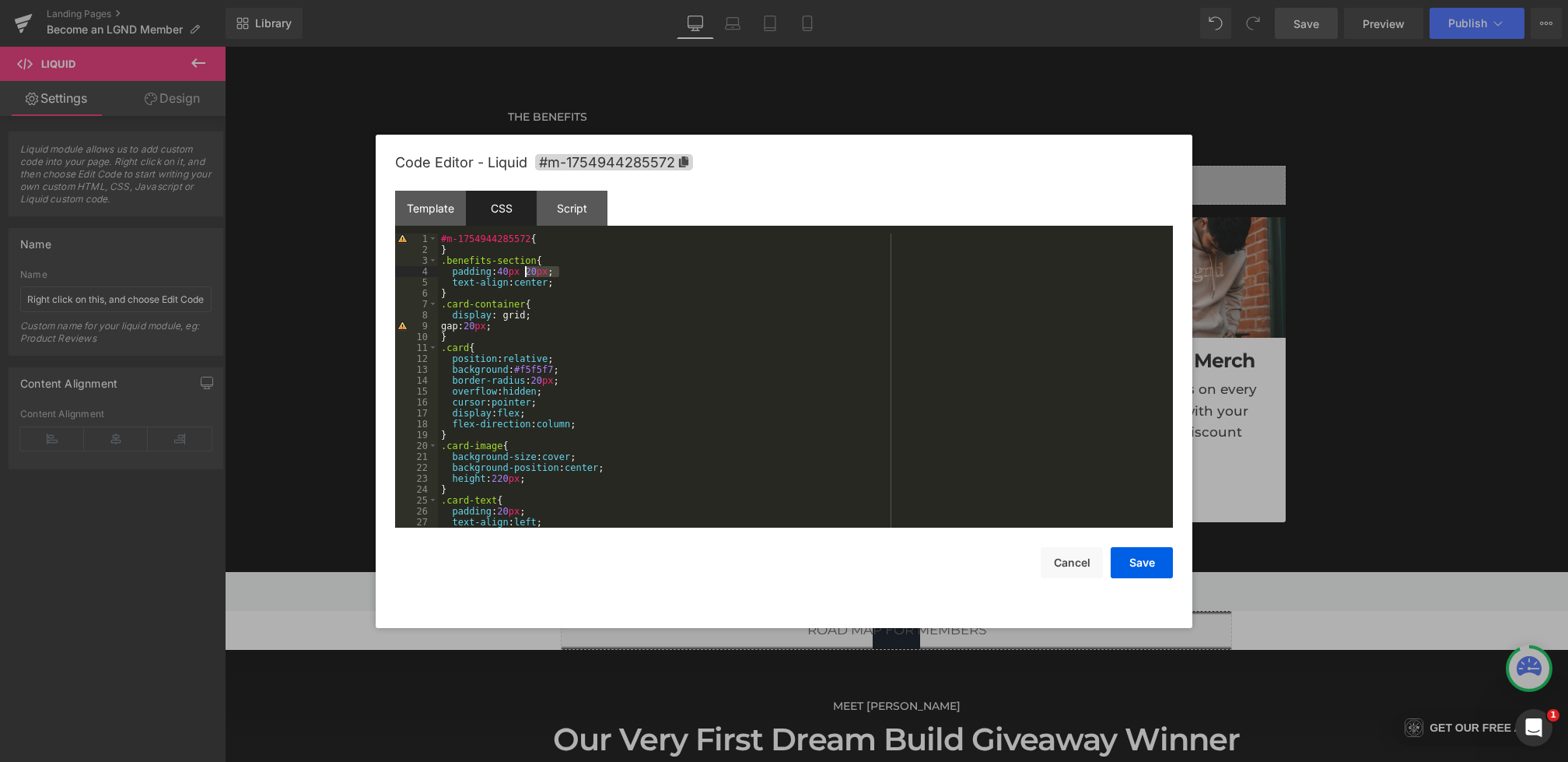
drag, startPoint x: 583, startPoint y: 276, endPoint x: 359, endPoint y: 276, distance: 224.0
click at [359, 276] on body "Liquid You are previewing how the will restyle your page. You can not edit Elem…" at bounding box center [784, 381] width 1568 height 762
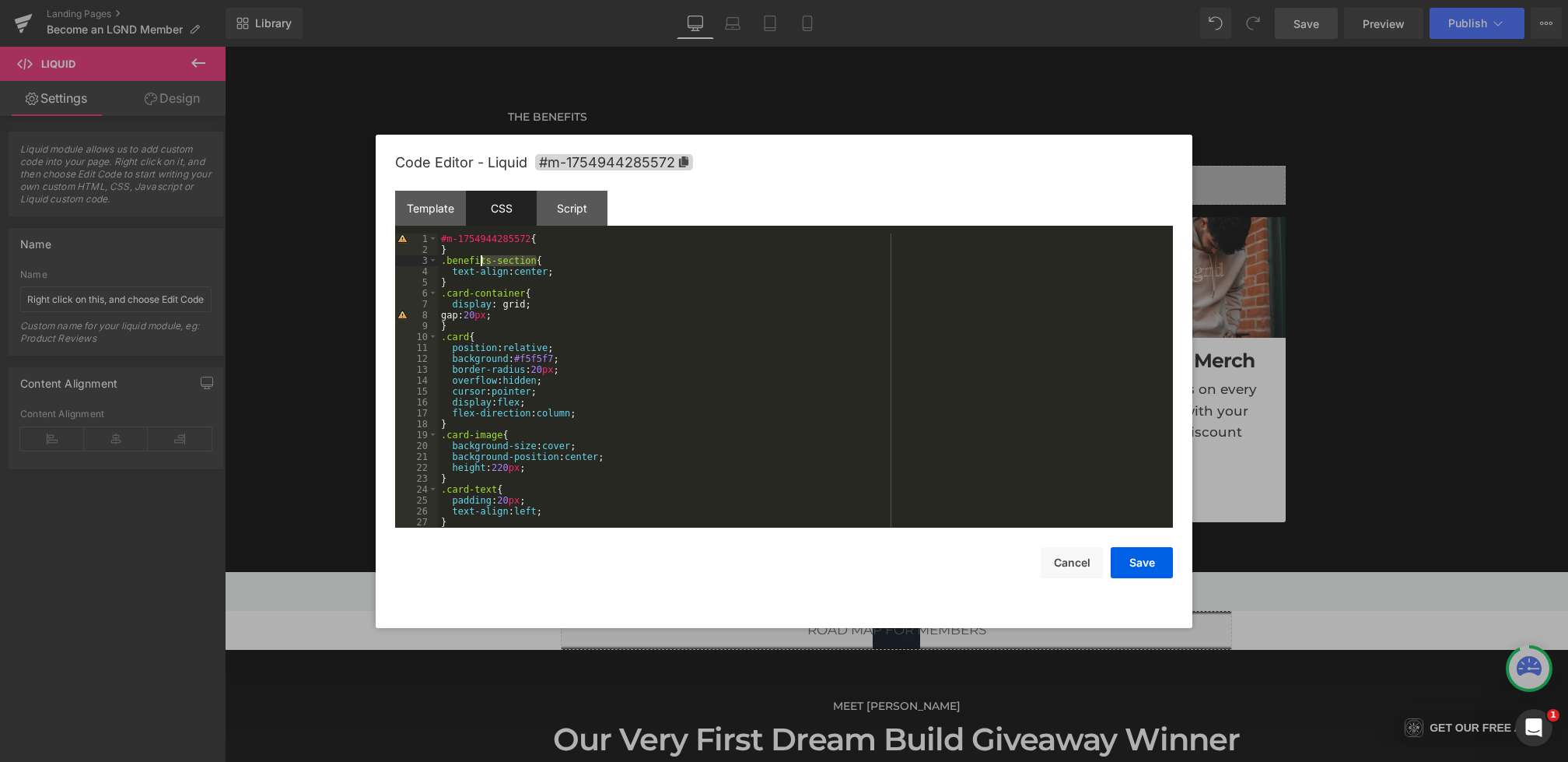
drag, startPoint x: 538, startPoint y: 262, endPoint x: 422, endPoint y: 262, distance: 116.0
click at [422, 262] on pre "1 2 3 4 5 6 7 8 9 10 11 12 13 14 15 16 17 18 19 20 21 22 23 24 25 26 27 28 #m-1…" at bounding box center [784, 380] width 778 height 294
click at [442, 339] on div "#m-1754944285572 { } .benefits-section { text-align : center ; } .card-containe…" at bounding box center [803, 391] width 729 height 316
paste textarea
click at [1151, 563] on button "Save" at bounding box center [1142, 563] width 62 height 32
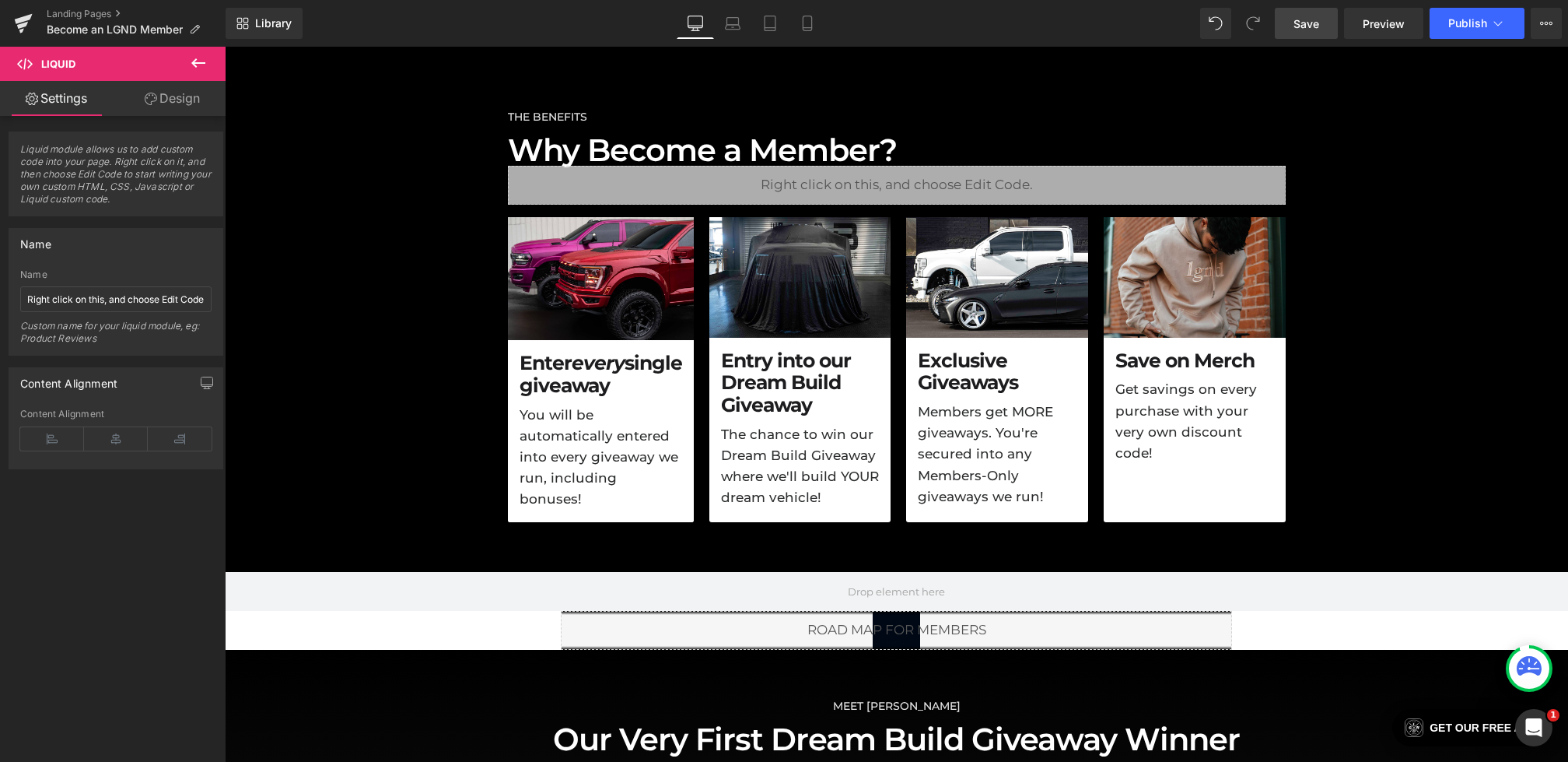
click at [1325, 20] on link "Save" at bounding box center [1307, 24] width 63 height 32
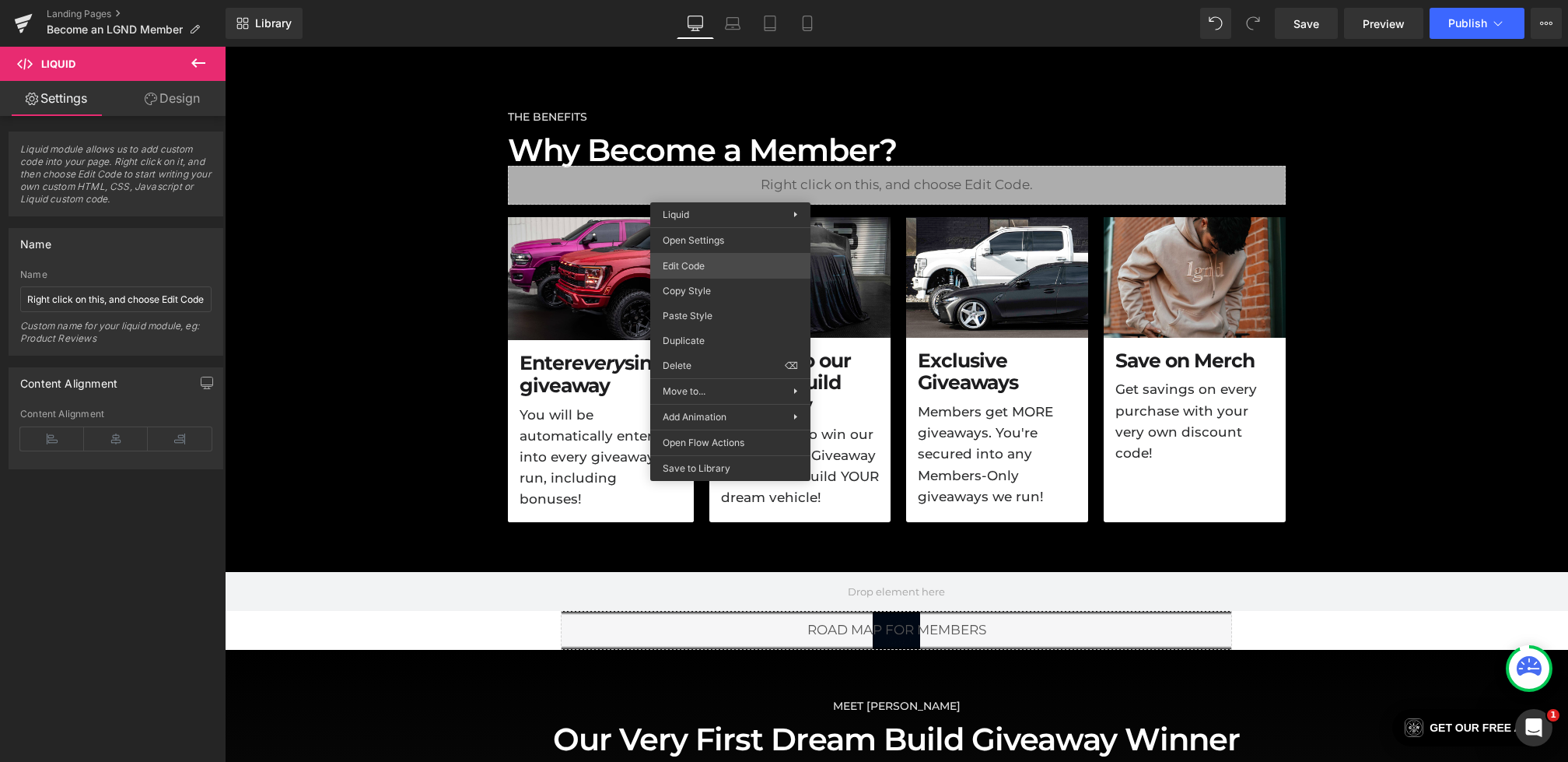
click at [709, 0] on div "Liquid You are previewing how the will restyle your page. You can not edit Elem…" at bounding box center [784, 0] width 1568 height 0
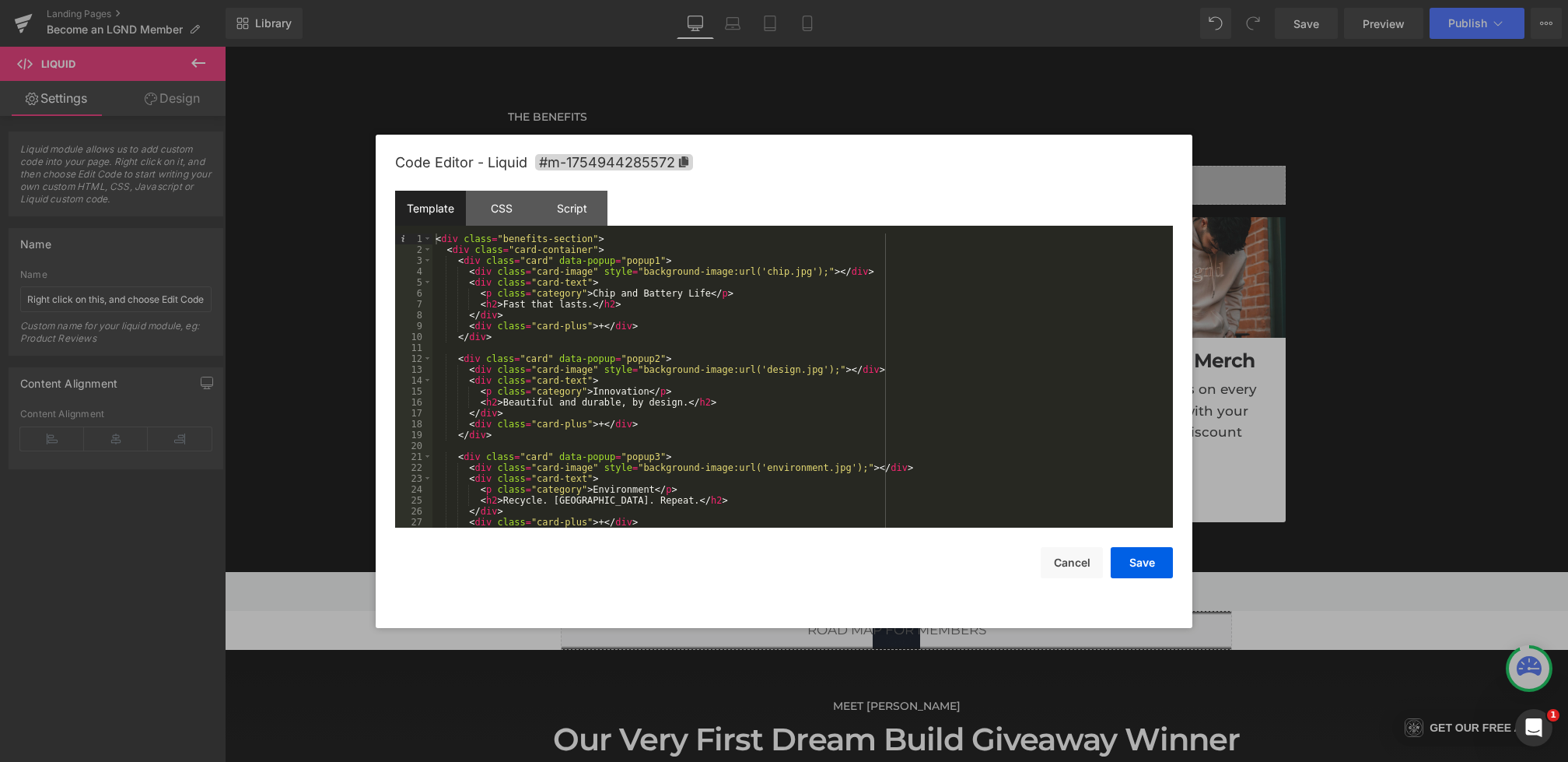
click at [525, 259] on div "< div class = "benefits-section" > < div class = "card-container" > < div class…" at bounding box center [799, 391] width 735 height 316
click at [1150, 569] on button "Save" at bounding box center [1142, 563] width 62 height 32
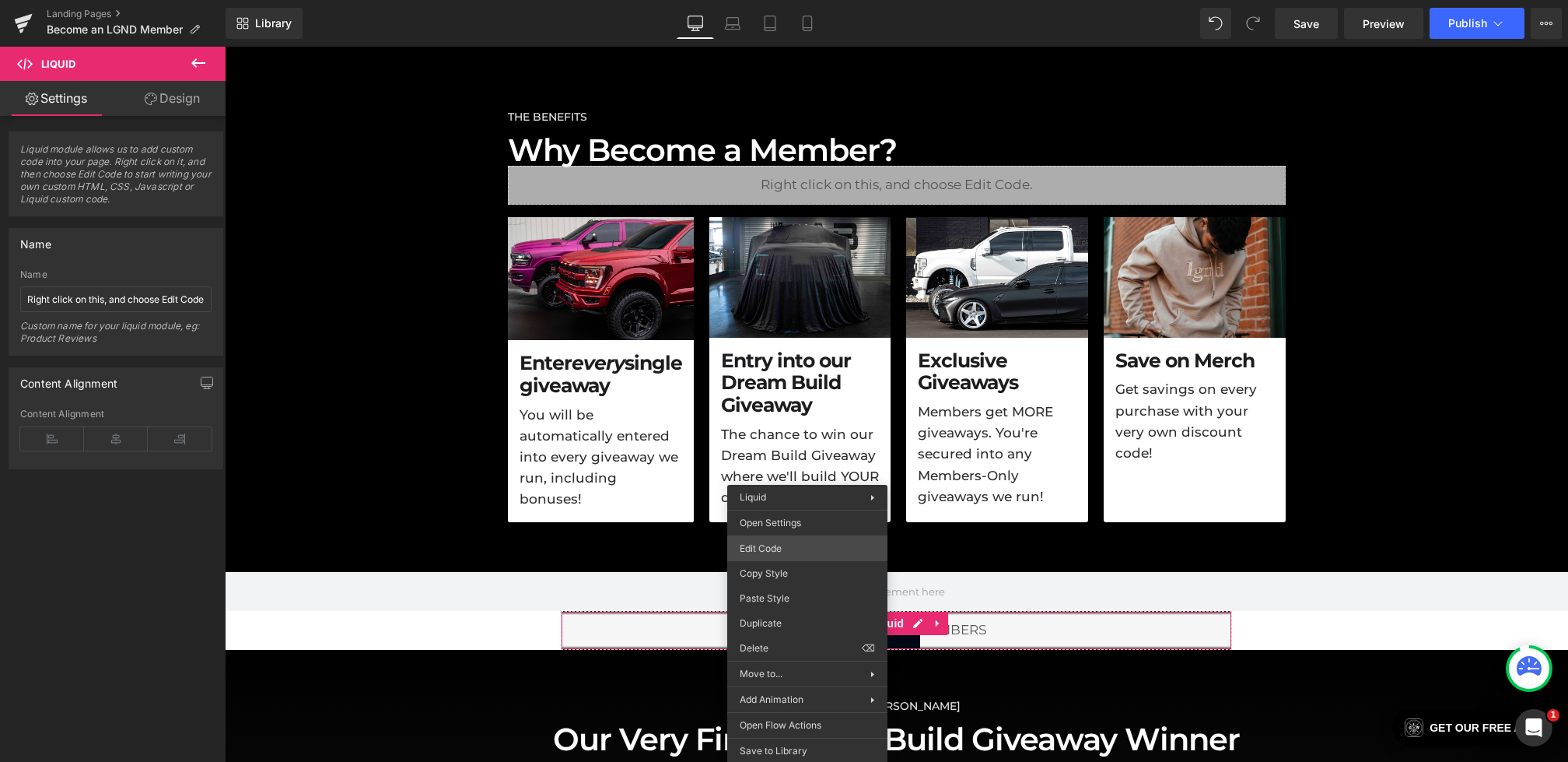
click at [773, 0] on div "Liquid You are previewing how the will restyle your page. You can not edit Elem…" at bounding box center [784, 0] width 1568 height 0
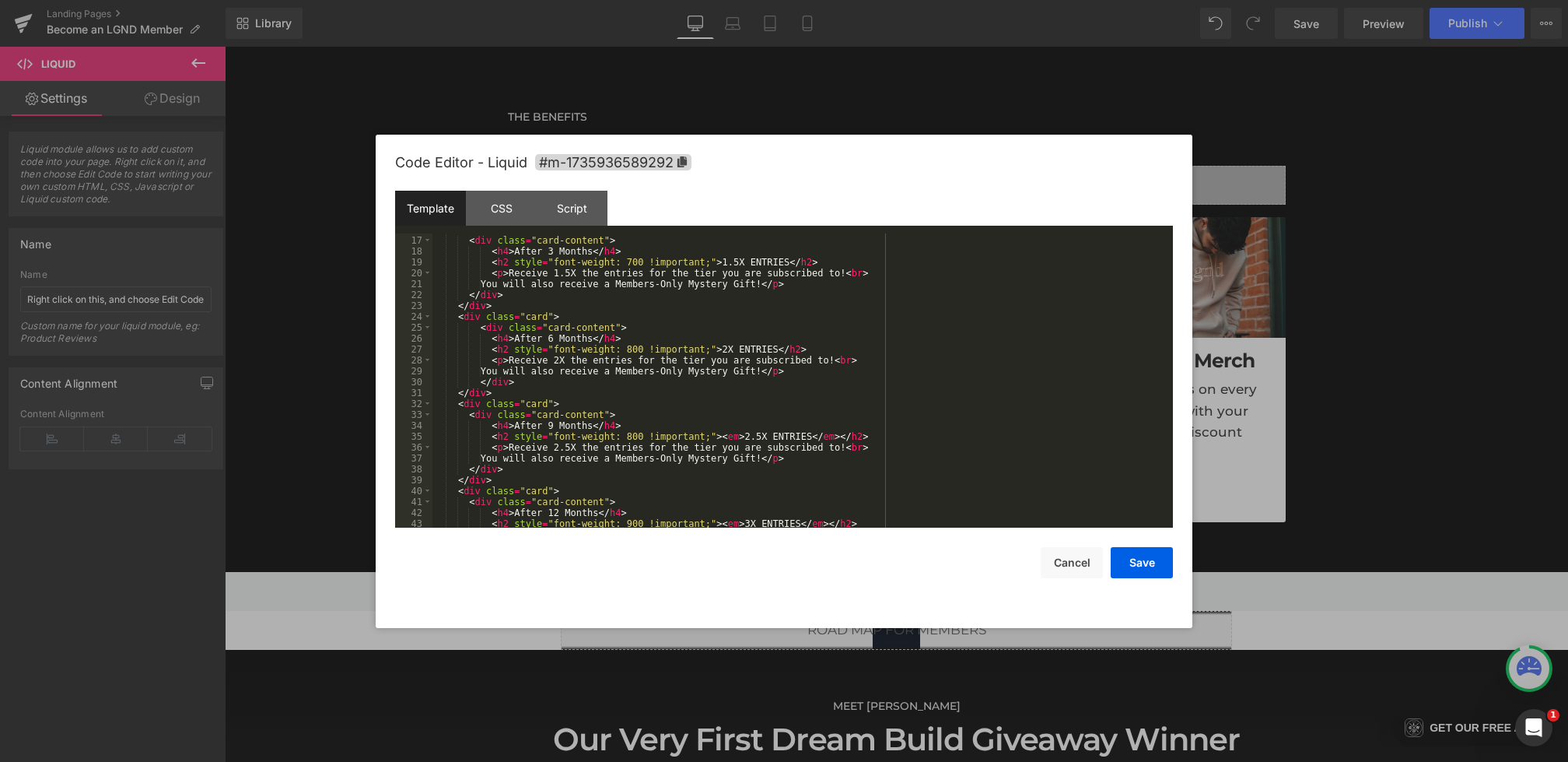
scroll to position [238, 0]
click at [966, 463] on div "< div class = "card first" > < div class = "card-content" > < h4 > After 3 Mont…" at bounding box center [799, 381] width 735 height 316
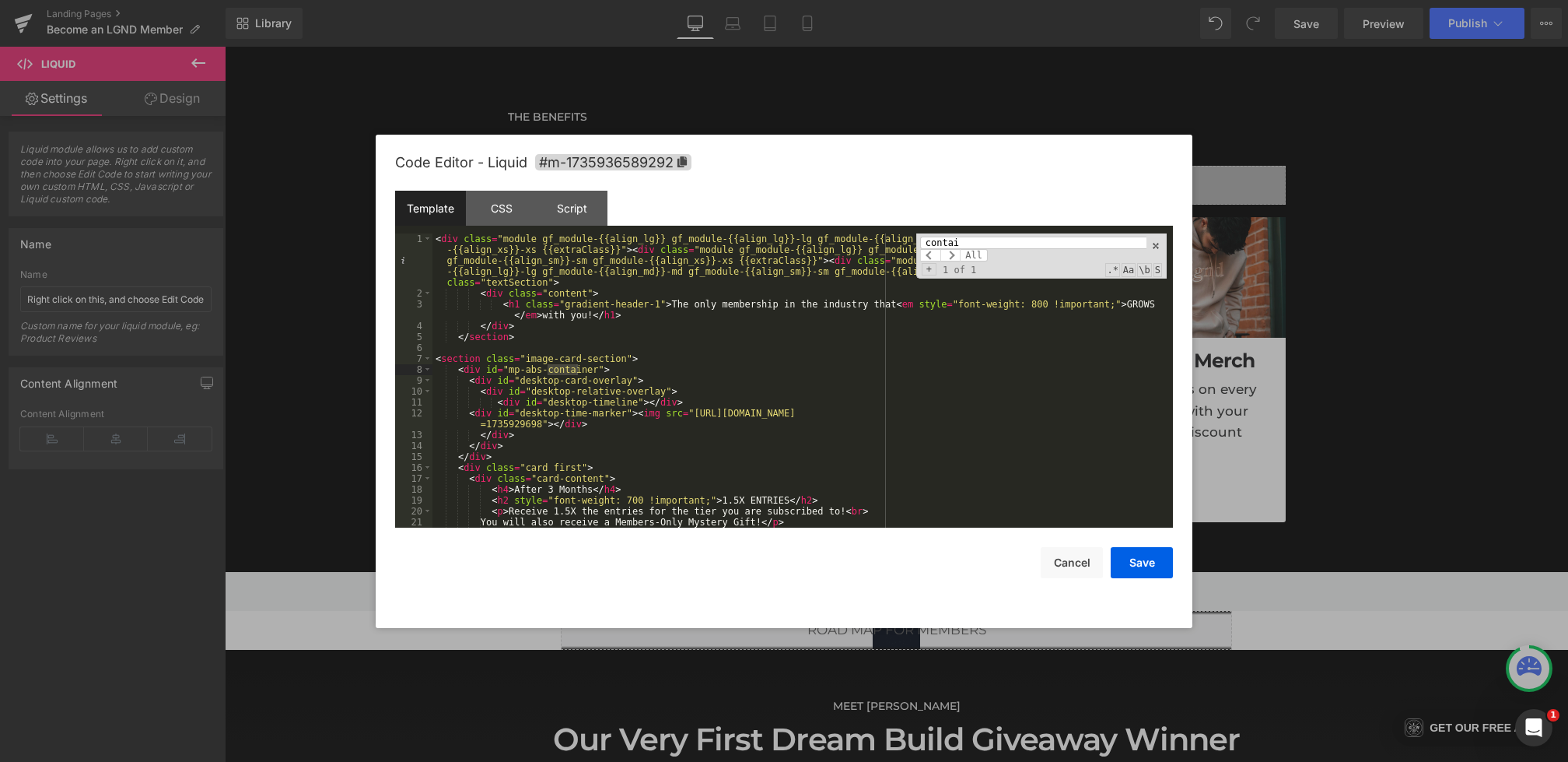
scroll to position [0, 0]
type input "container"
click at [1069, 564] on button "Cancel" at bounding box center [1072, 563] width 62 height 32
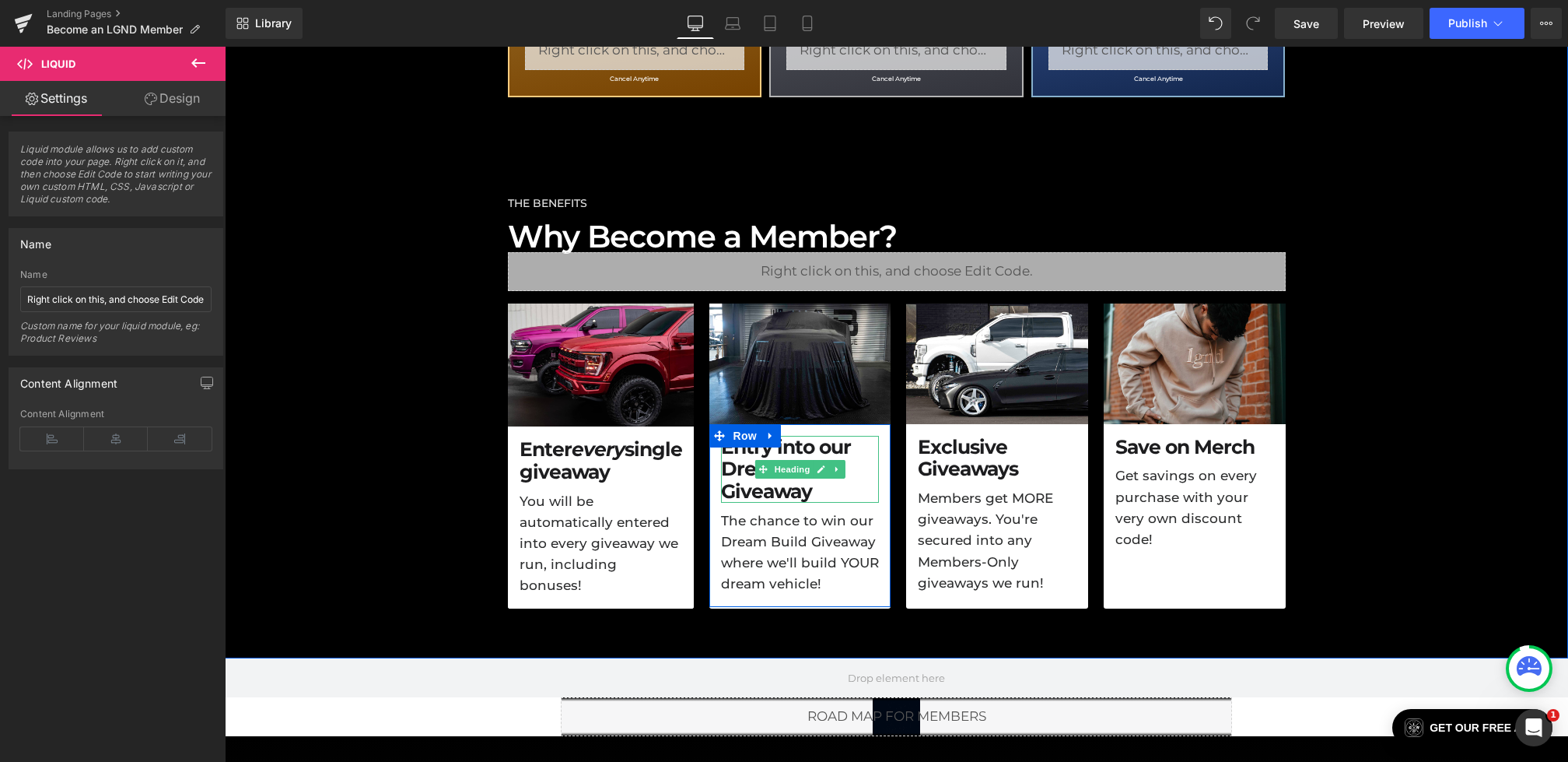
scroll to position [674, 0]
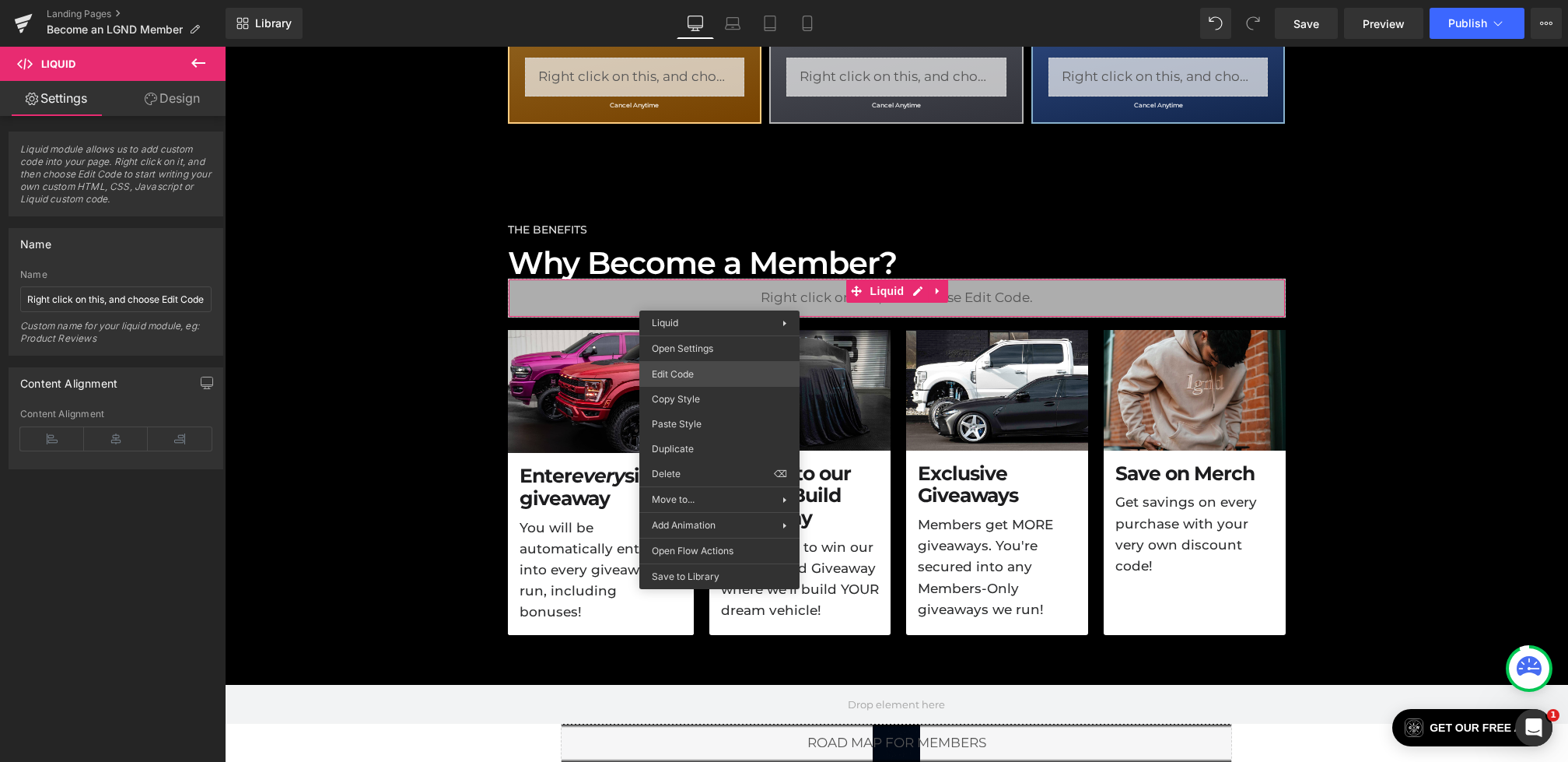
click at [684, 0] on div "Liquid You are previewing how the will restyle your page. You can not edit Elem…" at bounding box center [784, 0] width 1568 height 0
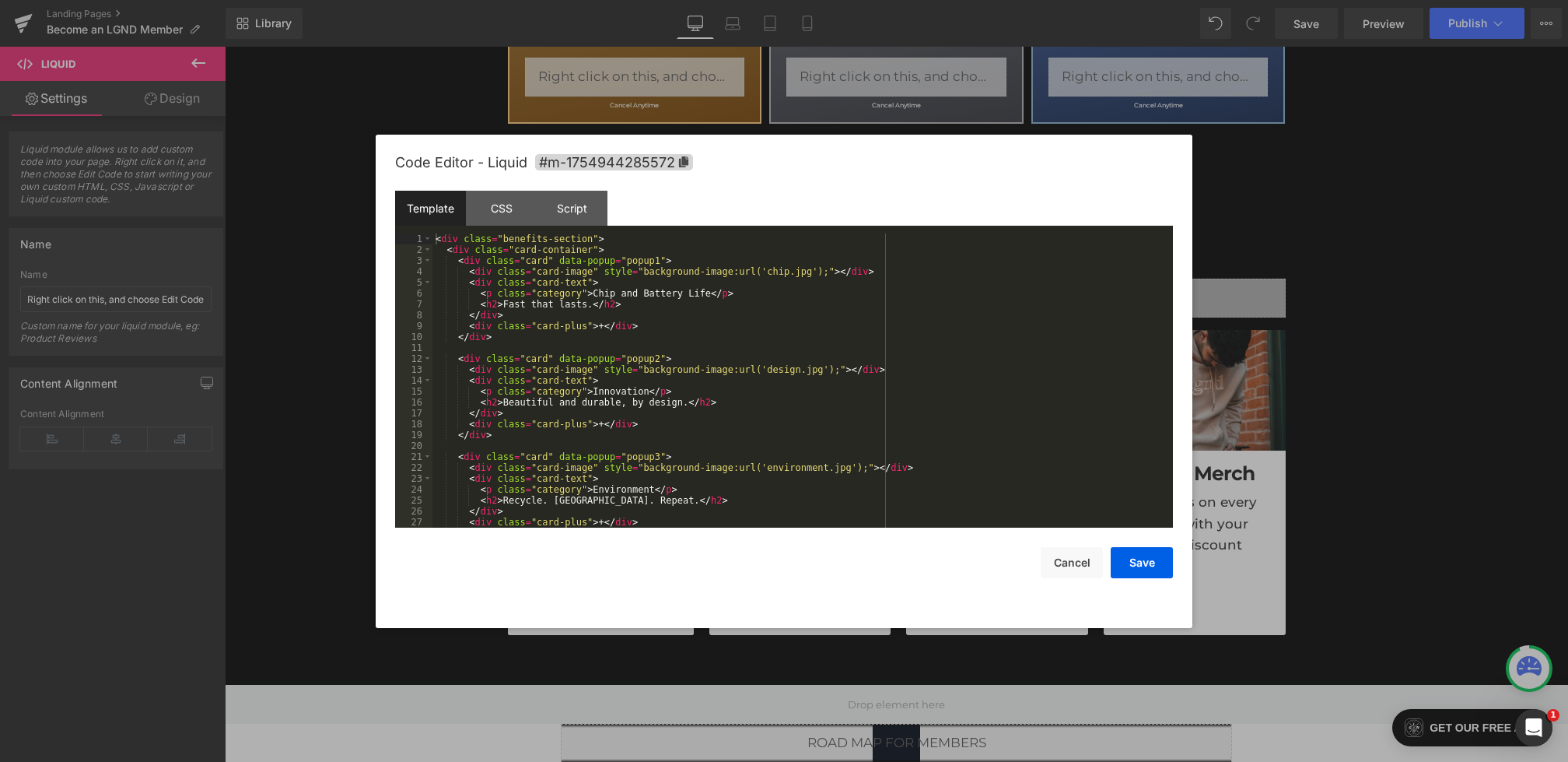
click at [662, 410] on div "< div class = "benefits-section" > < div class = "card-container" > < div class…" at bounding box center [799, 391] width 735 height 316
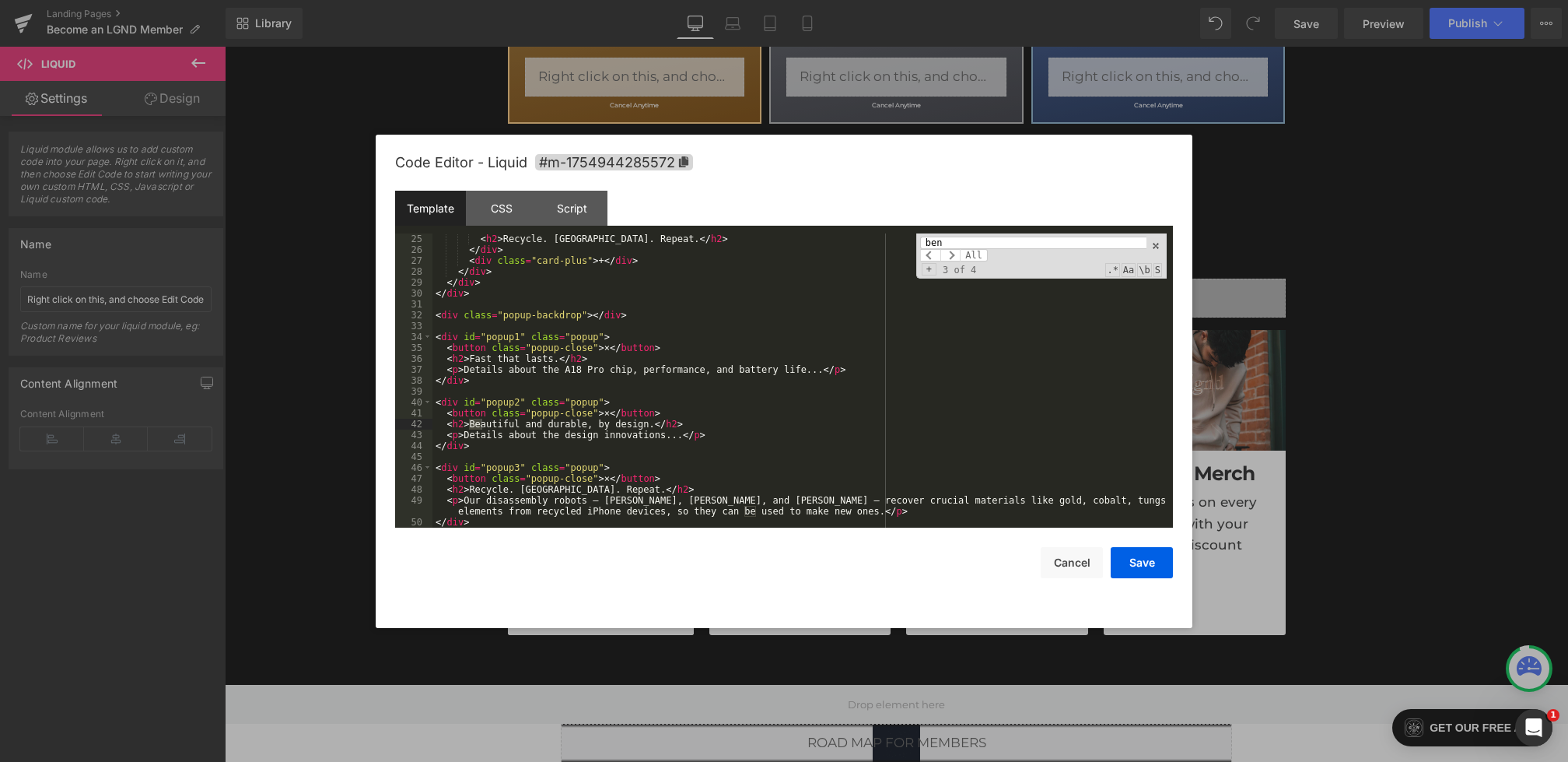
scroll to position [0, 0]
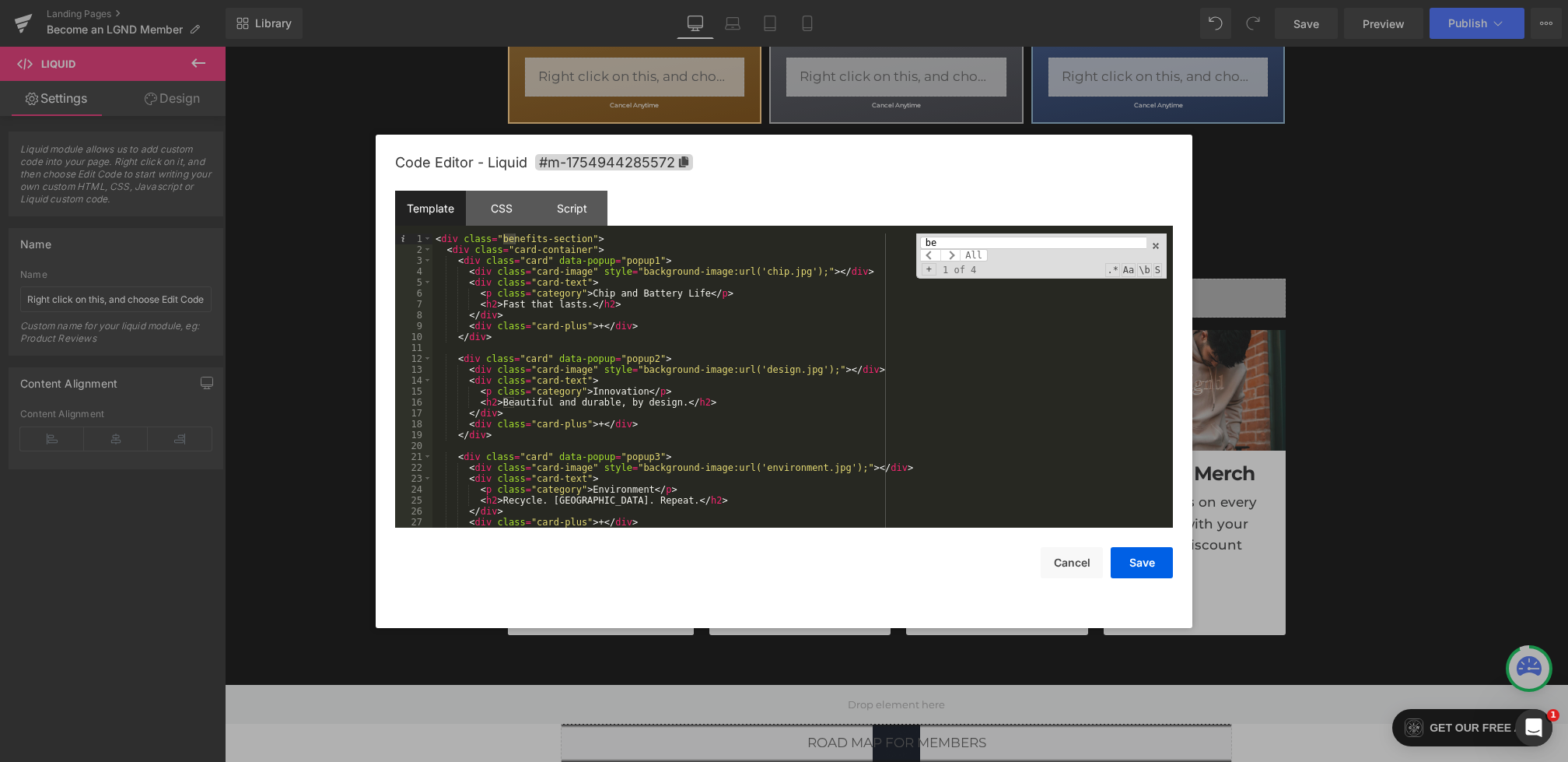
type input "b"
type input "card"
click at [543, 256] on div "< div class = "benefits-section" > < div class = "card-container" > < div class…" at bounding box center [799, 391] width 735 height 316
drag, startPoint x: 594, startPoint y: 262, endPoint x: 525, endPoint y: 262, distance: 69.0
click at [525, 262] on div "< div class = "benefits-section" > < div class = "card-container" > < div class…" at bounding box center [799, 391] width 735 height 316
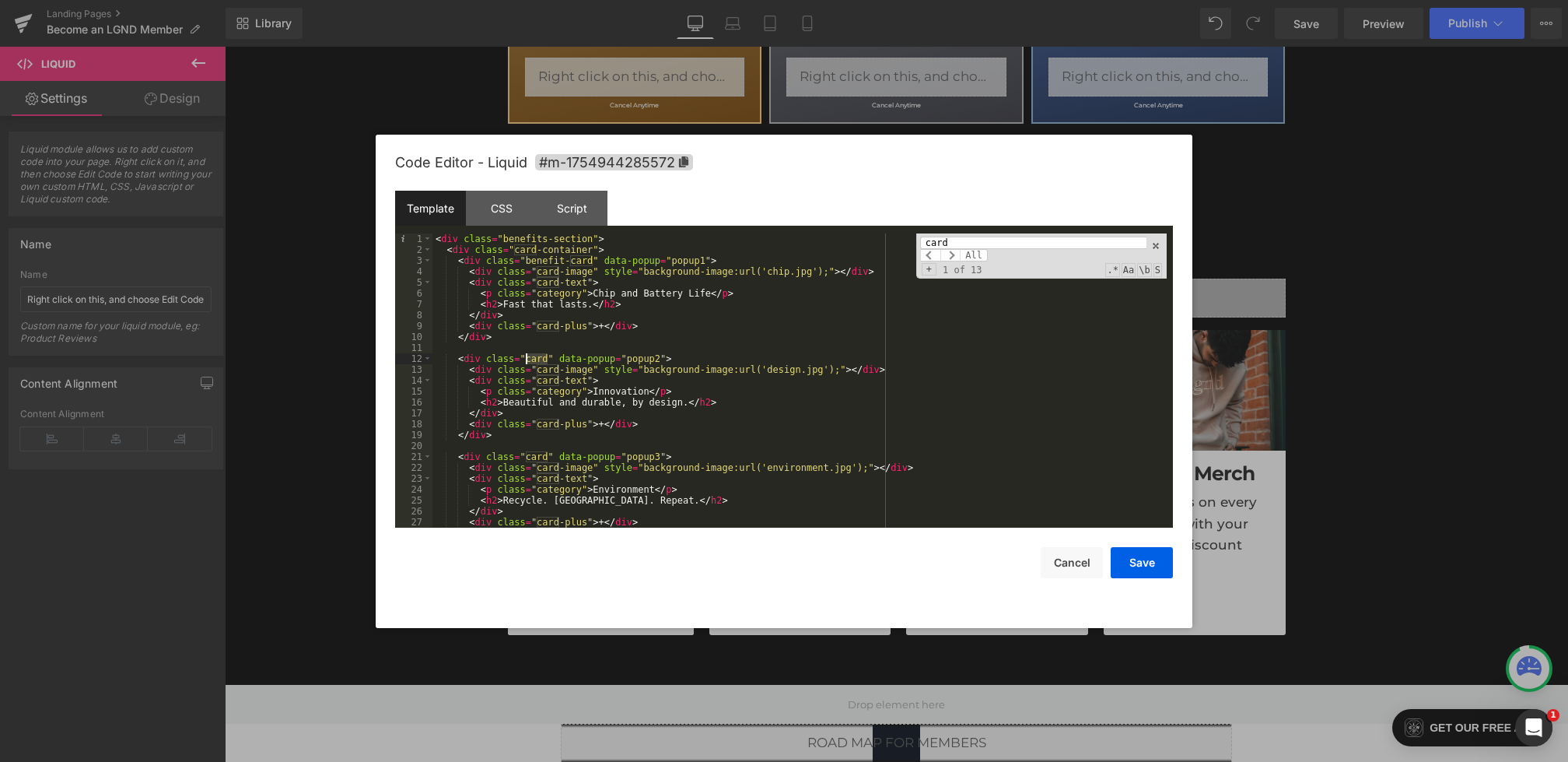
drag, startPoint x: 548, startPoint y: 361, endPoint x: 527, endPoint y: 361, distance: 21.0
click at [527, 361] on div "< div class = "benefits-section" > < div class = "card-container" > < div class…" at bounding box center [799, 391] width 735 height 316
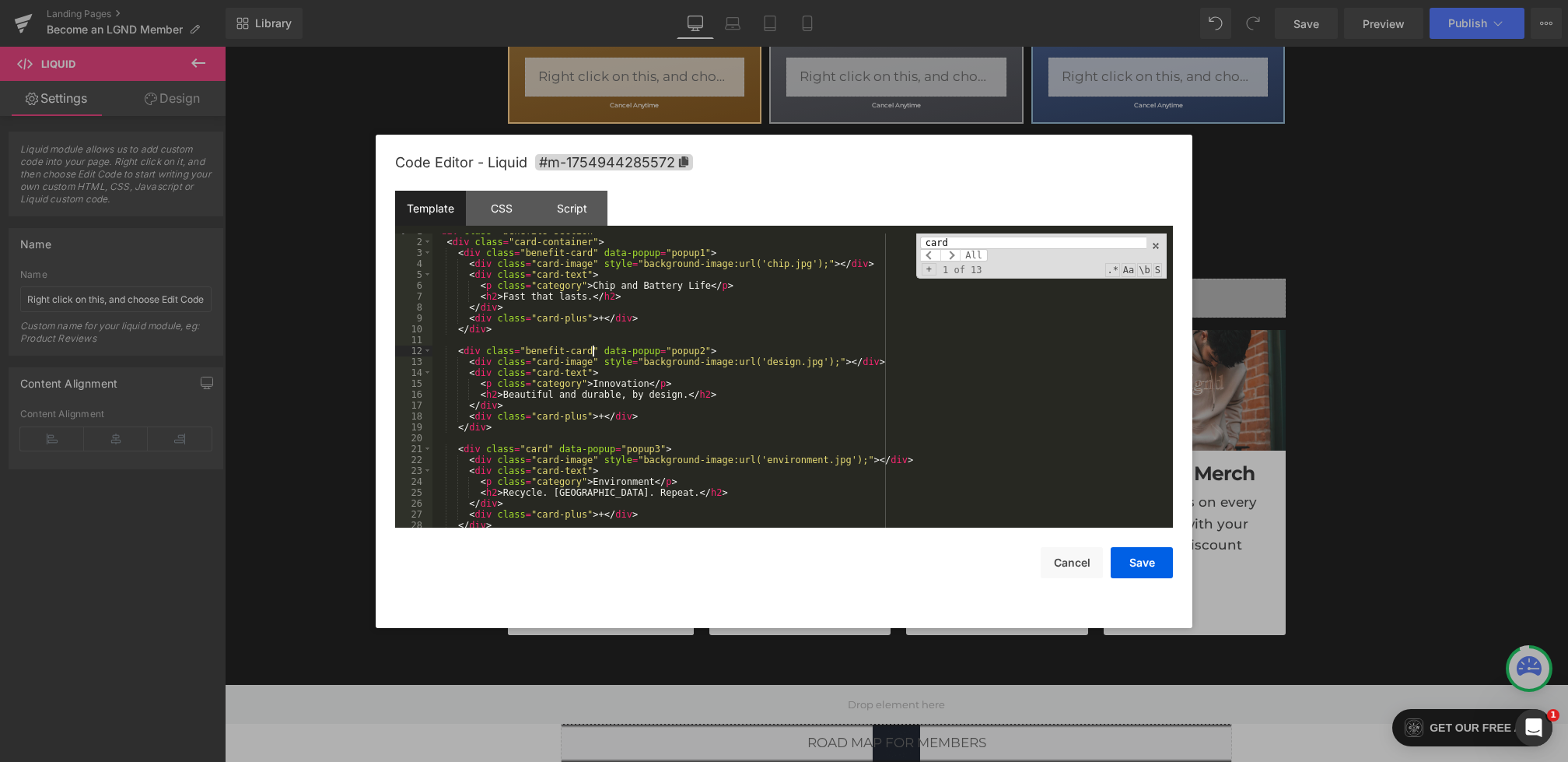
scroll to position [43, 0]
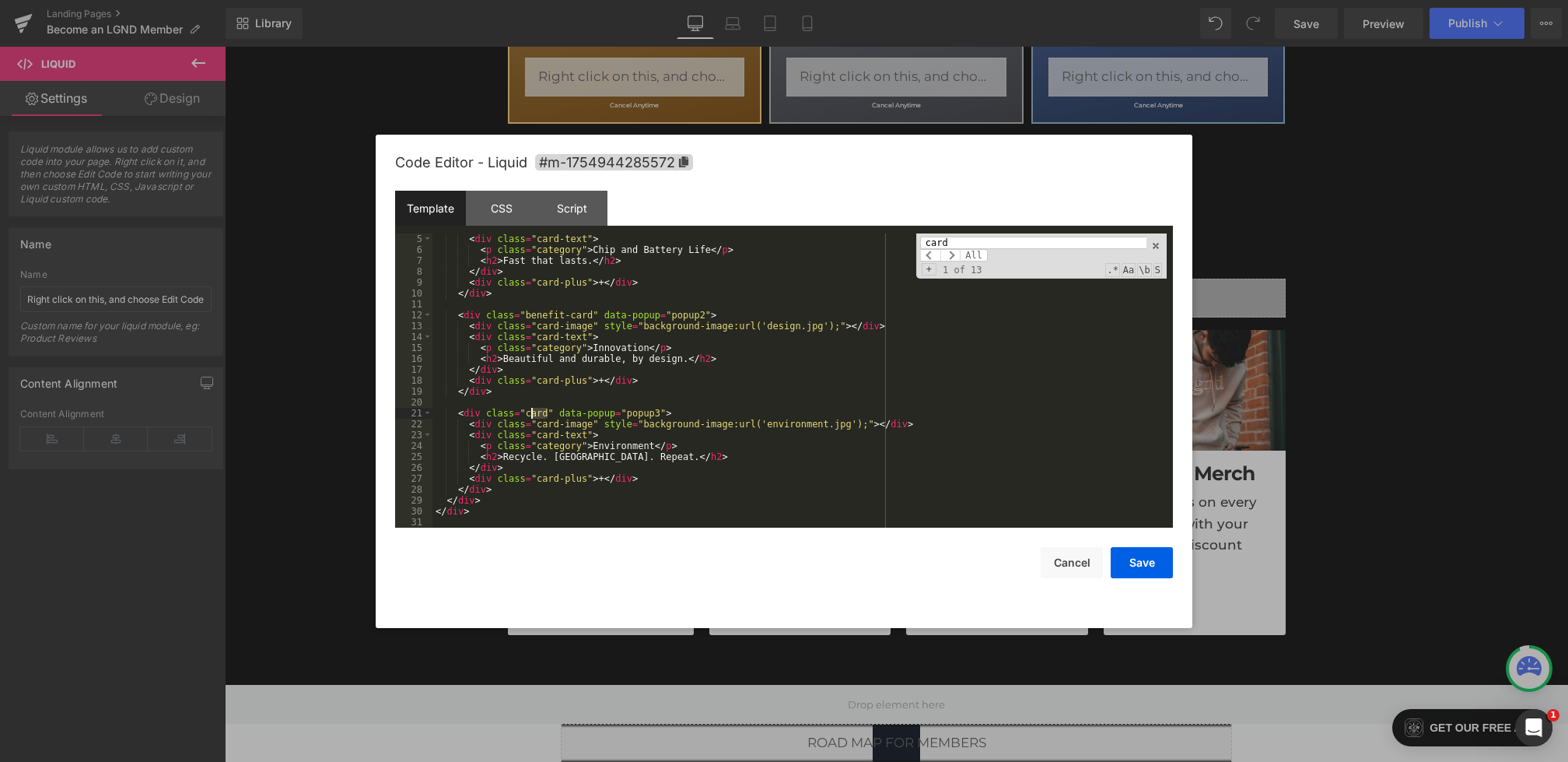
drag, startPoint x: 548, startPoint y: 415, endPoint x: 529, endPoint y: 415, distance: 19.0
click at [529, 415] on div "< div class = "card-text" > < p class = "category" > Chip and Battery Life </ p…" at bounding box center [799, 391] width 735 height 316
click at [1152, 566] on button "Save" at bounding box center [1142, 563] width 62 height 32
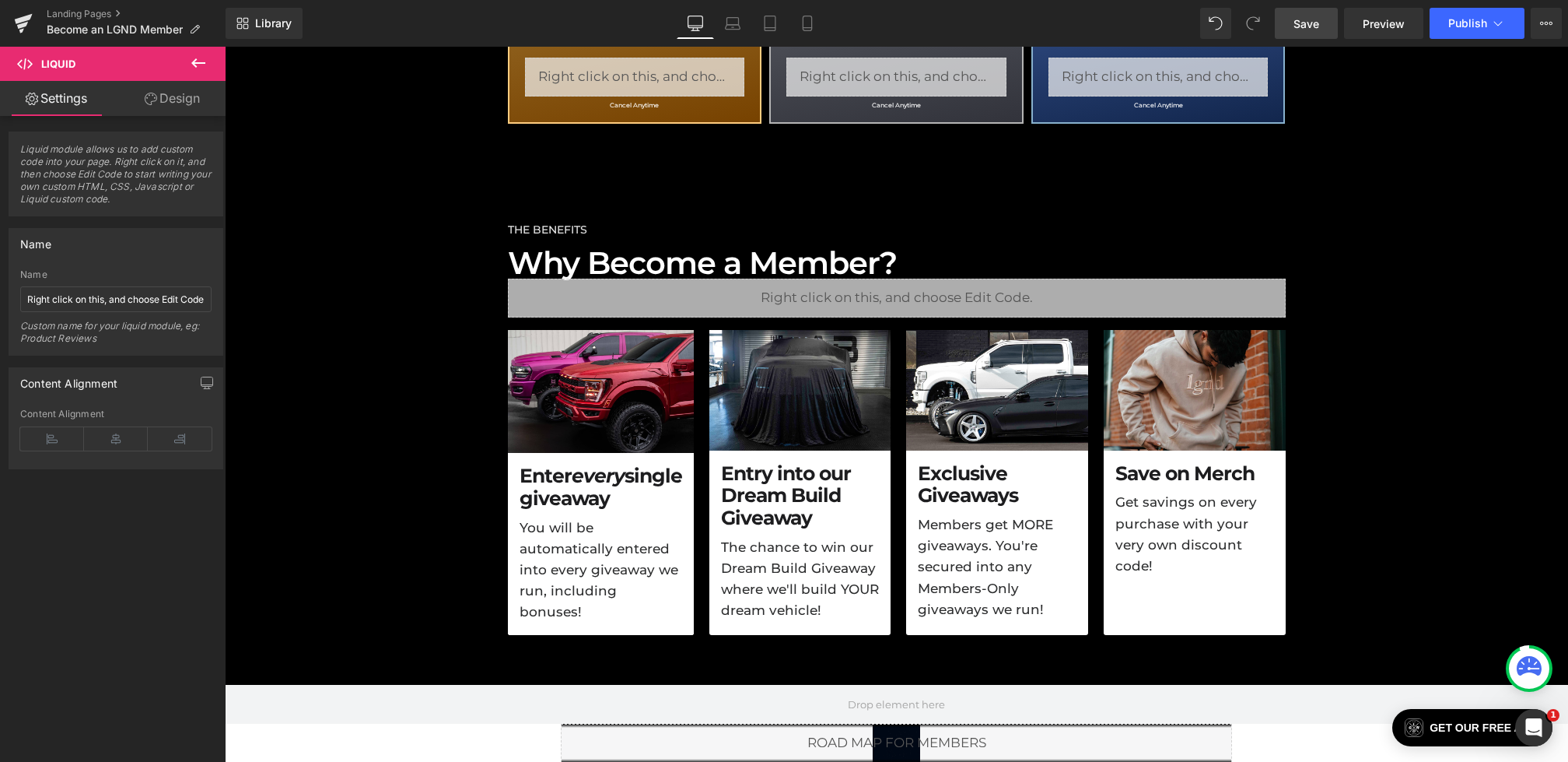
click at [1311, 19] on span "Save" at bounding box center [1307, 24] width 26 height 17
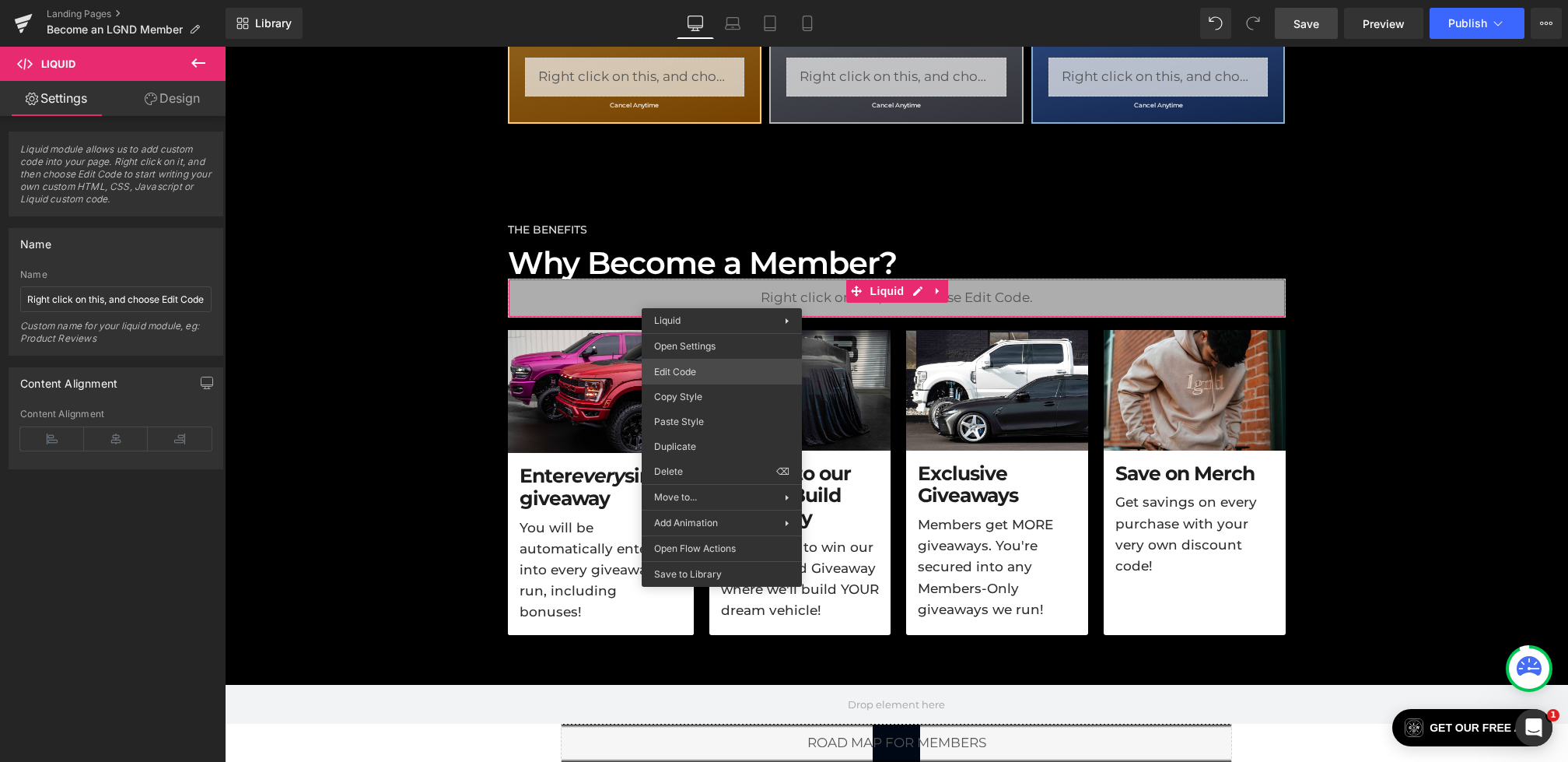
click at [691, 0] on div "Liquid You are previewing how the will restyle your page. You can not edit Elem…" at bounding box center [784, 0] width 1568 height 0
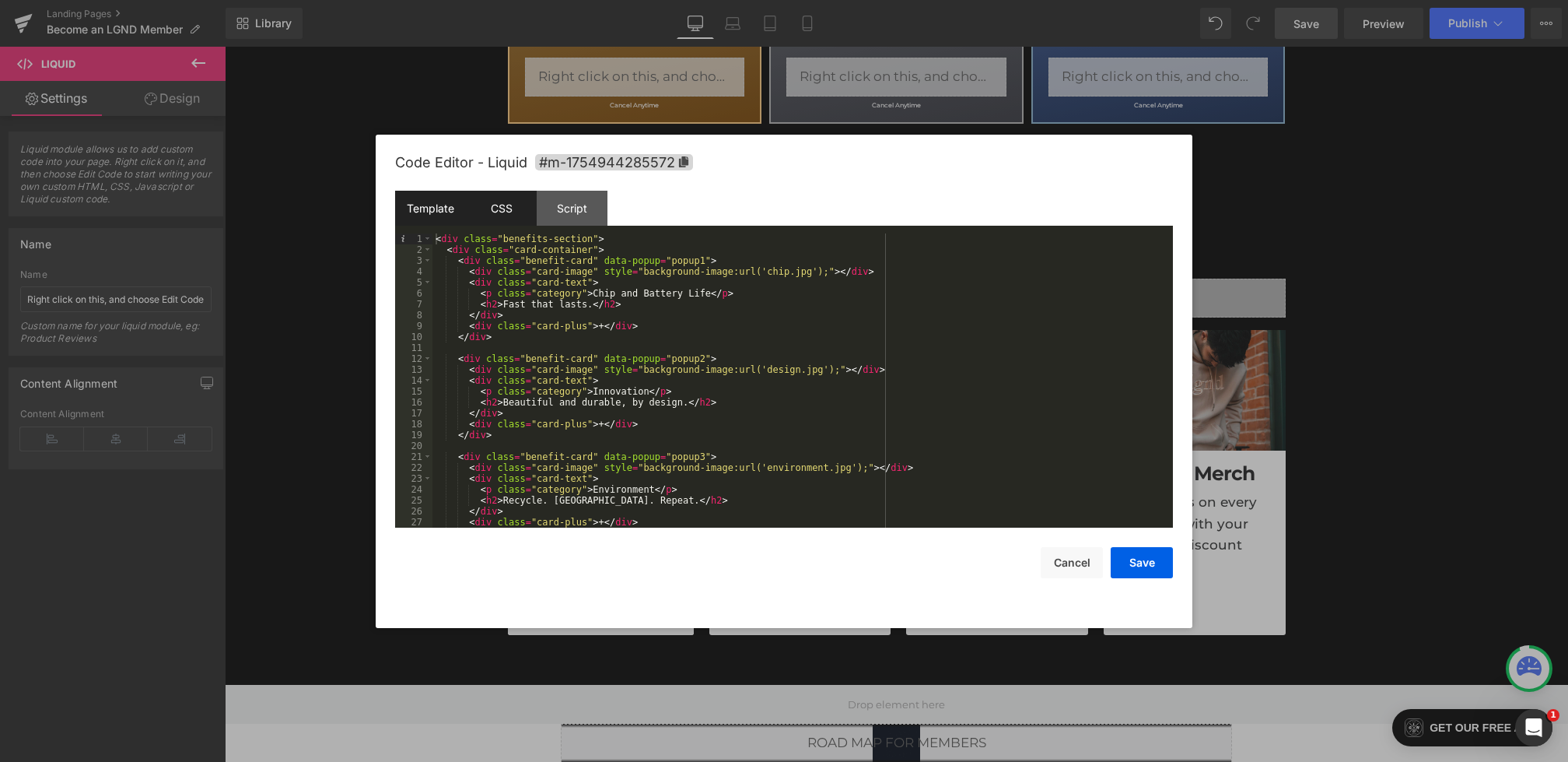
click at [487, 210] on div "CSS" at bounding box center [502, 208] width 71 height 35
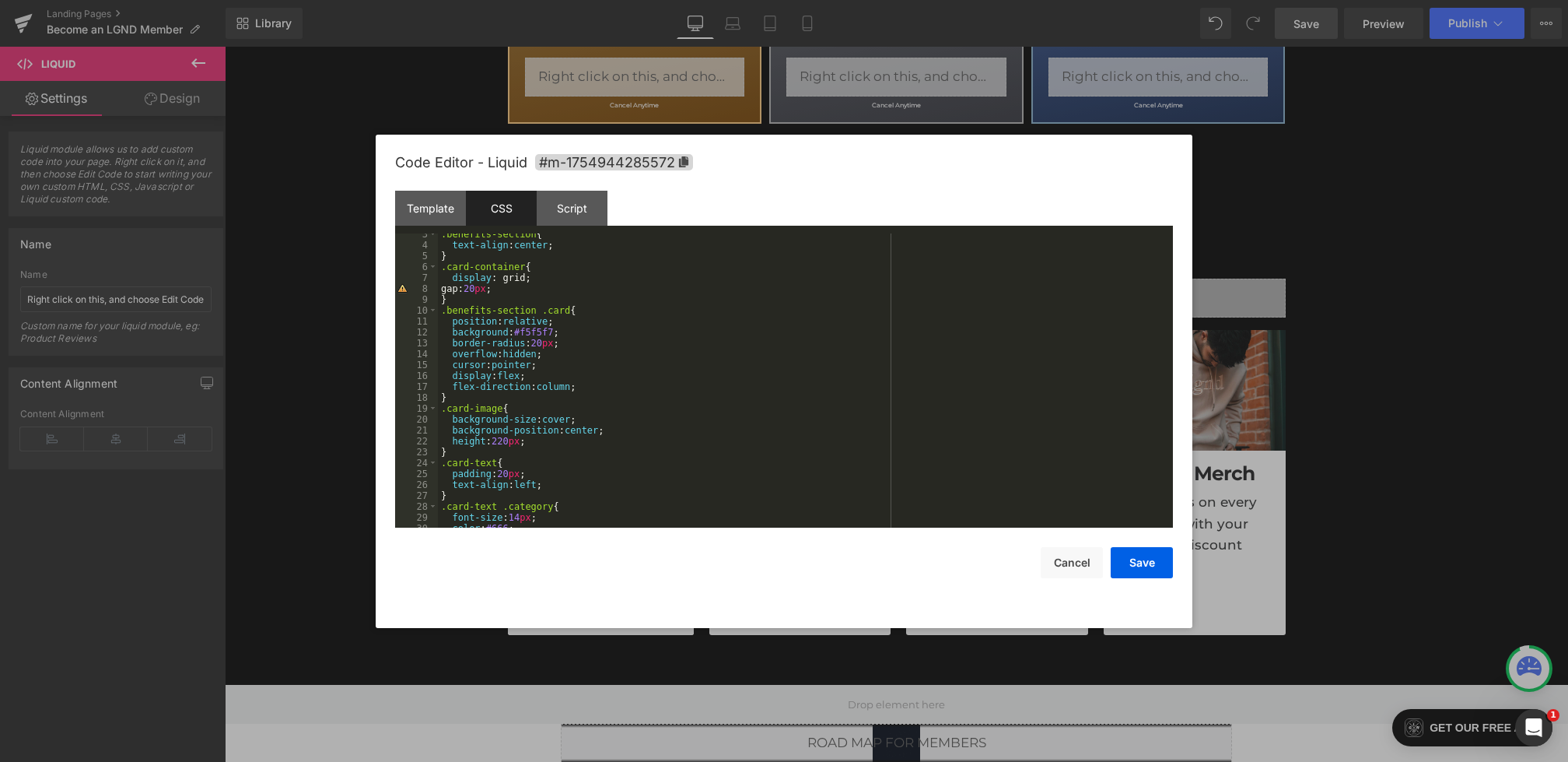
scroll to position [27, 0]
drag, startPoint x: 548, startPoint y: 311, endPoint x: 449, endPoint y: 313, distance: 99.0
click at [449, 313] on div ".benefits-section { text-align : center ; } .card-container { display : grid; g…" at bounding box center [803, 386] width 729 height 316
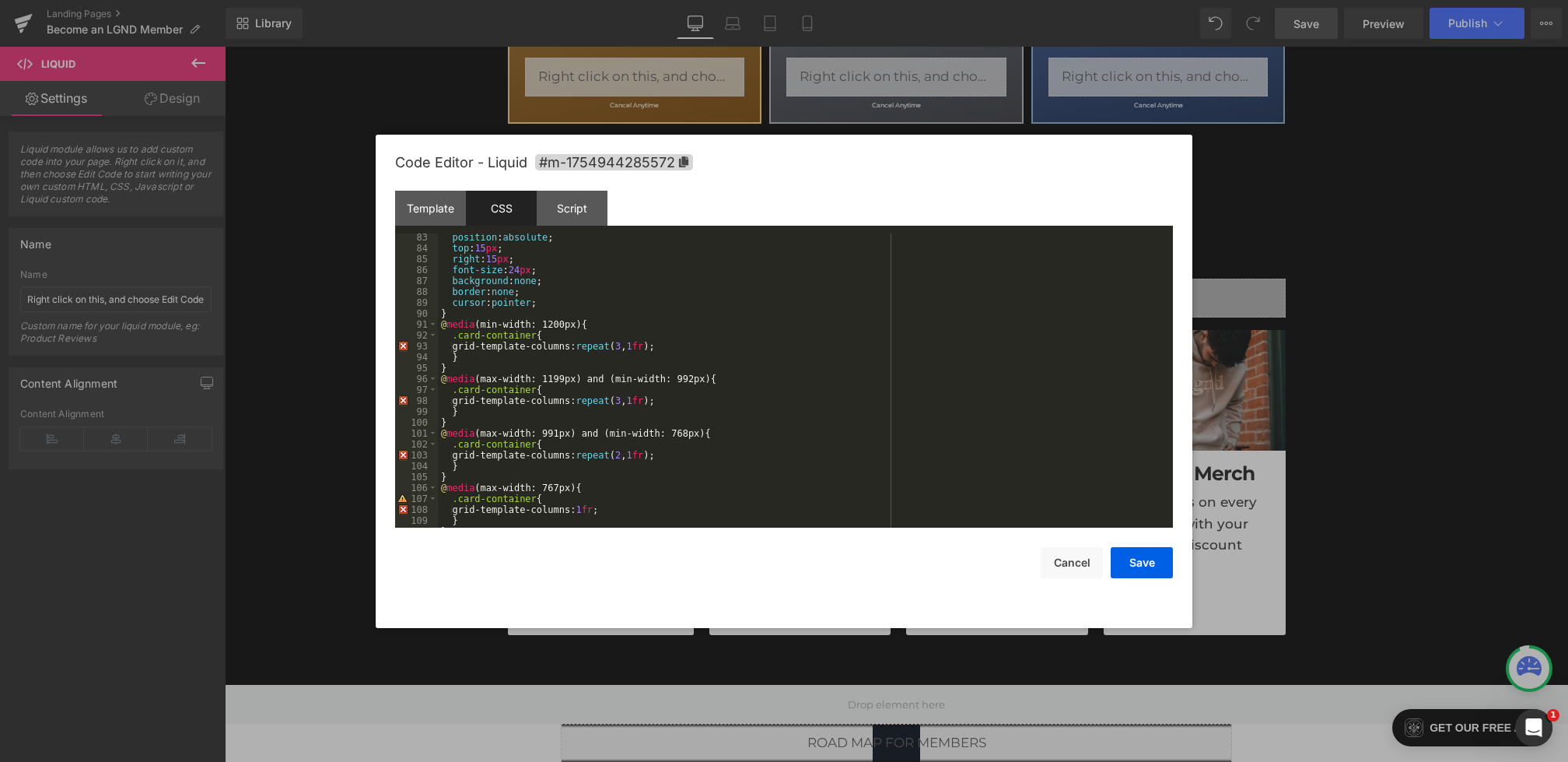
scroll to position [916, 0]
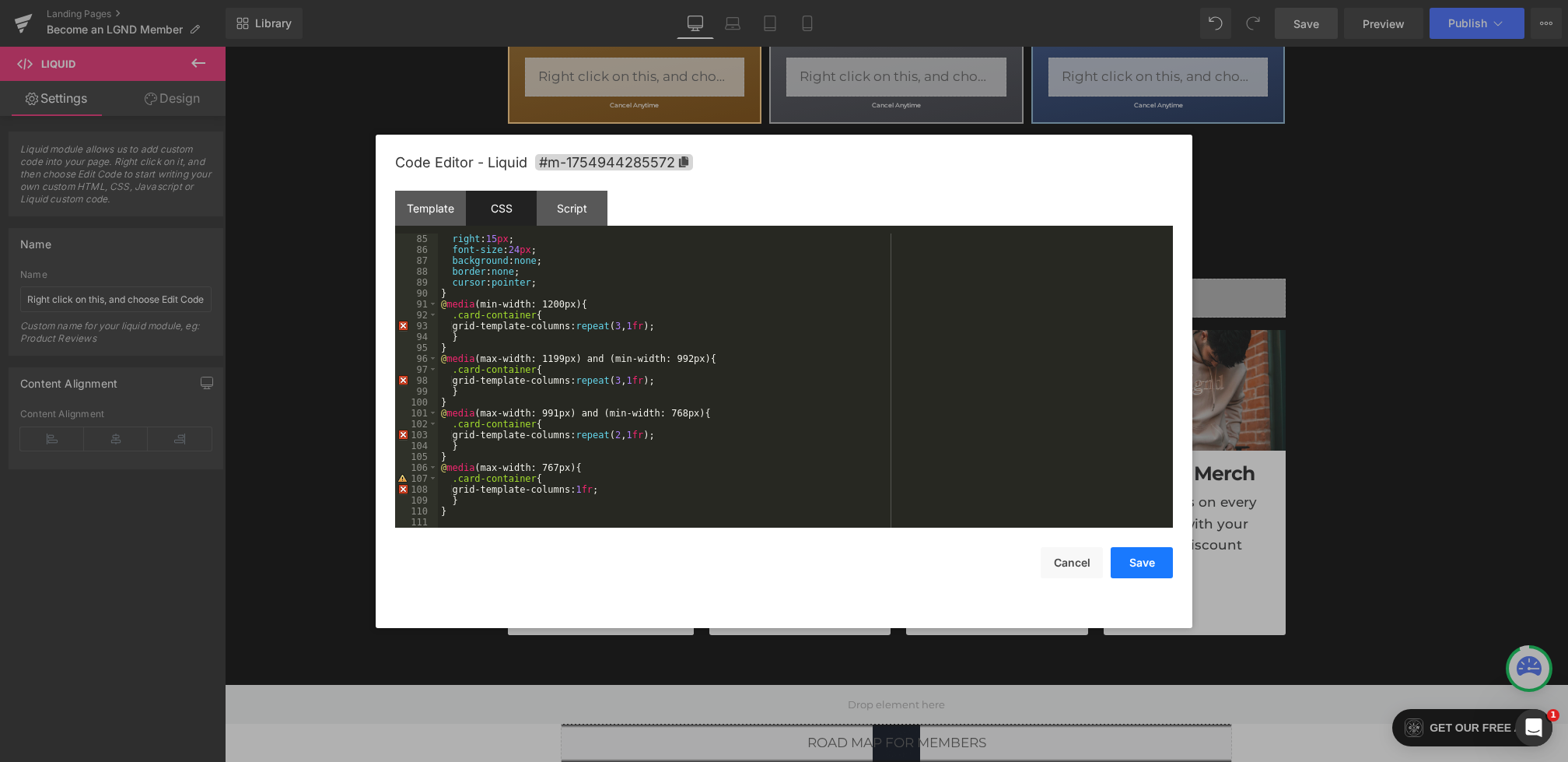
click at [1130, 564] on button "Save" at bounding box center [1142, 563] width 62 height 32
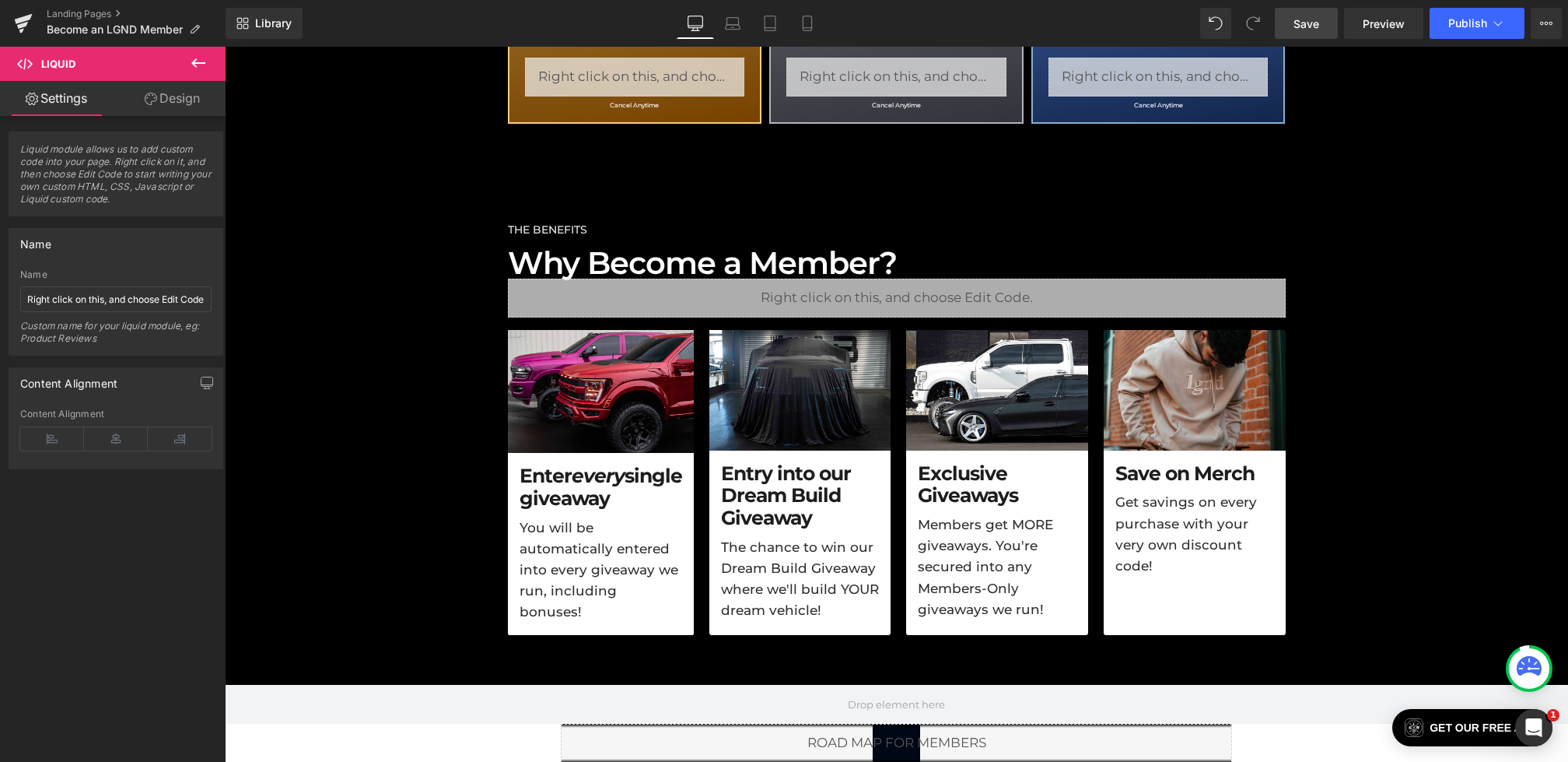
click at [1312, 24] on span "Save" at bounding box center [1307, 24] width 26 height 17
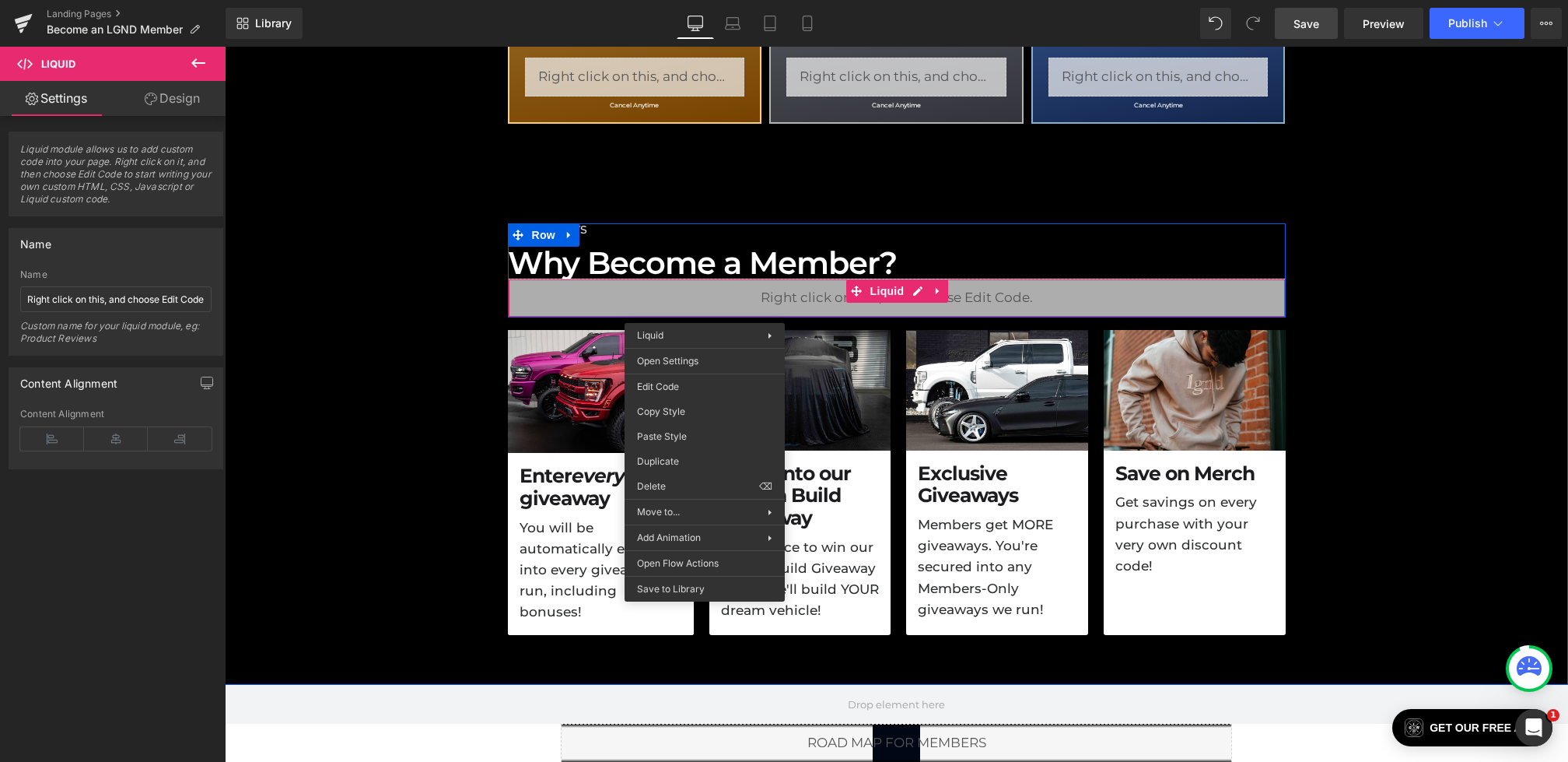
drag, startPoint x: 705, startPoint y: 311, endPoint x: 927, endPoint y: 370, distance: 229.7
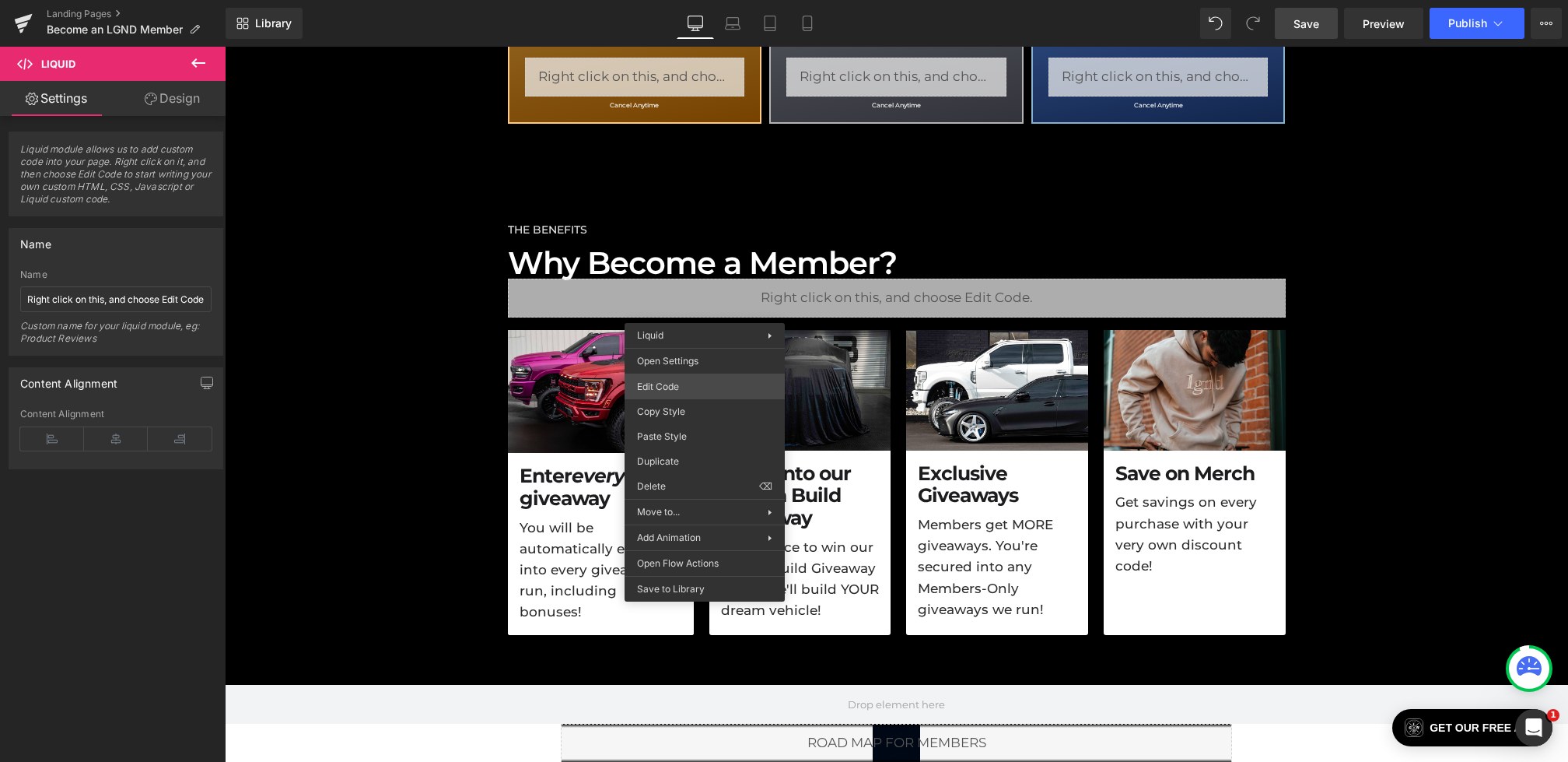
click at [676, 0] on div "Liquid You are previewing how the will restyle your page. You can not edit Elem…" at bounding box center [784, 0] width 1568 height 0
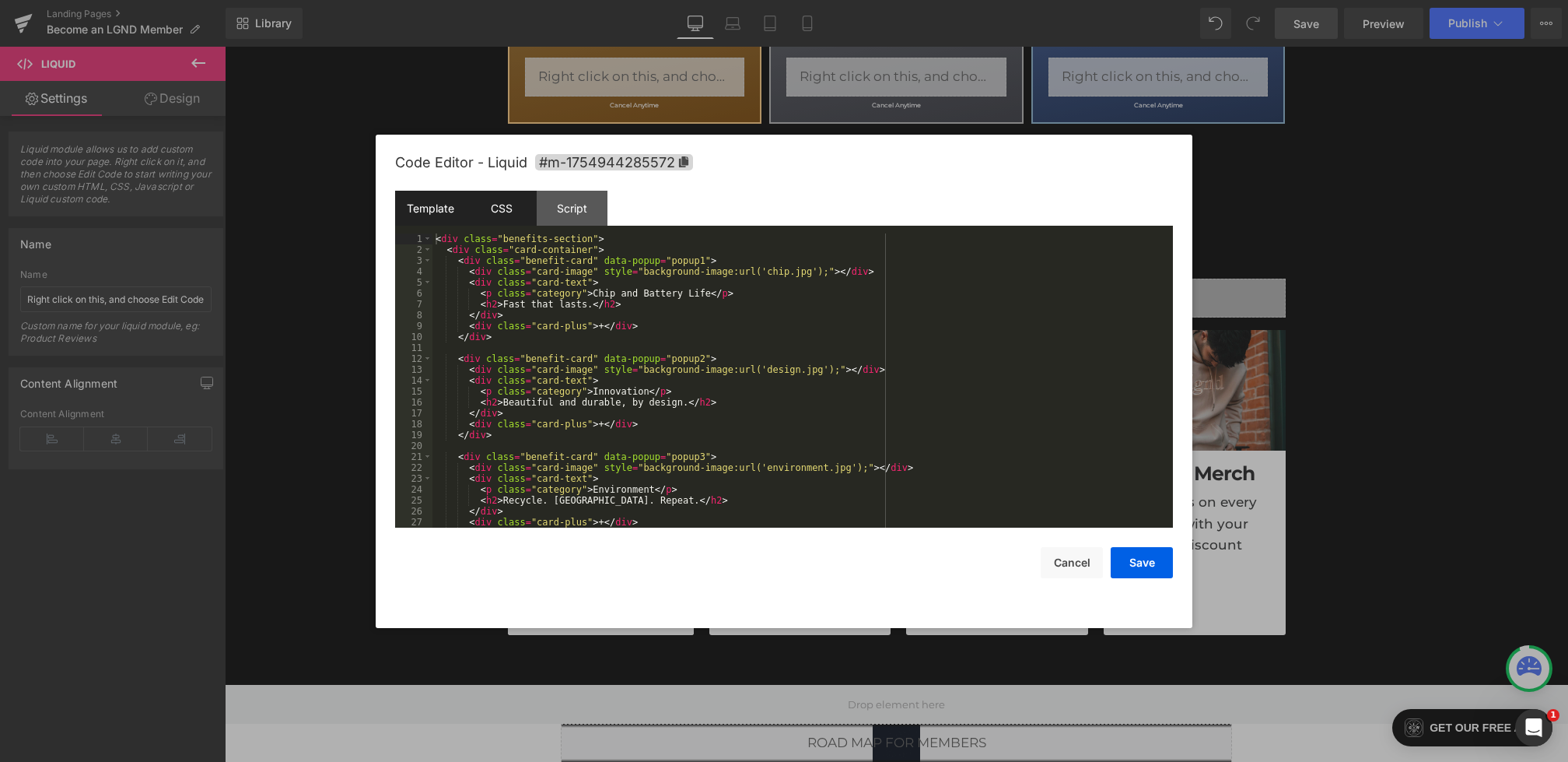
click at [502, 219] on div "CSS" at bounding box center [502, 208] width 71 height 35
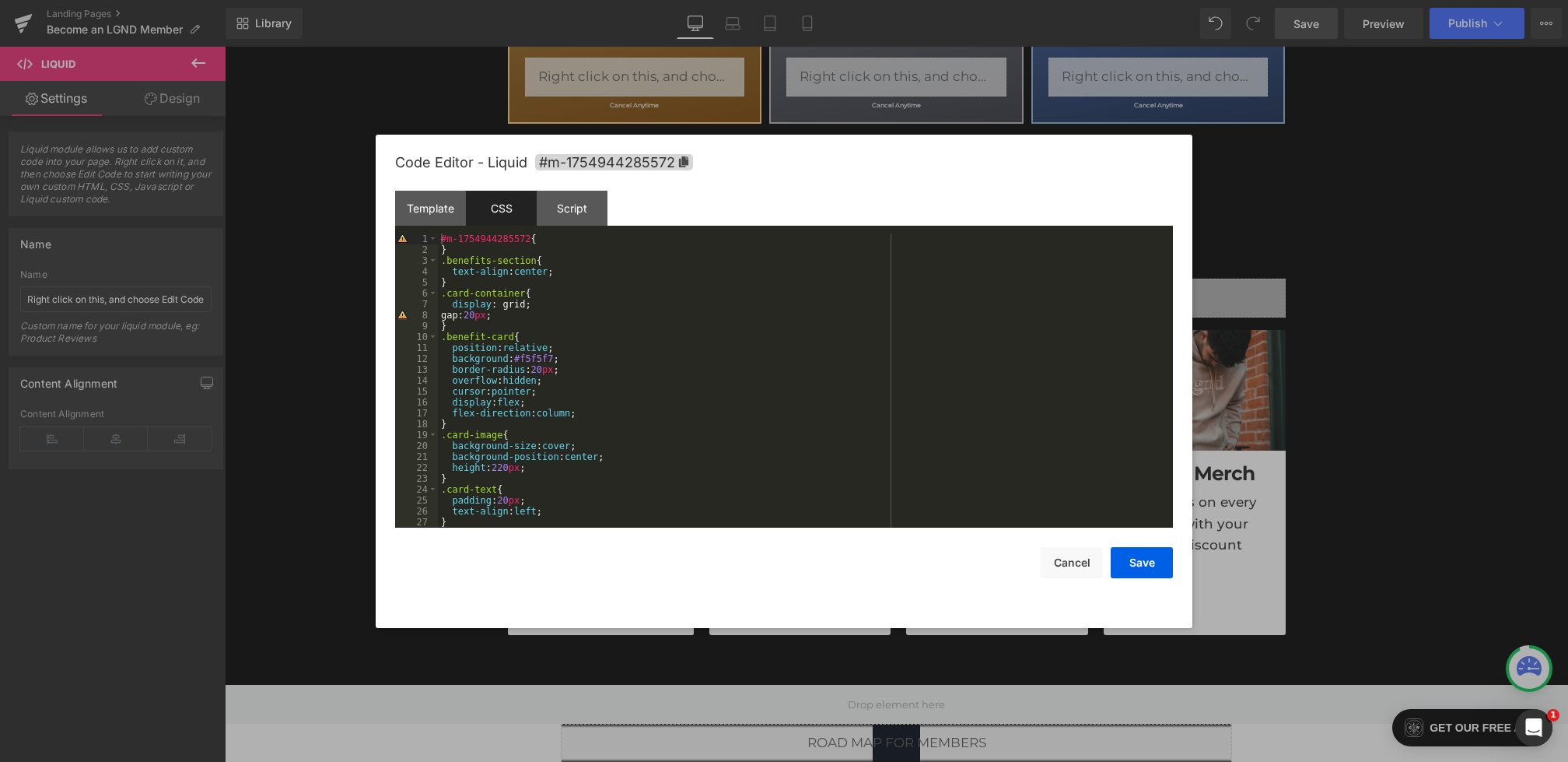
click at [543, 341] on div "#m-1754944285572 { } .benefits-section { text-align : center ; } .card-containe…" at bounding box center [803, 391] width 729 height 316
paste textarea
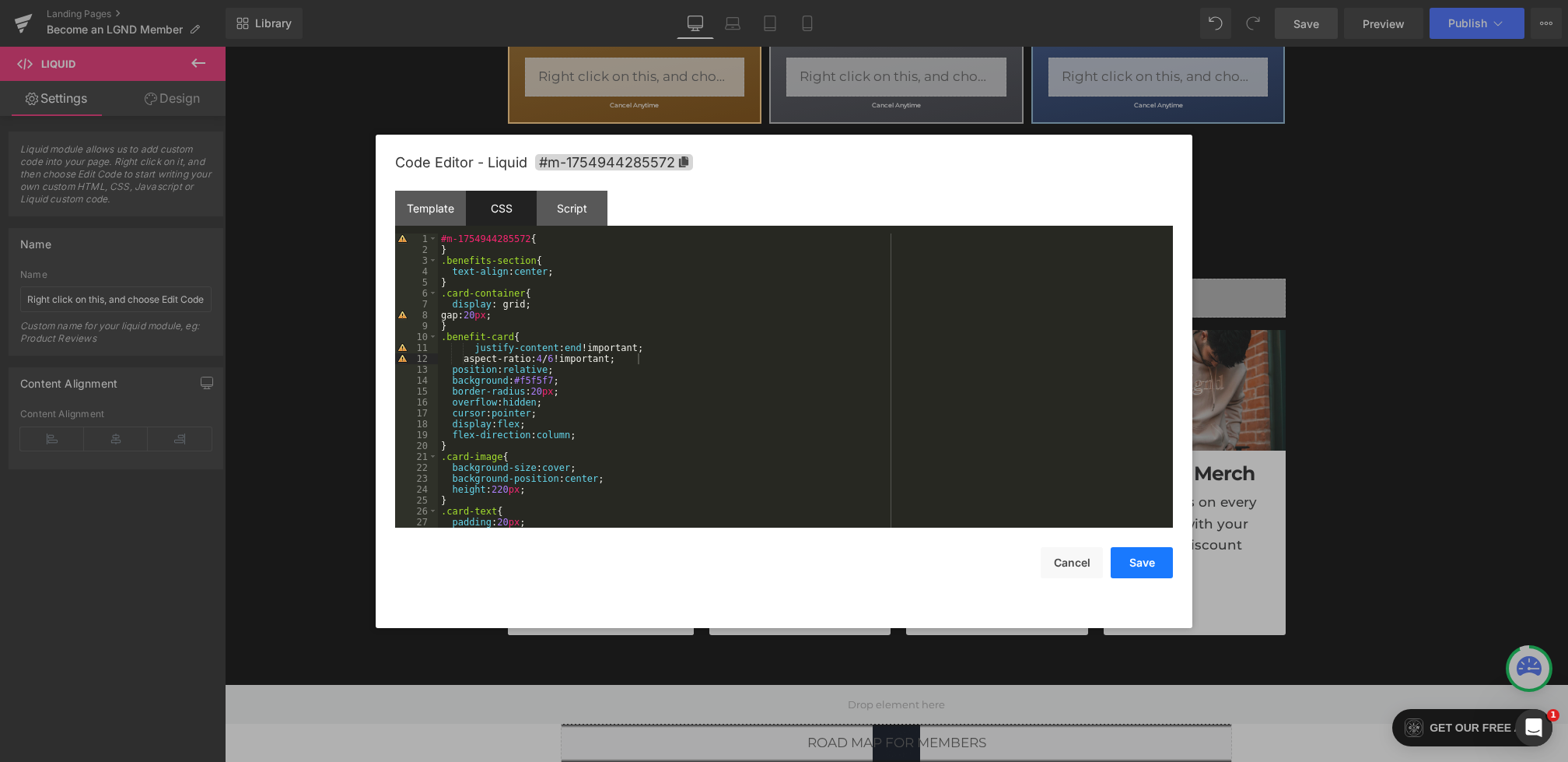
click at [1155, 566] on button "Save" at bounding box center [1142, 563] width 62 height 32
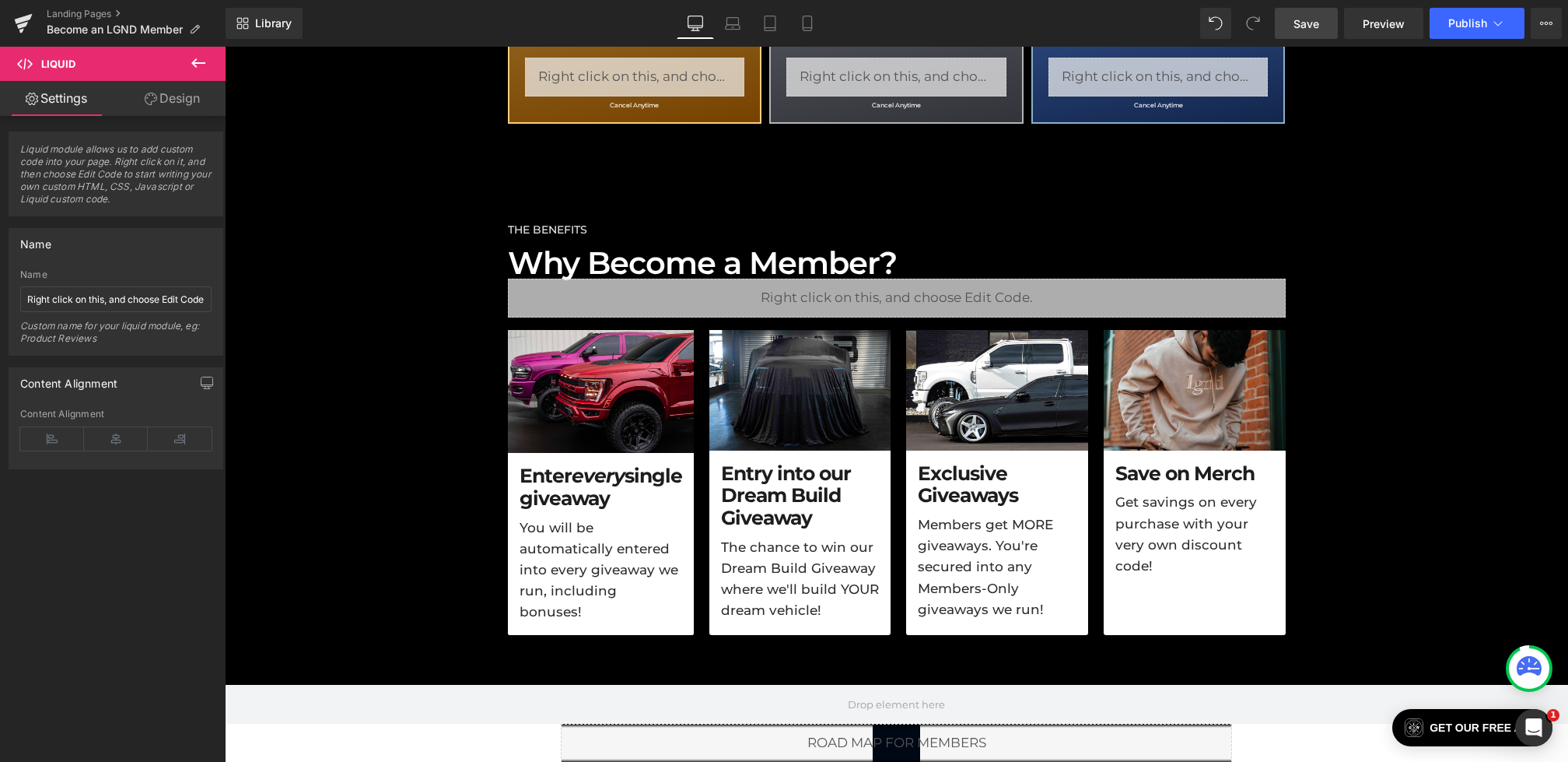
click at [1300, 20] on span "Save" at bounding box center [1307, 24] width 26 height 17
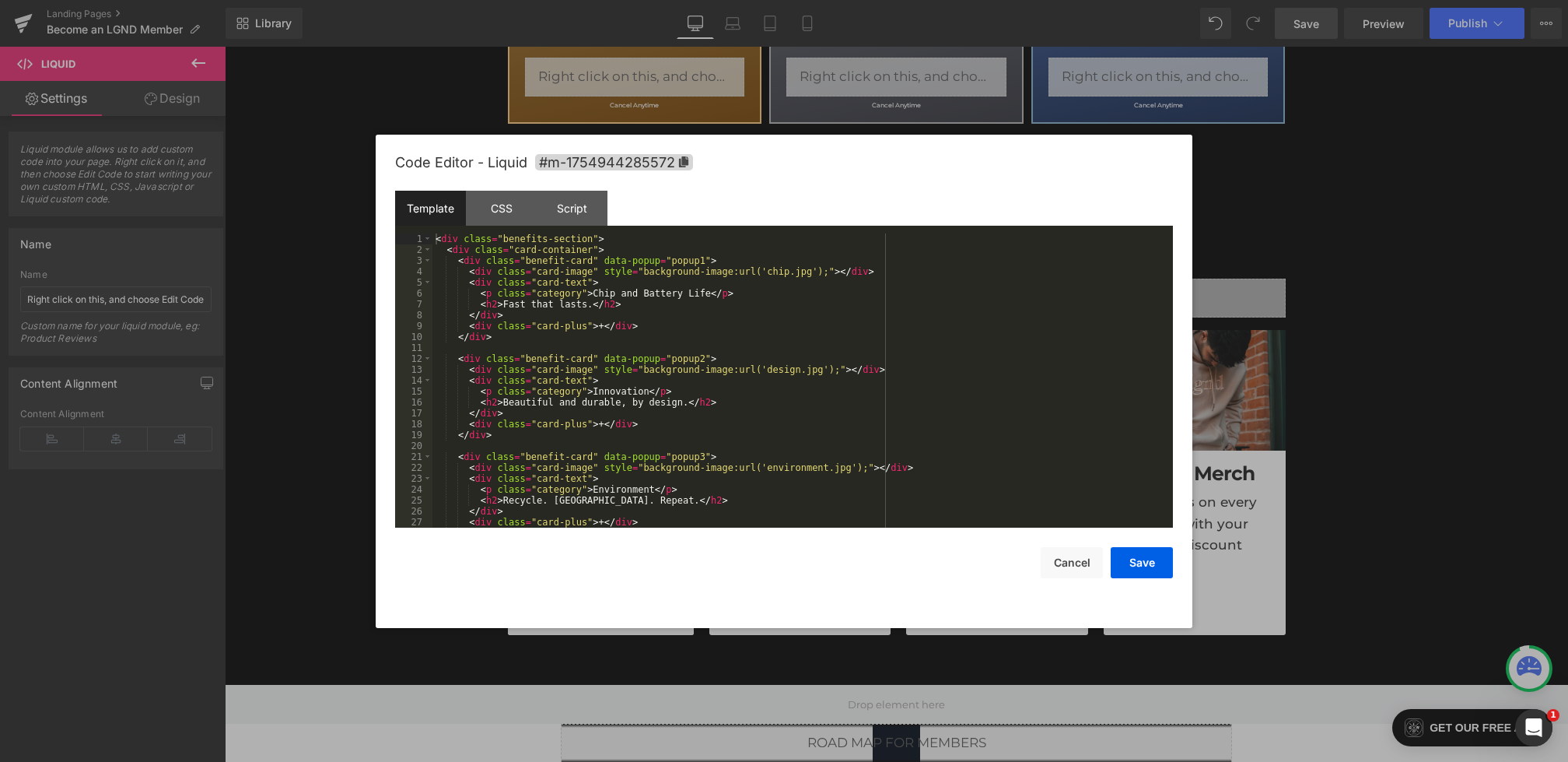
click at [673, 0] on div "Liquid You are previewing how the will restyle your page. You can not edit Elem…" at bounding box center [784, 0] width 1568 height 0
drag, startPoint x: 899, startPoint y: 370, endPoint x: 469, endPoint y: 371, distance: 430.0
click at [469, 371] on div "< div class = "benefits-section" > < div class = "card-container" > < div class…" at bounding box center [799, 391] width 735 height 316
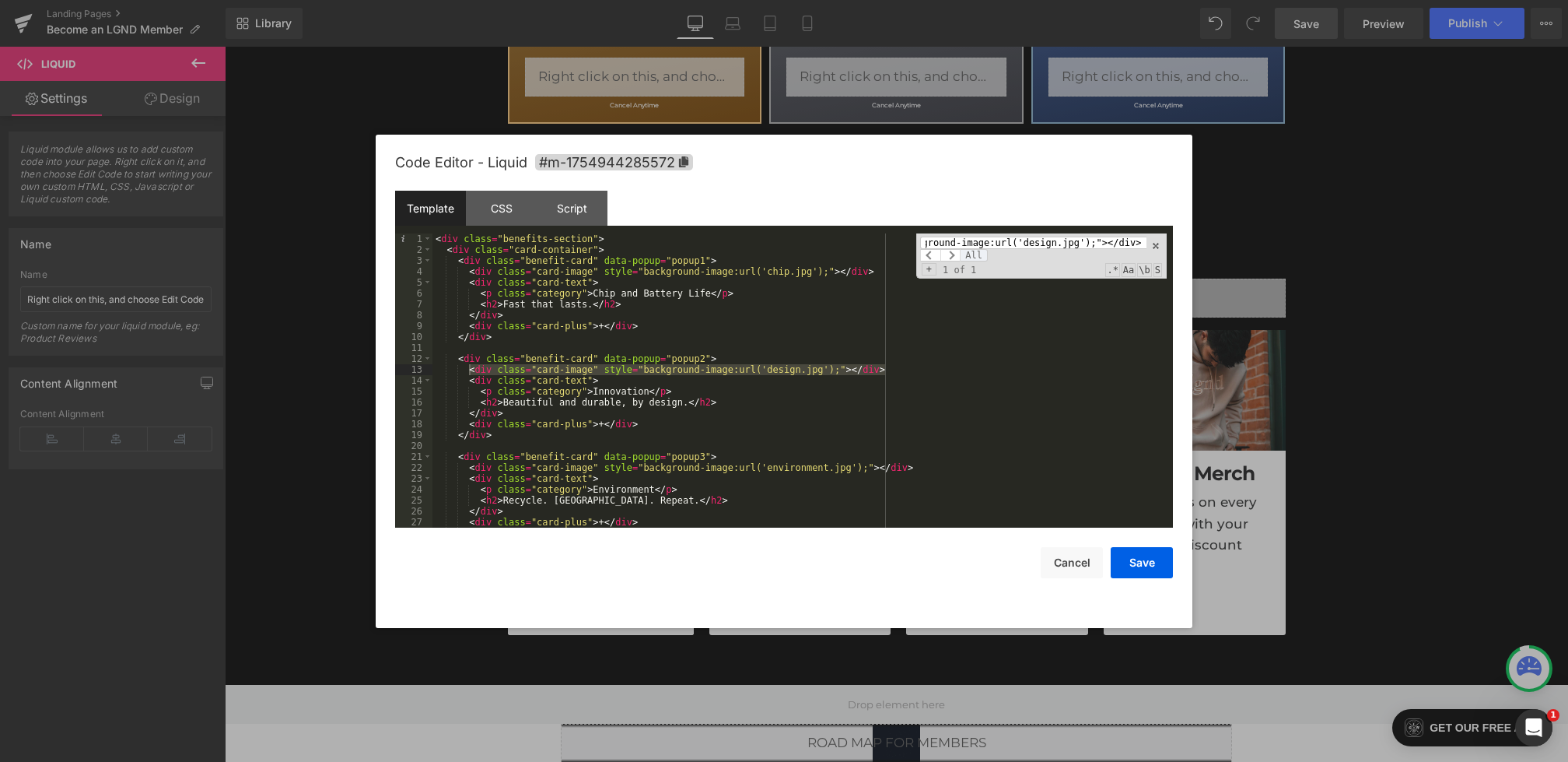
scroll to position [0, 0]
click at [973, 253] on span "All" at bounding box center [974, 255] width 28 height 13
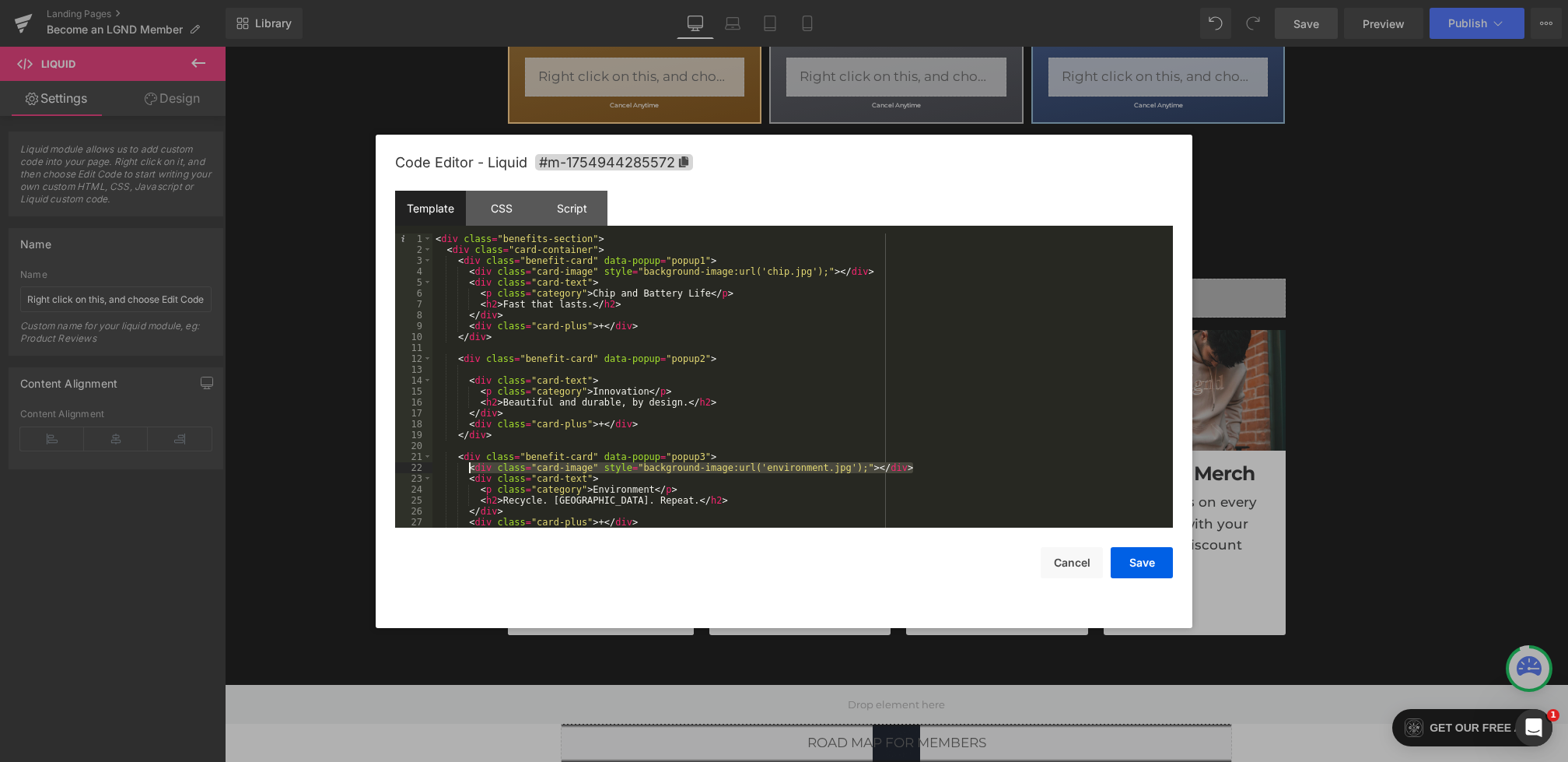
drag, startPoint x: 926, startPoint y: 473, endPoint x: 470, endPoint y: 466, distance: 456.1
click at [470, 466] on div "< div class = "benefits-section" > < div class = "card-container" > < div class…" at bounding box center [799, 391] width 735 height 316
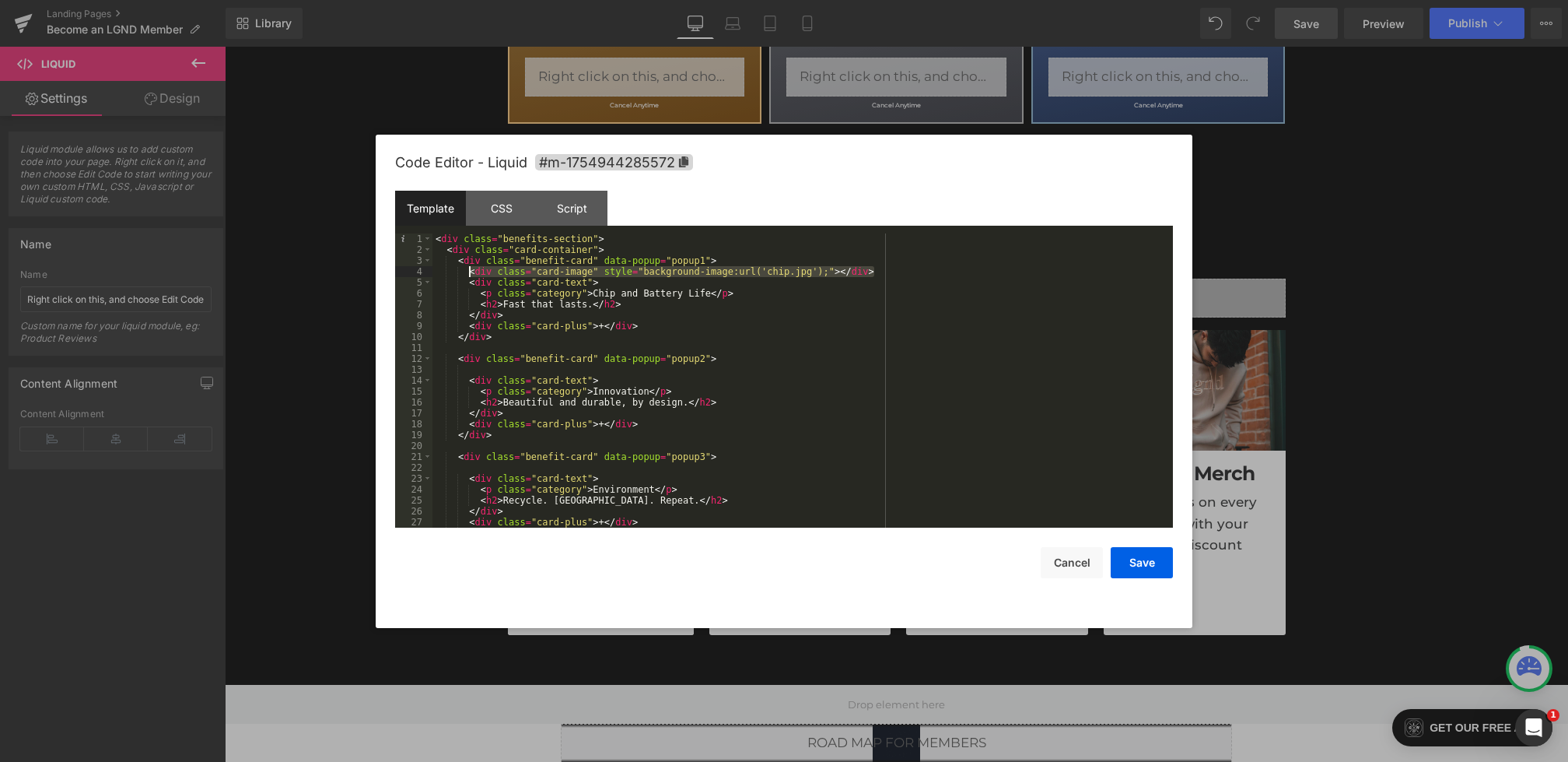
drag, startPoint x: 894, startPoint y: 269, endPoint x: 475, endPoint y: 274, distance: 419.0
click at [475, 274] on div "< div class = "benefits-section" > < div class = "card-container" > < div class…" at bounding box center [799, 391] width 735 height 316
click at [1134, 567] on button "Save" at bounding box center [1142, 563] width 62 height 32
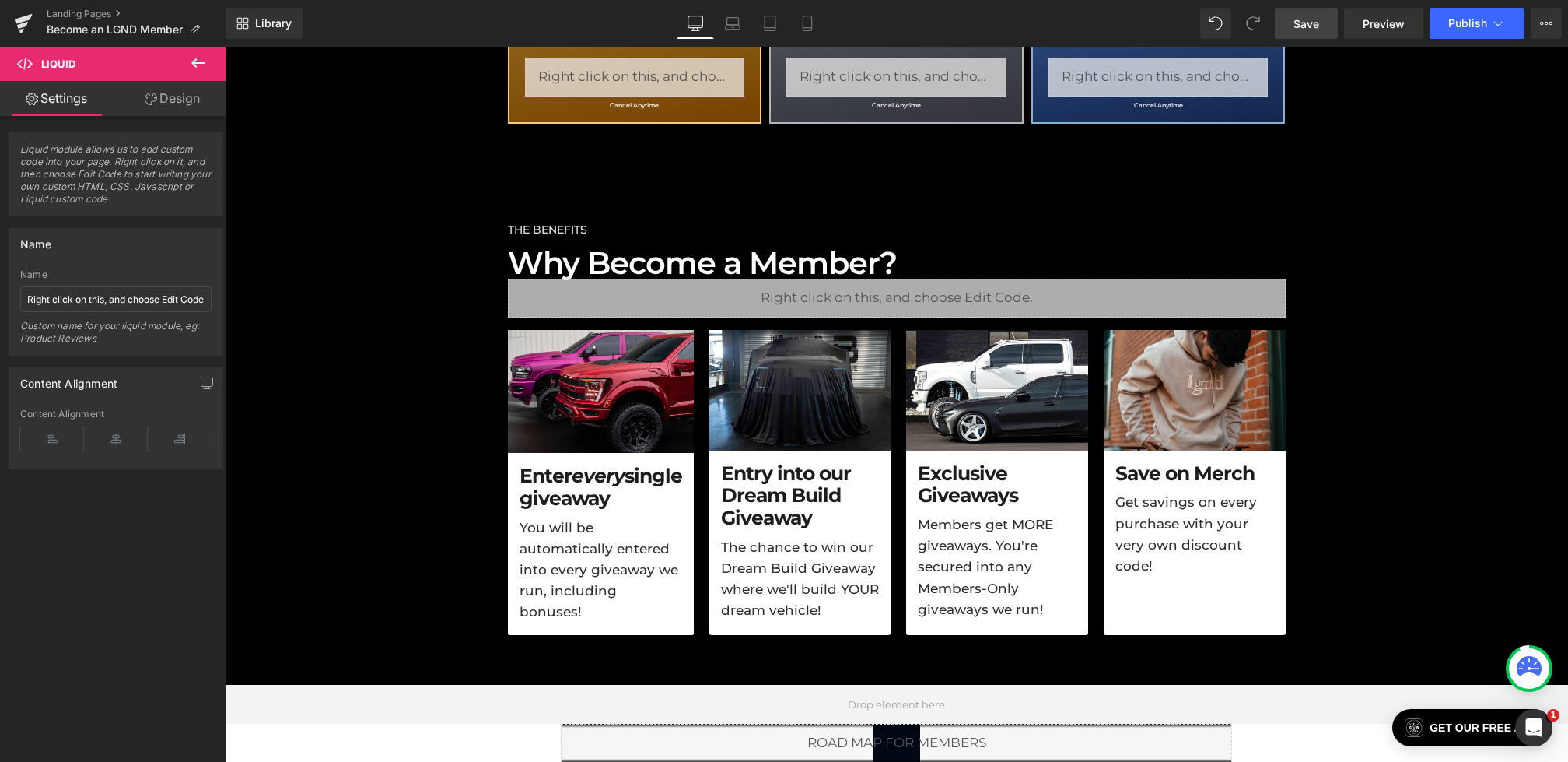
click at [1309, 25] on span "Save" at bounding box center [1307, 24] width 26 height 17
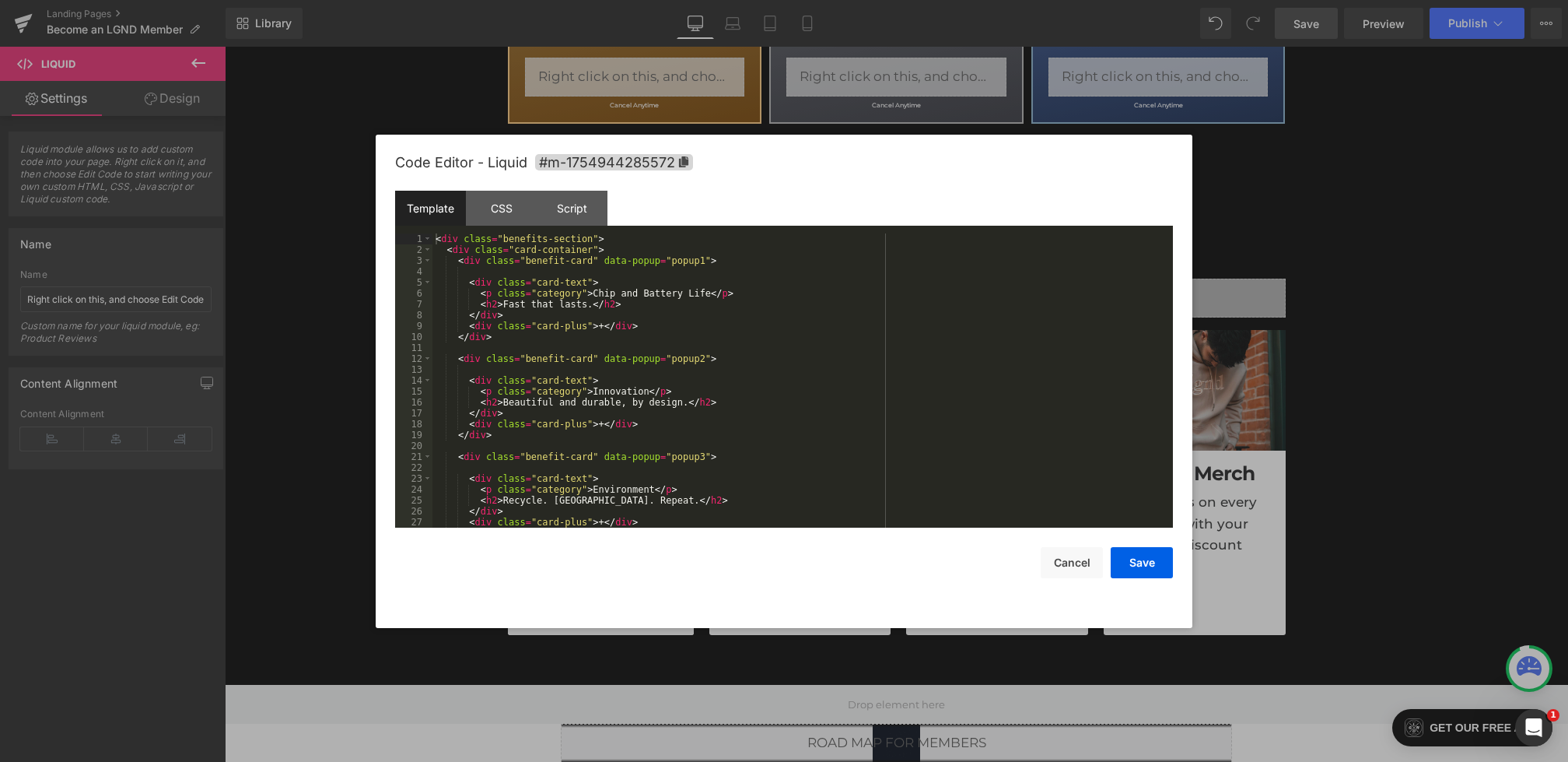
click at [636, 0] on div "Liquid You are previewing how the will restyle your page. You can not edit Elem…" at bounding box center [784, 0] width 1568 height 0
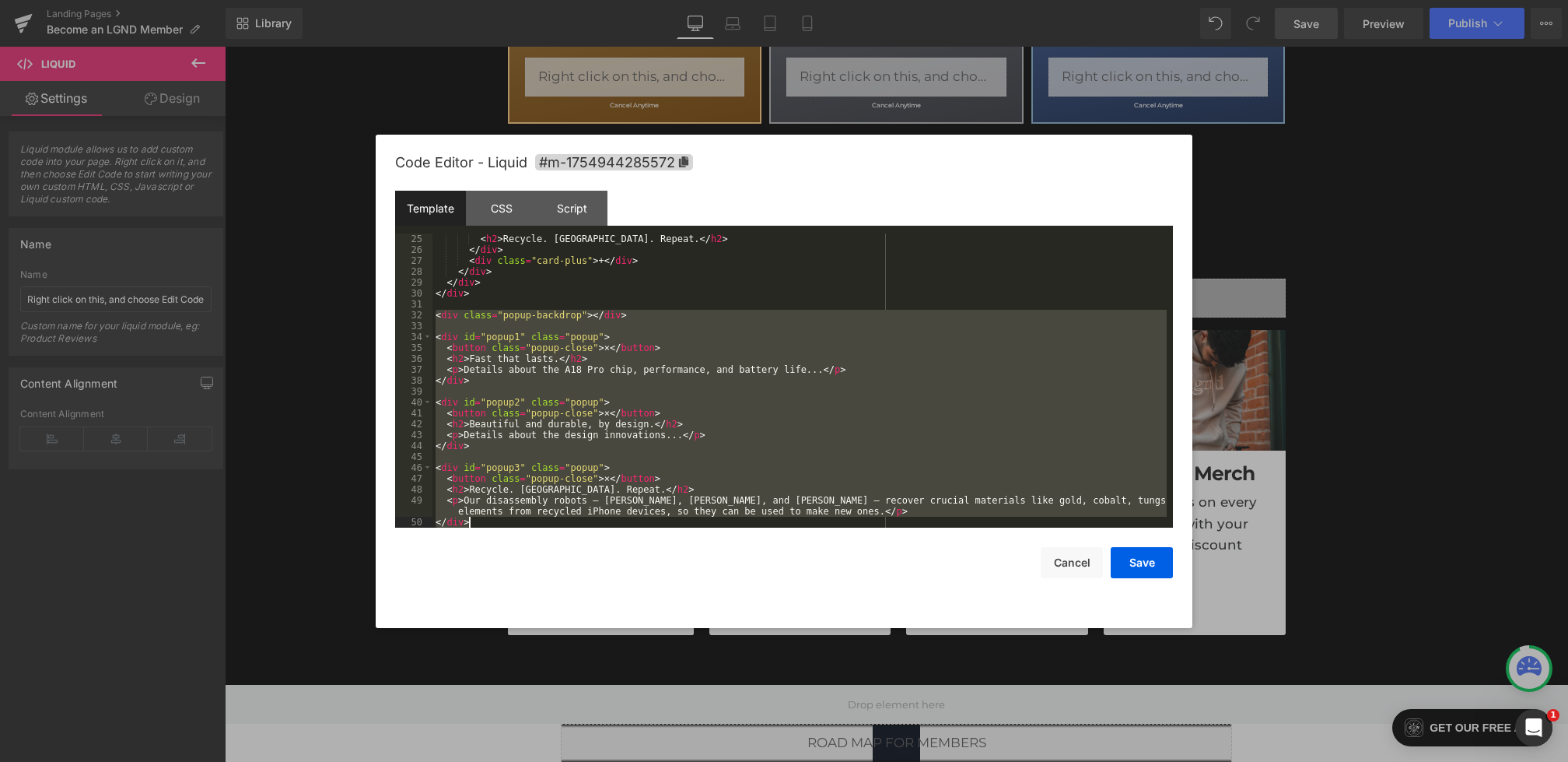
drag, startPoint x: 436, startPoint y: 317, endPoint x: 558, endPoint y: 553, distance: 265.7
click at [558, 553] on div "Code Editor - Liquid #m-1754944285572 Template CSS Script Data 25 26 27 28 29 3…" at bounding box center [784, 381] width 778 height 493
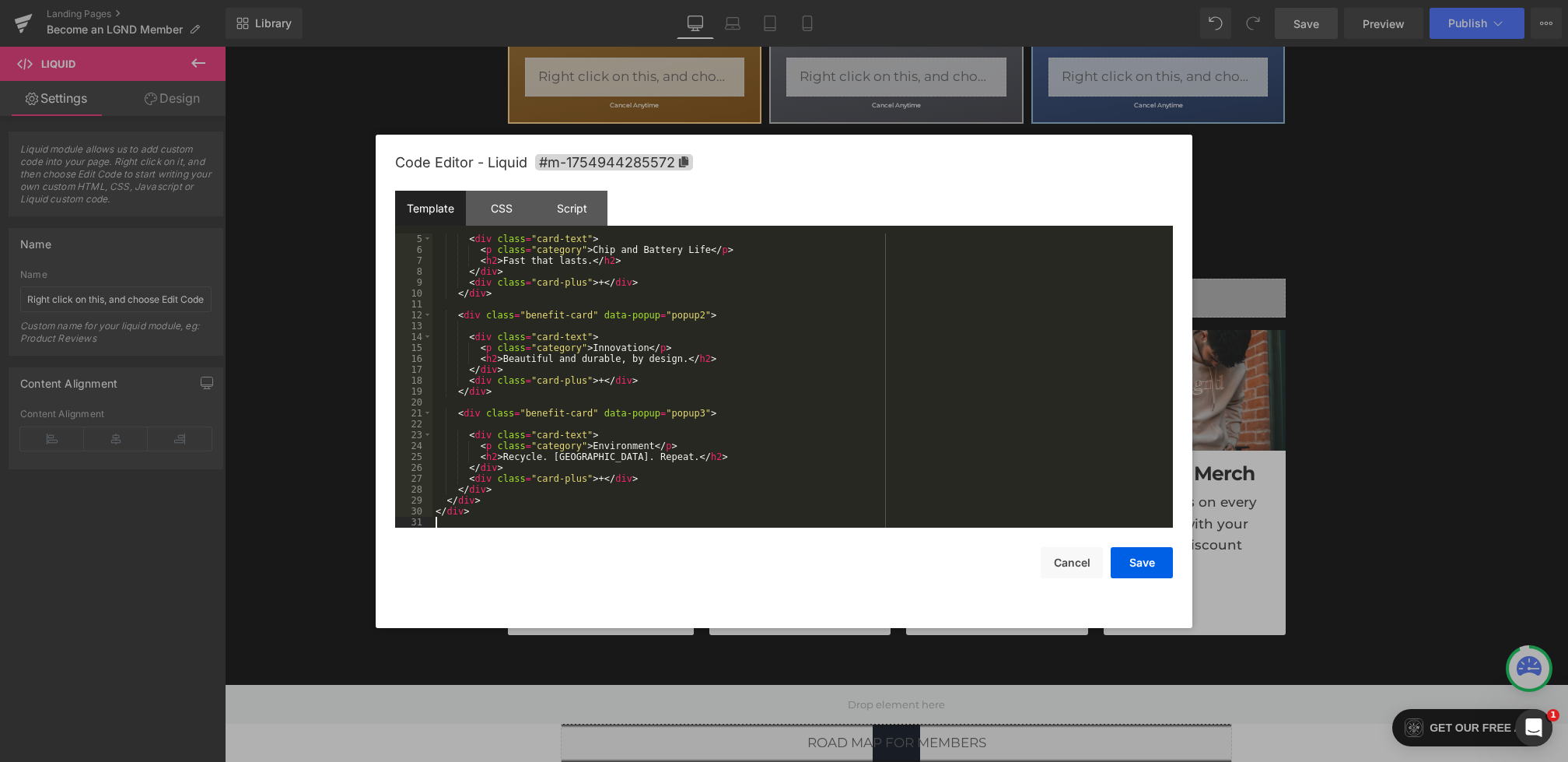
scroll to position [32, 0]
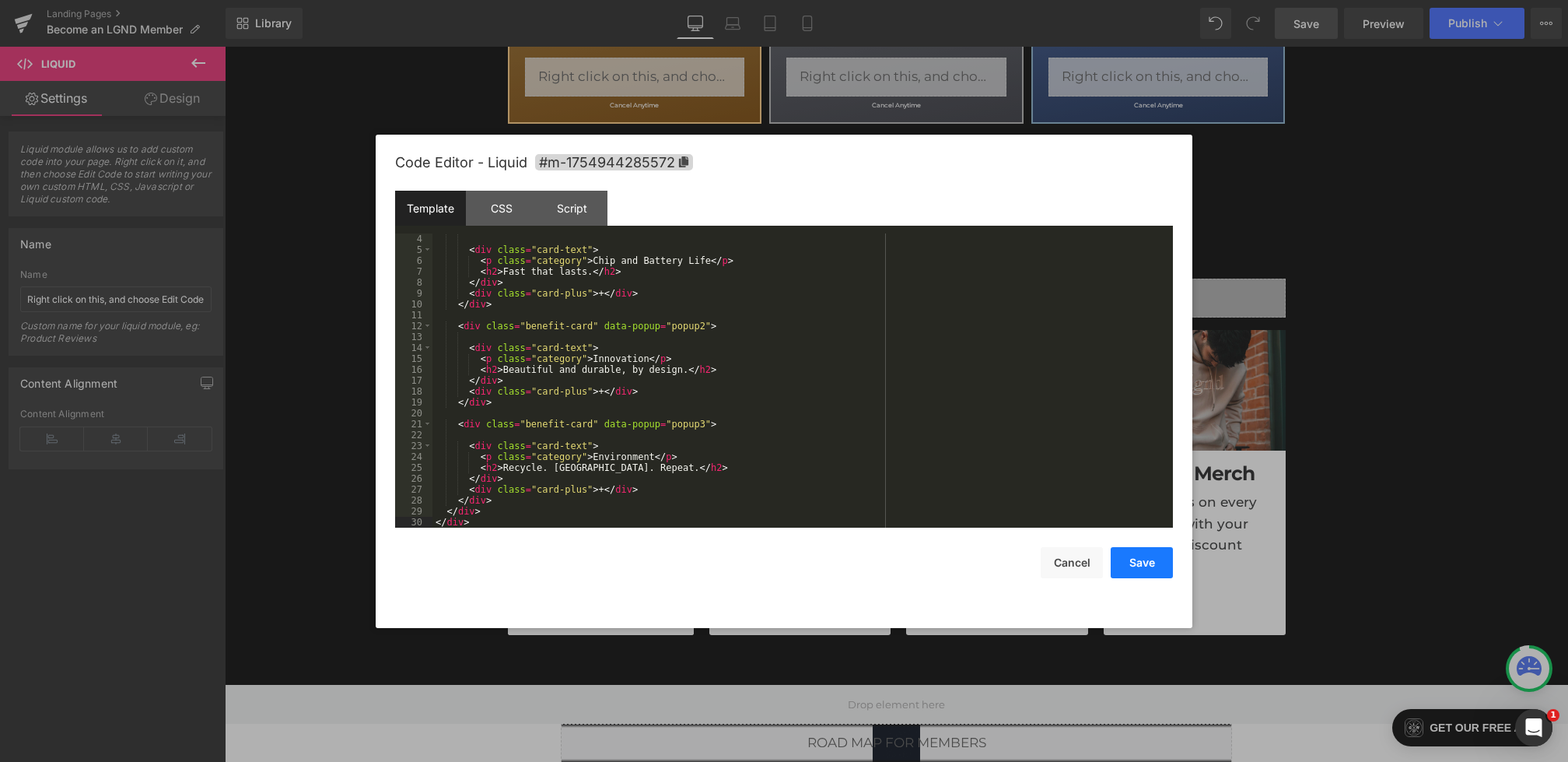
click at [1143, 566] on button "Save" at bounding box center [1142, 563] width 62 height 32
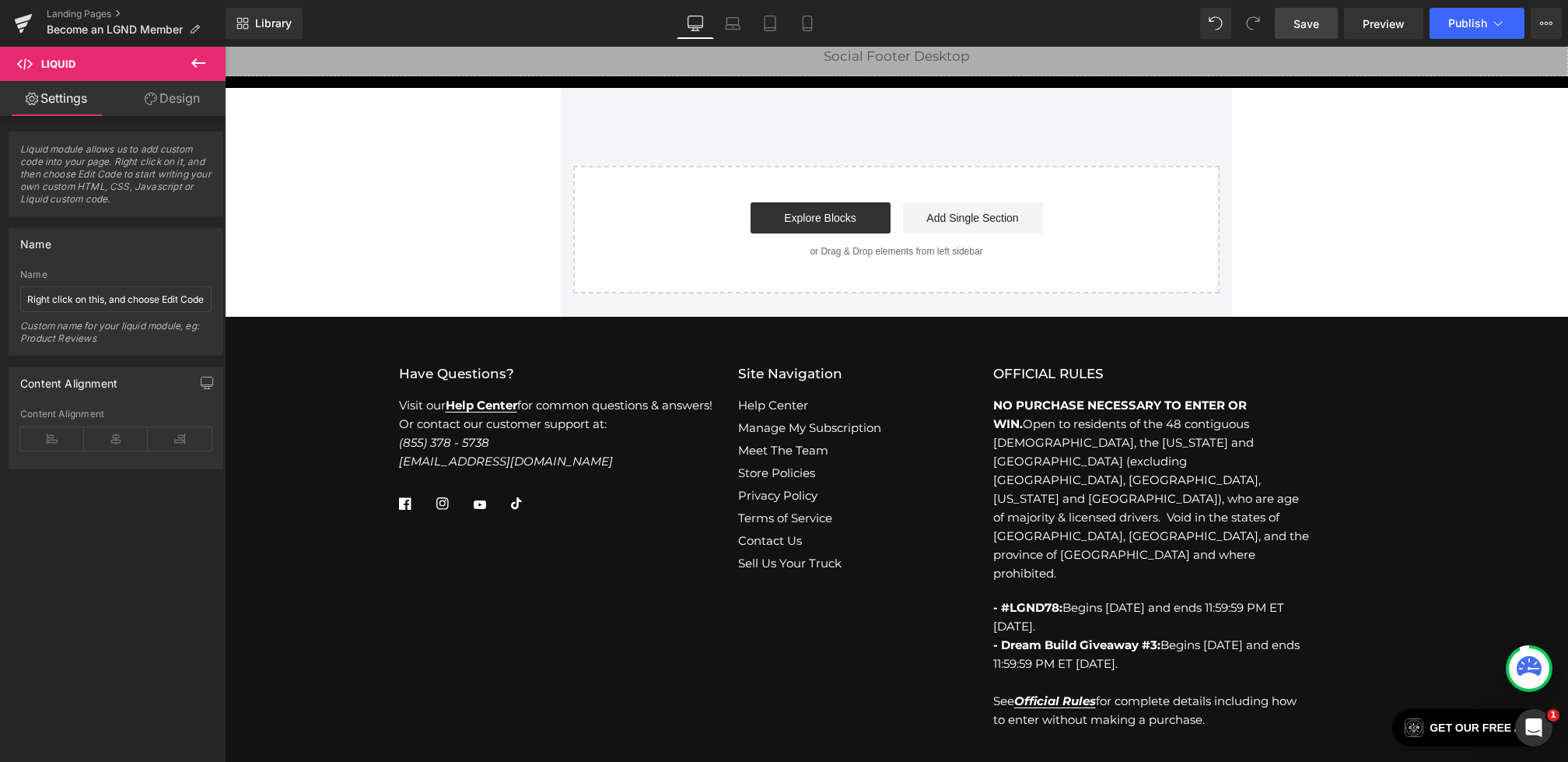
scroll to position [2524, 0]
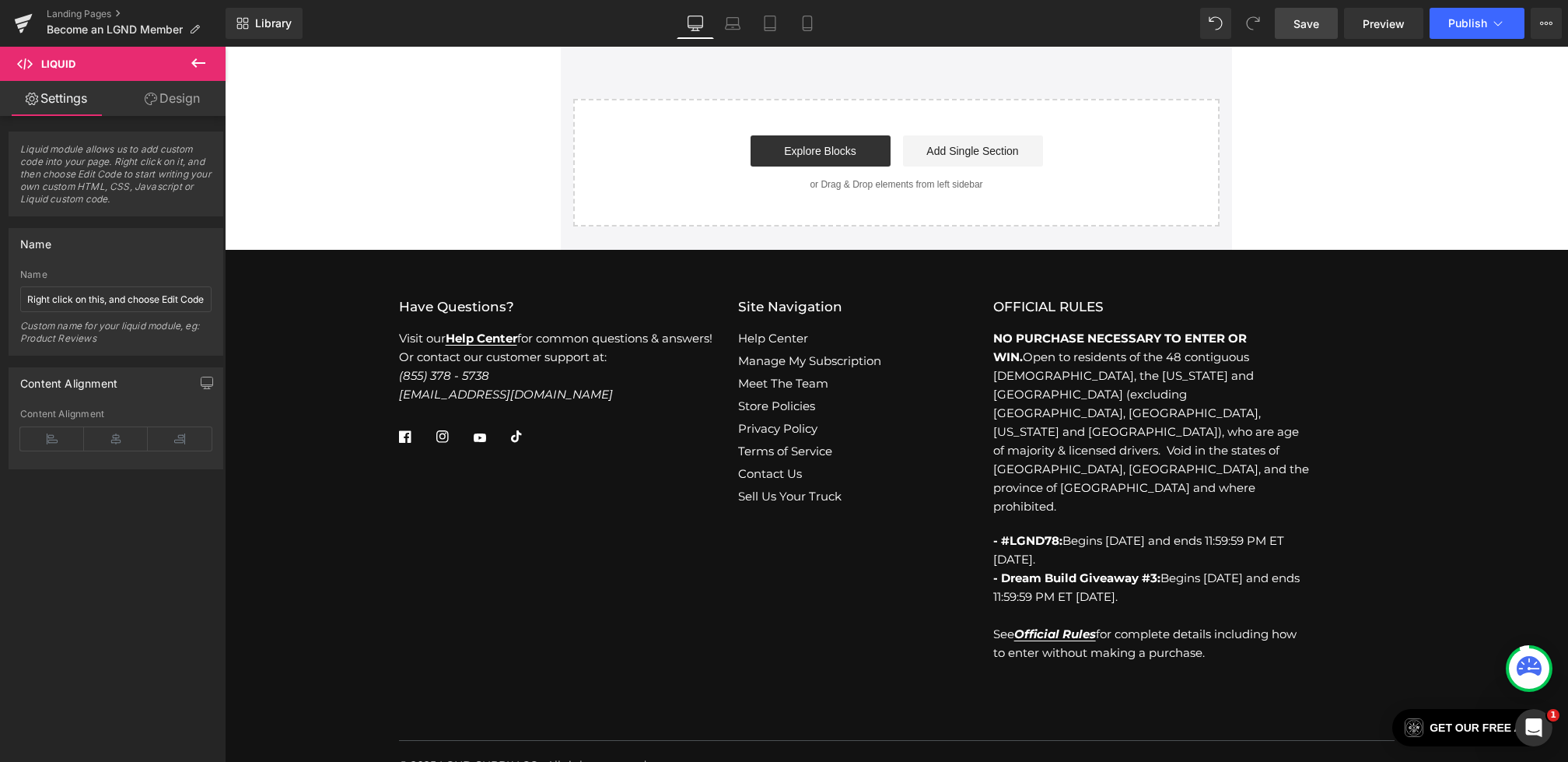
click at [197, 53] on button at bounding box center [198, 63] width 54 height 34
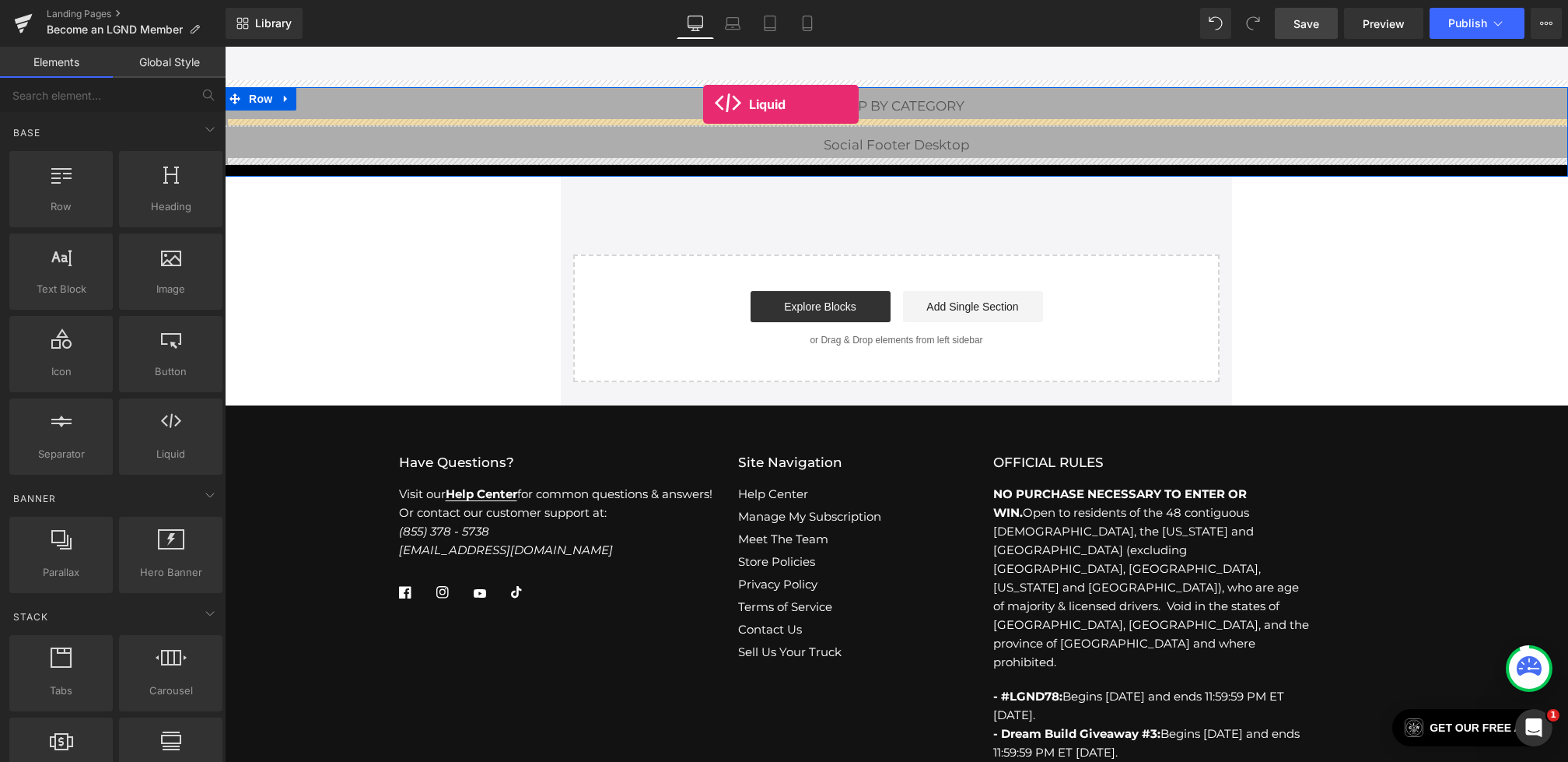
scroll to position [2306, 0]
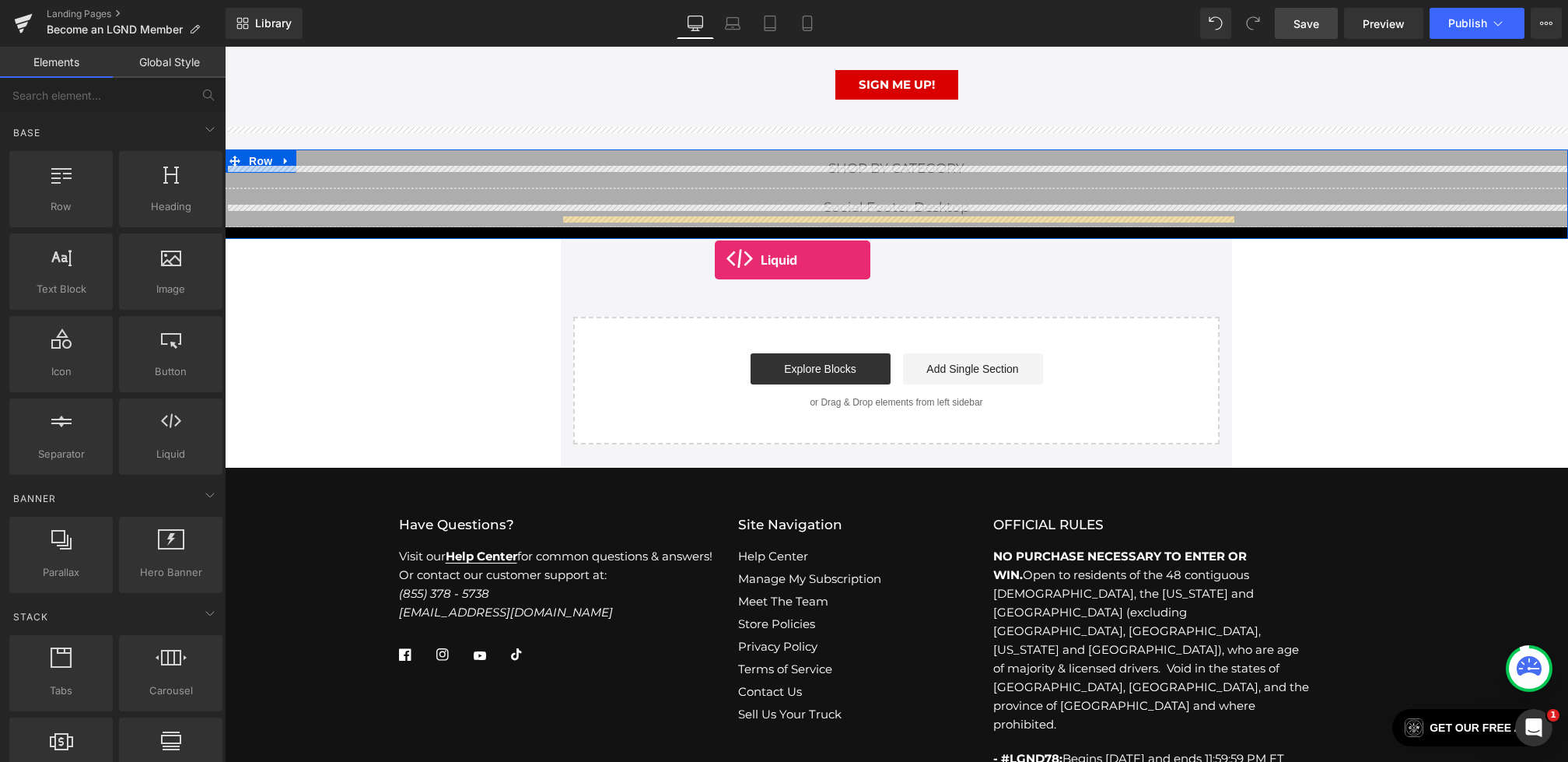
drag, startPoint x: 391, startPoint y: 483, endPoint x: 714, endPoint y: 260, distance: 392.5
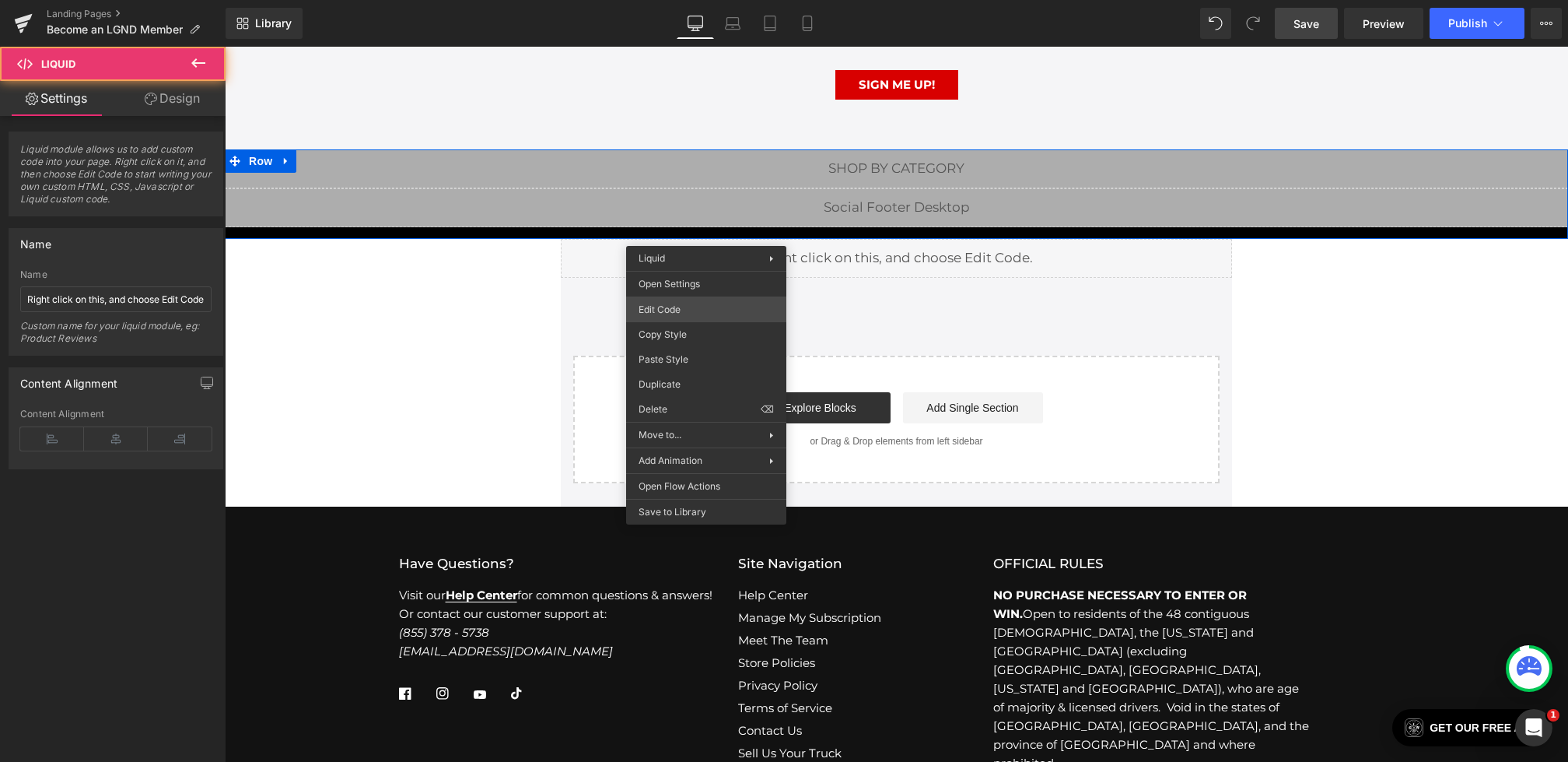
click at [673, 0] on div "Liquid You are previewing how the will restyle your page. You can not edit Elem…" at bounding box center [784, 0] width 1568 height 0
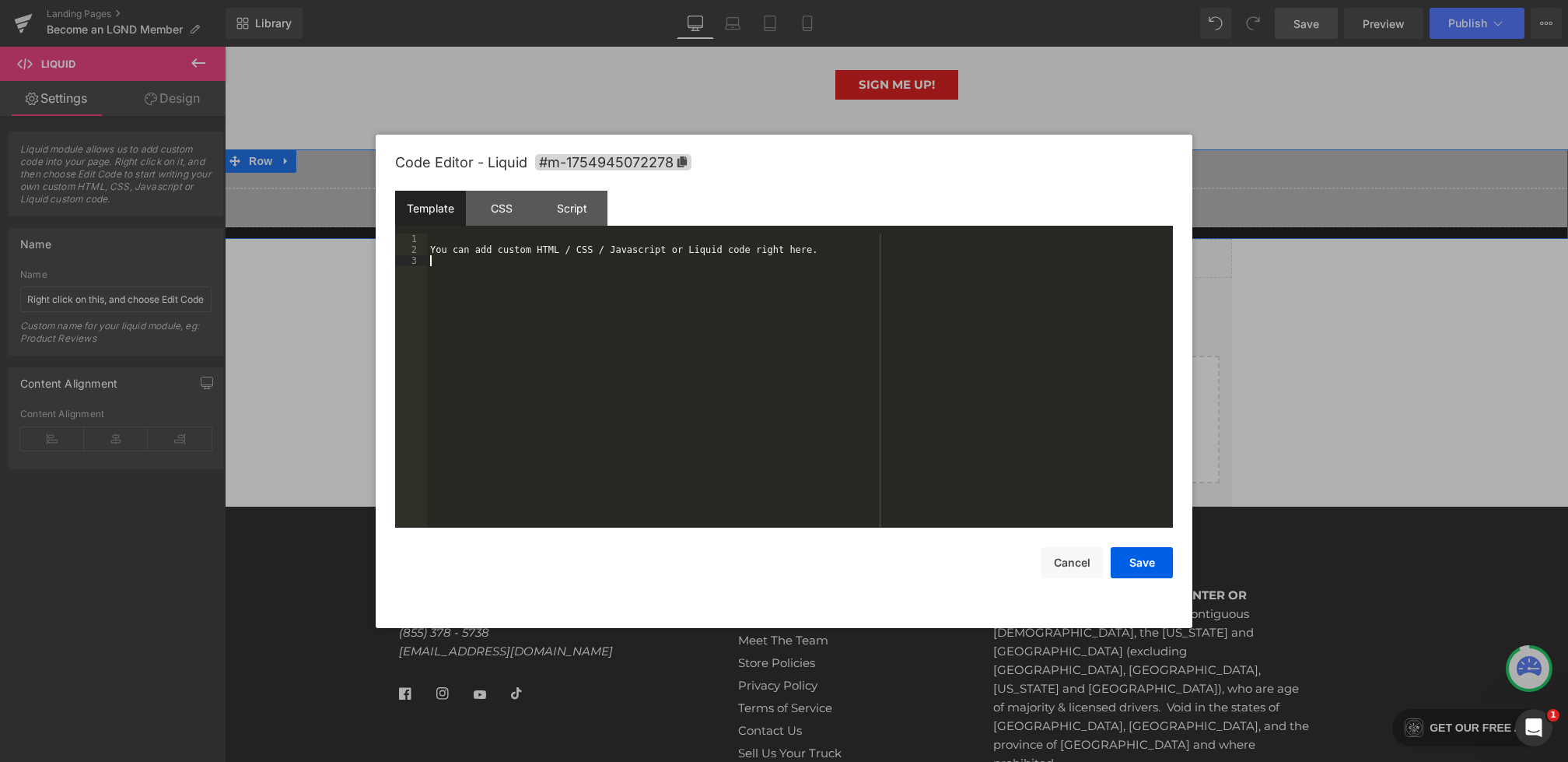
drag, startPoint x: 615, startPoint y: 349, endPoint x: 272, endPoint y: 131, distance: 406.4
click at [272, 132] on body "Liquid You are previewing how the will restyle your page. You can not edit Elem…" at bounding box center [784, 381] width 1568 height 762
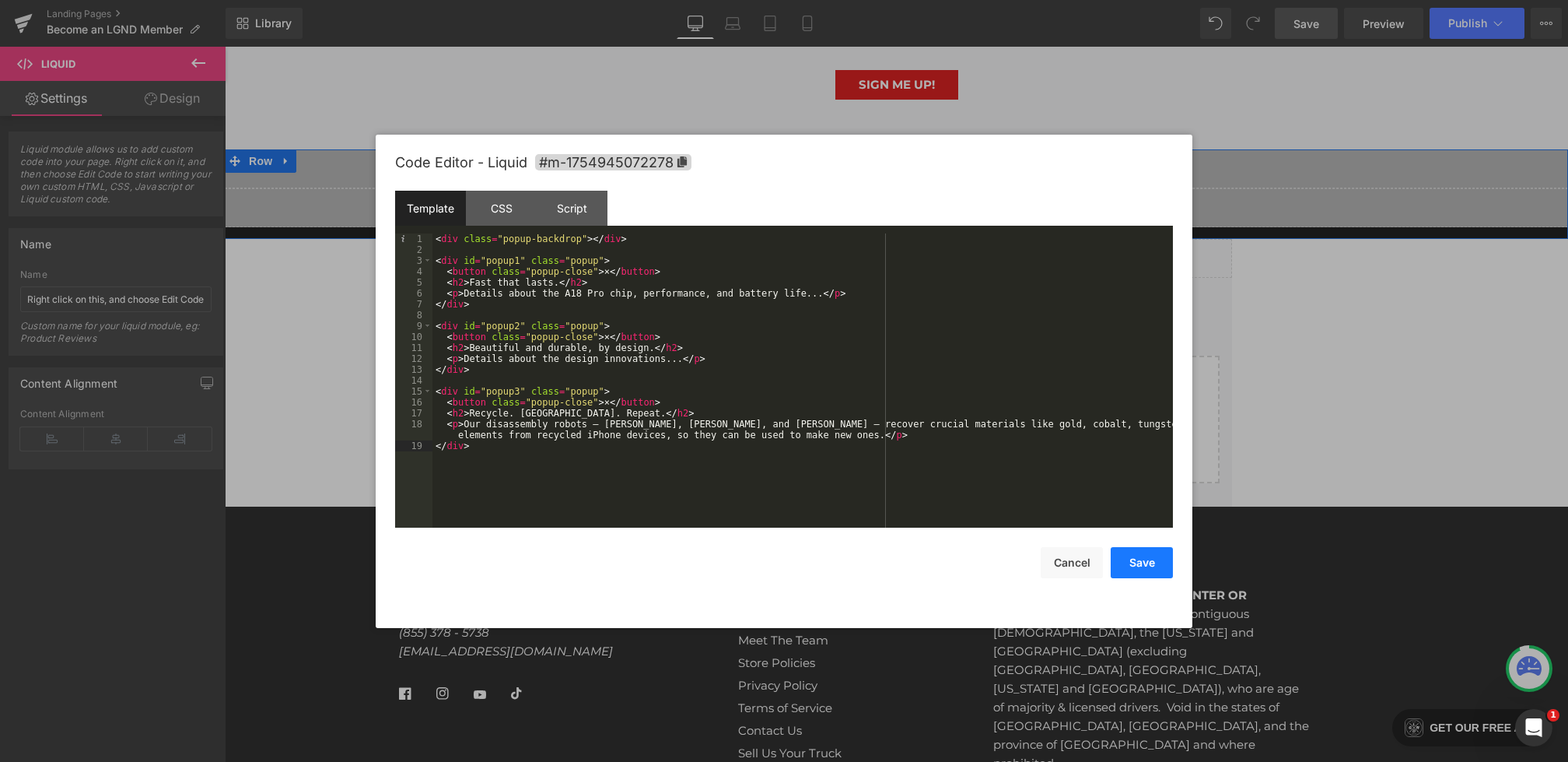
click at [1142, 568] on button "Save" at bounding box center [1142, 563] width 62 height 32
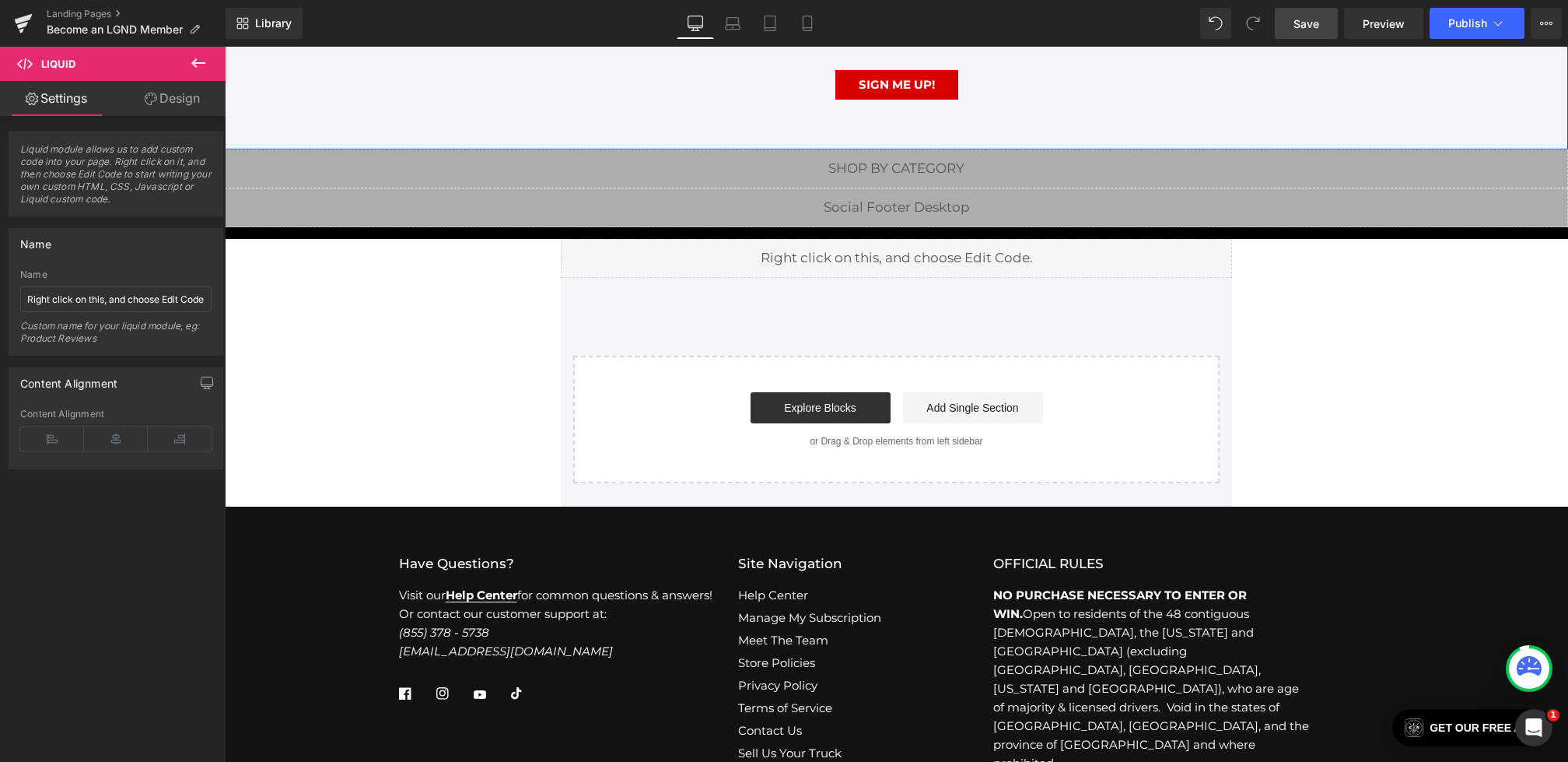
click at [1307, 19] on span "Save" at bounding box center [1307, 24] width 26 height 17
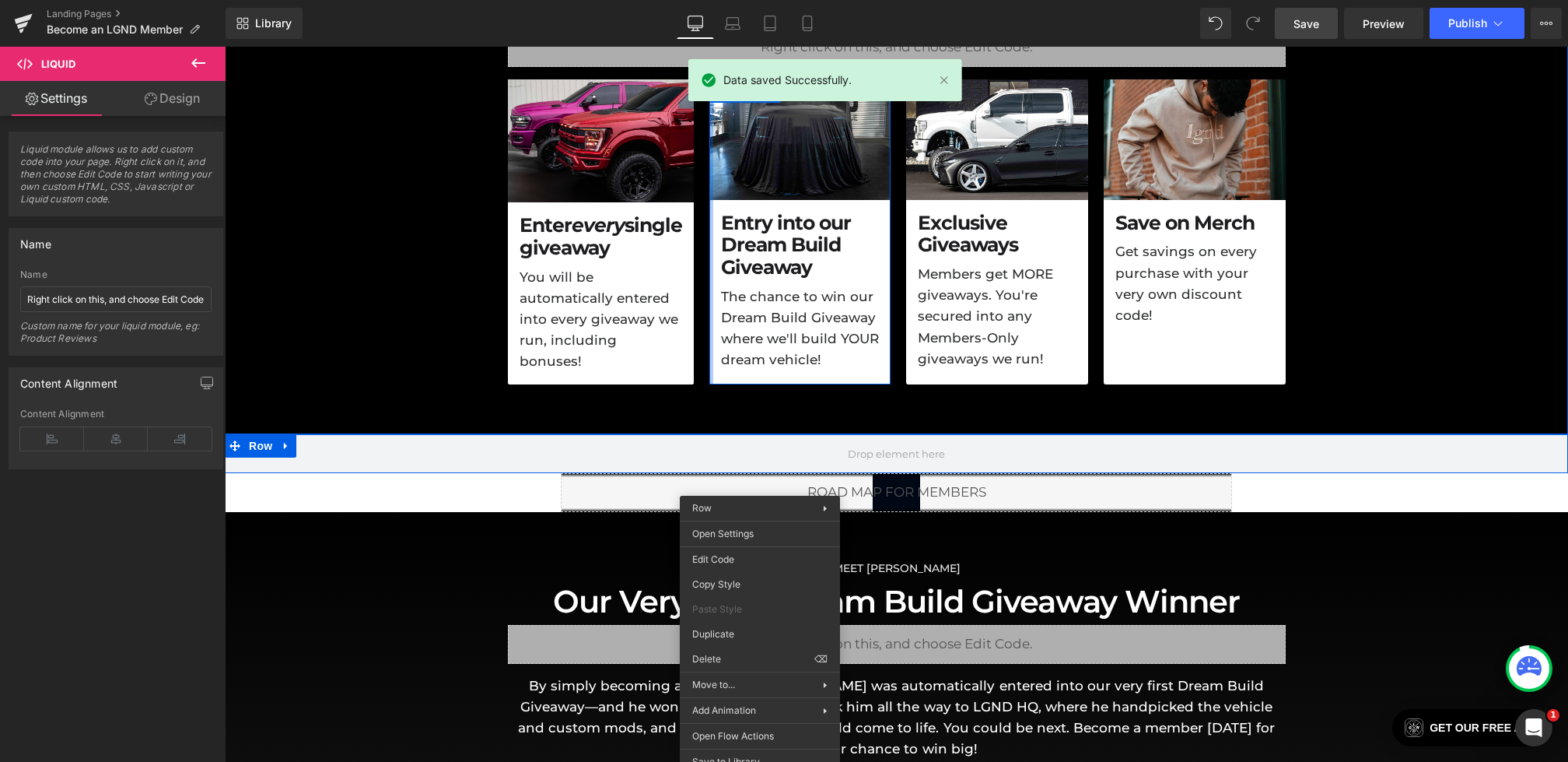
scroll to position [730, 0]
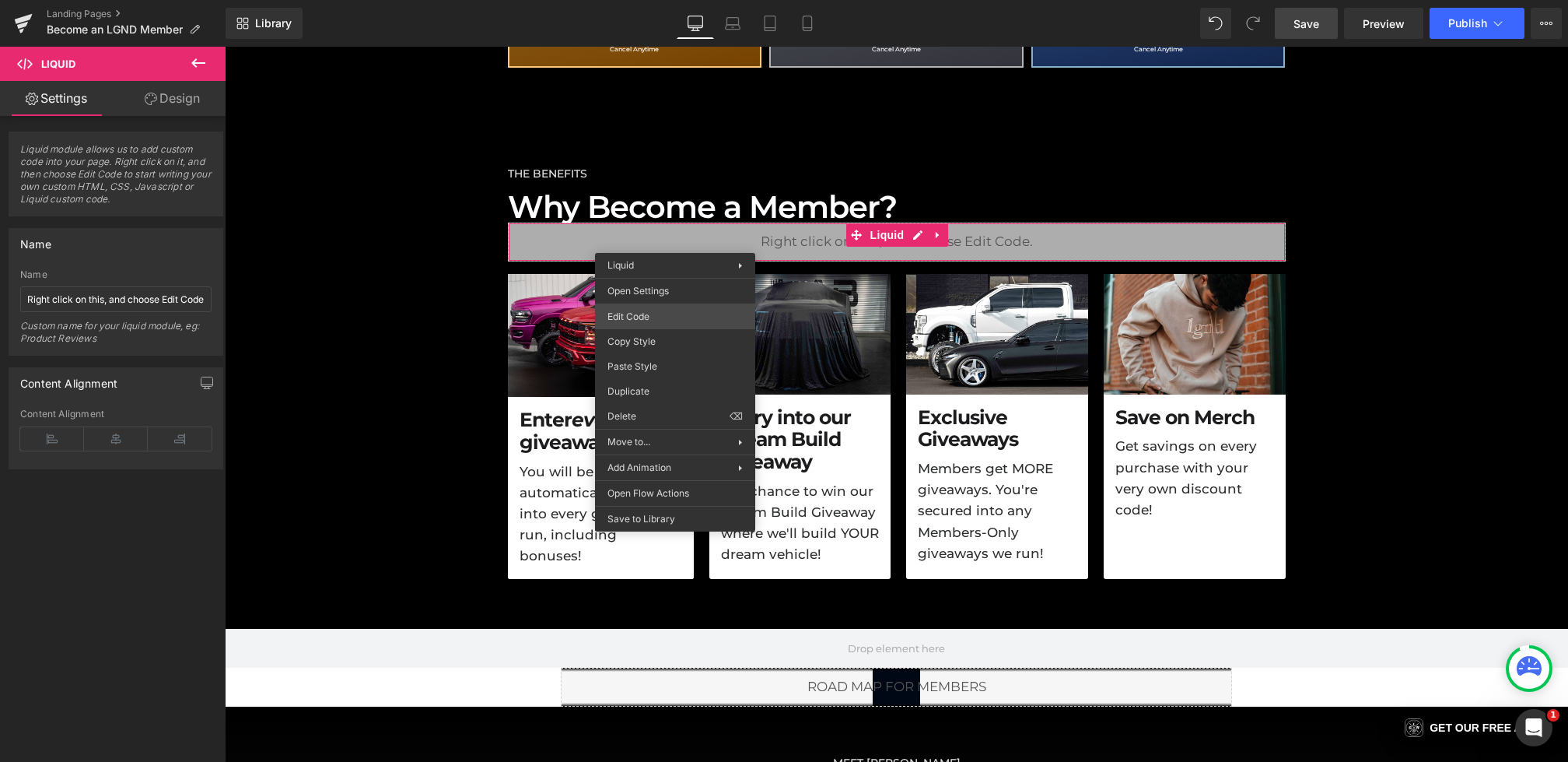
click at [640, 0] on div "Liquid You are previewing how the will restyle your page. You can not edit Elem…" at bounding box center [784, 0] width 1568 height 0
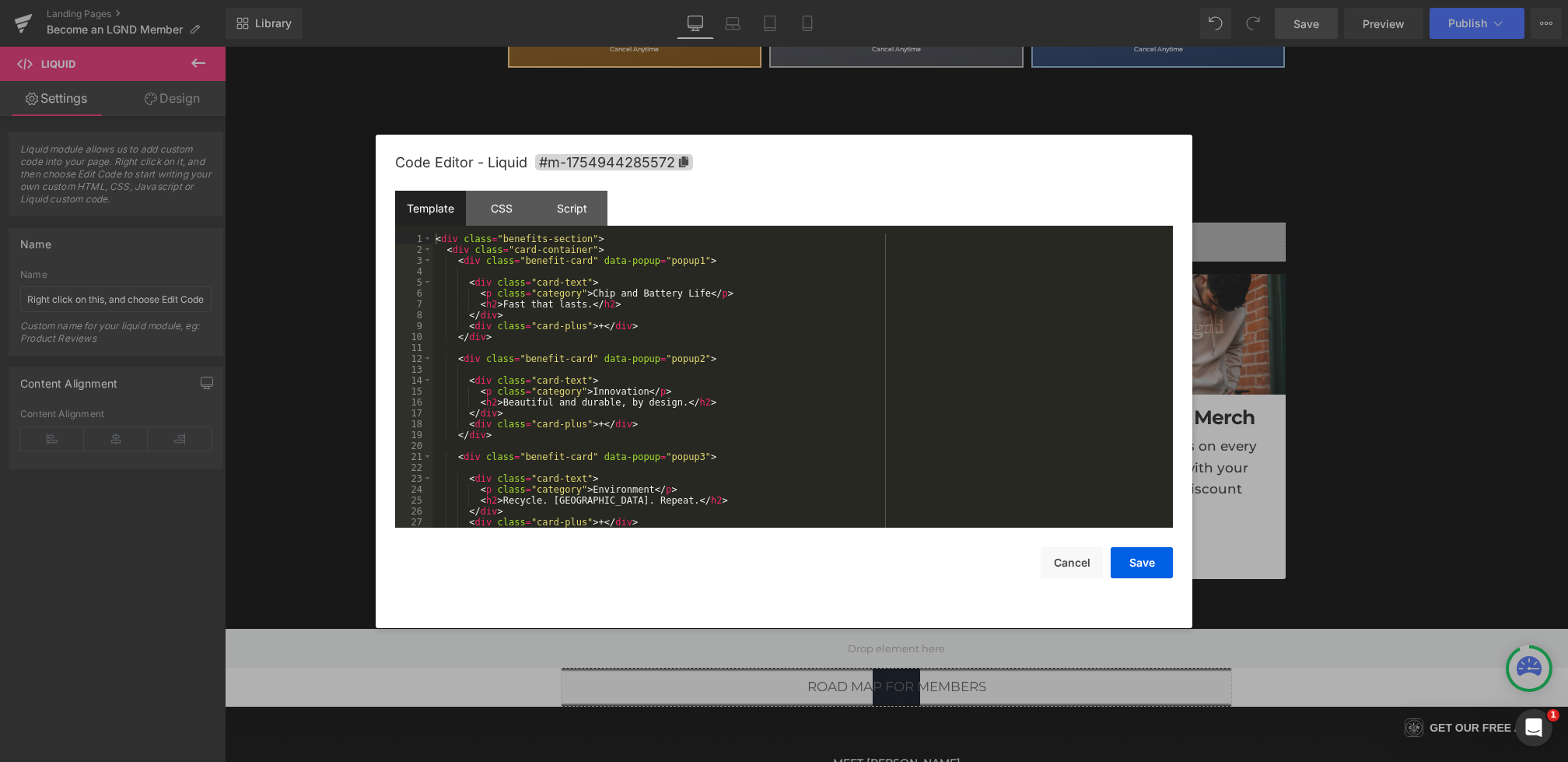
scroll to position [32, 0]
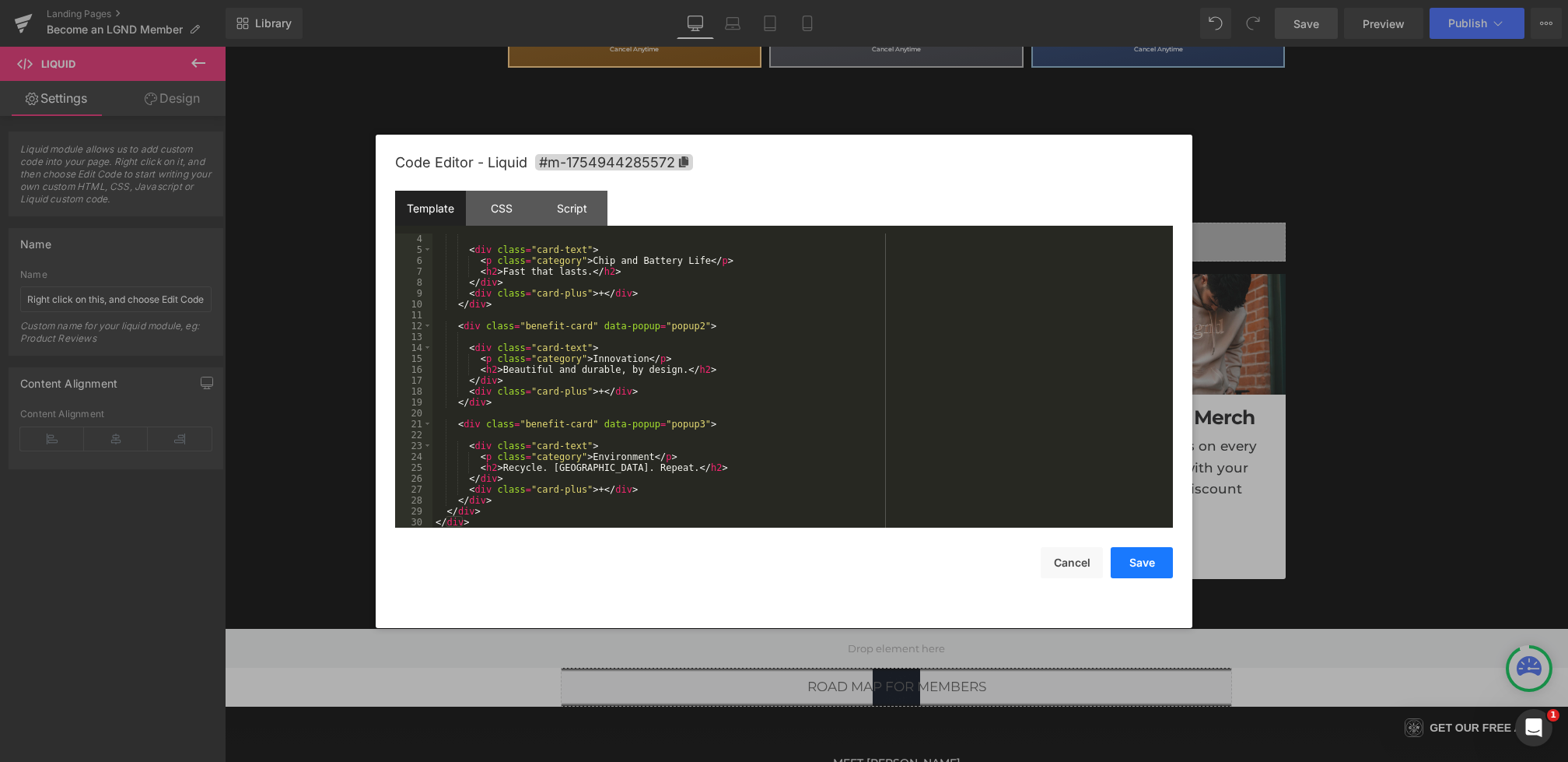
click at [1131, 550] on button "Save" at bounding box center [1142, 563] width 62 height 32
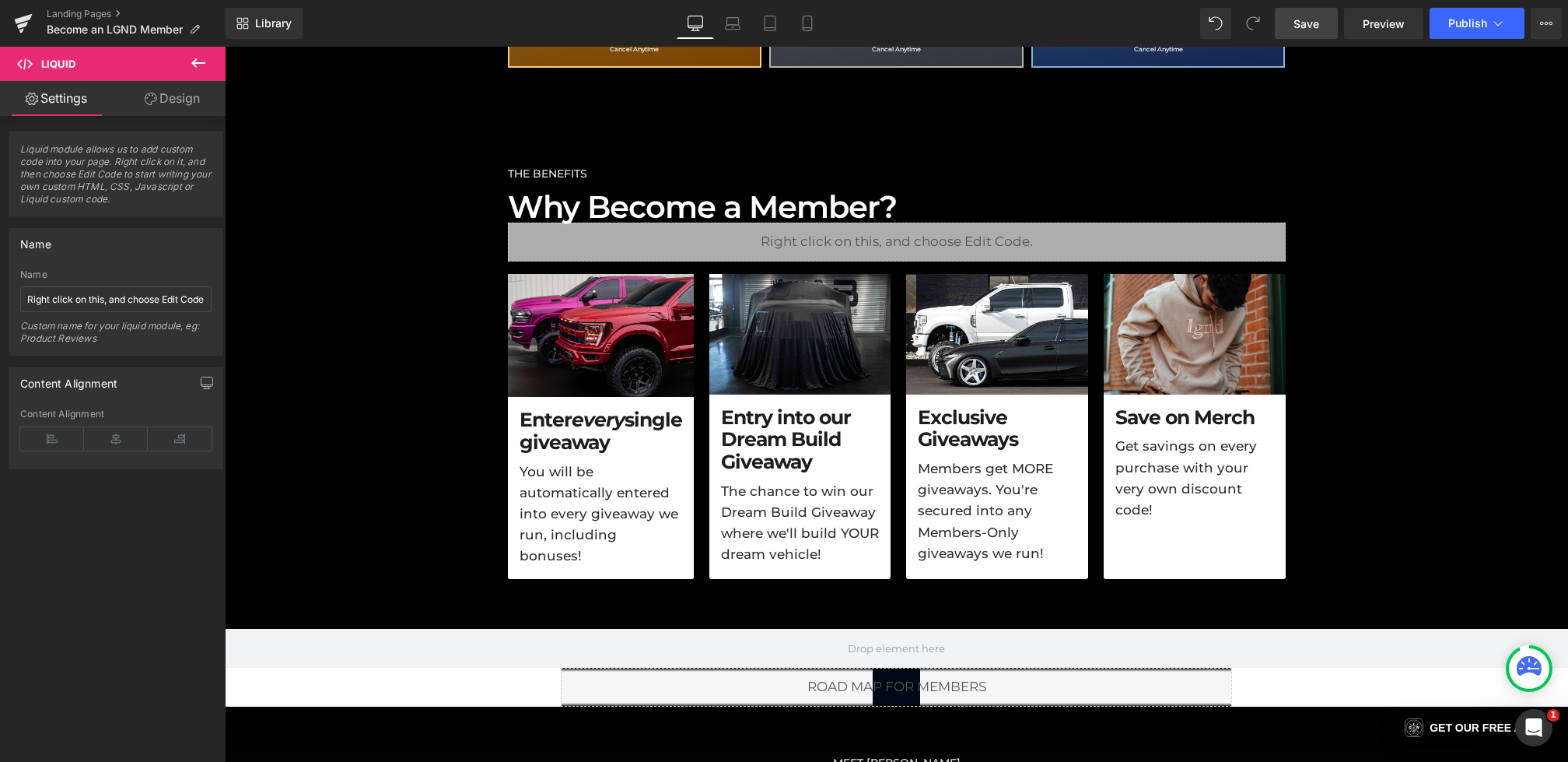
click at [1303, 32] on link "Save" at bounding box center [1307, 24] width 63 height 32
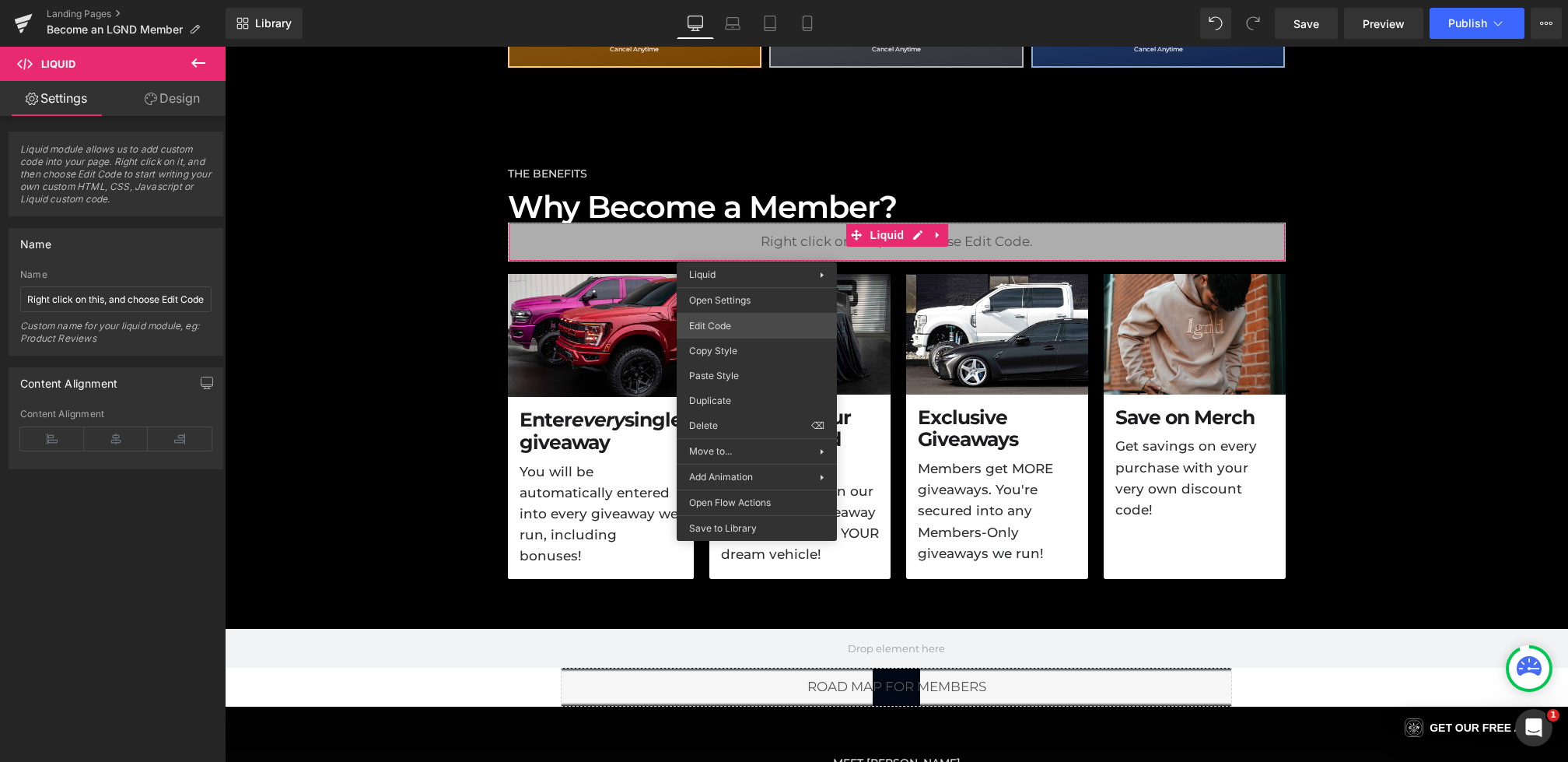
click at [714, 0] on div "Liquid You are previewing how the will restyle your page. You can not edit Elem…" at bounding box center [784, 0] width 1568 height 0
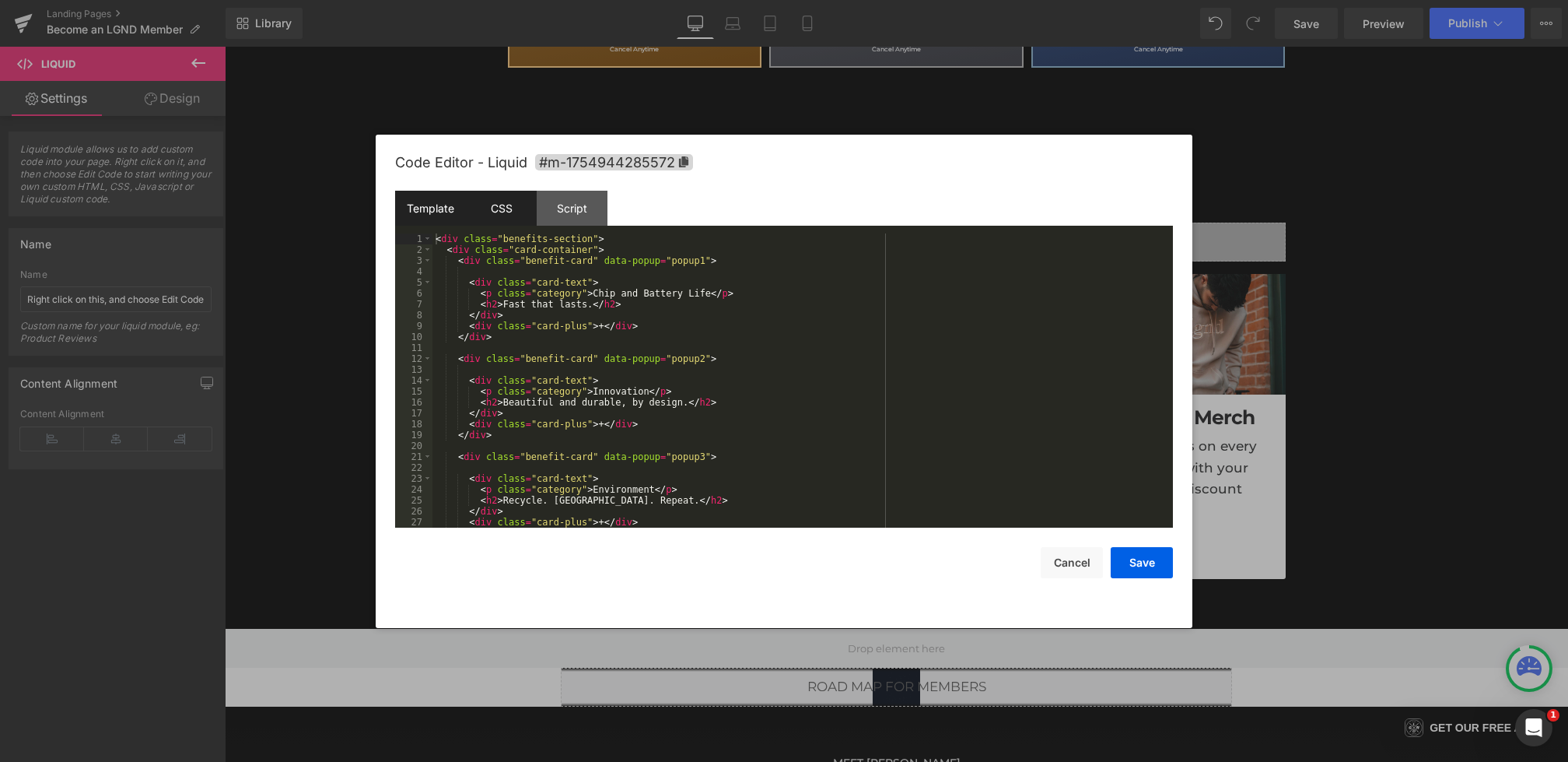
click at [522, 214] on div "CSS" at bounding box center [502, 208] width 71 height 35
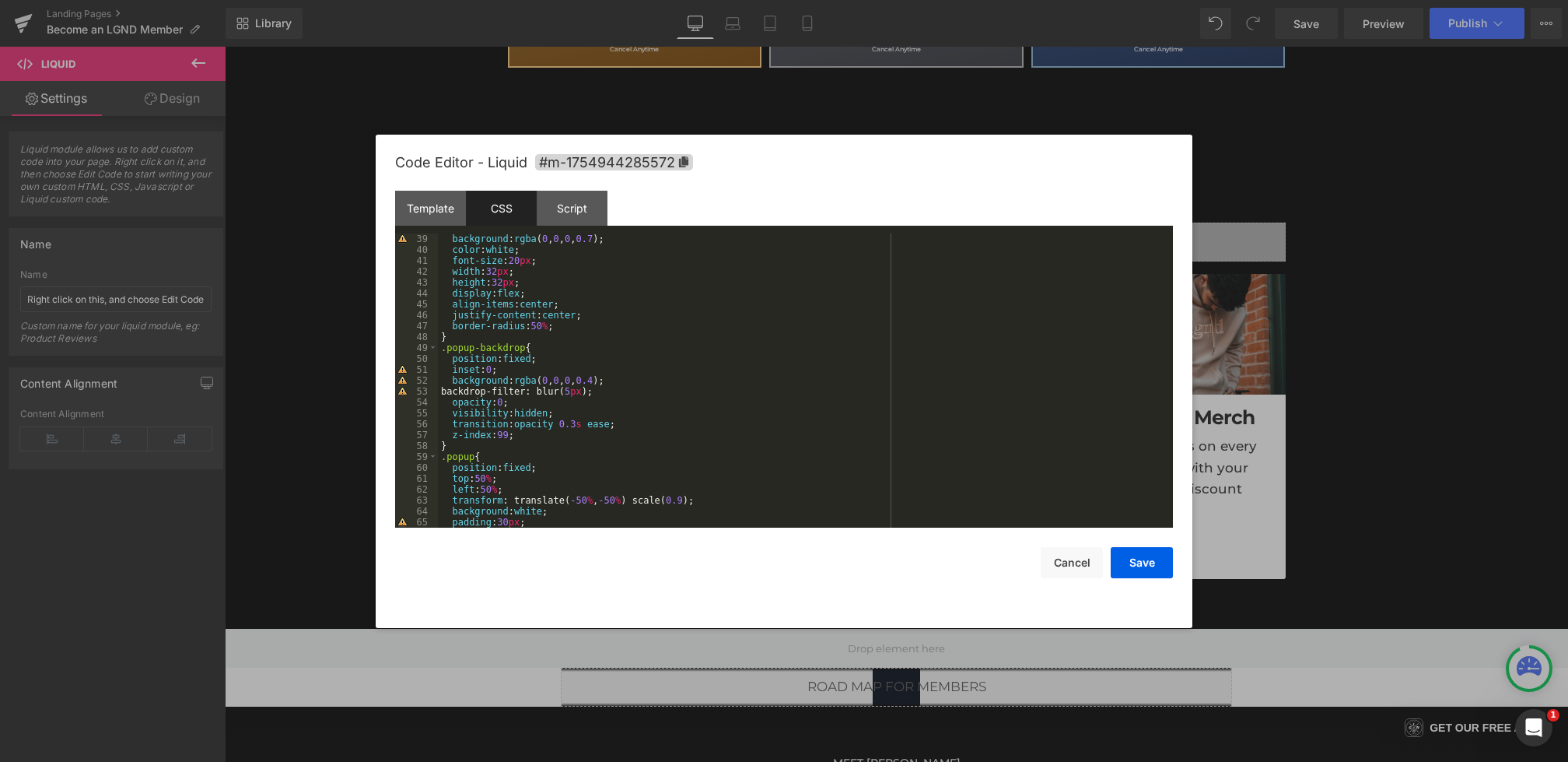
scroll to position [414, 0]
click at [544, 347] on div "background : rgba ( 0 , 0 , 0 , 0.7 ); color : white ; font-size : 20 px ; widt…" at bounding box center [803, 391] width 729 height 316
drag, startPoint x: 635, startPoint y: 423, endPoint x: 450, endPoint y: 424, distance: 185.0
click at [450, 424] on div "background : rgba ( 0 , 0 , 0 , 0.7 ); color : white ; font-size : 20 px ; widt…" at bounding box center [803, 391] width 729 height 316
drag, startPoint x: 625, startPoint y: 394, endPoint x: 402, endPoint y: 393, distance: 223.0
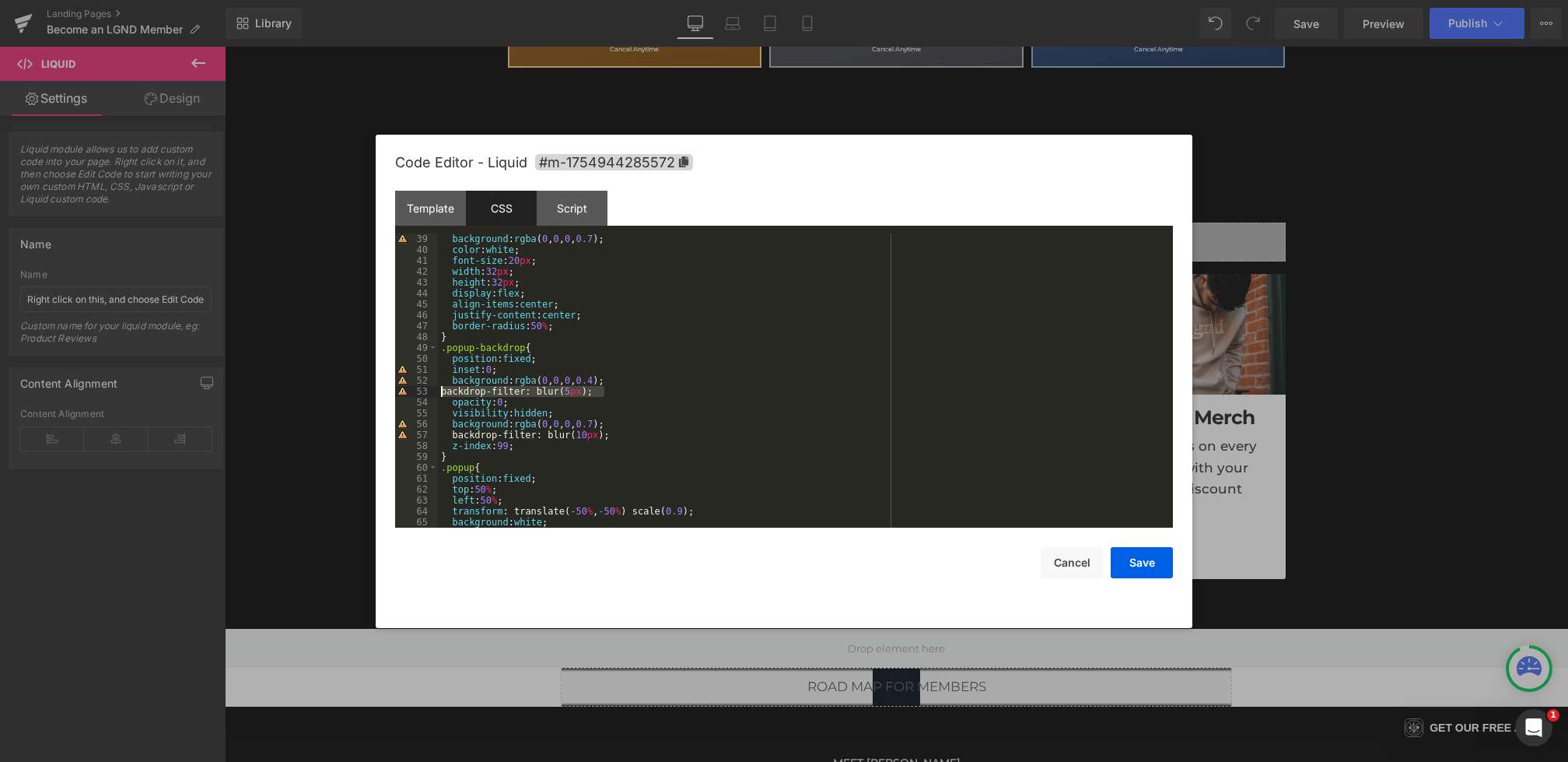
click at [402, 393] on pre "39 40 41 42 43 44 45 46 47 48 49 50 51 52 53 54 55 56 57 58 59 60 61 62 63 64 6…" at bounding box center [784, 380] width 778 height 294
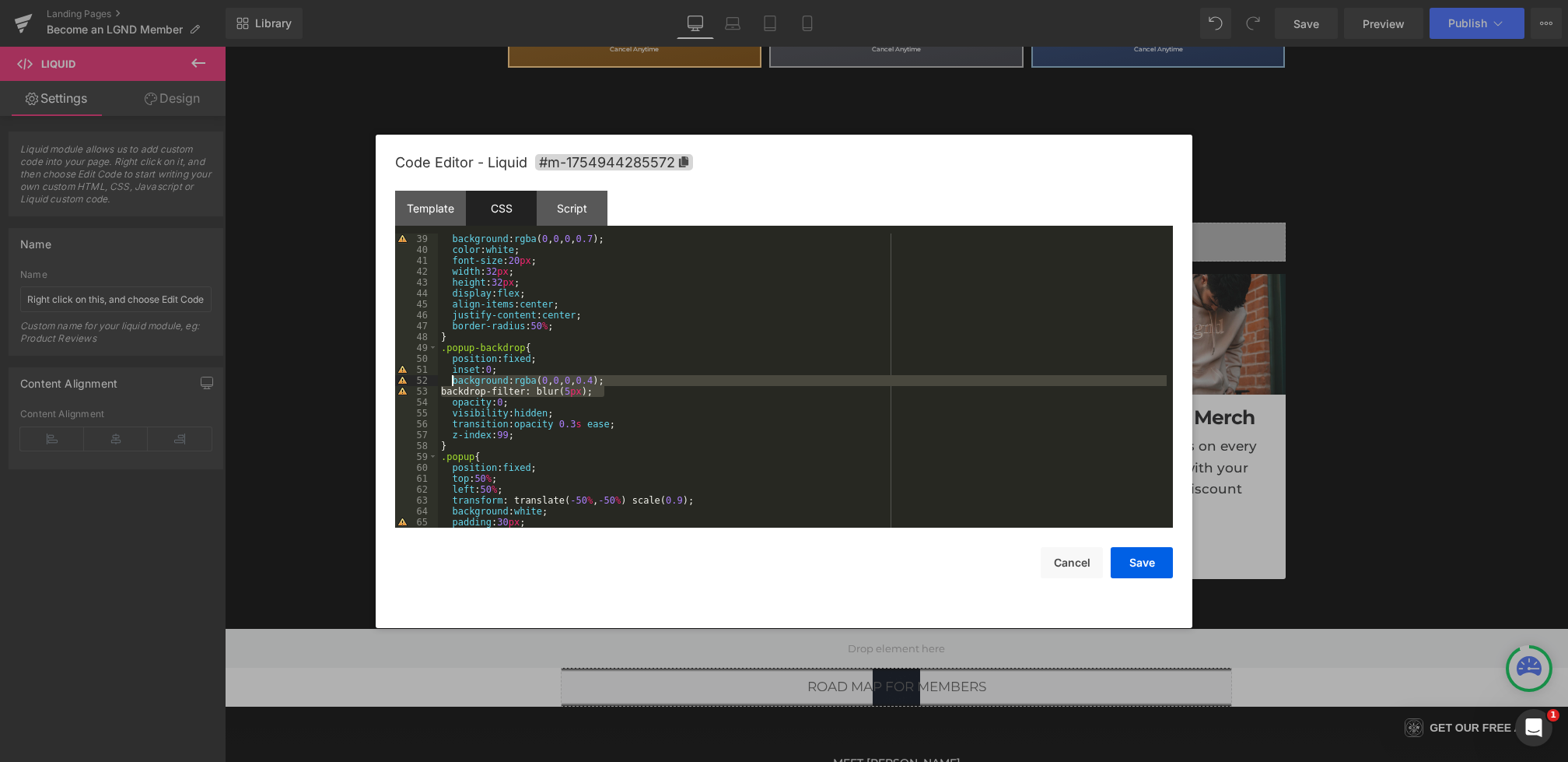
drag, startPoint x: 618, startPoint y: 387, endPoint x: 450, endPoint y: 383, distance: 168.0
click at [450, 383] on div "background : rgba ( 0 , 0 , 0 , 0.7 ); color : white ; font-size : 20 px ; widt…" at bounding box center [803, 391] width 729 height 316
paste textarea
click at [511, 434] on div "background : rgba ( 0 , 0 , 0 , 0.7 ); color : white ; font-size : 20 px ; widt…" at bounding box center [803, 391] width 729 height 316
click at [1118, 559] on button "Save" at bounding box center [1142, 563] width 62 height 32
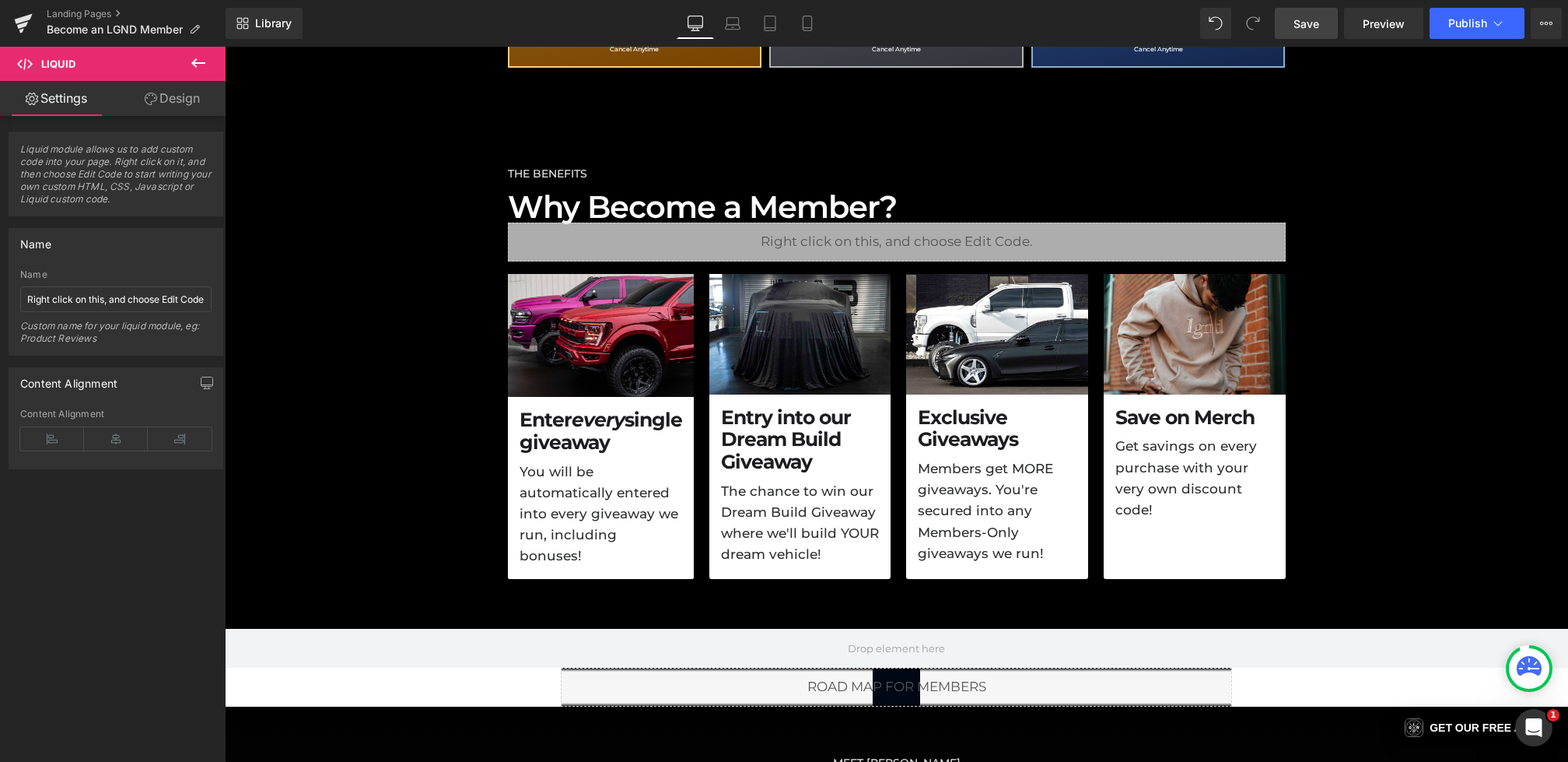
click at [1310, 16] on span "Save" at bounding box center [1307, 24] width 26 height 17
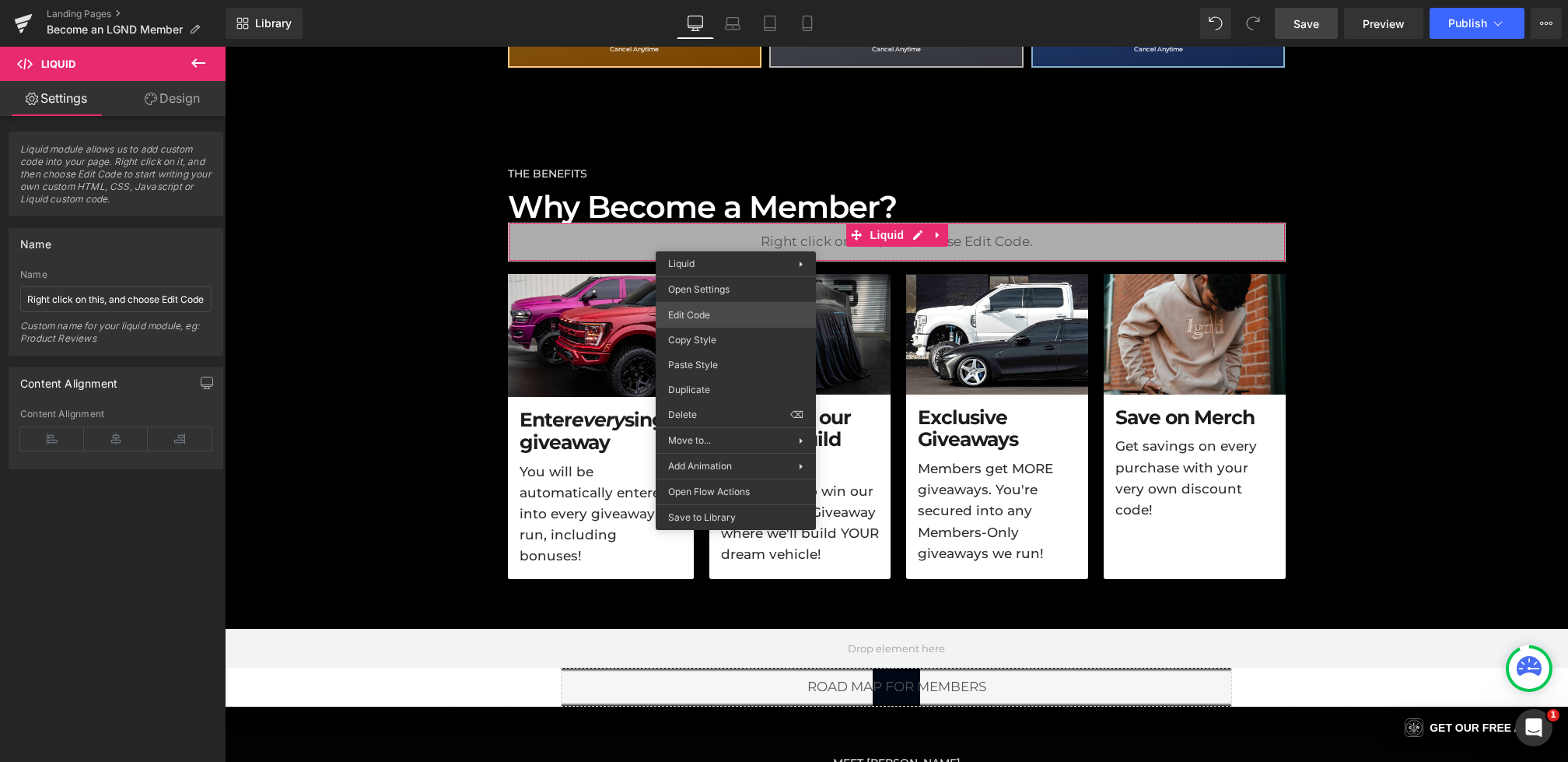
click at [698, 0] on div "Liquid You are previewing how the will restyle your page. You can not edit Elem…" at bounding box center [784, 0] width 1568 height 0
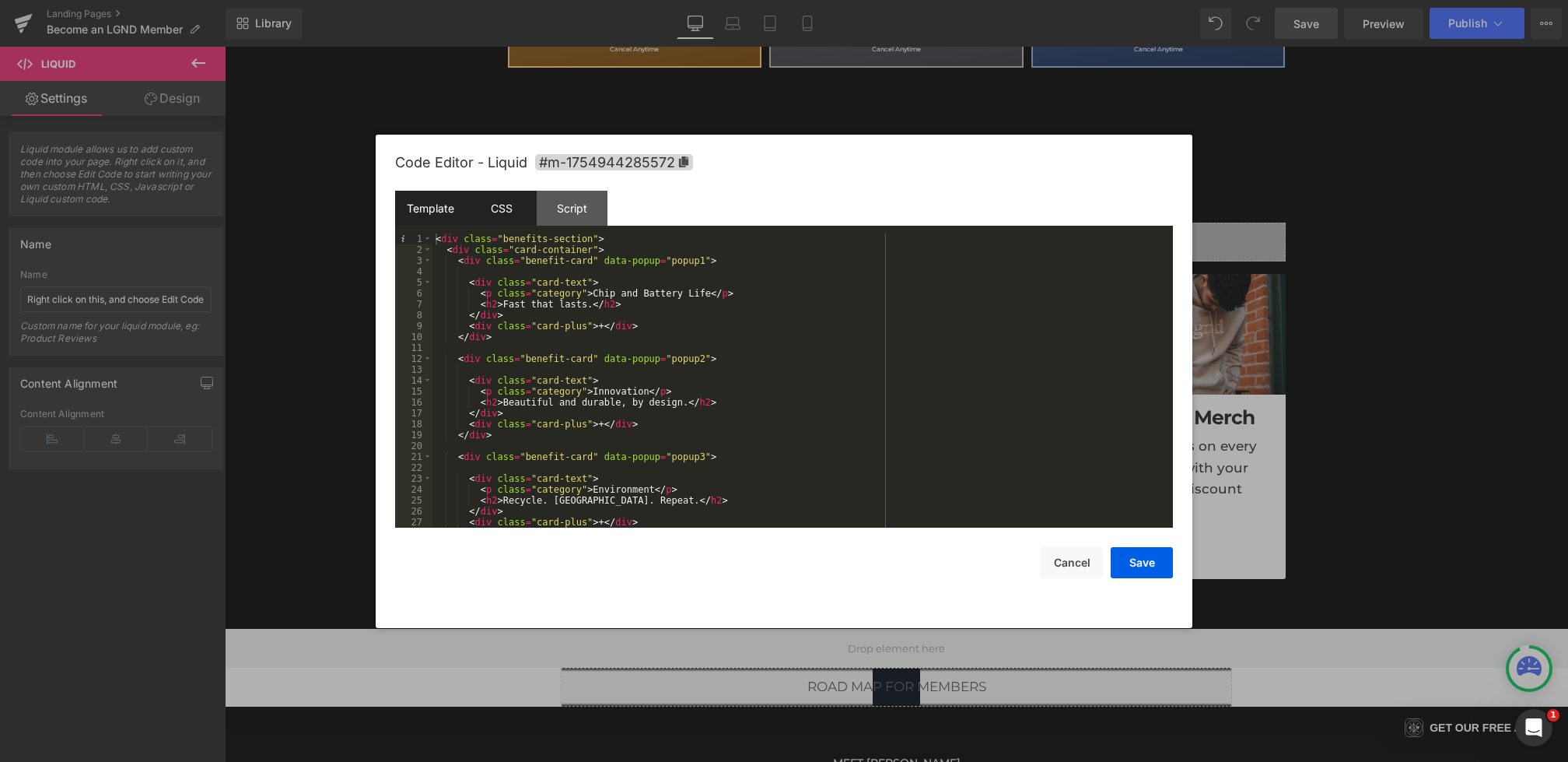
click at [489, 206] on div "CSS" at bounding box center [502, 208] width 71 height 35
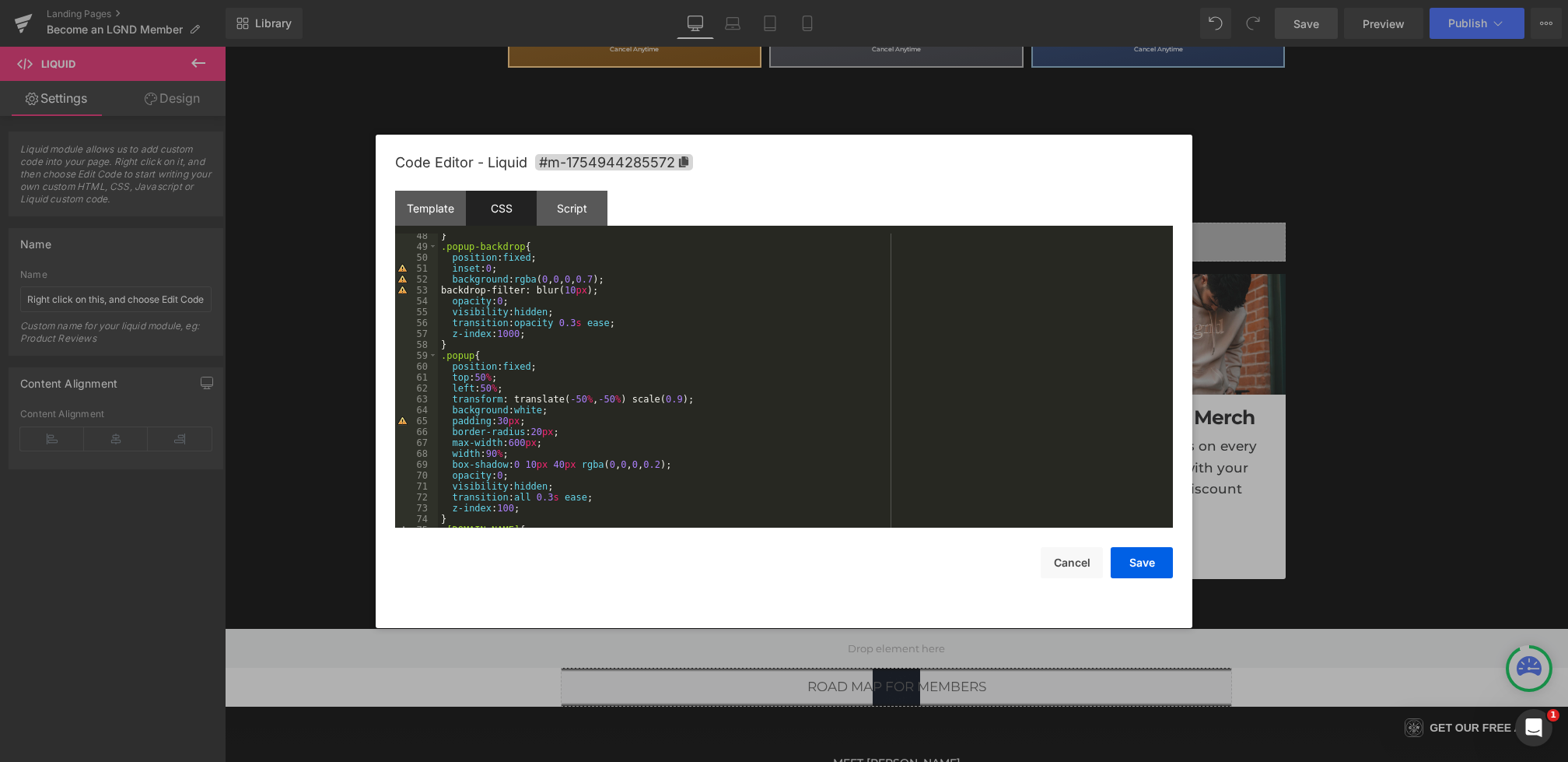
scroll to position [515, 0]
click at [520, 508] on div "} .popup-backdrop { position : fixed ; inset : 0 ; background : rgba ( 0 , 0 , …" at bounding box center [803, 388] width 729 height 316
click at [1144, 563] on button "Save" at bounding box center [1142, 563] width 62 height 32
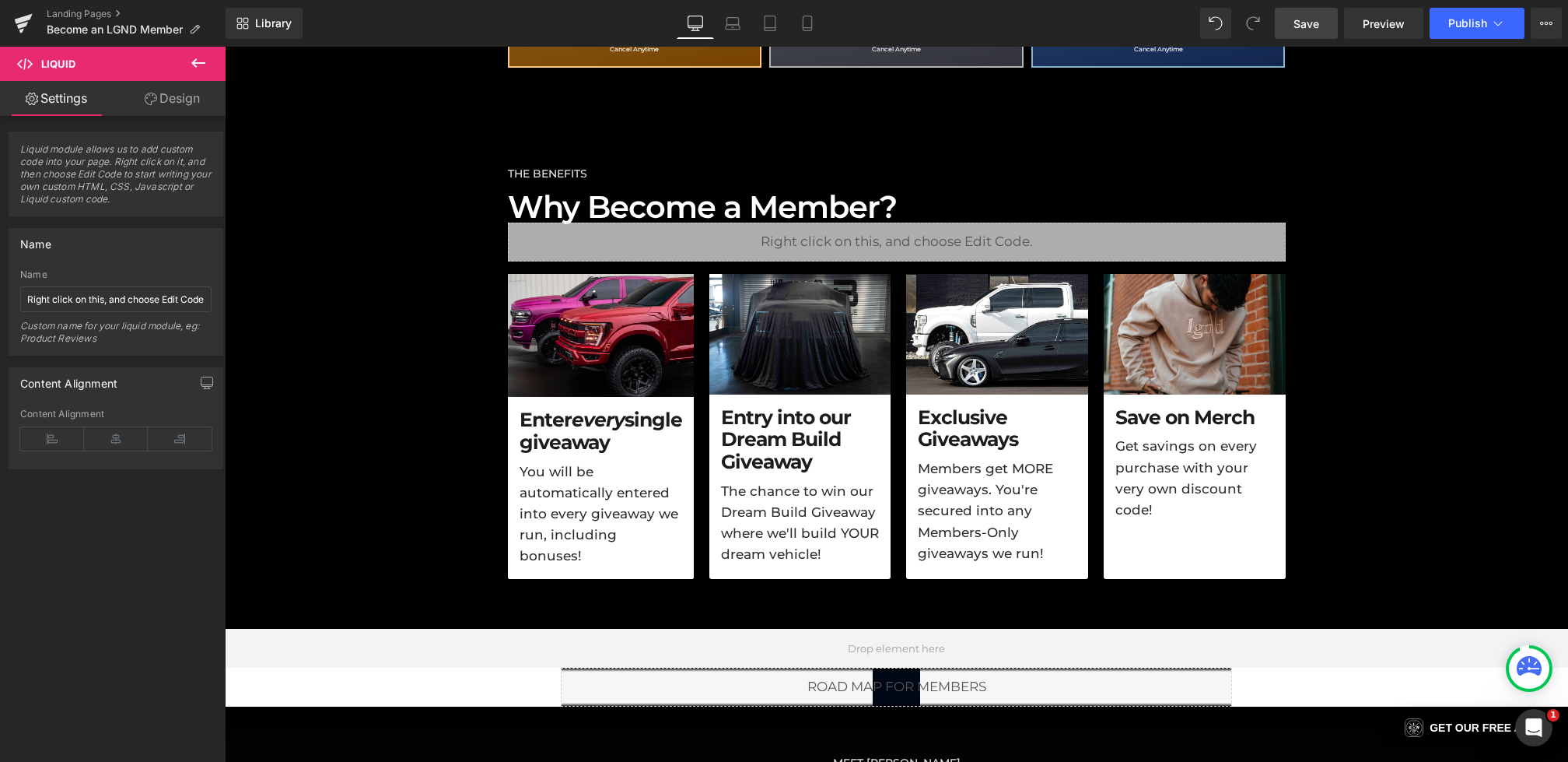
click at [1292, 34] on link "Save" at bounding box center [1307, 24] width 63 height 32
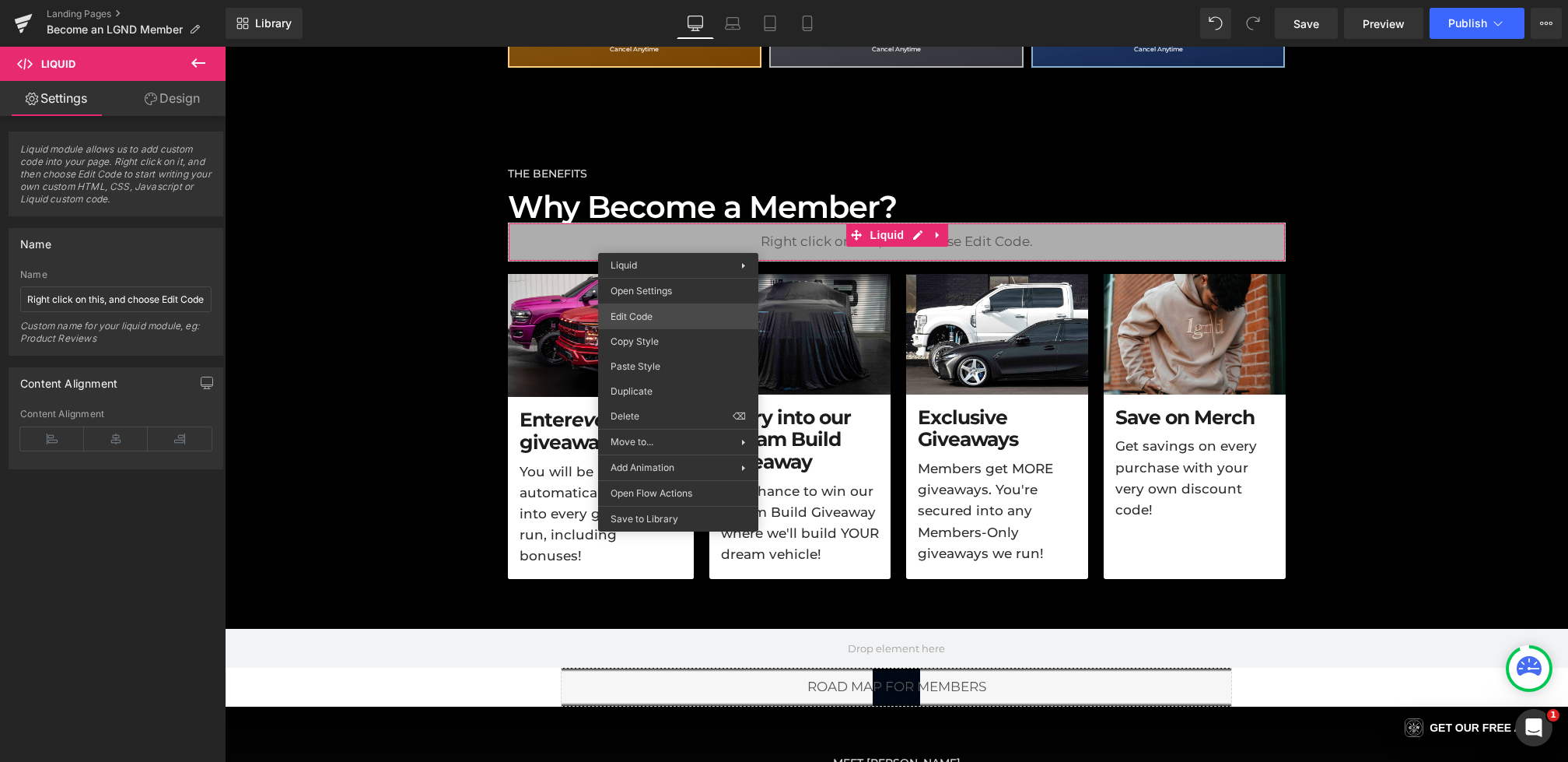
click at [642, 0] on div "Liquid You are previewing how the will restyle your page. You can not edit Elem…" at bounding box center [784, 0] width 1568 height 0
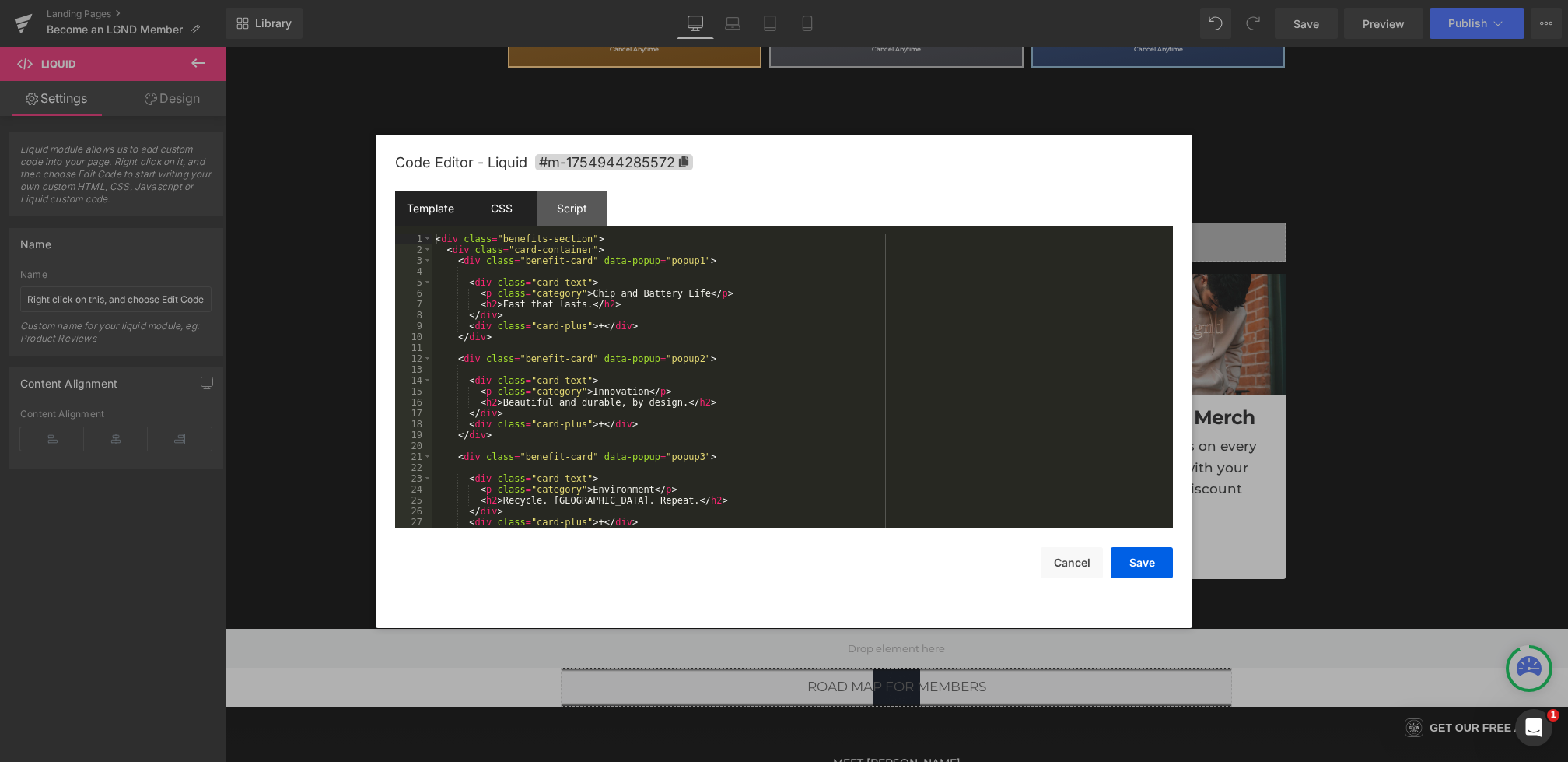
click at [499, 200] on div "CSS" at bounding box center [502, 208] width 71 height 35
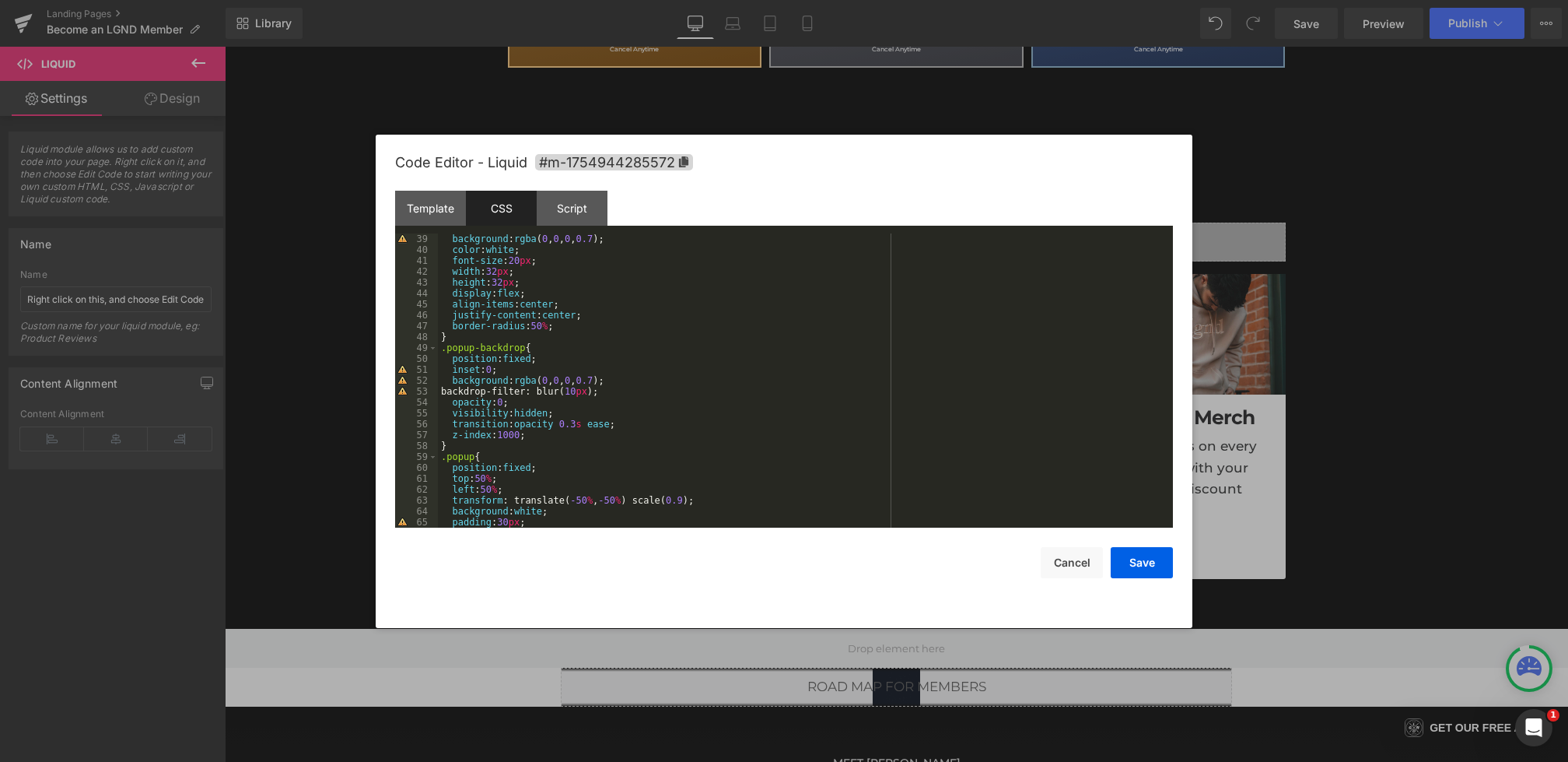
scroll to position [435, 0]
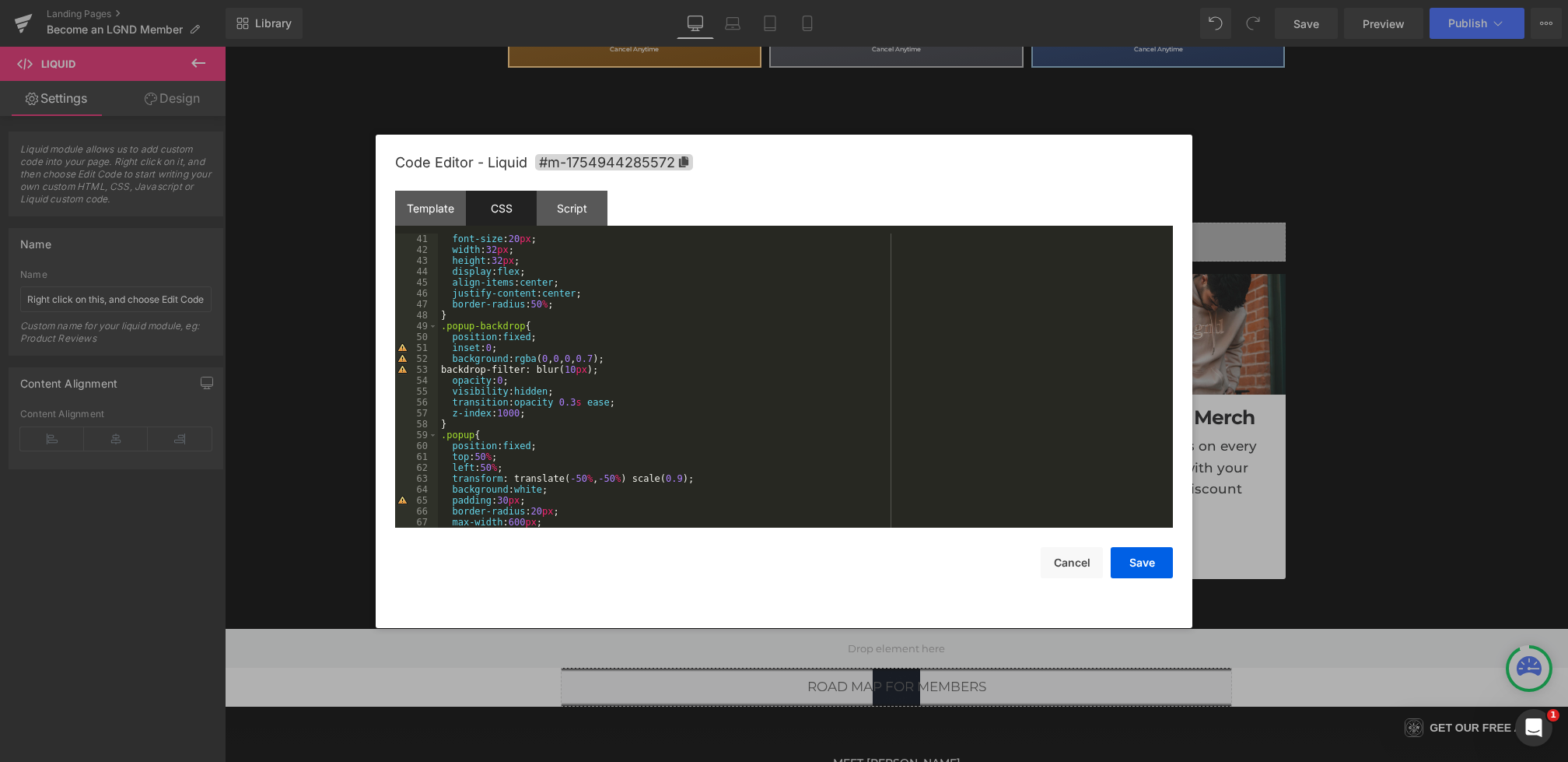
click at [604, 365] on div "color : white ; font-size : 20 px ; width : 32 px ; height : 32 px ; display : …" at bounding box center [803, 381] width 729 height 316
click at [1144, 556] on button "Save" at bounding box center [1142, 563] width 62 height 32
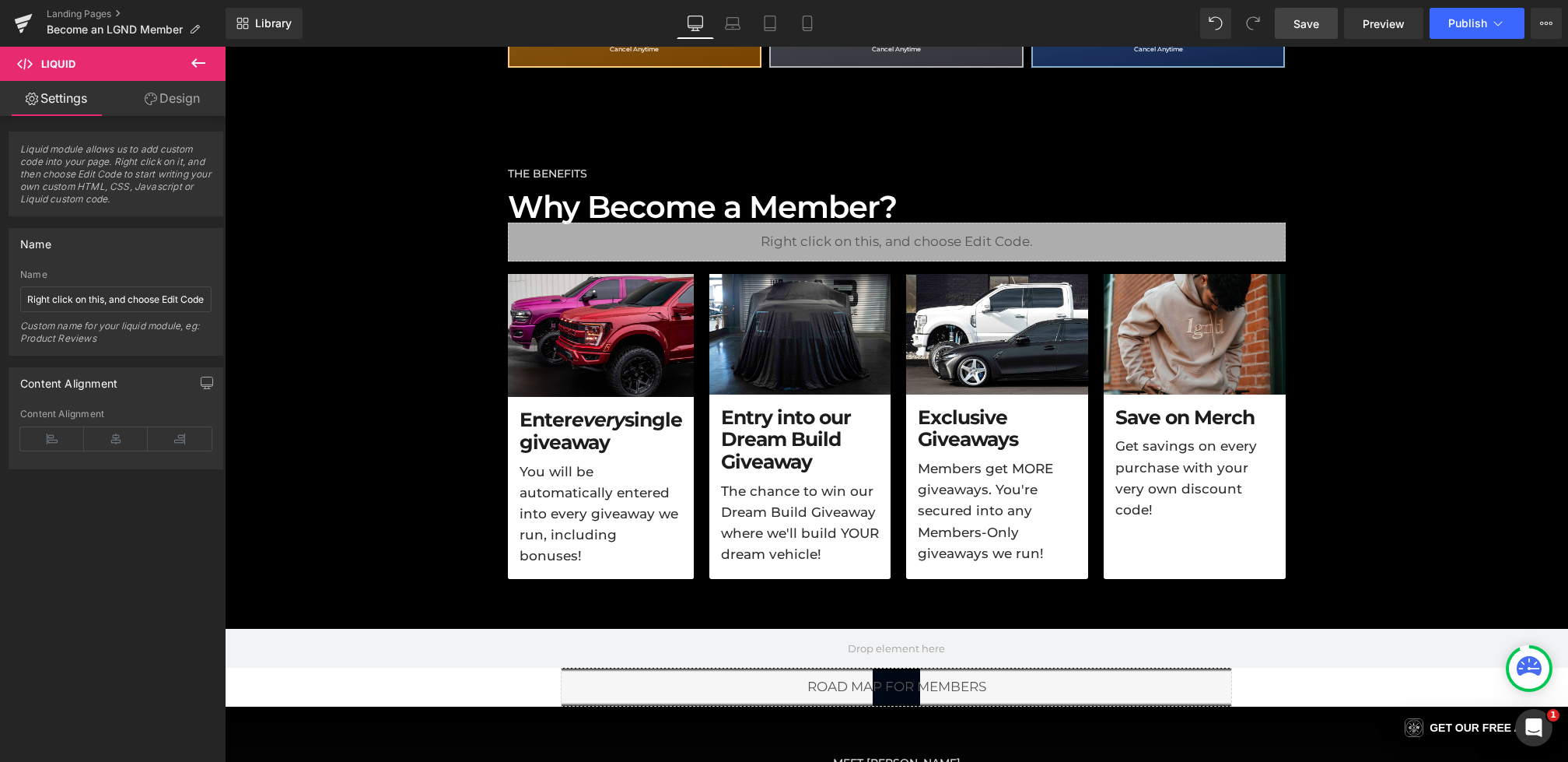
click at [1301, 8] on link "Save" at bounding box center [1307, 24] width 63 height 32
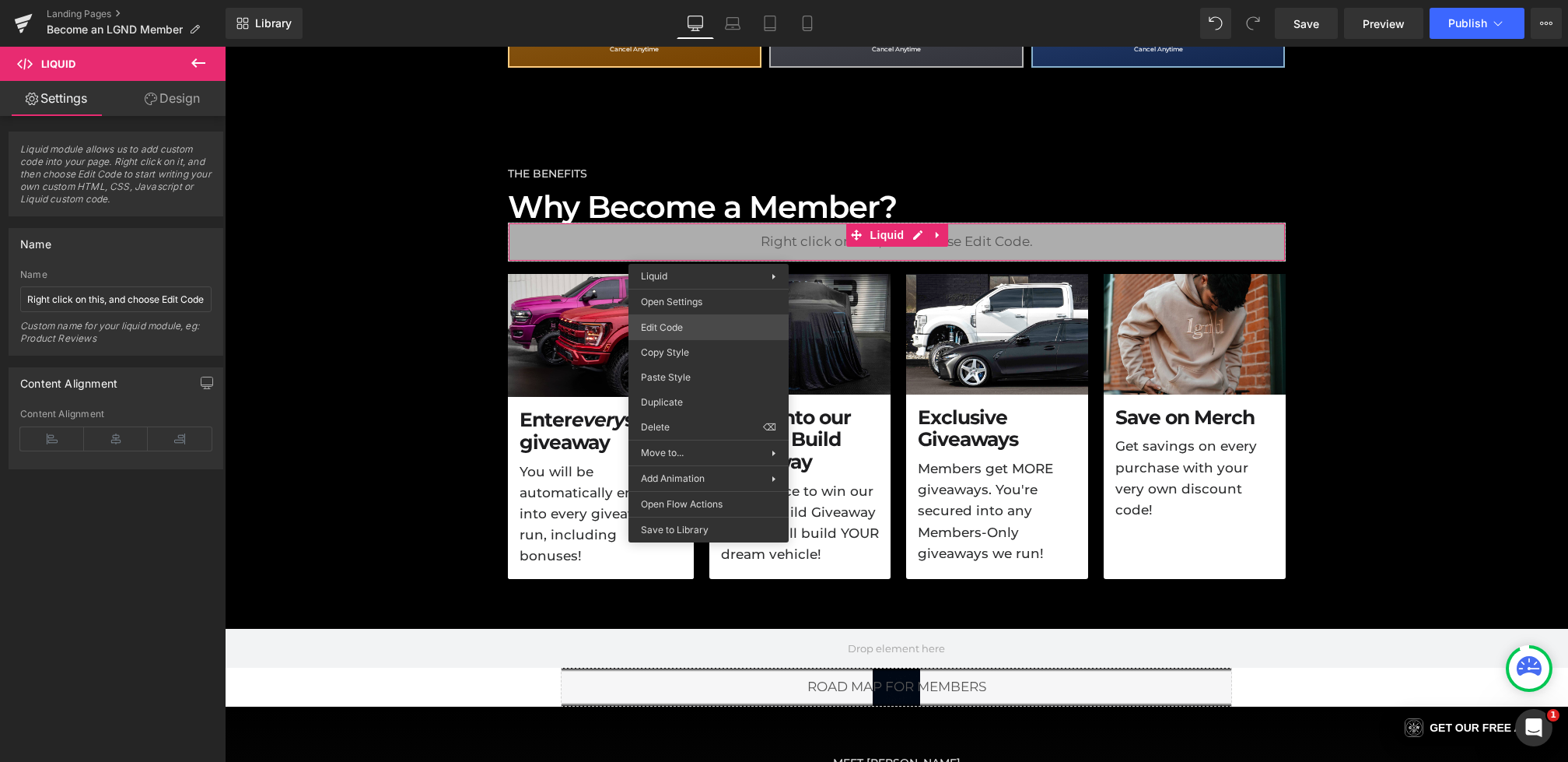
click at [677, 0] on div "Liquid You are previewing how the will restyle your page. You can not edit Elem…" at bounding box center [784, 0] width 1568 height 0
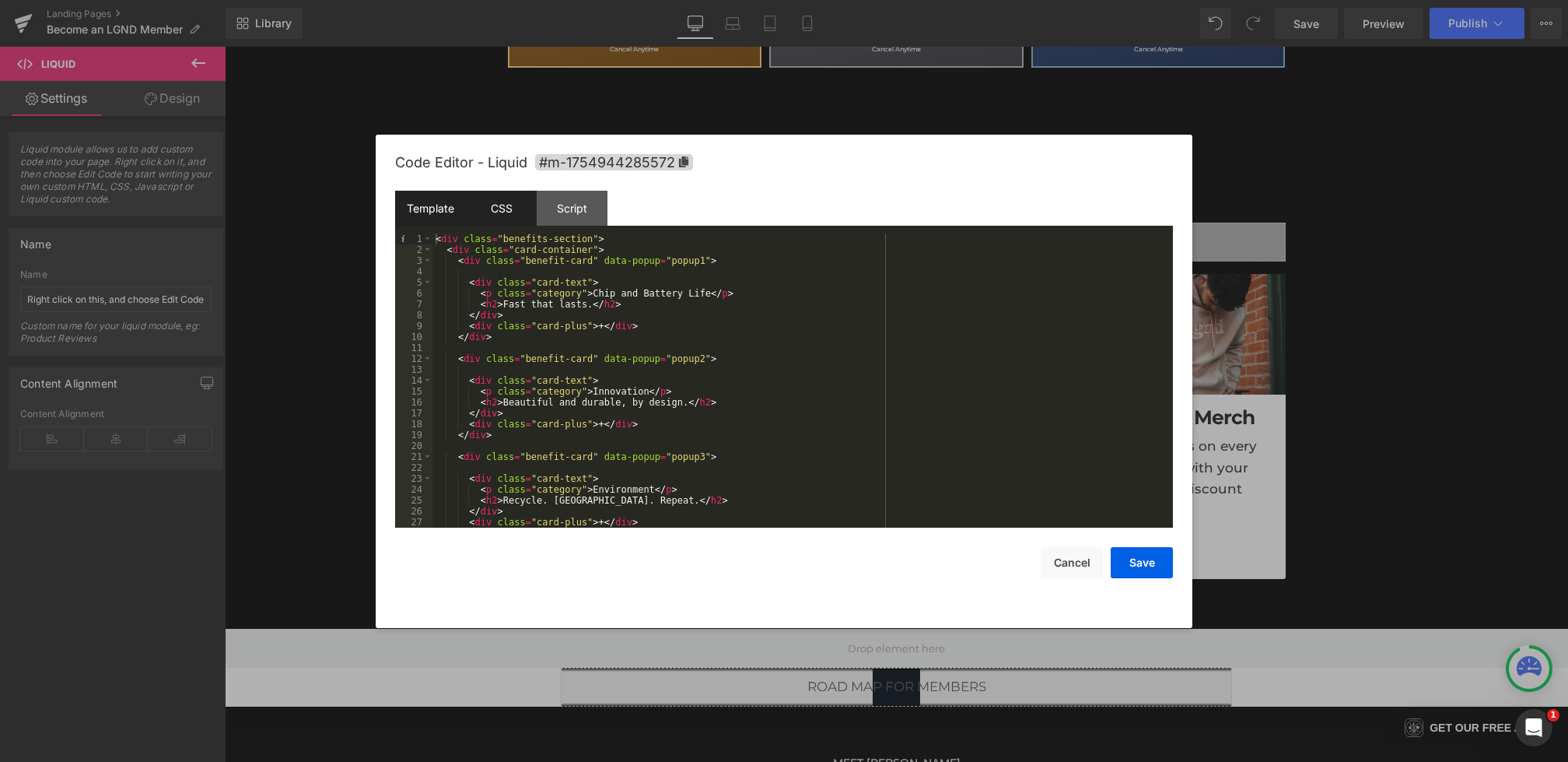
click at [502, 208] on div "CSS" at bounding box center [502, 208] width 71 height 35
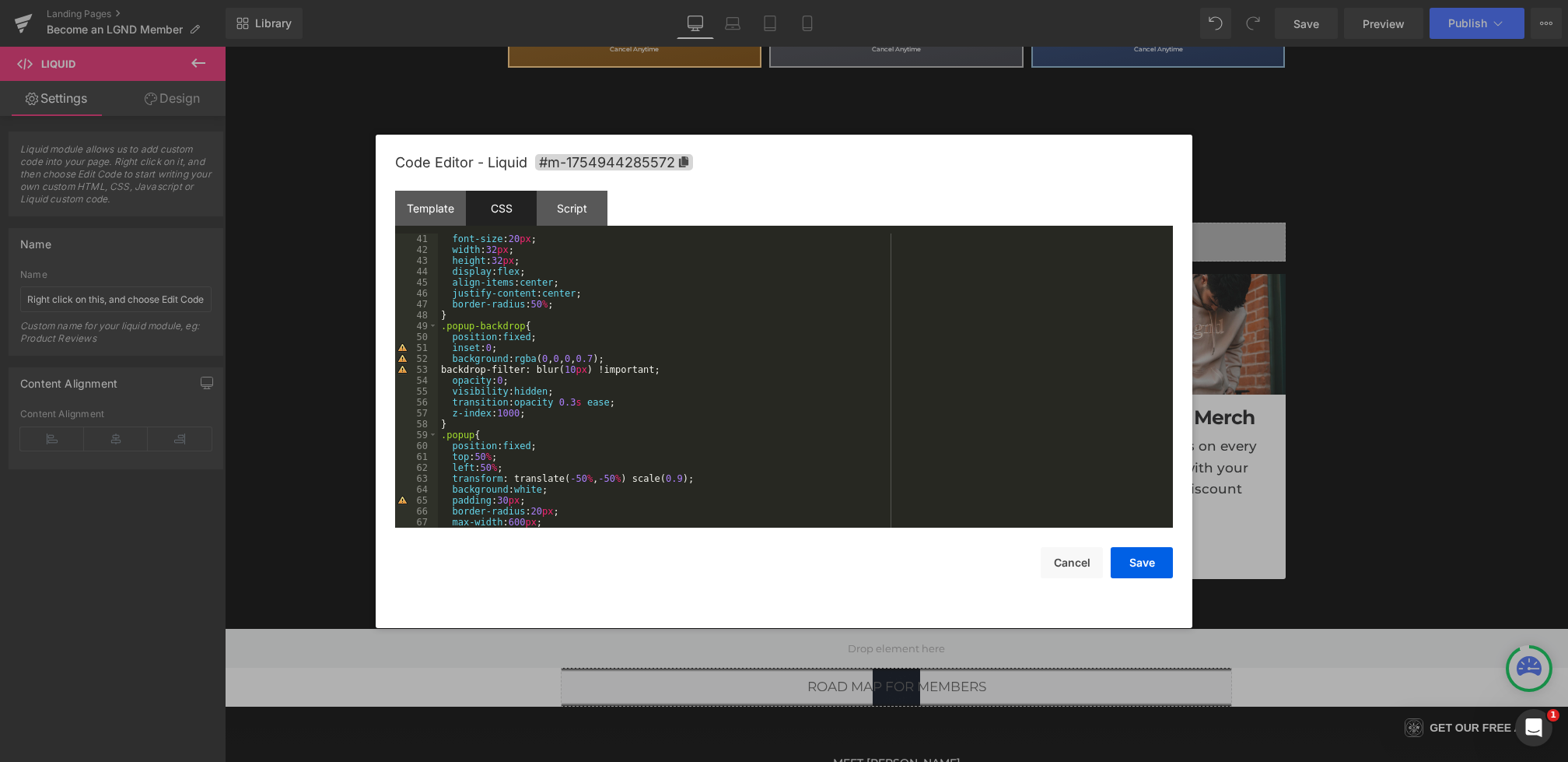
scroll to position [436, 0]
click at [693, 372] on div "font-size : 20 px ; width : 32 px ; height : 32 px ; display : flex ; align-ite…" at bounding box center [803, 391] width 729 height 316
paste textarea
click at [626, 381] on div "font-size : 20 px ; width : 32 px ; height : 32 px ; display : flex ; align-ite…" at bounding box center [803, 391] width 729 height 316
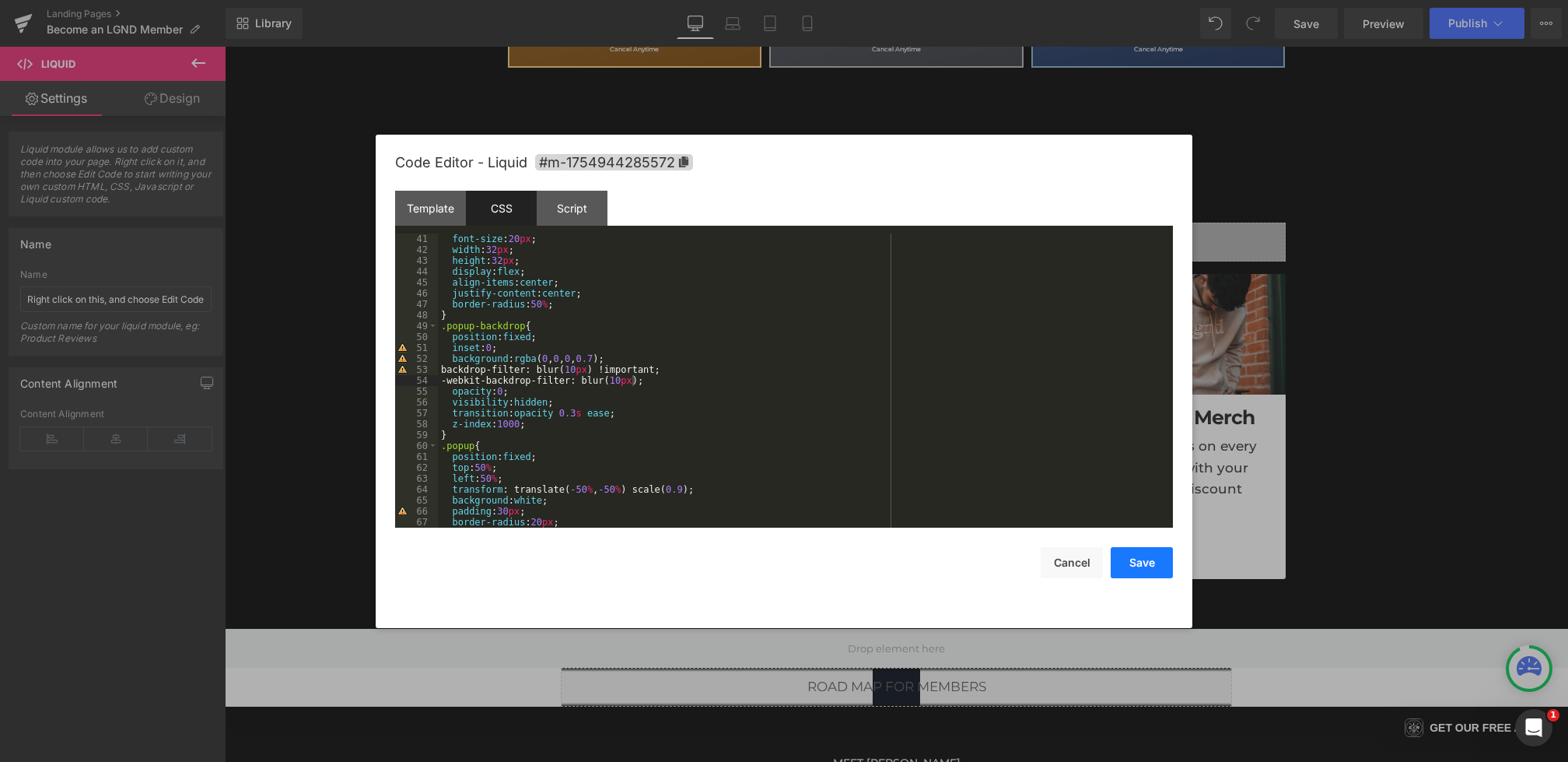
click at [1140, 556] on button "Save" at bounding box center [1142, 563] width 62 height 32
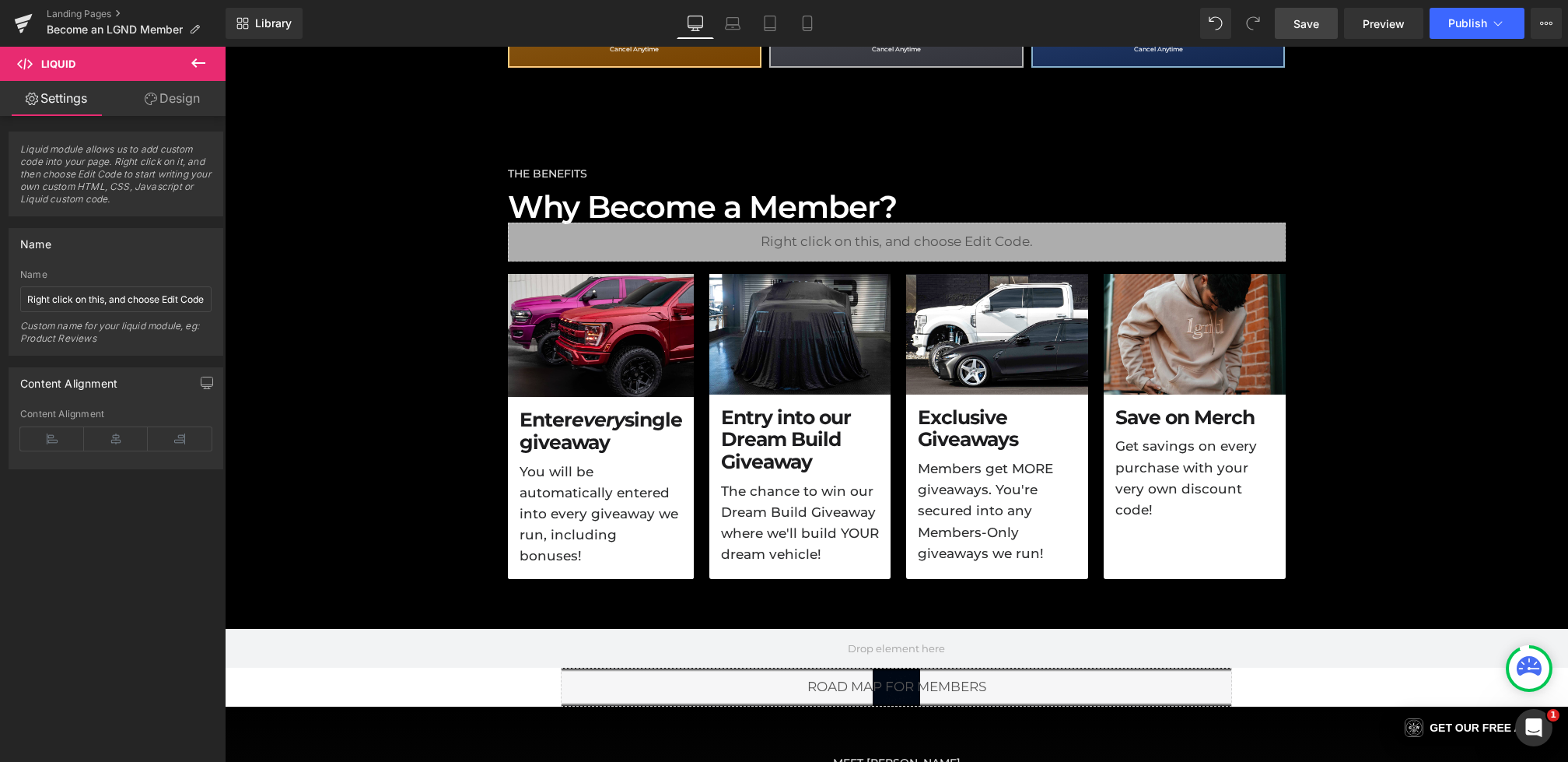
click at [1307, 28] on span "Save" at bounding box center [1307, 24] width 26 height 17
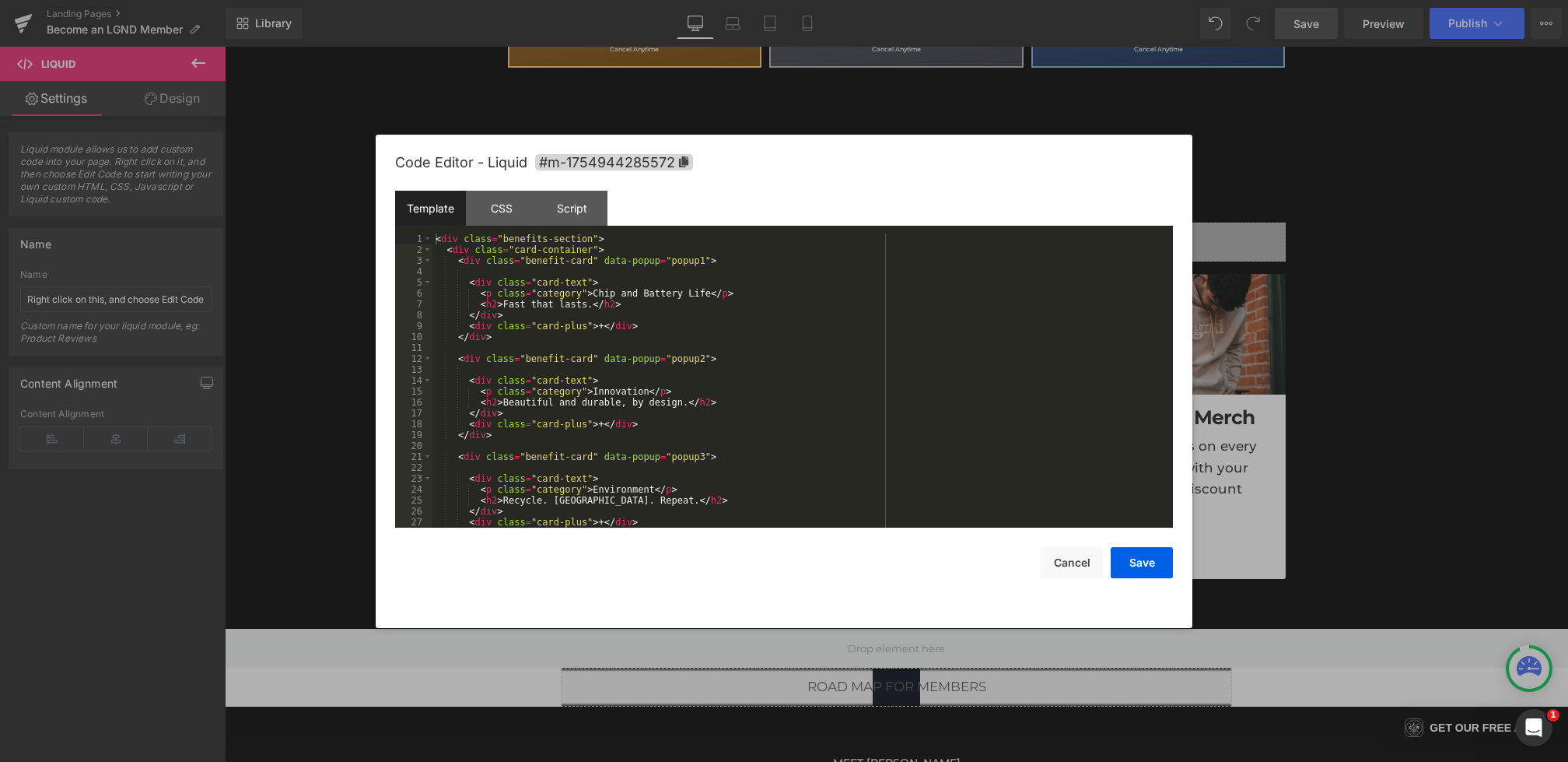
click at [634, 0] on div "Liquid You are previewing how the will restyle your page. You can not edit Elem…" at bounding box center [784, 0] width 1568 height 0
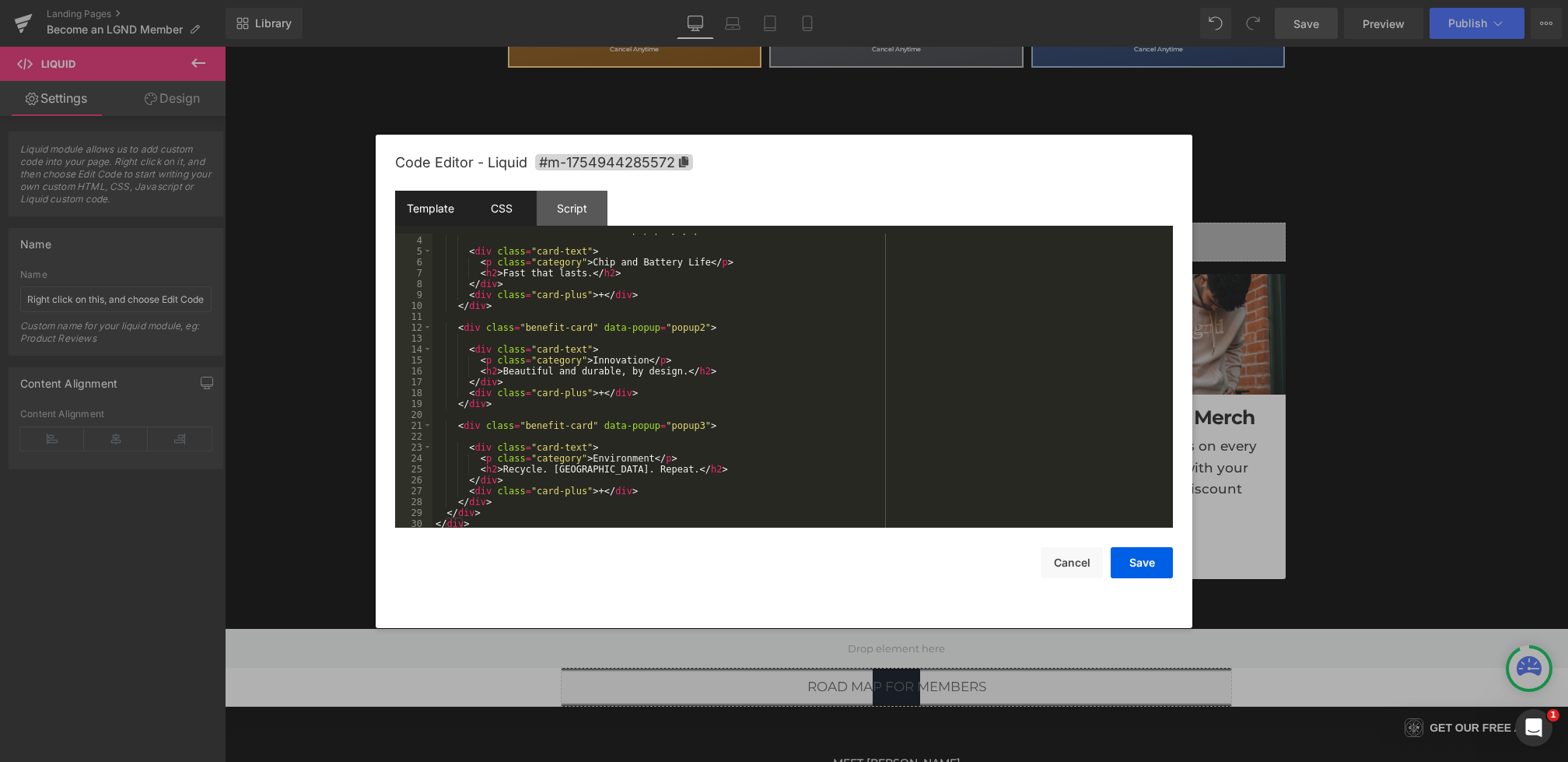
click at [500, 210] on div "CSS" at bounding box center [502, 208] width 71 height 35
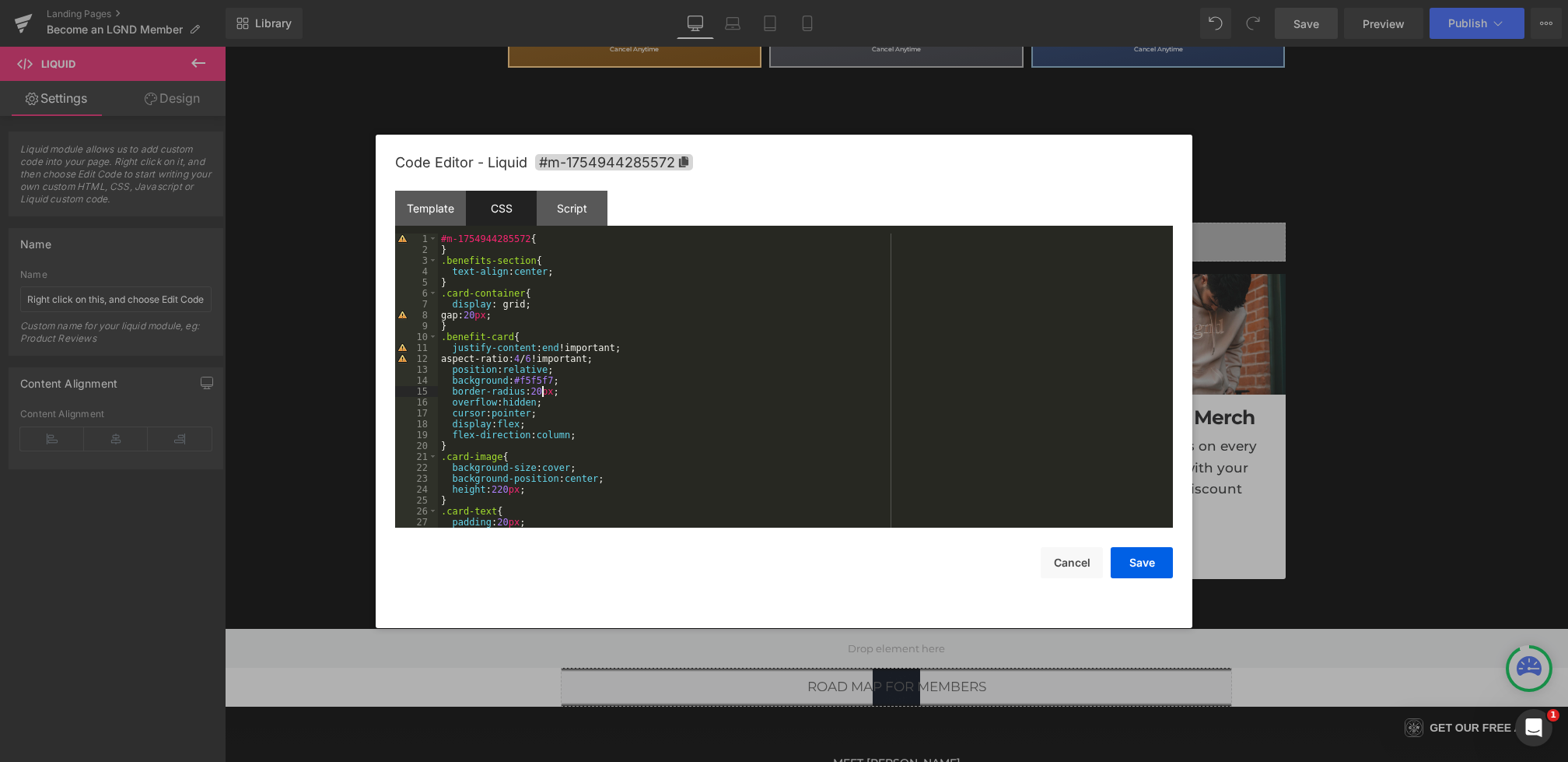
click at [544, 391] on div "#m-1754944285572 { } .benefits-section { text-align : center ; } .card-containe…" at bounding box center [803, 391] width 729 height 316
click at [1141, 571] on button "Save" at bounding box center [1142, 563] width 62 height 32
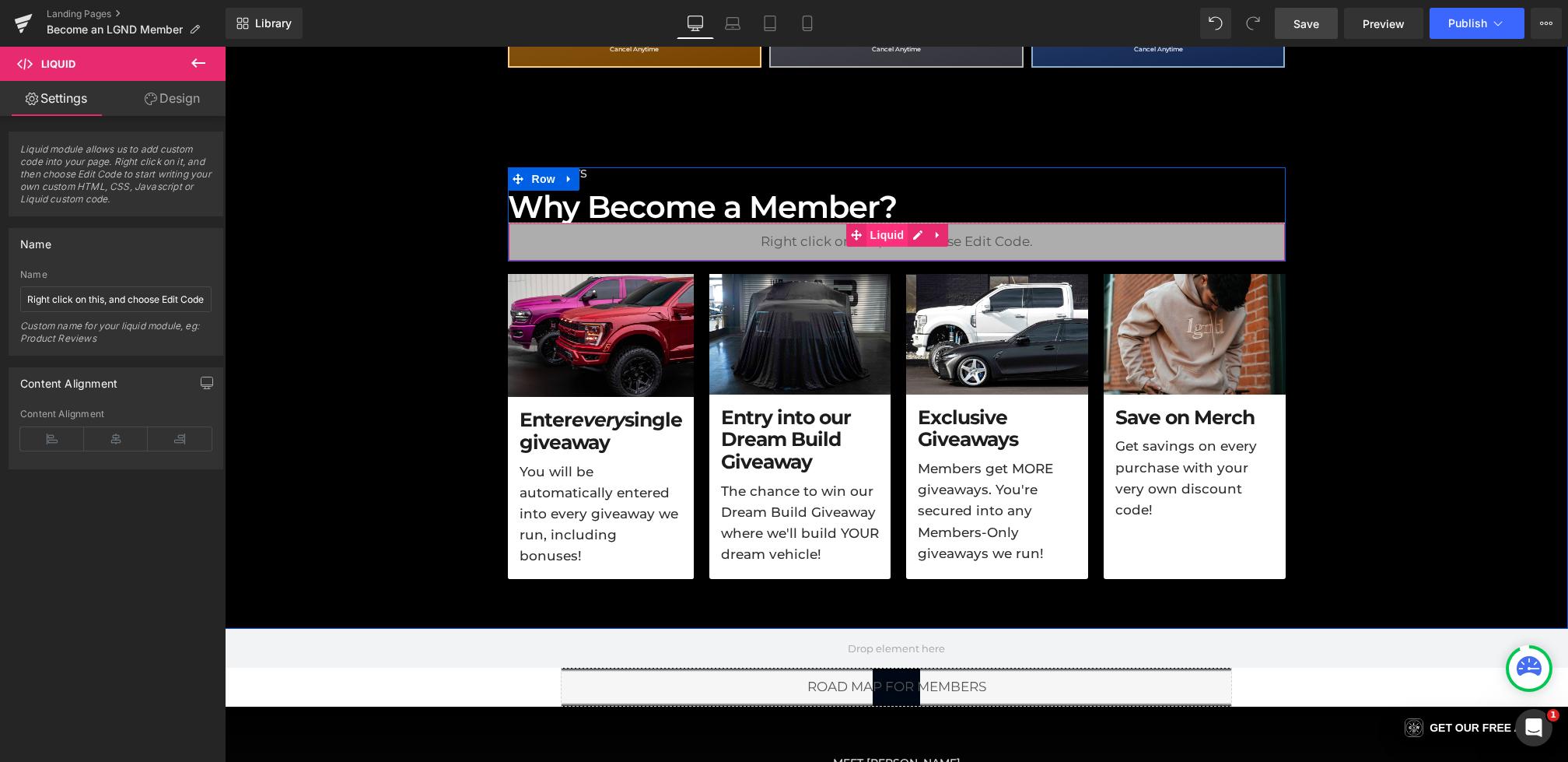
click at [898, 234] on span "Liquid" at bounding box center [887, 236] width 42 height 24
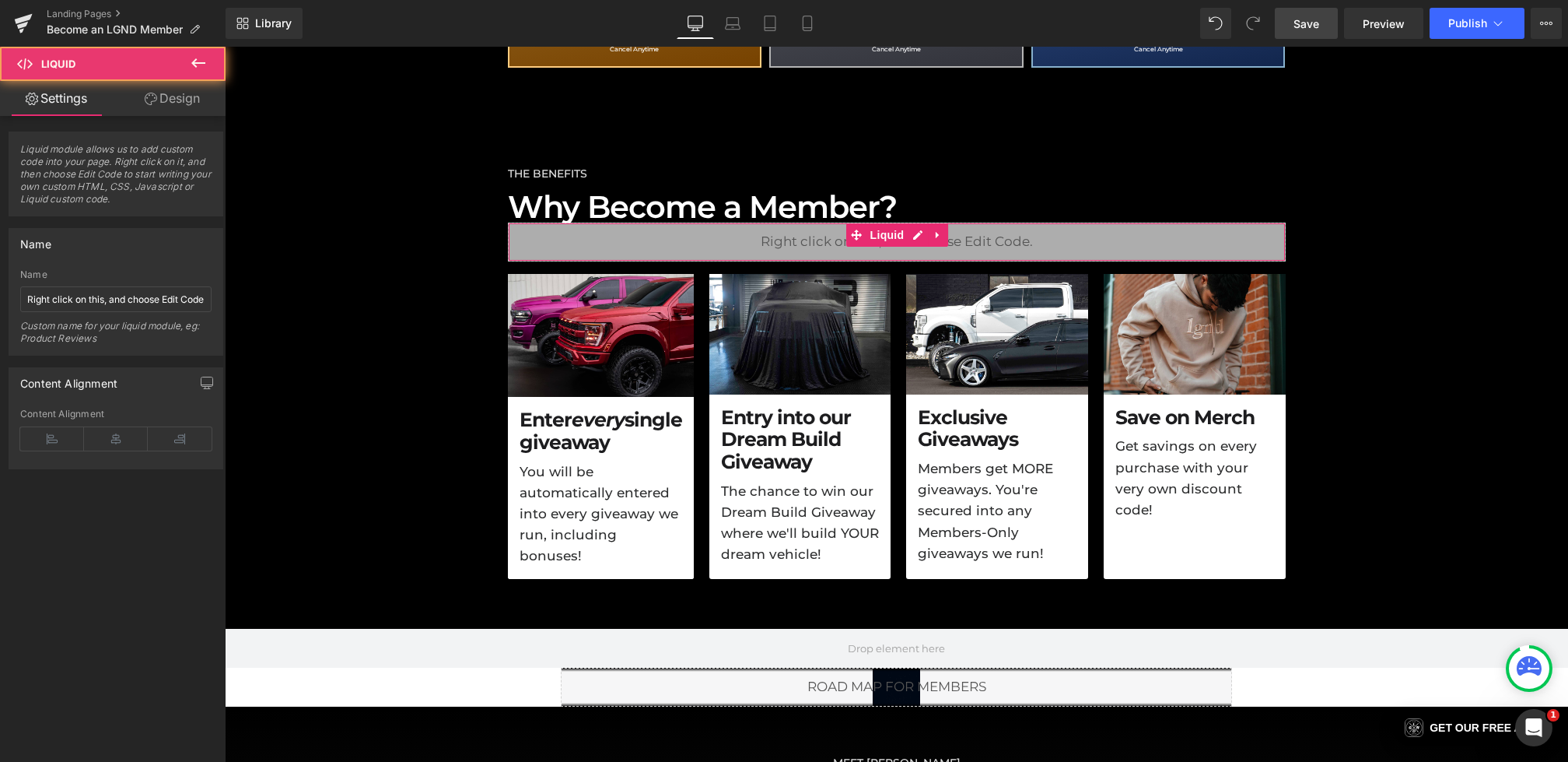
click at [160, 92] on link "Design" at bounding box center [172, 99] width 113 height 35
click at [0, 0] on div "Spacing Margin Padding" at bounding box center [0, 0] width 0 height 0
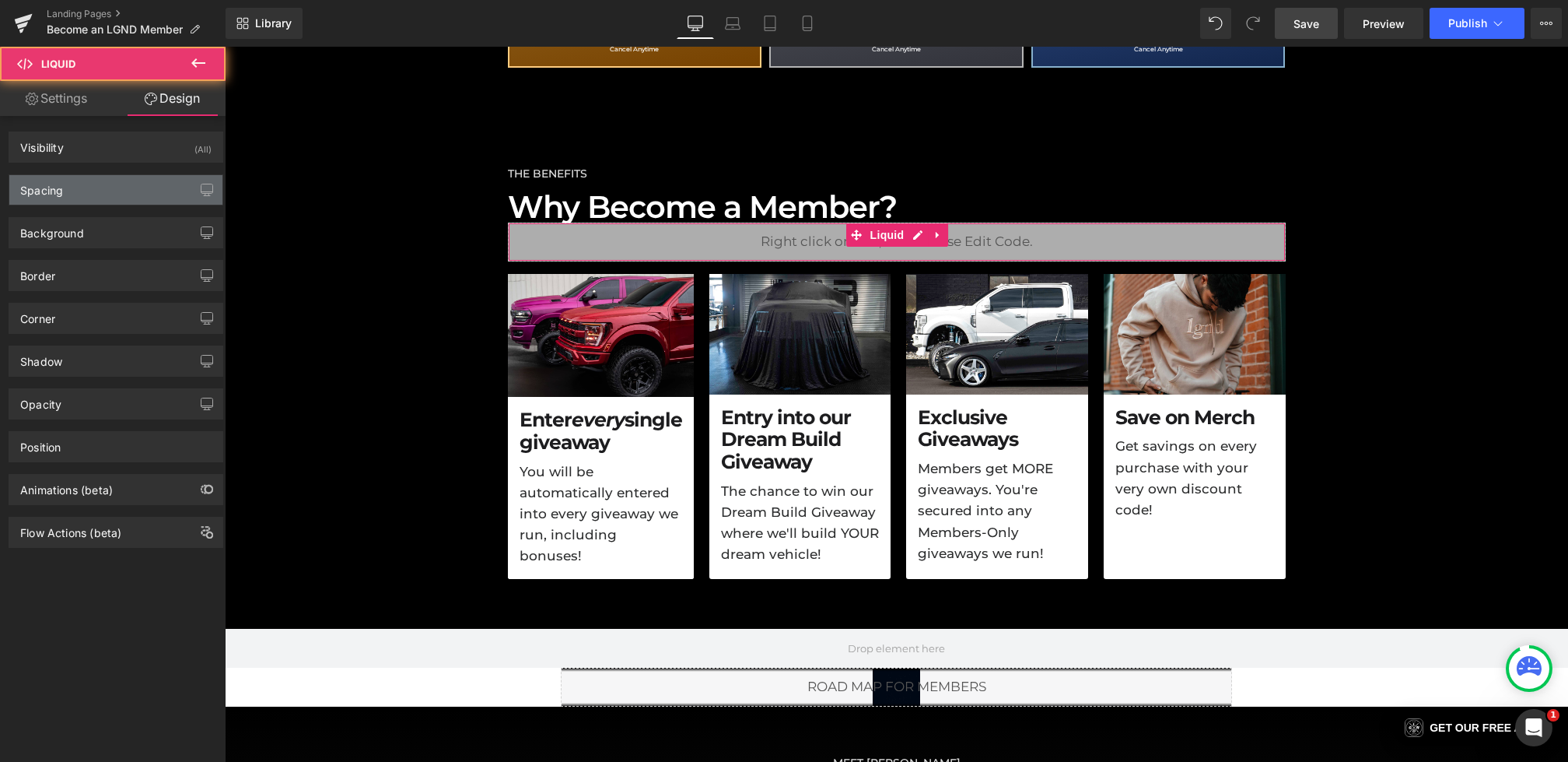
type input "0"
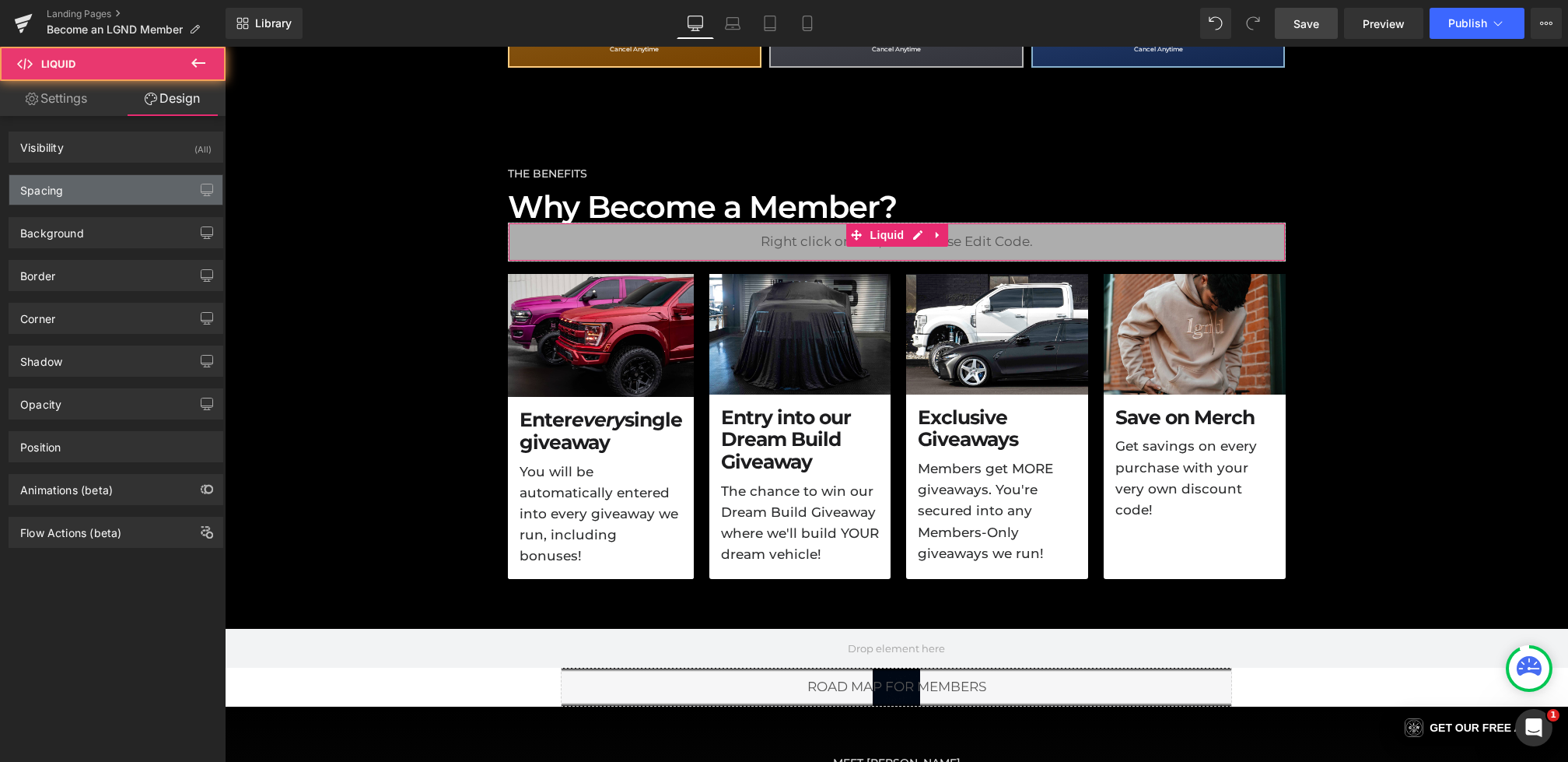
type input "0"
click at [111, 187] on div "Spacing" at bounding box center [116, 190] width 213 height 30
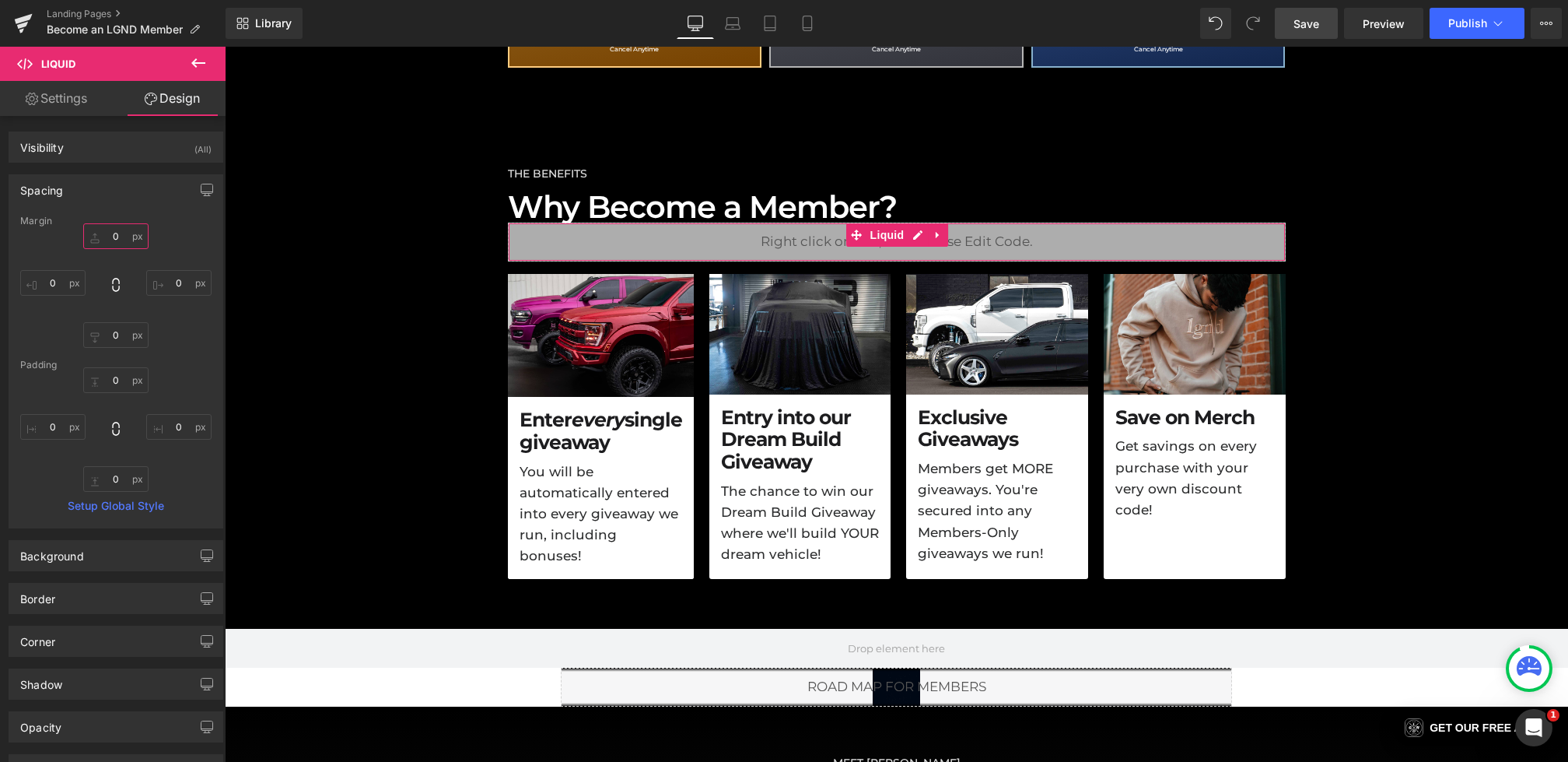
click at [118, 235] on input "0" at bounding box center [116, 236] width 65 height 26
click at [106, 235] on input "0" at bounding box center [116, 236] width 65 height 26
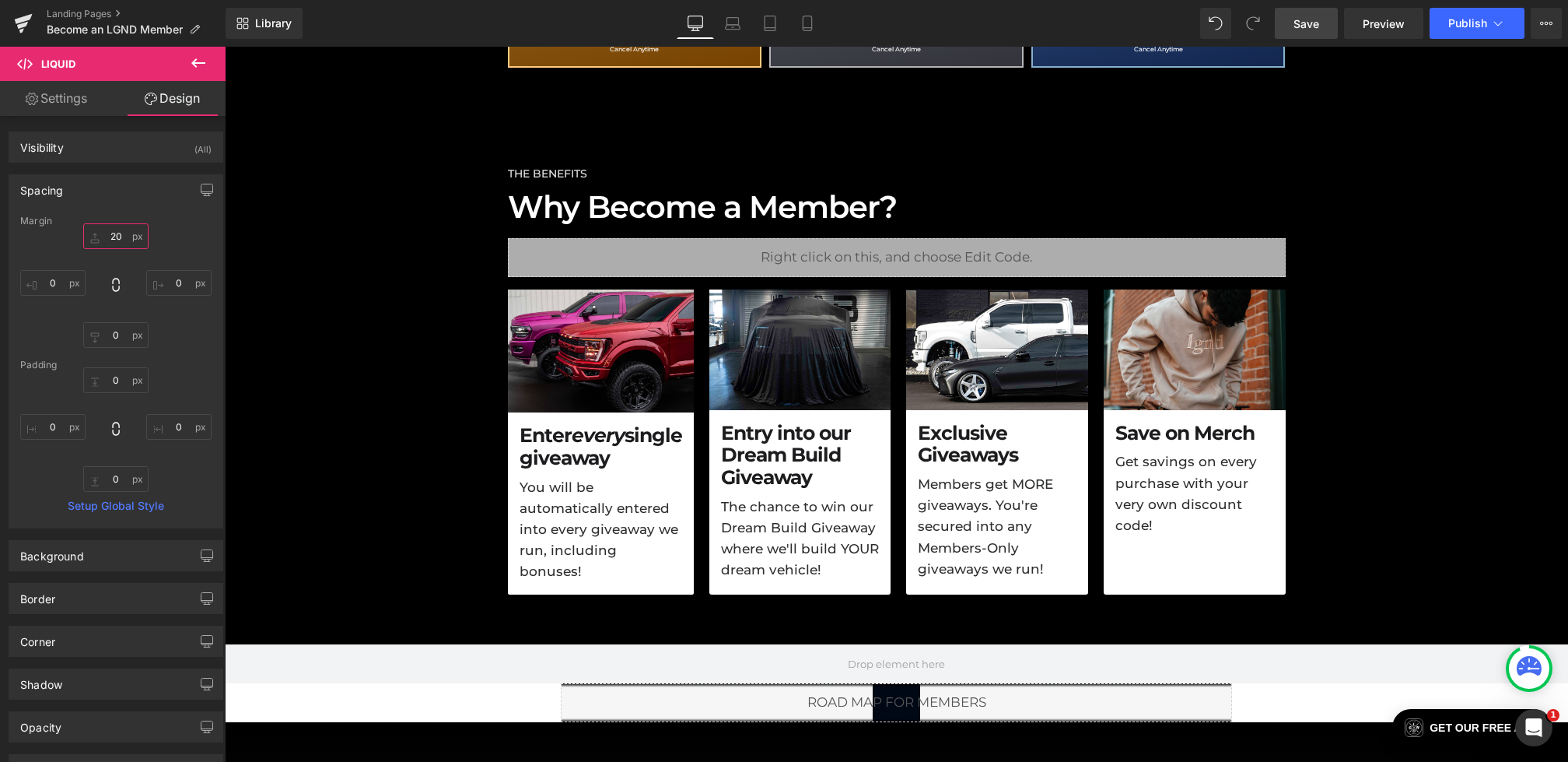
type input "20"
click at [1310, 17] on span "Save" at bounding box center [1307, 24] width 26 height 17
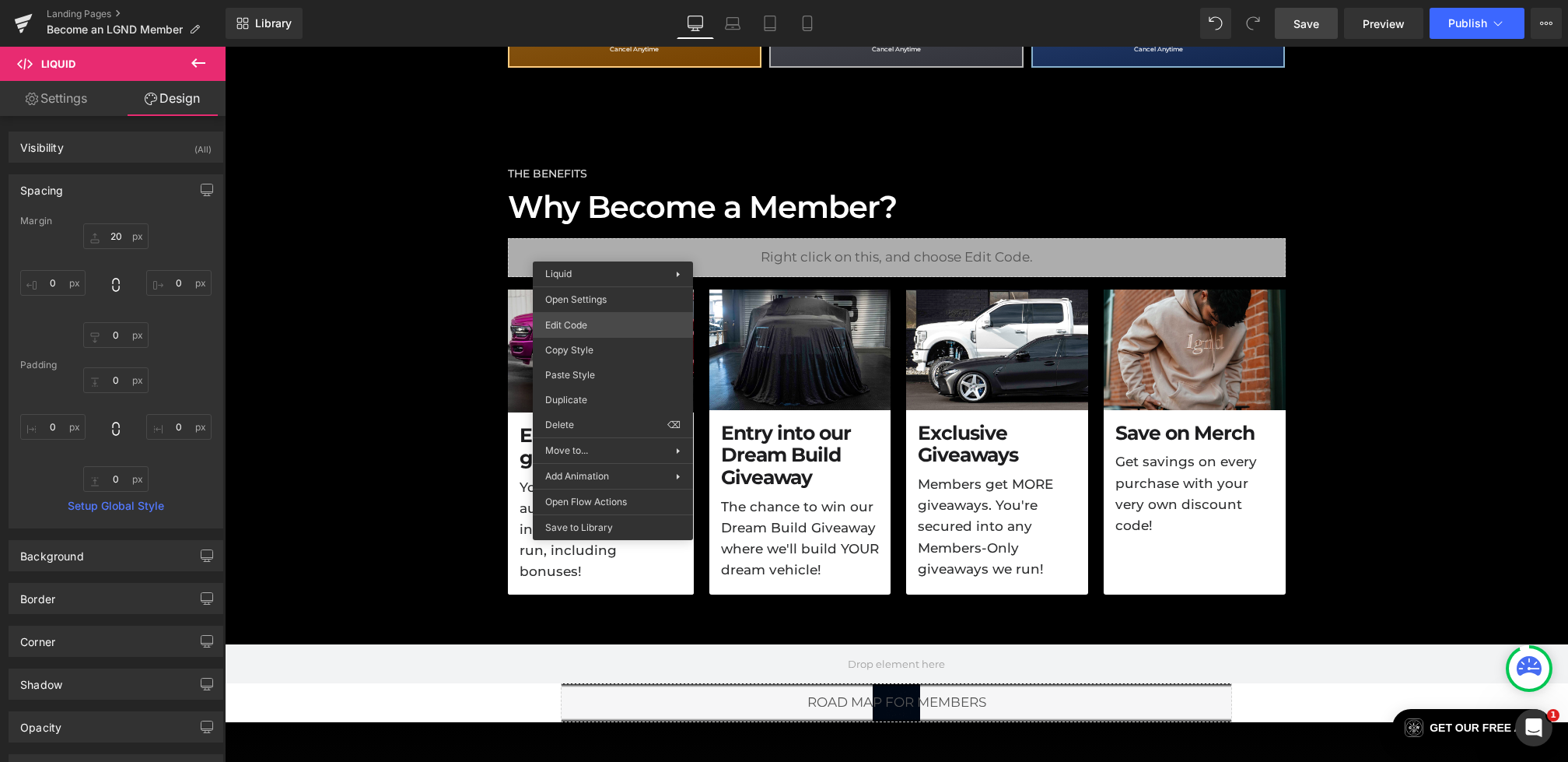
click at [593, 0] on div "Liquid You are previewing how the will restyle your page. You can not edit Elem…" at bounding box center [784, 0] width 1568 height 0
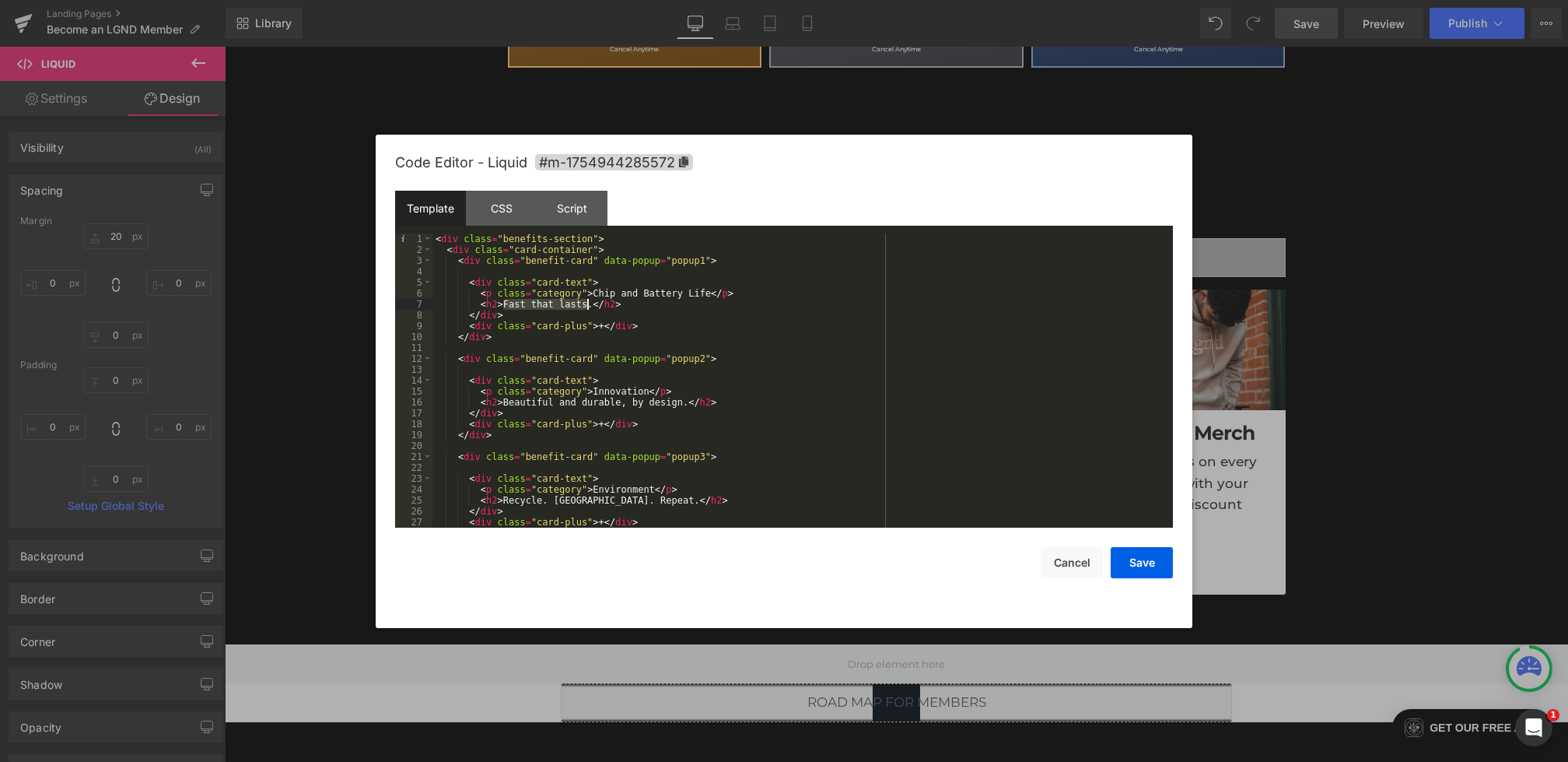
drag, startPoint x: 502, startPoint y: 305, endPoint x: 591, endPoint y: 304, distance: 89.0
click at [591, 304] on div "< div class = "benefits-section" > < div class = "card-container" > < div class…" at bounding box center [799, 391] width 735 height 316
drag, startPoint x: 710, startPoint y: 295, endPoint x: 596, endPoint y: 296, distance: 114.0
click at [596, 296] on div "< div class = "benefits-section" > < div class = "card-container" > < div class…" at bounding box center [799, 391] width 735 height 316
click at [1148, 566] on button "Save" at bounding box center [1142, 563] width 62 height 32
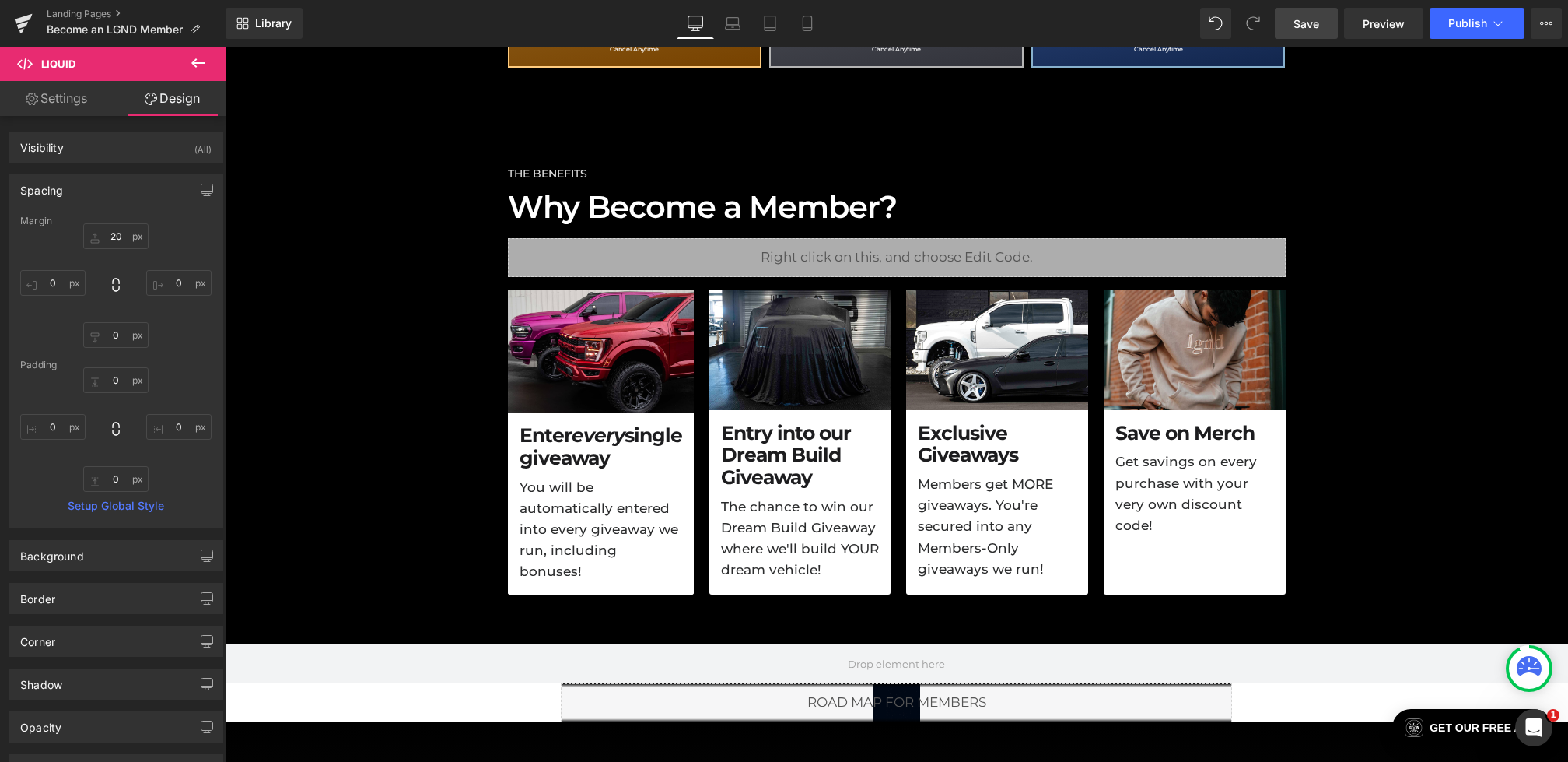
click at [1325, 25] on link "Save" at bounding box center [1307, 24] width 63 height 32
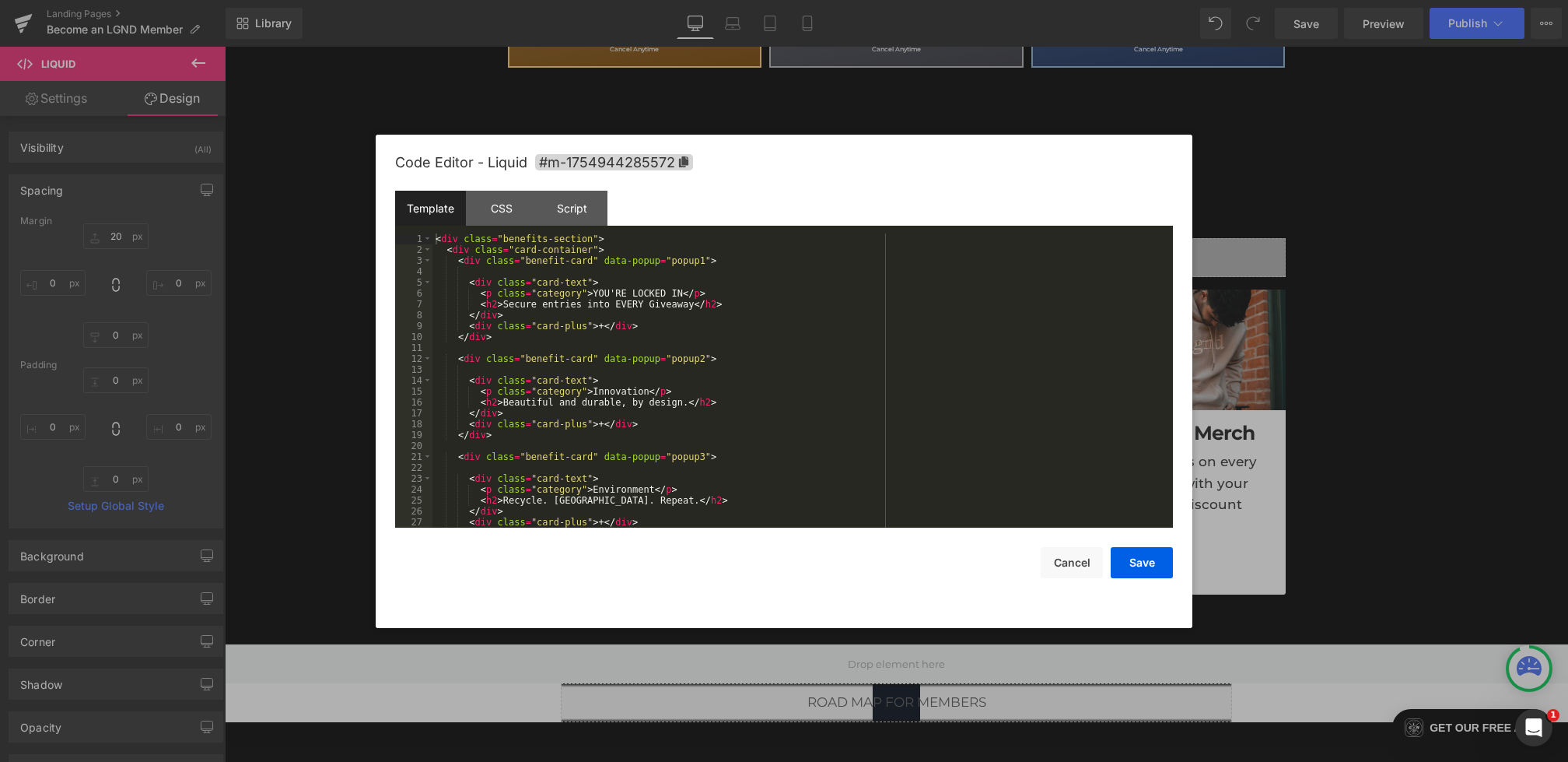
click at [592, 0] on div "Liquid You are previewing how the will restyle your page. You can not edit Elem…" at bounding box center [784, 0] width 1568 height 0
click at [596, 261] on div "< div class = "benefits-section" > < div class = "card-container" > < div class…" at bounding box center [799, 391] width 735 height 316
click at [499, 199] on div "CSS" at bounding box center [502, 208] width 71 height 35
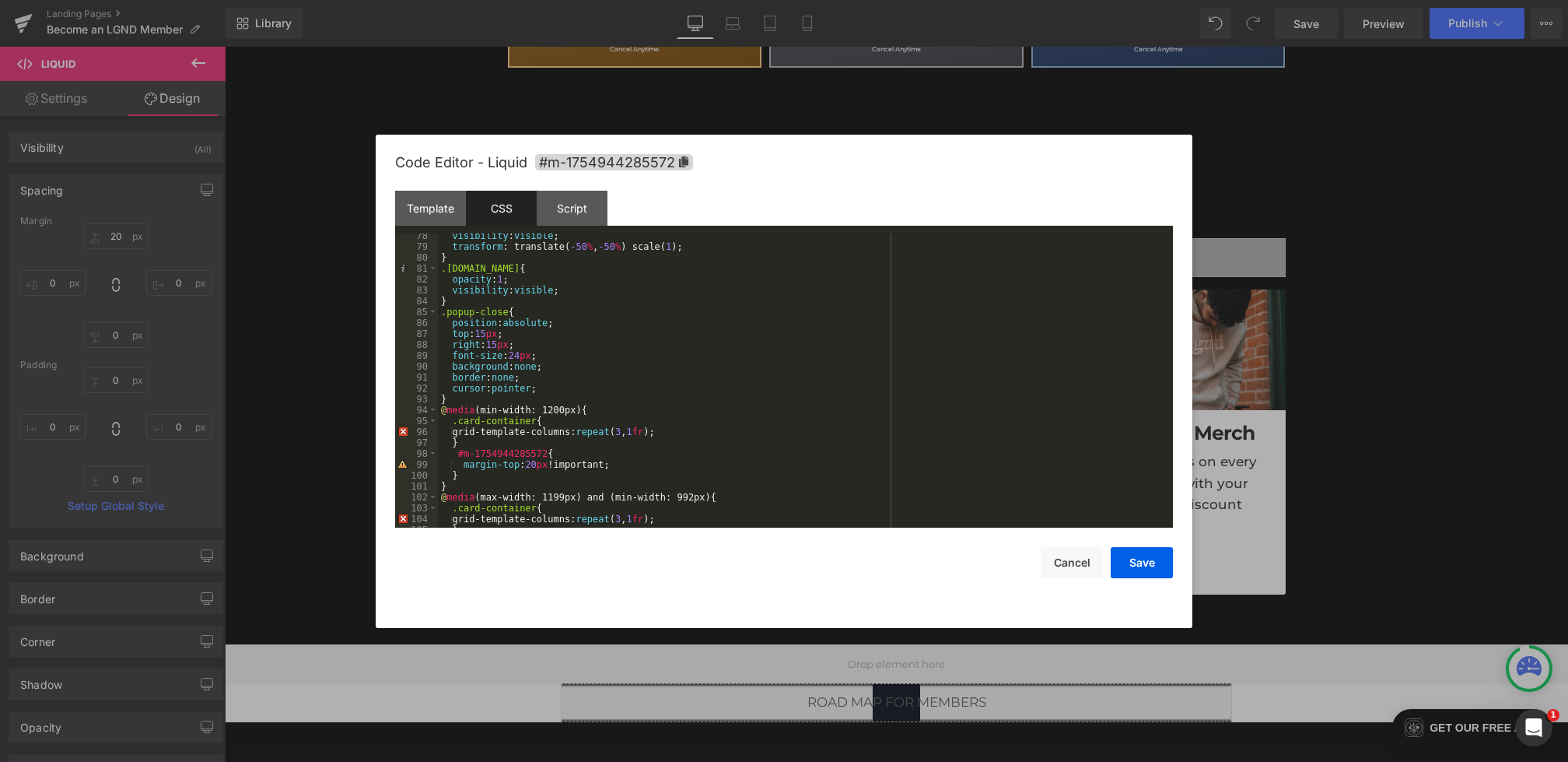
scroll to position [908, 0]
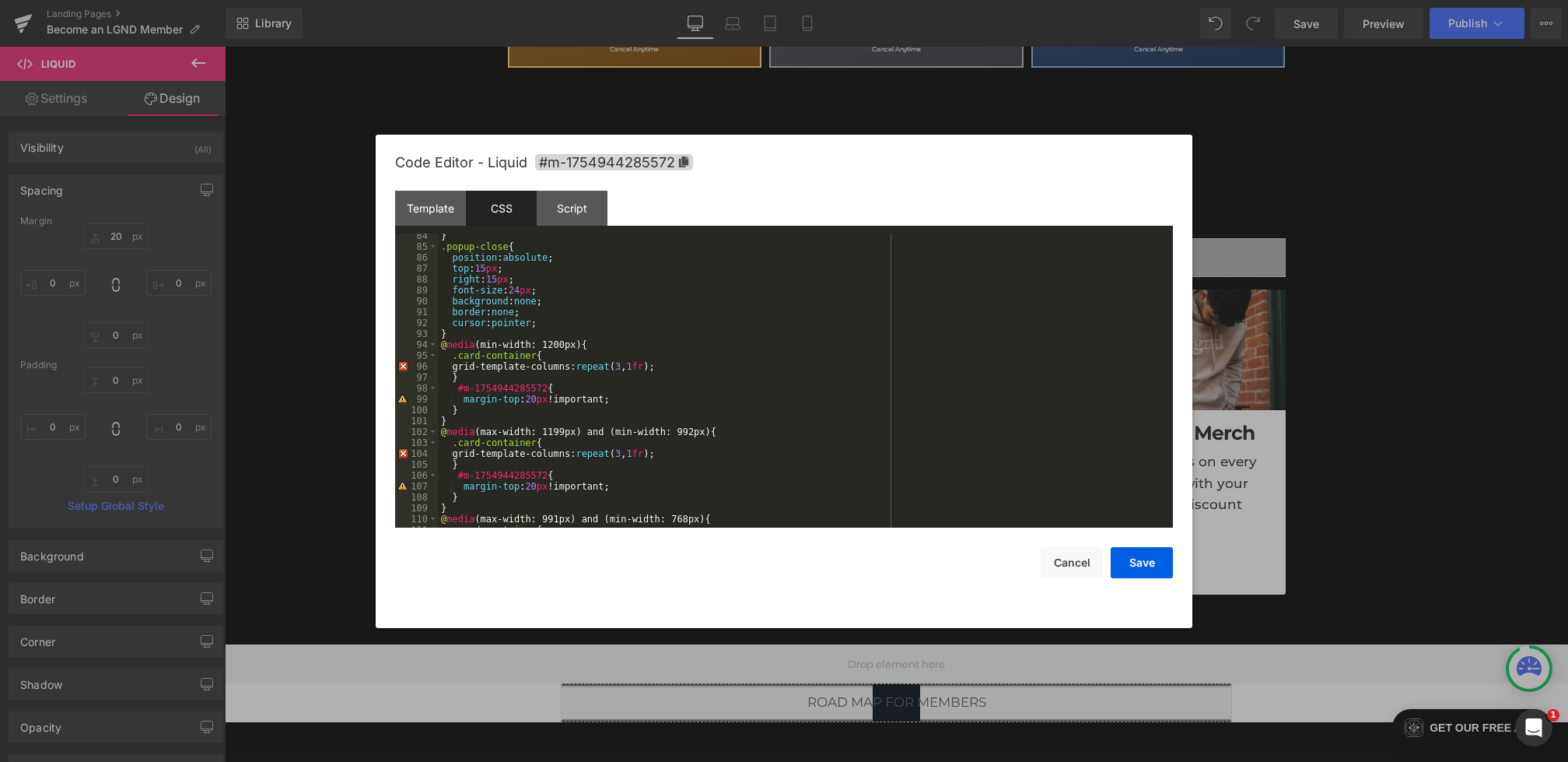
click at [472, 333] on div "} .popup-close { position : absolute ; top : 15 px ; right : 15 px ; font-size …" at bounding box center [803, 388] width 729 height 316
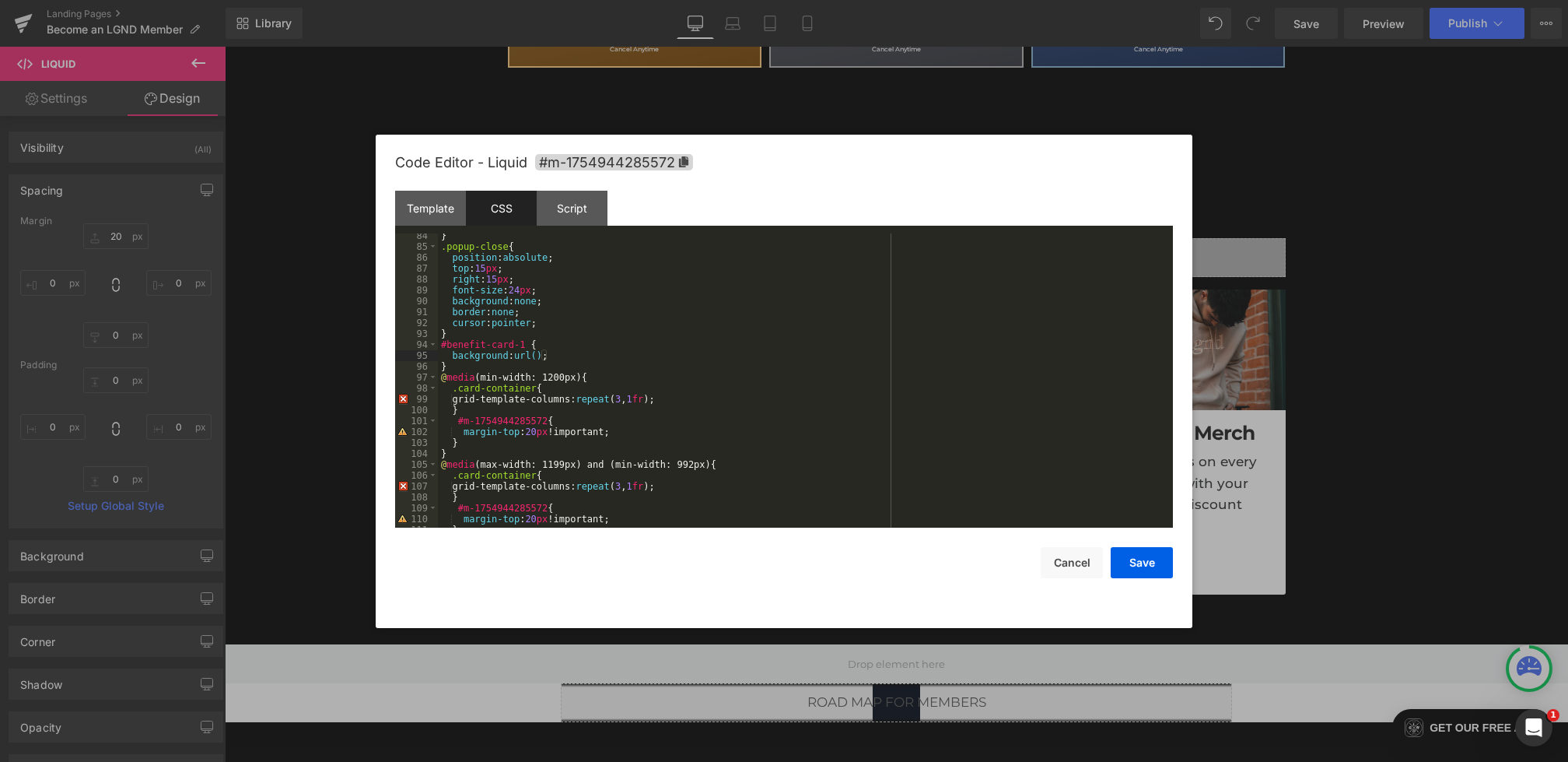
paste textarea
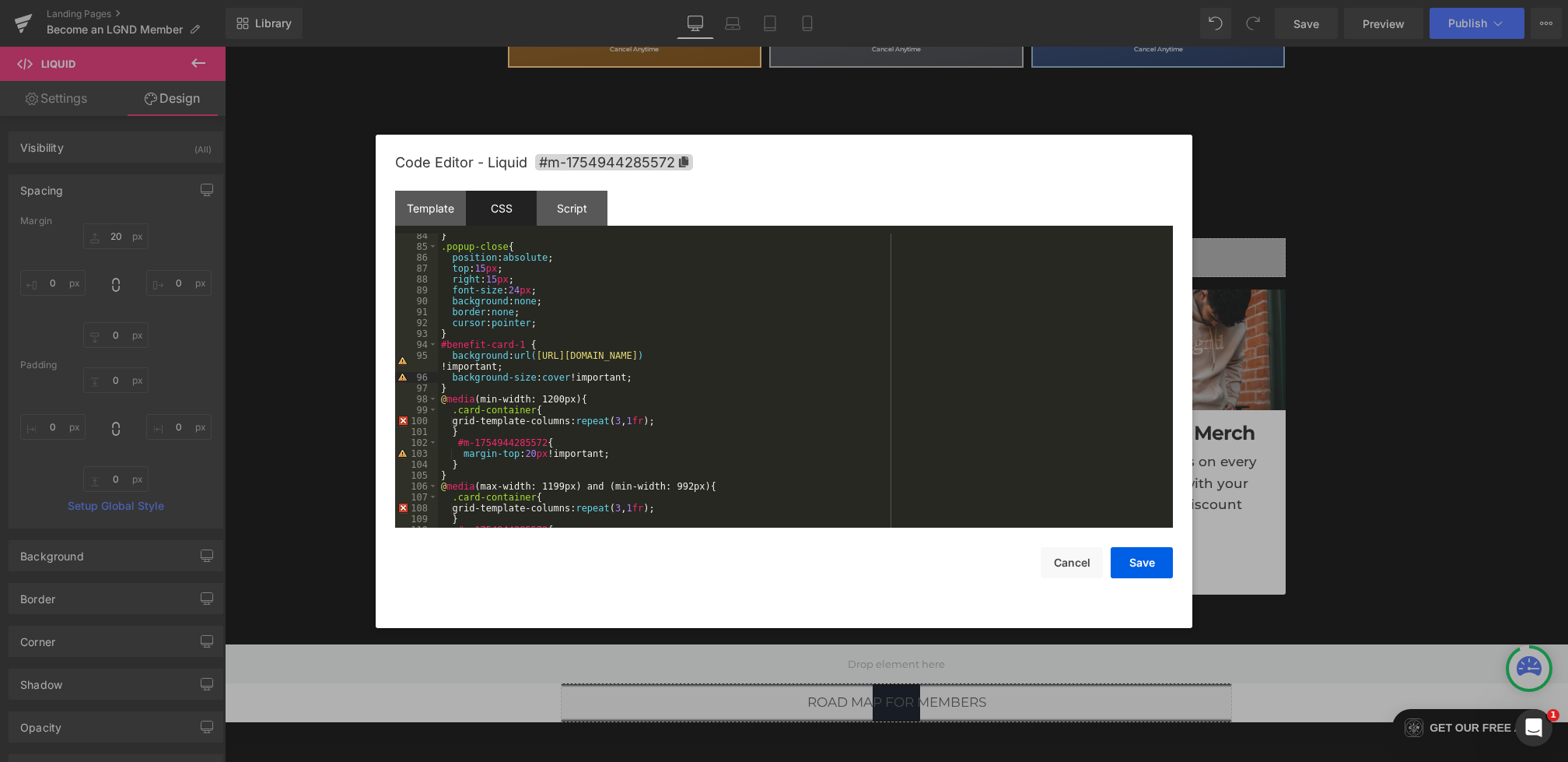
click at [506, 355] on div "} .popup-close { position : absolute ; top : 15 px ; right : 15 px ; font-size …" at bounding box center [803, 388] width 729 height 316
click at [1145, 555] on button "Save" at bounding box center [1142, 563] width 62 height 32
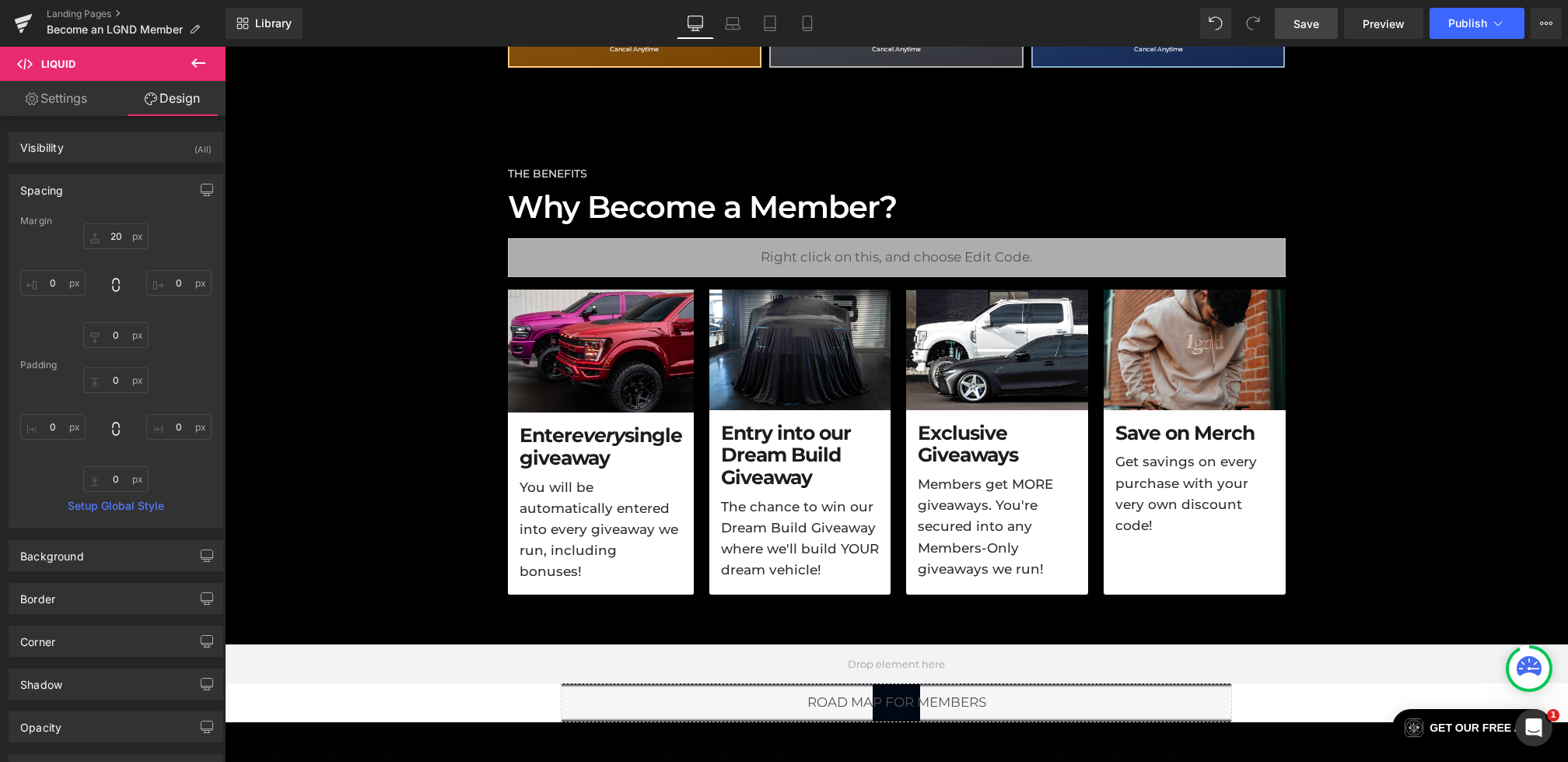
click at [1309, 35] on link "Save" at bounding box center [1307, 24] width 63 height 32
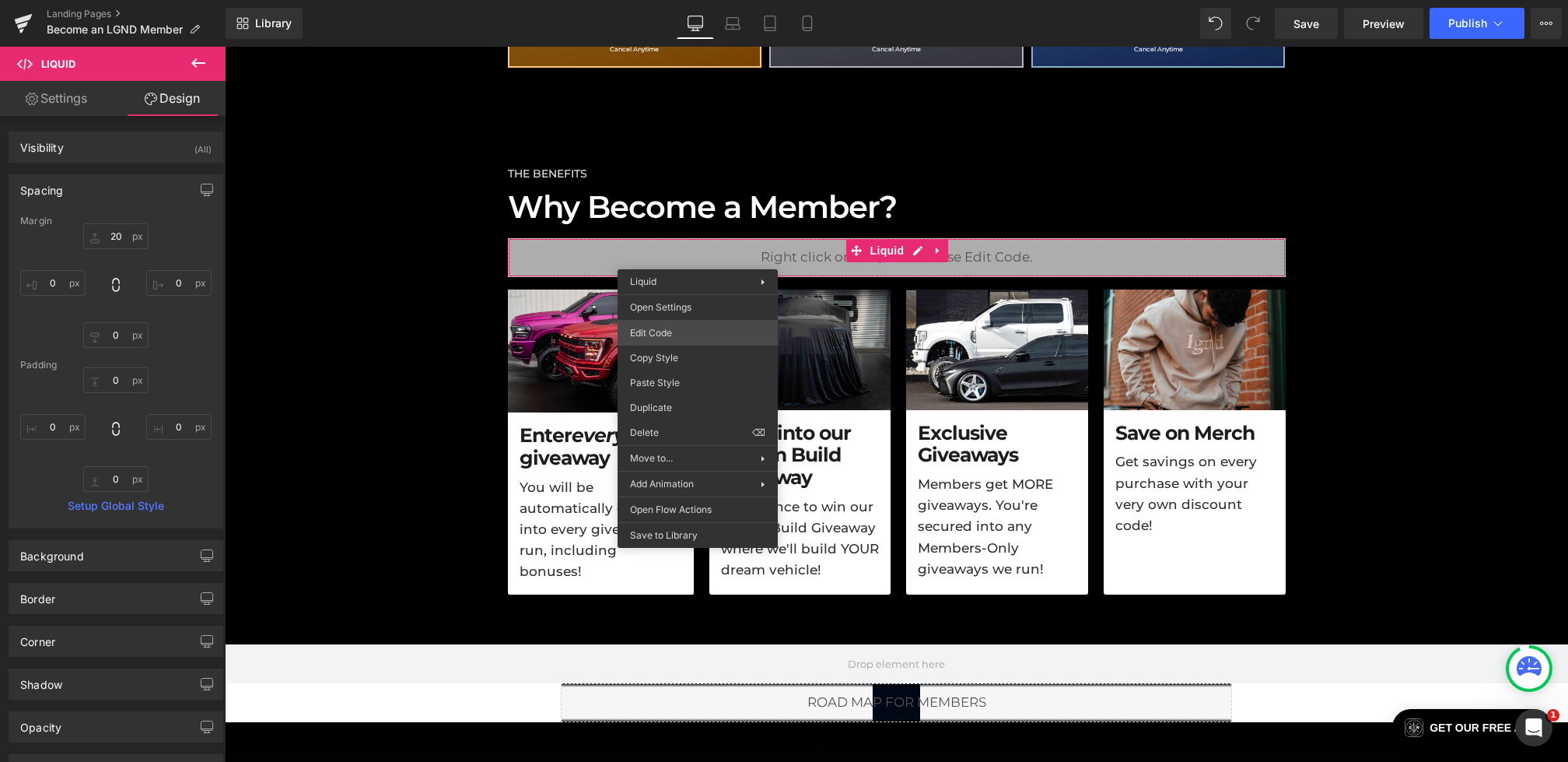
click at [659, 0] on div "Liquid You are previewing how the will restyle your page. You can not edit Elem…" at bounding box center [784, 0] width 1568 height 0
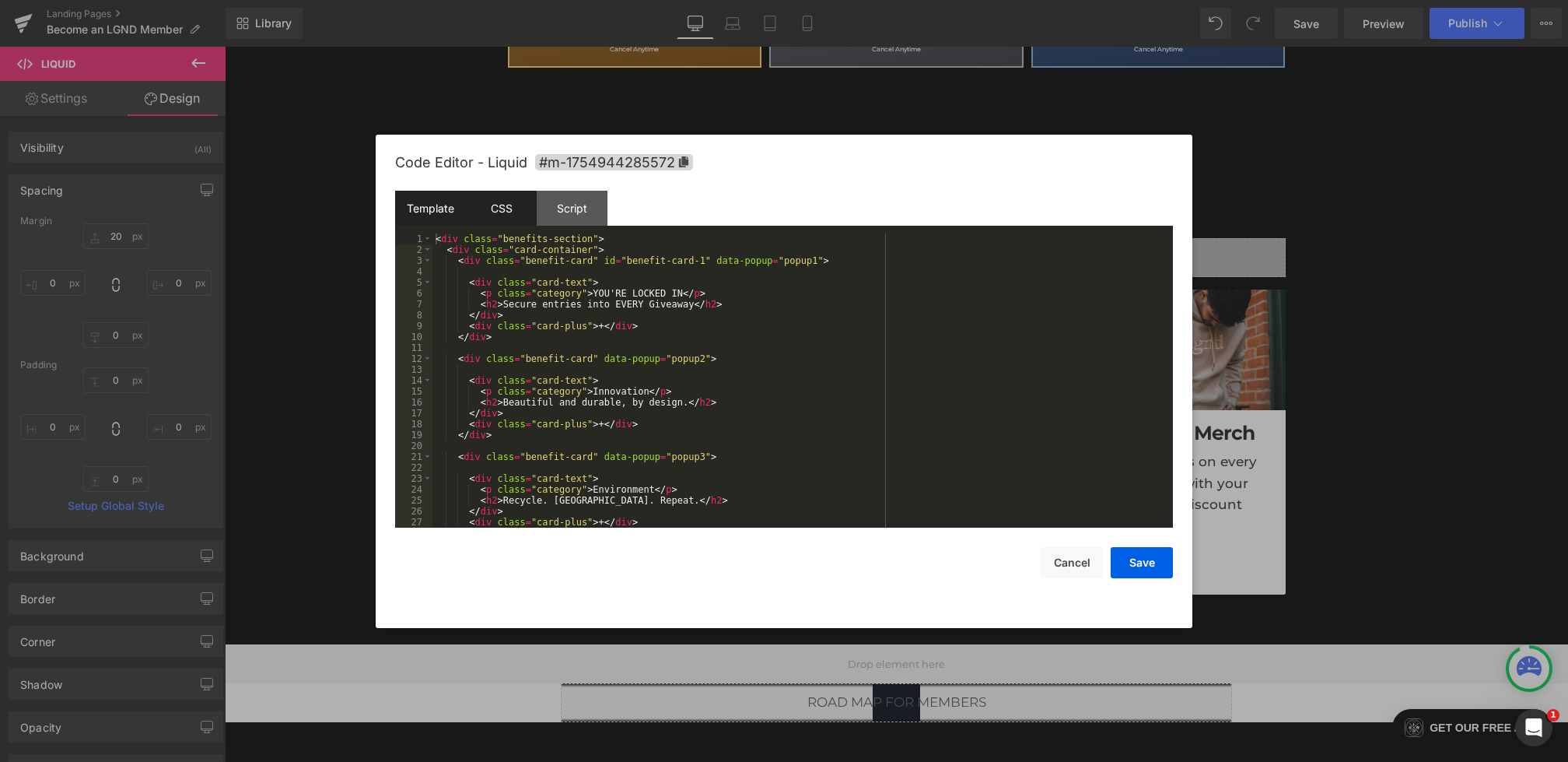
click at [504, 210] on div "CSS" at bounding box center [502, 208] width 71 height 35
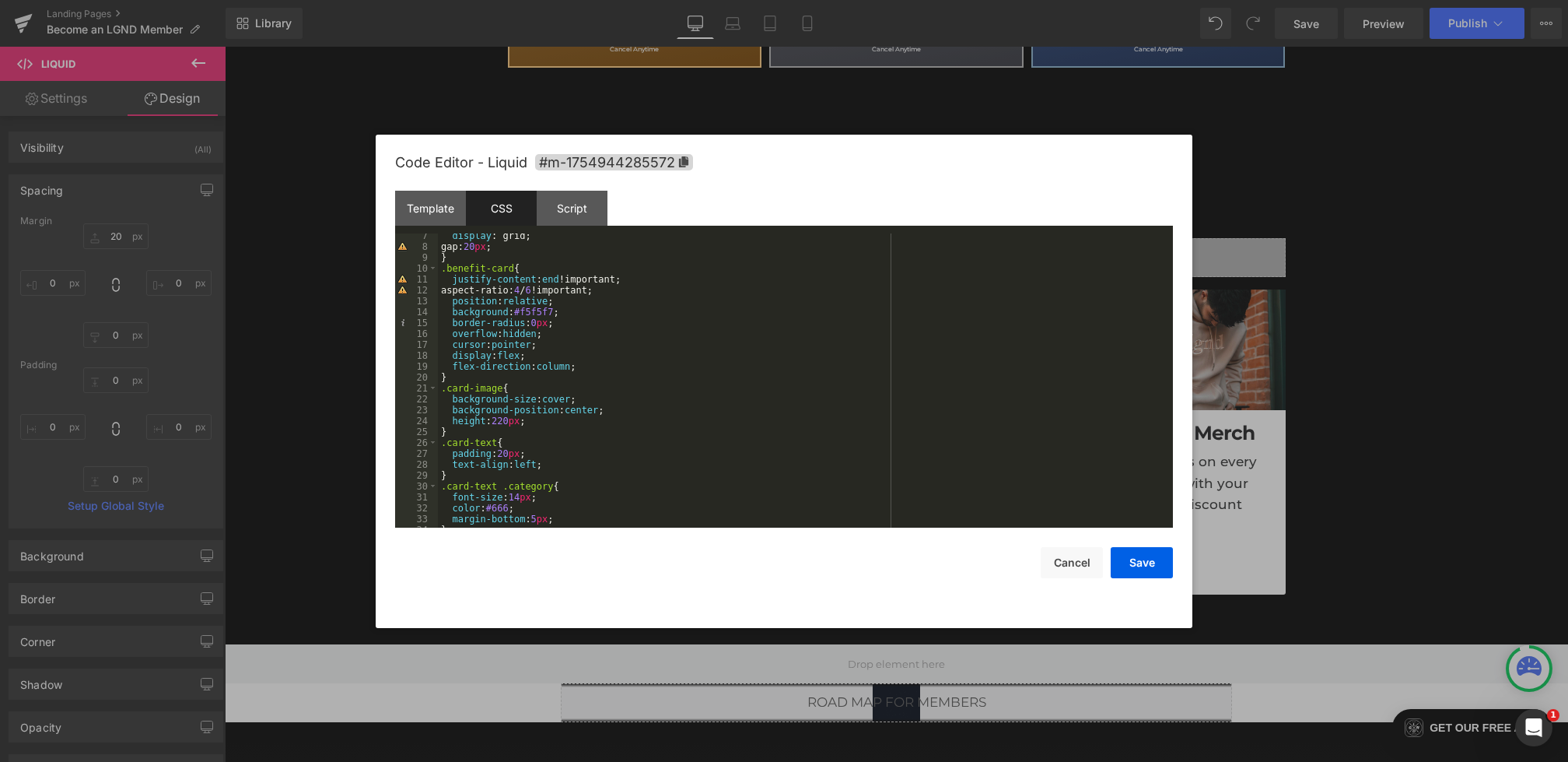
scroll to position [94, 0]
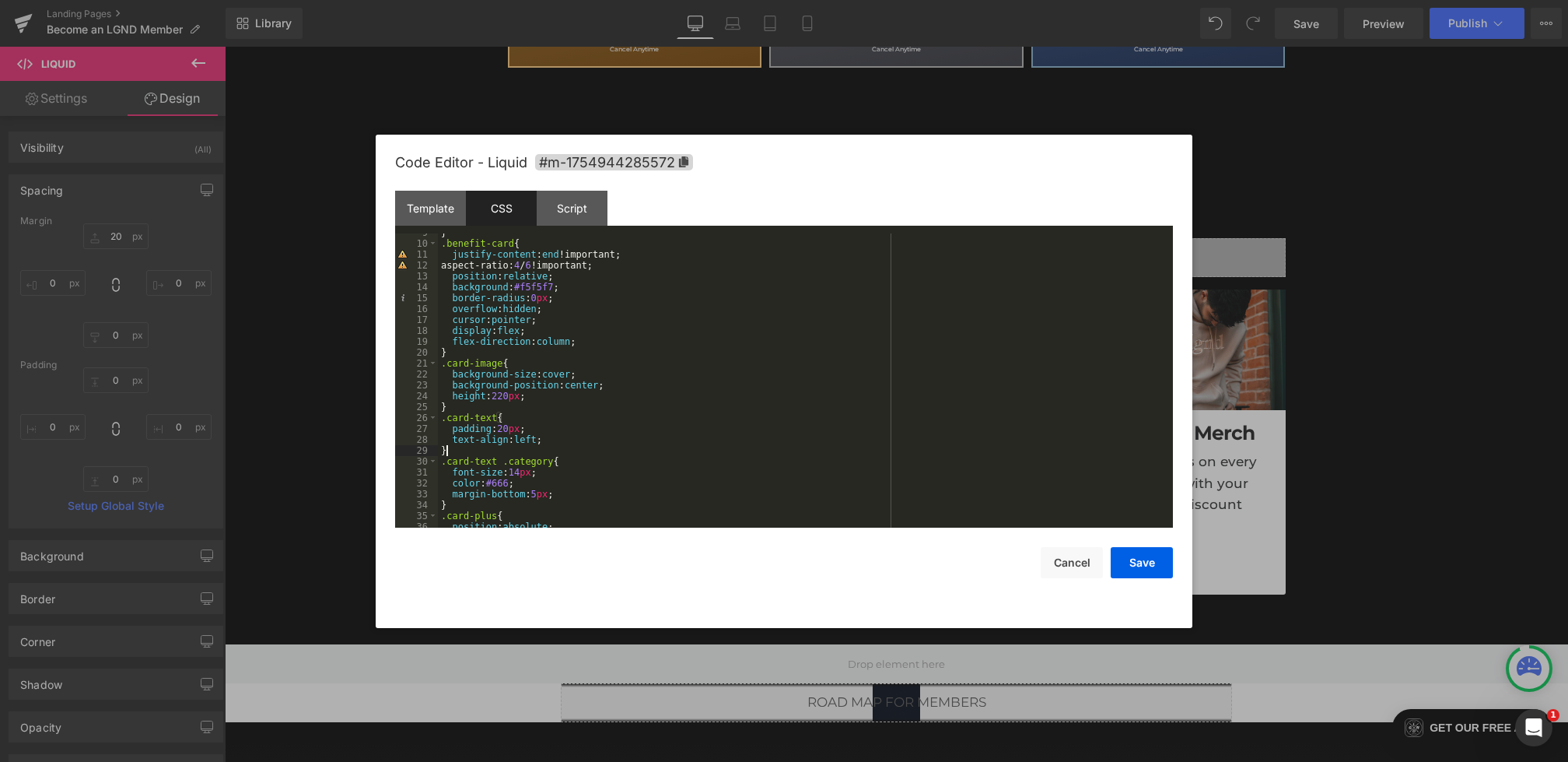
click at [487, 452] on div "} .benefit-card { justify-content : end !important; aspect-ratio: 4 / 6 !import…" at bounding box center [803, 385] width 729 height 316
click at [554, 438] on div "} .benefit-card { justify-content : end !important; aspect-ratio: 4 / 6 !import…" at bounding box center [803, 385] width 729 height 316
drag, startPoint x: 569, startPoint y: 489, endPoint x: 328, endPoint y: 486, distance: 241.0
click at [332, 486] on body "Liquid You are previewing how the will restyle your page. You can not edit Elem…" at bounding box center [784, 381] width 1568 height 762
click at [484, 503] on div "} .benefit-card { justify-content : end !important; aspect-ratio: 4 / 6 !import…" at bounding box center [803, 385] width 729 height 316
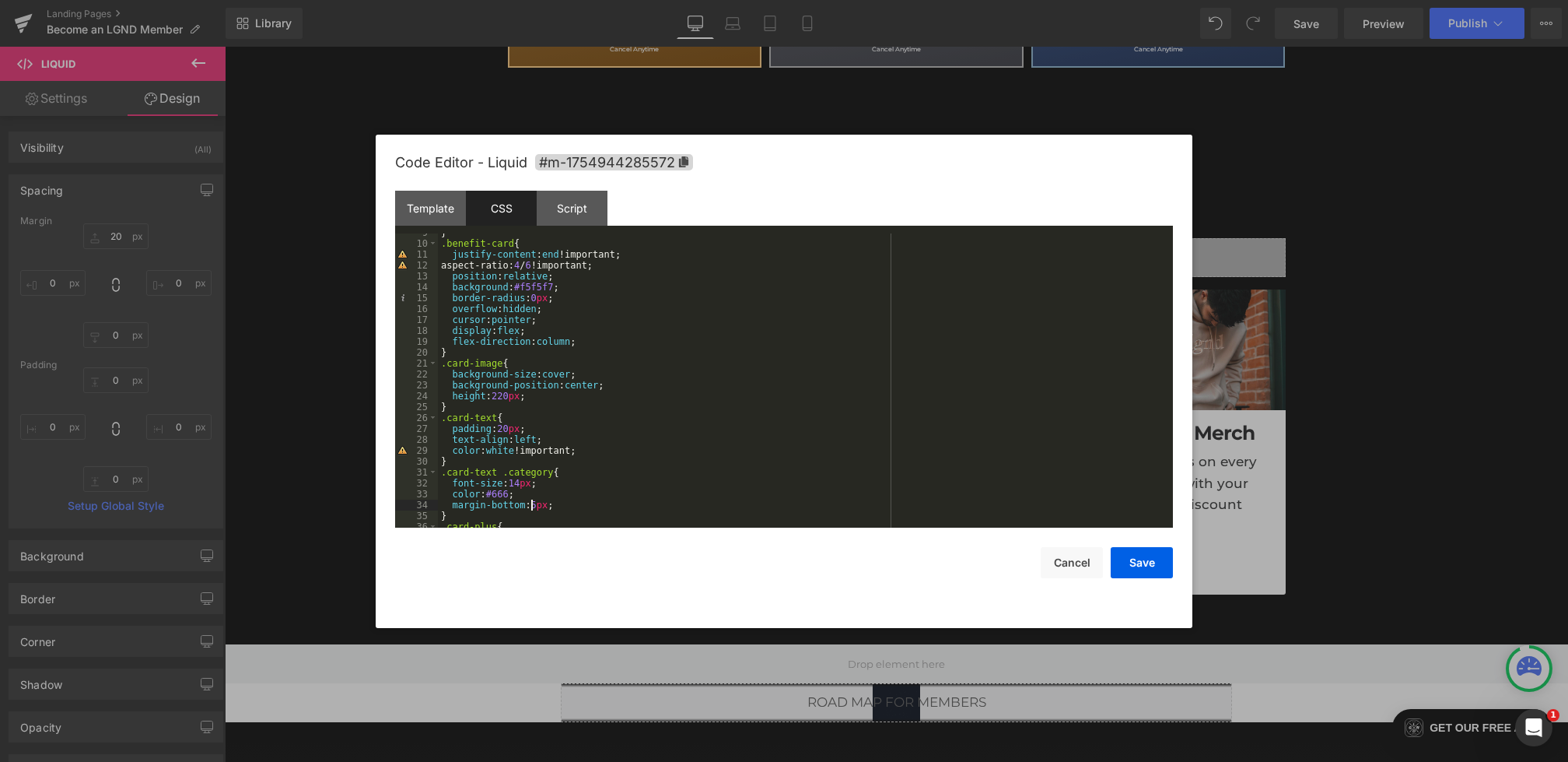
click at [534, 503] on div "} .benefit-card { justify-content : end !important; aspect-ratio: 4 / 6 !import…" at bounding box center [803, 385] width 729 height 316
drag, startPoint x: 539, startPoint y: 493, endPoint x: 343, endPoint y: 493, distance: 196.0
click at [343, 493] on body "Liquid You are previewing how the will restyle your page. You can not edit Elem…" at bounding box center [784, 381] width 1568 height 762
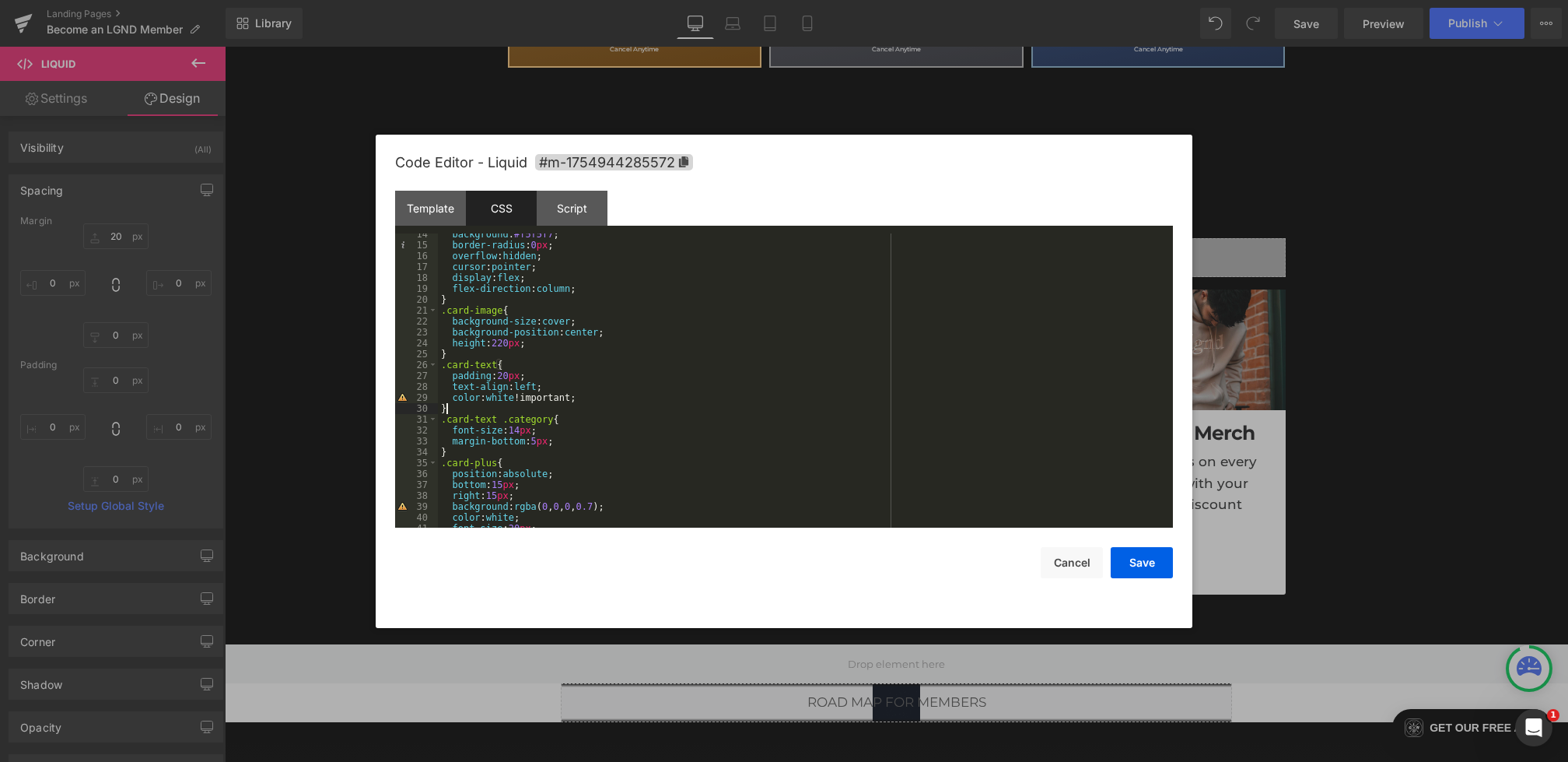
click at [471, 412] on div "background : #f5f5f7 ; border-radius : 0 px ; overflow : hidden ; cursor : poin…" at bounding box center [803, 386] width 729 height 316
click at [471, 437] on div "background : #f5f5f7 ; border-radius : 0 px ; overflow : hidden ; cursor : poin…" at bounding box center [803, 386] width 729 height 316
click at [471, 456] on div "background : #f5f5f7 ; border-radius : 0 px ; overflow : hidden ; cursor : poin…" at bounding box center [803, 386] width 729 height 316
click at [1136, 564] on button "Save" at bounding box center [1142, 563] width 62 height 32
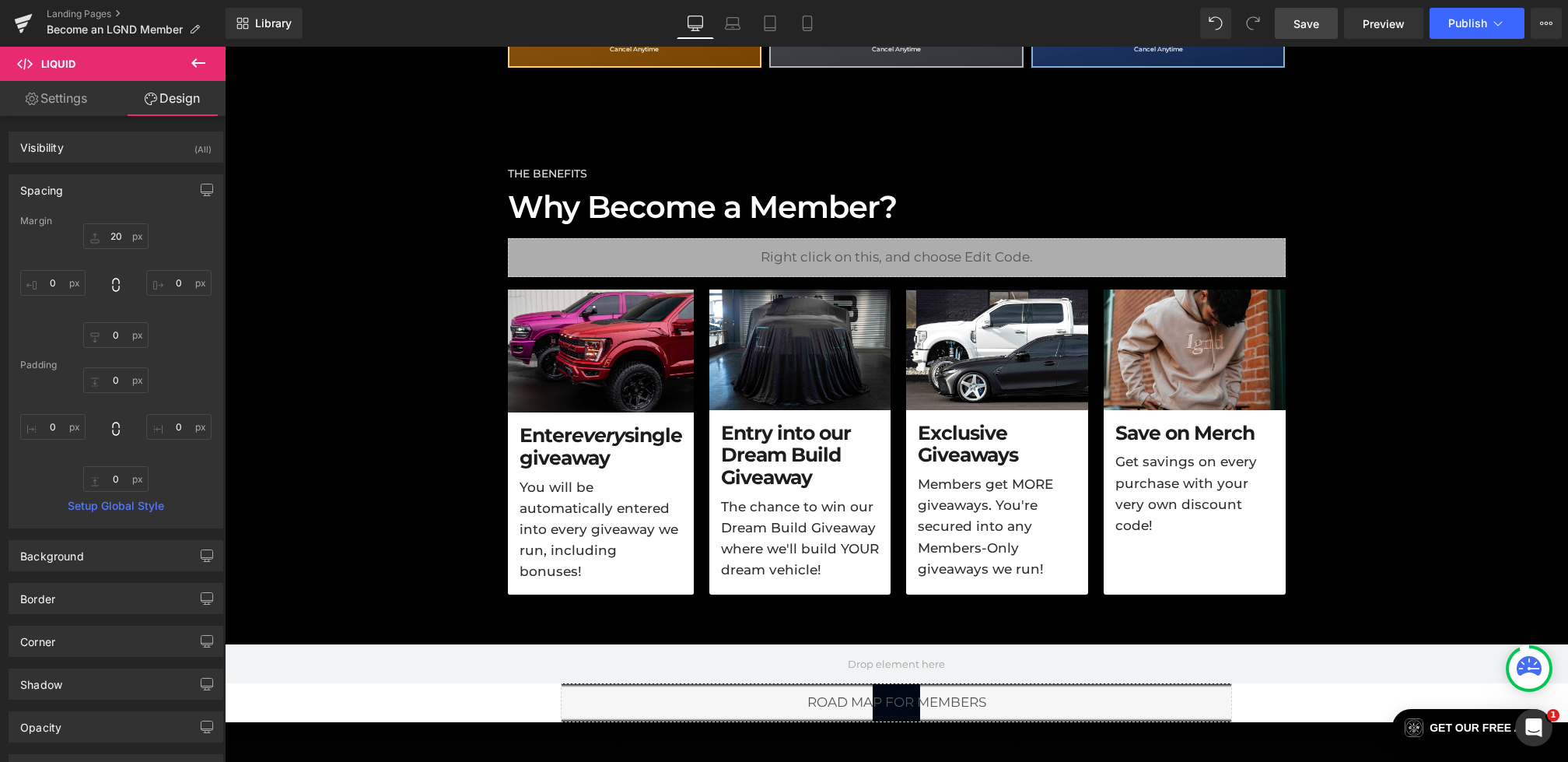
click at [1310, 11] on link "Save" at bounding box center [1307, 24] width 63 height 32
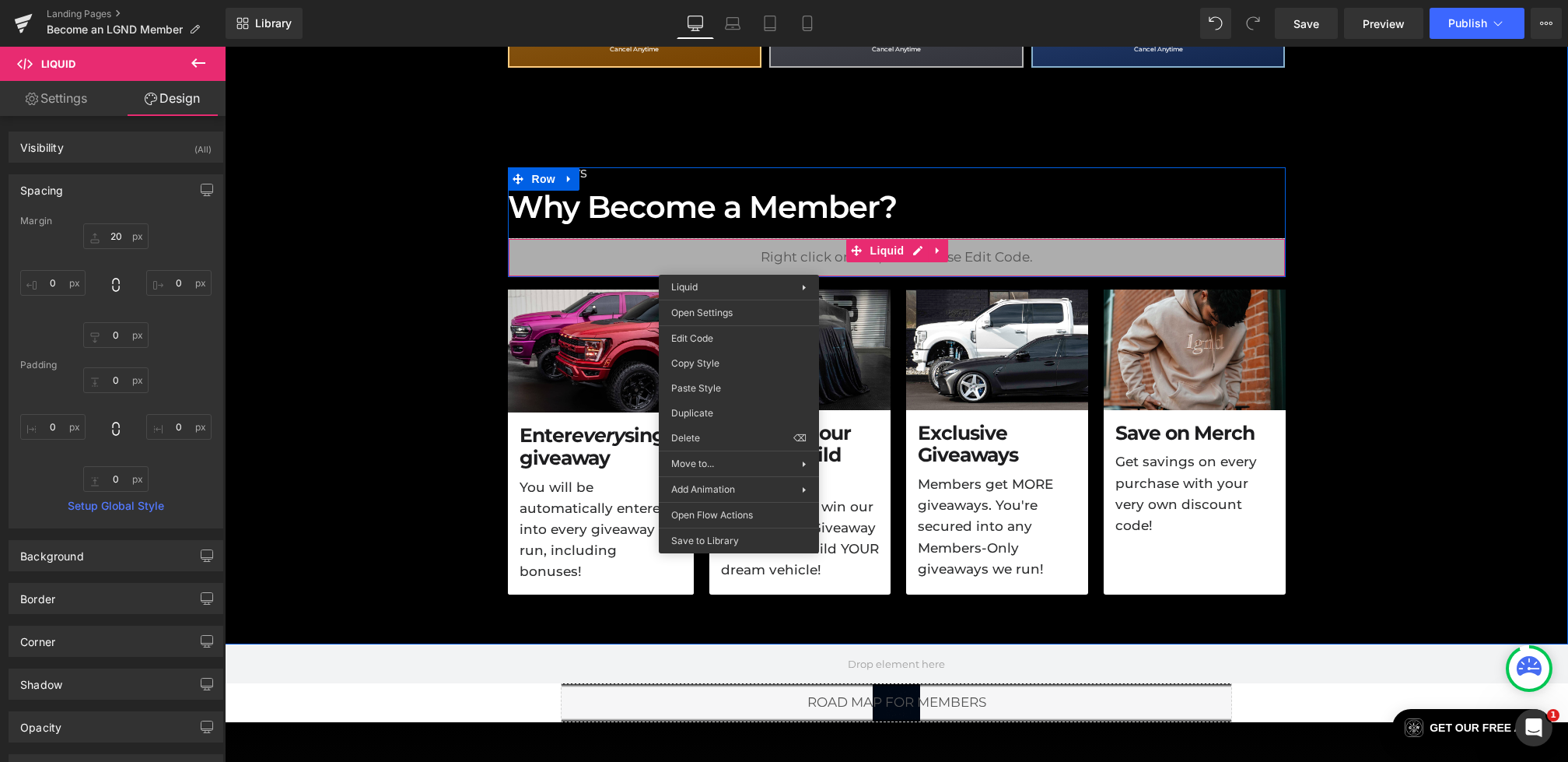
drag, startPoint x: 739, startPoint y: 263, endPoint x: 960, endPoint y: 336, distance: 232.7
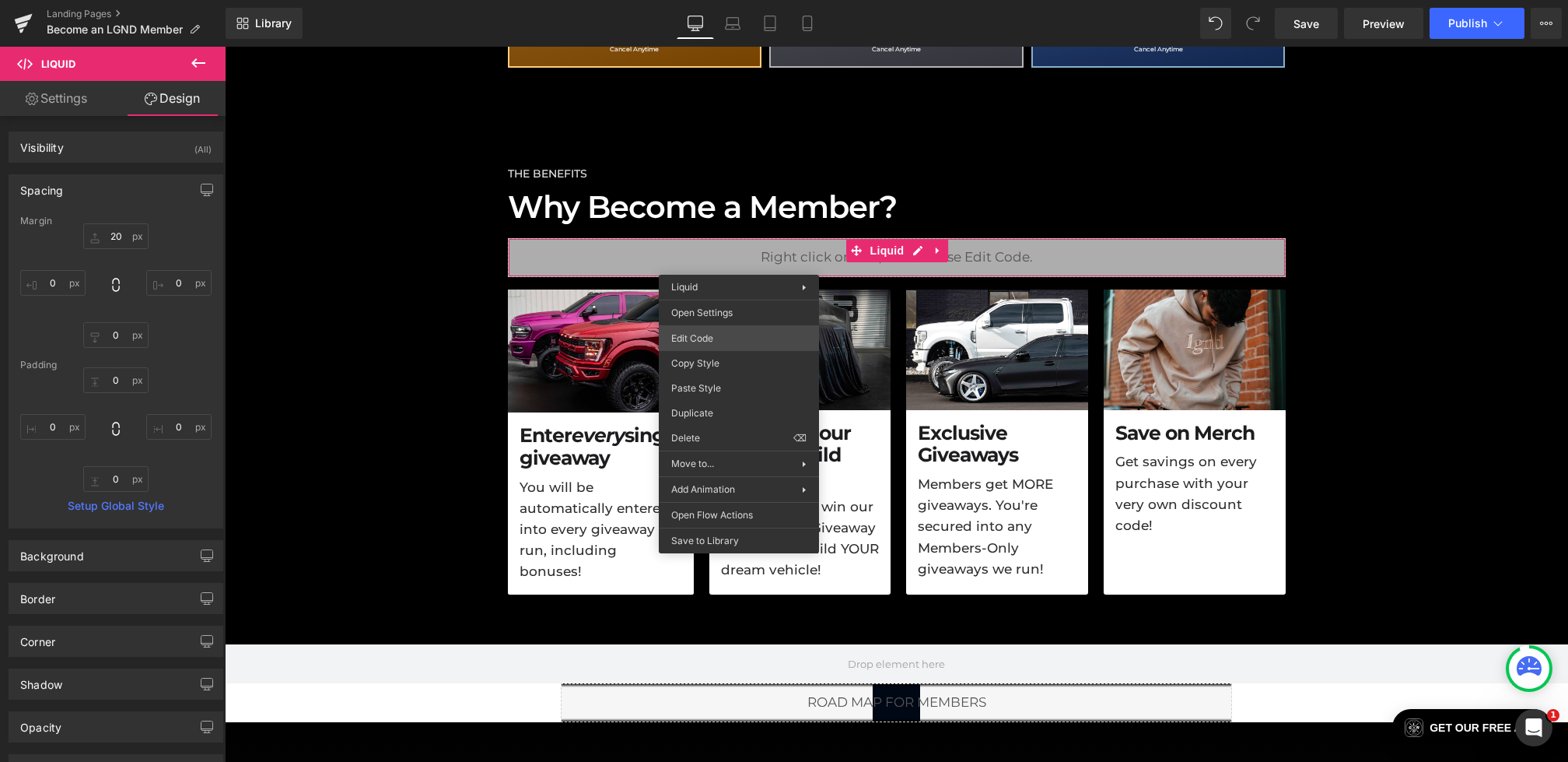
click at [714, 0] on div "Liquid You are previewing how the will restyle your page. You can not edit Elem…" at bounding box center [784, 0] width 1568 height 0
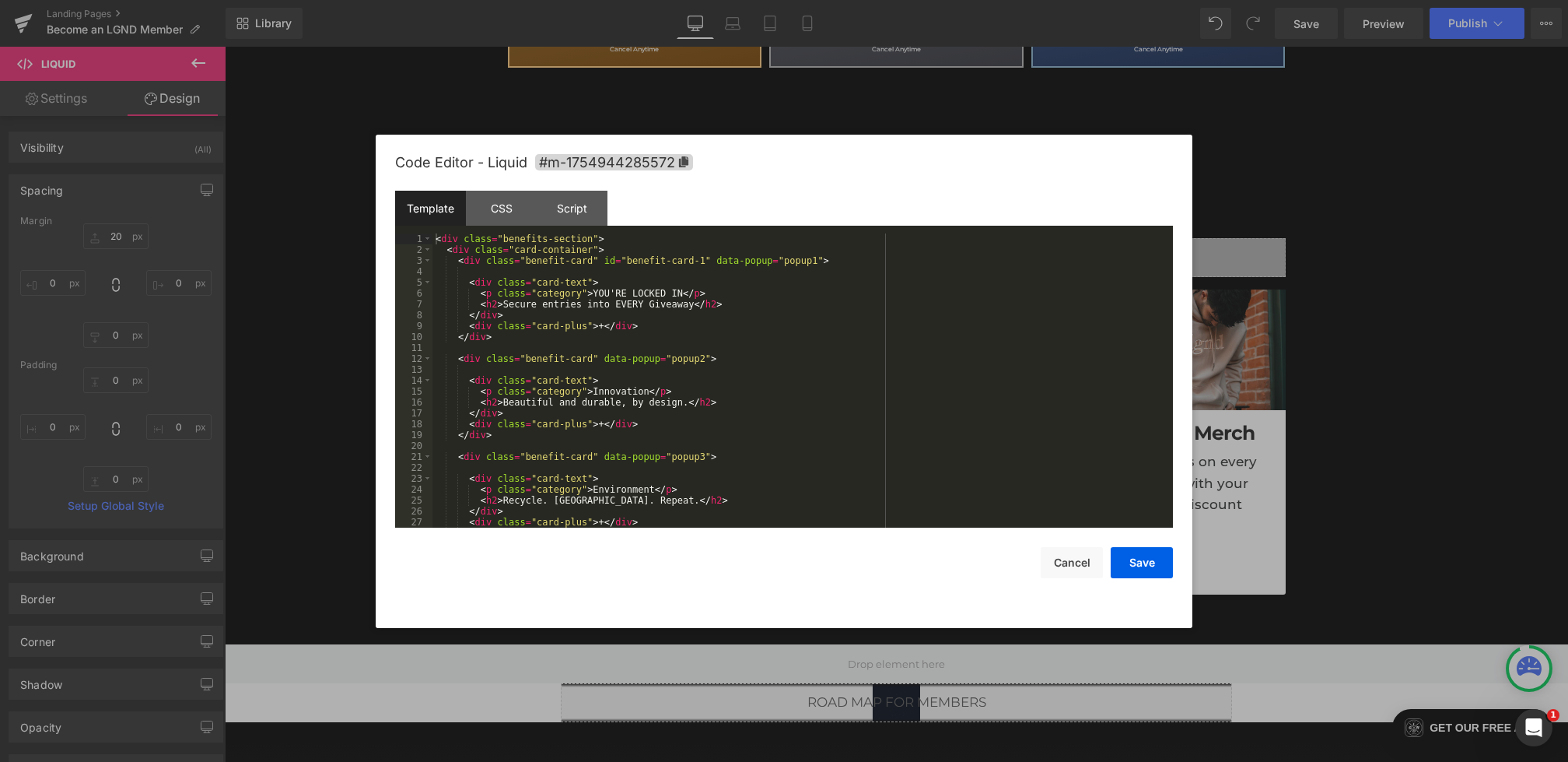
scroll to position [32, 0]
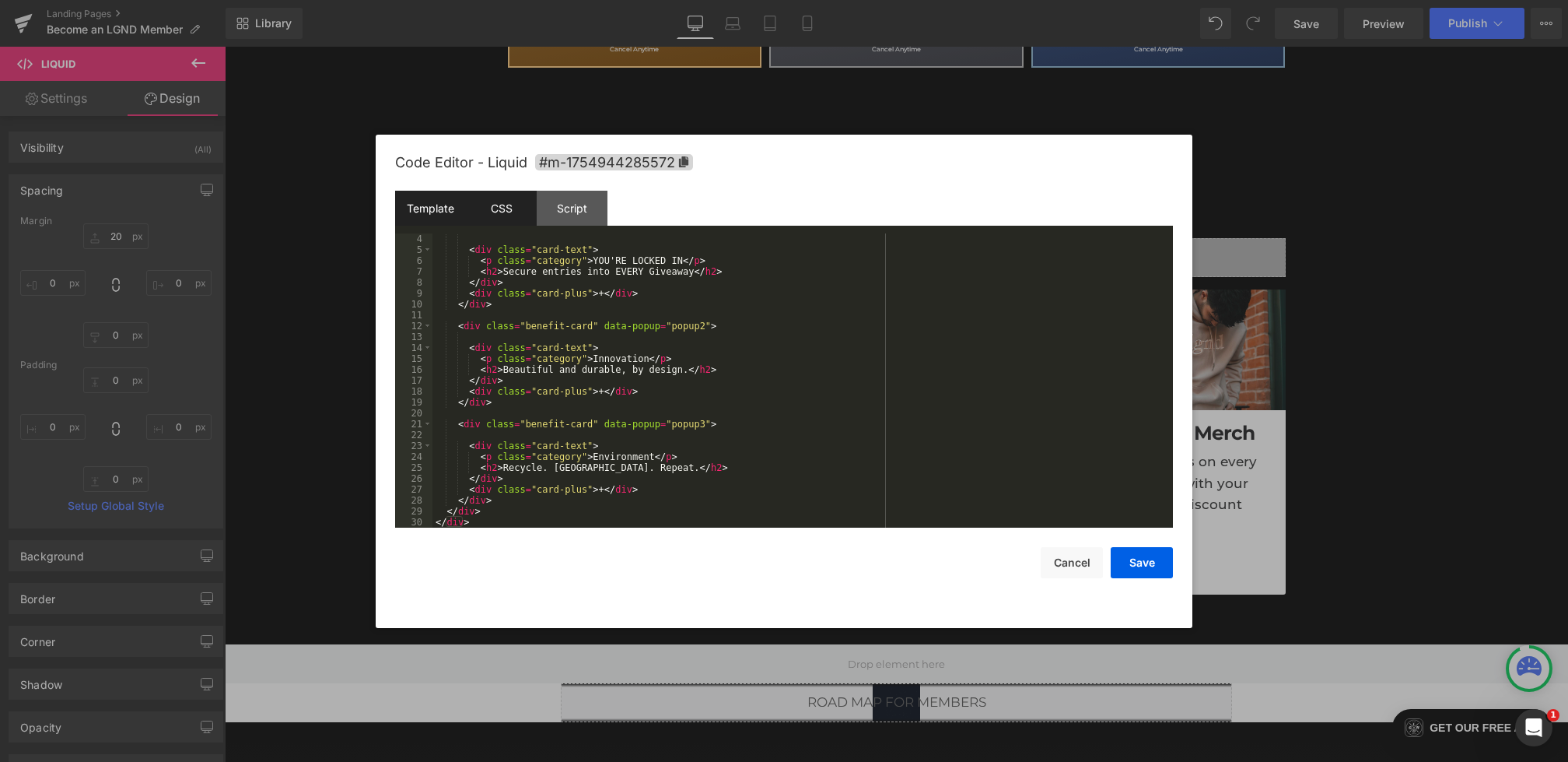
click at [491, 216] on div "CSS" at bounding box center [502, 208] width 71 height 35
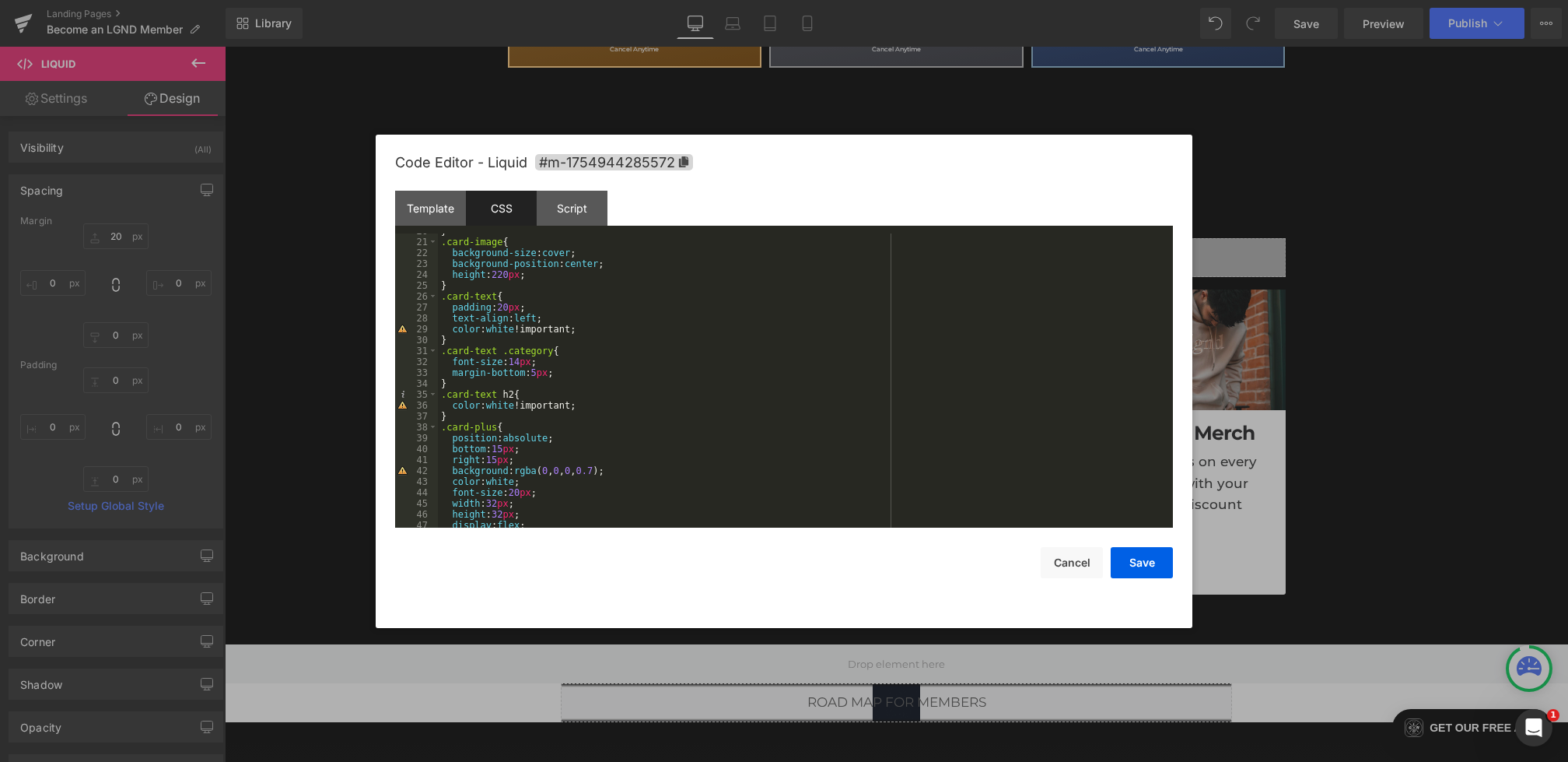
scroll to position [236, 0]
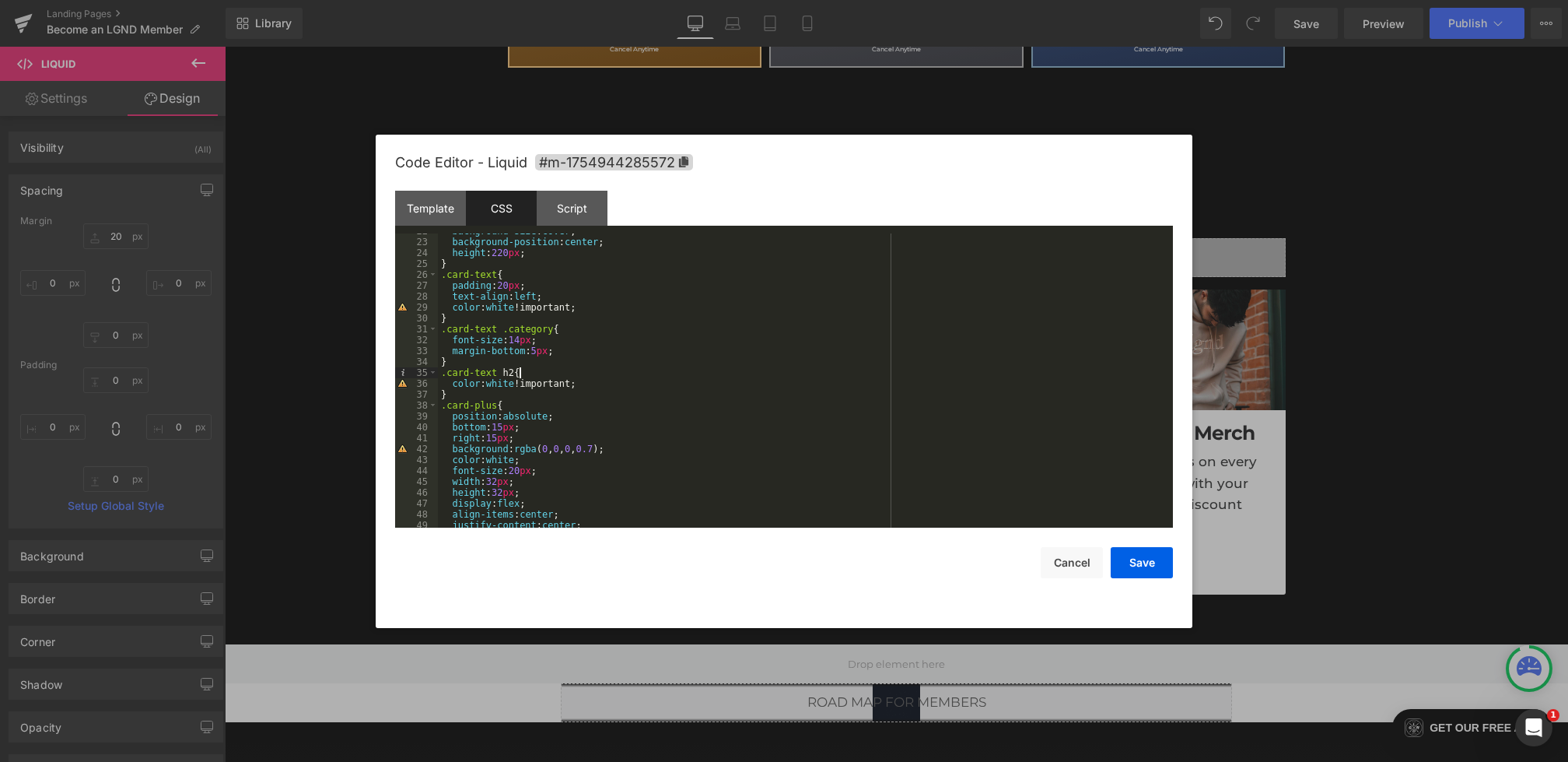
click at [554, 374] on div "background-size : cover ; background-position : center ; height : 220 px ; } .c…" at bounding box center [803, 383] width 729 height 316
click at [1142, 567] on button "Save" at bounding box center [1142, 563] width 62 height 32
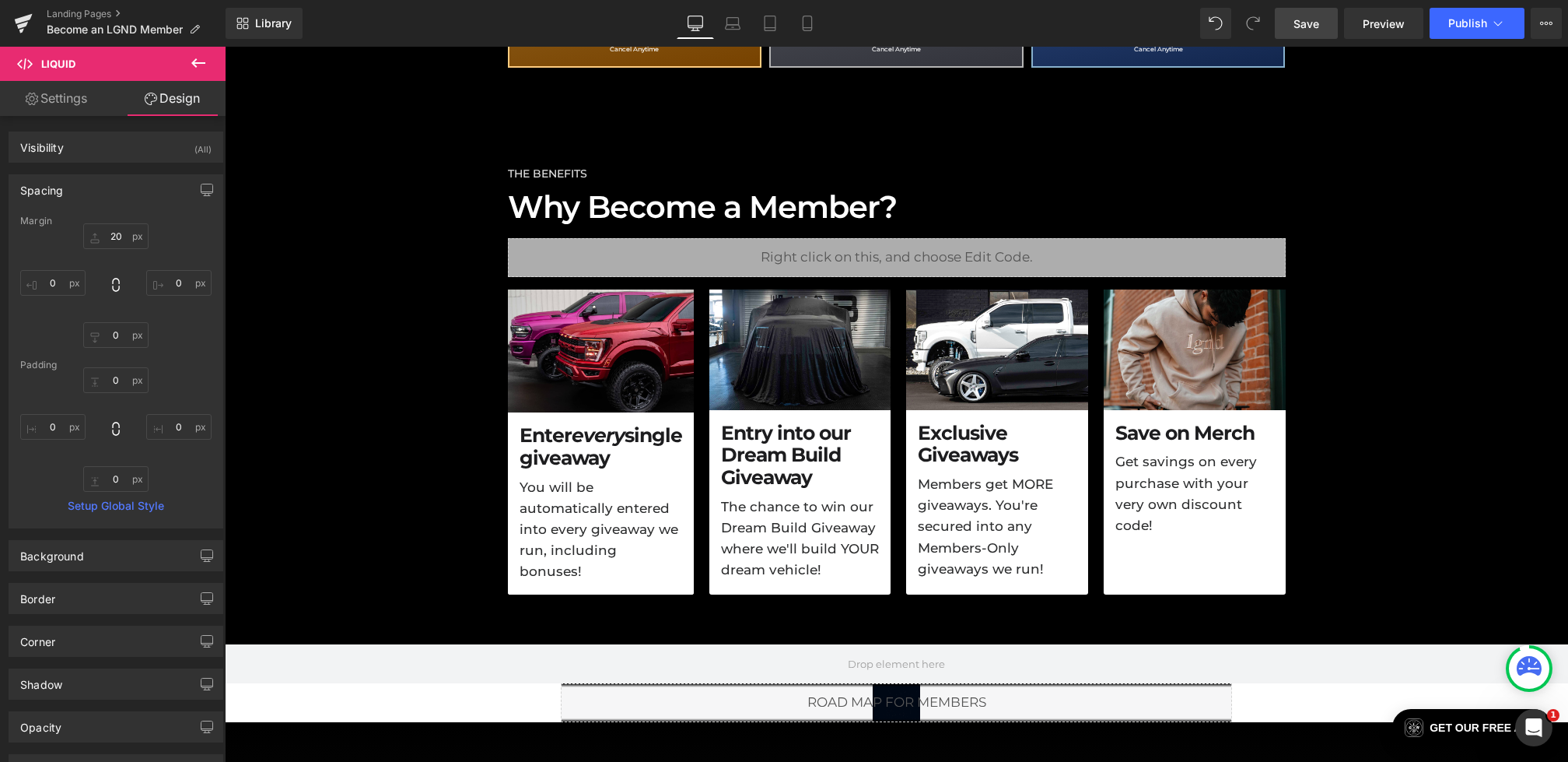
click at [1308, 29] on span "Save" at bounding box center [1307, 24] width 26 height 17
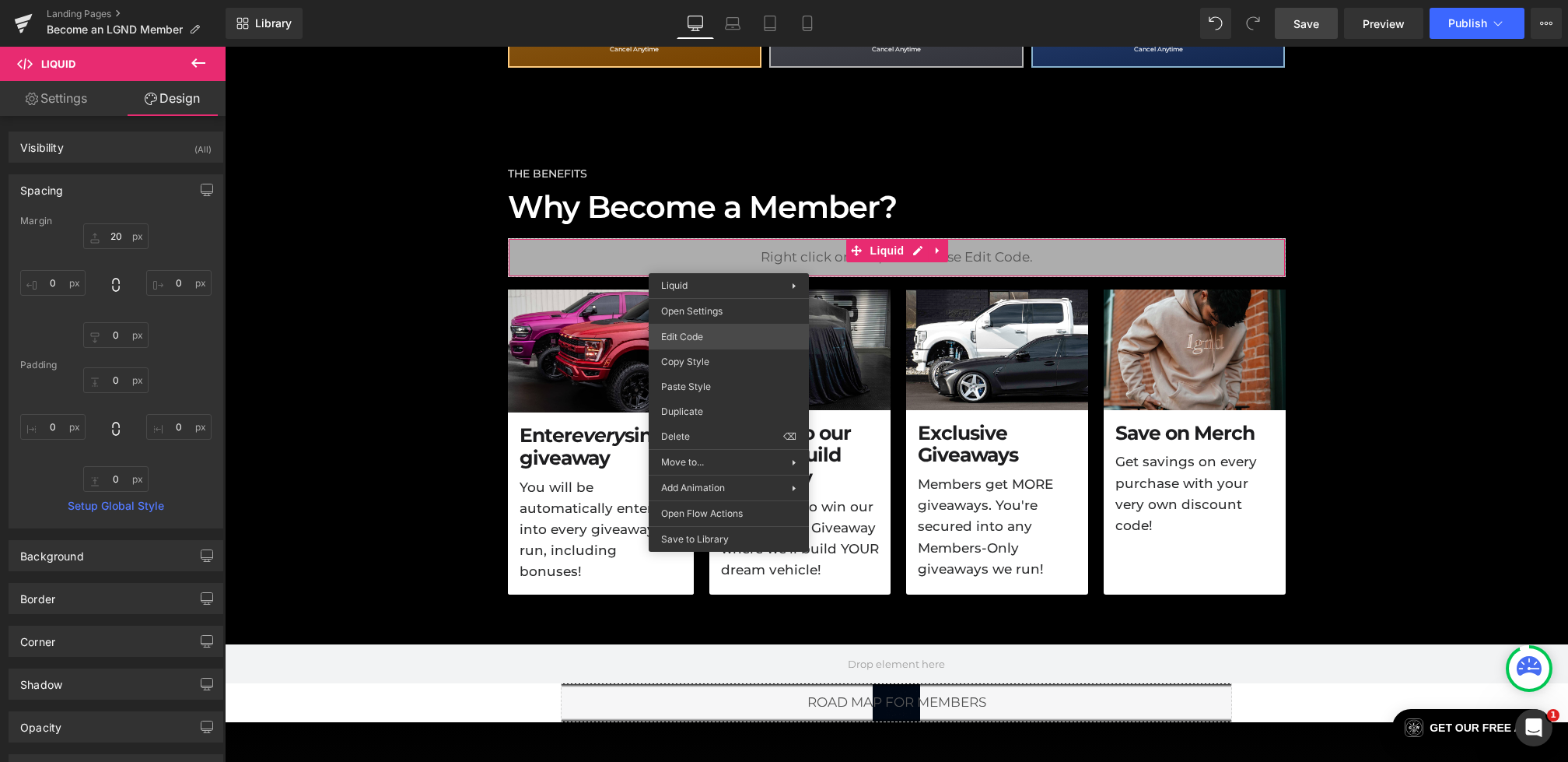
click at [699, 0] on div "Liquid You are previewing how the will restyle your page. You can not edit Elem…" at bounding box center [784, 0] width 1568 height 0
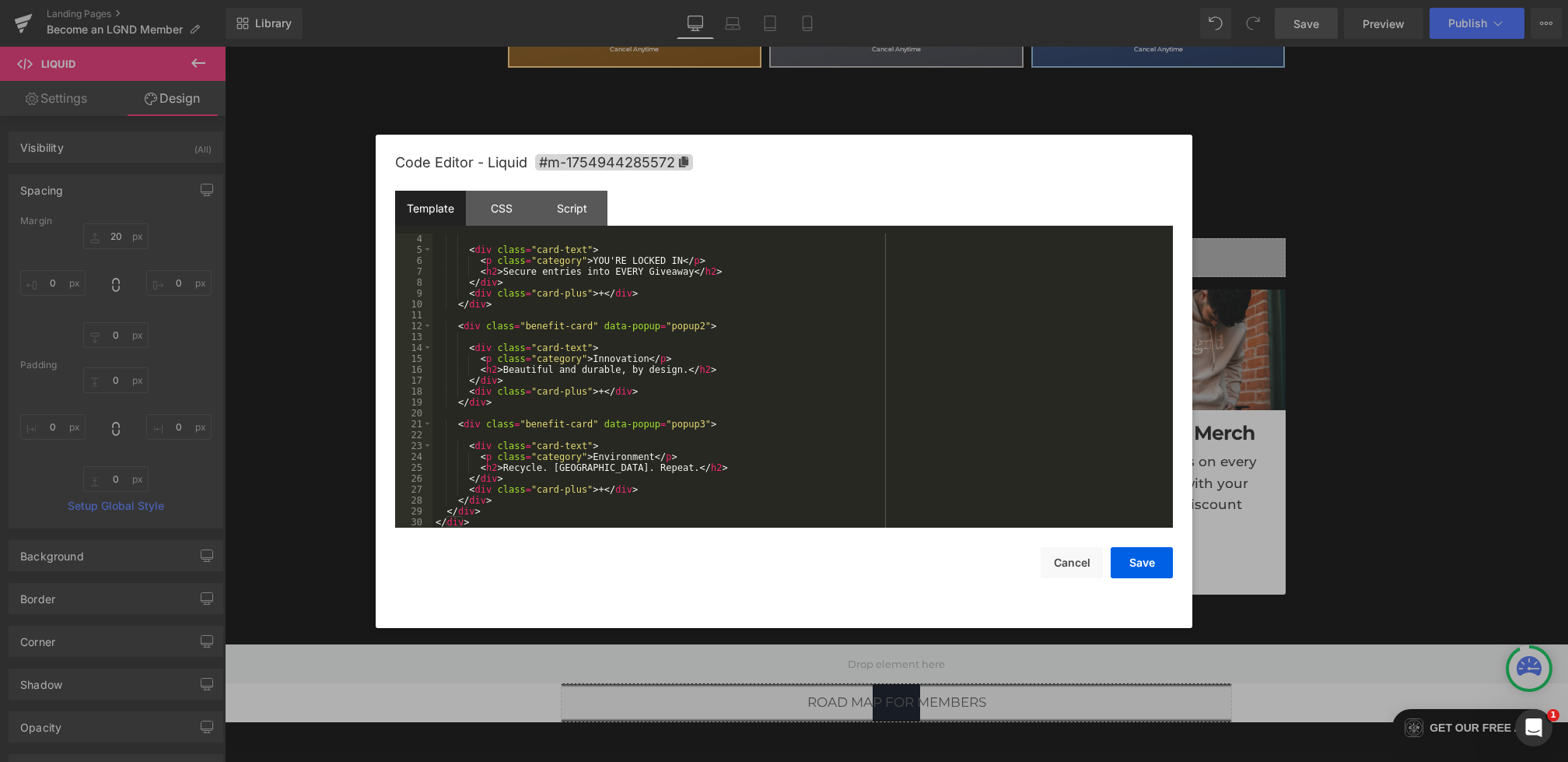
scroll to position [32, 0]
click at [511, 214] on div "CSS" at bounding box center [502, 208] width 71 height 35
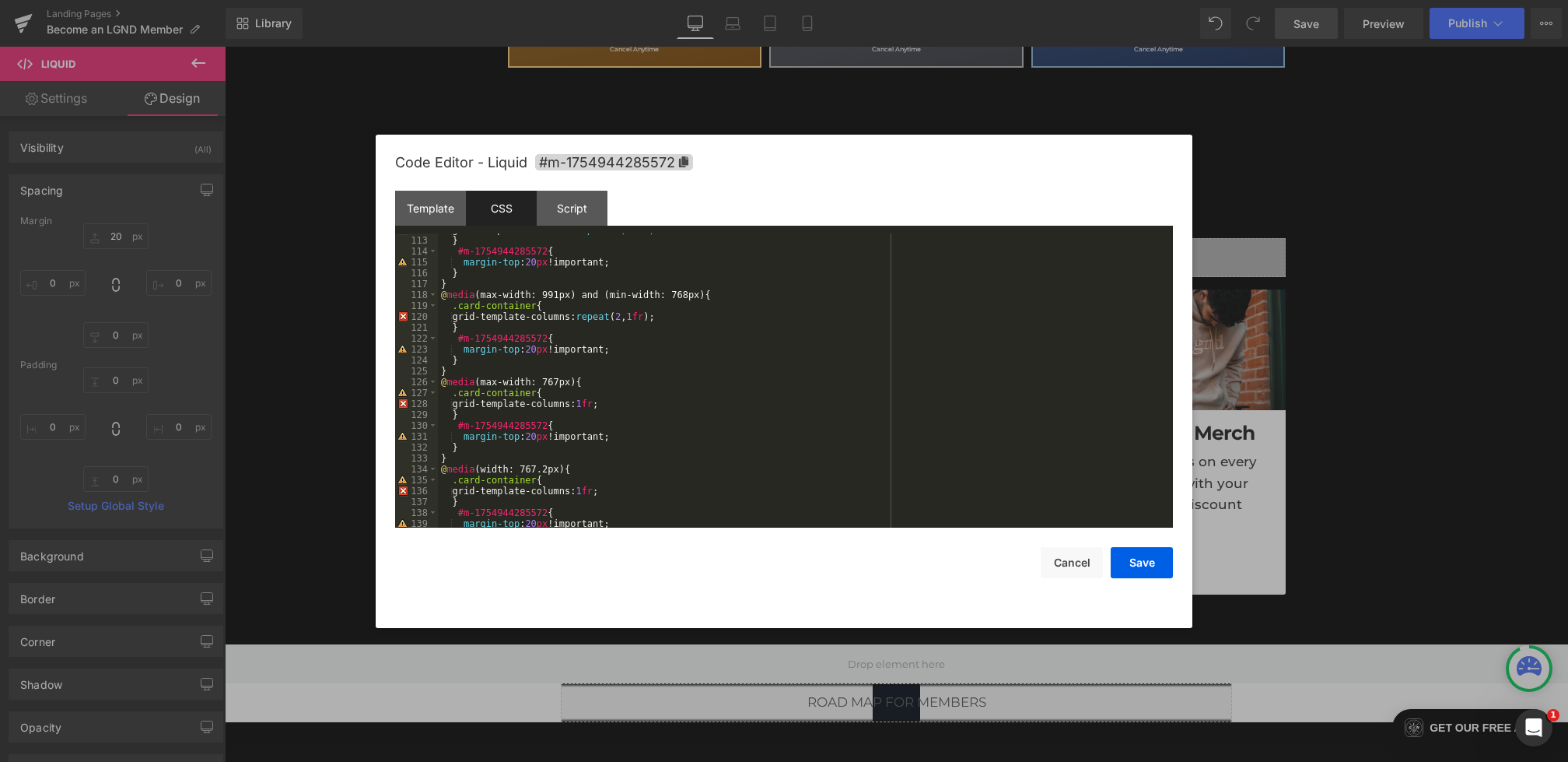
scroll to position [1230, 0]
drag, startPoint x: 457, startPoint y: 407, endPoint x: 665, endPoint y: 403, distance: 208.0
click at [665, 403] on div "grid-template-columns: repeat ( 3 , 1 fr ); } #m-1754944285572 { margin-top : 2…" at bounding box center [803, 381] width 729 height 316
click at [480, 426] on div "grid-template-columns: repeat ( 3 , 1 fr ); } #m-1754944285572 { margin-top : 2…" at bounding box center [803, 381] width 729 height 316
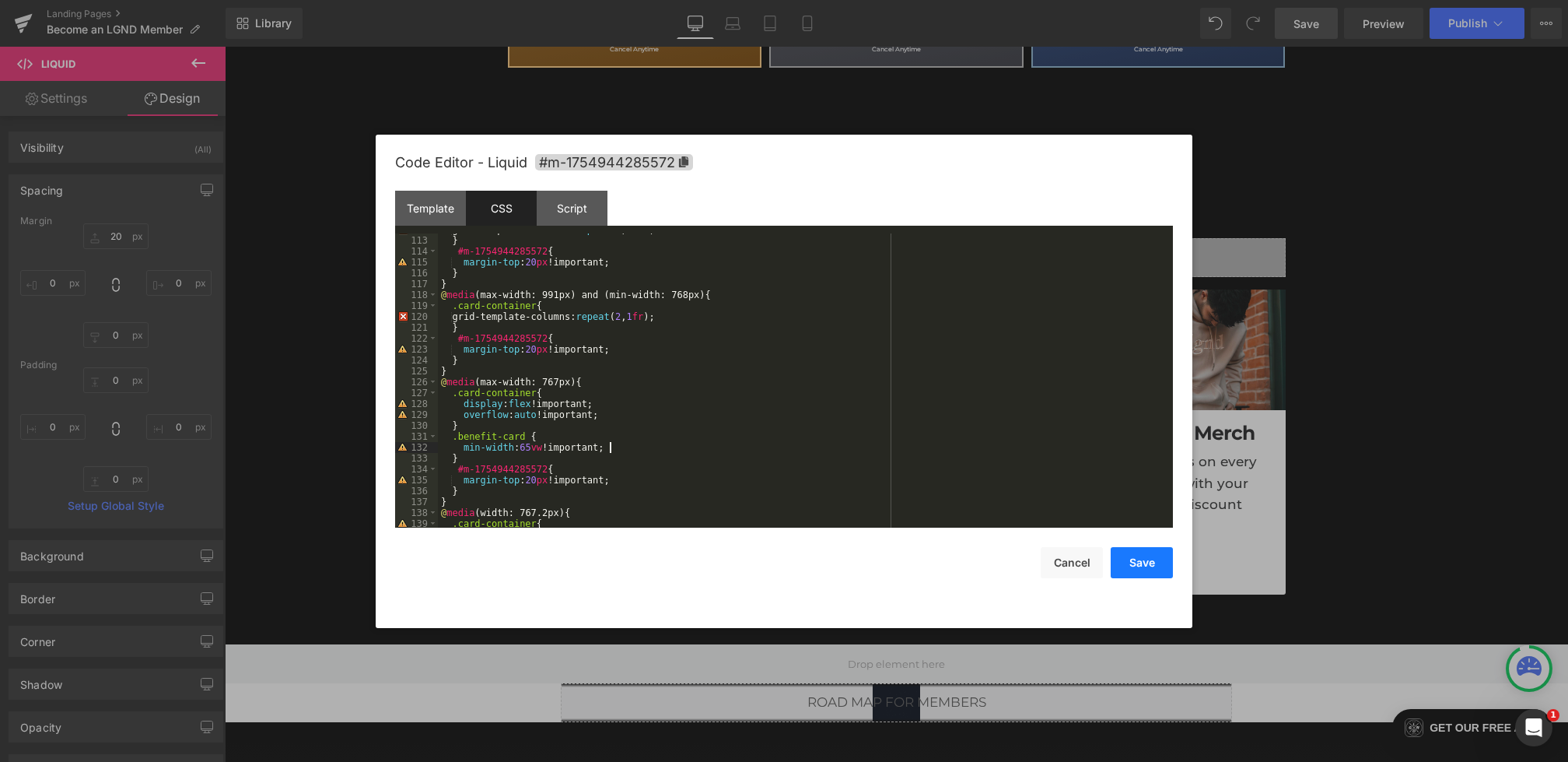
click at [1131, 562] on button "Save" at bounding box center [1142, 563] width 62 height 32
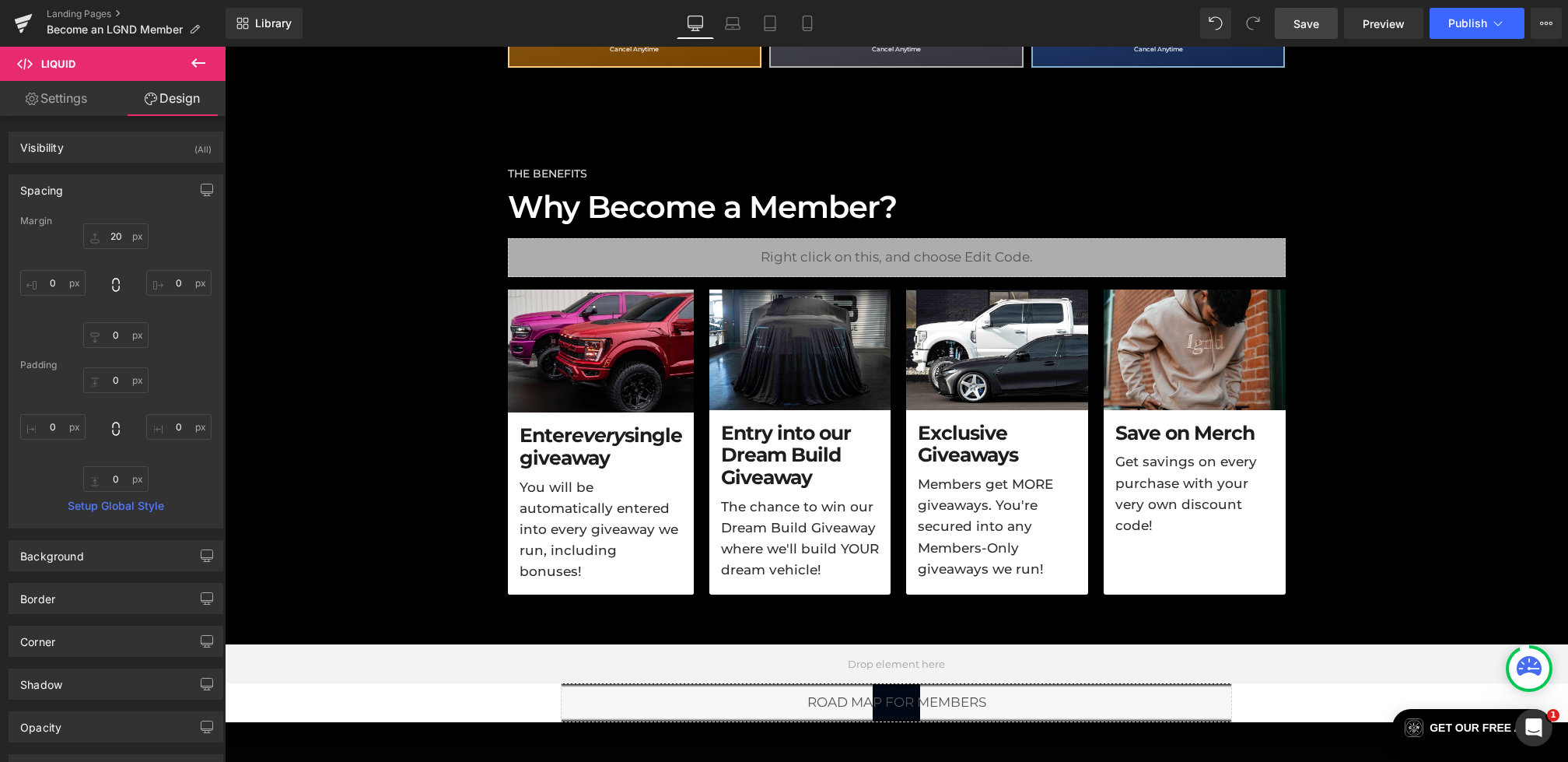
click at [1320, 28] on link "Save" at bounding box center [1307, 24] width 63 height 32
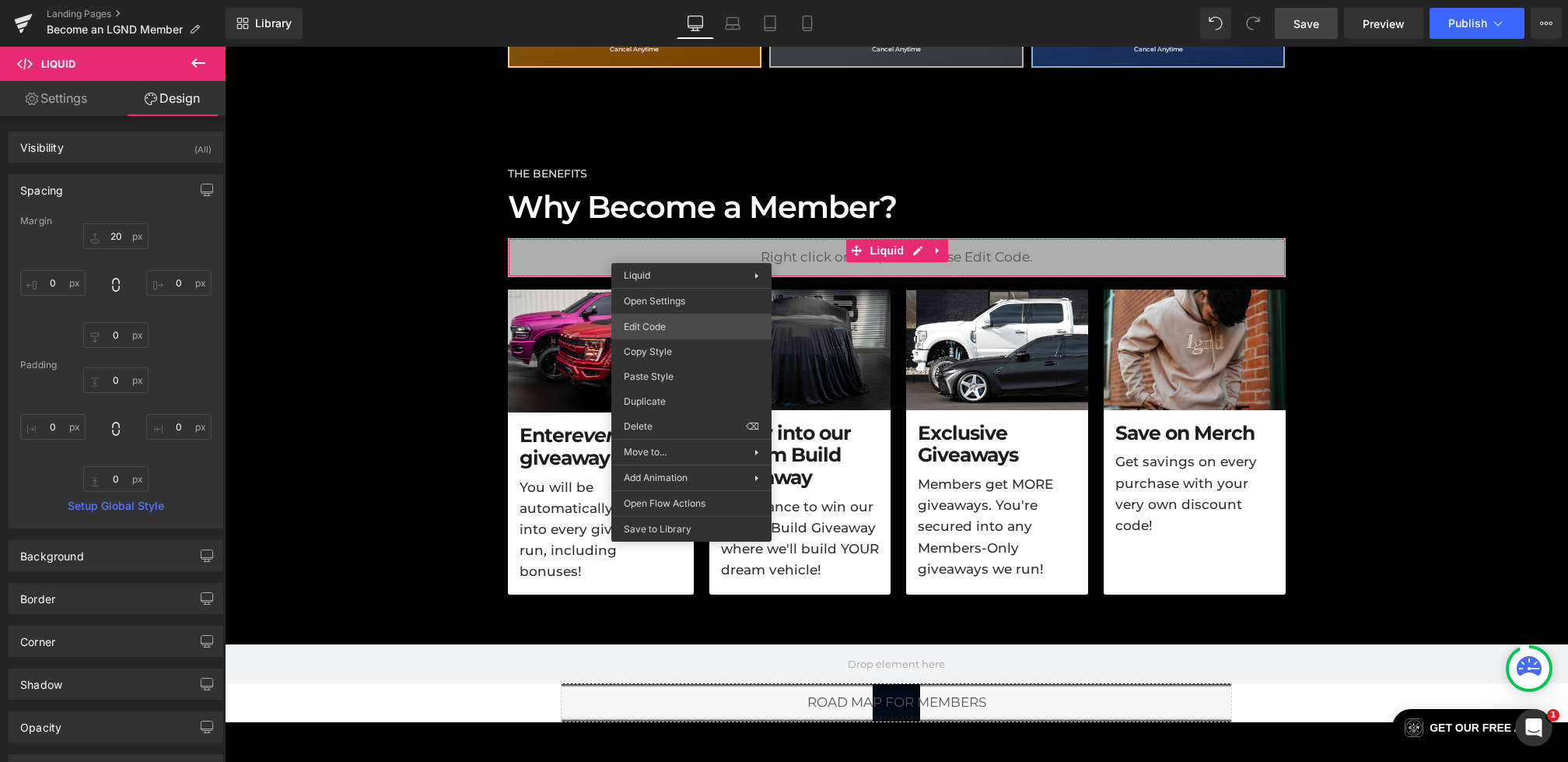
click at [665, 0] on div "Liquid You are previewing how the will restyle your page. You can not edit Elem…" at bounding box center [784, 0] width 1568 height 0
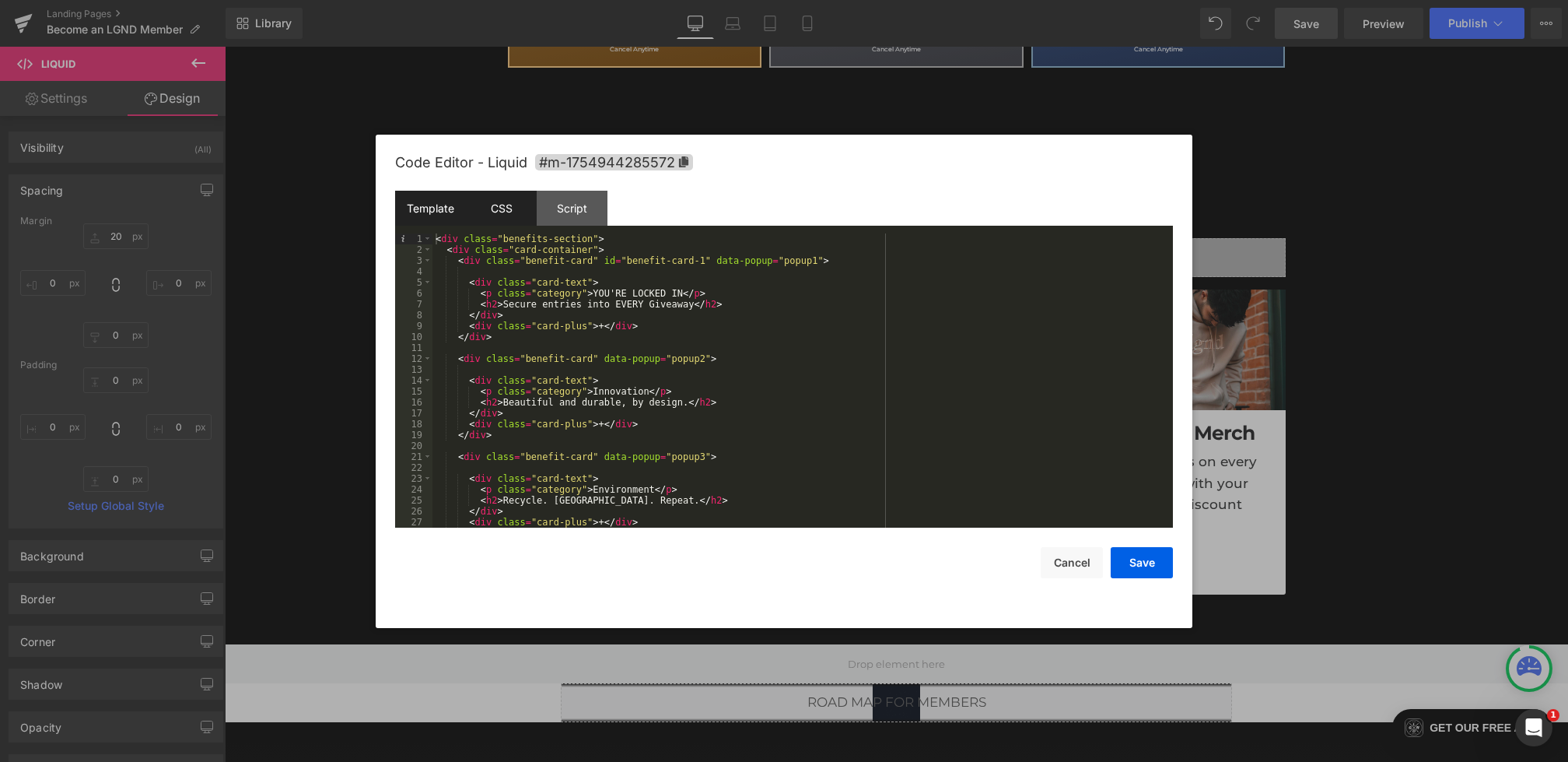
click at [506, 218] on div "CSS" at bounding box center [502, 208] width 71 height 35
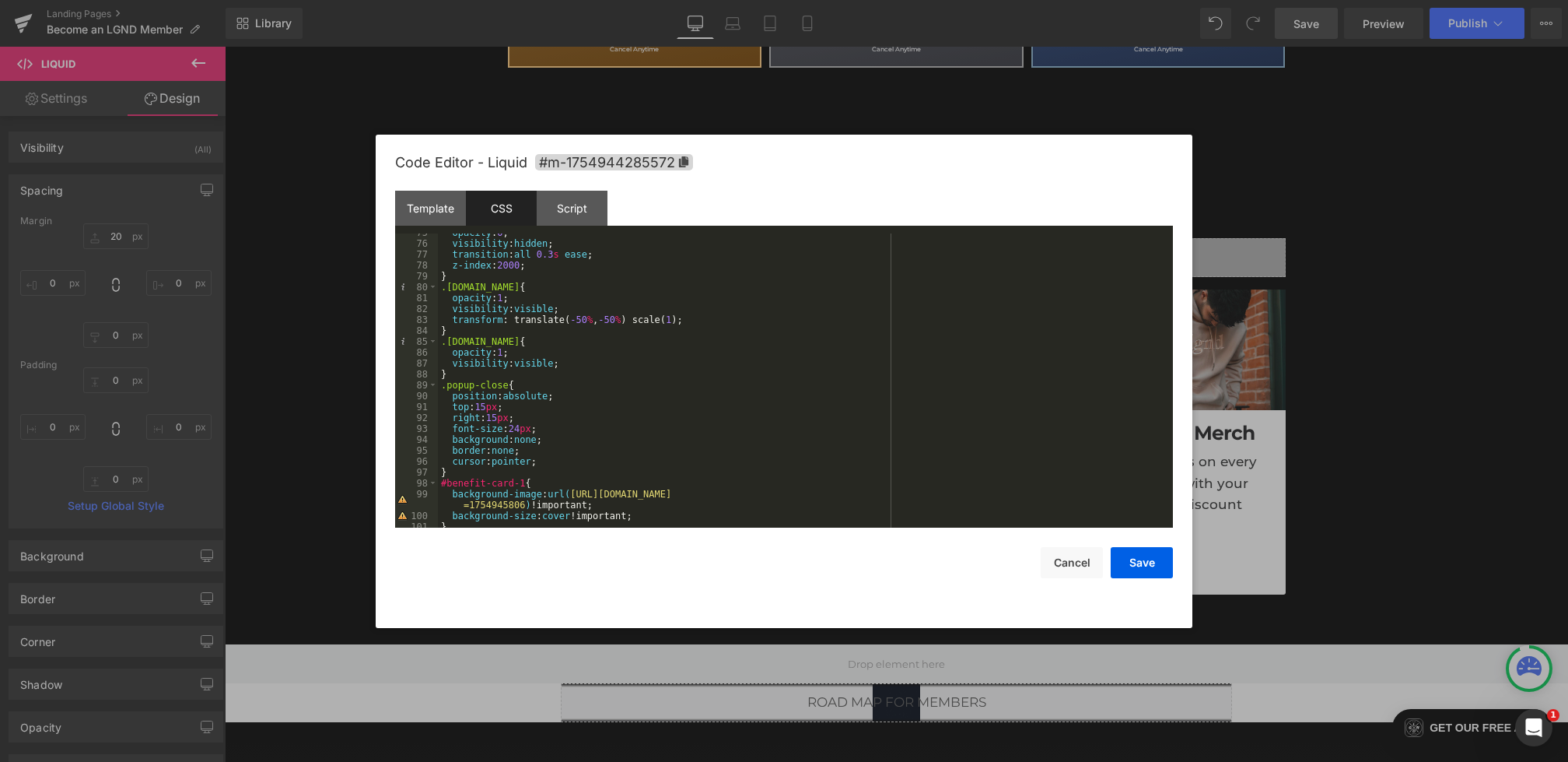
scroll to position [919, 0]
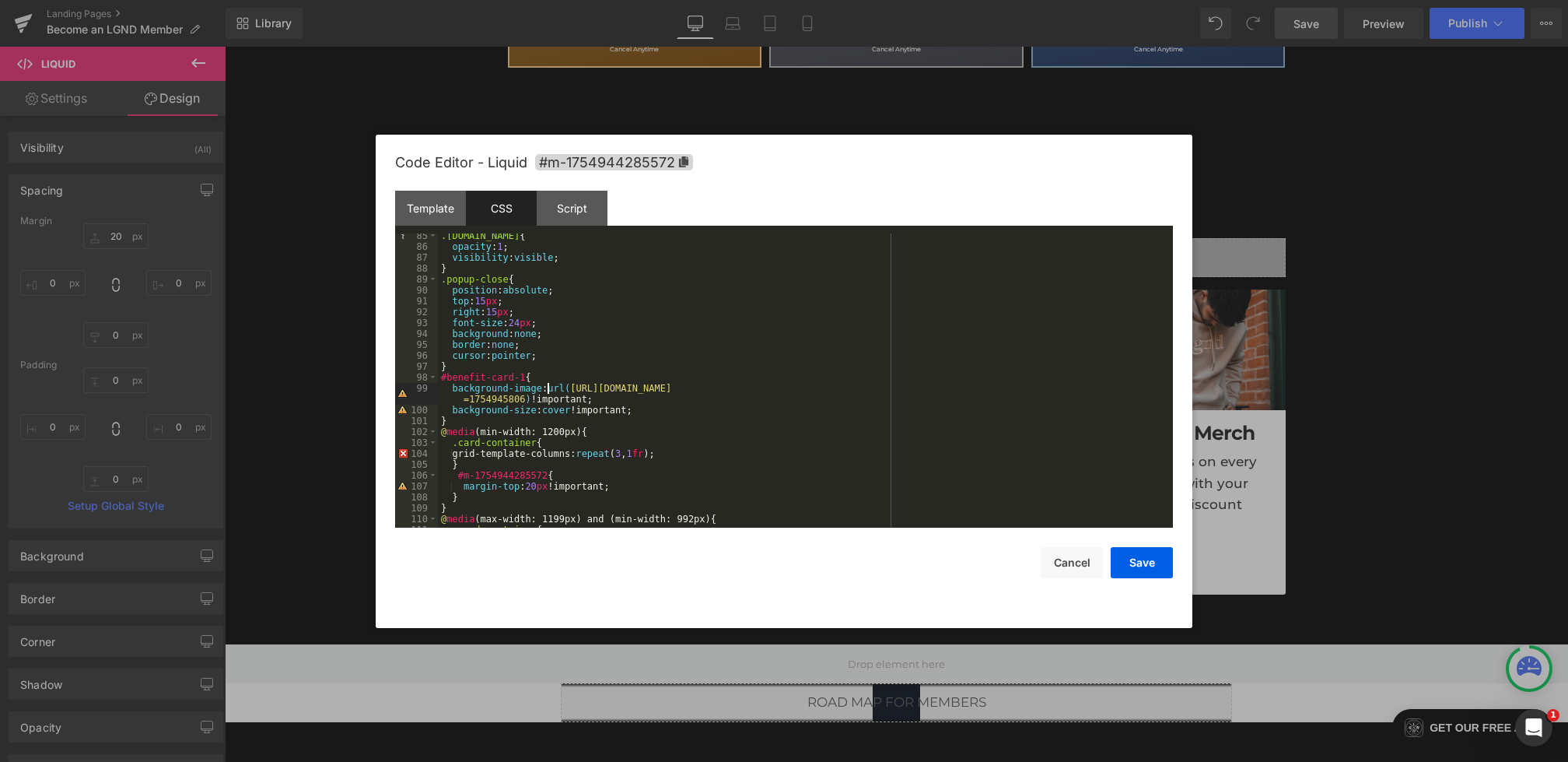
click at [550, 390] on div ".popup-backdrop.show { opacity : 1 ; visibility : visible ; } .popup-close { po…" at bounding box center [803, 388] width 729 height 316
click at [1139, 563] on button "Save" at bounding box center [1142, 563] width 62 height 32
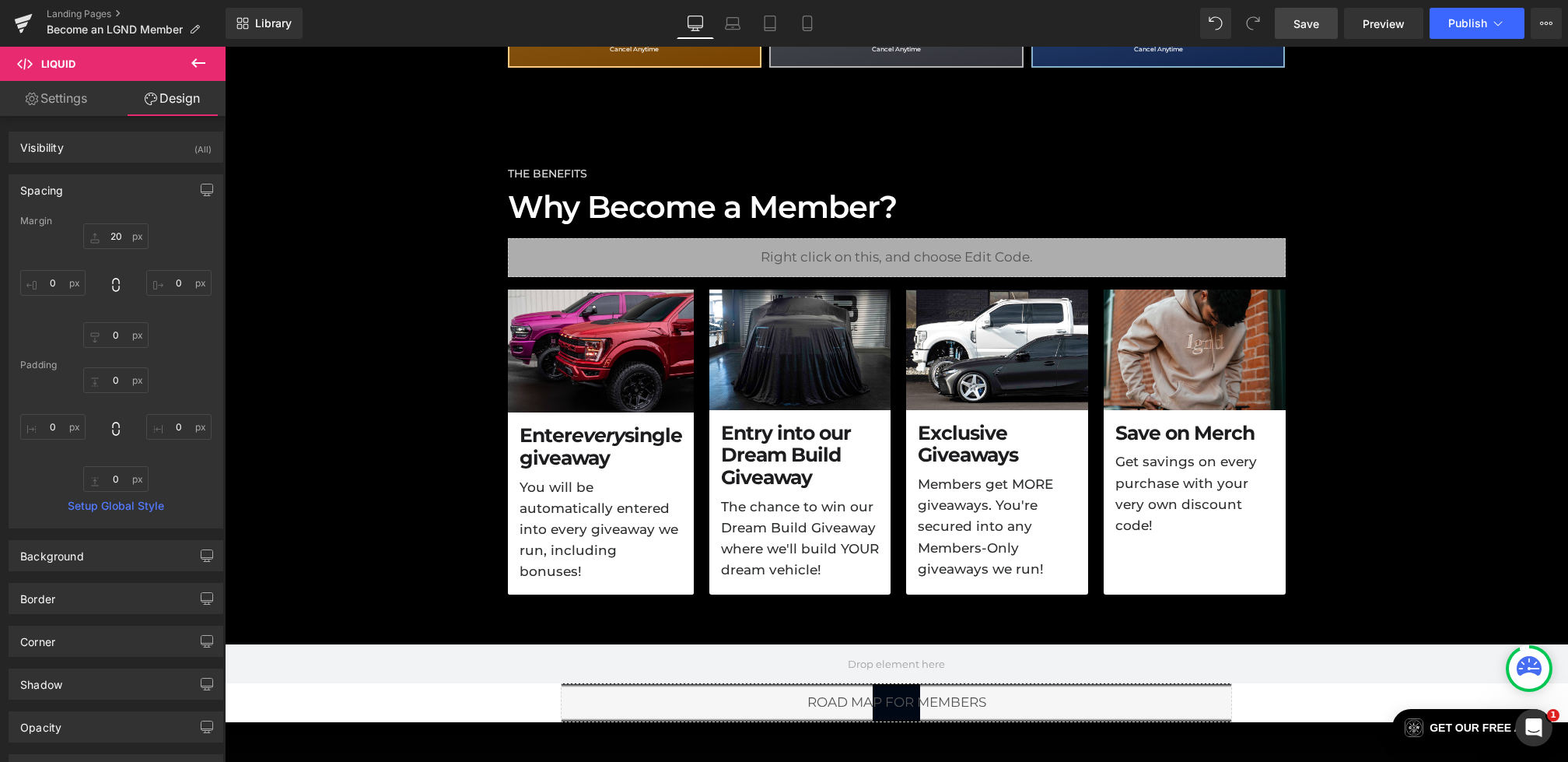
click at [1330, 23] on link "Save" at bounding box center [1307, 24] width 63 height 32
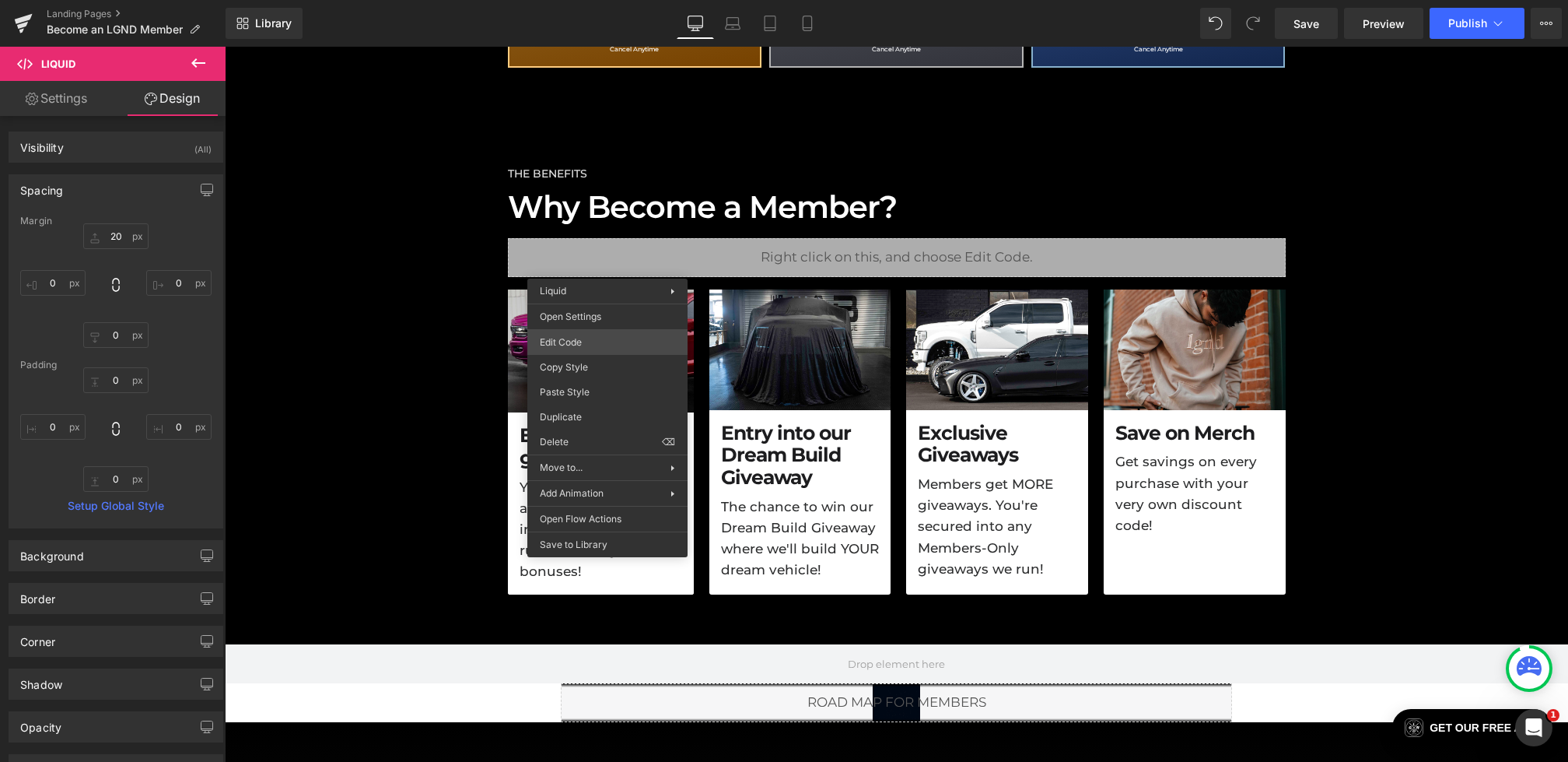
click at [580, 0] on div "Liquid You are previewing how the will restyle your page. You can not edit Elem…" at bounding box center [784, 0] width 1568 height 0
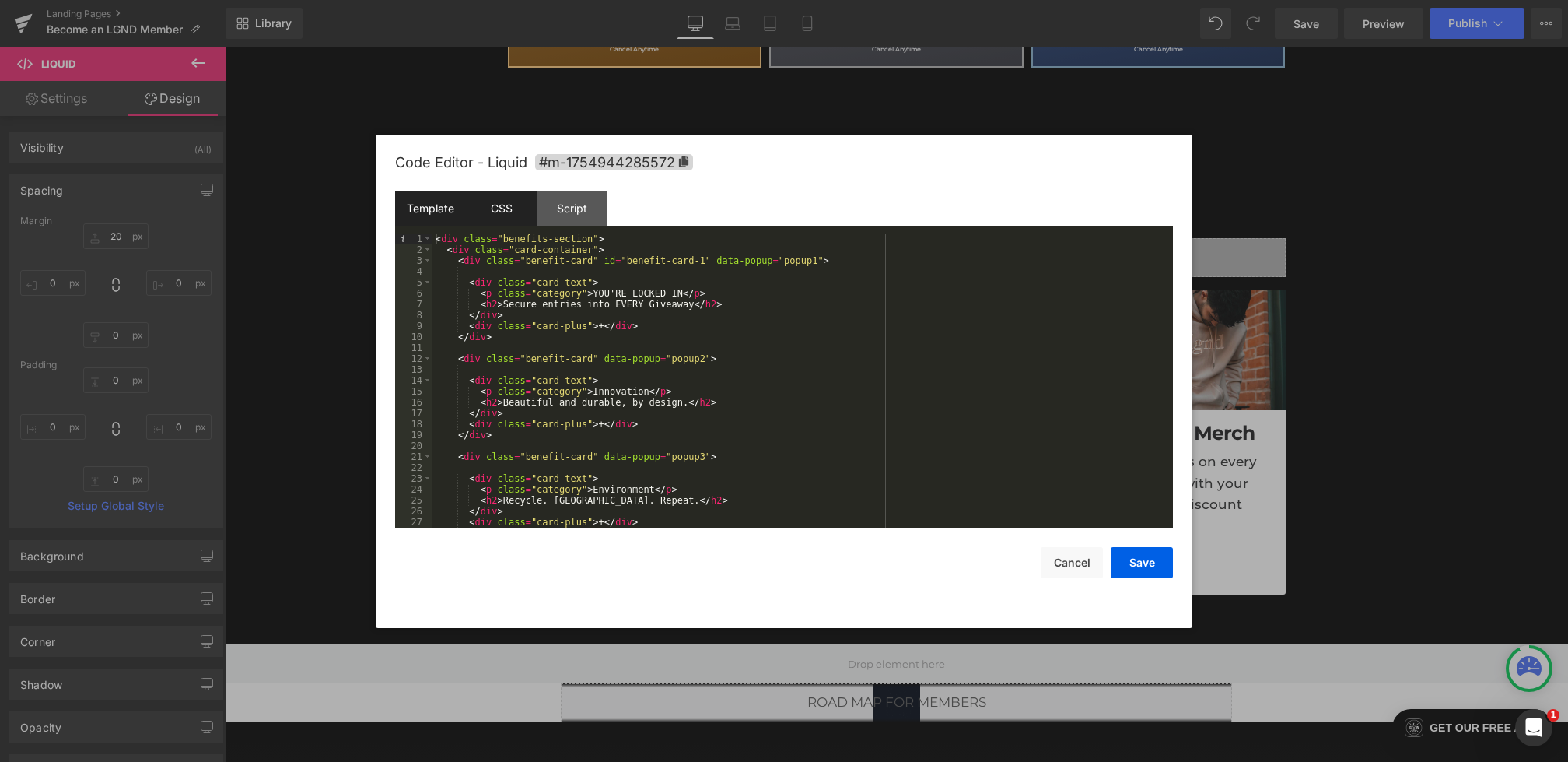
click at [504, 214] on div "CSS" at bounding box center [502, 208] width 71 height 35
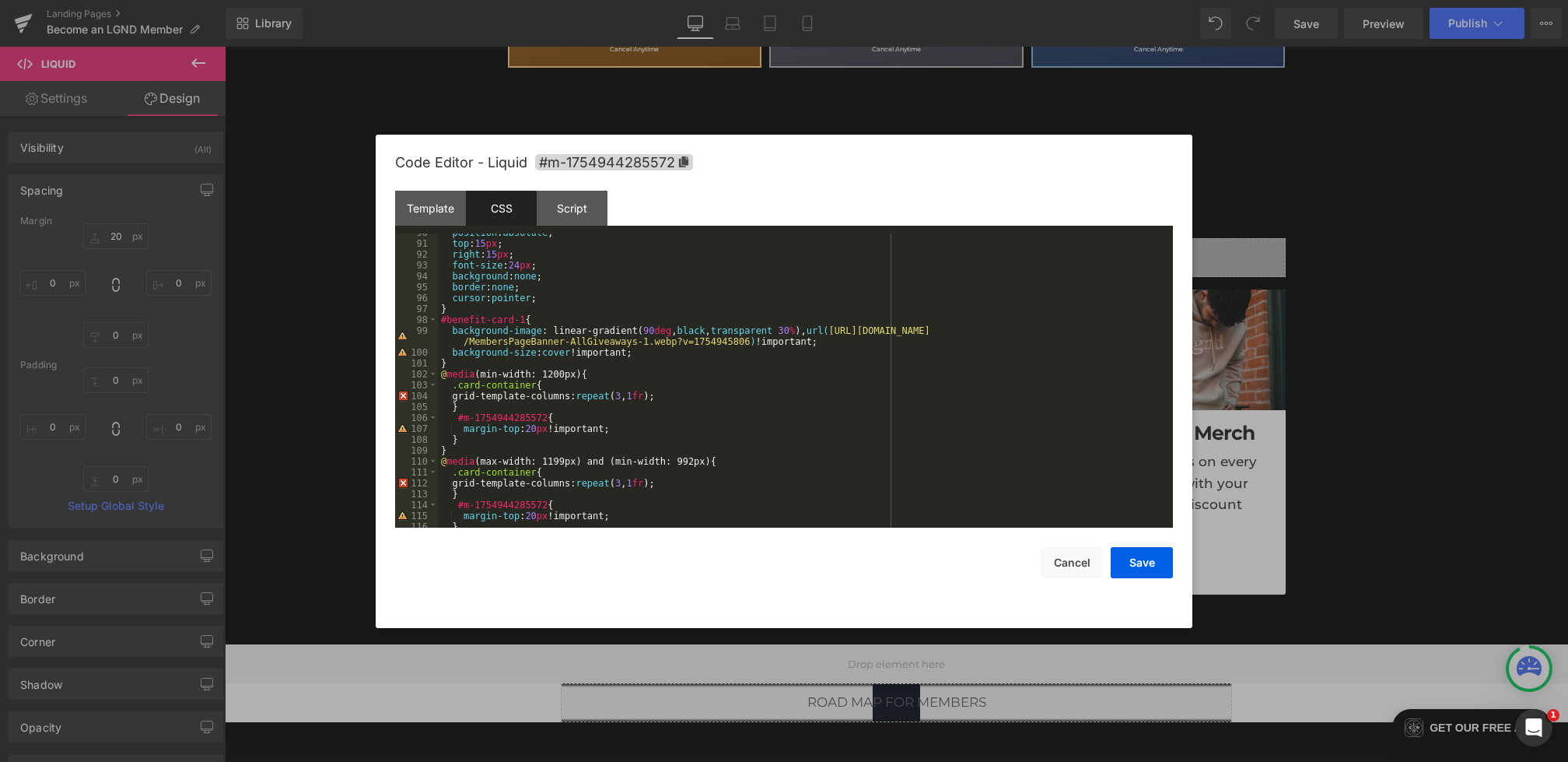
scroll to position [1004, 0]
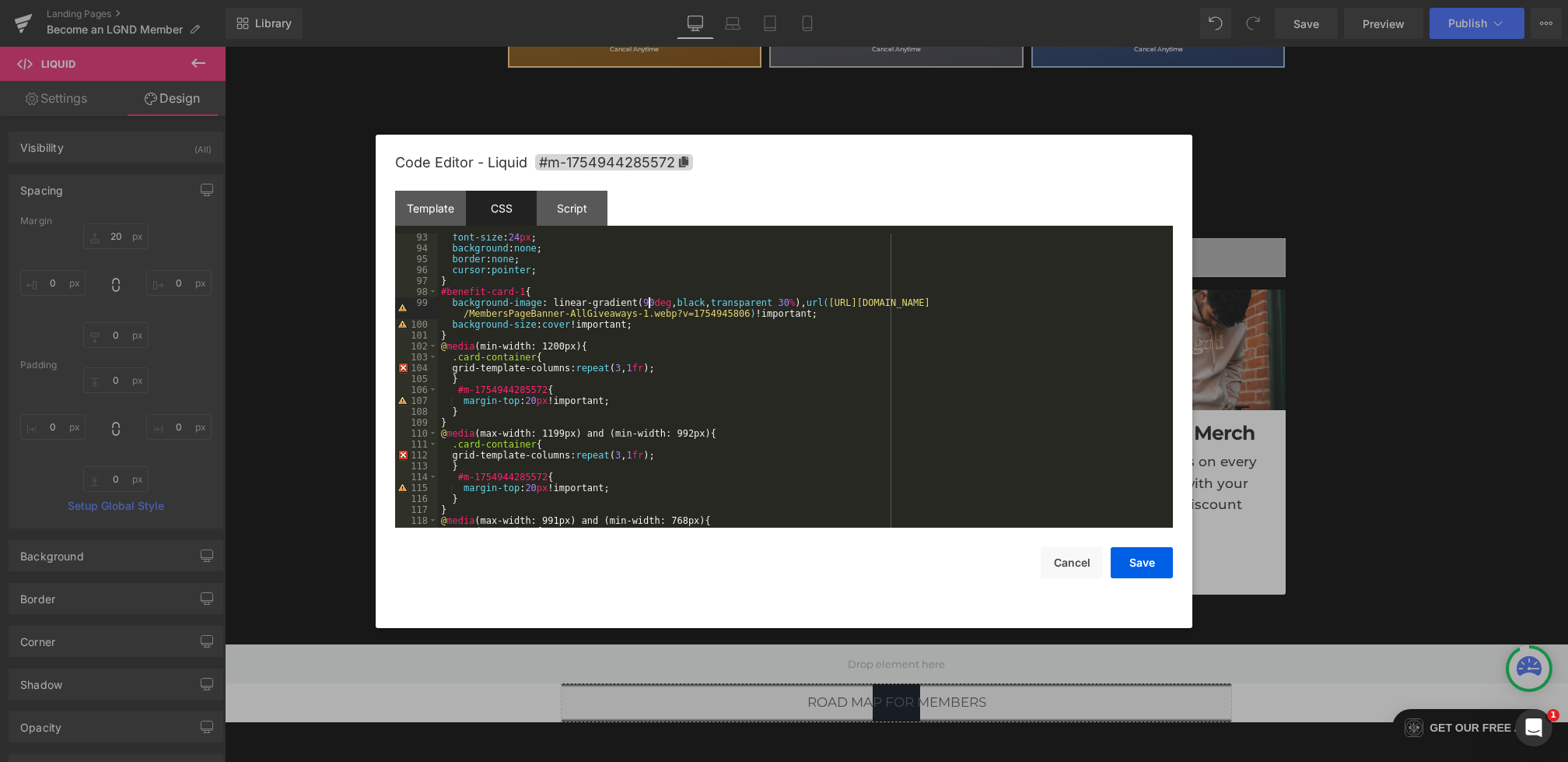
click at [650, 304] on div "font-size : 24 px ; background : none ; border : none ; cursor : pointer ; } #b…" at bounding box center [803, 389] width 729 height 316
click at [1145, 552] on button "Save" at bounding box center [1142, 563] width 62 height 32
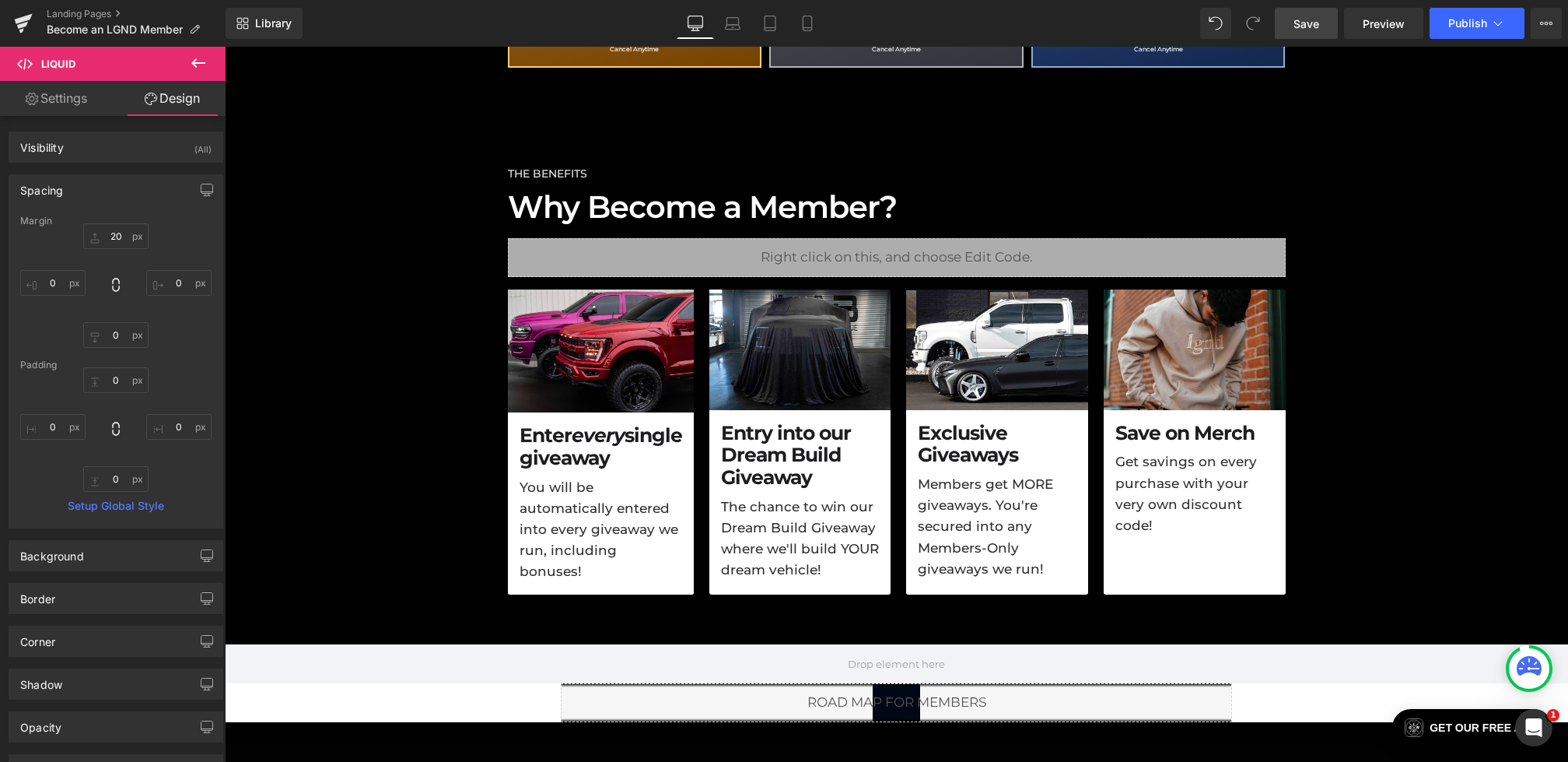
click at [1316, 34] on link "Save" at bounding box center [1307, 24] width 63 height 32
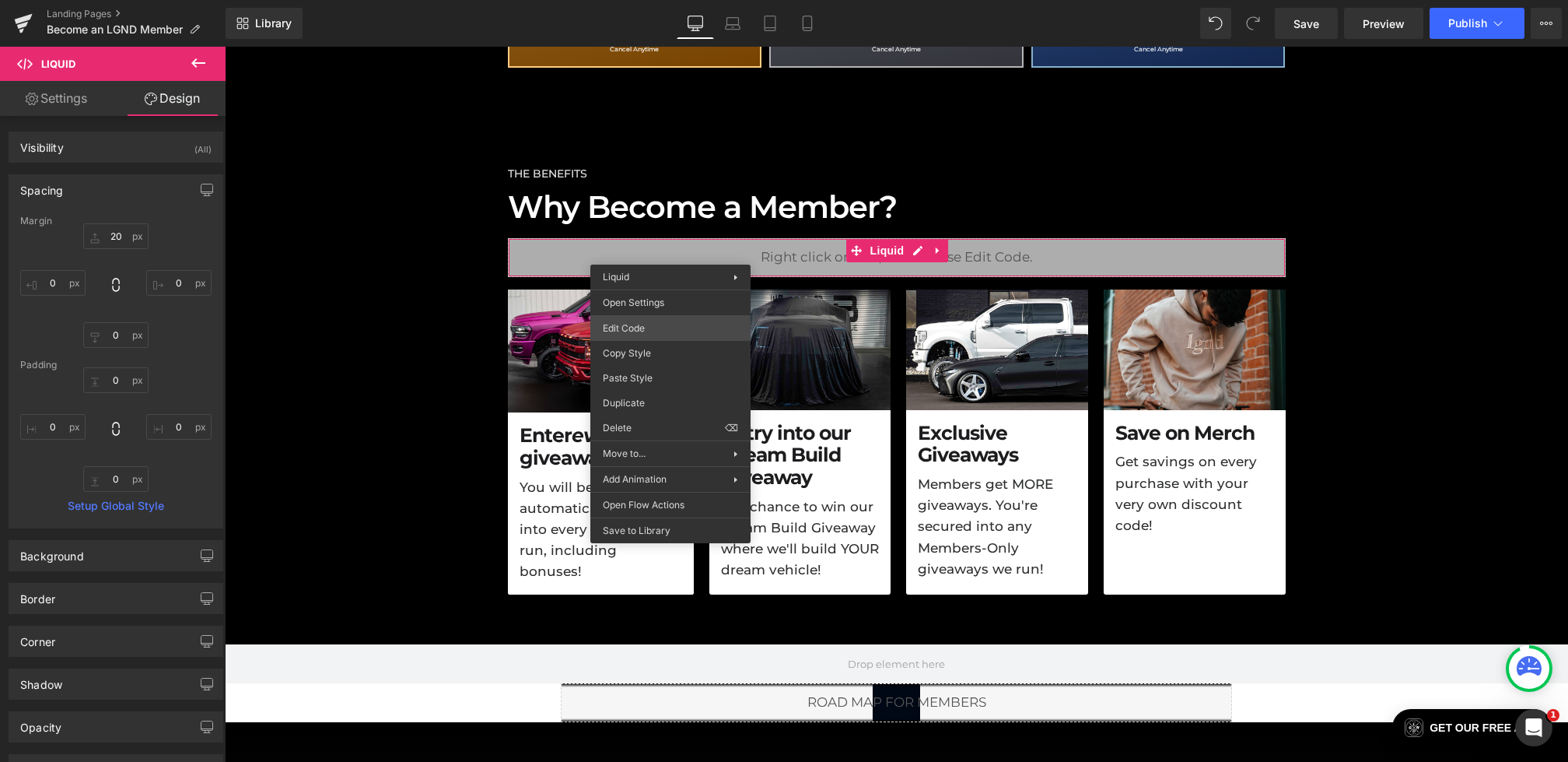
click at [630, 0] on div "Liquid You are previewing how the will restyle your page. You can not edit Elem…" at bounding box center [784, 0] width 1568 height 0
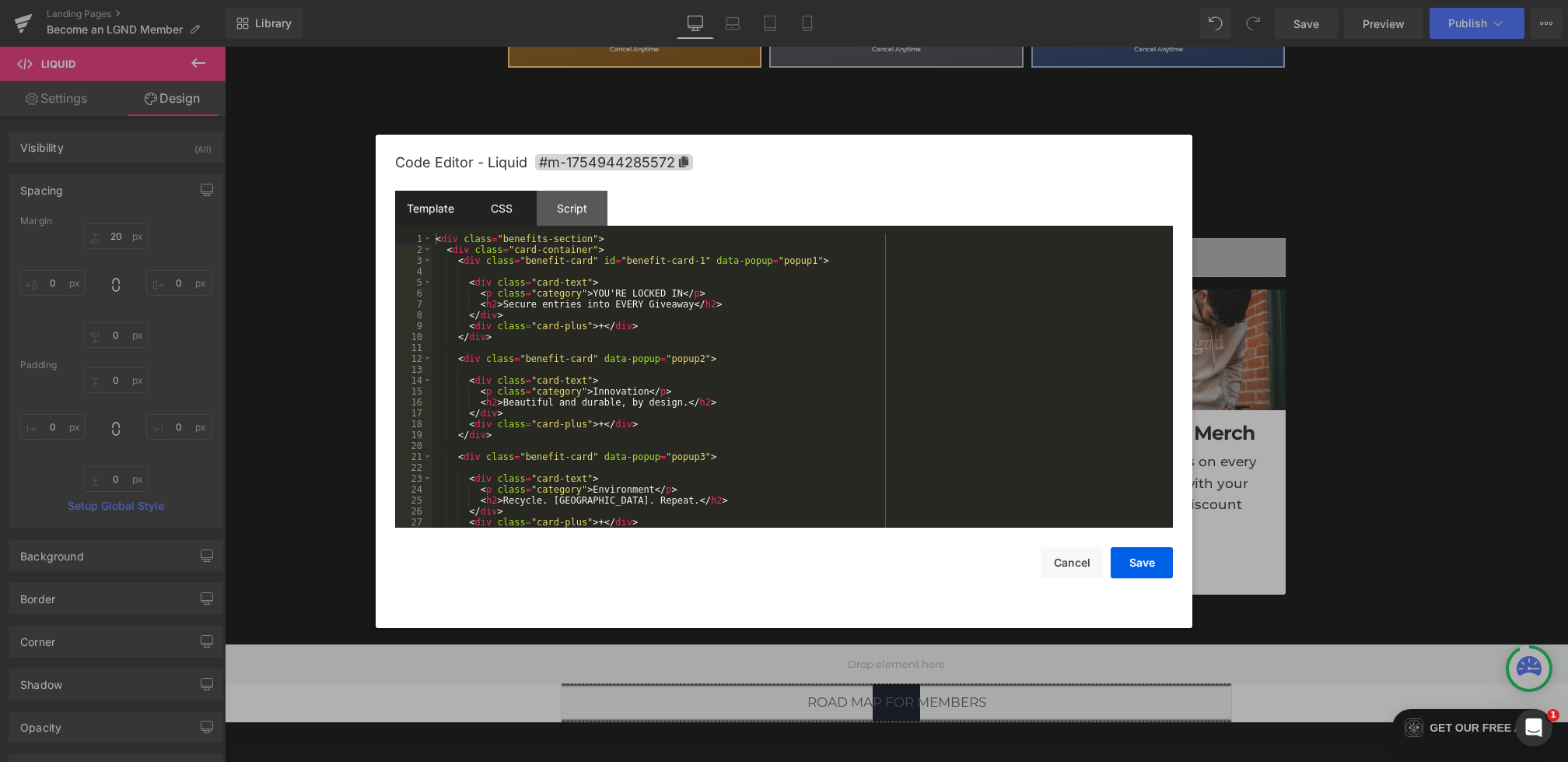
click at [479, 210] on div "CSS" at bounding box center [502, 208] width 71 height 35
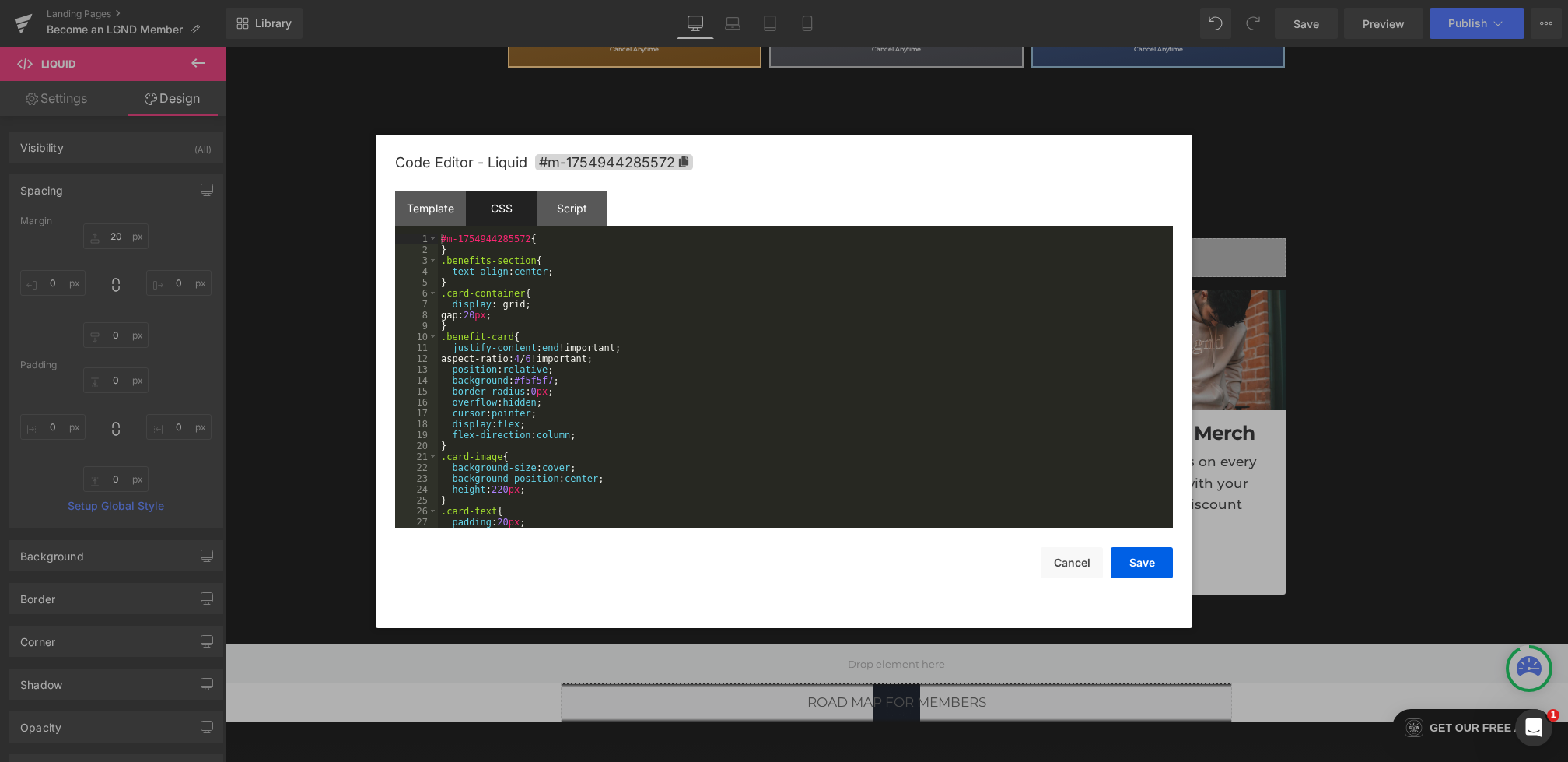
click at [597, 344] on div "#m-1754944285572 { } .benefits-section { text-align : center ; } .card-containe…" at bounding box center [803, 391] width 729 height 316
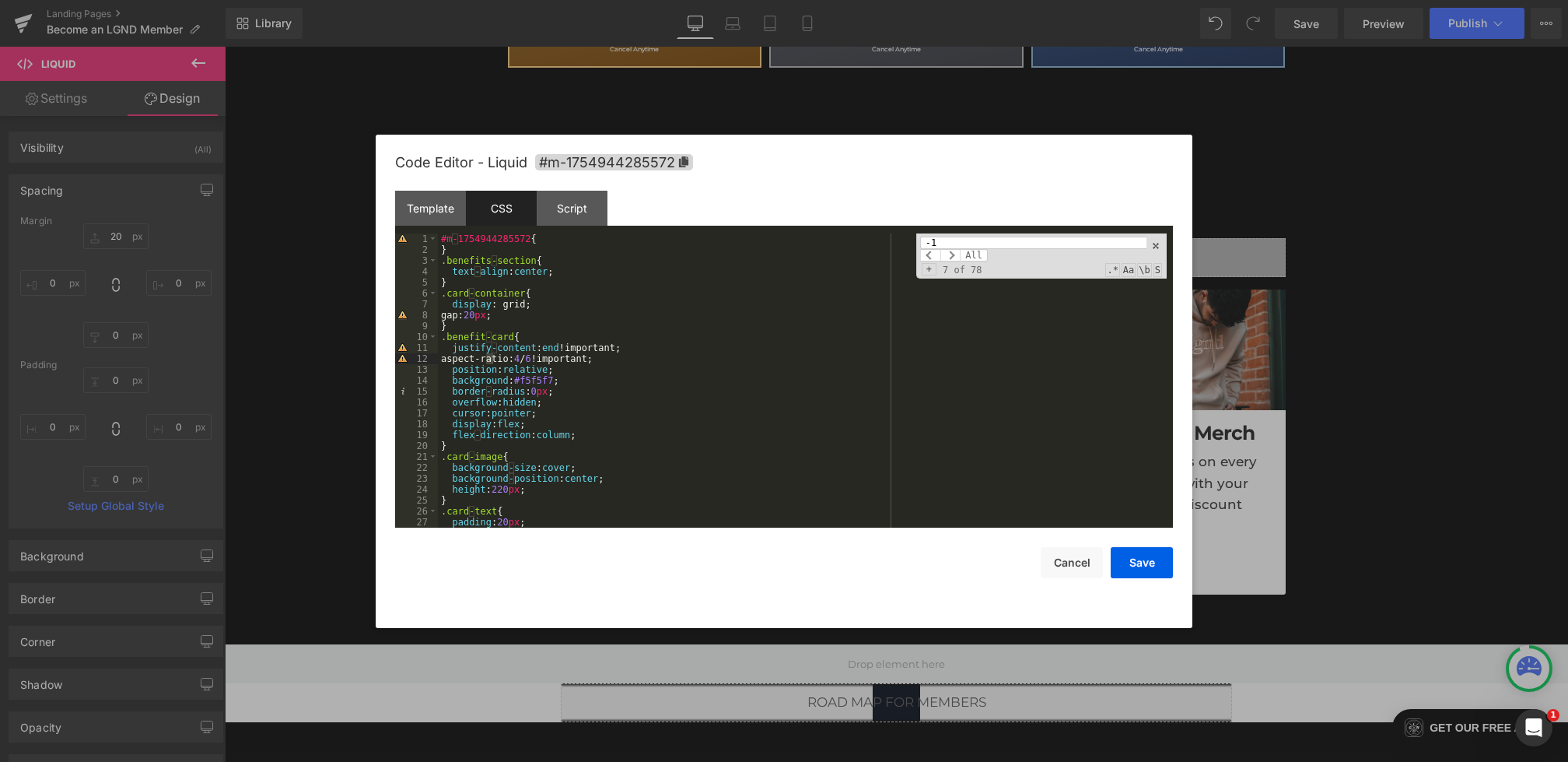
scroll to position [921, 0]
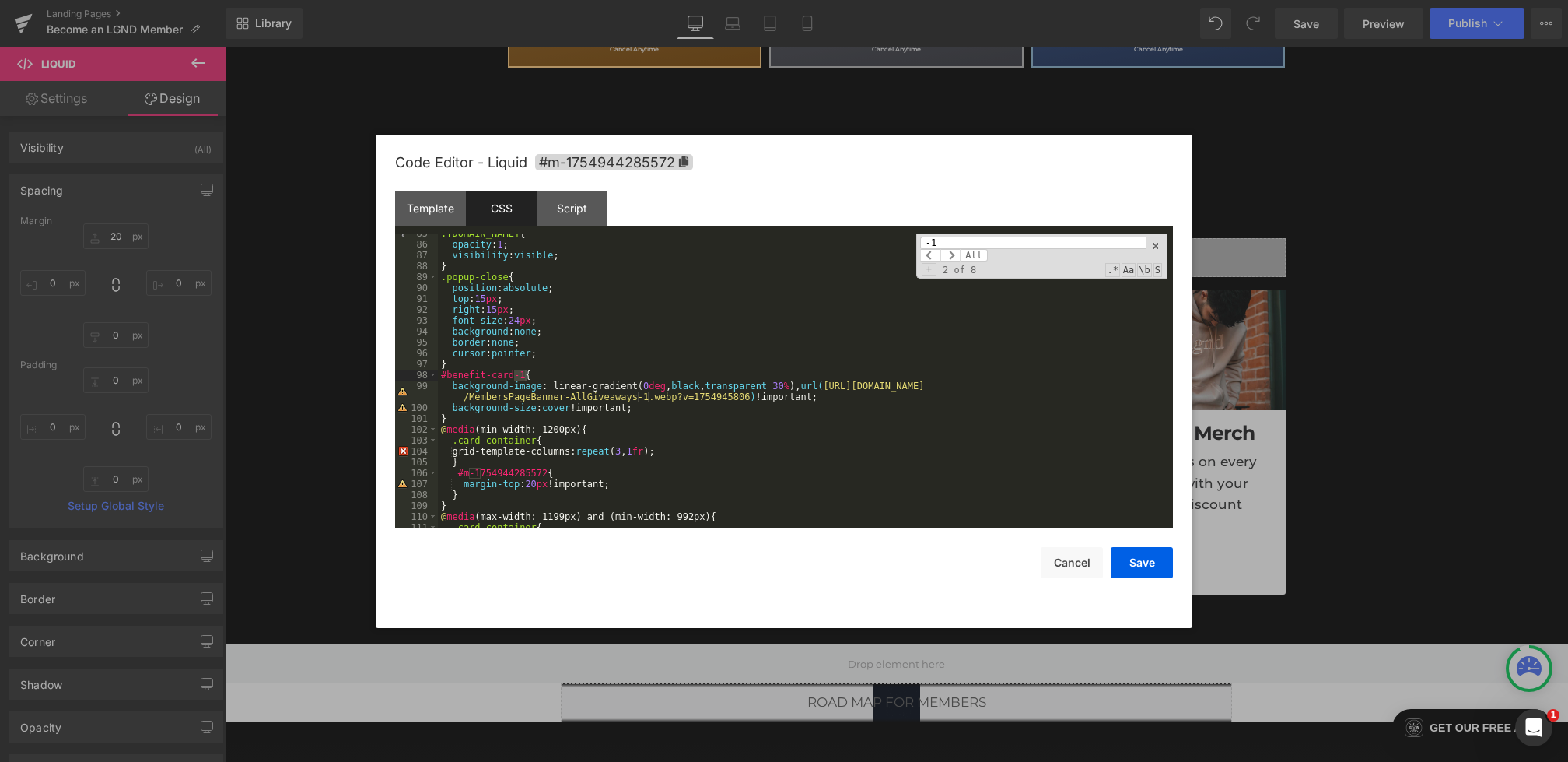
type input "-1"
drag, startPoint x: 840, startPoint y: 386, endPoint x: 748, endPoint y: 398, distance: 92.8
click at [748, 398] on div ".popup-backdrop.show { opacity : 1 ; visibility : visible ; } .popup-close { po…" at bounding box center [803, 385] width 729 height 316
click at [1122, 561] on button "Save" at bounding box center [1142, 563] width 62 height 32
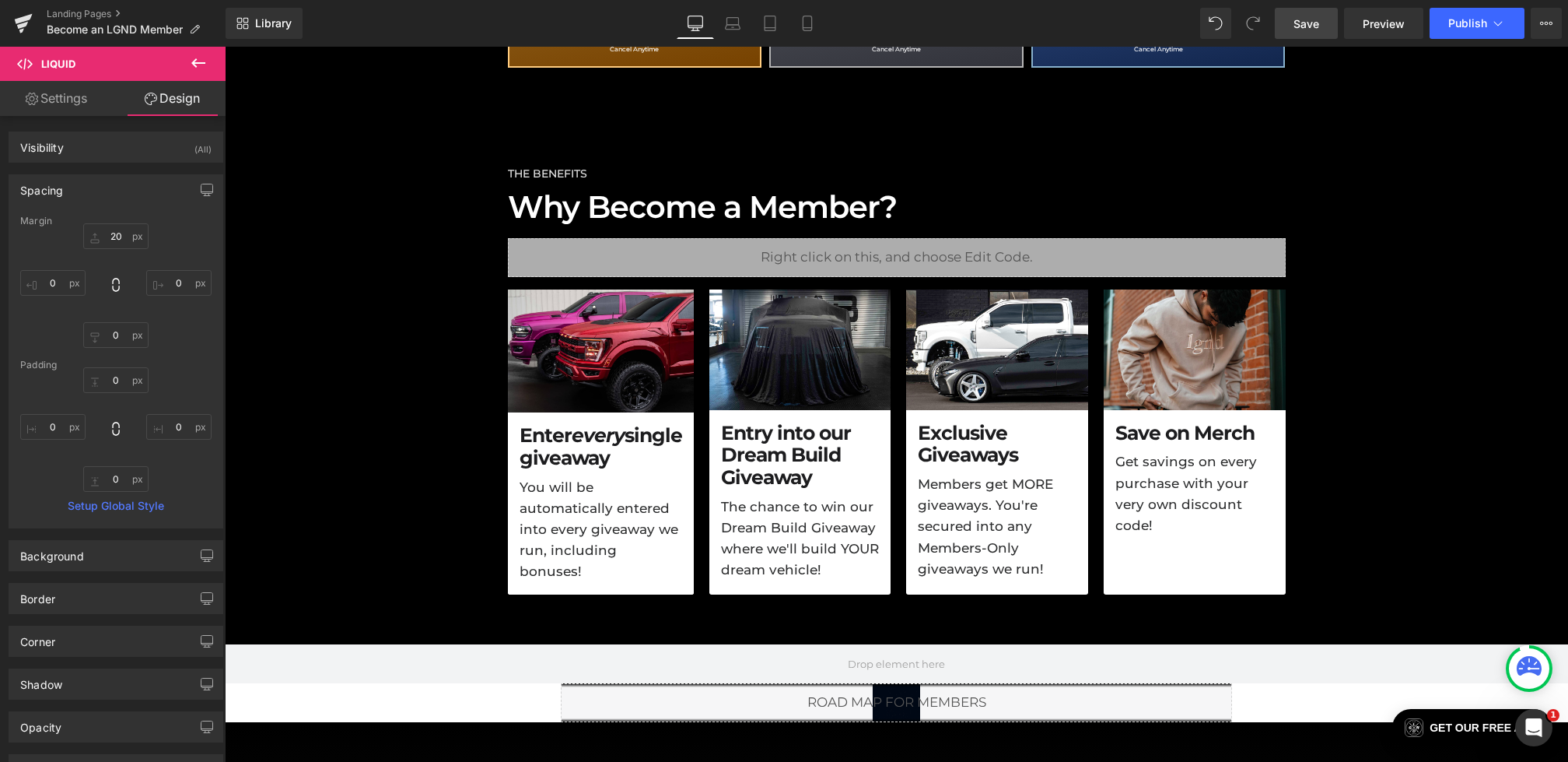
click at [1307, 21] on span "Save" at bounding box center [1307, 24] width 26 height 17
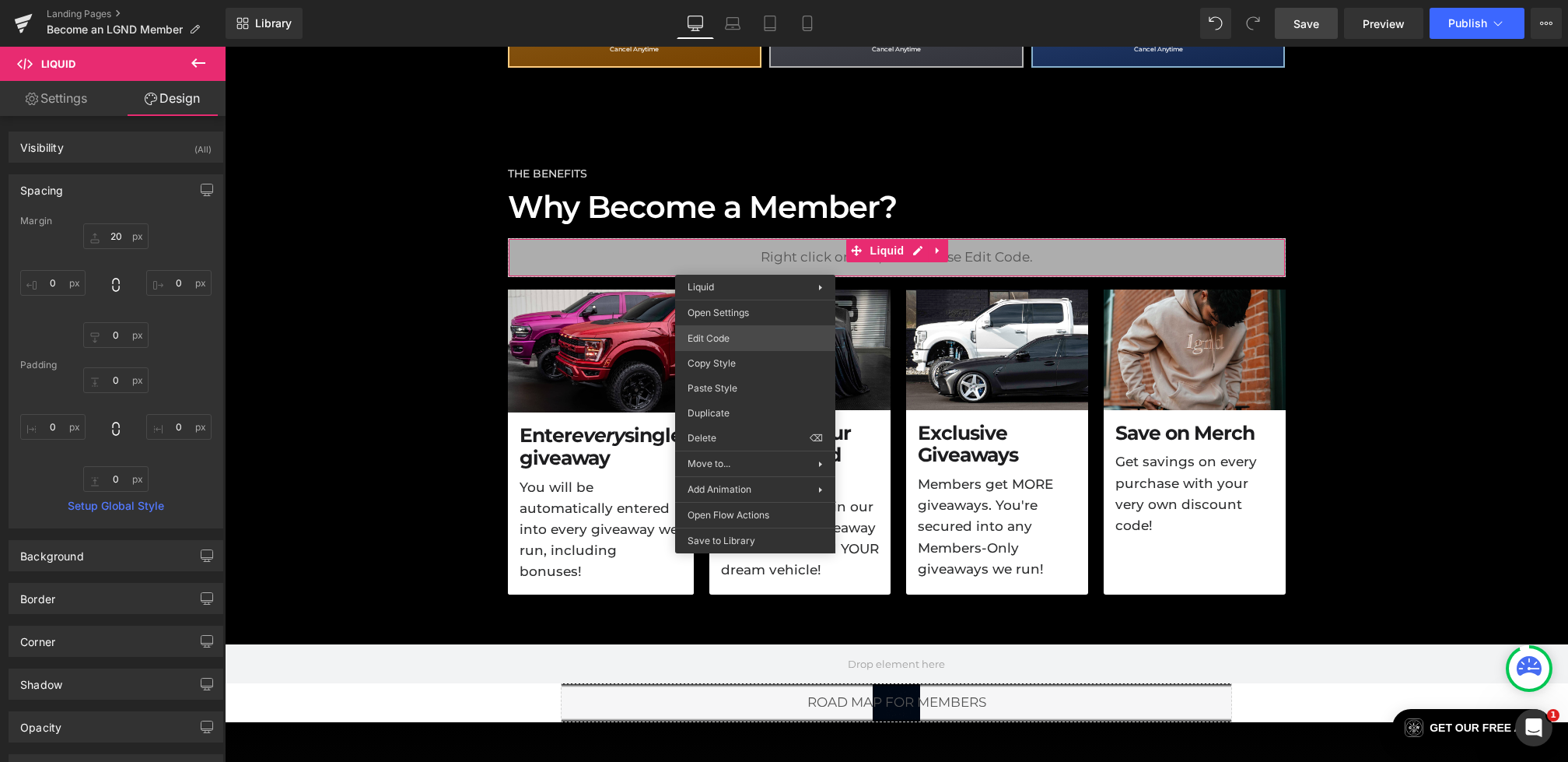
click at [726, 0] on div "Liquid You are previewing how the will restyle your page. You can not edit Elem…" at bounding box center [784, 0] width 1568 height 0
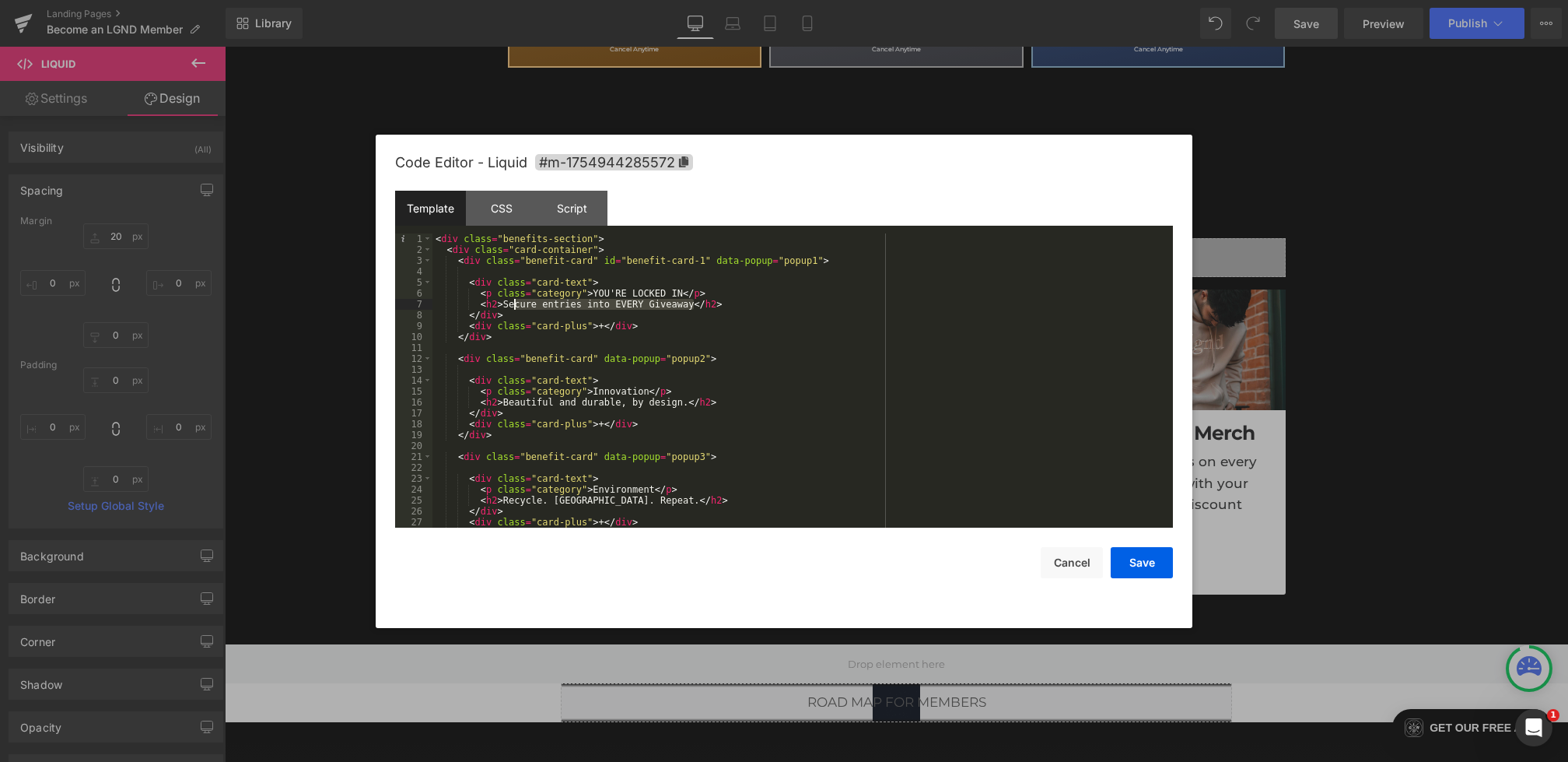
drag, startPoint x: 693, startPoint y: 307, endPoint x: 514, endPoint y: 306, distance: 179.0
click at [513, 306] on div "< div class = "benefits-section" > < div class = "card-container" > < div class…" at bounding box center [799, 391] width 735 height 316
click at [673, 309] on div "< div class = "benefits-section" > < div class = "card-container" > < div class…" at bounding box center [799, 391] width 735 height 316
click at [647, 306] on div "< div class = "benefits-section" > < div class = "card-container" > < div class…" at bounding box center [799, 391] width 735 height 316
click at [695, 310] on div "< div class = "benefits-section" > < div class = "card-container" > < div class…" at bounding box center [799, 391] width 735 height 316
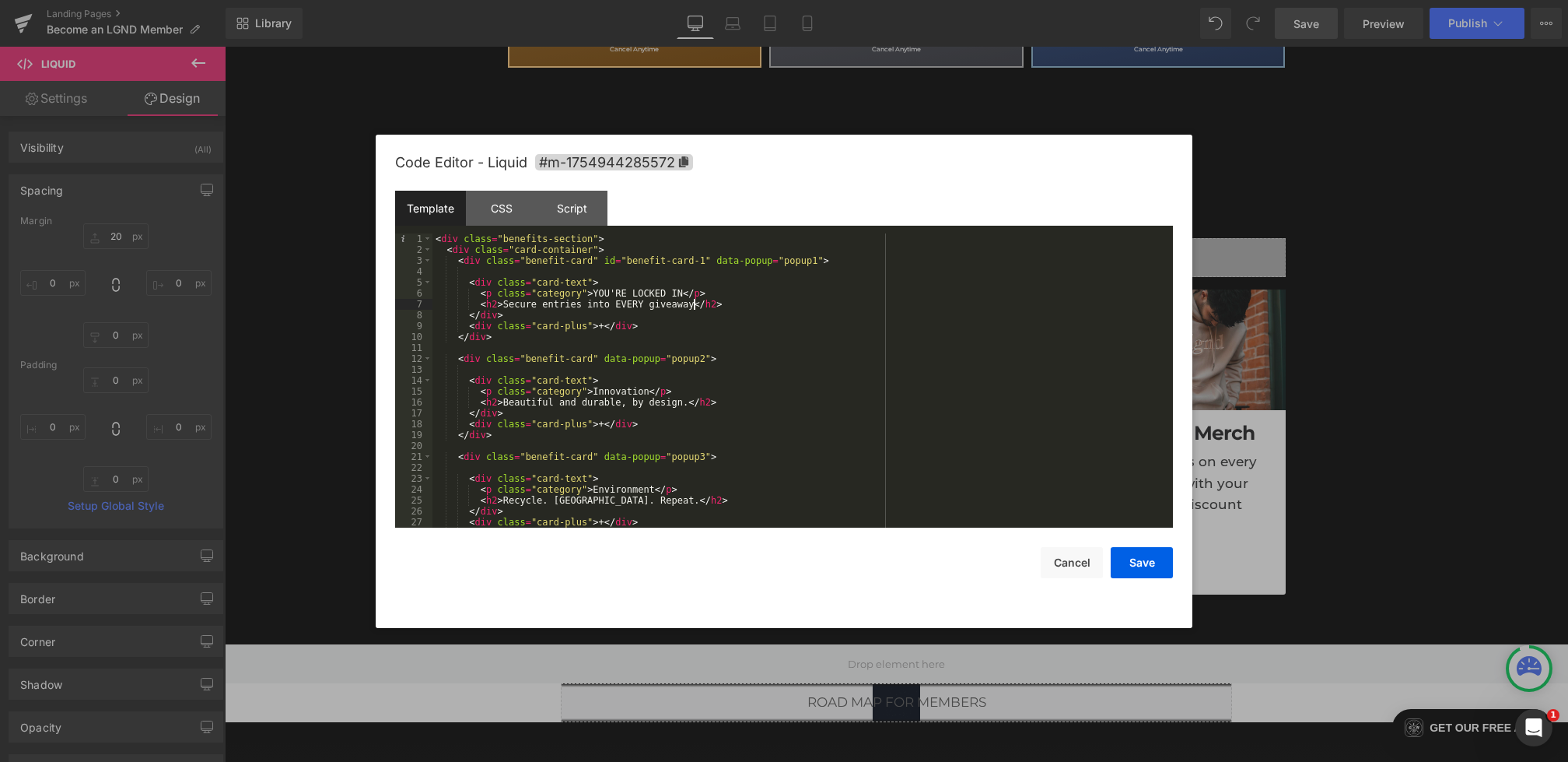
click at [695, 299] on div "< div class = "benefits-section" > < div class = "card-container" > < div class…" at bounding box center [799, 391] width 735 height 316
click at [1144, 567] on button "Save" at bounding box center [1142, 563] width 62 height 32
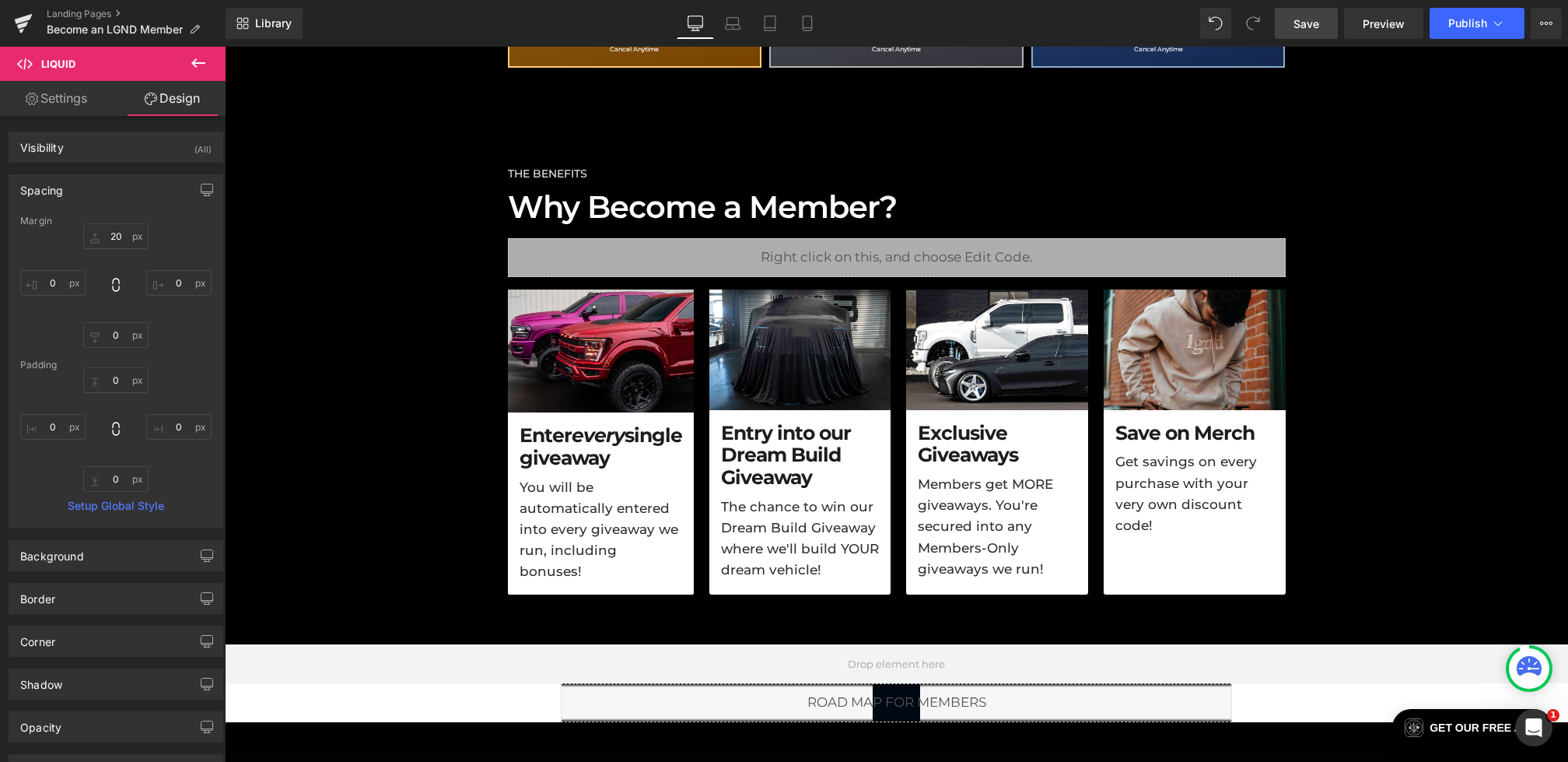
click at [1295, 29] on link "Save" at bounding box center [1307, 24] width 63 height 32
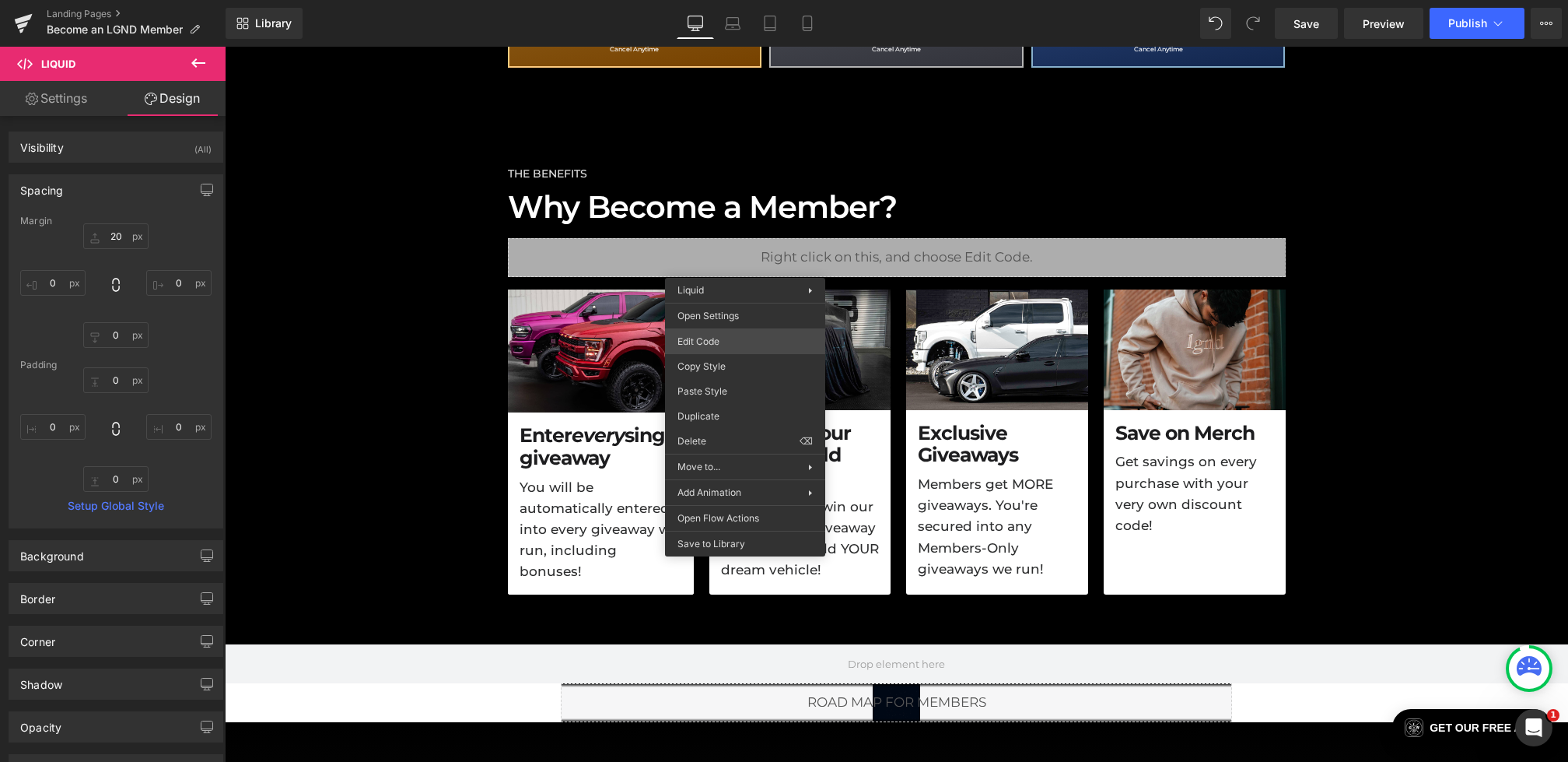
click at [708, 0] on div "Liquid You are previewing how the will restyle your page. You can not edit Elem…" at bounding box center [784, 0] width 1568 height 0
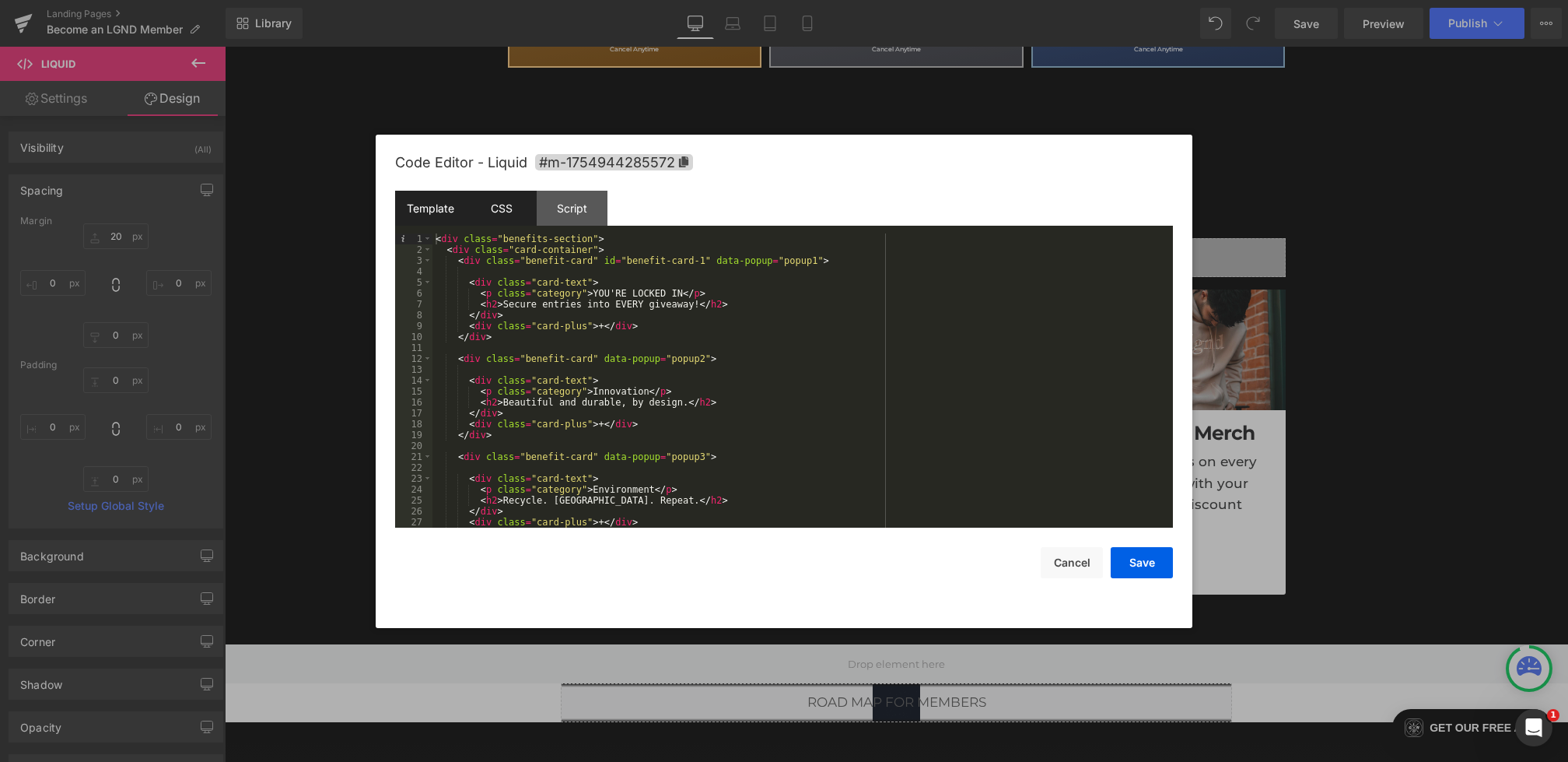
click at [505, 215] on div "CSS" at bounding box center [502, 208] width 71 height 35
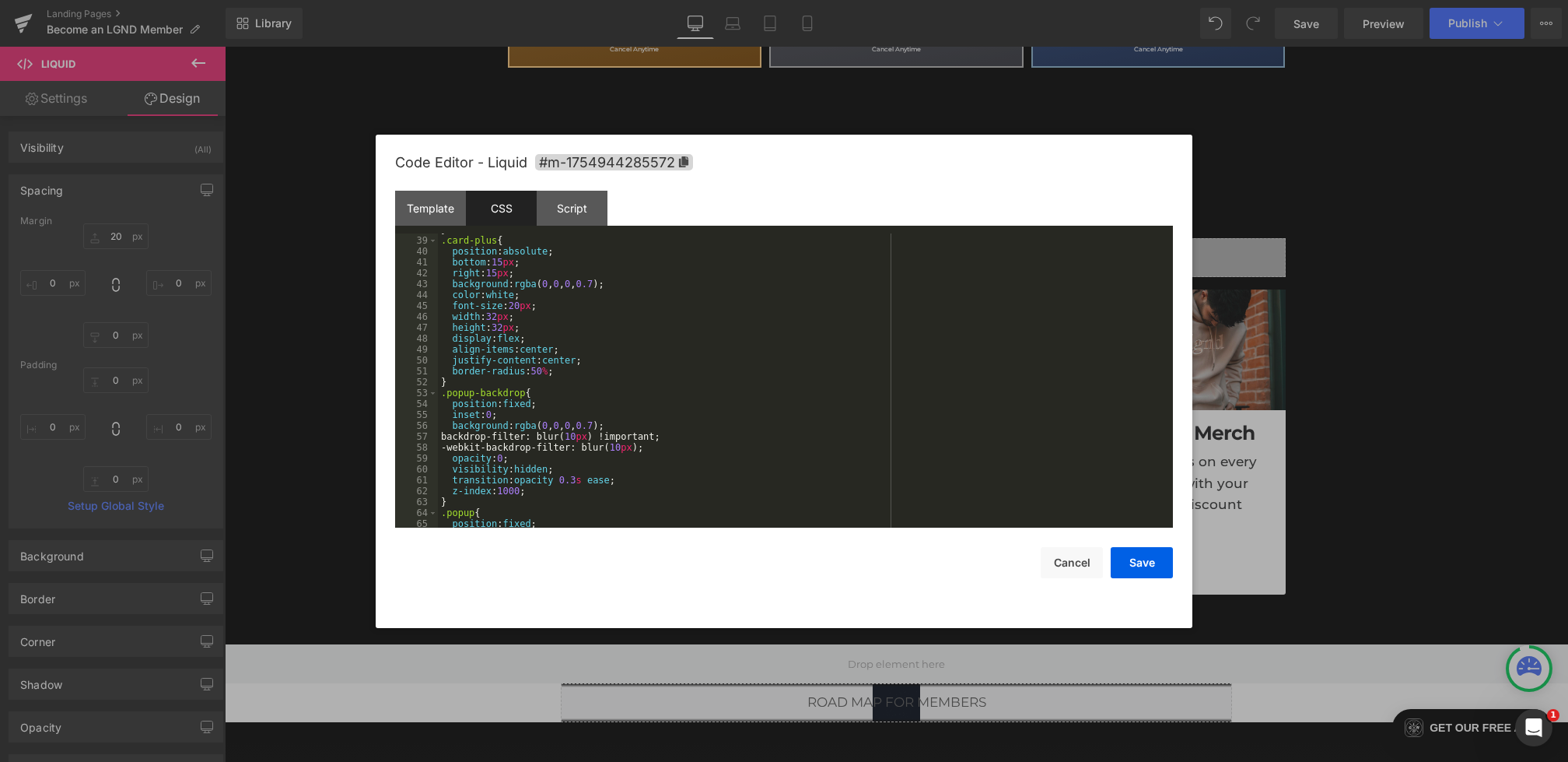
scroll to position [1308, 0]
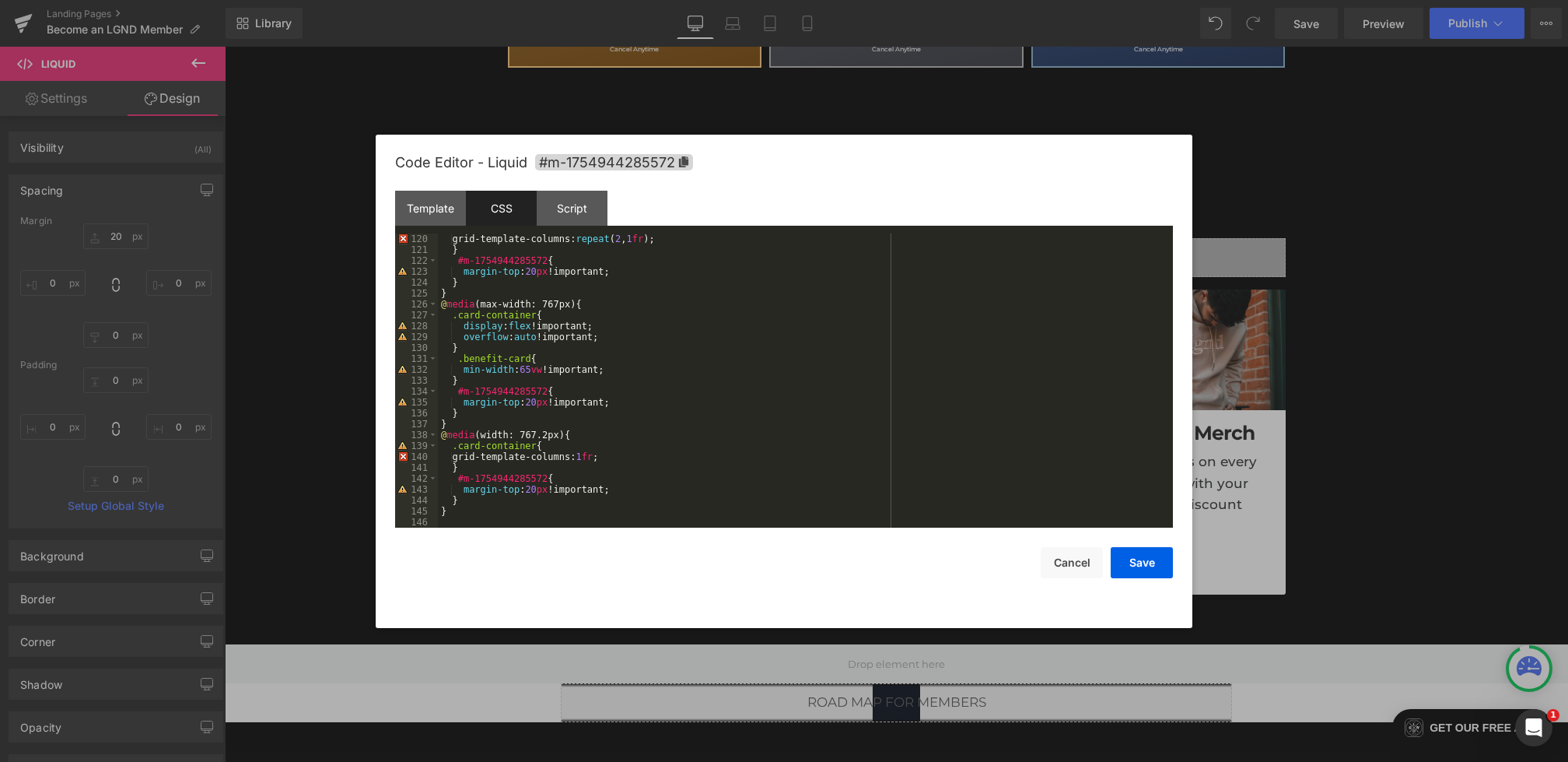
click at [488, 380] on div "grid-template-columns: repeat ( 2 , 1 fr ); } #m-1754944285572 { margin-top : 2…" at bounding box center [803, 391] width 729 height 316
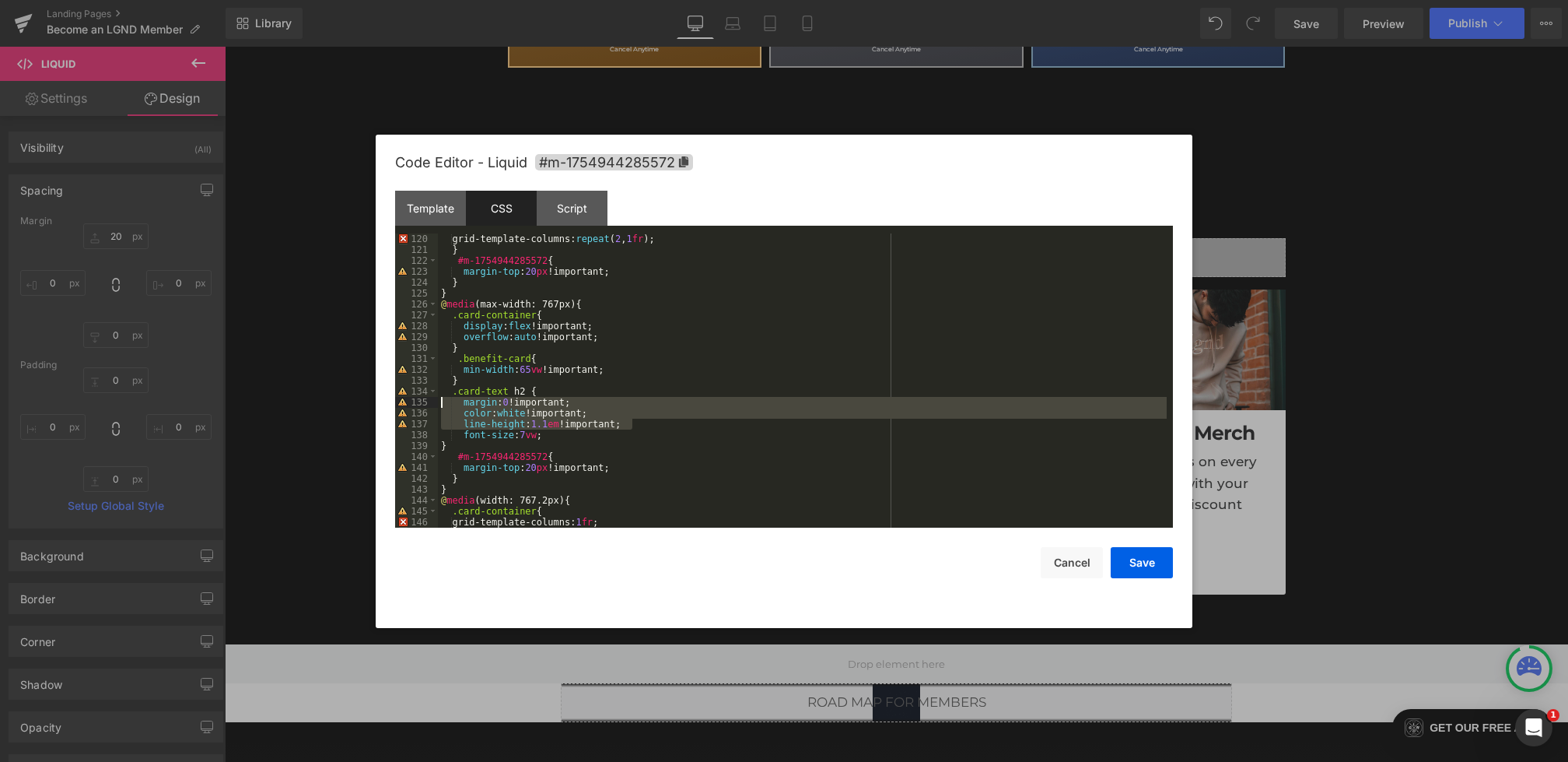
drag, startPoint x: 637, startPoint y: 422, endPoint x: 329, endPoint y: 404, distance: 308.5
click at [329, 404] on body "Liquid You are previewing how the will restyle your page. You can not edit Elem…" at bounding box center [784, 381] width 1568 height 762
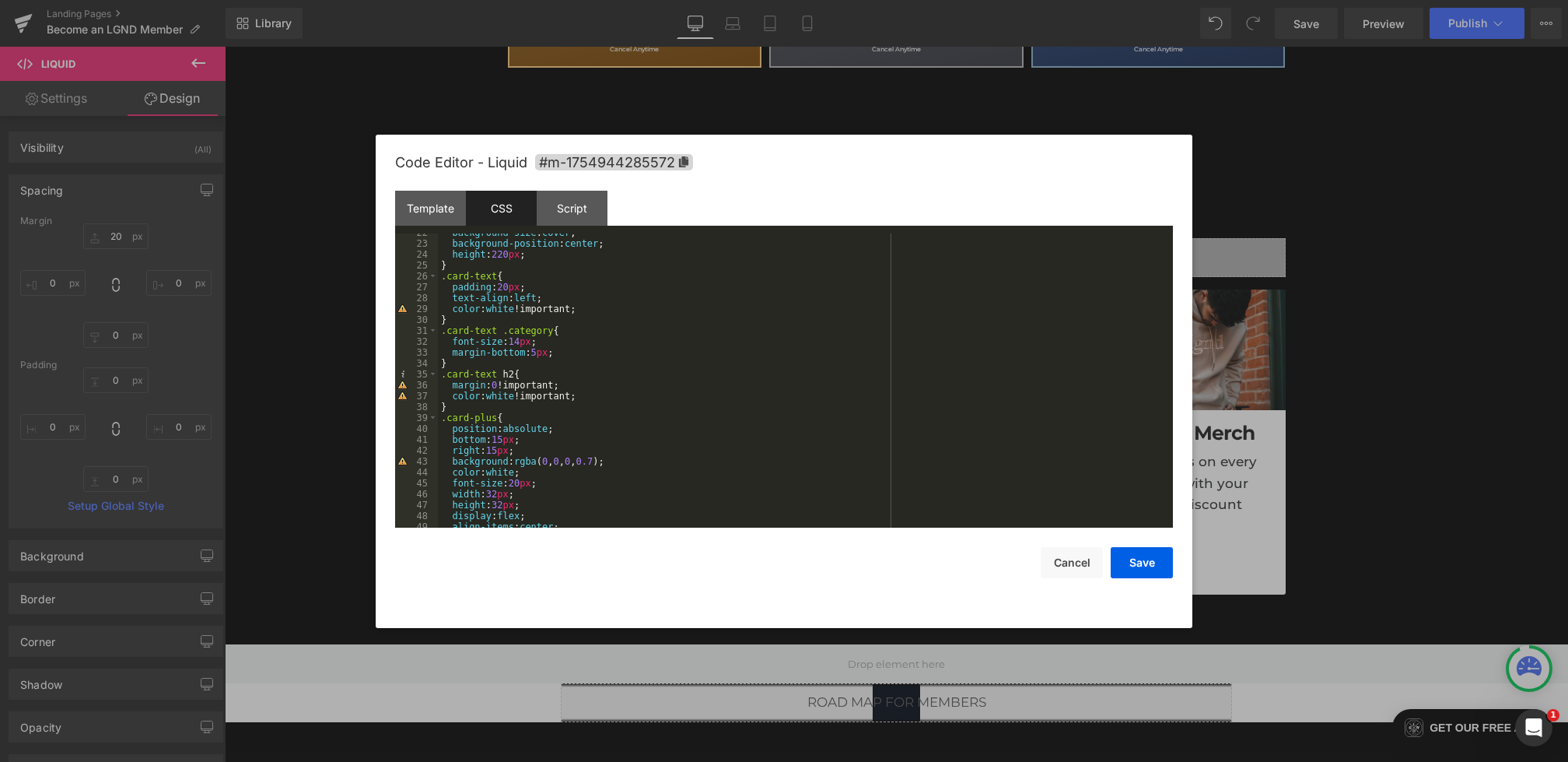
scroll to position [321, 0]
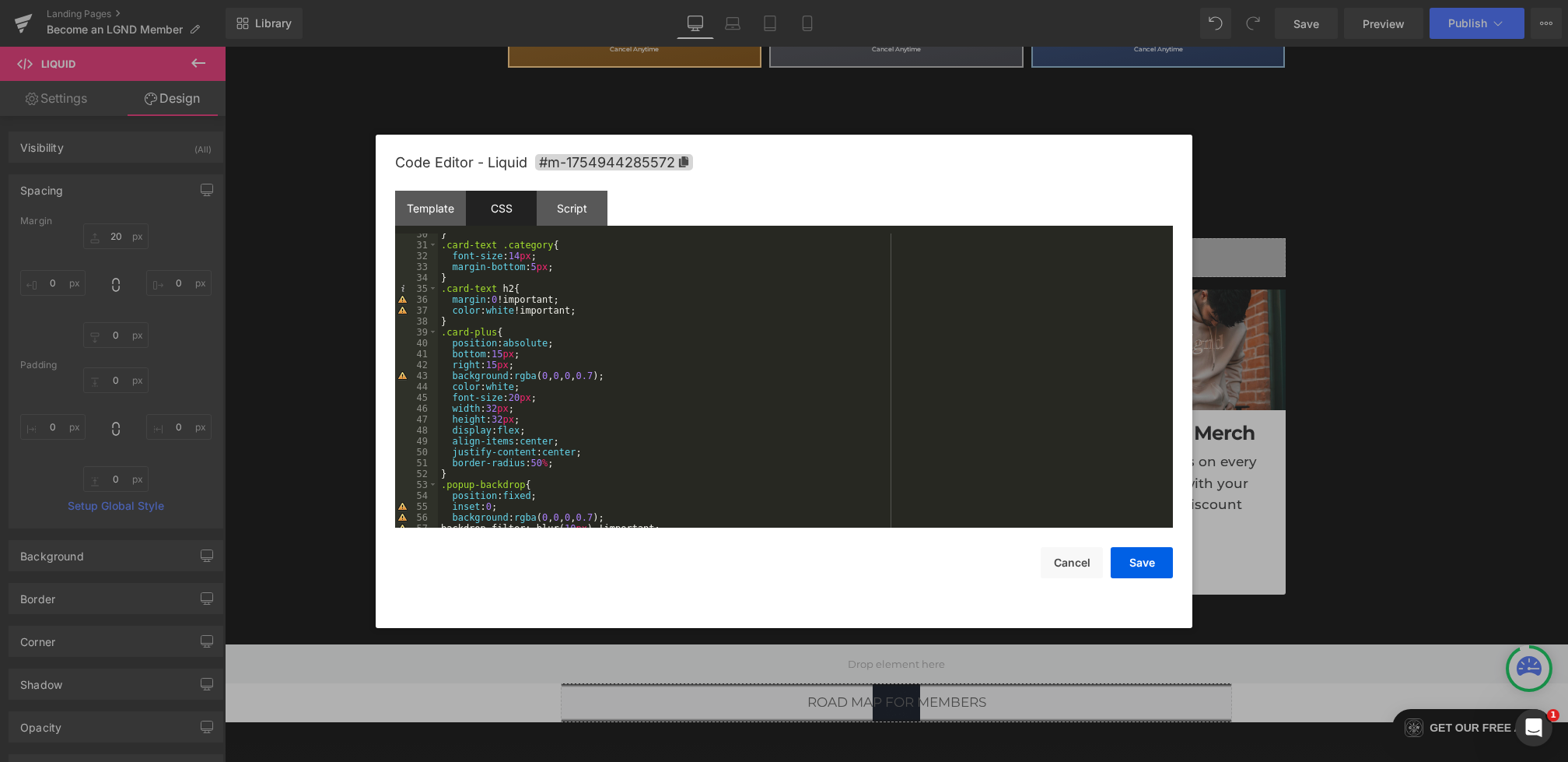
click at [611, 312] on div "} .card-text .category { font-size : 14 px ; margin-bottom : 5 px ; } .card-tex…" at bounding box center [803, 386] width 729 height 316
click at [1132, 563] on button "Save" at bounding box center [1142, 563] width 62 height 32
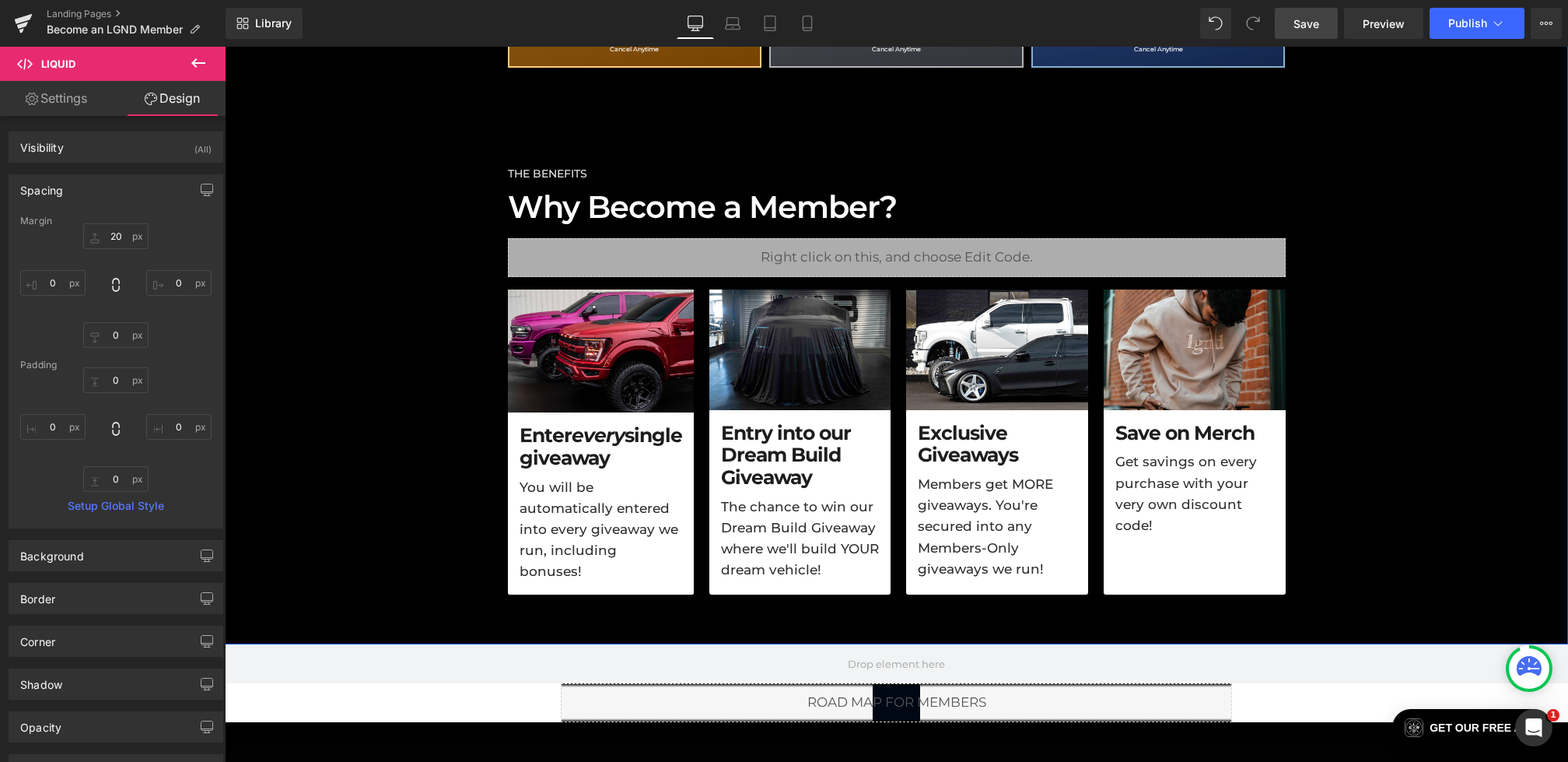
click at [1316, 30] on span "Save" at bounding box center [1307, 24] width 26 height 17
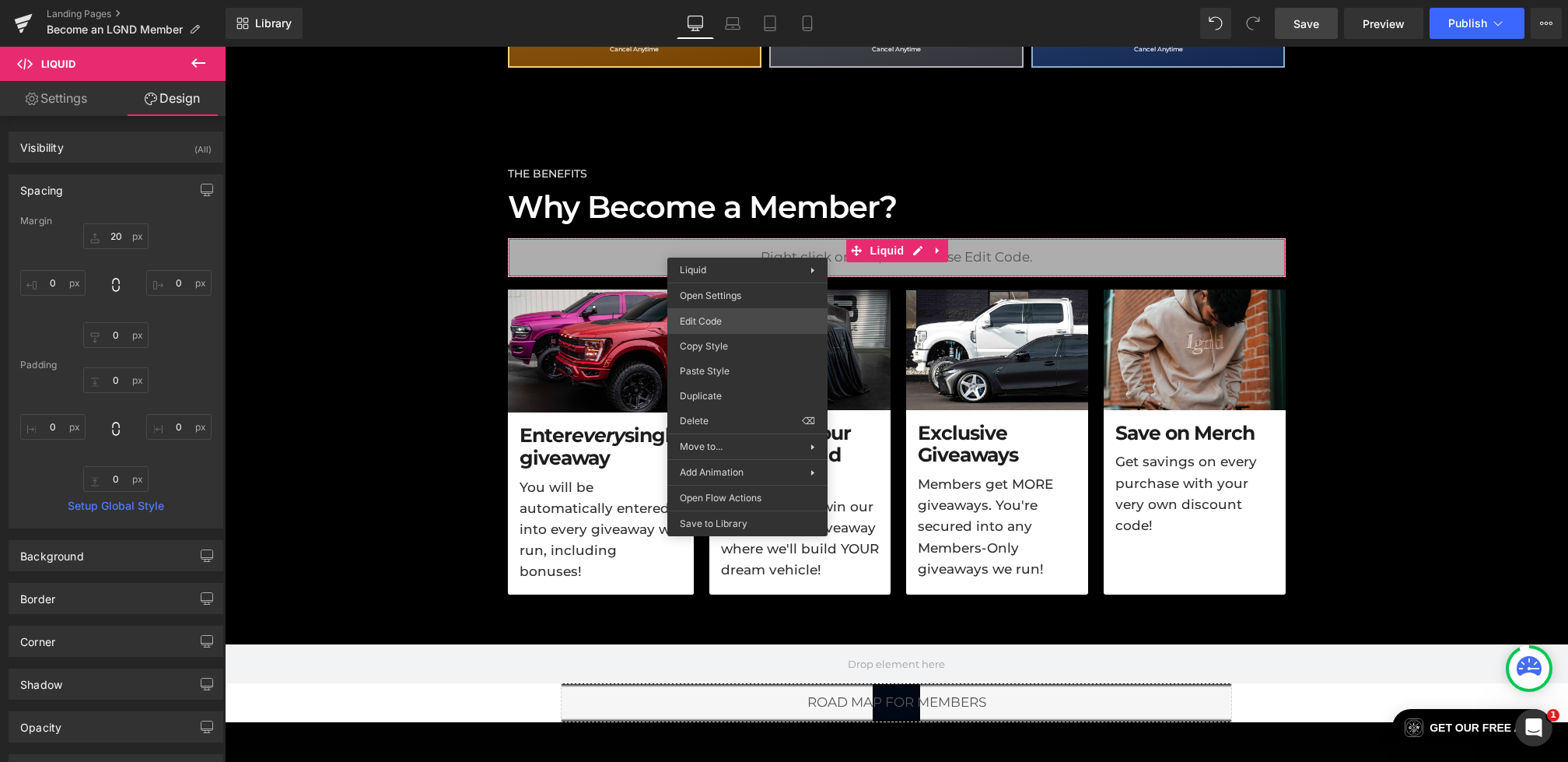
click at [714, 0] on div "Liquid You are previewing how the will restyle your page. You can not edit Elem…" at bounding box center [784, 0] width 1568 height 0
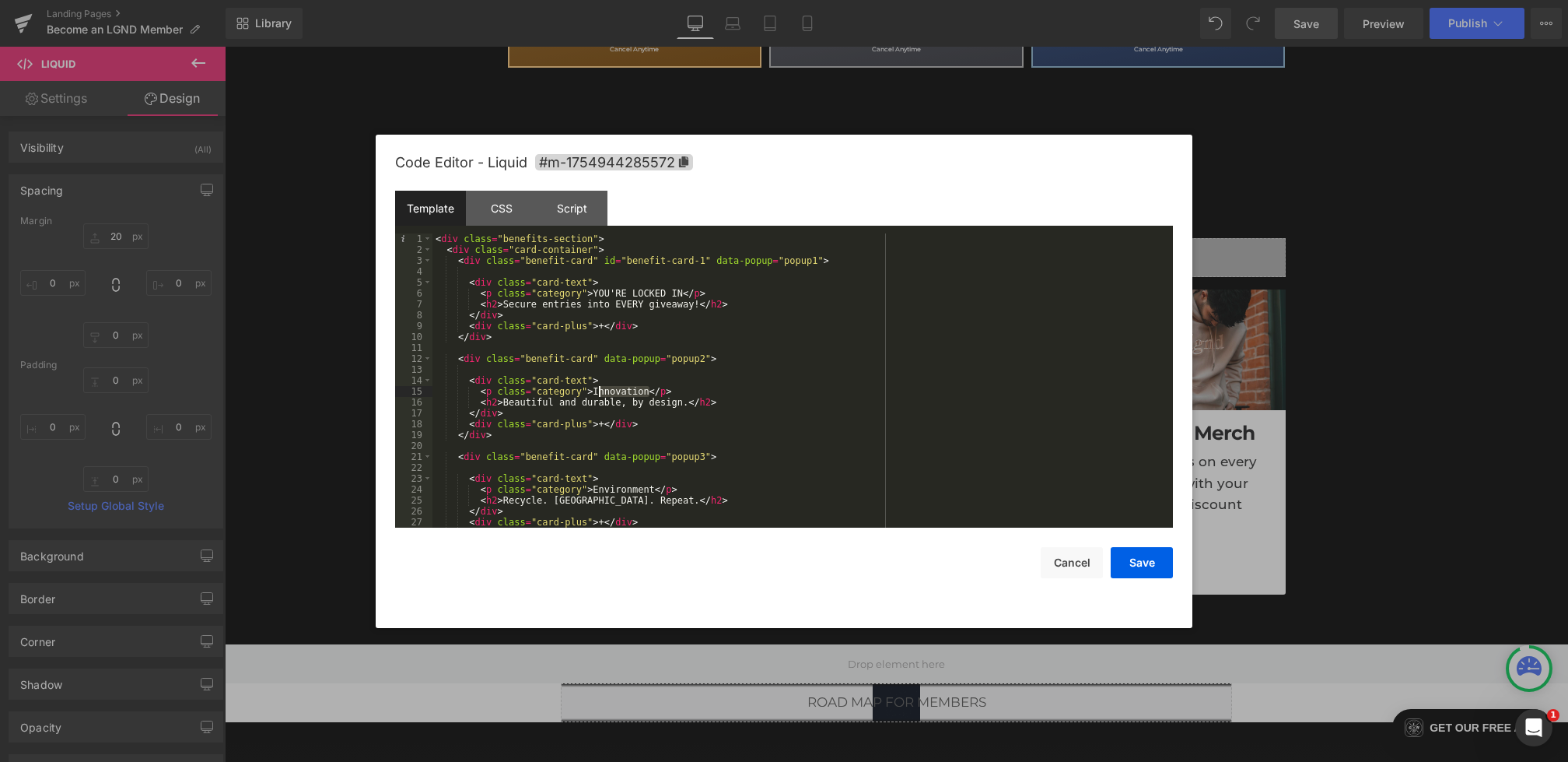
drag, startPoint x: 647, startPoint y: 394, endPoint x: 592, endPoint y: 393, distance: 55.0
click at [592, 393] on div "< div class = "benefits-section" > < div class = "card-container" > < div class…" at bounding box center [799, 391] width 735 height 316
drag, startPoint x: 686, startPoint y: 405, endPoint x: 506, endPoint y: 406, distance: 180.0
click at [506, 406] on div "< div class = "benefits-section" > < div class = "card-container" > < div class…" at bounding box center [799, 391] width 735 height 316
click at [1122, 562] on button "Save" at bounding box center [1142, 563] width 62 height 32
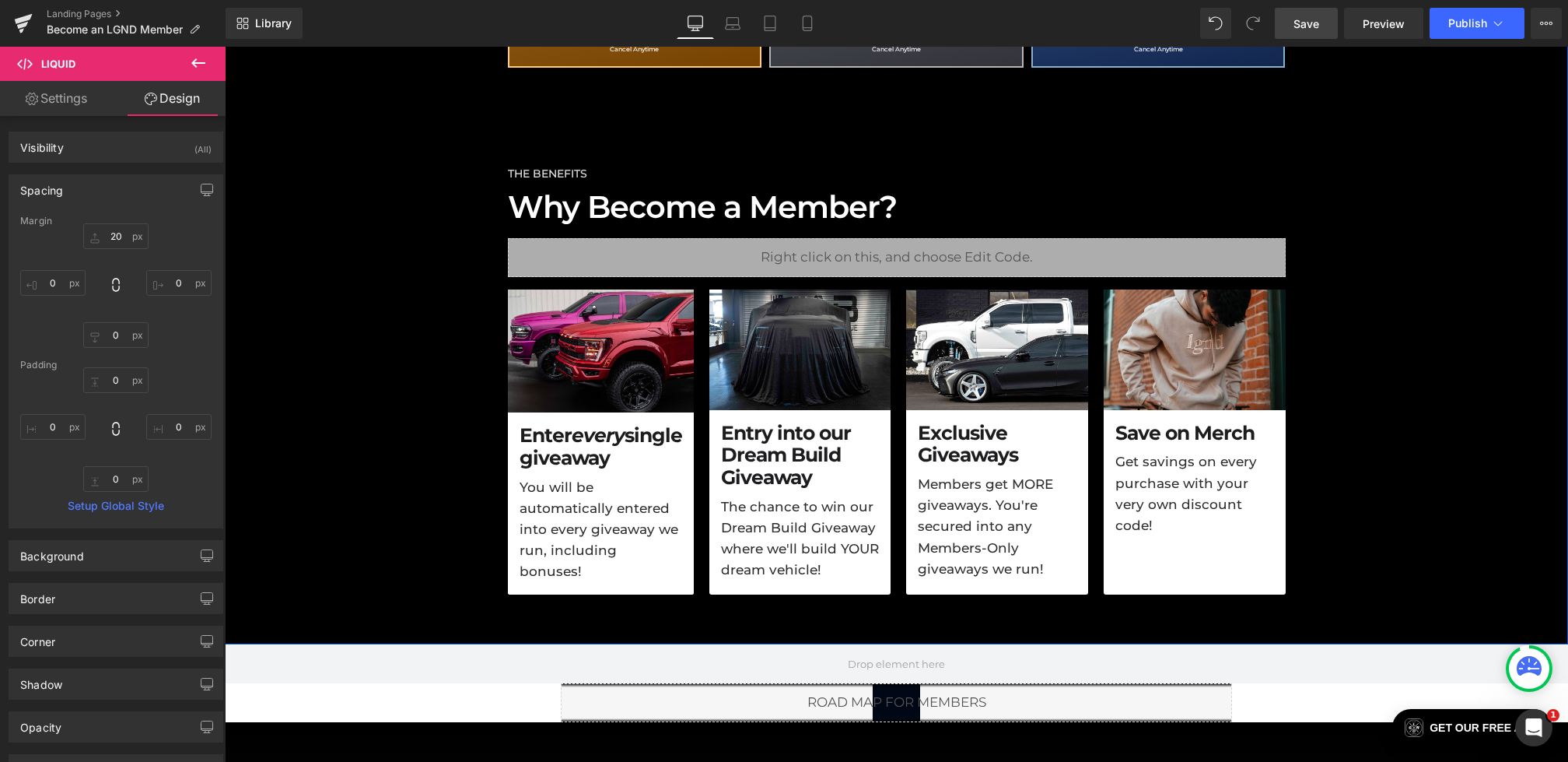
click at [1318, 25] on span "Save" at bounding box center [1307, 24] width 26 height 17
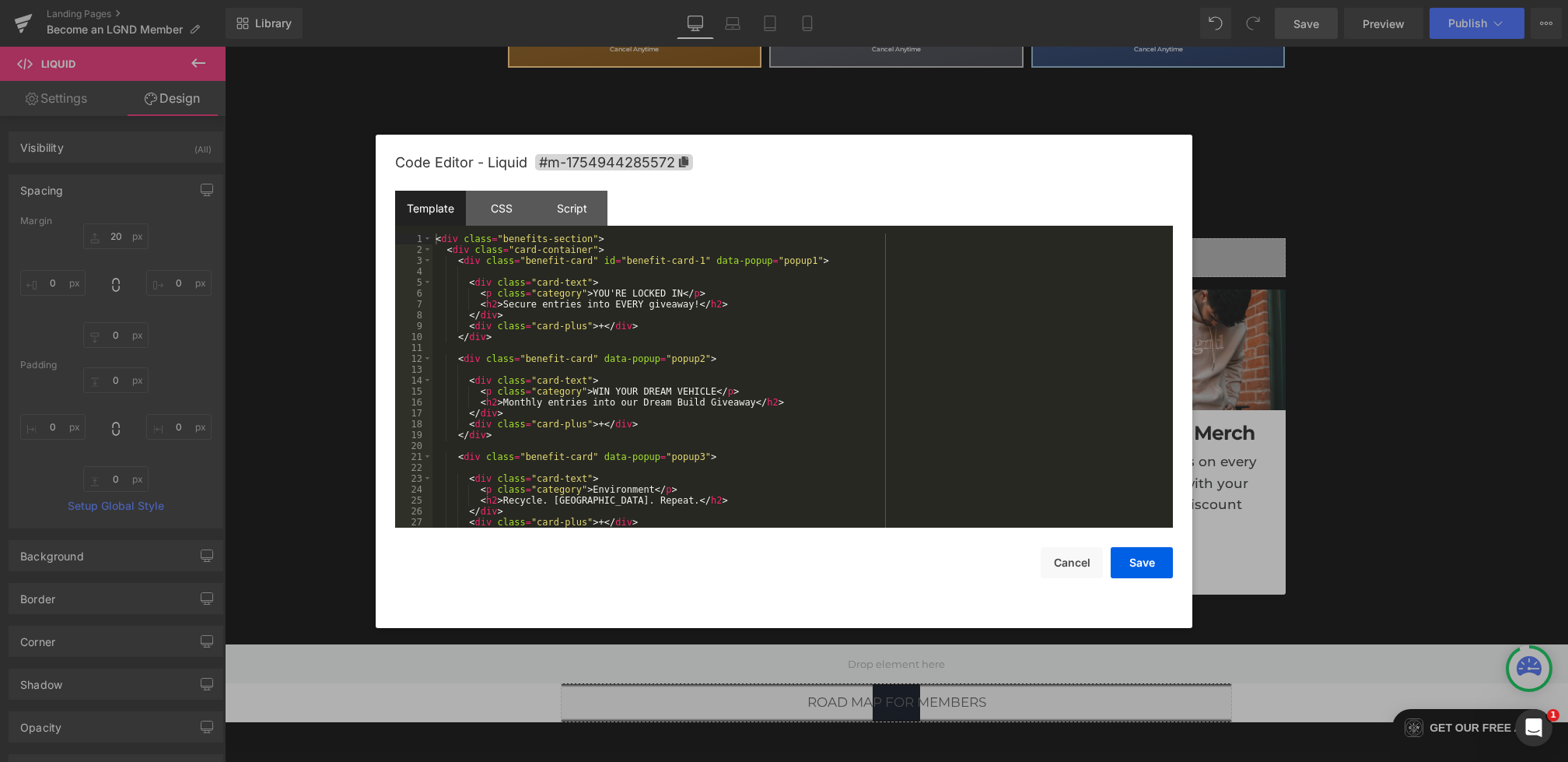
click at [701, 0] on div "Liquid You are previewing how the will restyle your page. You can not edit Elem…" at bounding box center [784, 0] width 1568 height 0
click at [598, 359] on div "< div class = "benefits-section" > < div class = "card-container" > < div class…" at bounding box center [799, 391] width 735 height 316
click at [600, 458] on div "< div class = "benefits-section" > < div class = "card-container" > < div class…" at bounding box center [799, 391] width 735 height 316
click at [493, 208] on div "CSS" at bounding box center [502, 208] width 71 height 35
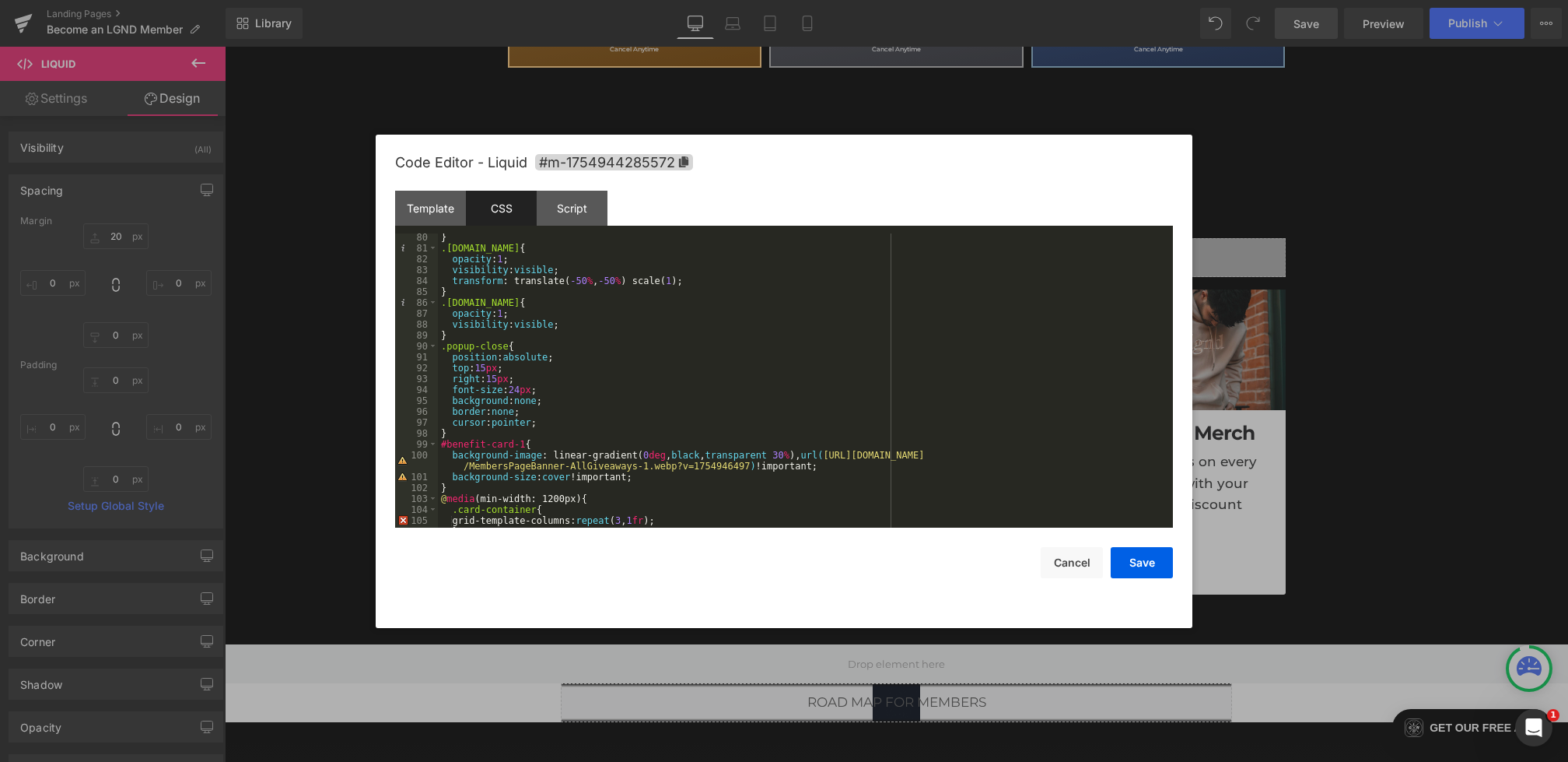
scroll to position [909, 0]
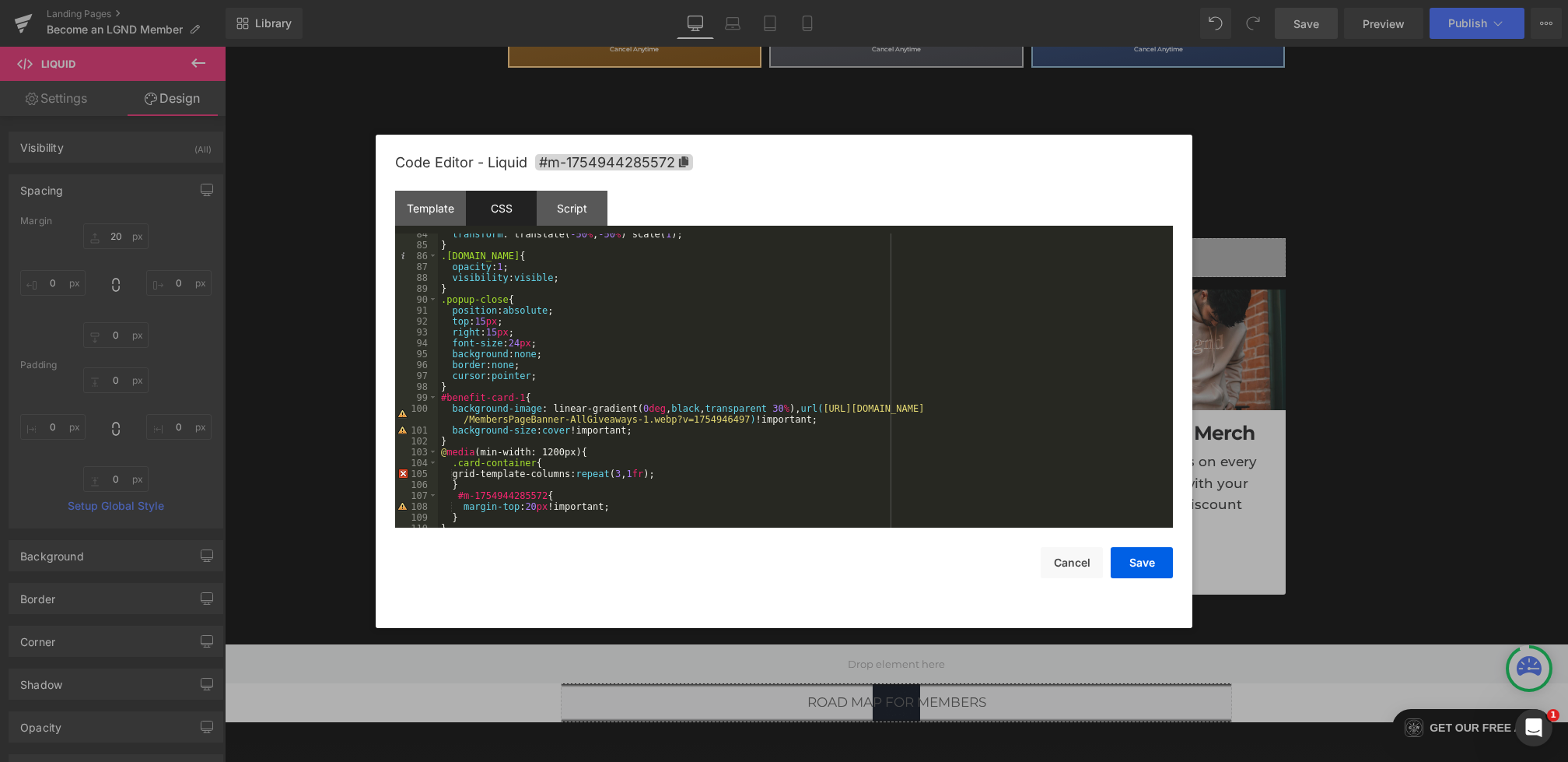
click at [467, 440] on div "transform : translate( -50 % , -50 % ) scale( 1 ); } .popup-backdrop.show { opa…" at bounding box center [803, 386] width 729 height 316
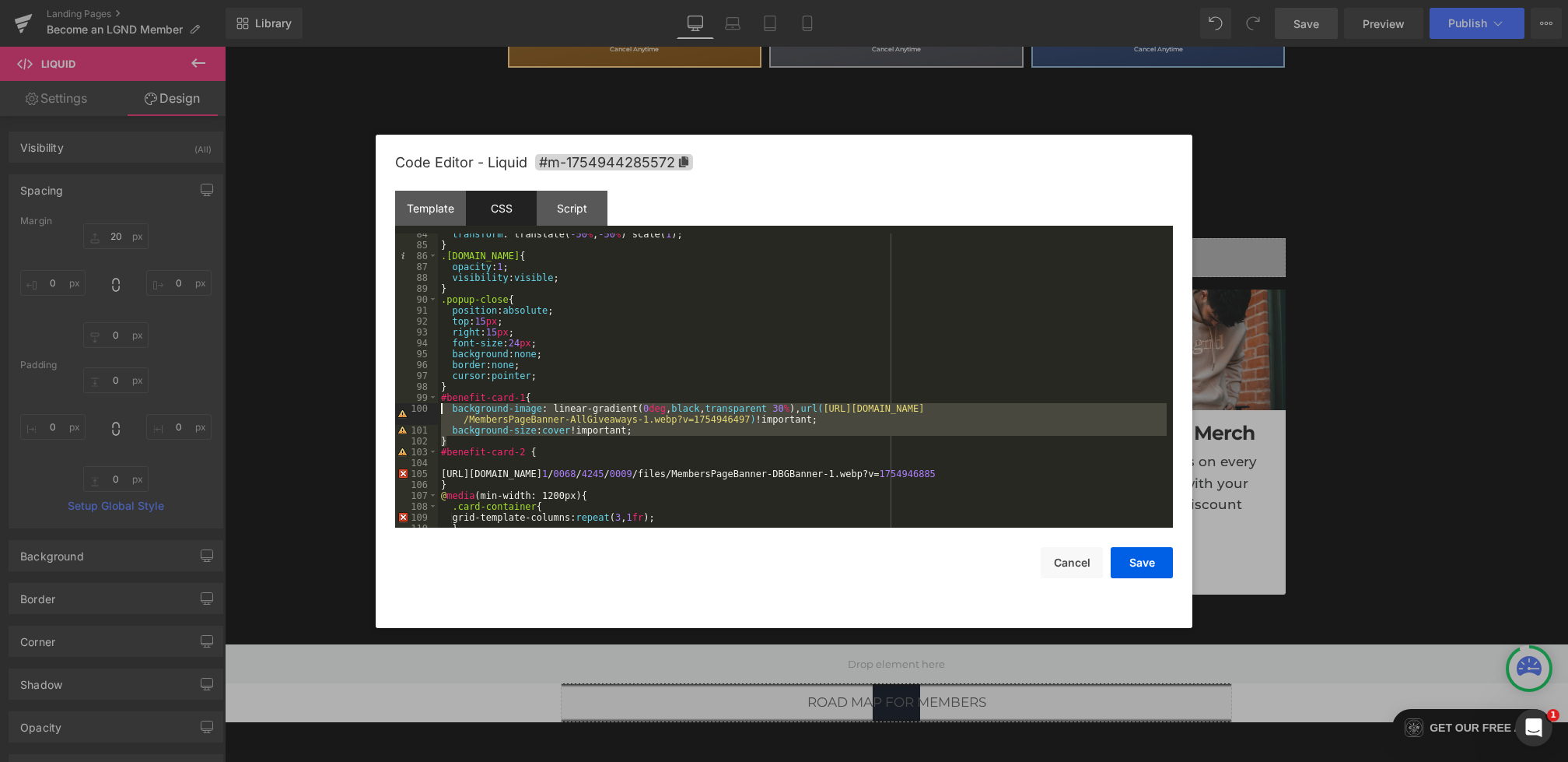
drag, startPoint x: 679, startPoint y: 437, endPoint x: 420, endPoint y: 411, distance: 260.3
click at [420, 411] on pre "84 85 86 87 88 89 90 91 92 93 94 95 96 97 98 99 100 101 102 103 104 105 106 107…" at bounding box center [784, 380] width 778 height 294
click at [564, 452] on div "transform : translate( -50 % , -50 % ) scale( 1 ); } .popup-backdrop.show { opa…" at bounding box center [803, 386] width 729 height 316
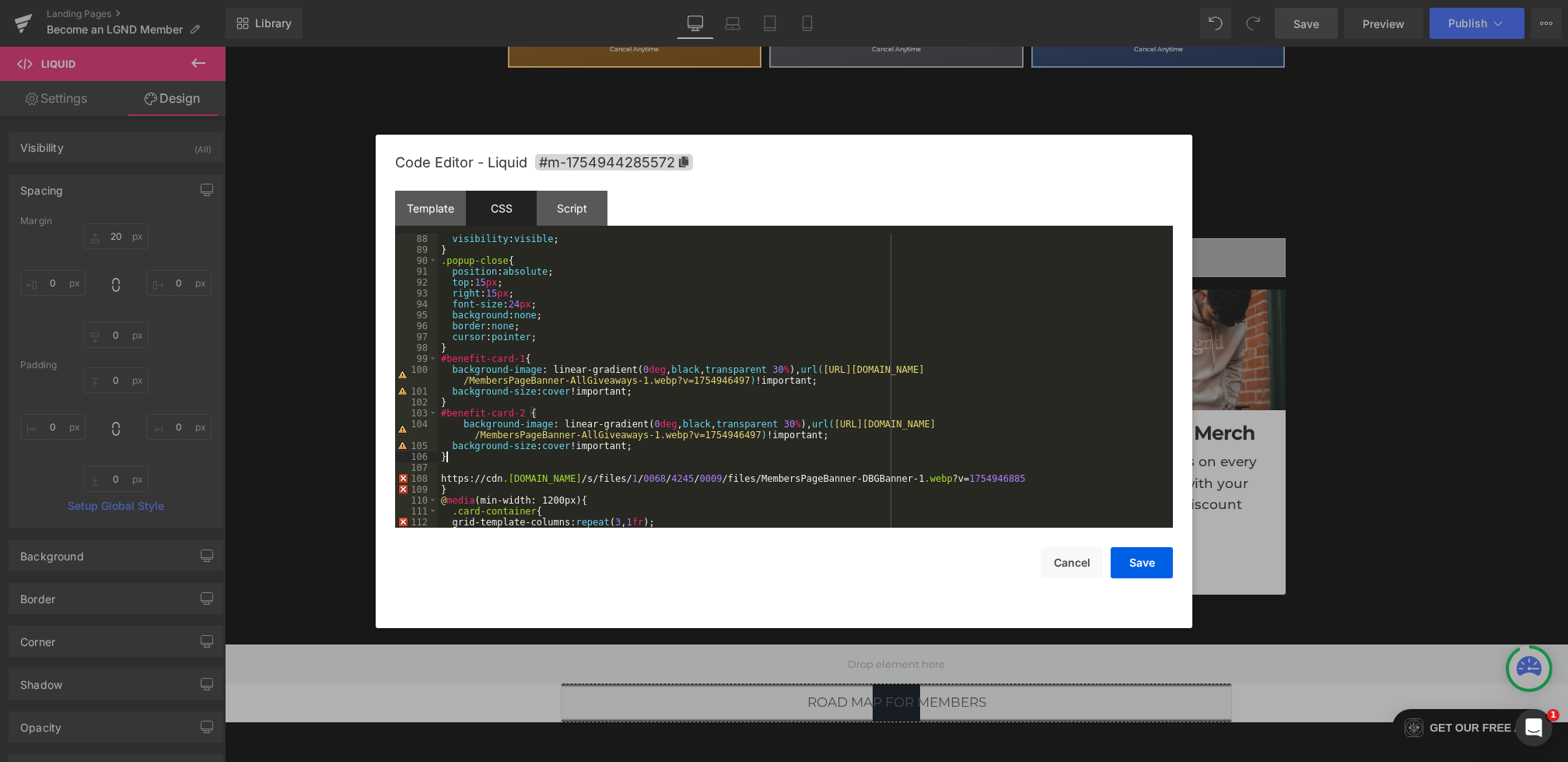
scroll to position [959, 0]
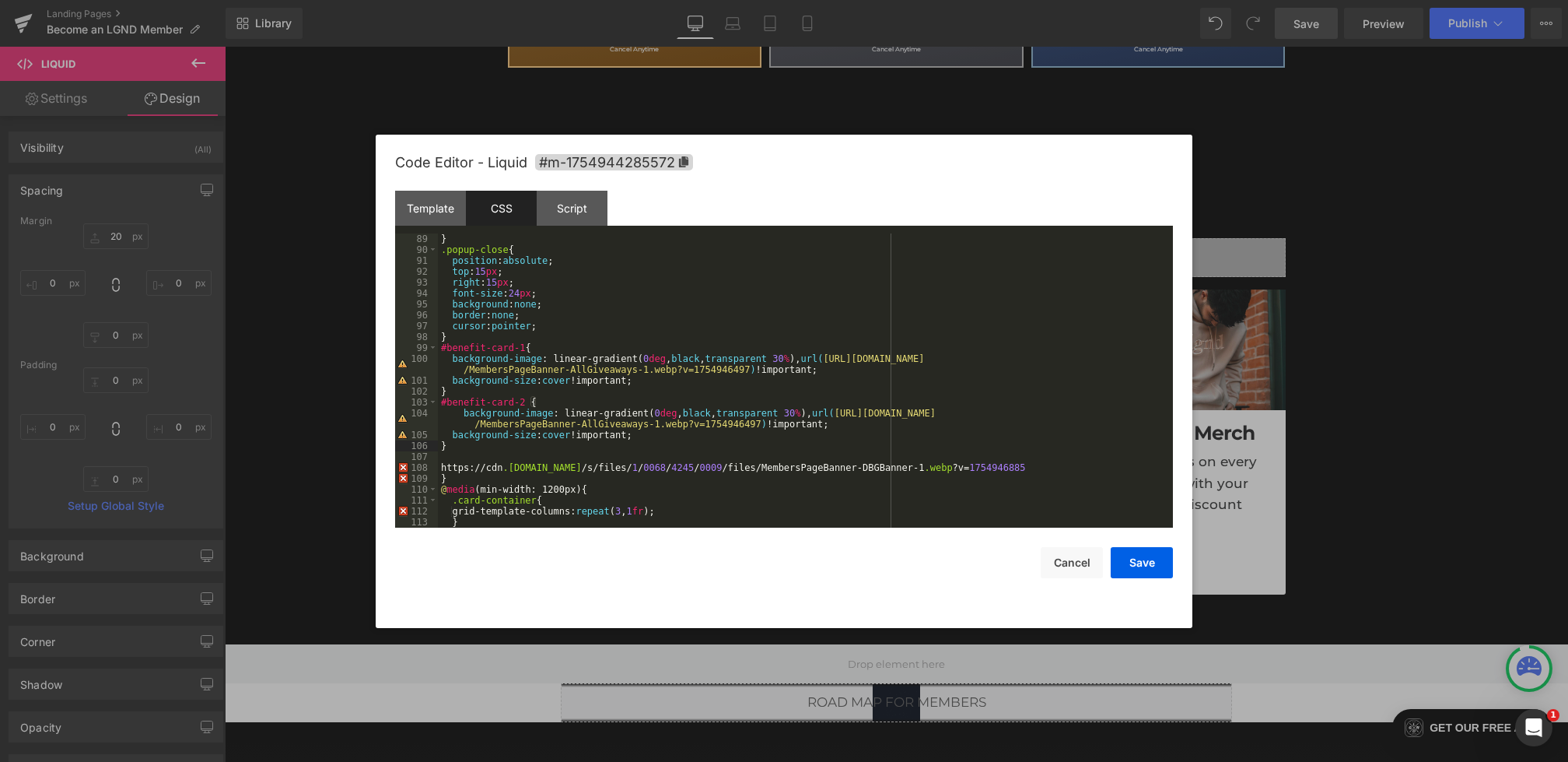
drag, startPoint x: 461, startPoint y: 450, endPoint x: 420, endPoint y: 450, distance: 41.0
click at [420, 450] on pre "89 90 91 92 93 94 95 96 97 98 99 100 101 102 103 104 105 106 107 108 109 110 11…" at bounding box center [784, 380] width 778 height 294
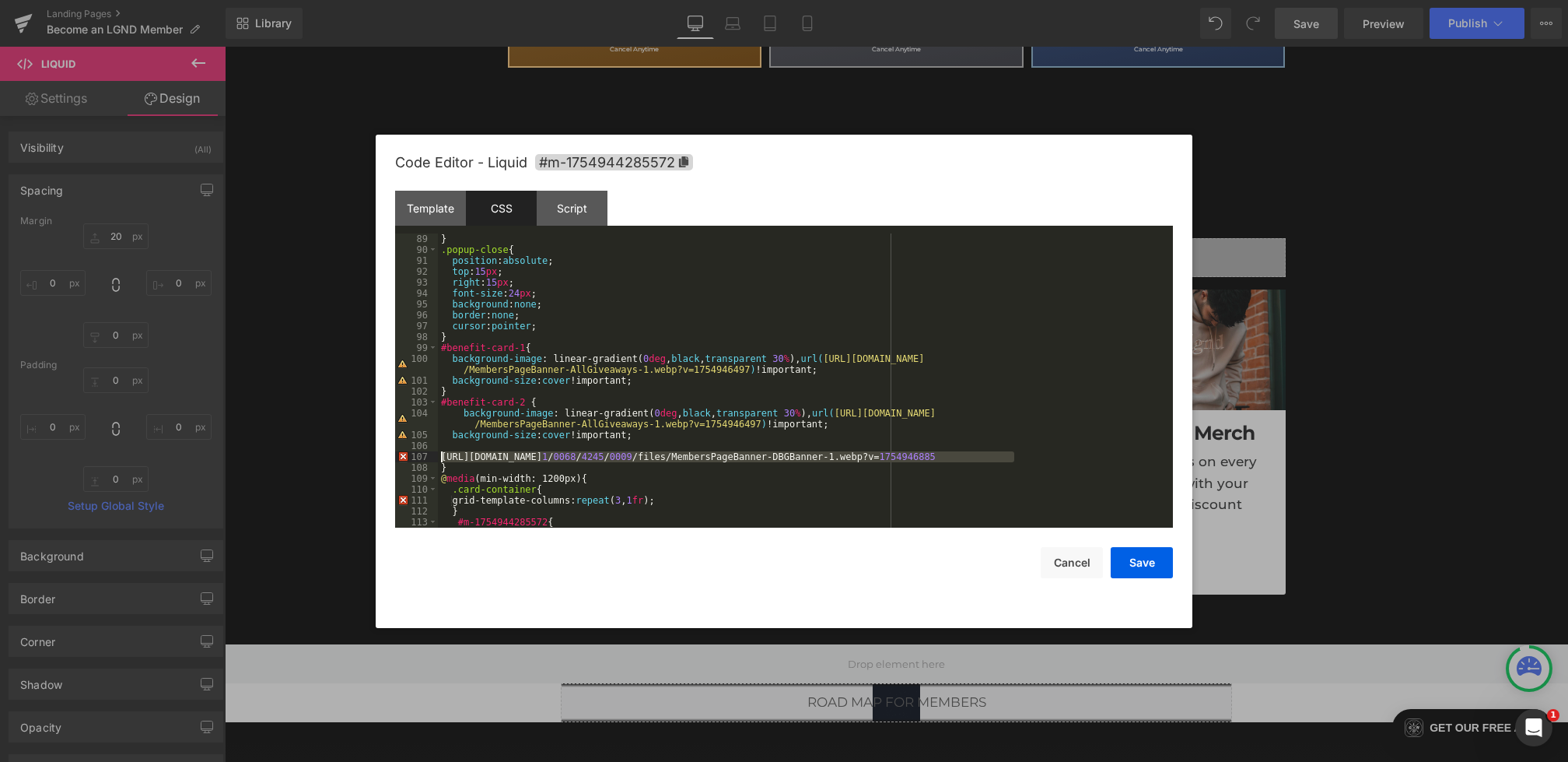
drag, startPoint x: 1035, startPoint y: 455, endPoint x: 387, endPoint y: 456, distance: 648.0
click at [387, 456] on div "Code Editor - Liquid #m-1754944285572 Template CSS Script Data 1 2 3 4 5 6 7 8 …" at bounding box center [784, 381] width 817 height 493
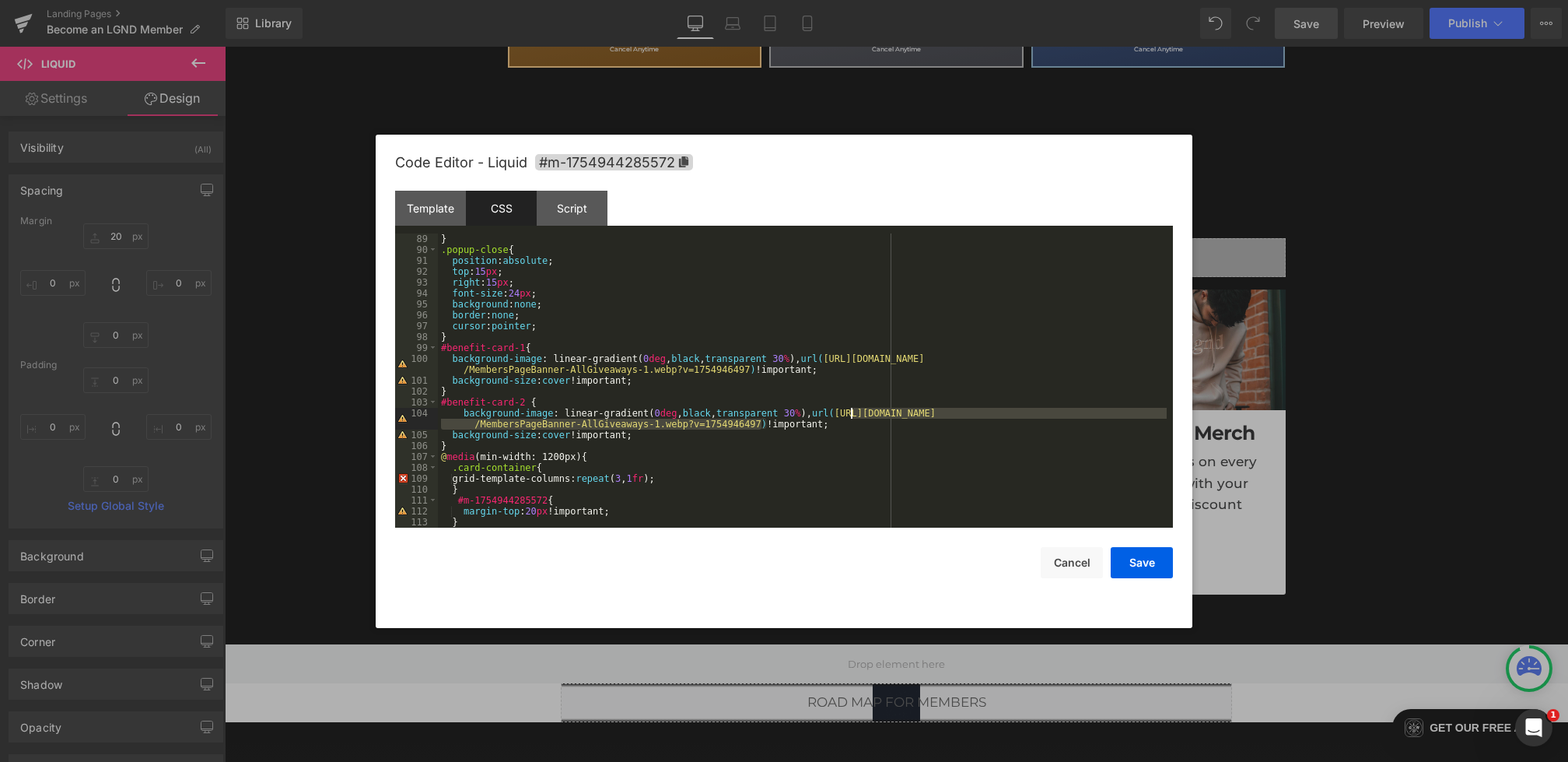
drag, startPoint x: 762, startPoint y: 426, endPoint x: 851, endPoint y: 414, distance: 89.8
click at [851, 414] on div "} .popup-close { position : absolute ; top : 15 px ; right : 15 px ; font-size …" at bounding box center [803, 391] width 729 height 316
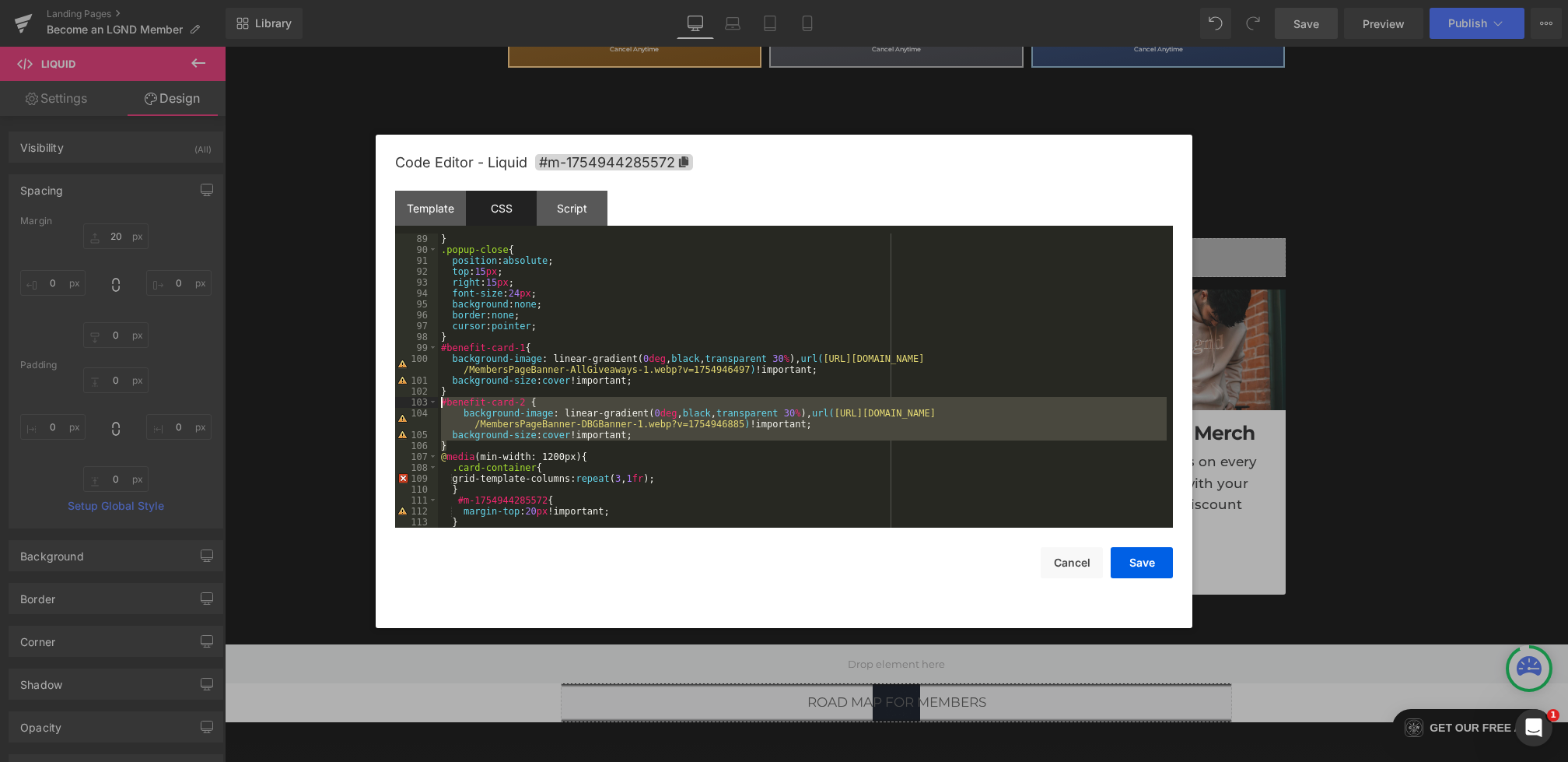
drag, startPoint x: 471, startPoint y: 447, endPoint x: 417, endPoint y: 407, distance: 67.2
click at [417, 407] on pre "89 90 91 92 93 94 95 96 97 98 99 100 101 102 103 104 105 106 107 108 109 110 11…" at bounding box center [784, 380] width 778 height 294
click at [474, 450] on div "} .popup-close { position : absolute ; top : 15 px ; right : 15 px ; font-size …" at bounding box center [803, 391] width 729 height 316
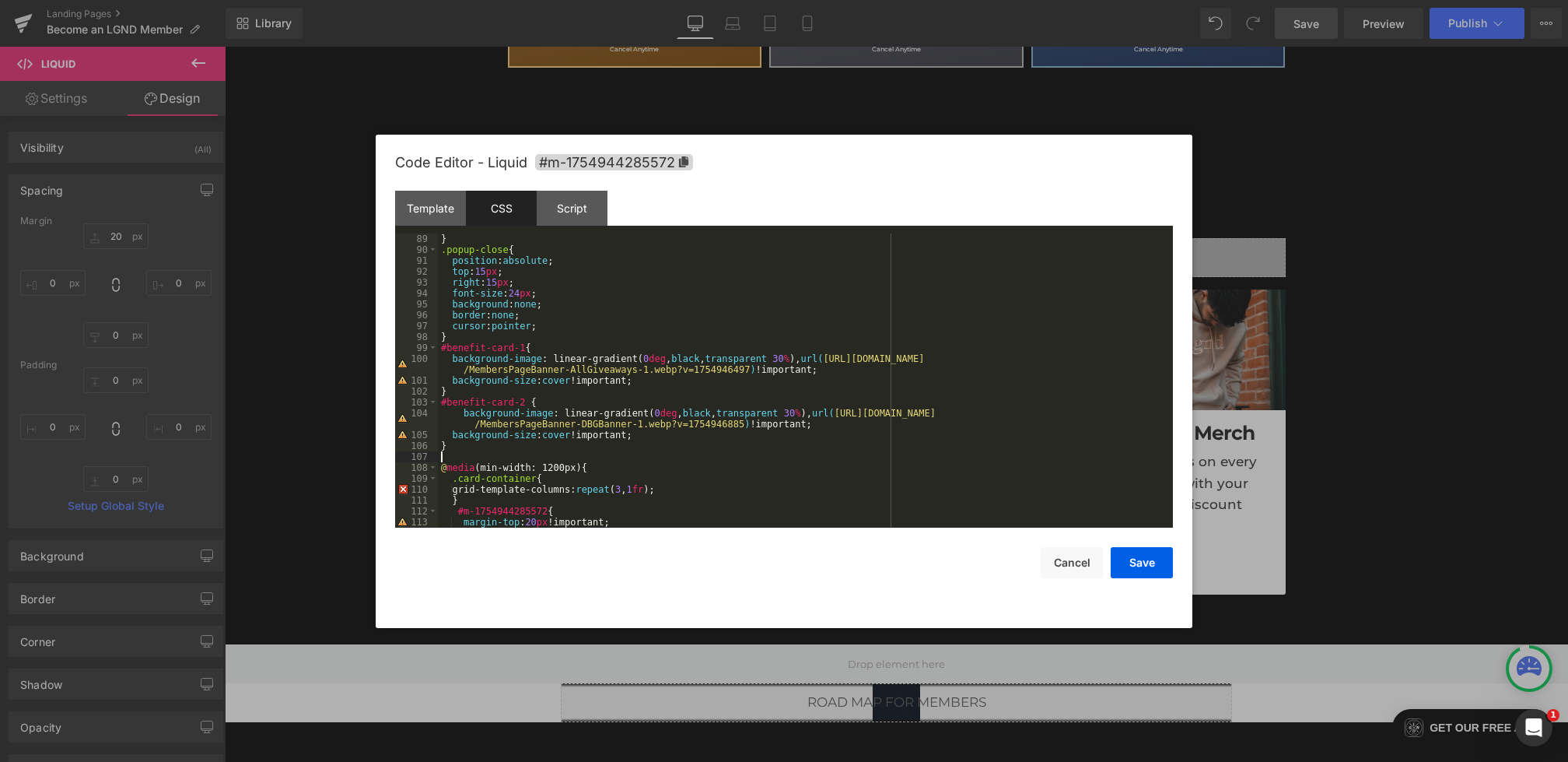
paste textarea
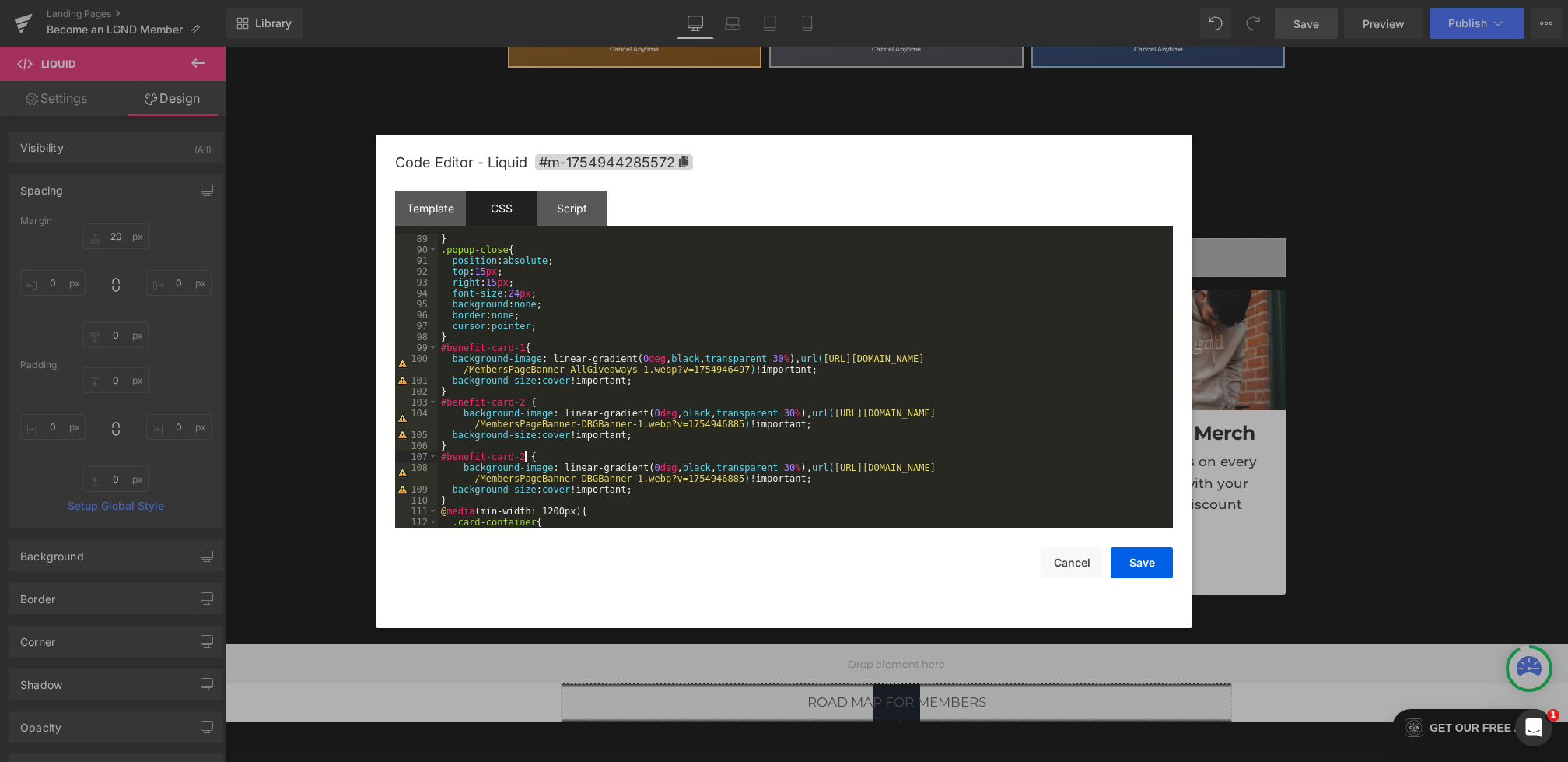
click at [527, 460] on div "} .popup-close { position : absolute ; top : 15 px ; right : 15 px ; font-size …" at bounding box center [803, 391] width 729 height 316
click at [1139, 556] on button "Save" at bounding box center [1142, 563] width 62 height 32
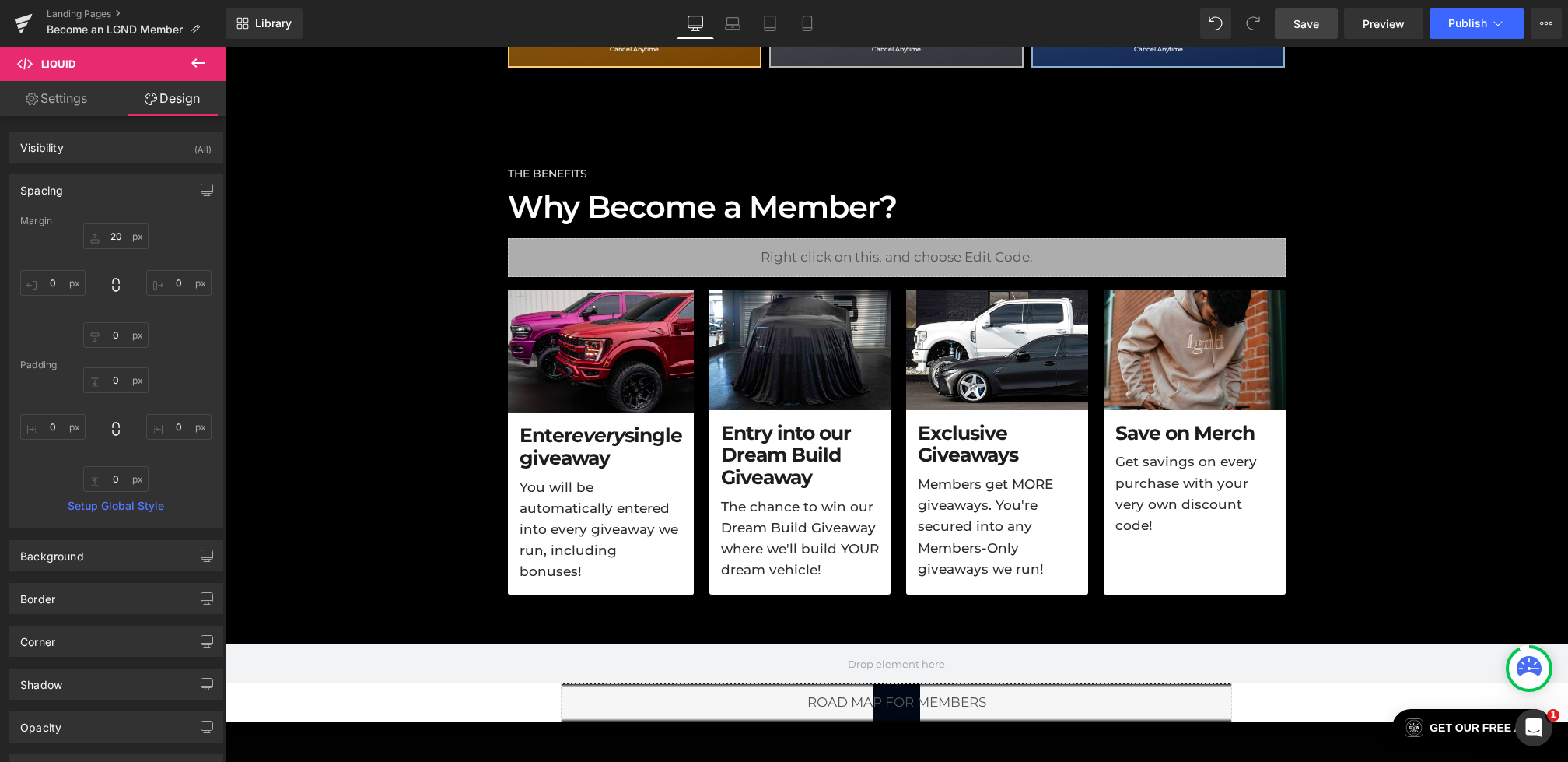
click at [1310, 29] on span "Save" at bounding box center [1307, 24] width 26 height 17
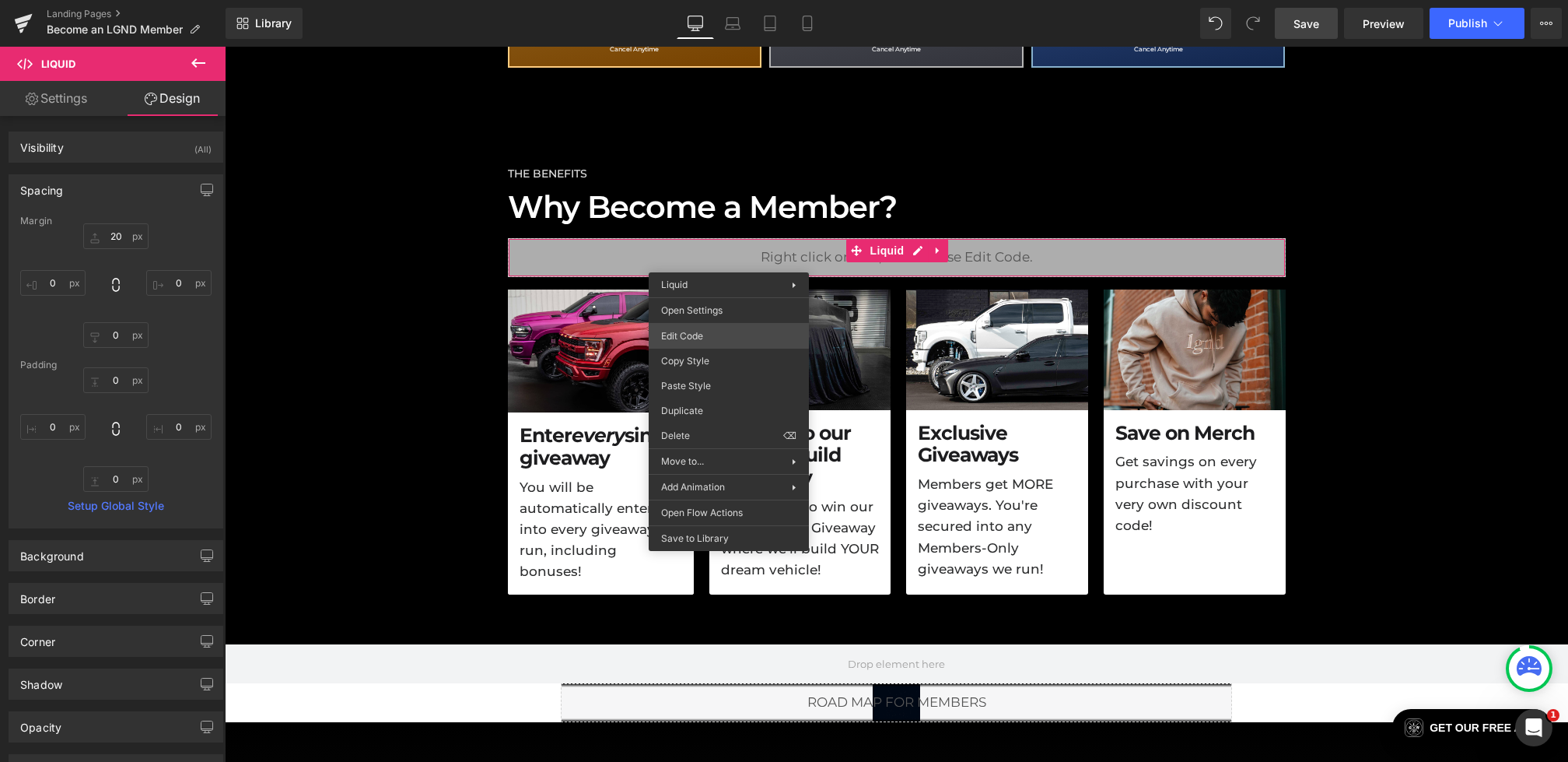
click at [706, 0] on div "Liquid You are previewing how the will restyle your page. You can not edit Elem…" at bounding box center [784, 0] width 1568 height 0
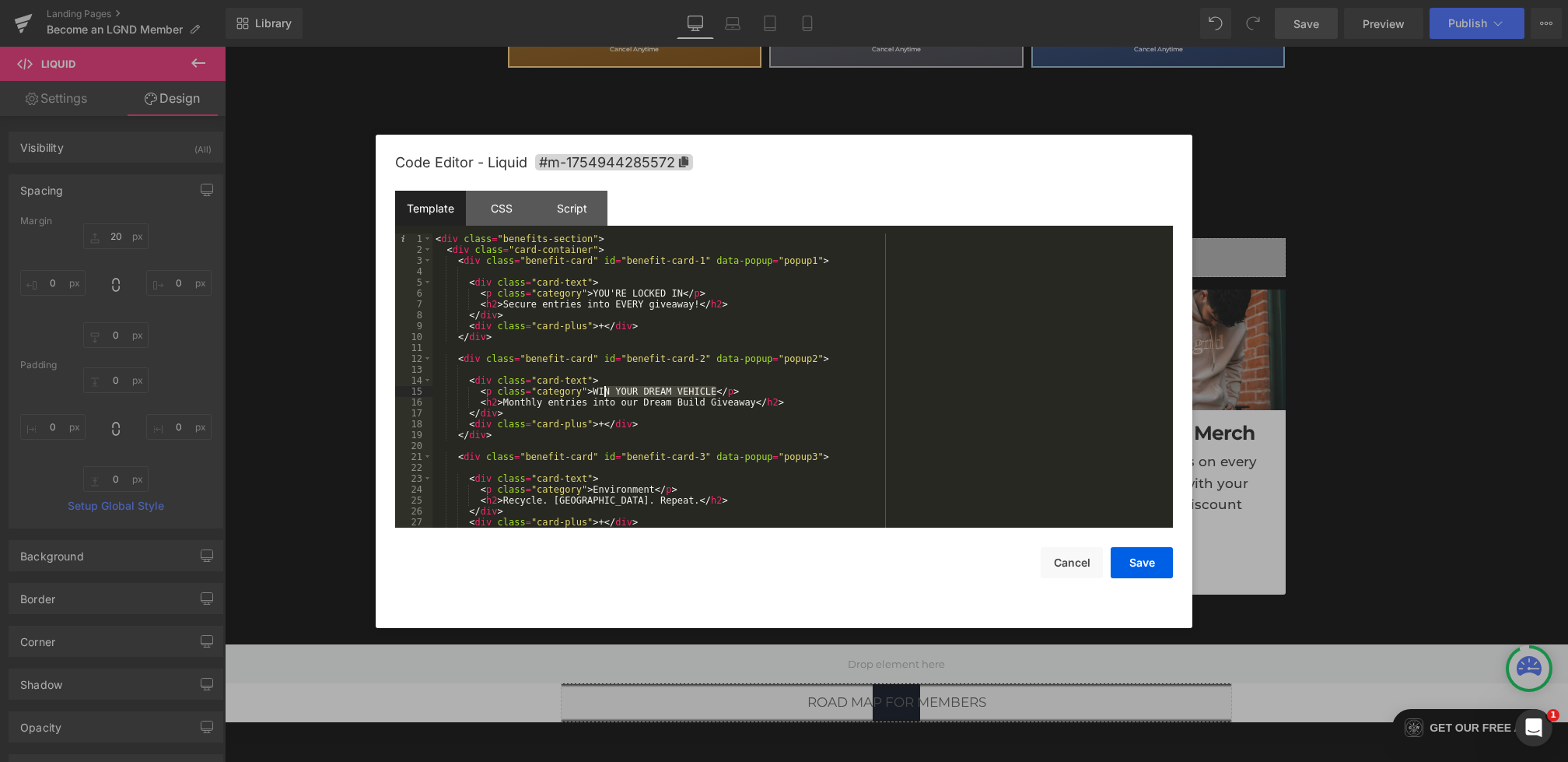
drag, startPoint x: 717, startPoint y: 394, endPoint x: 602, endPoint y: 396, distance: 115.0
click at [602, 396] on div "< div class = "benefits-section" > < div class = "card-container" > < div class…" at bounding box center [799, 391] width 735 height 316
drag, startPoint x: 756, startPoint y: 405, endPoint x: 504, endPoint y: 403, distance: 252.0
click at [504, 403] on div "< div class = "benefits-section" > < div class = "card-container" > < div class…" at bounding box center [799, 391] width 735 height 316
click at [1170, 564] on button "Save" at bounding box center [1142, 563] width 62 height 32
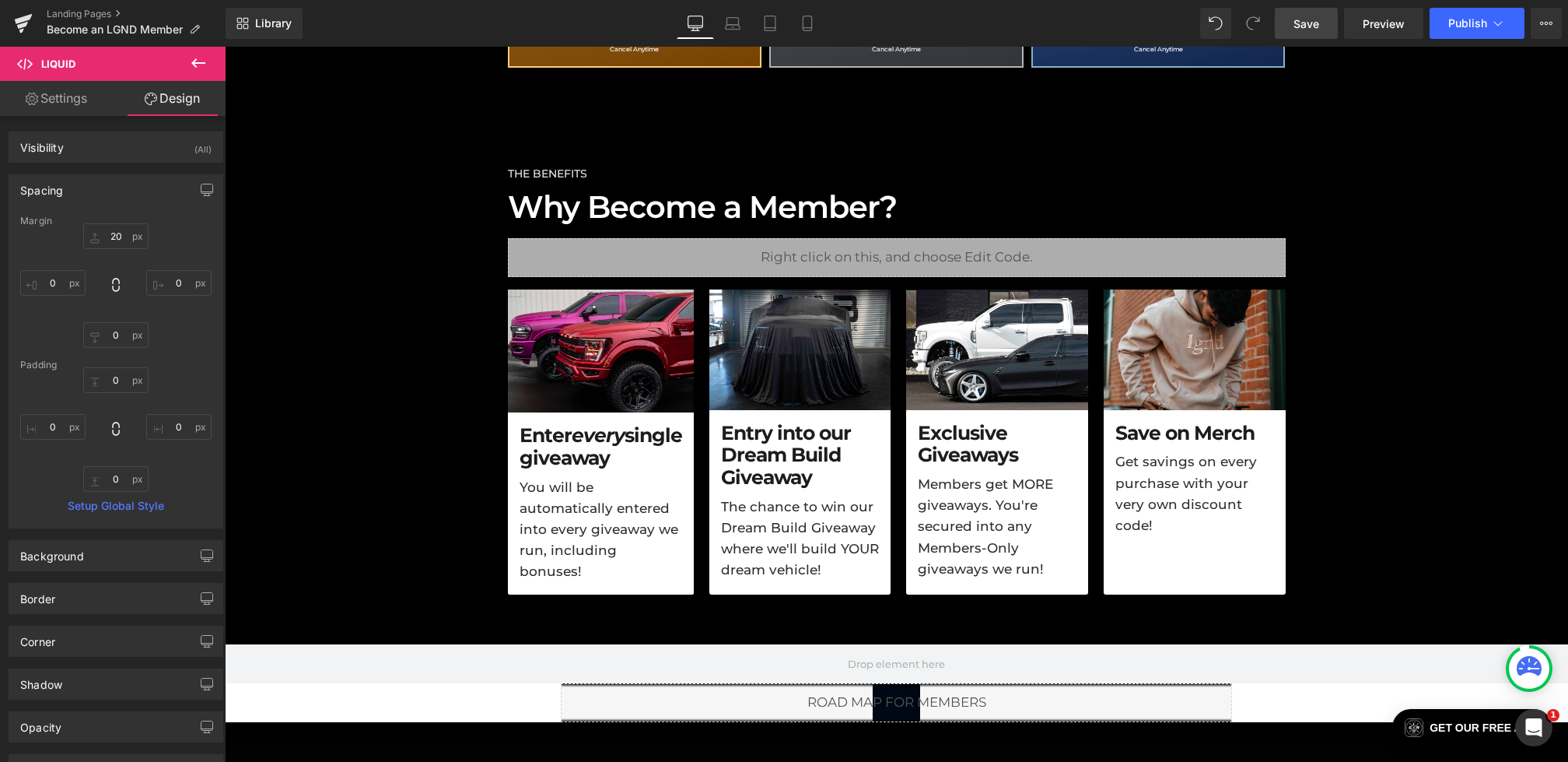
click at [1319, 21] on span "Save" at bounding box center [1307, 24] width 26 height 17
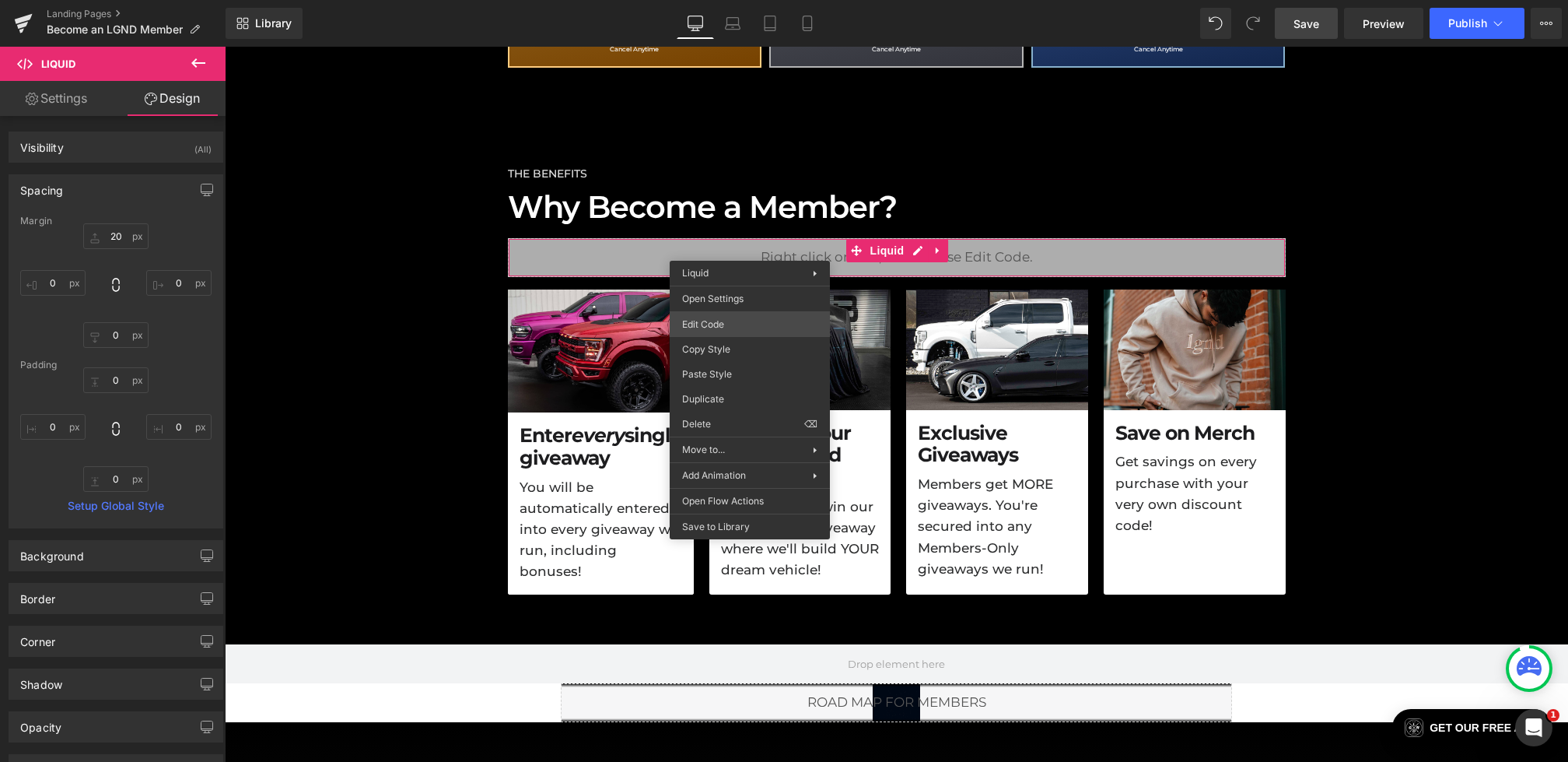
click at [702, 0] on div "Liquid You are previewing how the will restyle your page. You can not edit Elem…" at bounding box center [784, 0] width 1568 height 0
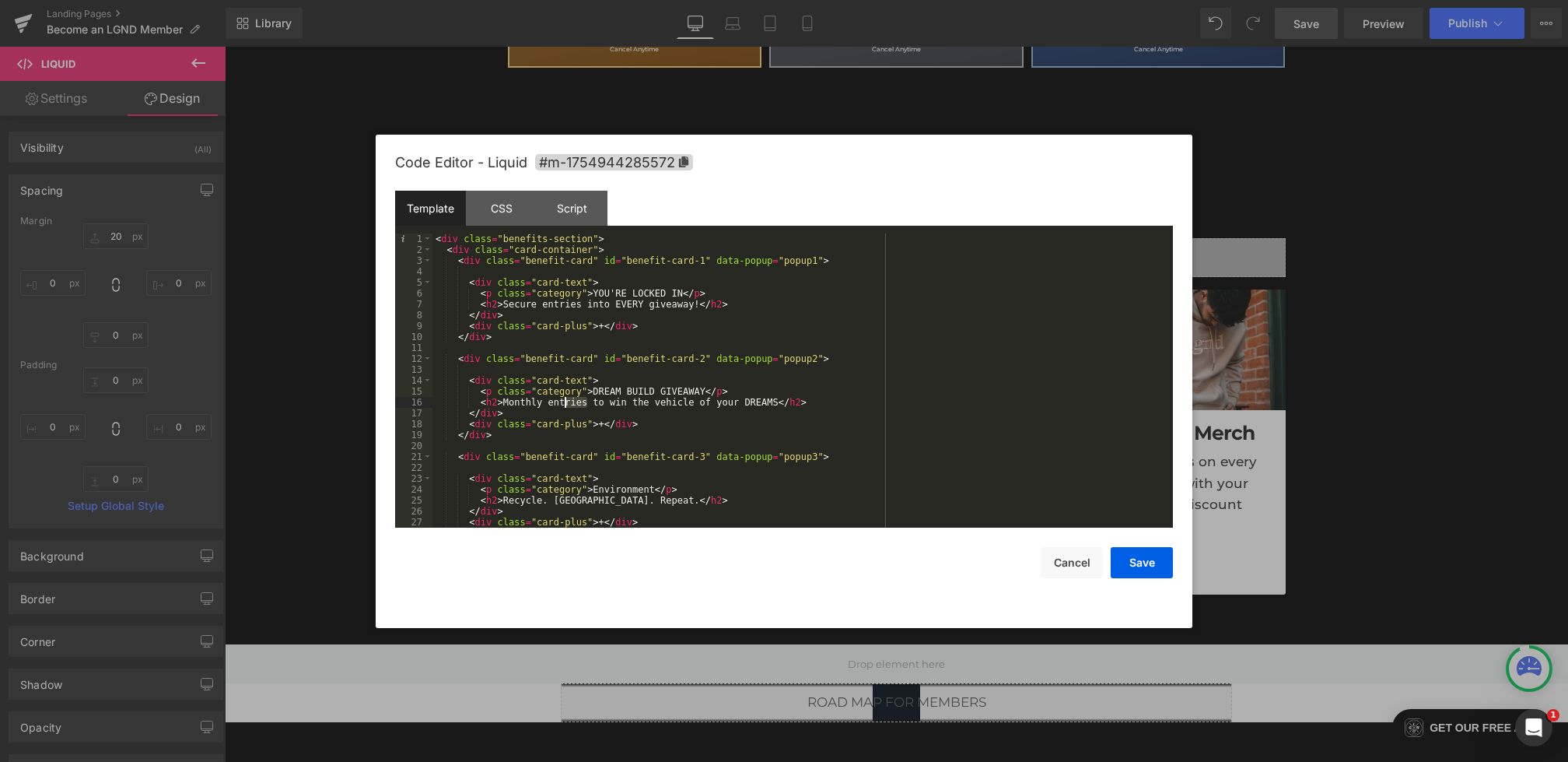
drag, startPoint x: 589, startPoint y: 406, endPoint x: 561, endPoint y: 406, distance: 28.0
click at [562, 406] on div "< div class = "benefits-section" > < div class = "card-container" > < div class…" at bounding box center [799, 391] width 735 height 316
click at [1140, 576] on button "Save" at bounding box center [1142, 563] width 62 height 32
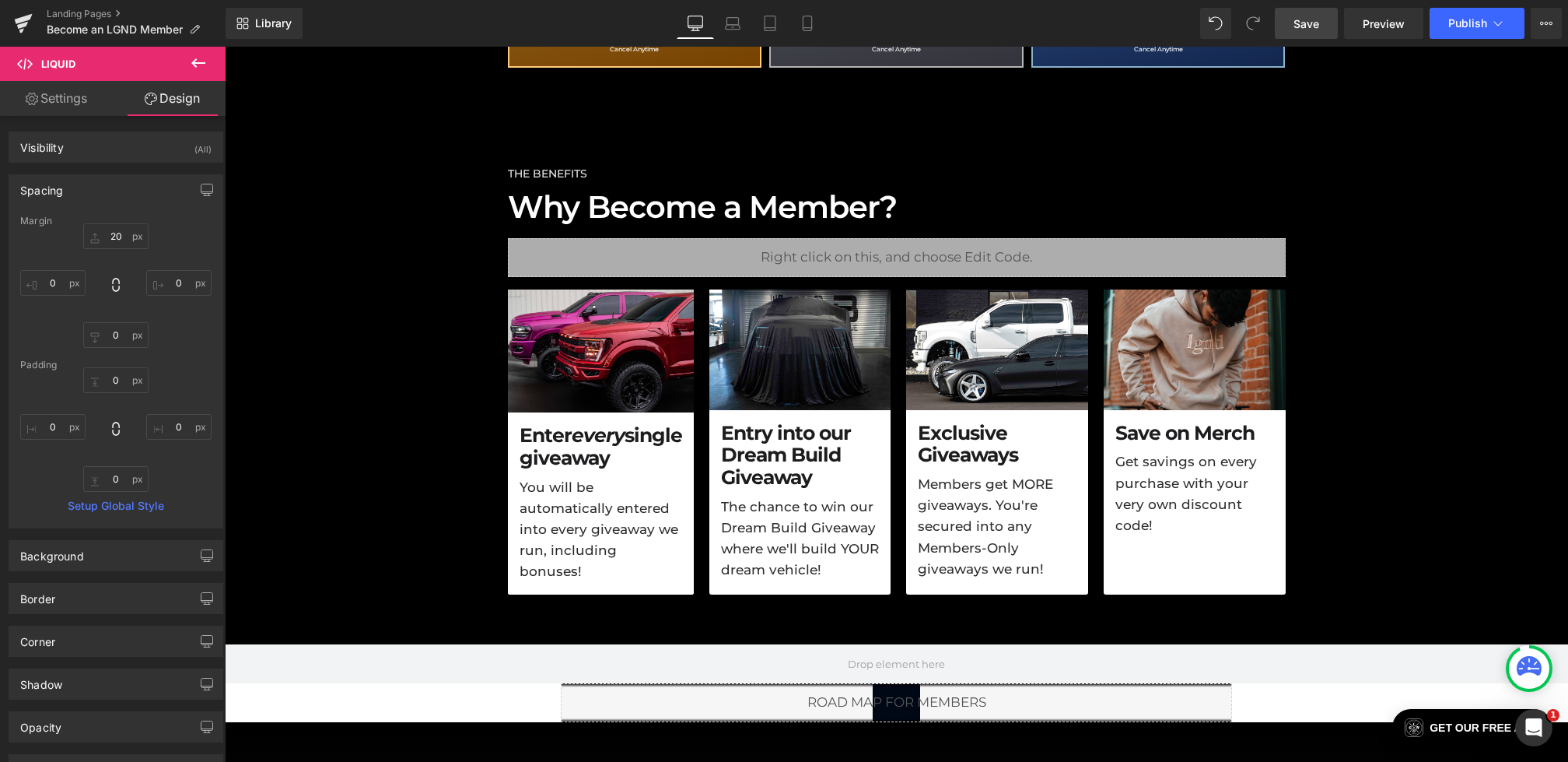
click at [1311, 27] on span "Save" at bounding box center [1307, 24] width 26 height 17
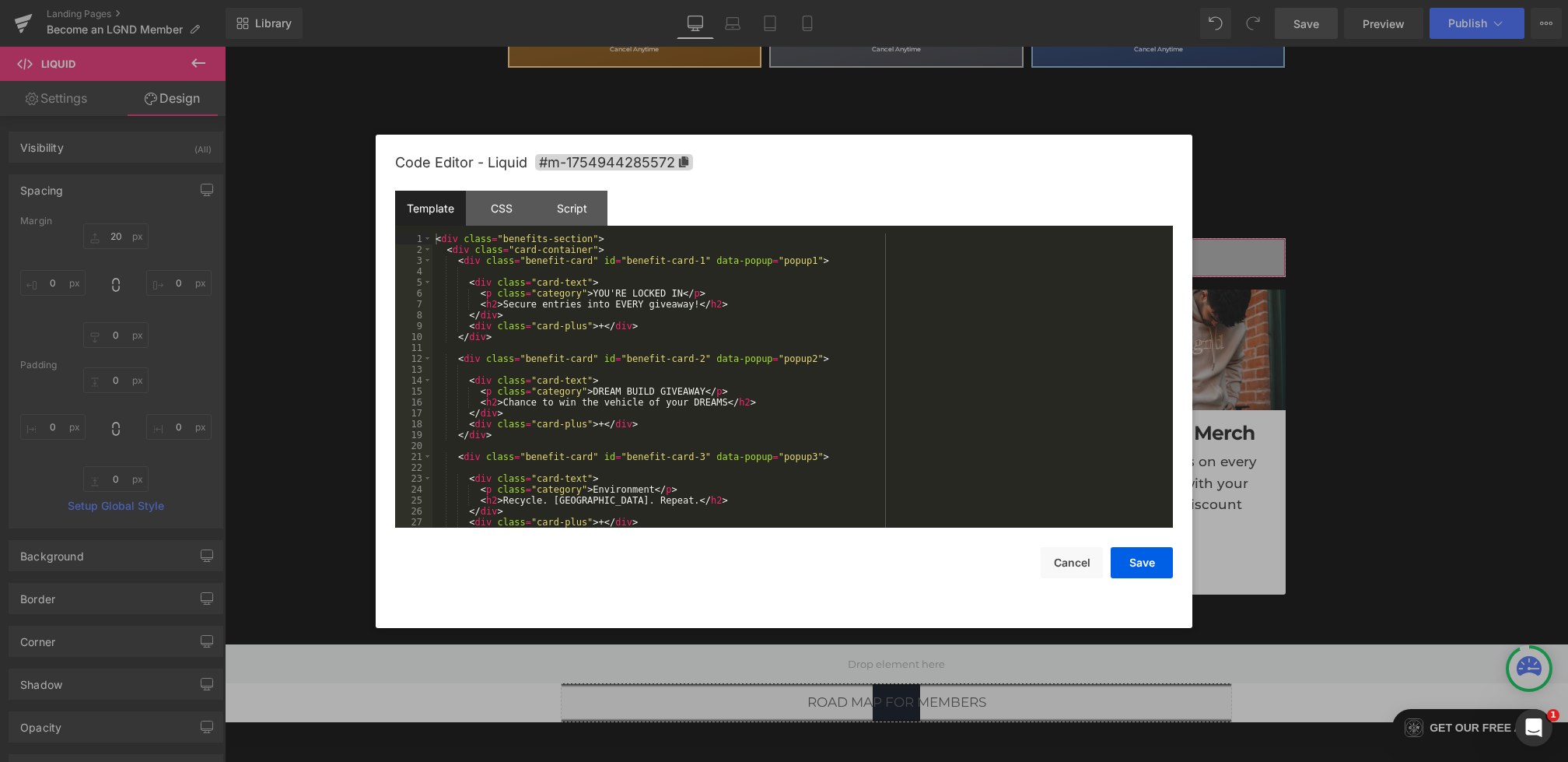
click at [750, 0] on div "Liquid You are previewing how the will restyle your page. You can not edit Elem…" at bounding box center [784, 0] width 1568 height 0
drag, startPoint x: 724, startPoint y: 404, endPoint x: 515, endPoint y: 403, distance: 209.0
click at [515, 403] on div "< div class = "benefits-section" > < div class = "card-container" > < div class…" at bounding box center [799, 391] width 735 height 316
drag, startPoint x: 574, startPoint y: 404, endPoint x: 517, endPoint y: 404, distance: 57.0
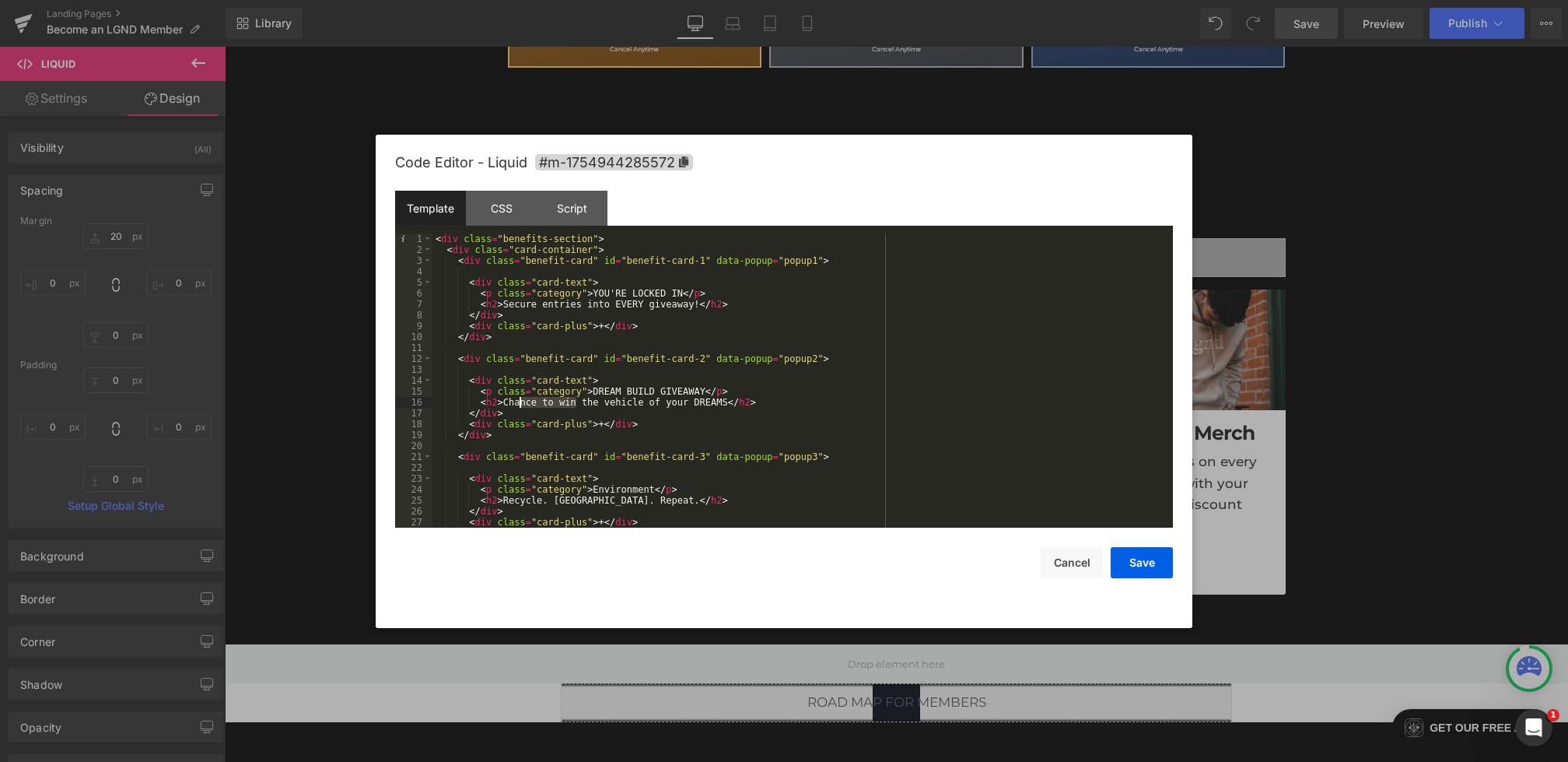
click at [517, 404] on div "< div class = "benefits-section" > < div class = "card-container" > < div class…" at bounding box center [799, 391] width 735 height 316
click at [1142, 563] on button "Save" at bounding box center [1142, 563] width 62 height 32
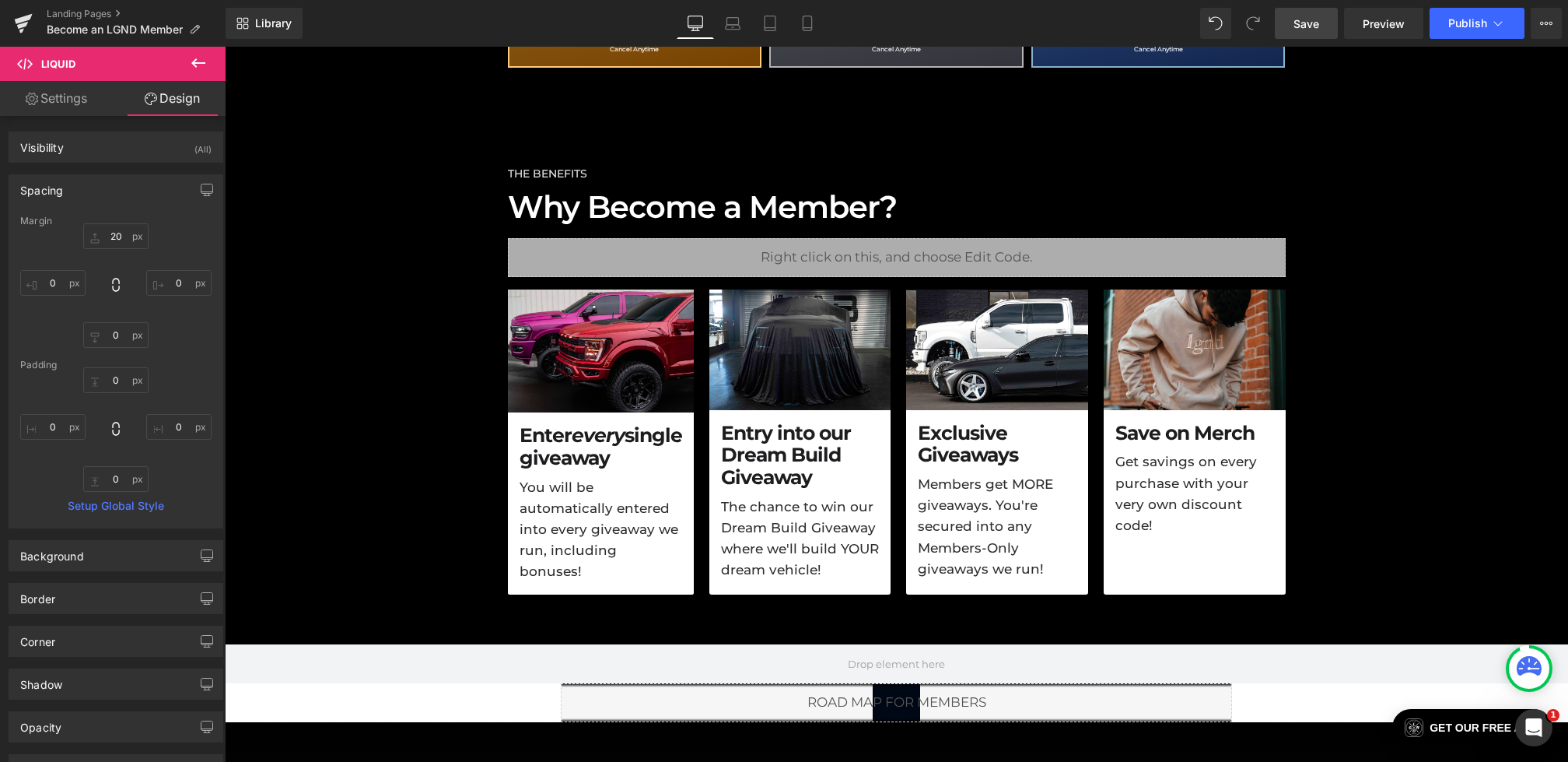
click at [1299, 25] on span "Save" at bounding box center [1307, 24] width 26 height 17
click at [814, 29] on icon at bounding box center [807, 24] width 16 height 16
type input "20"
type input "0"
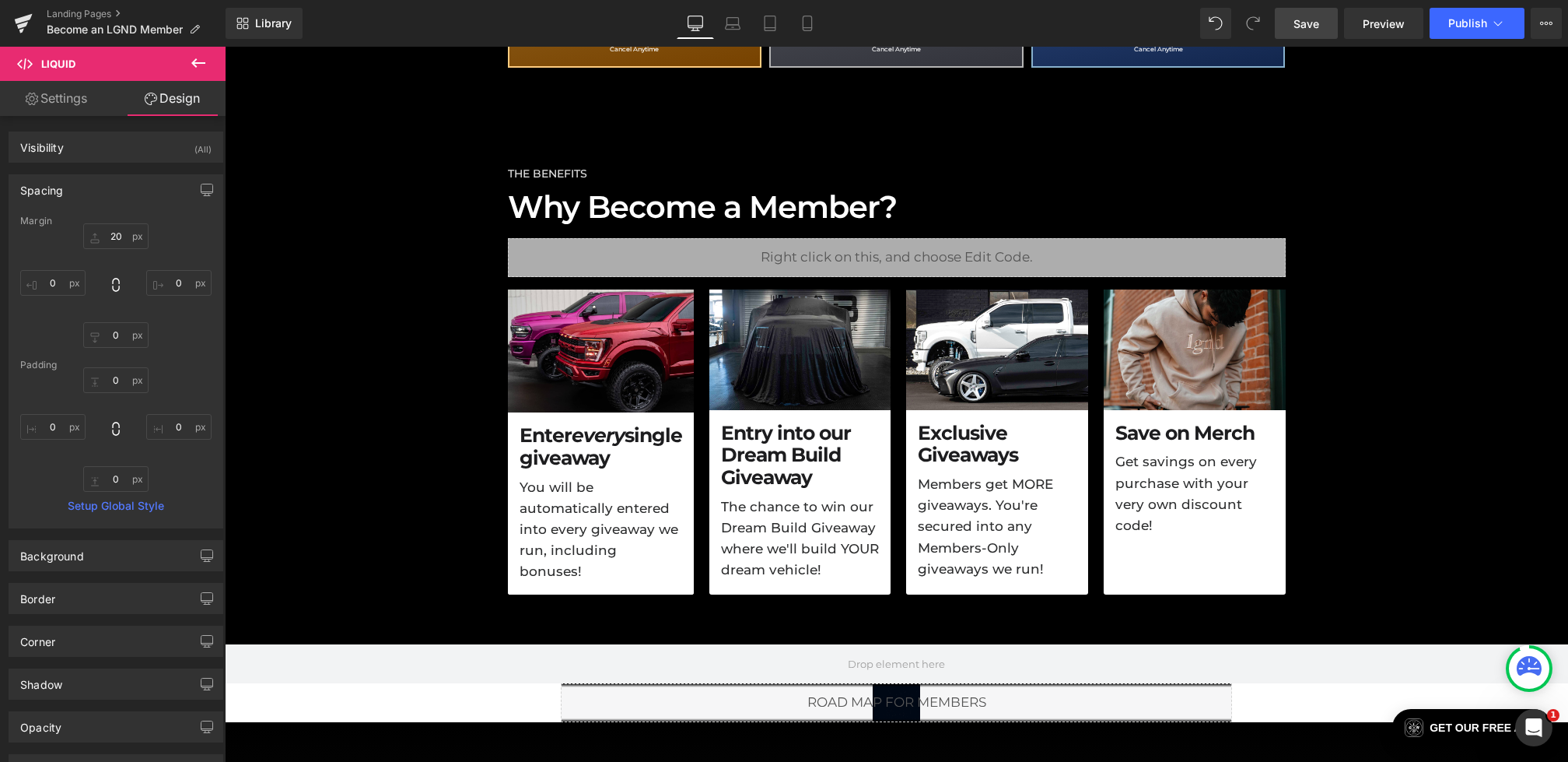
type input "0"
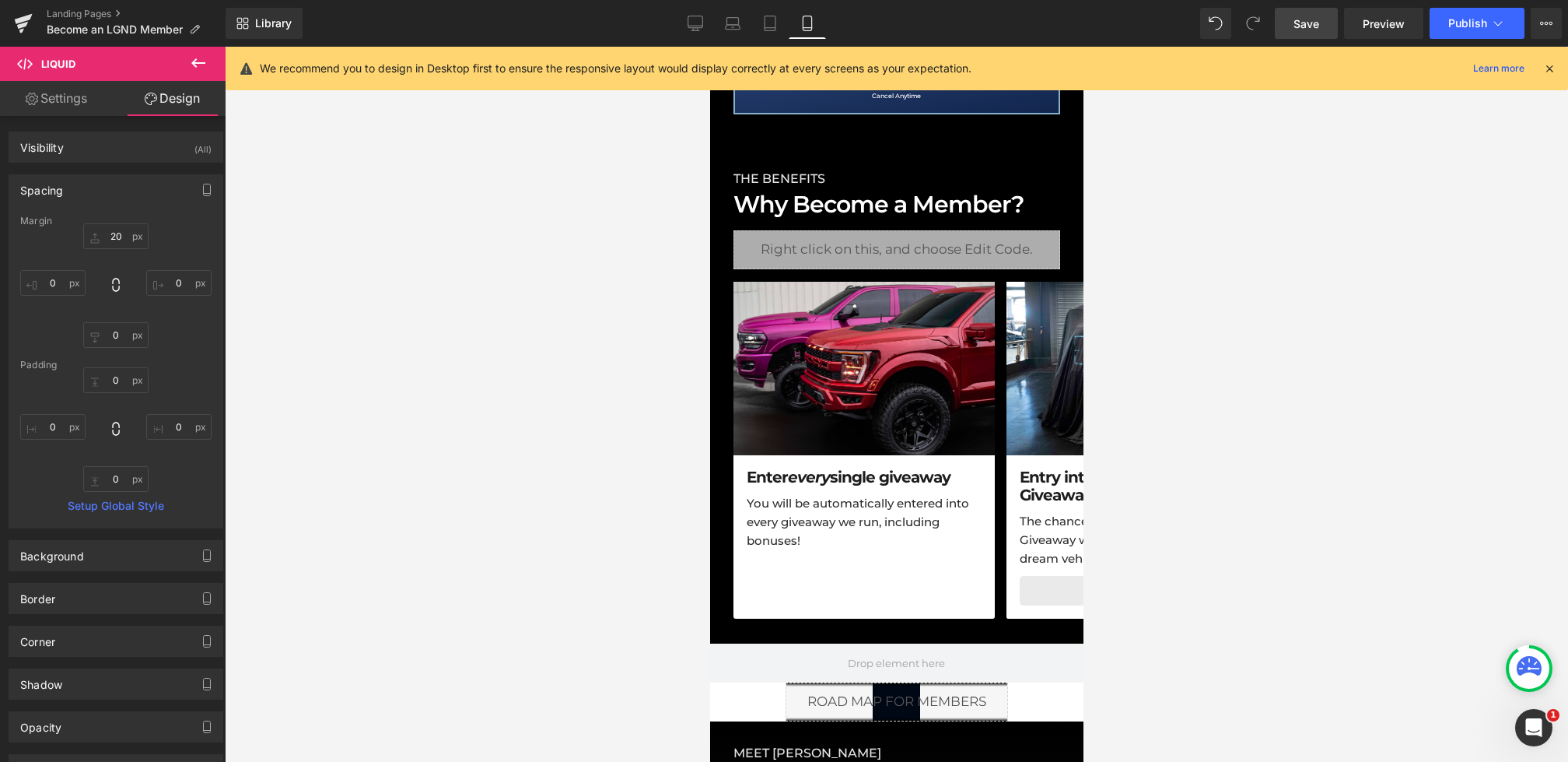
scroll to position [1253, 0]
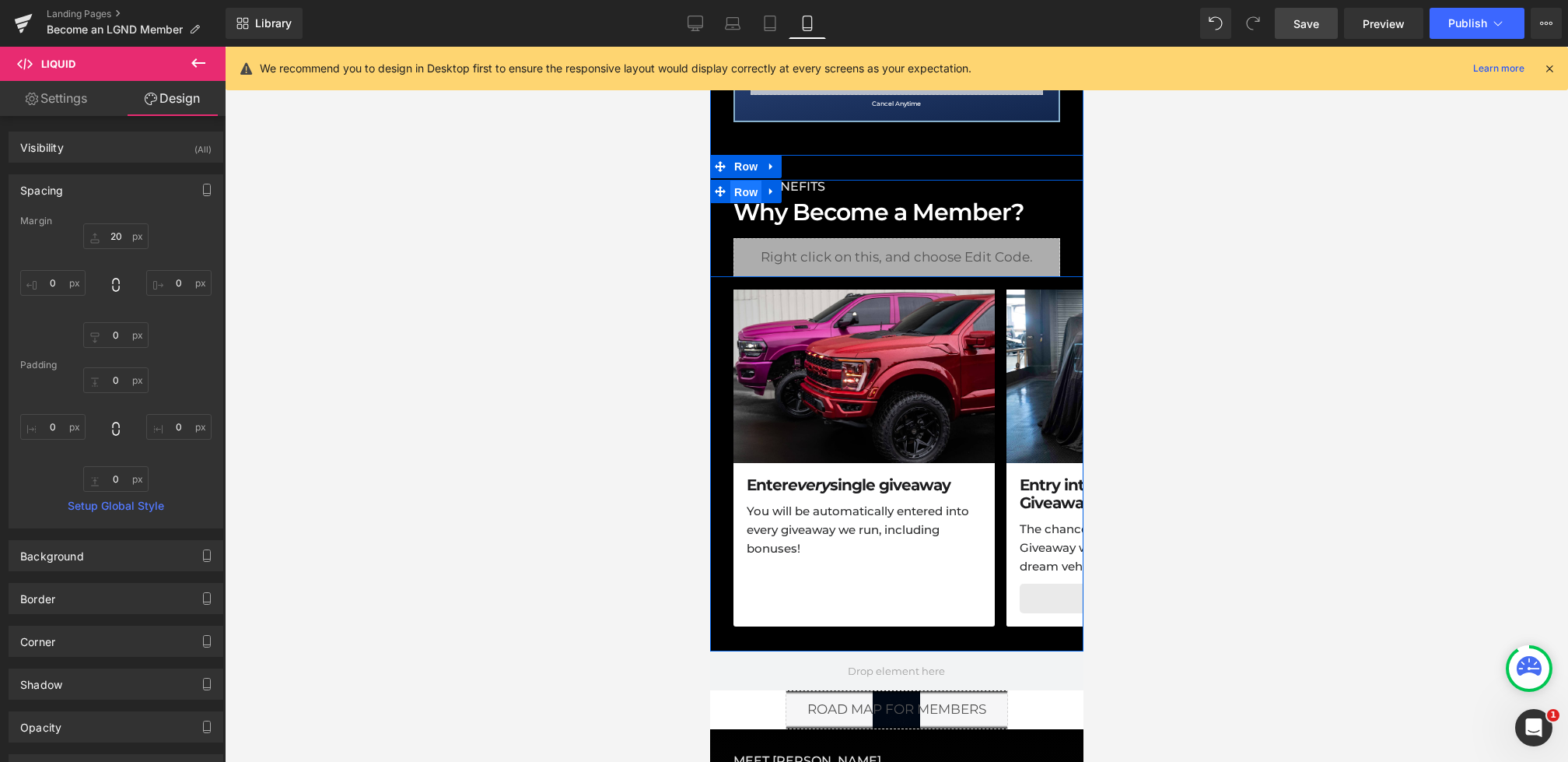
click at [734, 189] on span "Row" at bounding box center [746, 192] width 32 height 24
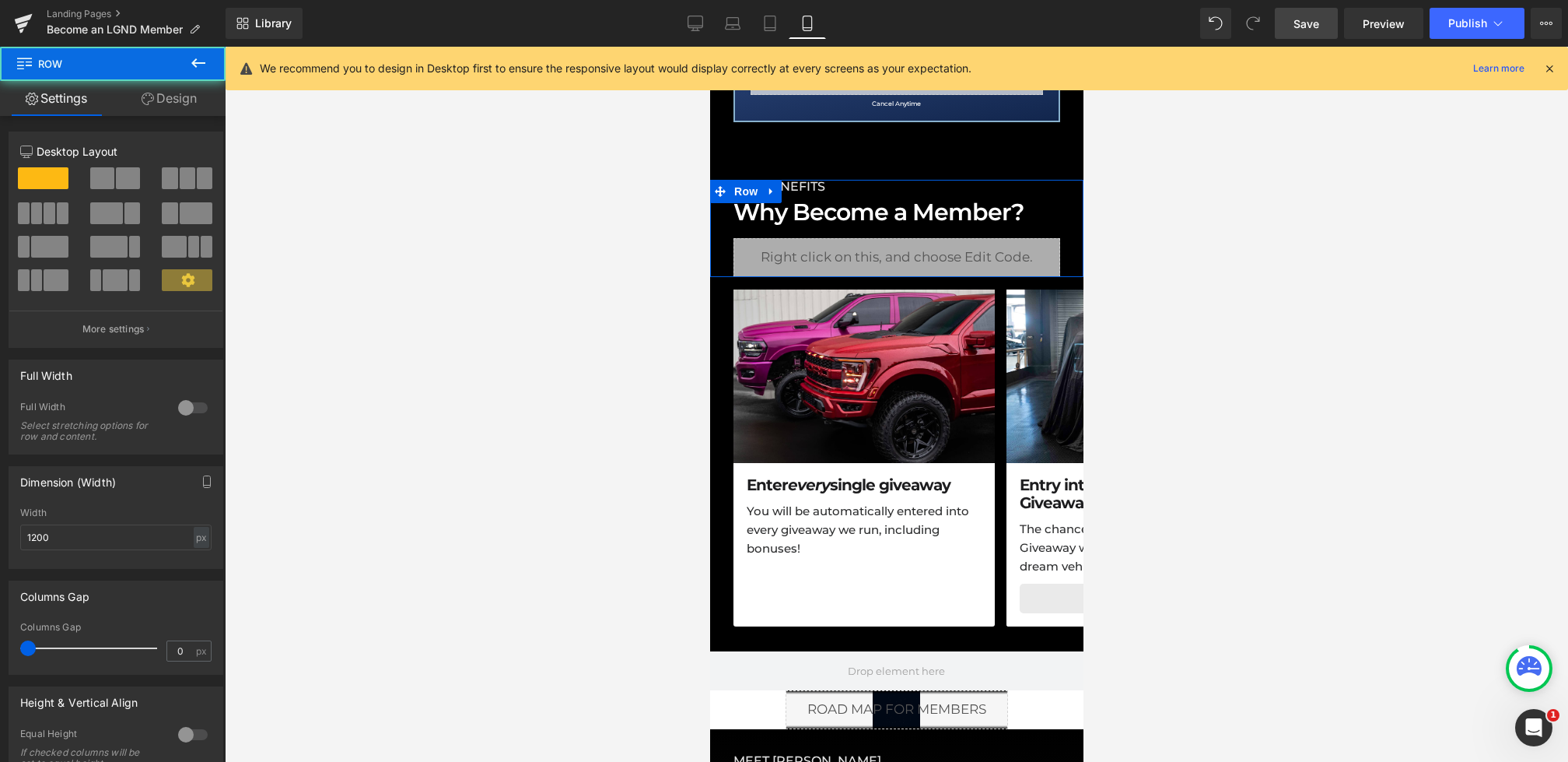
click at [181, 102] on link "Design" at bounding box center [169, 99] width 113 height 35
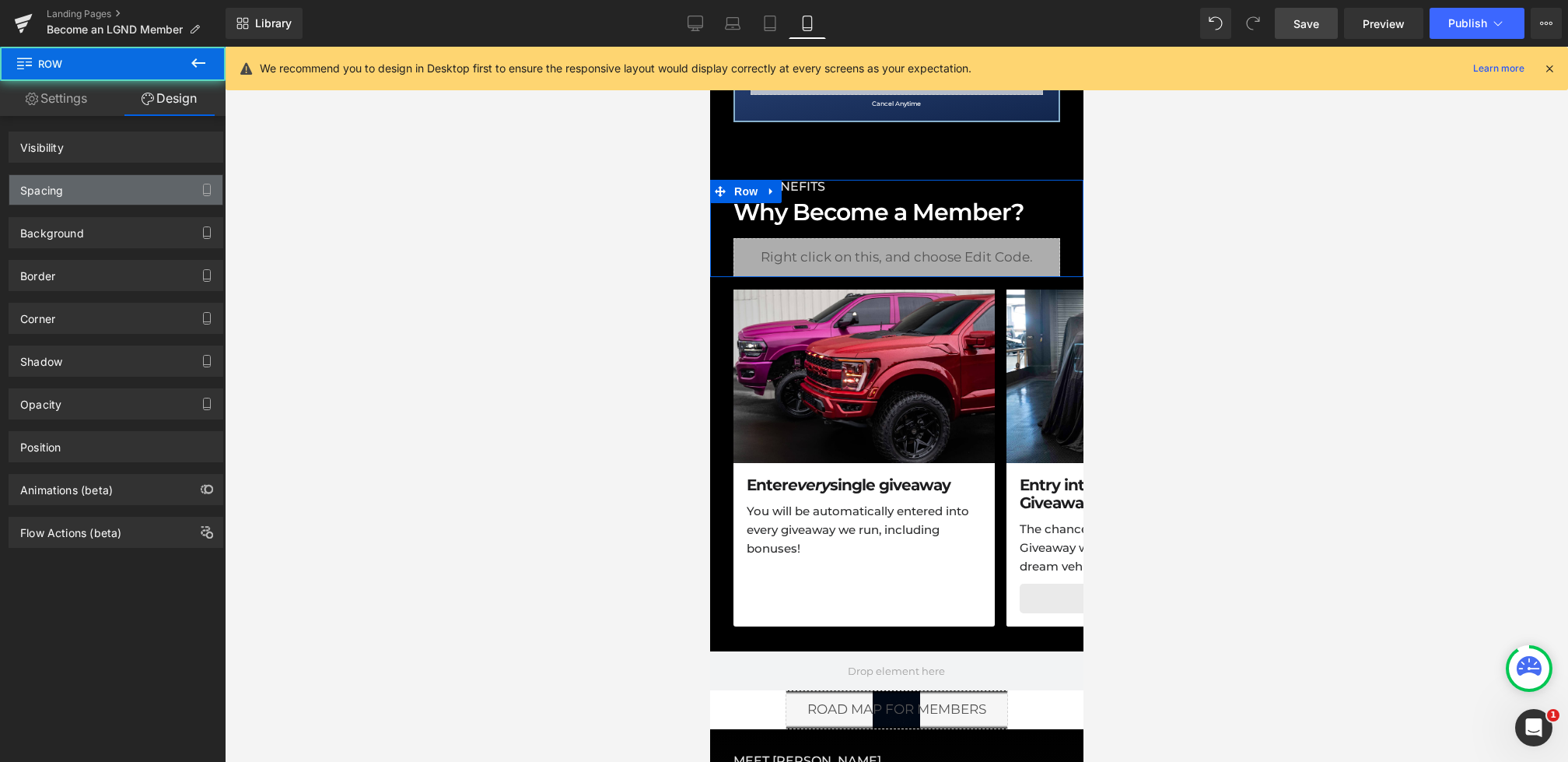
click at [85, 194] on div "Spacing" at bounding box center [116, 190] width 213 height 30
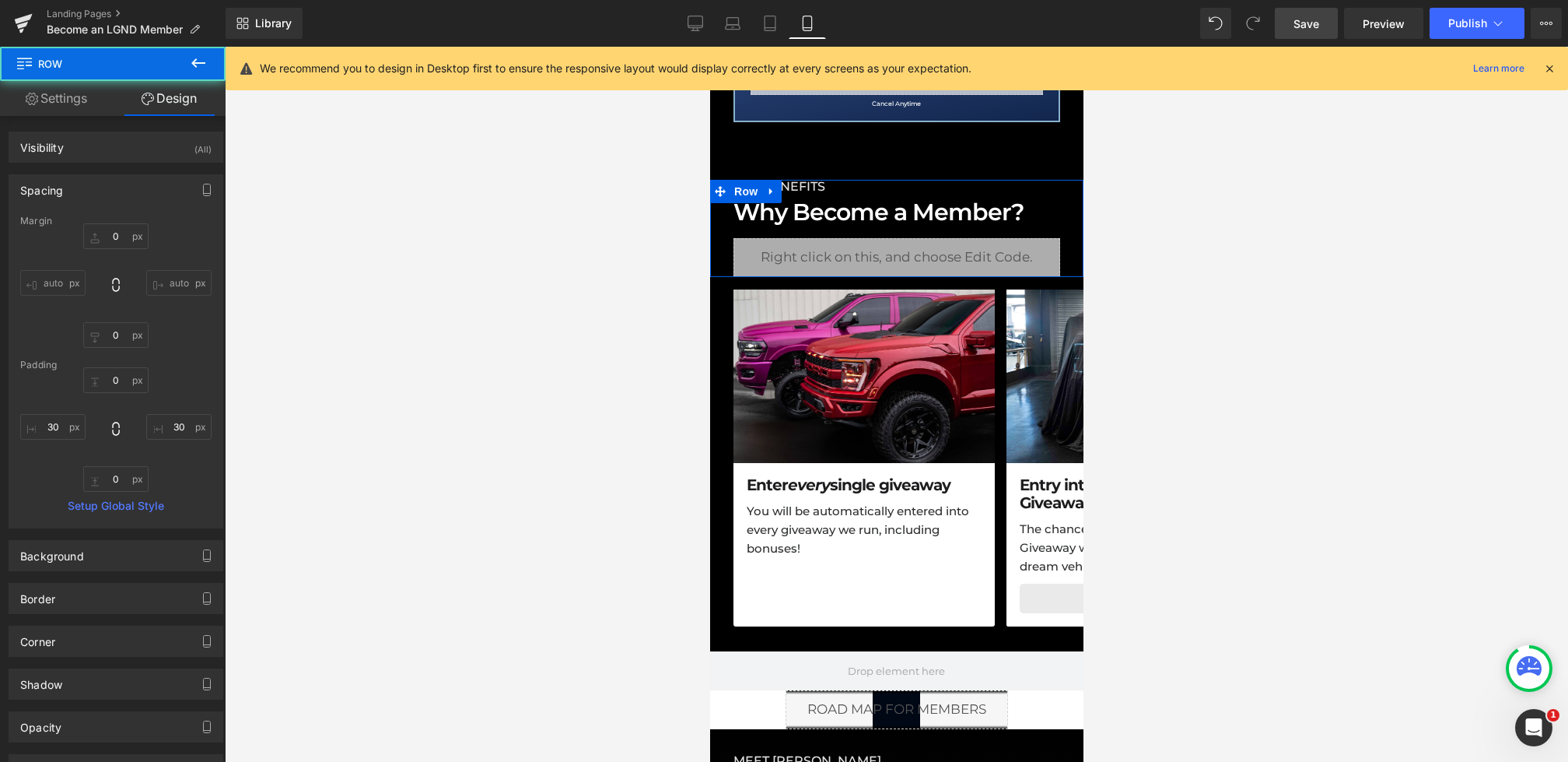
type input "0"
type input "30"
type input "0"
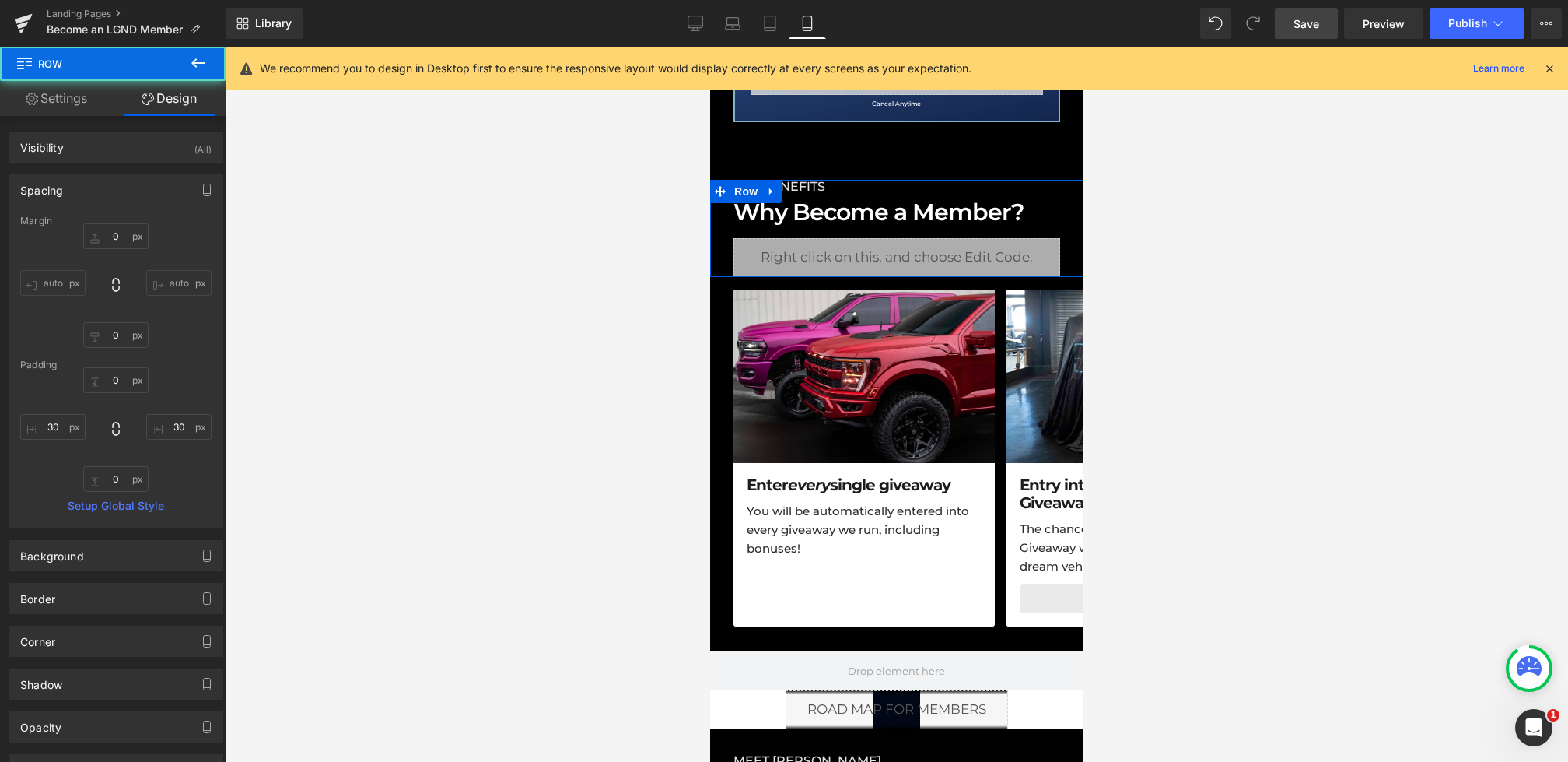
type input "30"
click at [181, 426] on input "30" at bounding box center [179, 427] width 65 height 26
type input "0"
click at [69, 426] on input "30" at bounding box center [53, 427] width 65 height 26
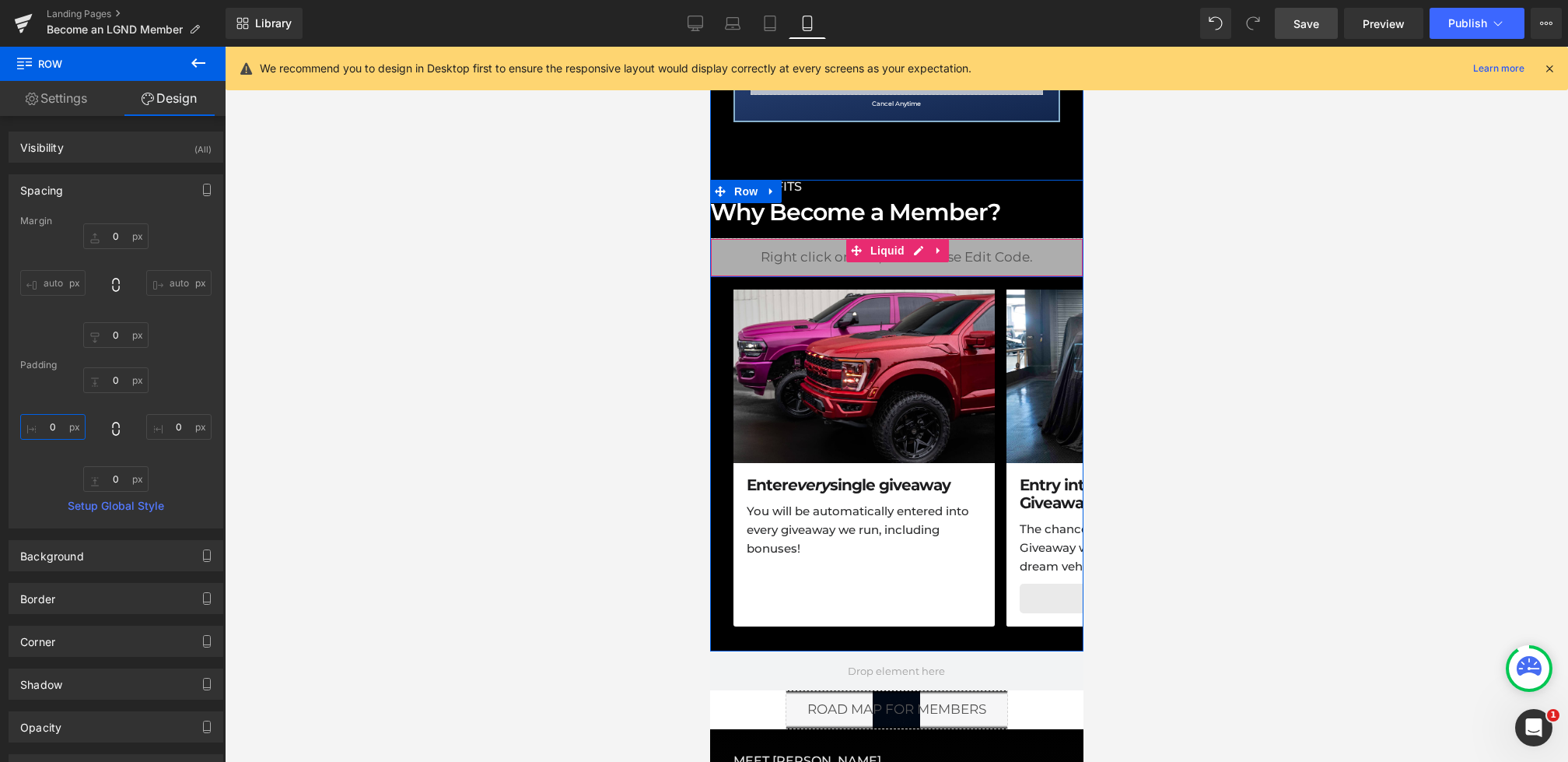
type input "0"
click at [874, 206] on span "Heading" at bounding box center [888, 213] width 42 height 19
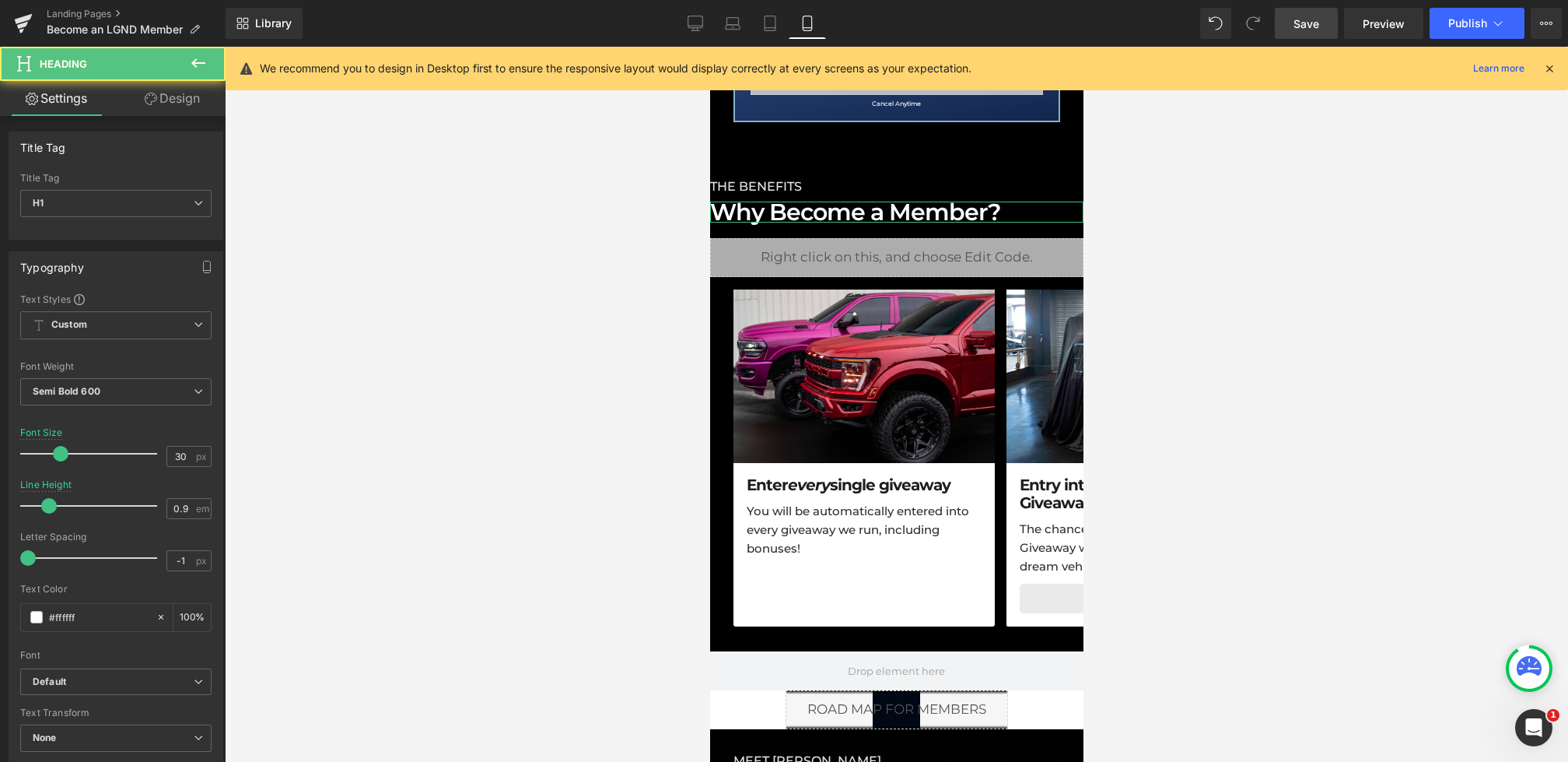
click at [176, 99] on link "Design" at bounding box center [172, 99] width 113 height 35
click at [0, 0] on div "Spacing" at bounding box center [0, 0] width 0 height 0
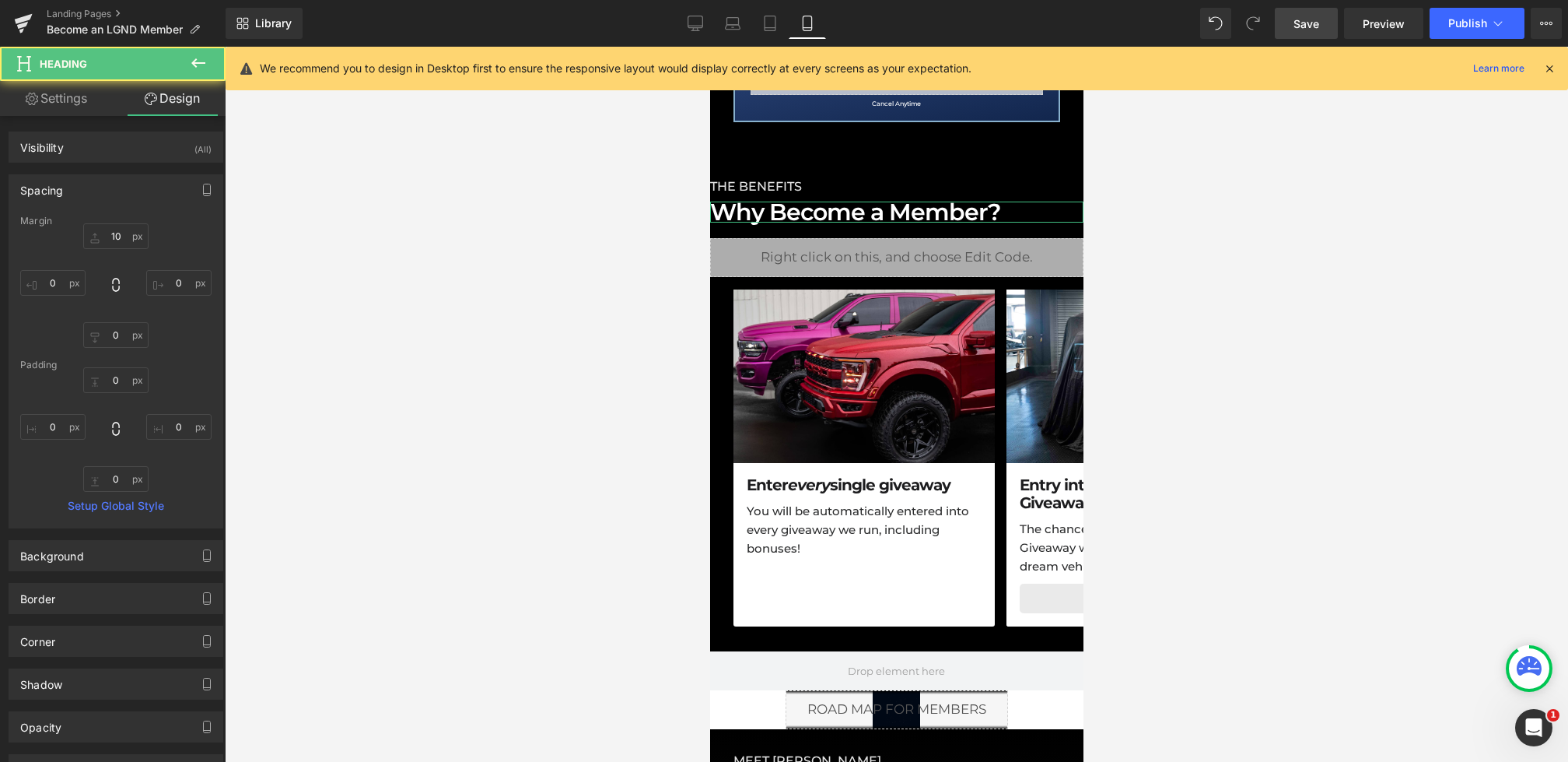
type input "10"
type input "0"
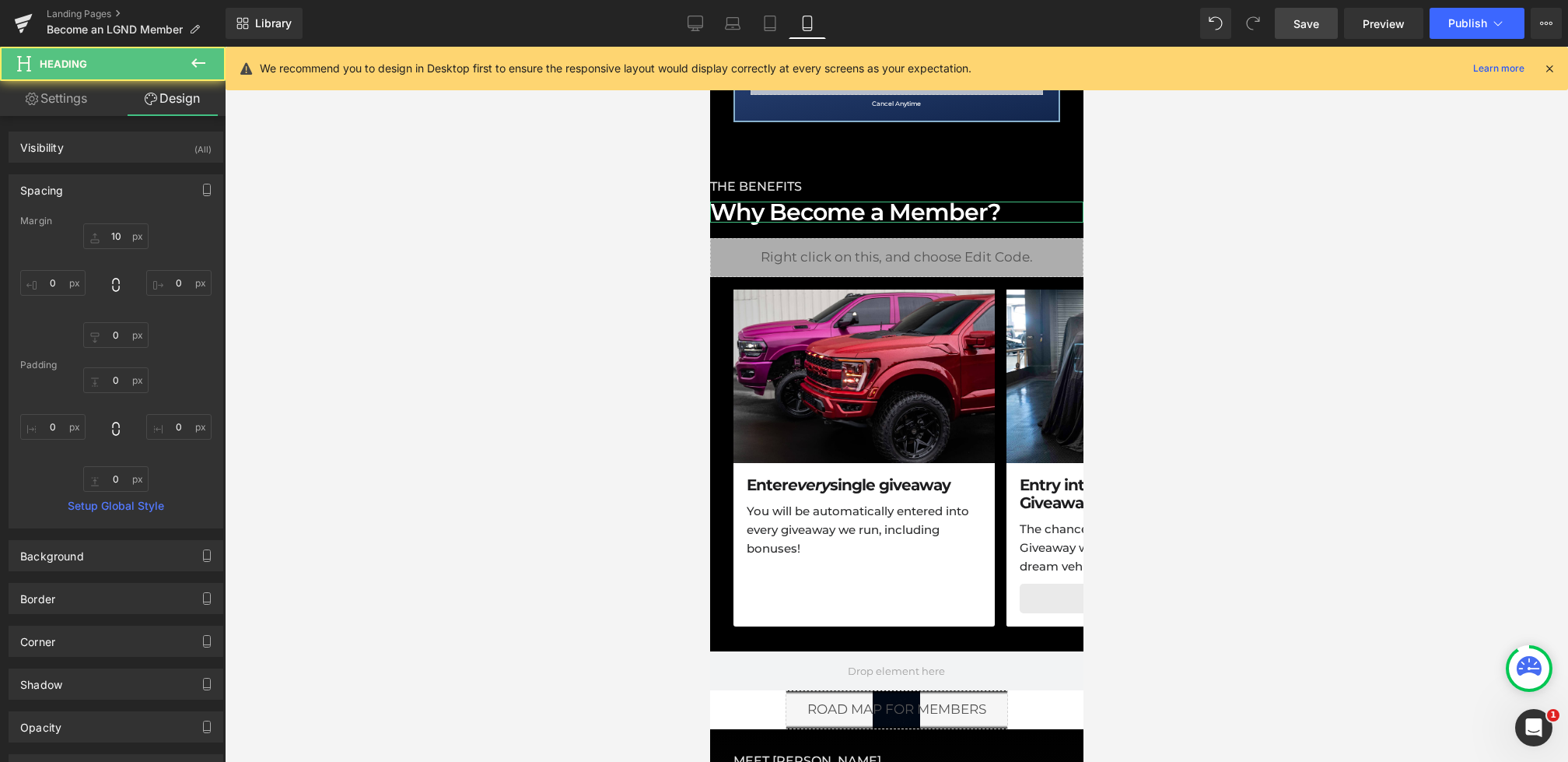
type input "0"
click at [37, 279] on input "0" at bounding box center [53, 283] width 65 height 26
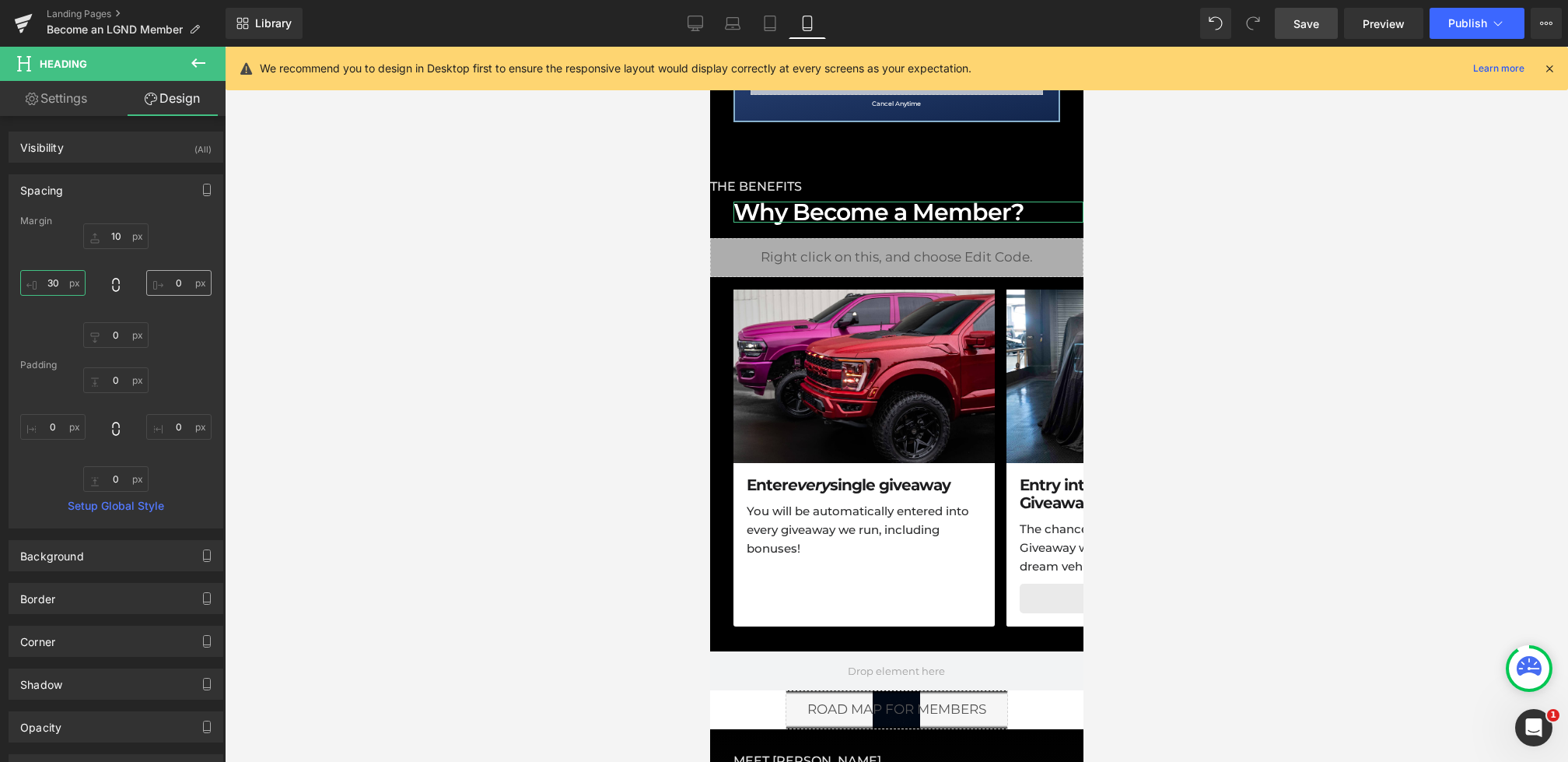
type input "30"
click at [169, 282] on input "0" at bounding box center [179, 283] width 65 height 26
click at [164, 282] on input "0" at bounding box center [179, 283] width 65 height 26
type input "30"
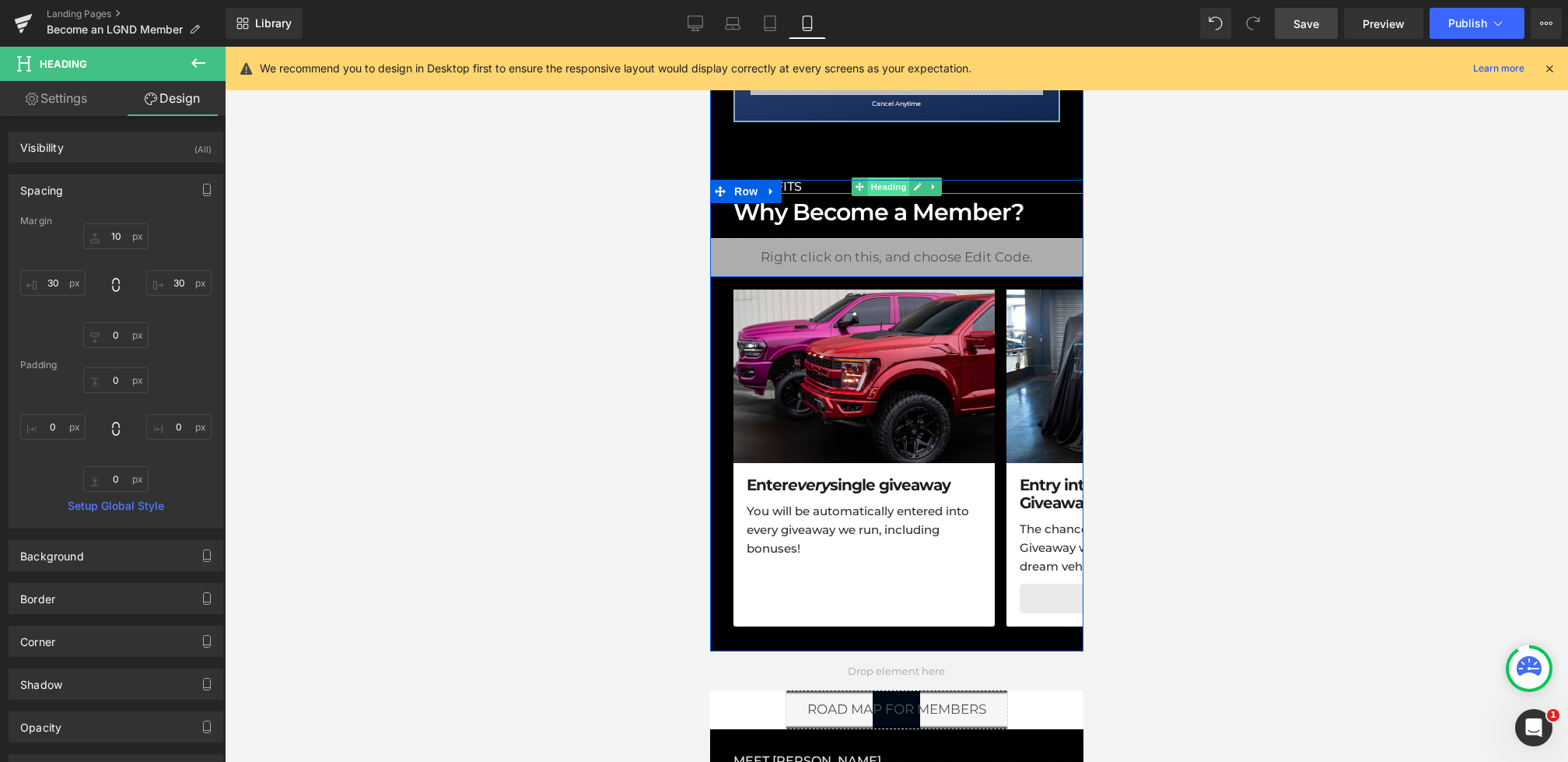
click at [894, 185] on span "Heading" at bounding box center [888, 187] width 42 height 19
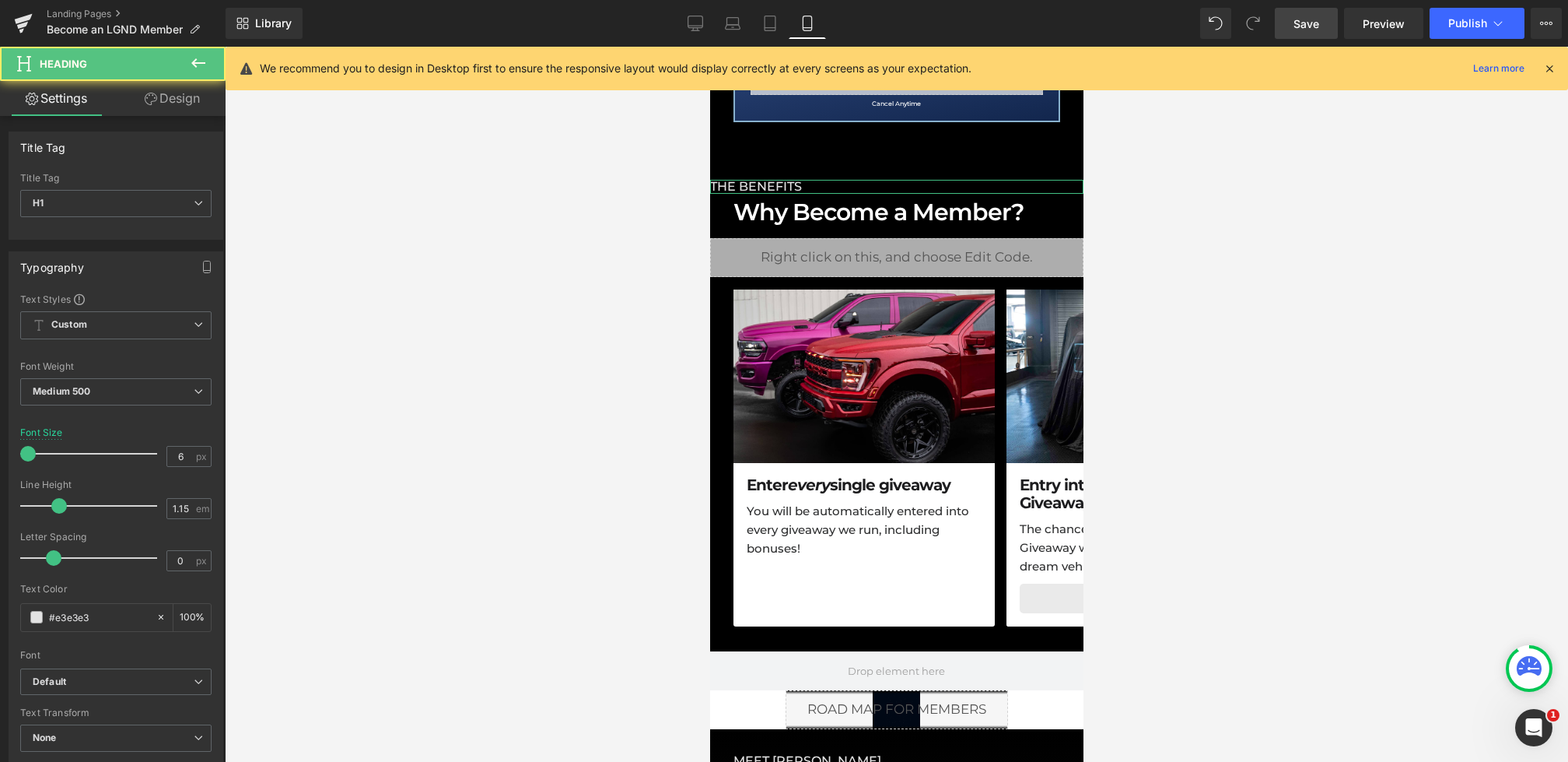
click at [172, 110] on link "Design" at bounding box center [172, 99] width 113 height 35
click at [0, 0] on div "Spacing" at bounding box center [0, 0] width 0 height 0
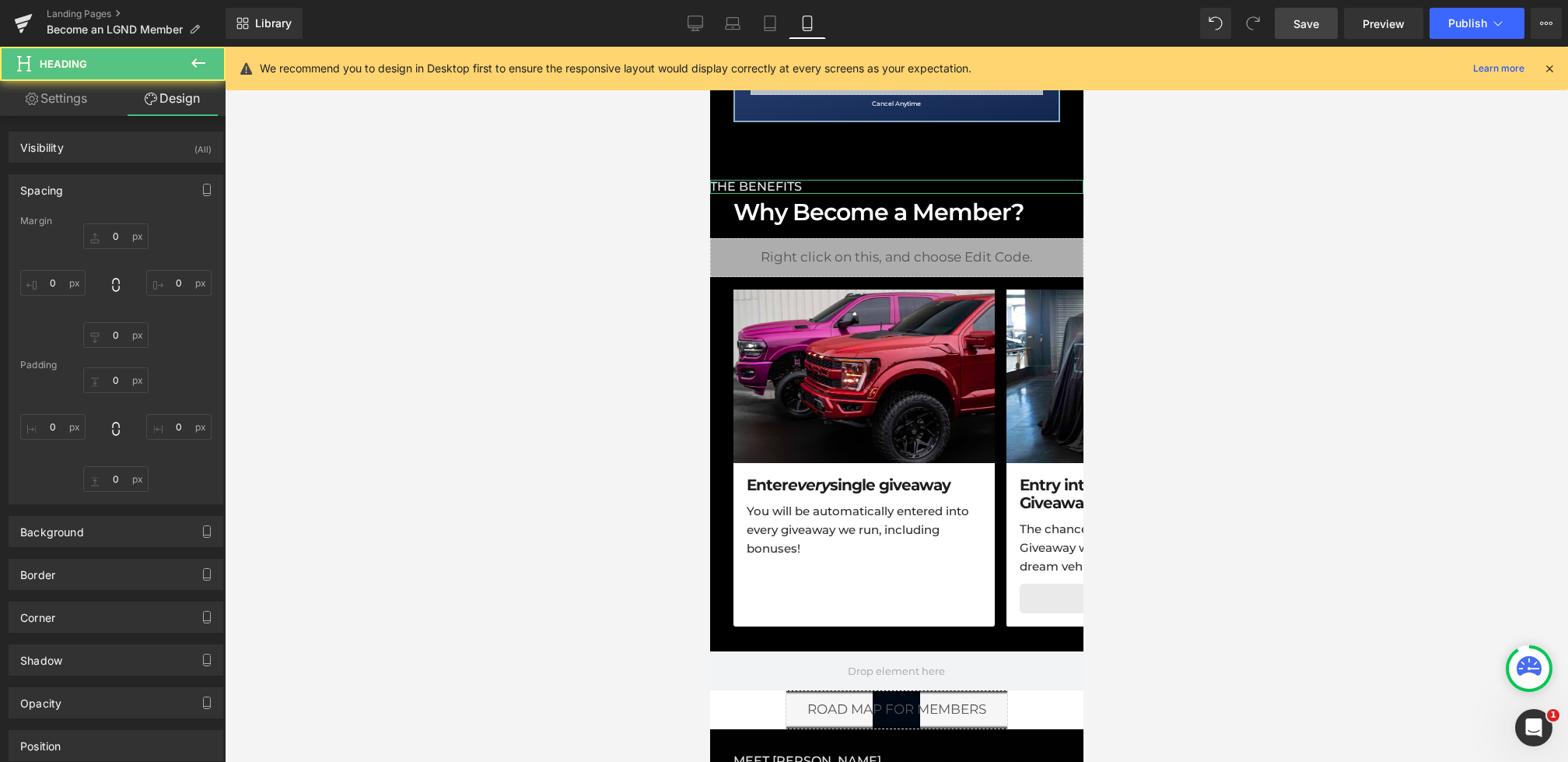
type input "0"
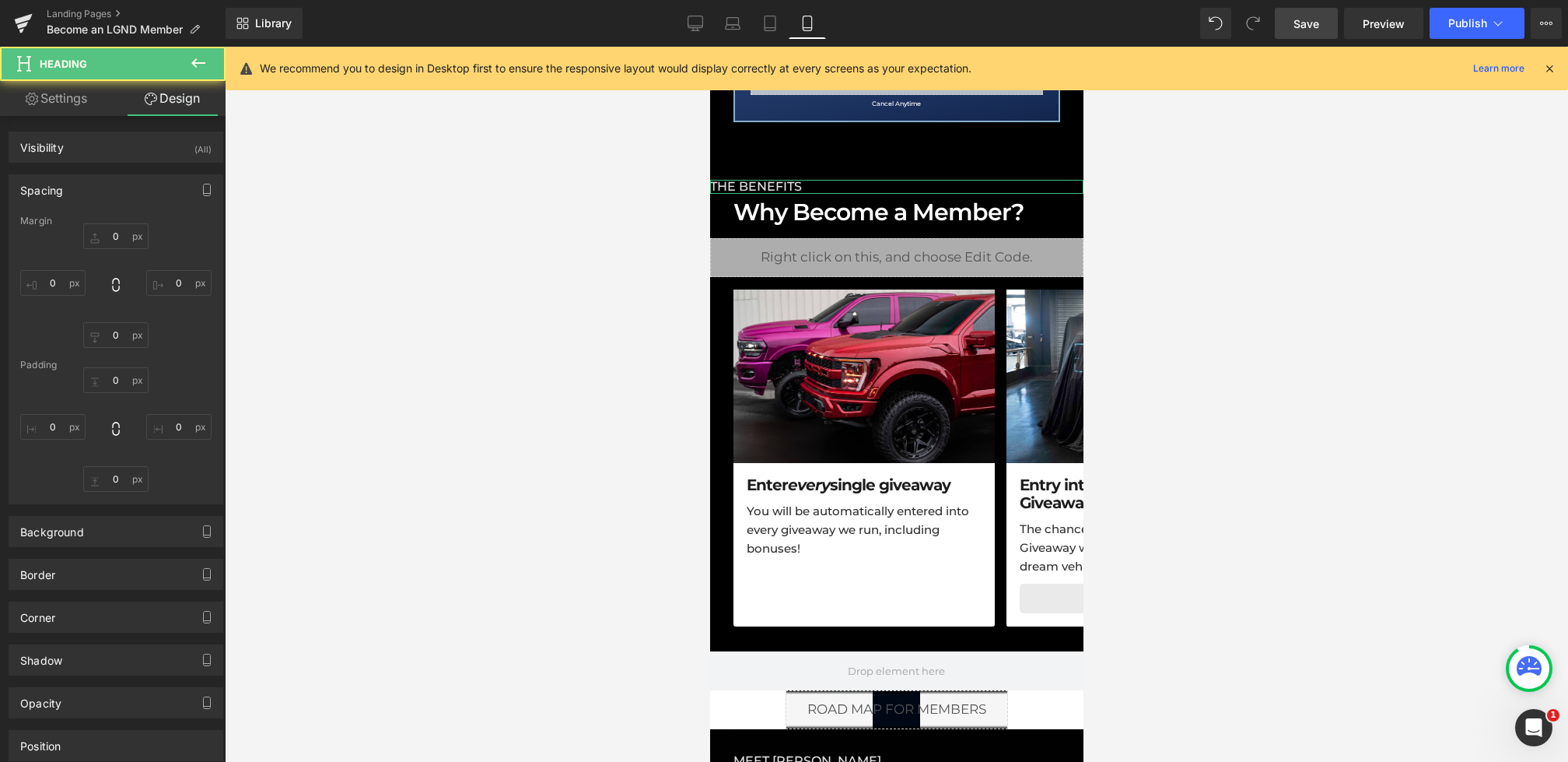
type input "0"
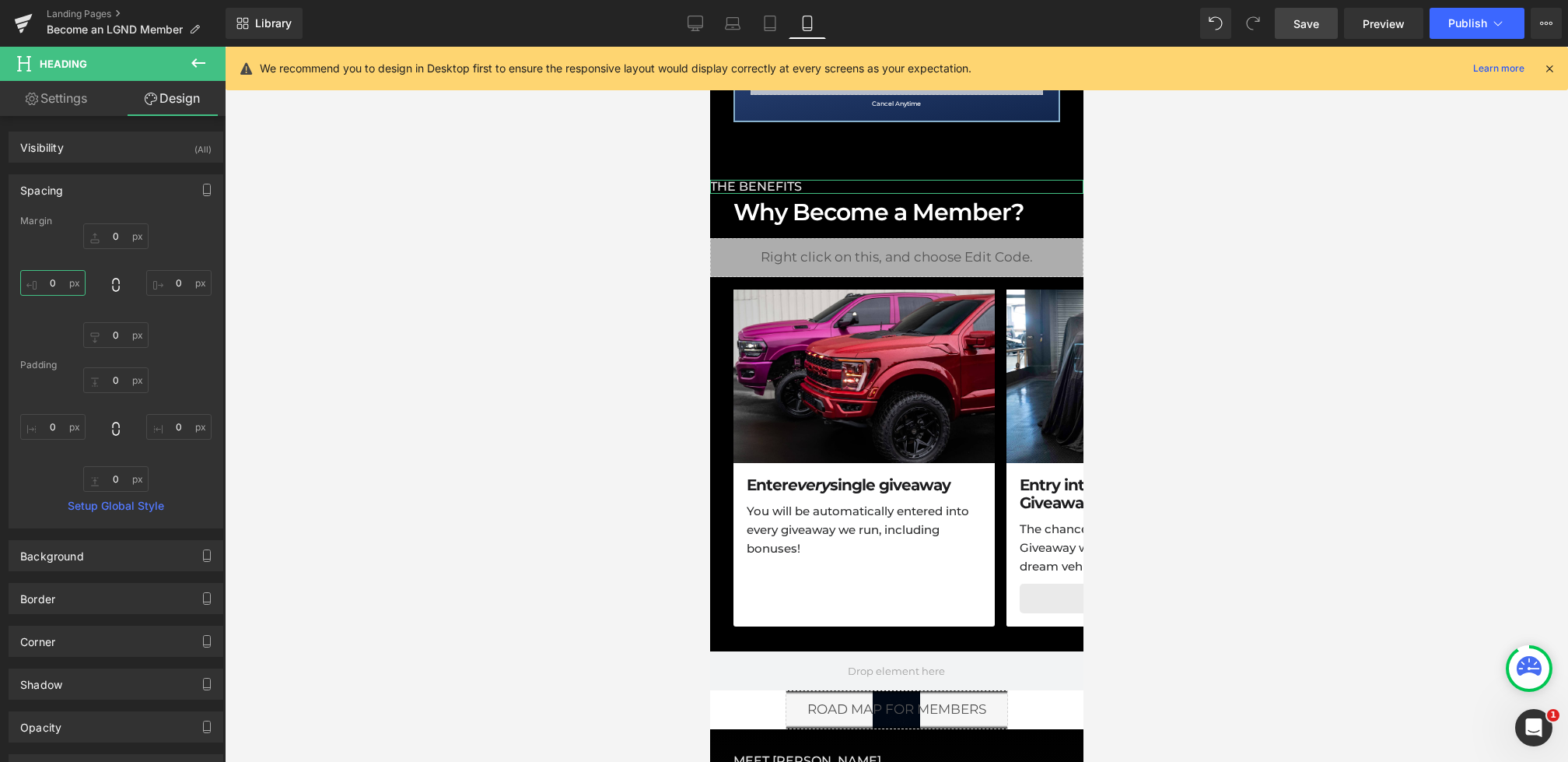
click at [33, 281] on input "0" at bounding box center [53, 283] width 65 height 26
type input "30"
click at [165, 281] on input "0" at bounding box center [179, 283] width 65 height 26
type input "30"
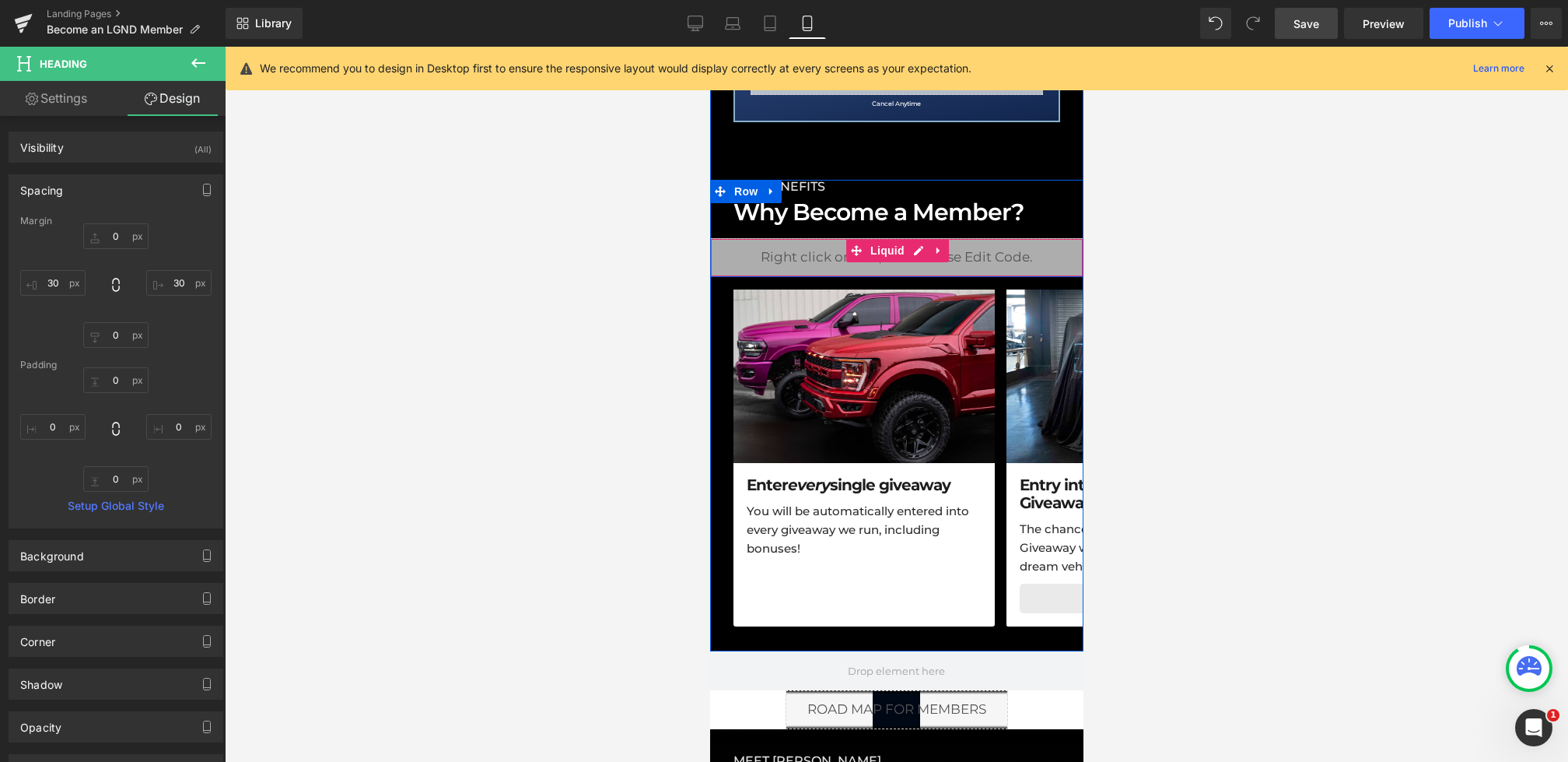
click at [762, 248] on div "Liquid" at bounding box center [896, 257] width 373 height 39
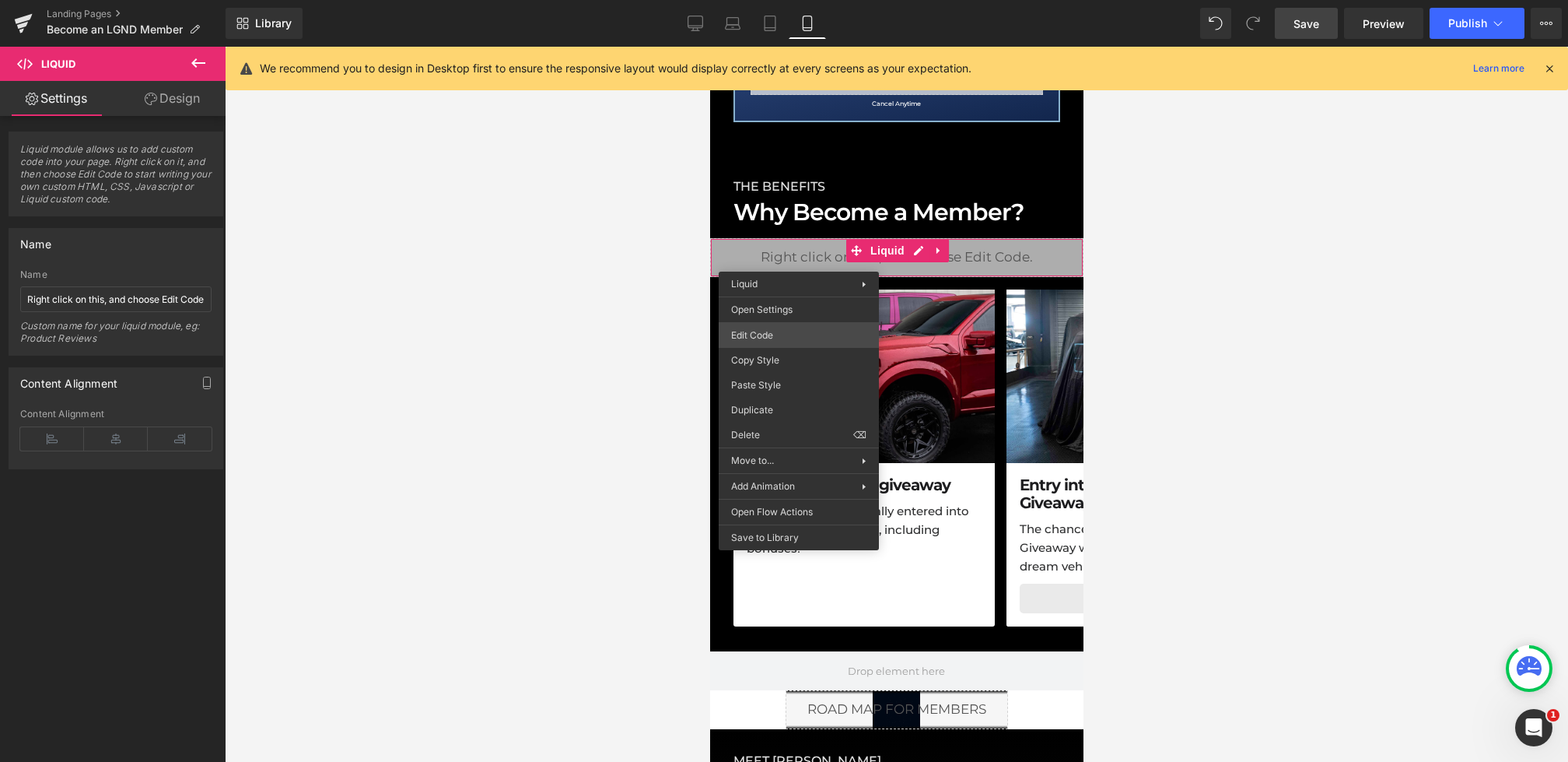
click at [750, 0] on div "Heading You are previewing how the will restyle your page. You can not edit Ele…" at bounding box center [784, 0] width 1568 height 0
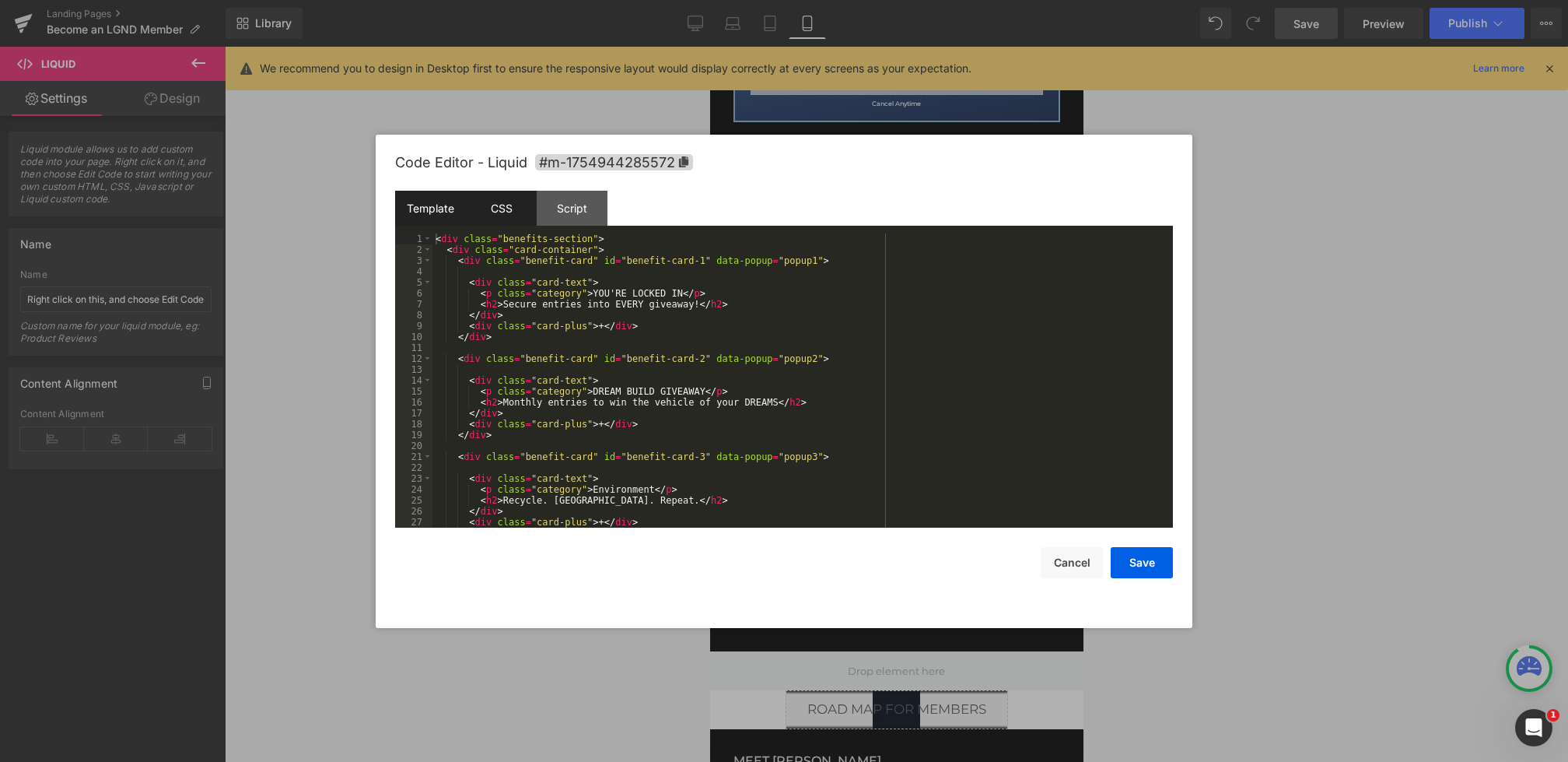
click at [478, 210] on div "CSS" at bounding box center [502, 208] width 71 height 35
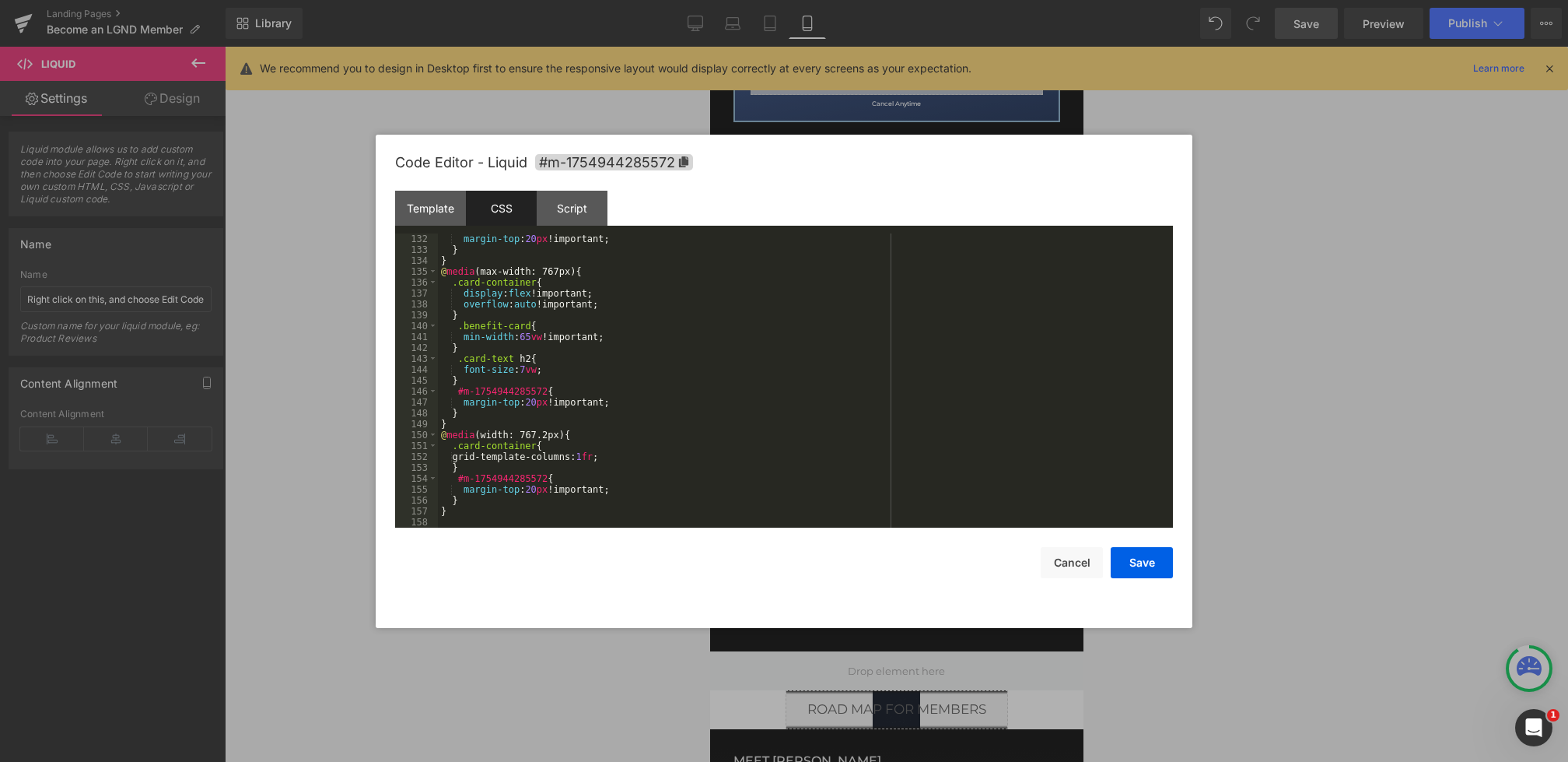
scroll to position [1460, 0]
click at [564, 325] on div "margin-top : 20 px !important; } } @ media (max-width: 767px) { .card-container…" at bounding box center [803, 391] width 729 height 316
click at [621, 310] on div "margin-top : 20 px !important; } } @ media (max-width: 767px) { .card-container…" at bounding box center [803, 391] width 729 height 316
click at [634, 307] on div "margin-top : 20 px !important; } } @ media (max-width: 767px) { .card-container…" at bounding box center [803, 391] width 729 height 316
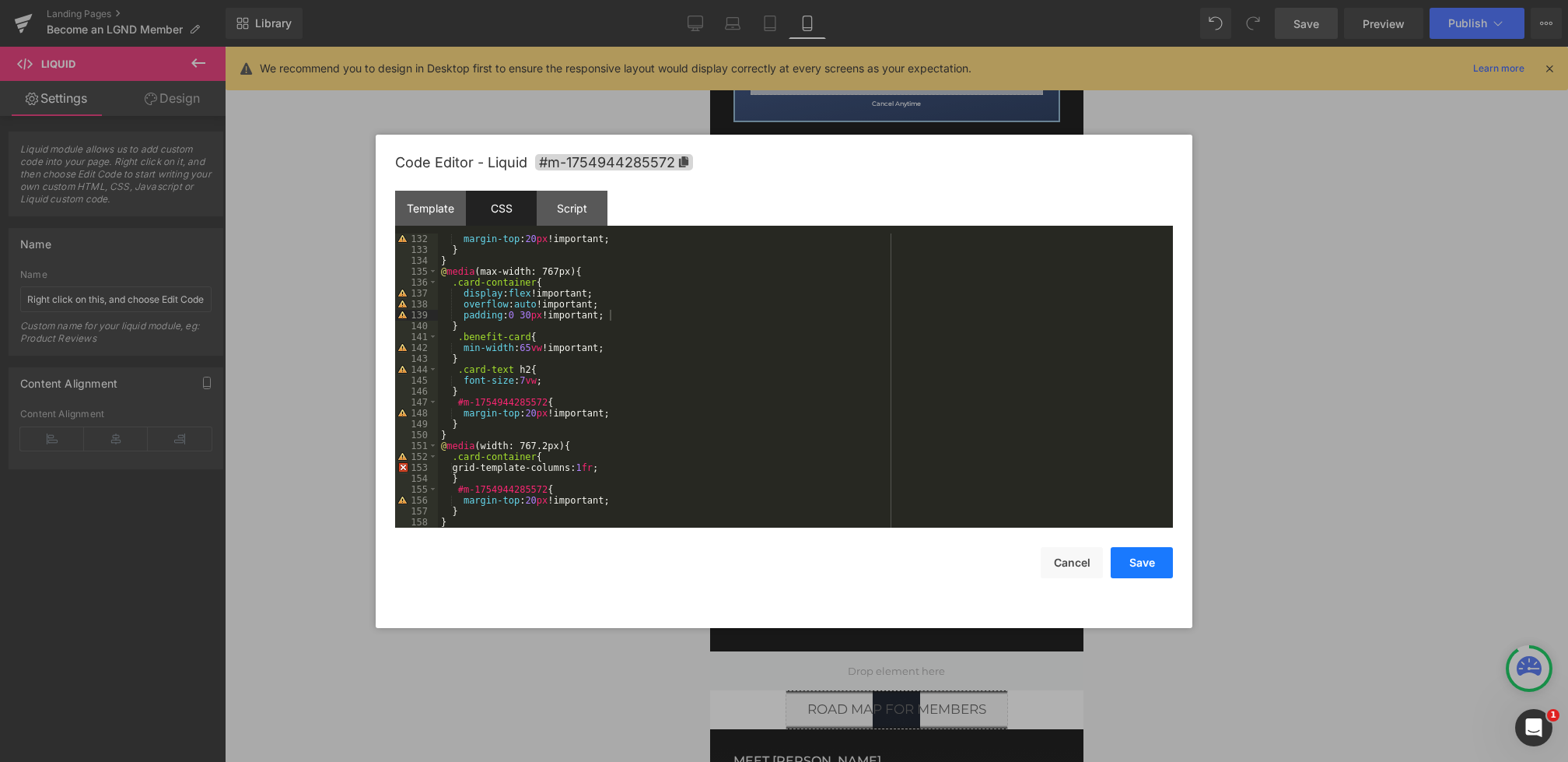
click at [1125, 549] on button "Save" at bounding box center [1142, 563] width 62 height 32
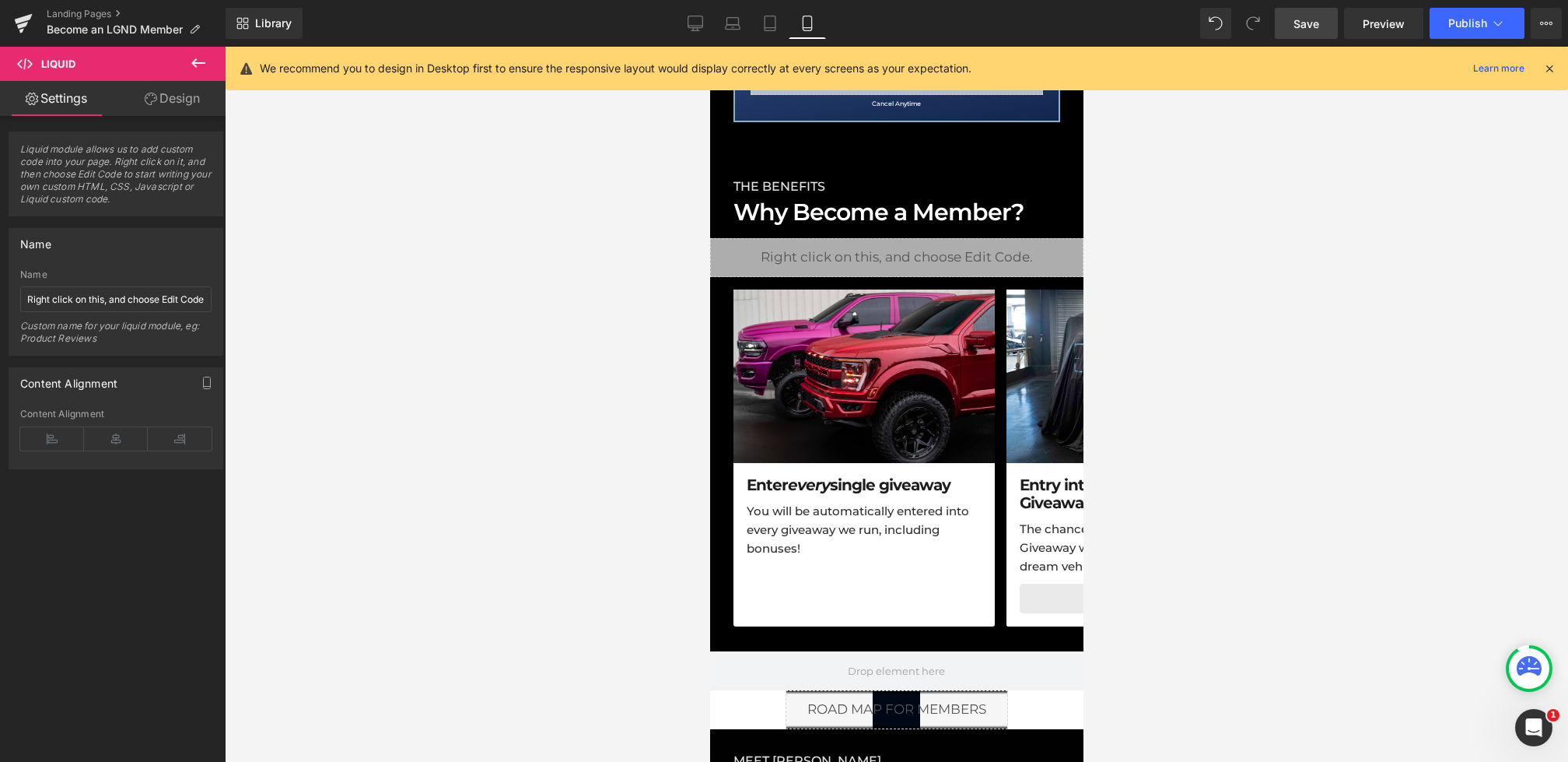
click at [1294, 8] on link "Save" at bounding box center [1307, 24] width 63 height 32
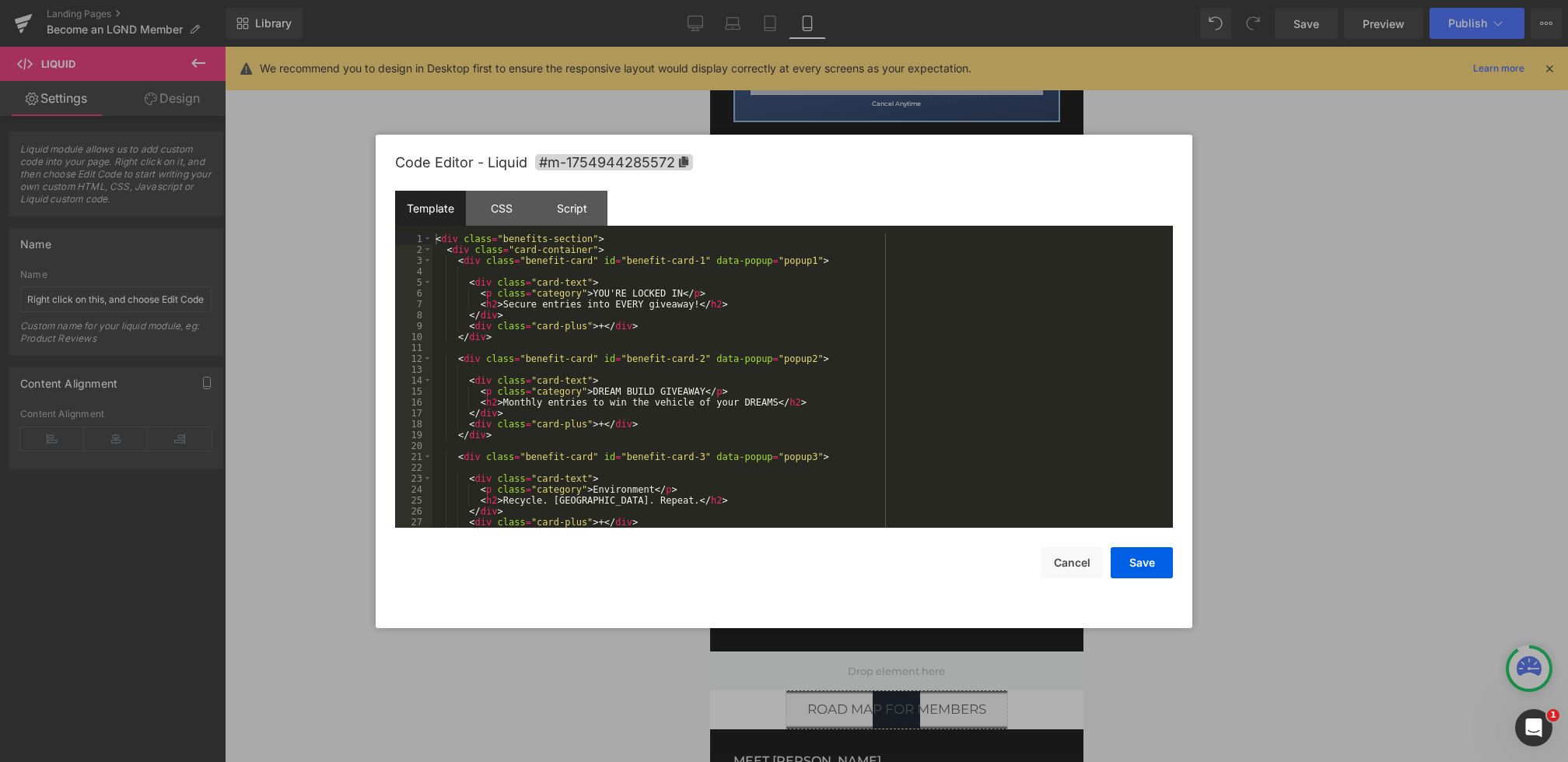
click at [762, 0] on div "Heading You are previewing how the will restyle your page. You can not edit Ele…" at bounding box center [784, 0] width 1568 height 0
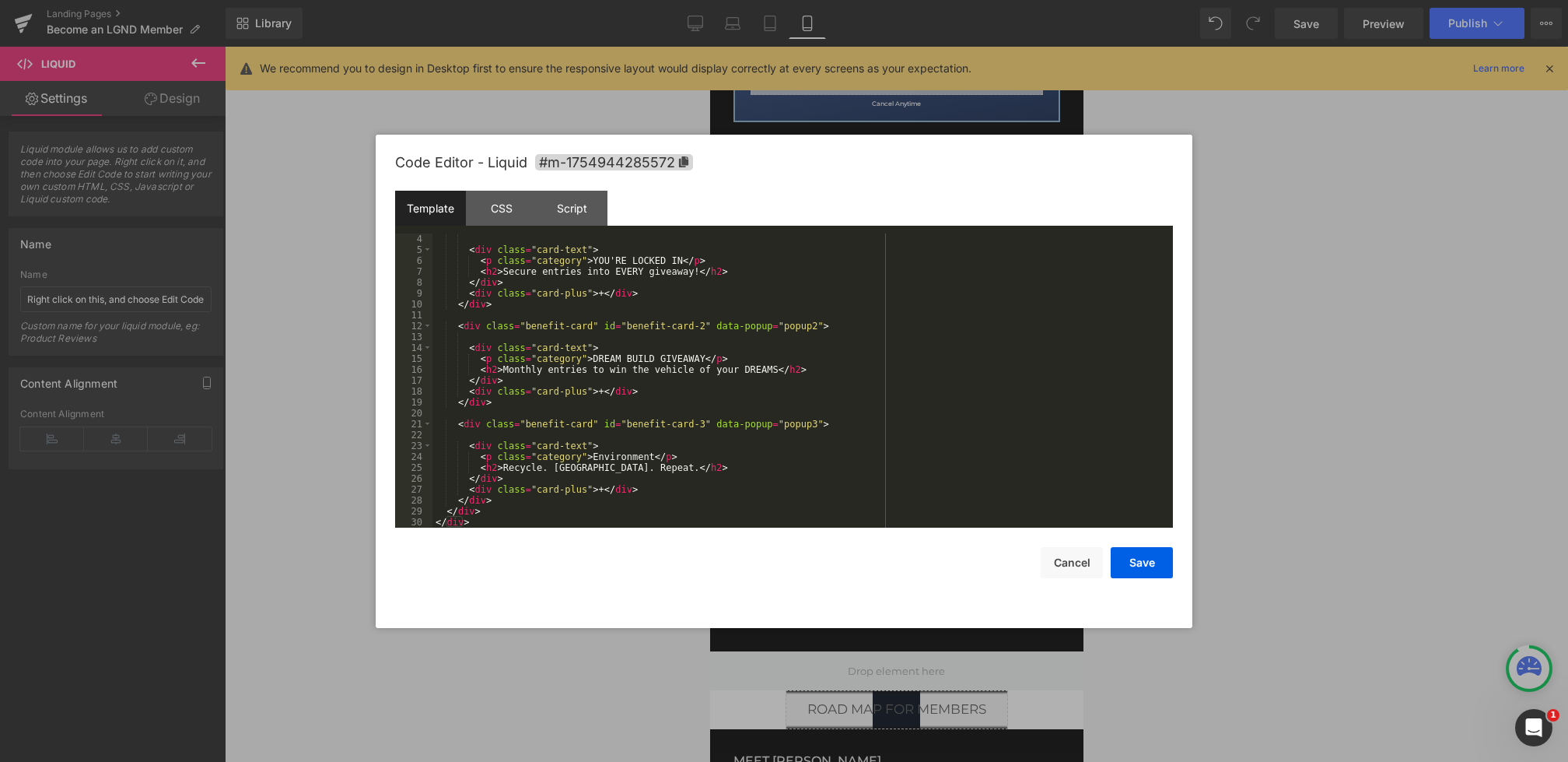
scroll to position [32, 0]
drag, startPoint x: 655, startPoint y: 456, endPoint x: 595, endPoint y: 456, distance: 60.0
click at [595, 456] on div "< div class = "card-text" > < p class = "category" > YOU'RE LOCKED IN </ p > < …" at bounding box center [799, 391] width 735 height 316
drag, startPoint x: 630, startPoint y: 470, endPoint x: 505, endPoint y: 470, distance: 125.0
click at [505, 470] on div "< div class = "card-text" > < p class = "category" > YOU'RE LOCKED IN </ p > < …" at bounding box center [799, 391] width 735 height 316
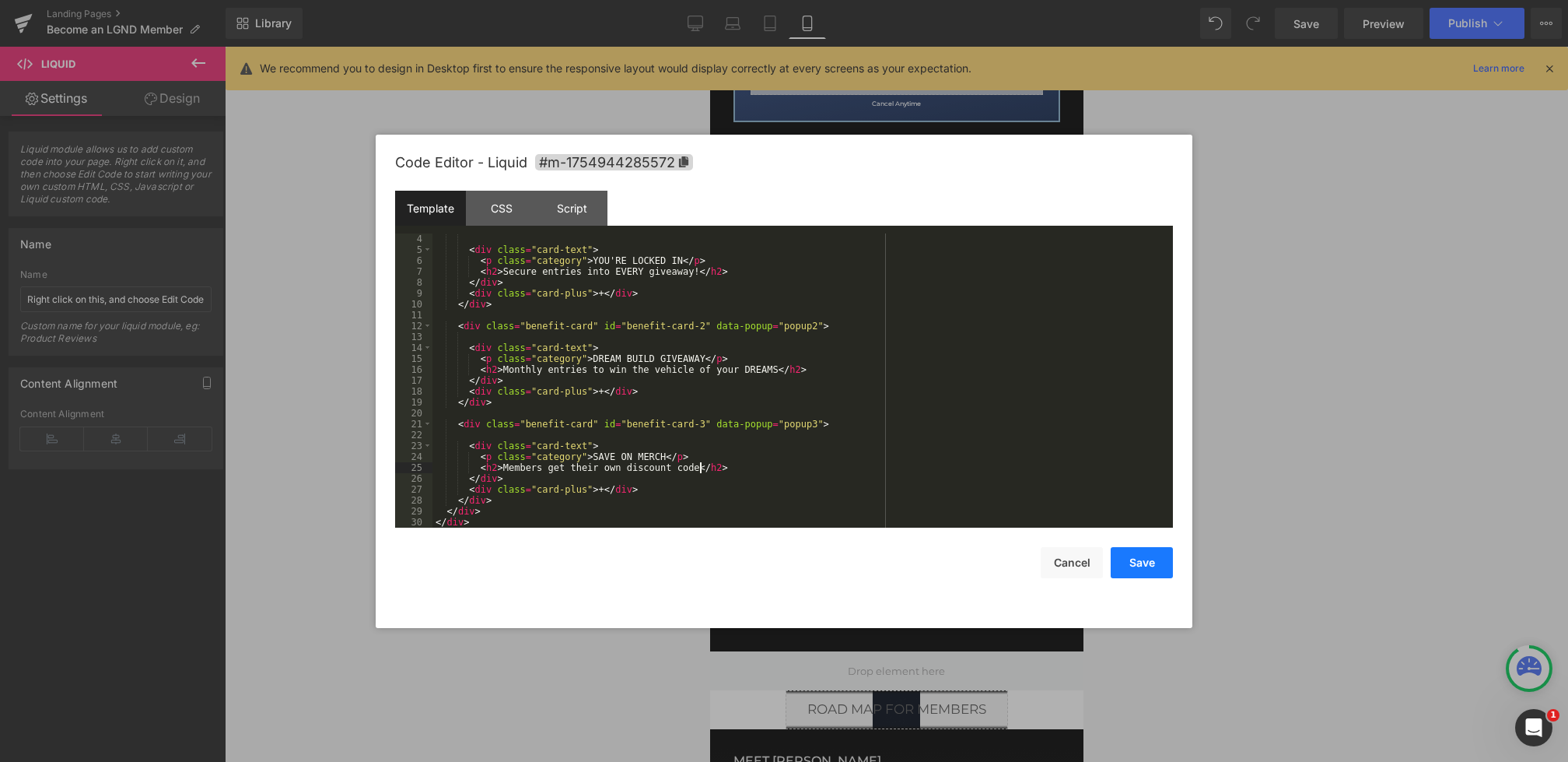
click at [1131, 562] on button "Save" at bounding box center [1142, 563] width 62 height 32
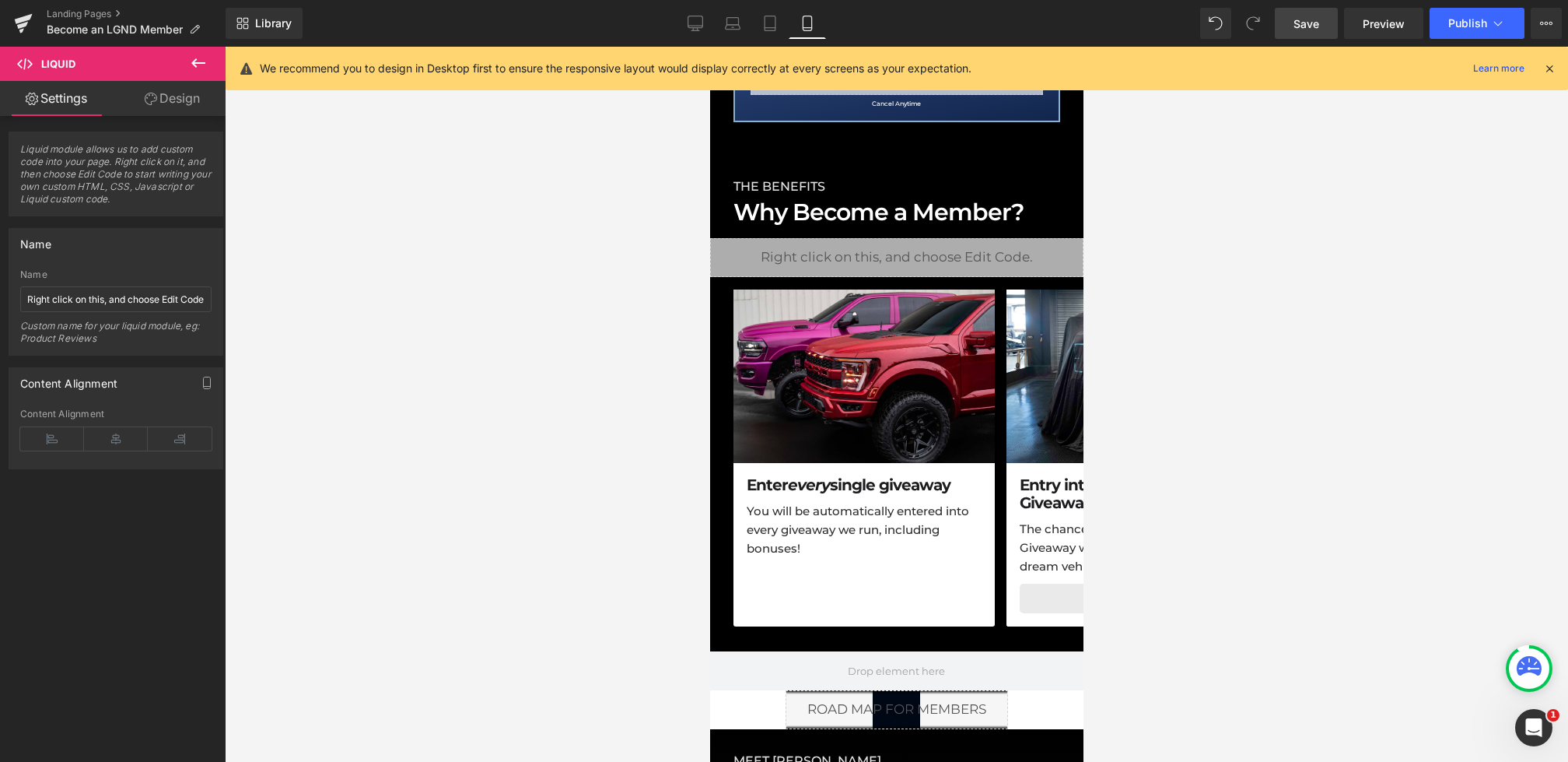
click at [1318, 24] on span "Save" at bounding box center [1307, 24] width 26 height 17
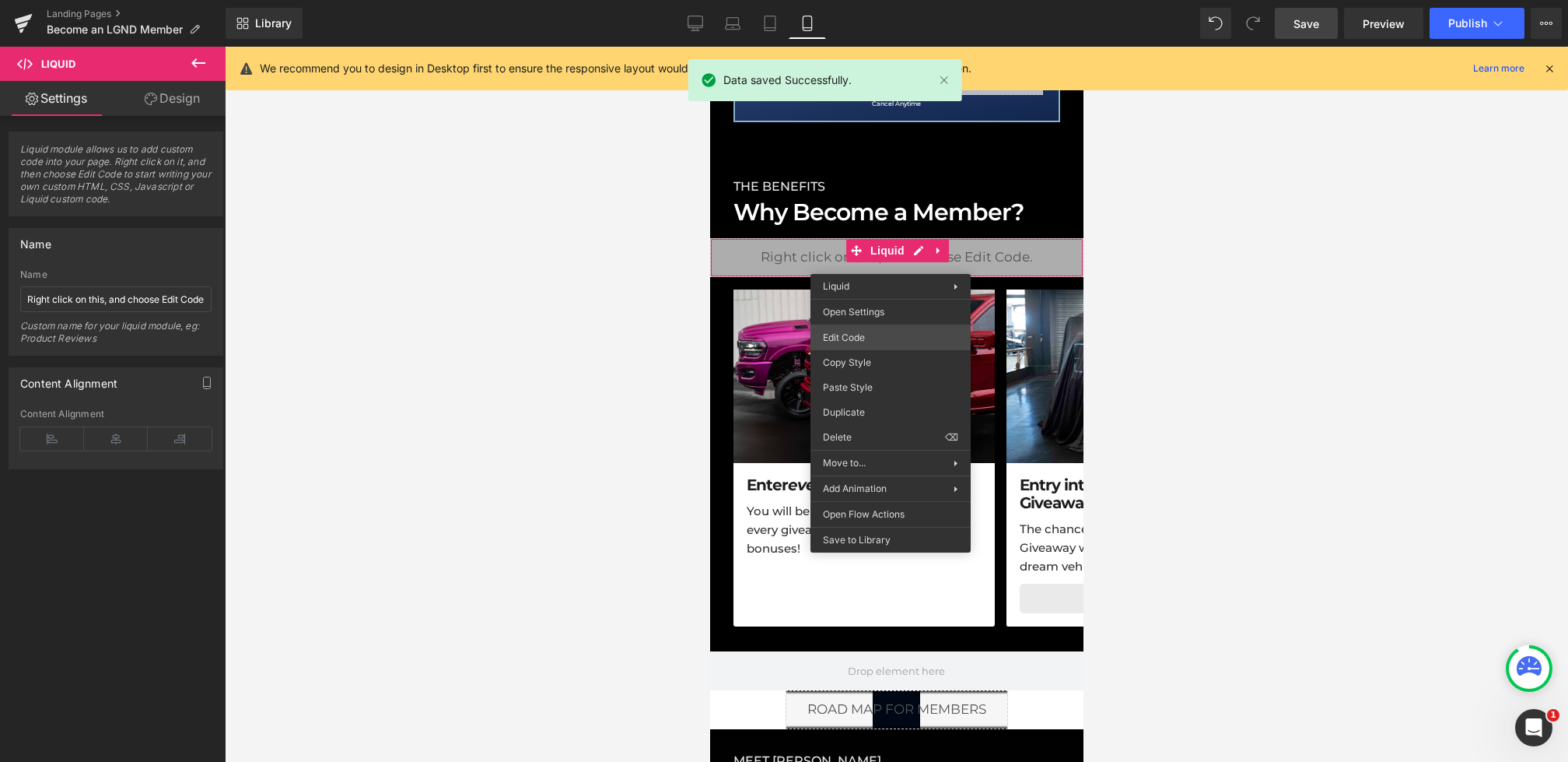
click at [845, 0] on div "Heading You are previewing how the will restyle your page. You can not edit Ele…" at bounding box center [784, 0] width 1568 height 0
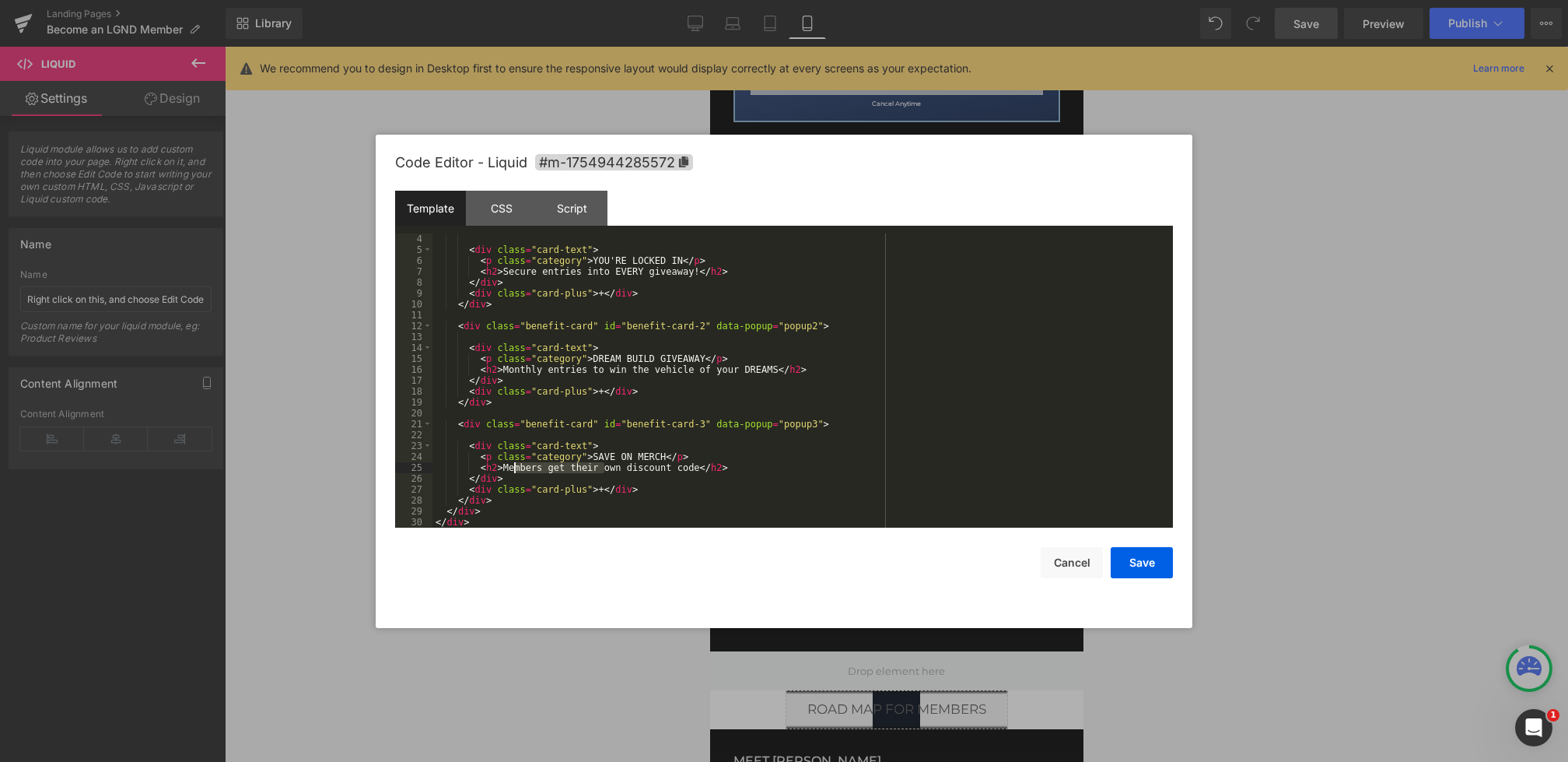
drag, startPoint x: 602, startPoint y: 470, endPoint x: 515, endPoint y: 467, distance: 87.1
click at [515, 467] on div "< div class = "card-text" > < p class = "category" > YOU'RE LOCKED IN </ p > < …" at bounding box center [799, 391] width 735 height 316
click at [599, 472] on div "< div class = "card-text" > < p class = "category" > YOU'RE LOCKED IN </ p > < …" at bounding box center [799, 391] width 735 height 316
click at [1154, 562] on button "Save" at bounding box center [1142, 563] width 62 height 32
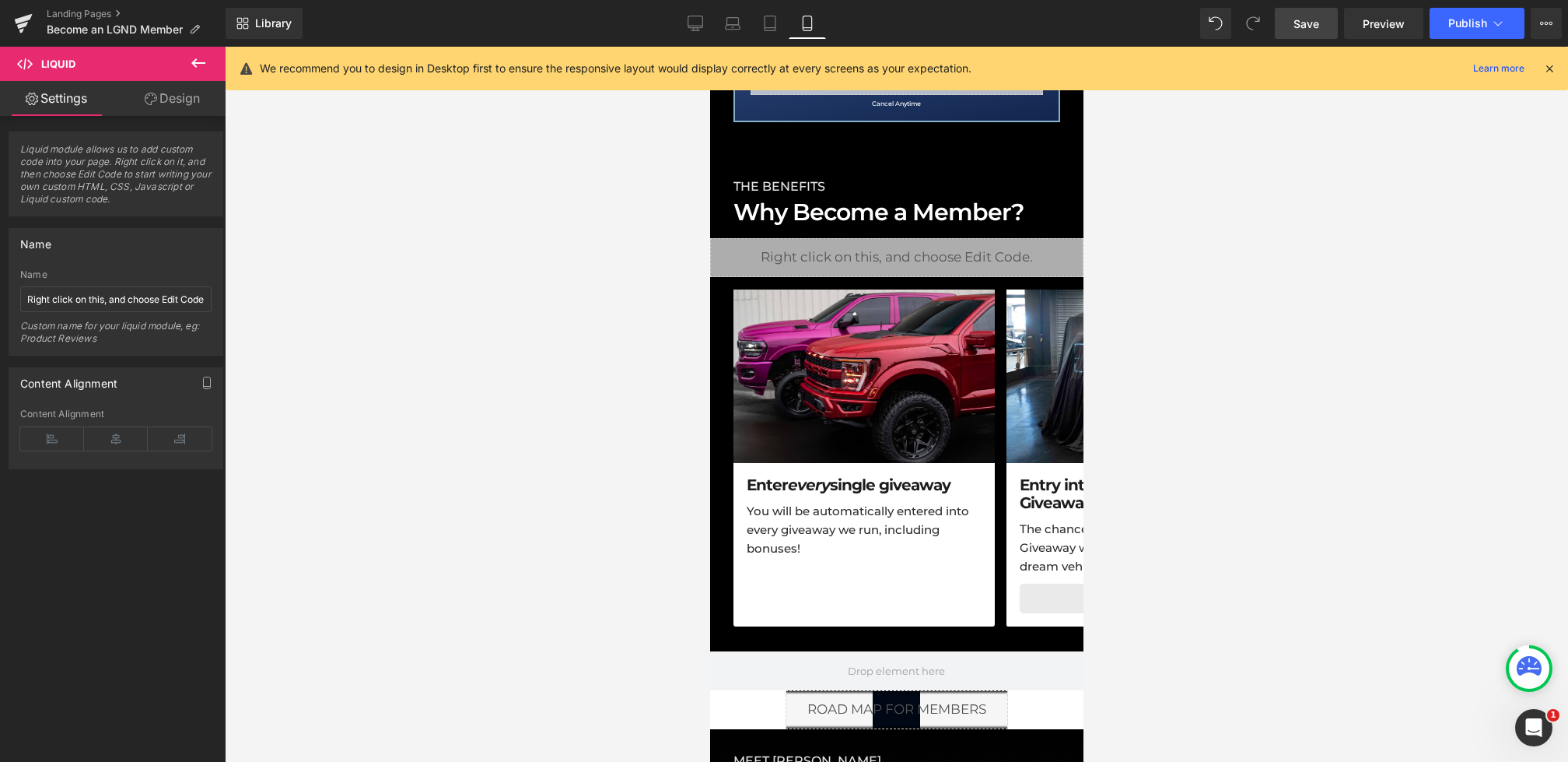
click at [1299, 36] on link "Save" at bounding box center [1307, 24] width 63 height 32
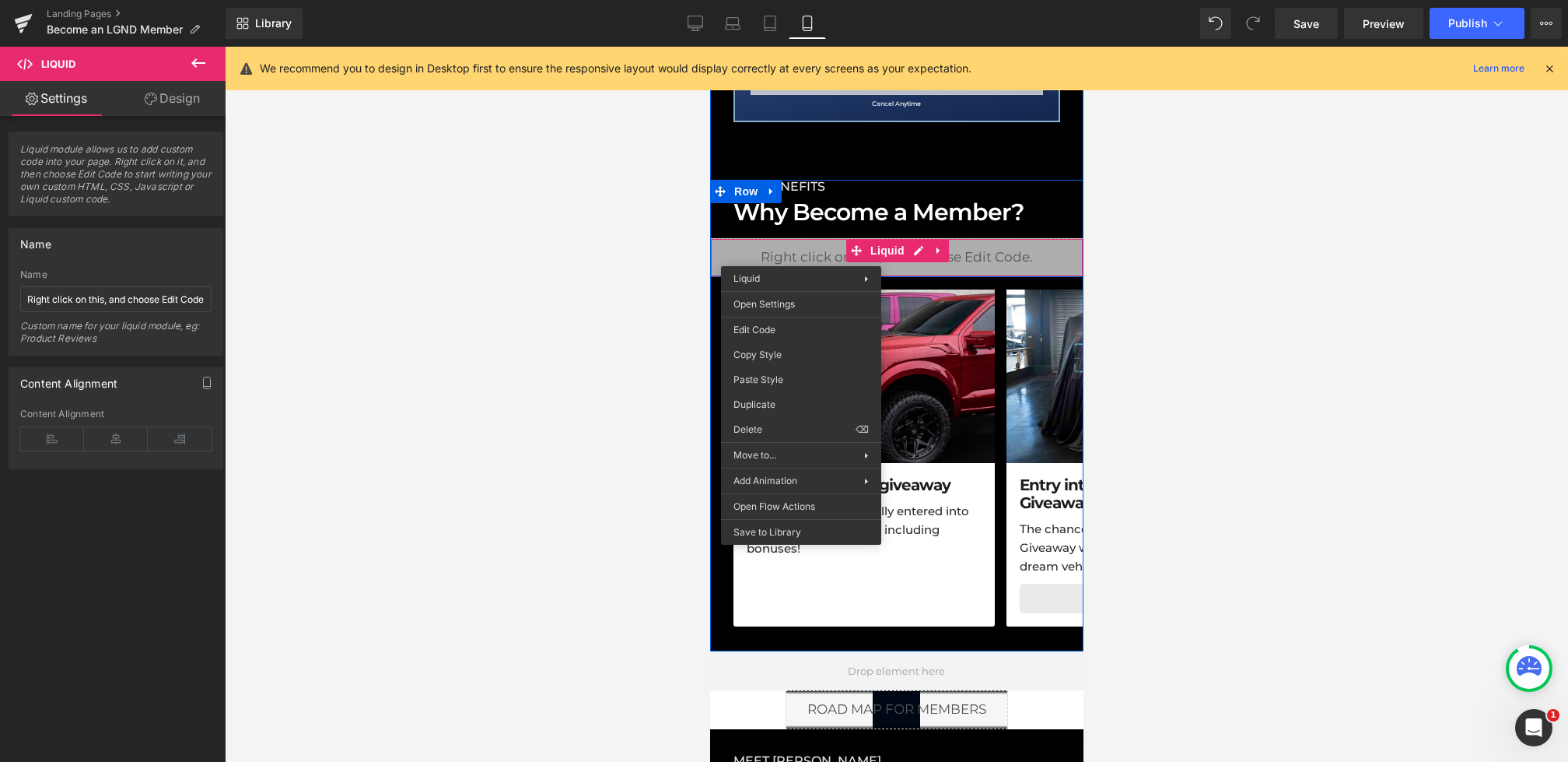
drag, startPoint x: 800, startPoint y: 255, endPoint x: 1507, endPoint y: 326, distance: 710.6
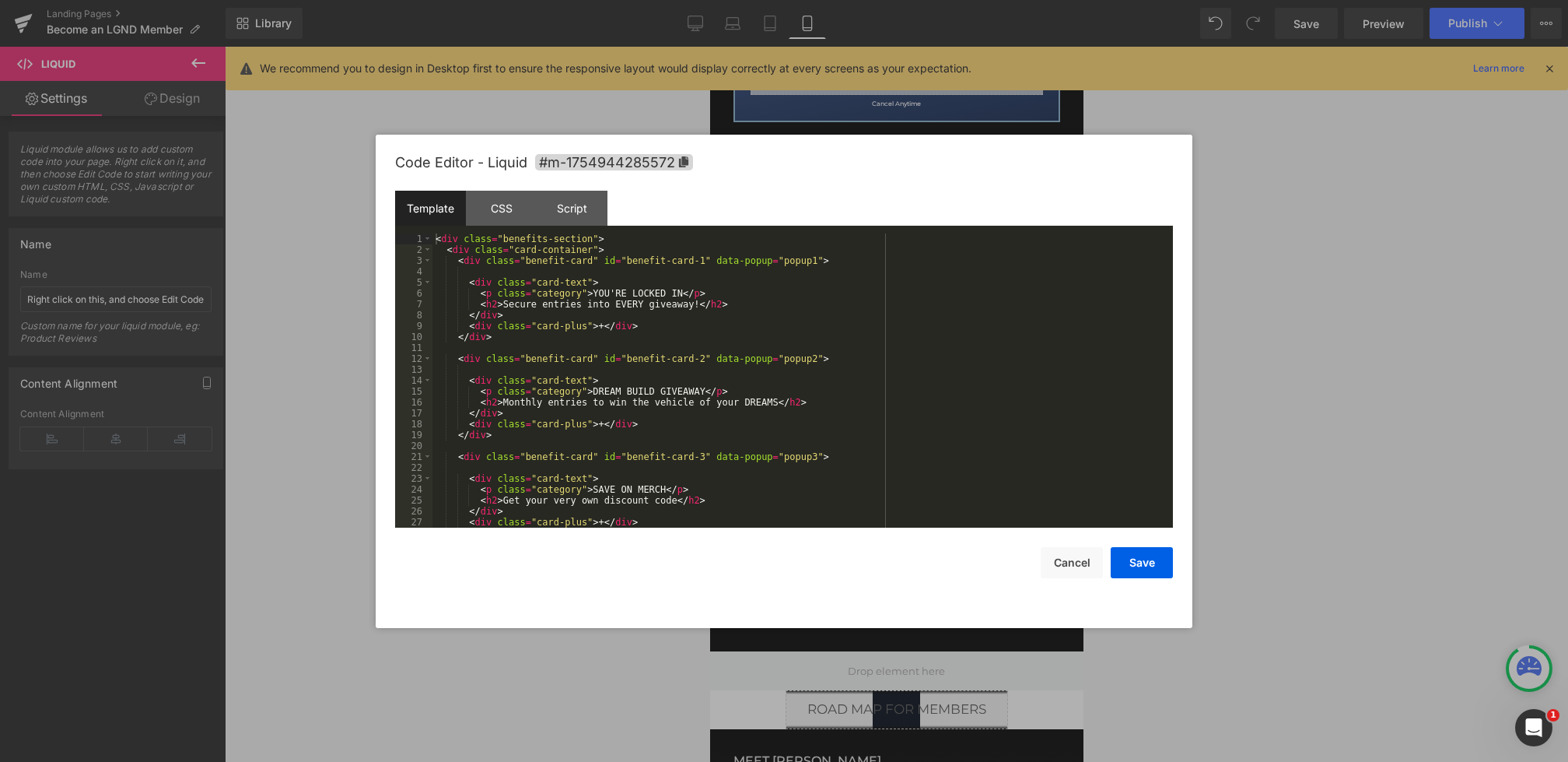
click at [777, 0] on div "Heading You are previewing how the will restyle your page. You can not edit Ele…" at bounding box center [784, 0] width 1568 height 0
click at [504, 220] on div "CSS" at bounding box center [502, 208] width 71 height 35
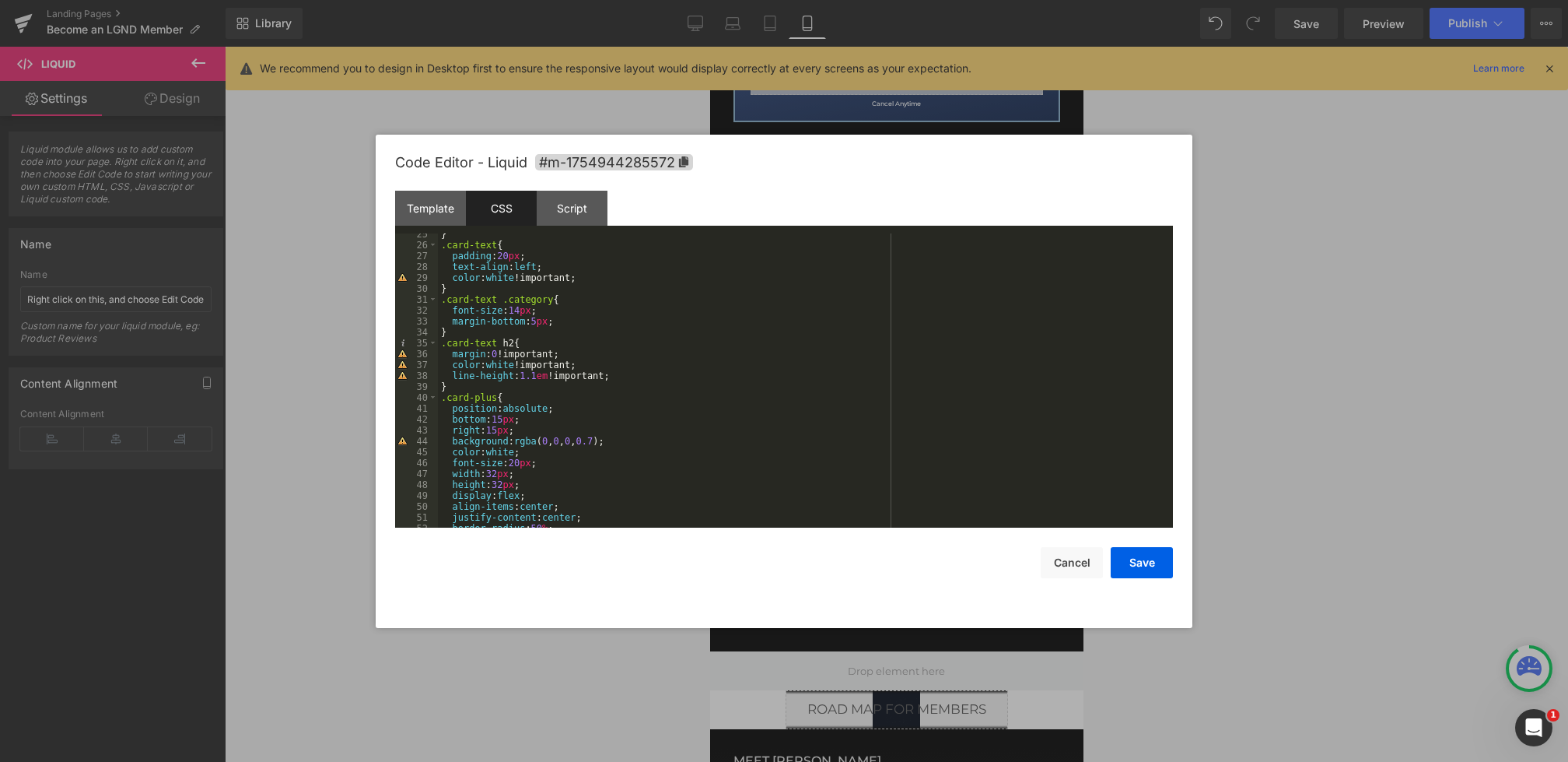
scroll to position [246, 0]
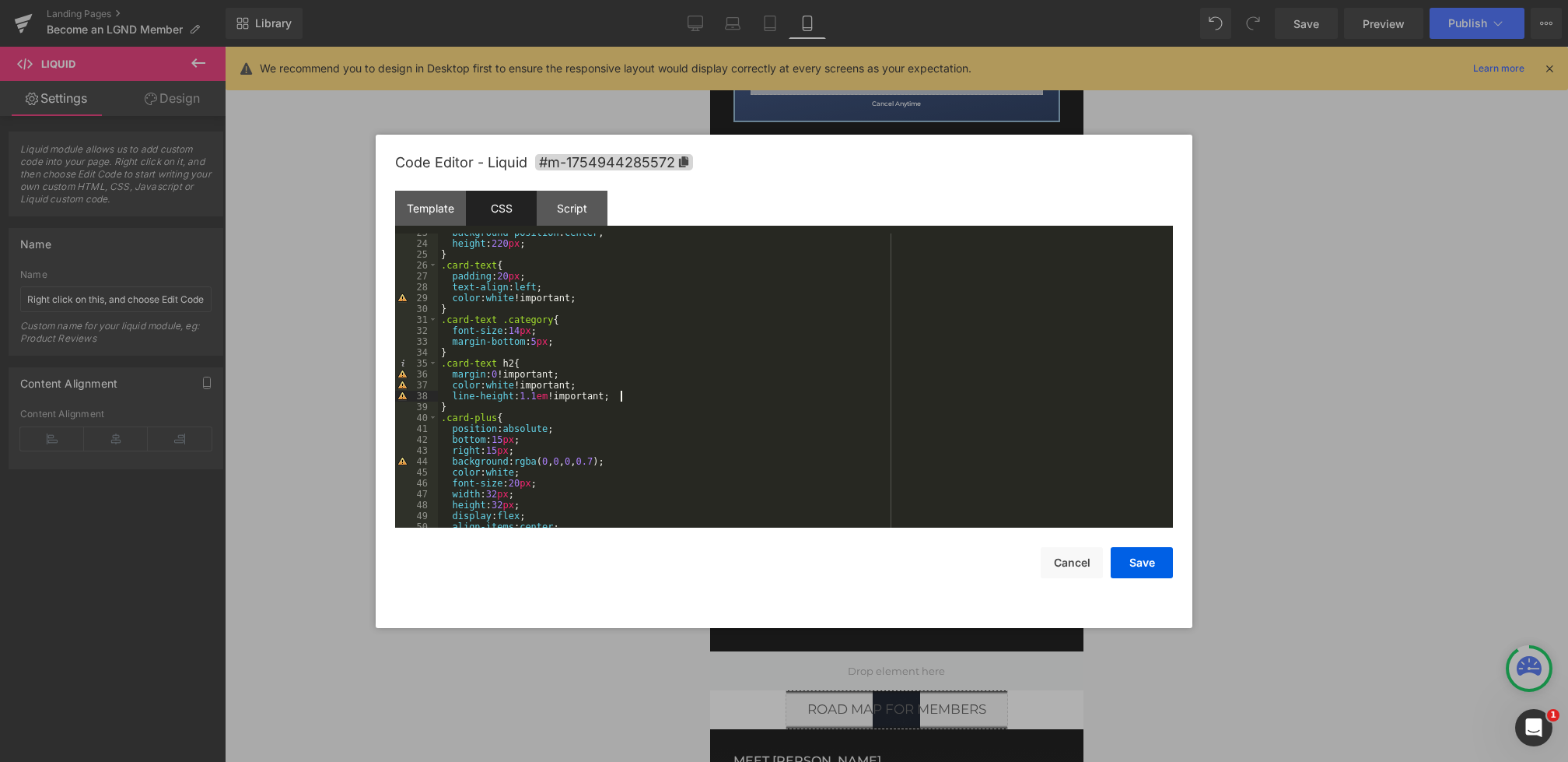
click at [631, 393] on div "background-position : center ; height : 220 px ; } .card-text { padding : 20 px…" at bounding box center [803, 385] width 729 height 316
click at [1145, 571] on button "Save" at bounding box center [1142, 563] width 62 height 32
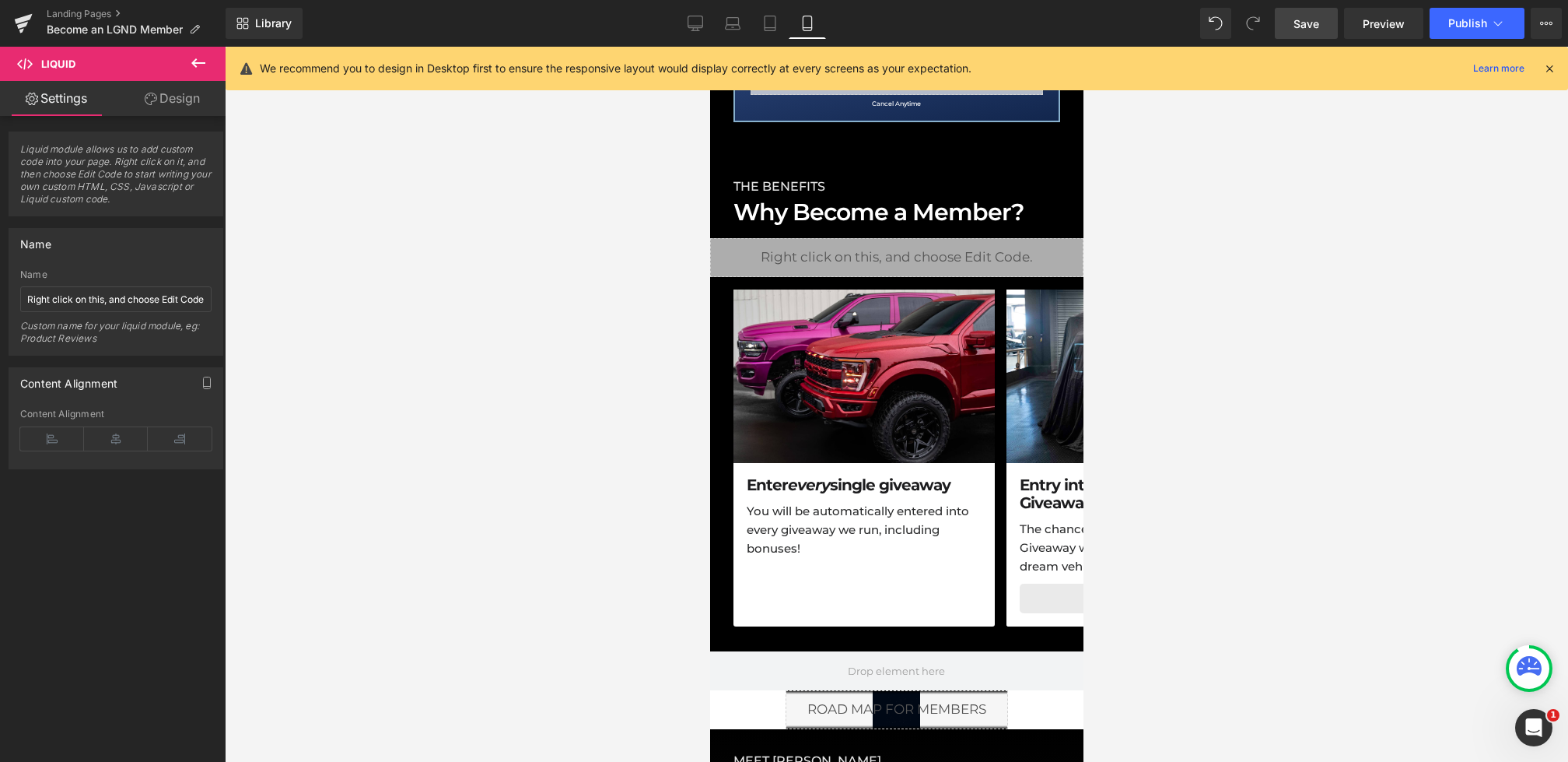
click at [1315, 34] on link "Save" at bounding box center [1307, 24] width 63 height 32
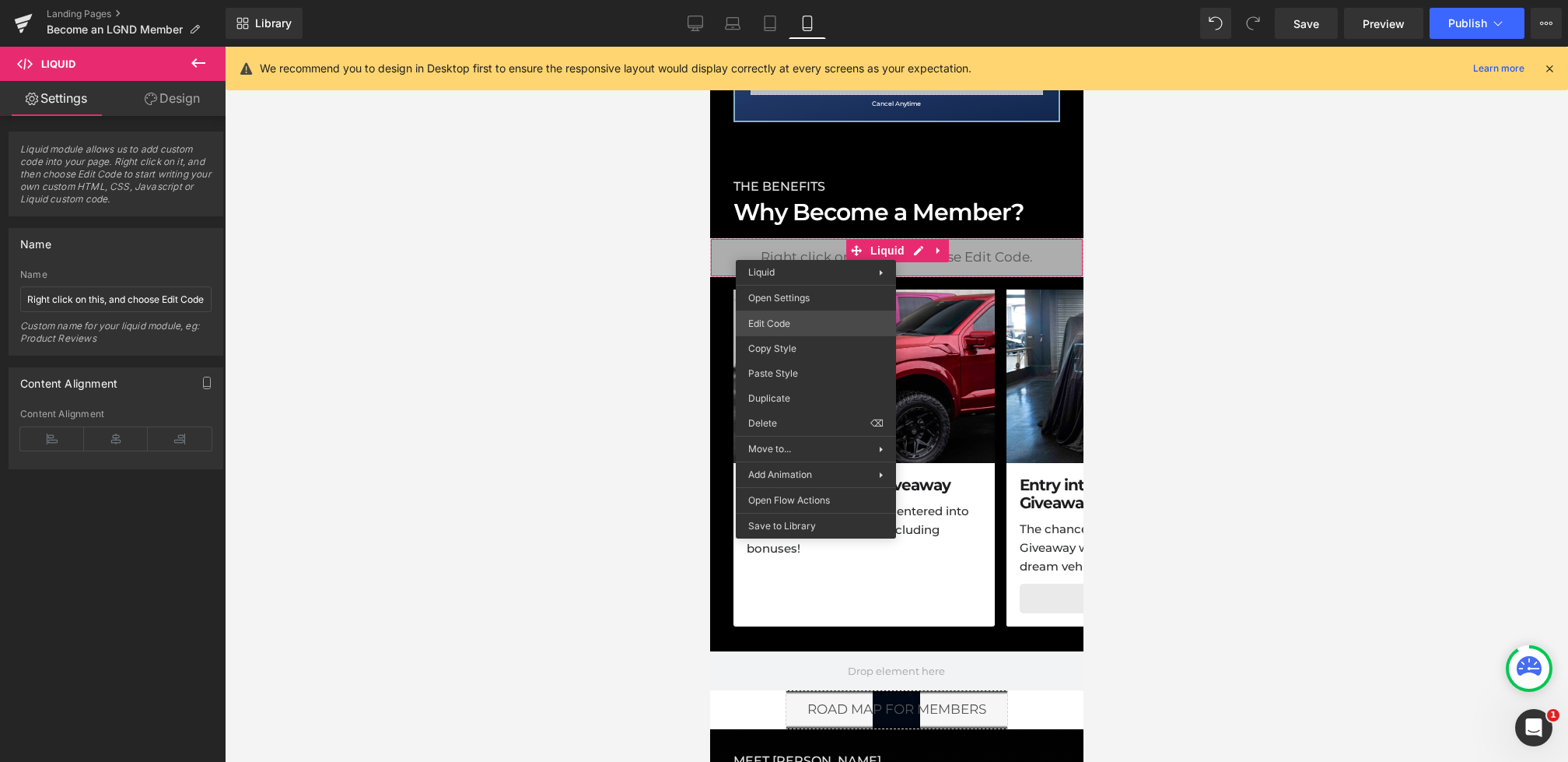
click at [778, 0] on div "Heading You are previewing how the will restyle your page. You can not edit Ele…" at bounding box center [784, 0] width 1568 height 0
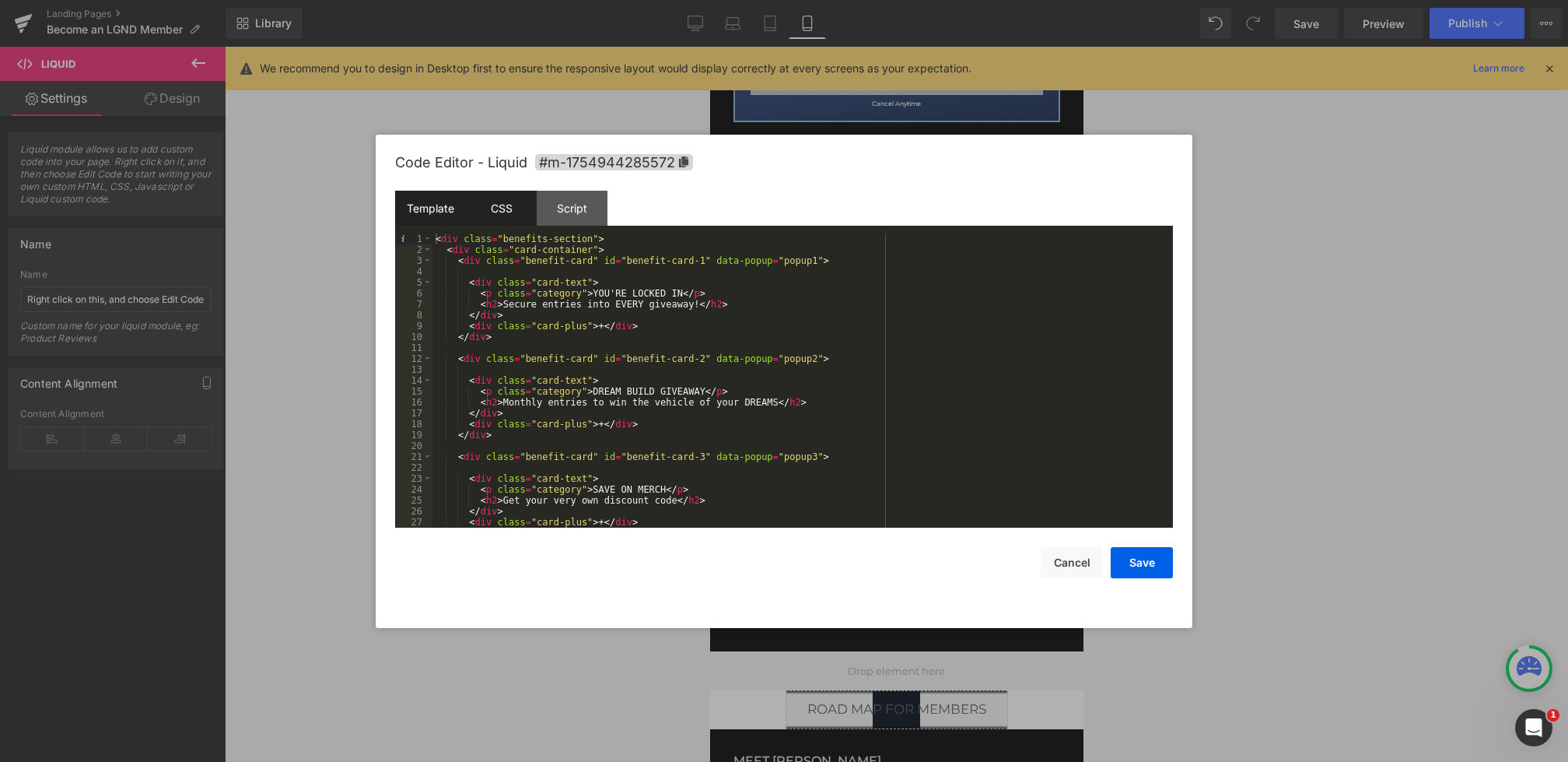
click at [490, 206] on div "CSS" at bounding box center [502, 208] width 71 height 35
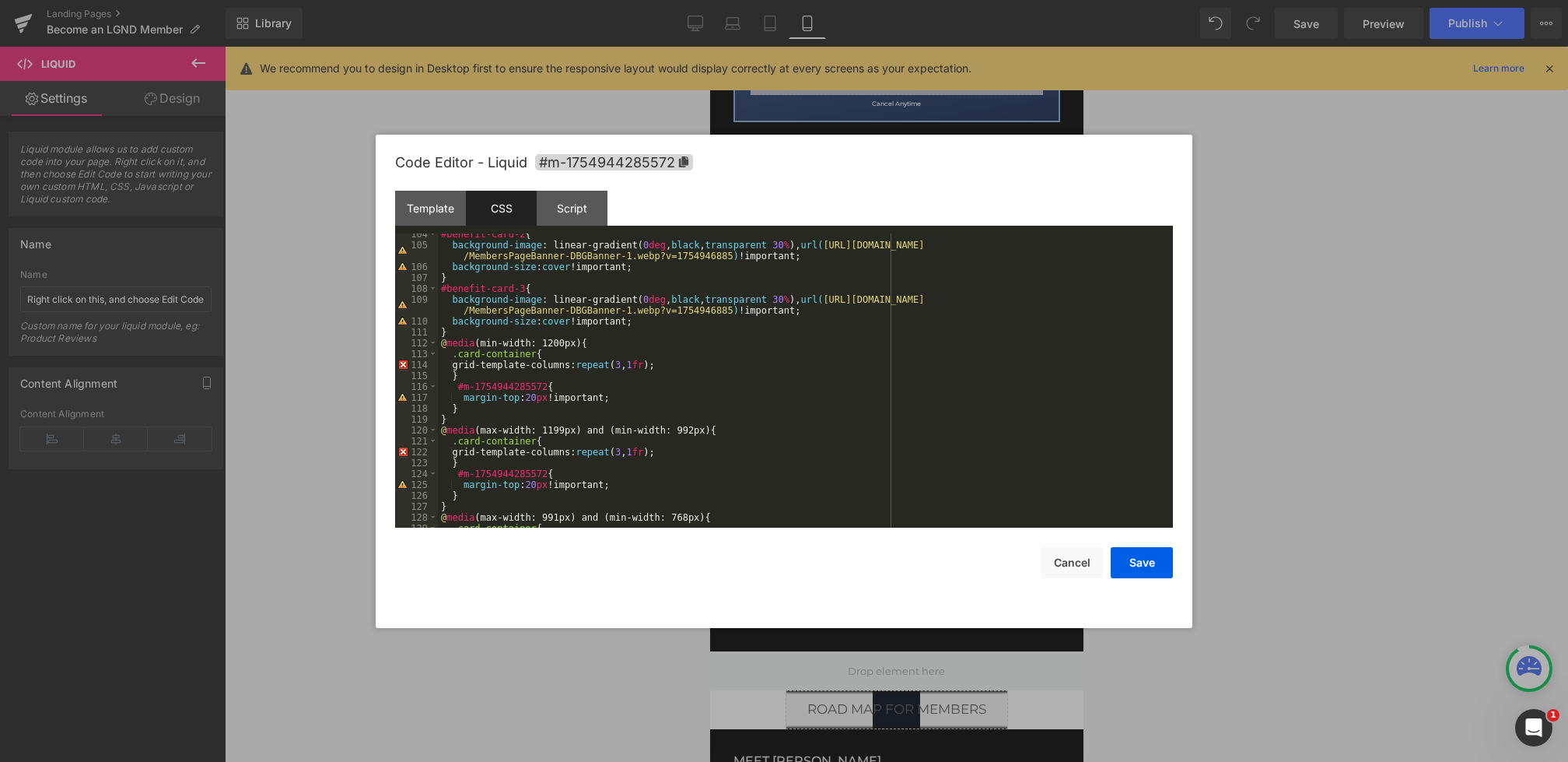
scroll to position [1130, 0]
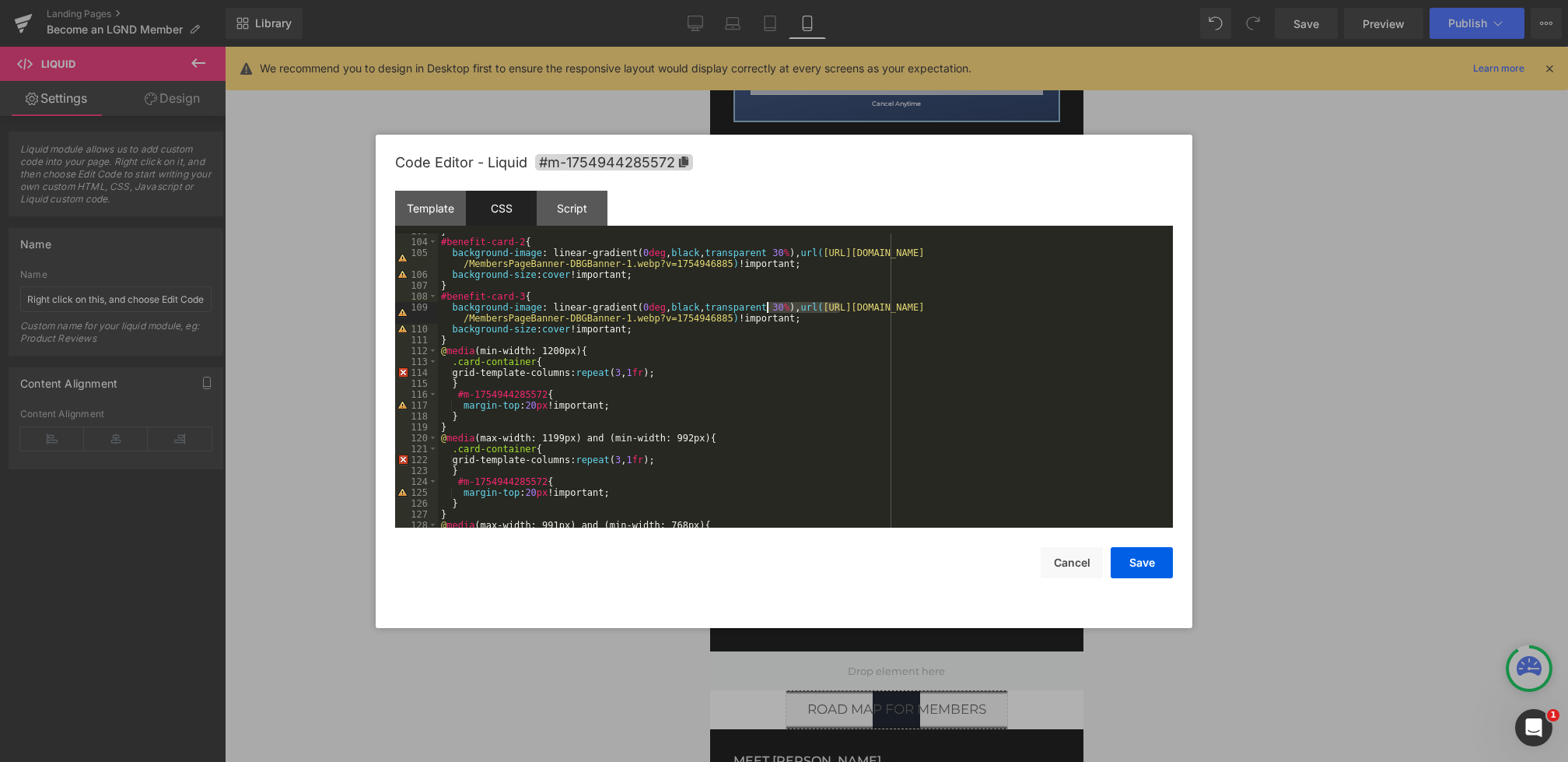
drag, startPoint x: 840, startPoint y: 305, endPoint x: 733, endPoint y: 318, distance: 107.8
click at [733, 318] on div "} #benefit-card-2 { background-image : linear-gradient( 0 deg , black , transpa…" at bounding box center [803, 383] width 729 height 316
click at [1132, 560] on button "Save" at bounding box center [1142, 563] width 62 height 32
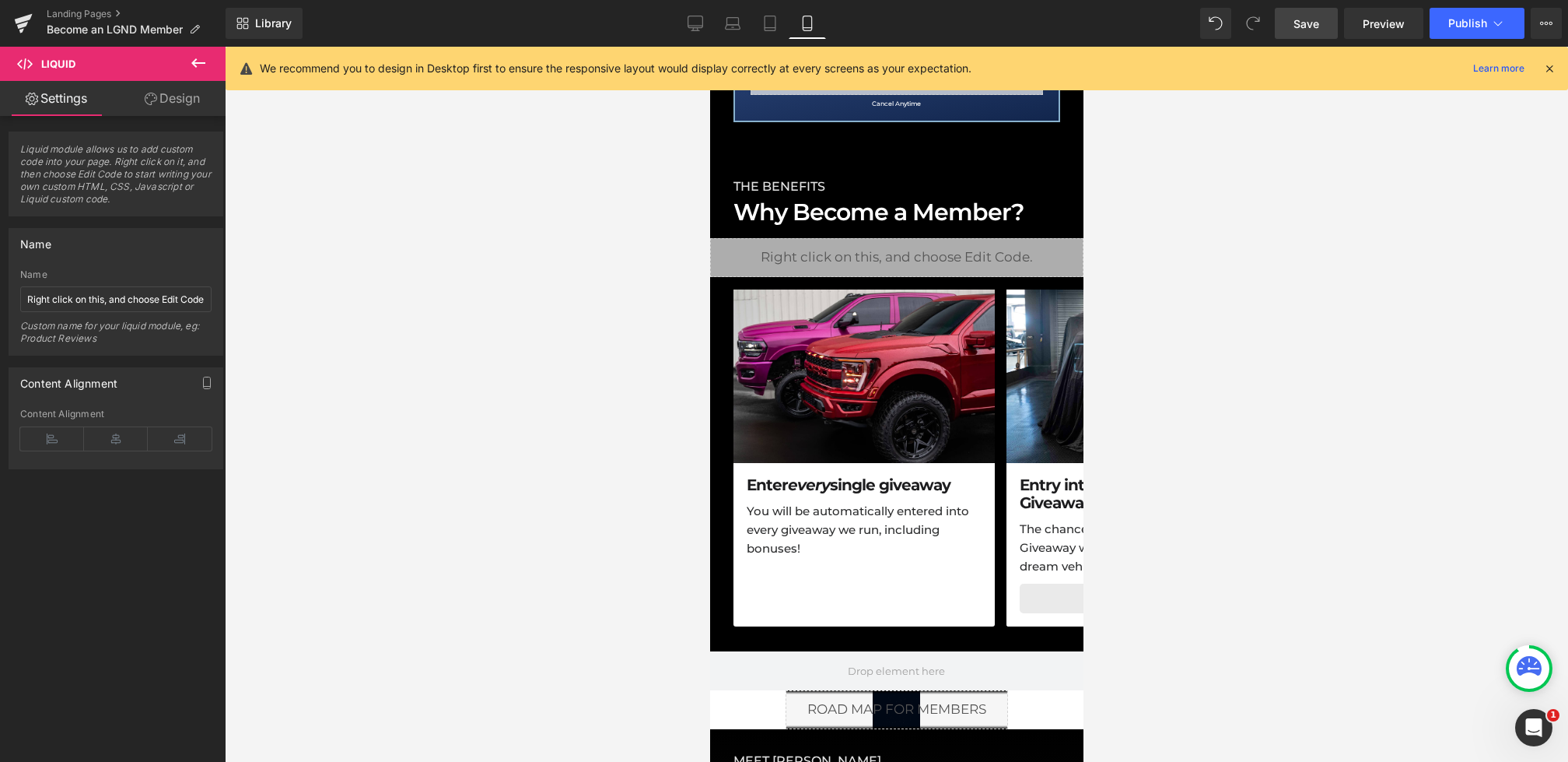
click at [1288, 25] on link "Save" at bounding box center [1307, 24] width 63 height 32
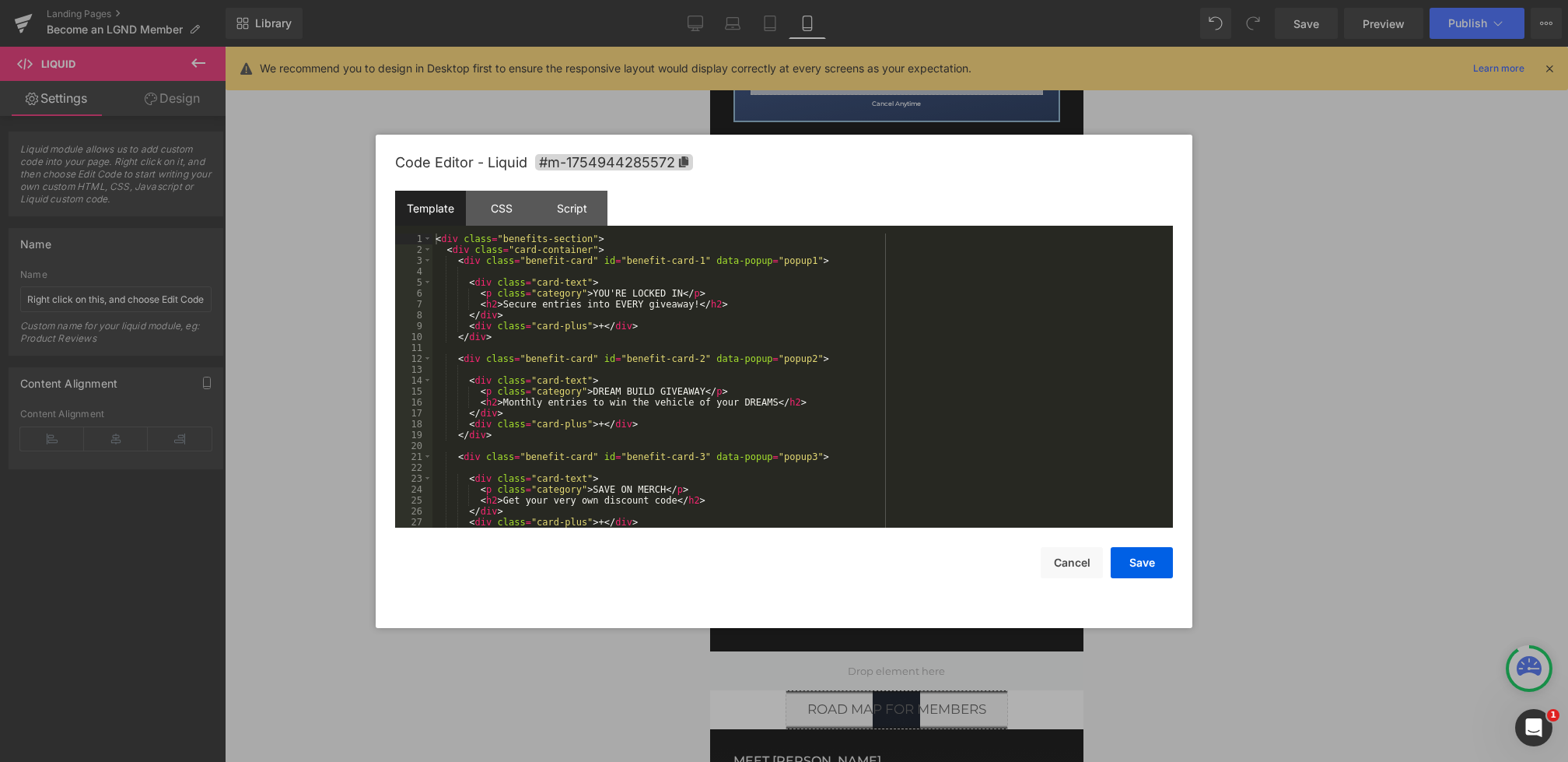
click at [767, 0] on div "Heading You are previewing how the will restyle your page. You can not edit Ele…" at bounding box center [784, 0] width 1568 height 0
drag, startPoint x: 588, startPoint y: 403, endPoint x: 517, endPoint y: 403, distance: 71.0
click at [517, 403] on div "< div class = "benefits-section" > < div class = "card-container" > < div class…" at bounding box center [799, 391] width 735 height 316
click at [621, 403] on div "< div class = "benefits-section" > < div class = "card-container" > < div class…" at bounding box center [799, 391] width 735 height 316
click at [1158, 565] on button "Save" at bounding box center [1142, 563] width 62 height 32
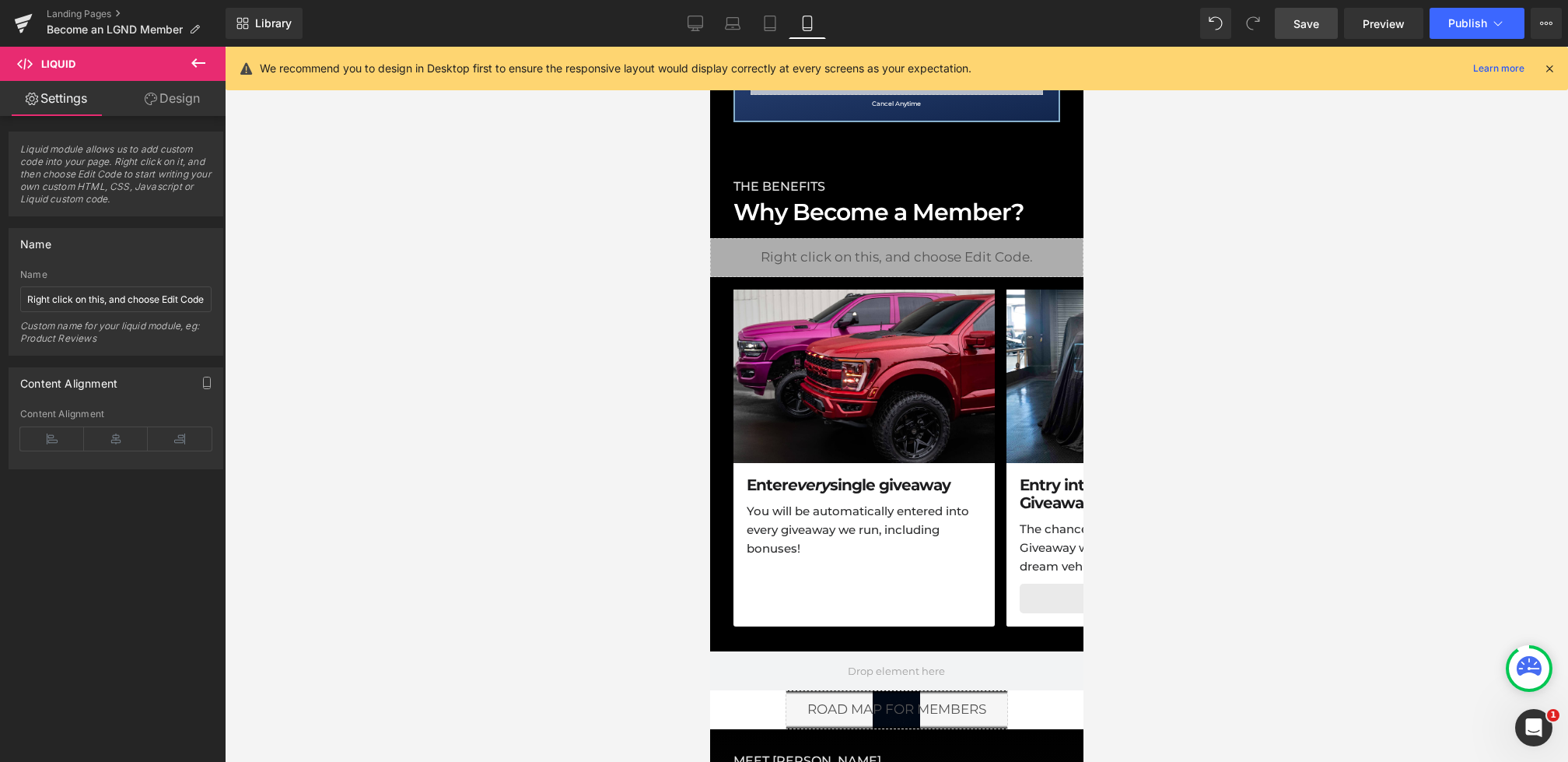
click at [1314, 20] on span "Save" at bounding box center [1307, 24] width 26 height 17
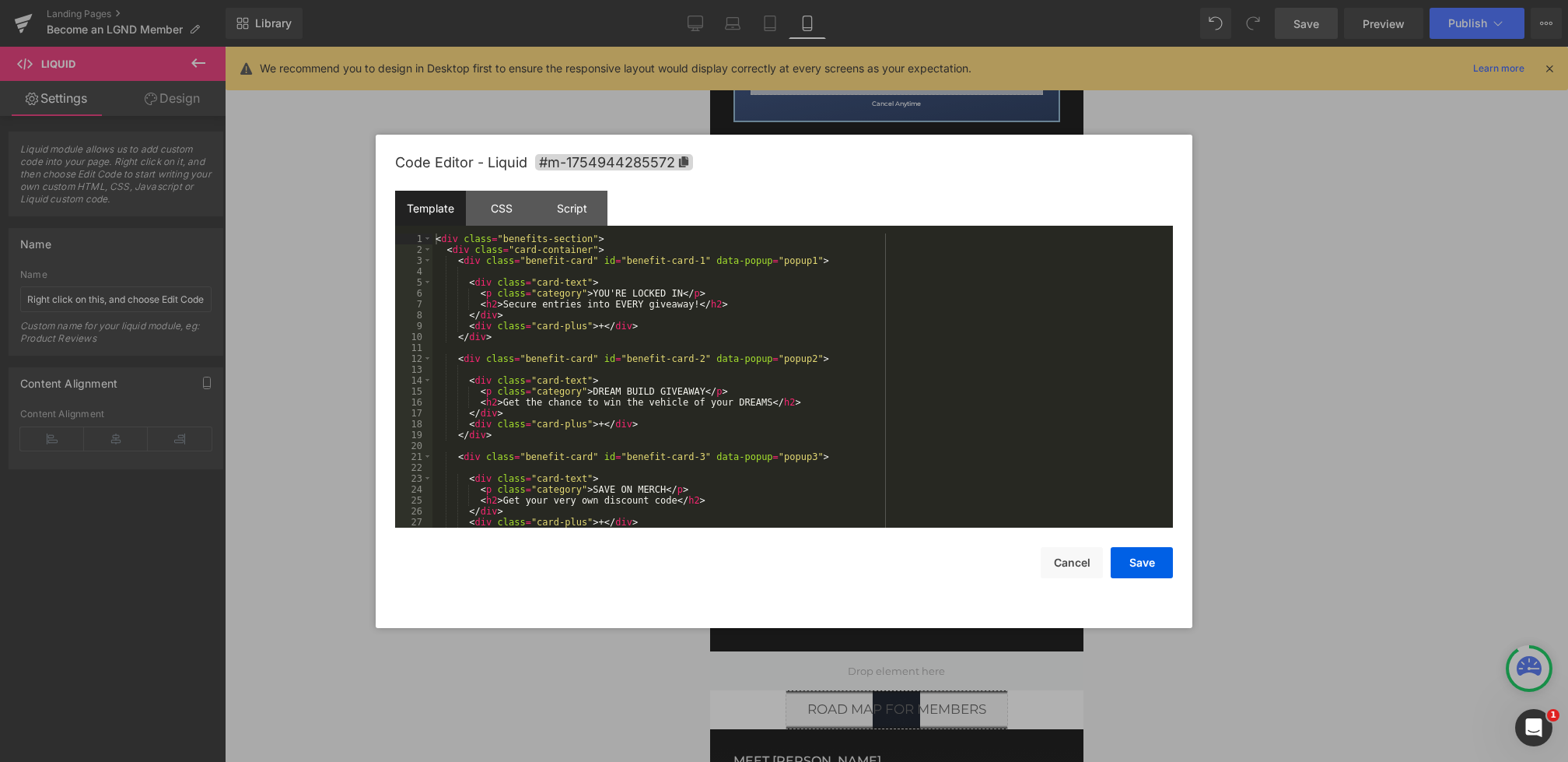
click at [782, 0] on div "Heading You are previewing how the will restyle your page. You can not edit Ele…" at bounding box center [784, 0] width 1568 height 0
drag, startPoint x: 582, startPoint y: 305, endPoint x: 519, endPoint y: 303, distance: 63.0
click at [519, 303] on div "< div class = "benefits-section" > < div class = "card-container" > < div class…" at bounding box center [799, 391] width 735 height 316
click at [684, 309] on div "< div class = "benefits-section" > < div class = "card-container" > < div class…" at bounding box center [799, 391] width 735 height 316
click at [1139, 565] on button "Save" at bounding box center [1142, 563] width 62 height 32
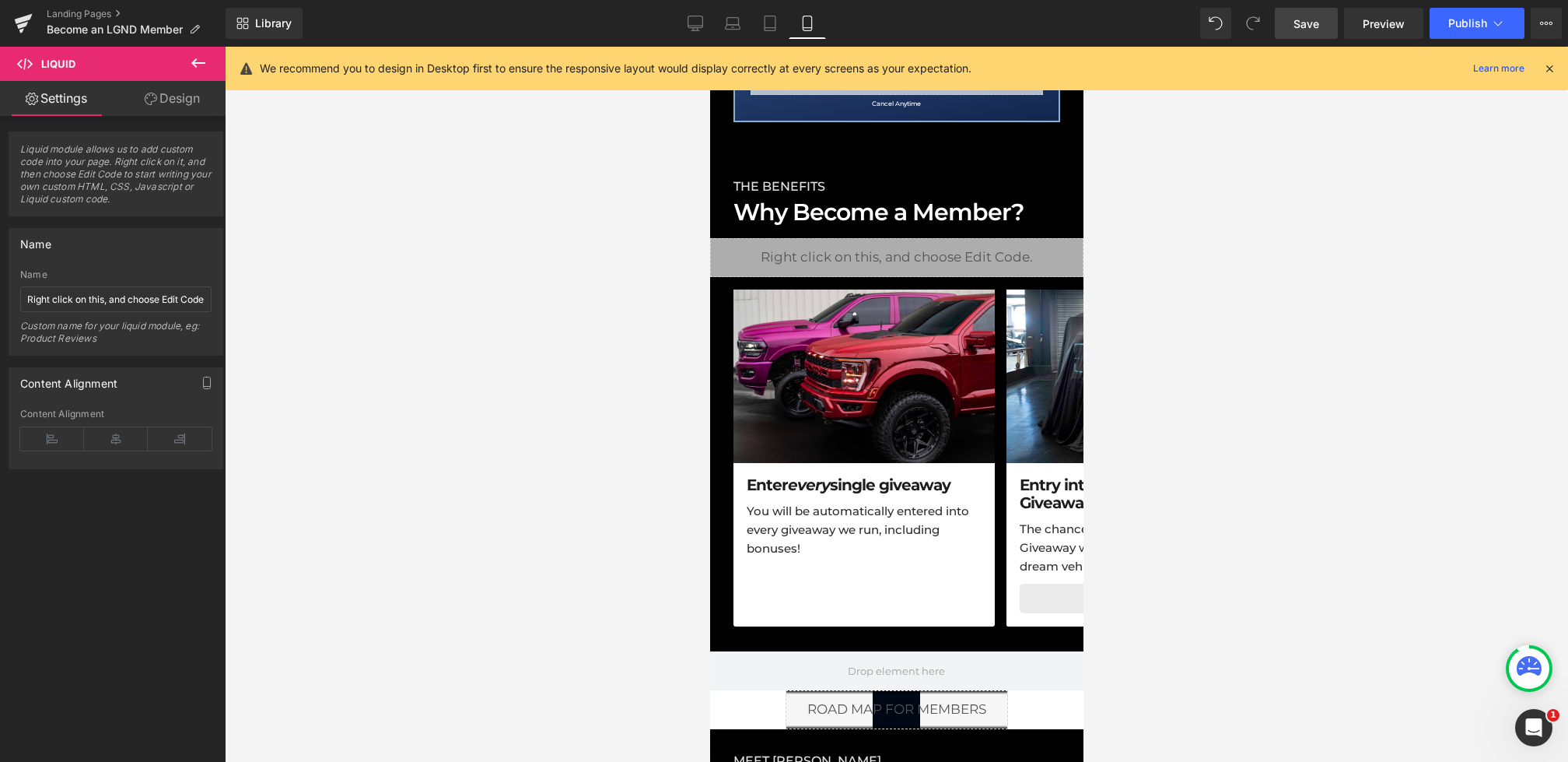
click at [1320, 24] on link "Save" at bounding box center [1307, 24] width 63 height 32
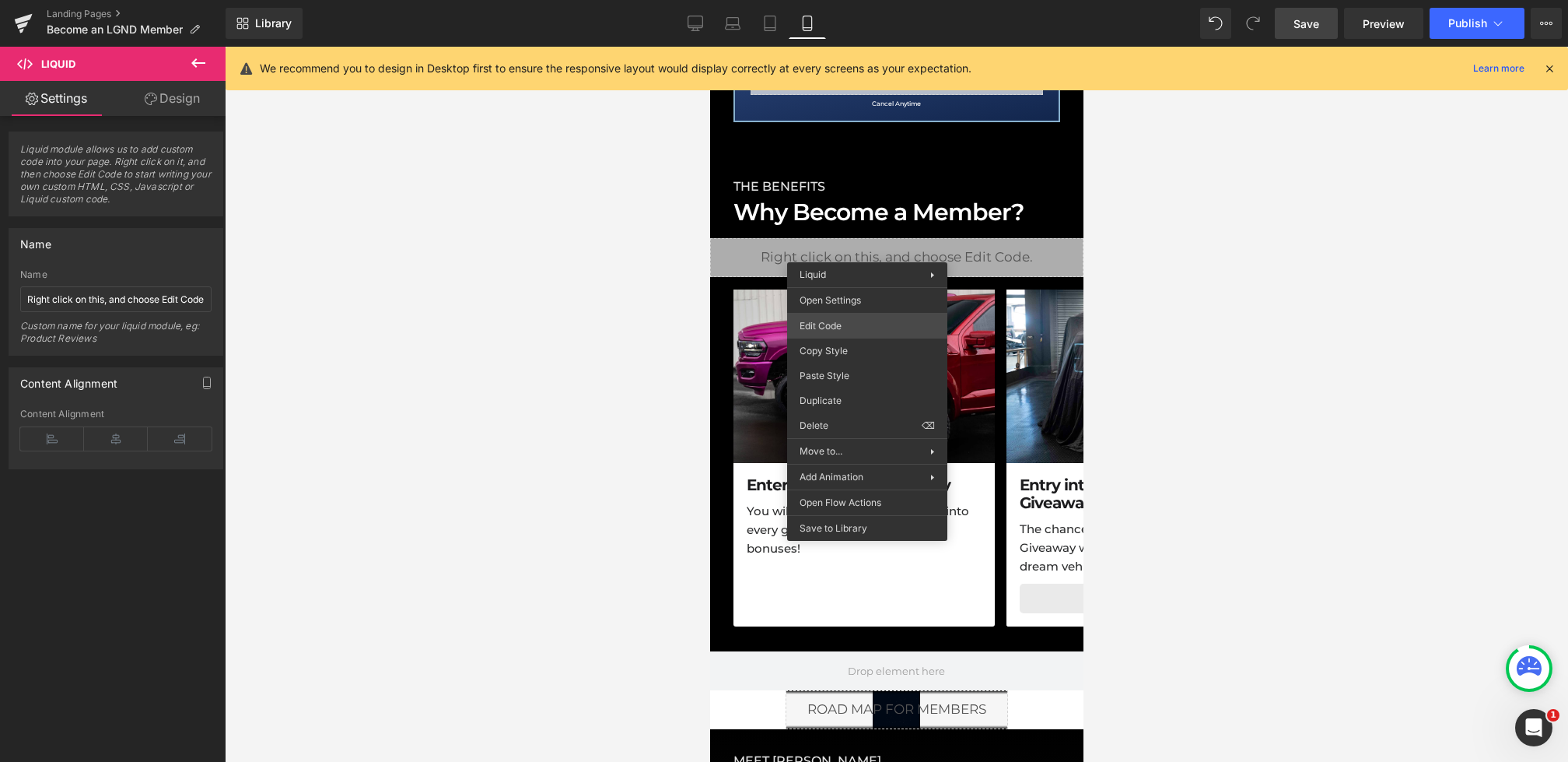
click at [815, 0] on div "Heading You are previewing how the will restyle your page. You can not edit Ele…" at bounding box center [784, 0] width 1568 height 0
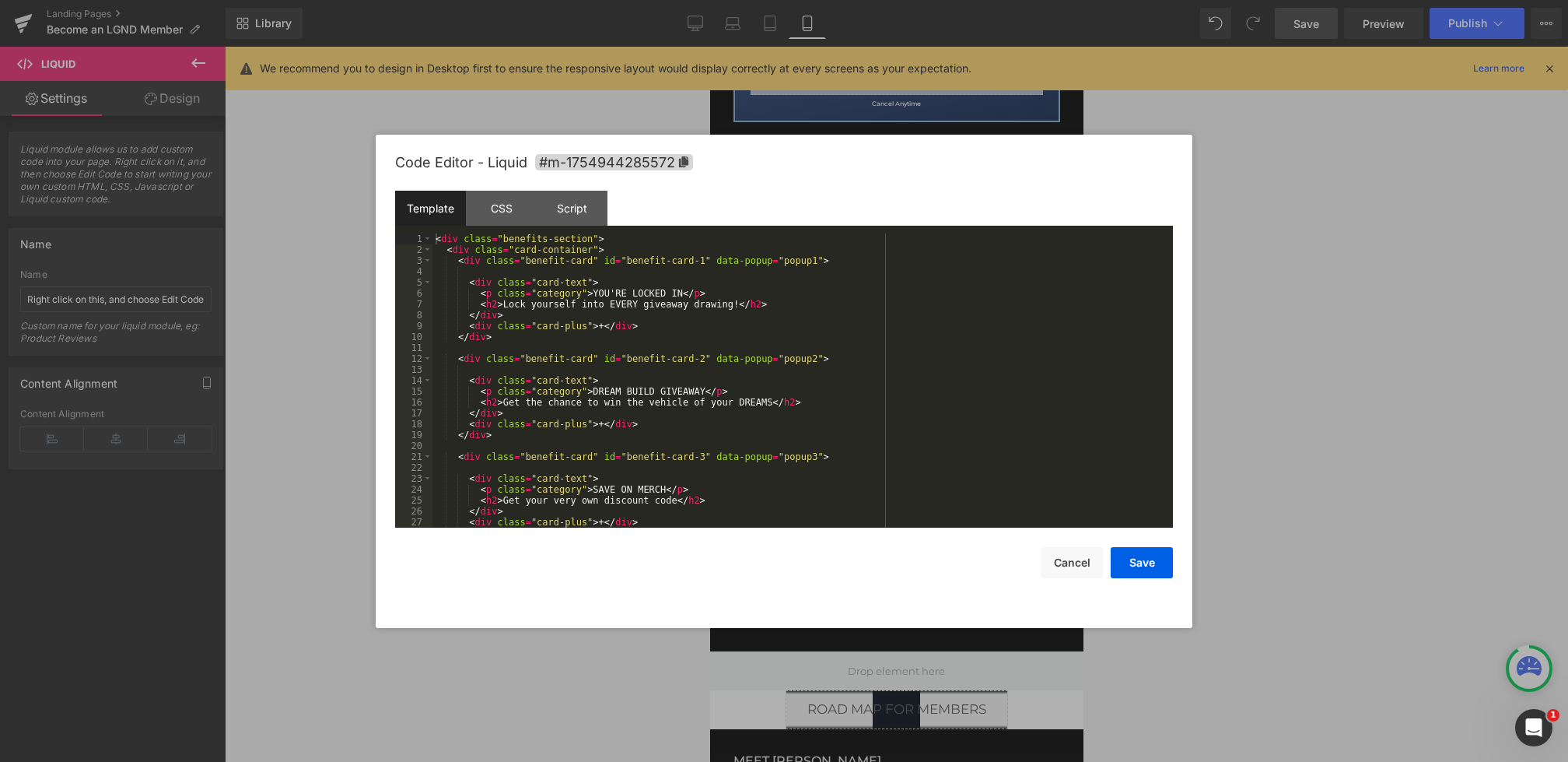
scroll to position [32, 0]
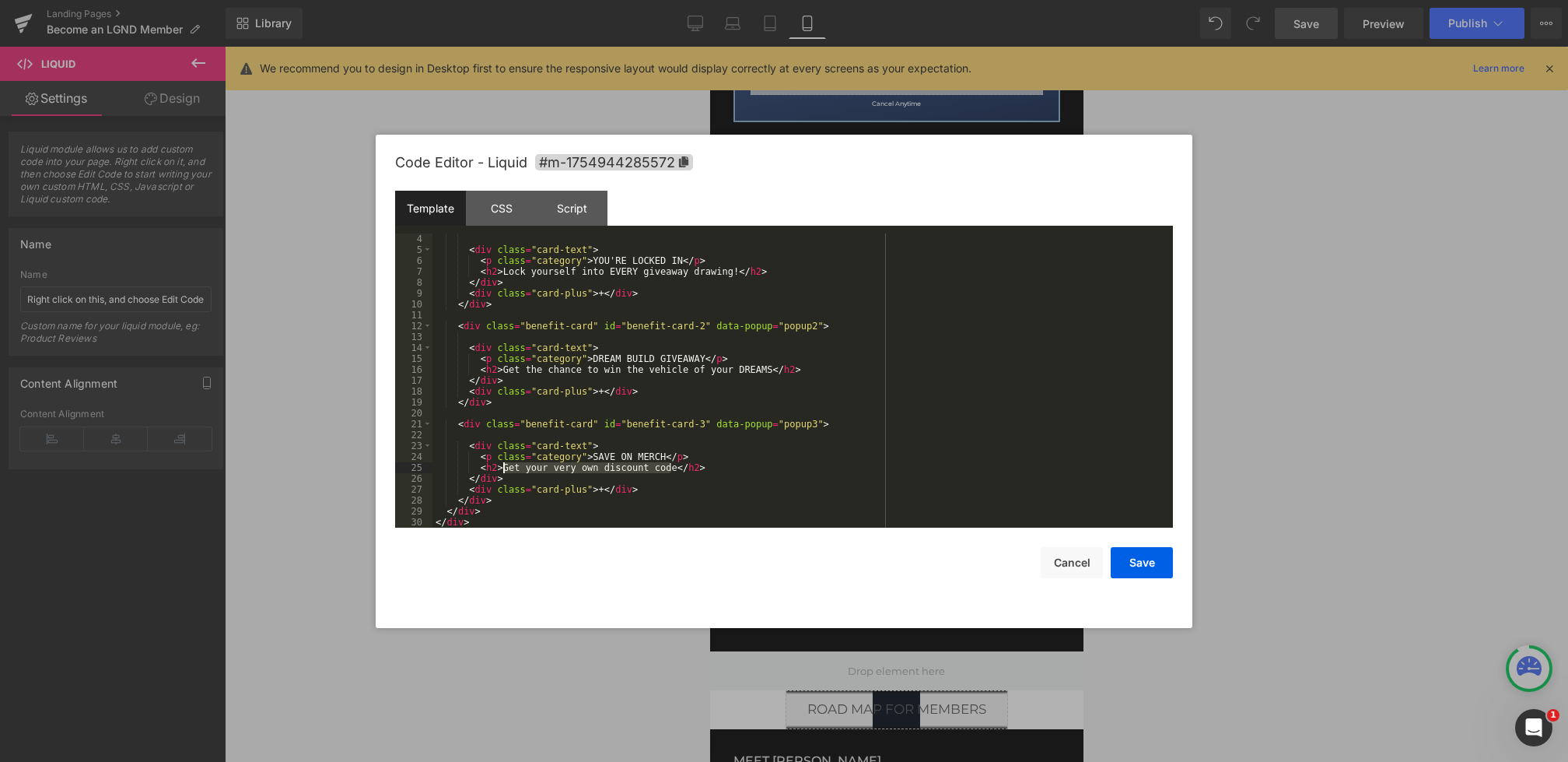
drag, startPoint x: 673, startPoint y: 470, endPoint x: 505, endPoint y: 470, distance: 168.0
click at [505, 470] on div "< div class = "card-text" > < p class = "category" > YOU'RE LOCKED IN </ p > < …" at bounding box center [799, 391] width 735 height 316
drag, startPoint x: 662, startPoint y: 466, endPoint x: 753, endPoint y: 466, distance: 91.0
click at [753, 466] on div "< div class = "card-text" > < p class = "category" > YOU'RE LOCKED IN </ p > < …" at bounding box center [799, 391] width 735 height 316
drag, startPoint x: 660, startPoint y: 468, endPoint x: 621, endPoint y: 468, distance: 39.0
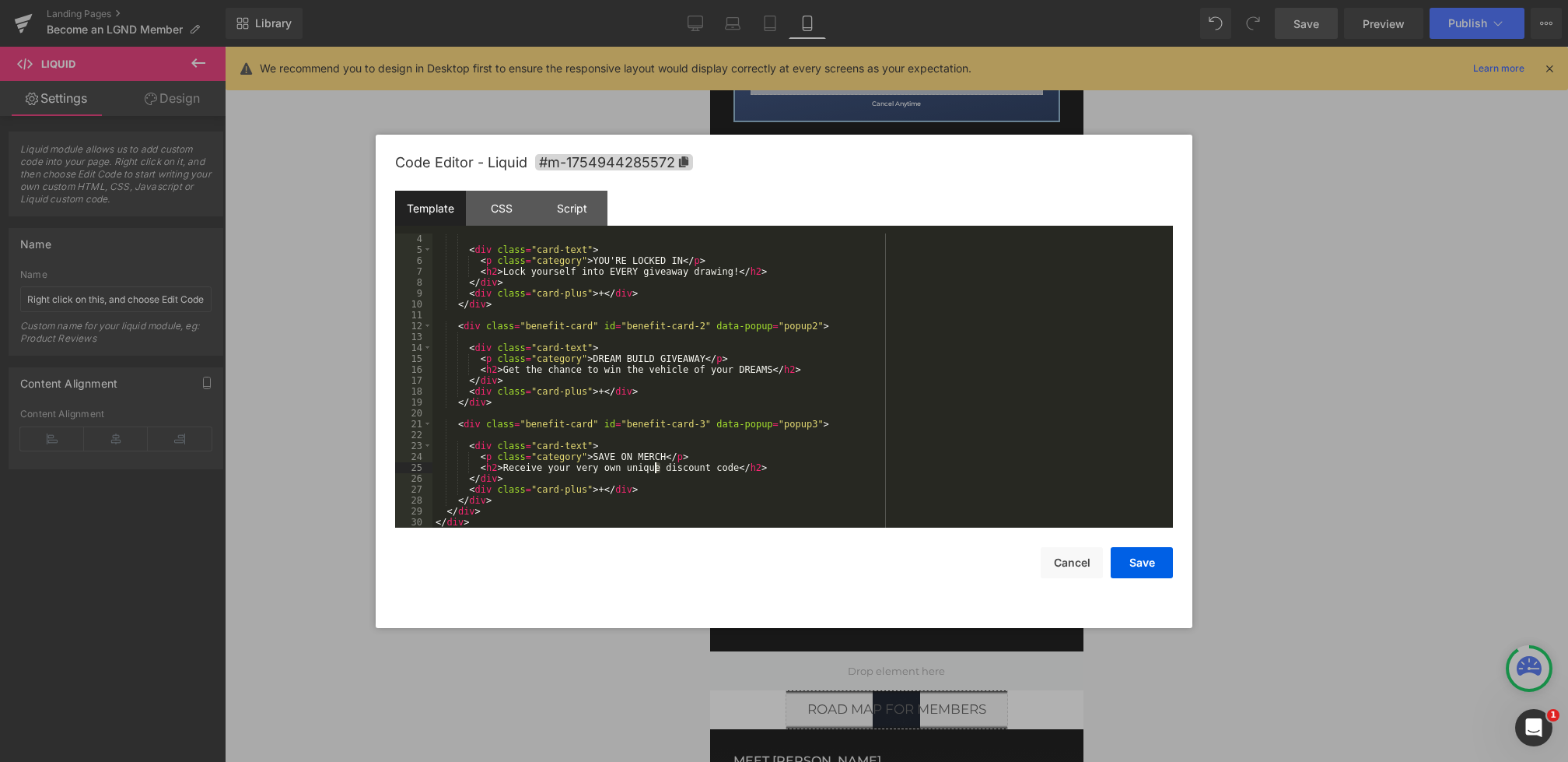
click at [621, 468] on div "< div class = "card-text" > < p class = "category" > YOU'RE LOCKED IN </ p > < …" at bounding box center [799, 391] width 735 height 316
click at [699, 469] on div "< div class = "card-text" > < p class = "category" > YOU'RE LOCKED IN </ p > < …" at bounding box center [799, 391] width 735 height 316
click at [774, 373] on div "< div class = "card-text" > < p class = "category" > YOU'RE LOCKED IN </ p > < …" at bounding box center [799, 391] width 735 height 316
click at [701, 470] on div "< div class = "card-text" > < p class = "category" > YOU'RE LOCKED IN </ p > < …" at bounding box center [799, 391] width 735 height 316
click at [1117, 558] on button "Save" at bounding box center [1142, 563] width 62 height 32
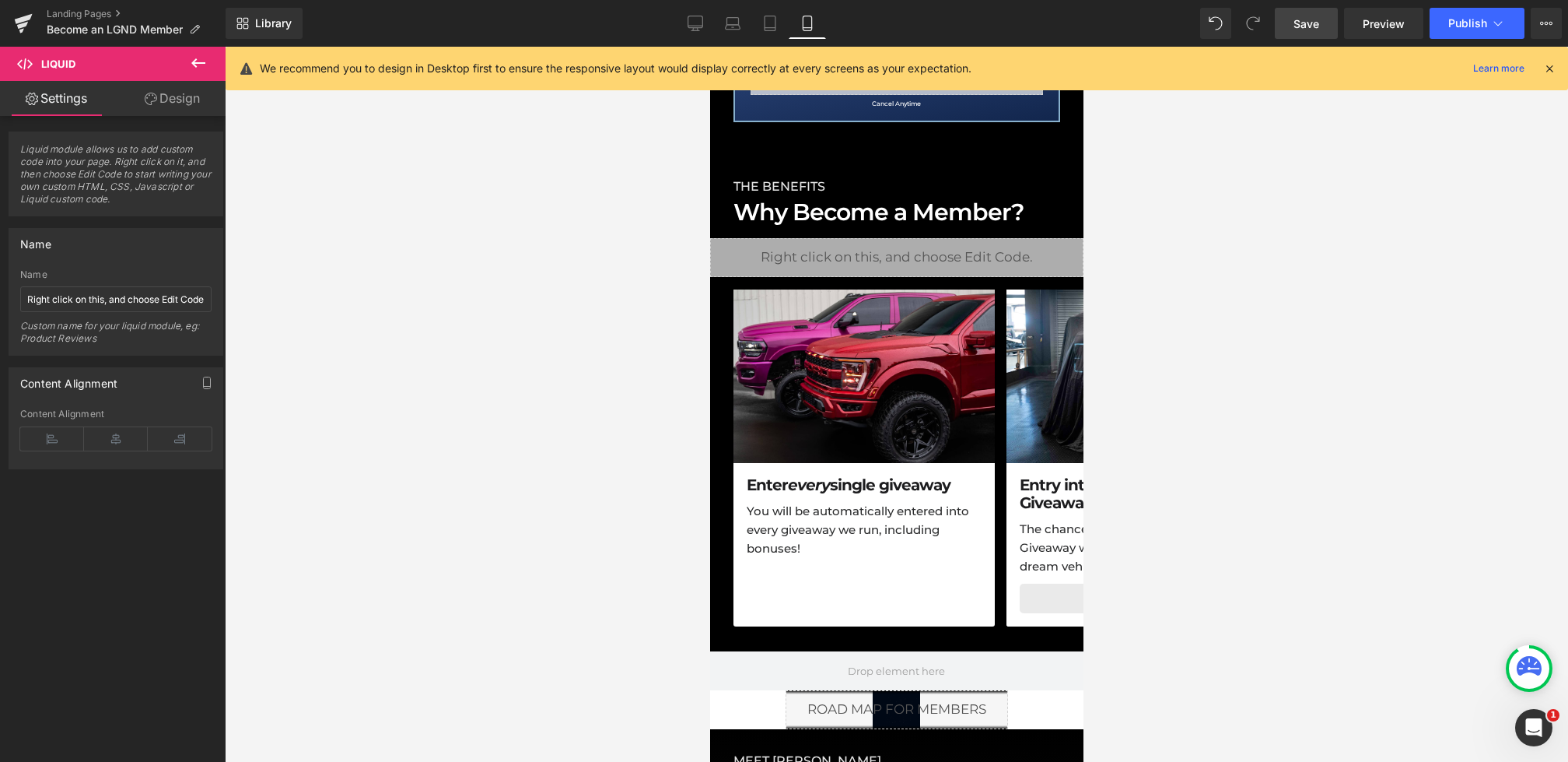
click at [1289, 32] on link "Save" at bounding box center [1307, 24] width 63 height 32
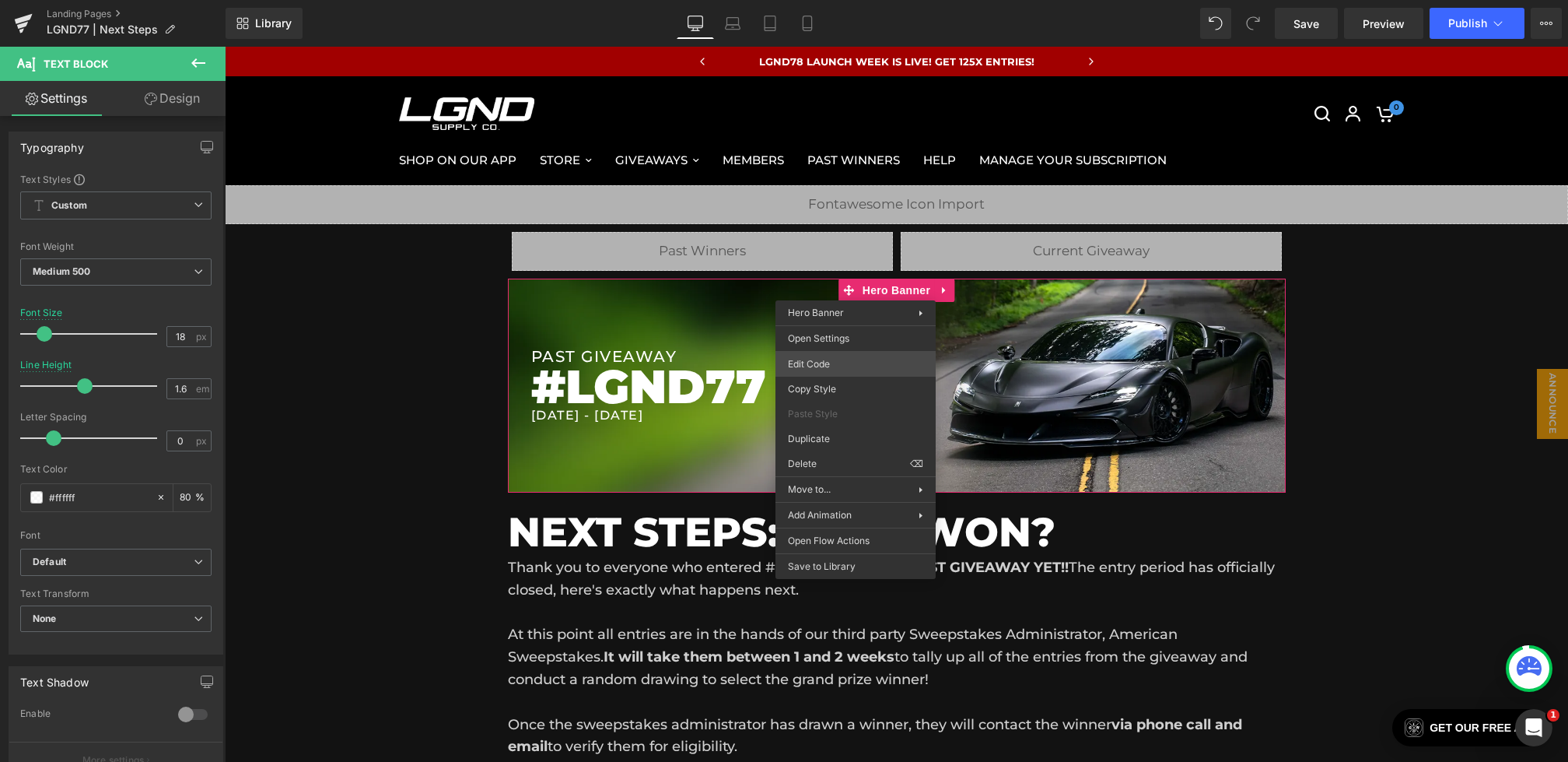
click at [840, 0] on div "You are previewing how the will restyle your page. You can not edit Elements in…" at bounding box center [784, 0] width 1568 height 0
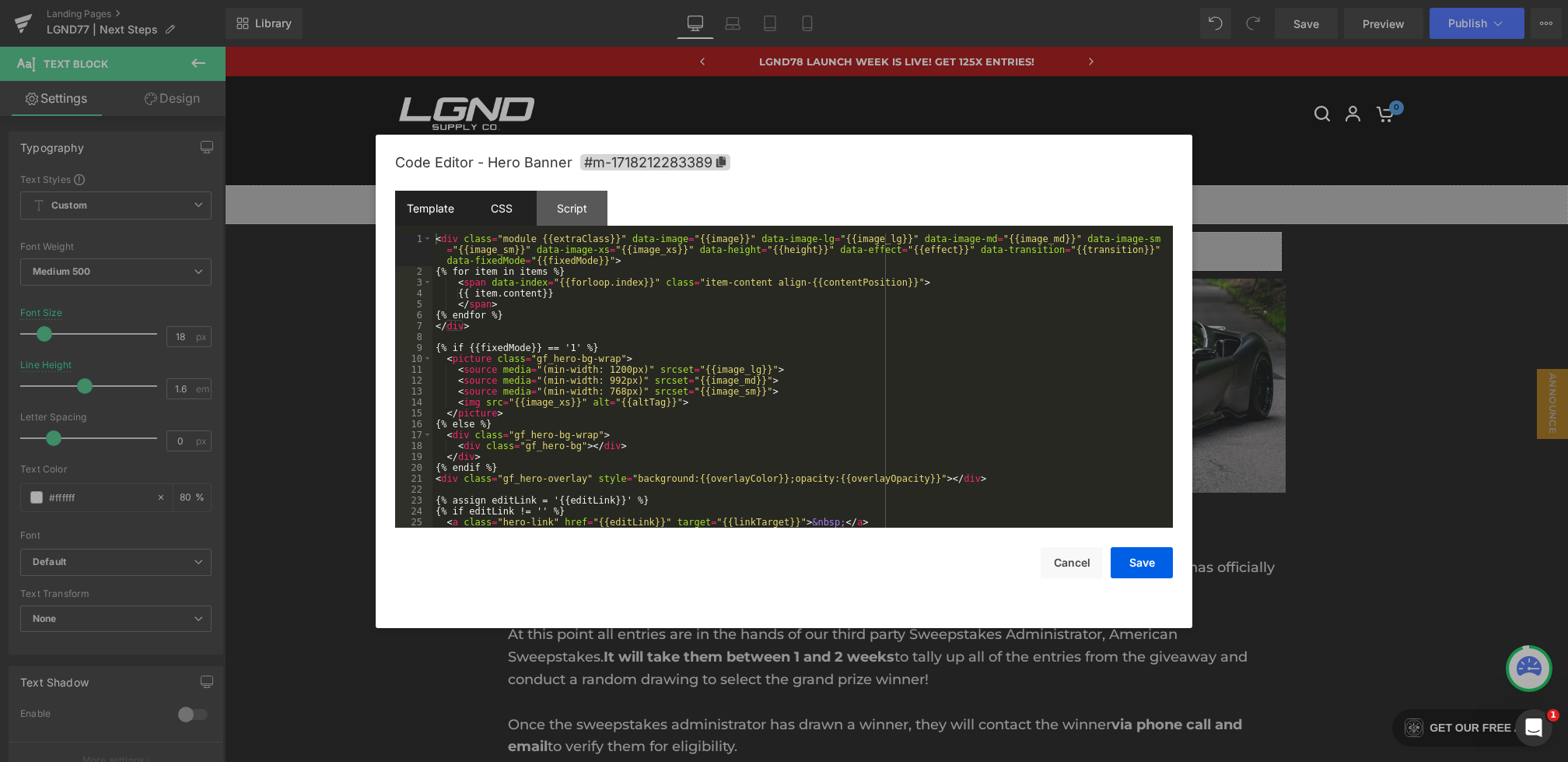
click at [487, 214] on div "CSS" at bounding box center [502, 208] width 71 height 35
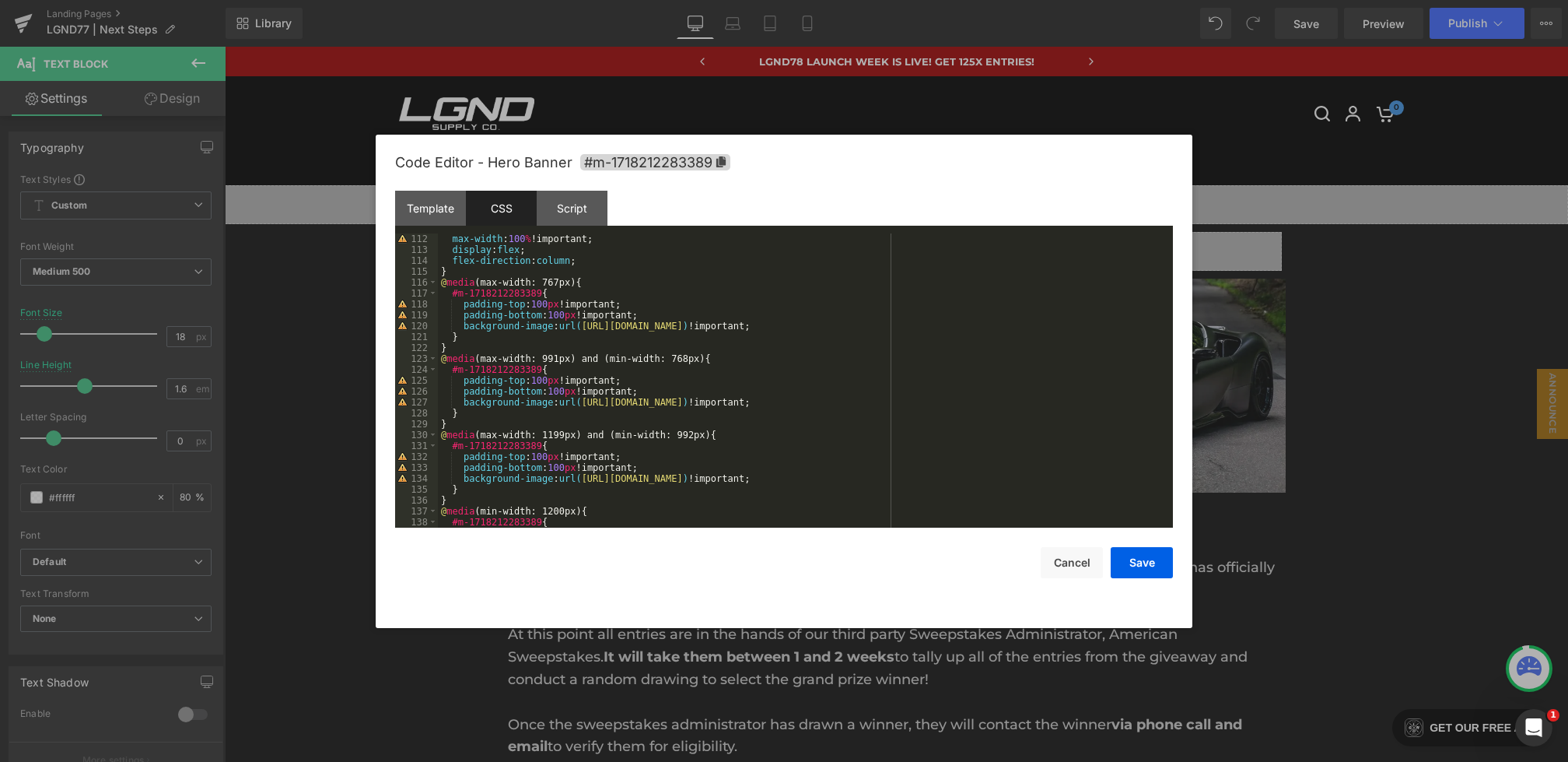
scroll to position [1210, 0]
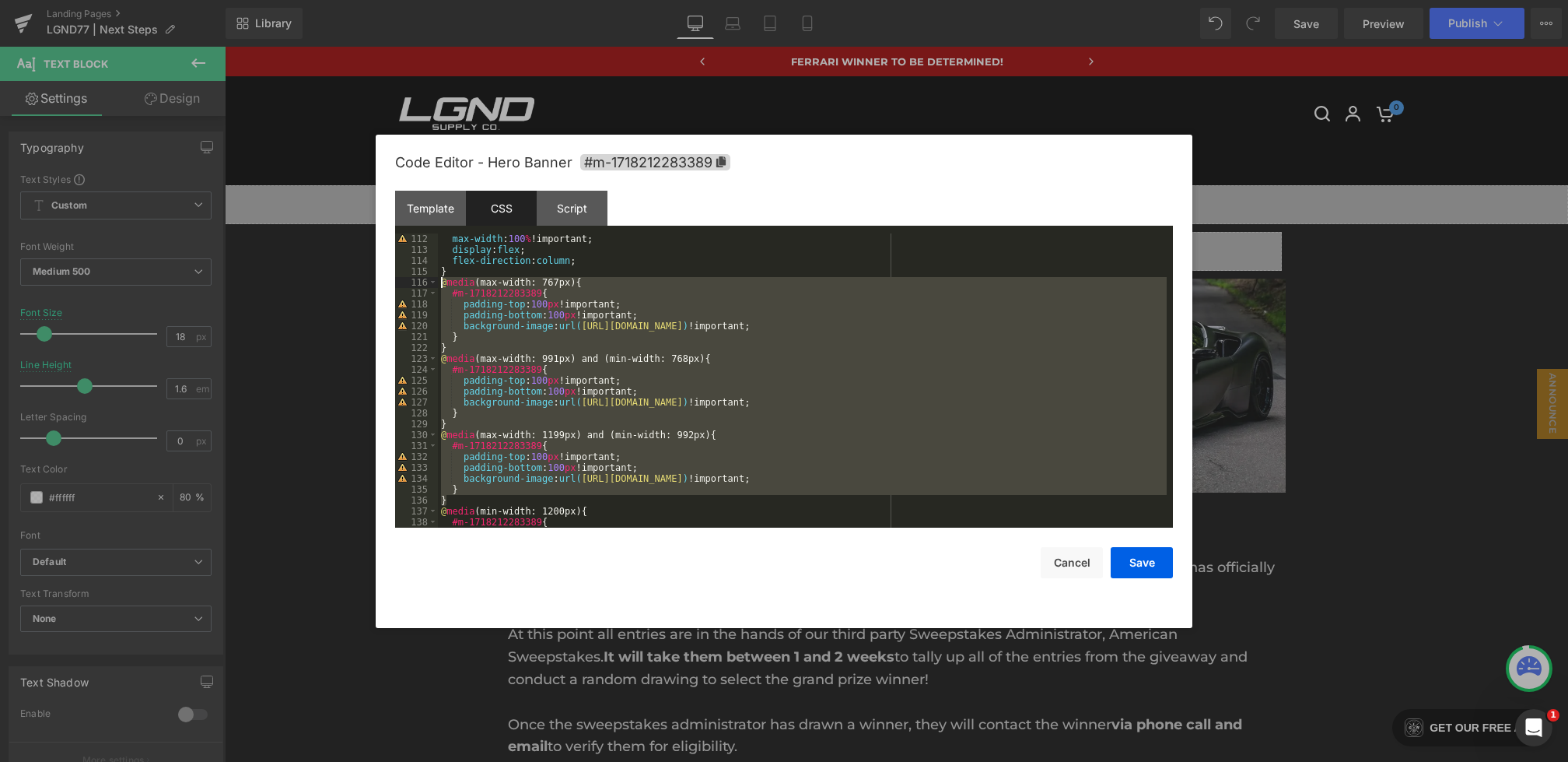
drag, startPoint x: 458, startPoint y: 499, endPoint x: 424, endPoint y: 281, distance: 220.6
click at [424, 281] on pre "112 113 114 115 116 117 118 119 120 121 122 123 124 125 126 127 128 129 130 131…" at bounding box center [784, 380] width 778 height 294
click at [1062, 556] on button "Cancel" at bounding box center [1072, 563] width 62 height 32
